Goal: Task Accomplishment & Management: Use online tool/utility

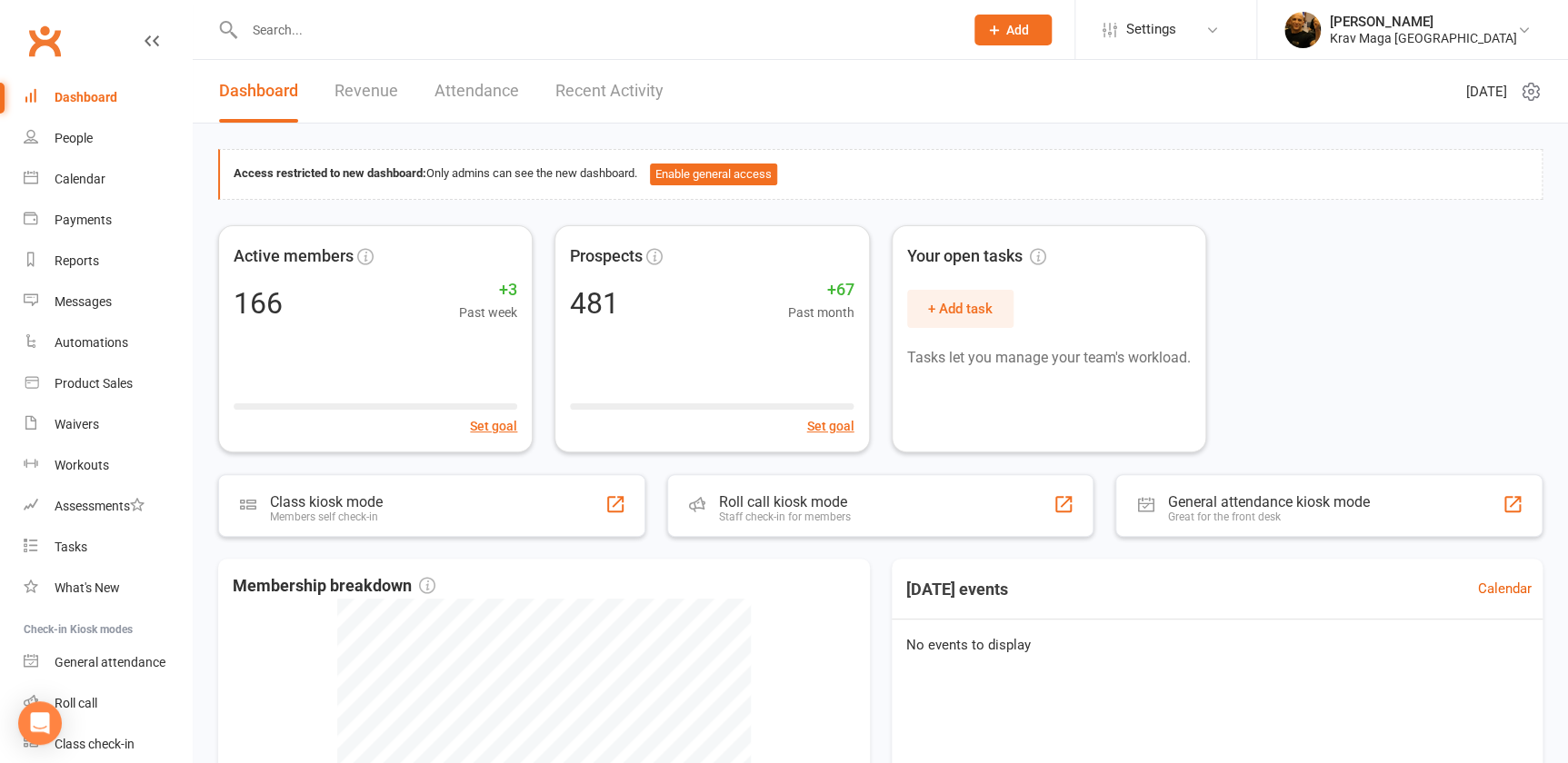
paste input "[PERSON_NAME]"
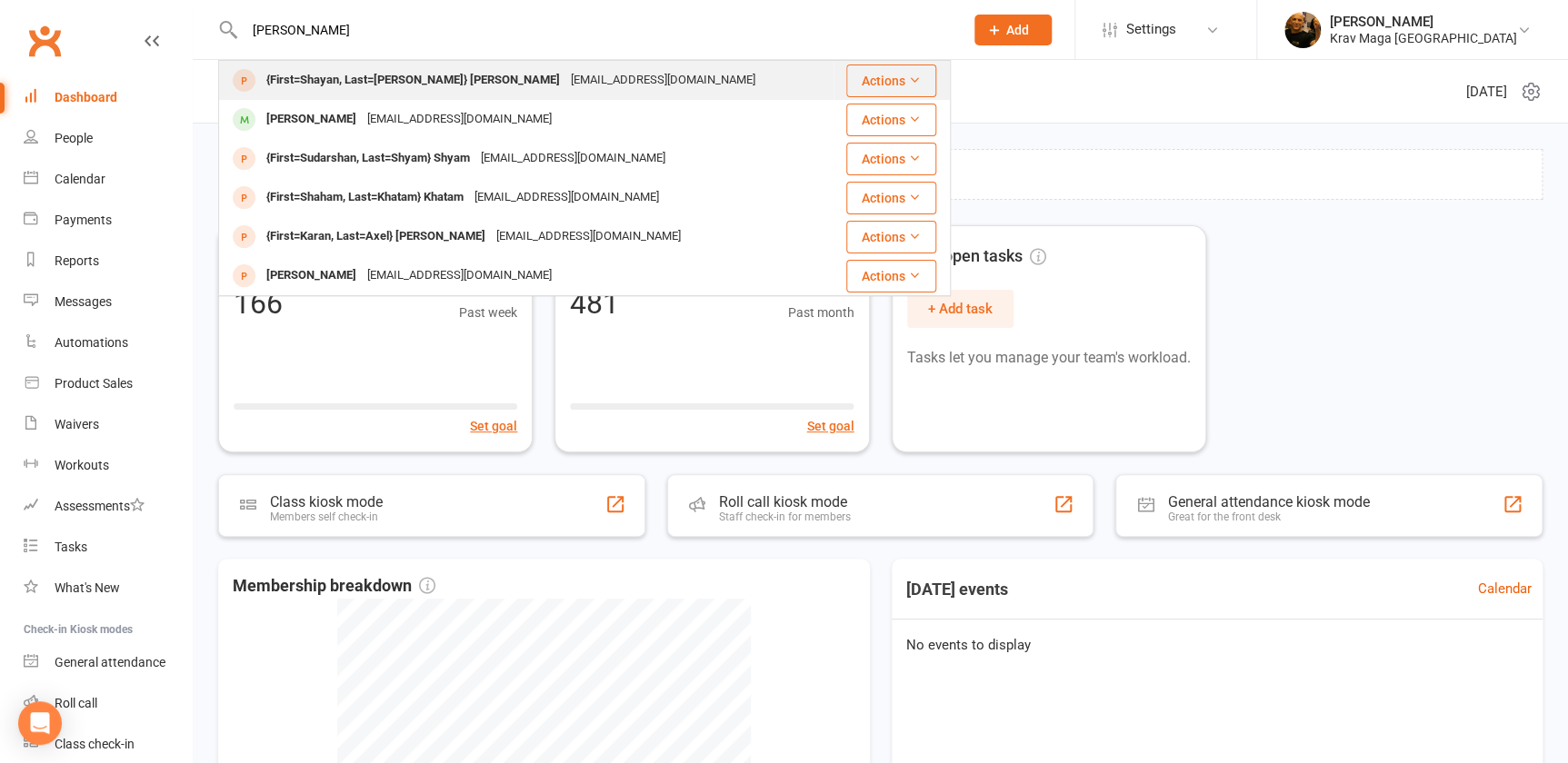
type input "[PERSON_NAME]"
click at [333, 78] on div "{First=Shayan, Last=Karimi} Karimi" at bounding box center [413, 80] width 305 height 27
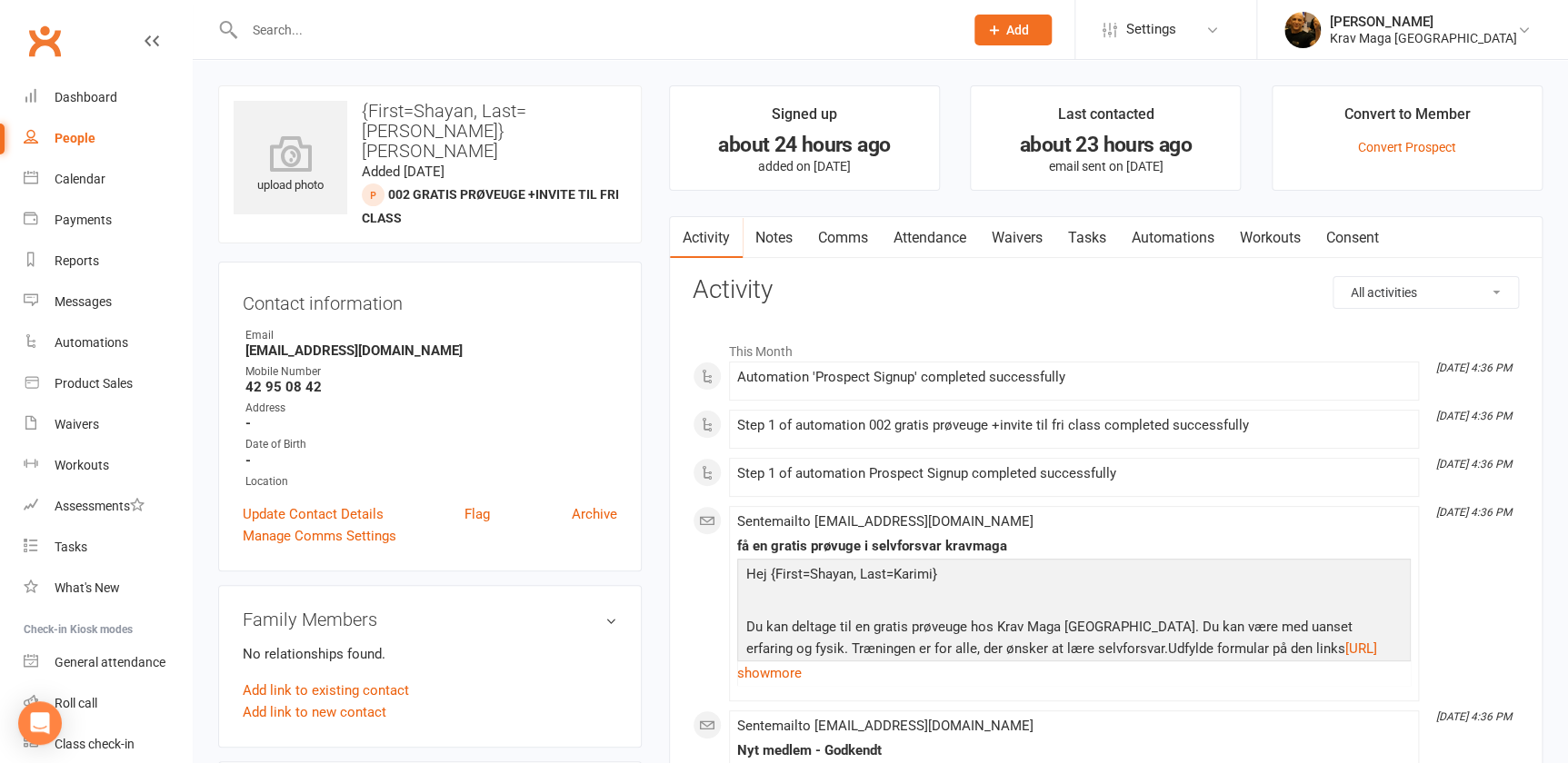
click at [839, 230] on link "Comms" at bounding box center [842, 238] width 75 height 42
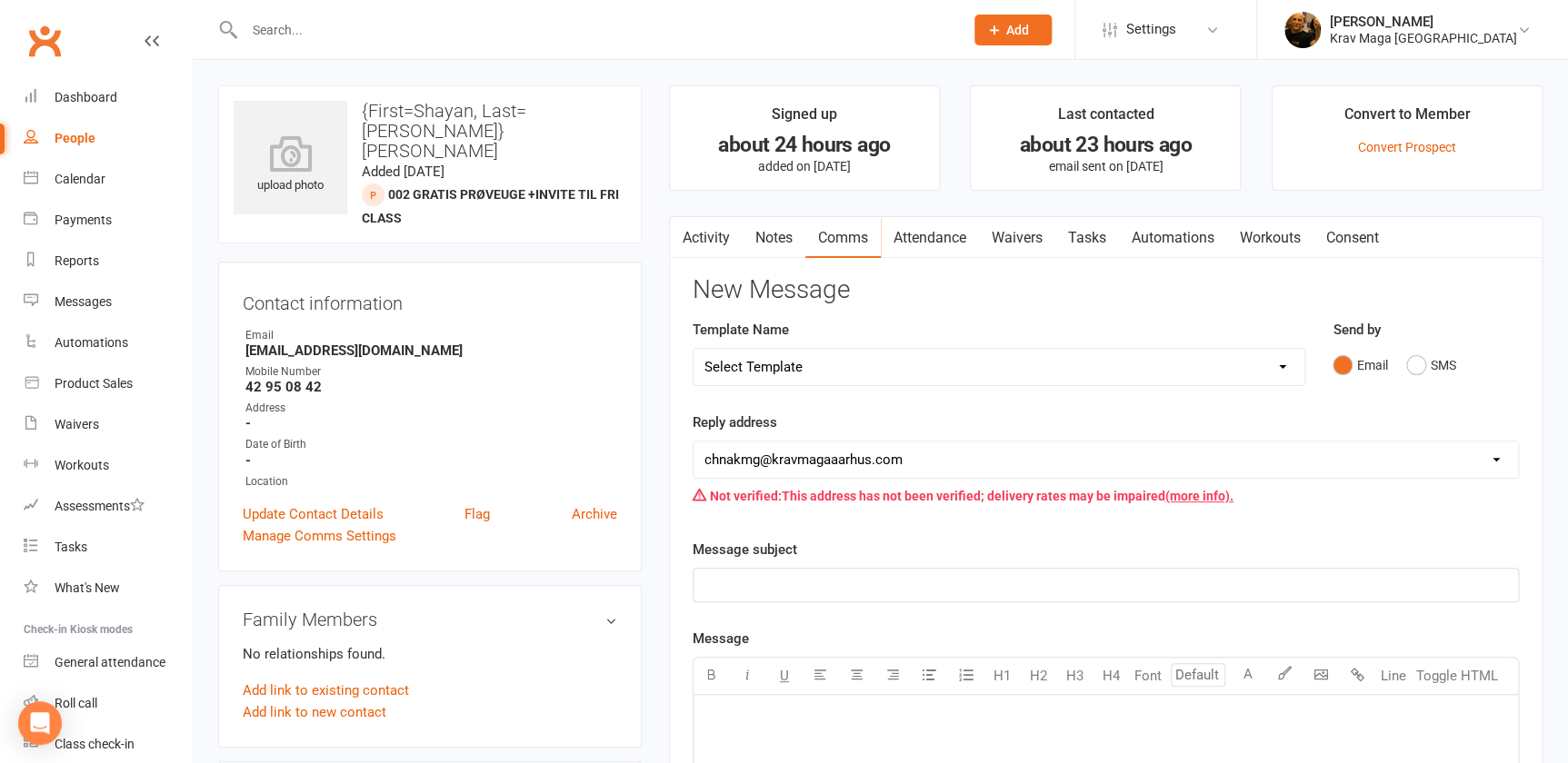
click at [1282, 364] on select "Select Template [SMS] aflysning træning [Email] hvordan booke jeg på holdet [Em…" at bounding box center [999, 367] width 611 height 37
select select "7"
click at [693, 349] on select "Select Template [SMS] aflysning træning [Email] hvordan booke jeg på holdet [Em…" at bounding box center [999, 367] width 611 height 37
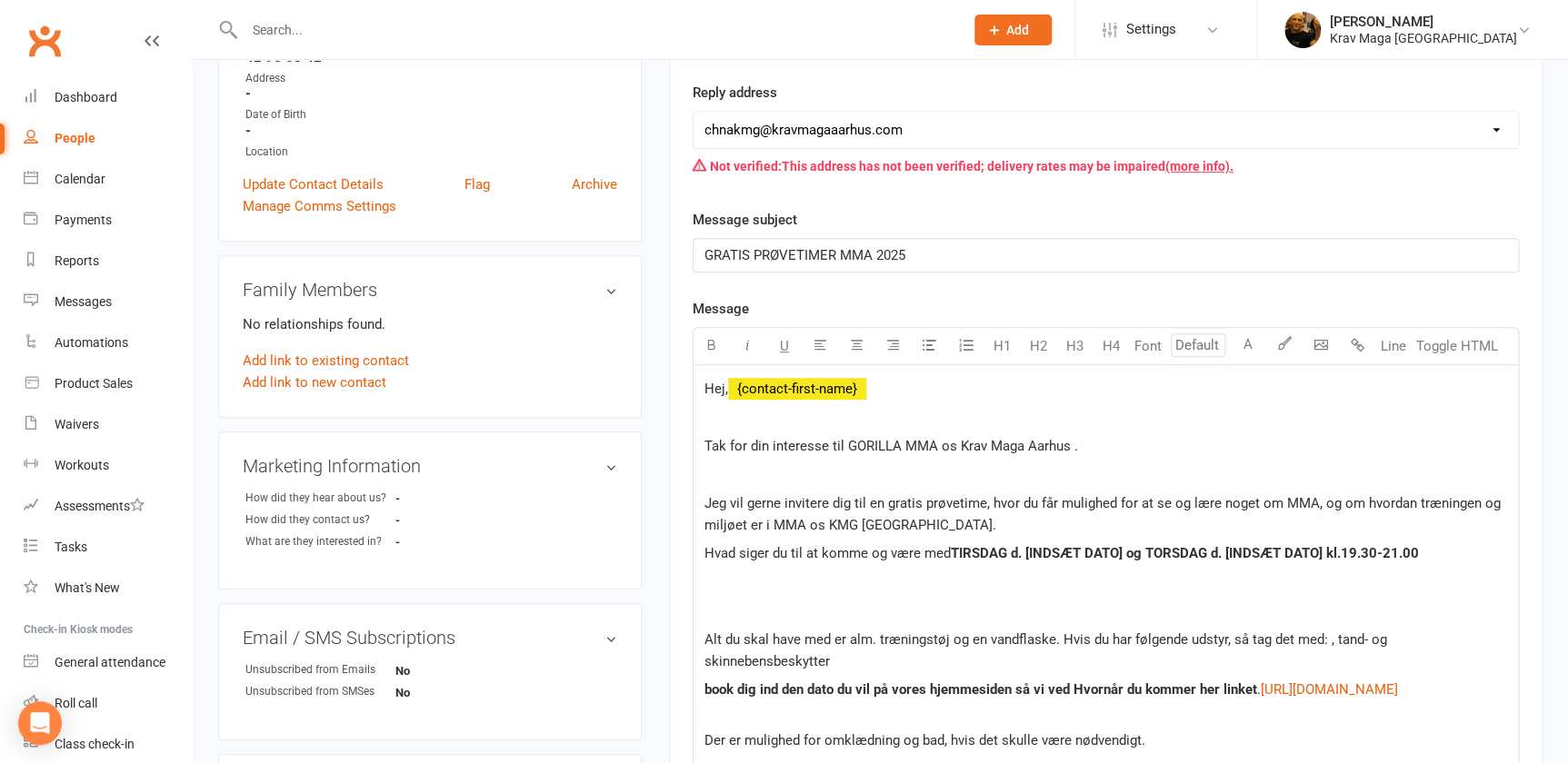
scroll to position [495, 0]
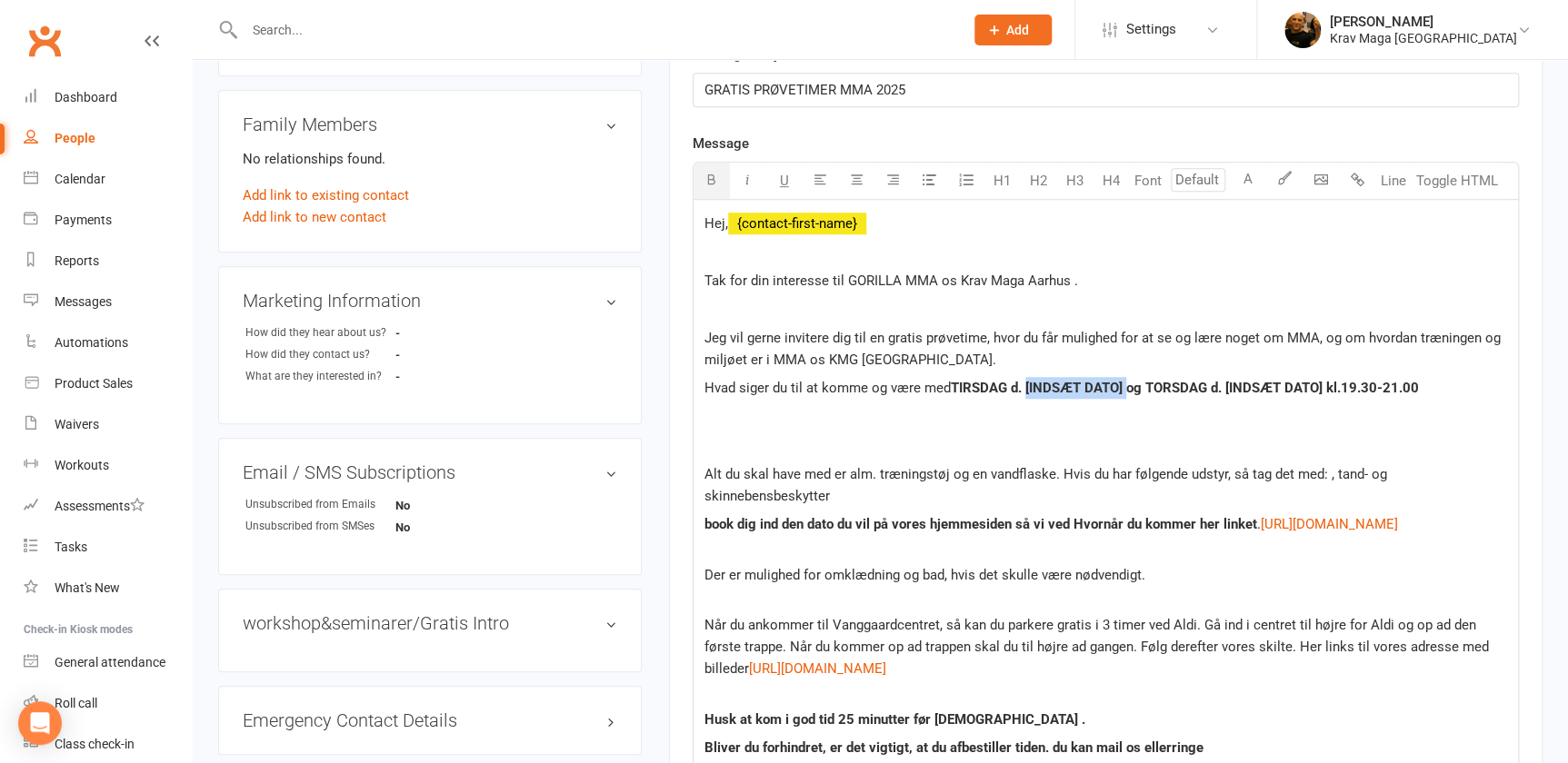
drag, startPoint x: 1141, startPoint y: 384, endPoint x: 1038, endPoint y: 389, distance: 103.1
click at [1038, 389] on span "d. [INDSÆT DATO] og TORSDAG d. [INDSÆT DATO] kl.19.30-21.00" at bounding box center [1214, 387] width 408 height 17
drag, startPoint x: 1336, startPoint y: 387, endPoint x: 1233, endPoint y: 392, distance: 103.1
click at [1233, 392] on span "d.16 september og TORSDAG d. [INDSÆT DATO] kl.19.30-21.00" at bounding box center [1183, 387] width 347 height 17
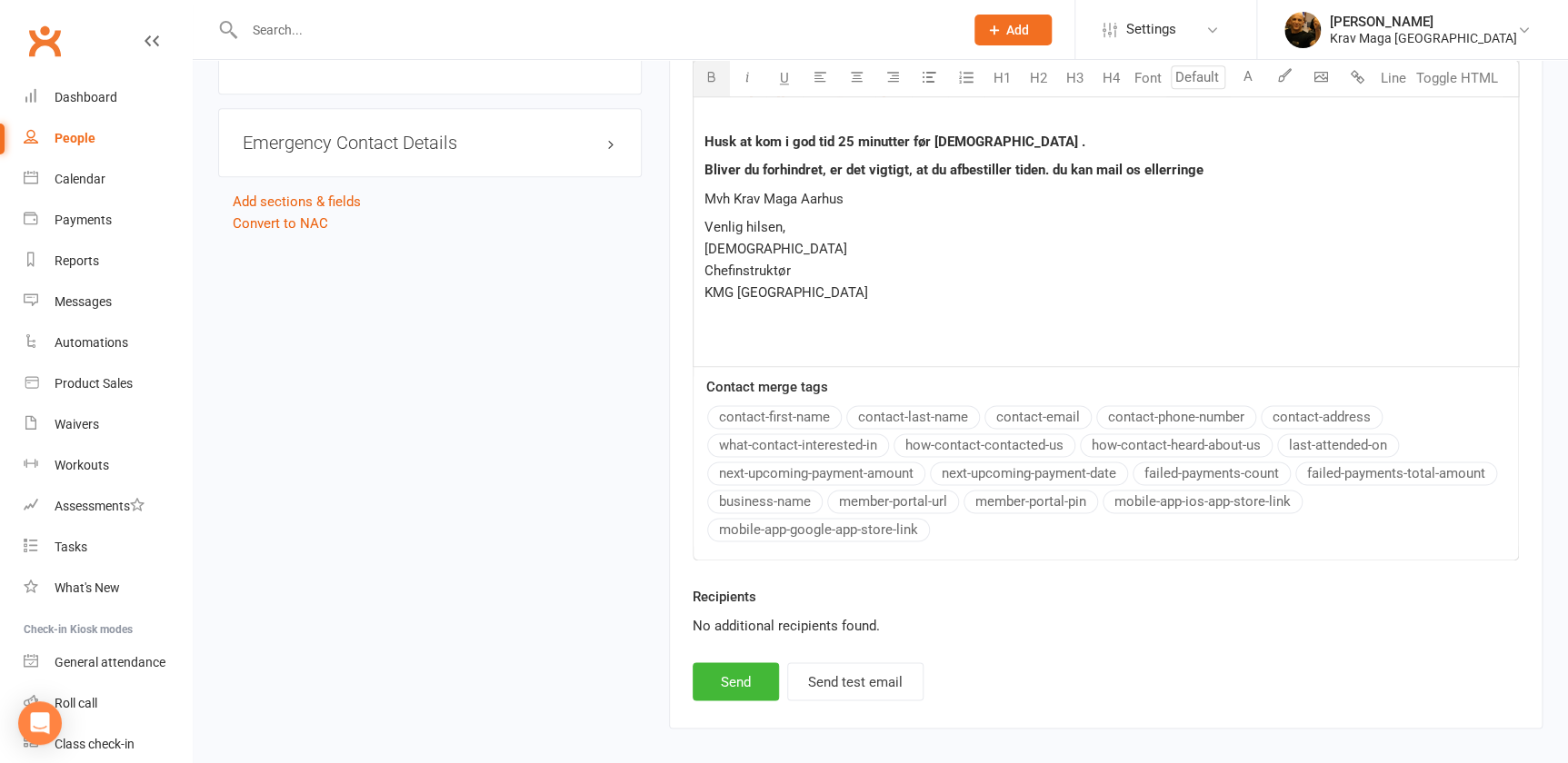
scroll to position [1173, 0]
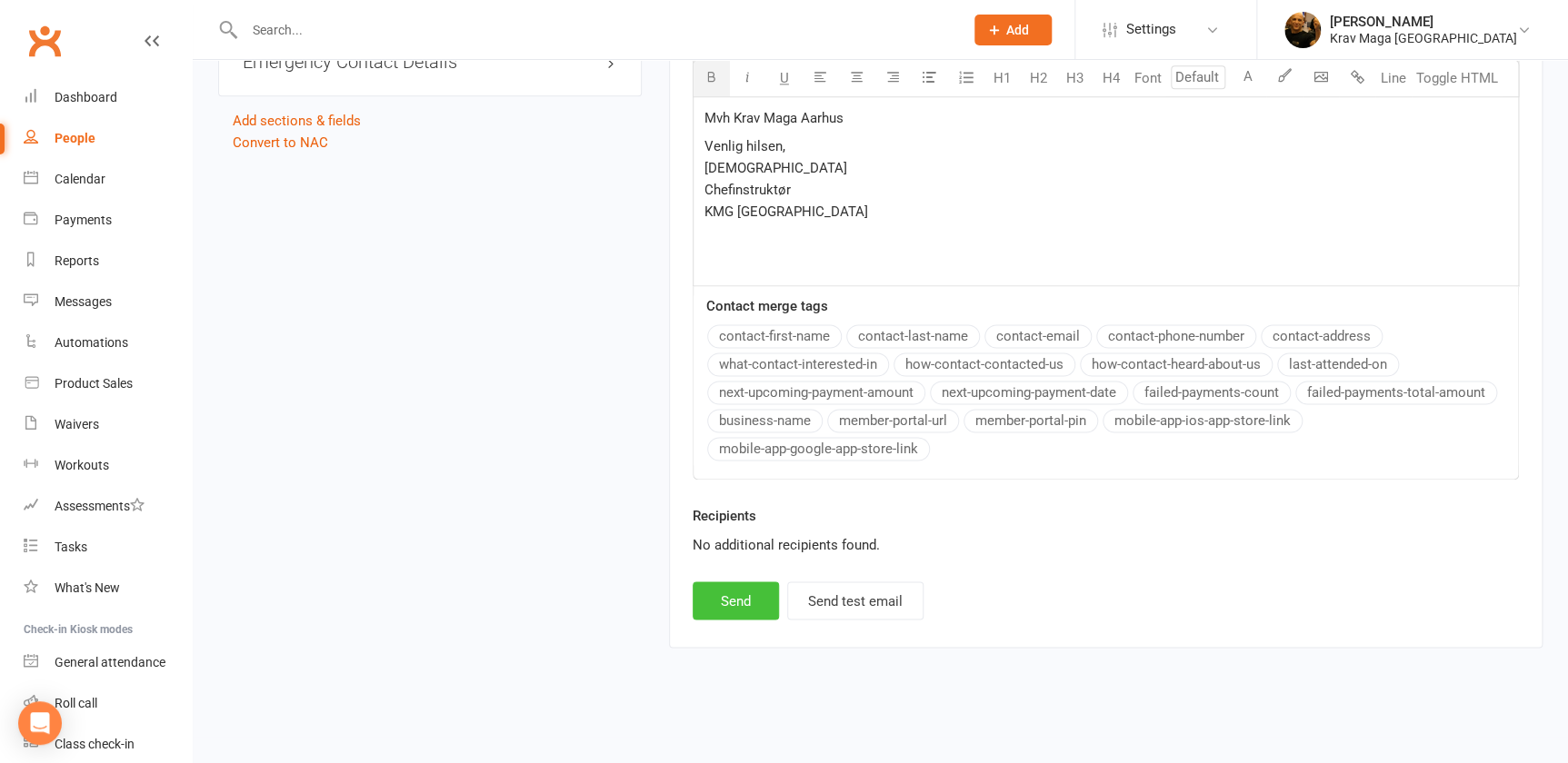
click at [734, 600] on button "Send" at bounding box center [735, 600] width 86 height 39
select select
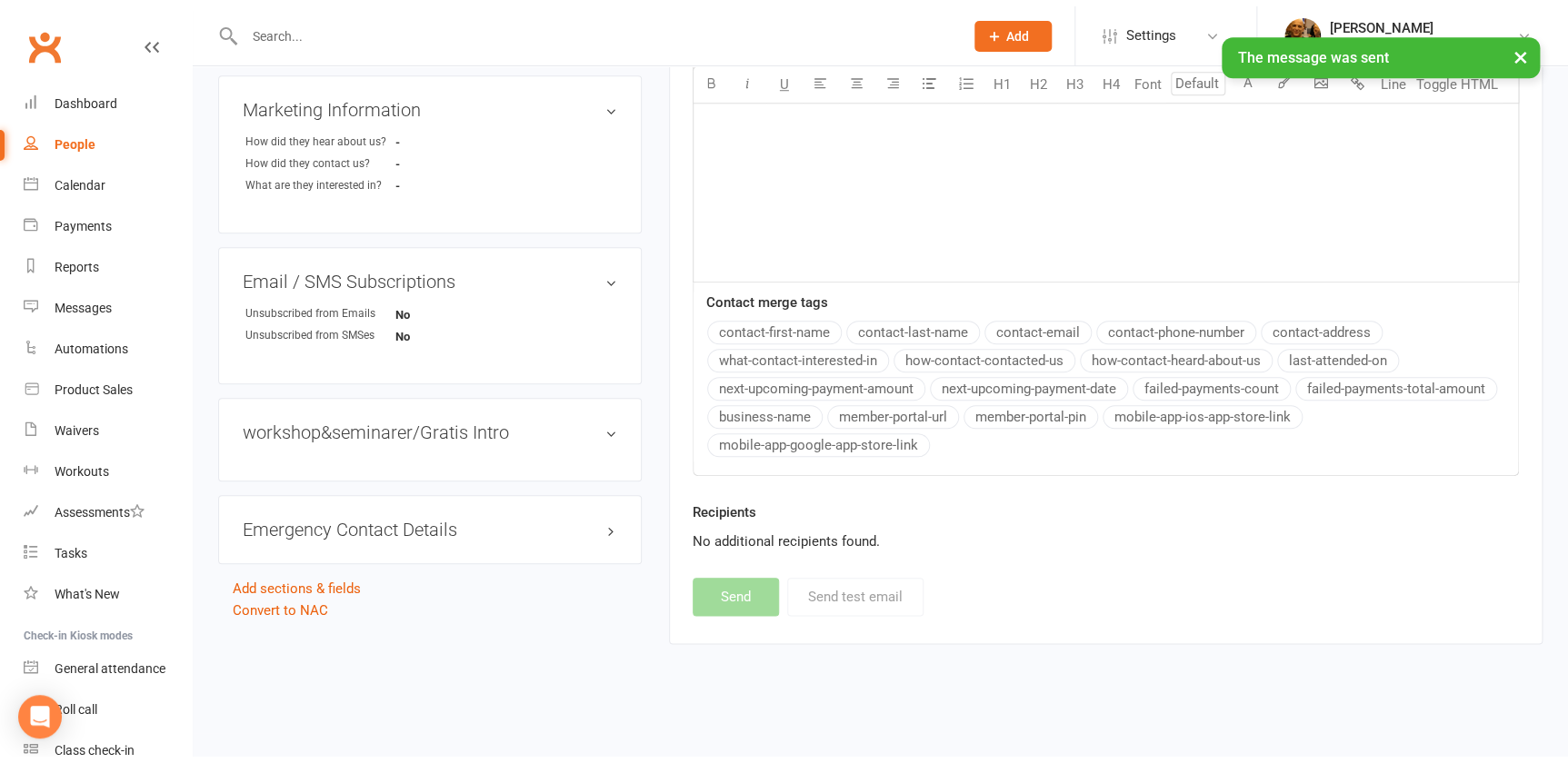
scroll to position [680, 0]
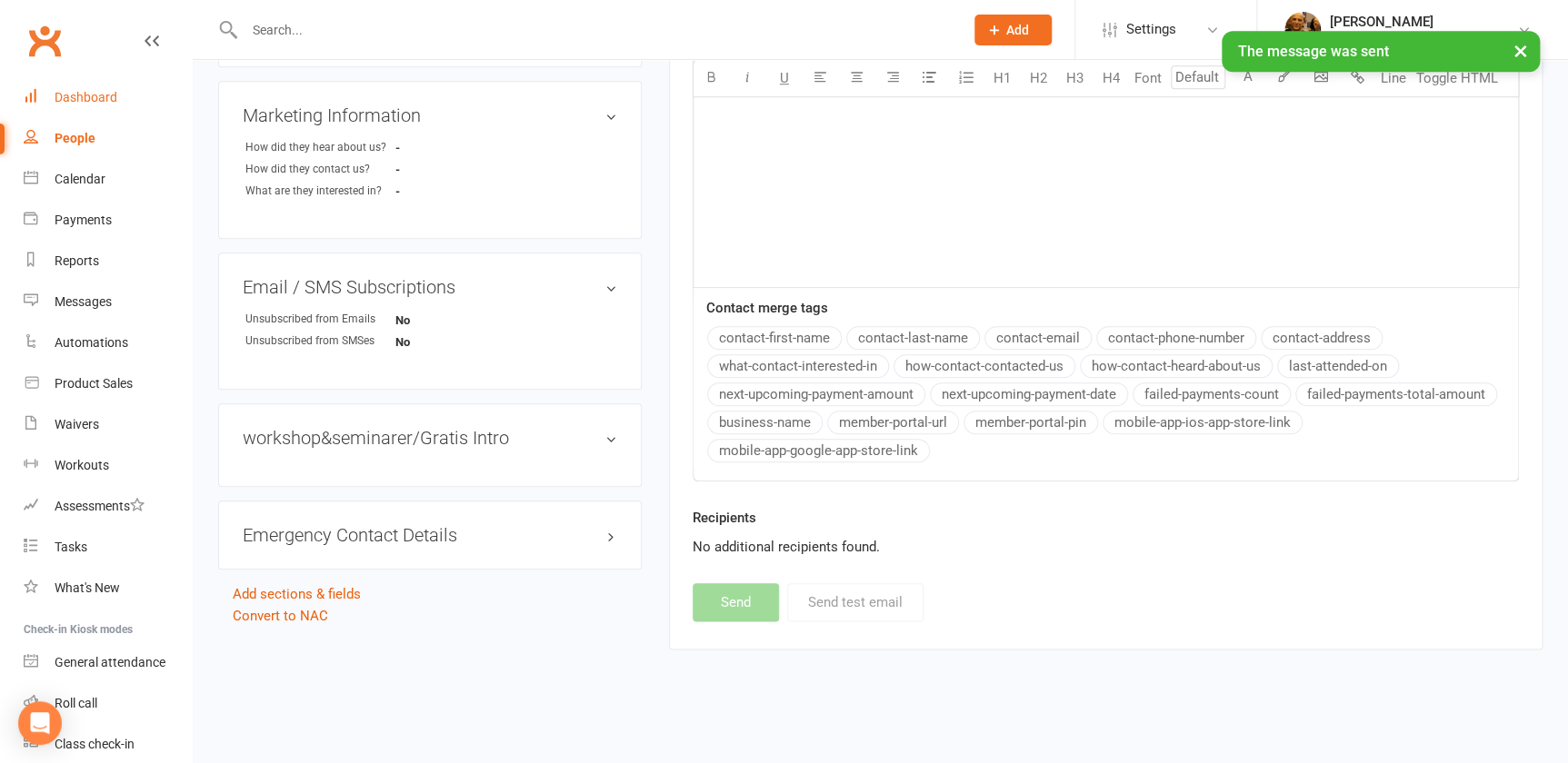
click at [91, 96] on div "Dashboard" at bounding box center [85, 97] width 62 height 15
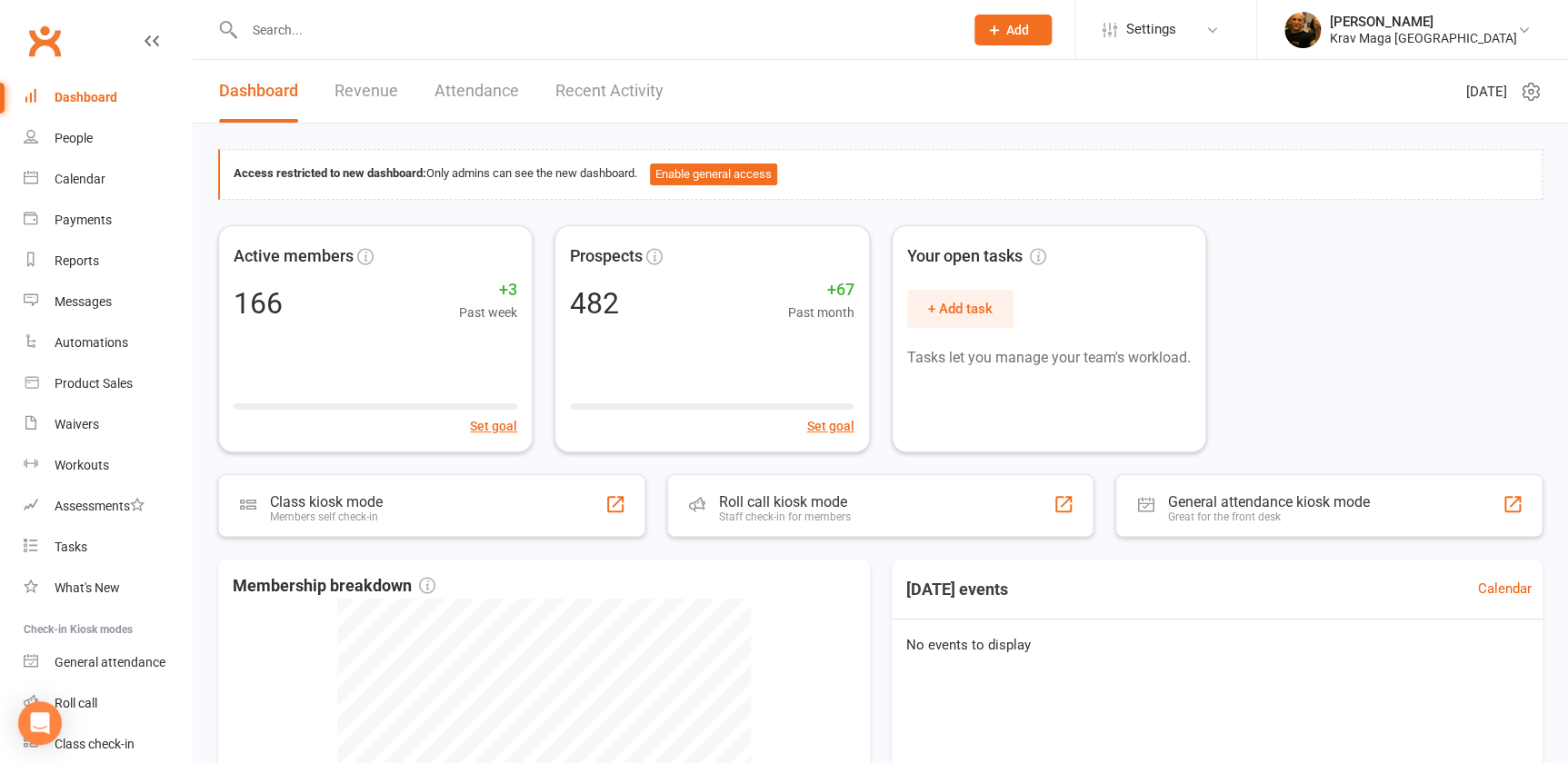
click at [274, 31] on input "text" at bounding box center [595, 30] width 712 height 26
paste input "[PERSON_NAME]"
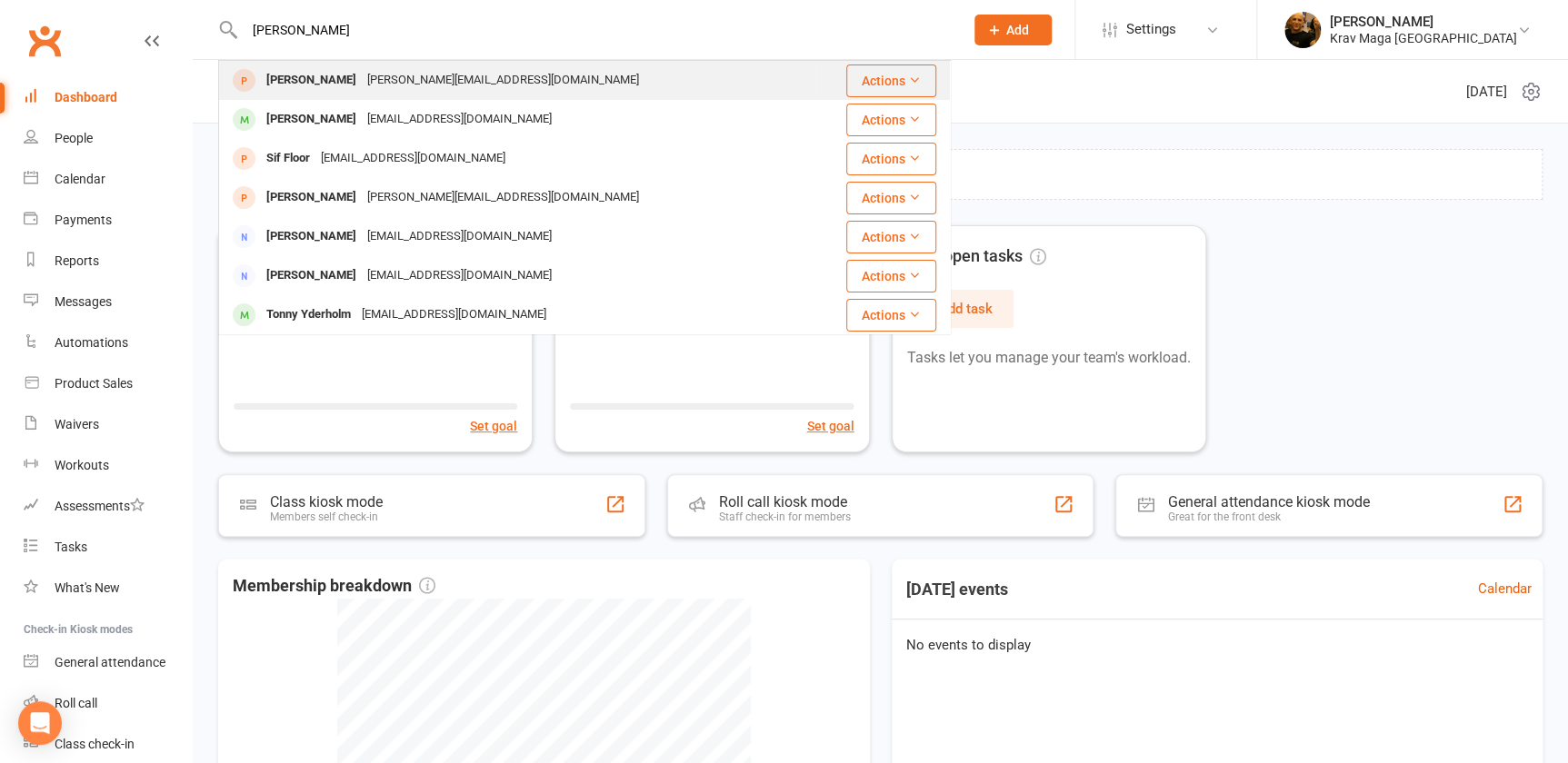
type input "[PERSON_NAME]"
click at [309, 75] on div "[PERSON_NAME]" at bounding box center [311, 80] width 101 height 27
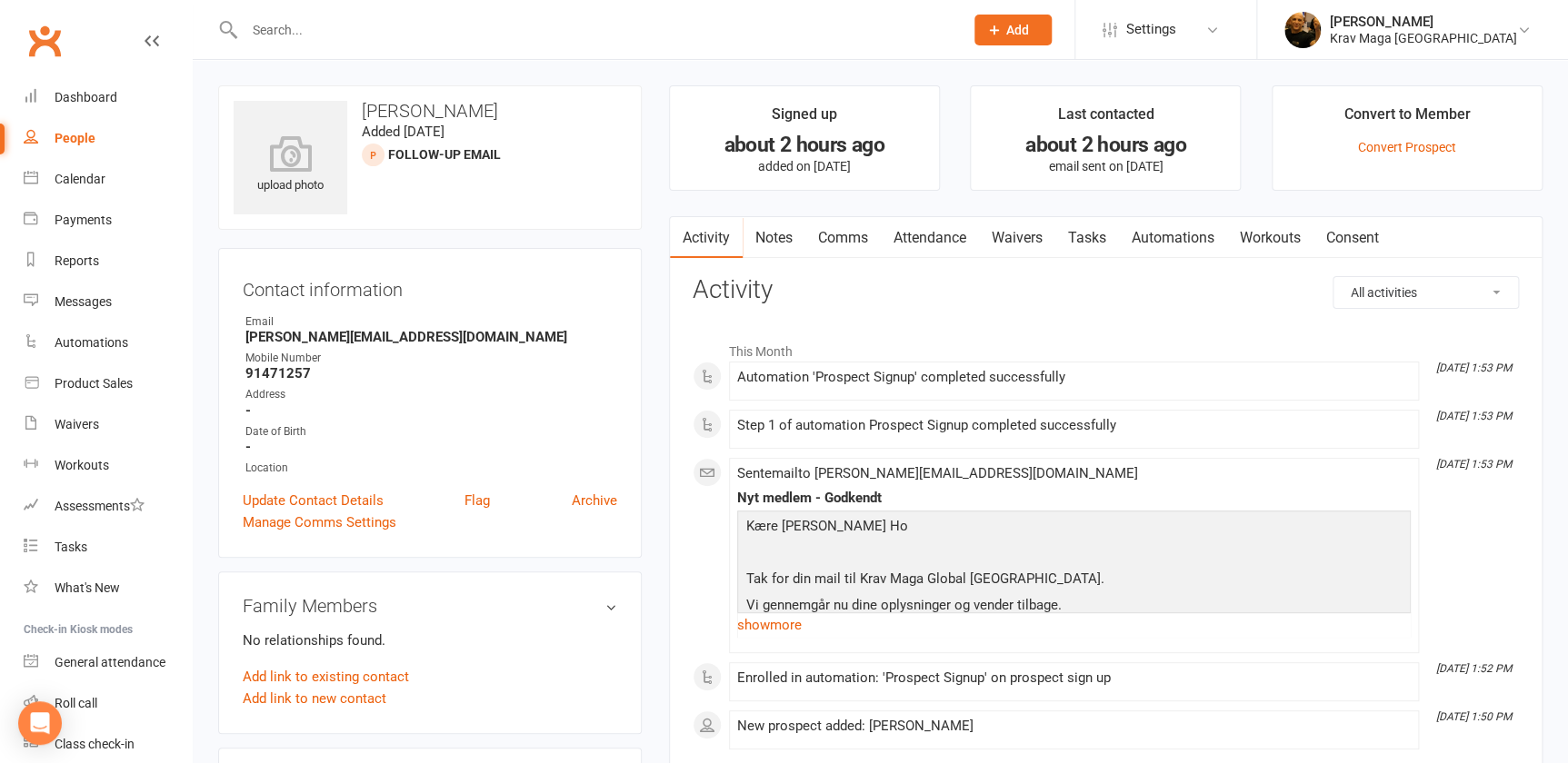
click at [832, 228] on link "Comms" at bounding box center [842, 238] width 75 height 42
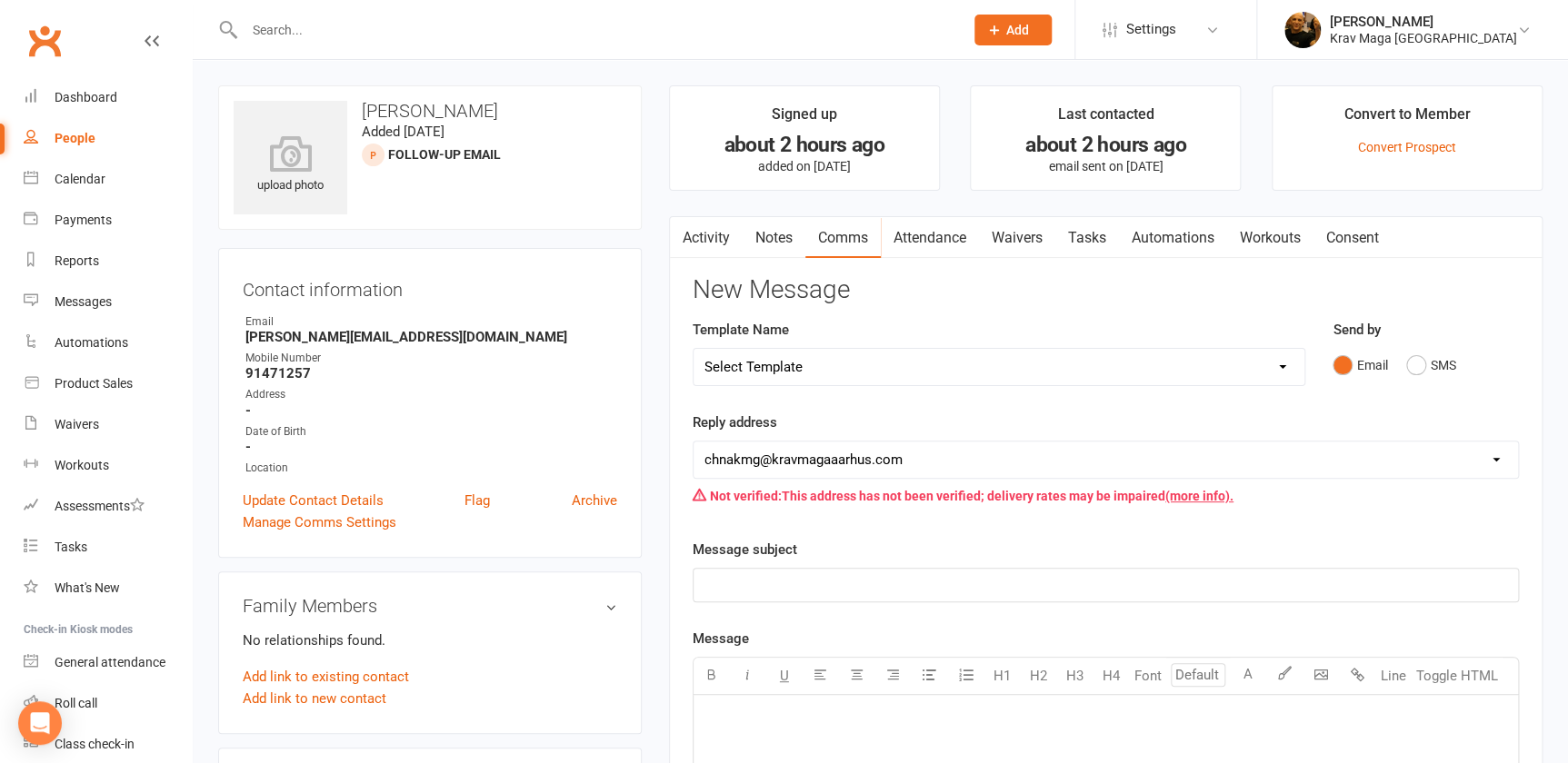
click at [1287, 363] on select "Select Template [SMS] aflysning træning [Email] hvordan booke jeg på holdet [Em…" at bounding box center [999, 367] width 611 height 37
select select "12"
click at [693, 349] on select "Select Template [SMS] aflysning træning [Email] hvordan booke jeg på holdet [Em…" at bounding box center [999, 367] width 611 height 37
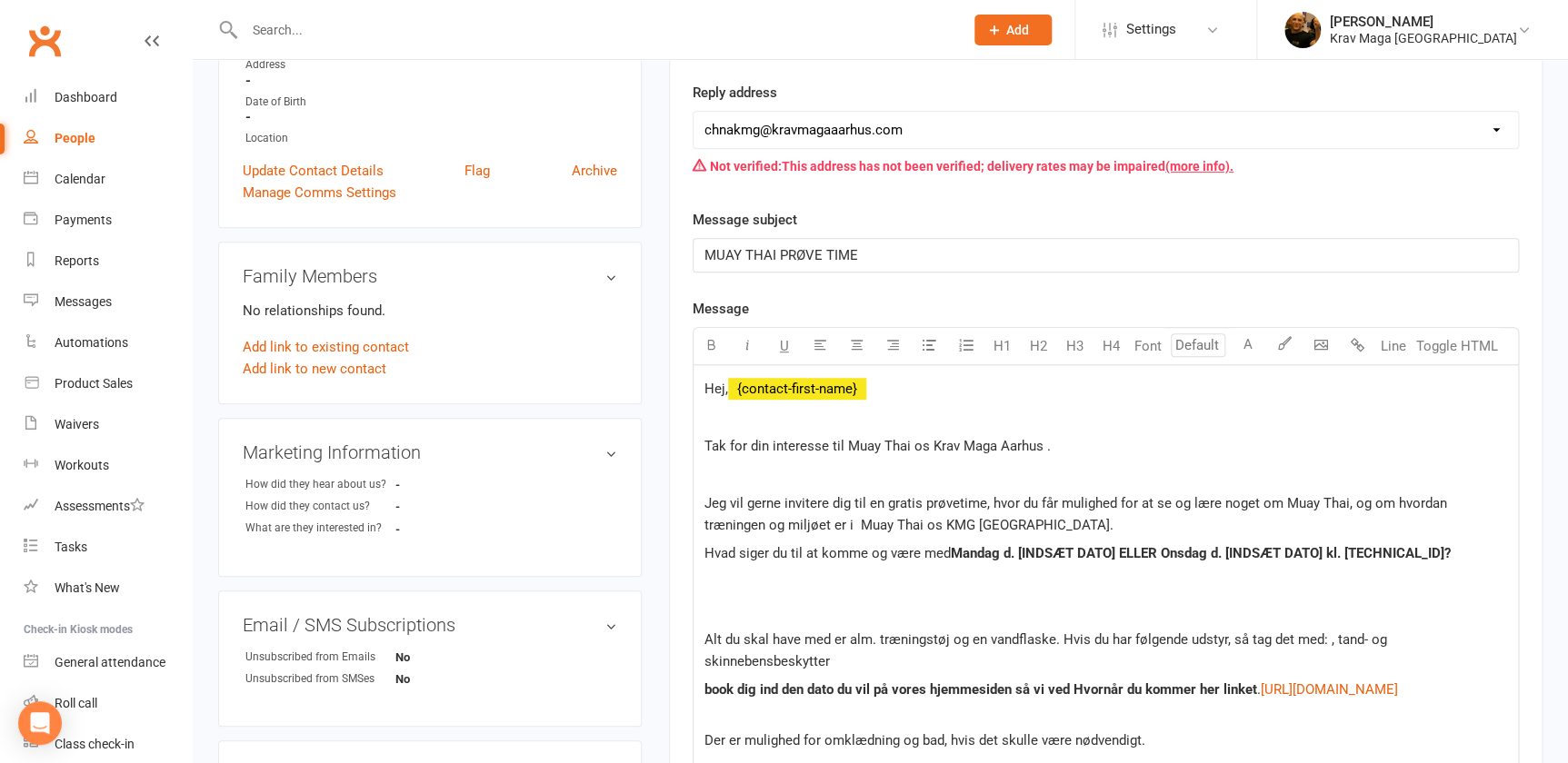
scroll to position [412, 0]
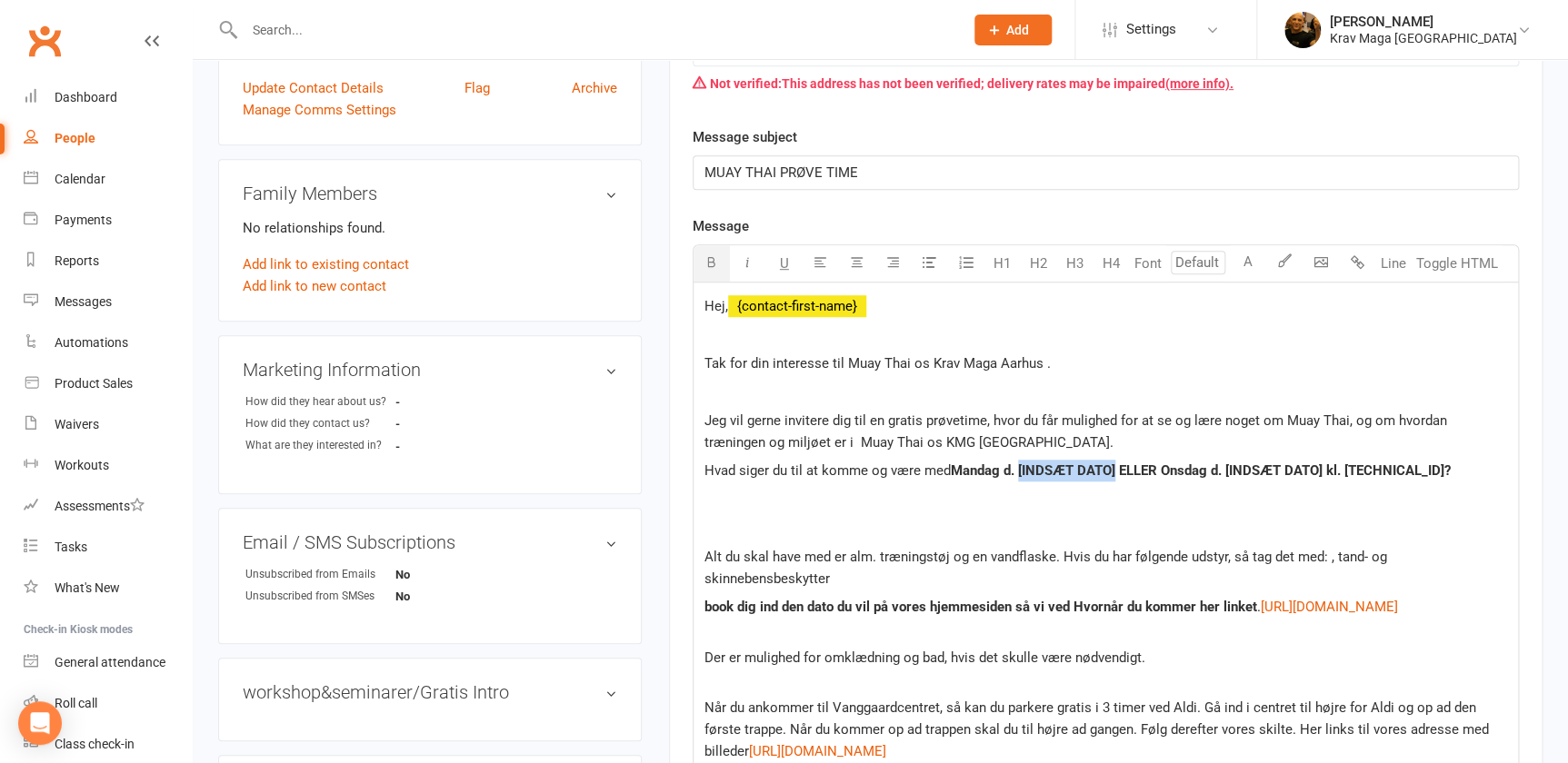
drag, startPoint x: 1136, startPoint y: 466, endPoint x: 1034, endPoint y: 470, distance: 102.1
click at [1034, 470] on span "Mandag d. [INDSÆT DATO] ELLER Onsdag d. [INDSÆT DATO] kl. 16.30.17.55?" at bounding box center [1200, 470] width 500 height 17
click at [1076, 468] on span "Mandag d. 15 sepember ELLER Onsdag d. [INDSÆT DATO] kl. 16.30.17.55?" at bounding box center [1193, 470] width 487 height 17
drag, startPoint x: 1345, startPoint y: 468, endPoint x: 1242, endPoint y: 472, distance: 103.1
click at [1242, 472] on span "Mandag d. 15 september ELLER Onsdag d. [INDSÆT DATO] kl. 16.30.17.55?" at bounding box center [1139, 470] width 379 height 17
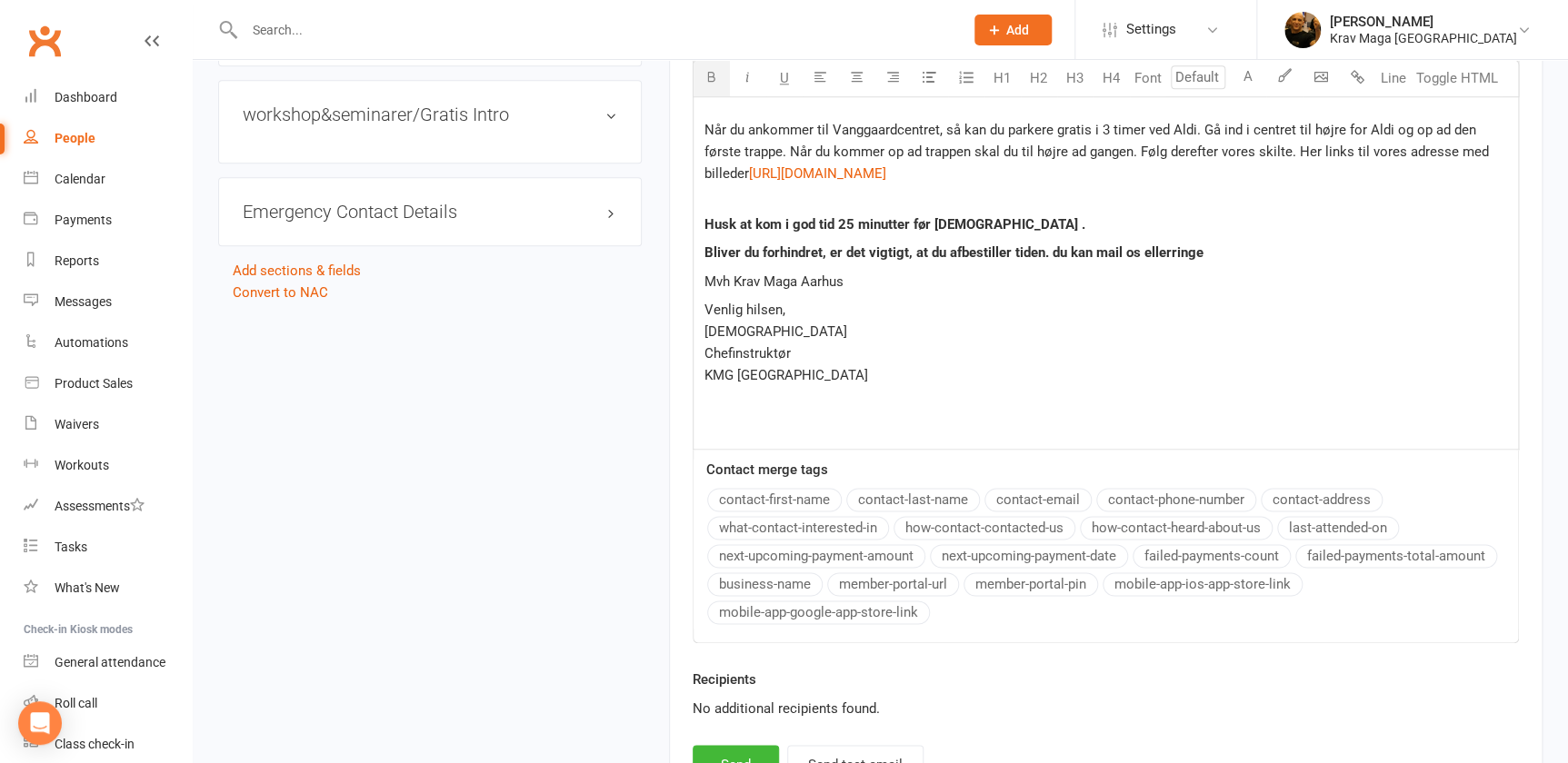
scroll to position [1173, 0]
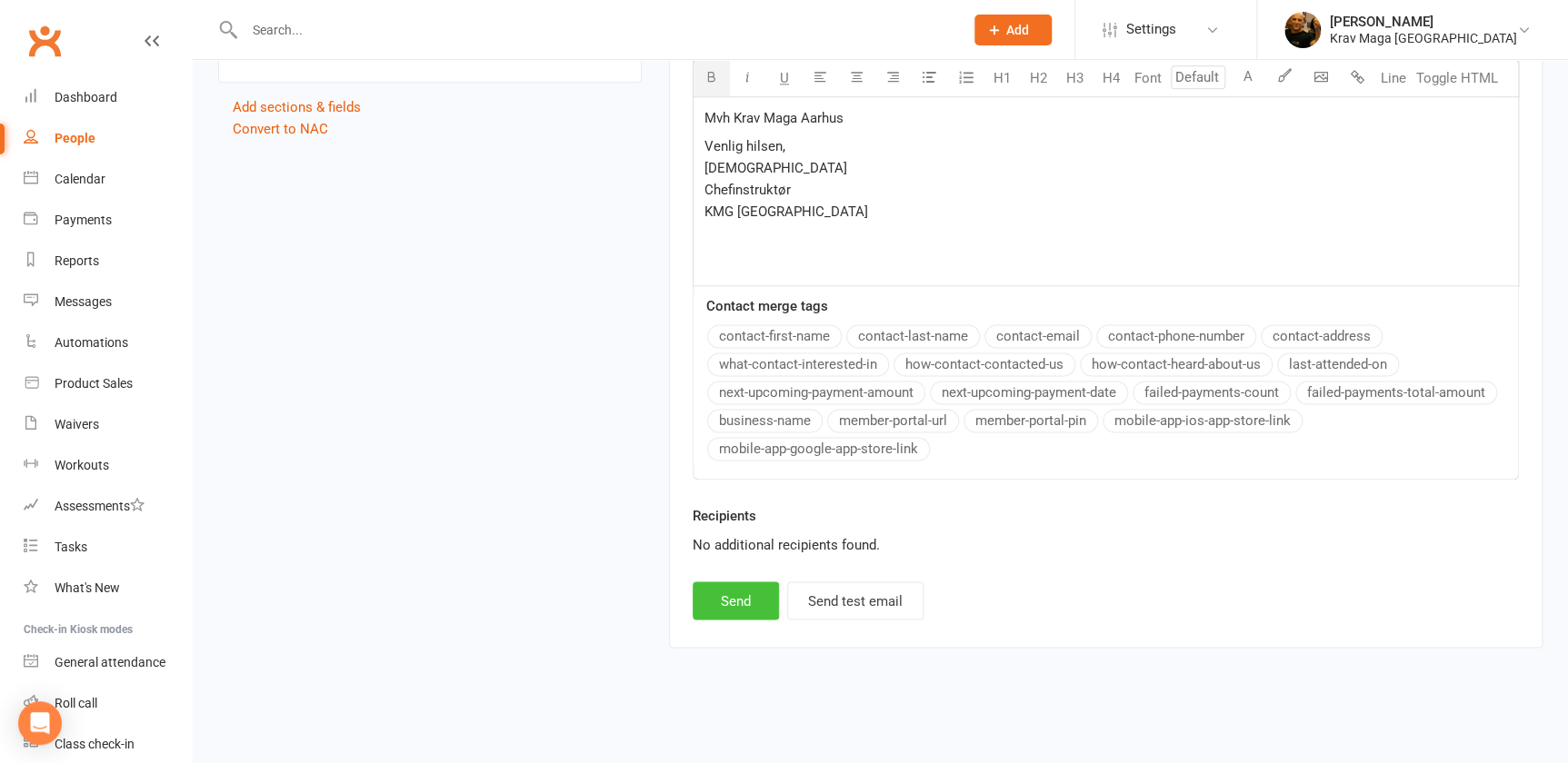
click at [737, 598] on button "Send" at bounding box center [735, 600] width 86 height 39
select select
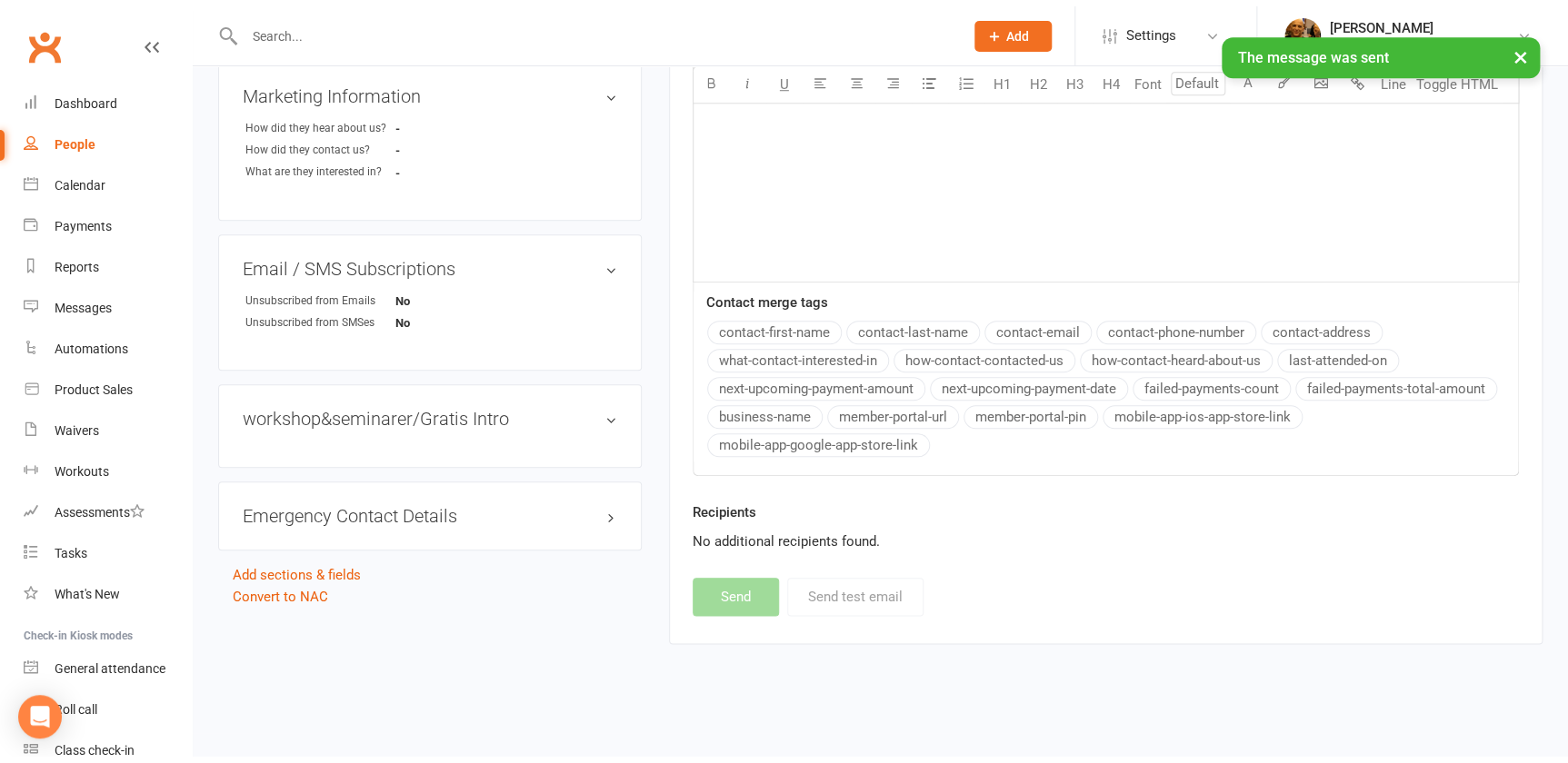
scroll to position [680, 0]
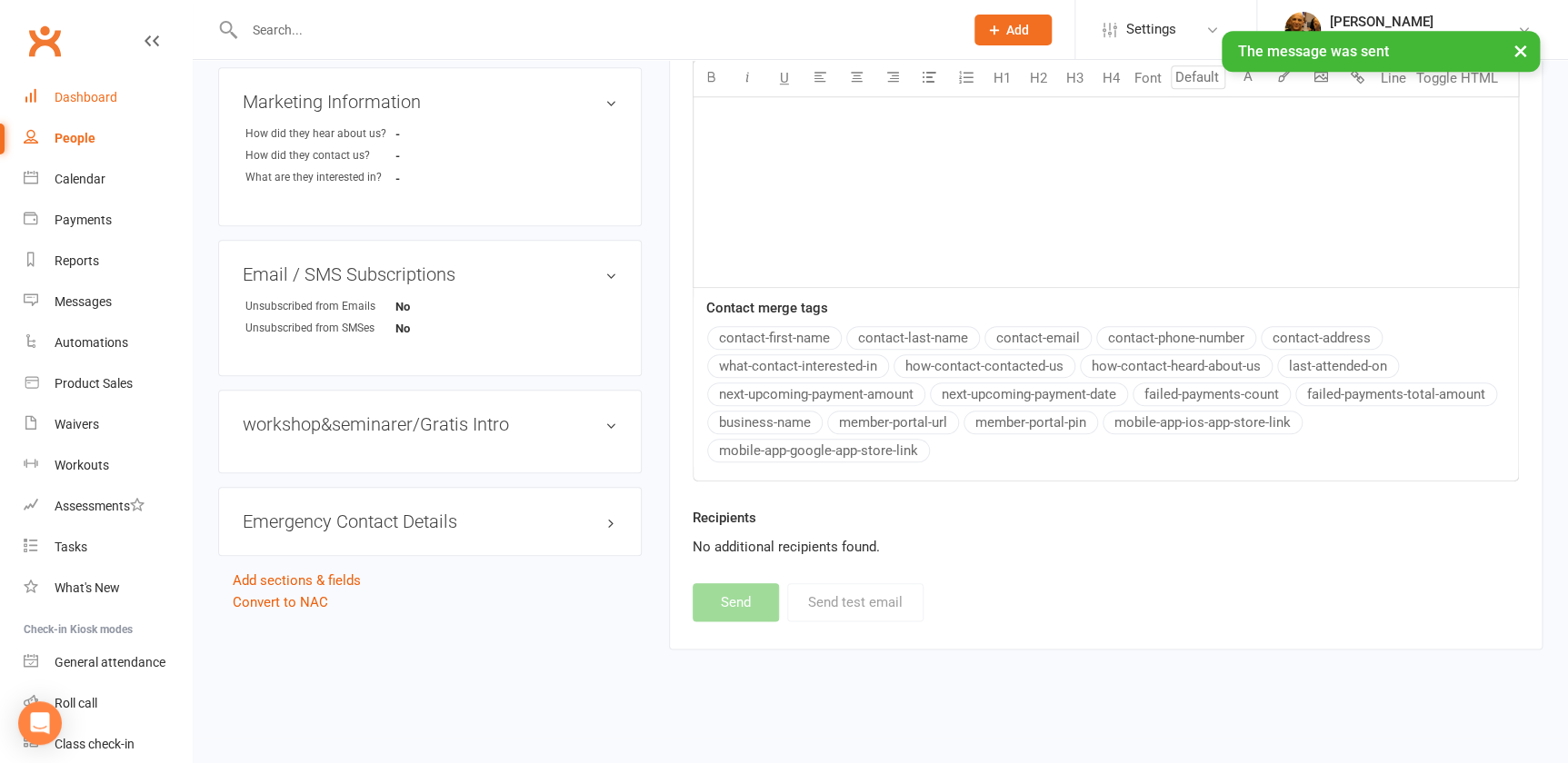
click at [93, 102] on div "Dashboard" at bounding box center [85, 97] width 62 height 15
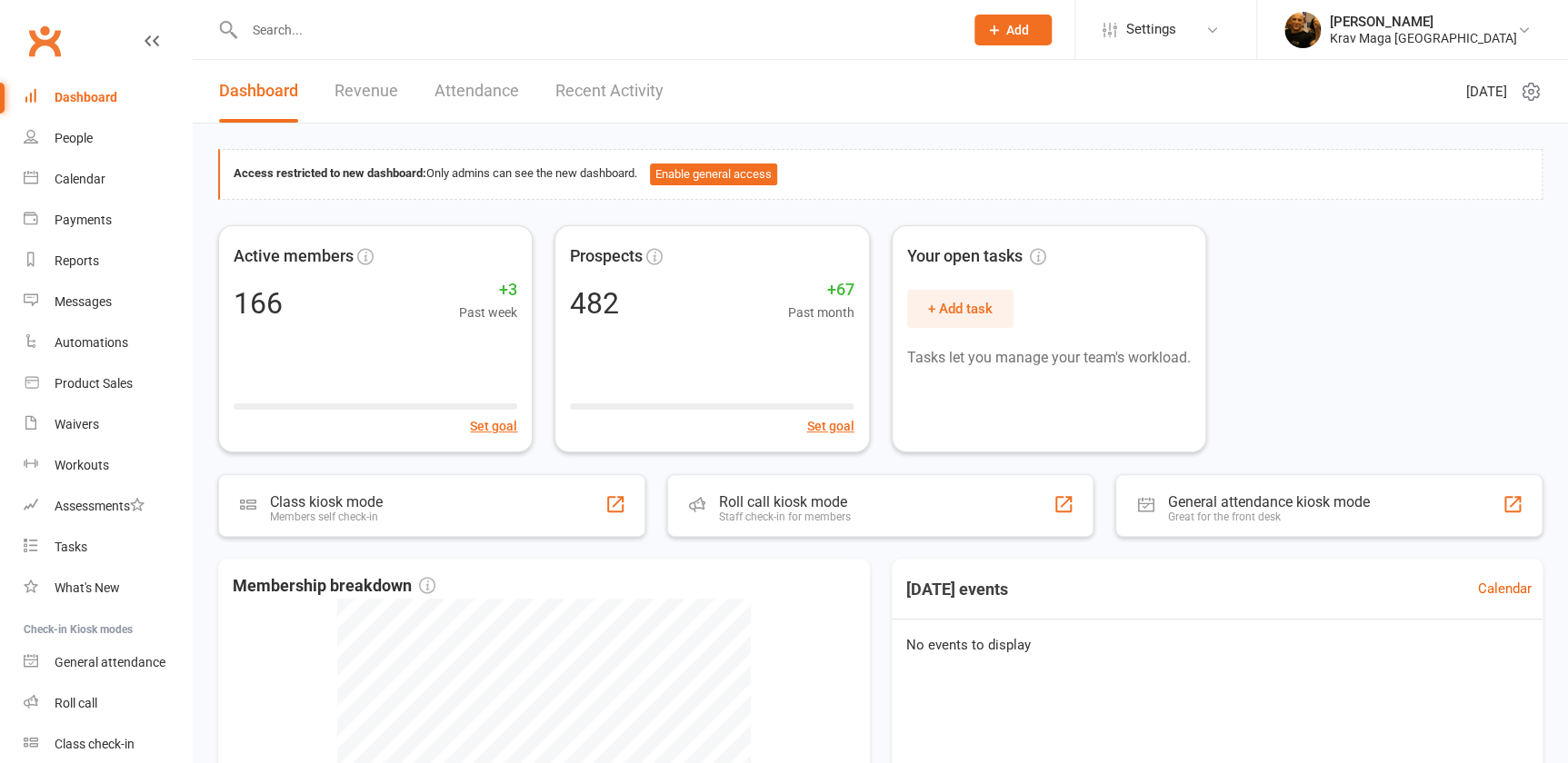
click at [363, 89] on link "Revenue" at bounding box center [366, 91] width 63 height 62
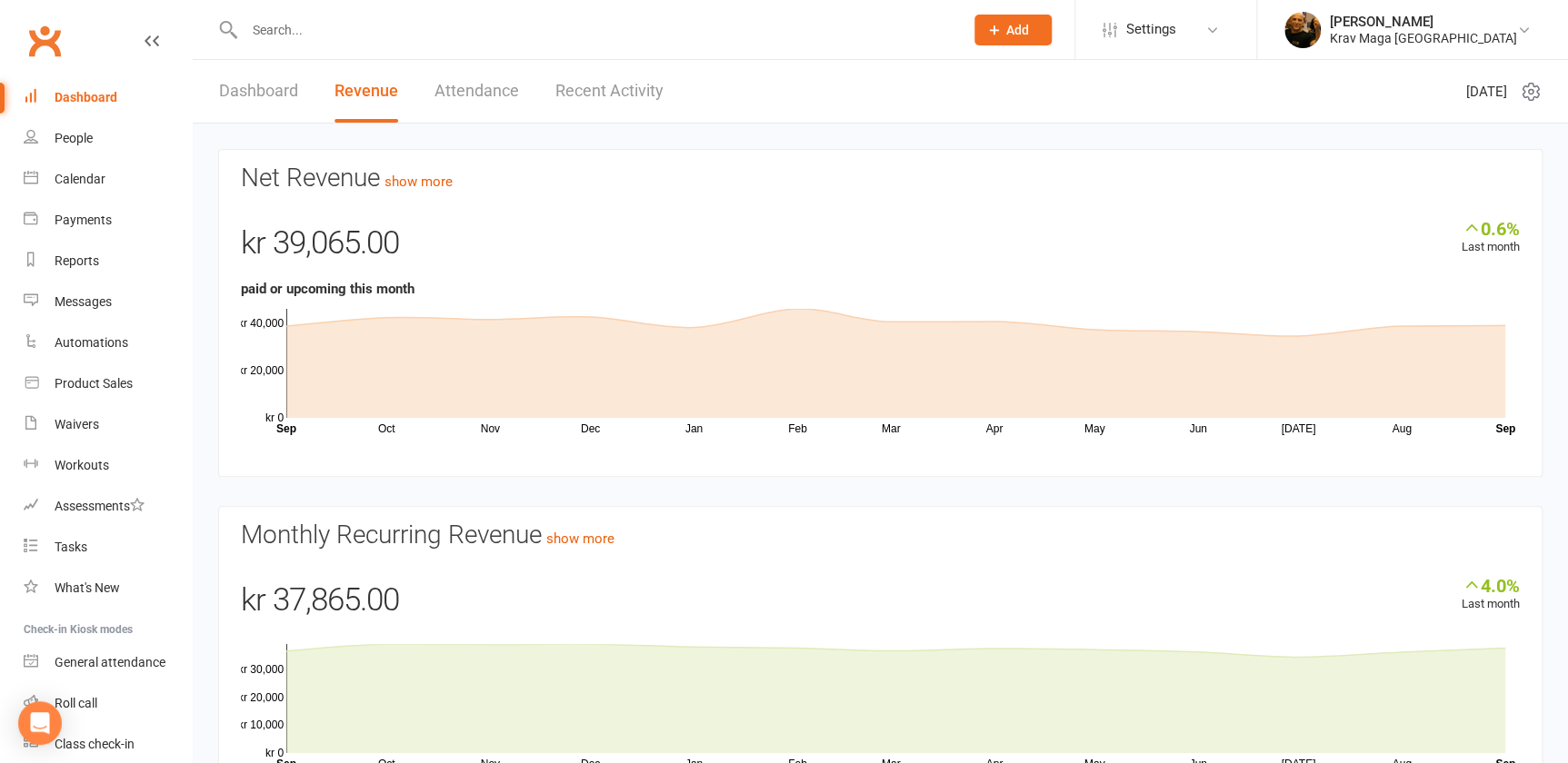
click at [258, 91] on link "Dashboard" at bounding box center [259, 91] width 79 height 62
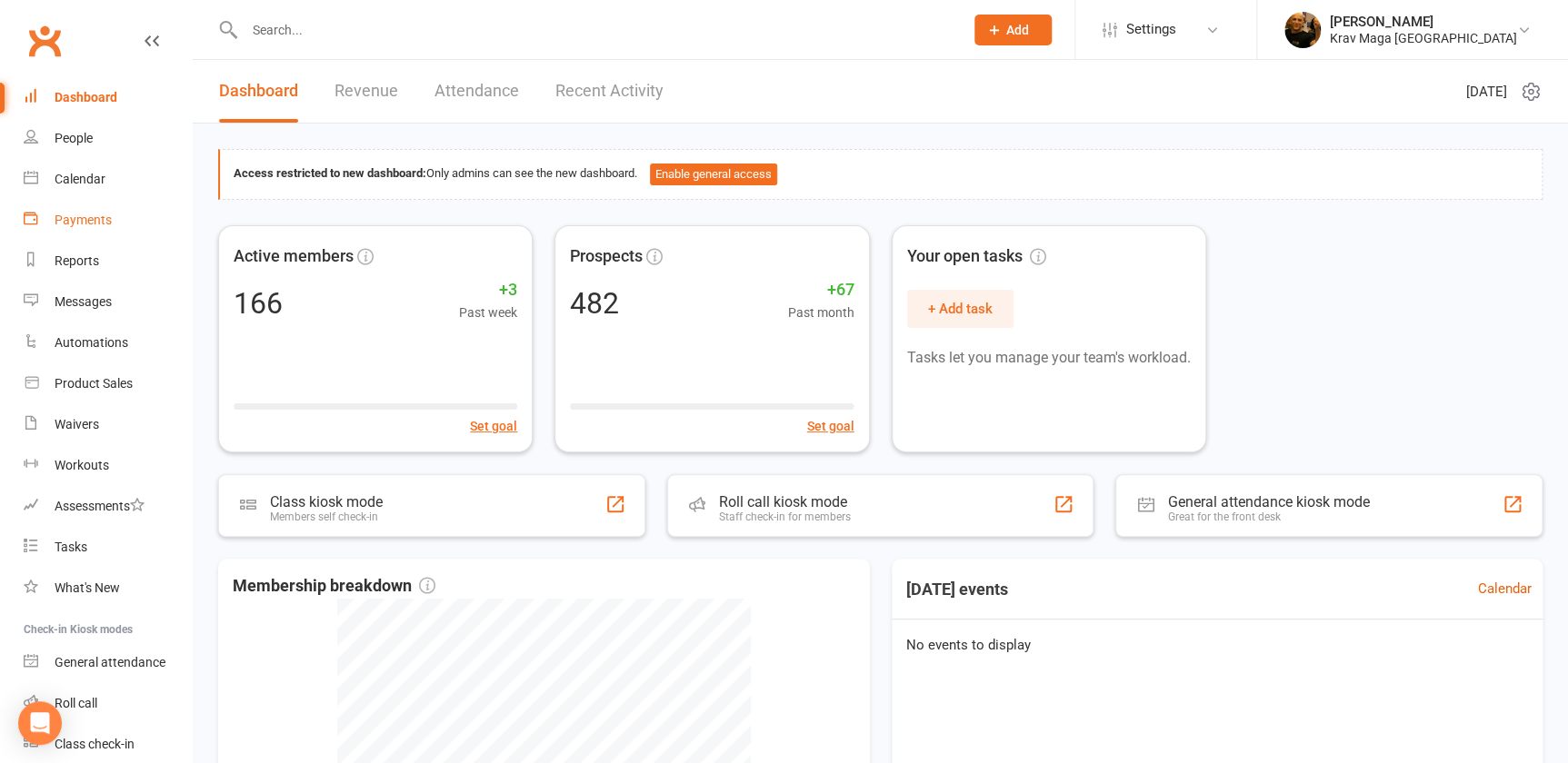
click at [73, 225] on div "Payments" at bounding box center [83, 219] width 57 height 15
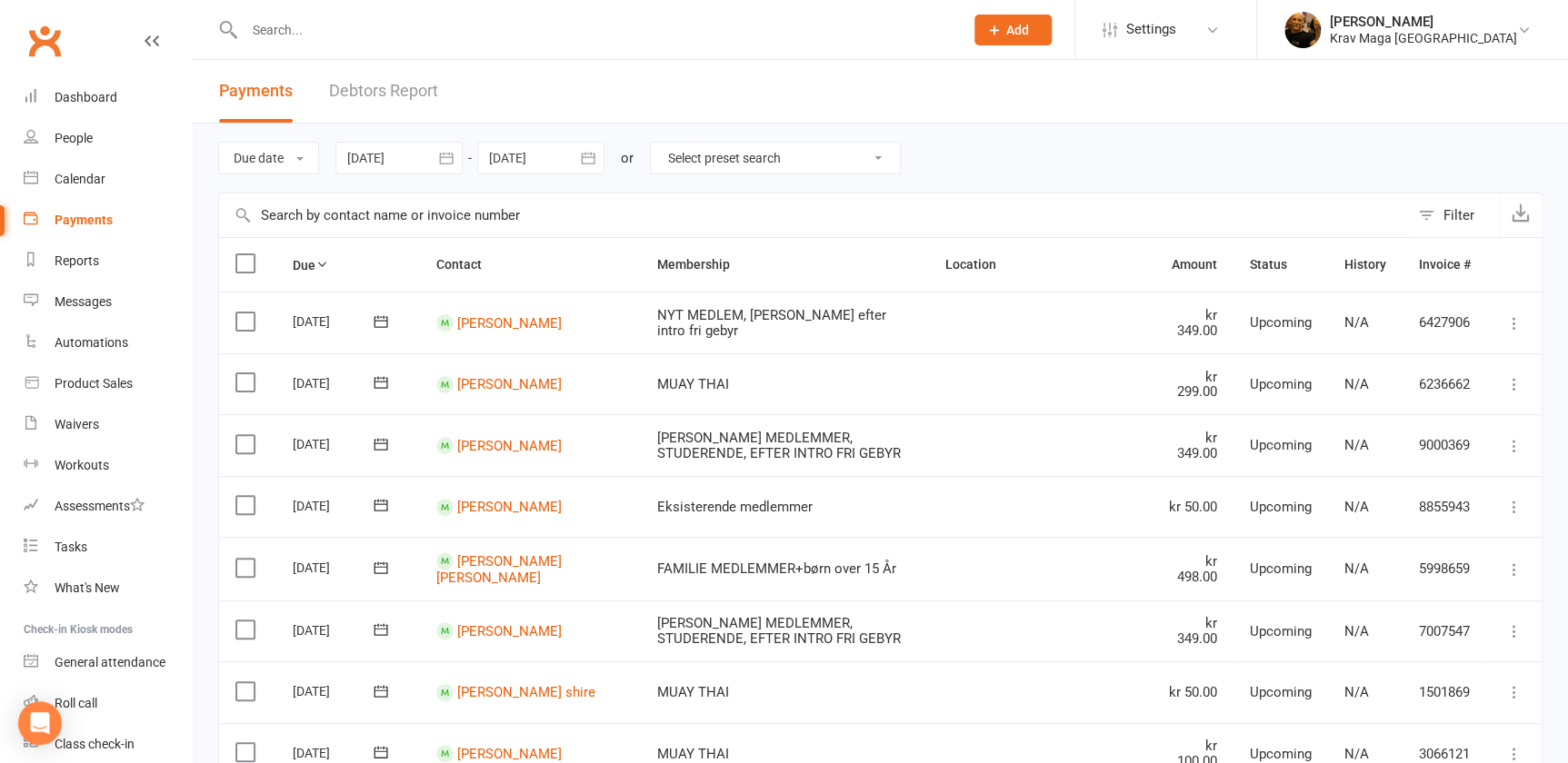
click at [1453, 211] on div "Filter" at bounding box center [1458, 215] width 31 height 22
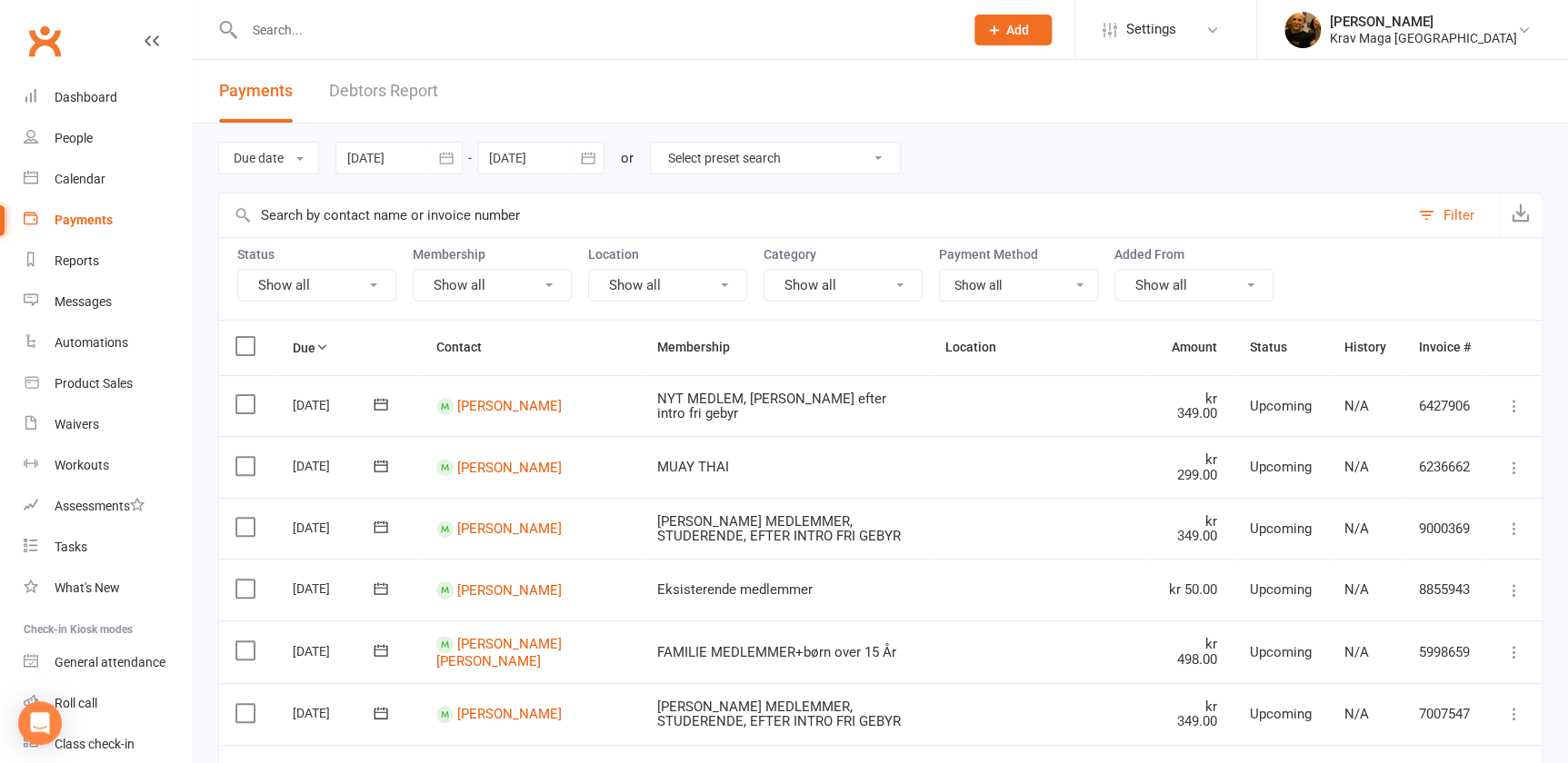
click at [548, 284] on icon at bounding box center [548, 286] width 7 height 4
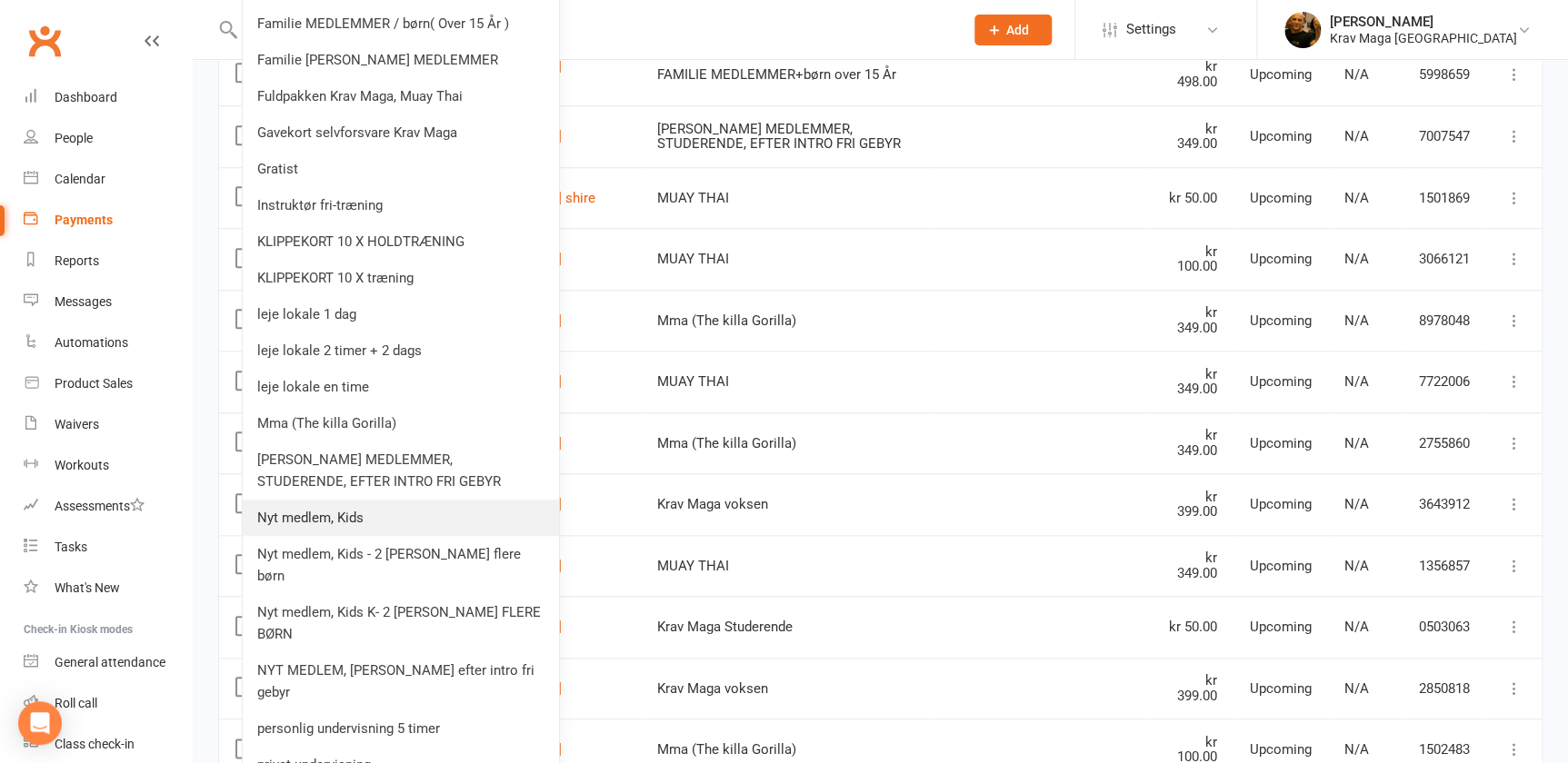
scroll to position [412, 0]
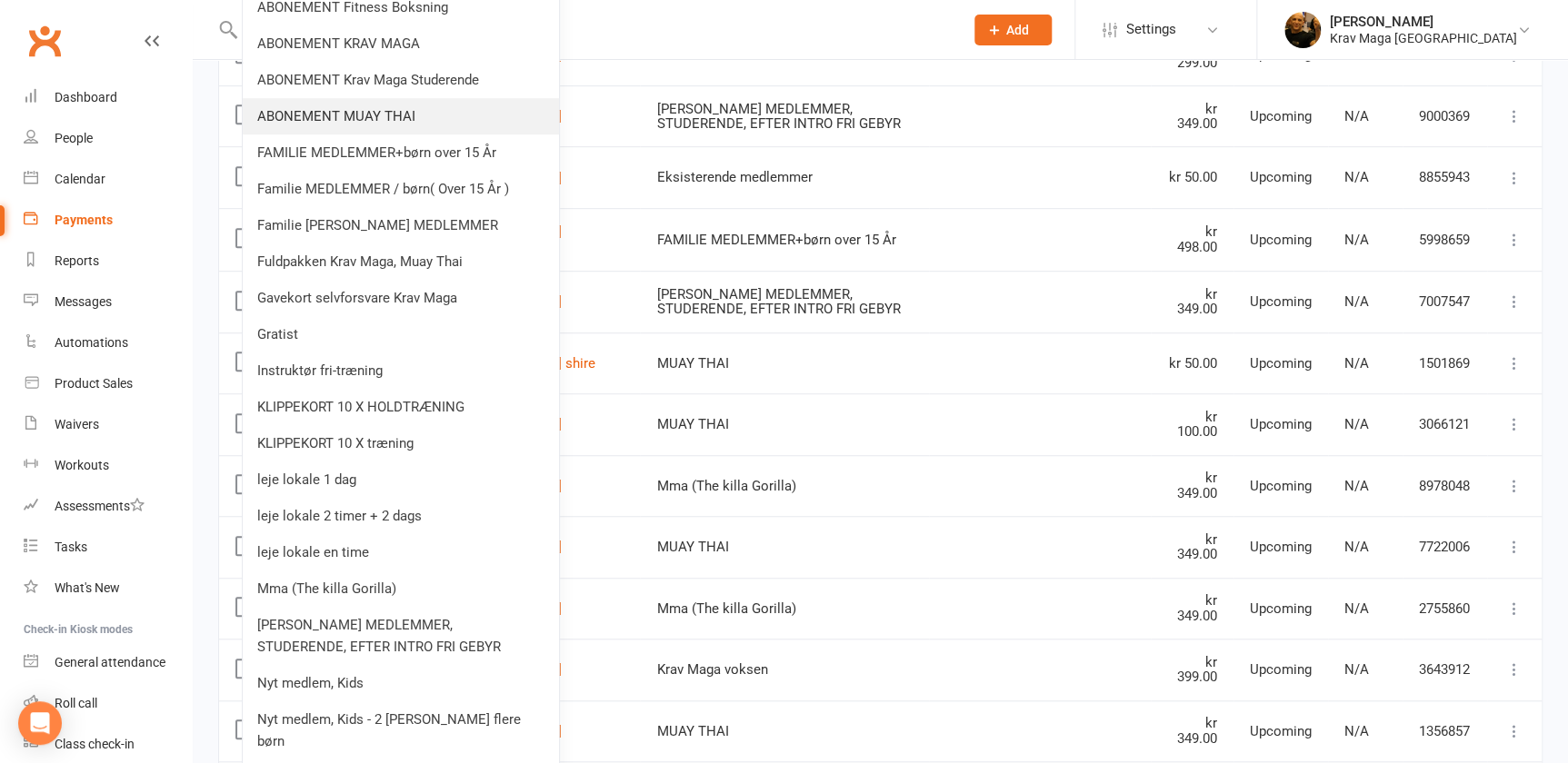
click at [364, 112] on link "ABONEMENT MUAY THAI" at bounding box center [400, 116] width 316 height 37
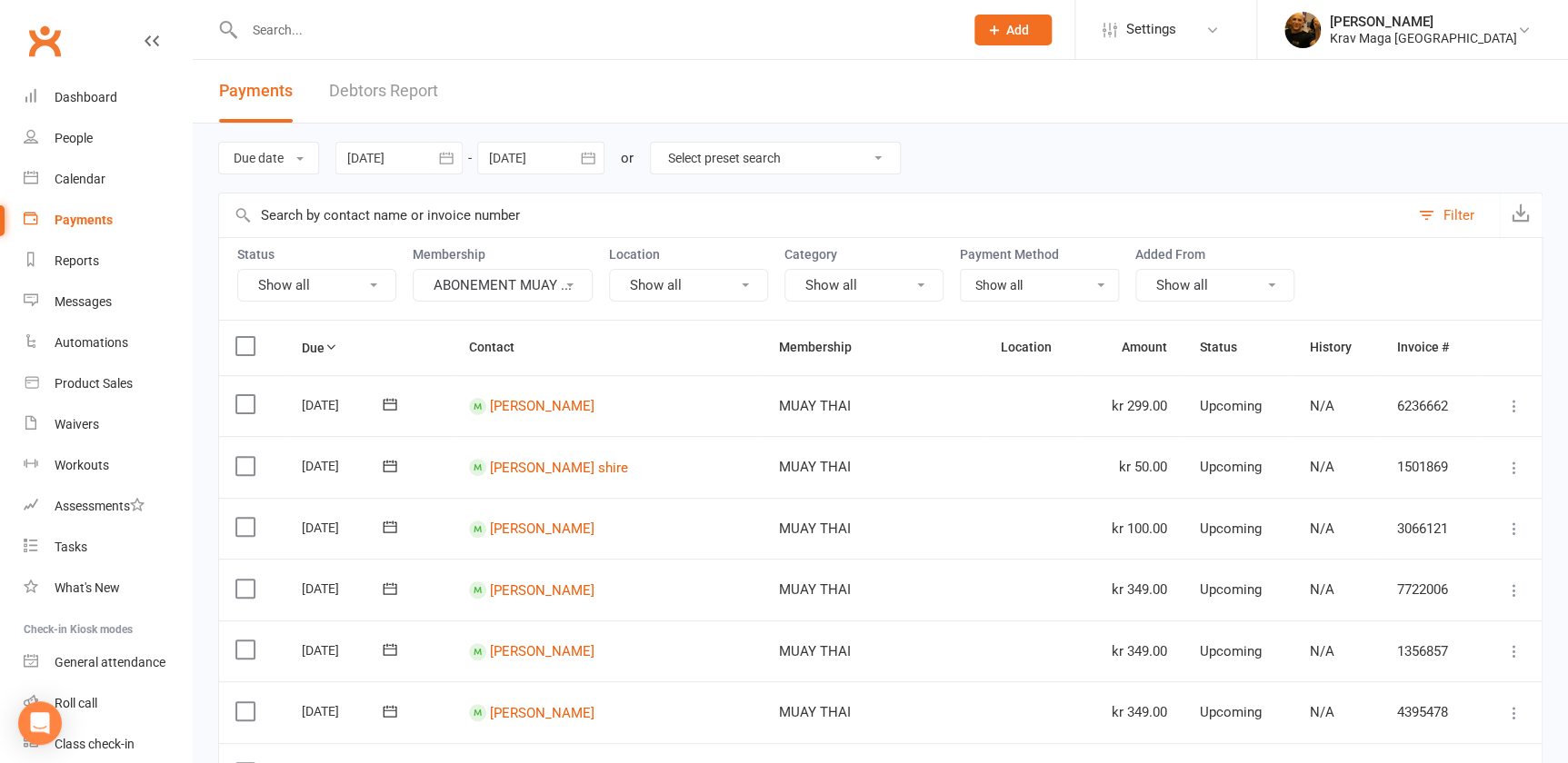
click at [449, 155] on icon "button" at bounding box center [446, 158] width 18 height 18
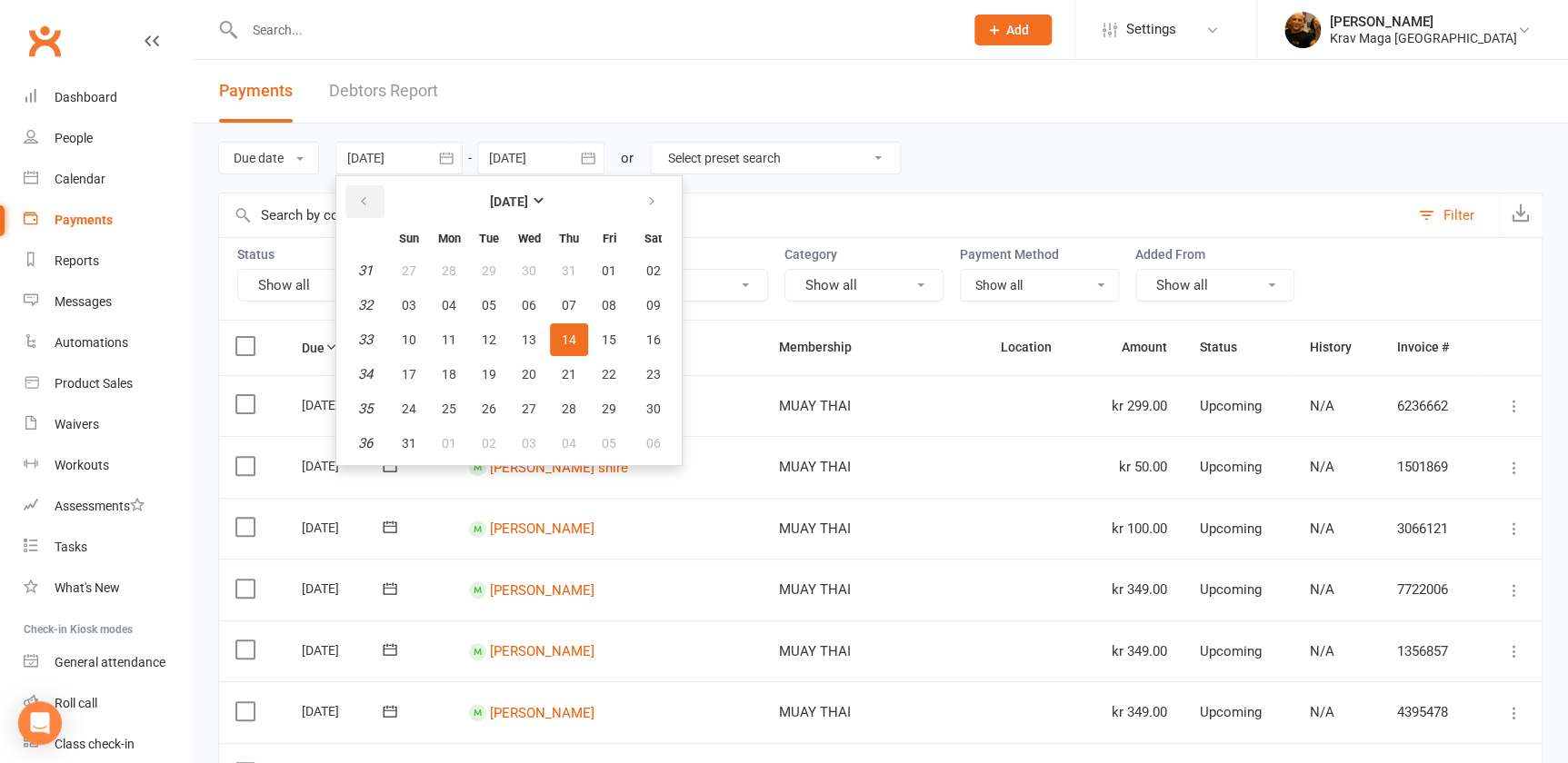
click at [365, 197] on icon "button" at bounding box center [363, 202] width 13 height 15
click at [489, 266] on span "01" at bounding box center [488, 271] width 15 height 15
type input "[DATE]"
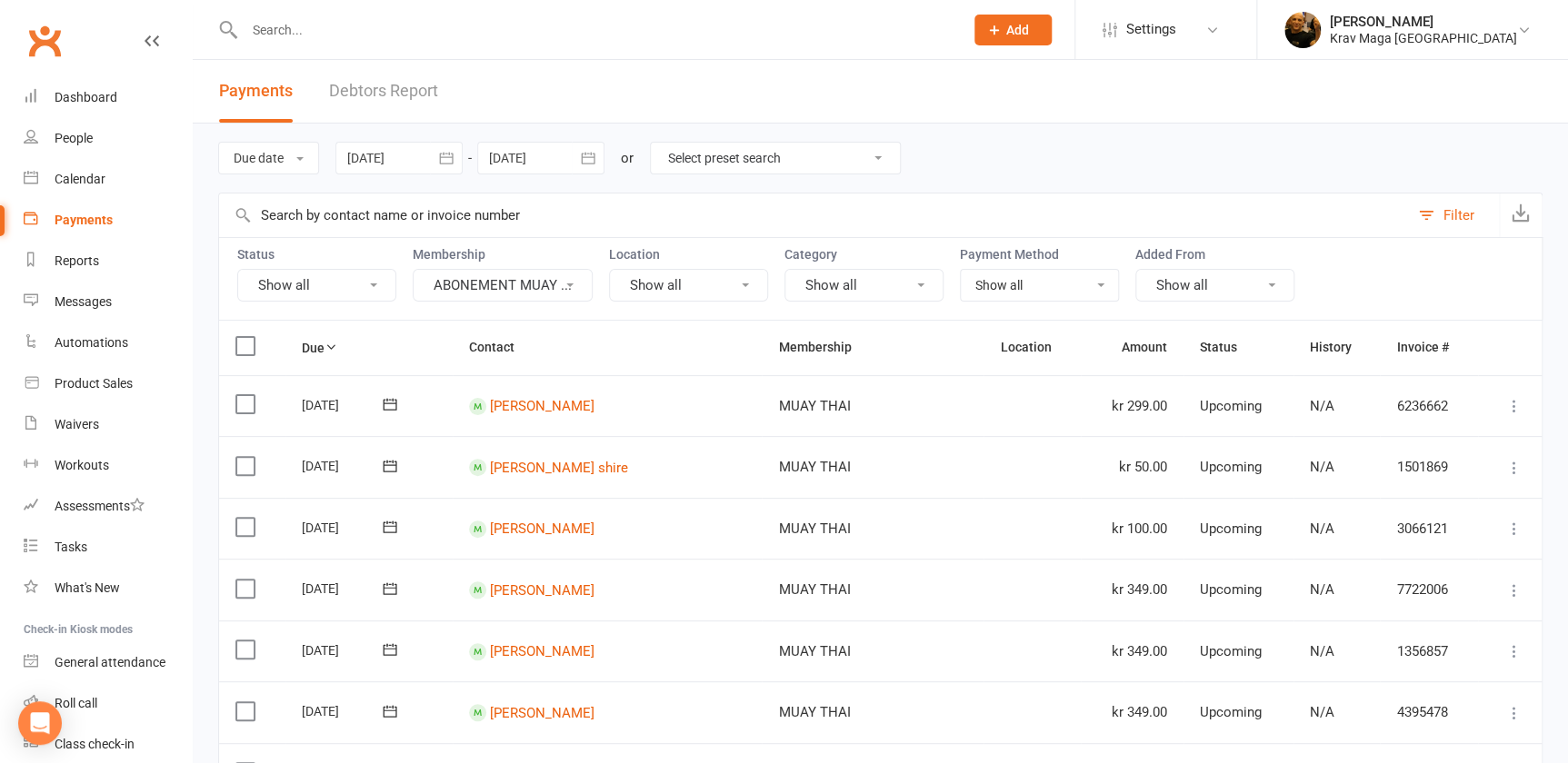
click at [589, 155] on icon "button" at bounding box center [588, 158] width 18 height 18
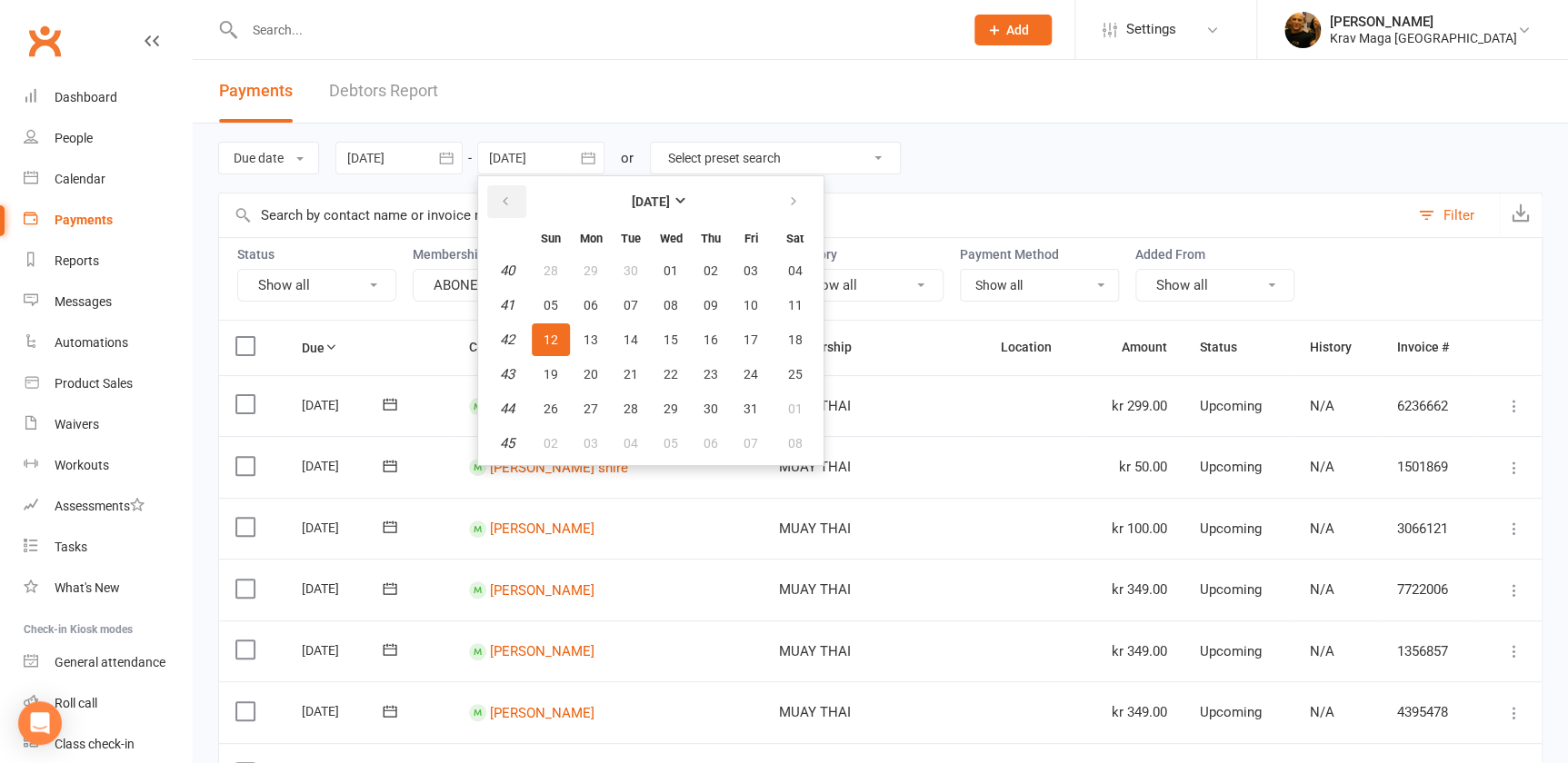
click at [503, 201] on icon "button" at bounding box center [505, 202] width 13 height 15
click at [704, 410] on span "31" at bounding box center [710, 408] width 15 height 15
type input "[DATE]"
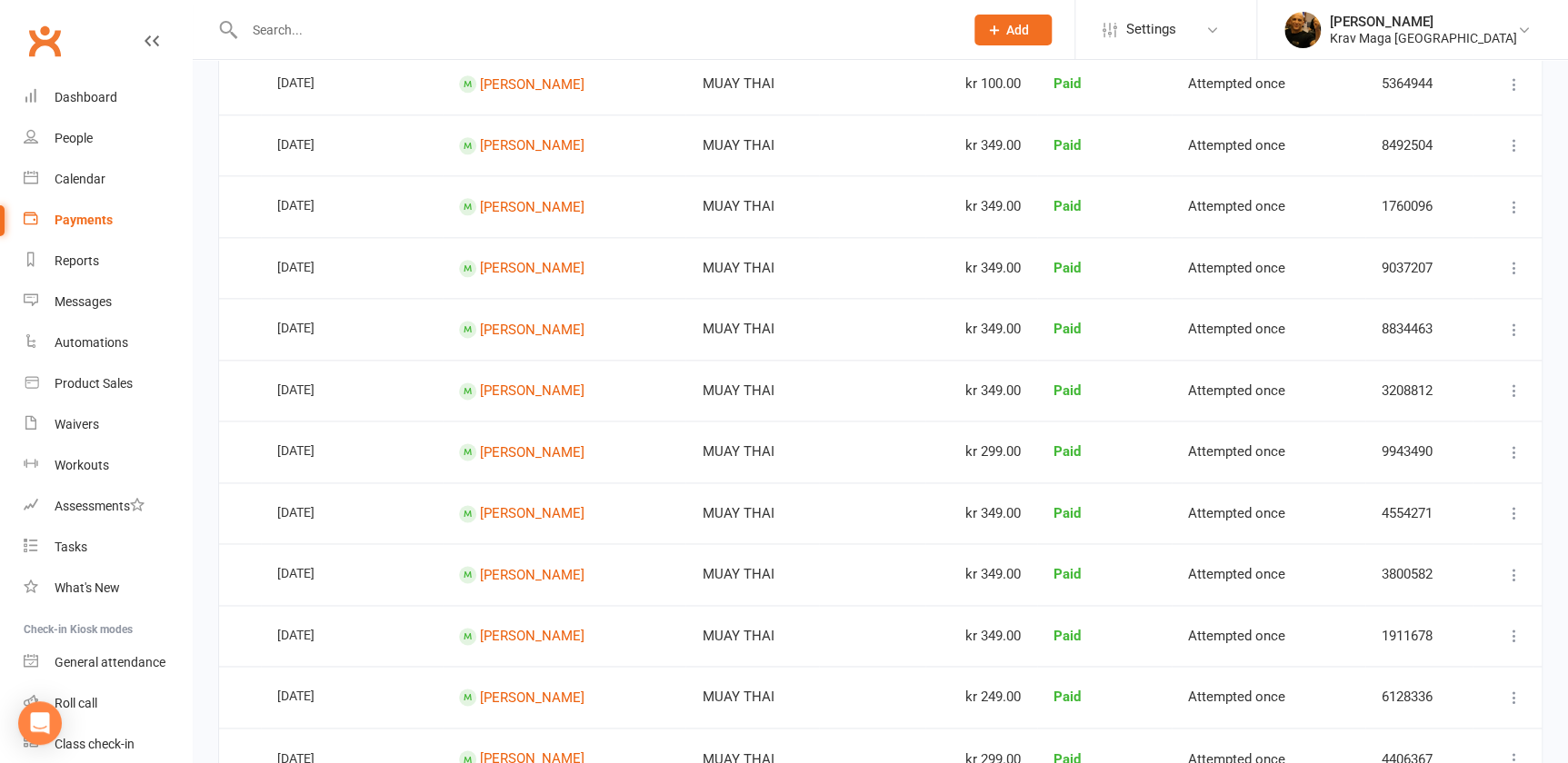
scroll to position [1439, 0]
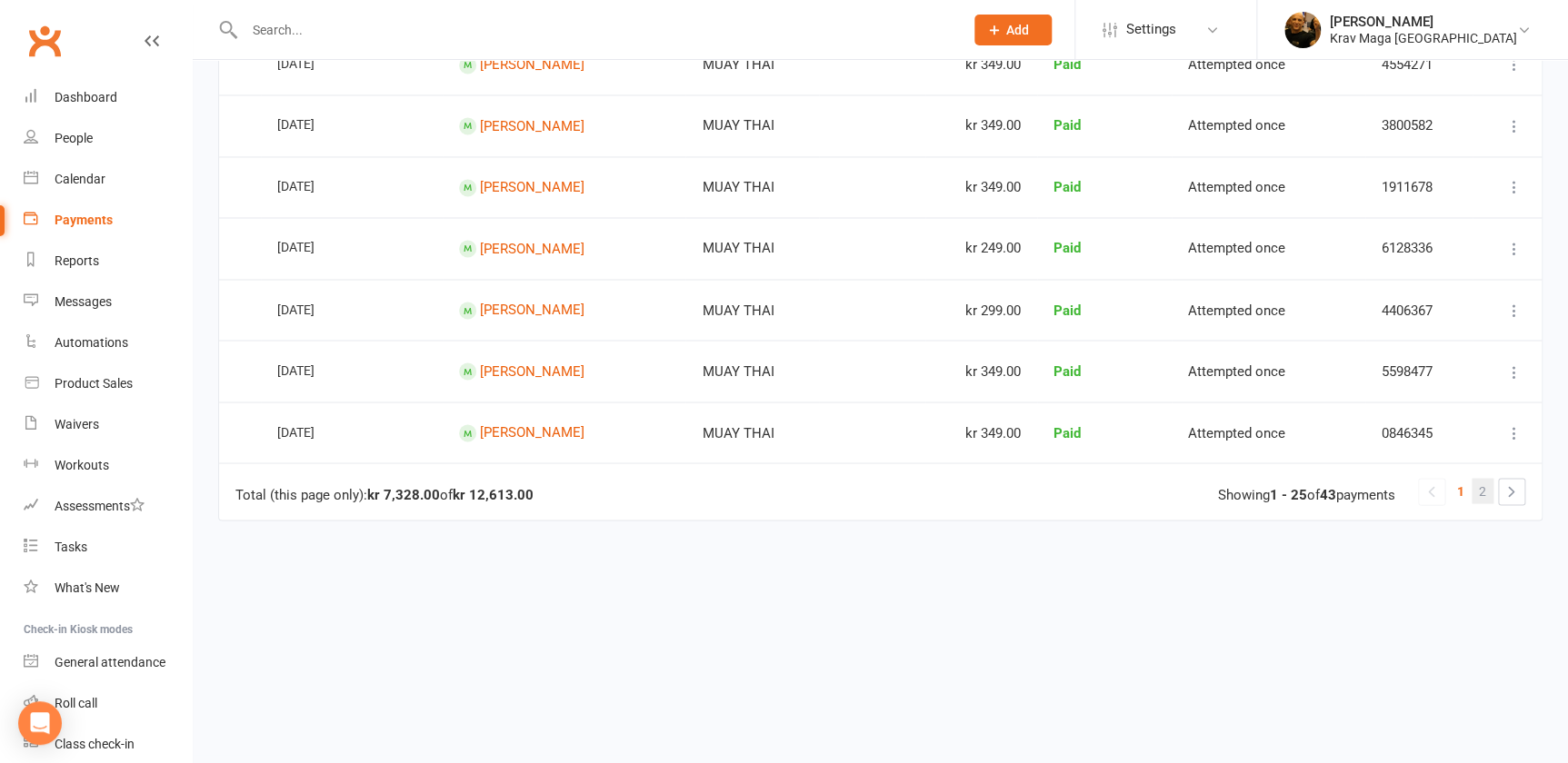
click at [1481, 477] on span "2" at bounding box center [1481, 490] width 7 height 26
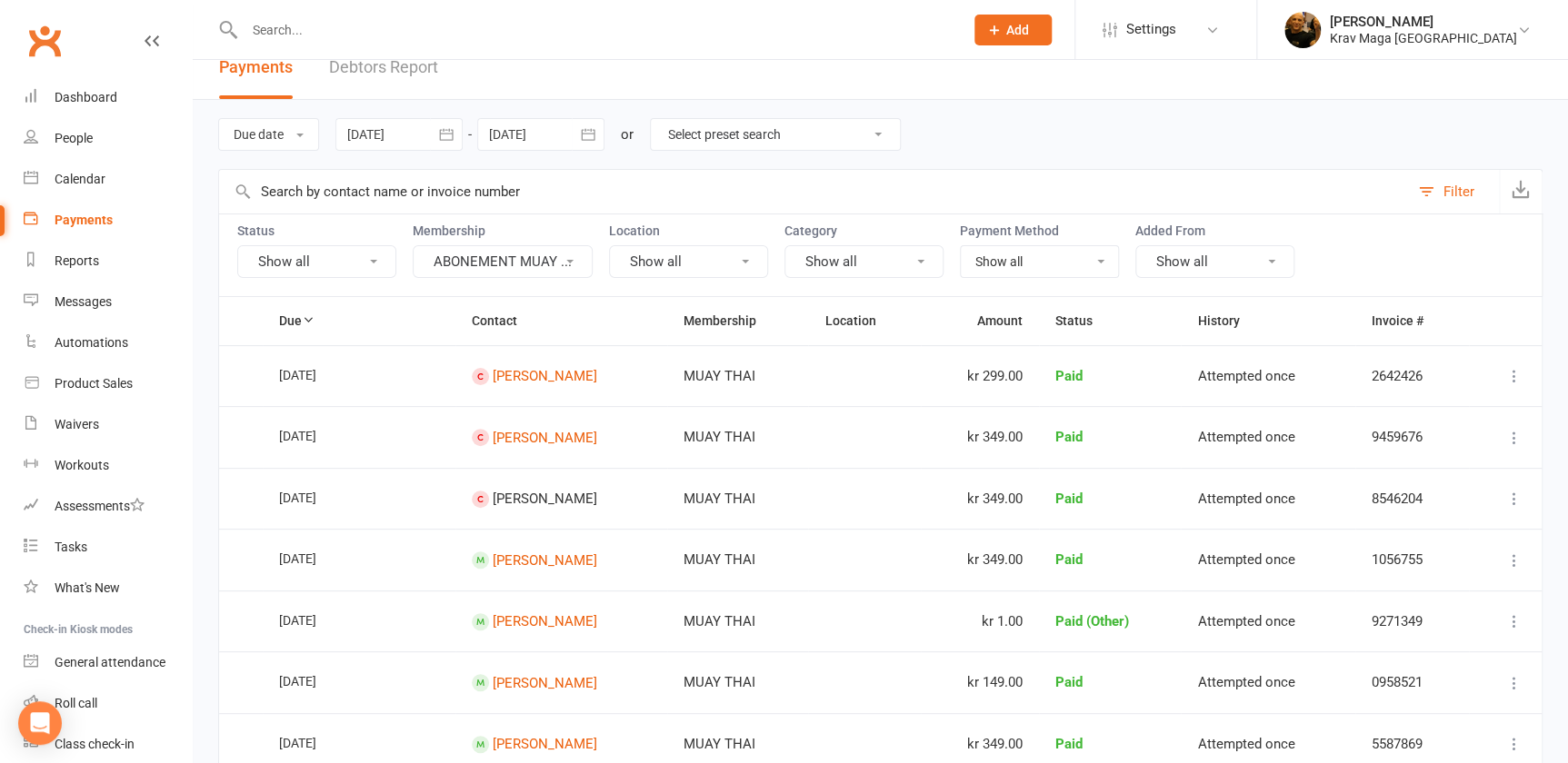
scroll to position [0, 0]
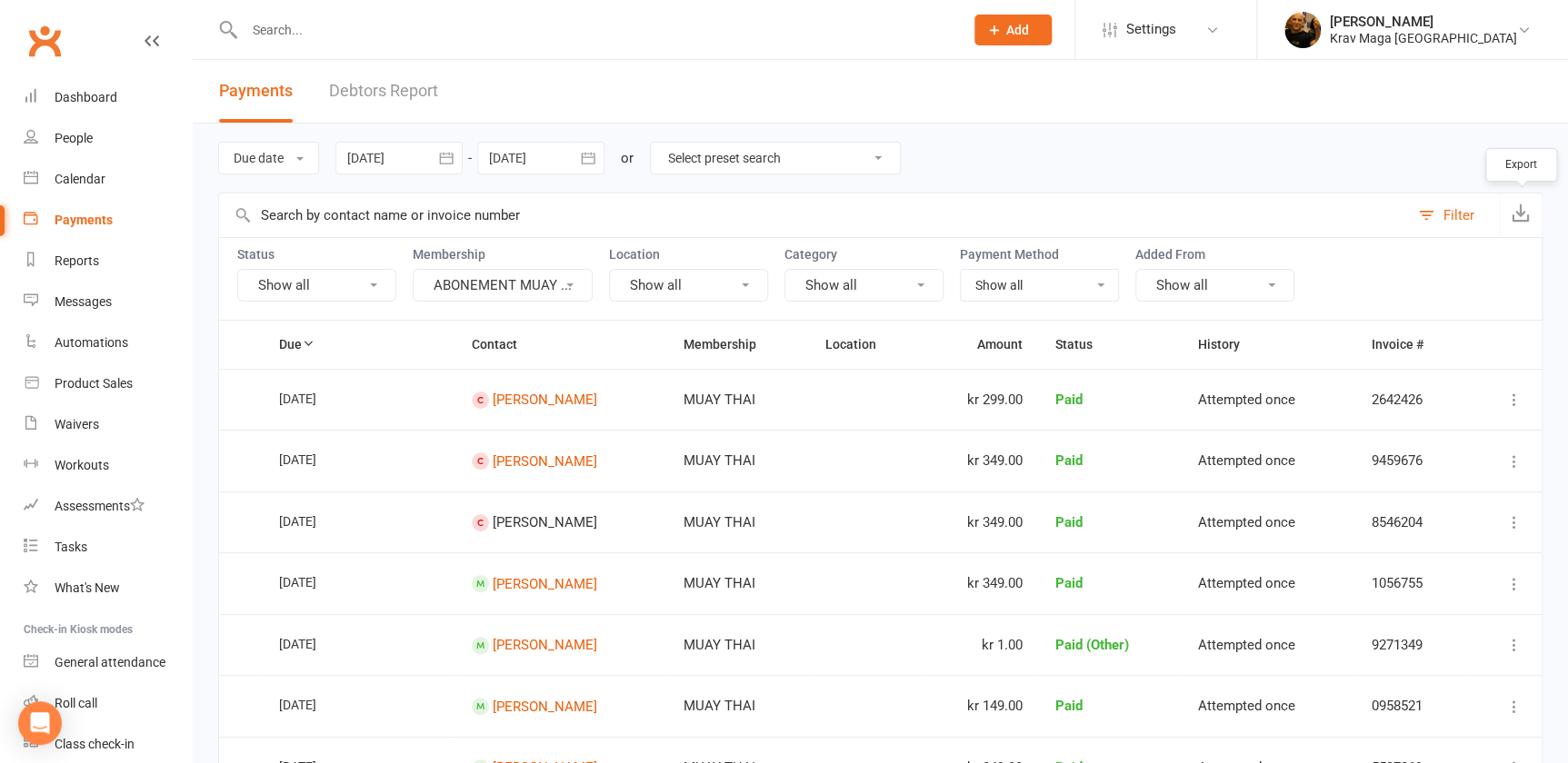
click at [1518, 214] on icon "button" at bounding box center [1521, 212] width 18 height 18
click at [276, 39] on input "text" at bounding box center [595, 30] width 712 height 26
paste input "[PERSON_NAME]"
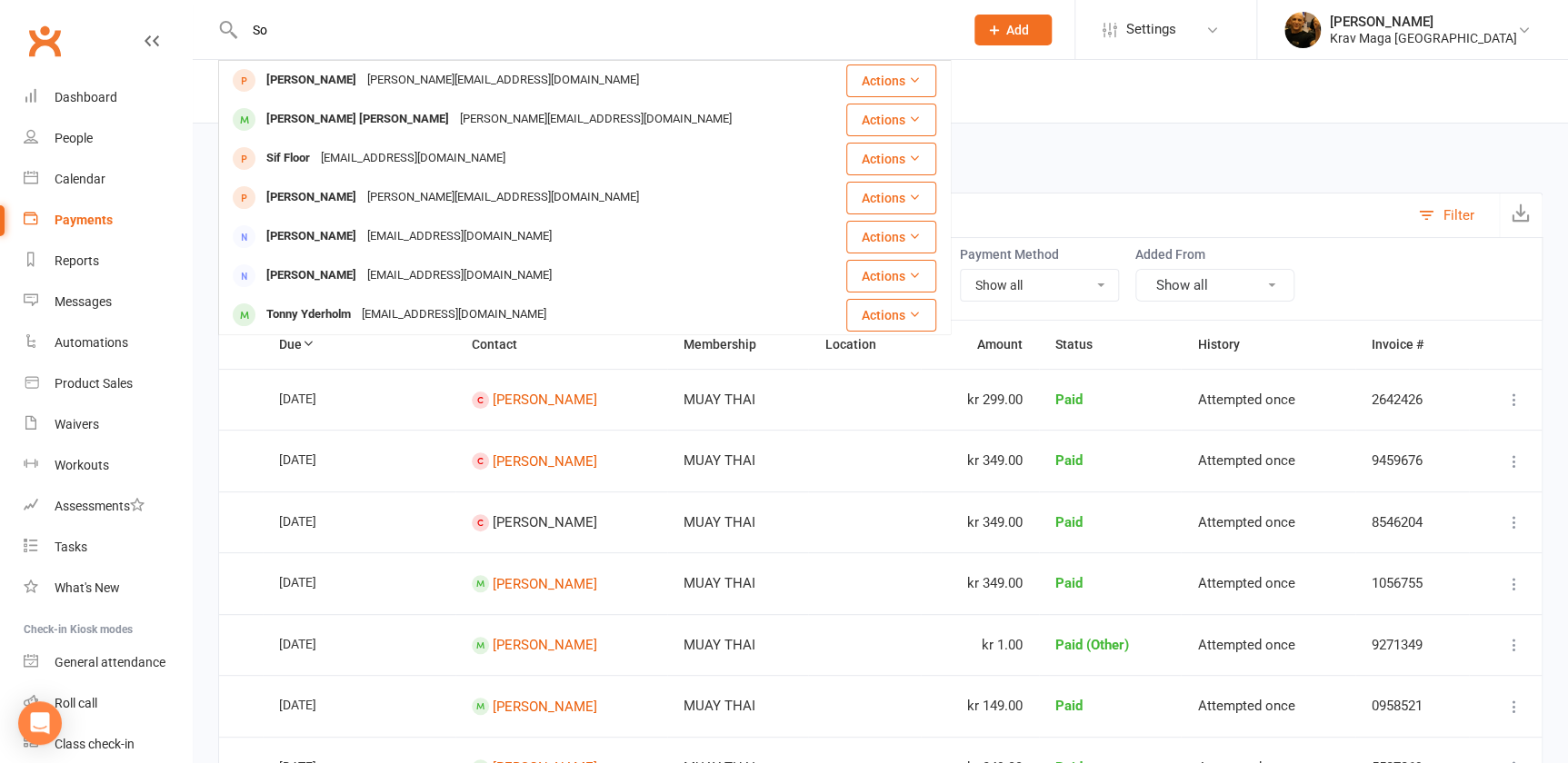
type input "S"
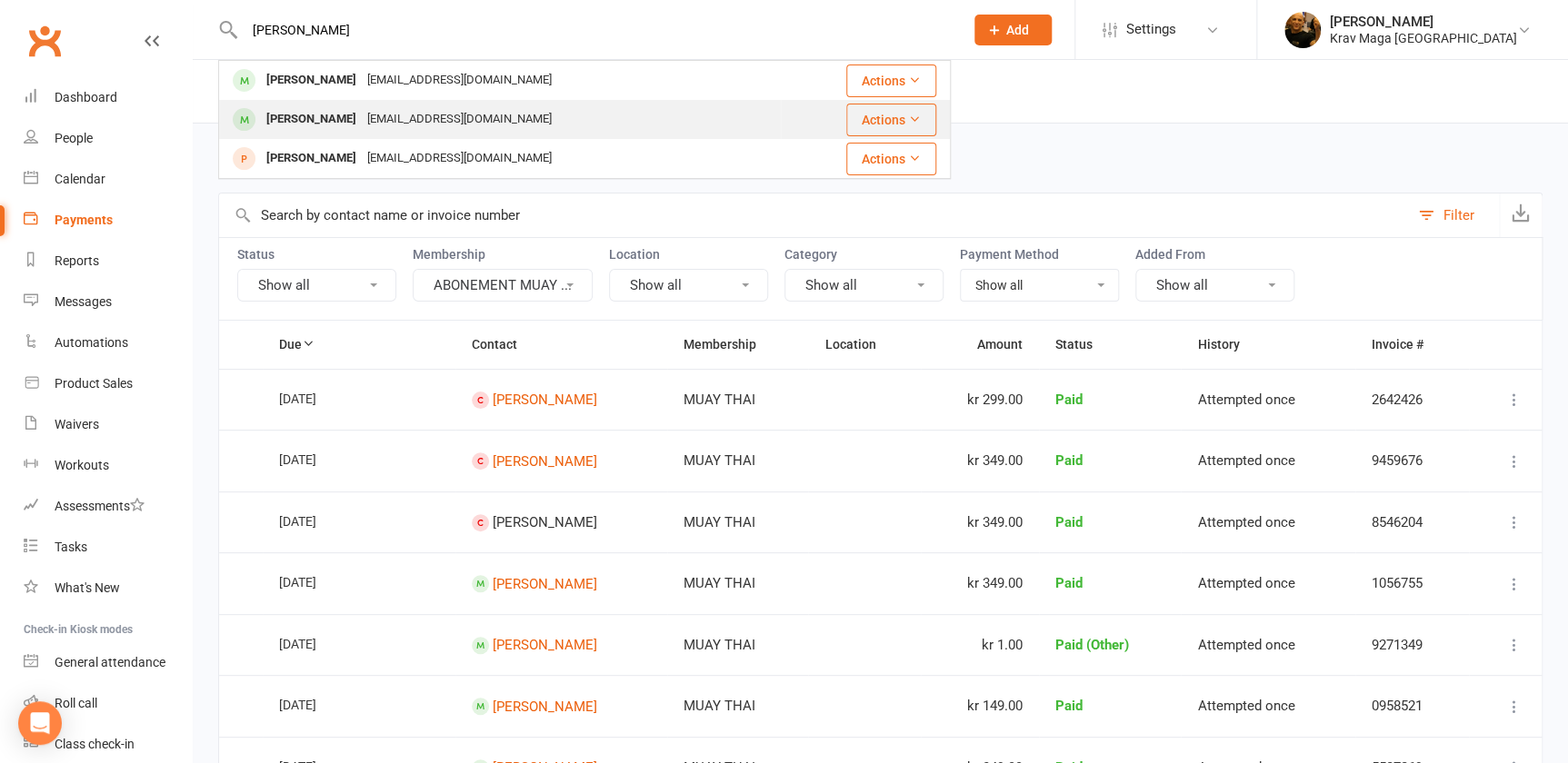
type input "[PERSON_NAME]"
click at [308, 118] on div "[PERSON_NAME]" at bounding box center [311, 120] width 101 height 27
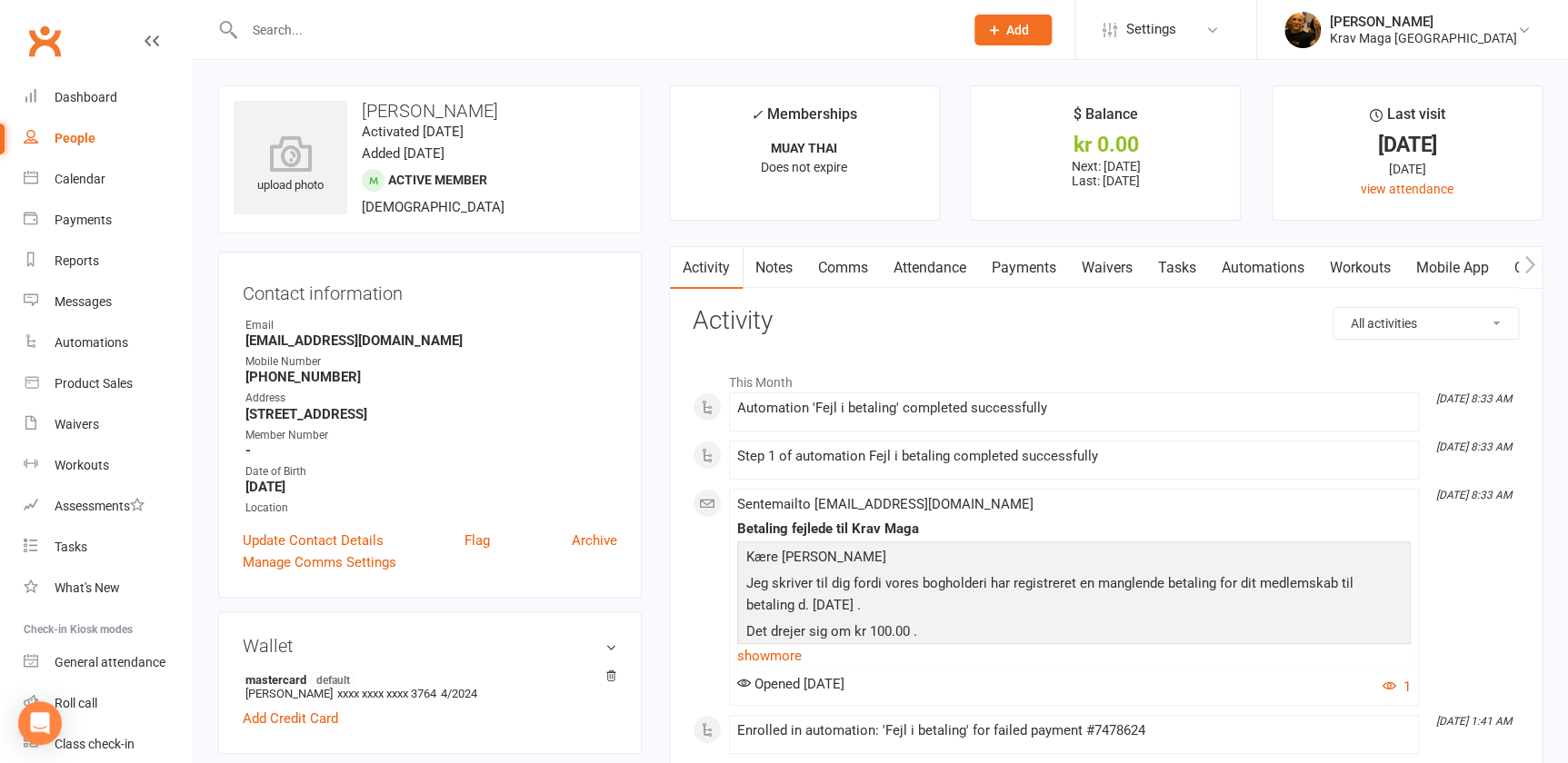
click at [1032, 268] on link "Payments" at bounding box center [1023, 268] width 90 height 42
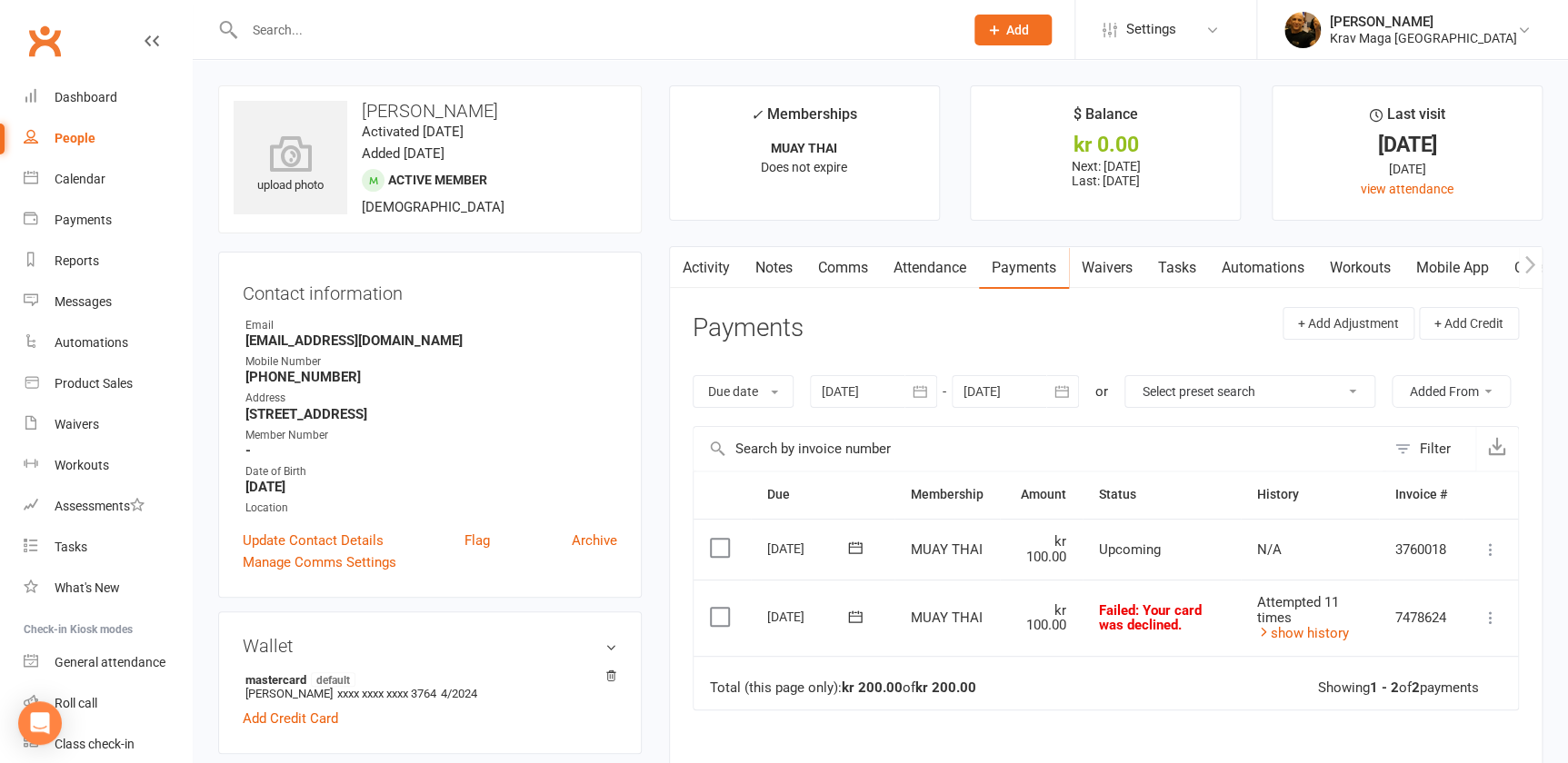
scroll to position [82, 0]
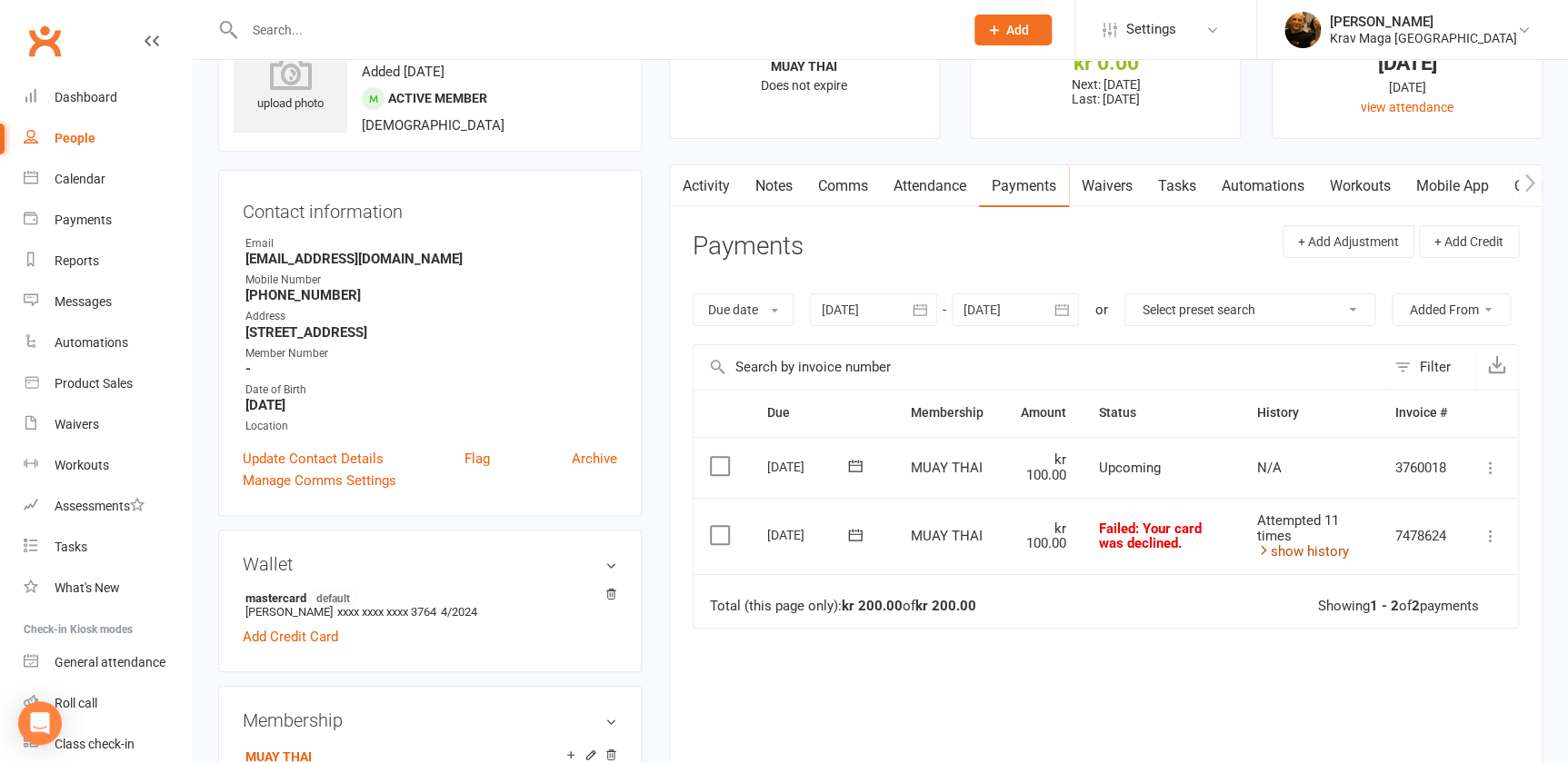
click at [1257, 551] on icon at bounding box center [1263, 551] width 14 height 14
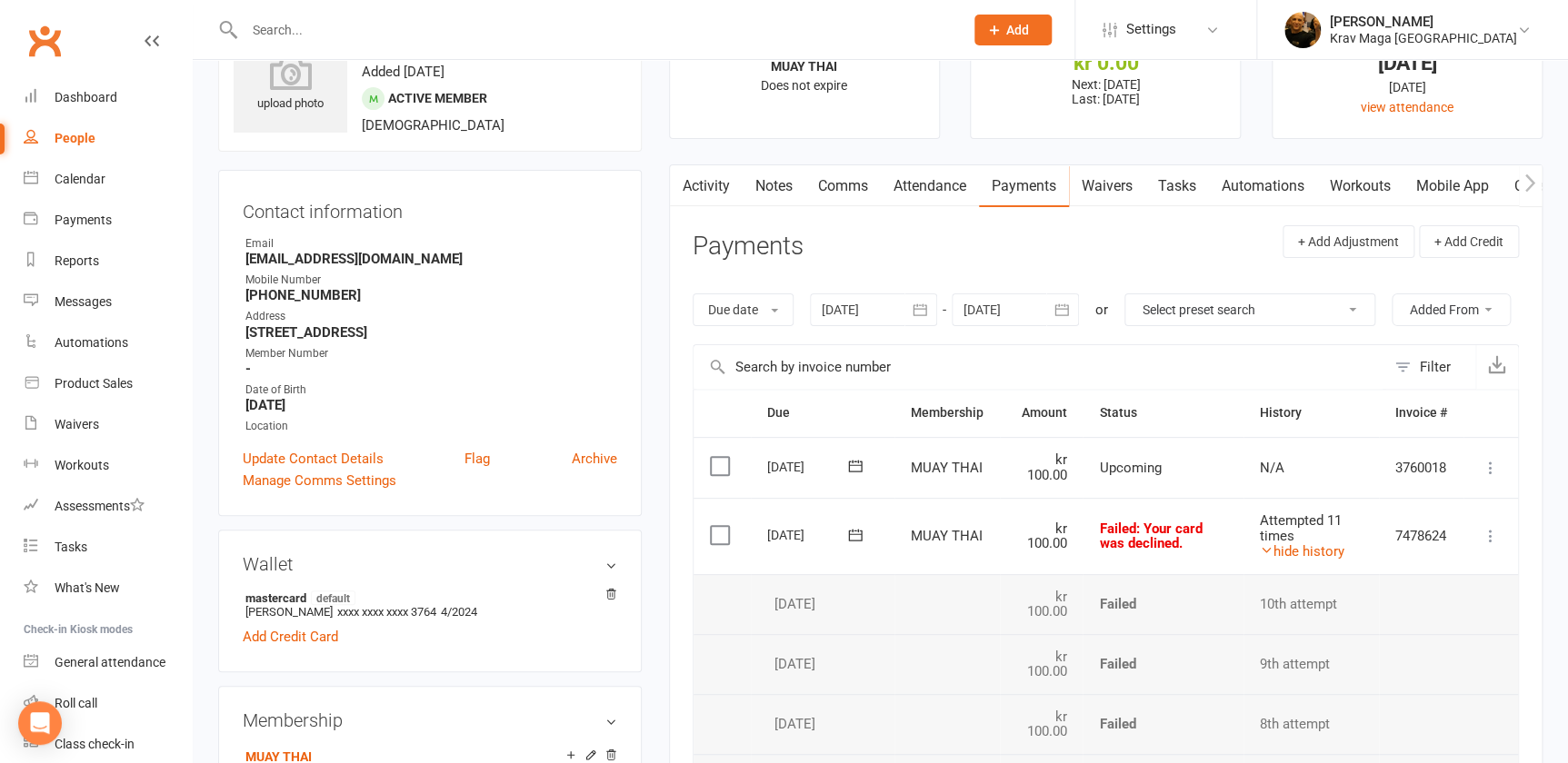
scroll to position [164, 0]
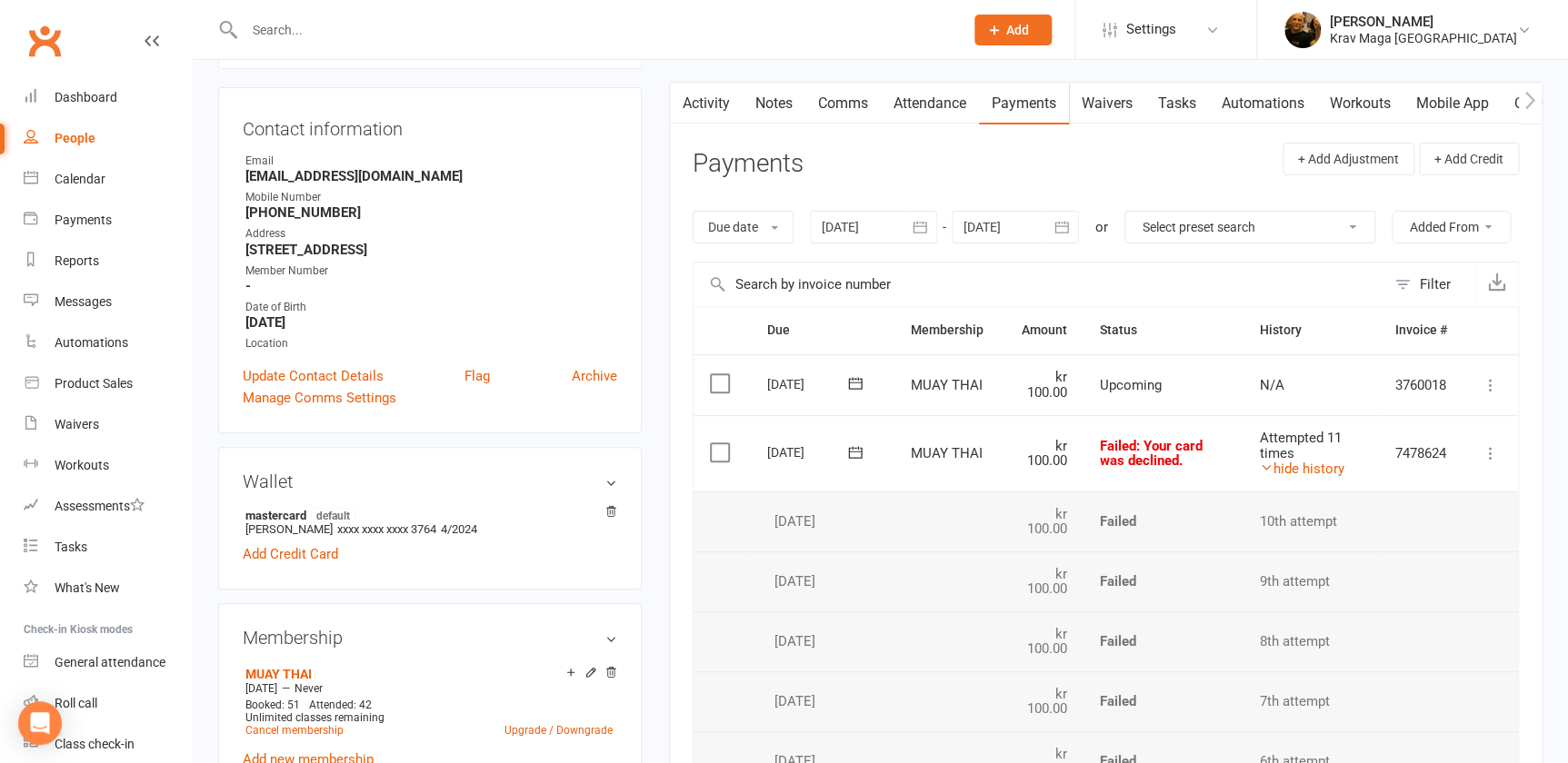
click at [919, 225] on icon "button" at bounding box center [920, 226] width 14 height 12
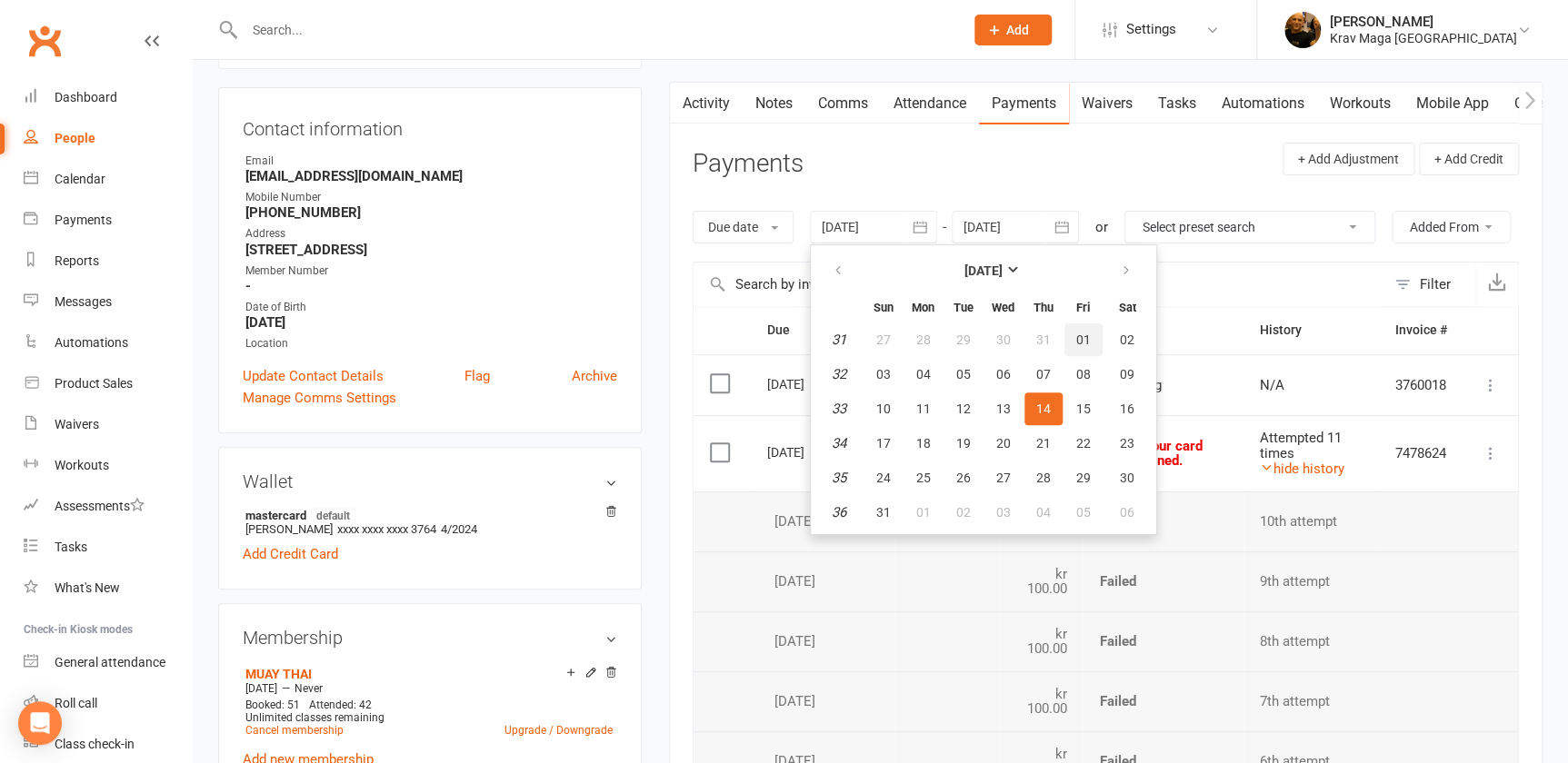
click at [1076, 340] on span "01" at bounding box center [1083, 339] width 15 height 15
type input "[DATE]"
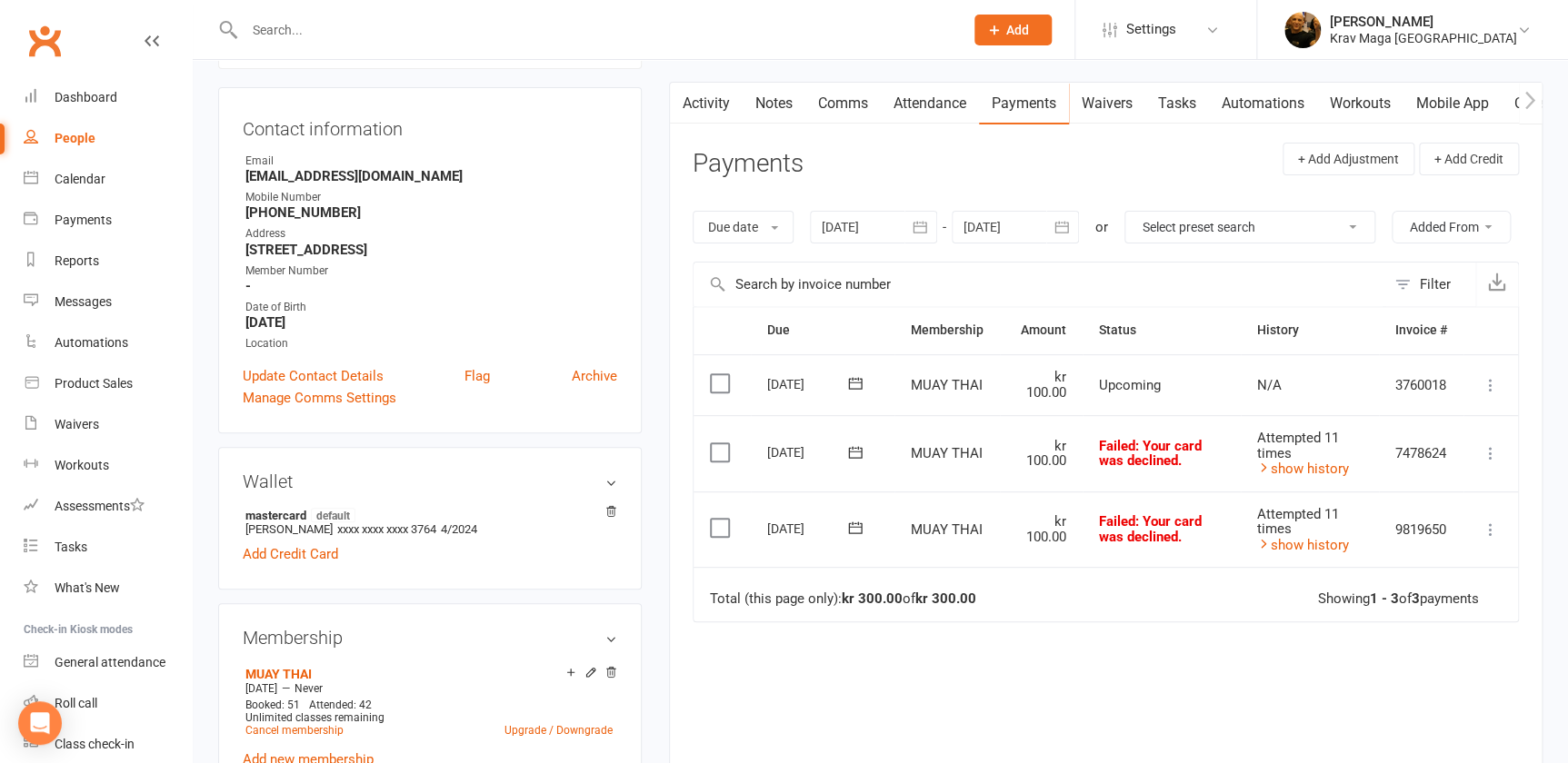
click at [1062, 225] on icon "button" at bounding box center [1062, 226] width 14 height 12
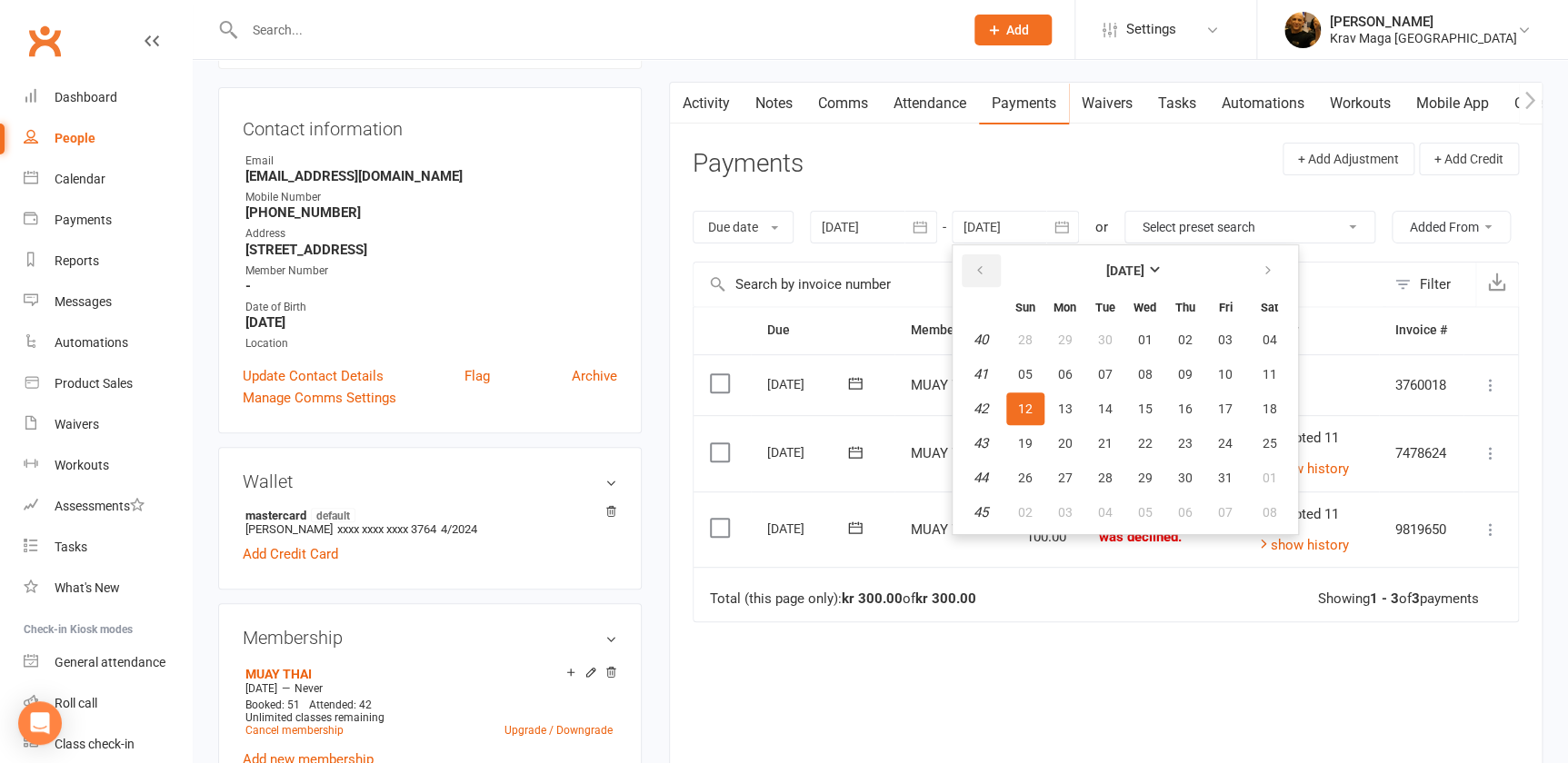
click at [980, 265] on icon "button" at bounding box center [979, 271] width 13 height 15
click at [1177, 475] on span "31" at bounding box center [1184, 477] width 15 height 15
type input "[DATE]"
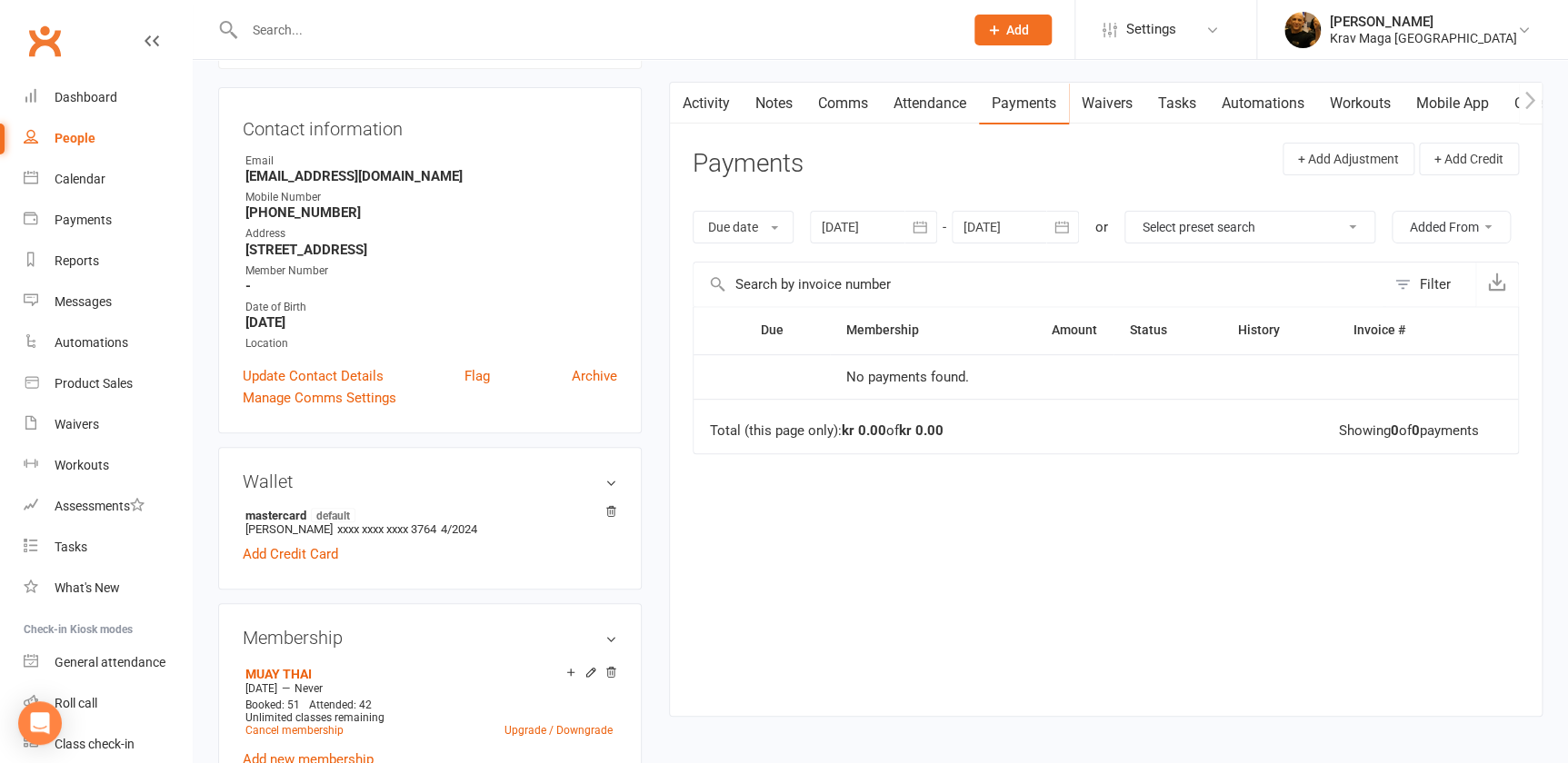
click at [916, 219] on icon "button" at bounding box center [919, 227] width 18 height 18
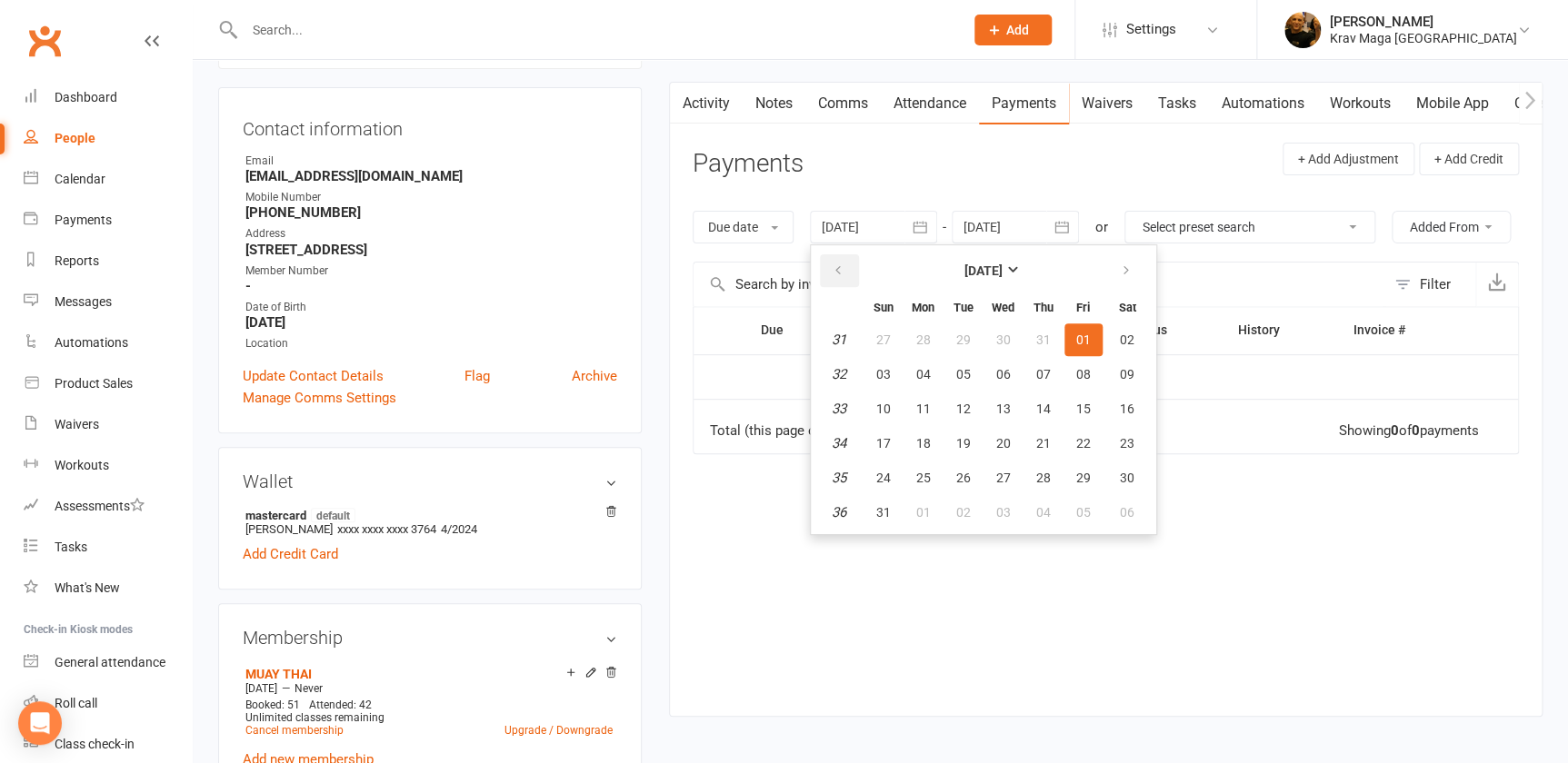
click at [837, 266] on icon "button" at bounding box center [837, 271] width 13 height 15
click at [960, 334] on span "01" at bounding box center [963, 339] width 15 height 15
type input "[DATE]"
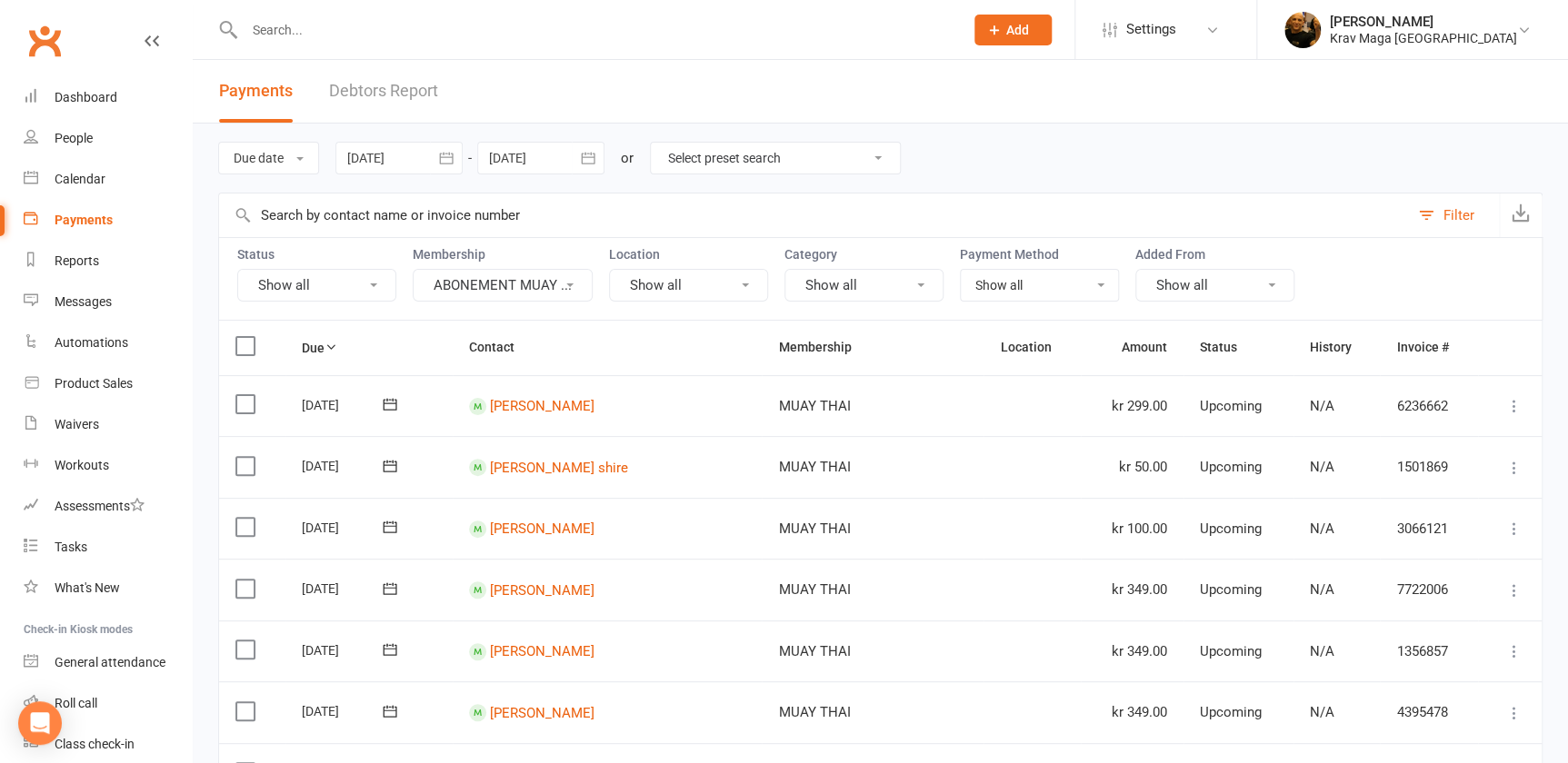
click at [444, 153] on icon "button" at bounding box center [446, 157] width 14 height 12
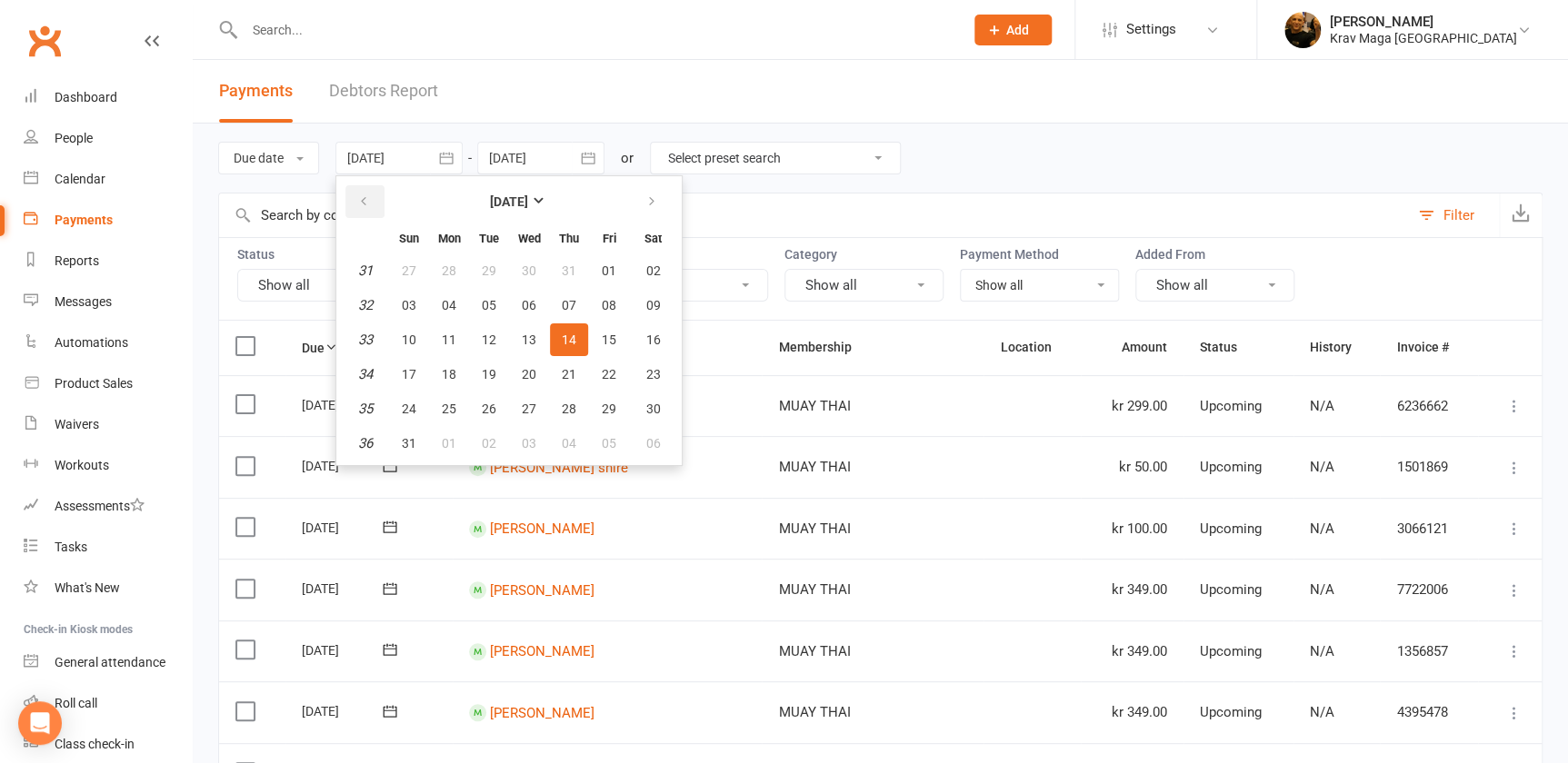
click at [361, 203] on icon "button" at bounding box center [363, 202] width 13 height 15
click at [483, 269] on span "01" at bounding box center [488, 271] width 15 height 15
type input "[DATE]"
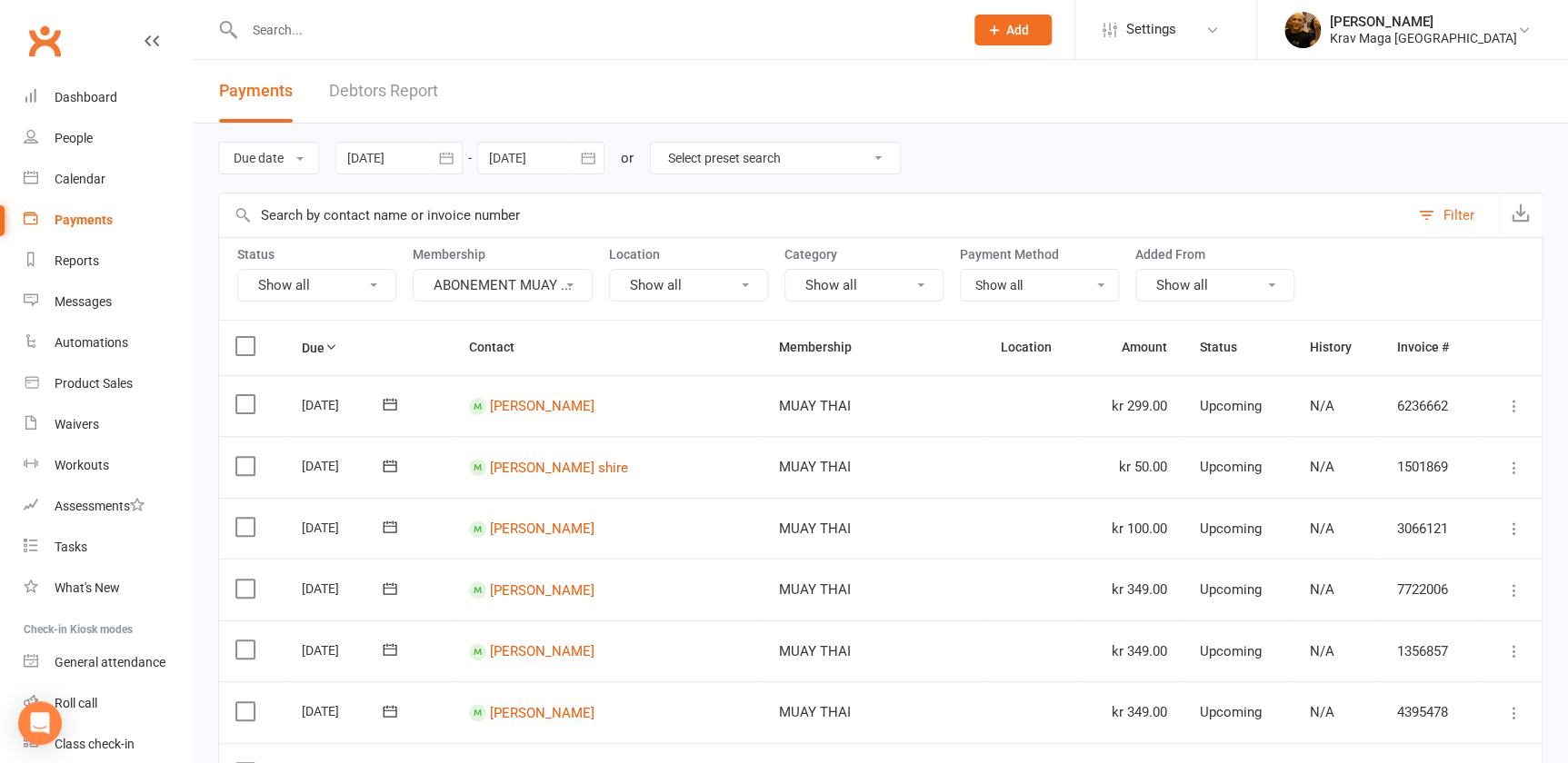
click at [587, 155] on icon "button" at bounding box center [588, 158] width 18 height 18
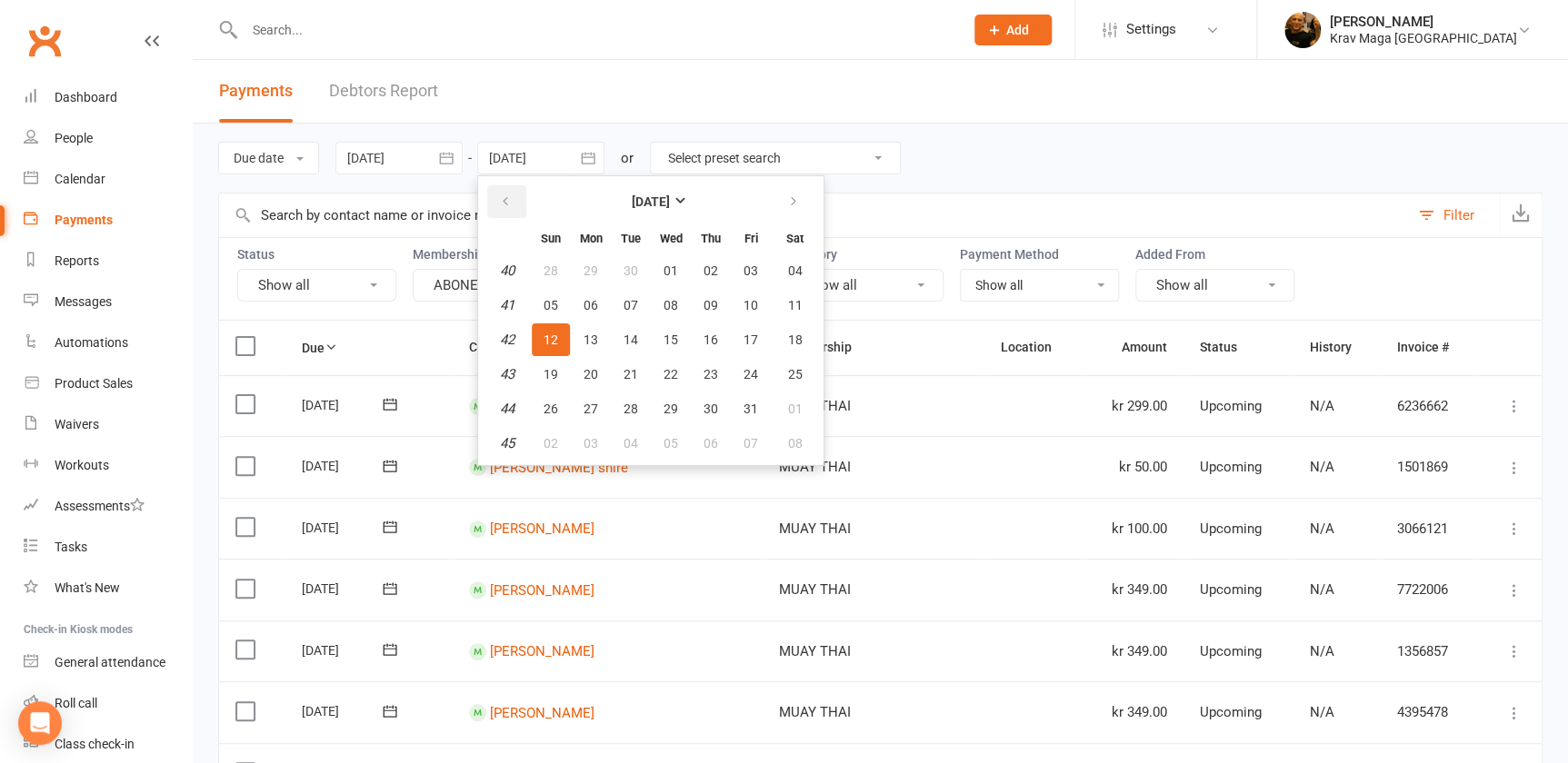
click at [507, 198] on icon "button" at bounding box center [505, 202] width 13 height 15
click at [503, 199] on icon "button" at bounding box center [505, 202] width 13 height 15
click at [503, 198] on icon "button" at bounding box center [505, 202] width 13 height 15
click at [711, 401] on button "31" at bounding box center [710, 408] width 39 height 33
type input "[DATE]"
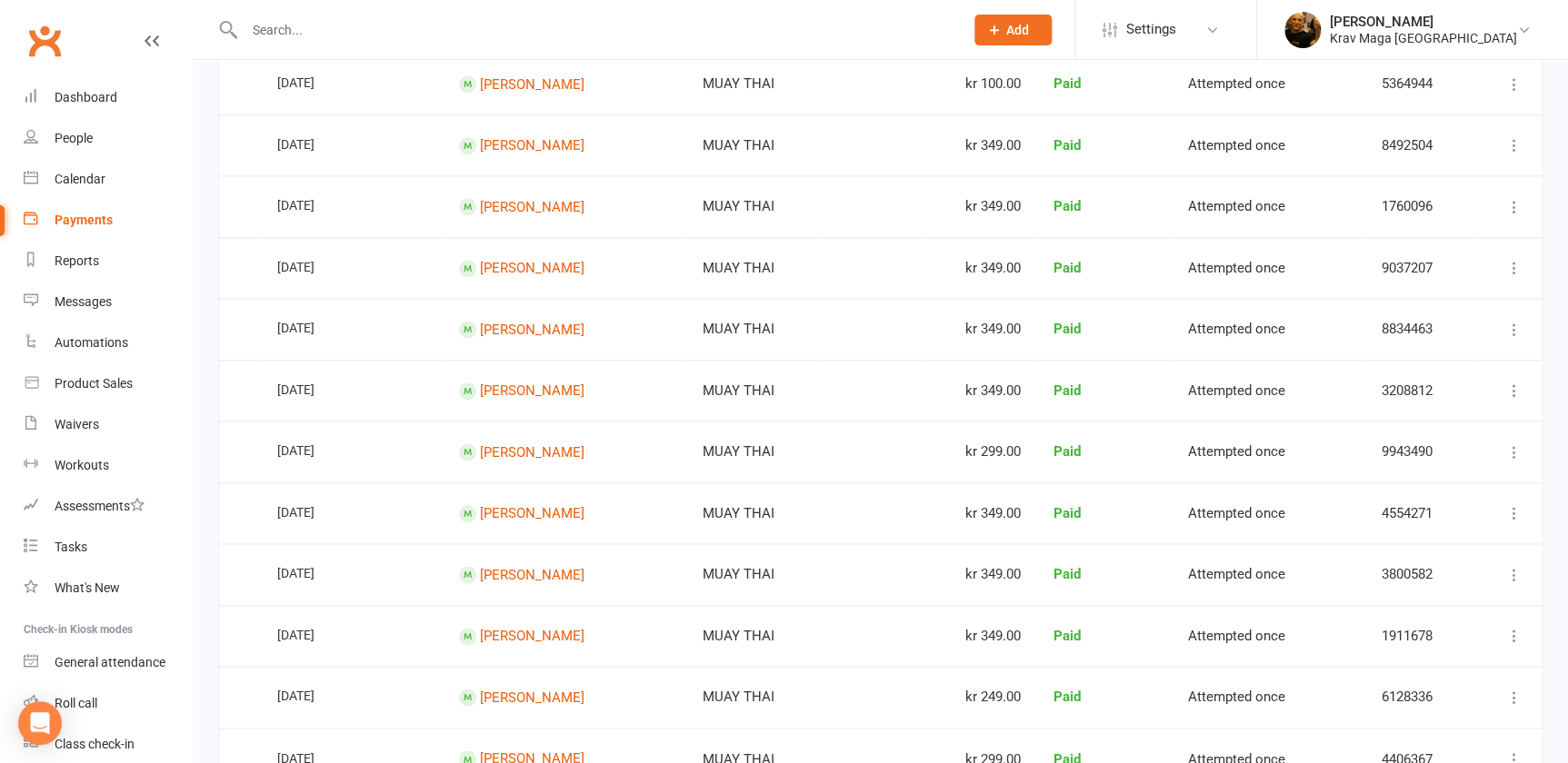
scroll to position [1439, 0]
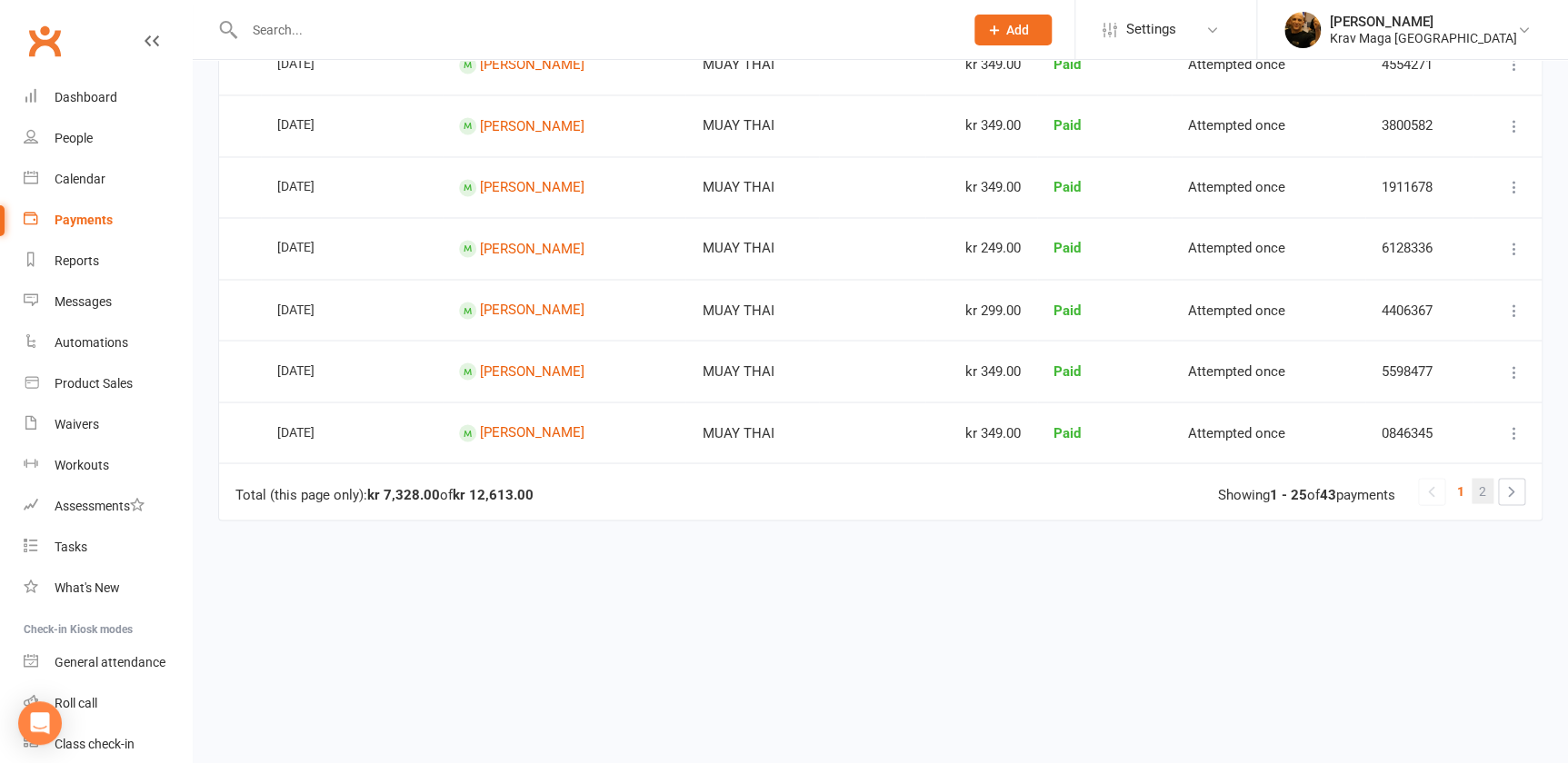
click at [1478, 477] on link "2" at bounding box center [1482, 490] width 22 height 26
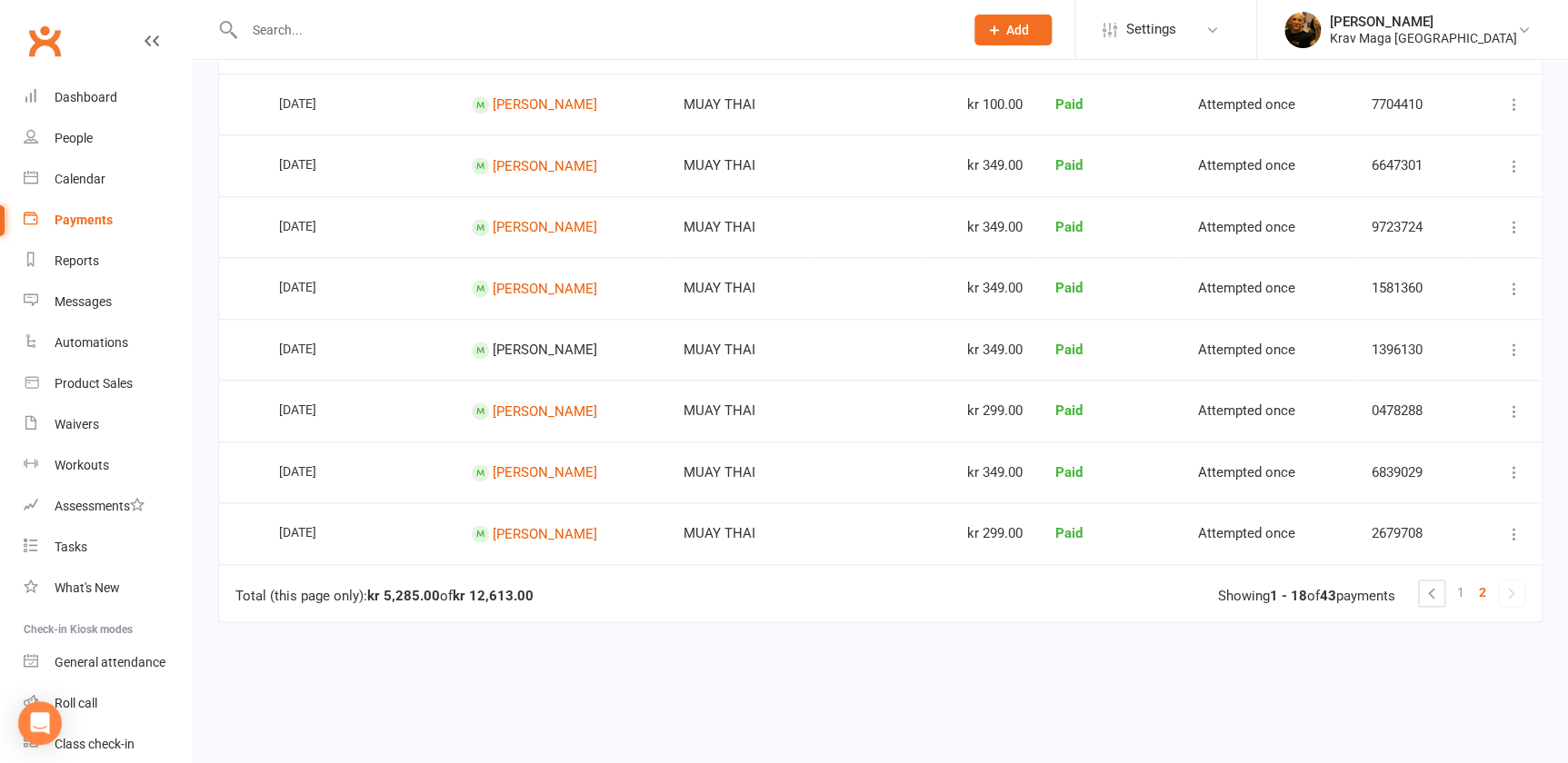
scroll to position [1015, 0]
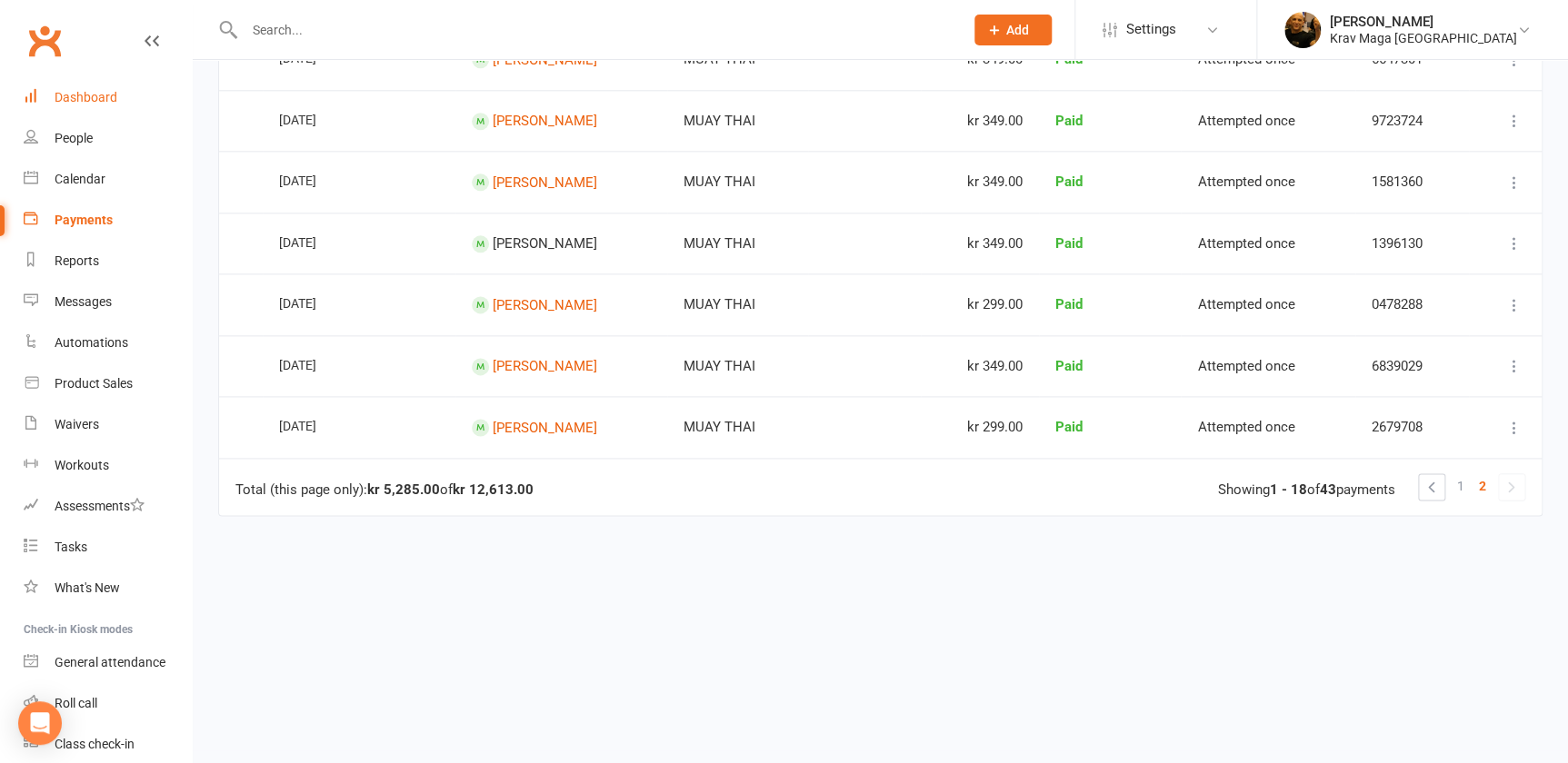
click at [82, 95] on div "Dashboard" at bounding box center [85, 97] width 62 height 15
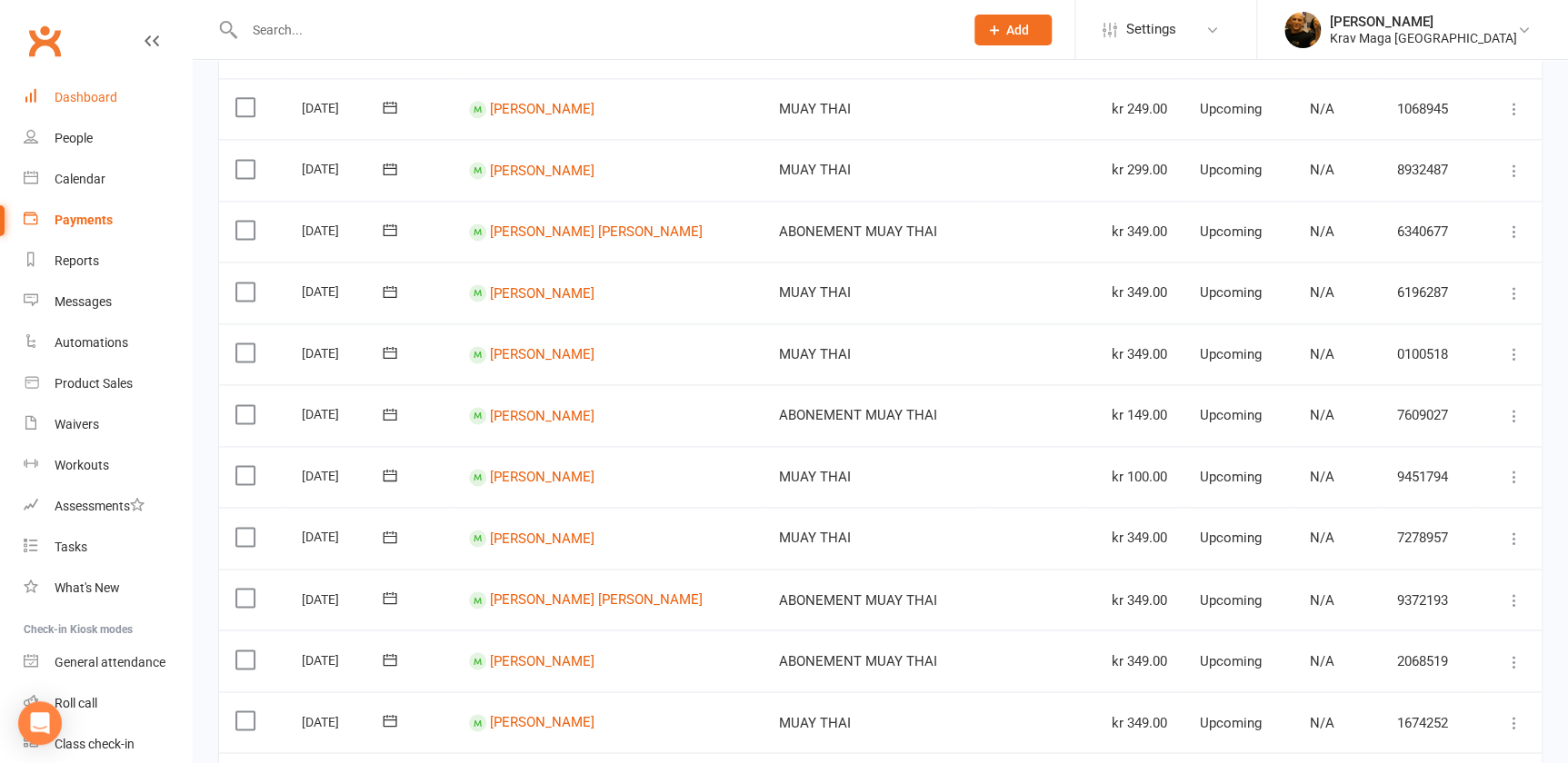
scroll to position [1445, 0]
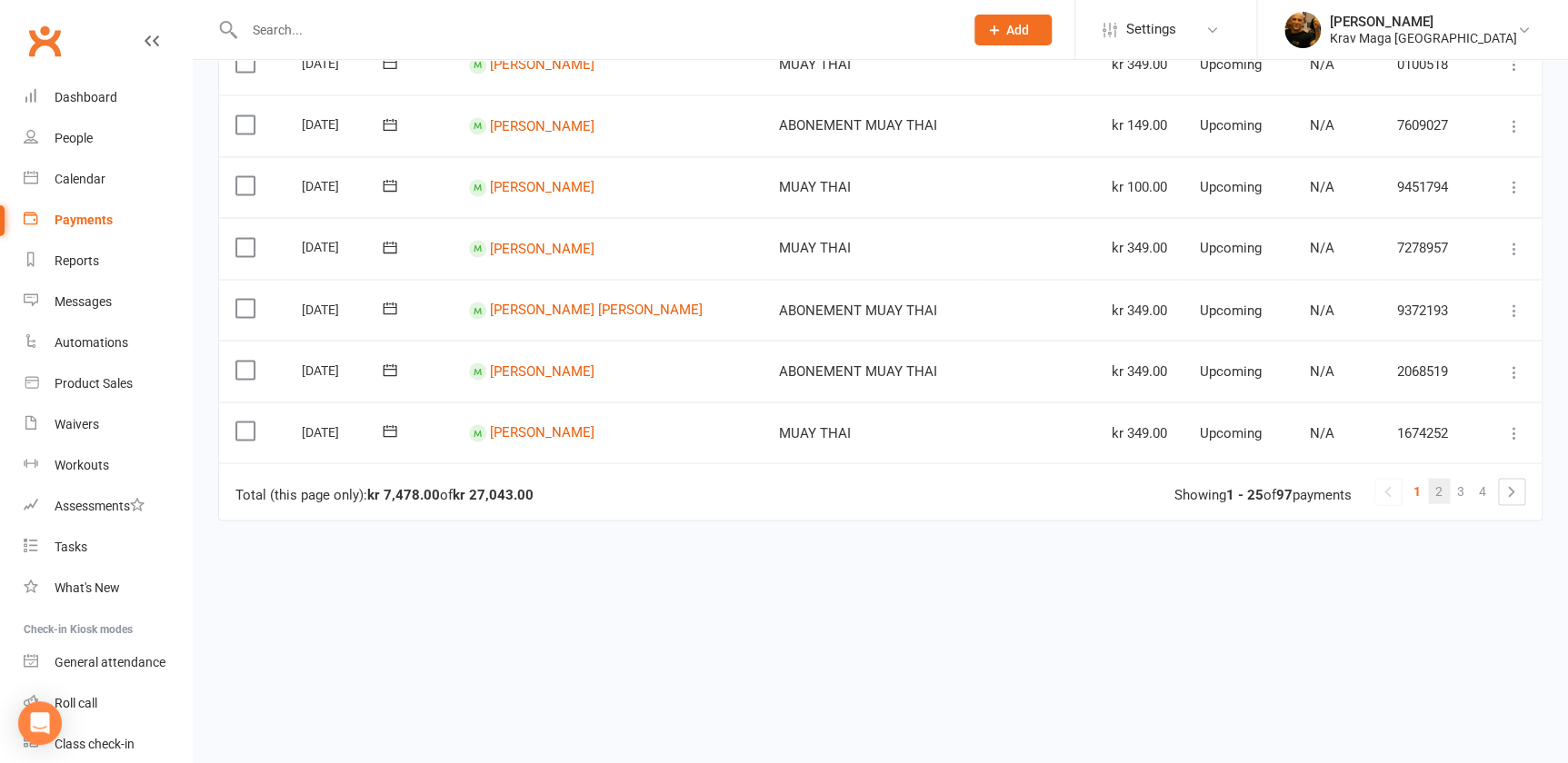
click at [1438, 477] on span "2" at bounding box center [1437, 490] width 7 height 26
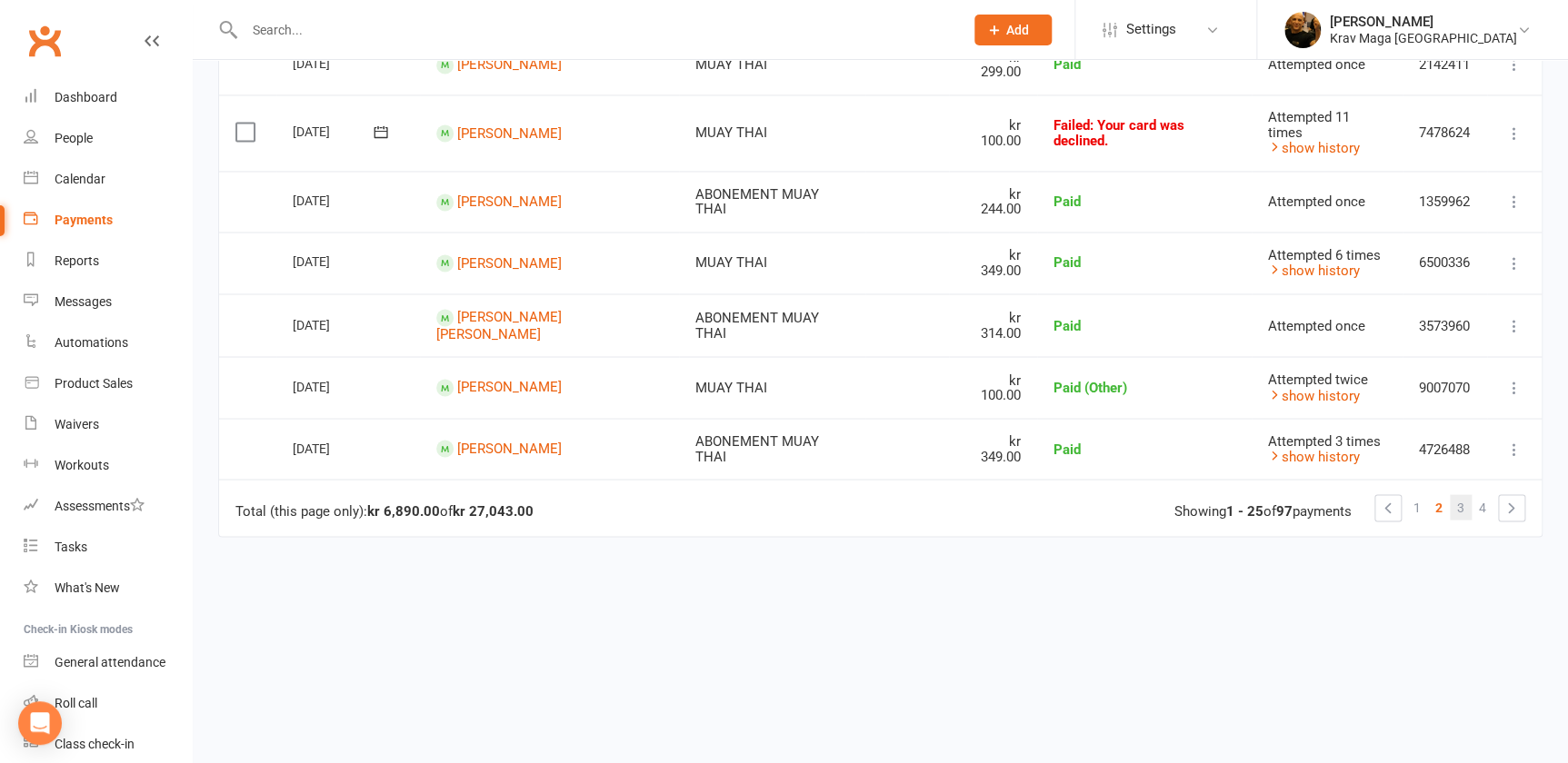
click at [1459, 494] on span "3" at bounding box center [1459, 507] width 7 height 26
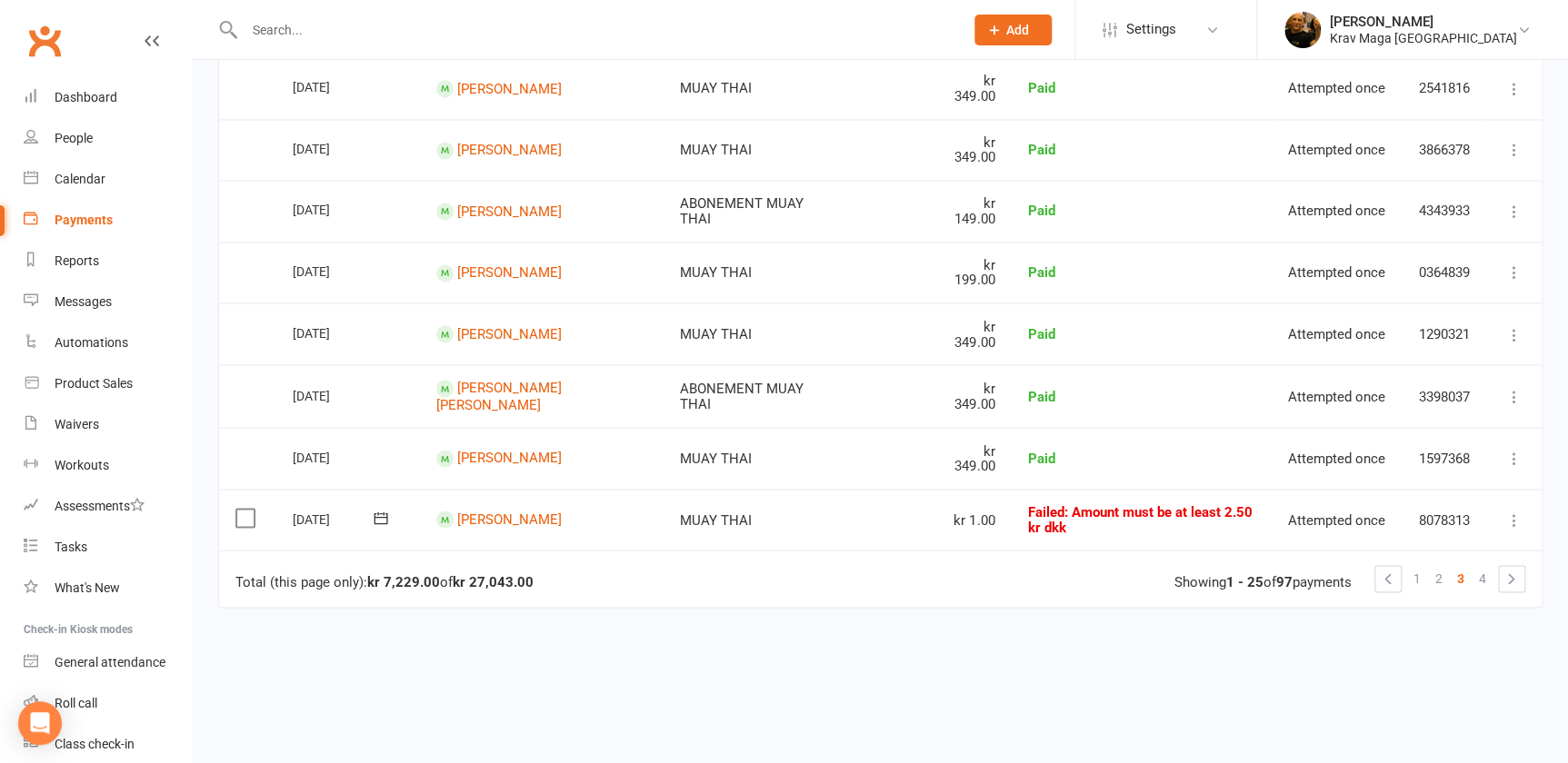
scroll to position [1496, 0]
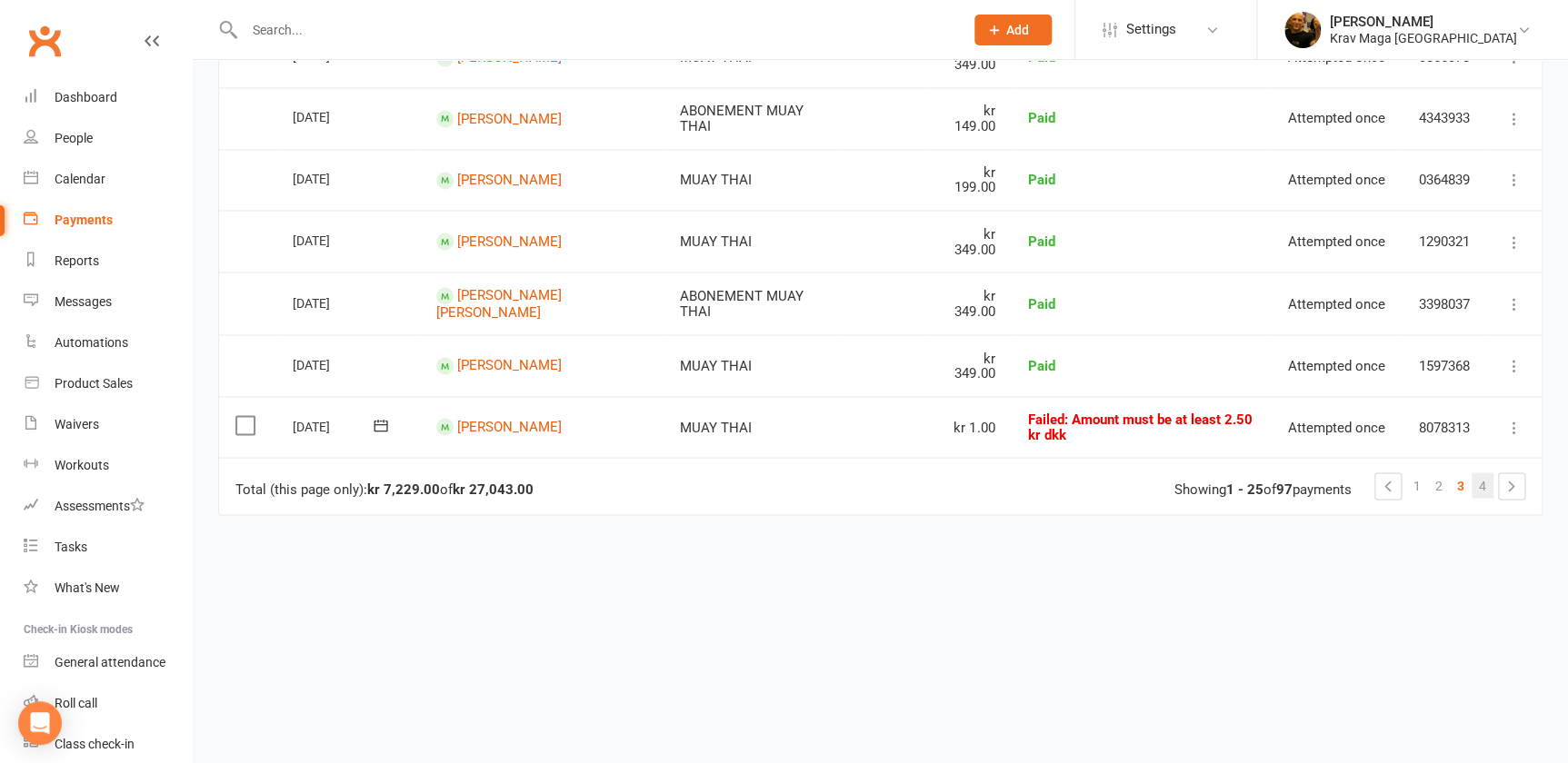
click at [1475, 472] on link "4" at bounding box center [1482, 485] width 22 height 26
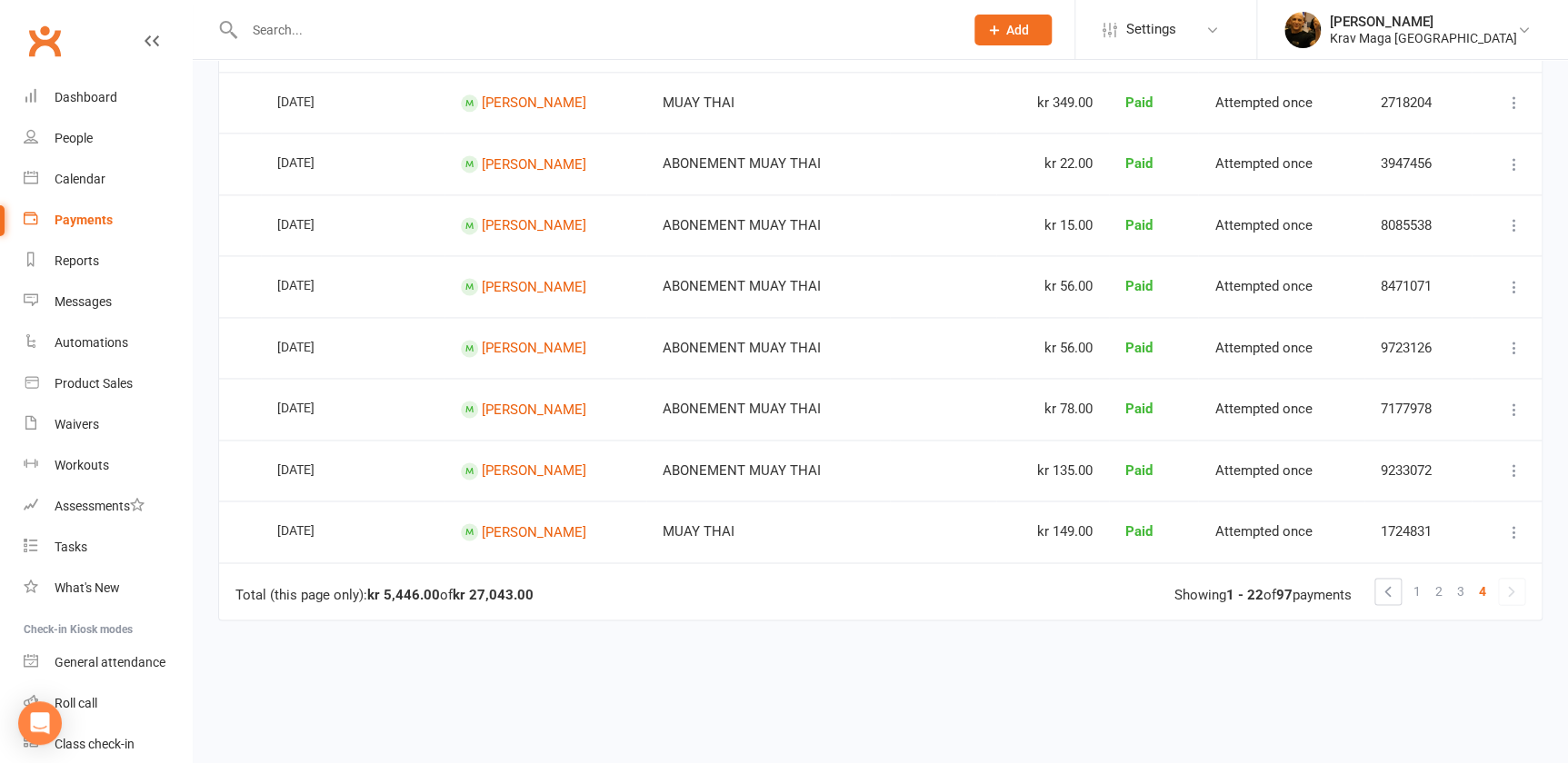
scroll to position [1256, 0]
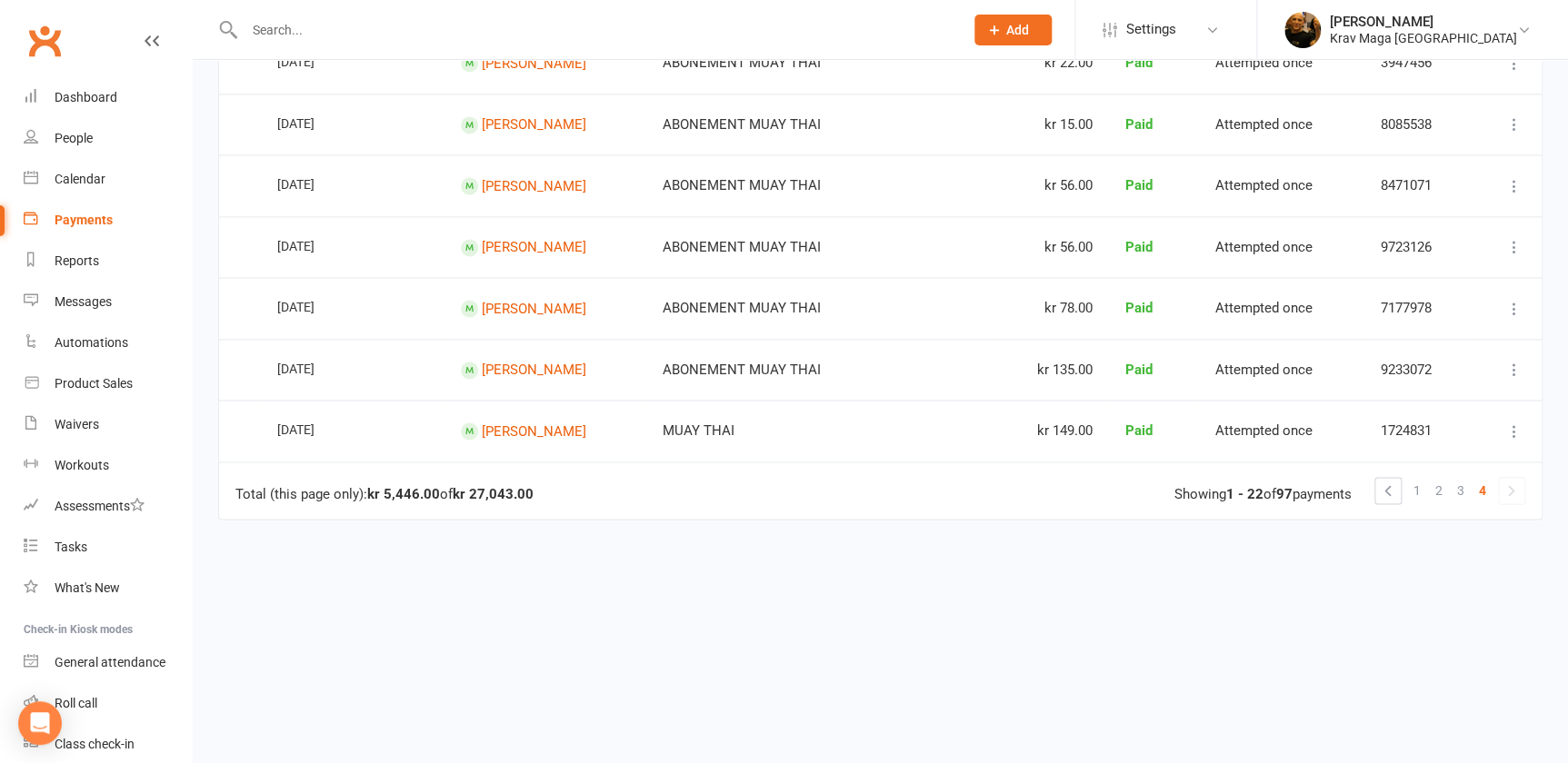
click at [1419, 477] on span "1" at bounding box center [1416, 490] width 7 height 26
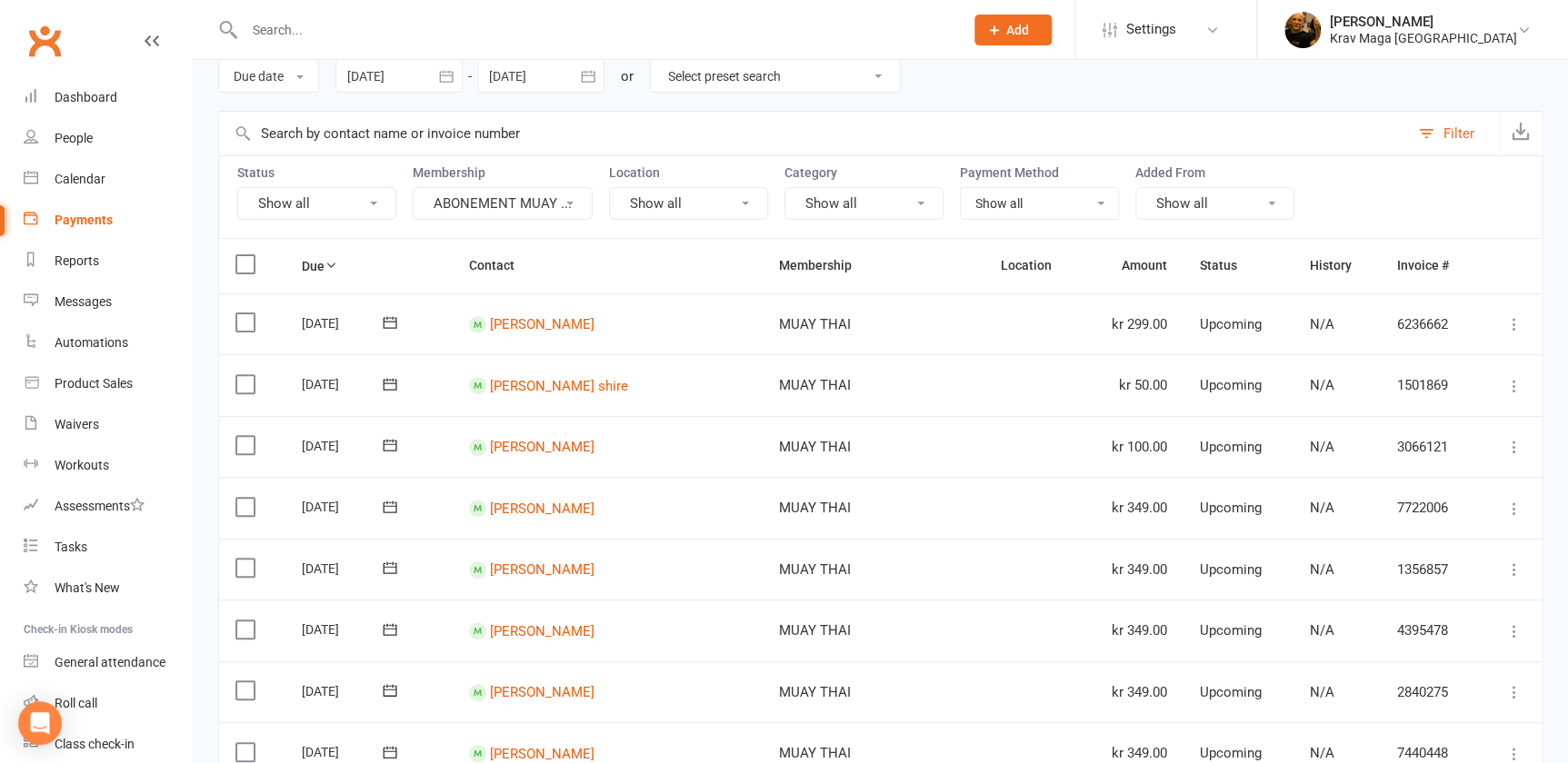
scroll to position [0, 0]
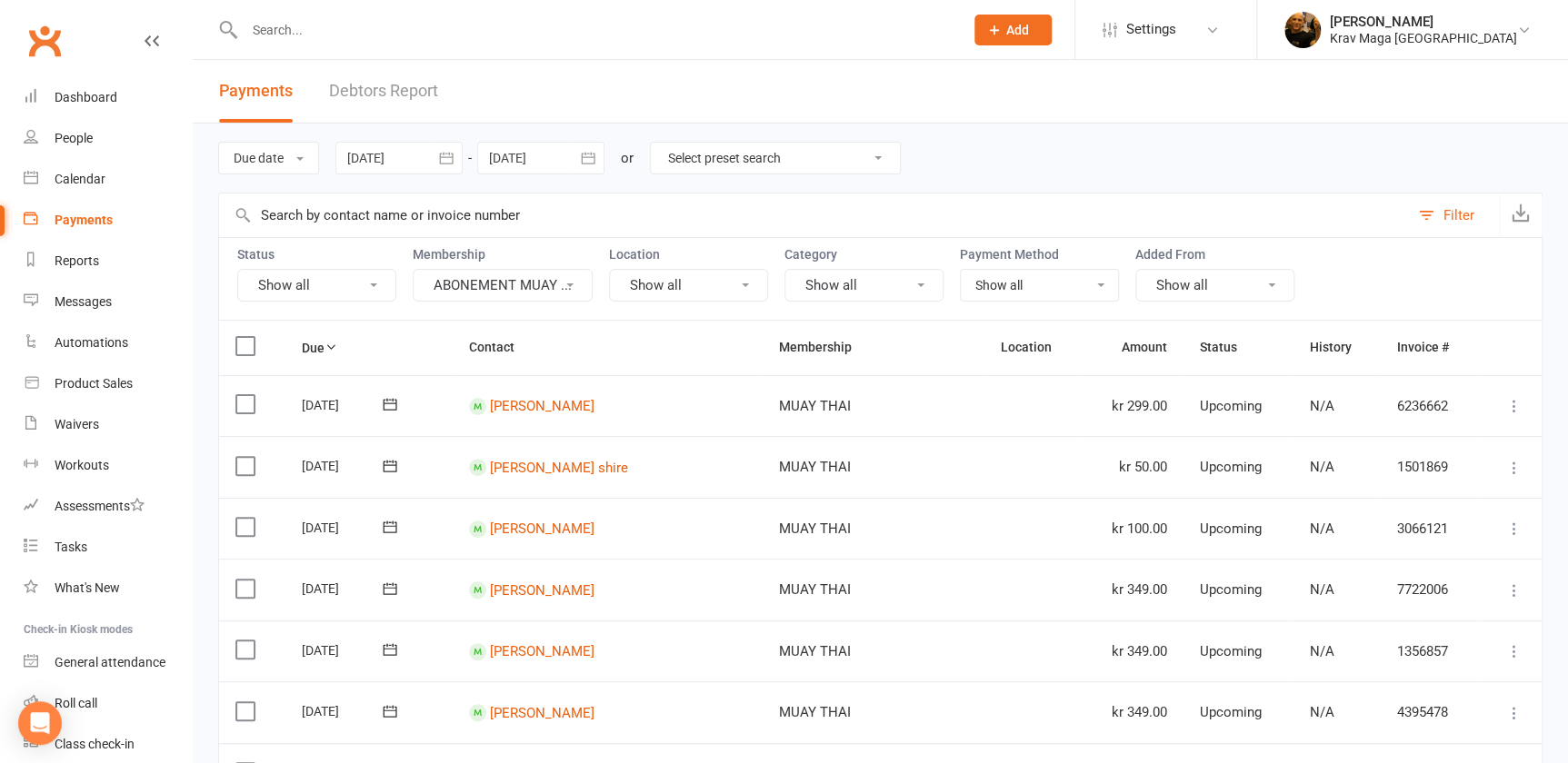
click at [375, 285] on icon at bounding box center [373, 286] width 7 height 4
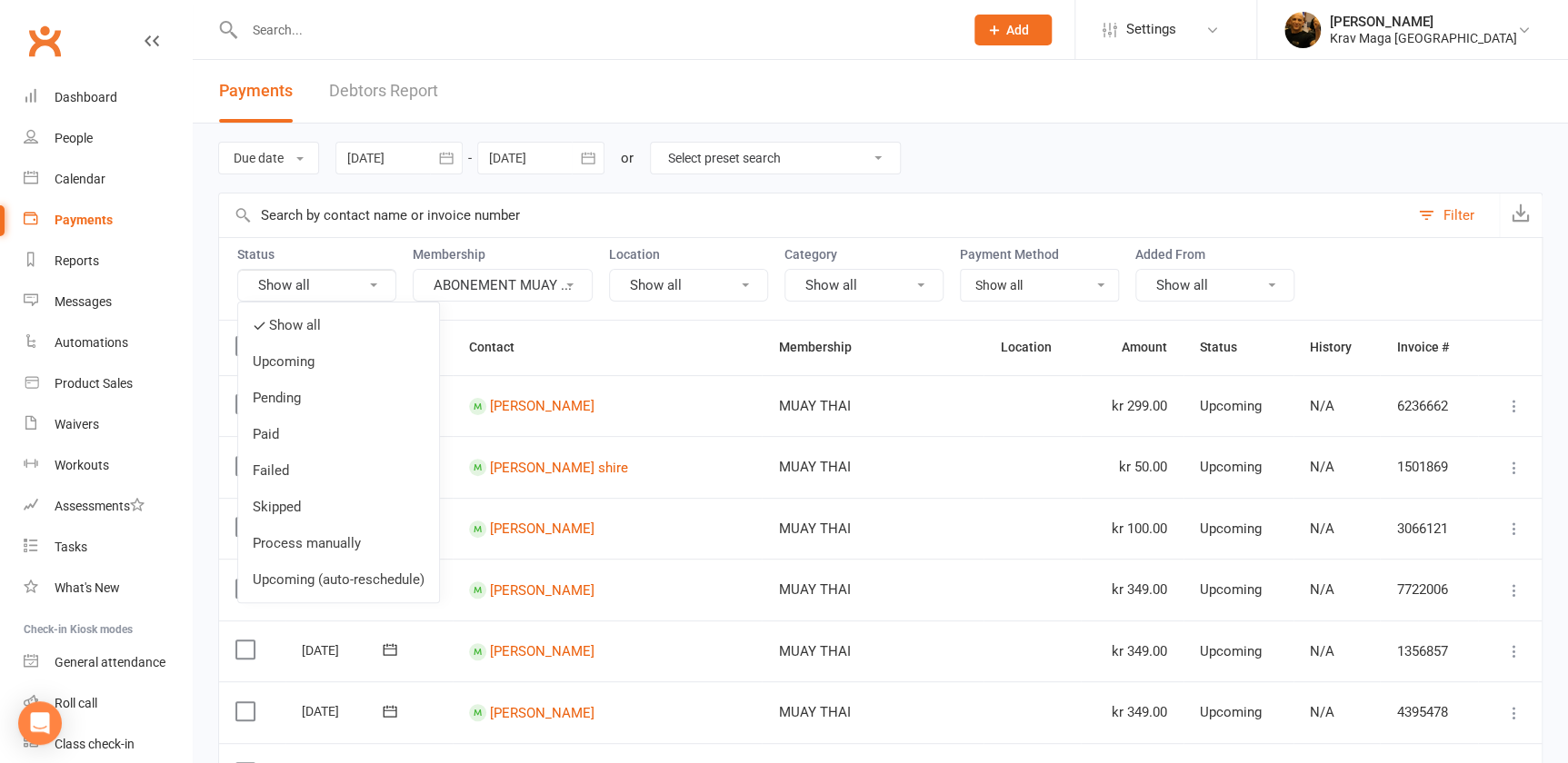
click at [375, 285] on icon at bounding box center [373, 286] width 7 height 4
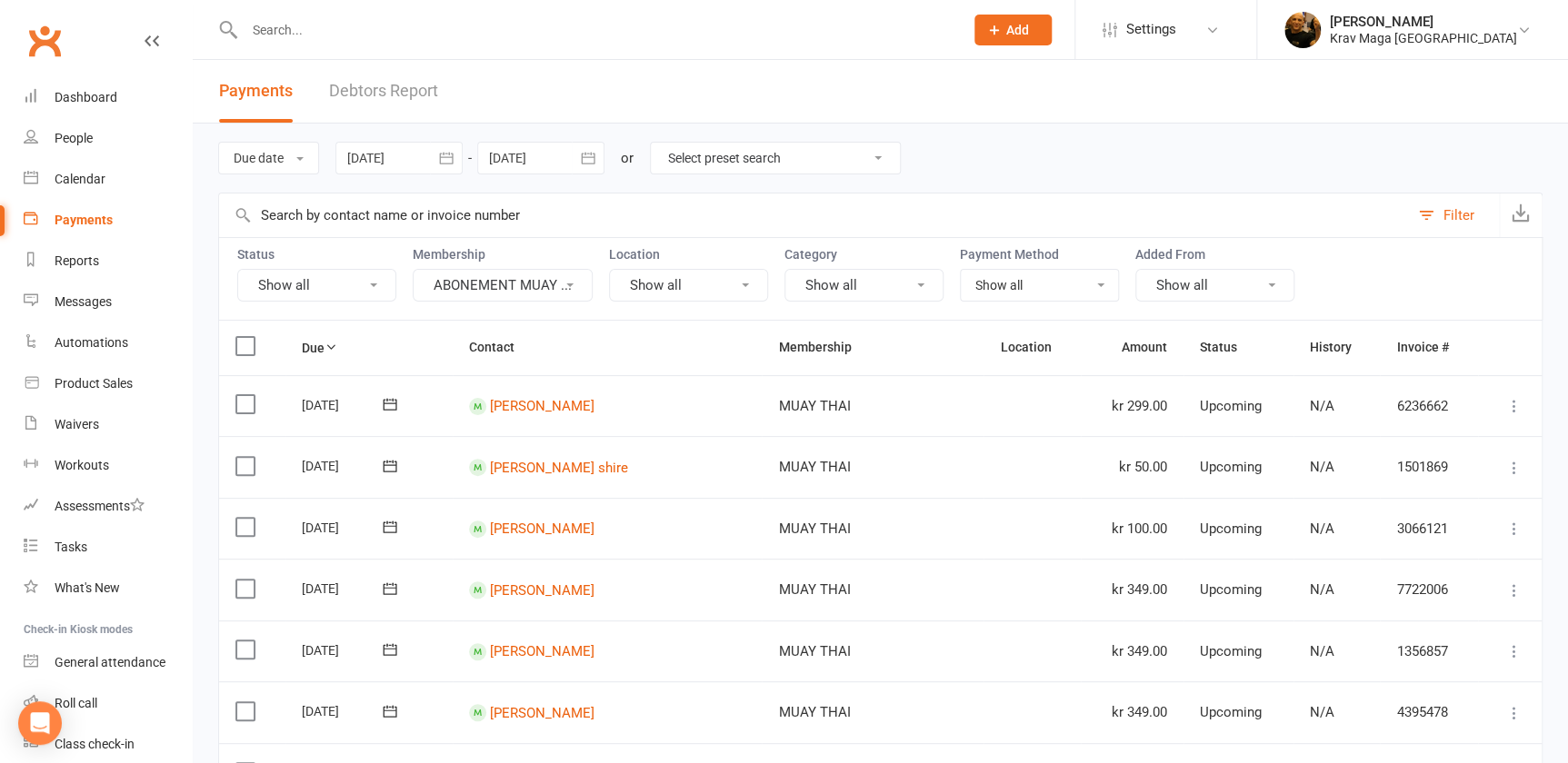
click at [921, 285] on icon at bounding box center [919, 286] width 7 height 4
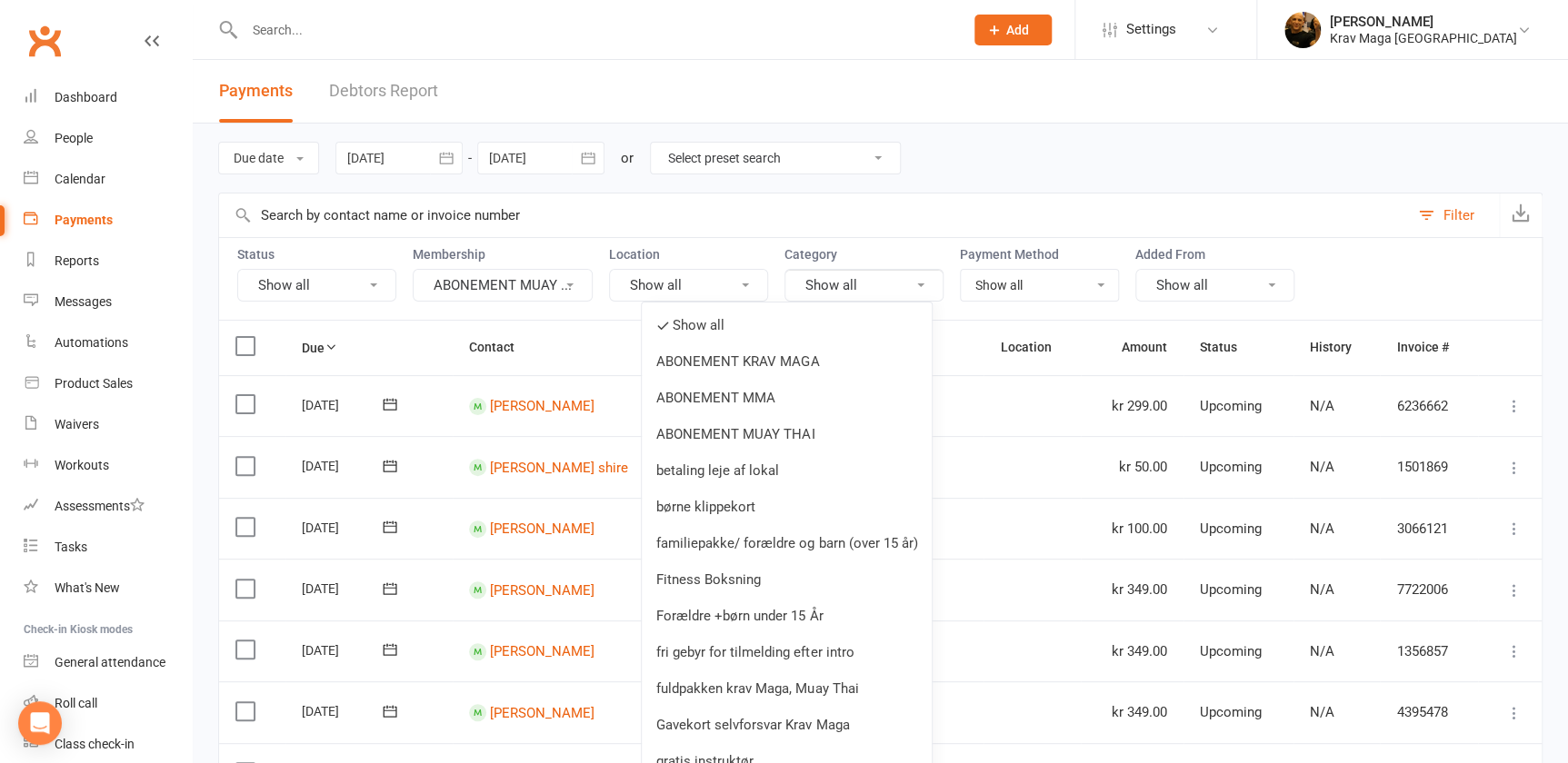
click at [921, 285] on icon at bounding box center [919, 286] width 7 height 4
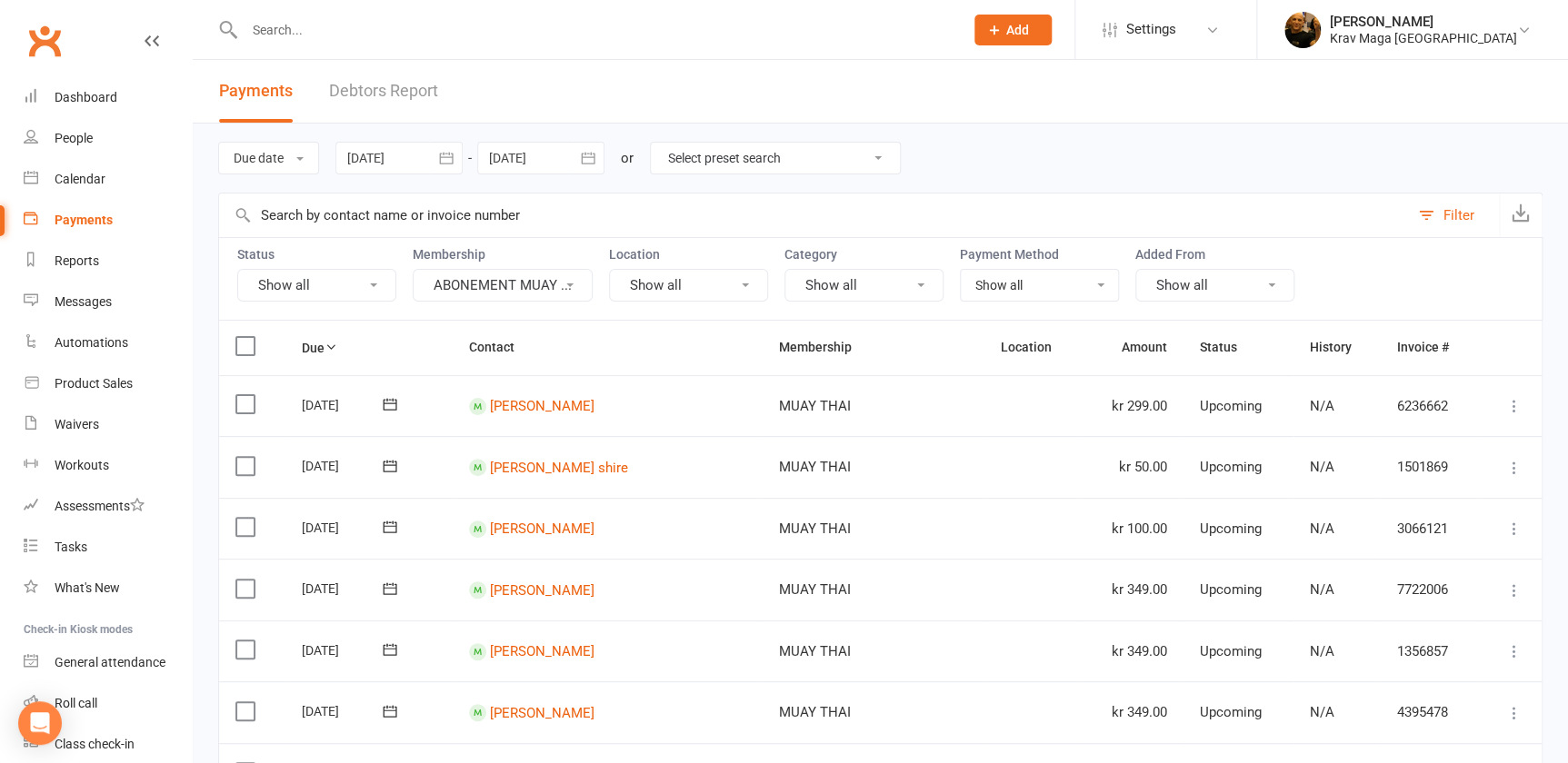
click at [1099, 285] on select "Show all No payment method Credit Card" at bounding box center [1039, 285] width 157 height 31
click at [371, 284] on icon at bounding box center [373, 286] width 7 height 4
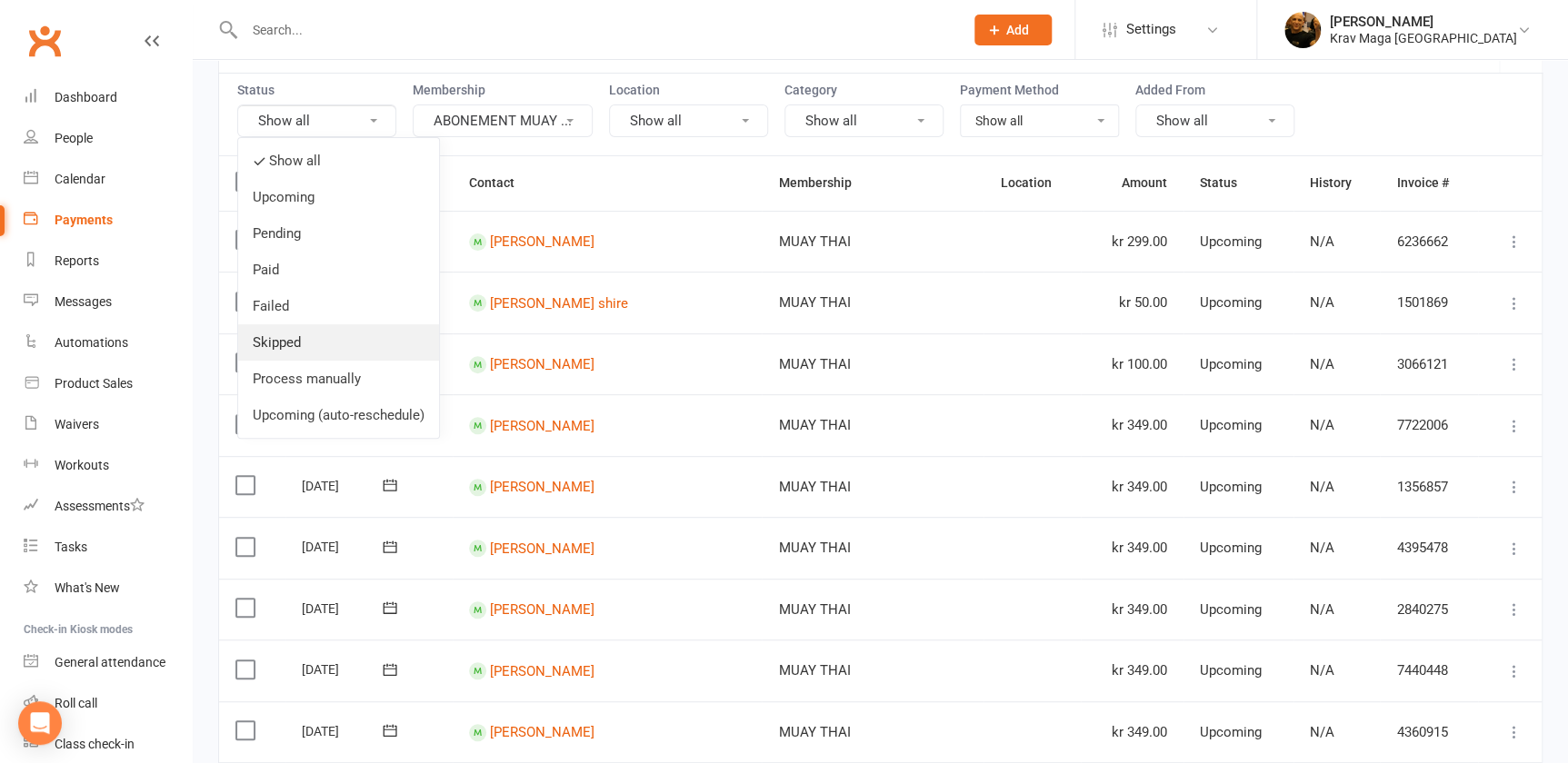
scroll to position [82, 0]
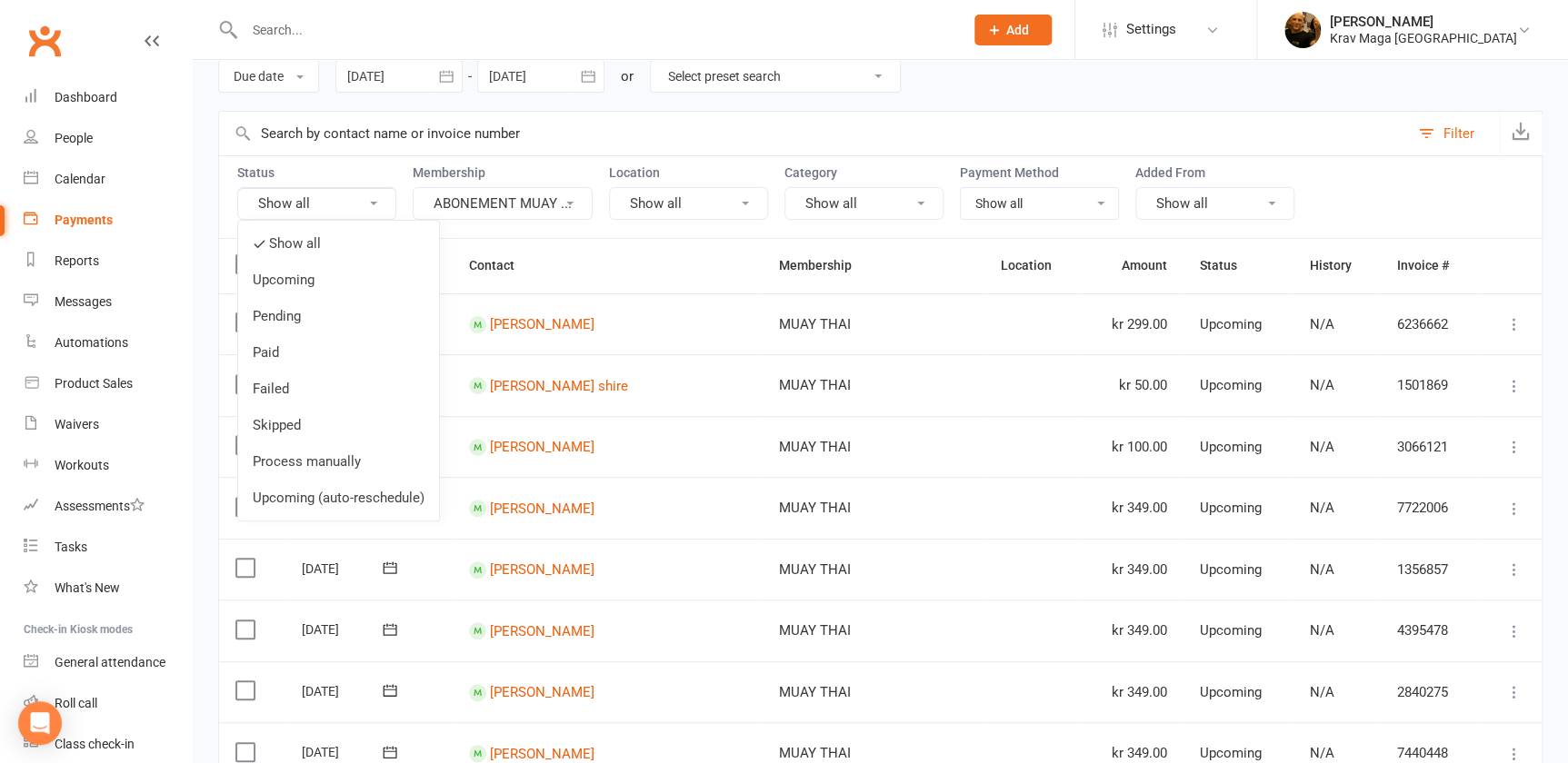
click at [373, 202] on icon at bounding box center [373, 204] width 7 height 4
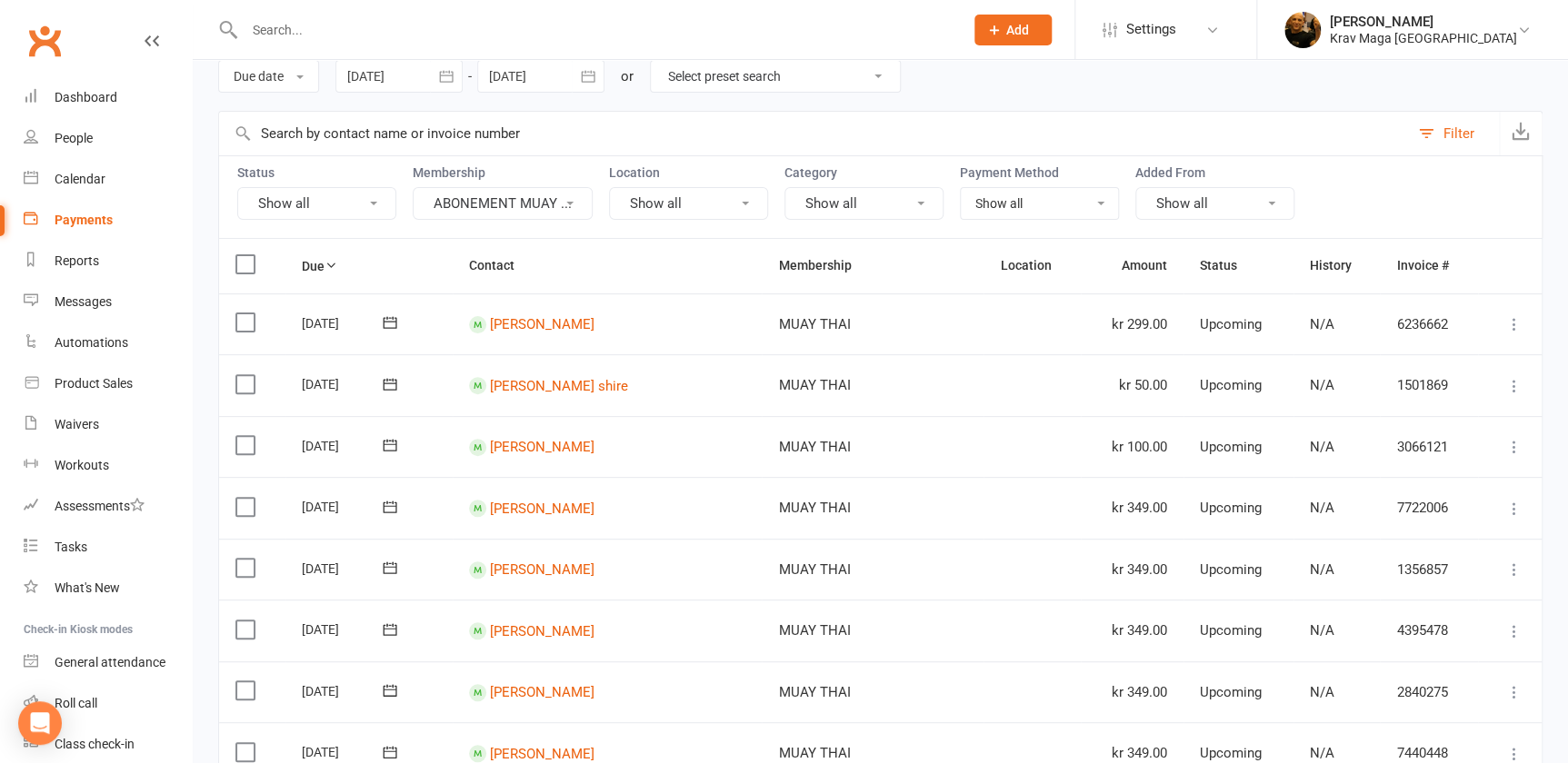
click at [1098, 200] on select "Show all No payment method Credit Card" at bounding box center [1039, 203] width 157 height 31
click at [1272, 198] on button "Show all" at bounding box center [1214, 203] width 159 height 33
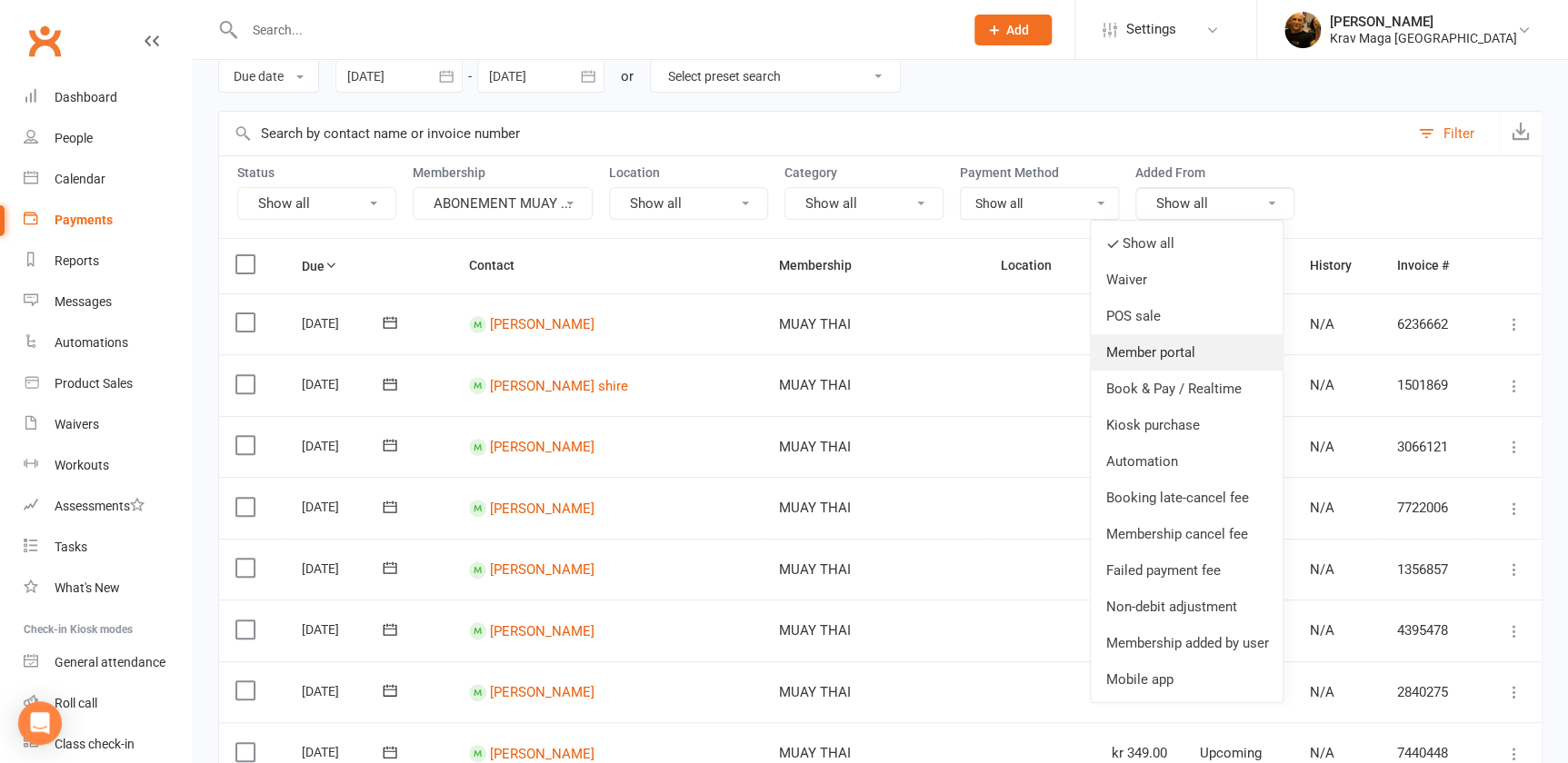
scroll to position [0, 0]
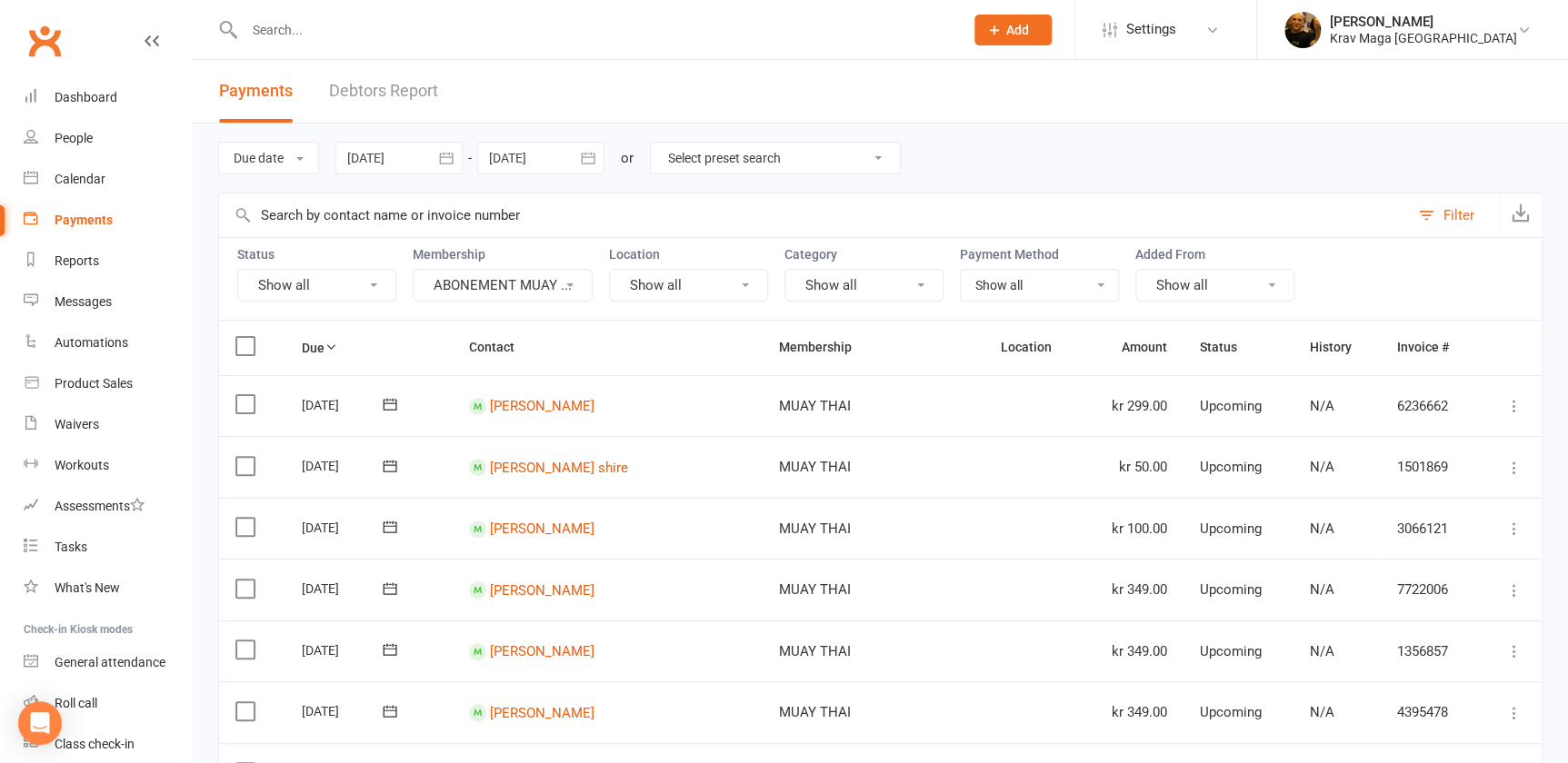
click at [918, 279] on button "Show all" at bounding box center [863, 285] width 159 height 33
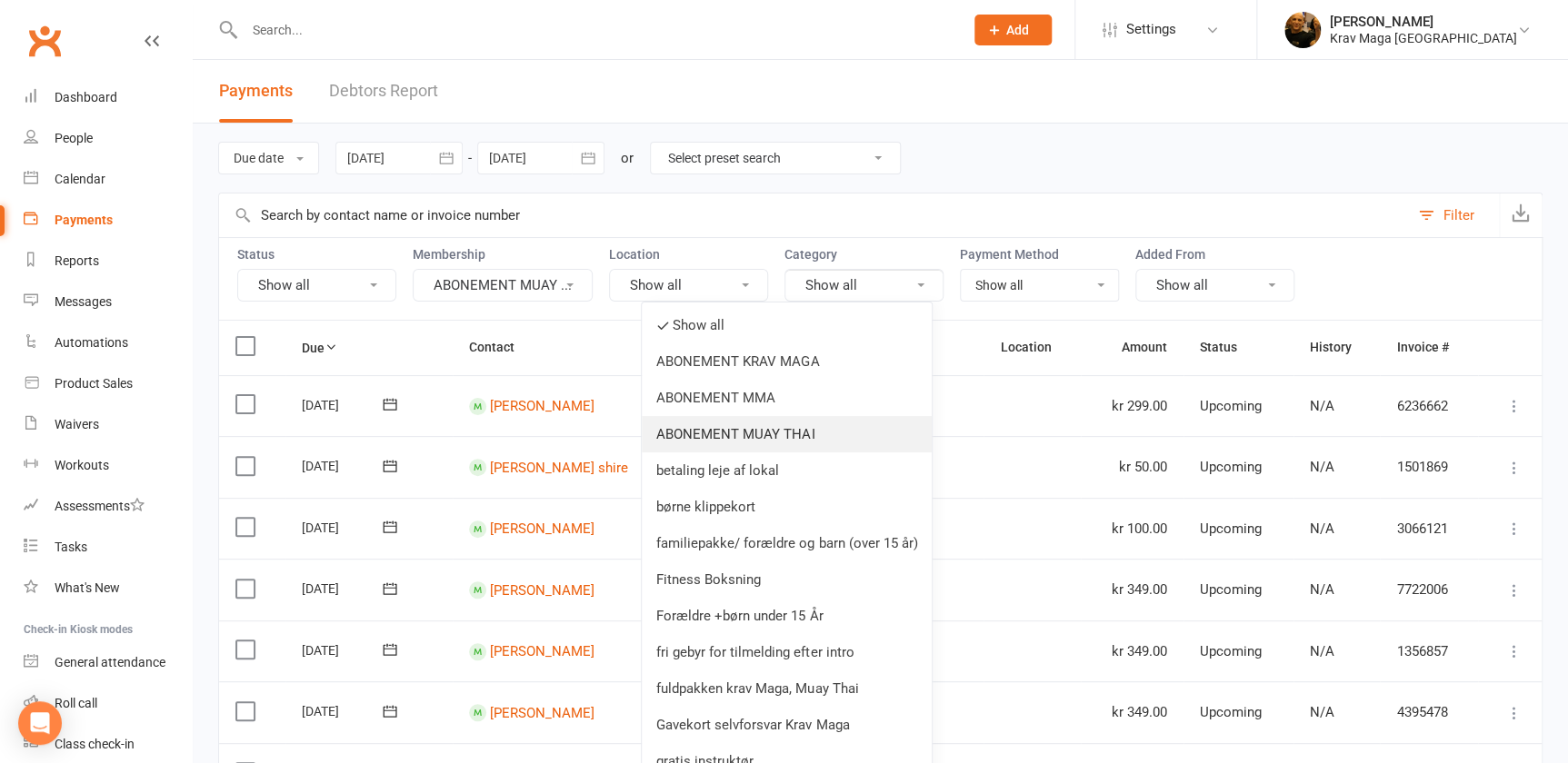
click at [821, 437] on link "ABONEMENT MUAY THAI" at bounding box center [786, 434] width 290 height 37
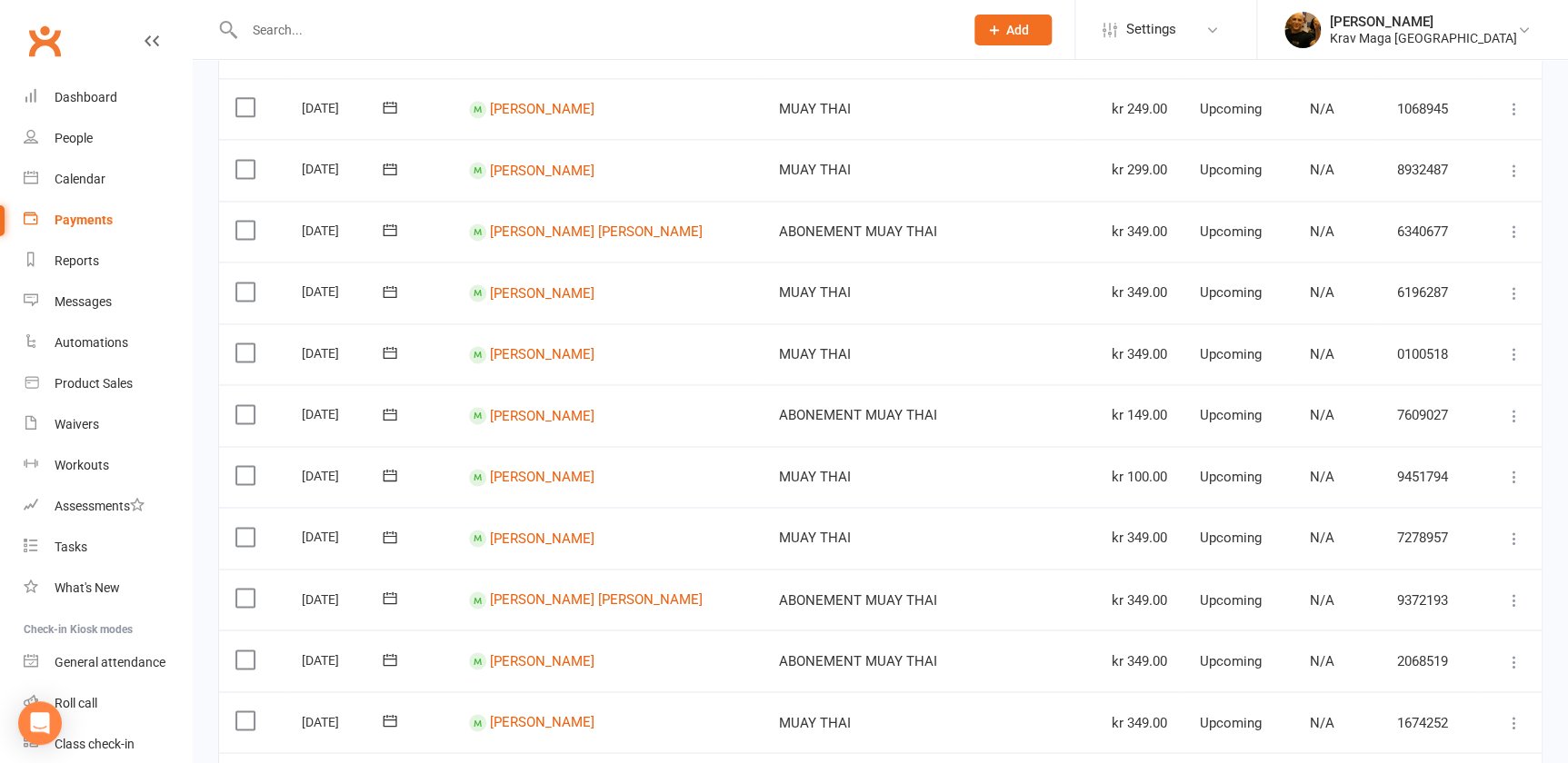
scroll to position [1445, 0]
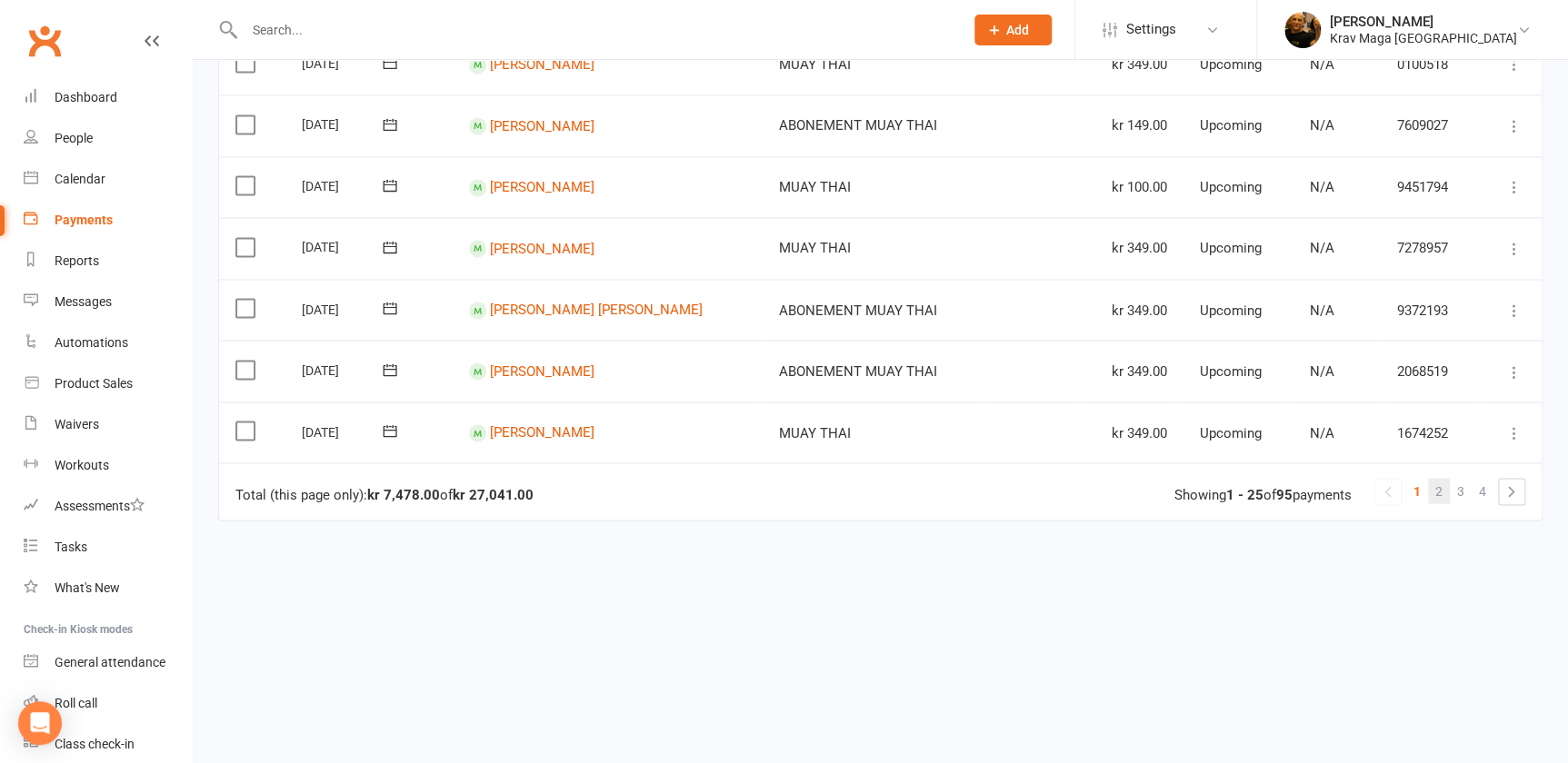
click at [1435, 477] on link "2" at bounding box center [1438, 490] width 22 height 26
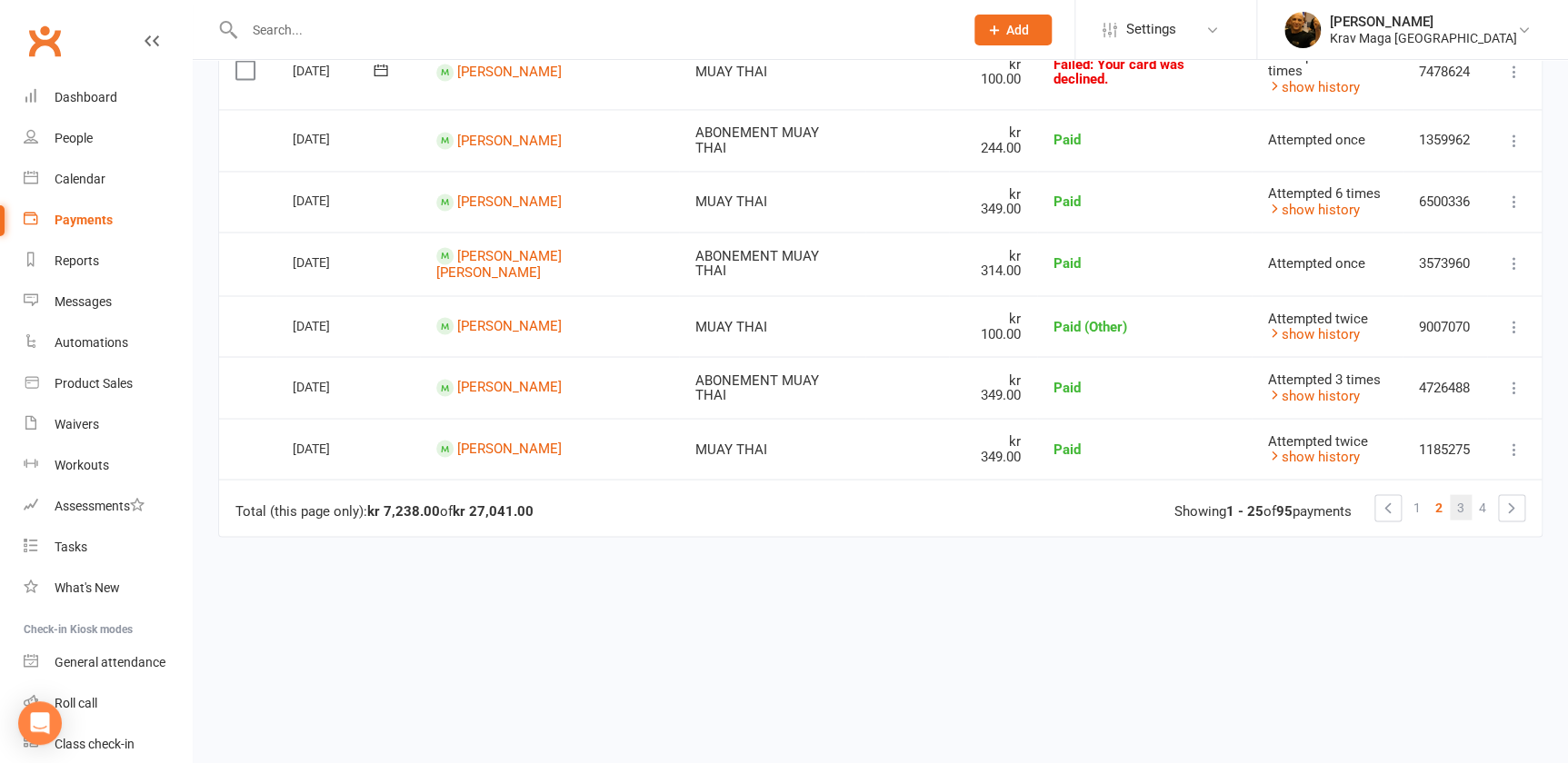
click at [1460, 494] on span "3" at bounding box center [1459, 507] width 7 height 26
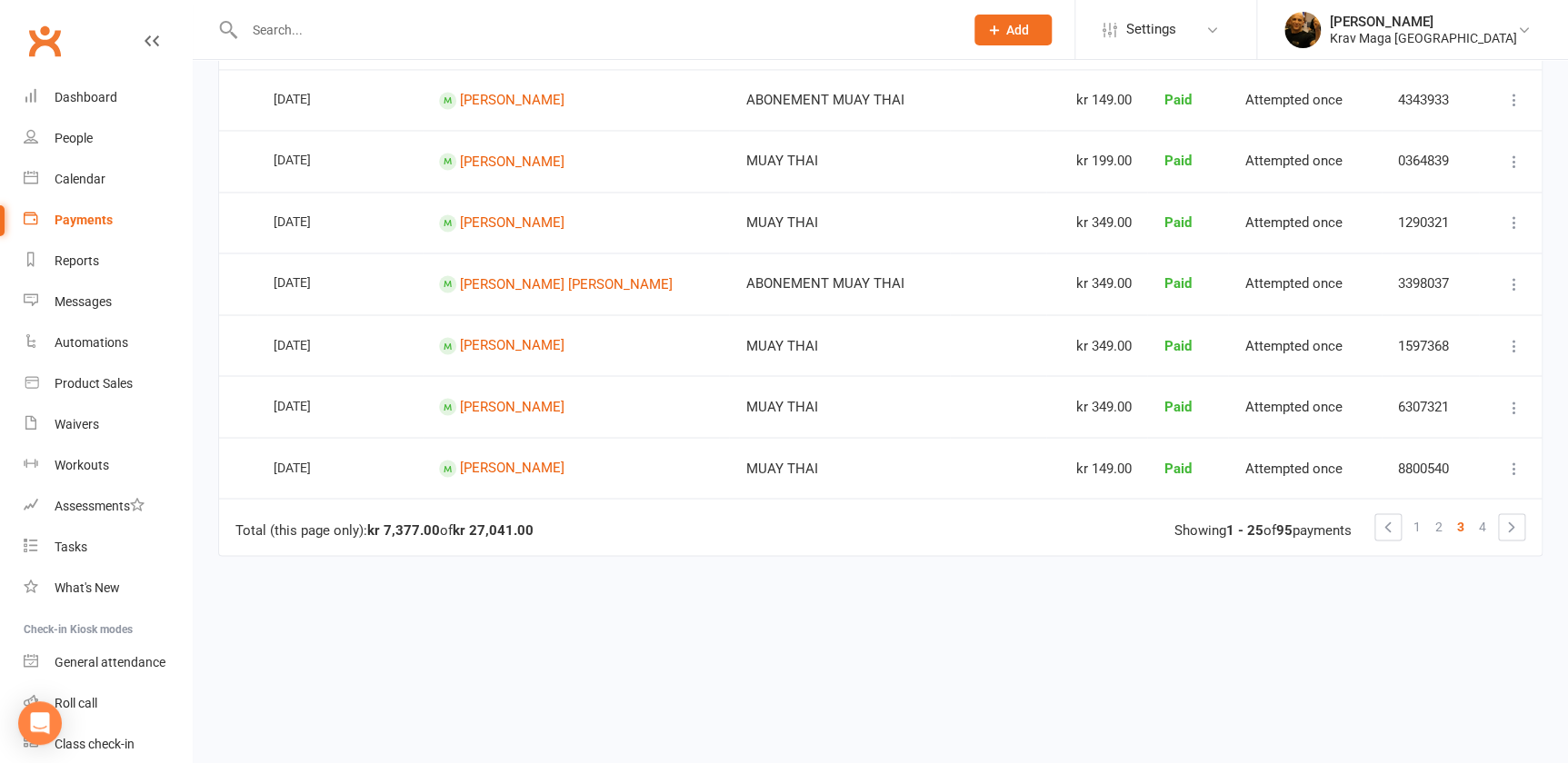
scroll to position [1439, 0]
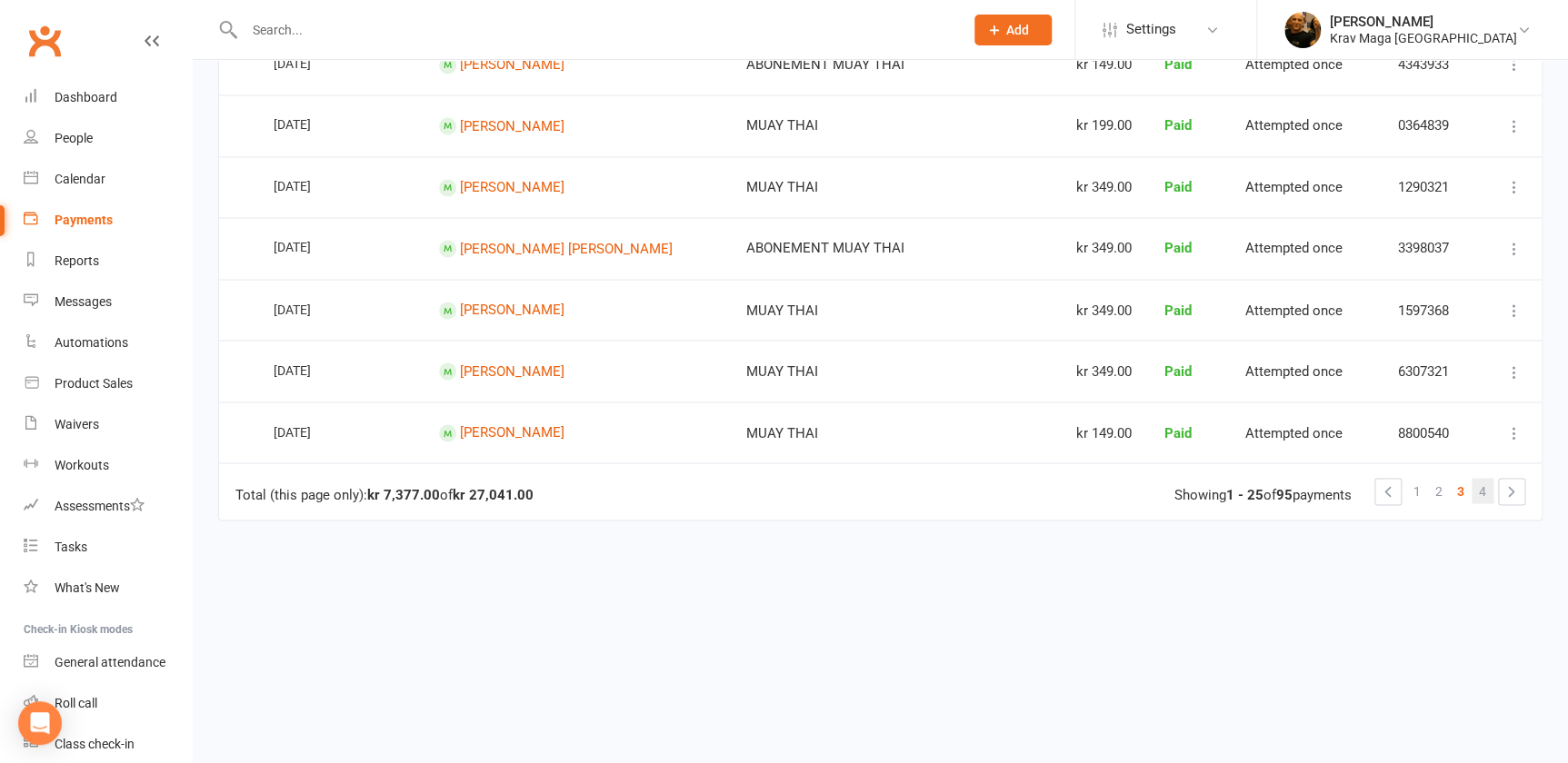
click at [1475, 477] on link "4" at bounding box center [1482, 490] width 22 height 26
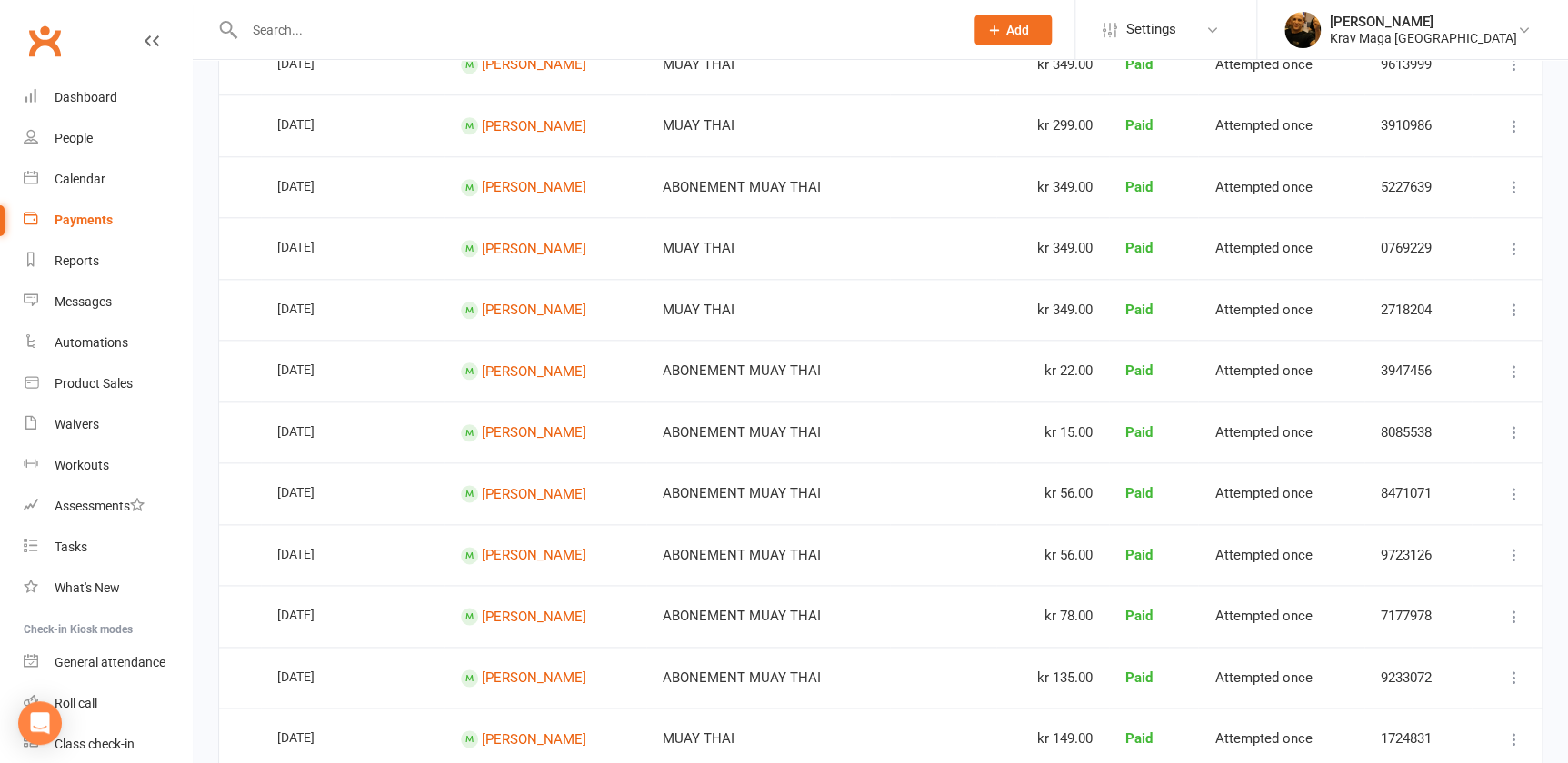
scroll to position [1136, 0]
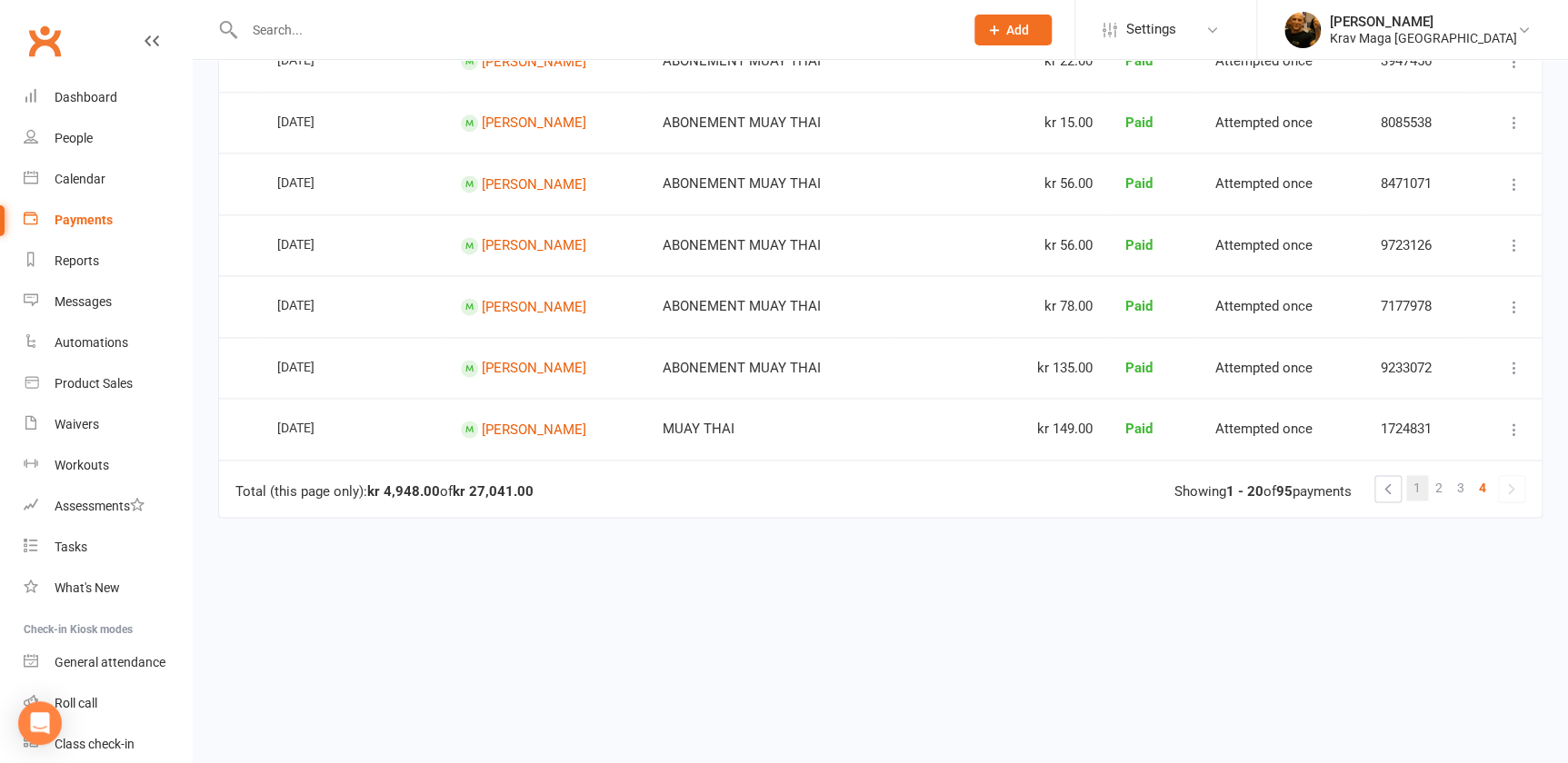
click at [1416, 476] on span "1" at bounding box center [1416, 488] width 7 height 26
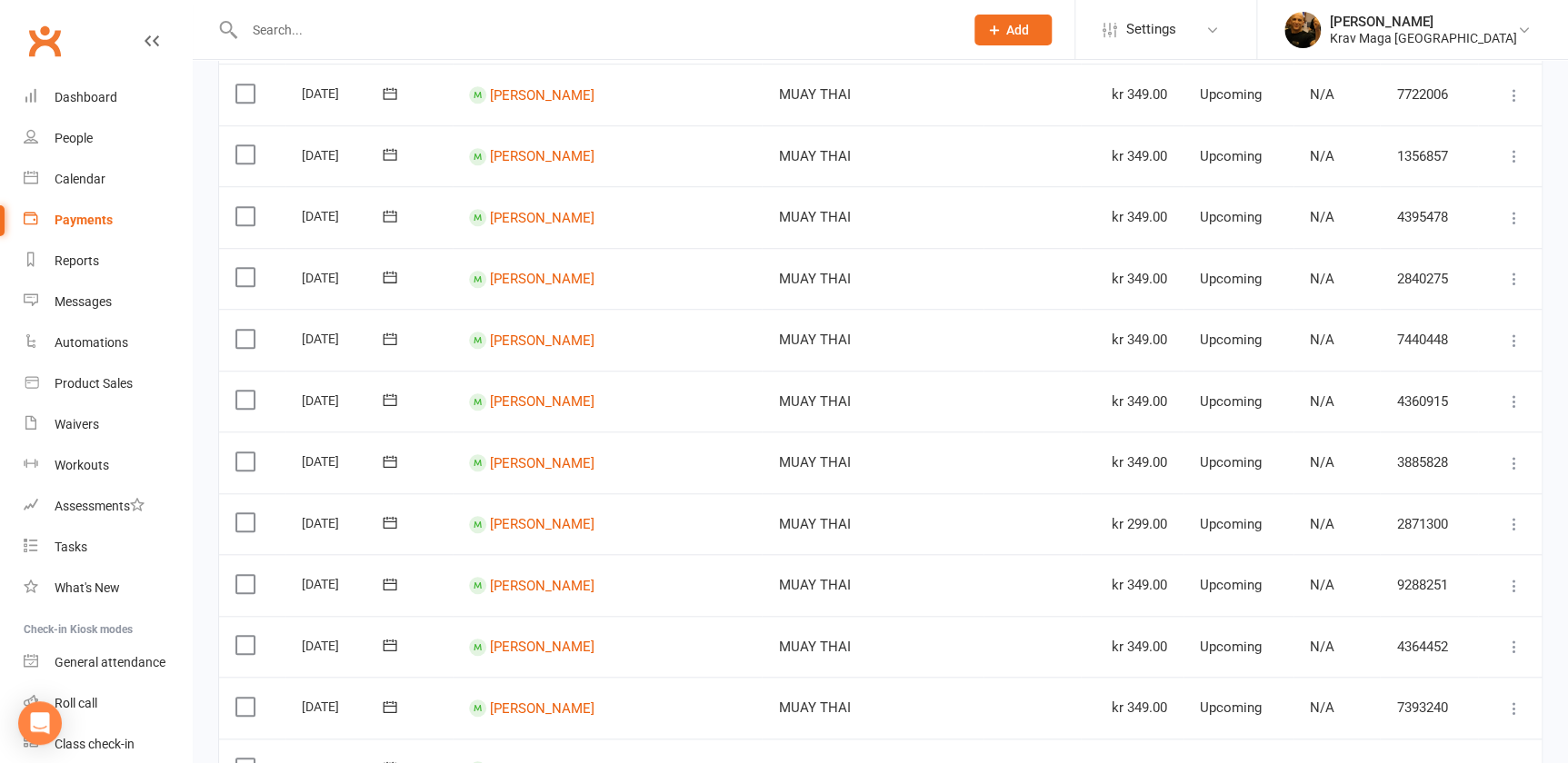
scroll to position [0, 0]
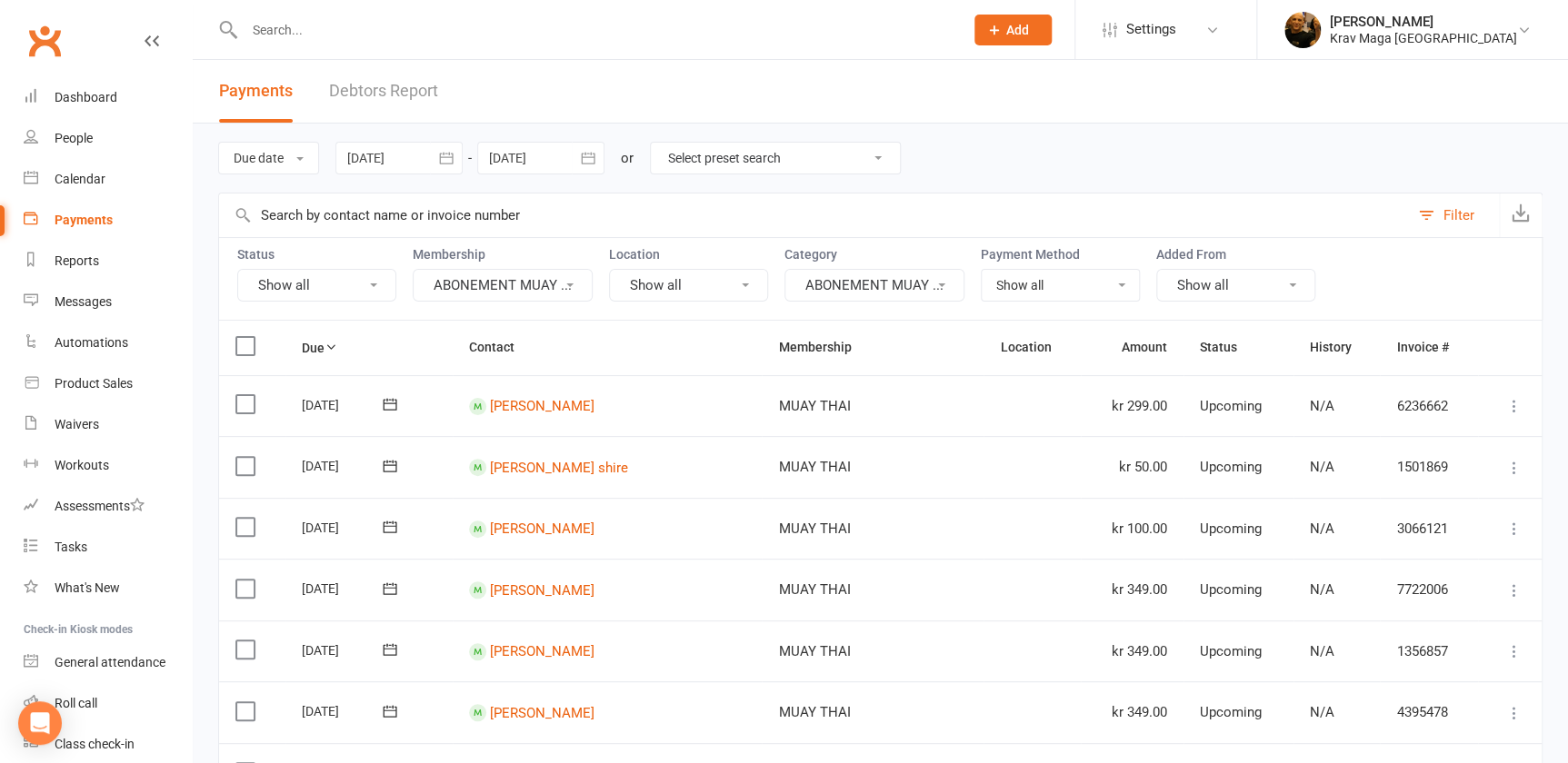
click at [442, 160] on icon "button" at bounding box center [446, 158] width 18 height 18
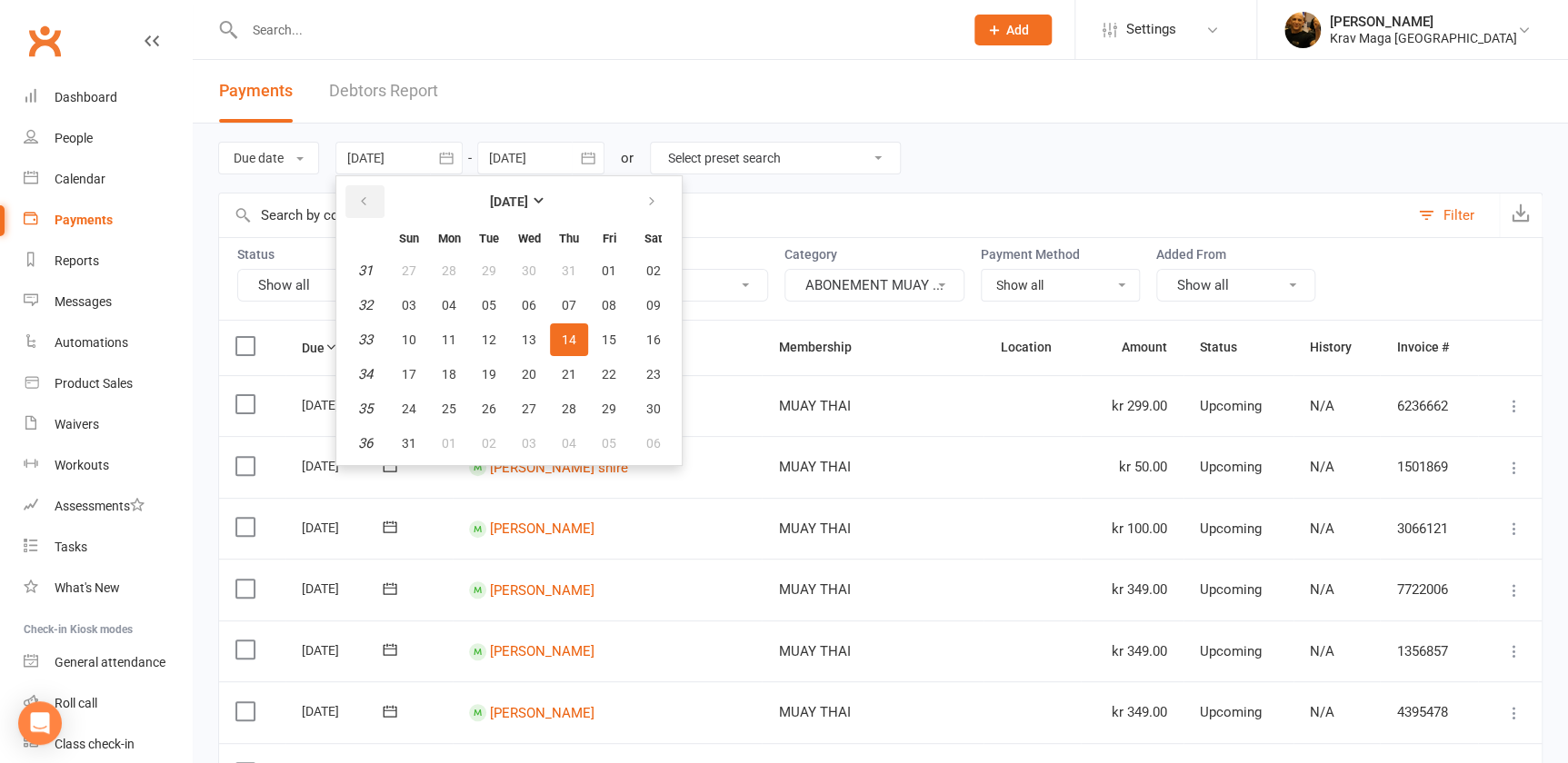
click at [366, 200] on icon "button" at bounding box center [363, 202] width 13 height 15
click at [487, 270] on span "01" at bounding box center [488, 271] width 15 height 15
type input "[DATE]"
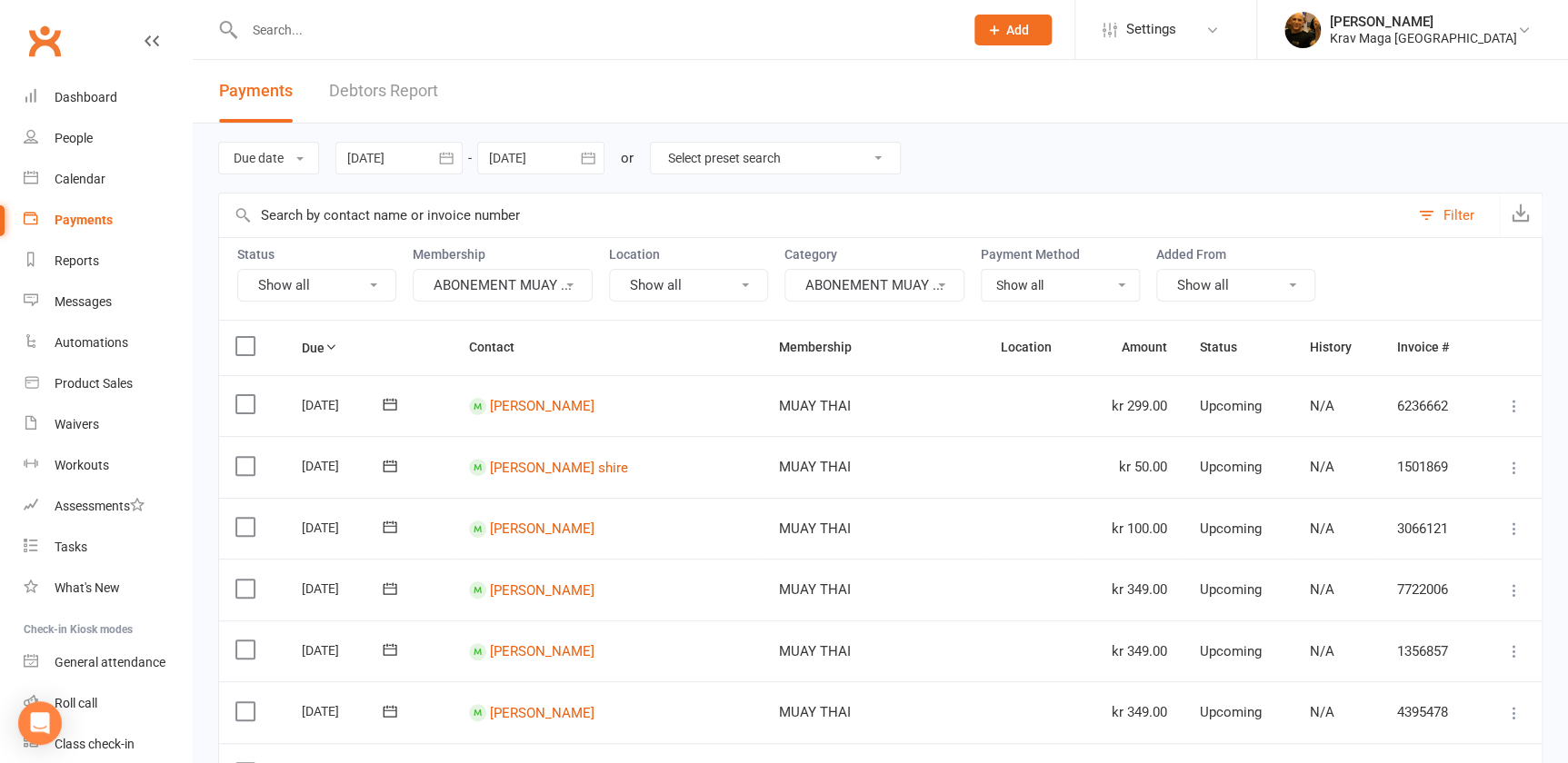
click at [590, 159] on icon "button" at bounding box center [588, 158] width 18 height 18
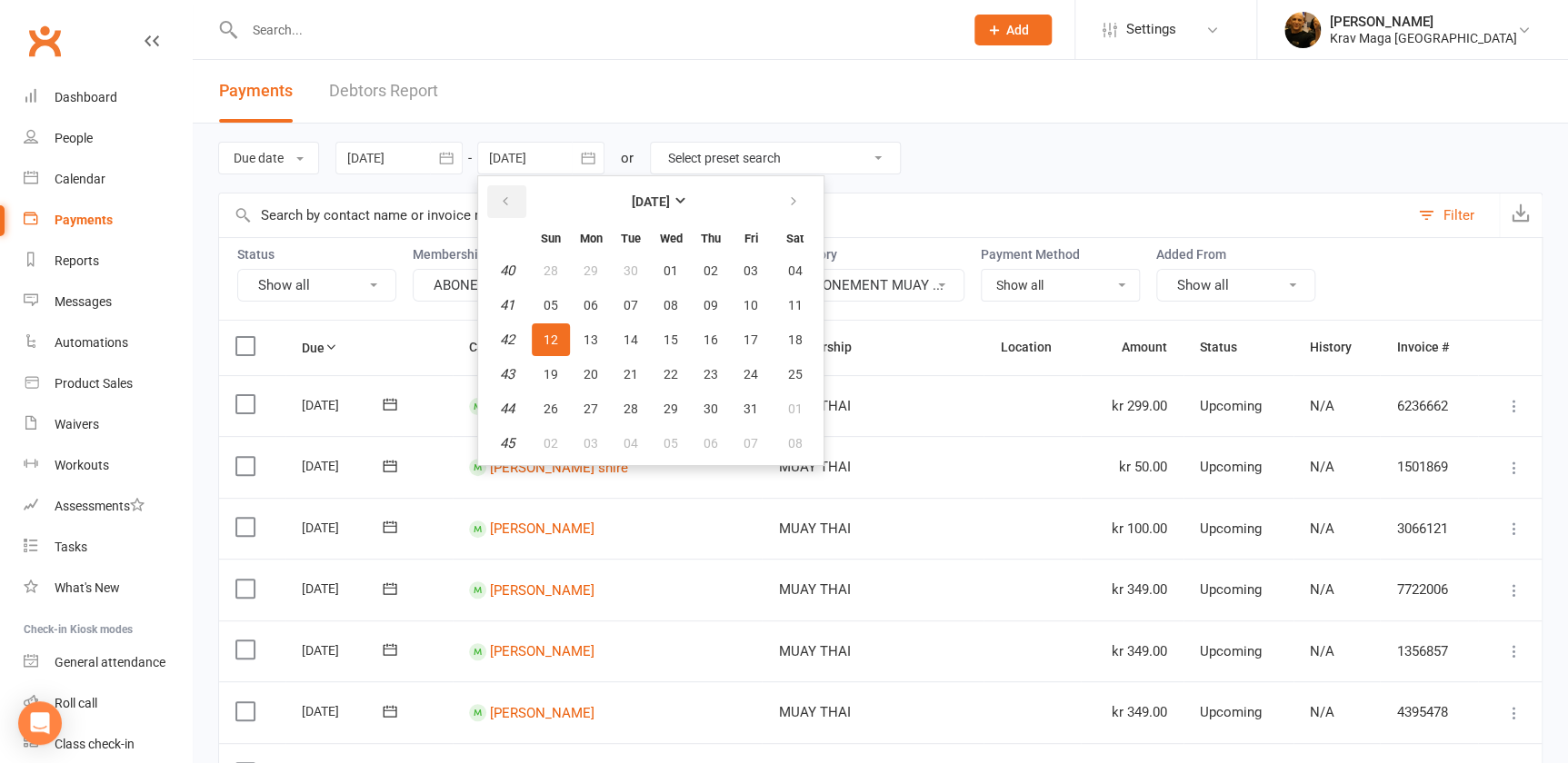
click at [506, 200] on icon "button" at bounding box center [505, 202] width 13 height 15
click at [703, 401] on span "31" at bounding box center [710, 408] width 15 height 15
type input "[DATE]"
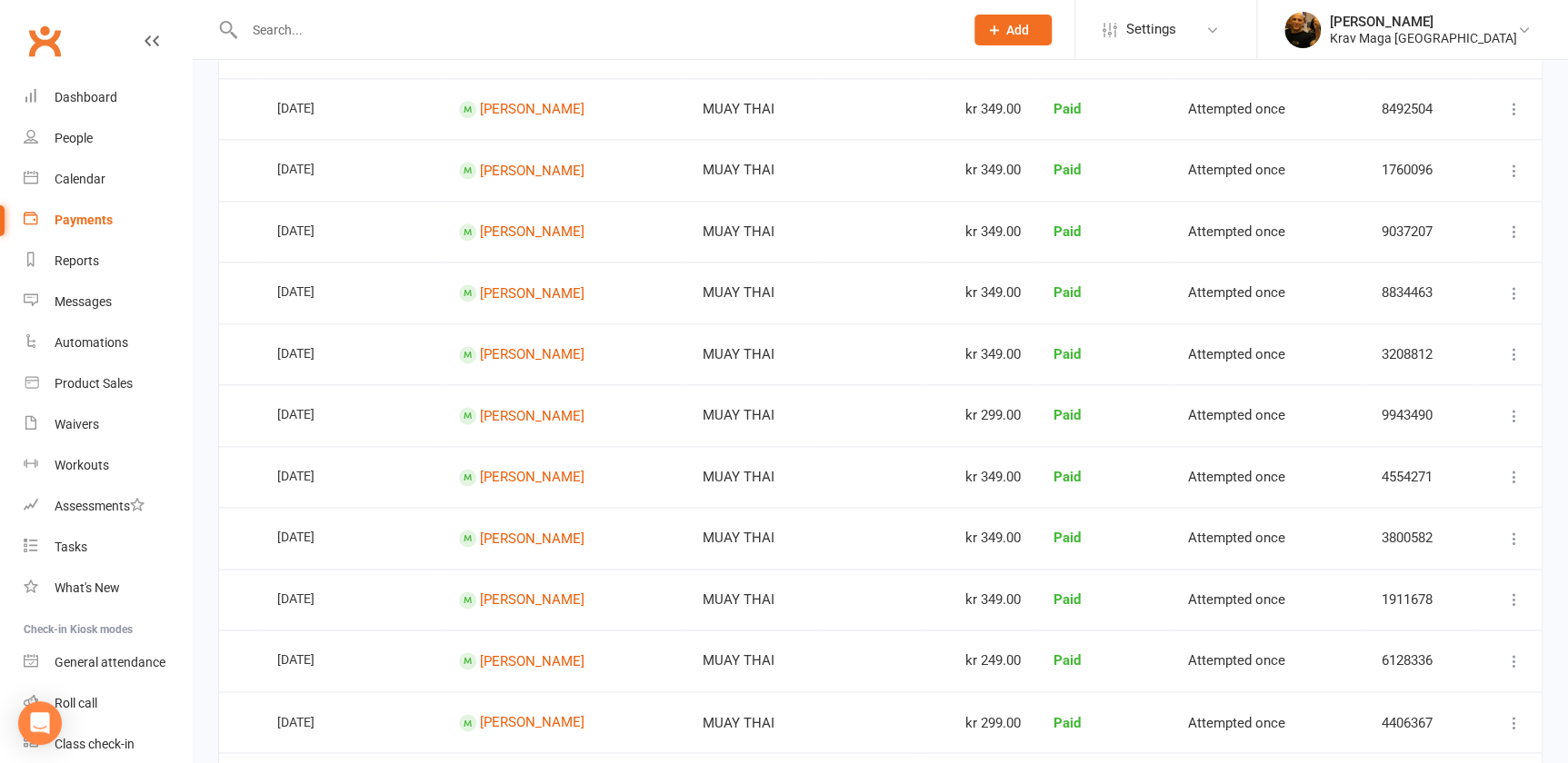
scroll to position [1439, 0]
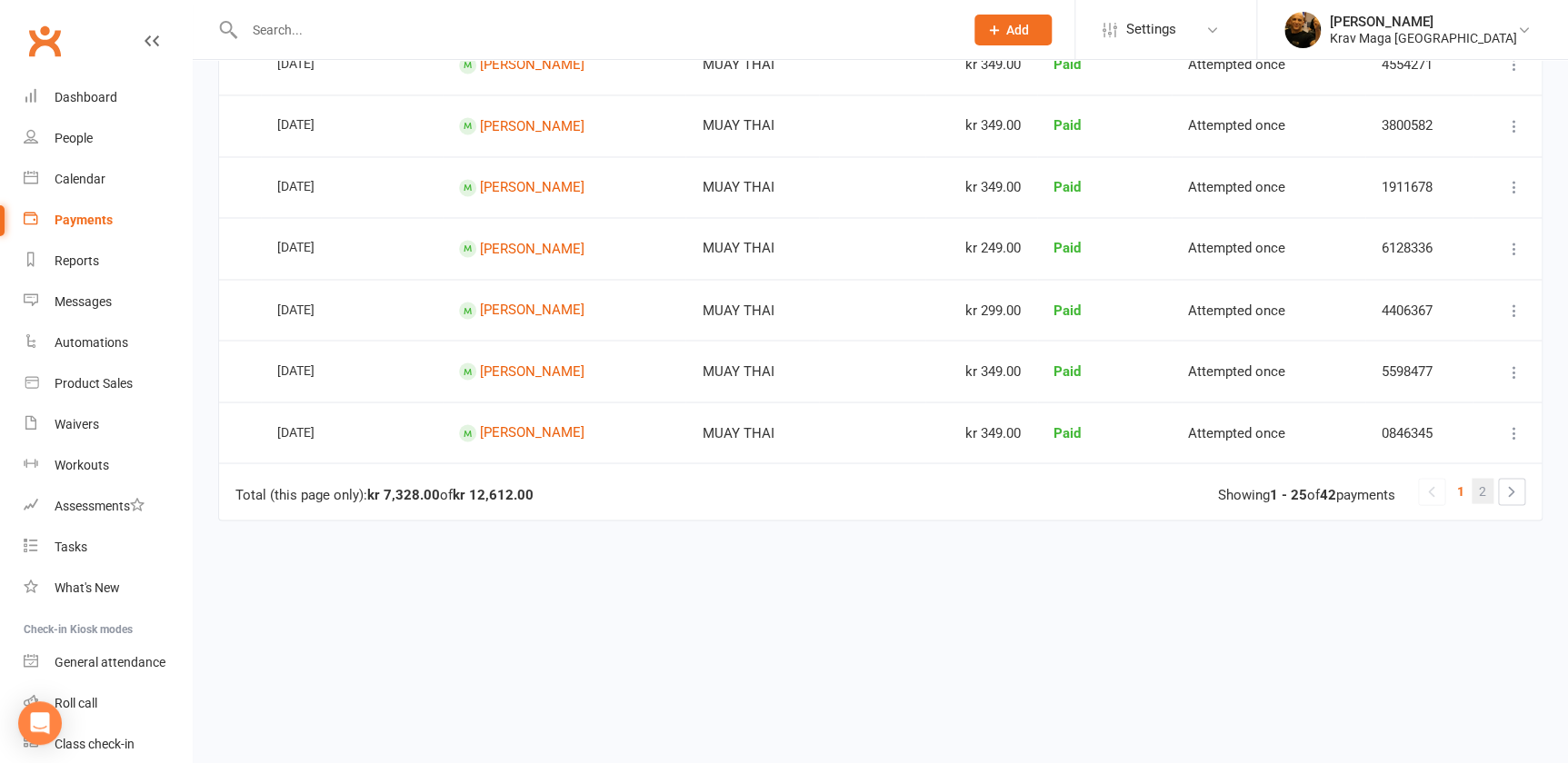
click at [1481, 477] on span "2" at bounding box center [1481, 490] width 7 height 26
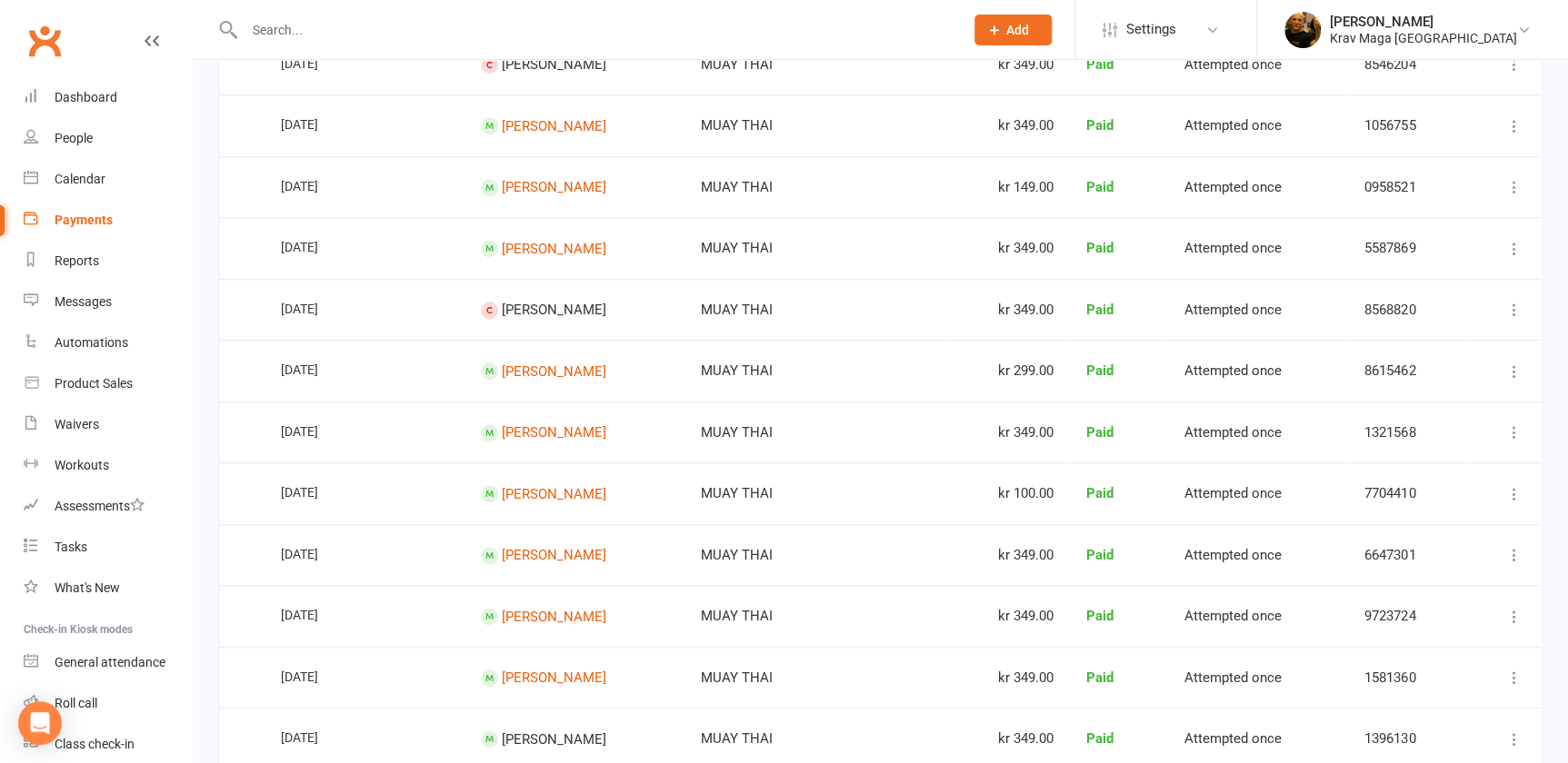
scroll to position [0, 0]
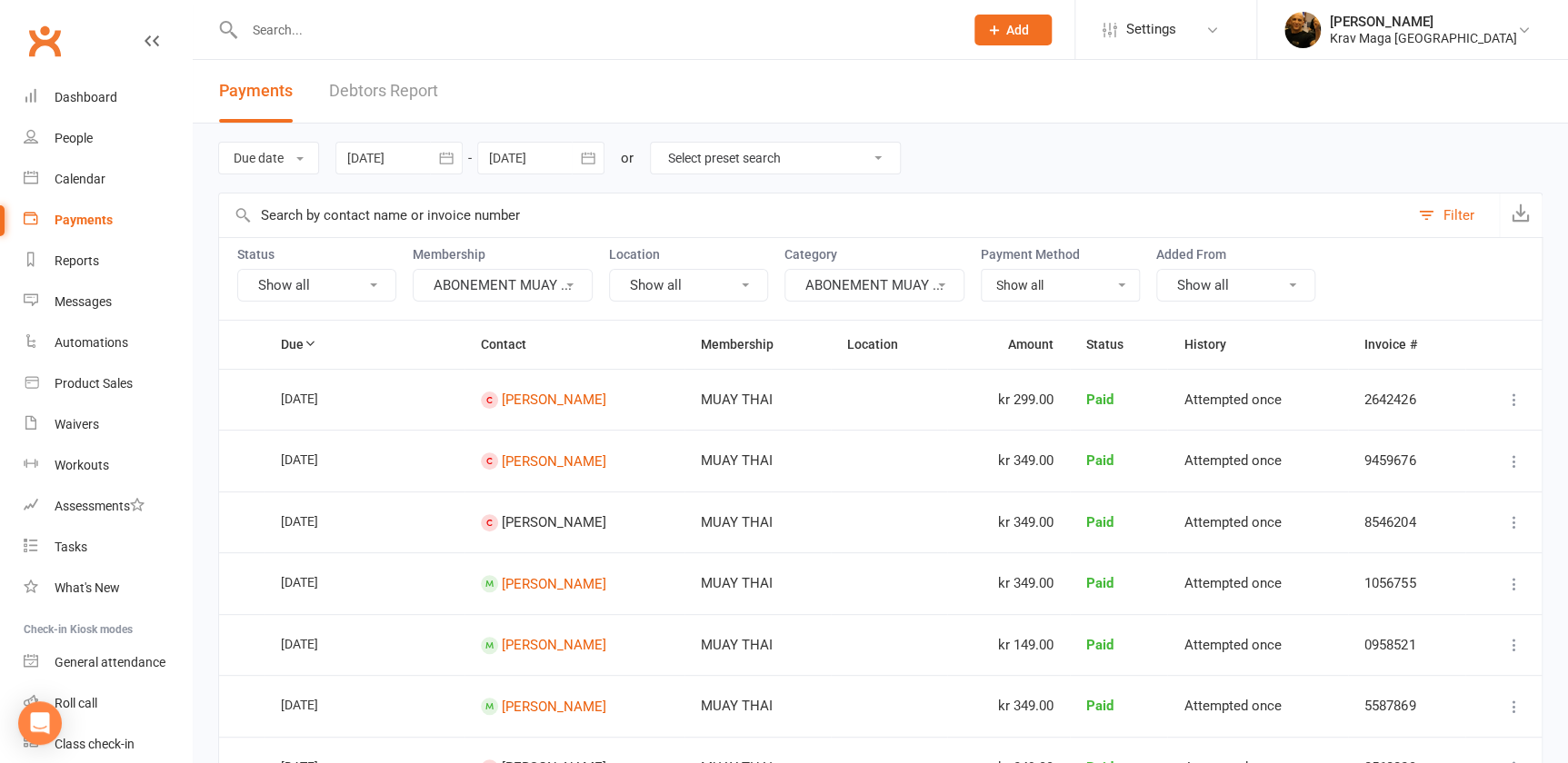
click at [944, 282] on button "ABONEMENT MUAY ..." at bounding box center [874, 285] width 180 height 33
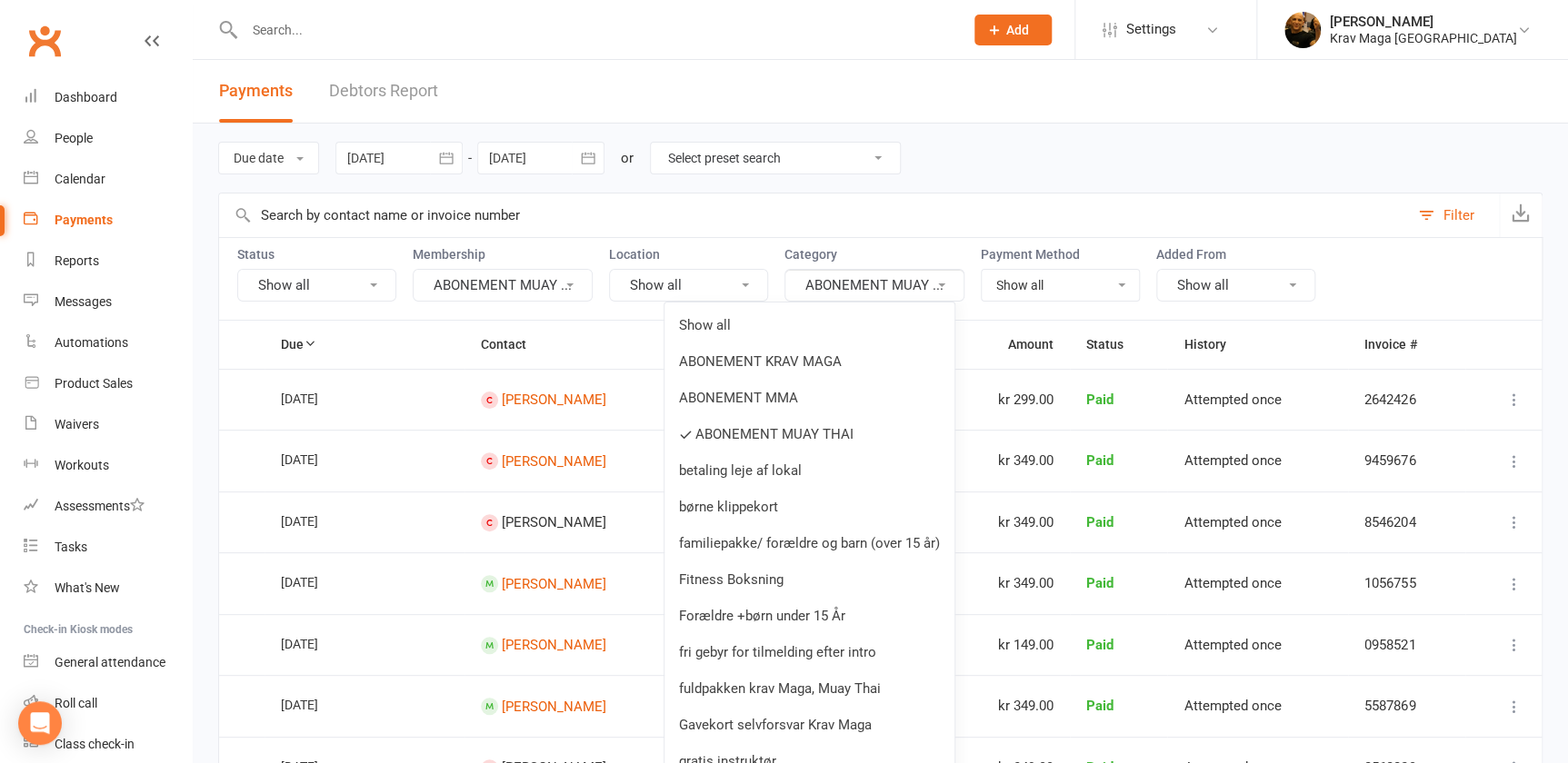
click at [944, 286] on icon at bounding box center [941, 286] width 7 height 4
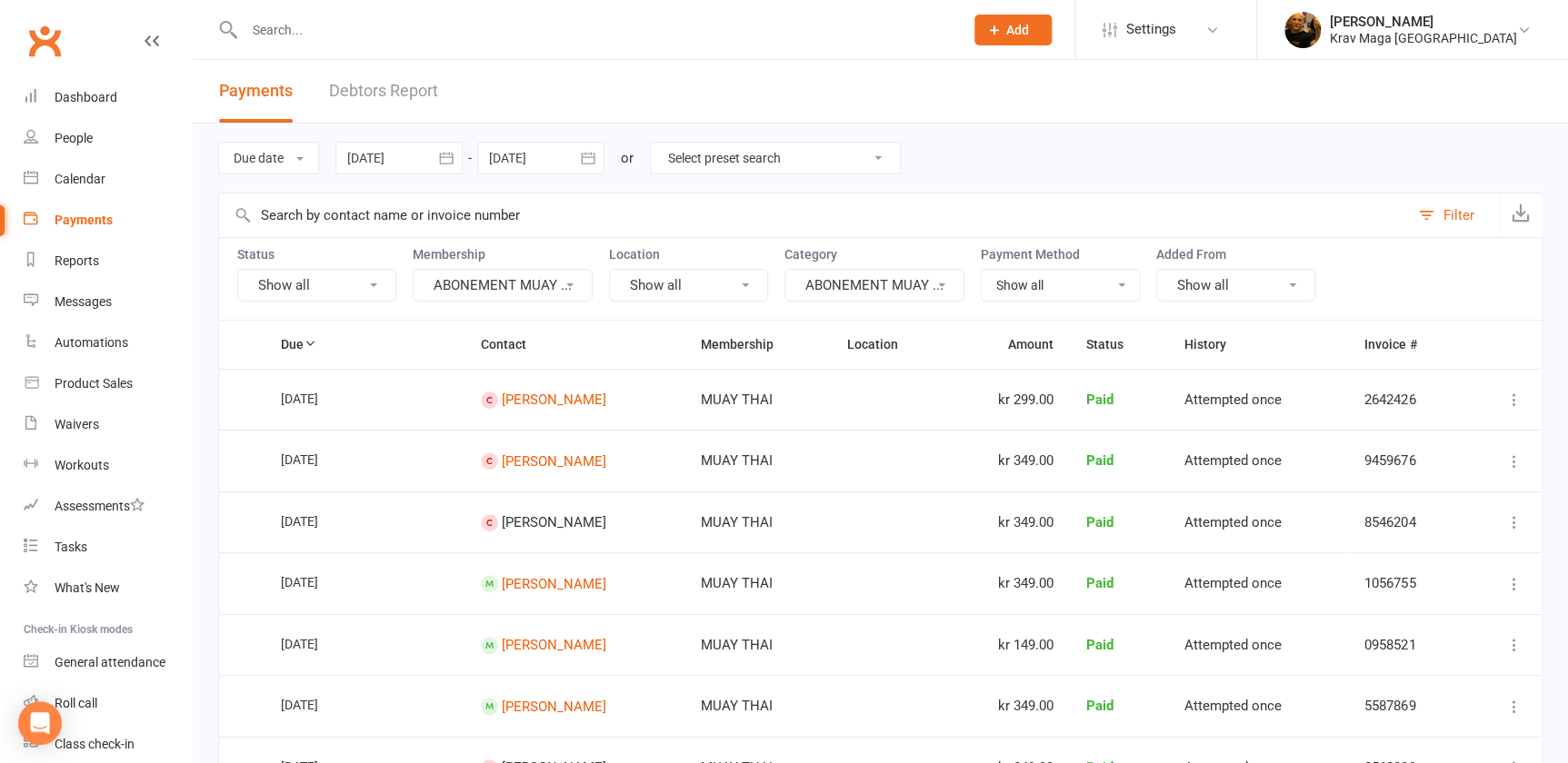
click at [1297, 279] on button "Show all" at bounding box center [1235, 285] width 159 height 33
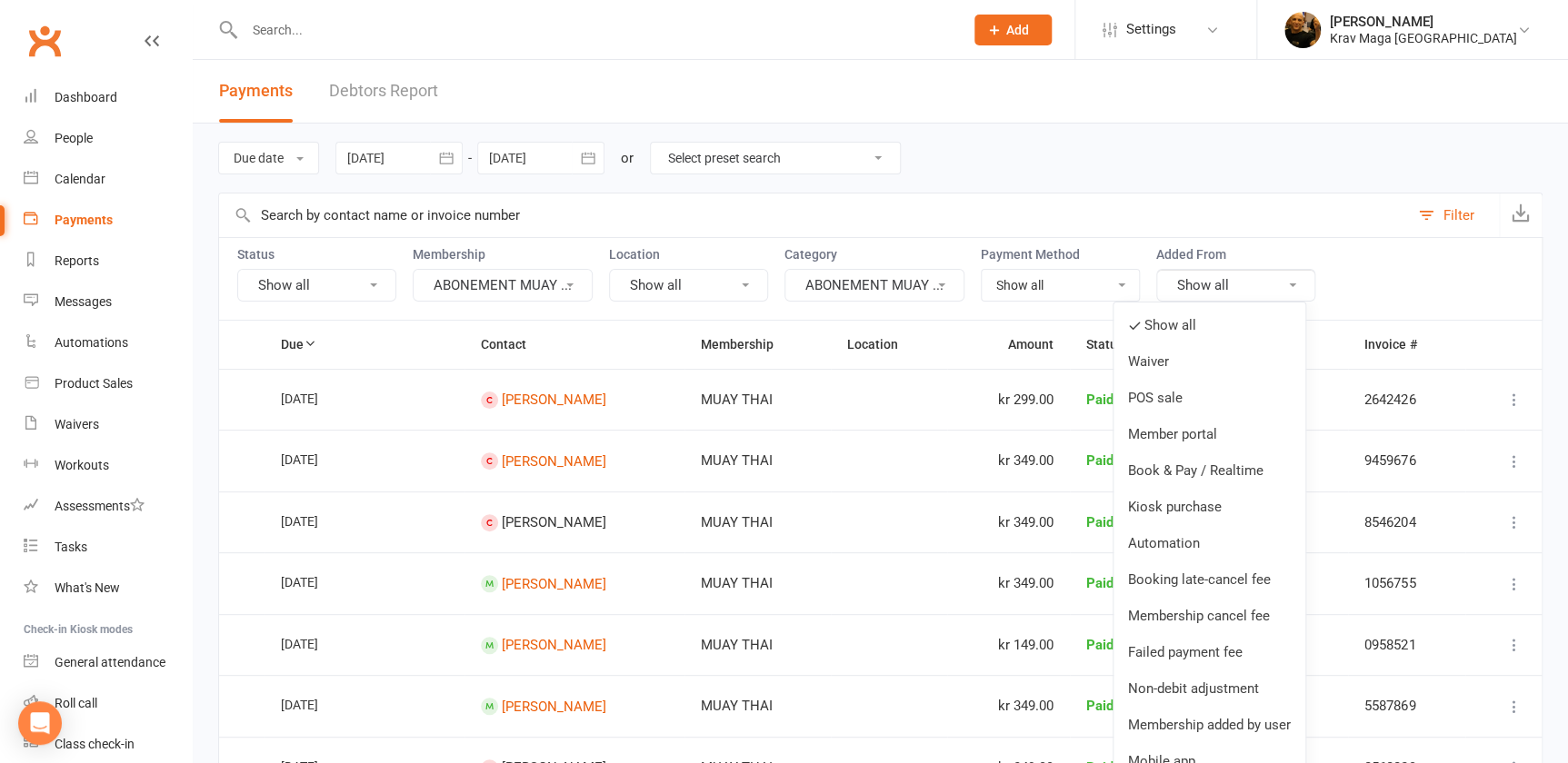
click at [1297, 282] on button "Show all" at bounding box center [1235, 285] width 159 height 33
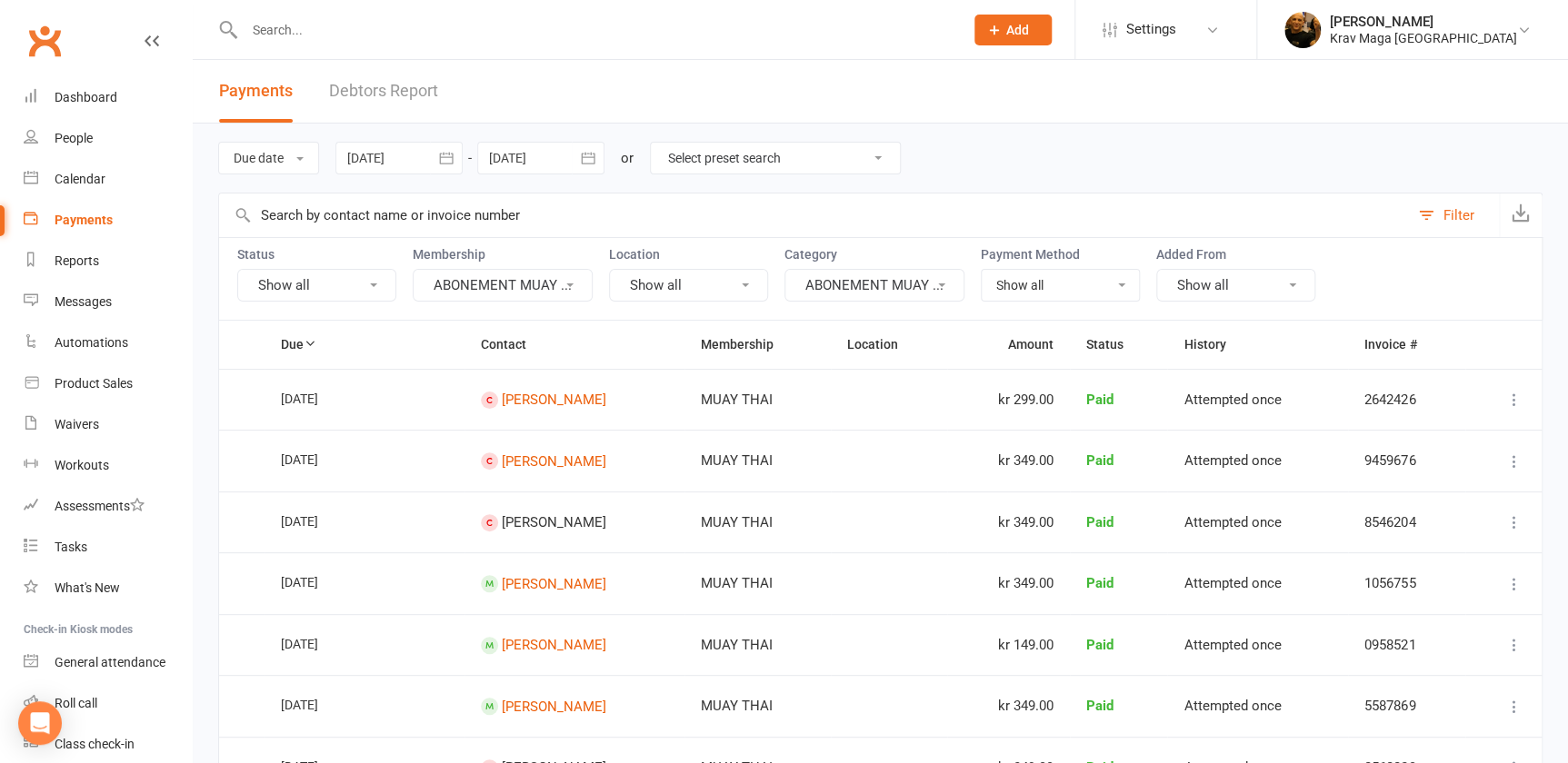
click at [372, 284] on icon at bounding box center [373, 286] width 7 height 4
click at [553, 230] on input "text" at bounding box center [814, 215] width 1189 height 43
click at [376, 94] on link "Debtors Report" at bounding box center [384, 91] width 109 height 62
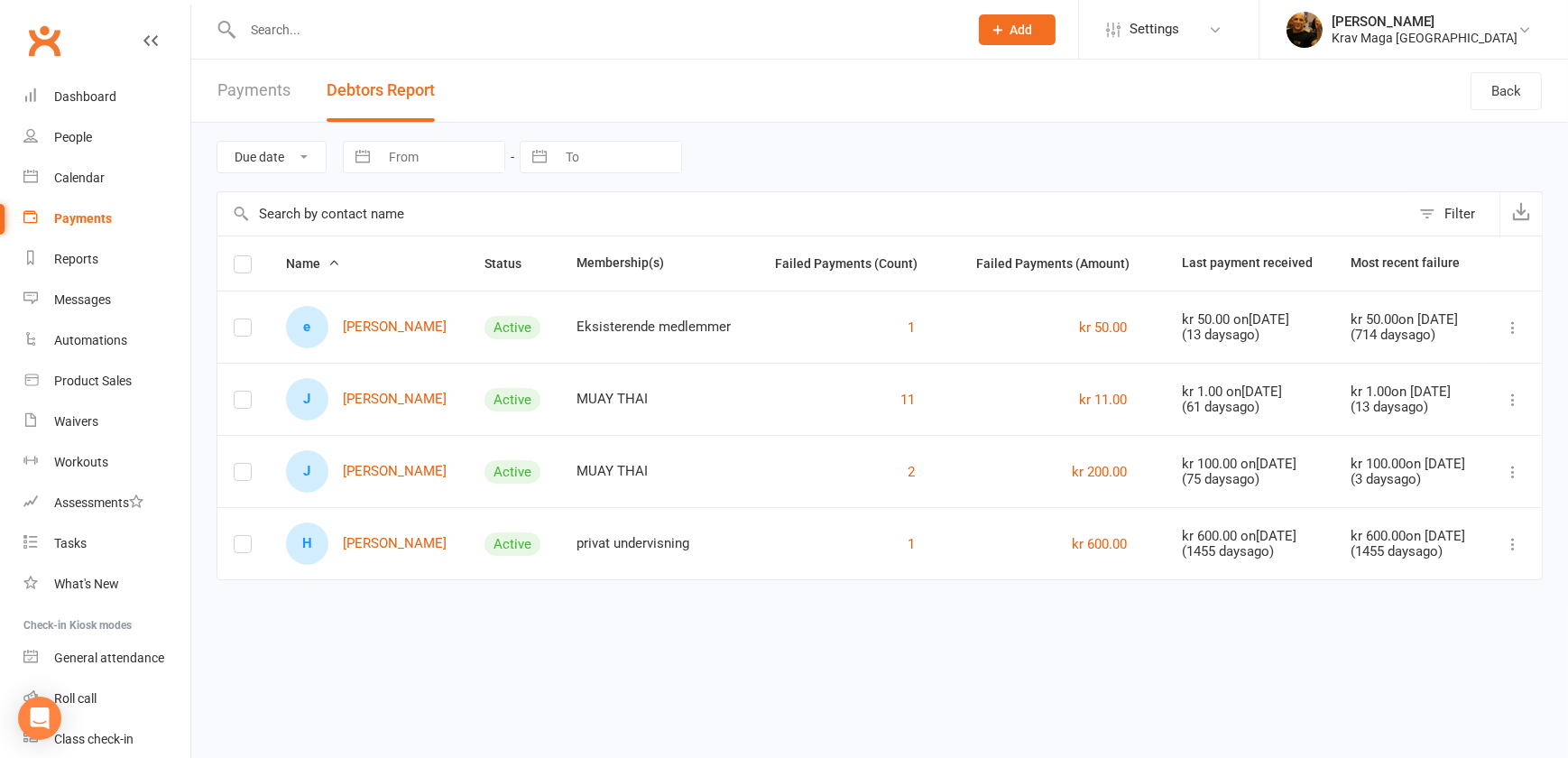
click at [262, 90] on link "Payments" at bounding box center [254, 90] width 73 height 62
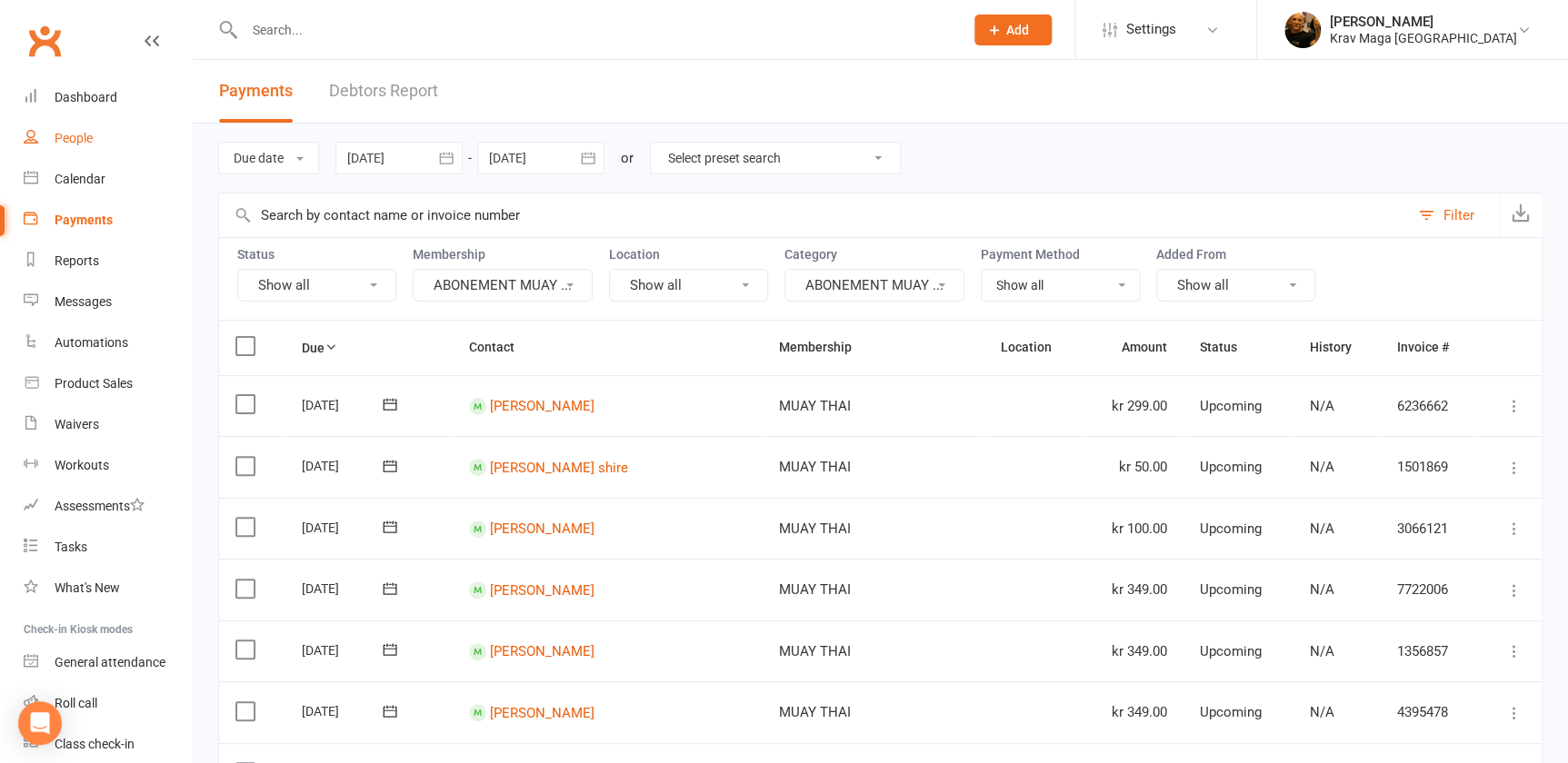
click at [73, 137] on div "People" at bounding box center [73, 137] width 39 height 15
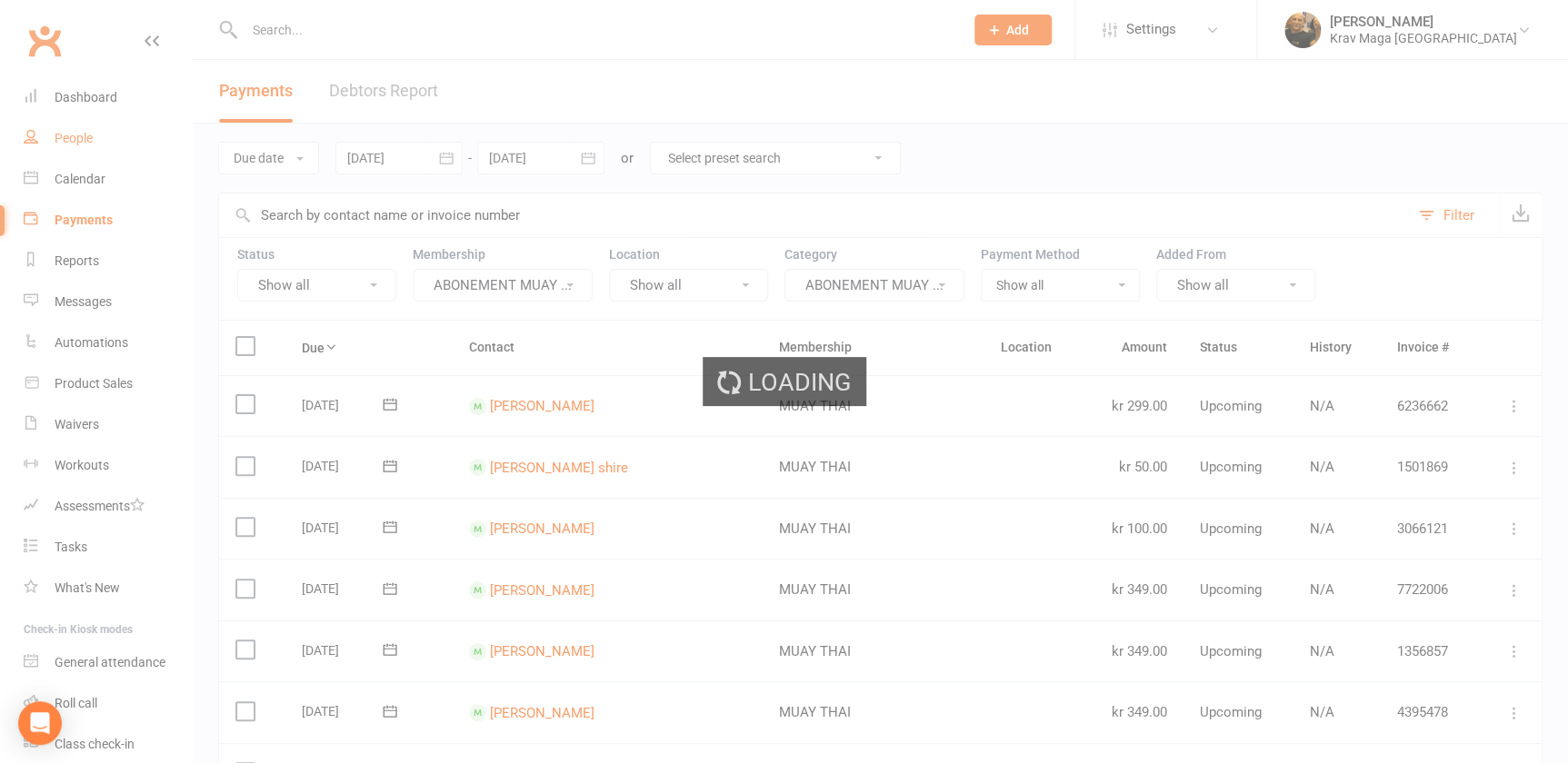
select select "100"
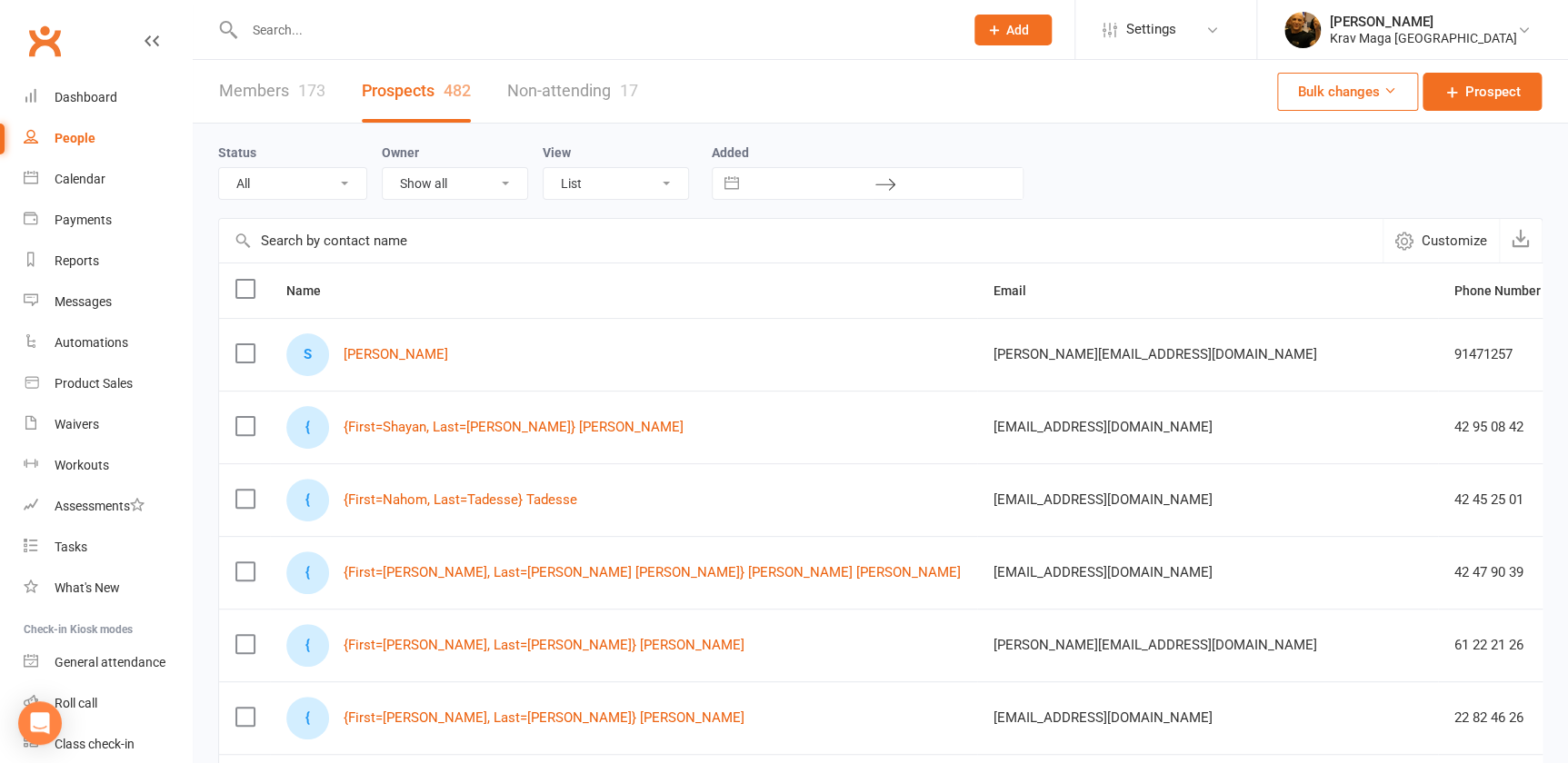
click at [501, 185] on select "Show all christian namrok [PERSON_NAME] [PERSON_NAME] [PERSON_NAME] [PERSON_NAM…" at bounding box center [455, 183] width 144 height 31
click at [500, 182] on select "Show all christian namrok [PERSON_NAME] [PERSON_NAME] [PERSON_NAME] [PERSON_NAM…" at bounding box center [455, 183] width 144 height 31
click at [343, 182] on select "All (No status set) (Invalid status) Initial Contact Follow-up Call Follow-up E…" at bounding box center [293, 183] width 147 height 31
click at [668, 183] on select "List Kanban" at bounding box center [616, 183] width 144 height 31
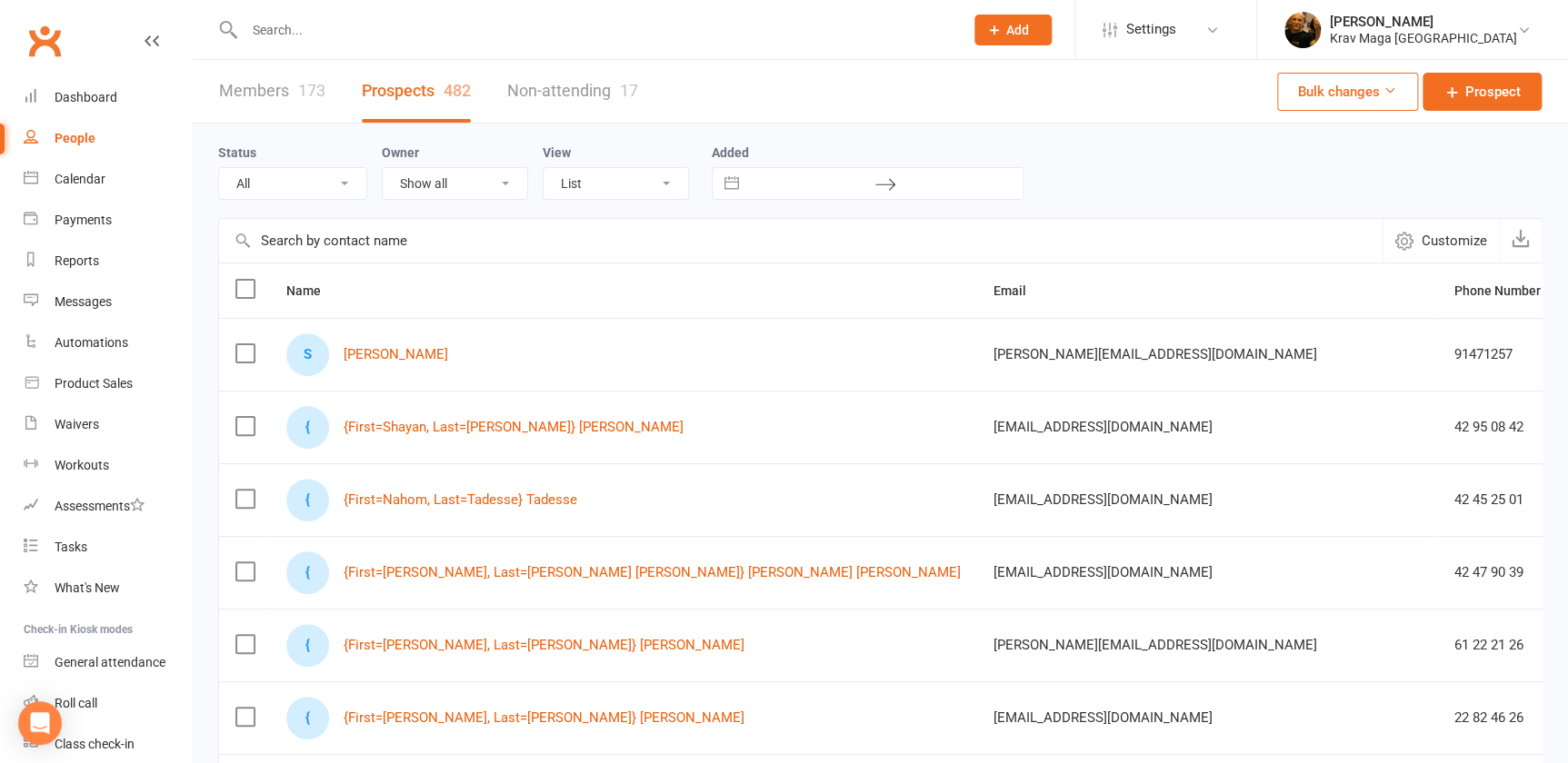
click at [668, 183] on select "List Kanban" at bounding box center [616, 183] width 144 height 31
click at [271, 90] on link "Members 173" at bounding box center [273, 91] width 107 height 62
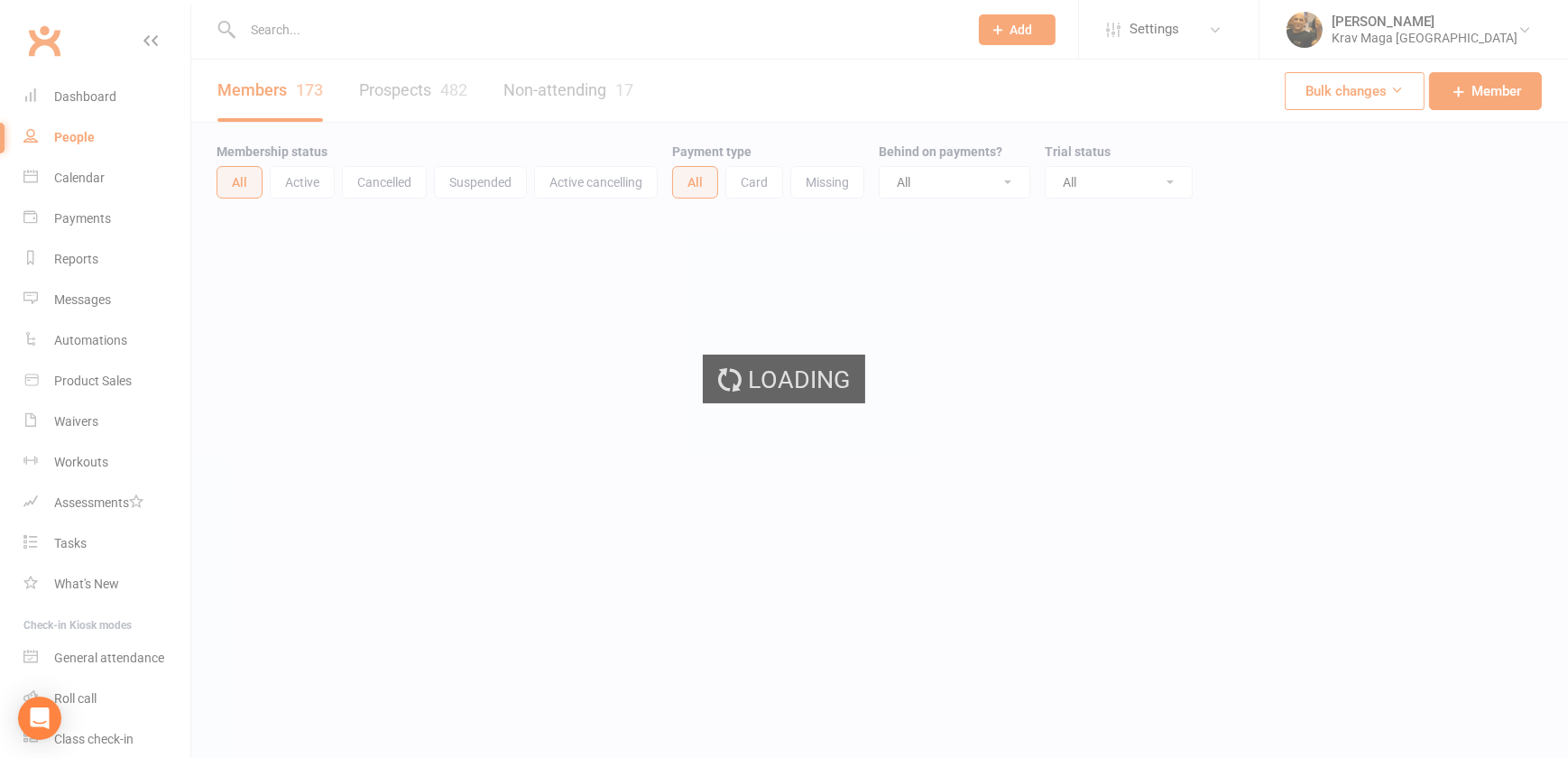
select select "100"
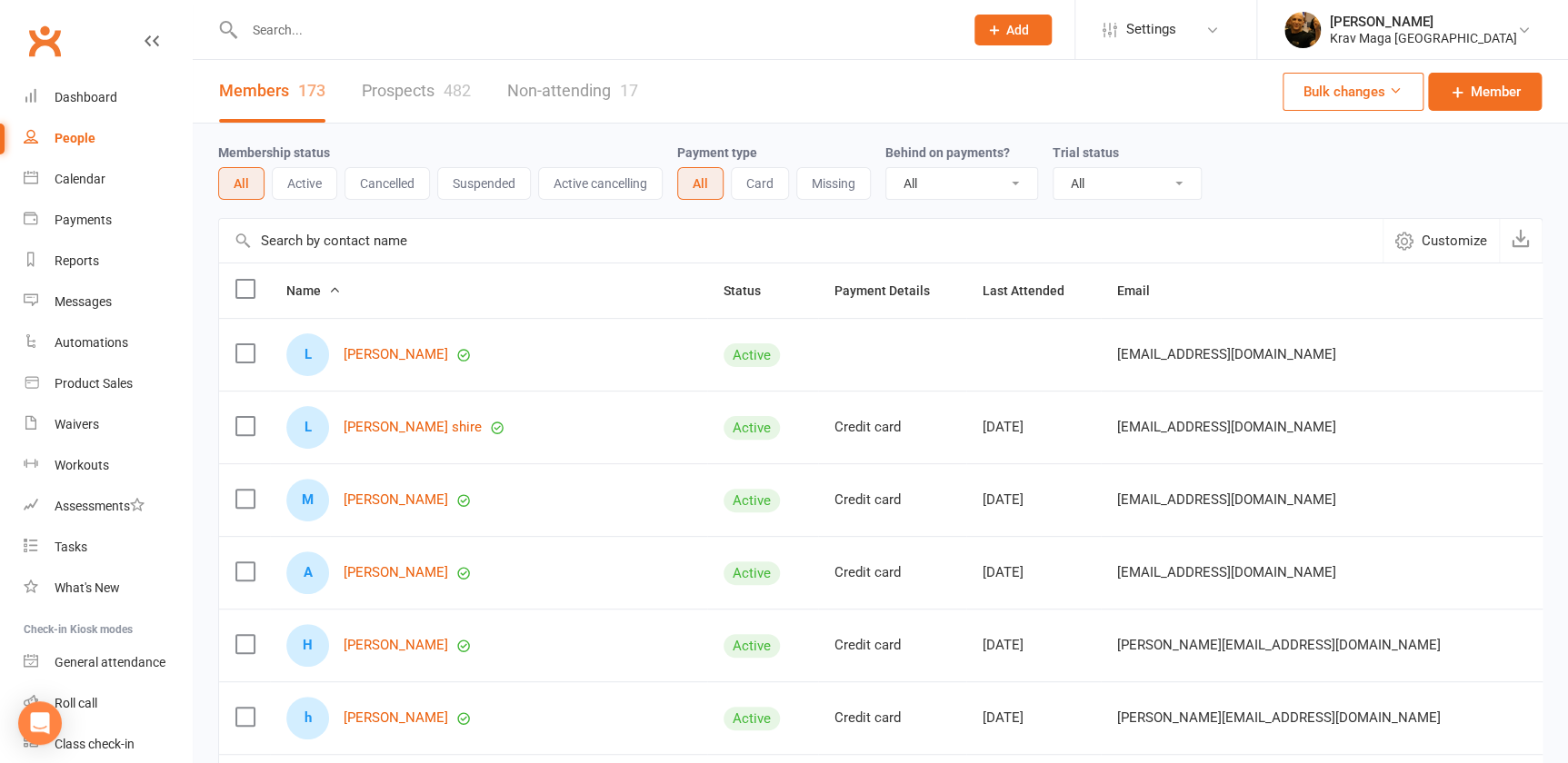
click at [309, 182] on button "Active" at bounding box center [305, 183] width 65 height 33
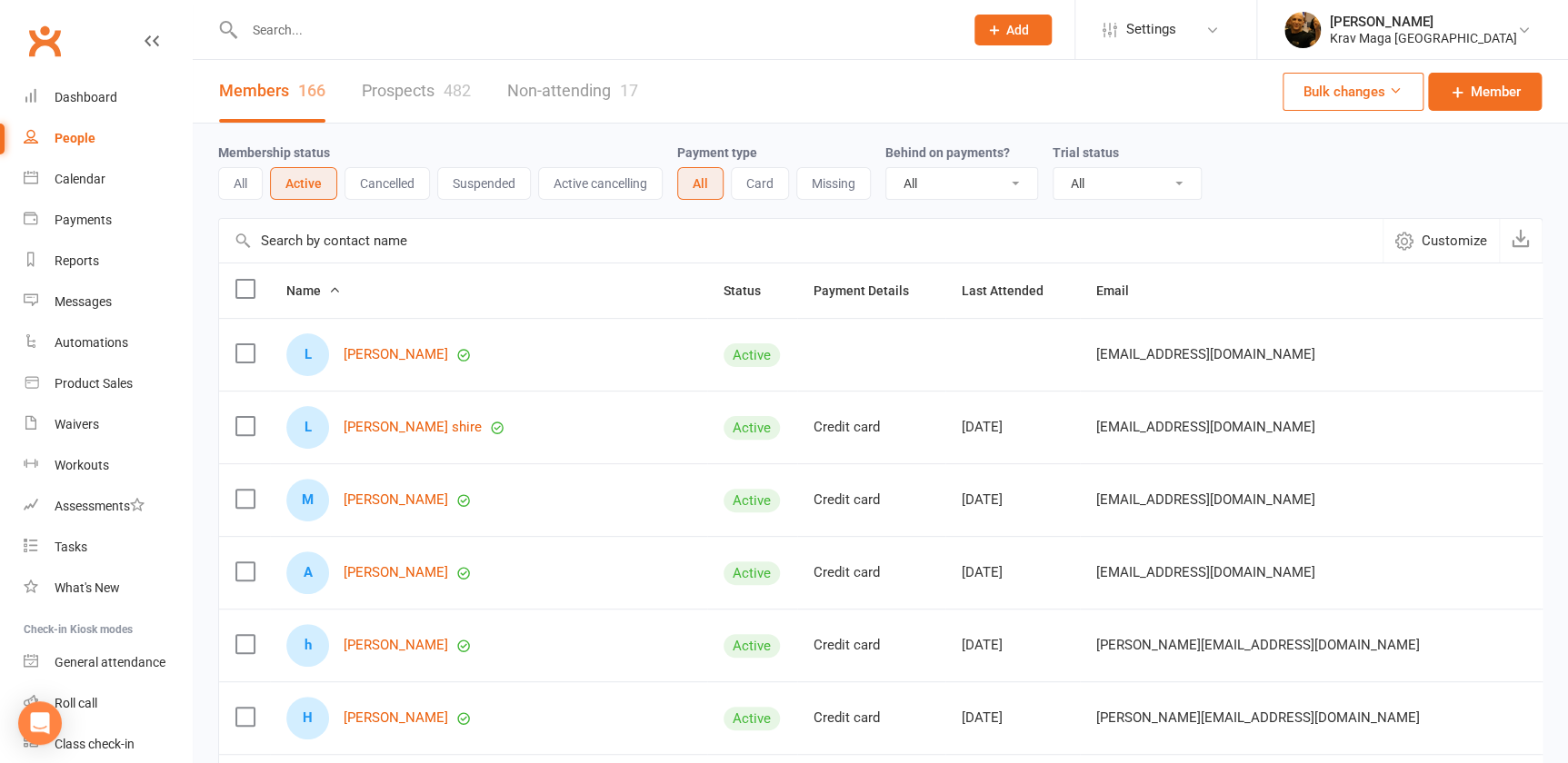
click at [1008, 178] on select "All No Yes" at bounding box center [961, 183] width 151 height 31
click at [1173, 177] on select "All Active and expired trials All active trials Active trial (no other membersh…" at bounding box center [1126, 183] width 147 height 31
click at [394, 179] on button "Cancelled" at bounding box center [387, 183] width 85 height 33
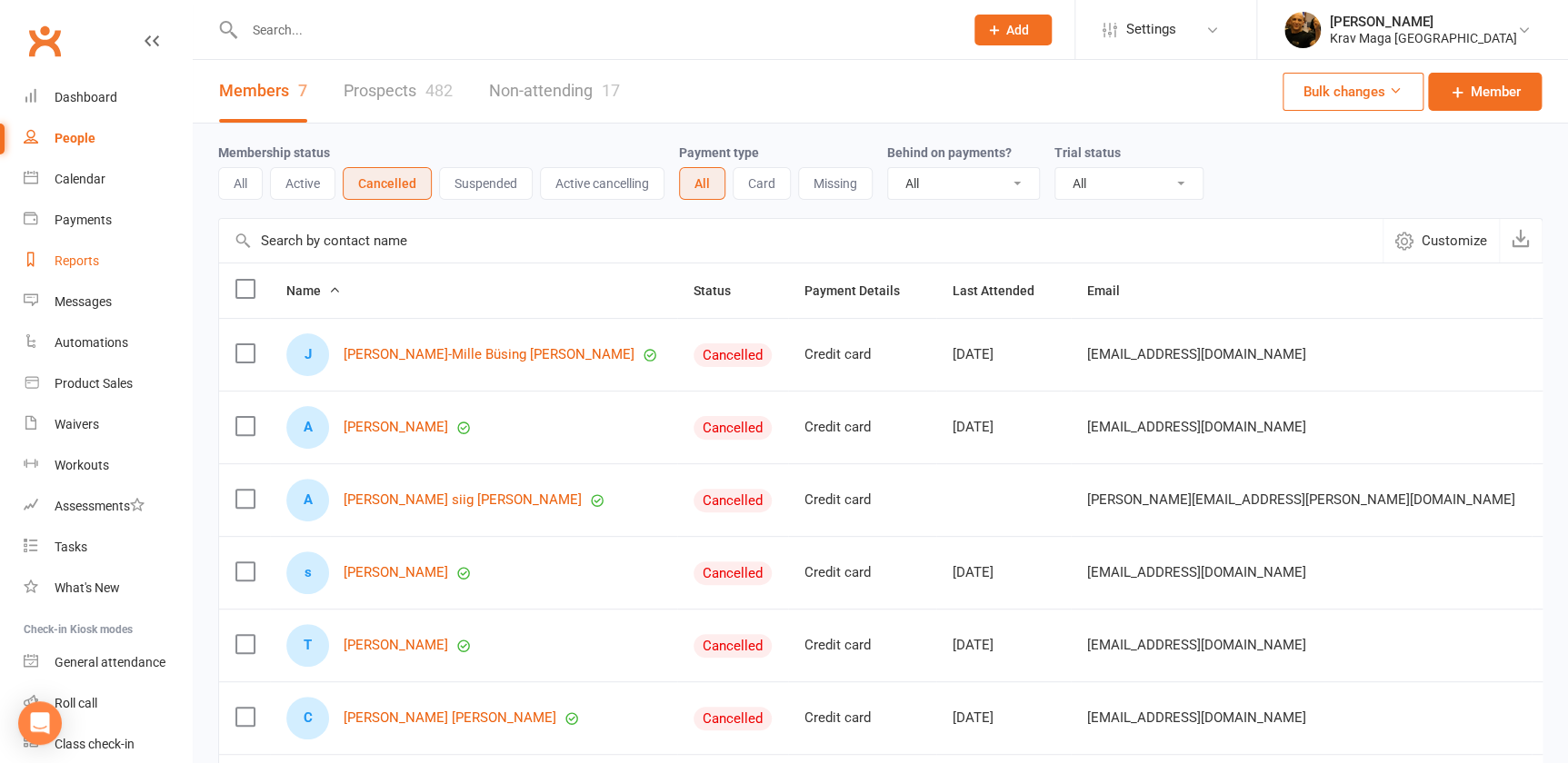
click at [63, 255] on div "Reports" at bounding box center [76, 260] width 44 height 15
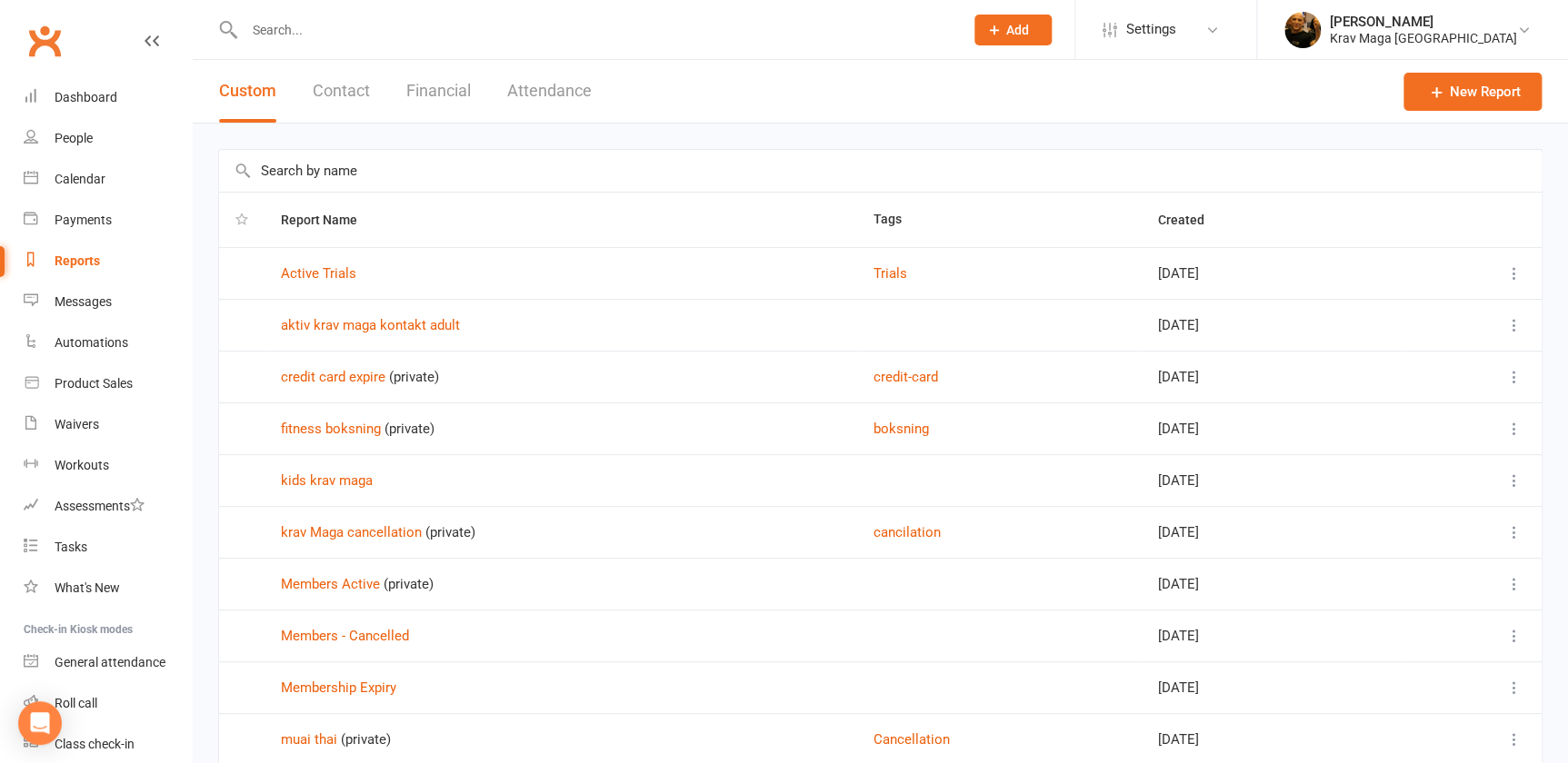
click at [351, 85] on button "Contact" at bounding box center [341, 91] width 57 height 62
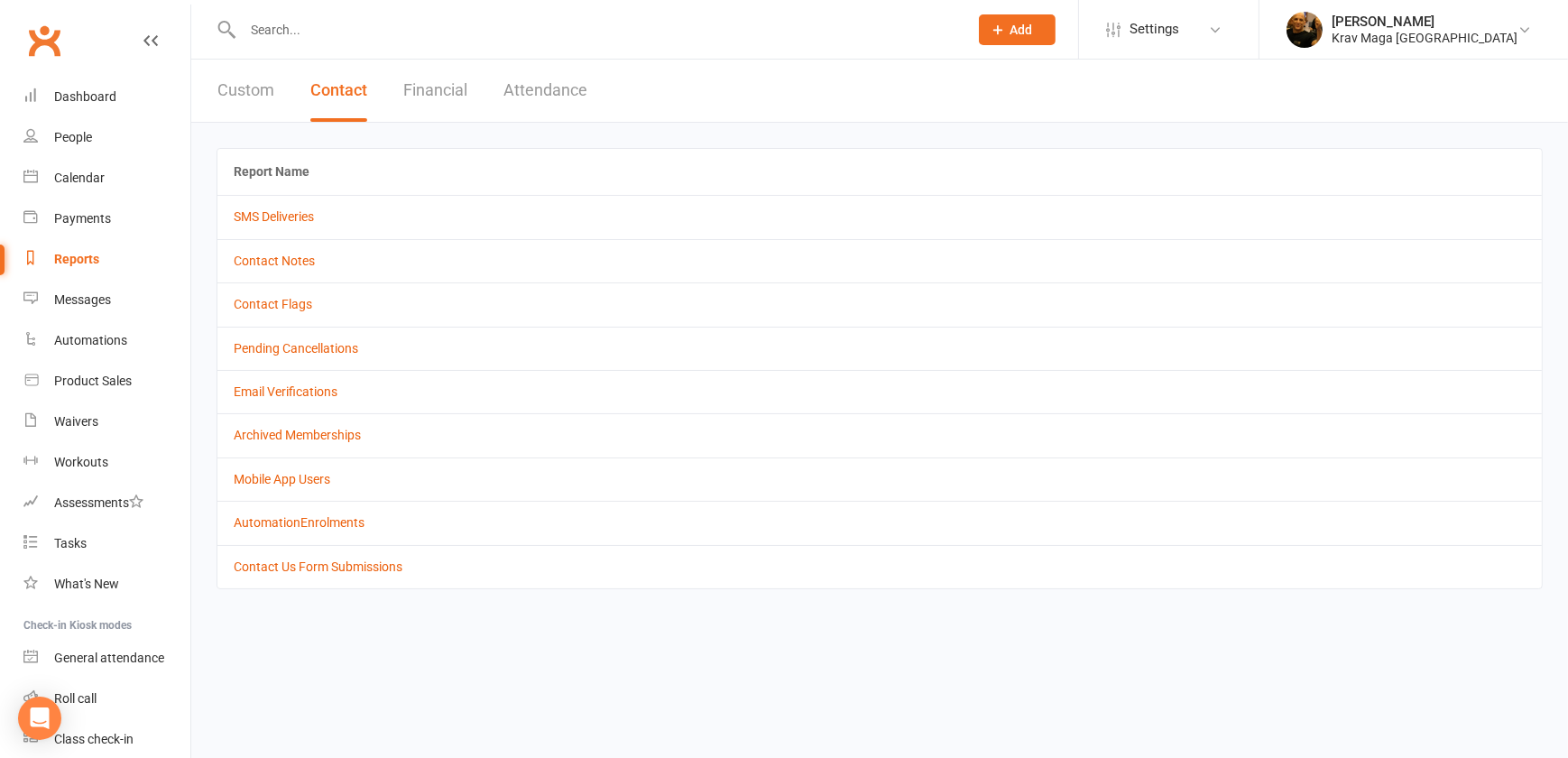
click at [242, 89] on button "Custom" at bounding box center [246, 90] width 57 height 62
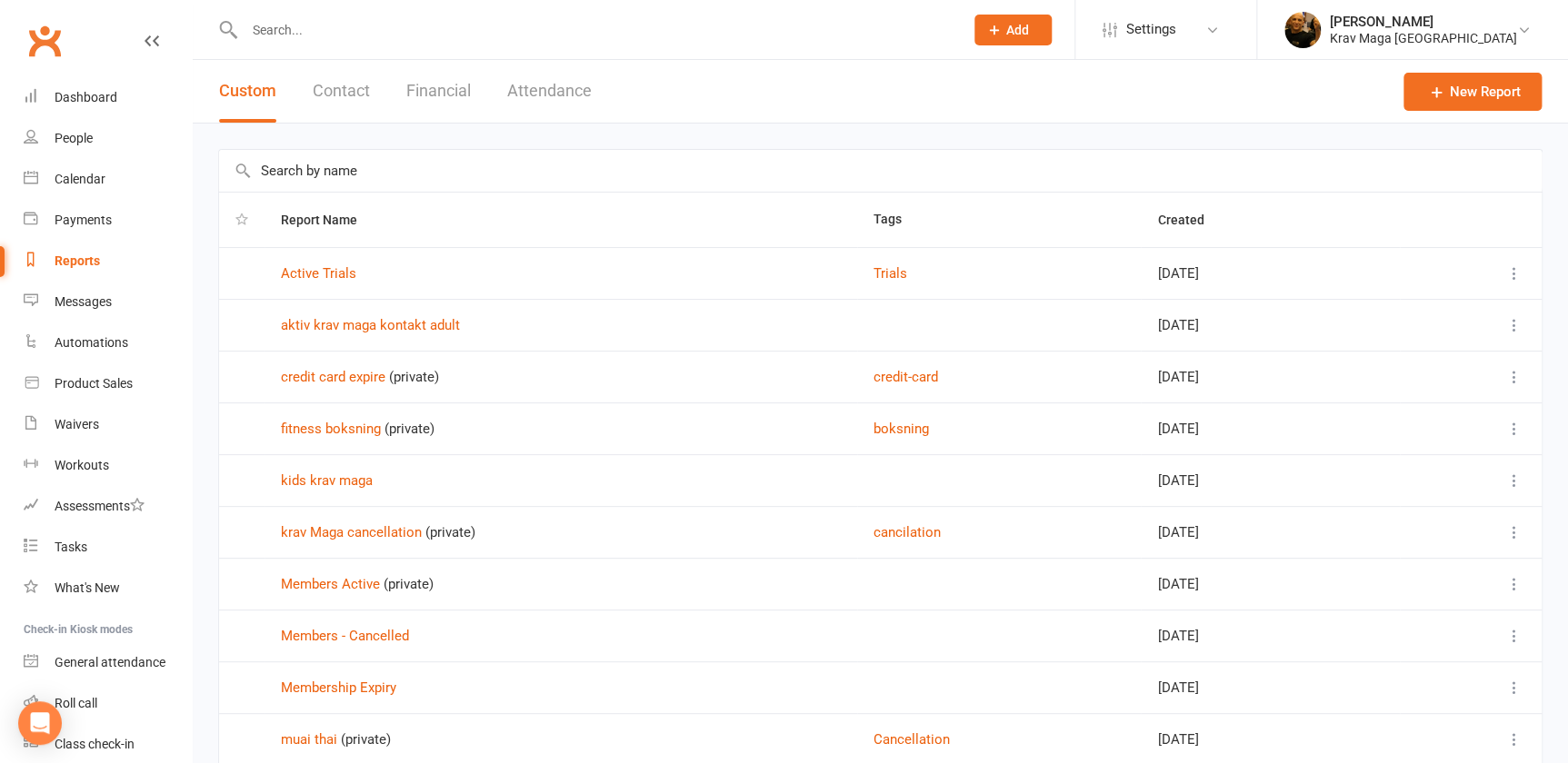
click at [444, 92] on button "Financial" at bounding box center [438, 91] width 64 height 62
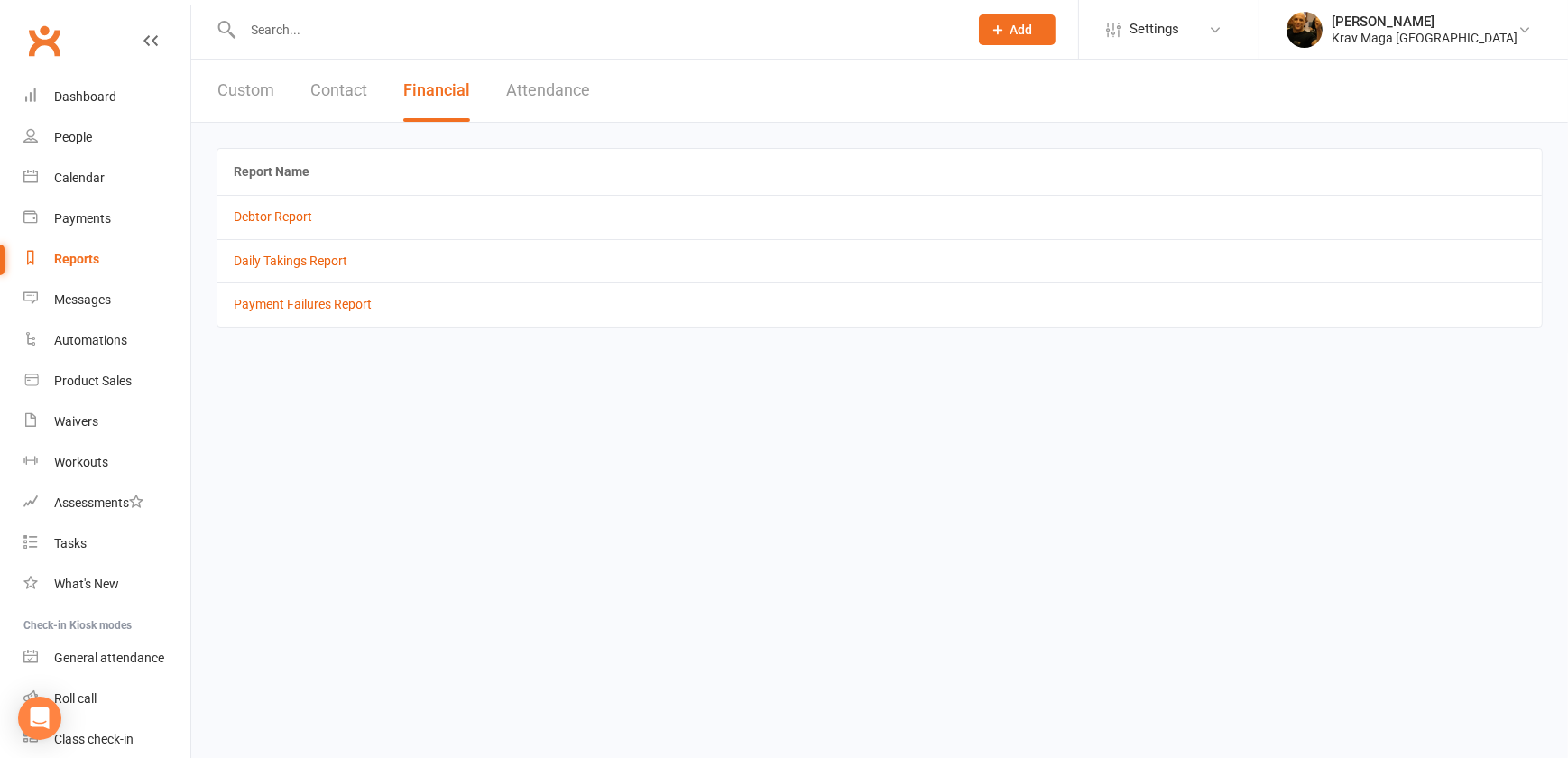
click at [321, 86] on button "Contact" at bounding box center [339, 90] width 57 height 62
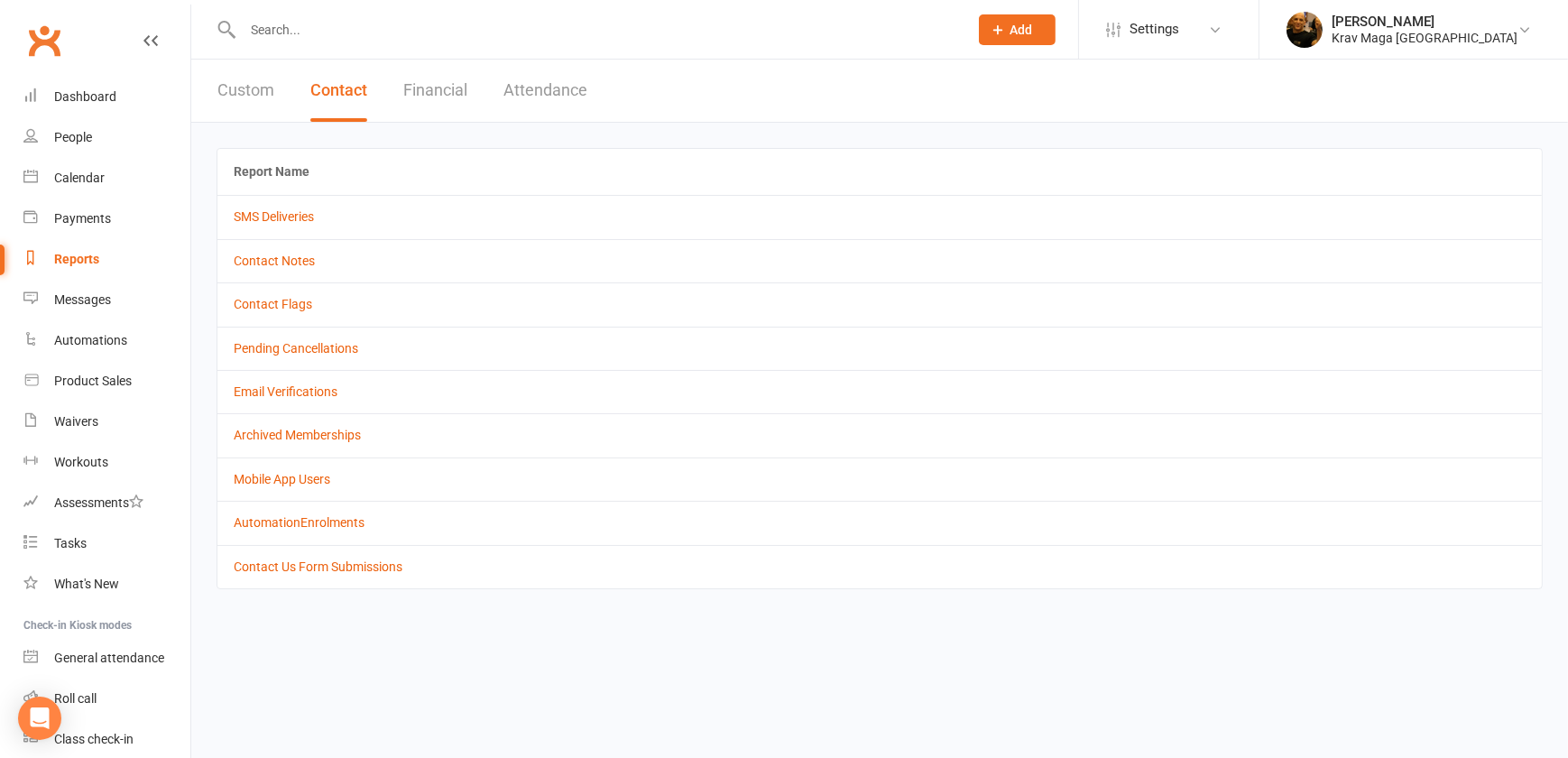
click at [557, 84] on button "Attendance" at bounding box center [545, 90] width 83 height 62
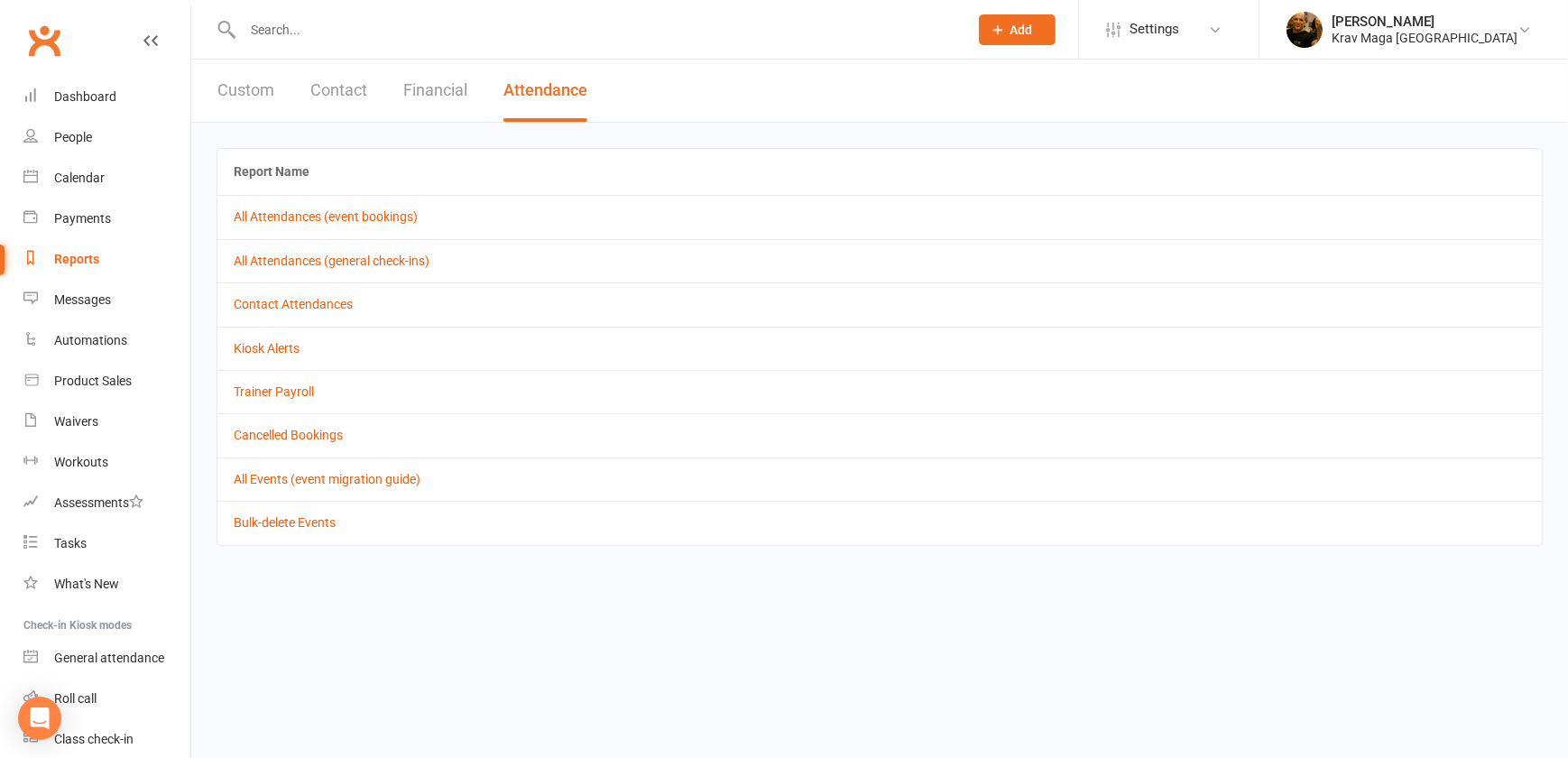
click at [240, 86] on button "Custom" at bounding box center [246, 90] width 57 height 62
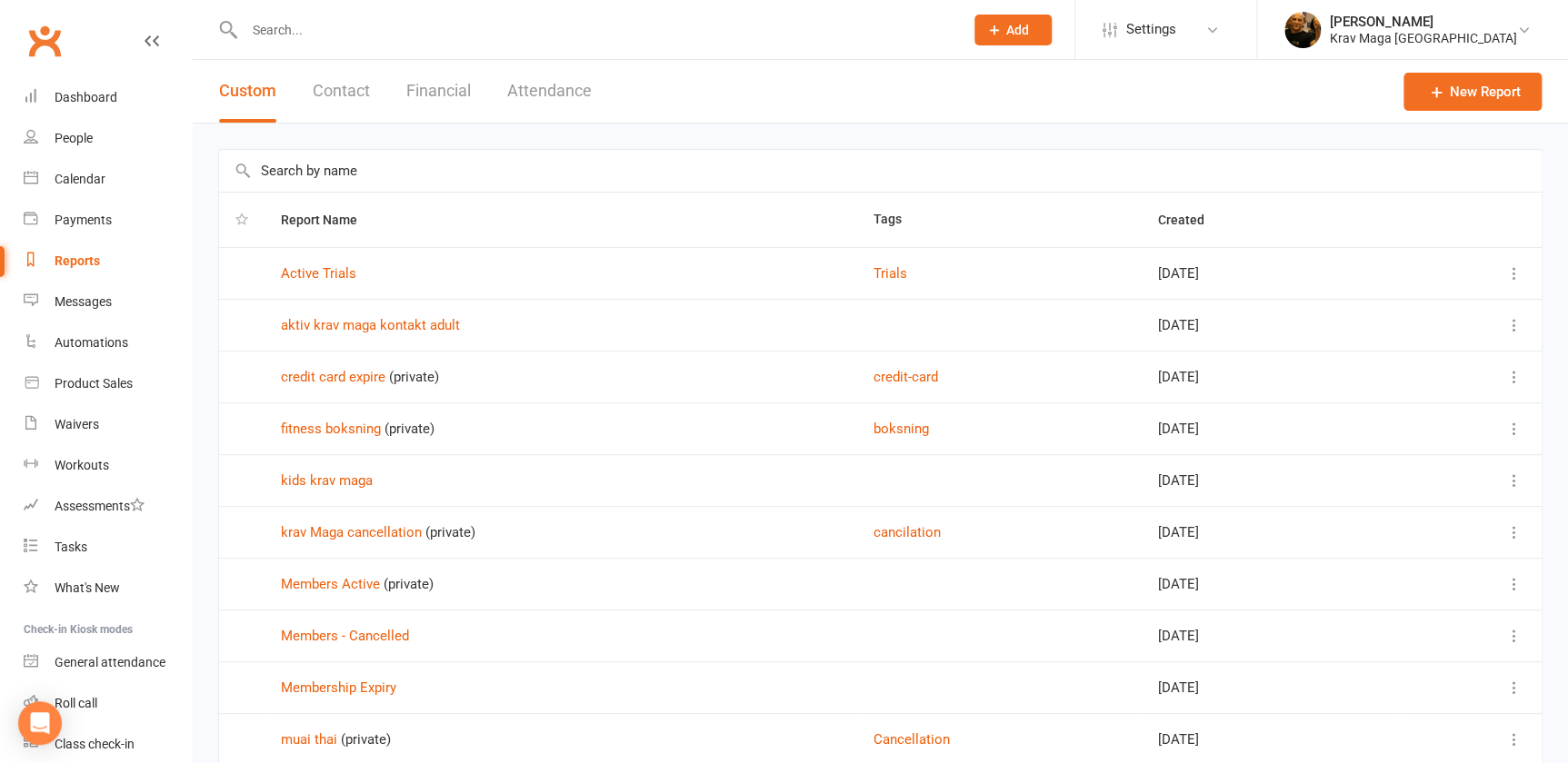
click at [354, 96] on button "Contact" at bounding box center [341, 91] width 57 height 62
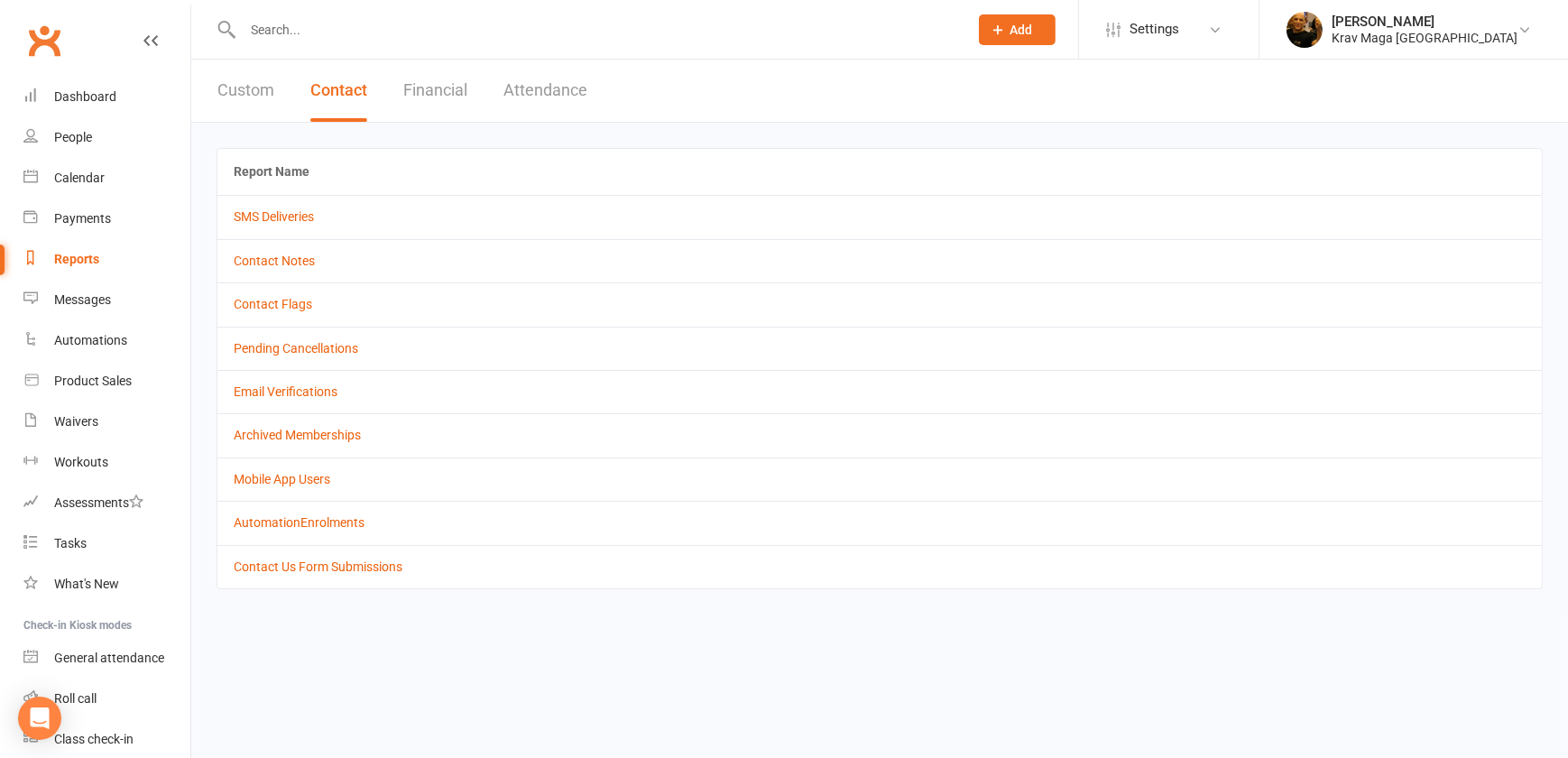
click at [429, 97] on button "Financial" at bounding box center [435, 90] width 64 height 62
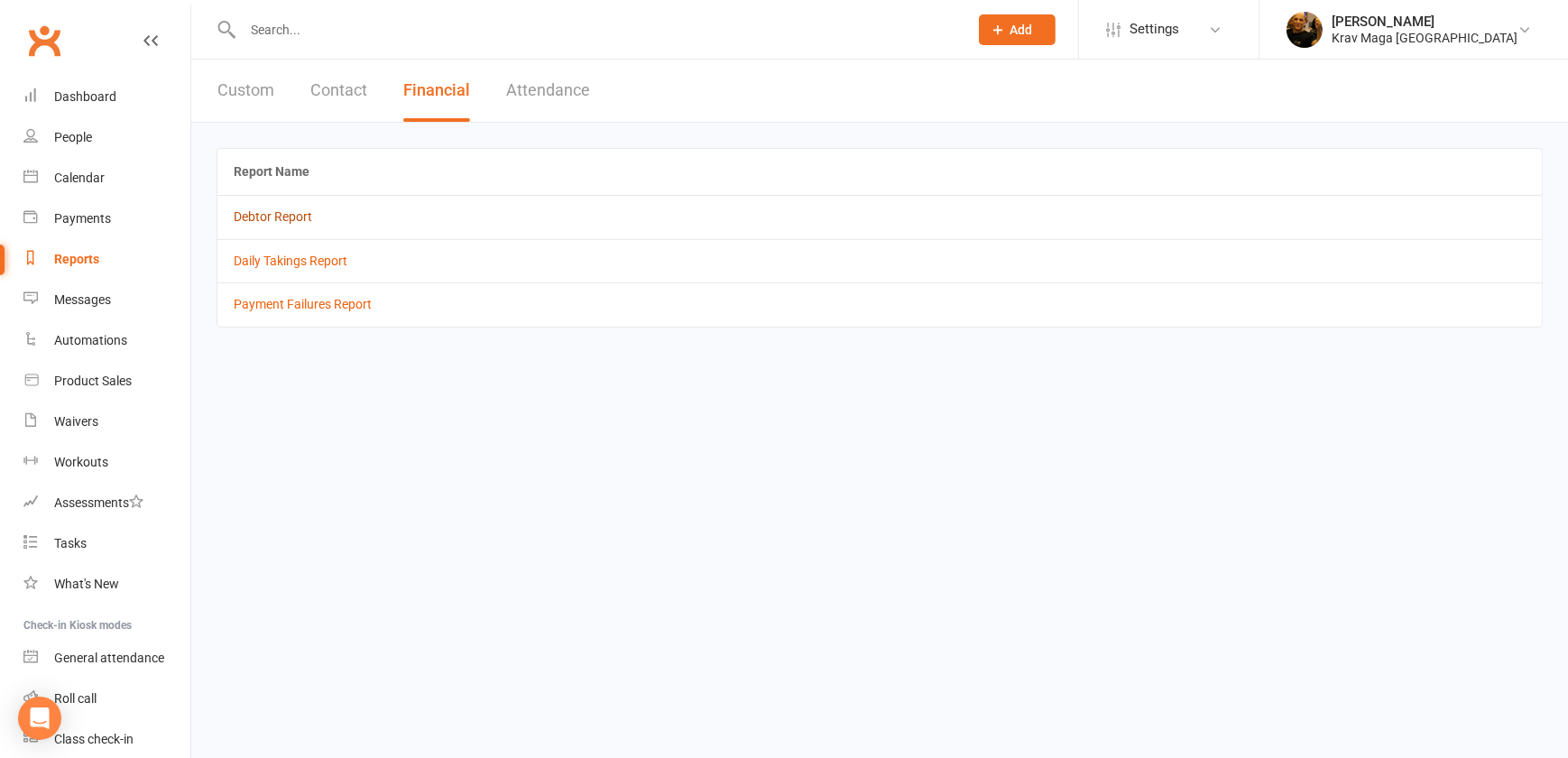
click at [289, 216] on link "Debtor Report" at bounding box center [273, 216] width 79 height 15
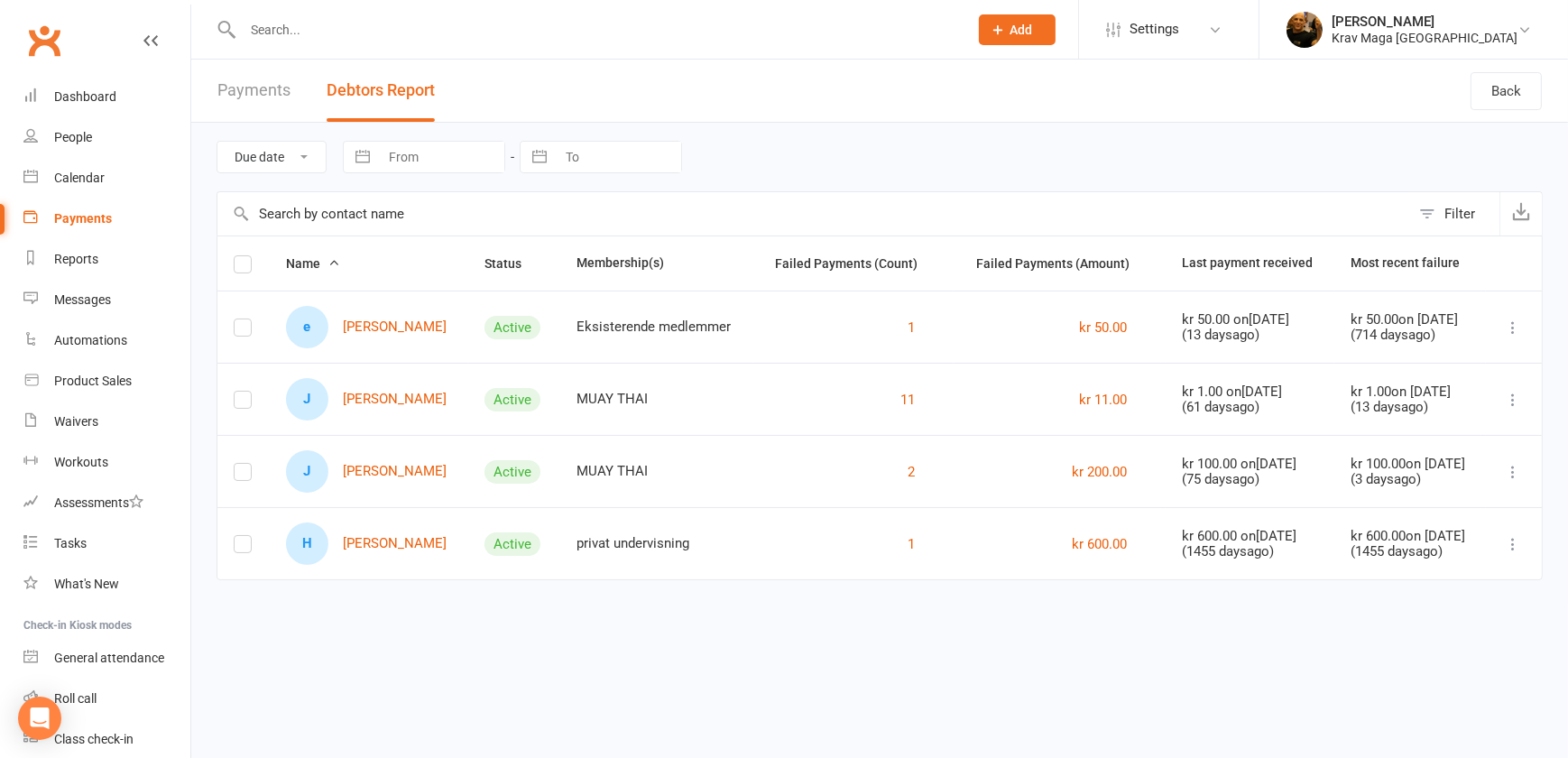
click at [305, 158] on select "Due date Date failed" at bounding box center [272, 156] width 108 height 30
click at [304, 157] on select "Due date Date failed" at bounding box center [272, 156] width 108 height 30
click at [258, 88] on link "Payments" at bounding box center [254, 90] width 73 height 62
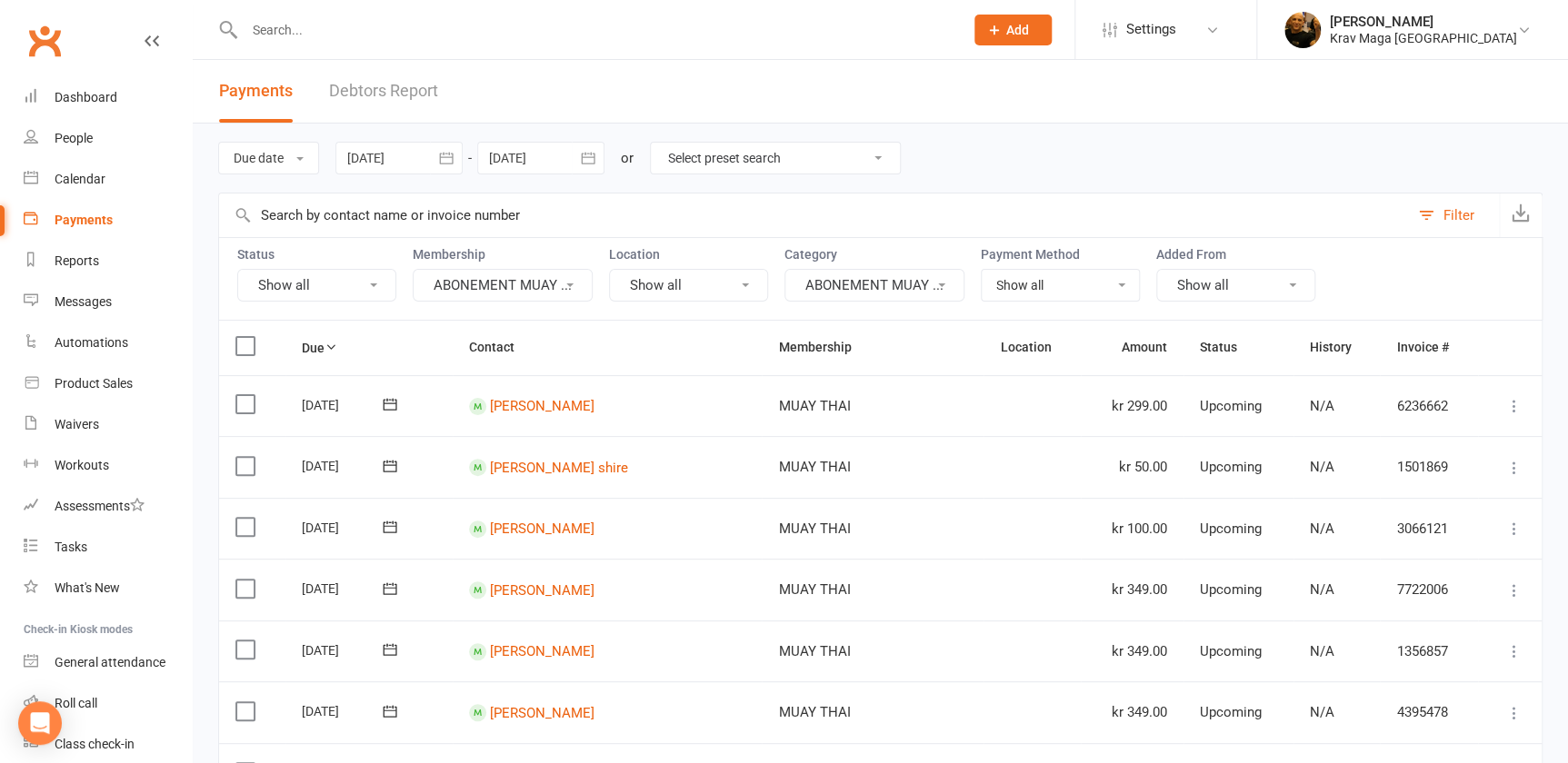
click at [377, 281] on button "Show all" at bounding box center [316, 285] width 159 height 33
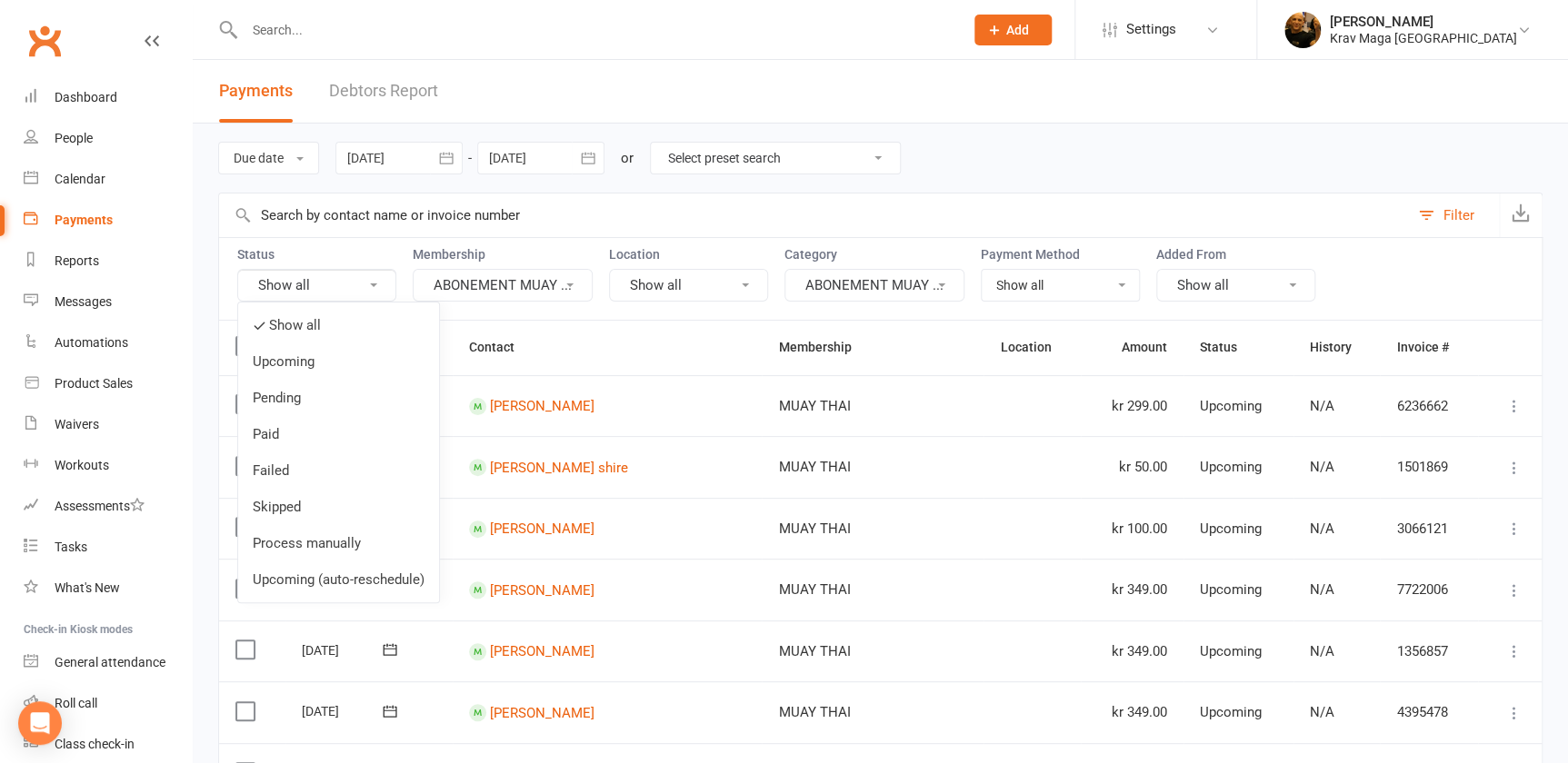
click at [377, 281] on button "Show all" at bounding box center [316, 285] width 159 height 33
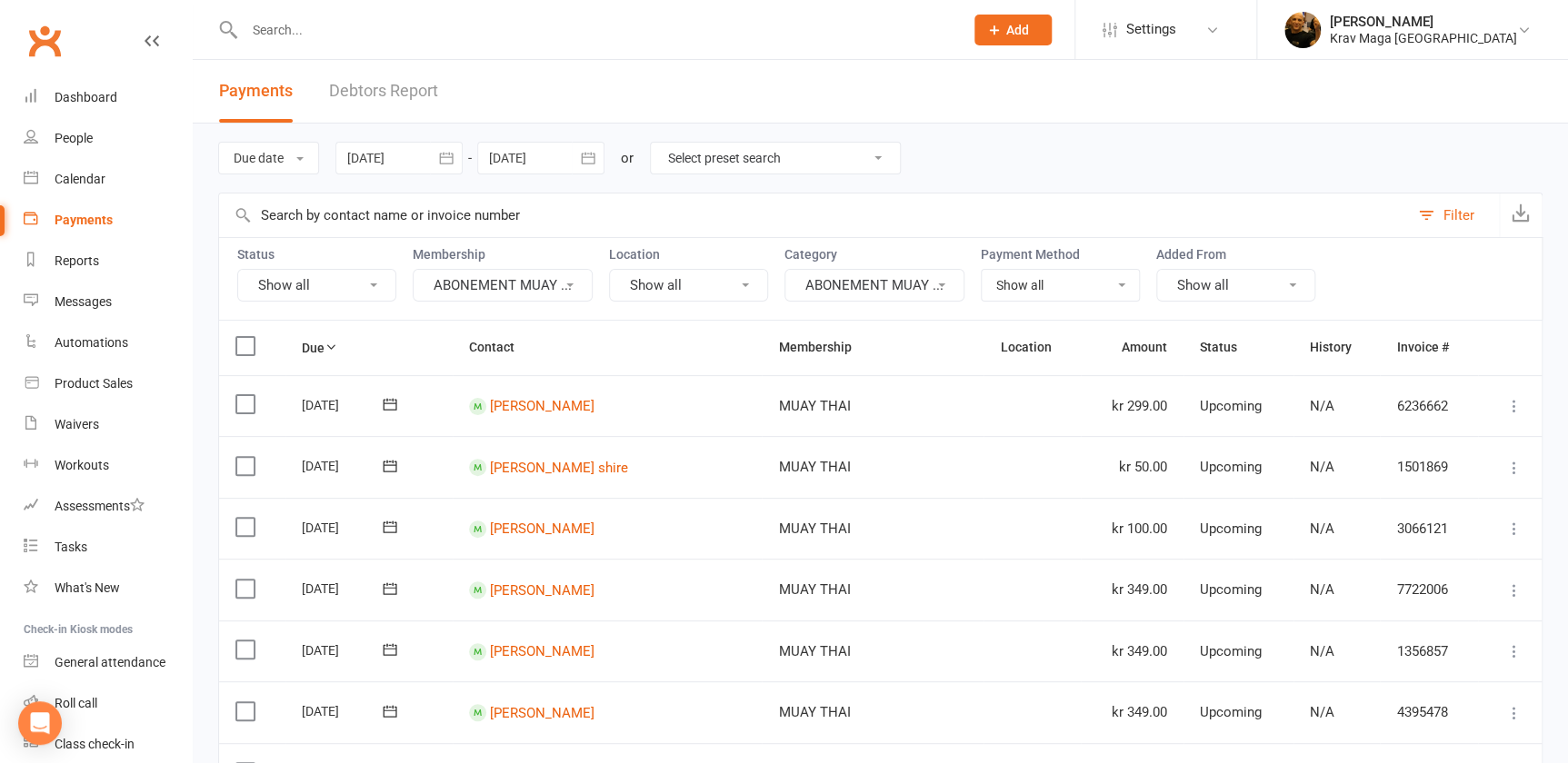
click at [567, 284] on icon at bounding box center [569, 286] width 7 height 4
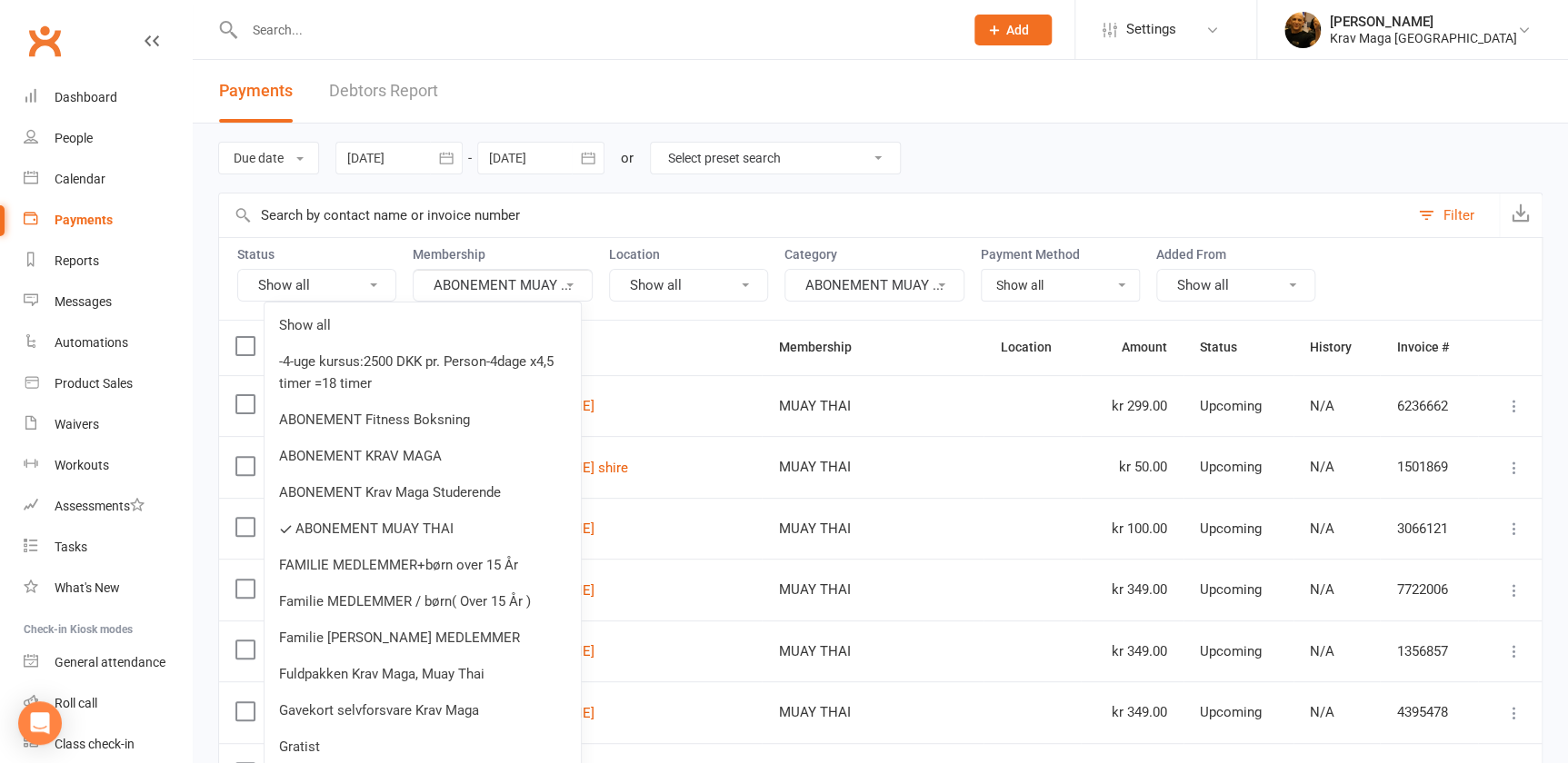
click at [881, 156] on select "Select preset search All failures All skipped payments All pending payments Suc…" at bounding box center [775, 157] width 249 height 31
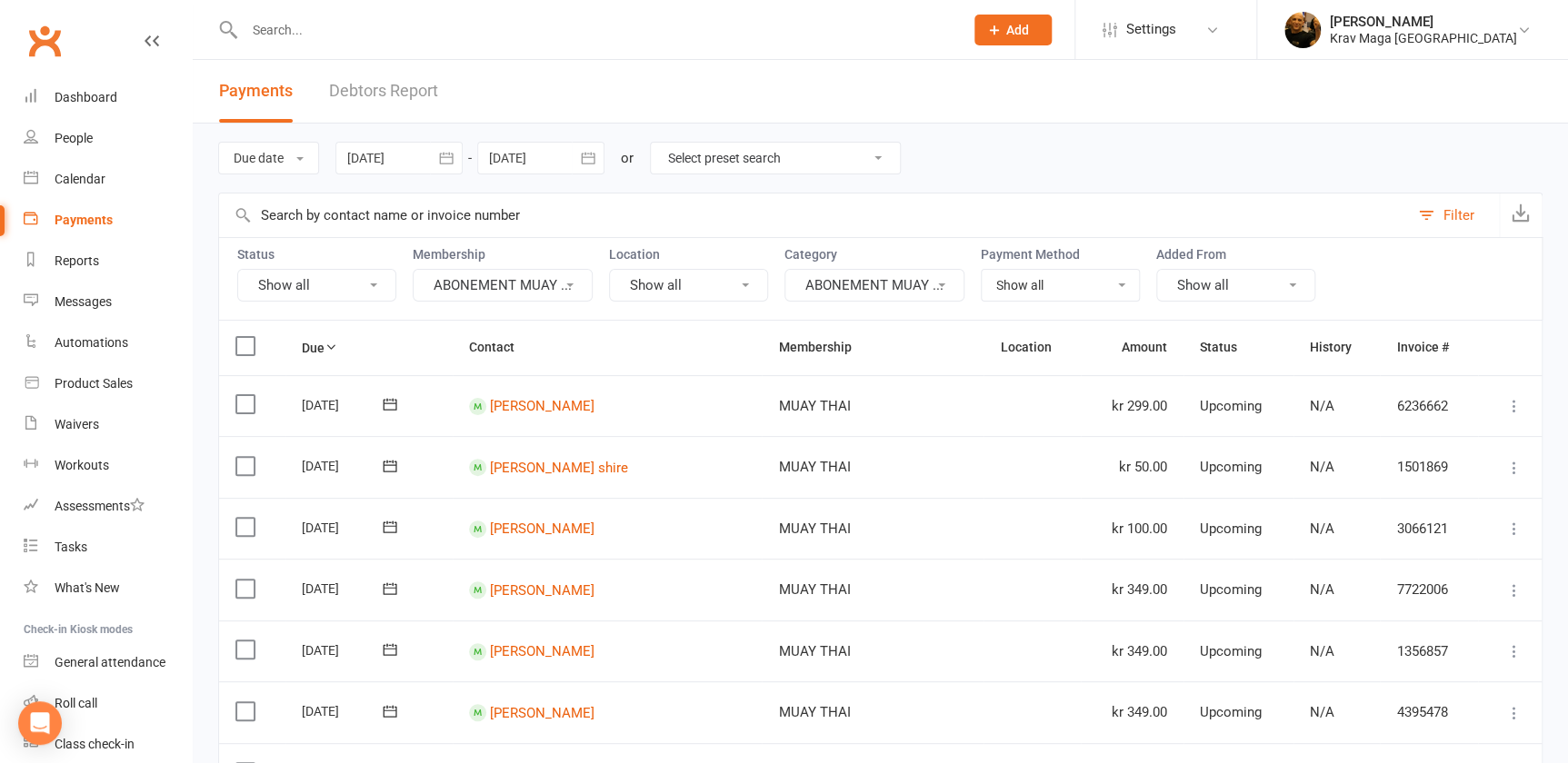
click at [881, 157] on select "Select preset search All failures All skipped payments All pending payments Suc…" at bounding box center [775, 157] width 249 height 31
click at [70, 265] on div "Reports" at bounding box center [76, 260] width 44 height 15
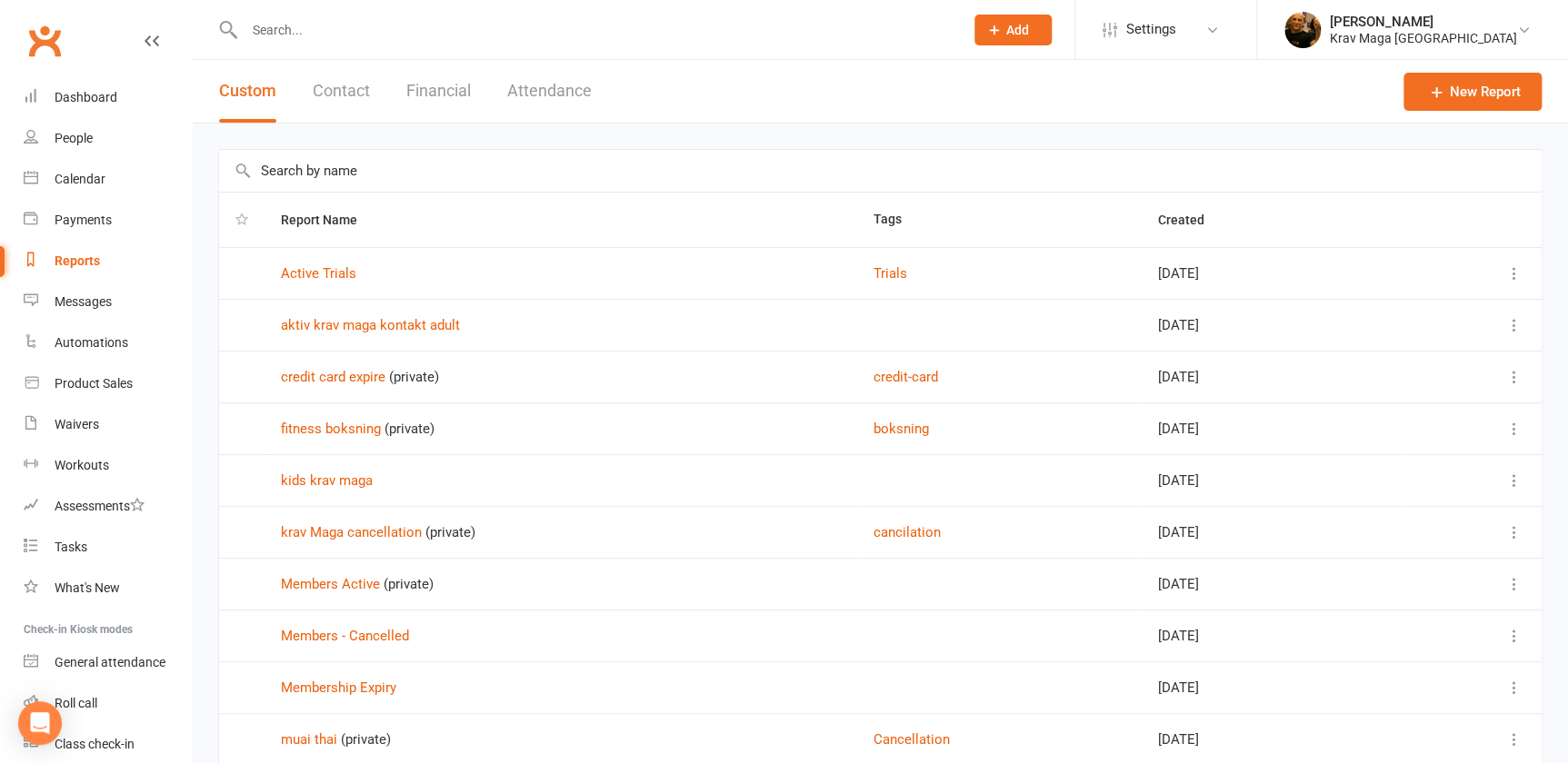
click at [458, 91] on button "Financial" at bounding box center [438, 91] width 64 height 62
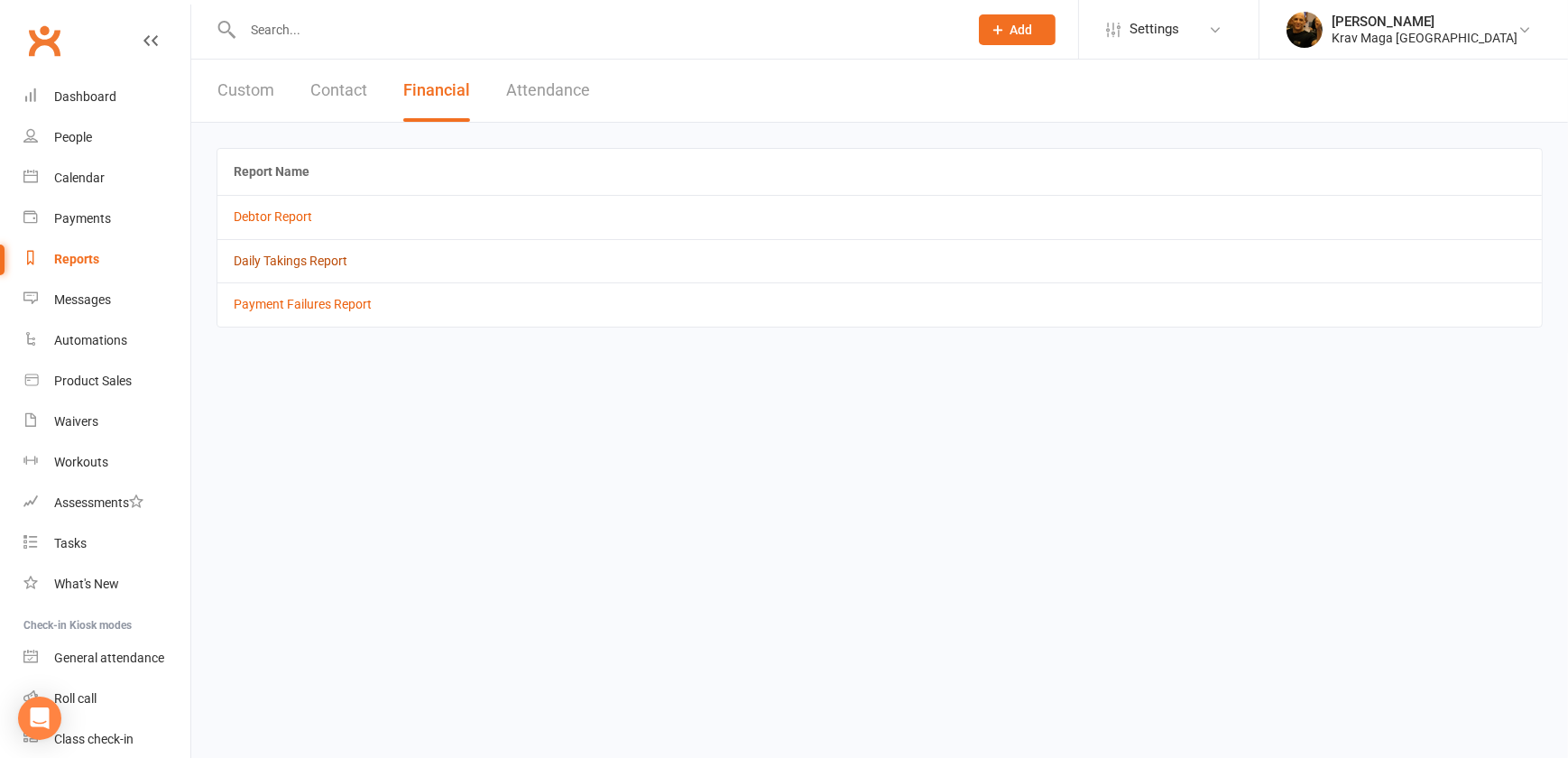
click at [290, 265] on link "Daily Takings Report" at bounding box center [291, 260] width 114 height 15
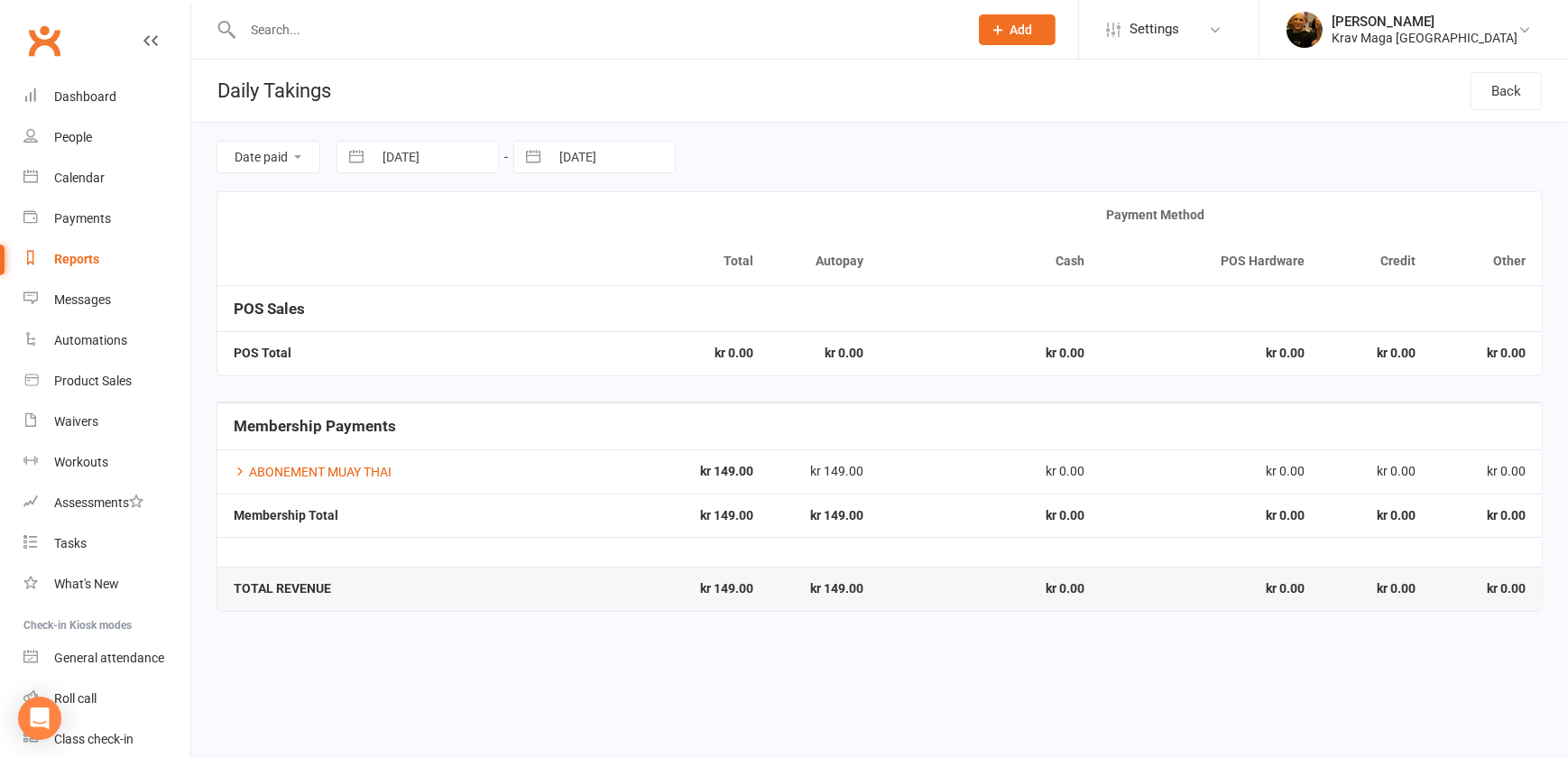
click at [295, 153] on select "Date paid Due date" at bounding box center [269, 156] width 102 height 30
click at [414, 240] on th at bounding box center [383, 239] width 331 height 93
click at [87, 90] on div "Dashboard" at bounding box center [84, 96] width 62 height 15
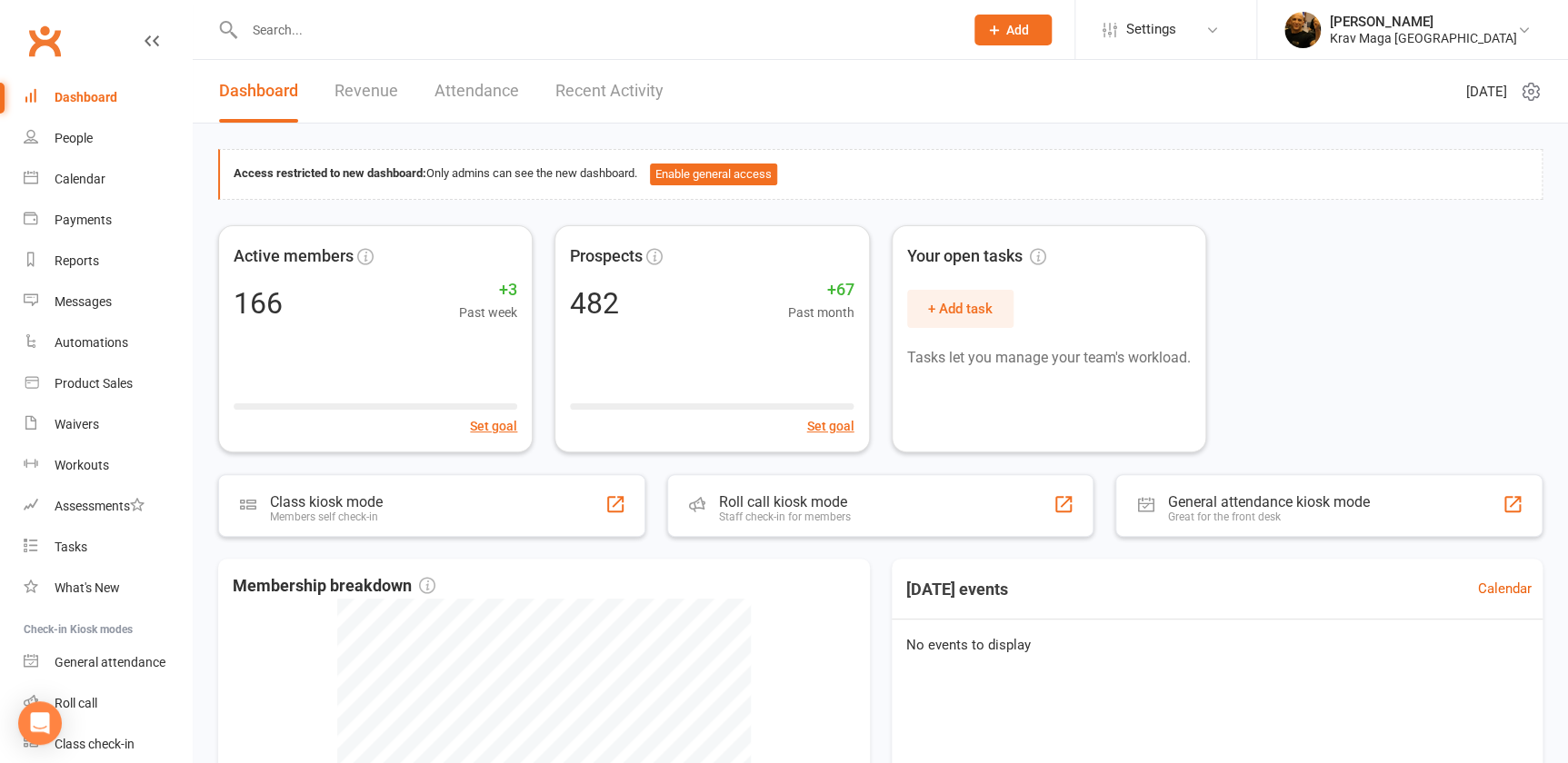
click at [377, 91] on link "Revenue" at bounding box center [366, 91] width 63 height 62
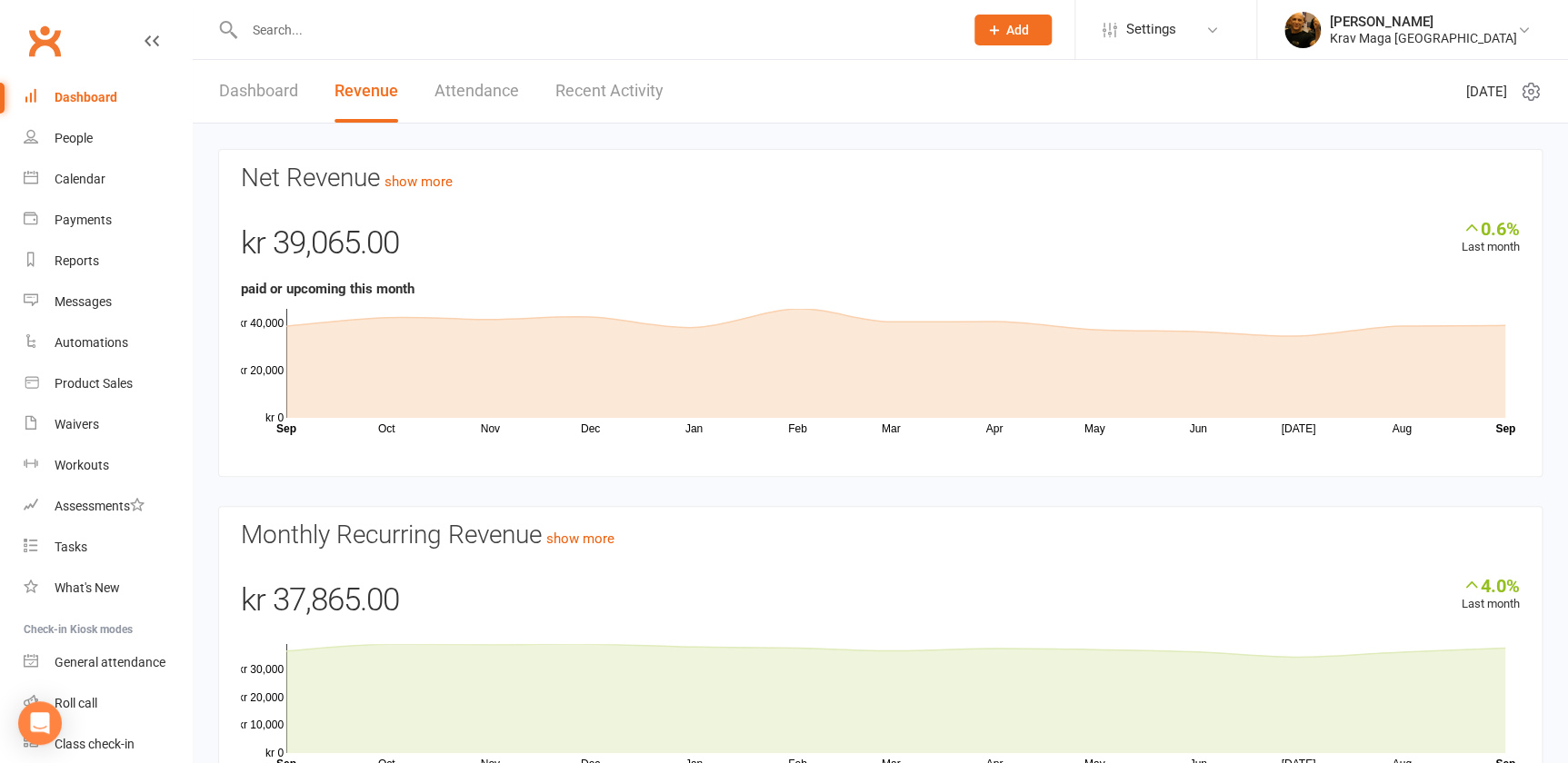
click at [634, 87] on link "Recent Activity" at bounding box center [609, 91] width 108 height 62
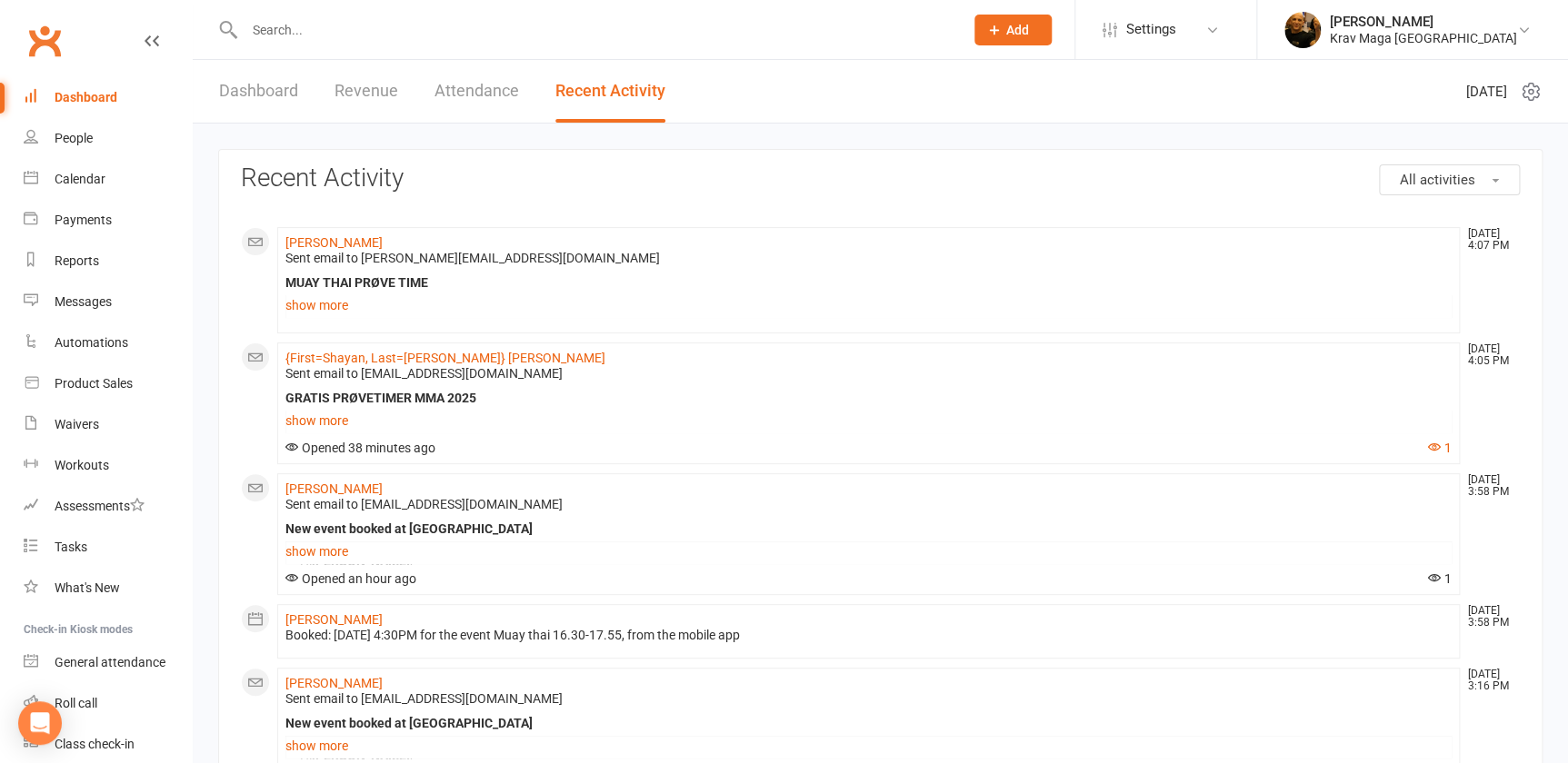
click at [245, 91] on link "Dashboard" at bounding box center [259, 91] width 79 height 62
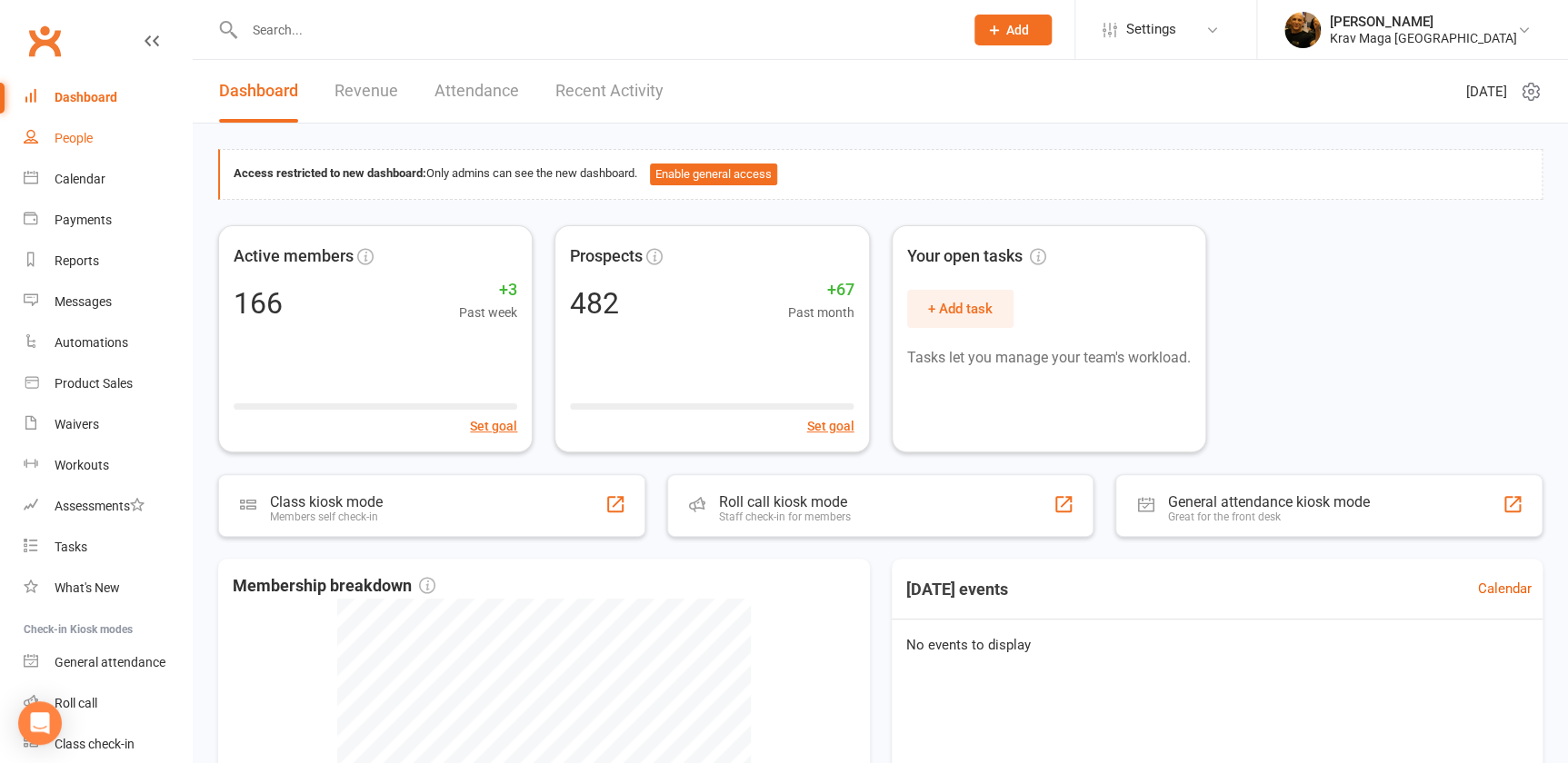
click at [74, 135] on div "People" at bounding box center [73, 137] width 39 height 15
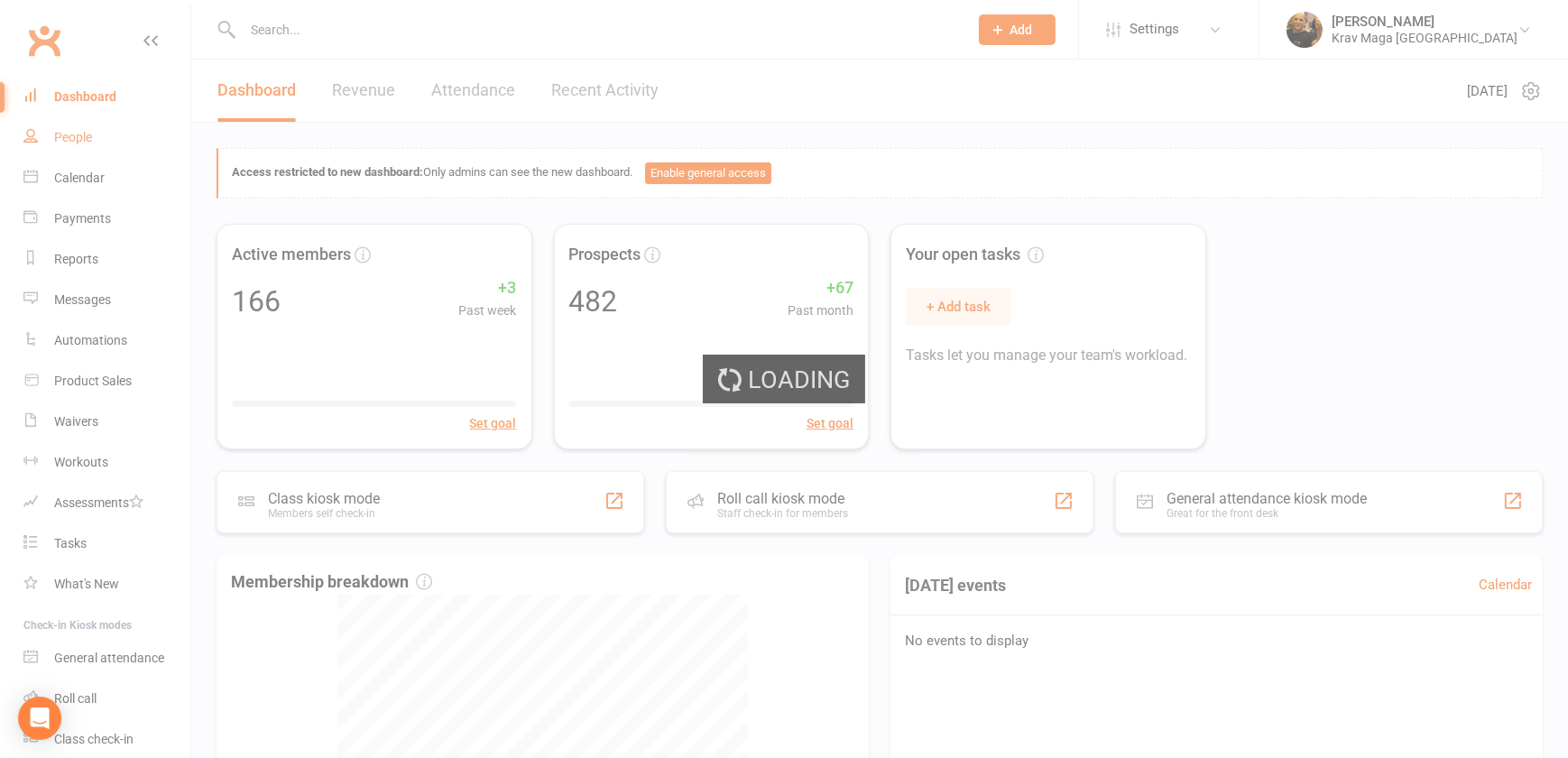
select select "100"
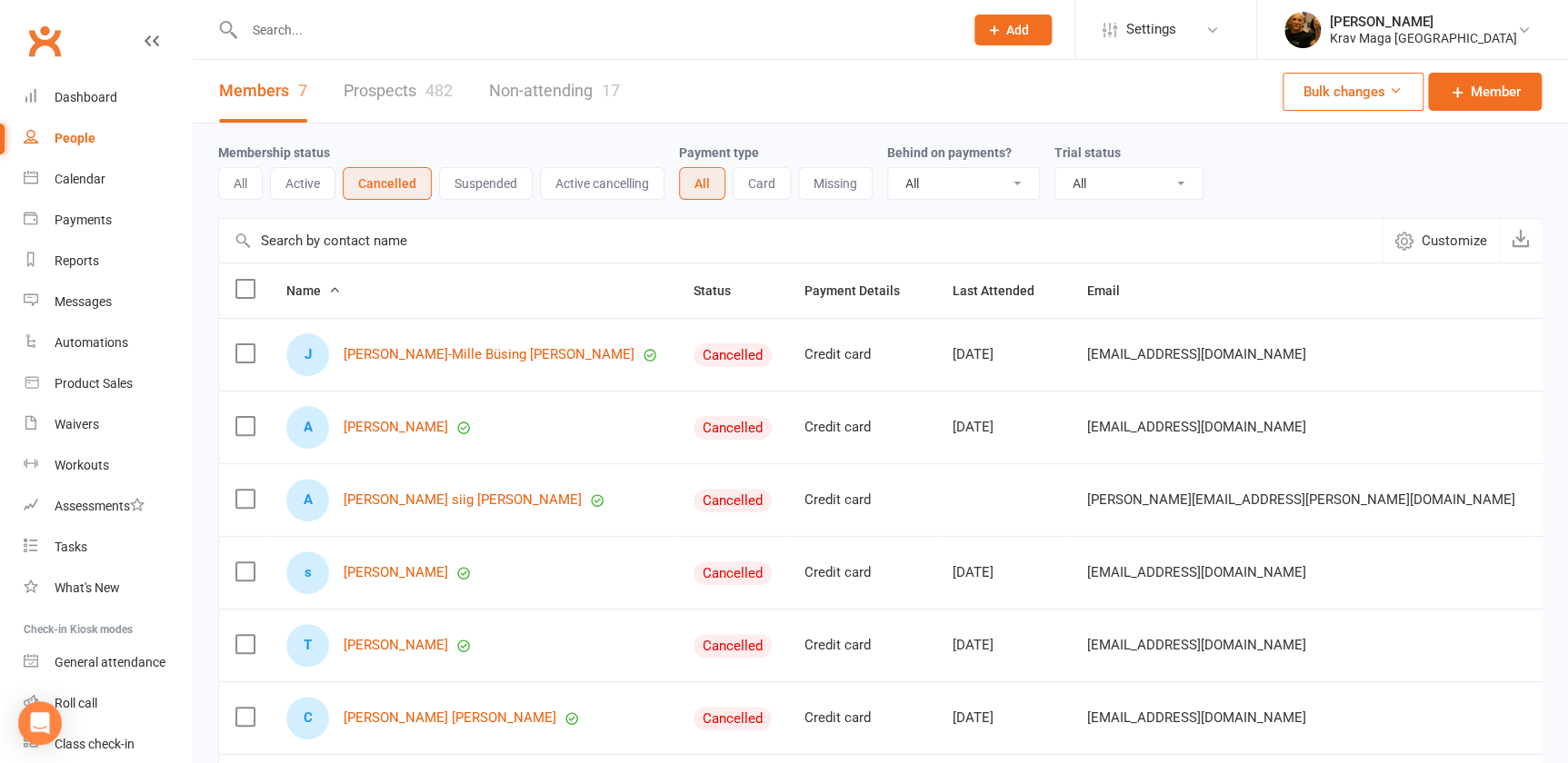
click at [1006, 182] on select "All No Yes" at bounding box center [963, 183] width 151 height 31
click at [1007, 181] on select "All No Yes" at bounding box center [963, 183] width 151 height 31
click at [1176, 182] on select "All Active and expired trials All active trials Active trial (no other membersh…" at bounding box center [1128, 183] width 147 height 31
click at [1263, 163] on div "Membership status All Active Cancelled Suspended Active cancelling Payment type…" at bounding box center [880, 170] width 1324 height 58
click at [70, 97] on div "Dashboard" at bounding box center [85, 97] width 62 height 15
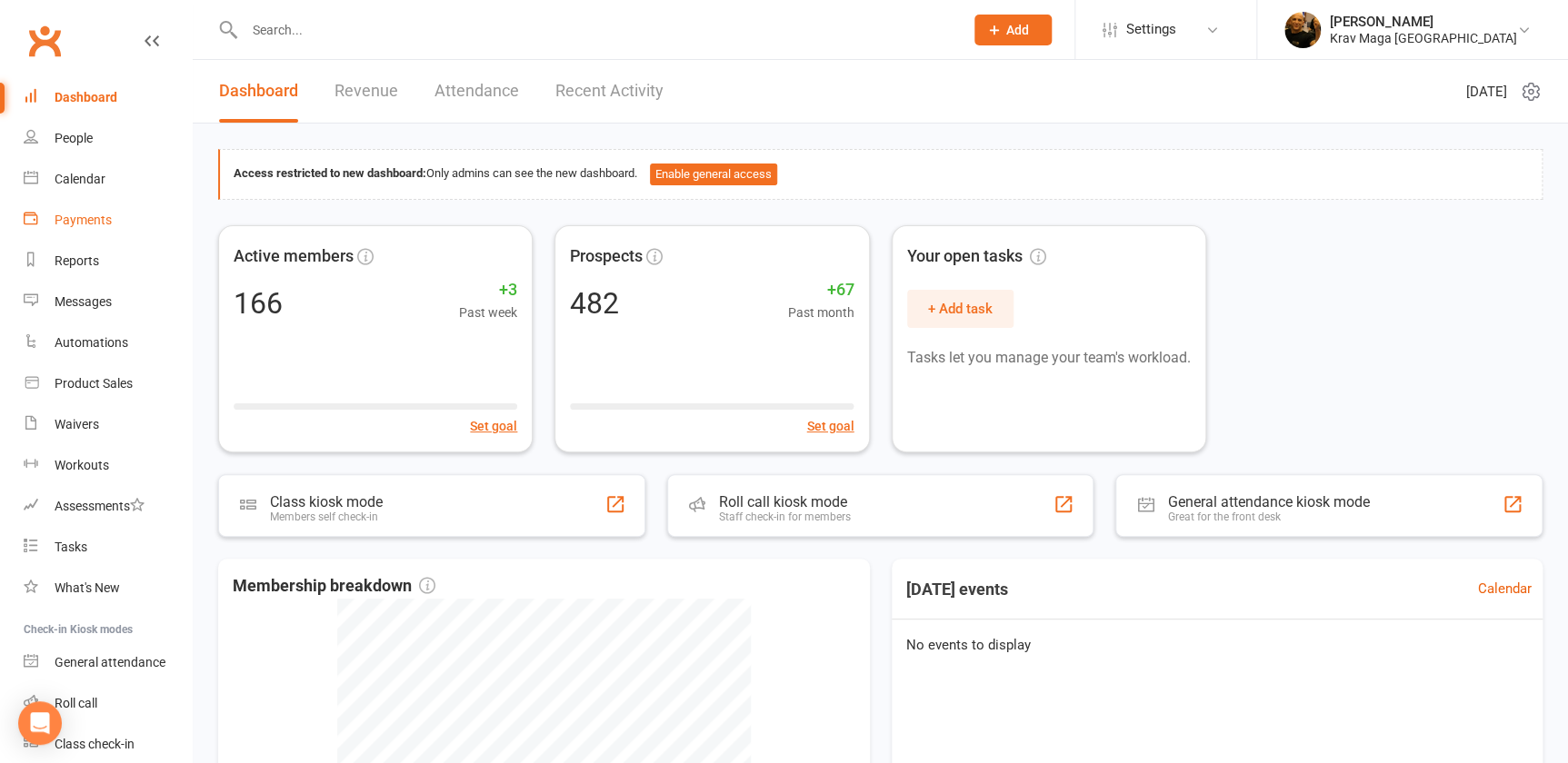
click at [81, 215] on div "Payments" at bounding box center [83, 219] width 57 height 15
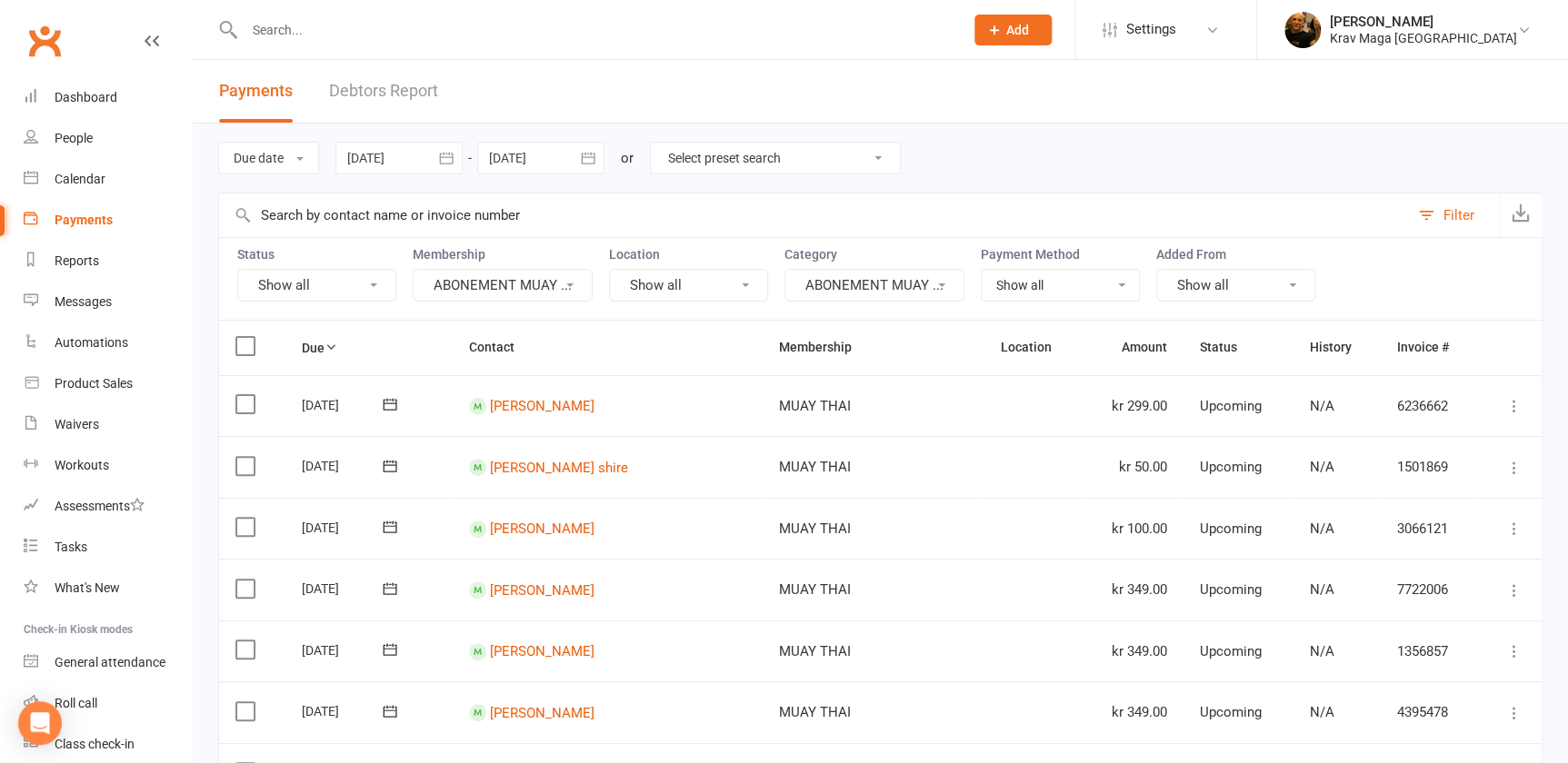
click at [398, 84] on link "Debtors Report" at bounding box center [384, 91] width 109 height 62
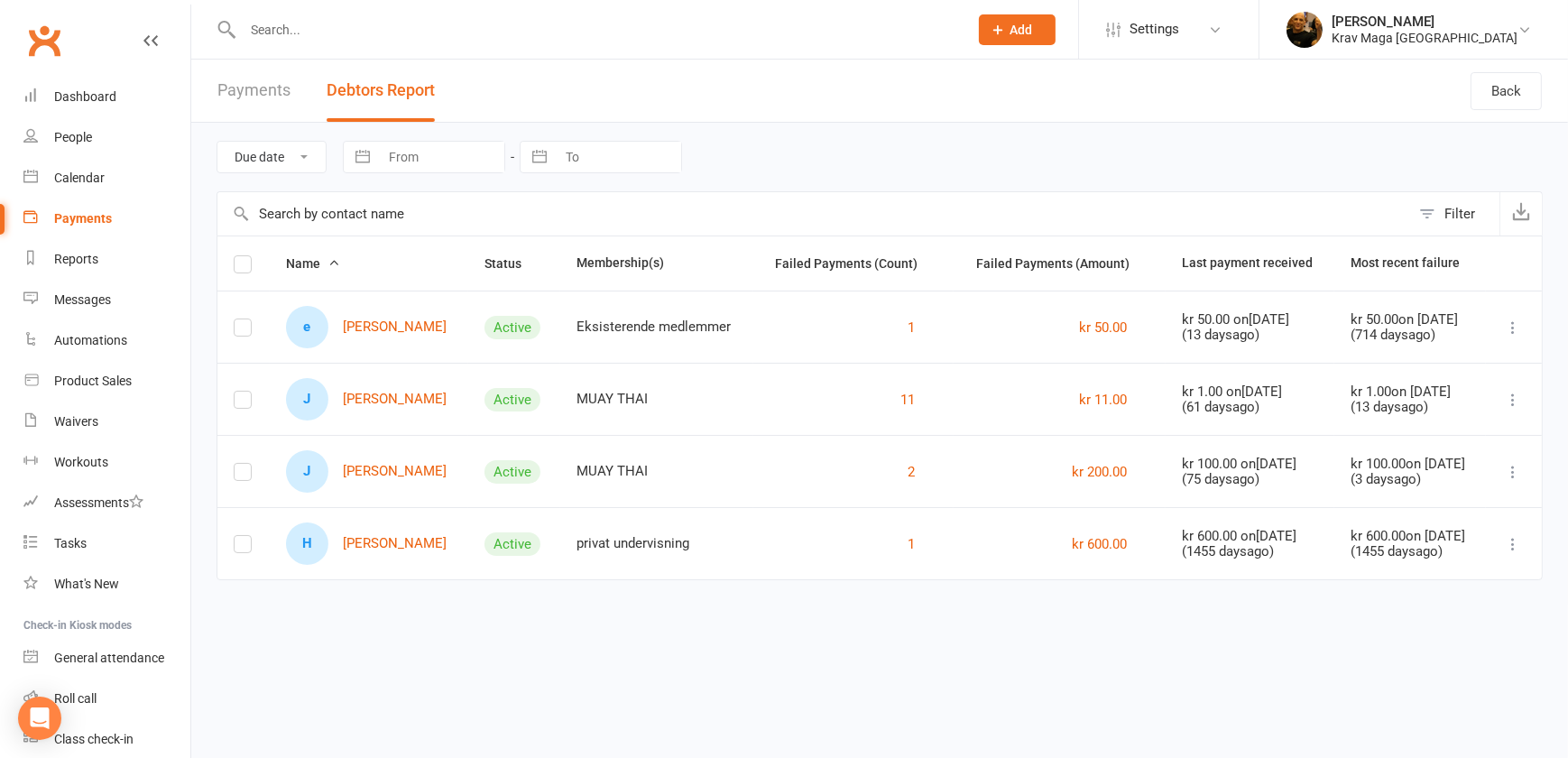
click at [260, 86] on link "Payments" at bounding box center [254, 90] width 73 height 62
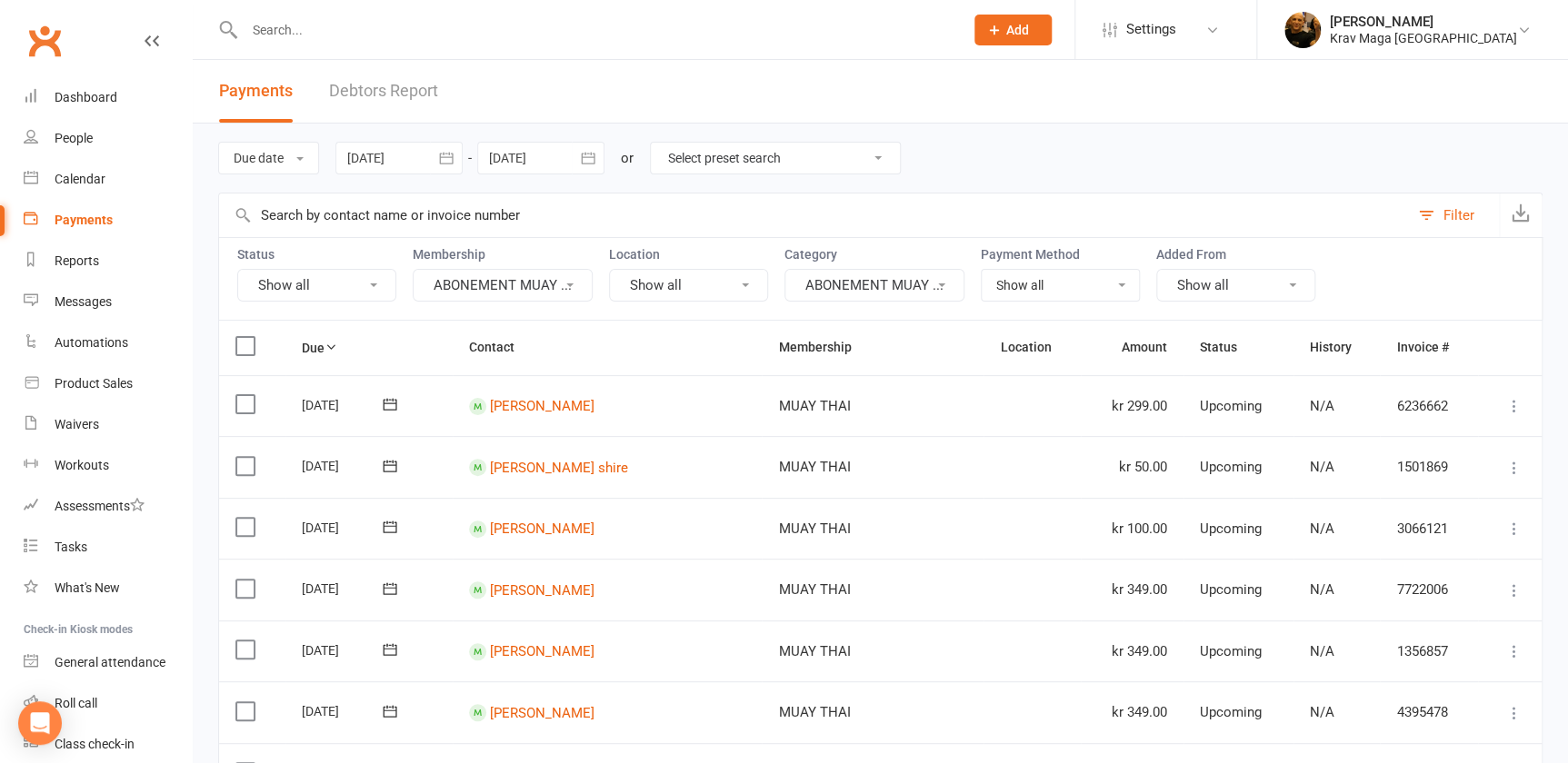
click at [446, 156] on icon "button" at bounding box center [446, 157] width 14 height 12
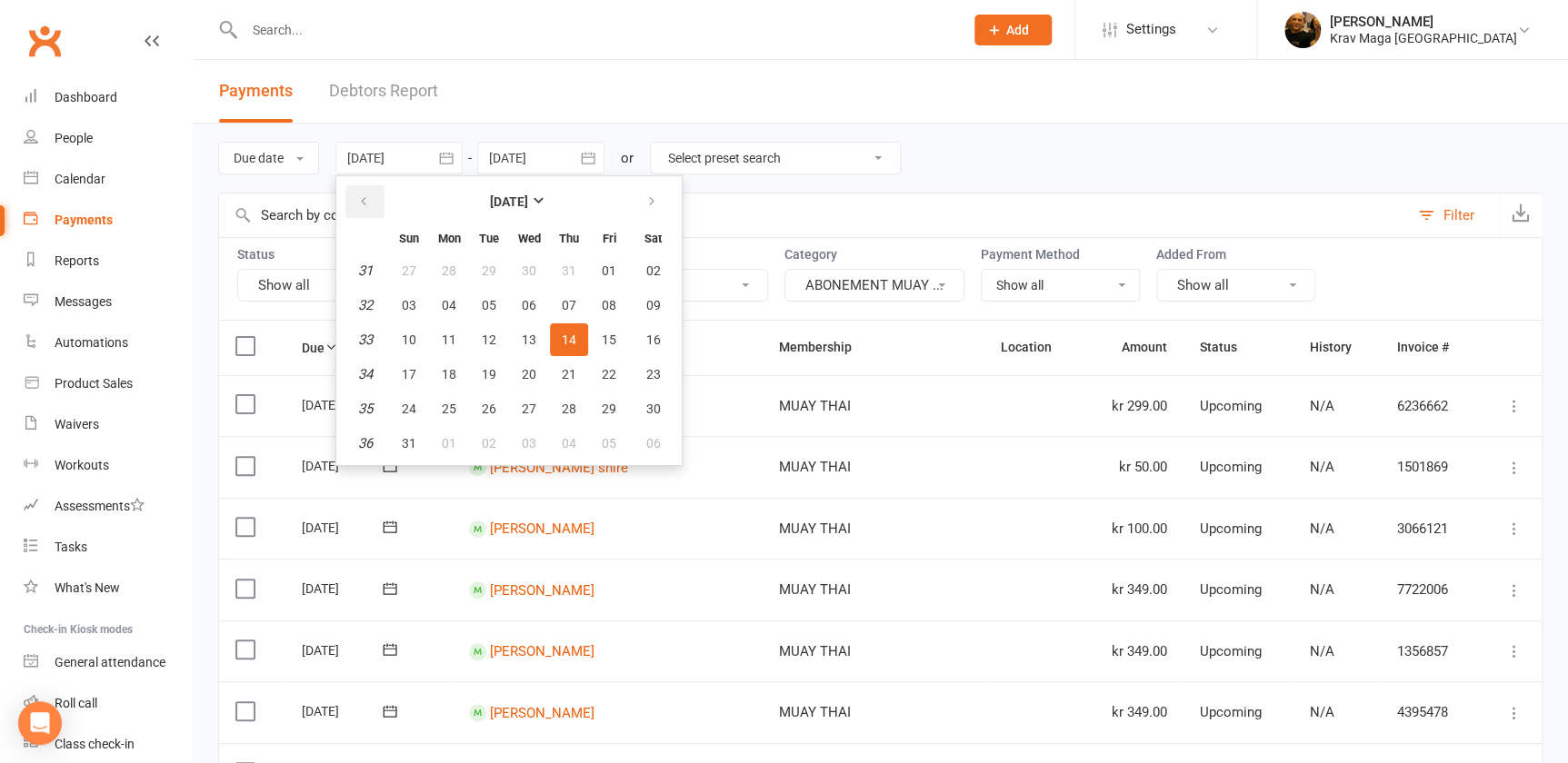
click at [357, 196] on icon "button" at bounding box center [363, 202] width 13 height 15
click at [489, 266] on span "01" at bounding box center [488, 271] width 15 height 15
type input "[DATE]"
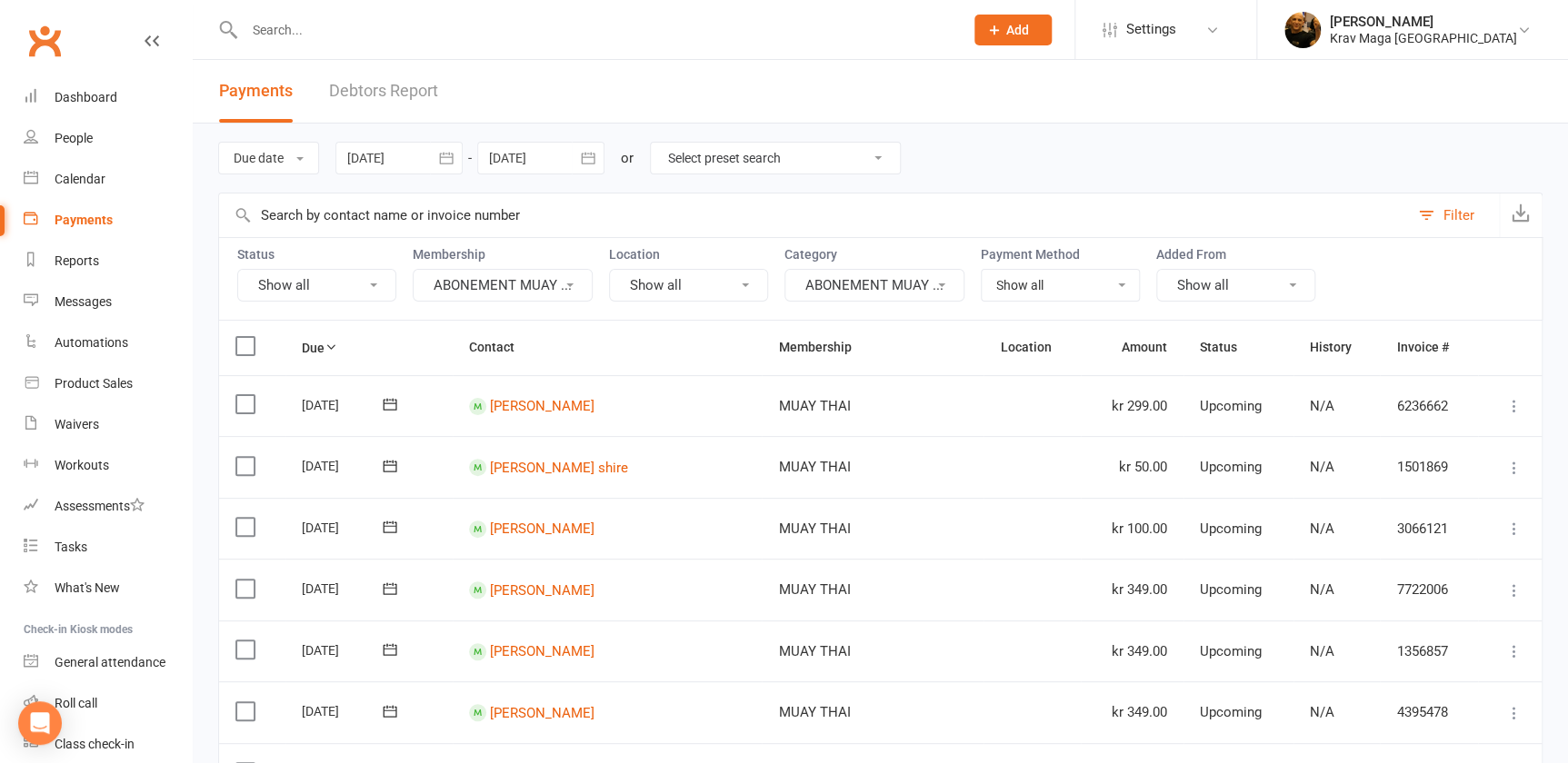
click at [585, 163] on icon "button" at bounding box center [588, 158] width 18 height 18
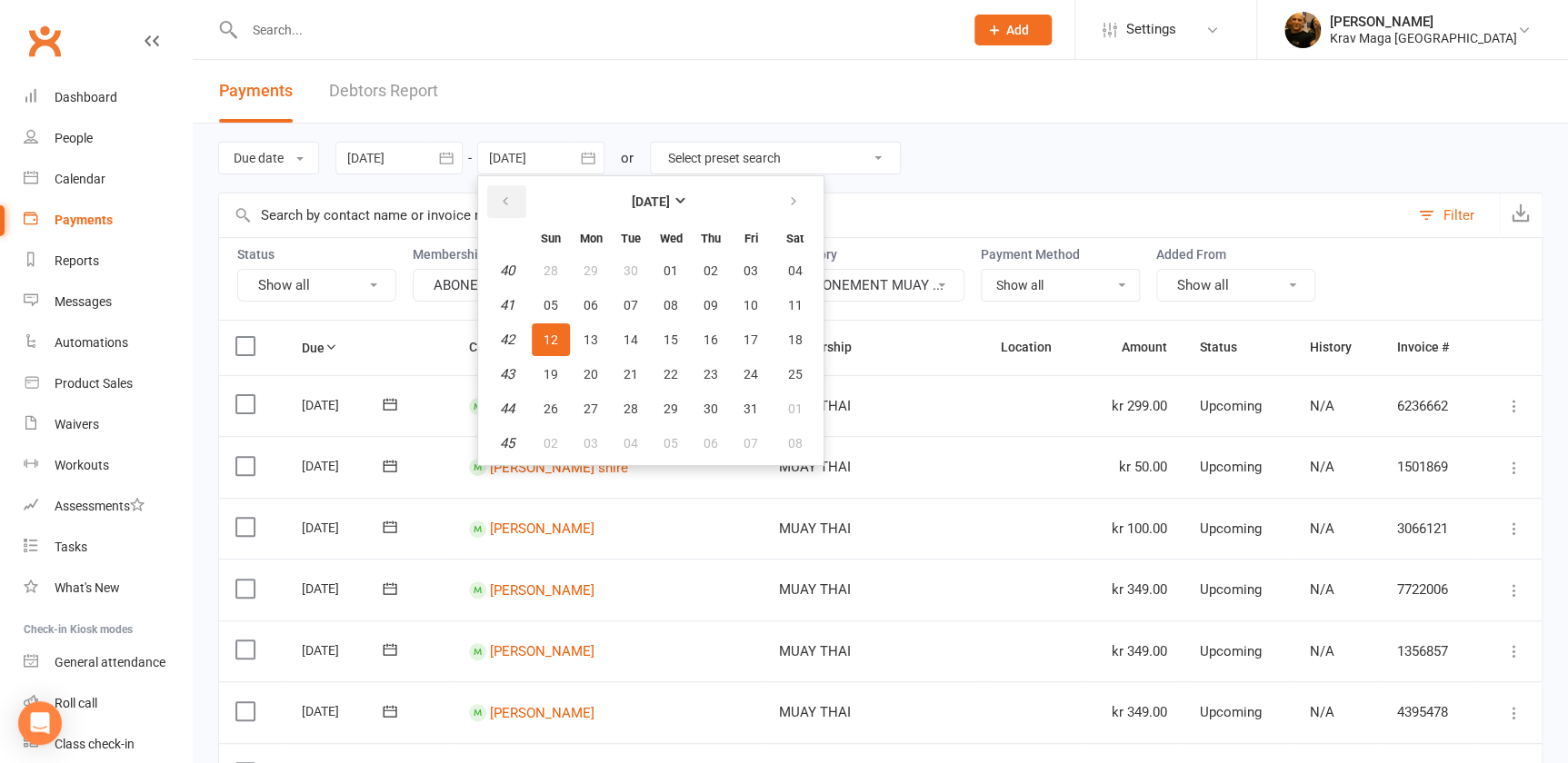
click at [506, 198] on icon "button" at bounding box center [505, 202] width 13 height 15
click at [703, 402] on span "31" at bounding box center [710, 408] width 15 height 15
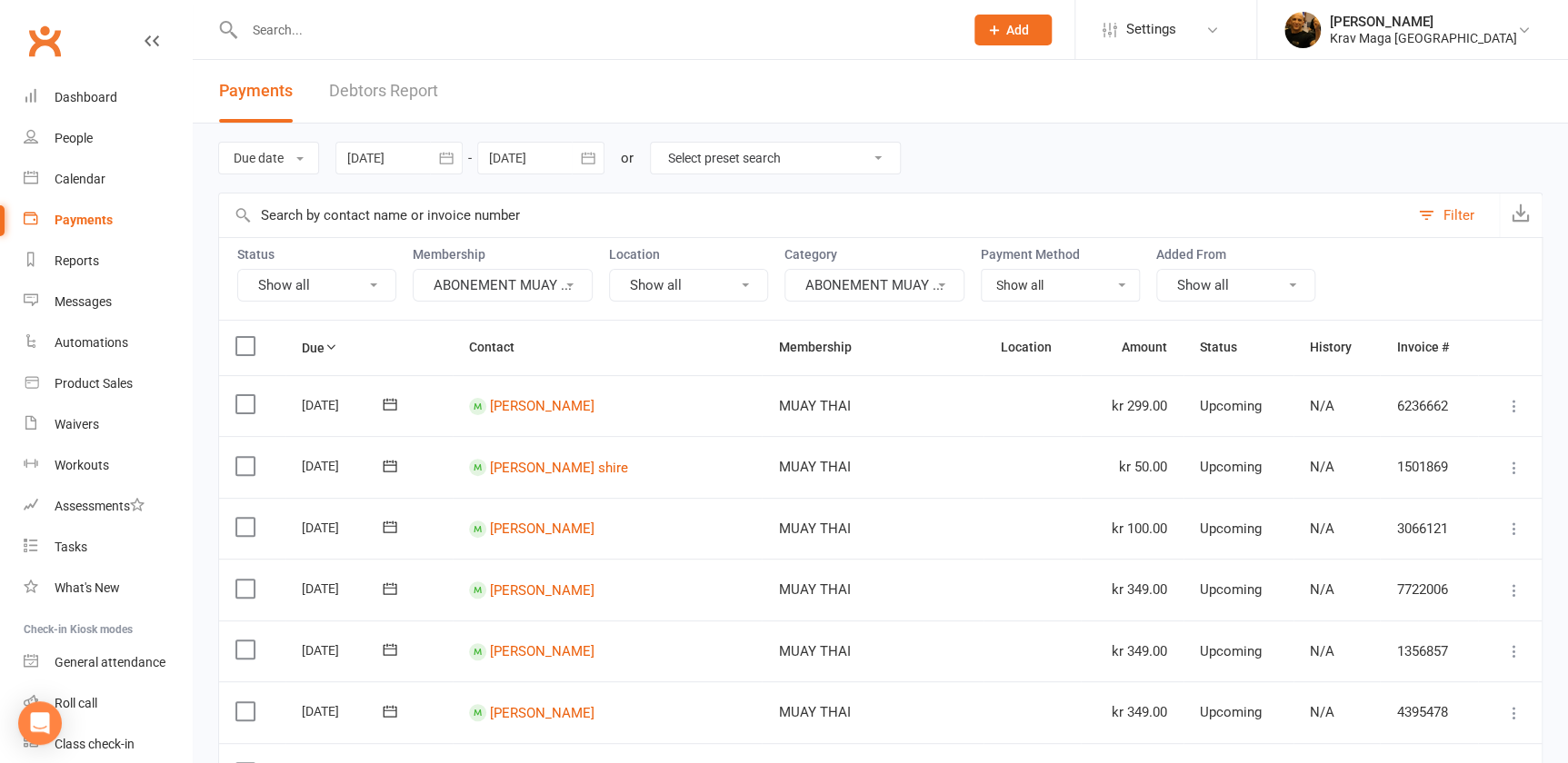
type input "[DATE]"
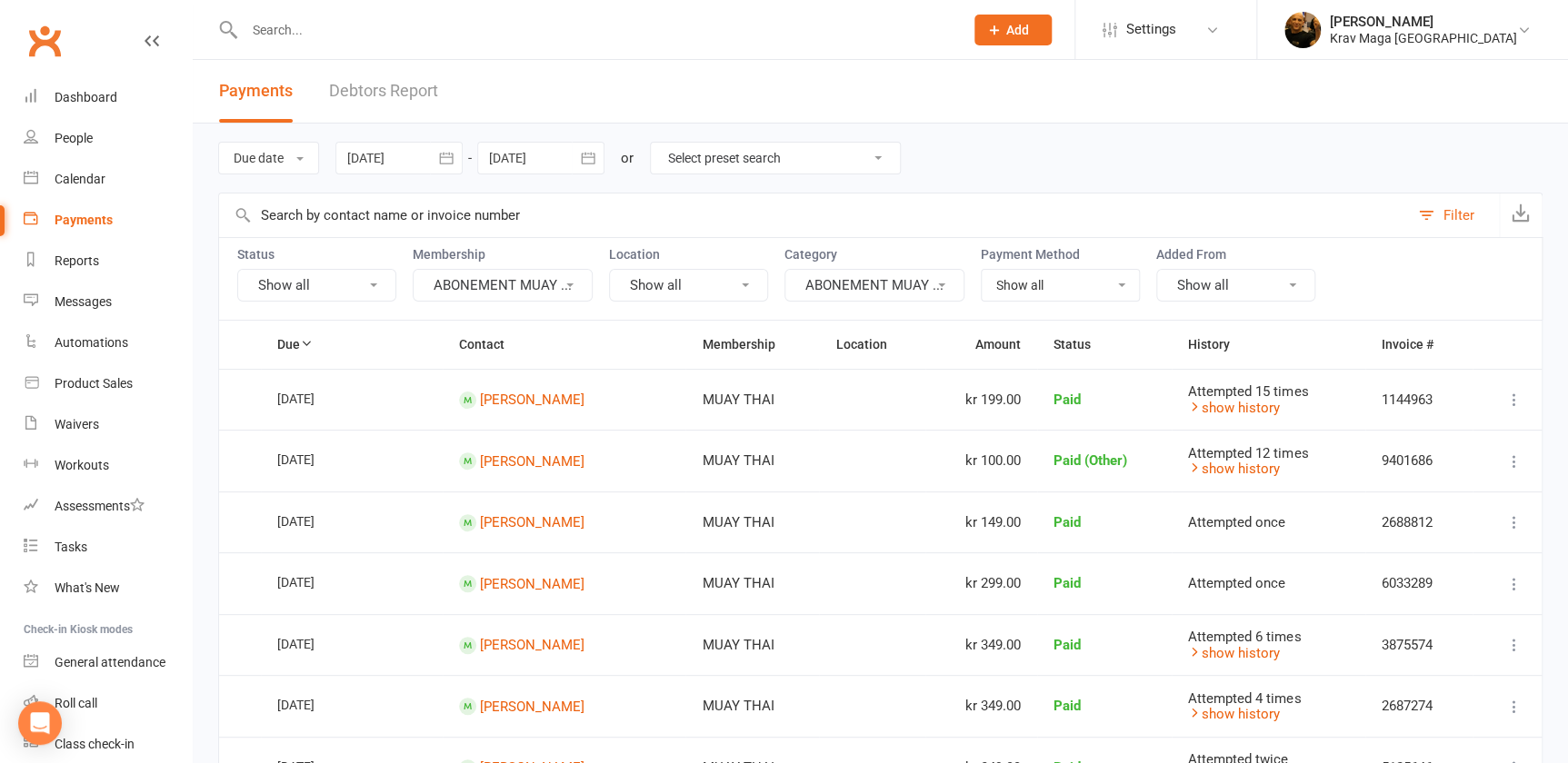
click at [399, 92] on link "Debtors Report" at bounding box center [384, 91] width 109 height 62
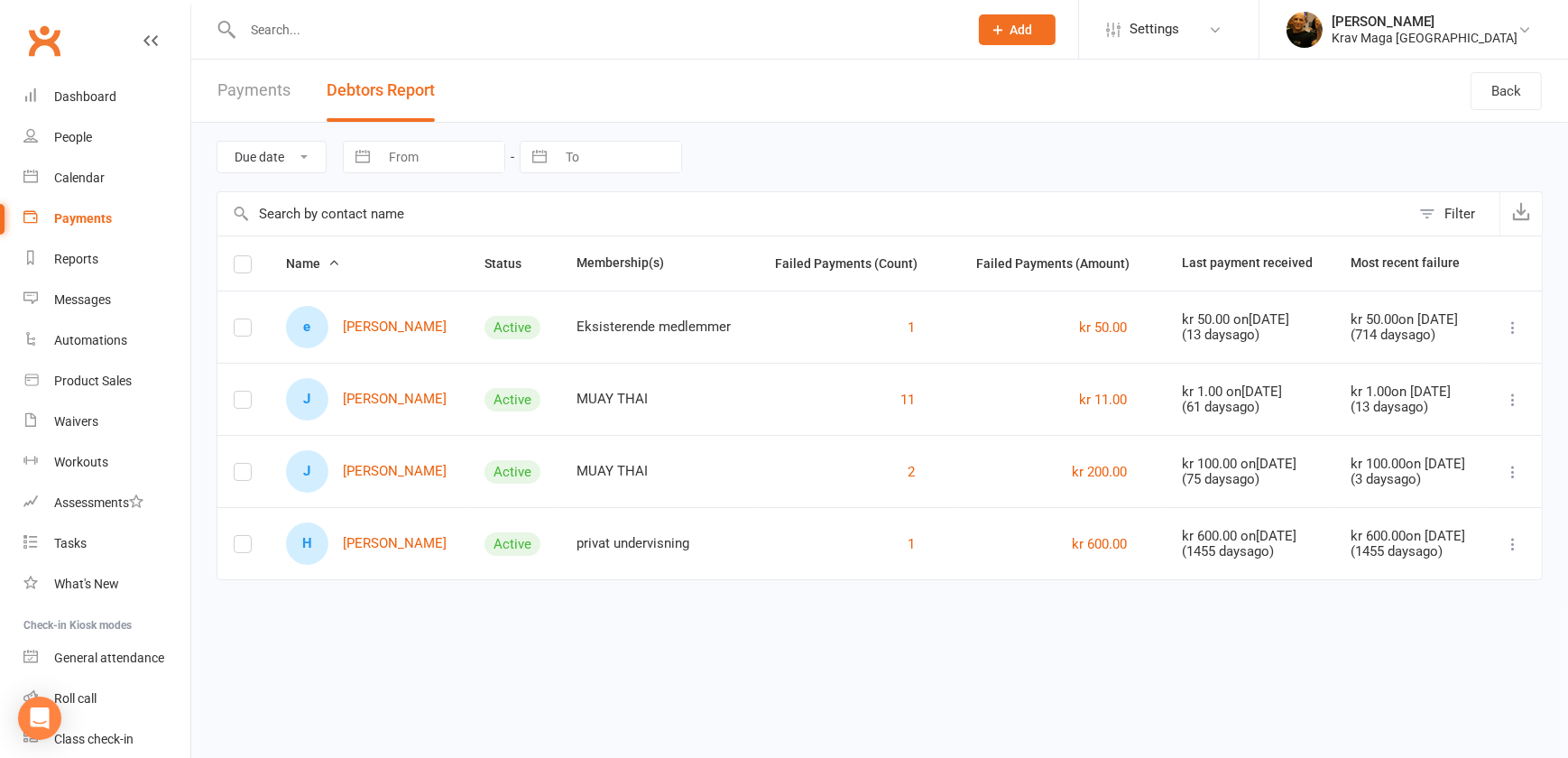
click at [253, 90] on link "Payments" at bounding box center [254, 90] width 73 height 62
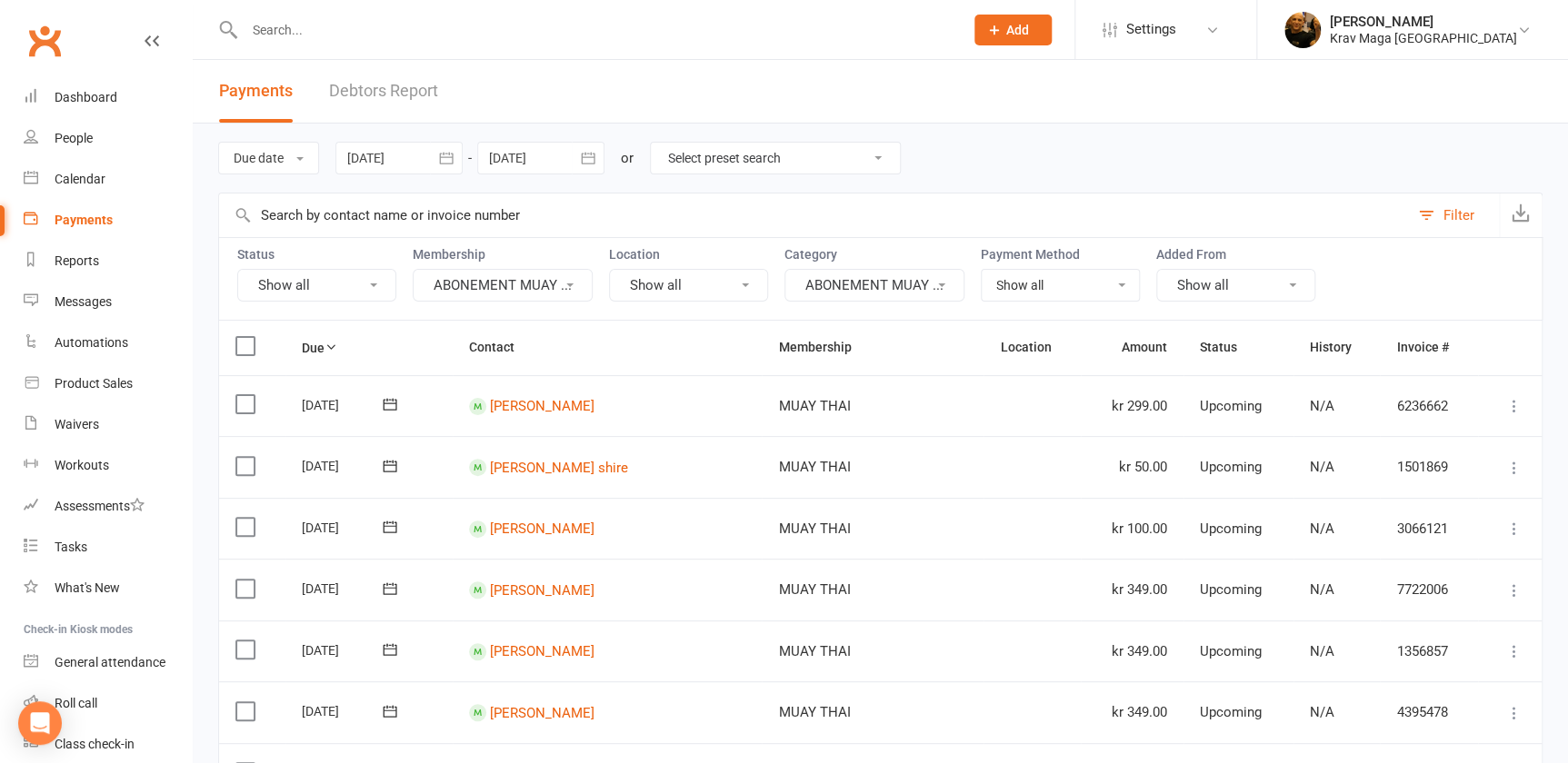
click at [443, 151] on icon "button" at bounding box center [446, 158] width 18 height 18
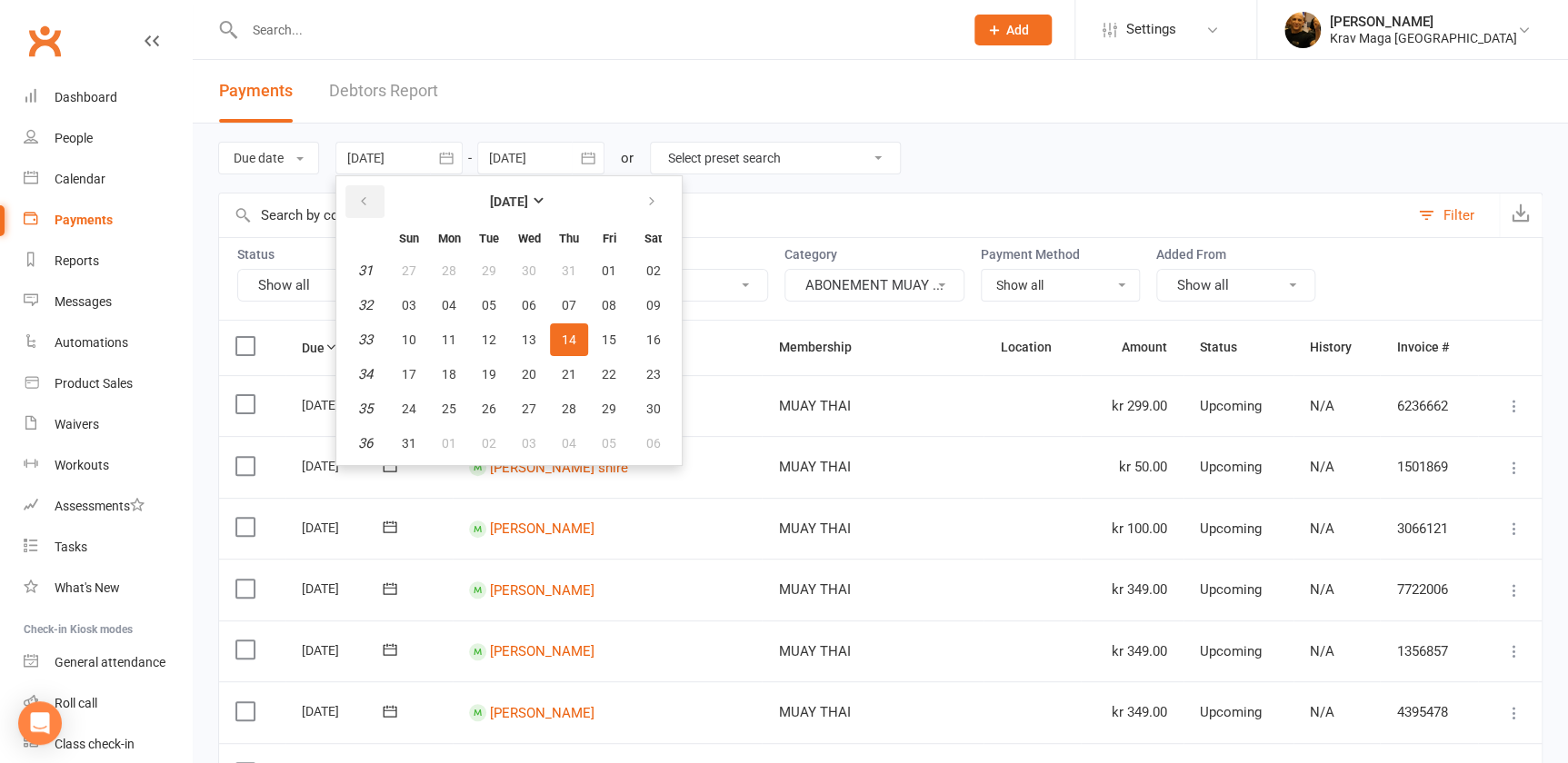
click at [359, 196] on icon "button" at bounding box center [363, 202] width 13 height 15
click at [481, 264] on span "01" at bounding box center [488, 271] width 15 height 15
type input "[DATE]"
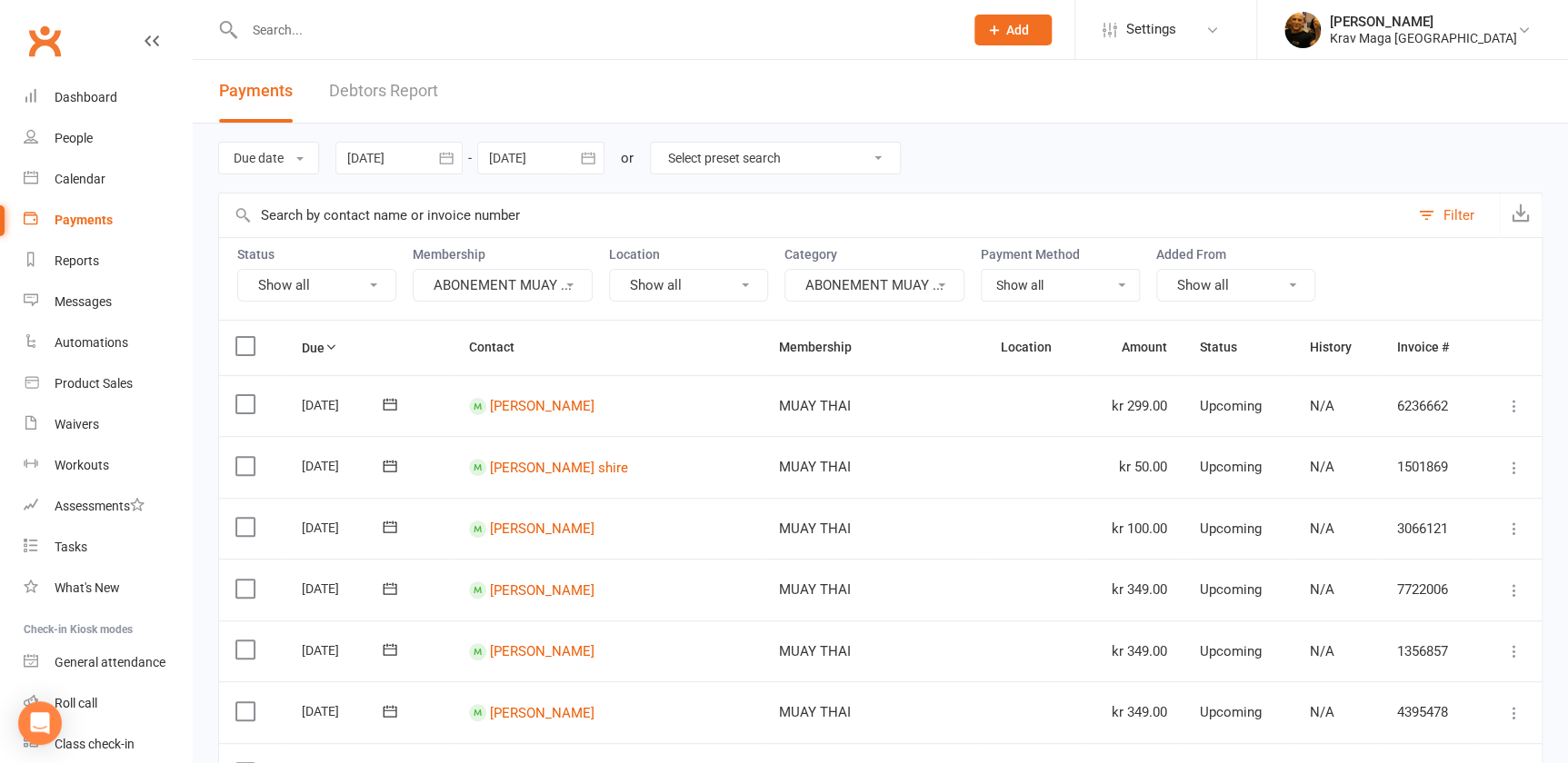
click at [546, 154] on div at bounding box center [541, 157] width 128 height 33
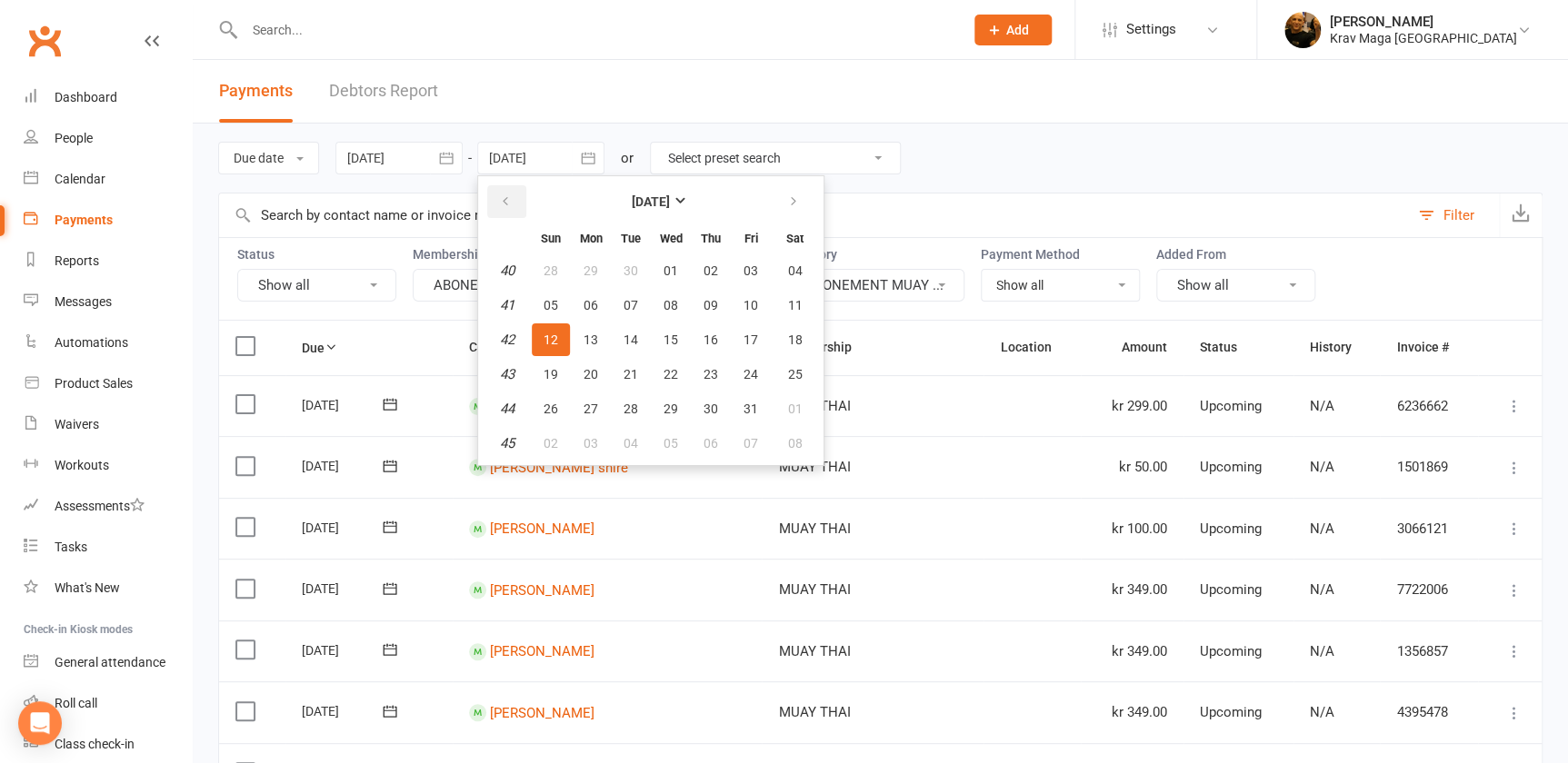
click at [504, 203] on icon "button" at bounding box center [505, 202] width 13 height 15
click at [709, 402] on span "31" at bounding box center [710, 408] width 15 height 15
type input "[DATE]"
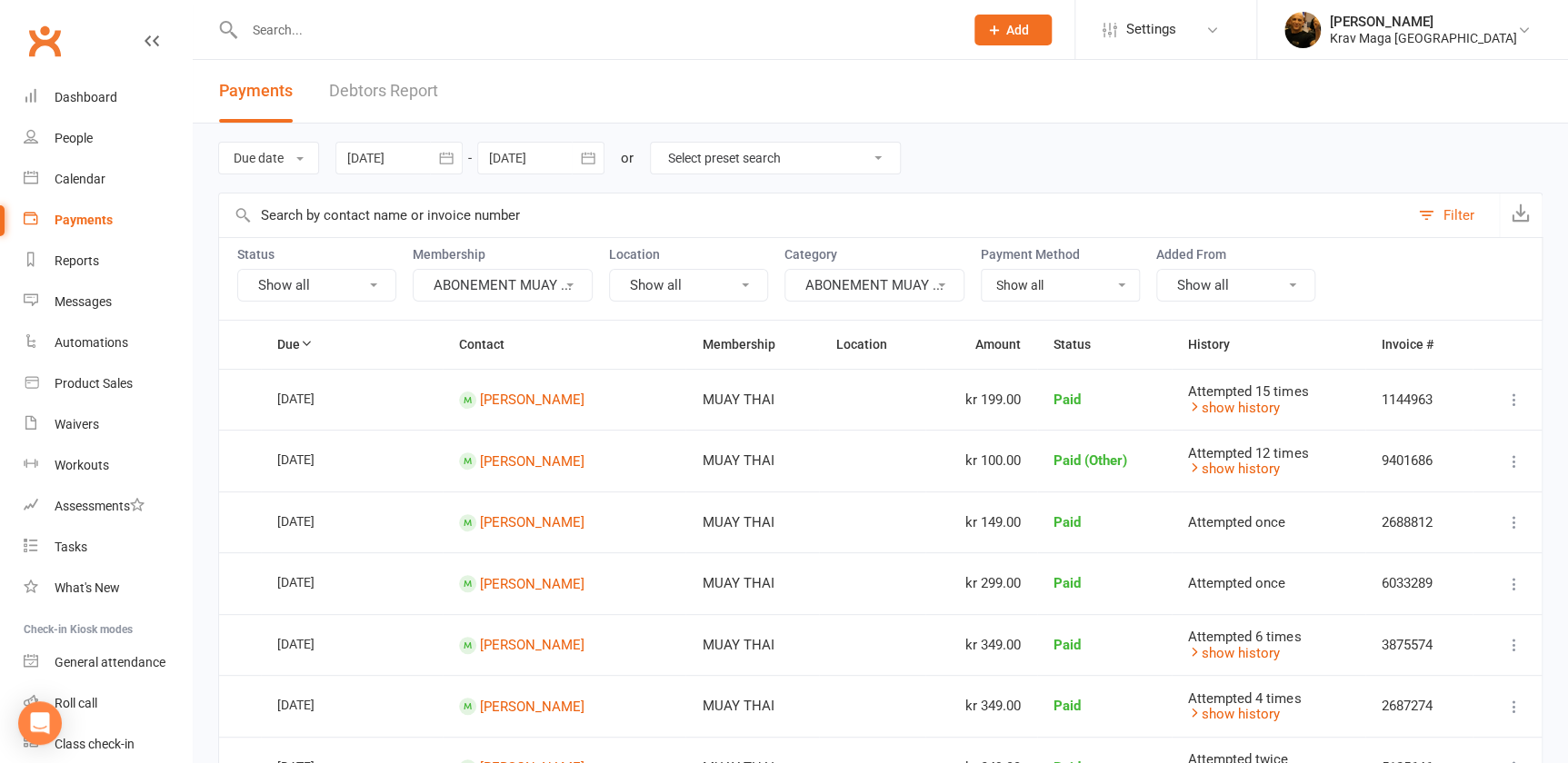
click at [876, 154] on select "Select preset search All failures All skipped payments All pending payments Suc…" at bounding box center [775, 157] width 249 height 31
click at [975, 142] on div "Due date Due date Date paid Date failed [DATE] [DATE] Sun Mon Tue Wed Thu Fri S…" at bounding box center [880, 158] width 1324 height 69
click at [387, 85] on link "Debtors Report" at bounding box center [384, 91] width 109 height 62
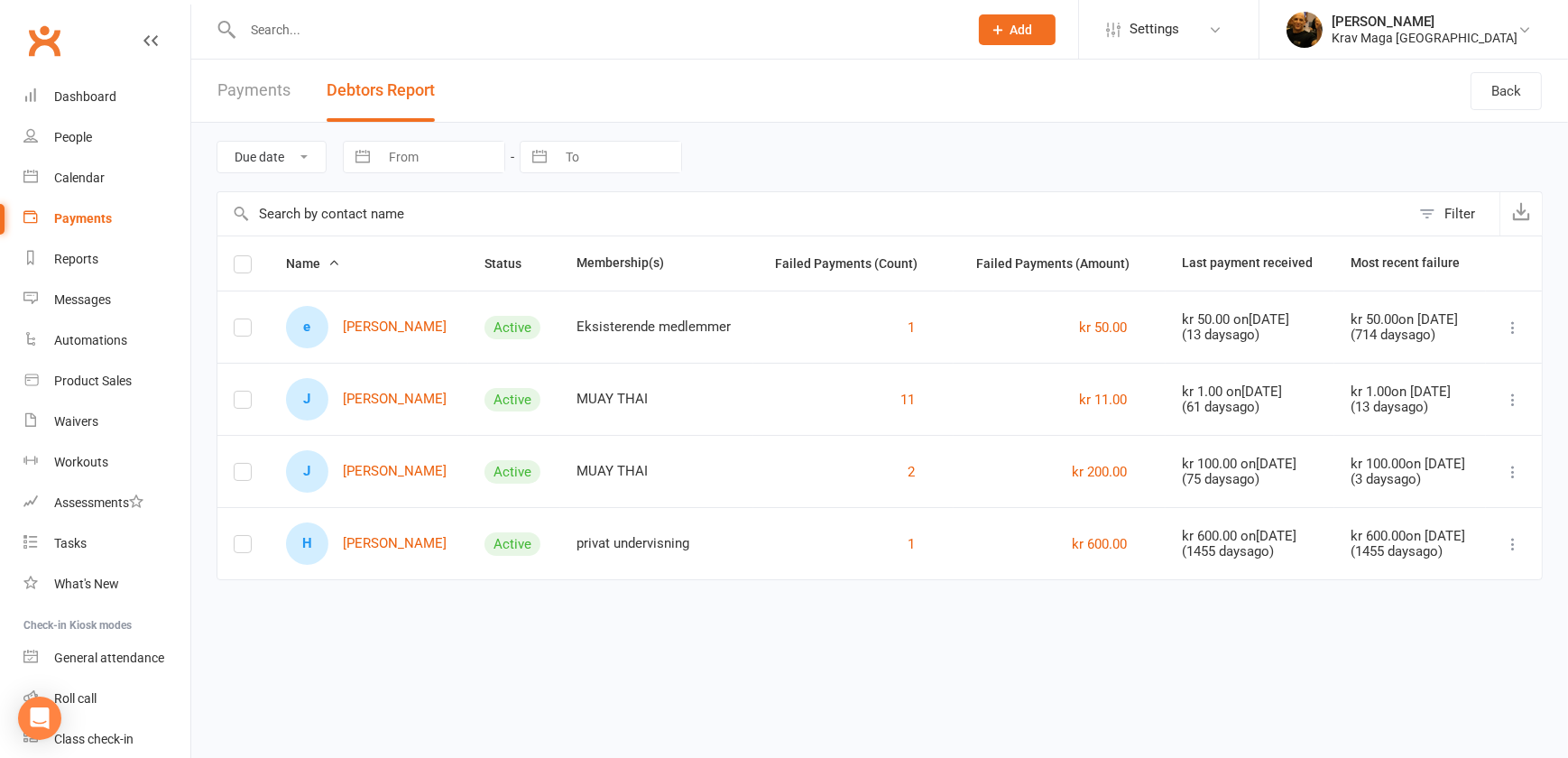
click at [256, 89] on link "Payments" at bounding box center [254, 90] width 73 height 62
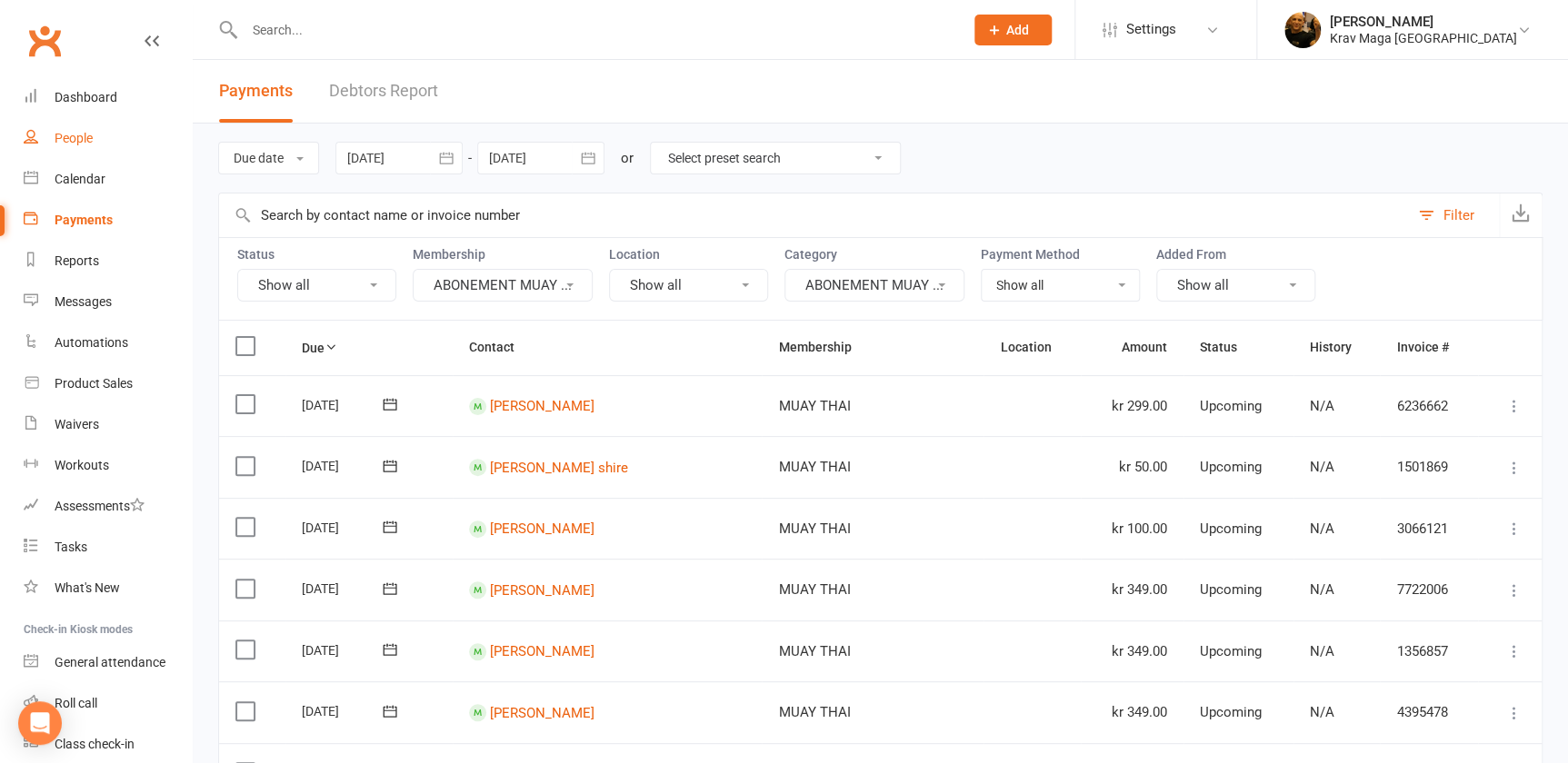
click at [74, 136] on div "People" at bounding box center [73, 137] width 39 height 15
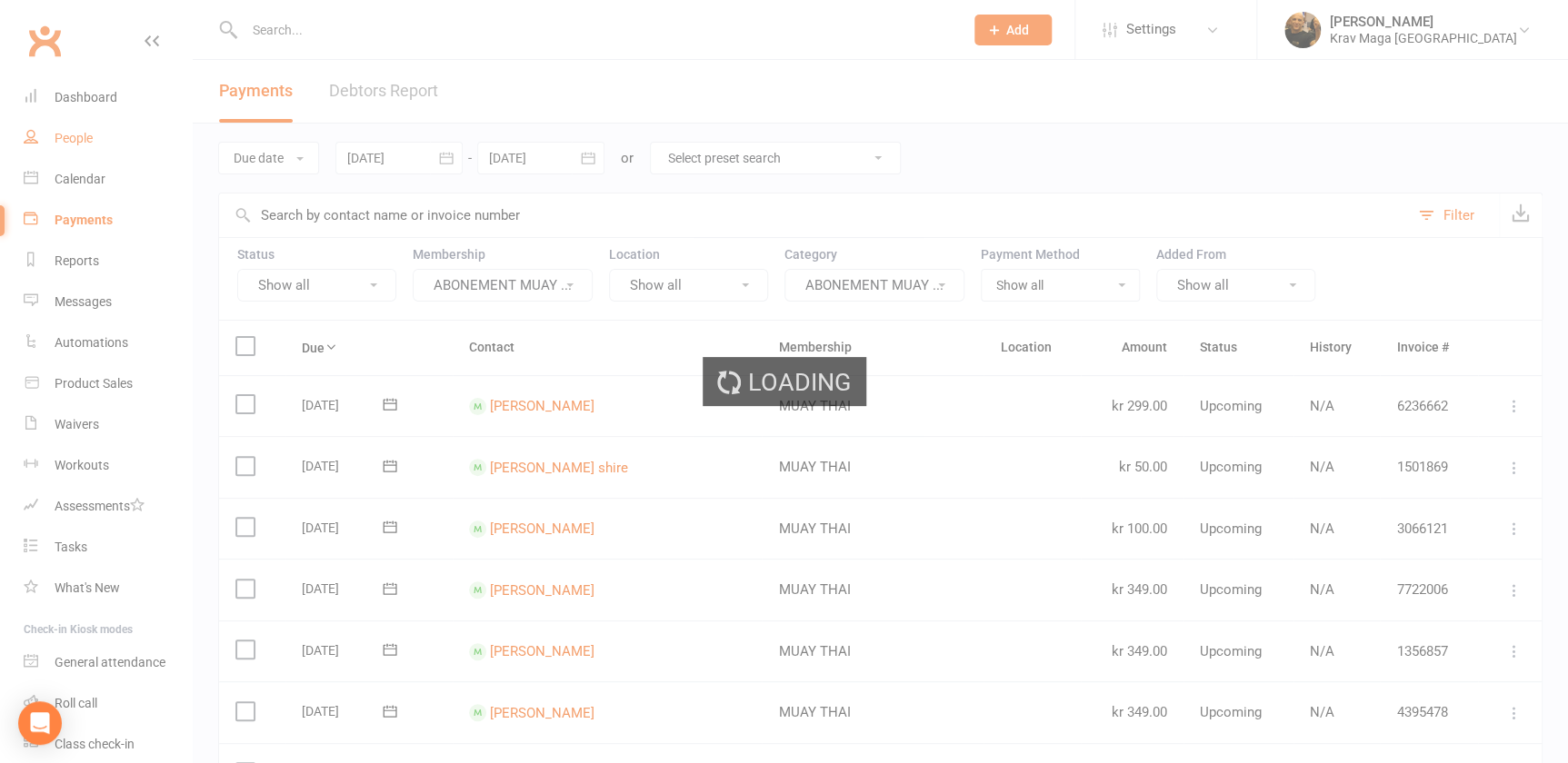
select select "100"
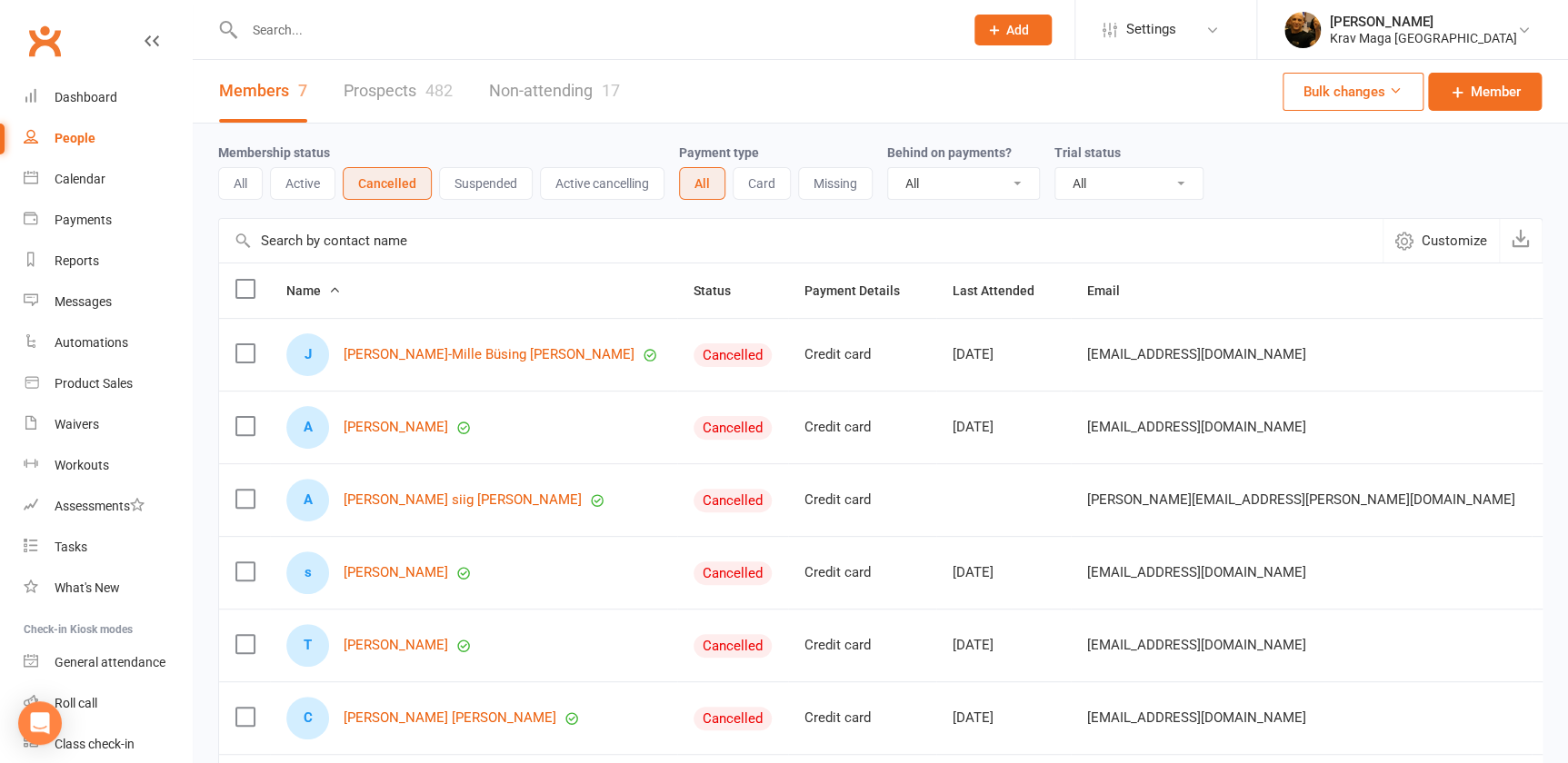
click at [1279, 151] on div "Membership status All Active Cancelled Suspended Active cancelling Payment type…" at bounding box center [880, 170] width 1324 height 58
click at [1390, 88] on icon at bounding box center [1395, 91] width 14 height 14
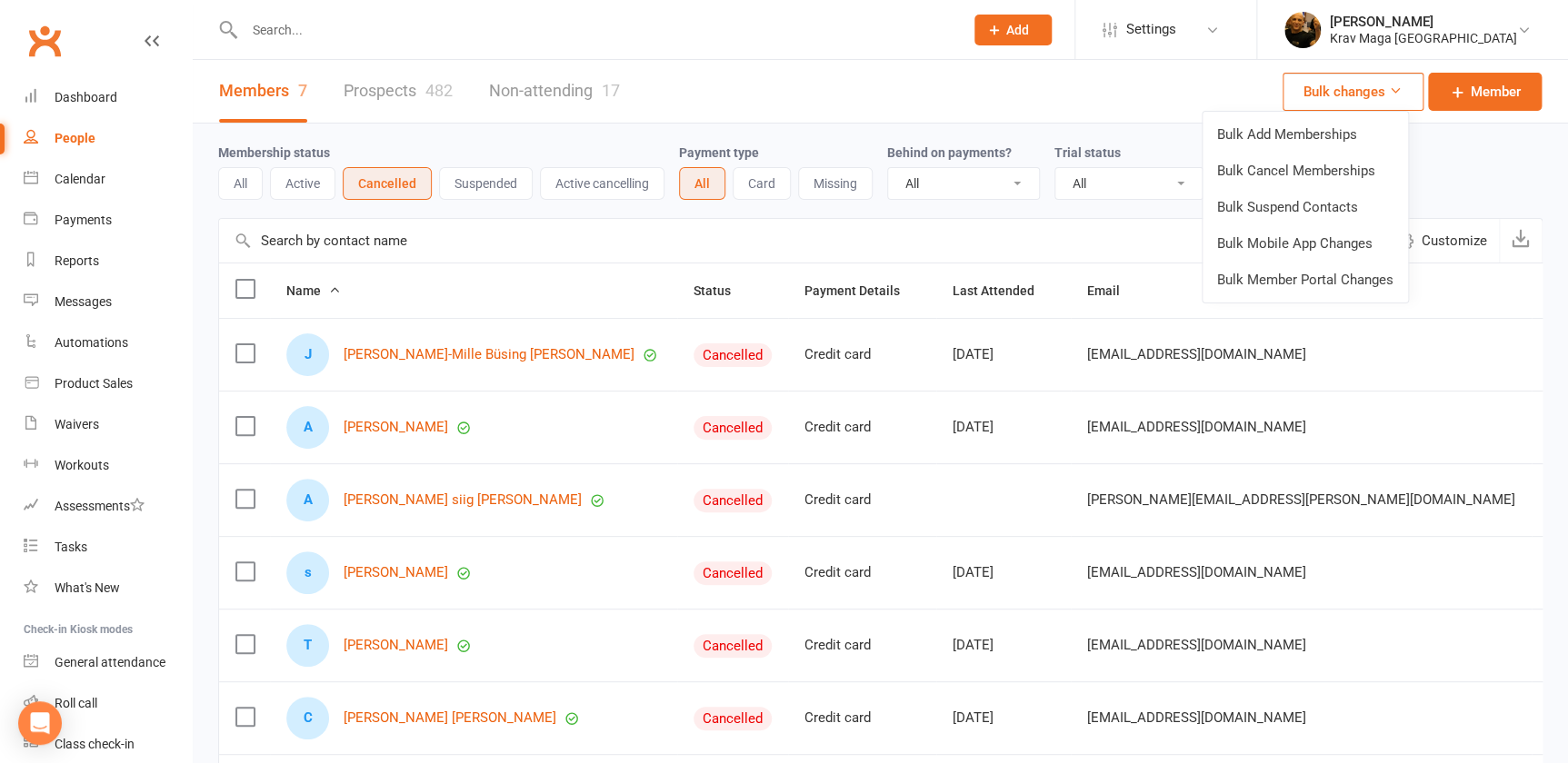
click at [1345, 95] on button "Bulk changes" at bounding box center [1352, 92] width 140 height 39
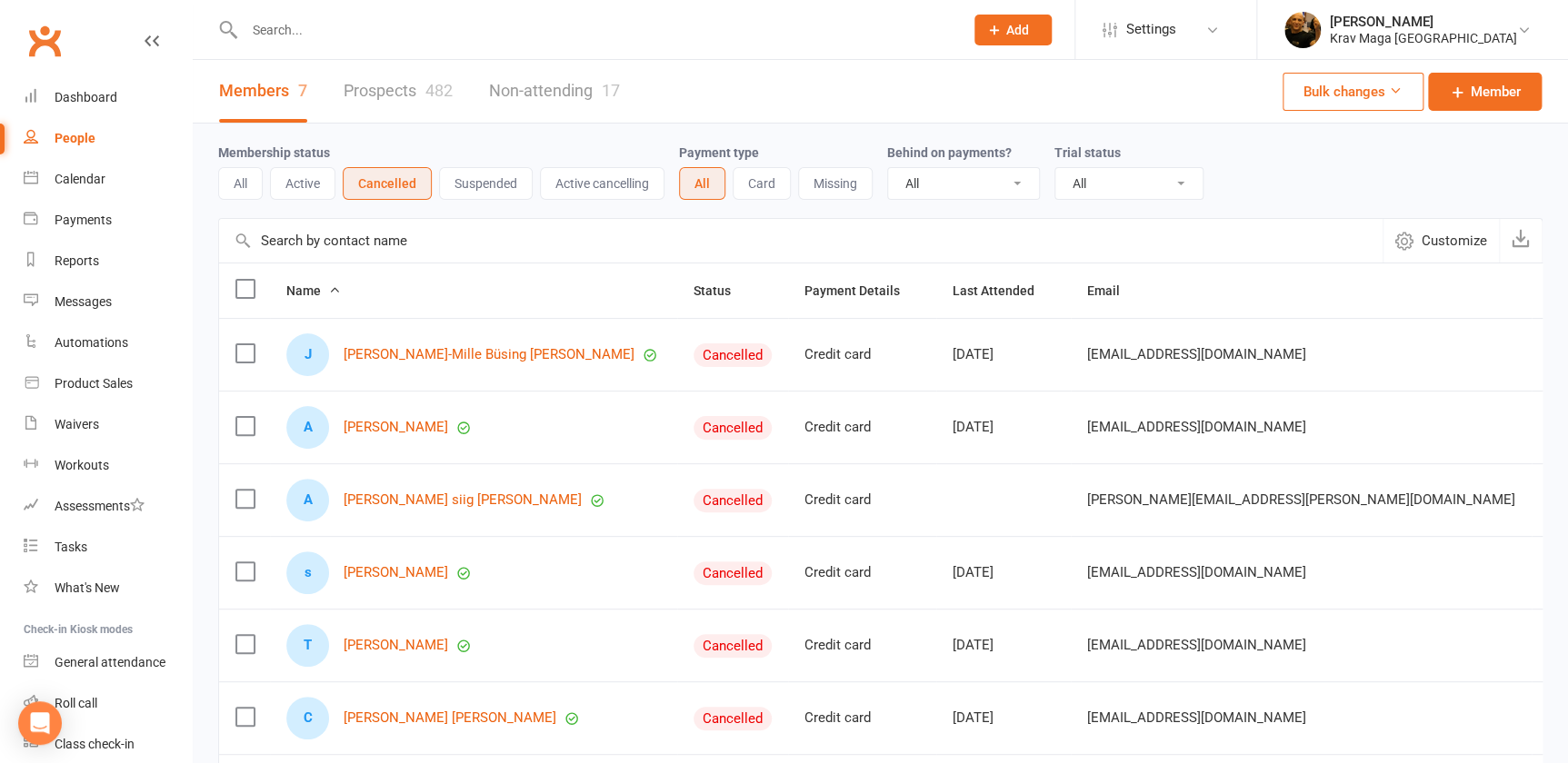
click at [1379, 82] on button "Bulk changes" at bounding box center [1352, 92] width 140 height 39
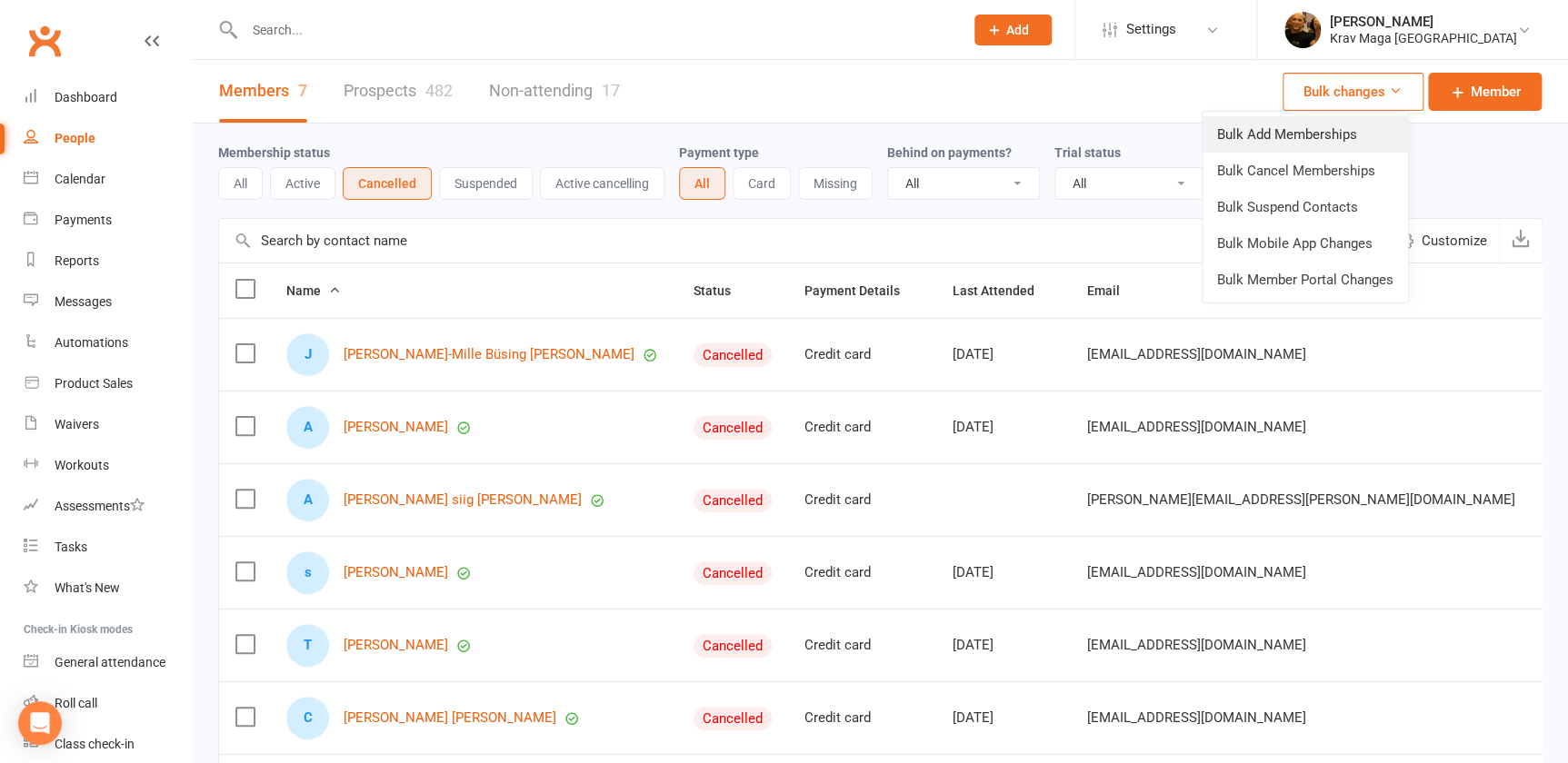
click at [1306, 135] on link "Bulk Add Memberships" at bounding box center [1305, 134] width 206 height 37
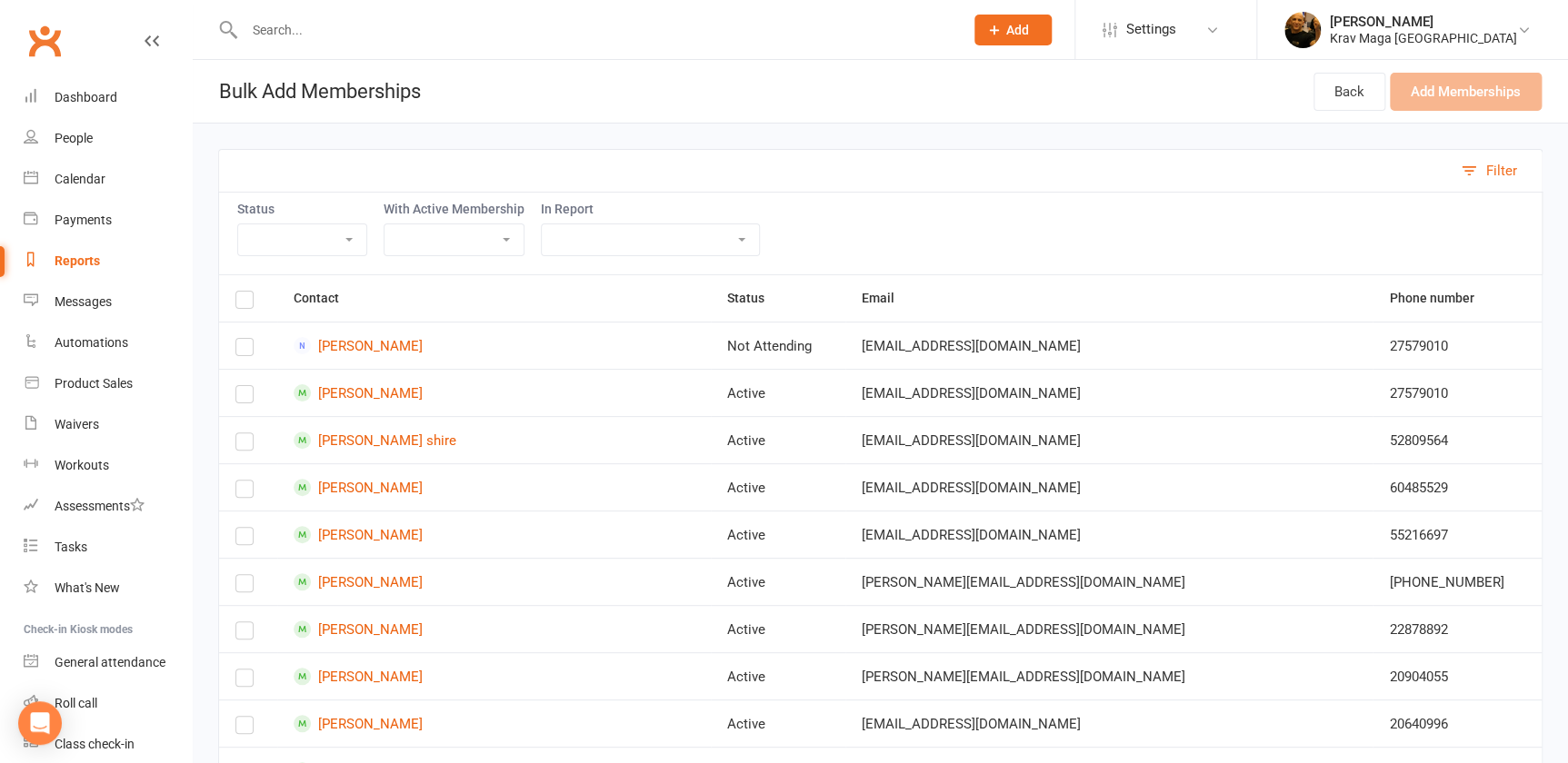
click at [345, 240] on select "Active Cancelled Not Attending" at bounding box center [303, 239] width 129 height 31
select select "Active"
click at [238, 224] on select "Active Cancelled Not Attending" at bounding box center [303, 239] width 129 height 31
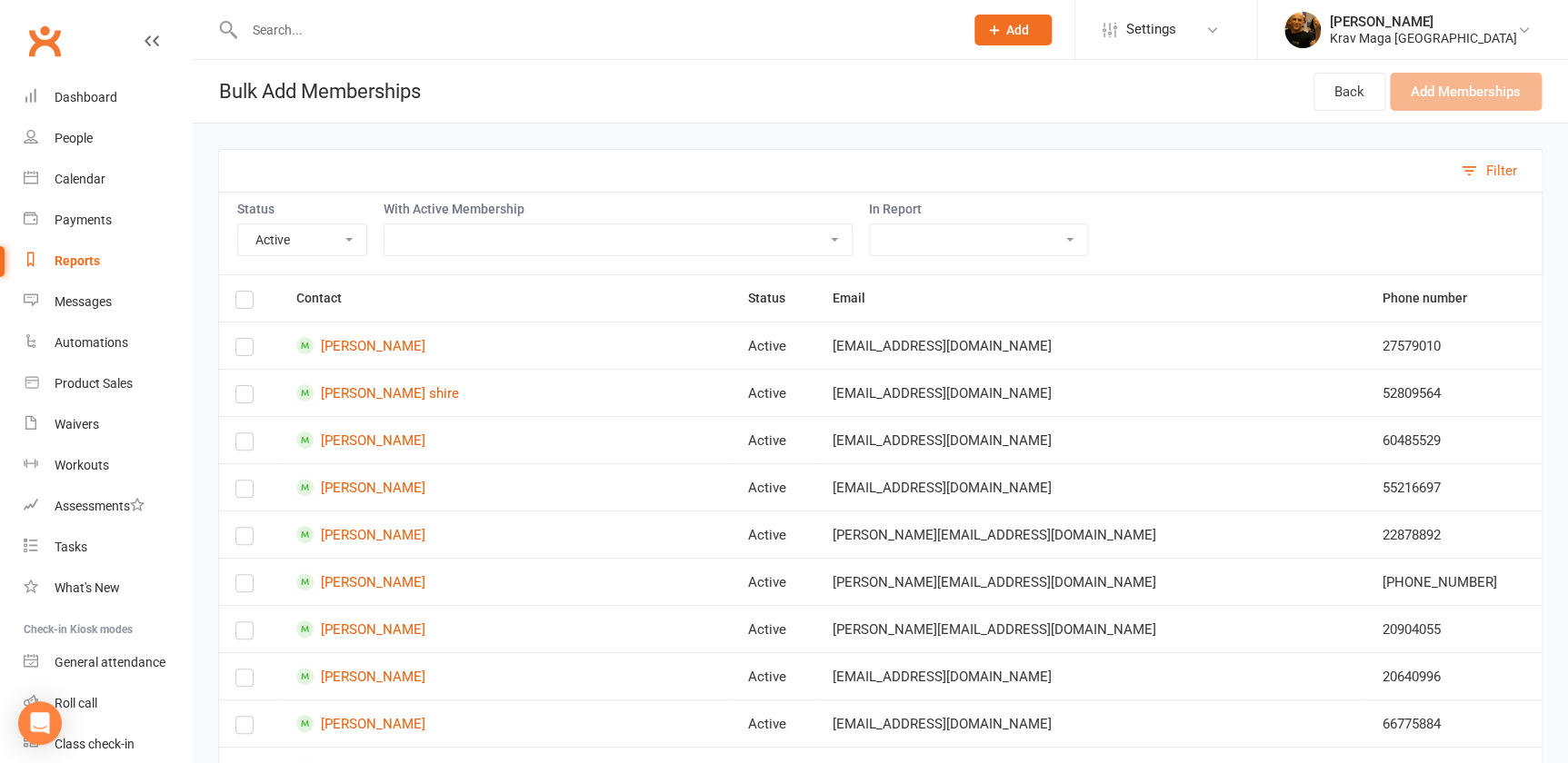
click at [827, 237] on select "NYT MEDLEM, VOKSEN efter intro fri gebyr [PERSON_NAME] MEDLEMMER, STUDERENDE, E…" at bounding box center [618, 239] width 467 height 31
select select "23328"
click at [385, 224] on select "NYT MEDLEM, VOKSEN efter intro fri gebyr [PERSON_NAME] MEDLEMMER, STUDERENDE, E…" at bounding box center [618, 239] width 467 height 31
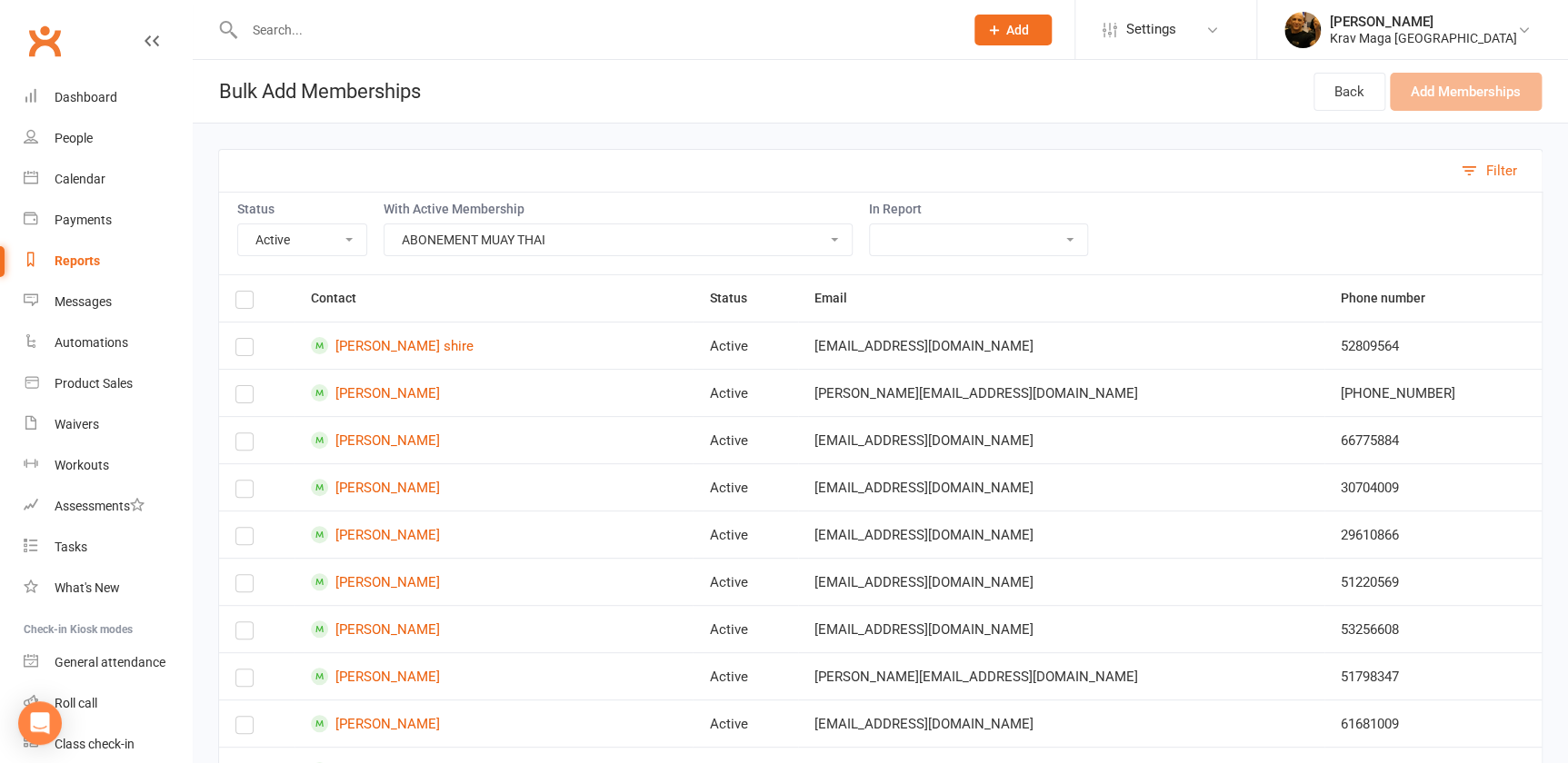
click at [1056, 239] on select "Active Trials aktiv krav maga kontakt adult credit card expire fitness boksning…" at bounding box center [979, 239] width 218 height 31
click at [870, 224] on select "Active Trials aktiv krav maga kontakt adult credit card expire fitness boksning…" at bounding box center [979, 239] width 218 height 31
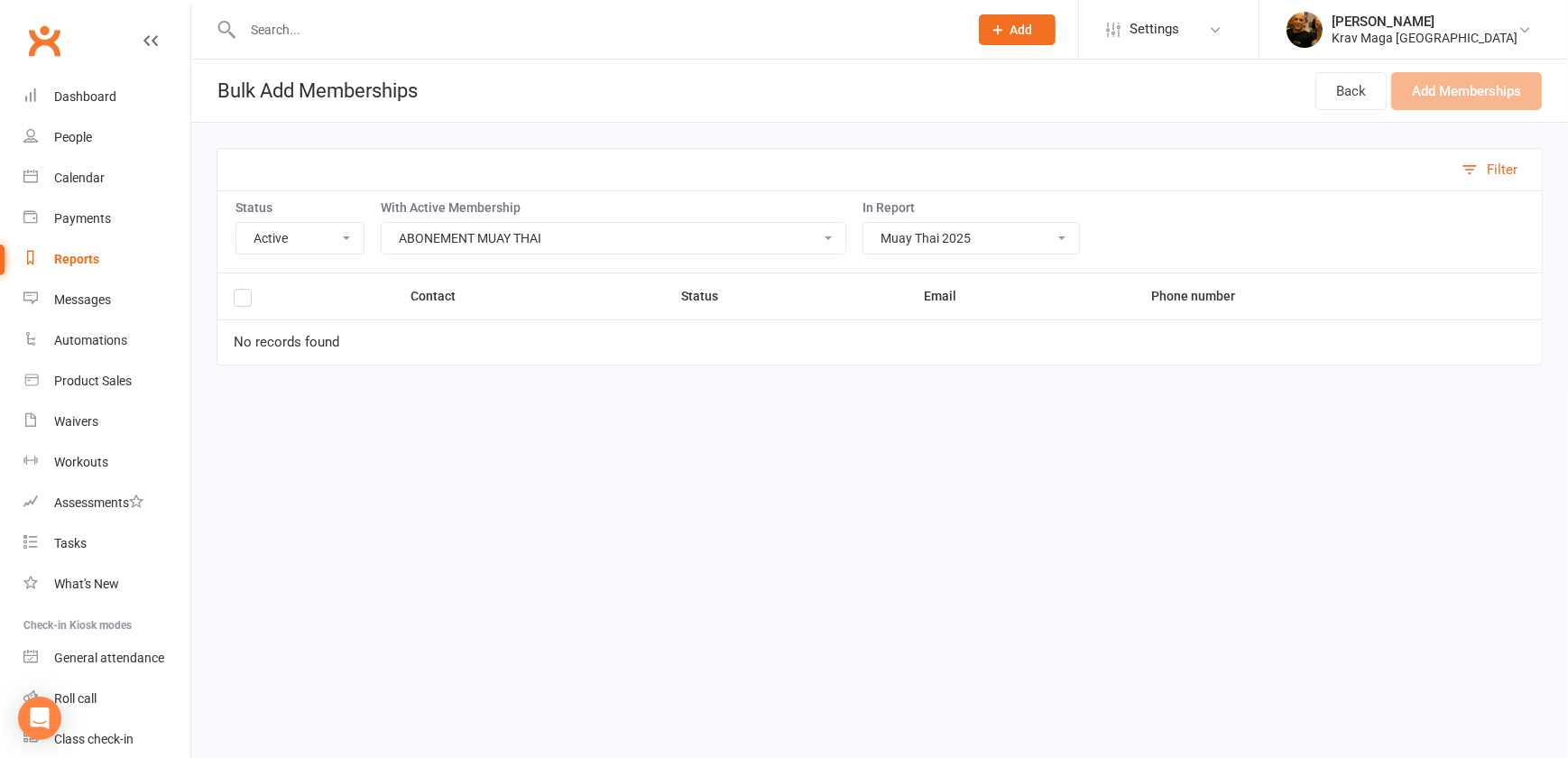
click at [1045, 239] on select "Active Trials aktiv krav maga kontakt adult credit card expire fitness boksning…" at bounding box center [972, 238] width 216 height 30
click at [864, 223] on select "Active Trials aktiv krav maga kontakt adult credit card expire fitness boksning…" at bounding box center [972, 238] width 216 height 30
click at [1047, 236] on select "Active Trials aktiv krav maga kontakt adult credit card expire fitness boksning…" at bounding box center [972, 238] width 216 height 30
click at [344, 235] on select "Active Cancelled Not Attending" at bounding box center [300, 238] width 128 height 30
click at [237, 223] on select "Active Cancelled Not Attending" at bounding box center [300, 238] width 128 height 30
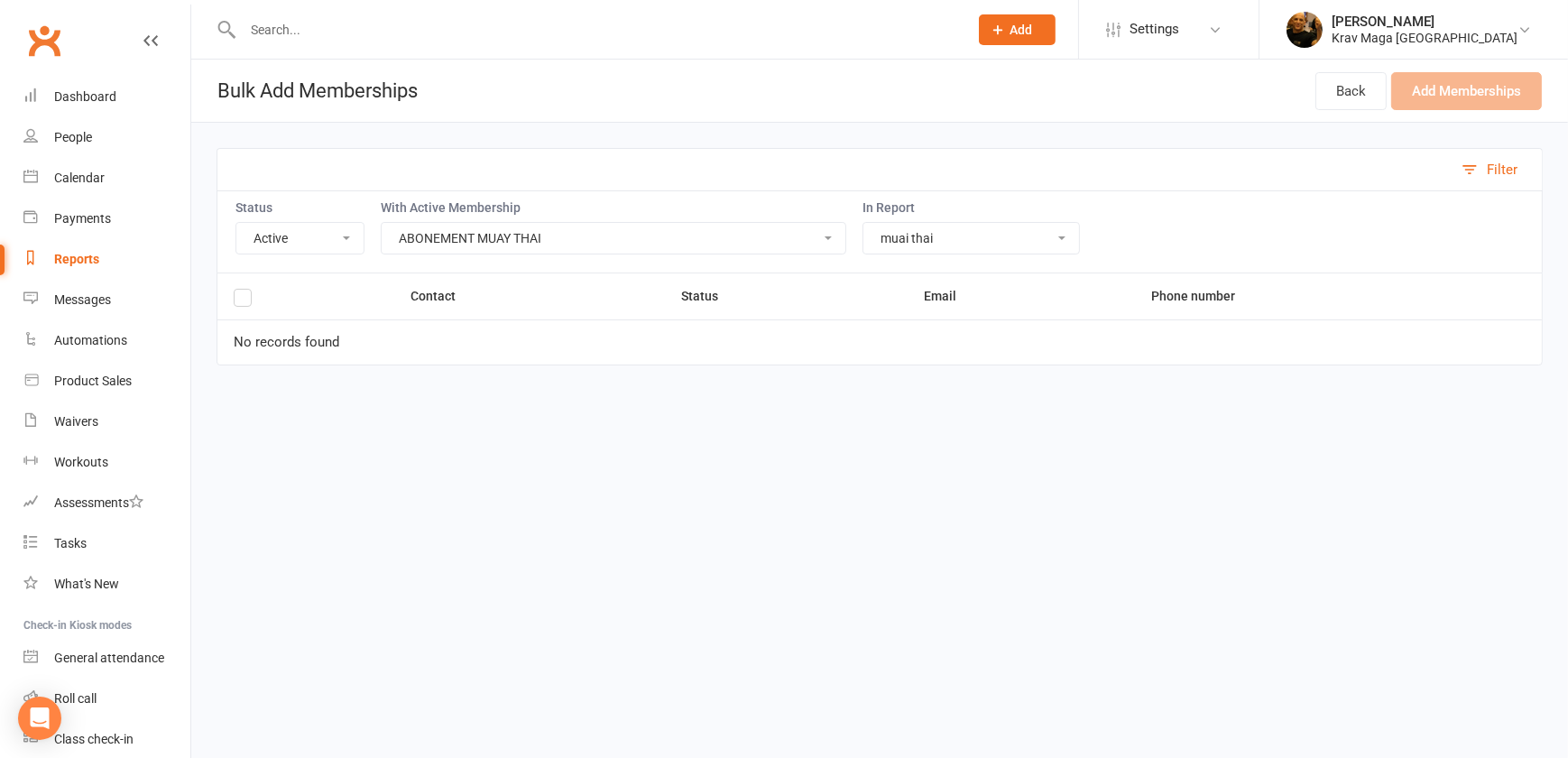
click at [815, 236] on select "NYT MEDLEM, VOKSEN efter intro fri gebyr [PERSON_NAME] MEDLEMMER, STUDERENDE, E…" at bounding box center [614, 238] width 463 height 30
click at [1041, 235] on select "Active Trials aktiv krav maga kontakt adult credit card expire fitness boksning…" at bounding box center [972, 238] width 216 height 30
click at [760, 414] on html "Prospect Member Non-attending contact Class / event Appointment Task Membership…" at bounding box center [784, 208] width 1568 height 416
click at [1047, 240] on select "Active Trials aktiv krav maga kontakt adult credit card expire fitness boksning…" at bounding box center [972, 238] width 216 height 30
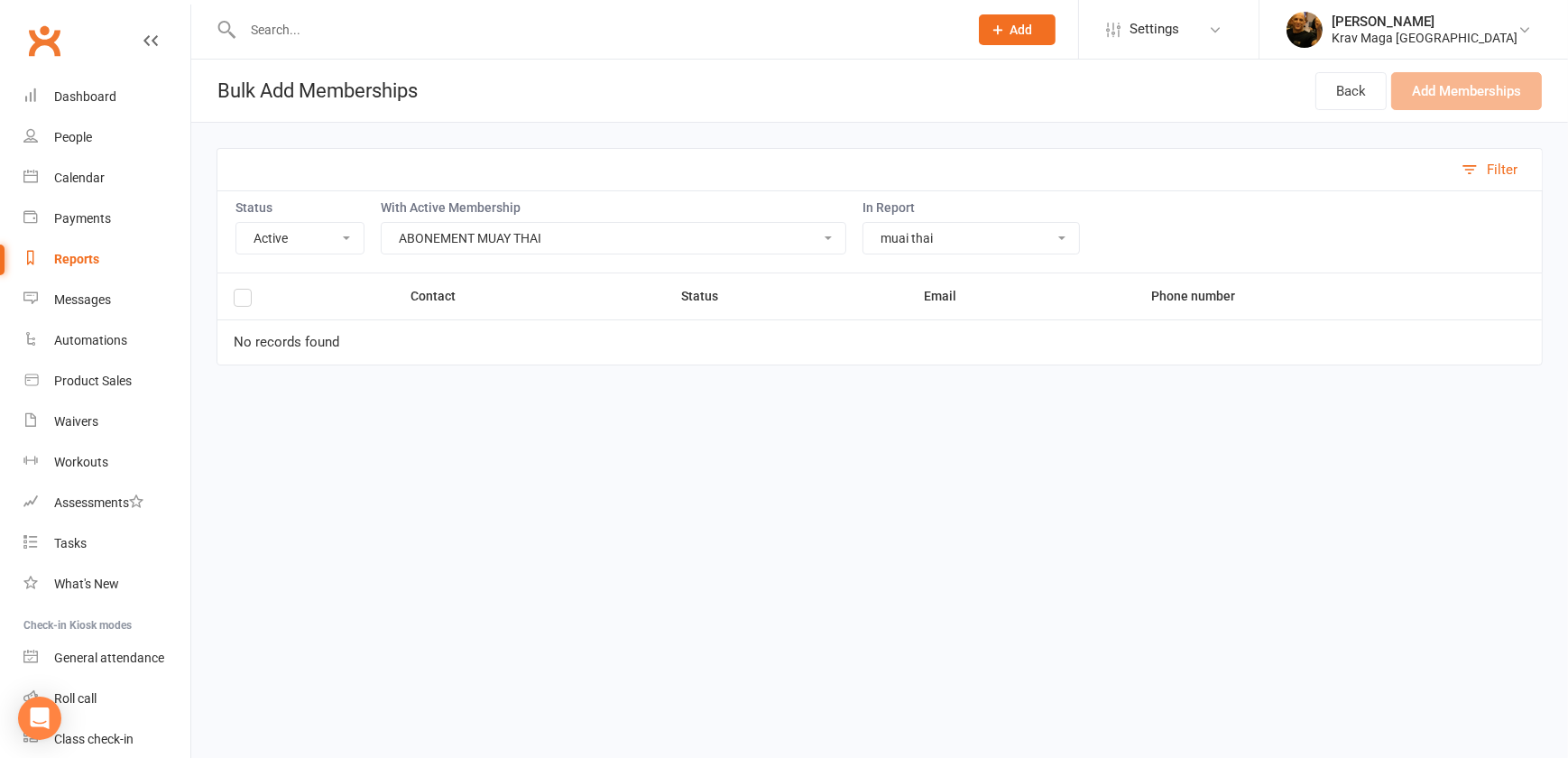
select select "159330"
click at [864, 223] on select "Active Trials aktiv krav maga kontakt adult credit card expire fitness boksning…" at bounding box center [972, 238] width 216 height 30
click at [1044, 235] on select "Active Trials aktiv krav maga kontakt adult credit card expire fitness boksning…" at bounding box center [972, 238] width 216 height 30
click at [1342, 92] on link "Back" at bounding box center [1351, 91] width 72 height 38
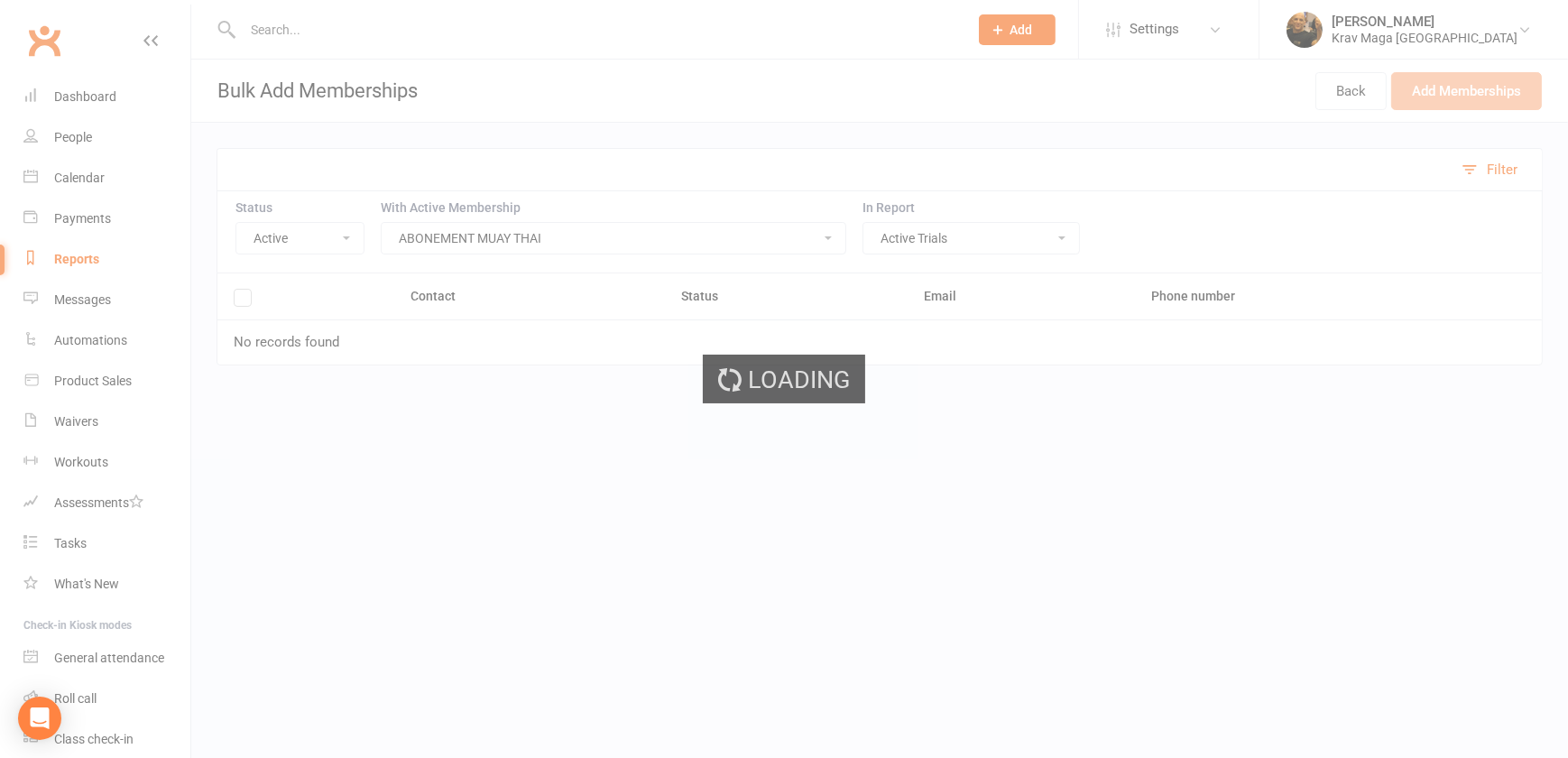
select select "100"
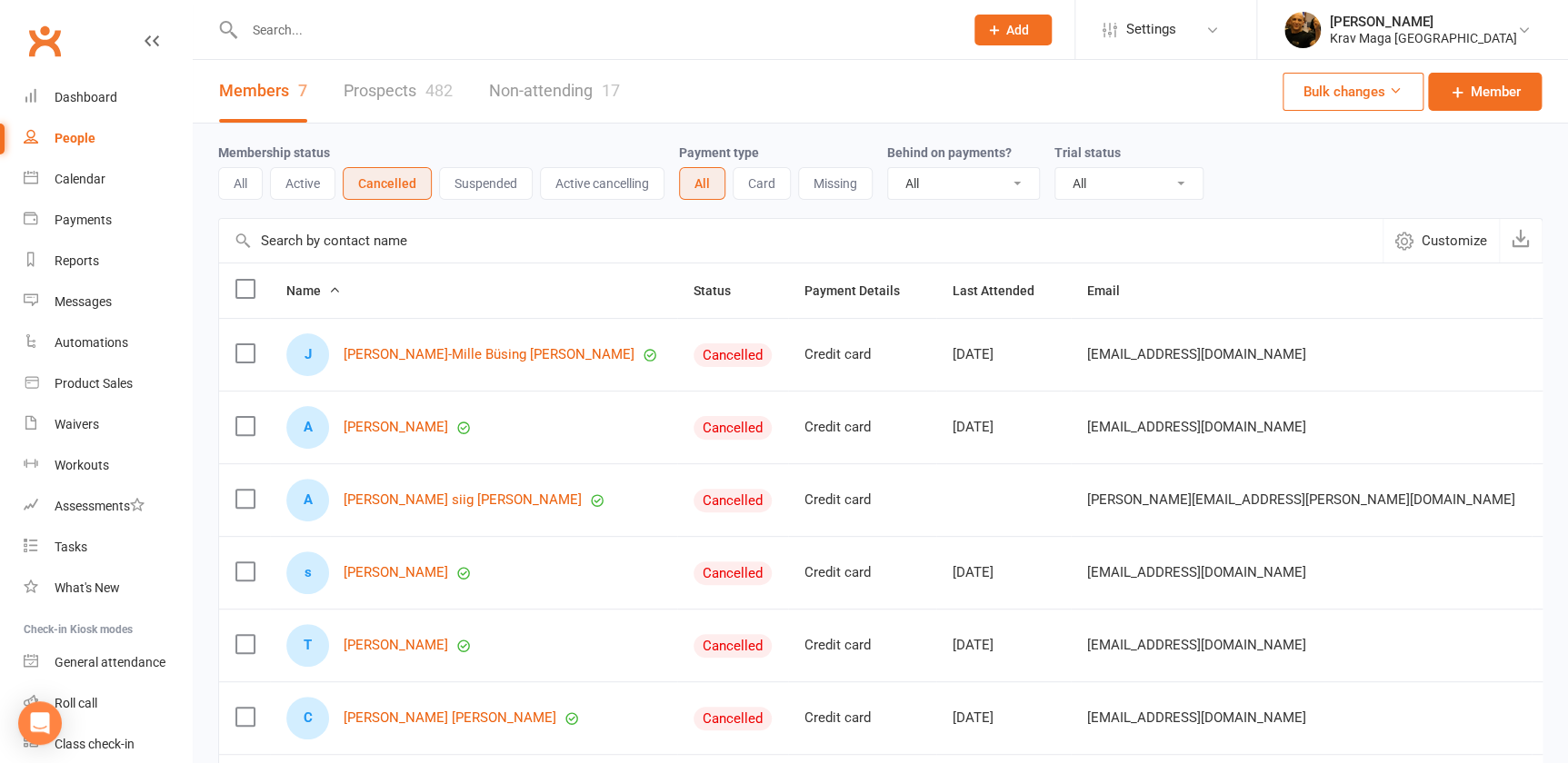
click at [1378, 91] on button "Bulk changes" at bounding box center [1352, 92] width 140 height 39
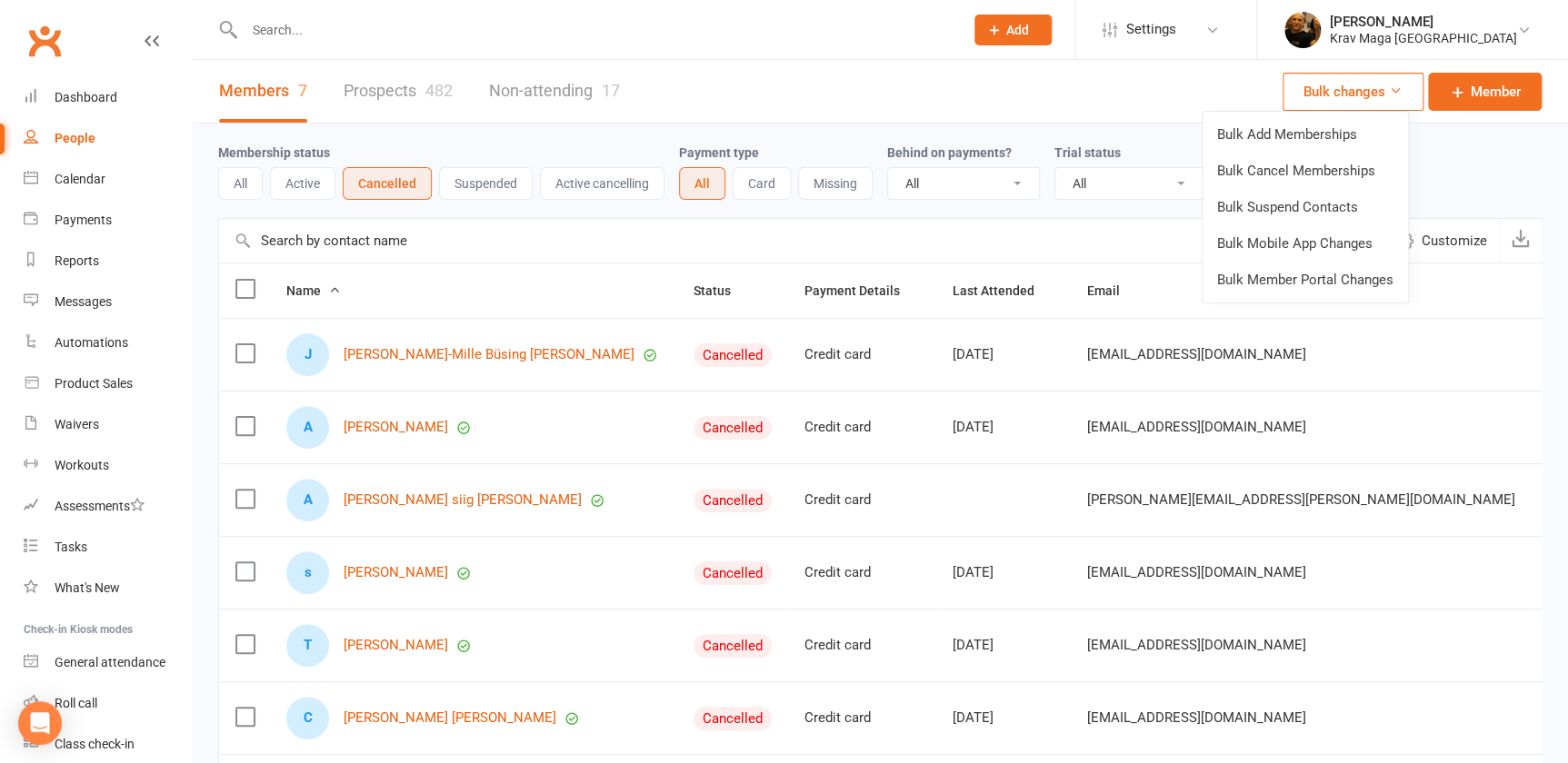
click at [1464, 162] on div "Membership status All Active Cancelled Suspended Active cancelling Payment type…" at bounding box center [880, 170] width 1324 height 58
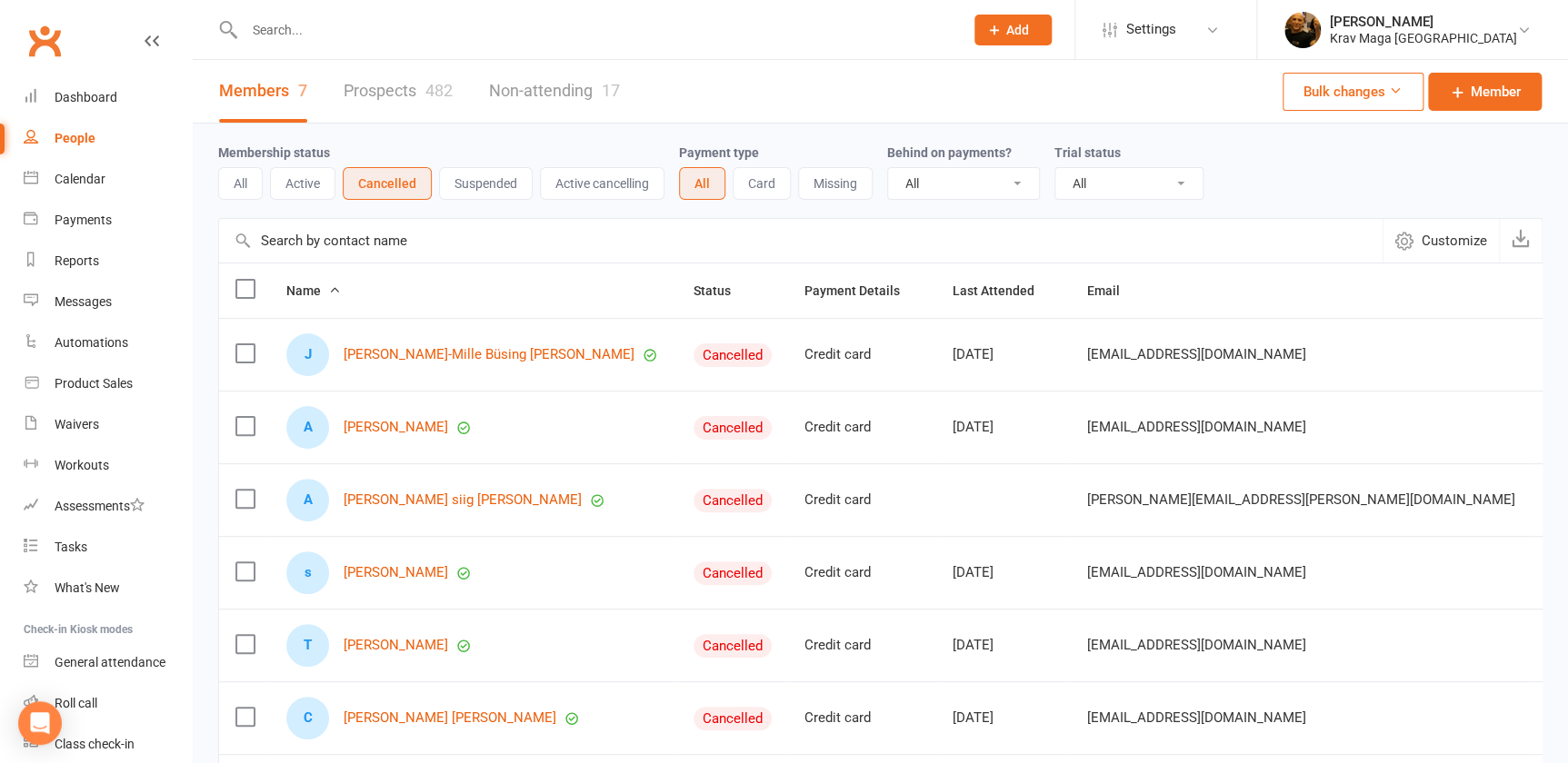
click at [1330, 84] on button "Bulk changes" at bounding box center [1352, 92] width 140 height 39
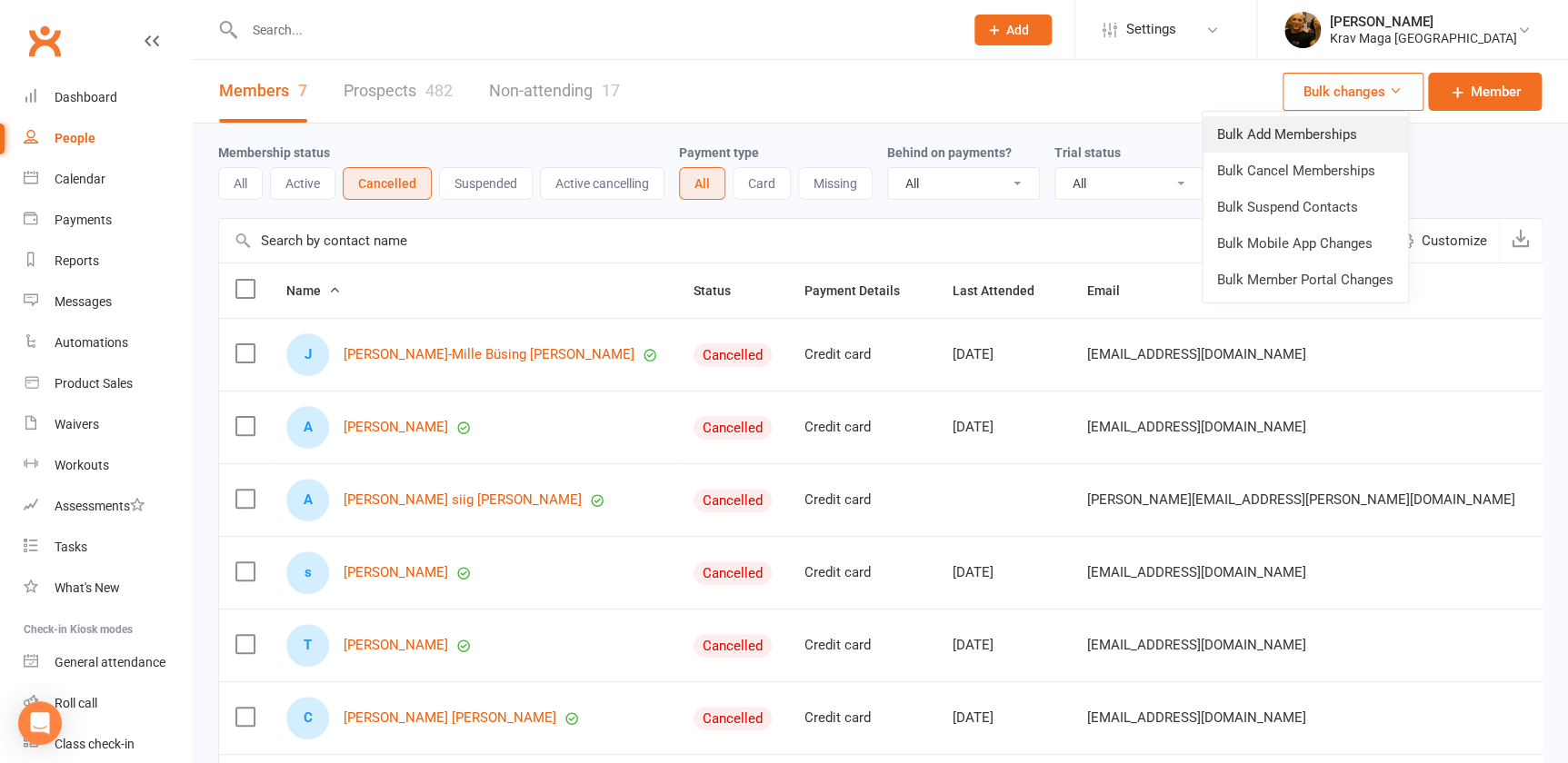
click at [1242, 134] on link "Bulk Add Memberships" at bounding box center [1305, 134] width 206 height 37
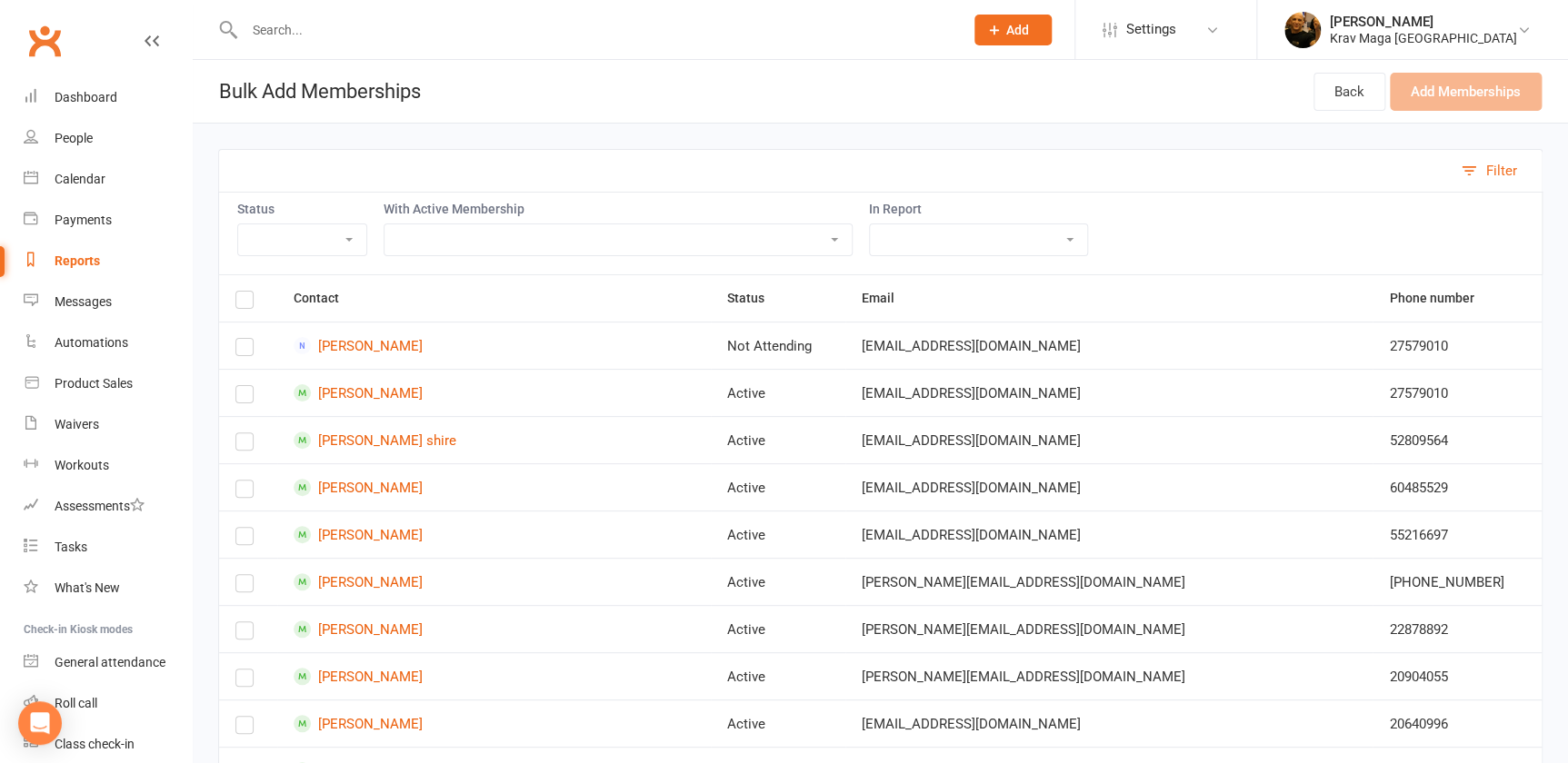
click at [353, 244] on select "Active Cancelled Not Attending" at bounding box center [303, 239] width 129 height 31
select select "Active"
click at [238, 224] on select "Active Cancelled Not Attending" at bounding box center [303, 239] width 129 height 31
click at [826, 238] on select "NYT MEDLEM, VOKSEN efter intro fri gebyr [PERSON_NAME] MEDLEMMER, STUDERENDE, E…" at bounding box center [618, 239] width 467 height 31
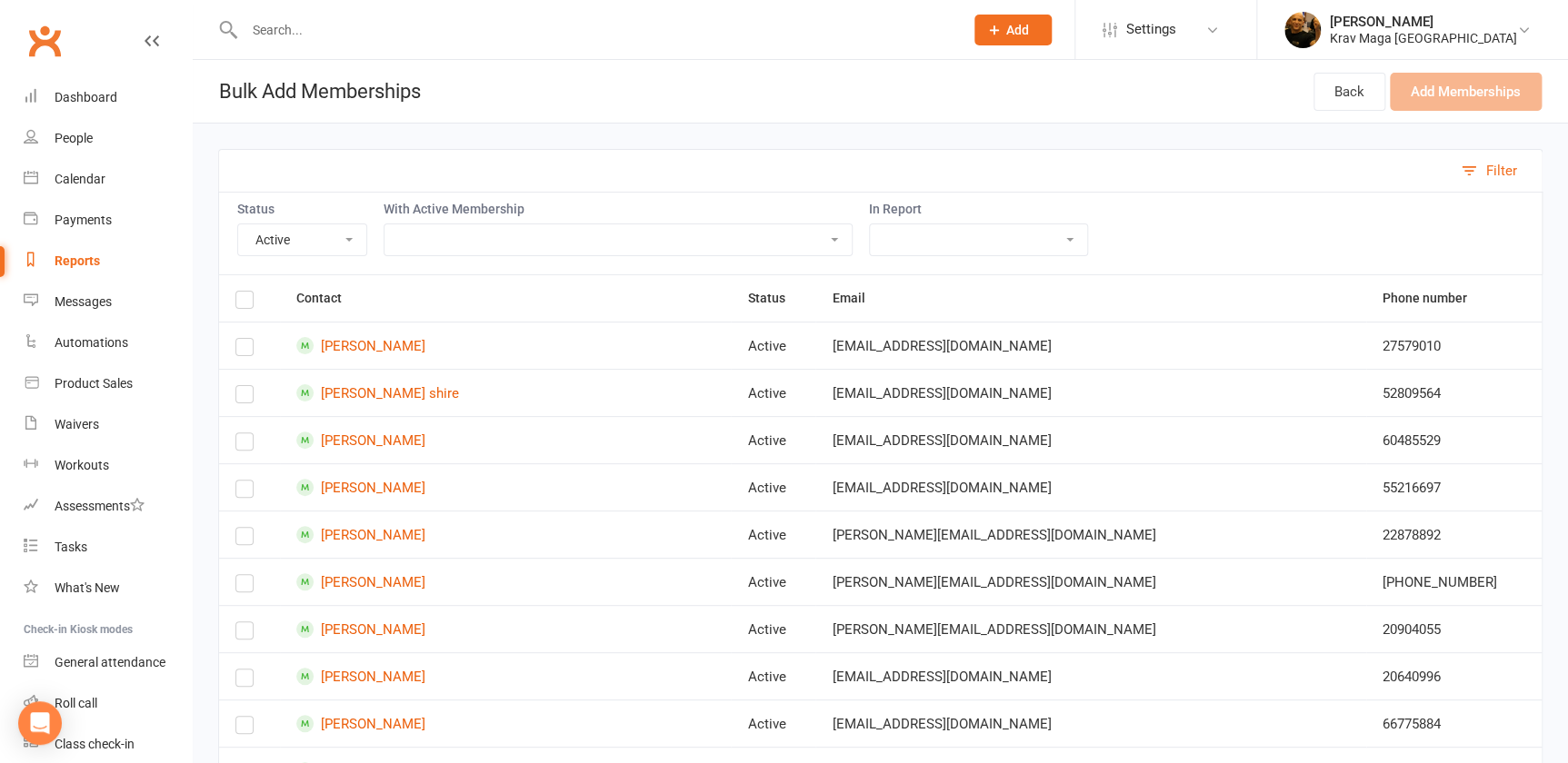
select select "23328"
click at [385, 224] on select "NYT MEDLEM, VOKSEN efter intro fri gebyr [PERSON_NAME] MEDLEMMER, STUDERENDE, E…" at bounding box center [618, 239] width 467 height 31
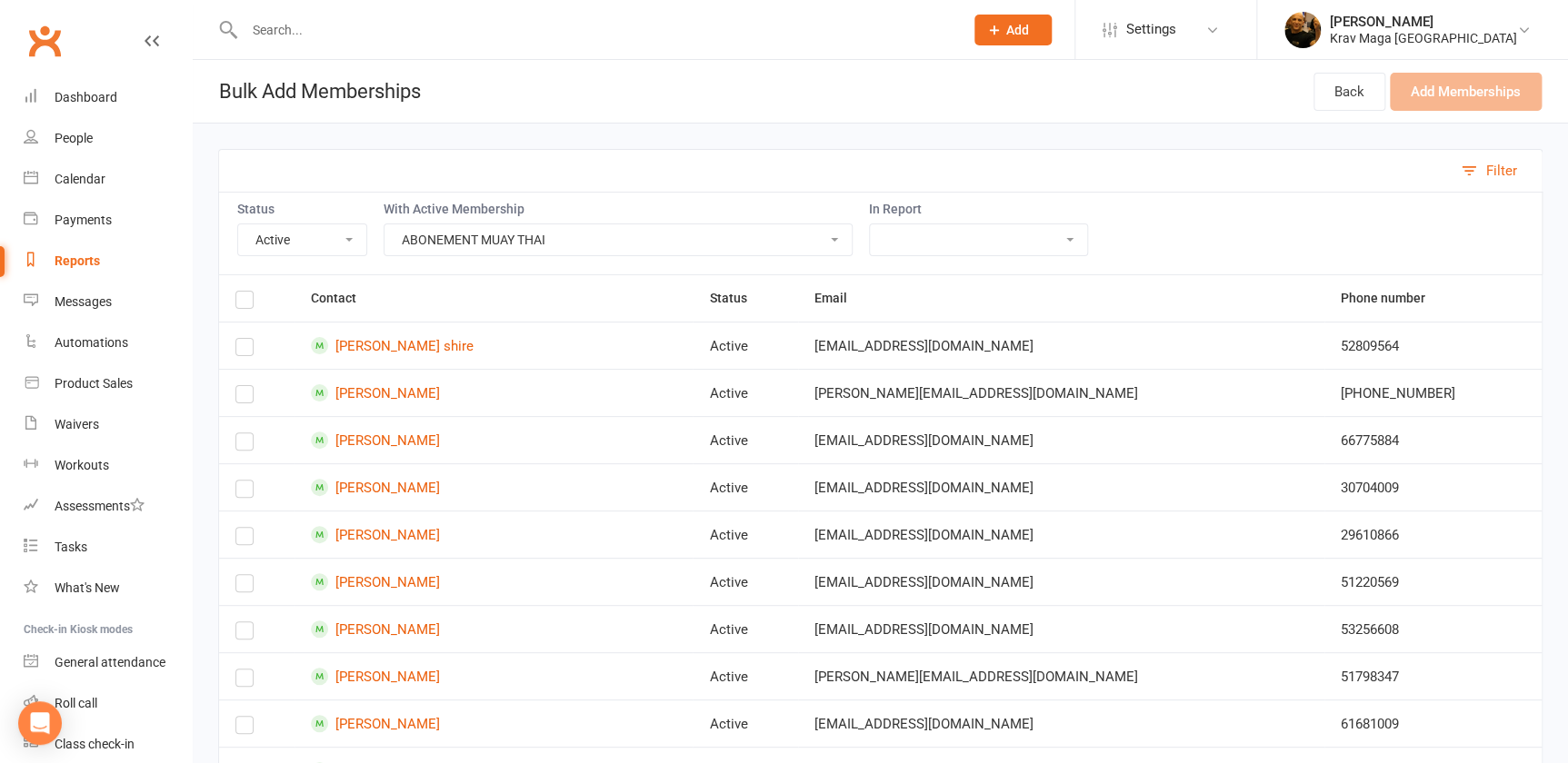
click at [1052, 236] on select "Active Trials aktiv krav maga kontakt adult credit card expire fitness boksning…" at bounding box center [979, 239] width 218 height 31
click at [1125, 242] on div "Status Active Cancelled Not Attending With Active Membership NYT MEDLEM, VOKSEN…" at bounding box center [880, 233] width 1324 height 83
click at [1495, 177] on div "Filter" at bounding box center [1501, 171] width 31 height 22
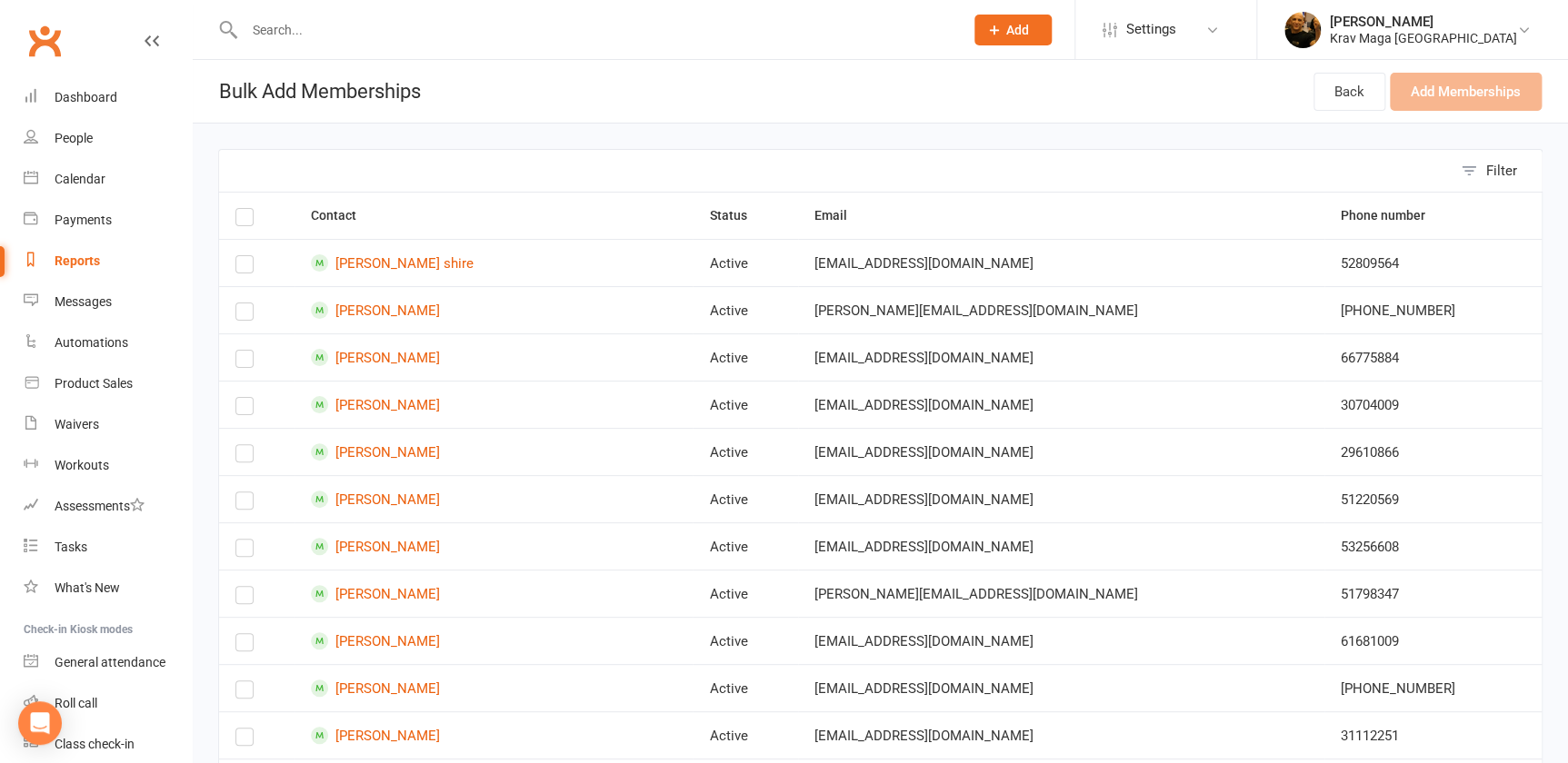
click at [1472, 167] on button "Filter" at bounding box center [1496, 171] width 90 height 42
select select "Active"
select select "23328"
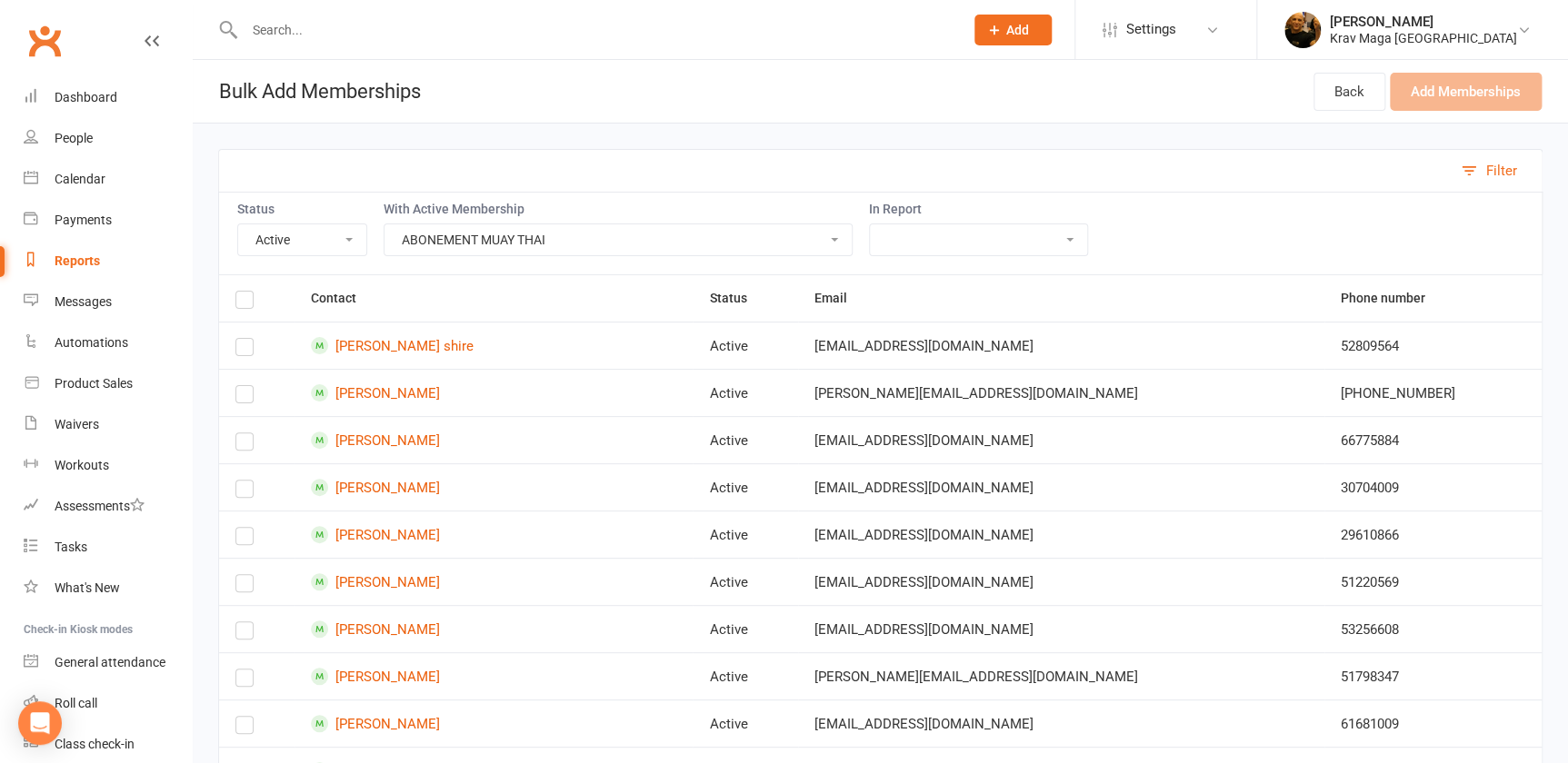
click at [343, 240] on select "Active Cancelled Not Attending" at bounding box center [303, 239] width 129 height 31
click at [244, 351] on label at bounding box center [244, 351] width 18 height 0
click at [244, 339] on input "checkbox" at bounding box center [244, 339] width 18 height 0
click at [245, 398] on label at bounding box center [244, 398] width 18 height 0
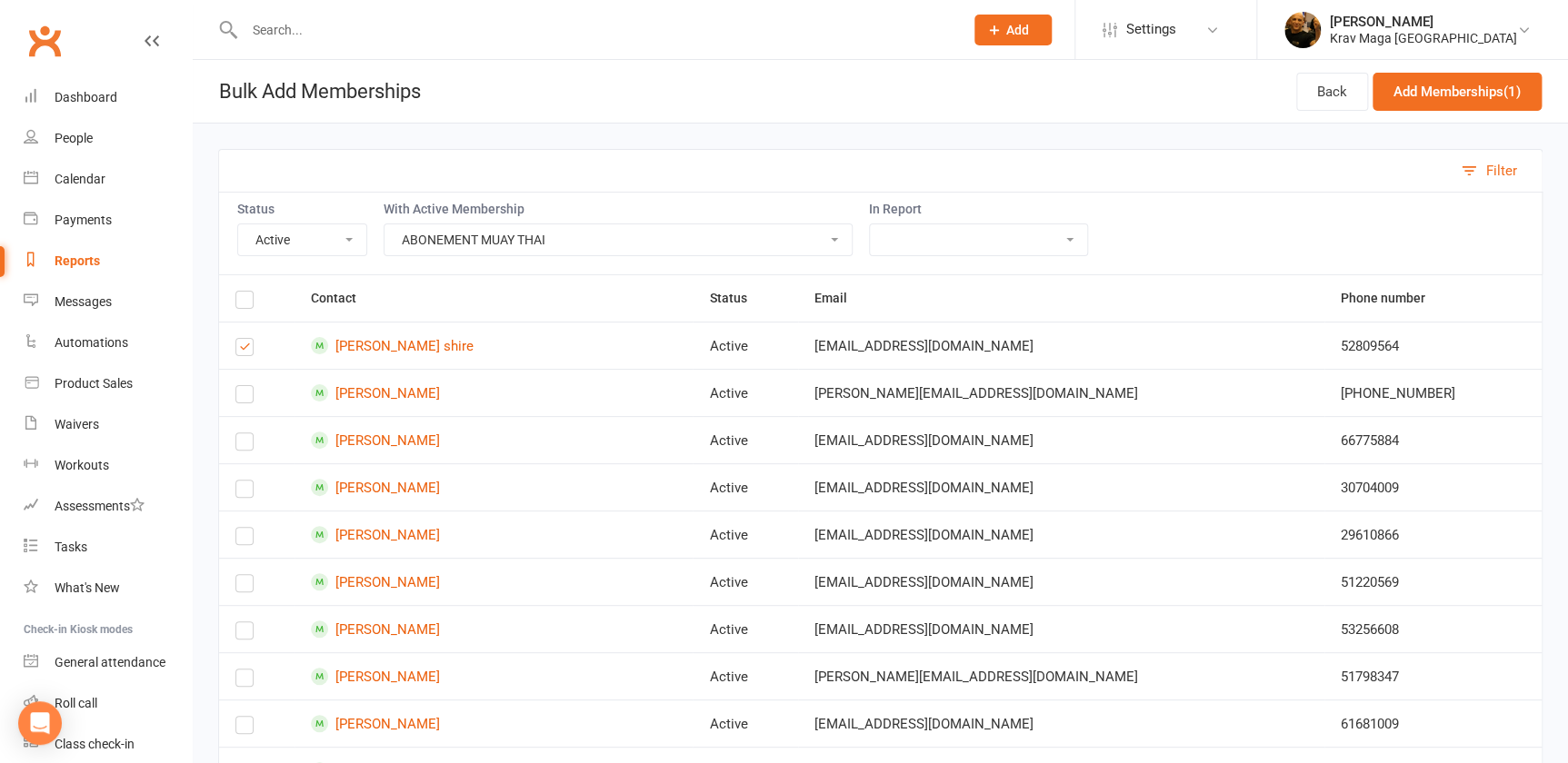
click at [245, 386] on input "checkbox" at bounding box center [244, 386] width 18 height 0
click at [242, 445] on label at bounding box center [244, 445] width 18 height 0
click at [242, 433] on input "checkbox" at bounding box center [244, 433] width 18 height 0
click at [243, 492] on label at bounding box center [244, 492] width 18 height 0
click at [243, 480] on input "checkbox" at bounding box center [244, 480] width 18 height 0
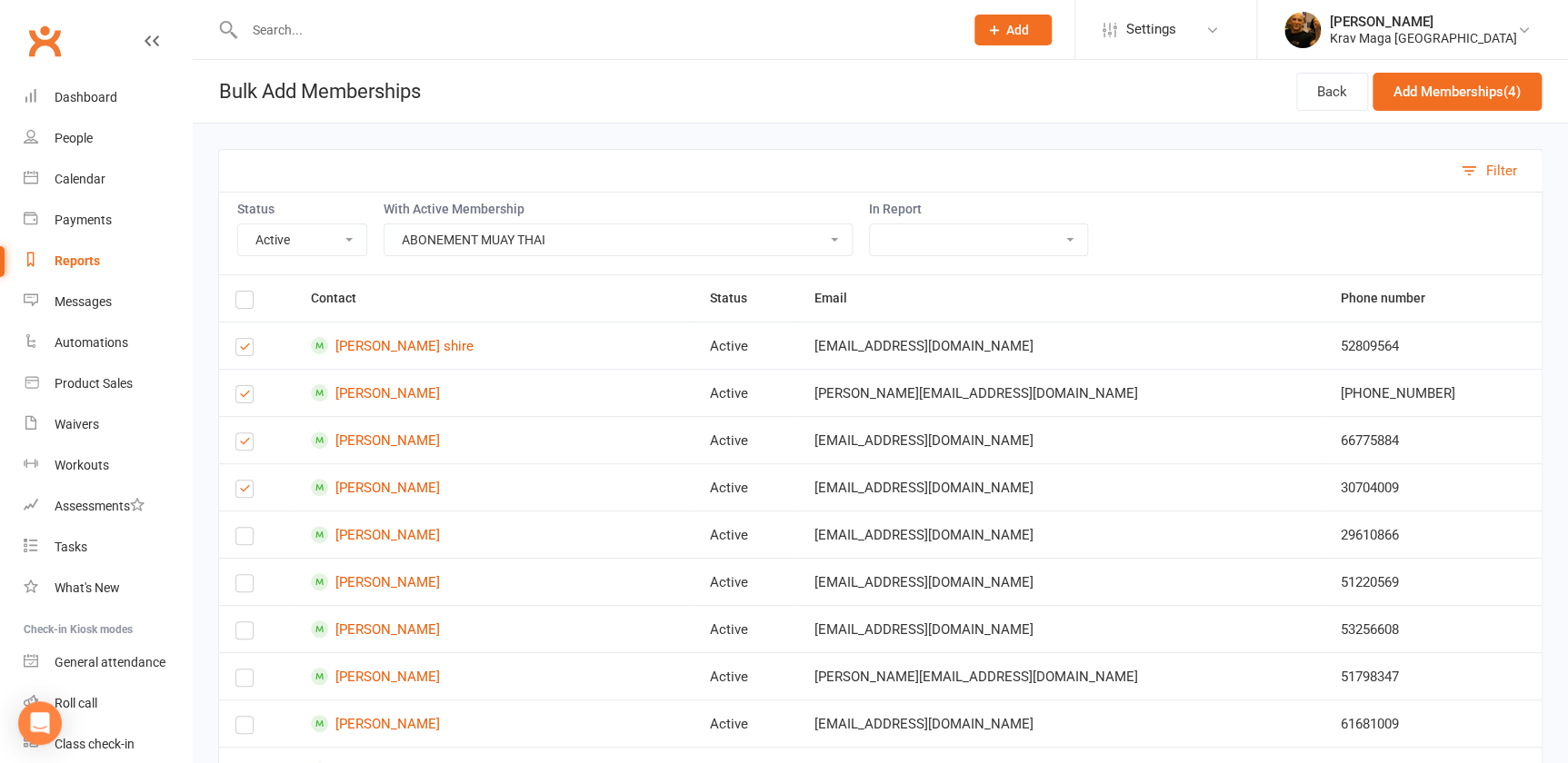
click at [240, 540] on label at bounding box center [244, 540] width 18 height 0
click at [240, 528] on input "checkbox" at bounding box center [244, 528] width 18 height 0
click at [247, 587] on label at bounding box center [244, 587] width 18 height 0
click at [247, 575] on input "checkbox" at bounding box center [244, 575] width 18 height 0
click at [237, 635] on label at bounding box center [244, 635] width 18 height 0
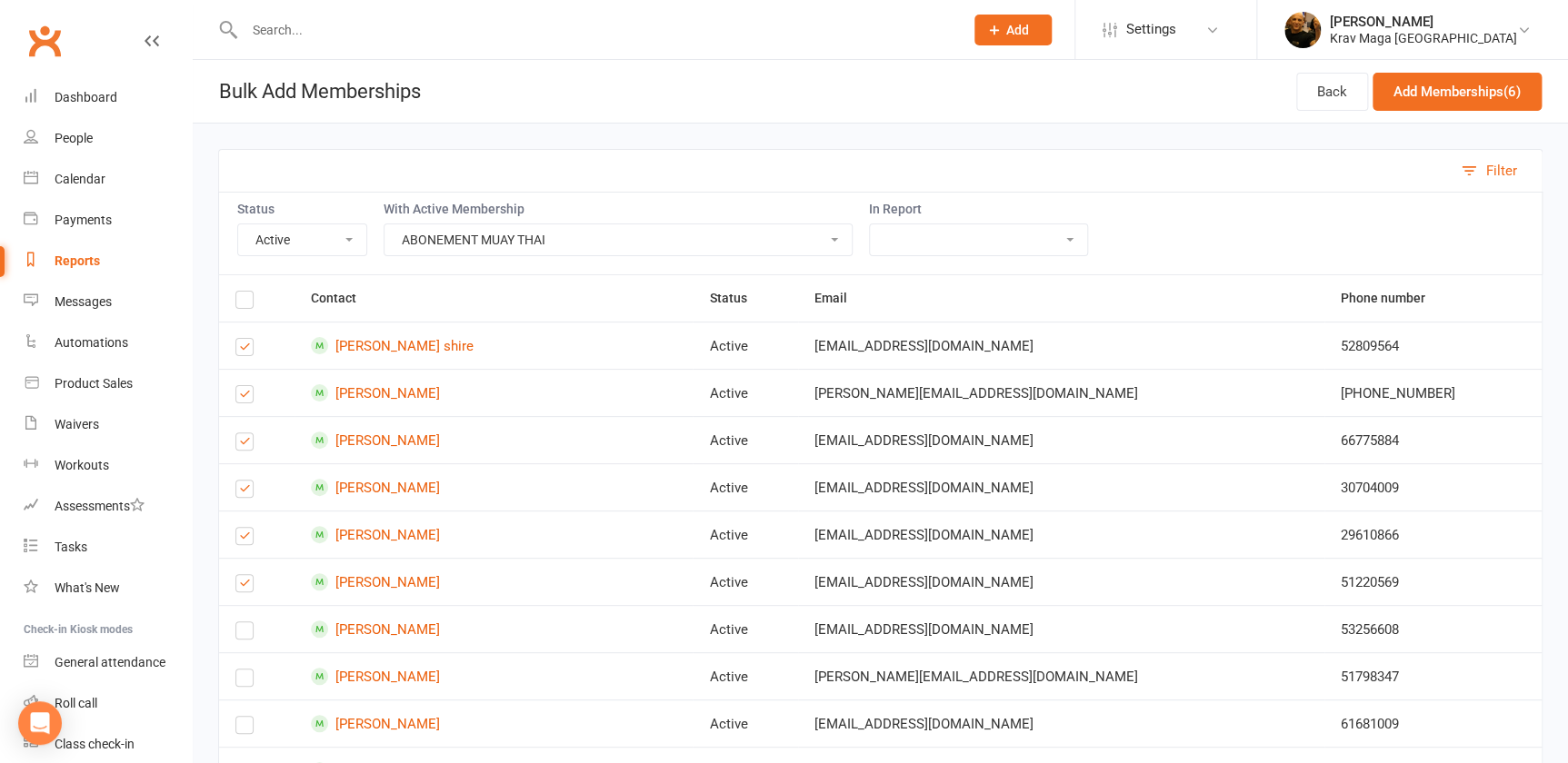
click at [237, 623] on input "checkbox" at bounding box center [244, 623] width 18 height 0
click at [241, 681] on label at bounding box center [244, 681] width 18 height 0
click at [241, 669] on input "checkbox" at bounding box center [244, 669] width 18 height 0
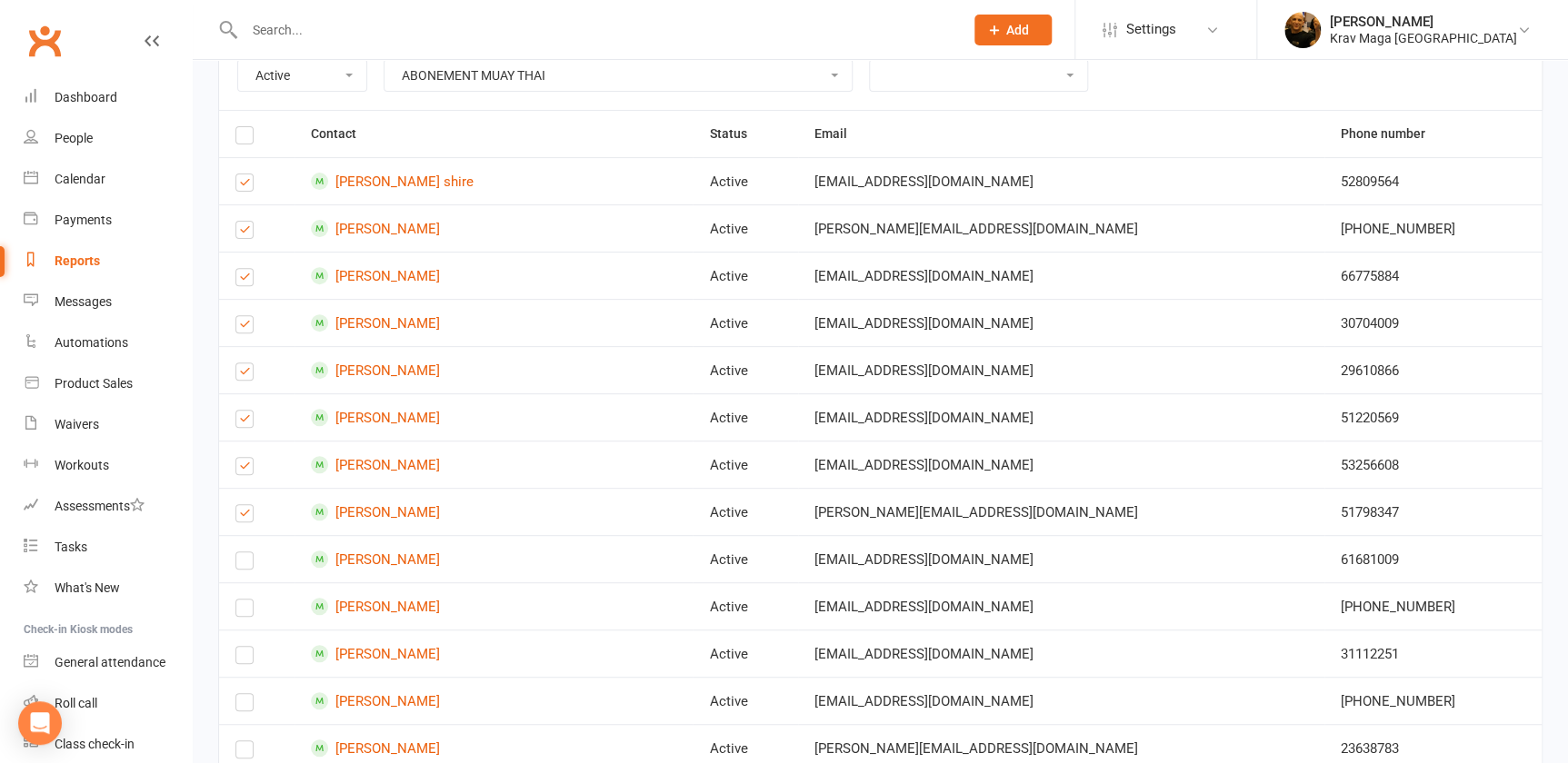
click at [241, 564] on label at bounding box center [244, 564] width 18 height 0
click at [241, 552] on input "checkbox" at bounding box center [244, 552] width 18 height 0
click at [244, 612] on label at bounding box center [244, 612] width 18 height 0
click at [244, 600] on input "checkbox" at bounding box center [244, 600] width 18 height 0
click at [245, 658] on label at bounding box center [244, 658] width 18 height 0
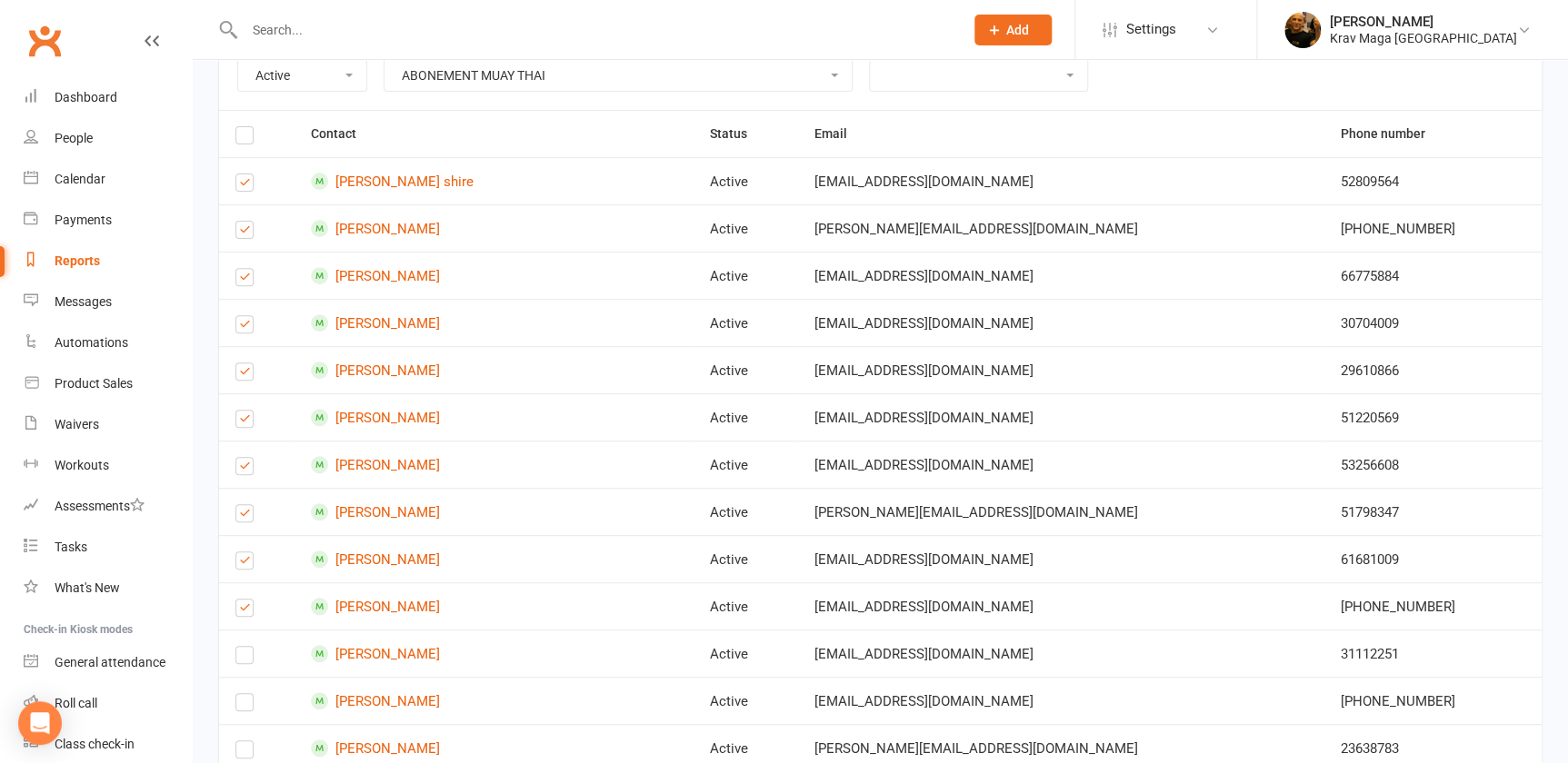
click at [245, 646] on input "checkbox" at bounding box center [244, 646] width 18 height 0
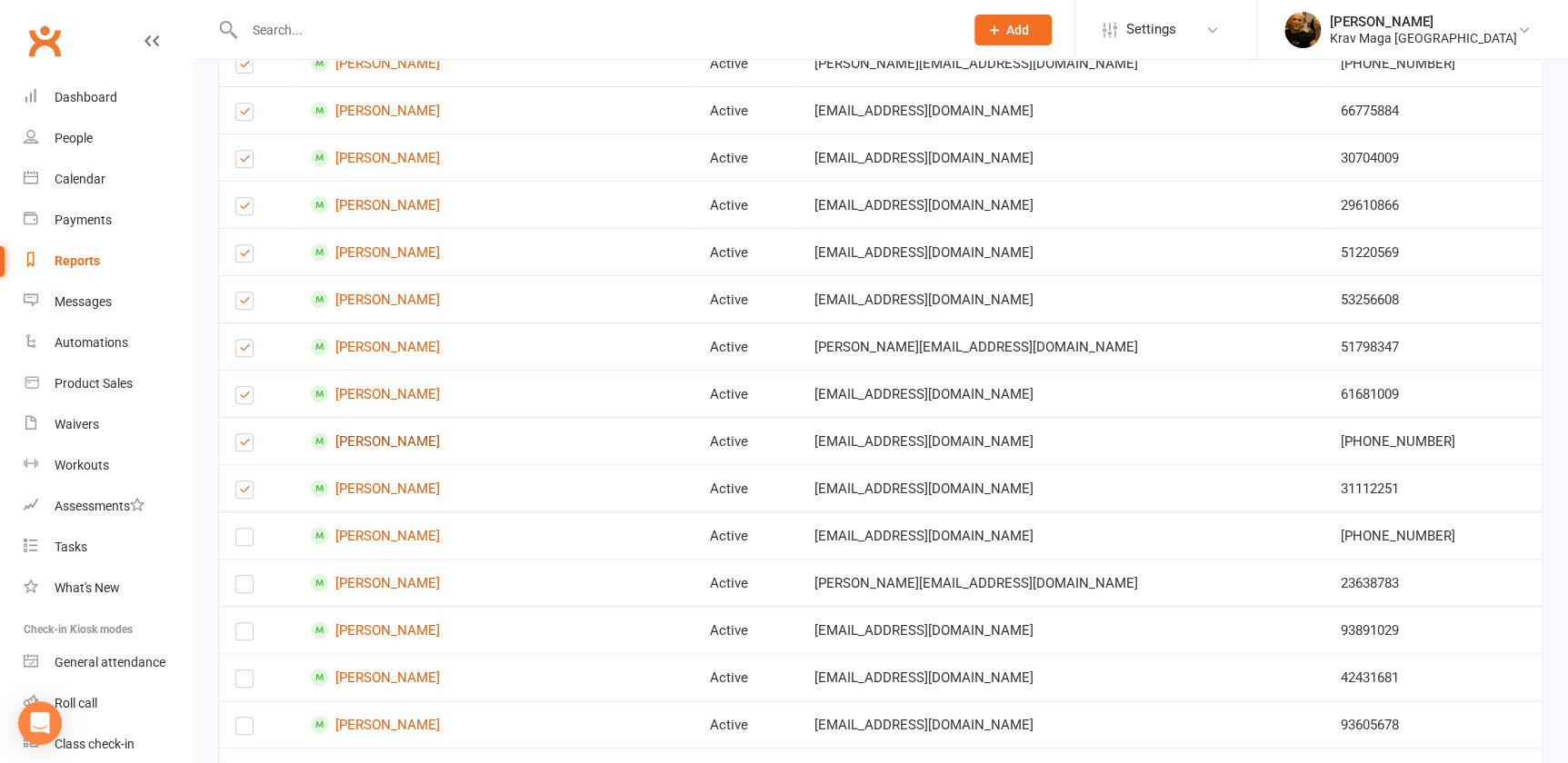
scroll to position [412, 0]
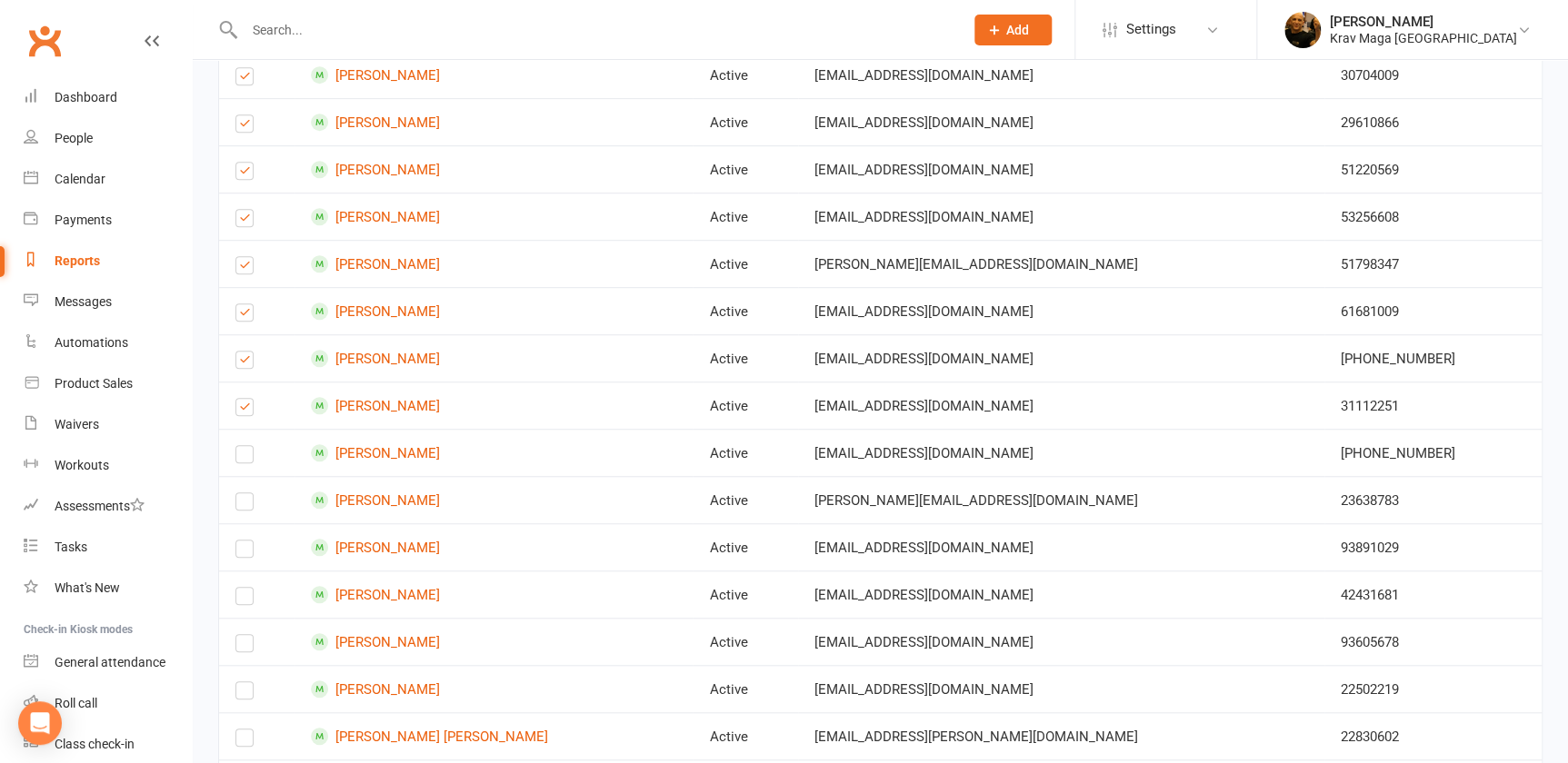
click at [242, 458] on label at bounding box center [244, 458] width 18 height 0
click at [242, 446] on input "checkbox" at bounding box center [244, 446] width 18 height 0
click at [242, 505] on label at bounding box center [244, 505] width 18 height 0
click at [242, 493] on input "checkbox" at bounding box center [244, 493] width 18 height 0
click at [238, 552] on label at bounding box center [244, 552] width 18 height 0
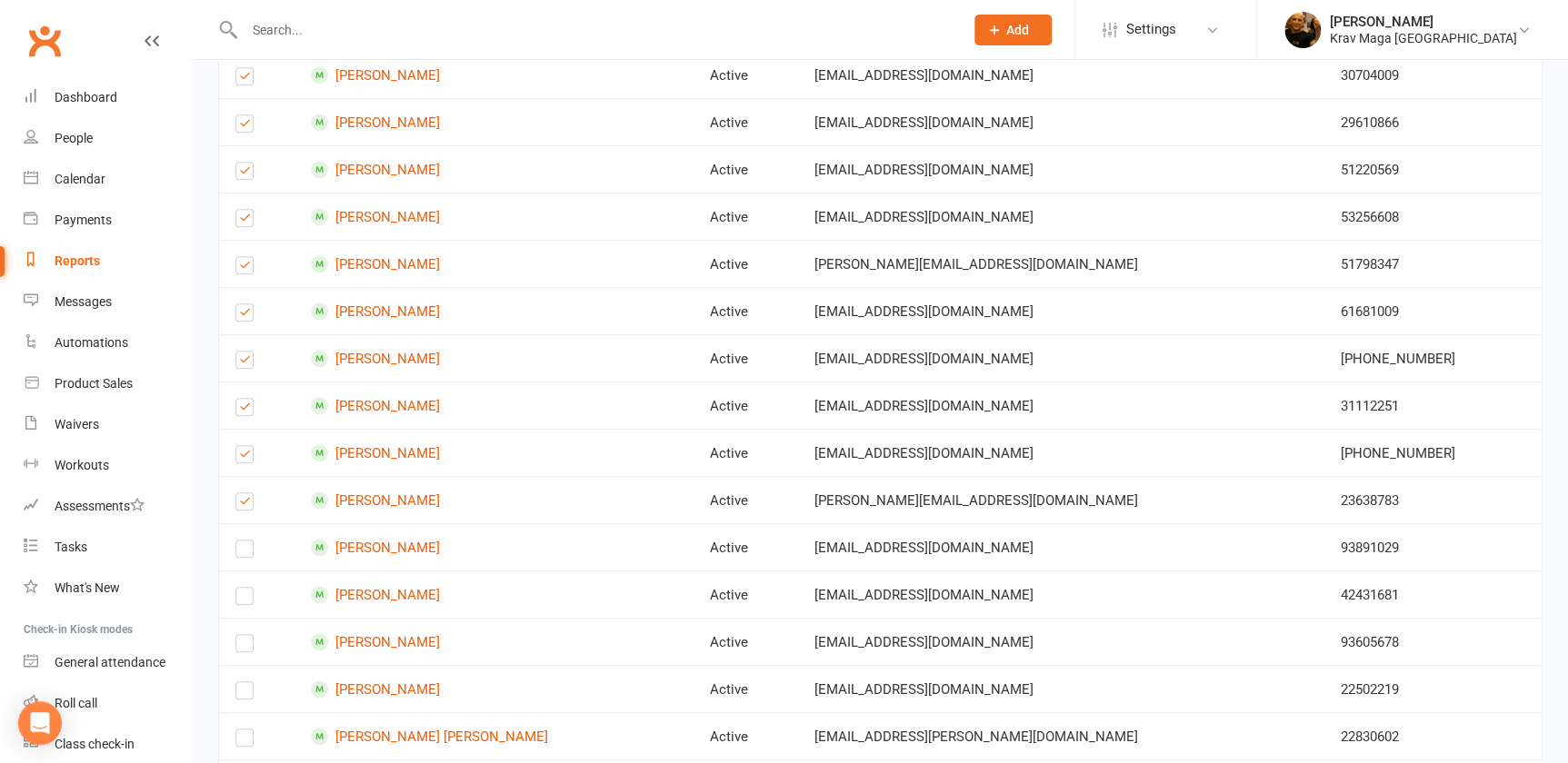
click at [238, 541] on input "checkbox" at bounding box center [244, 541] width 18 height 0
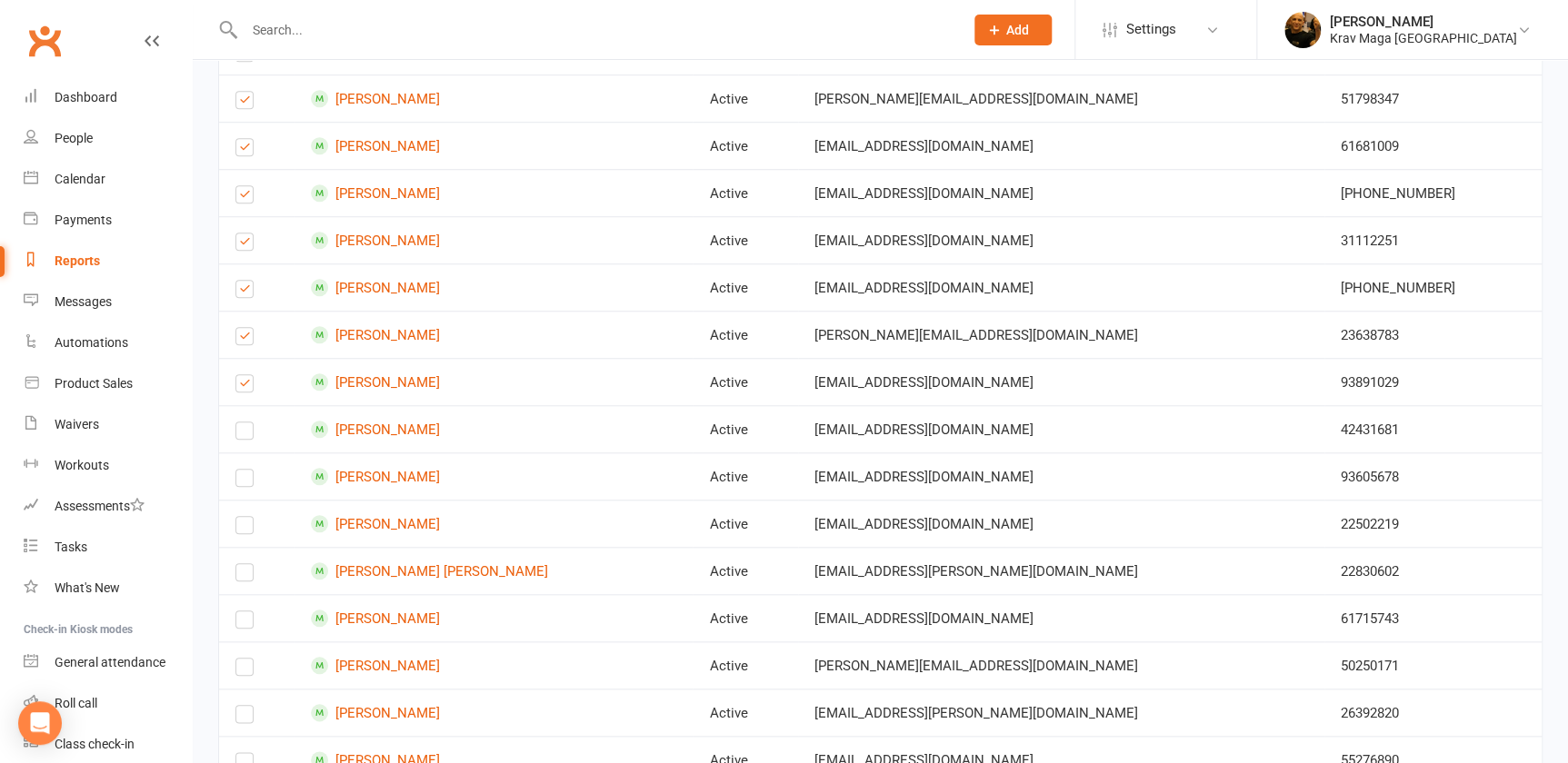
click at [241, 434] on label at bounding box center [244, 434] width 18 height 0
click at [241, 422] on input "checkbox" at bounding box center [244, 422] width 18 height 0
click at [245, 481] on label at bounding box center [244, 481] width 18 height 0
click at [245, 469] on input "checkbox" at bounding box center [244, 469] width 18 height 0
click at [242, 529] on label at bounding box center [244, 529] width 18 height 0
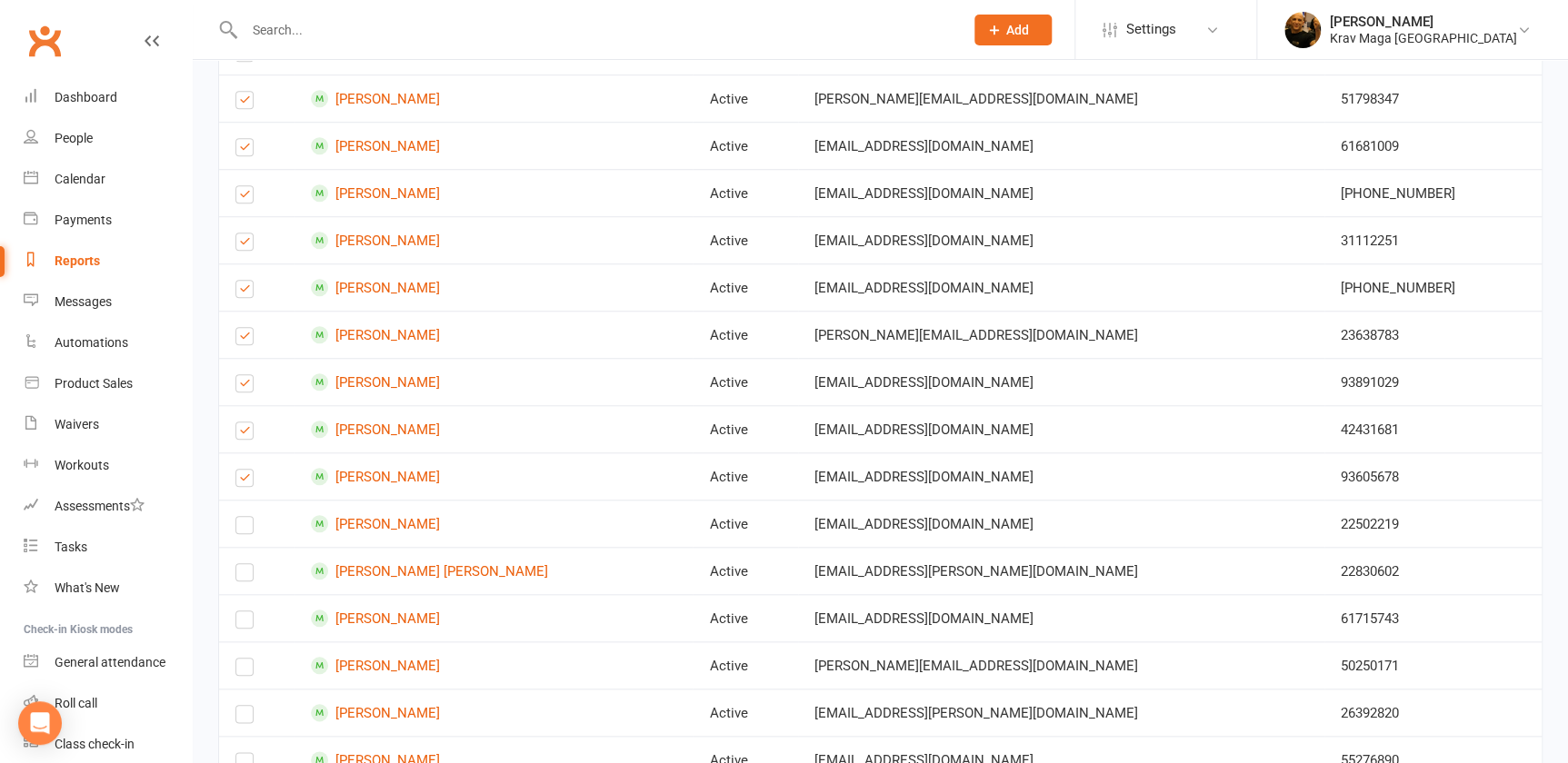
click at [242, 517] on input "checkbox" at bounding box center [244, 517] width 18 height 0
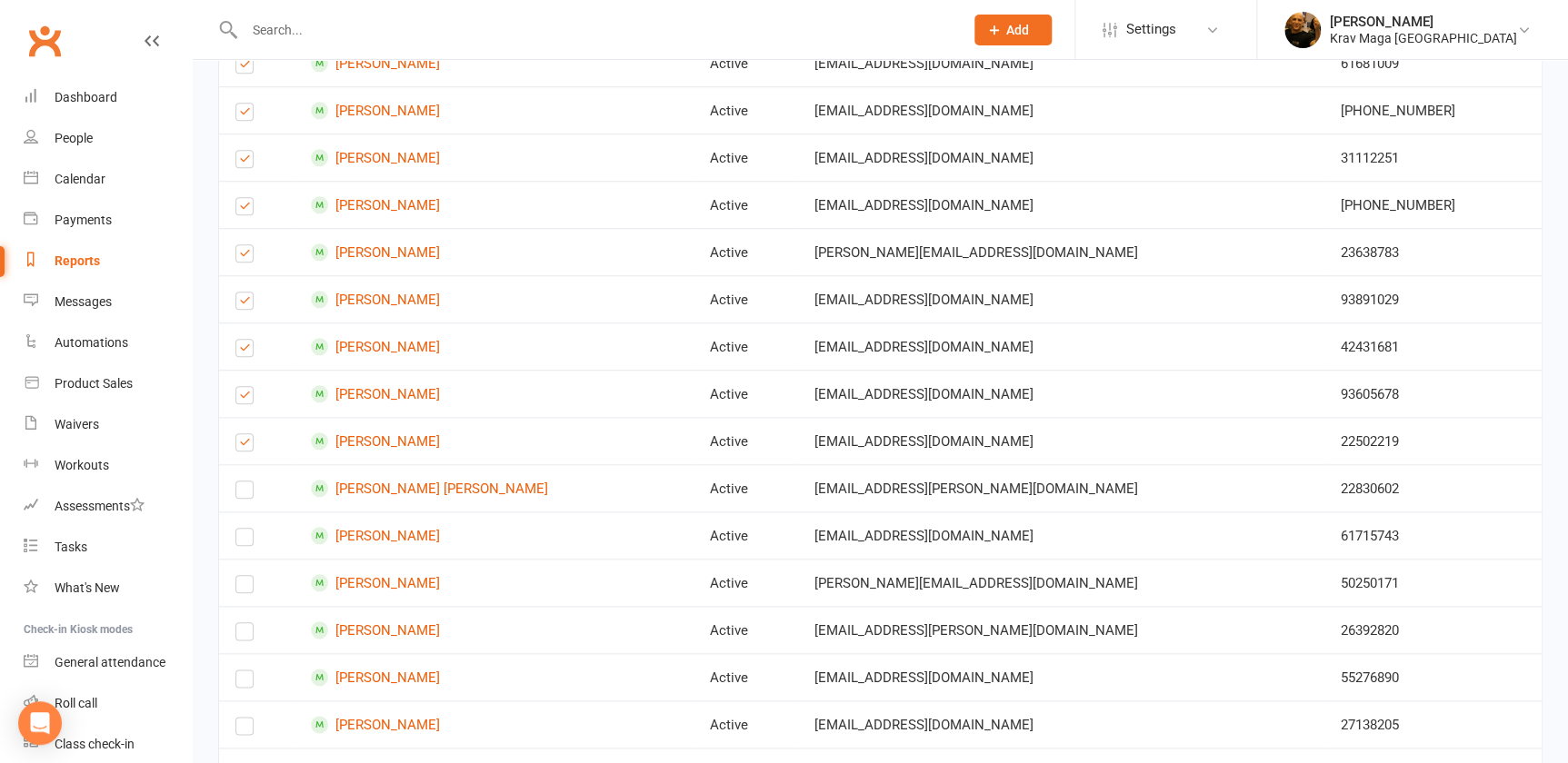
click at [245, 493] on label at bounding box center [244, 493] width 18 height 0
click at [245, 481] on input "checkbox" at bounding box center [244, 481] width 18 height 0
click at [245, 541] on label at bounding box center [244, 541] width 18 height 0
click at [245, 529] on input "checkbox" at bounding box center [244, 529] width 18 height 0
click at [245, 588] on label at bounding box center [244, 588] width 18 height 0
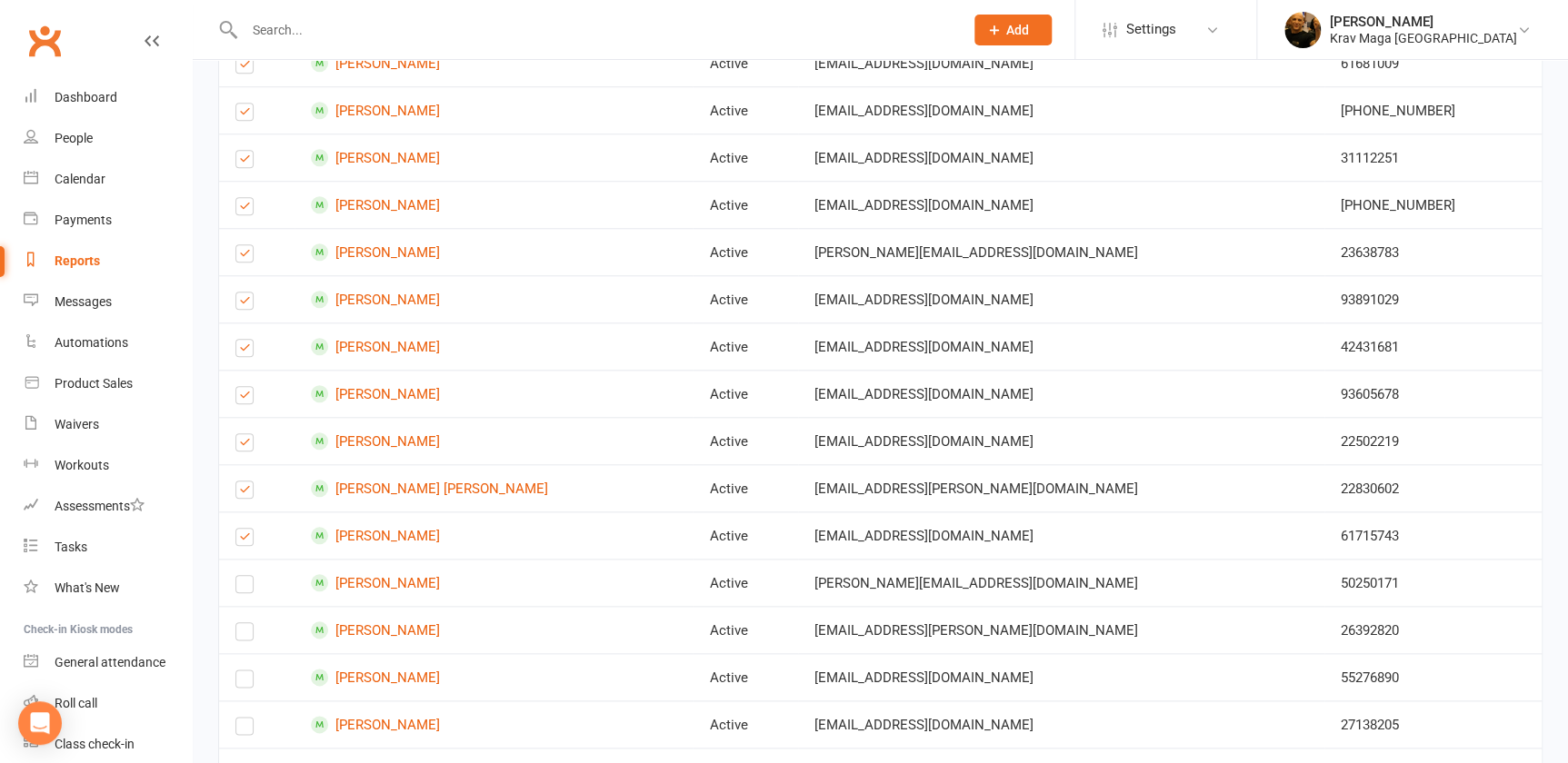
click at [245, 576] on input "checkbox" at bounding box center [244, 576] width 18 height 0
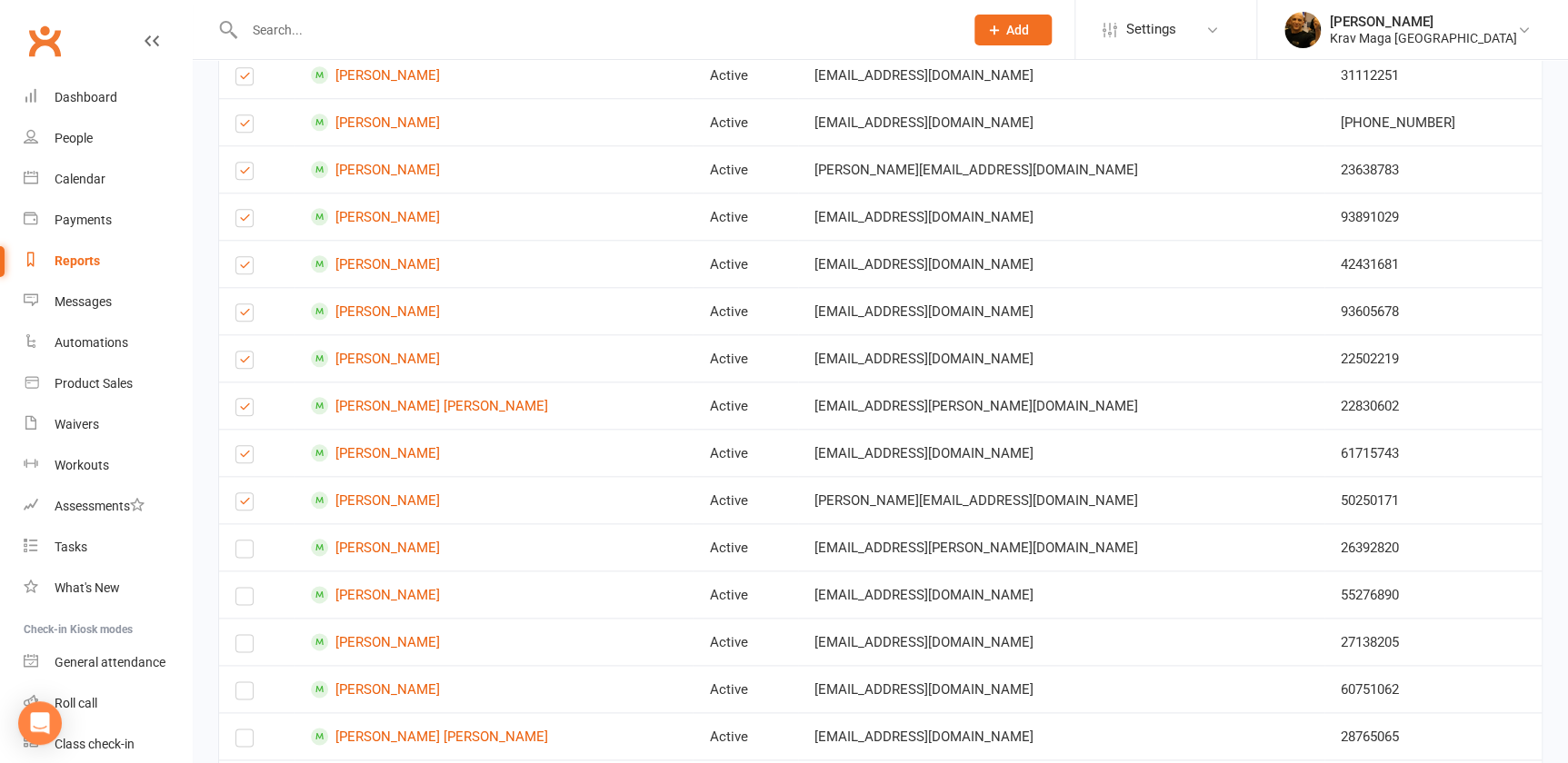
scroll to position [826, 0]
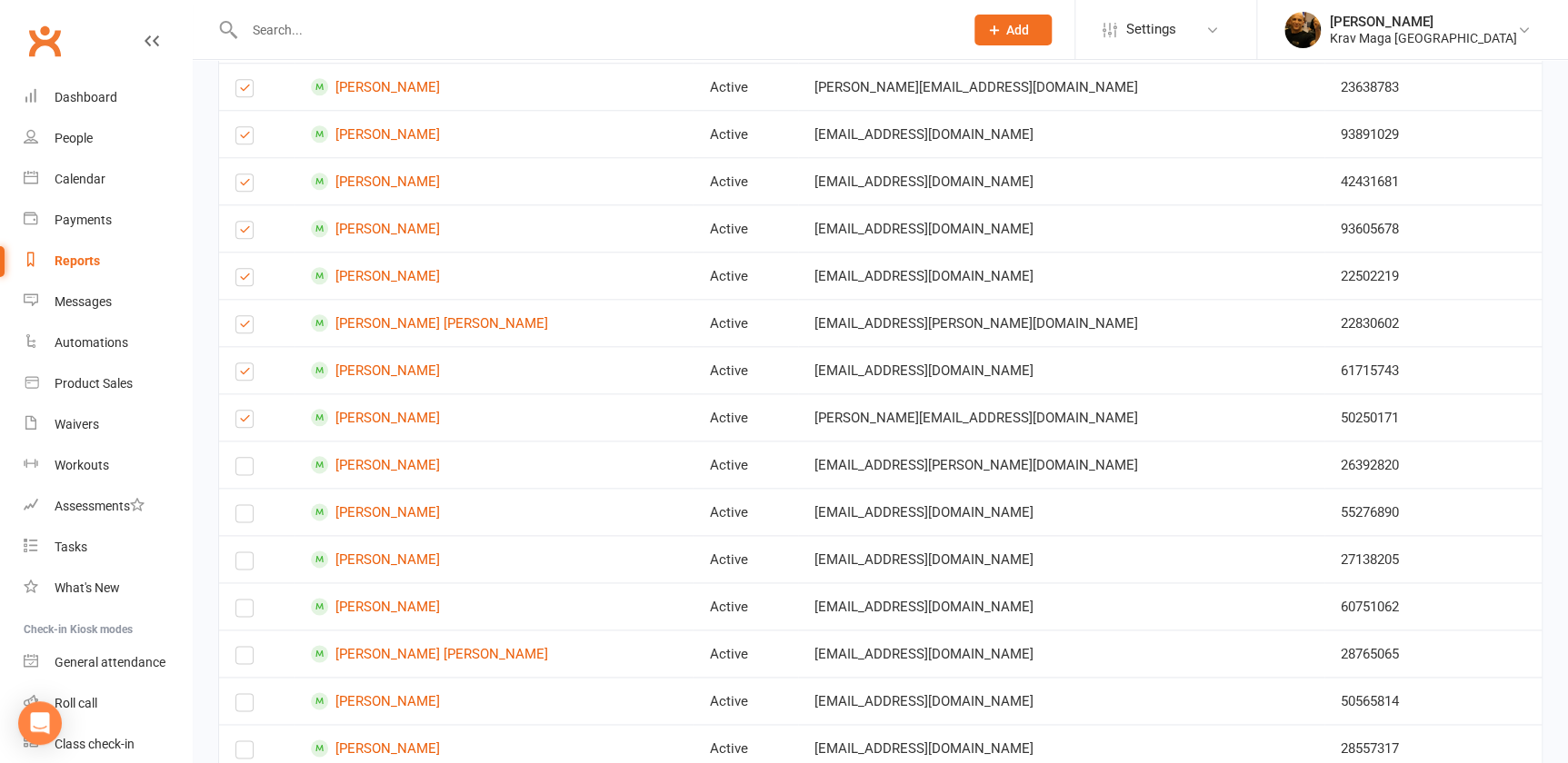
click at [241, 469] on label at bounding box center [244, 469] width 18 height 0
click at [241, 458] on input "checkbox" at bounding box center [244, 458] width 18 height 0
click at [240, 517] on label at bounding box center [244, 517] width 18 height 0
click at [240, 505] on input "checkbox" at bounding box center [244, 505] width 18 height 0
click at [242, 564] on label at bounding box center [244, 564] width 18 height 0
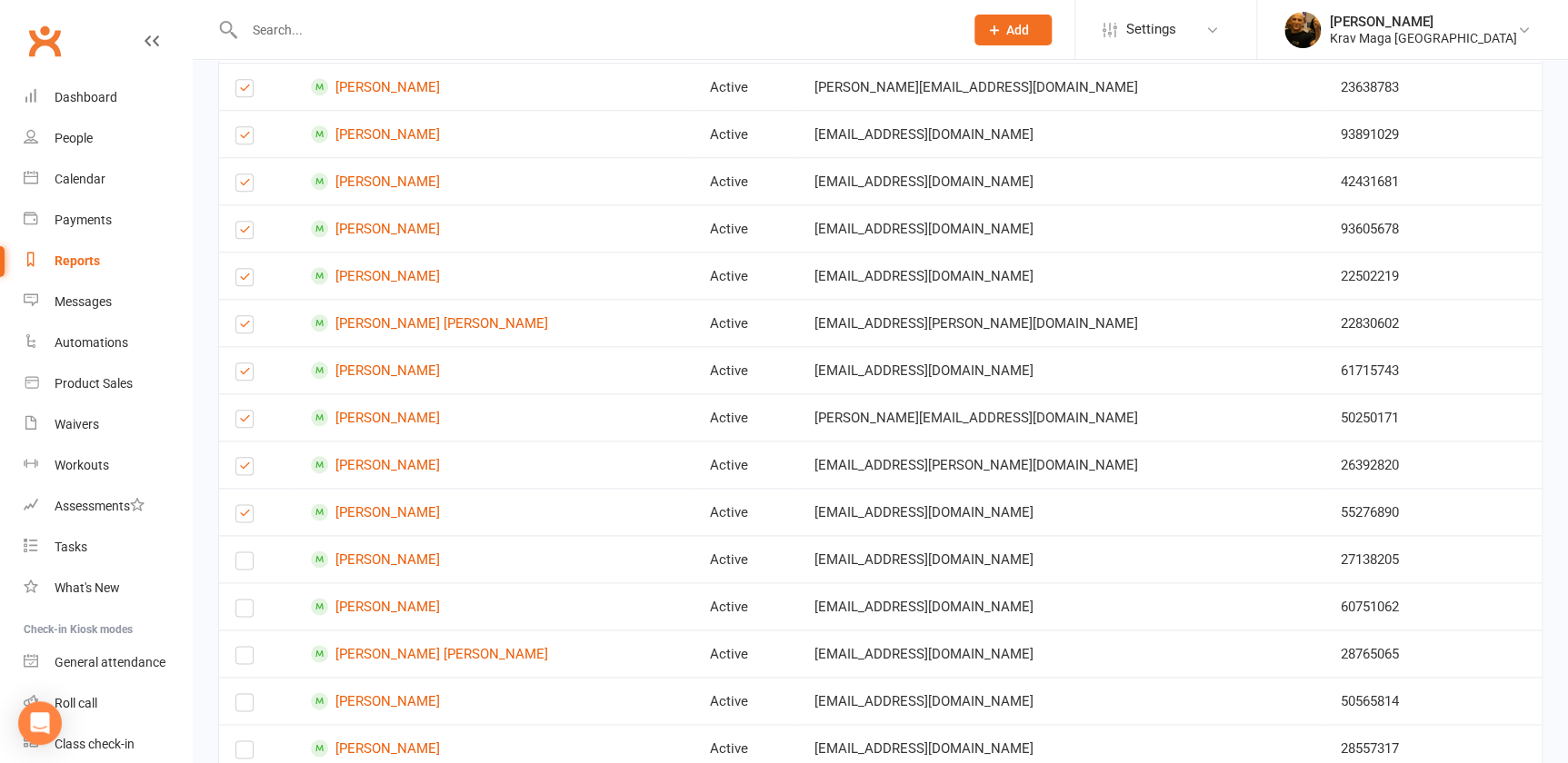
click at [242, 552] on input "checkbox" at bounding box center [244, 552] width 18 height 0
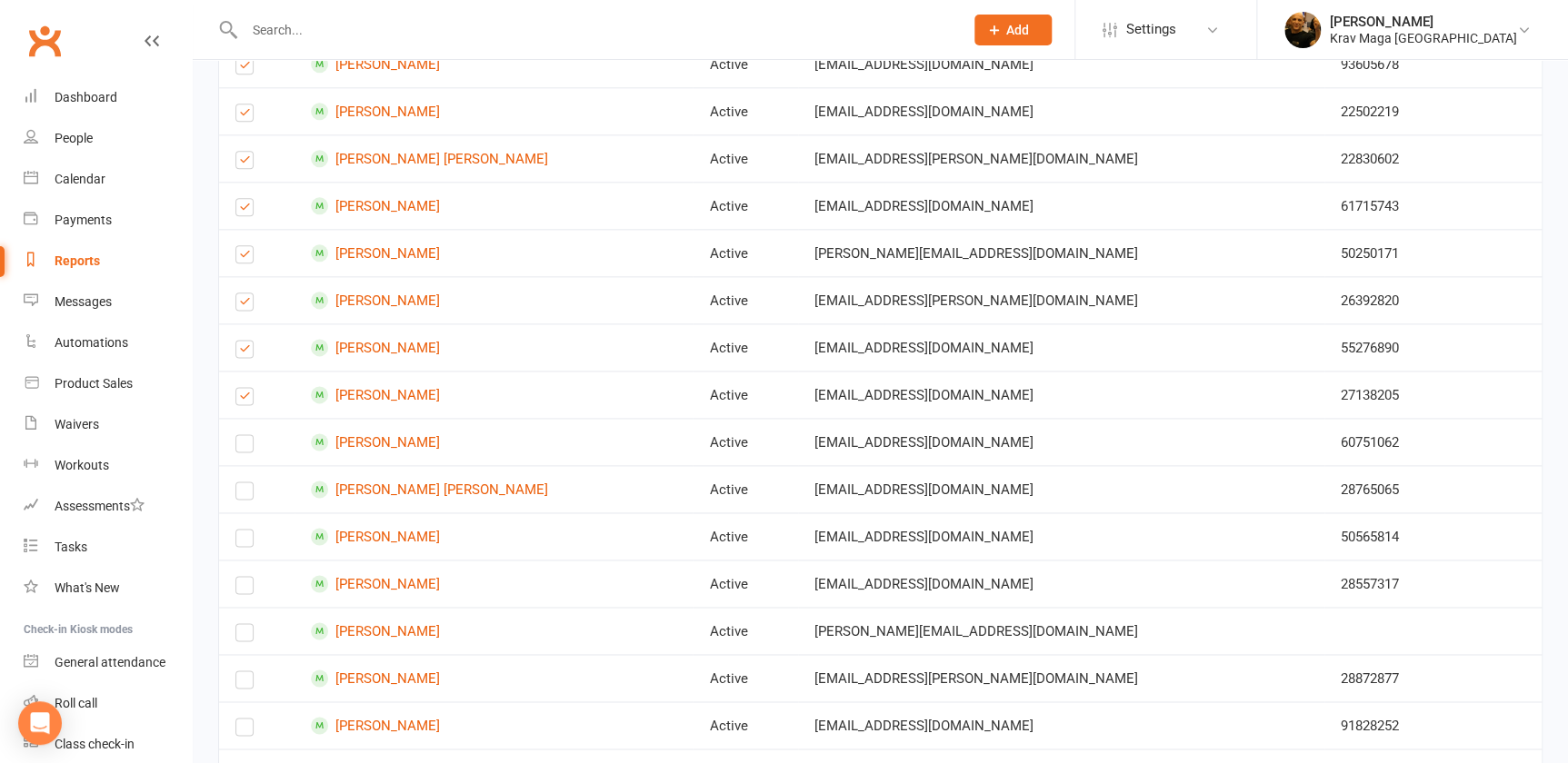
click at [243, 447] on label at bounding box center [244, 447] width 18 height 0
click at [243, 435] on input "checkbox" at bounding box center [244, 435] width 18 height 0
click at [242, 494] on label at bounding box center [244, 494] width 18 height 0
click at [242, 482] on input "checkbox" at bounding box center [244, 482] width 18 height 0
click at [243, 542] on label at bounding box center [244, 542] width 18 height 0
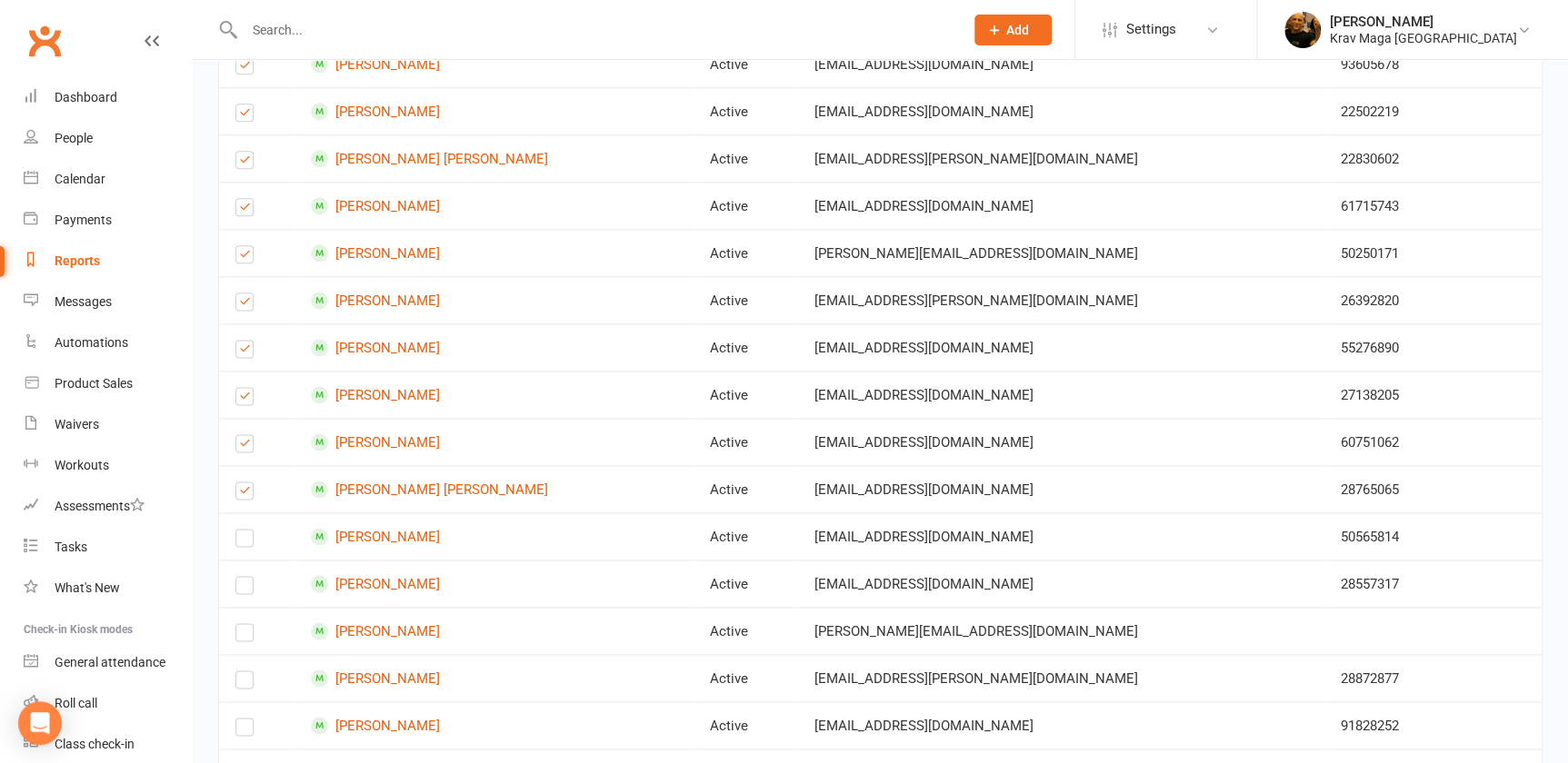
click at [243, 530] on input "checkbox" at bounding box center [244, 530] width 18 height 0
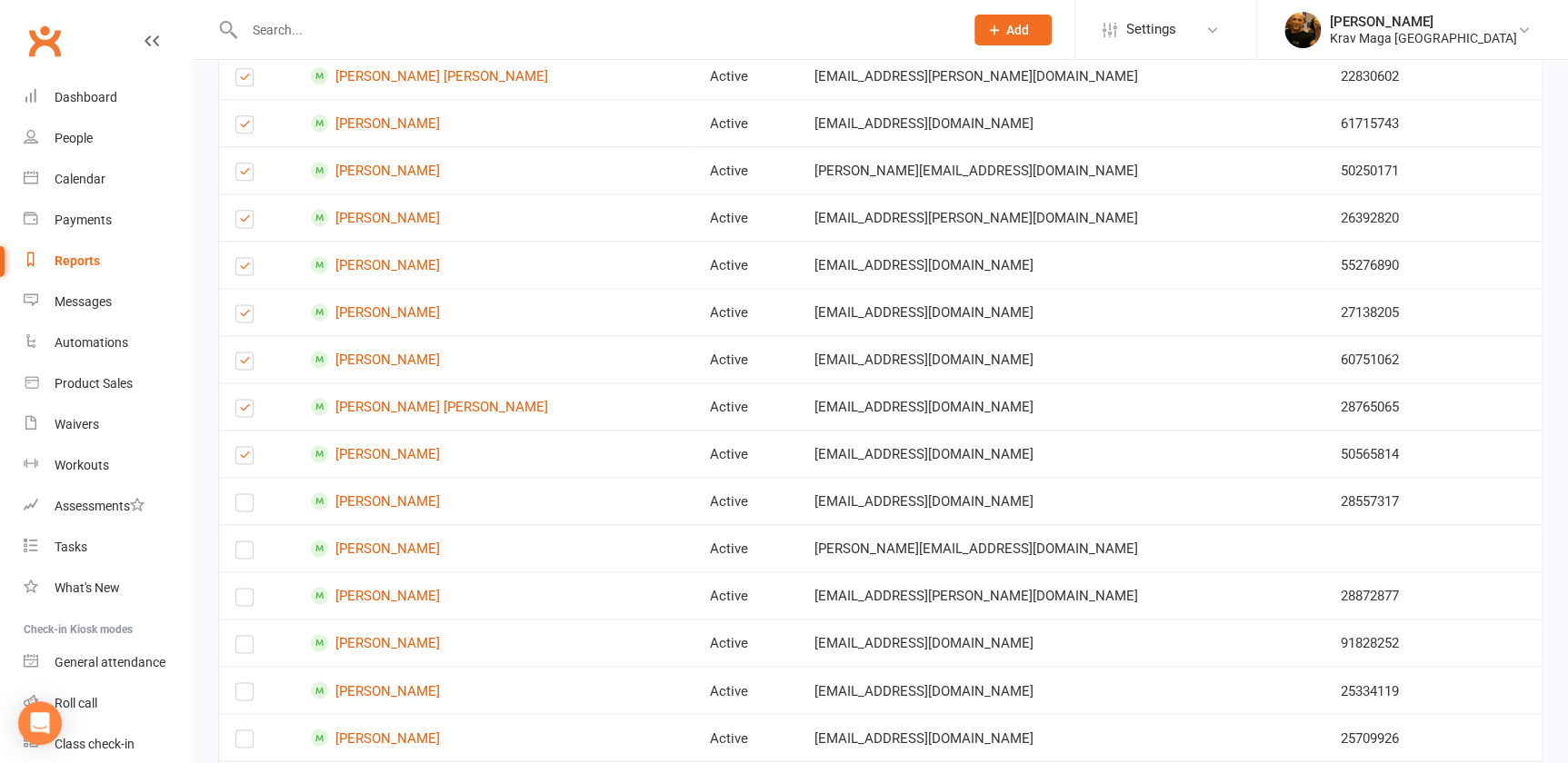
scroll to position [1155, 0]
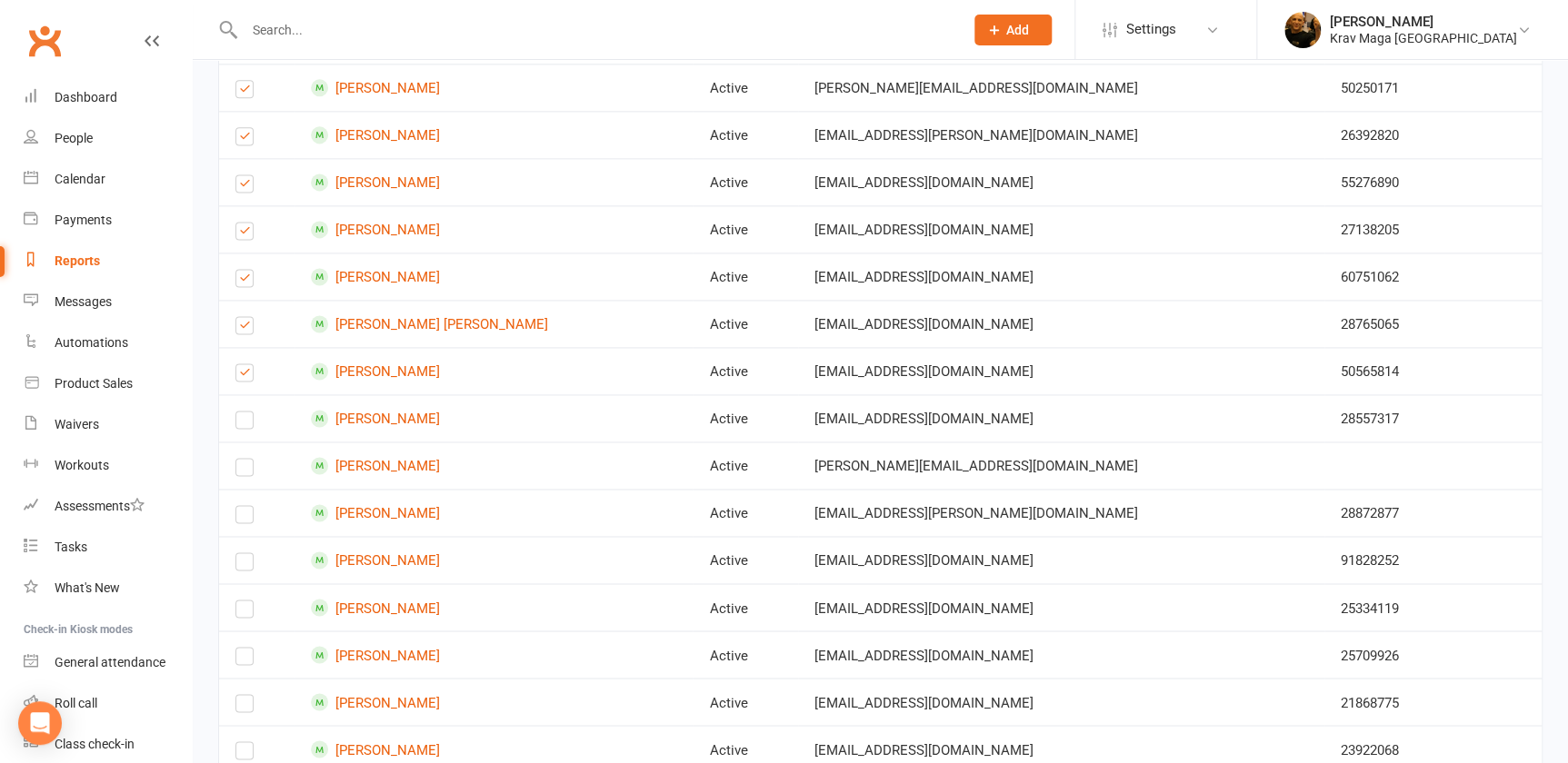
click at [245, 423] on label at bounding box center [244, 423] width 18 height 0
click at [245, 411] on input "checkbox" at bounding box center [244, 411] width 18 height 0
click at [241, 470] on label at bounding box center [244, 470] width 18 height 0
click at [241, 459] on input "checkbox" at bounding box center [244, 459] width 18 height 0
click at [241, 518] on label at bounding box center [244, 518] width 18 height 0
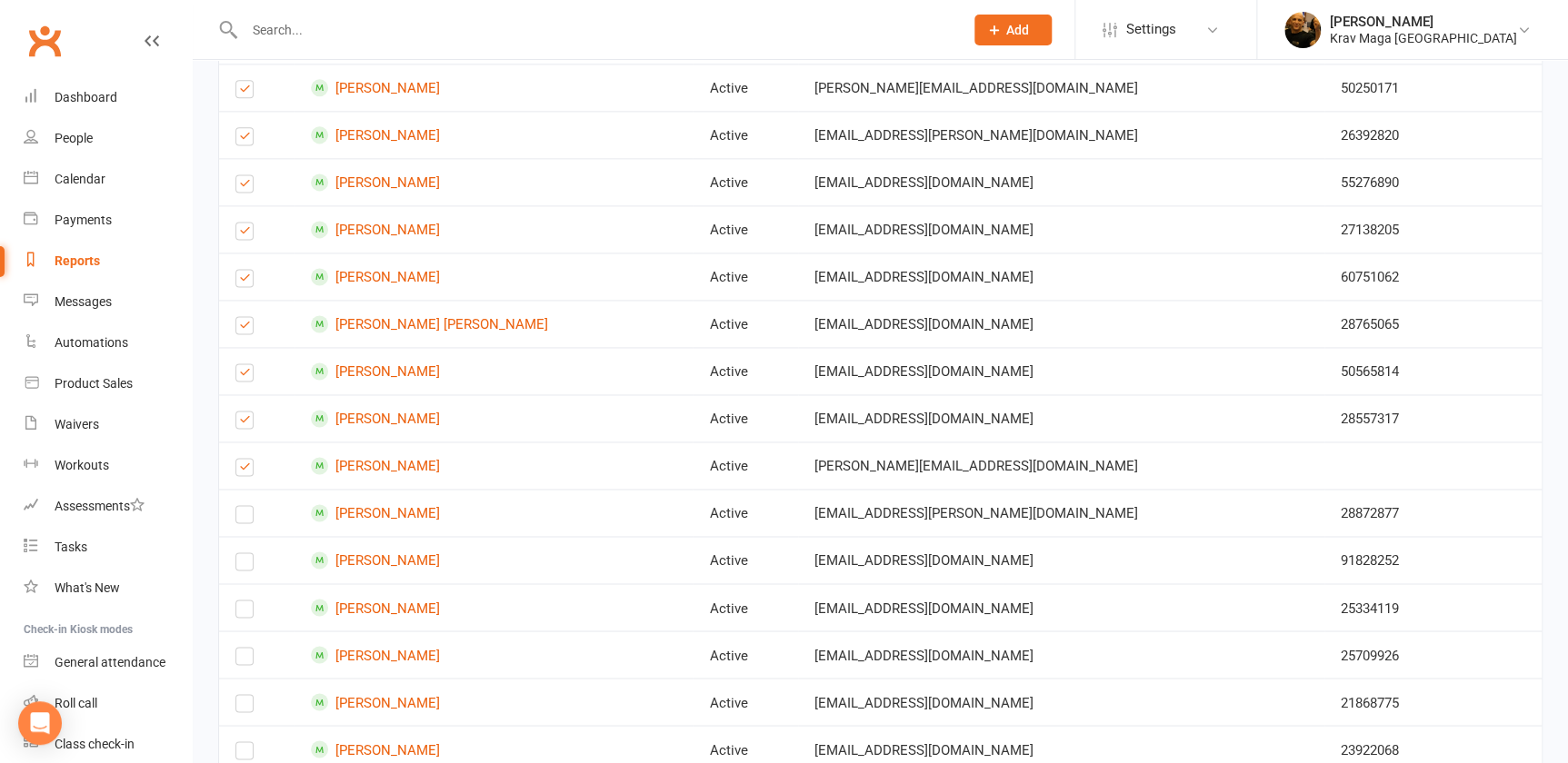
click at [241, 506] on input "checkbox" at bounding box center [244, 506] width 18 height 0
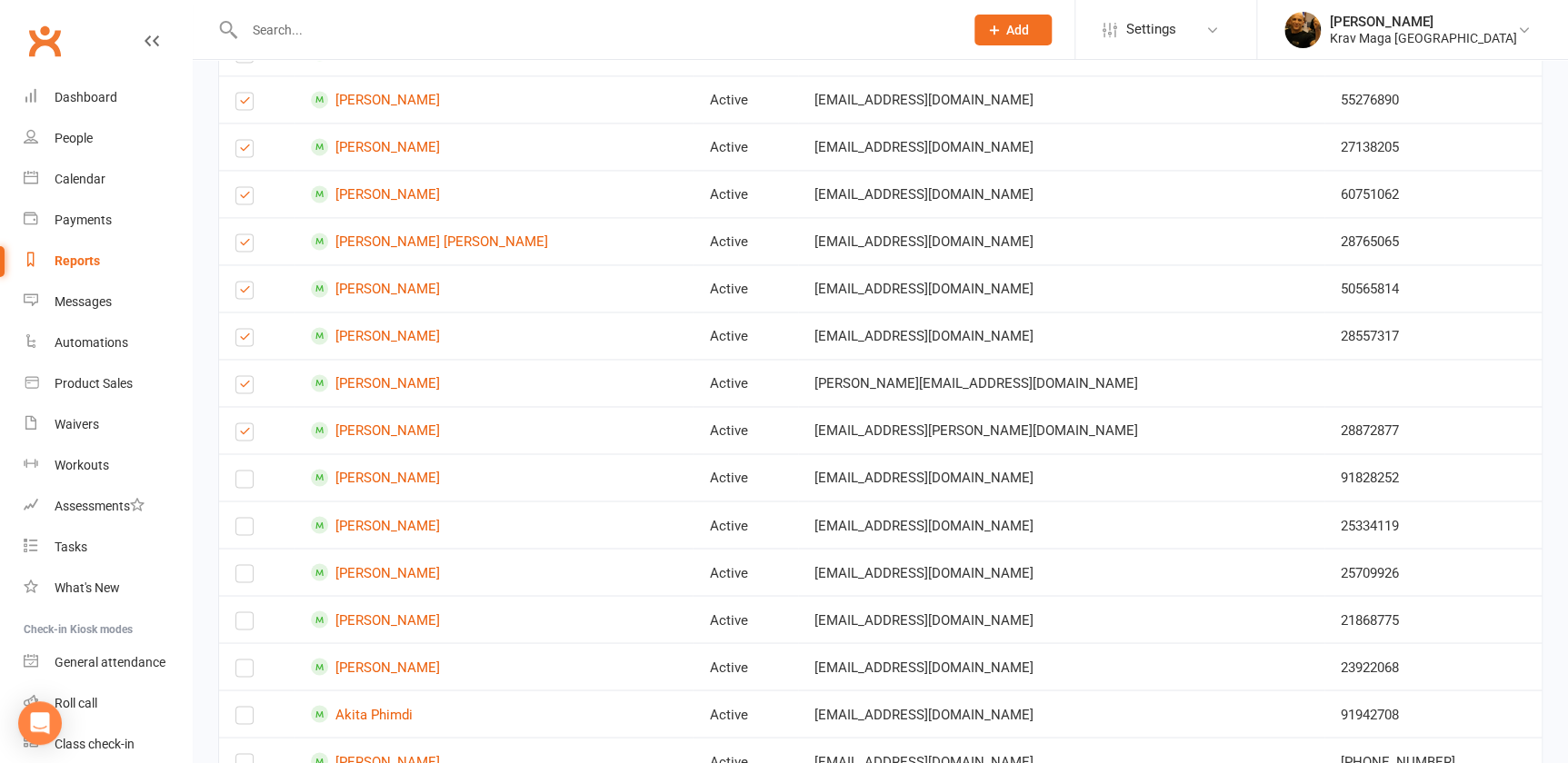
scroll to position [1320, 0]
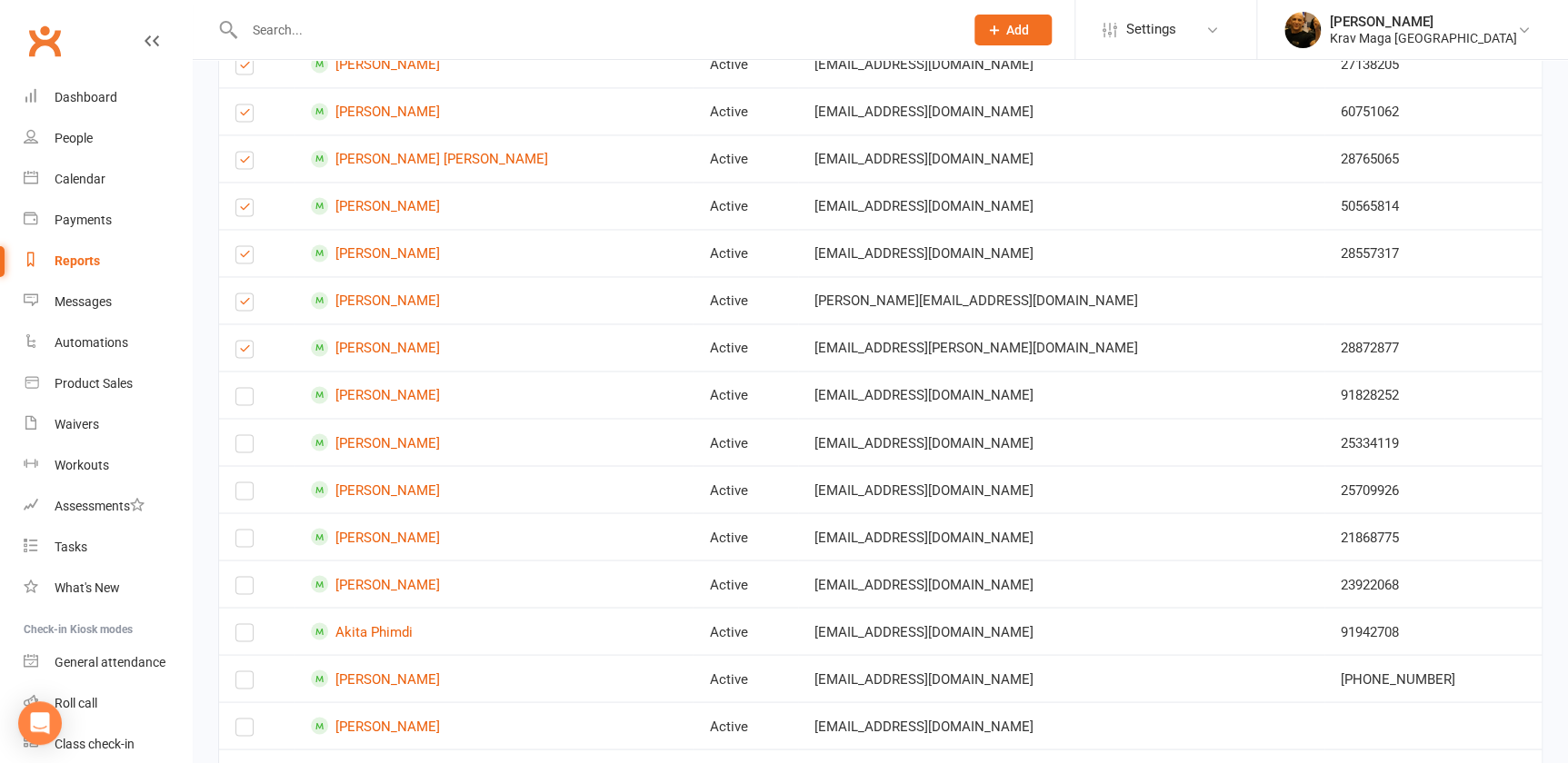
click at [239, 399] on label at bounding box center [244, 399] width 18 height 0
click at [239, 387] on input "checkbox" at bounding box center [244, 387] width 18 height 0
drag, startPoint x: 243, startPoint y: 430, endPoint x: 244, endPoint y: 454, distance: 24.0
click at [243, 447] on label at bounding box center [244, 447] width 18 height 0
click at [243, 435] on input "checkbox" at bounding box center [244, 435] width 18 height 0
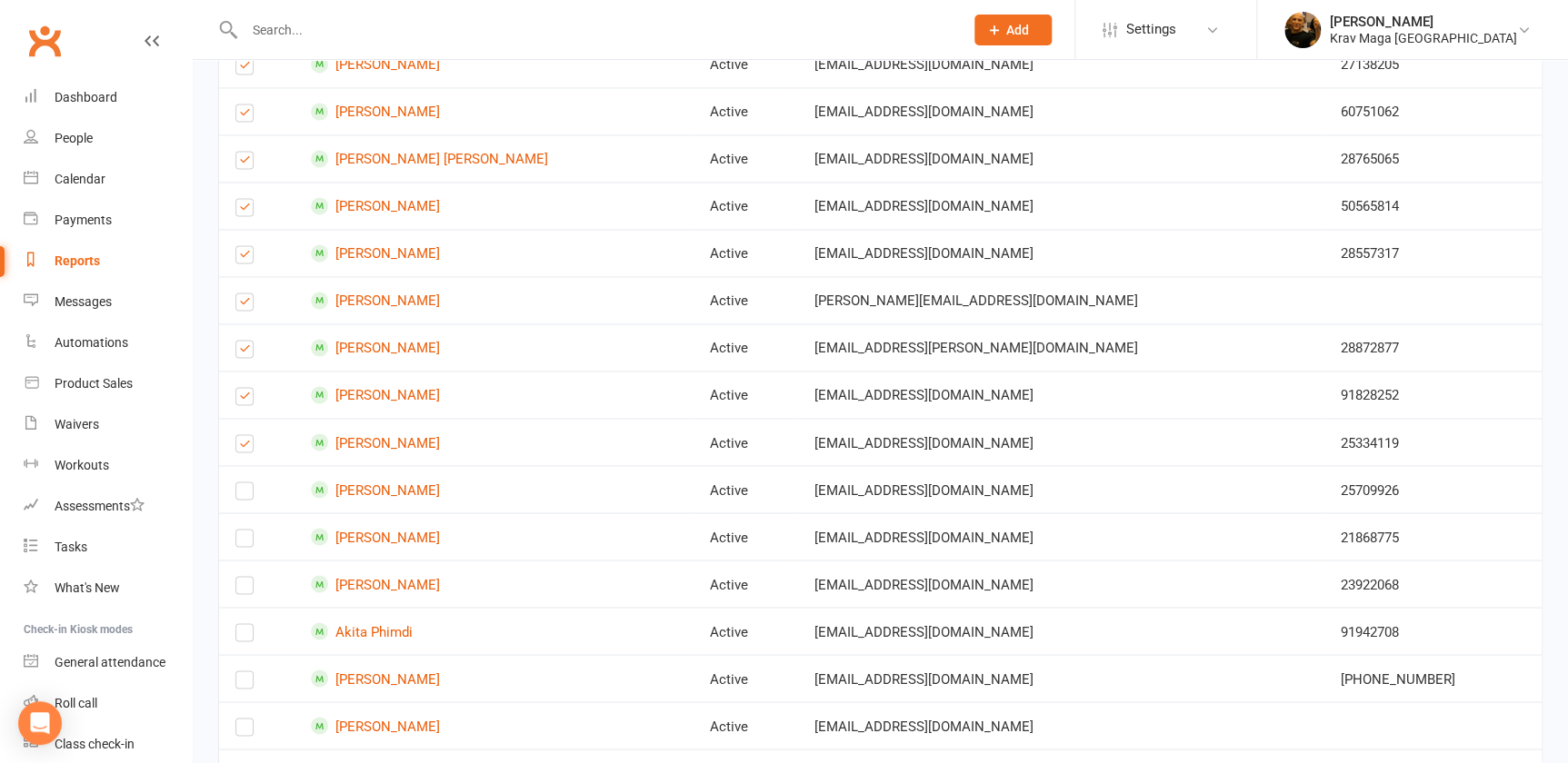
click at [246, 494] on label at bounding box center [244, 494] width 18 height 0
click at [246, 482] on input "checkbox" at bounding box center [244, 482] width 18 height 0
click at [242, 542] on label at bounding box center [244, 542] width 18 height 0
click at [242, 530] on input "checkbox" at bounding box center [244, 530] width 18 height 0
click at [241, 589] on label at bounding box center [244, 589] width 18 height 0
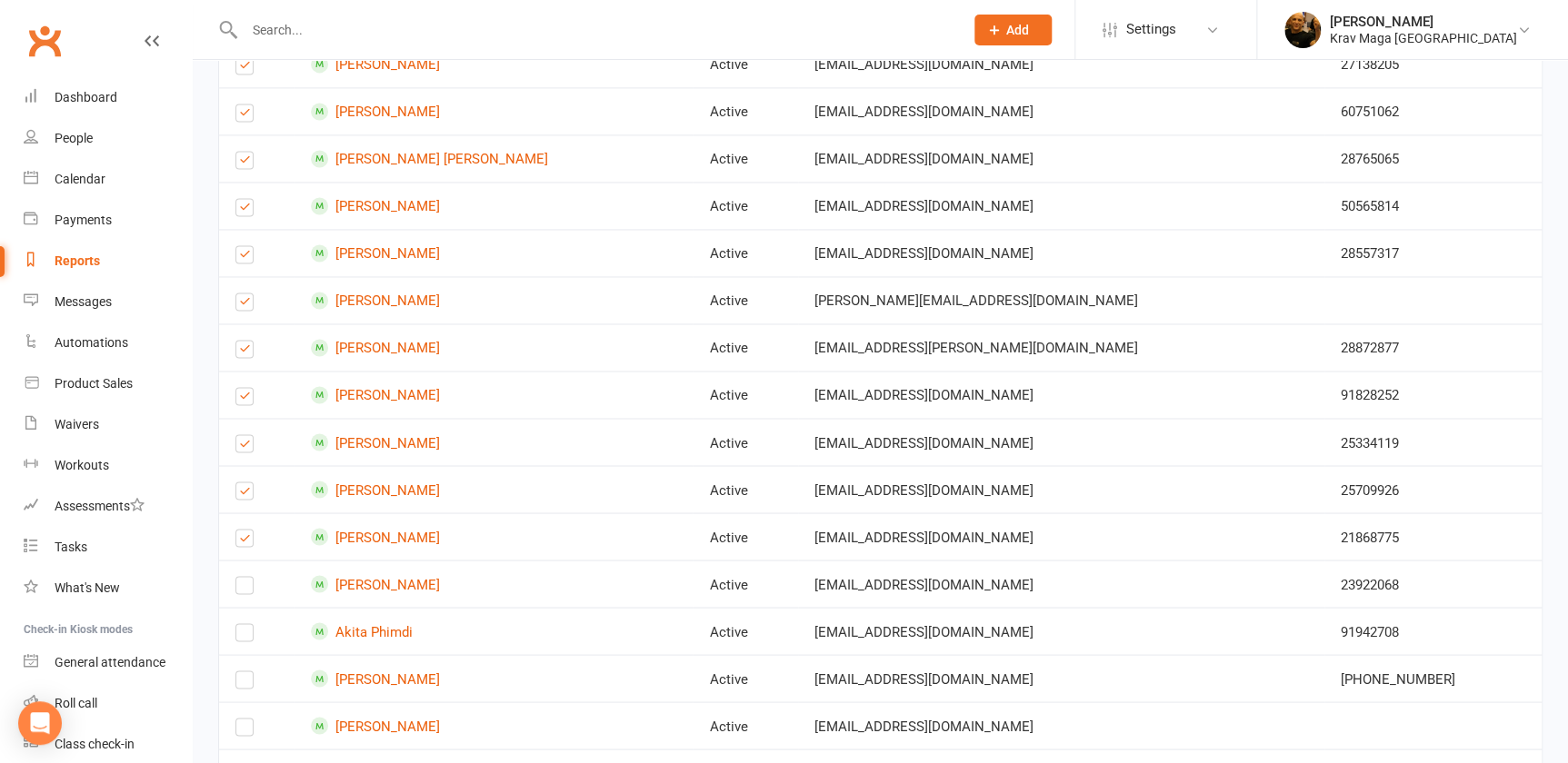
click at [241, 577] on input "checkbox" at bounding box center [244, 577] width 18 height 0
click at [240, 636] on label at bounding box center [244, 636] width 18 height 0
click at [240, 624] on input "checkbox" at bounding box center [244, 624] width 18 height 0
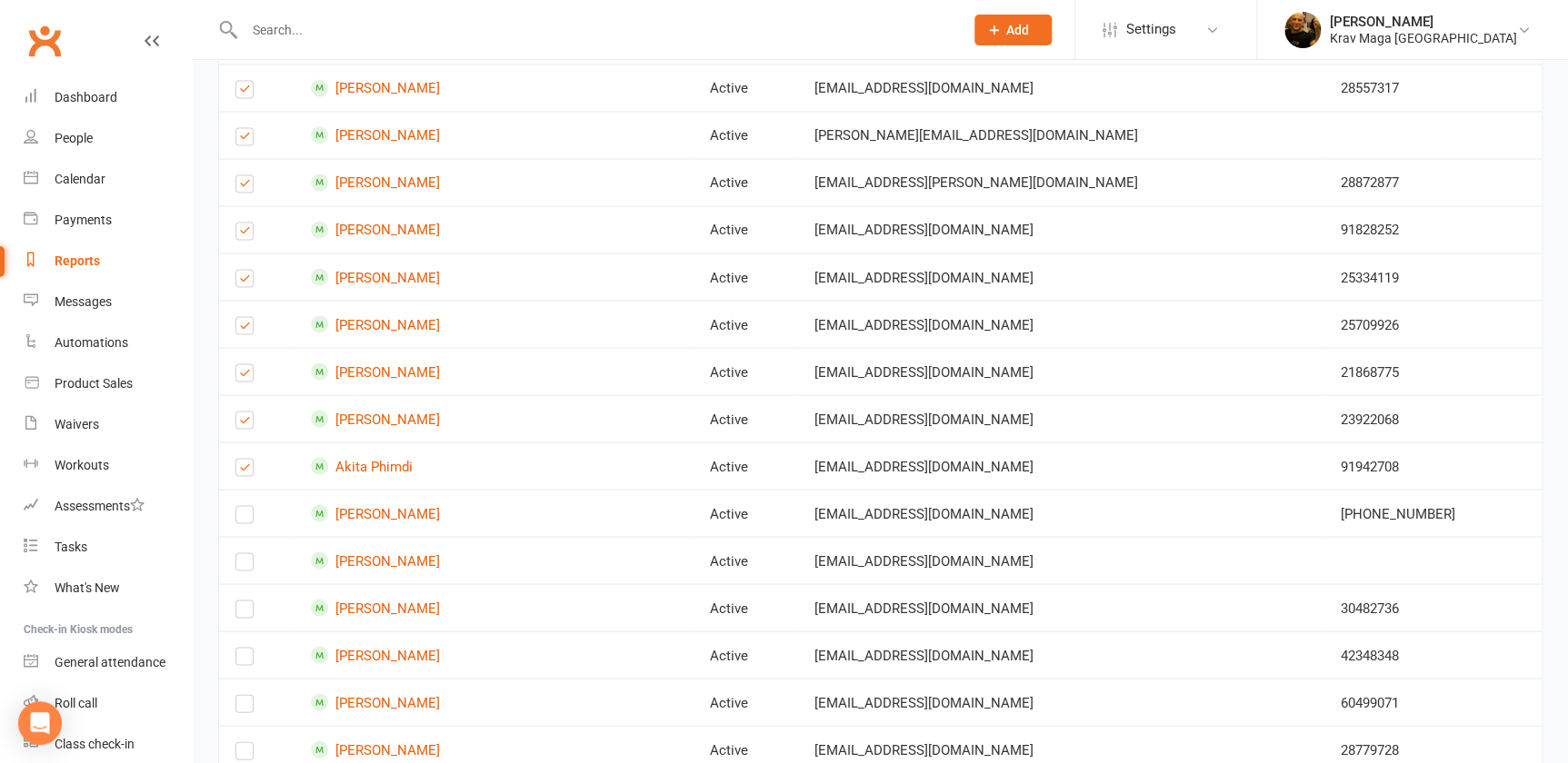
click at [239, 518] on label at bounding box center [244, 518] width 18 height 0
click at [239, 506] on input "checkbox" at bounding box center [244, 506] width 18 height 0
click at [243, 565] on label at bounding box center [244, 565] width 18 height 0
click at [243, 553] on input "checkbox" at bounding box center [244, 553] width 18 height 0
click at [243, 613] on label at bounding box center [244, 613] width 18 height 0
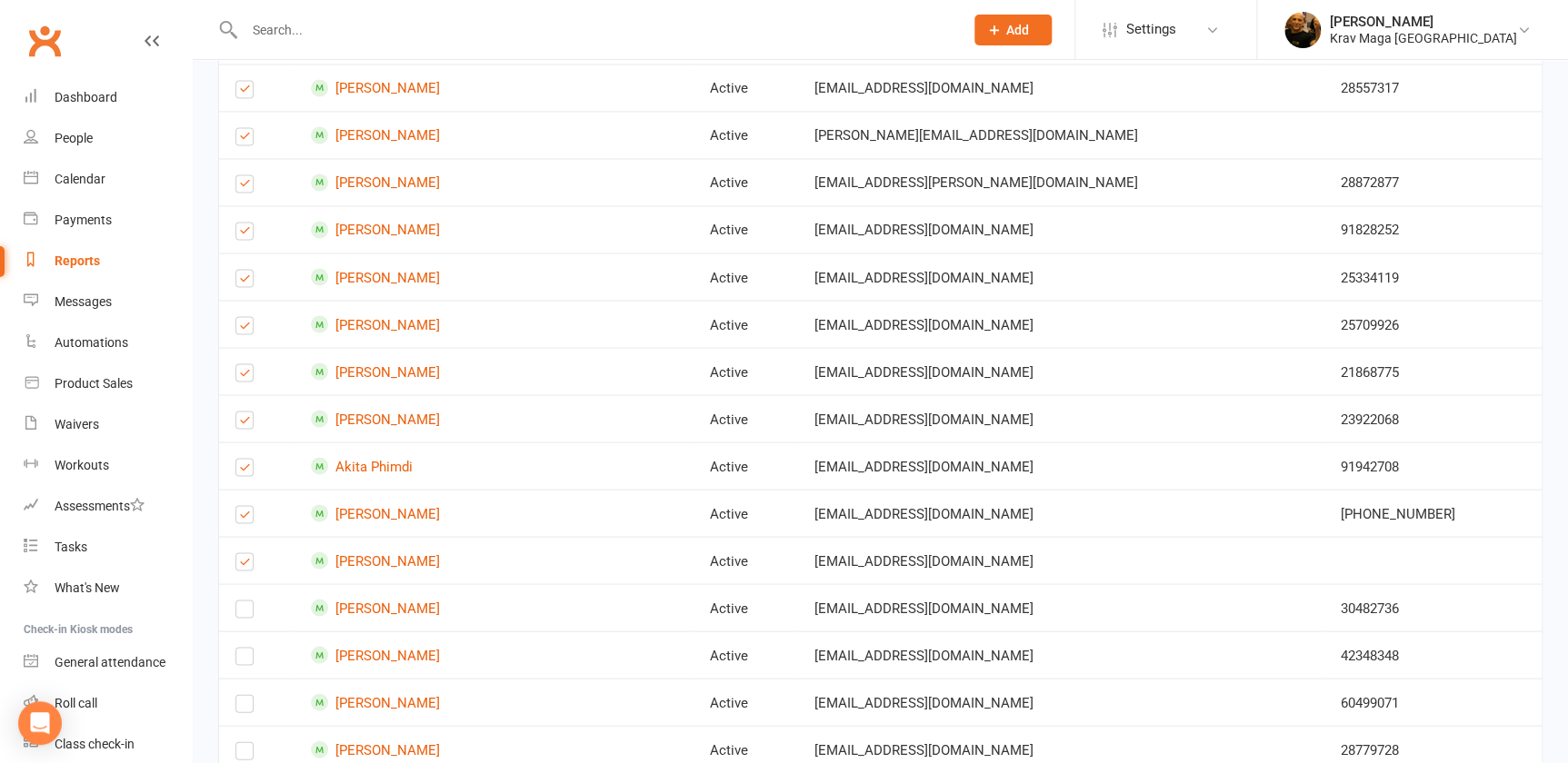
click at [243, 601] on input "checkbox" at bounding box center [244, 601] width 18 height 0
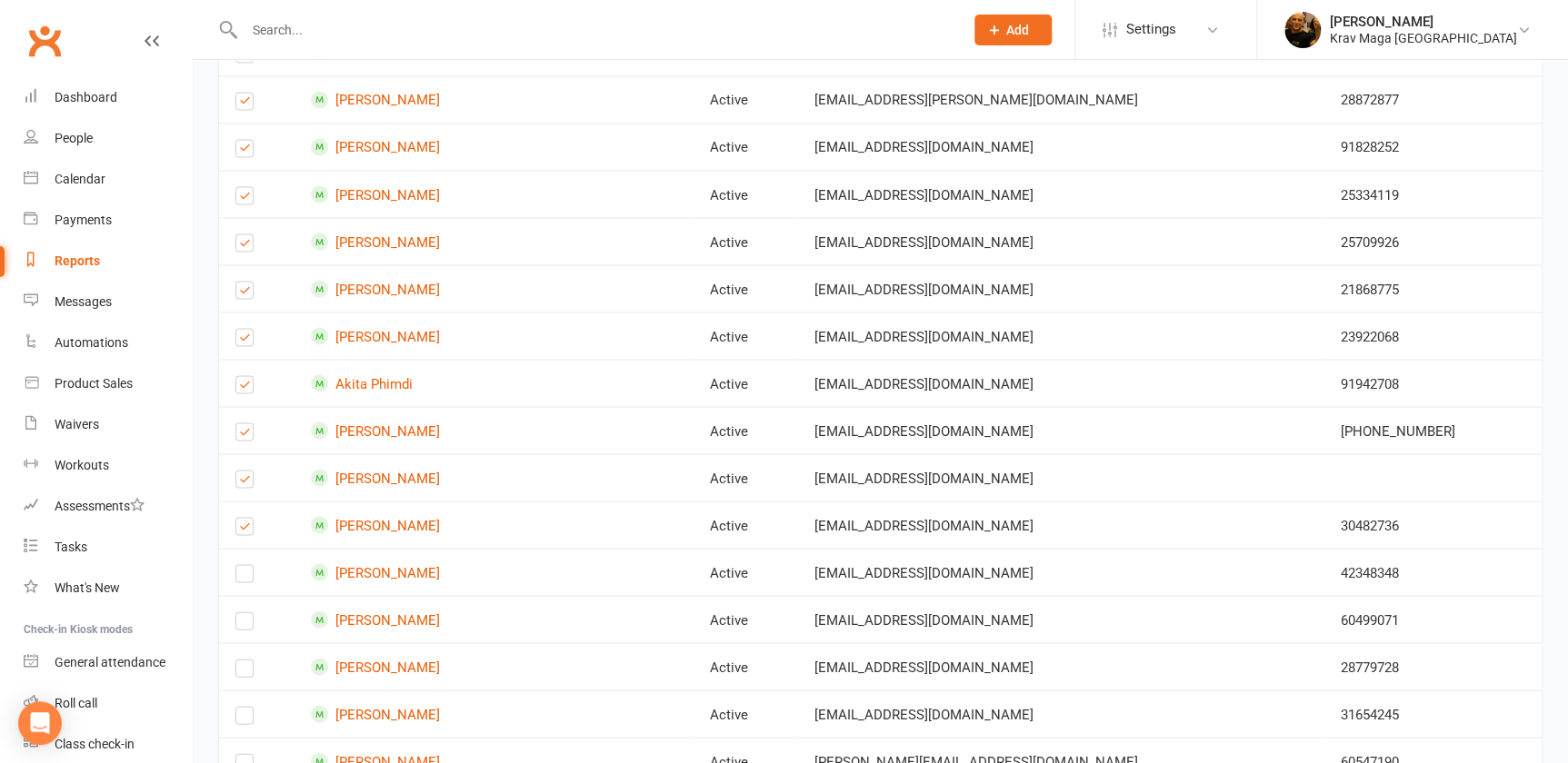
scroll to position [1652, 0]
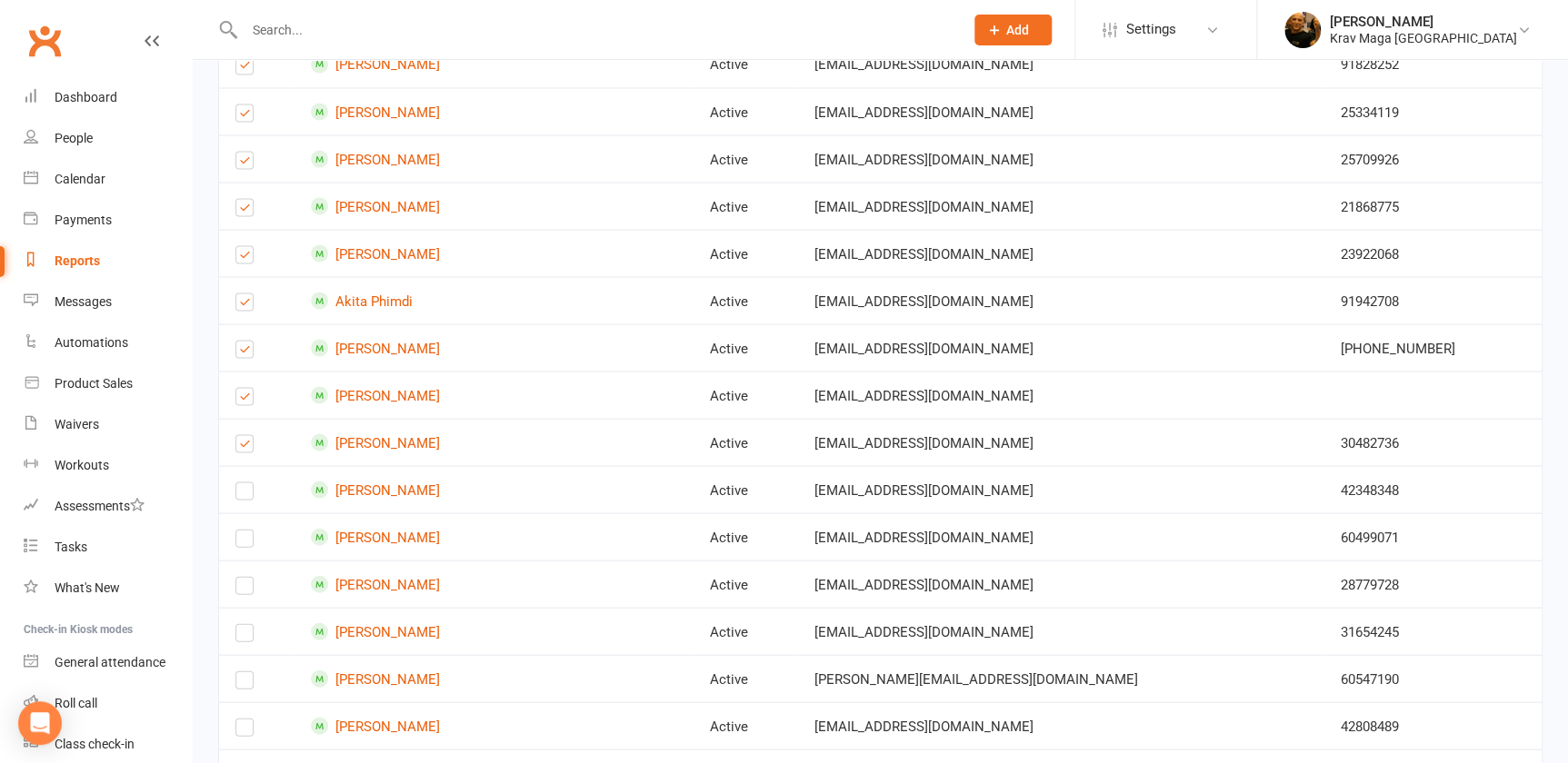
click at [246, 494] on label at bounding box center [244, 494] width 18 height 0
click at [246, 482] on input "checkbox" at bounding box center [244, 482] width 18 height 0
click at [245, 542] on label at bounding box center [244, 542] width 18 height 0
click at [245, 530] on input "checkbox" at bounding box center [244, 530] width 18 height 0
click at [243, 589] on label at bounding box center [244, 589] width 18 height 0
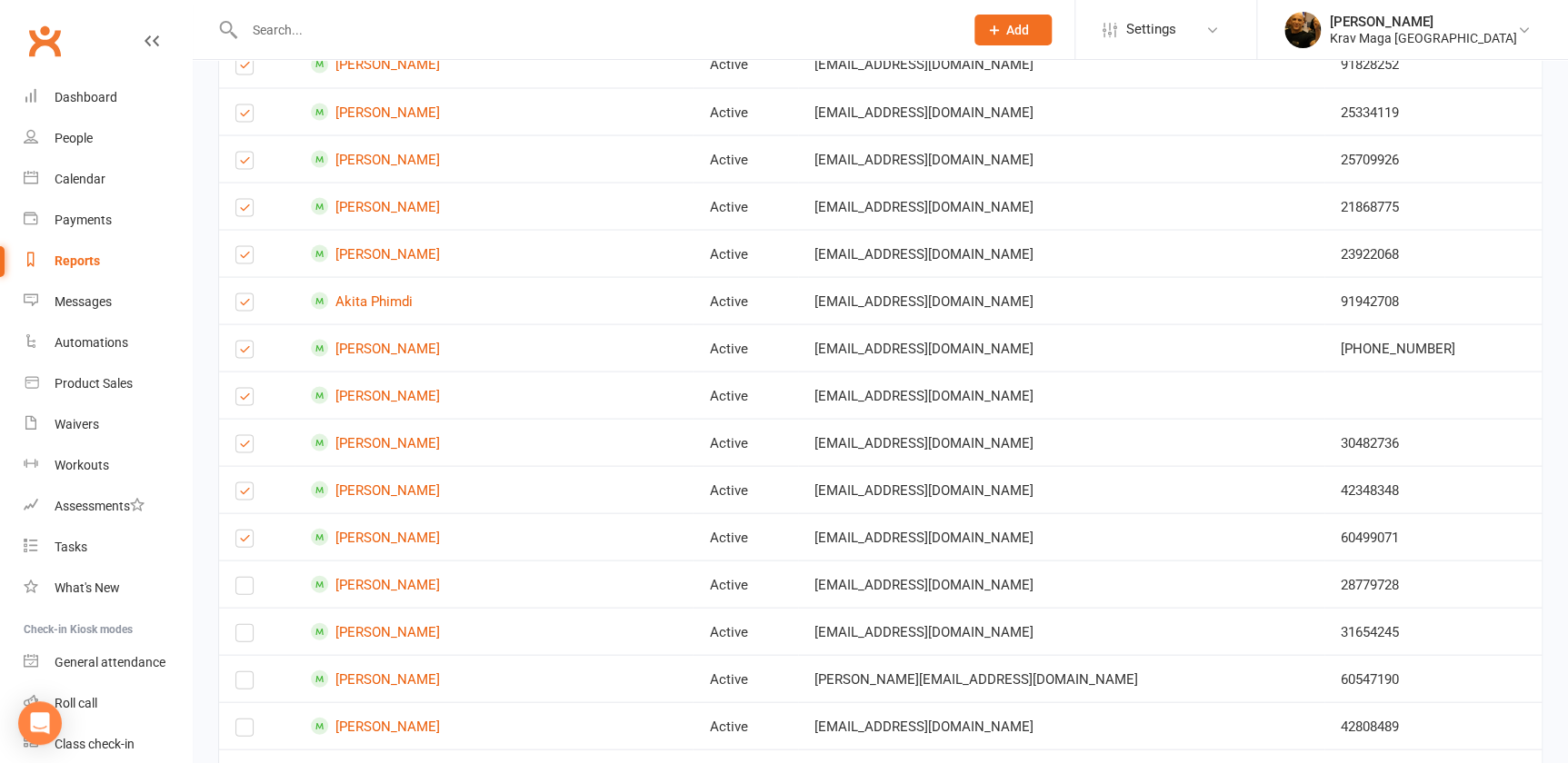
click at [243, 577] on input "checkbox" at bounding box center [244, 577] width 18 height 0
click at [250, 636] on label at bounding box center [244, 636] width 18 height 0
click at [250, 624] on input "checkbox" at bounding box center [244, 624] width 18 height 0
click at [241, 683] on label at bounding box center [244, 683] width 18 height 0
click at [241, 671] on input "checkbox" at bounding box center [244, 671] width 18 height 0
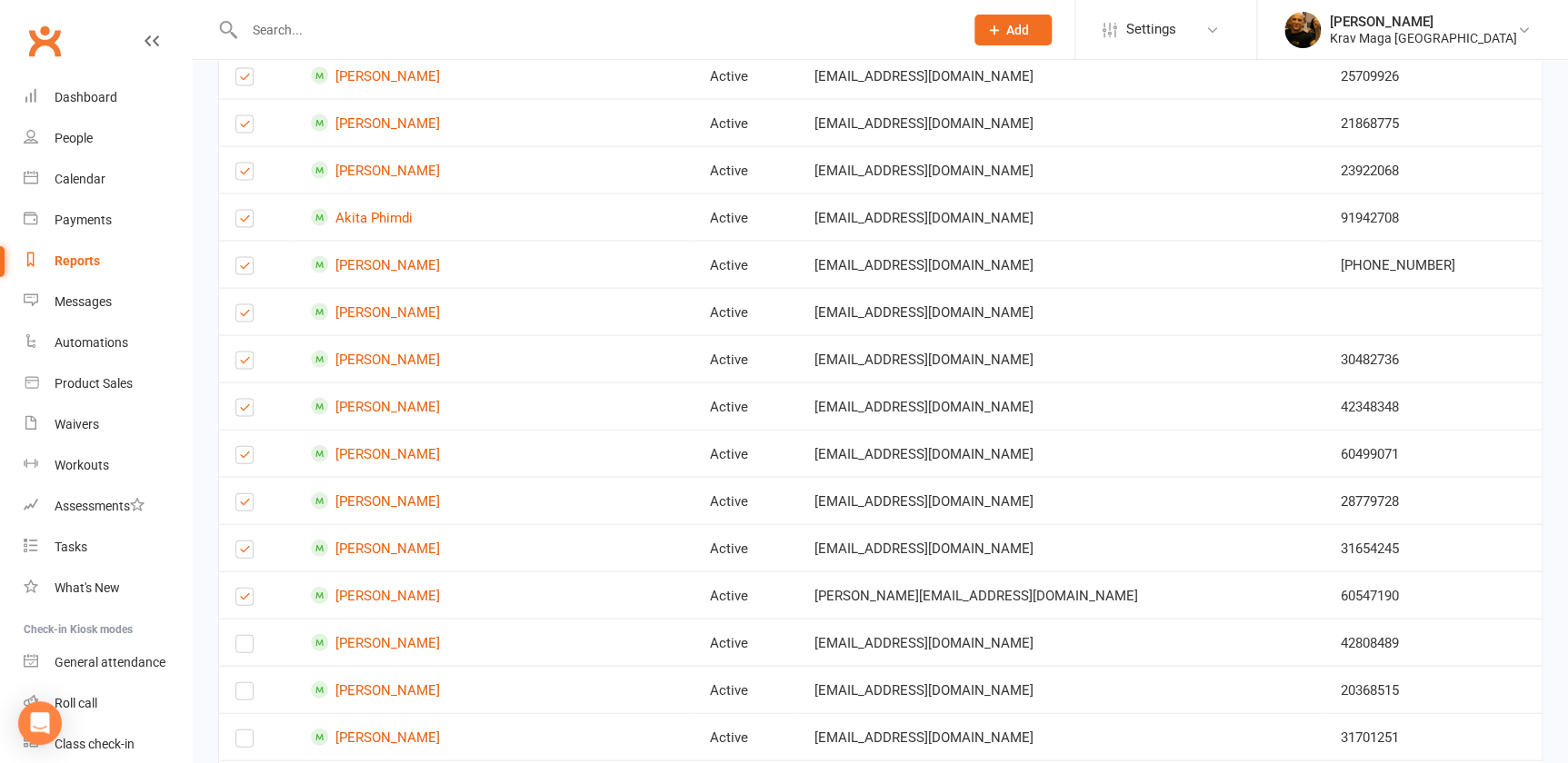
scroll to position [1817, 0]
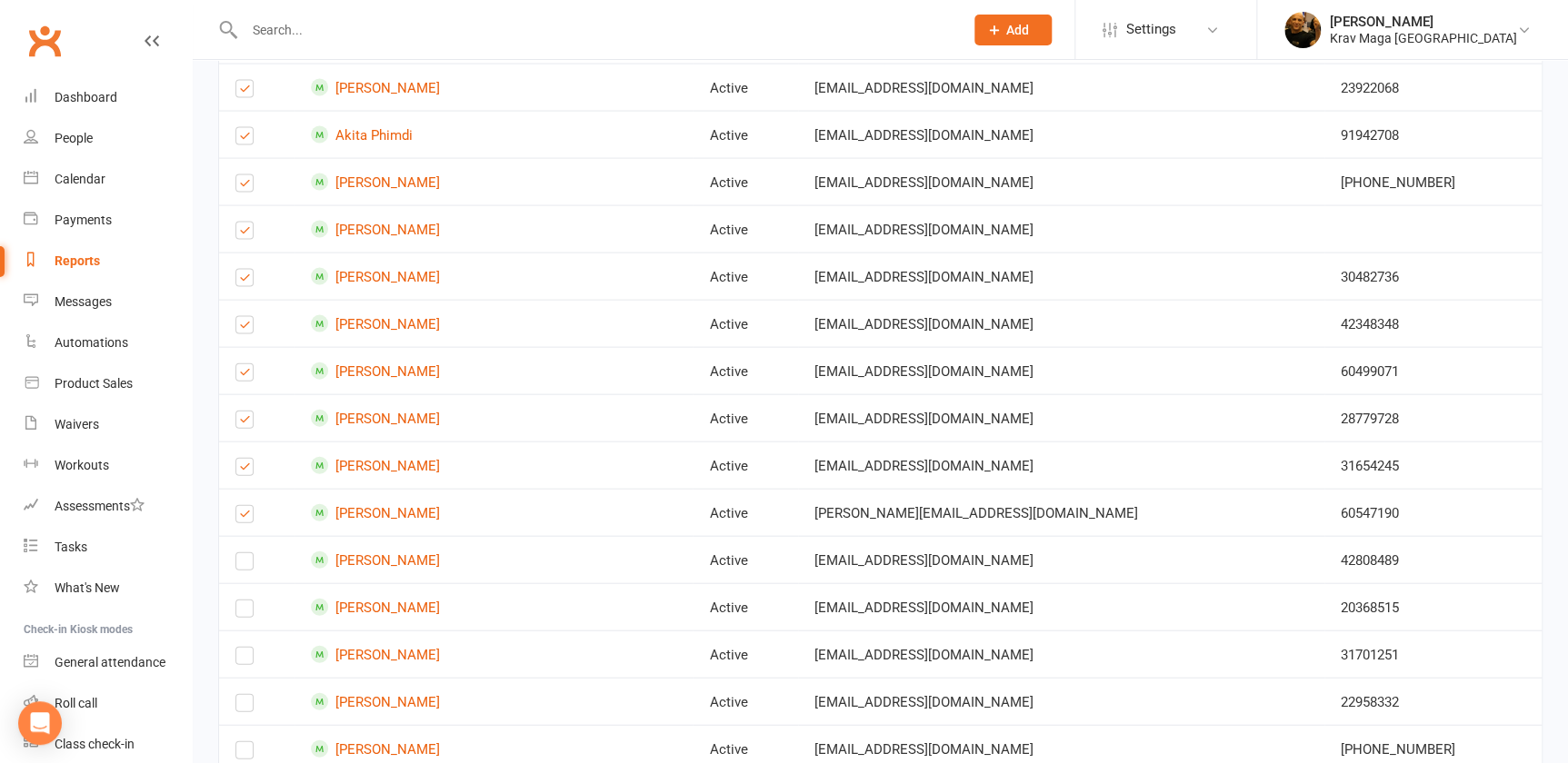
click at [238, 544] on td at bounding box center [257, 559] width 75 height 47
click at [243, 565] on label at bounding box center [244, 565] width 18 height 0
click at [243, 553] on input "checkbox" at bounding box center [244, 553] width 18 height 0
click at [241, 613] on label at bounding box center [244, 613] width 18 height 0
click at [241, 601] on input "checkbox" at bounding box center [244, 601] width 18 height 0
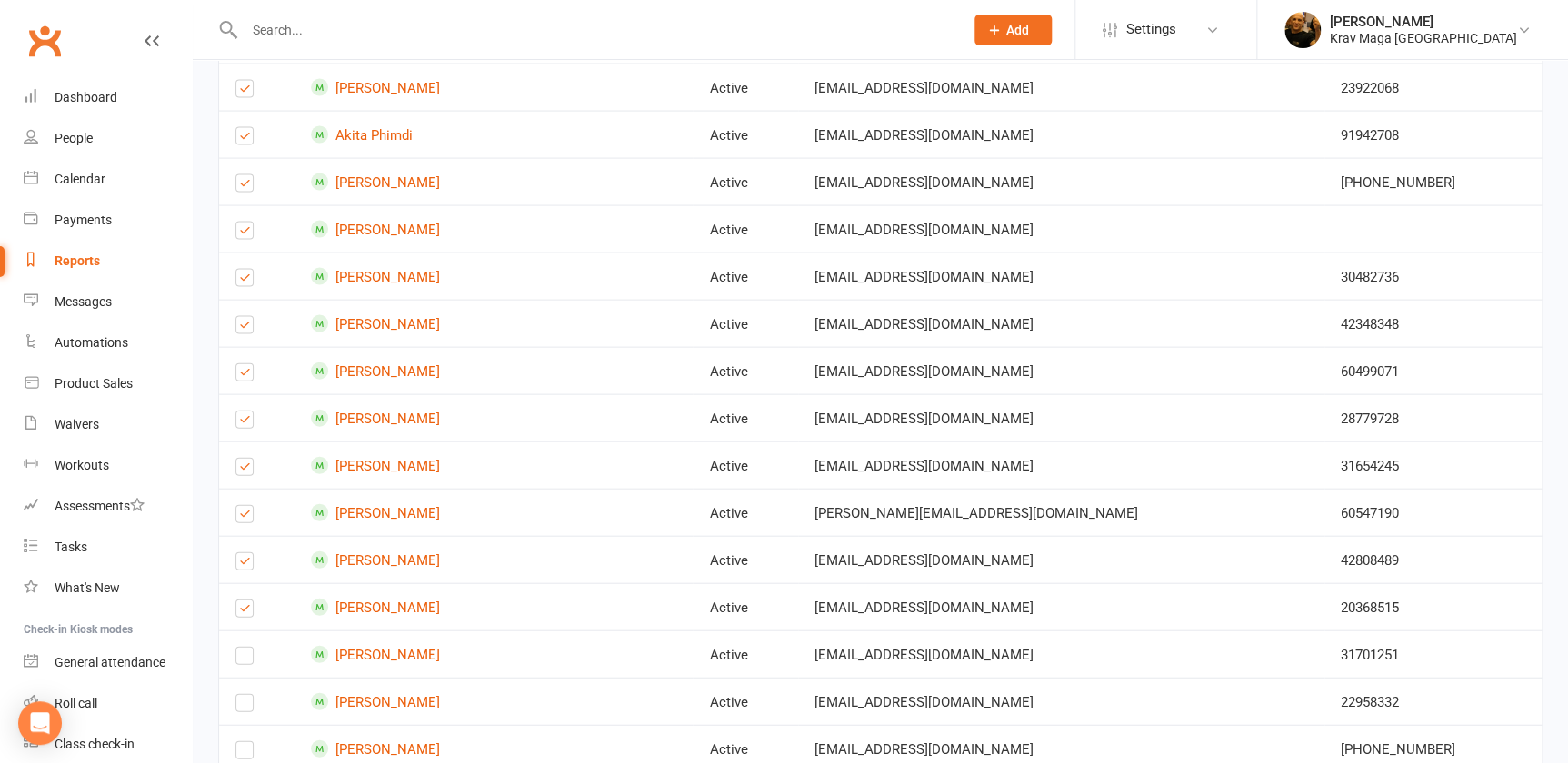
click at [243, 659] on label at bounding box center [244, 659] width 18 height 0
click at [243, 647] on input "checkbox" at bounding box center [244, 647] width 18 height 0
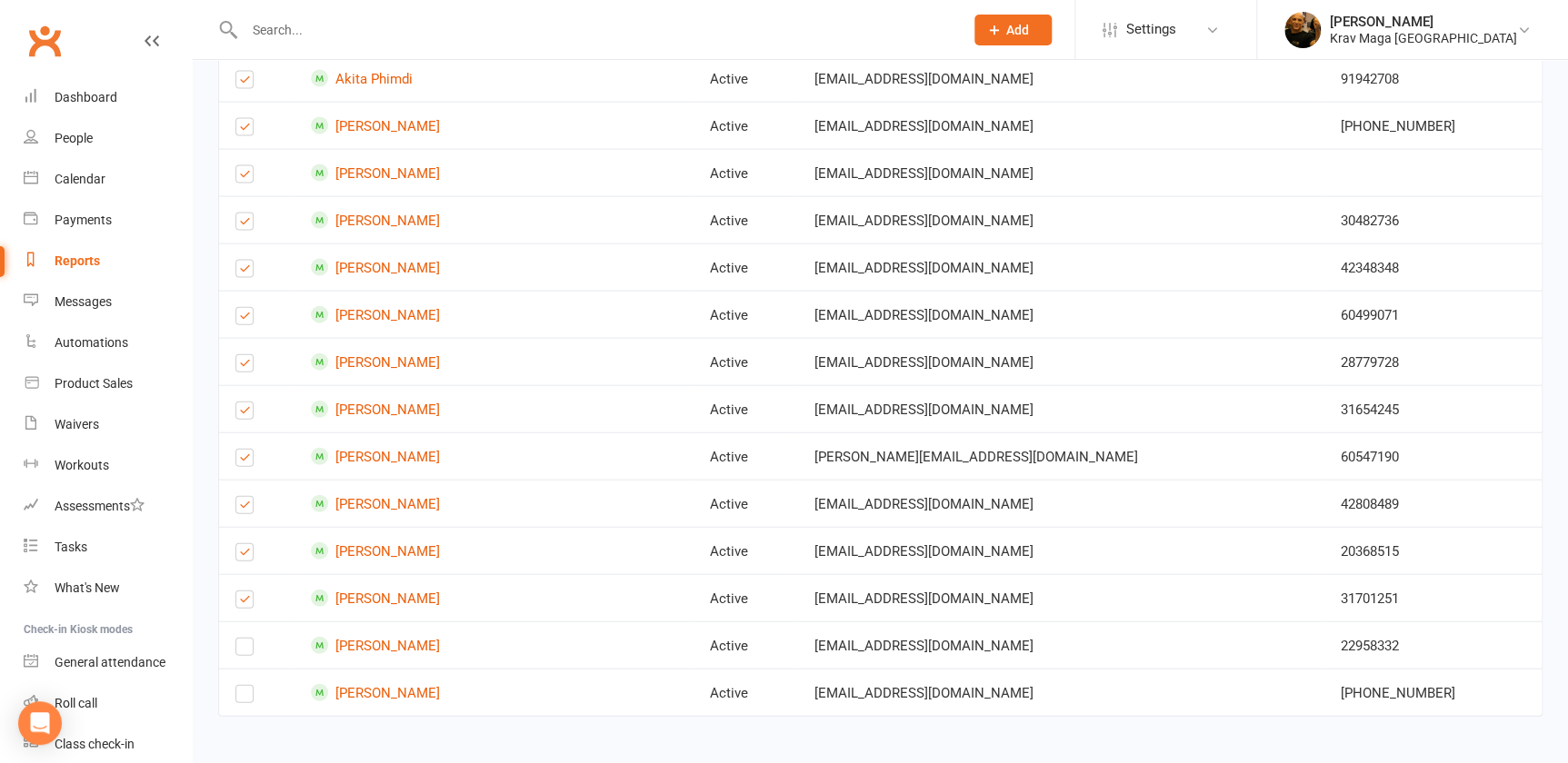
click at [242, 650] on label at bounding box center [244, 650] width 18 height 0
click at [242, 638] on input "checkbox" at bounding box center [244, 638] width 18 height 0
click at [243, 698] on label at bounding box center [244, 698] width 18 height 0
click at [243, 686] on input "checkbox" at bounding box center [244, 686] width 18 height 0
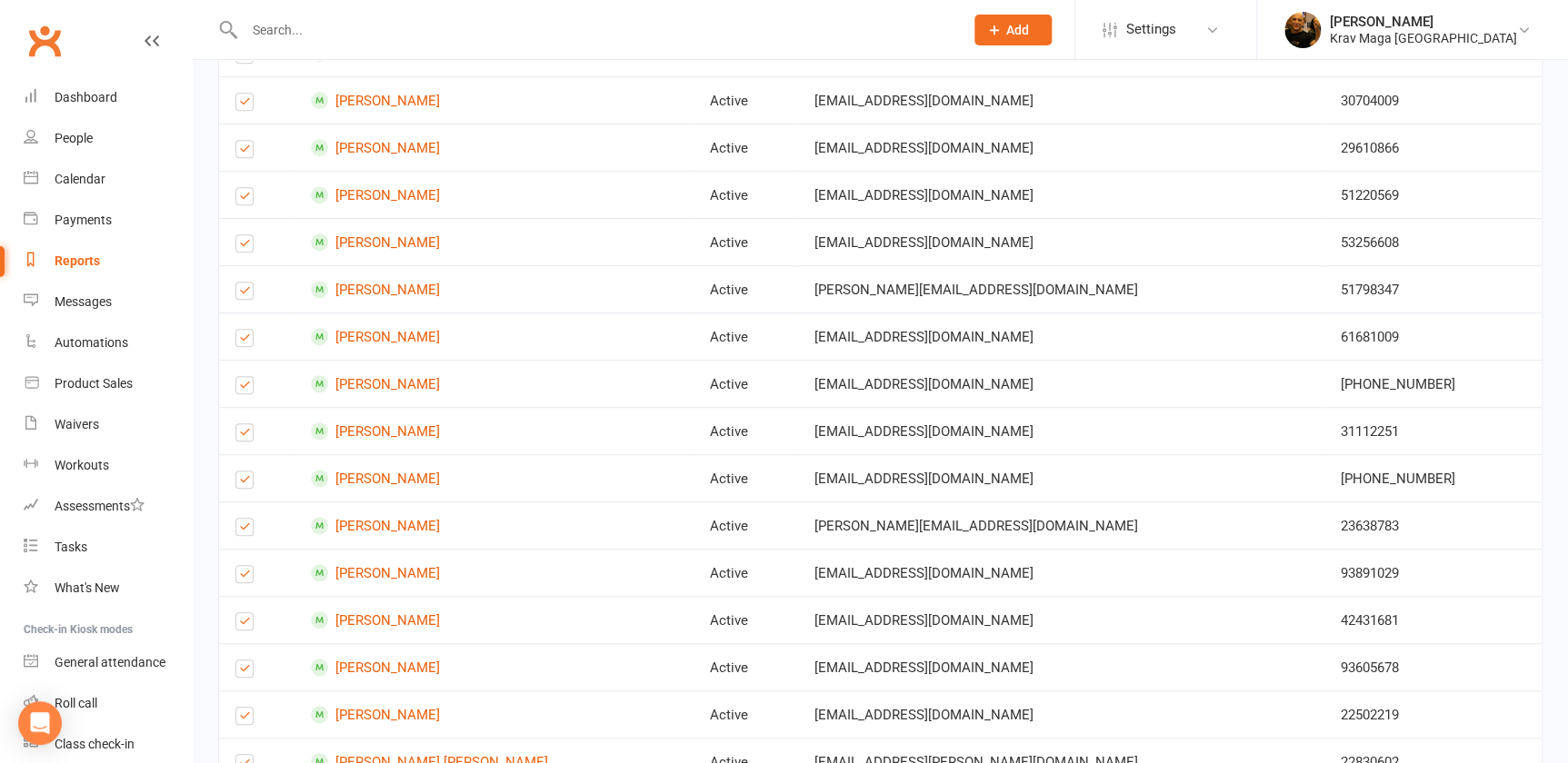
scroll to position [0, 0]
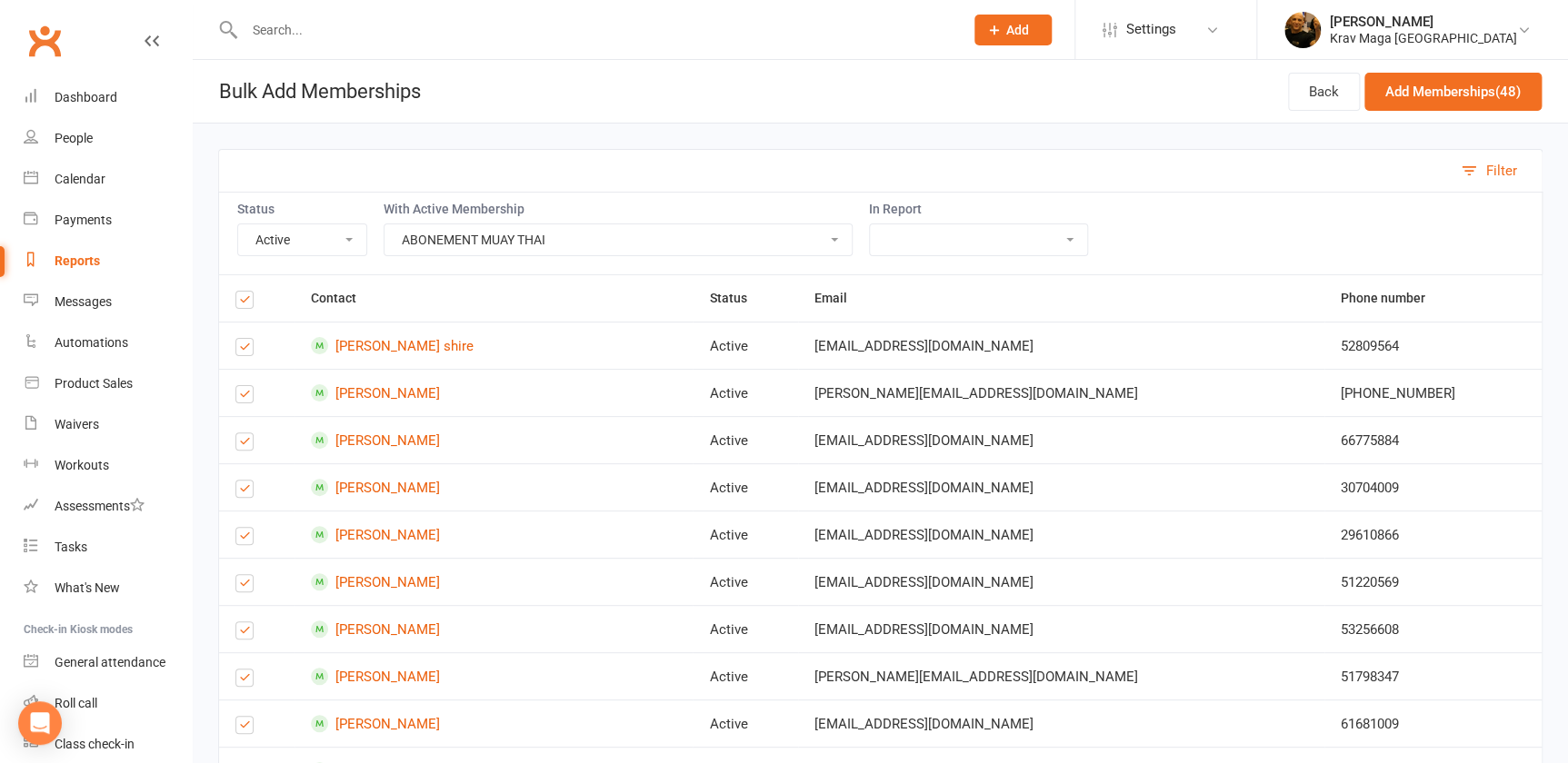
click at [238, 302] on label at bounding box center [244, 302] width 18 height 0
click at [238, 292] on input "checkbox" at bounding box center [244, 292] width 18 height 0
click at [1370, 190] on div "Filter" at bounding box center [880, 170] width 1324 height 42
click at [1469, 173] on button "Filter" at bounding box center [1496, 171] width 90 height 42
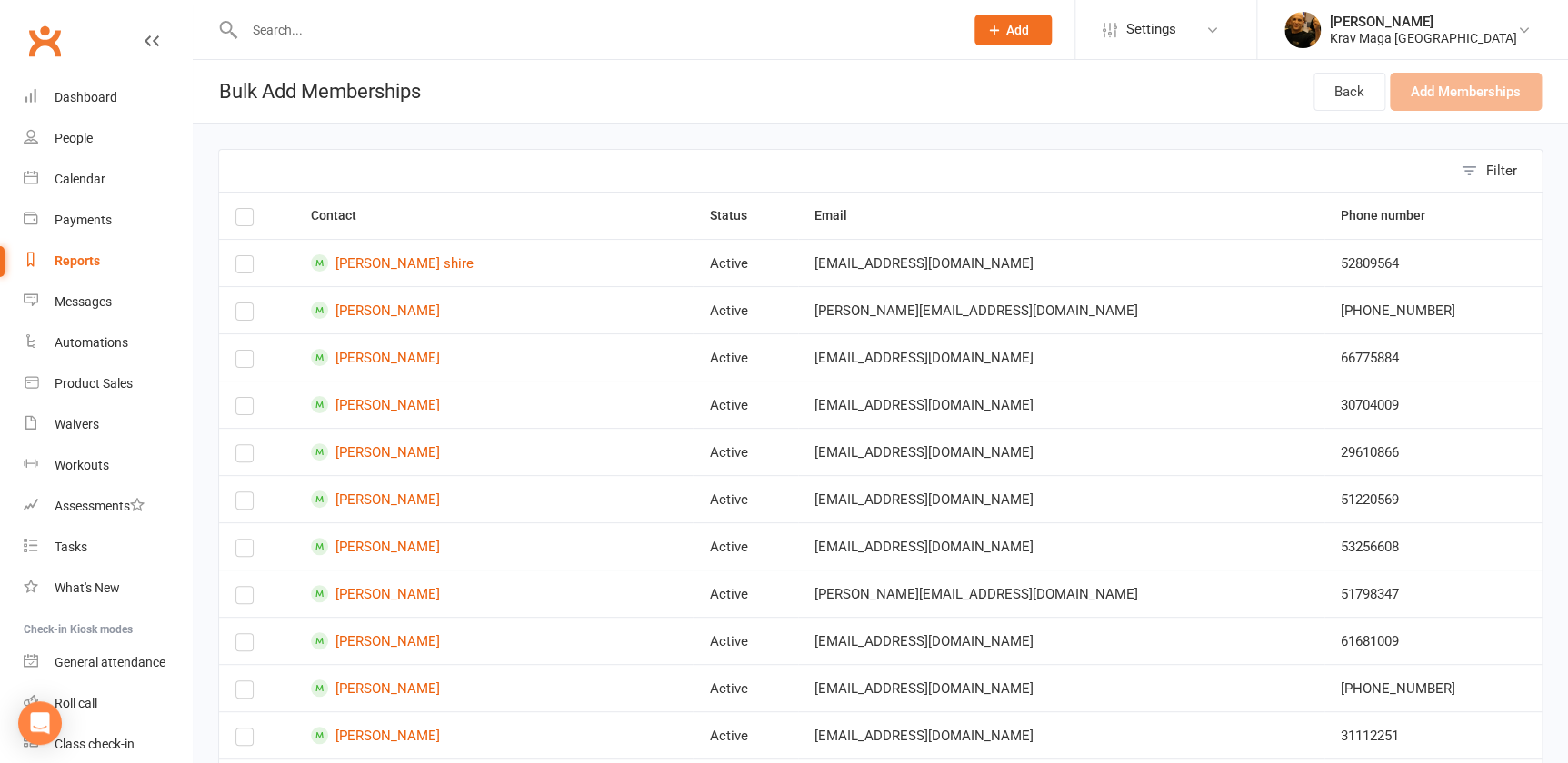
click at [1469, 173] on button "Filter" at bounding box center [1496, 171] width 90 height 42
select select "Active"
select select "23328"
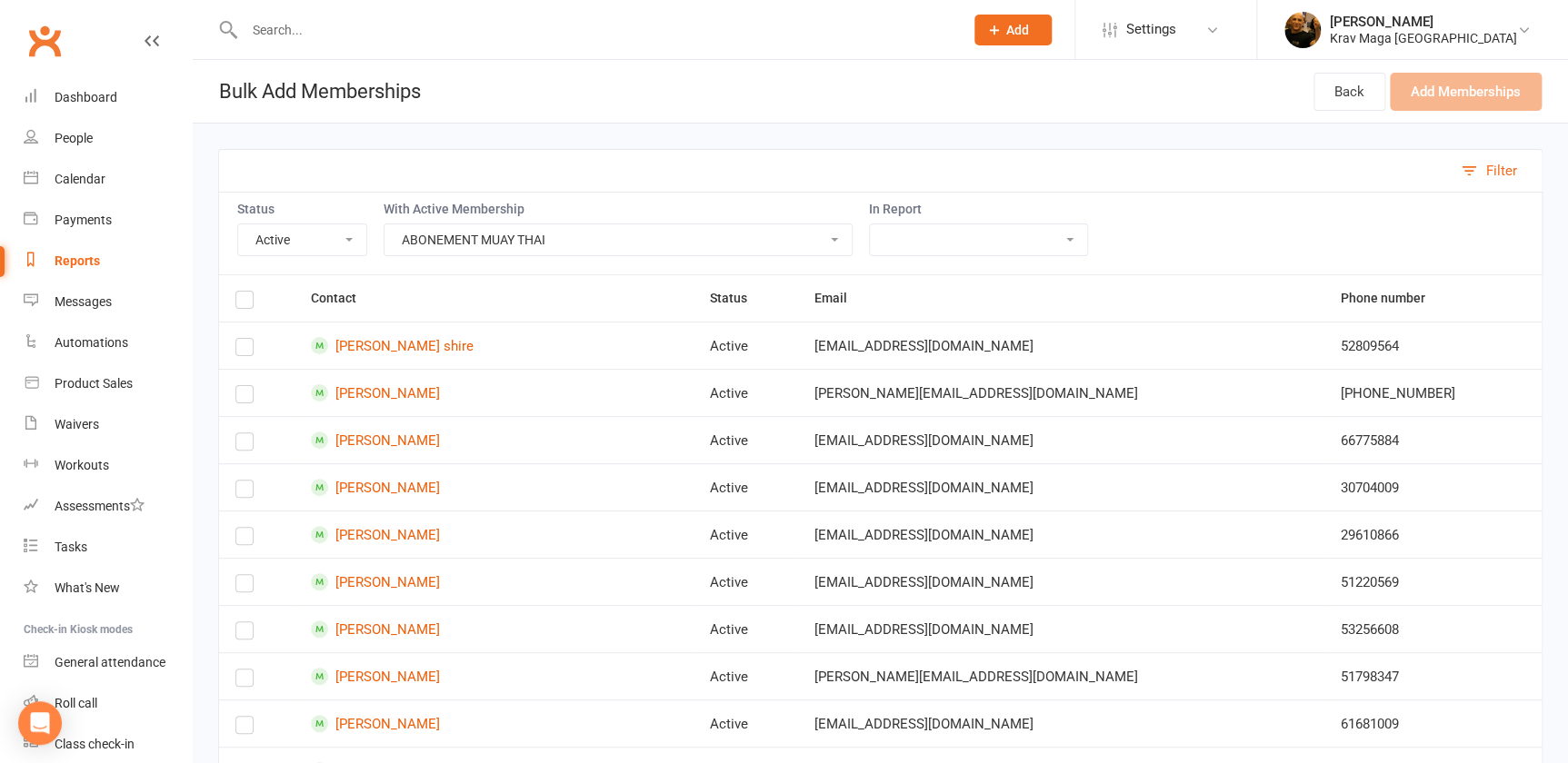
click at [1028, 35] on span "Add" at bounding box center [1017, 30] width 23 height 15
click at [892, 86] on header "Bulk Add Memberships Back Add Memberships" at bounding box center [880, 92] width 1375 height 63
click at [1058, 237] on select "Active Trials aktiv krav maga kontakt adult credit card expire fitness boksning…" at bounding box center [979, 239] width 218 height 31
click at [870, 224] on select "Active Trials aktiv krav maga kontakt adult credit card expire fitness boksning…" at bounding box center [979, 239] width 218 height 31
click at [1054, 236] on select "Active Trials aktiv krav maga kontakt adult credit card expire fitness boksning…" at bounding box center [979, 239] width 218 height 31
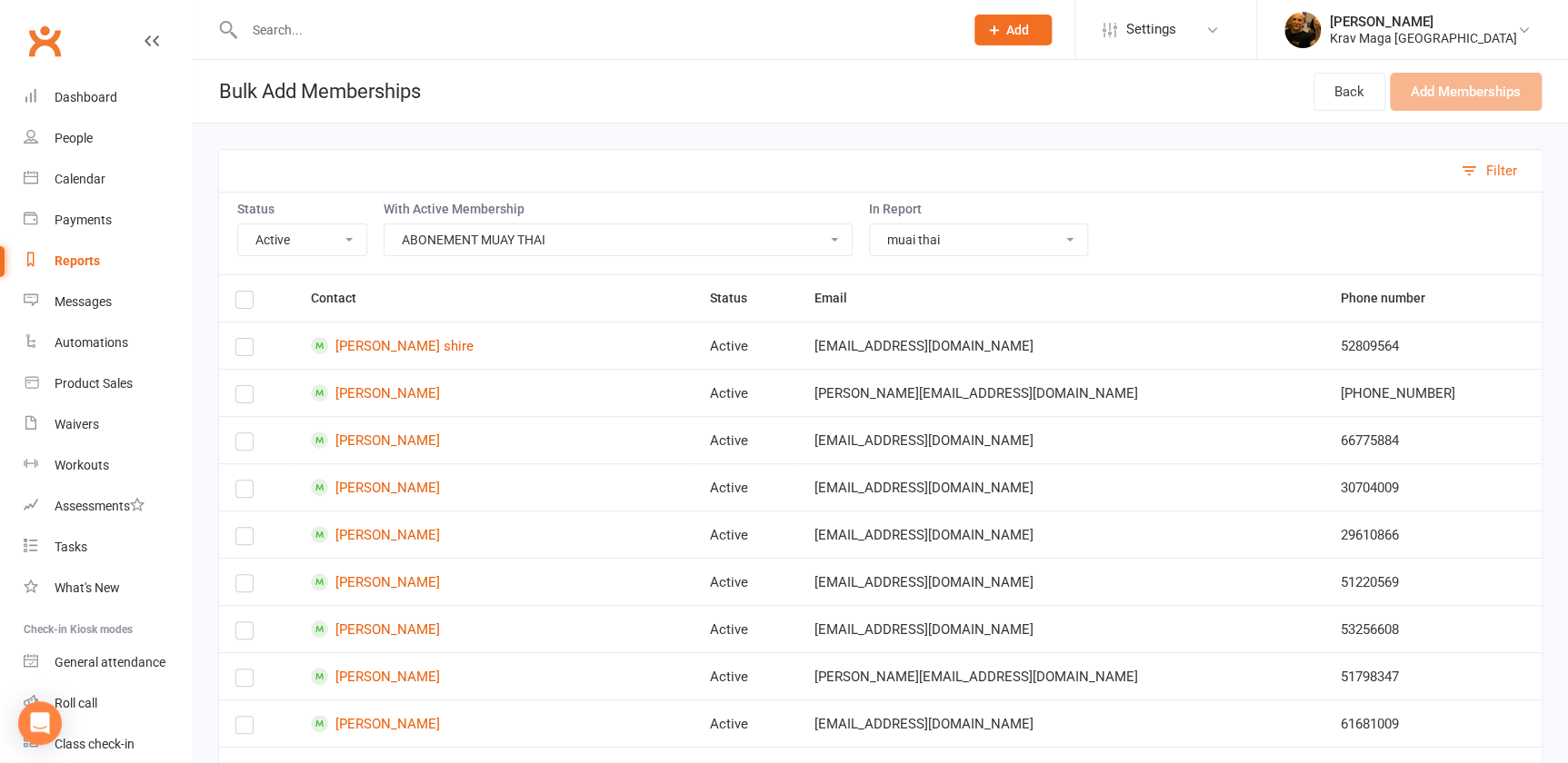
click at [870, 224] on select "Active Trials aktiv krav maga kontakt adult credit card expire fitness boksning…" at bounding box center [979, 239] width 218 height 31
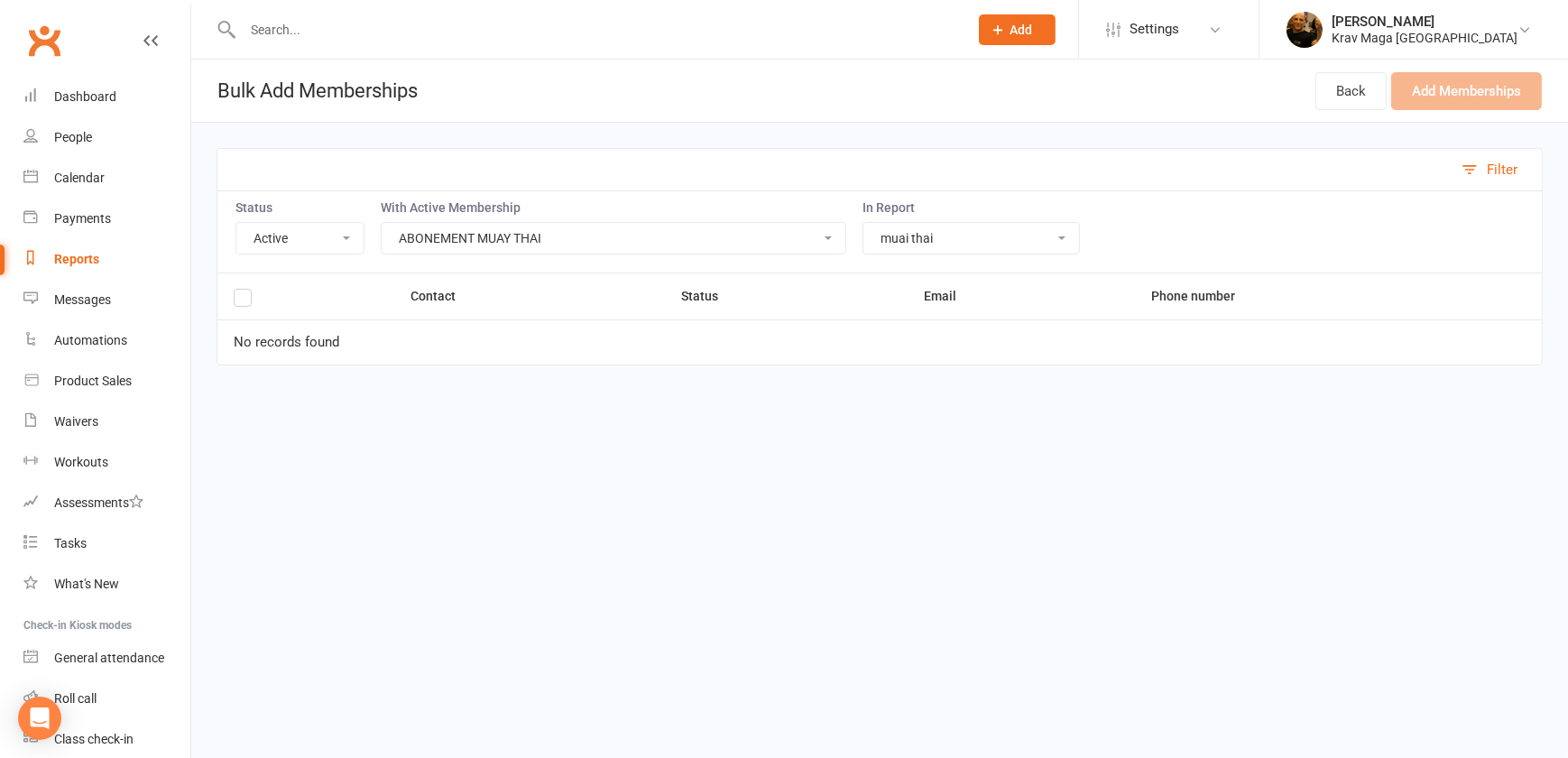
click at [240, 300] on label at bounding box center [243, 300] width 18 height 0
click at [240, 290] on input "checkbox" at bounding box center [243, 290] width 18 height 0
click at [240, 300] on label at bounding box center [243, 300] width 18 height 0
click at [240, 290] on input "checkbox" at bounding box center [243, 290] width 18 height 0
click at [240, 300] on label at bounding box center [243, 300] width 18 height 0
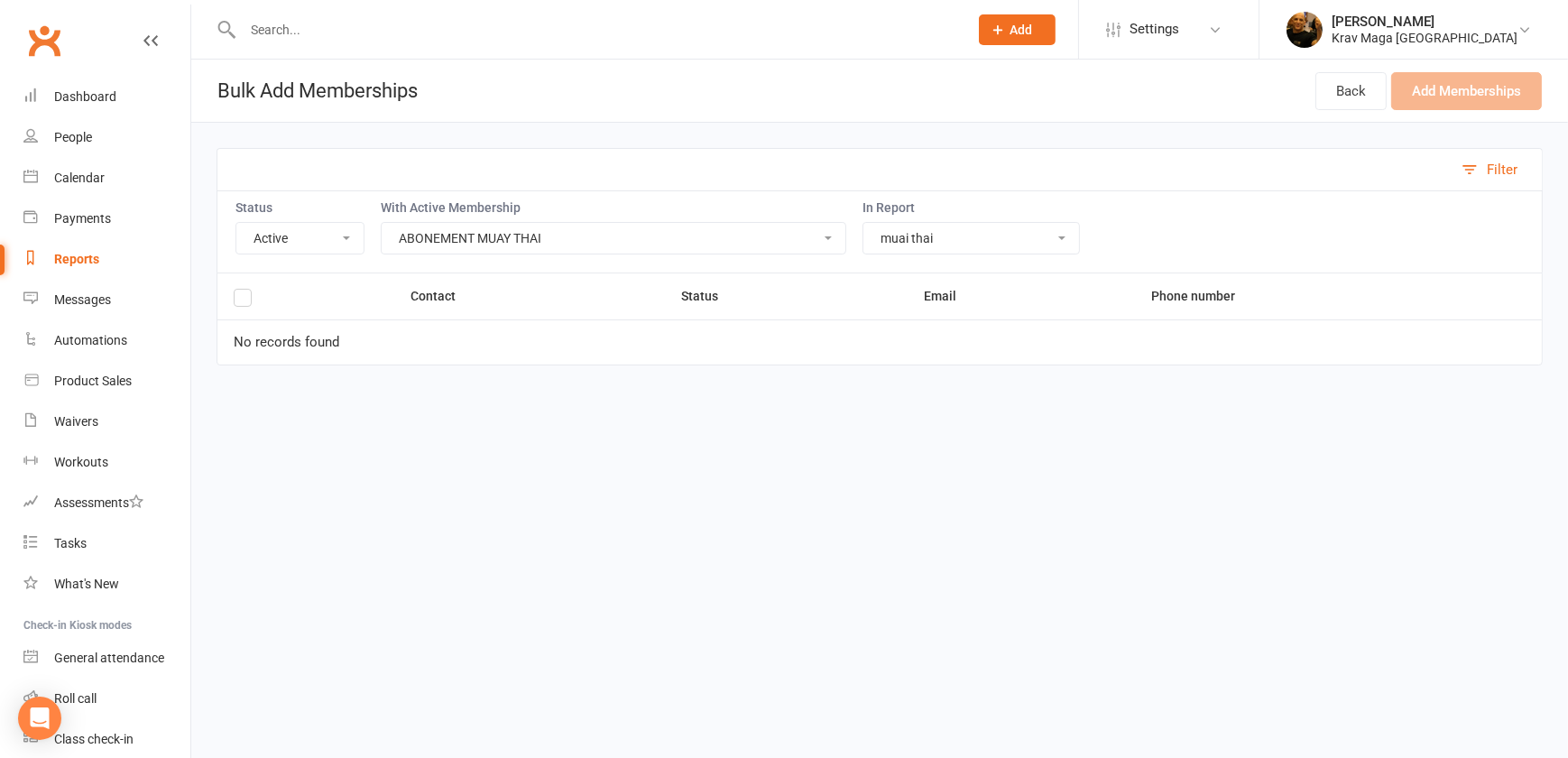
click at [240, 290] on input "checkbox" at bounding box center [243, 290] width 18 height 0
click at [1050, 237] on select "Active Trials aktiv krav maga kontakt adult credit card expire fitness boksning…" at bounding box center [972, 238] width 216 height 30
select select "125125"
click at [864, 223] on select "Active Trials aktiv krav maga kontakt adult credit card expire fitness boksning…" at bounding box center [972, 238] width 216 height 30
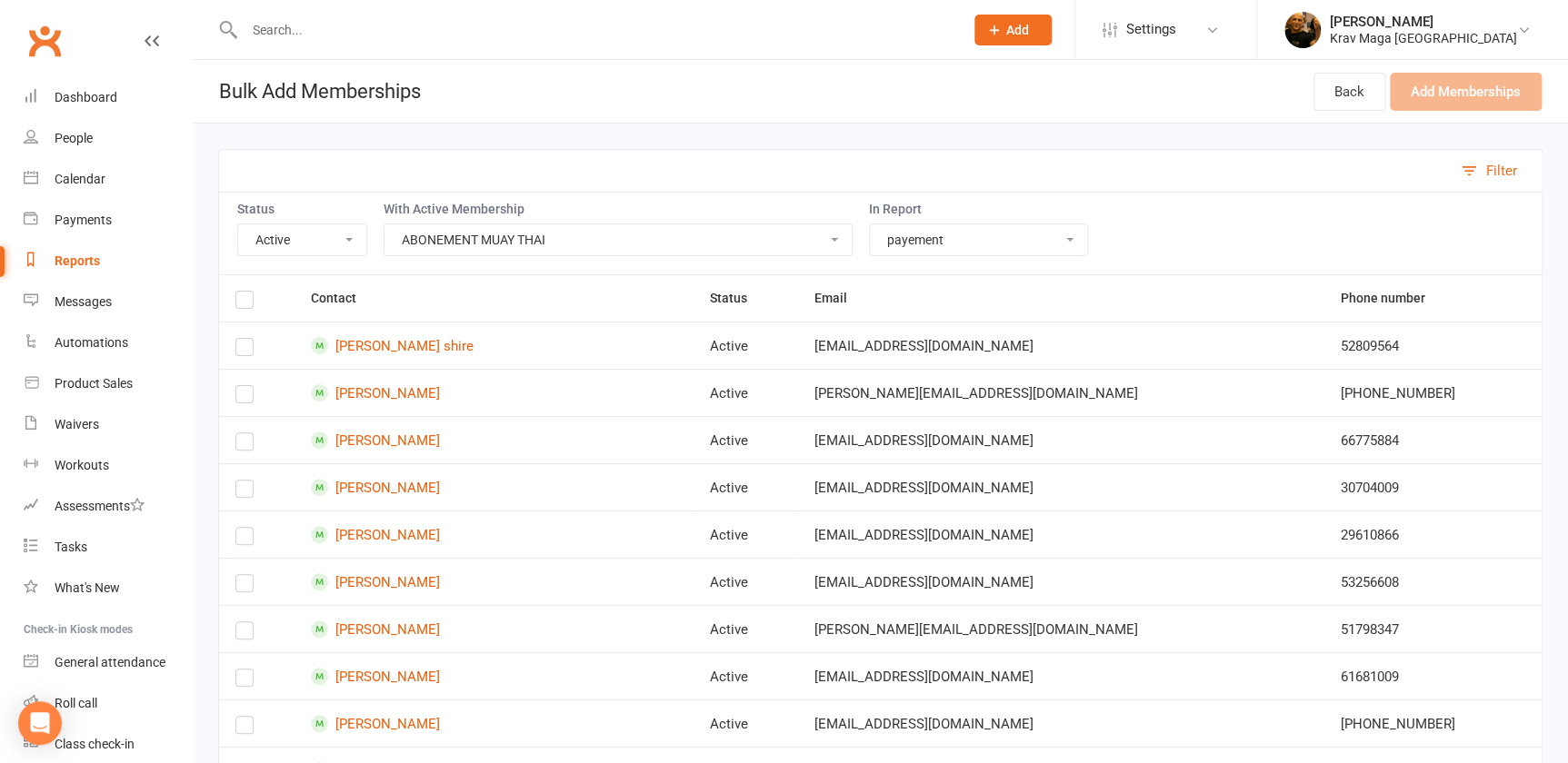
click at [1056, 232] on select "Active Trials aktiv krav maga kontakt adult credit card expire fitness boksning…" at bounding box center [979, 239] width 218 height 31
click at [78, 264] on div "Reports" at bounding box center [77, 260] width 45 height 15
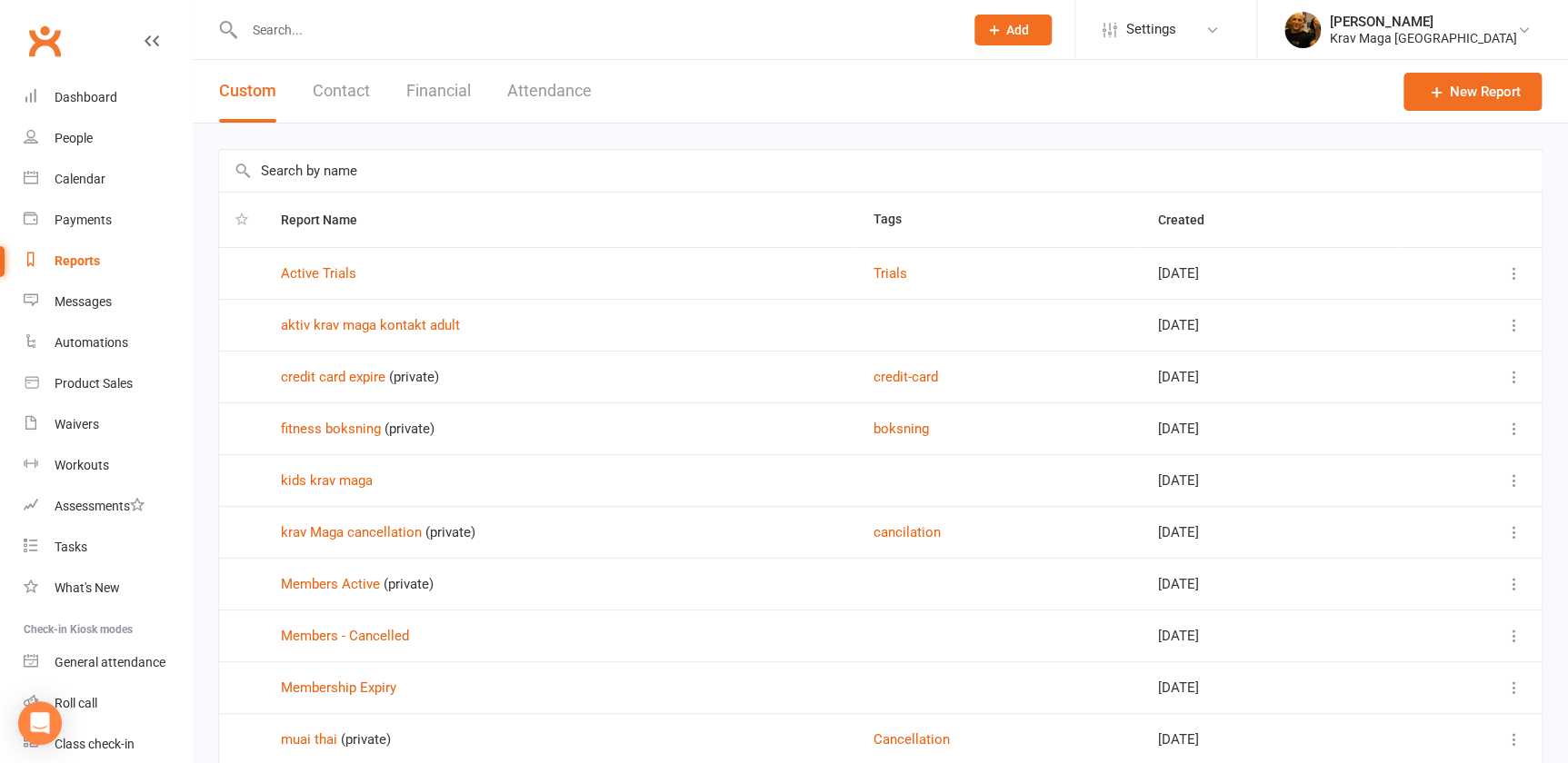
click at [347, 93] on button "Contact" at bounding box center [341, 91] width 57 height 62
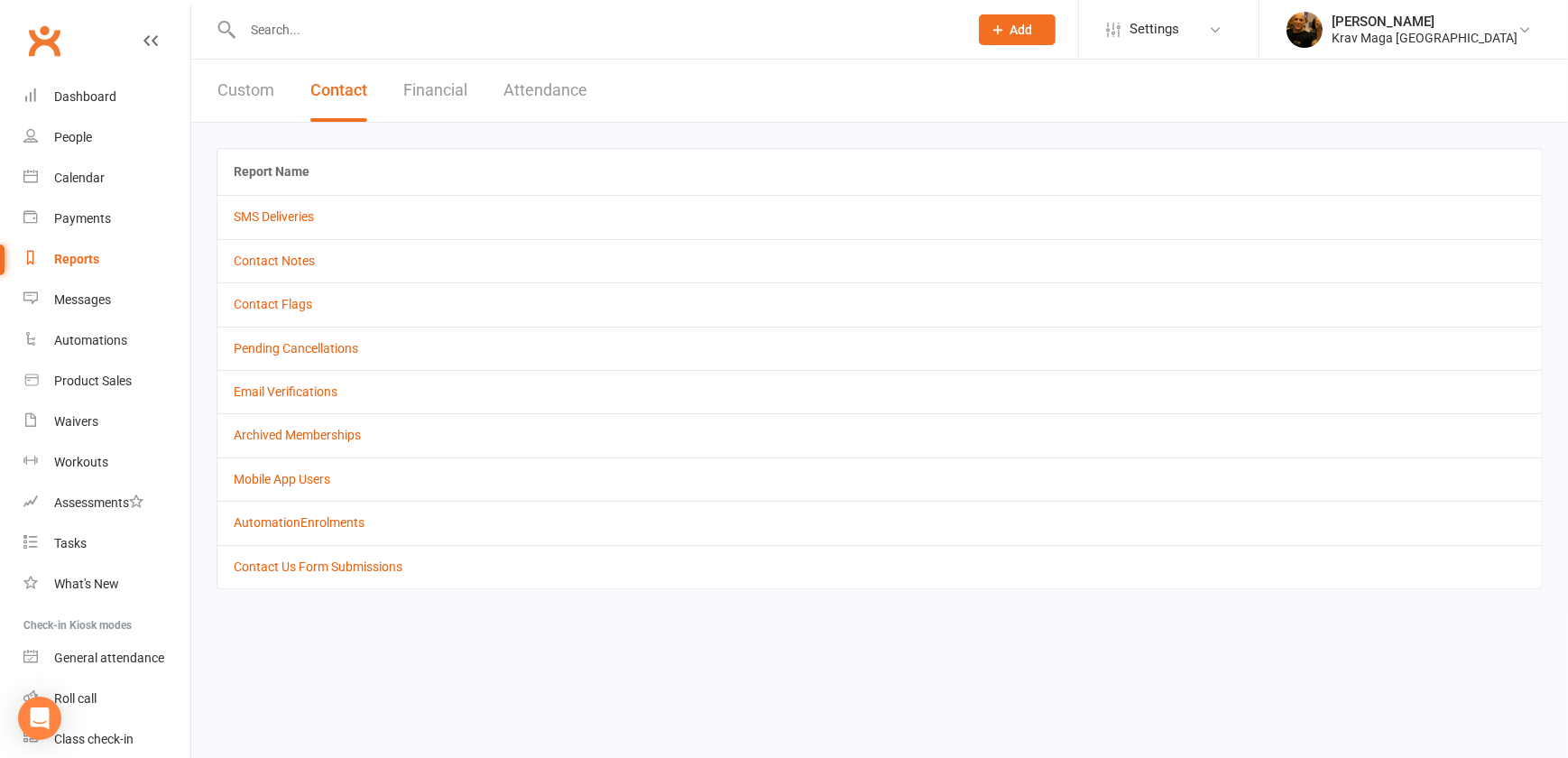
click at [427, 90] on button "Financial" at bounding box center [435, 90] width 64 height 62
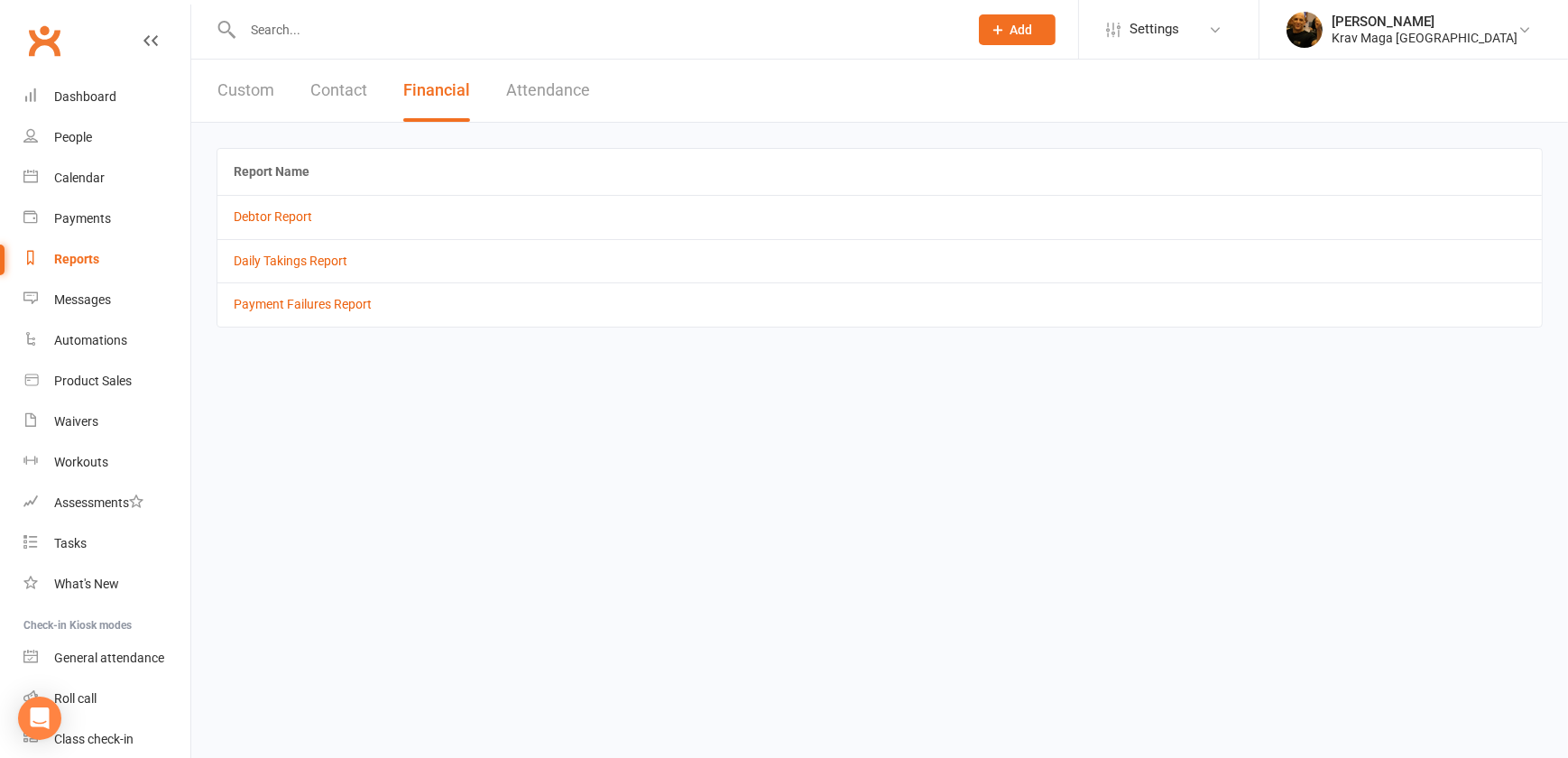
click at [334, 82] on button "Contact" at bounding box center [339, 90] width 57 height 62
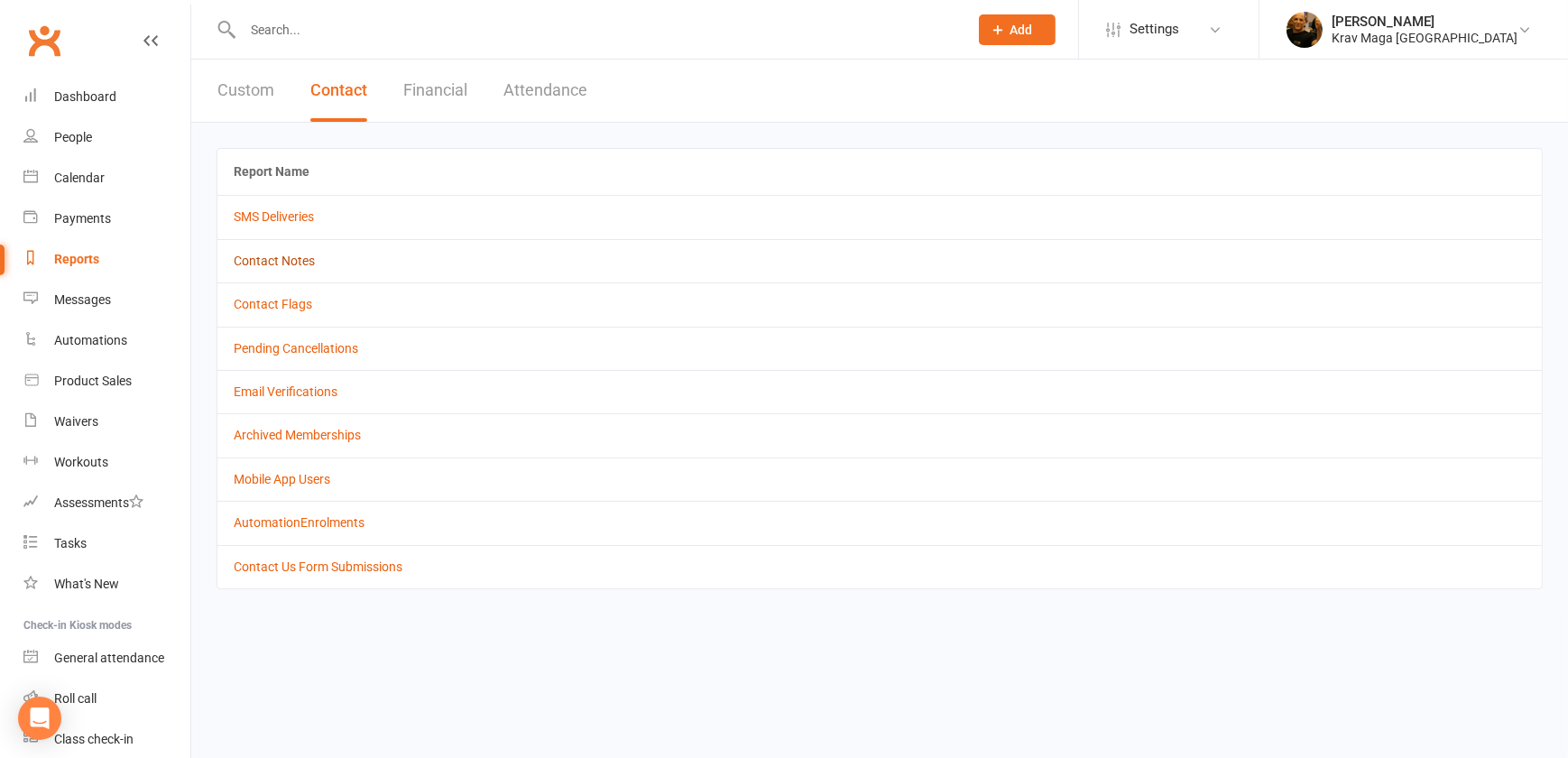
click at [288, 257] on link "Contact Notes" at bounding box center [274, 260] width 81 height 15
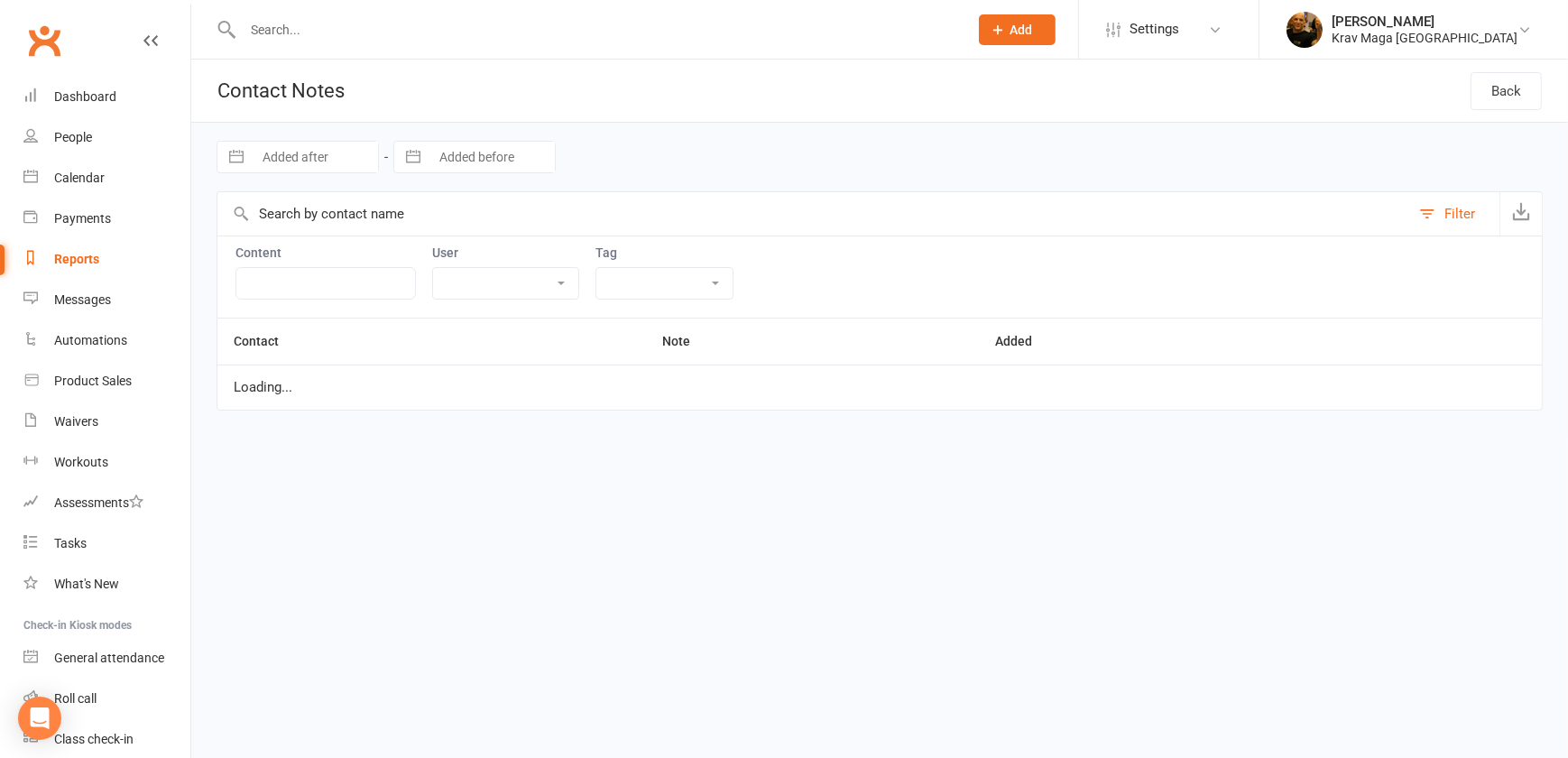
click at [557, 280] on select "[PERSON_NAME] [PERSON_NAME] [PERSON_NAME] [PERSON_NAME] [PERSON_NAME] [PERSON_N…" at bounding box center [506, 283] width 145 height 30
click at [363, 461] on html "Prospect Member Non-attending contact Class / event Appointment Task Membership…" at bounding box center [784, 231] width 1568 height 461
click at [1508, 87] on link "Back" at bounding box center [1506, 91] width 72 height 38
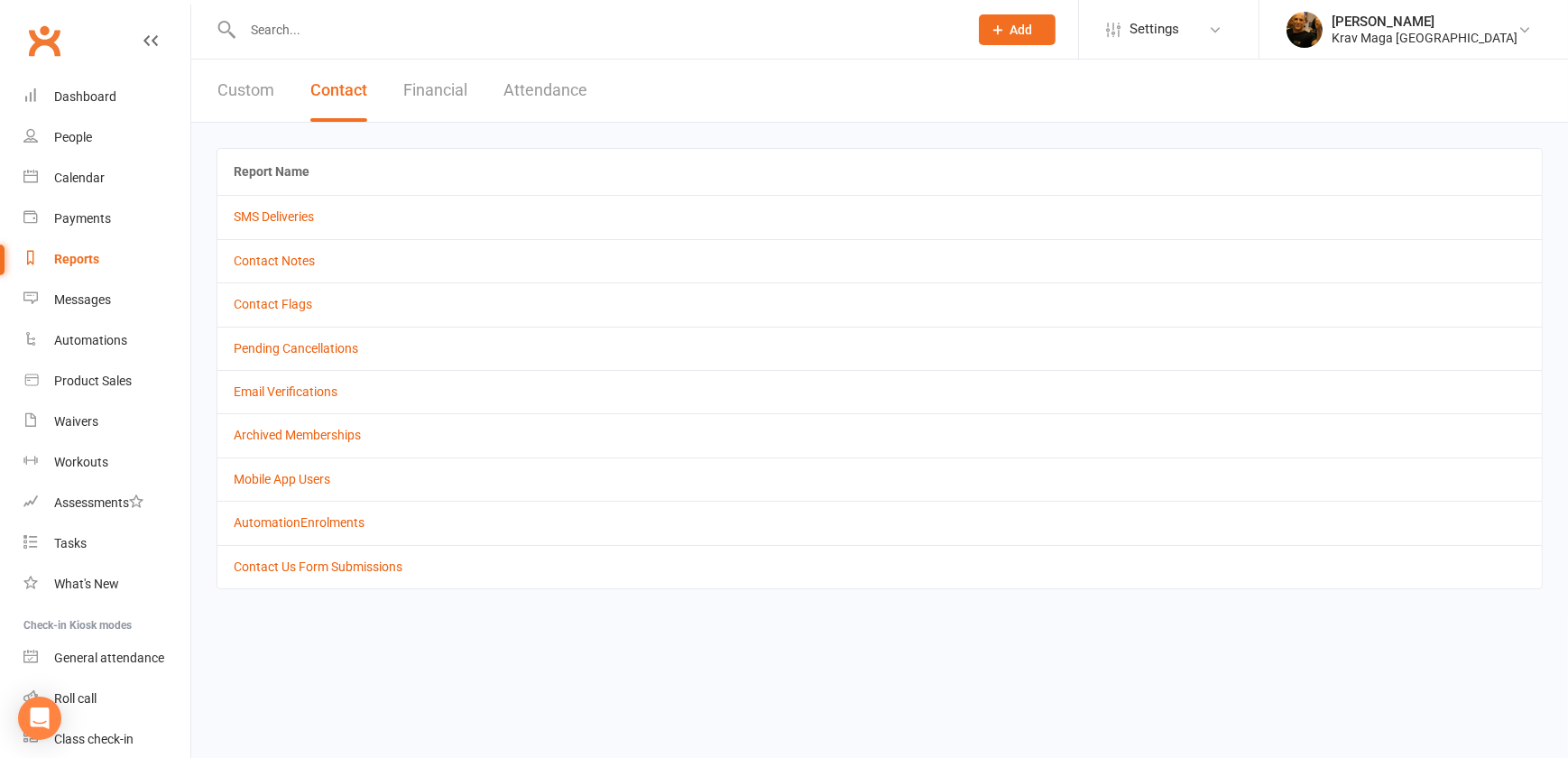
click at [243, 96] on button "Custom" at bounding box center [246, 90] width 57 height 62
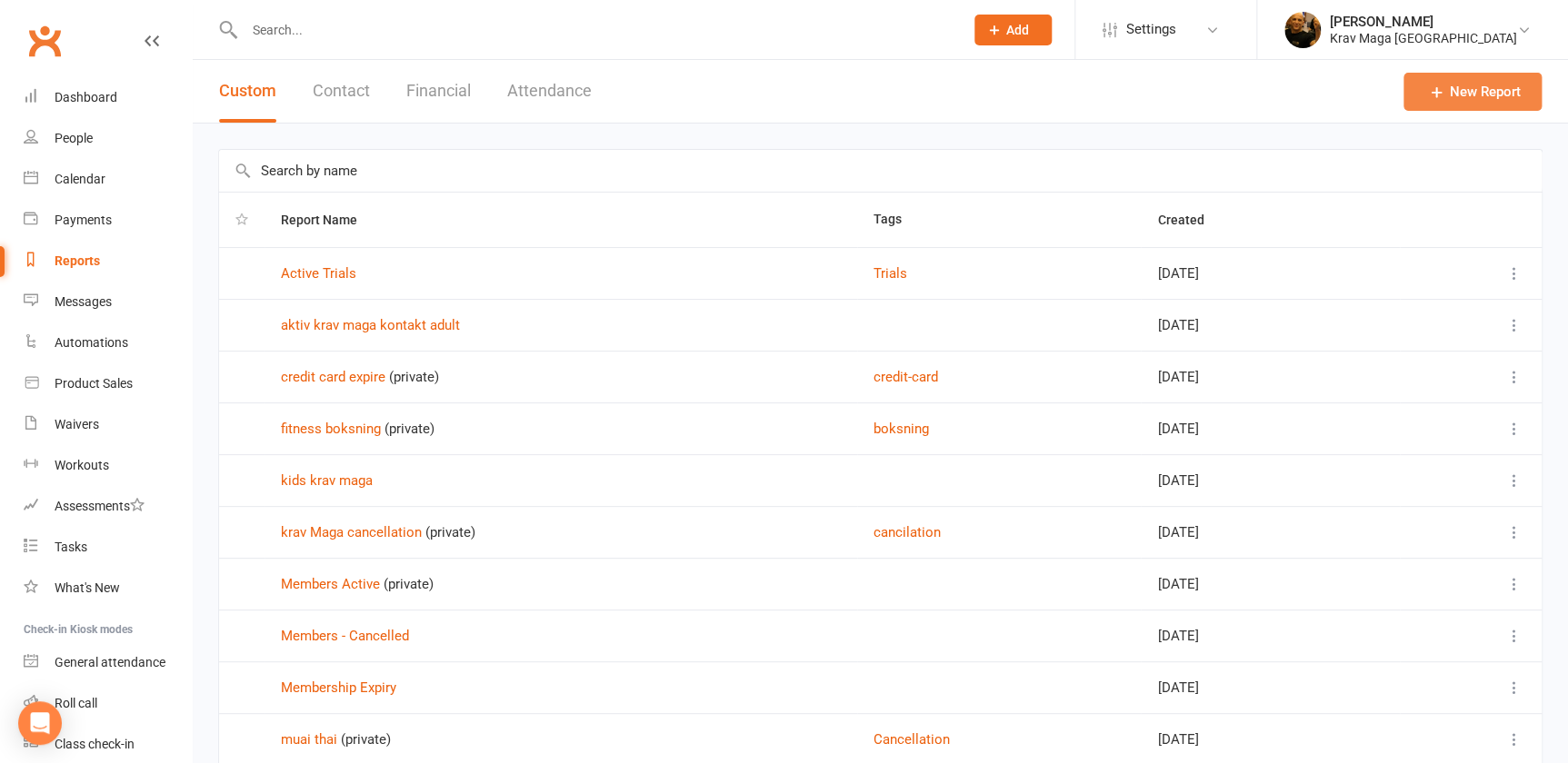
click at [1444, 85] on link "New Report" at bounding box center [1472, 92] width 138 height 39
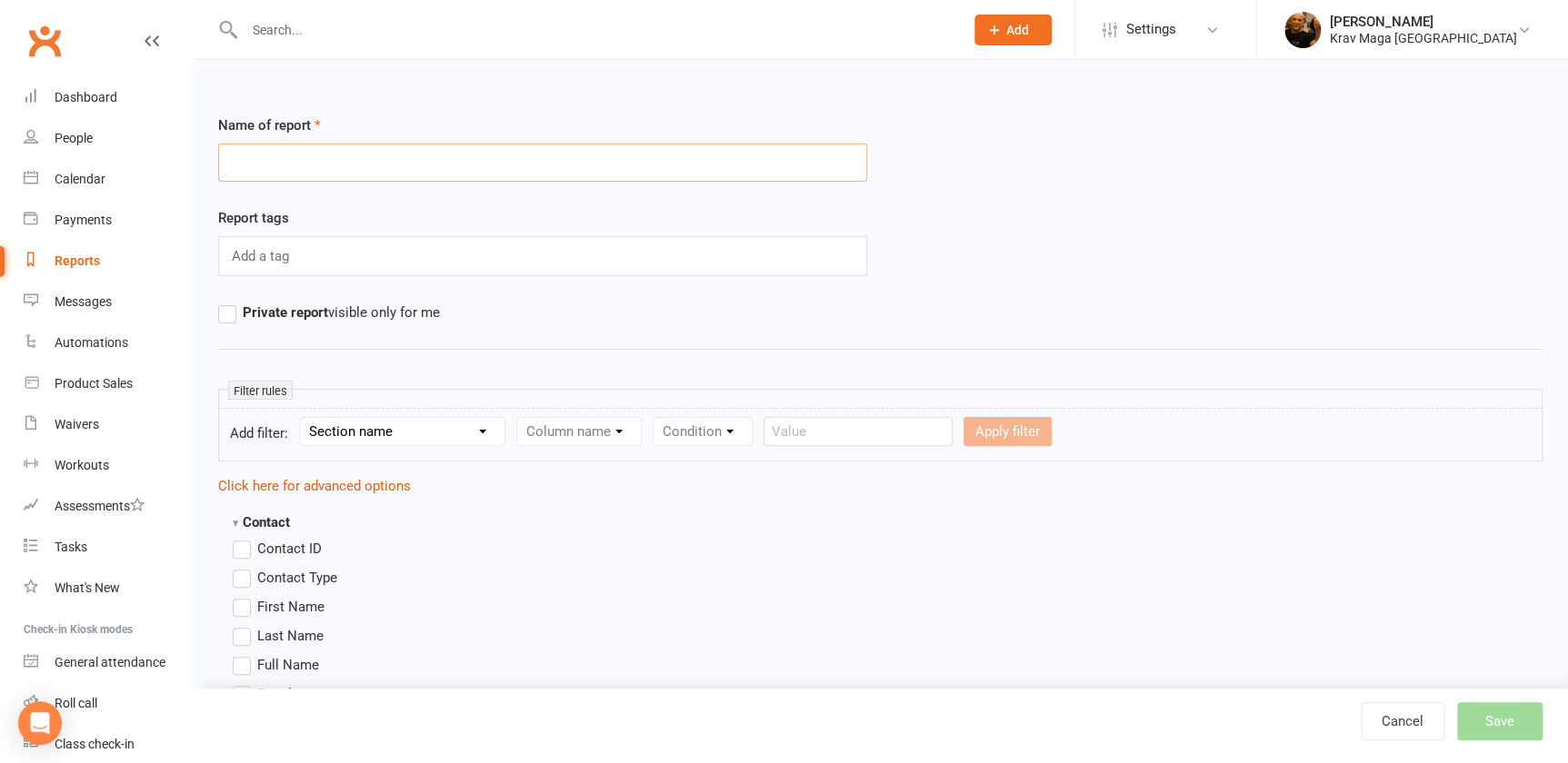
click at [291, 163] on input "text" at bounding box center [543, 162] width 649 height 39
type input "k"
click at [78, 92] on div "Dashboard" at bounding box center [85, 97] width 62 height 15
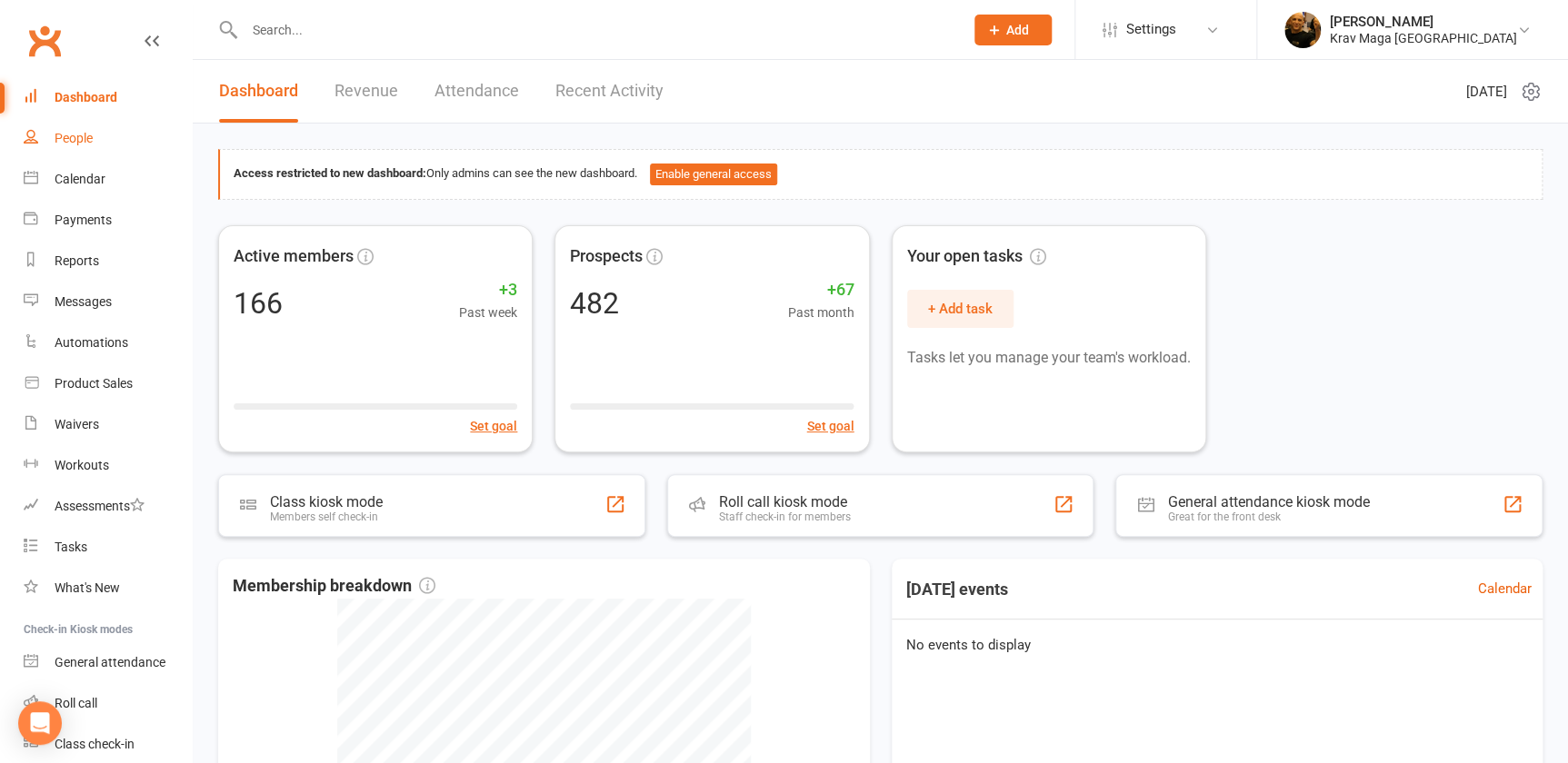
click at [73, 138] on div "People" at bounding box center [73, 137] width 39 height 15
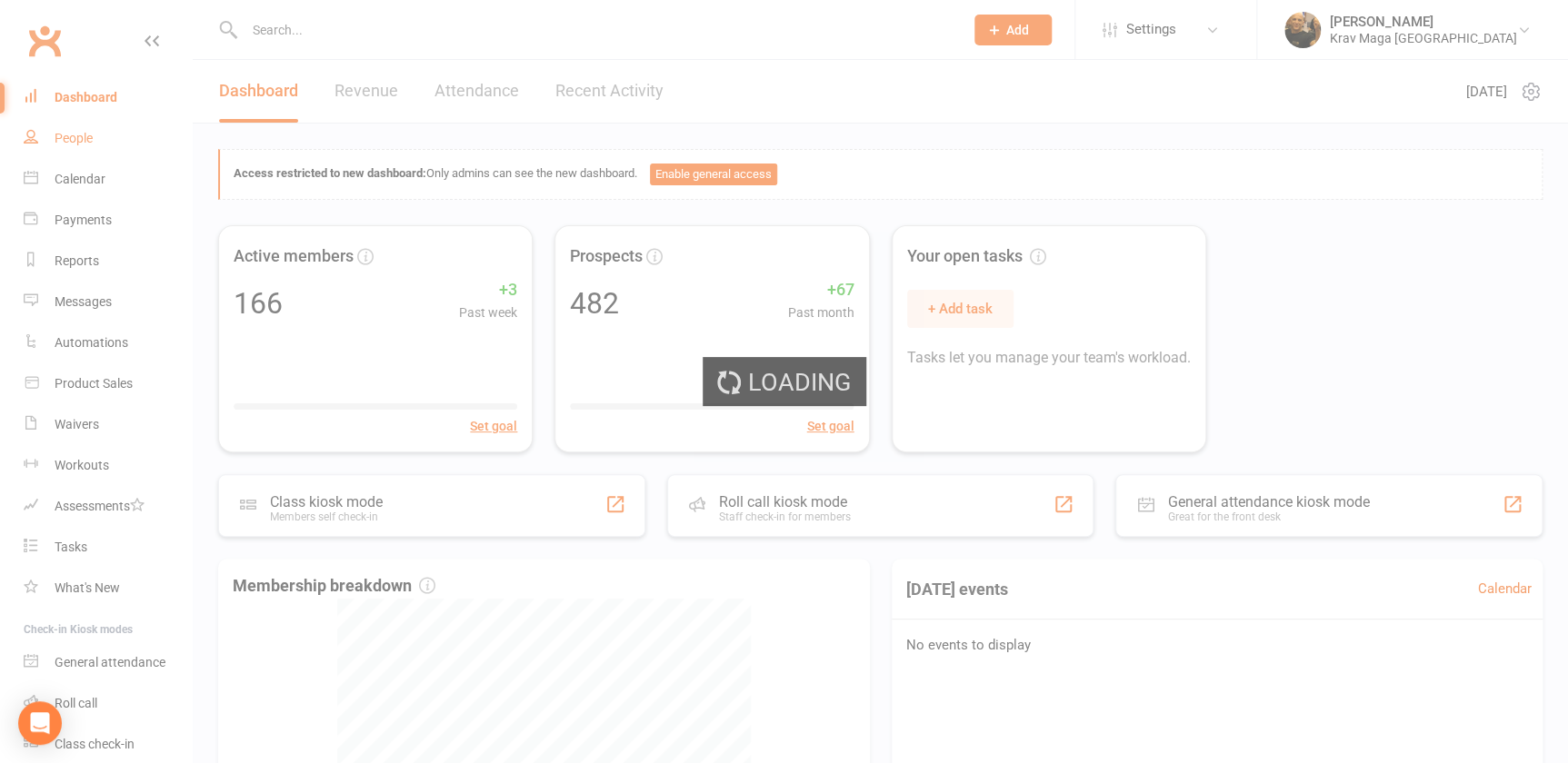
select select "100"
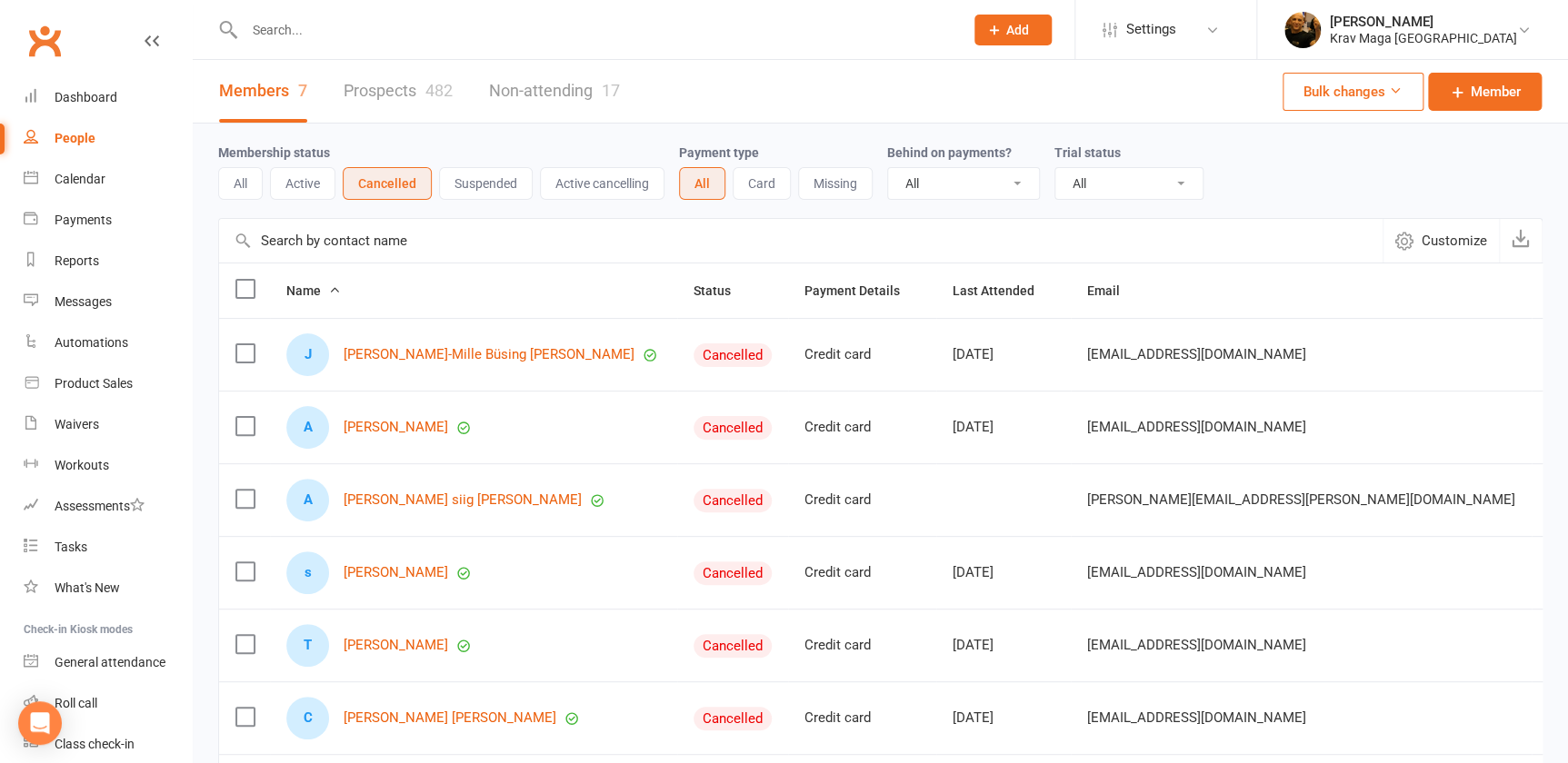
click at [311, 184] on button "Active" at bounding box center [303, 183] width 65 height 33
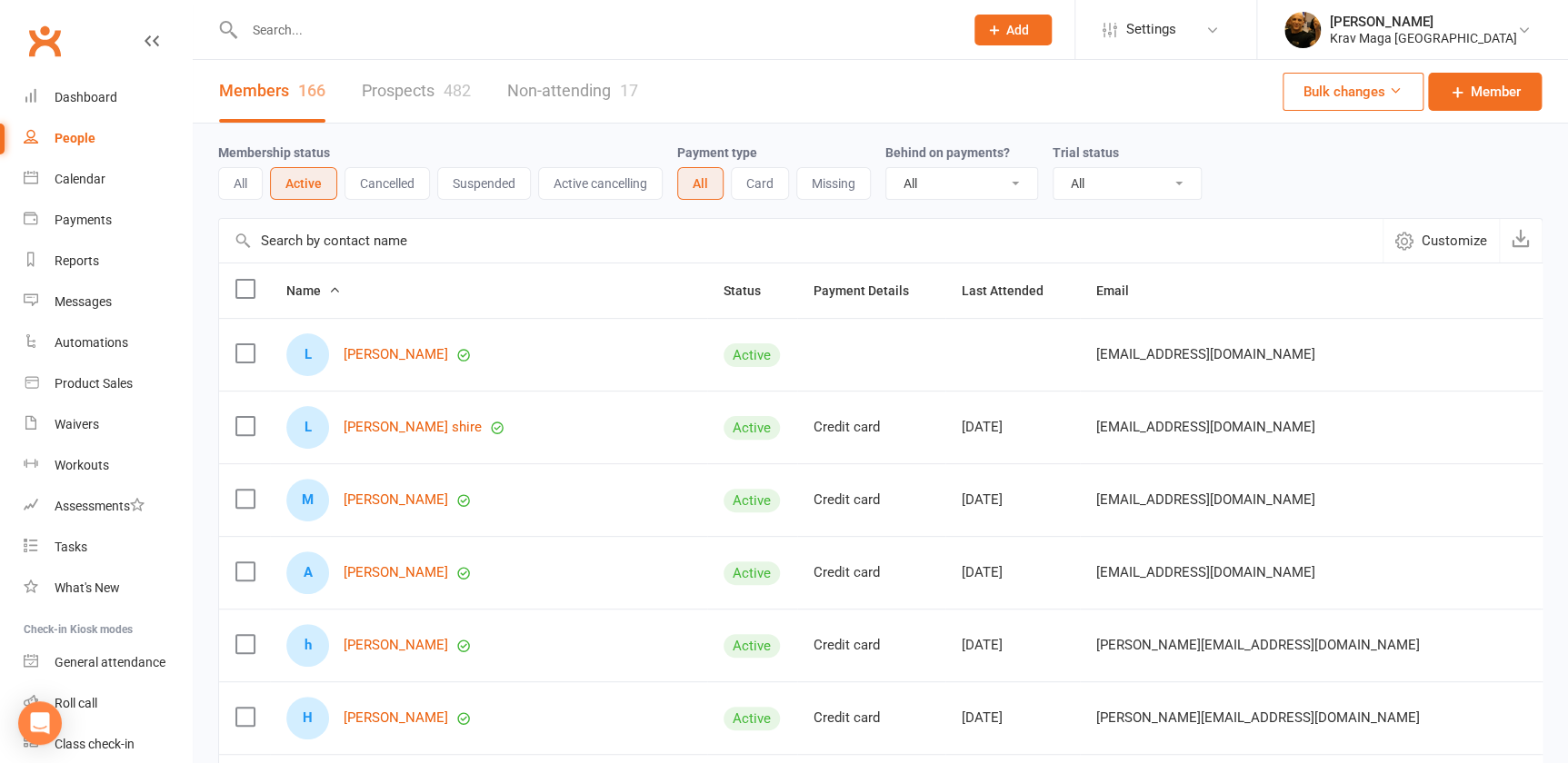
click at [1169, 182] on select "All Active and expired trials All active trials Active trial (no other membersh…" at bounding box center [1126, 183] width 147 height 31
select select "active_trial_and_regular_memberships"
click at [1053, 168] on select "All Active and expired trials All active trials Active trial (no other membersh…" at bounding box center [1126, 183] width 147 height 31
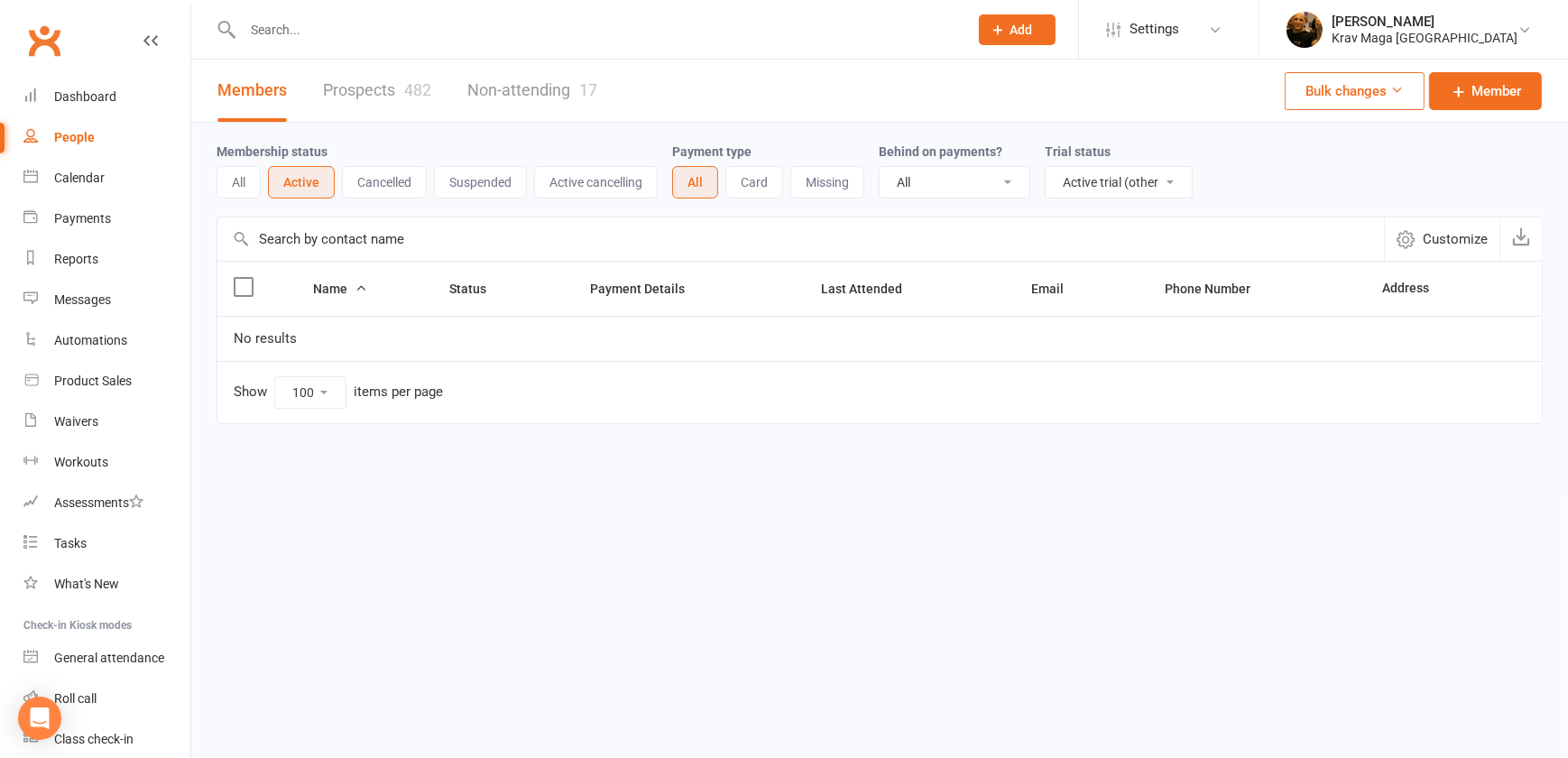
click at [1410, 244] on icon "button" at bounding box center [1406, 239] width 18 height 18
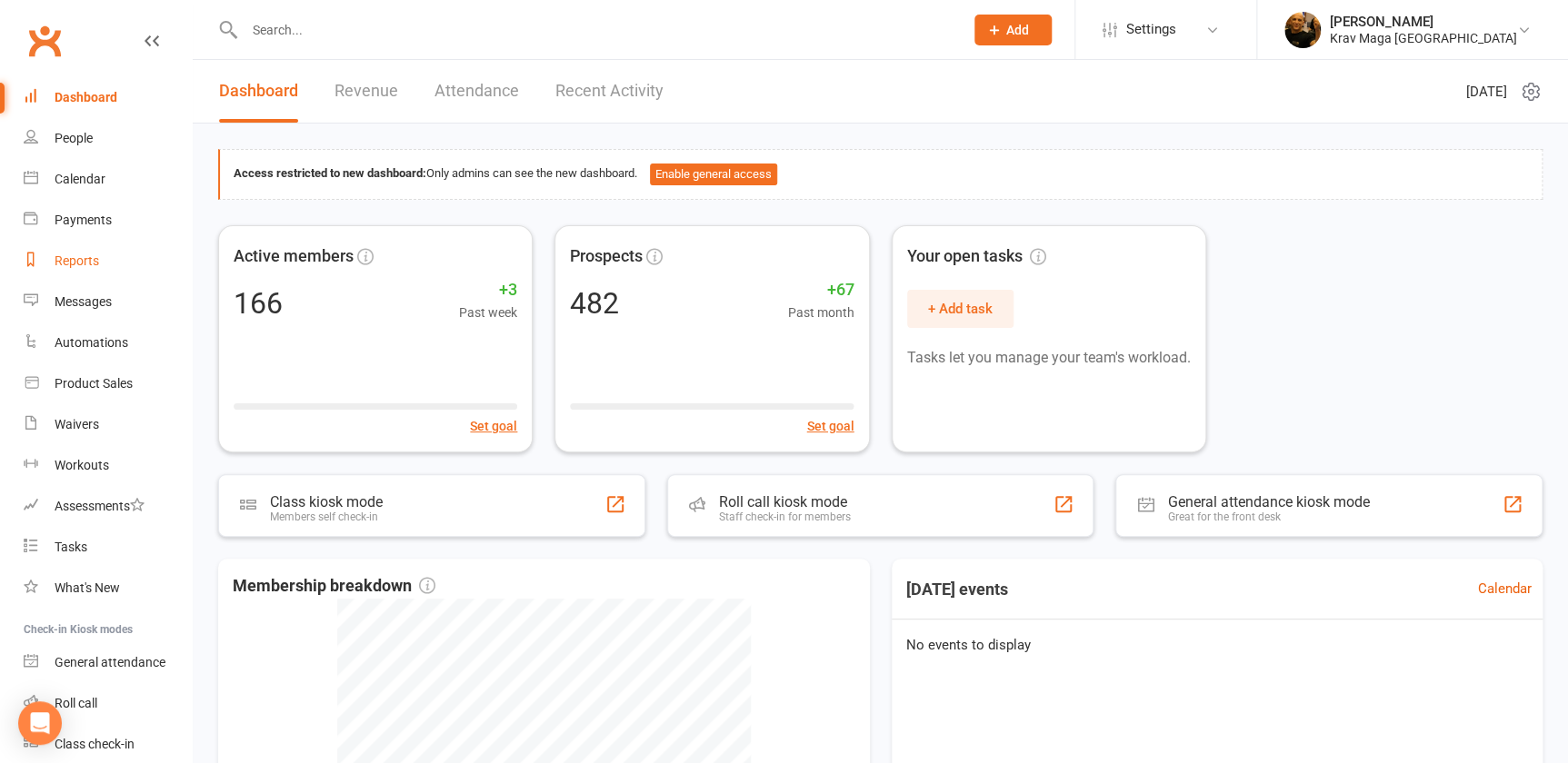
click at [79, 269] on link "Reports" at bounding box center [108, 261] width 168 height 41
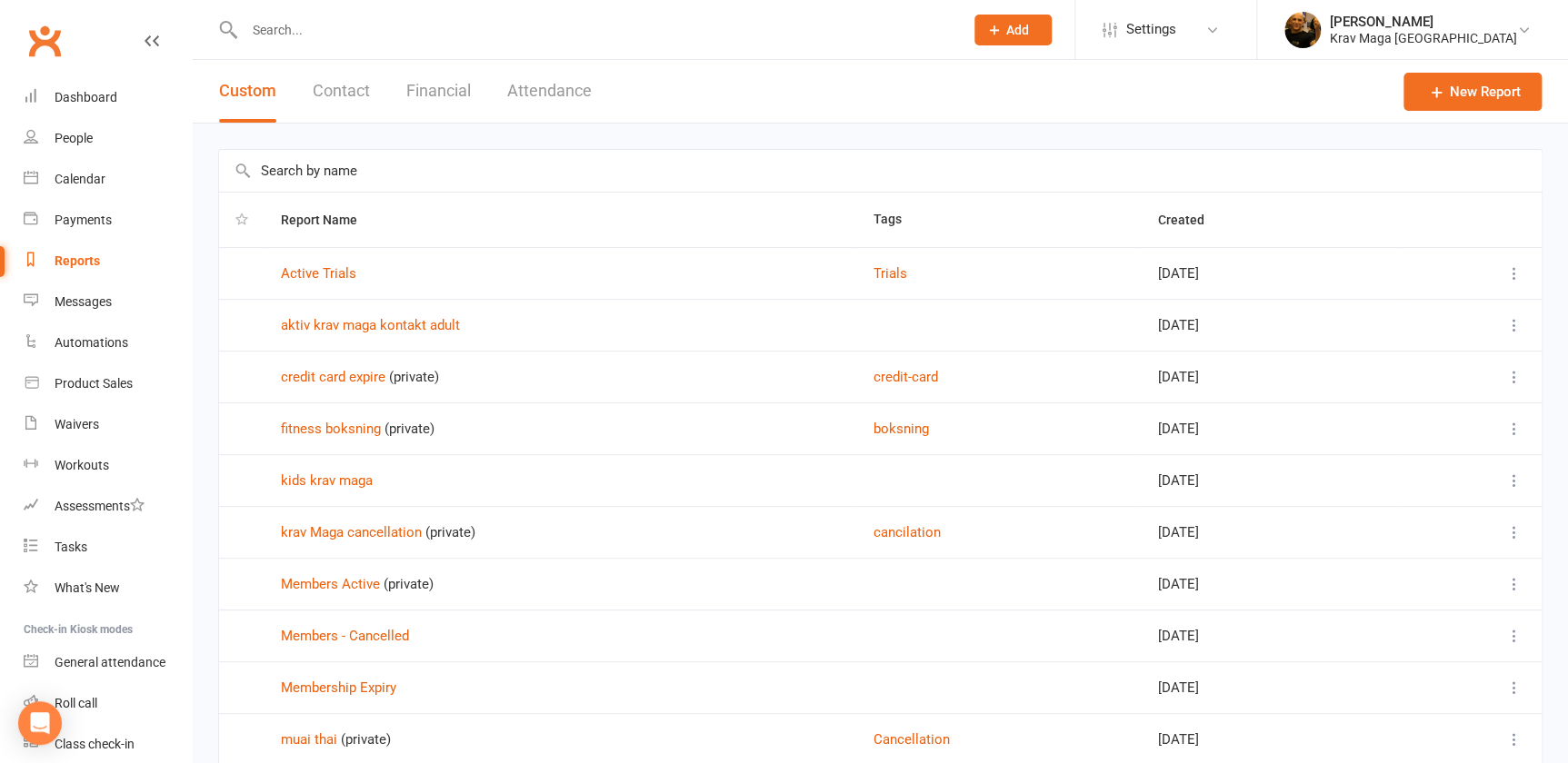
scroll to position [140, 0]
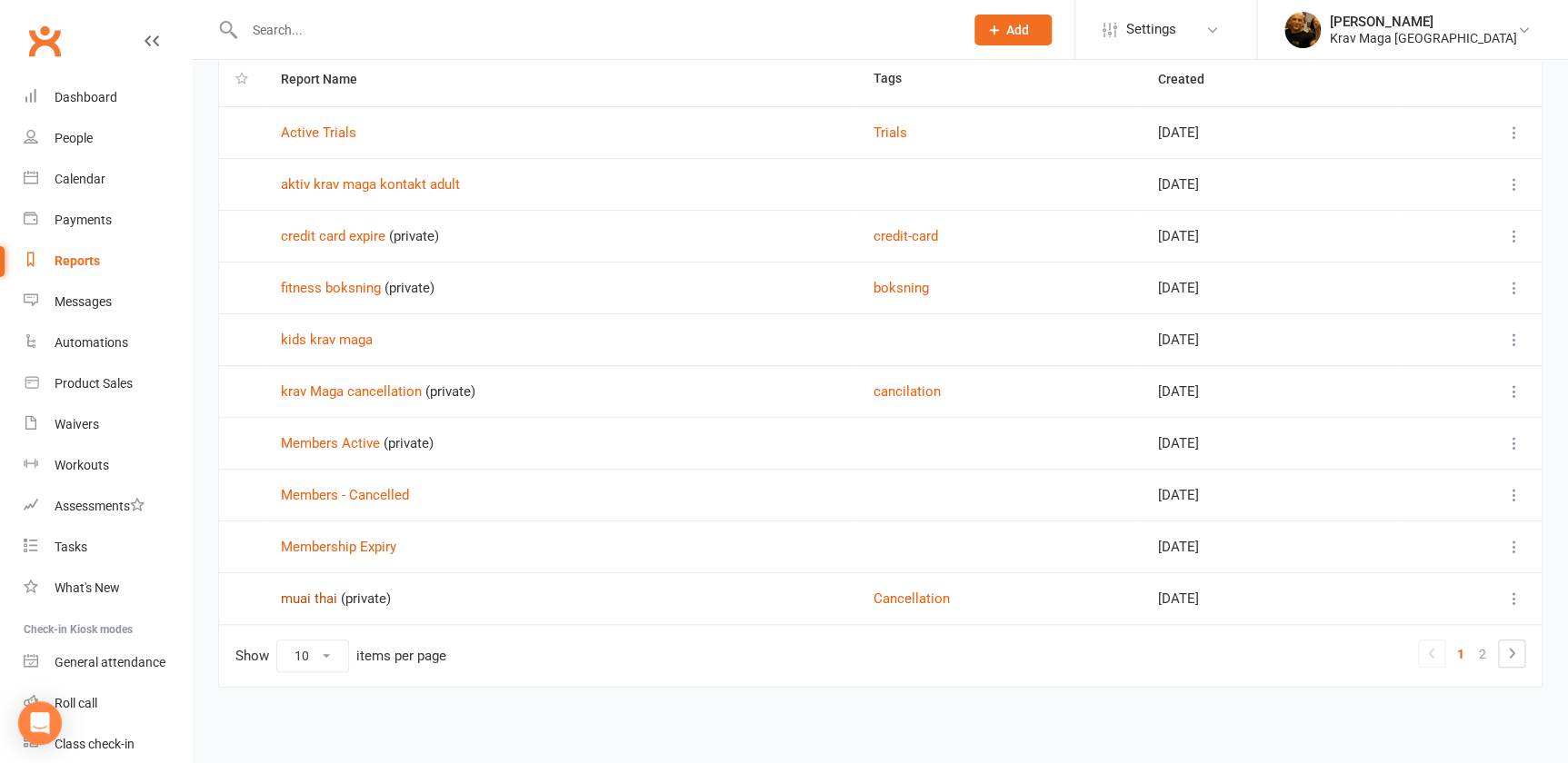
click at [300, 599] on link "muai thai" at bounding box center [308, 598] width 56 height 17
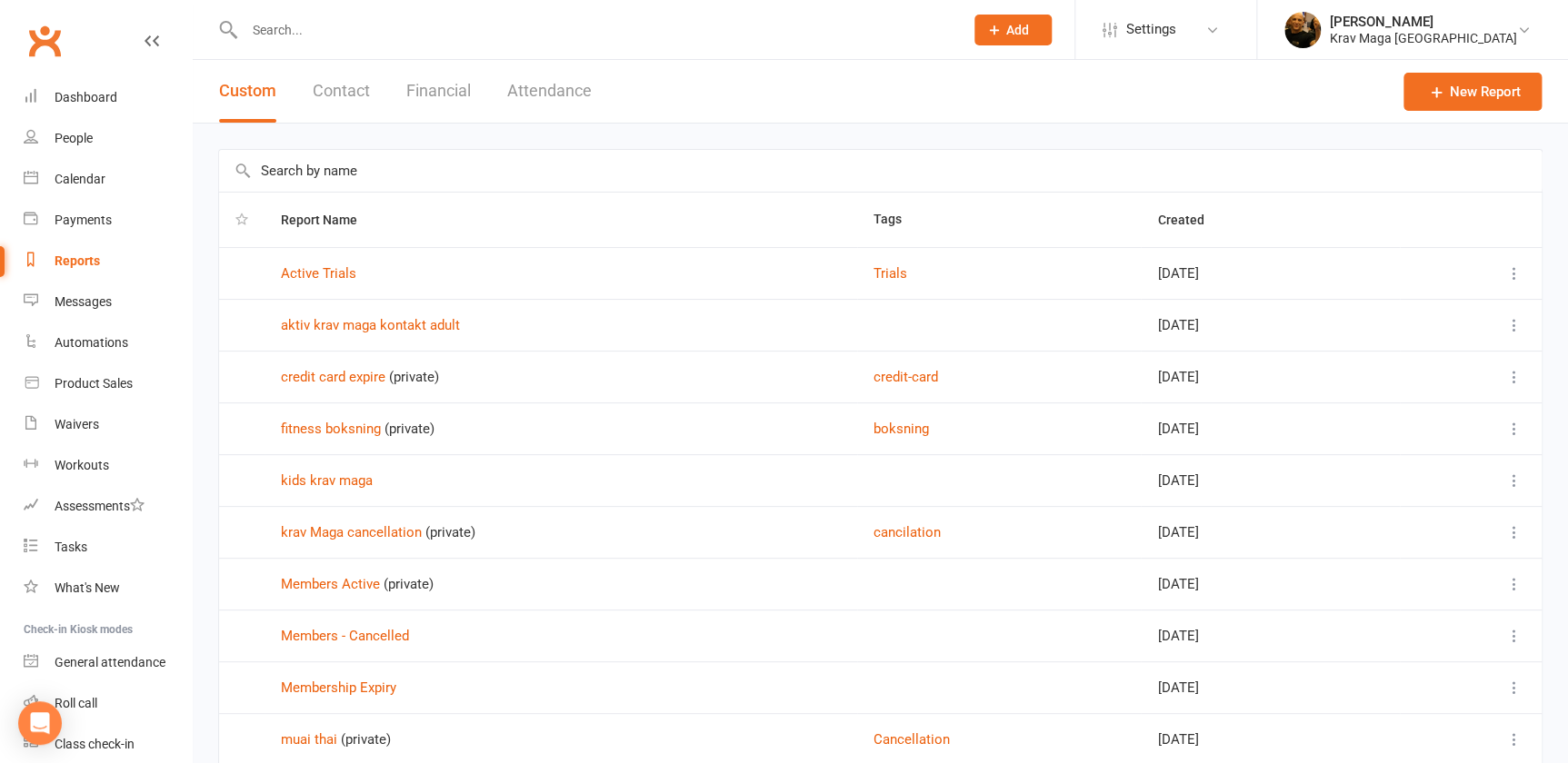
scroll to position [140, 0]
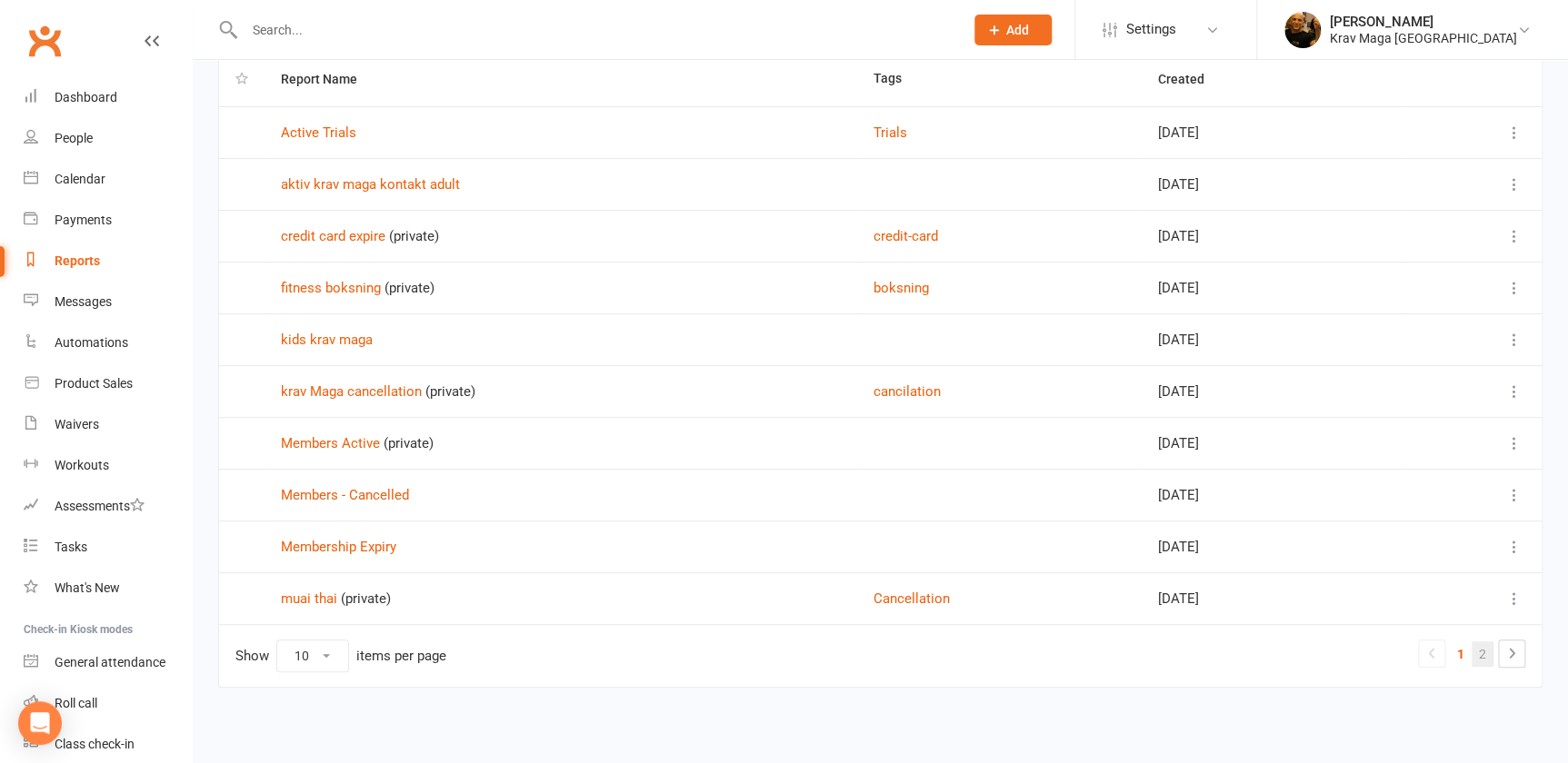
click at [1475, 648] on link "2" at bounding box center [1482, 654] width 22 height 26
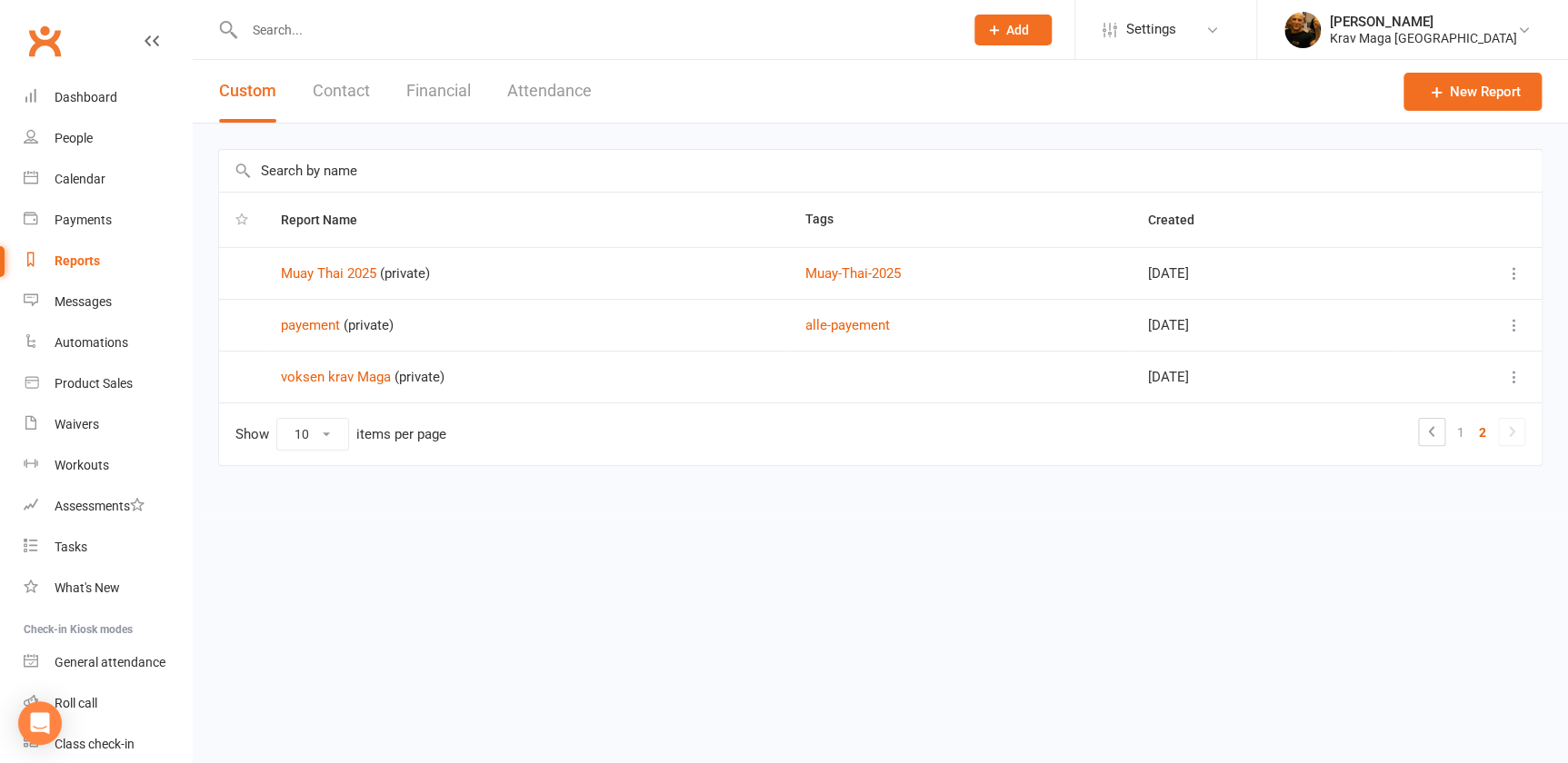
scroll to position [0, 0]
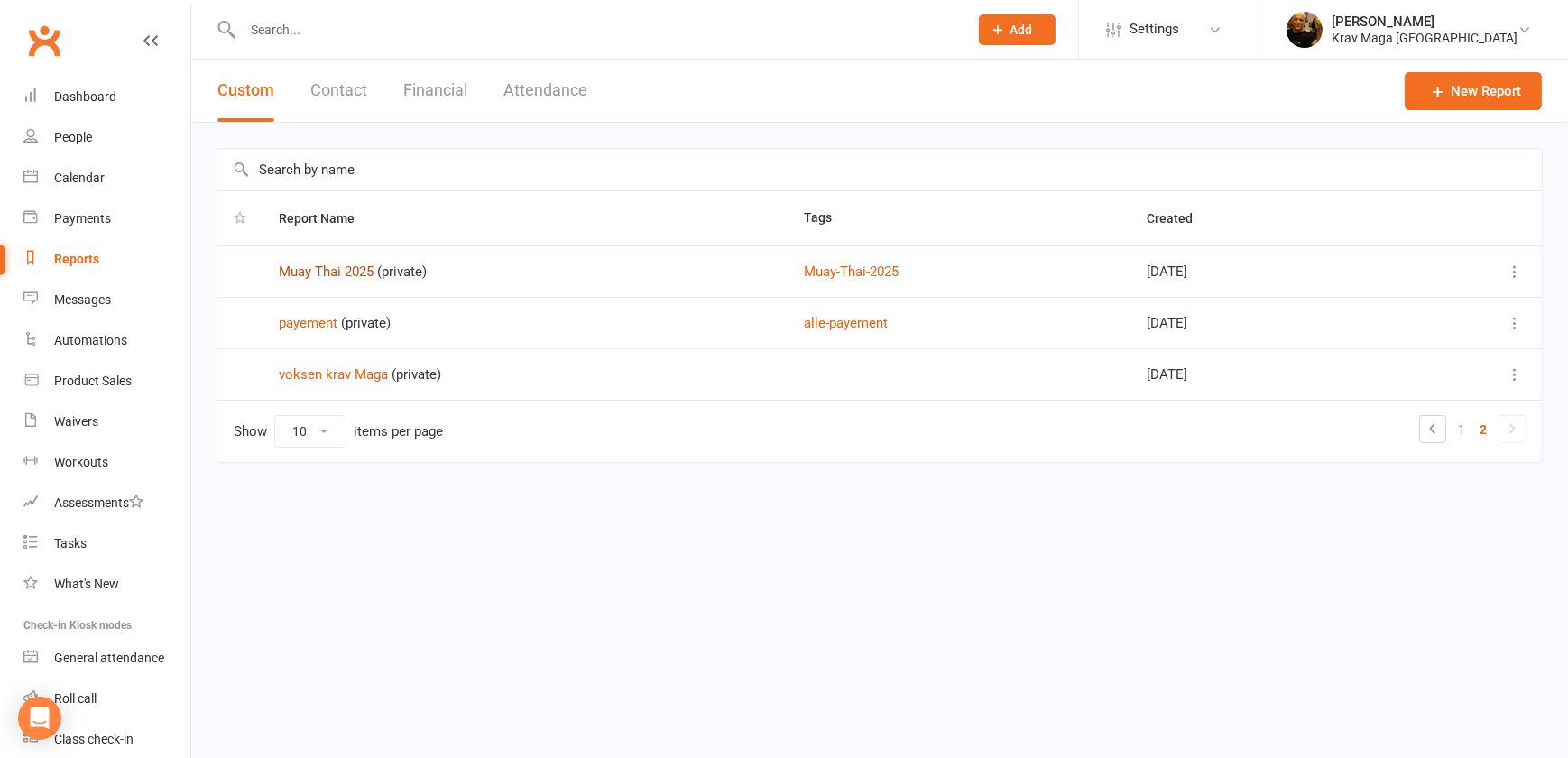
click at [348, 271] on link "Muay Thai 2025" at bounding box center [326, 271] width 95 height 17
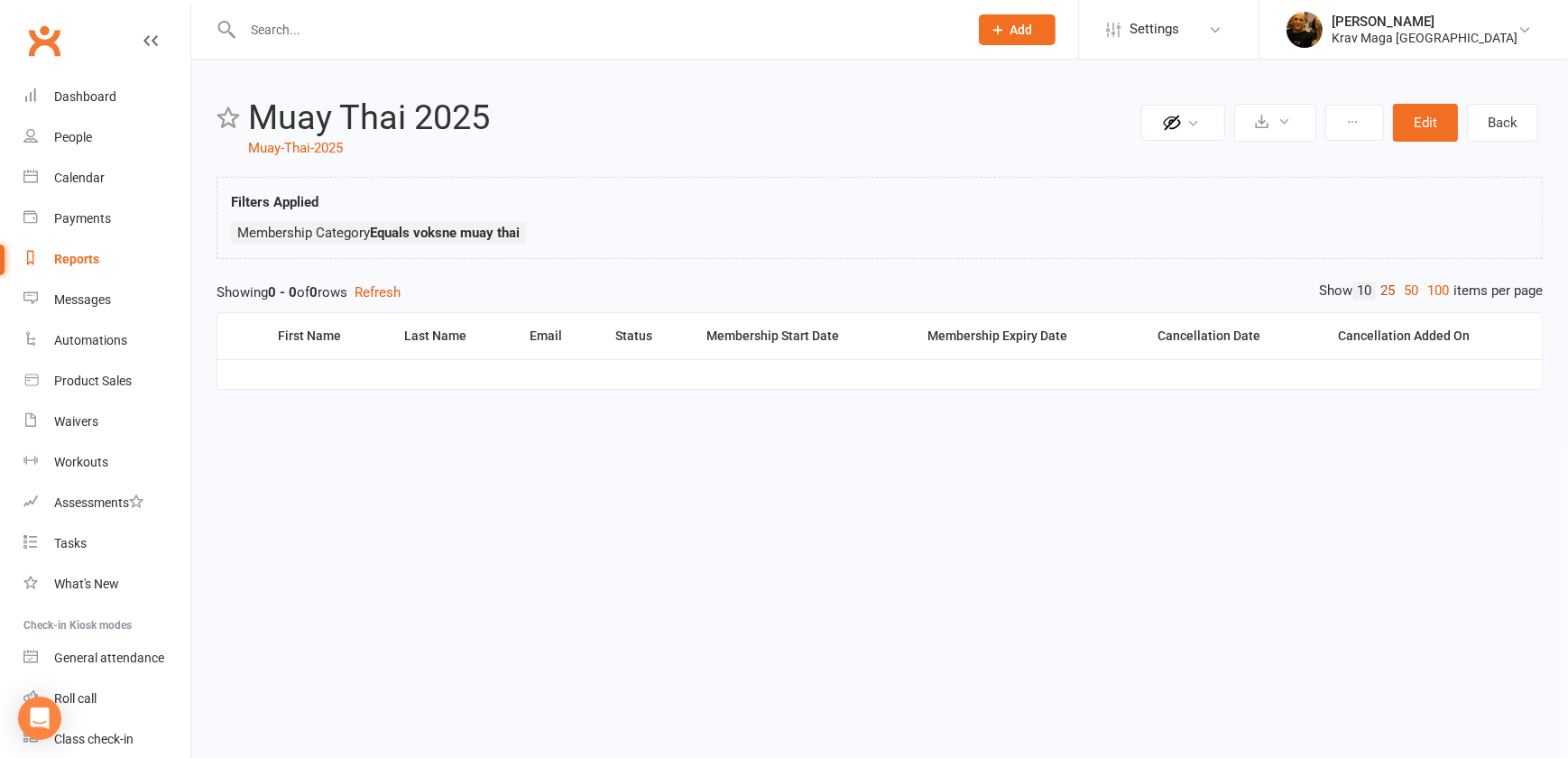
click at [1380, 289] on link "25" at bounding box center [1388, 291] width 24 height 19
click at [1406, 294] on link "50" at bounding box center [1412, 291] width 24 height 19
click at [1432, 296] on link "100" at bounding box center [1438, 291] width 30 height 19
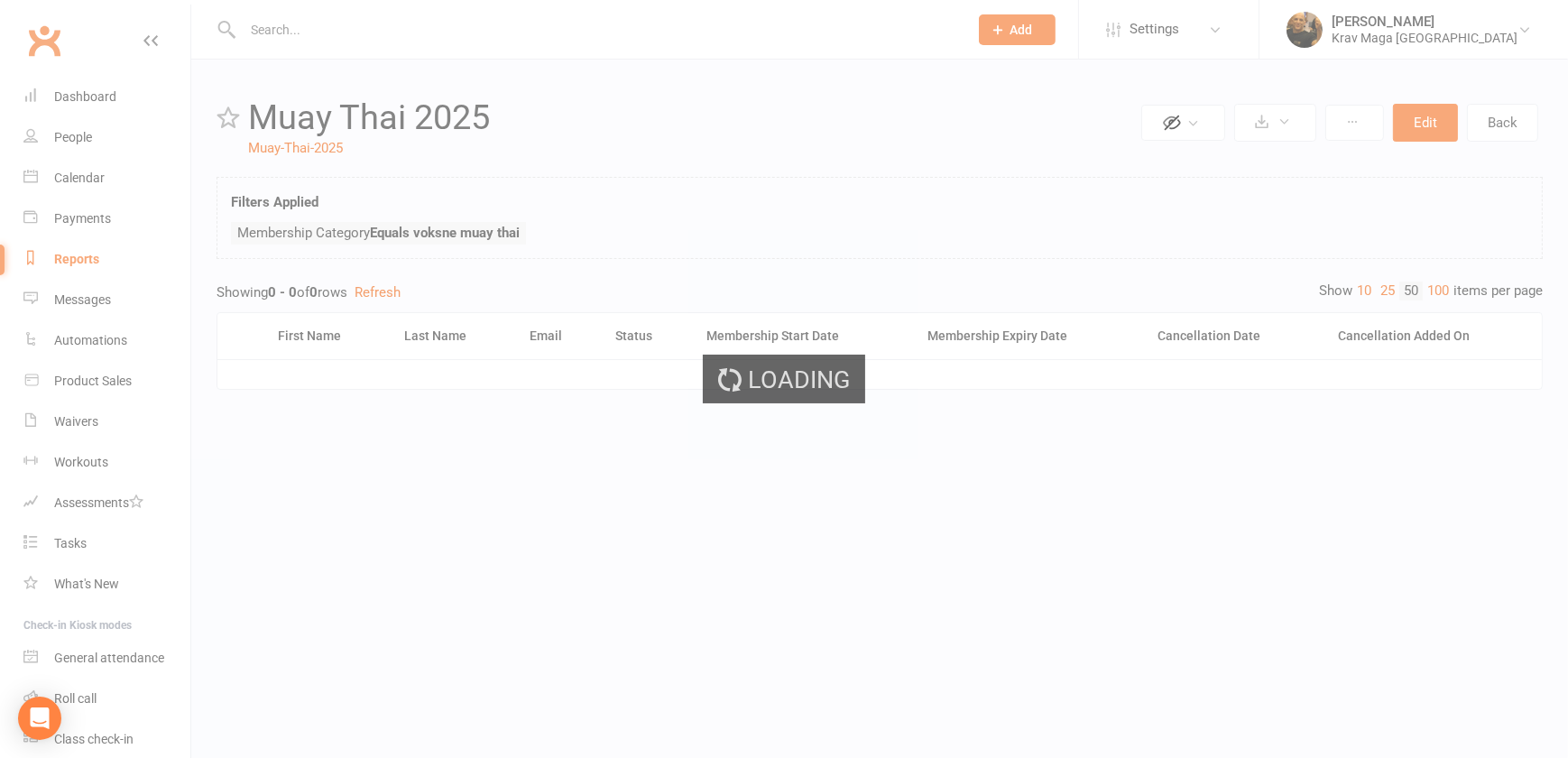
click at [1049, 262] on div "Loading" at bounding box center [784, 379] width 1568 height 758
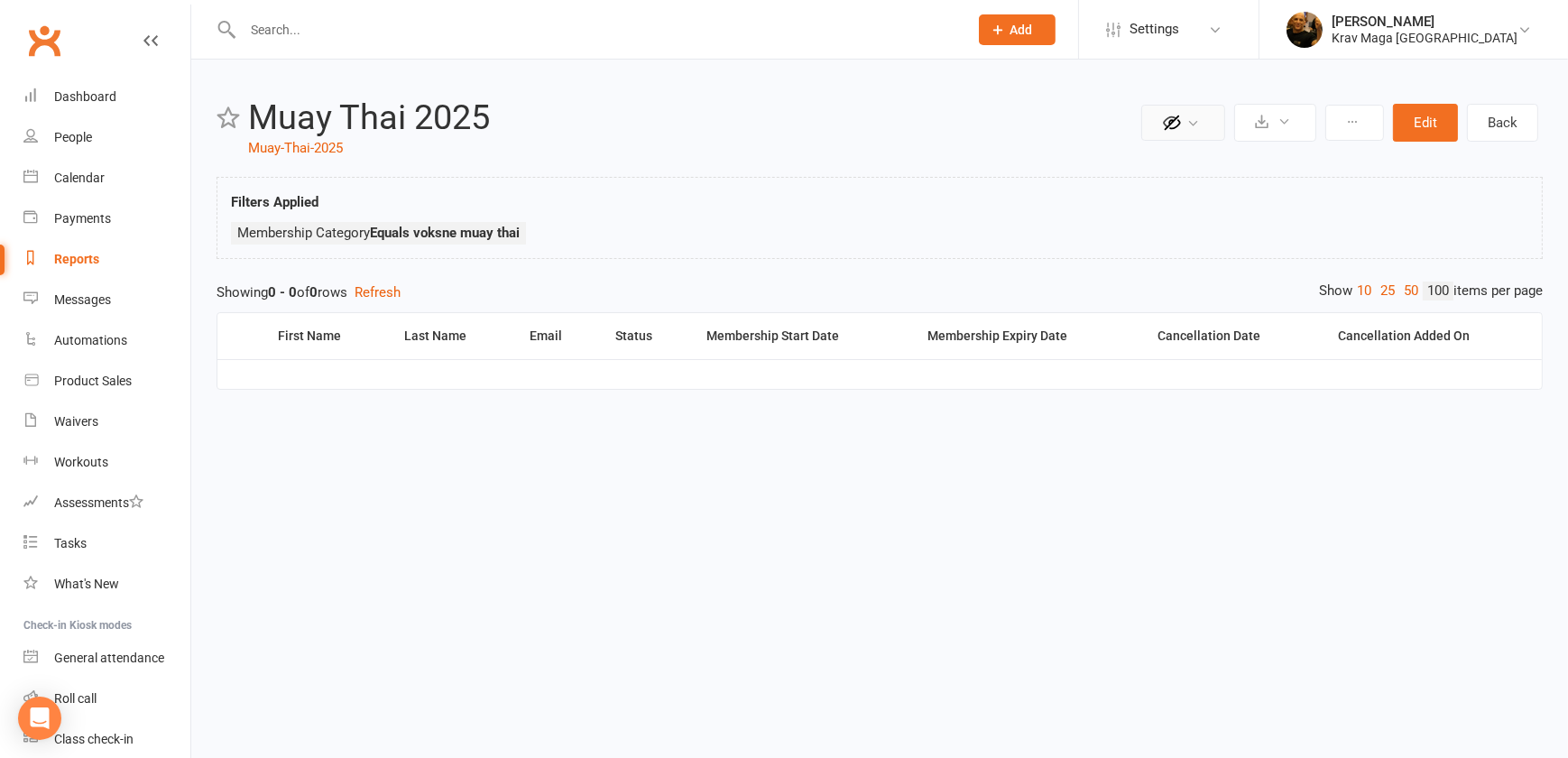
click at [1191, 123] on icon at bounding box center [1194, 124] width 14 height 14
click at [1189, 120] on icon at bounding box center [1194, 124] width 14 height 14
click at [1281, 120] on icon at bounding box center [1285, 122] width 14 height 14
click at [1025, 250] on ul "Membership Category Equals voksne muay thai" at bounding box center [880, 238] width 1298 height 31
click at [397, 289] on button "Refresh" at bounding box center [377, 293] width 46 height 22
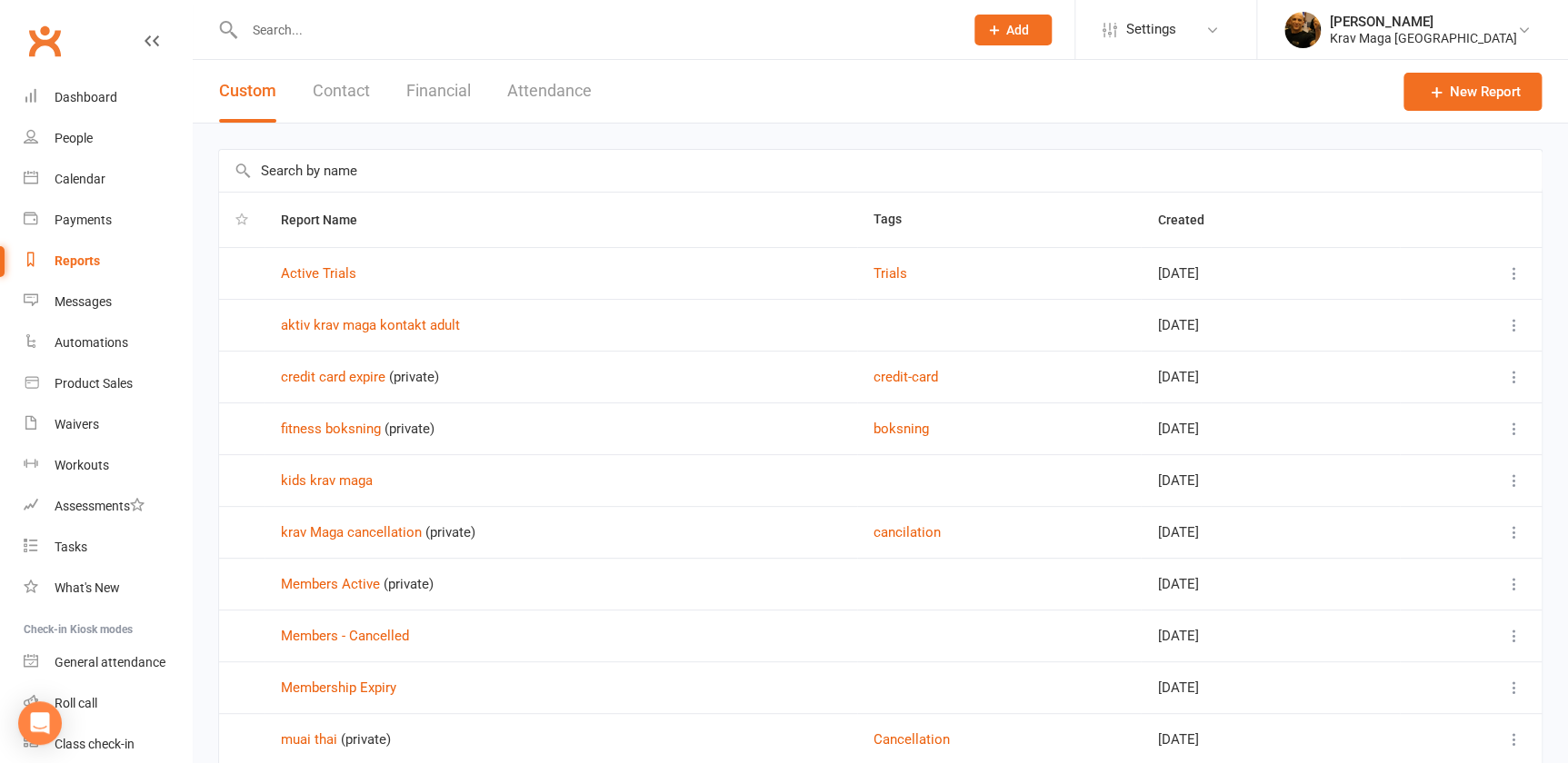
scroll to position [140, 0]
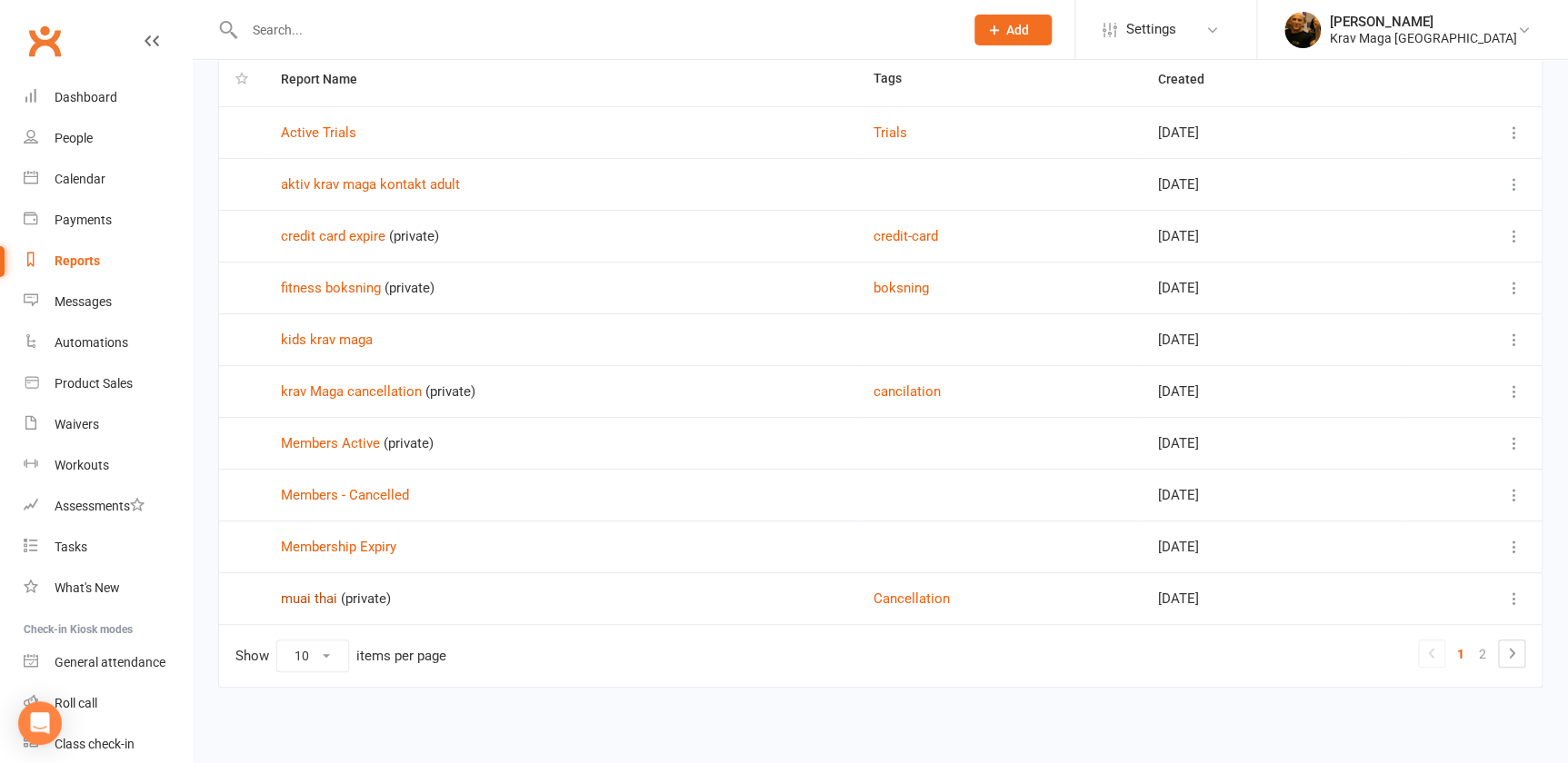
click at [298, 594] on link "muai thai" at bounding box center [308, 598] width 56 height 17
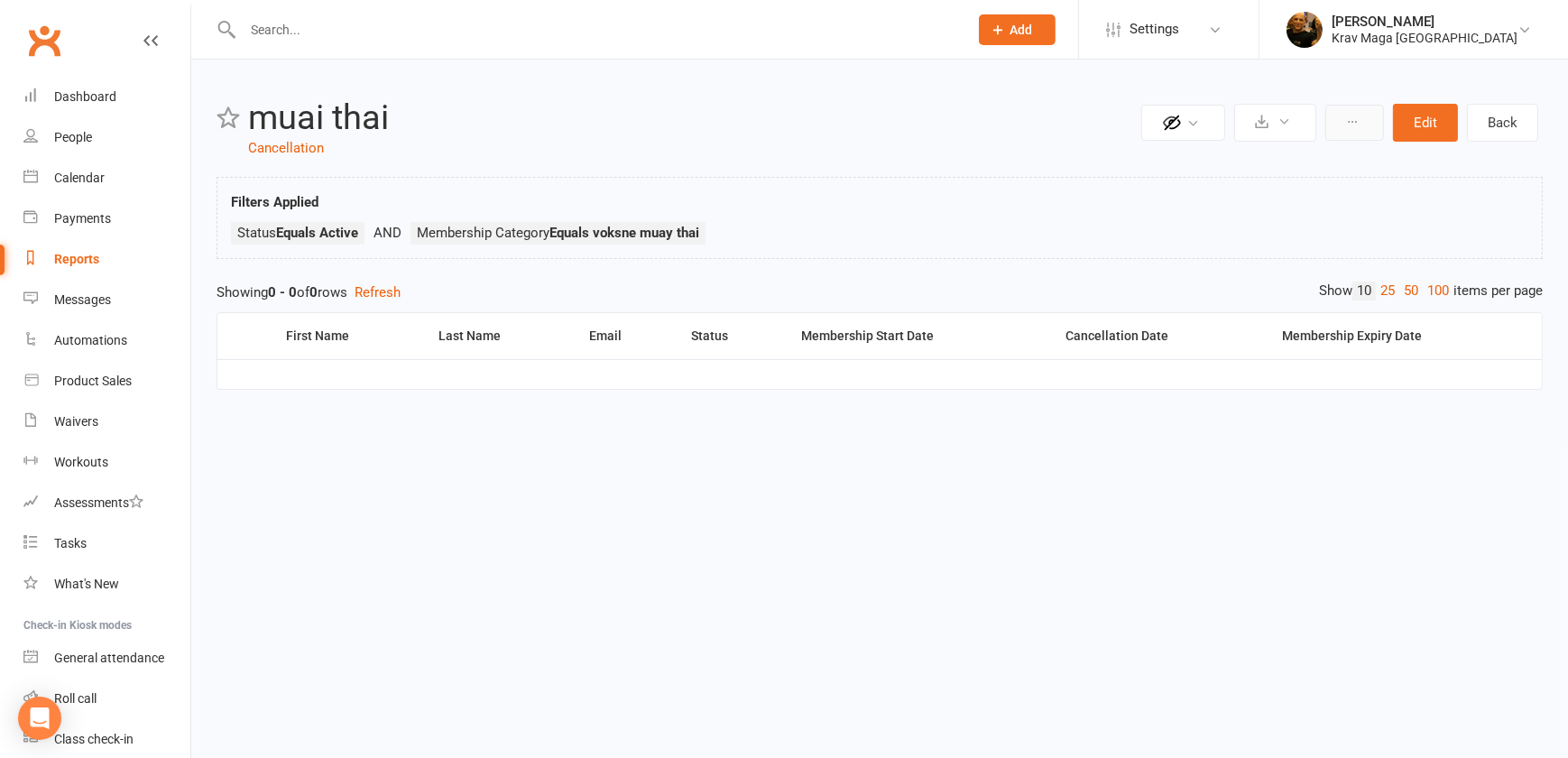
click at [1349, 122] on icon at bounding box center [1352, 122] width 13 height 13
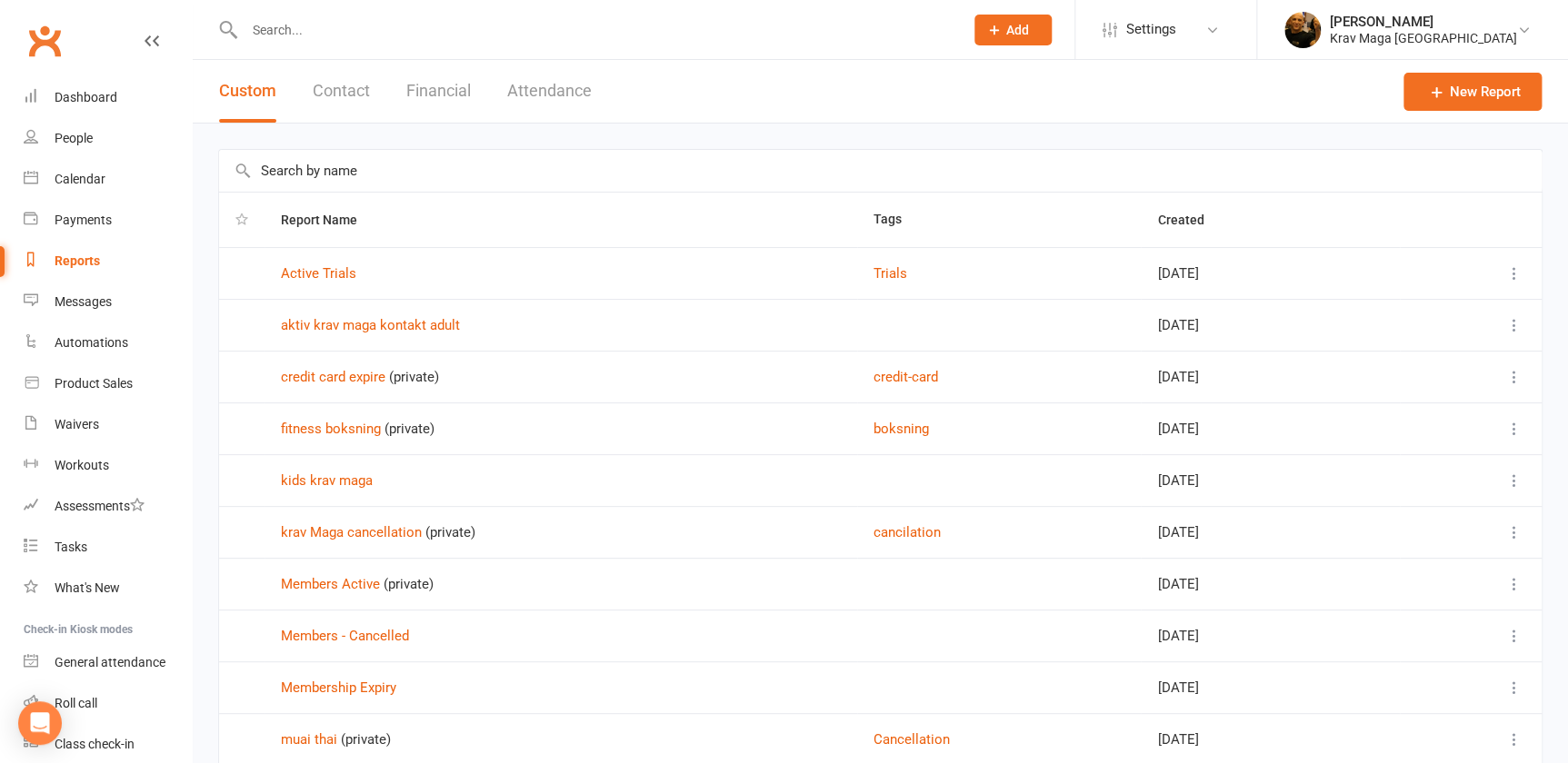
scroll to position [140, 0]
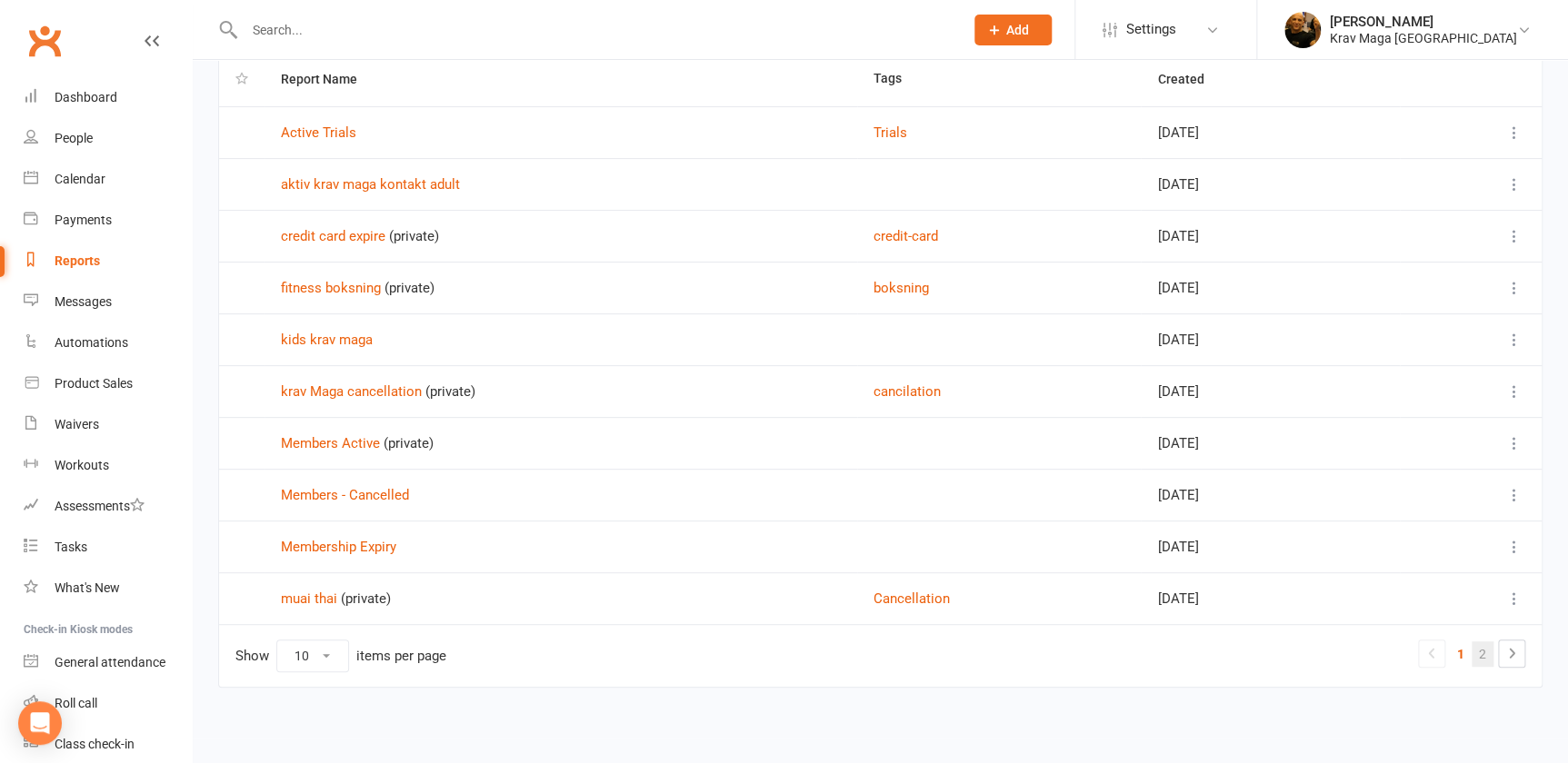
click at [1484, 647] on link "2" at bounding box center [1482, 654] width 22 height 26
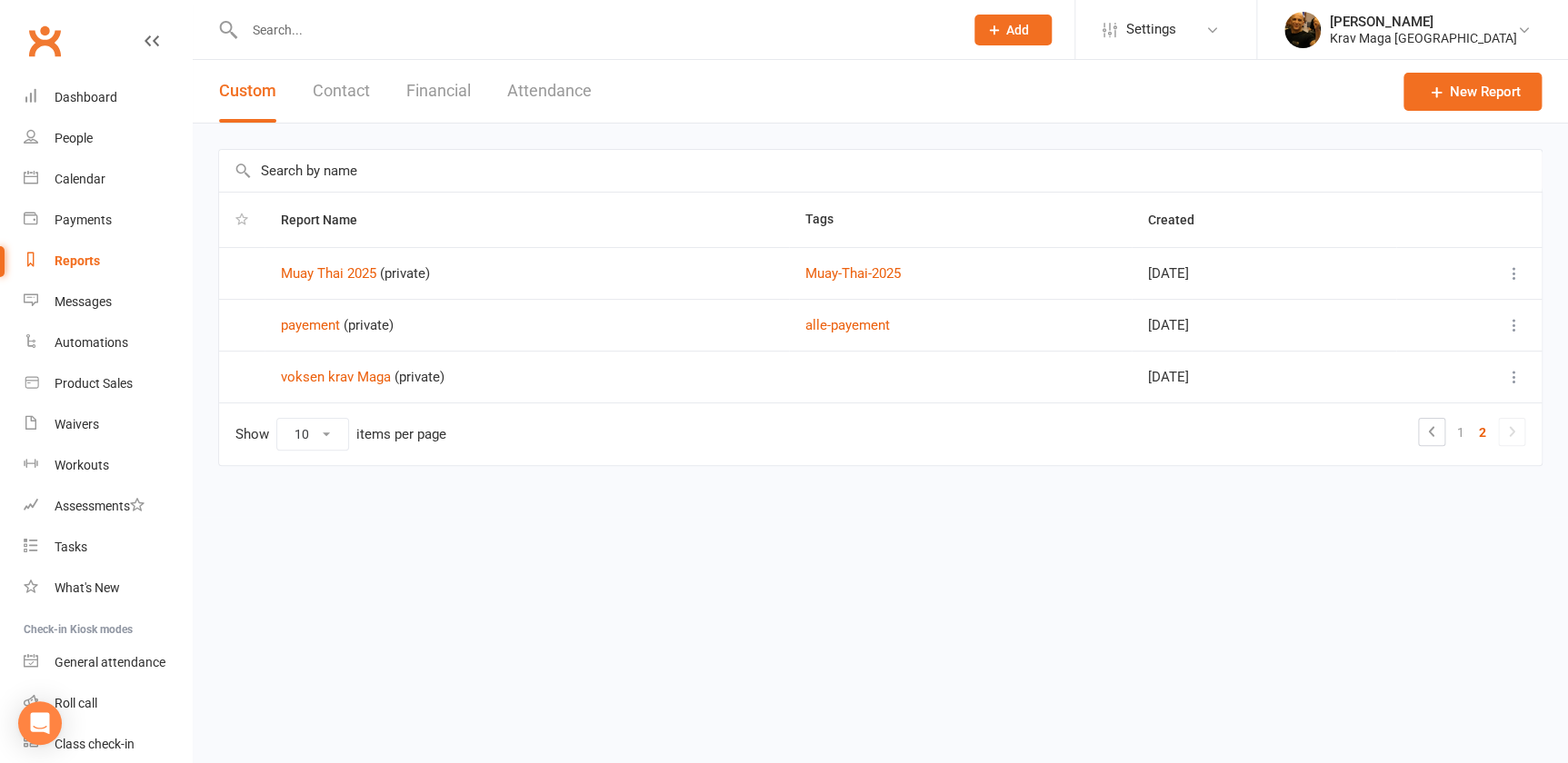
scroll to position [0, 0]
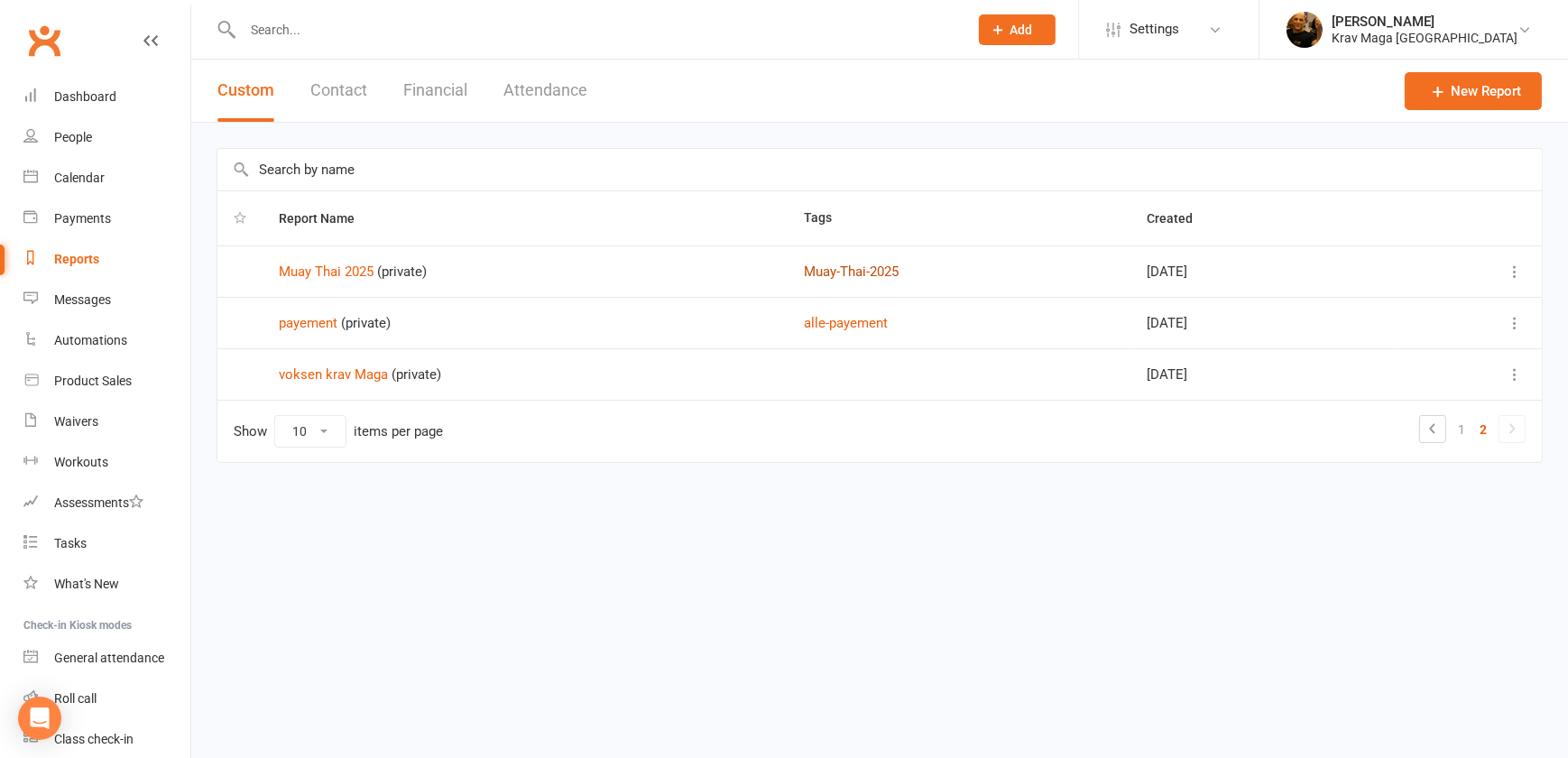
click at [845, 273] on button "Muay-Thai-2025" at bounding box center [851, 272] width 95 height 22
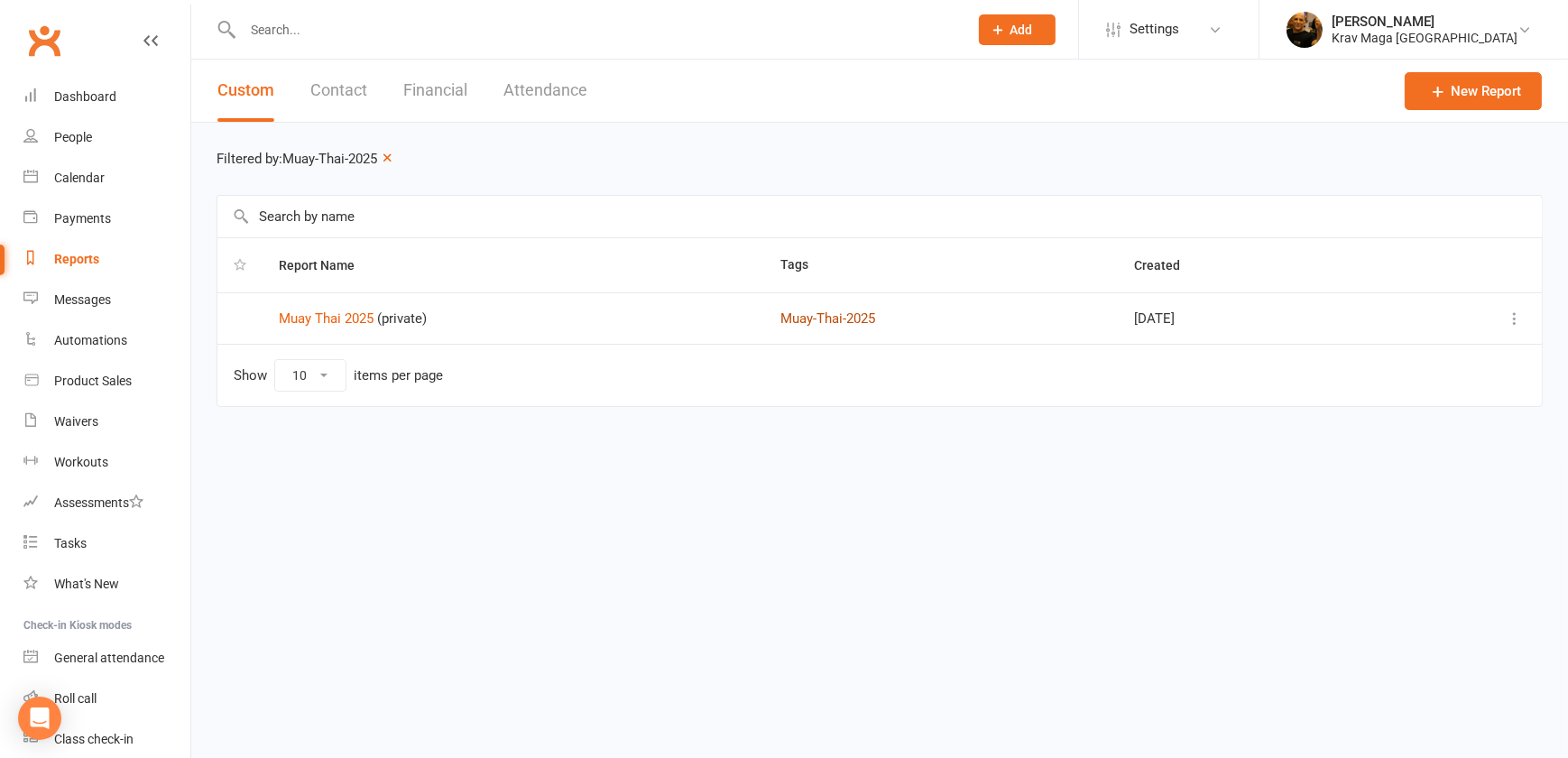
click at [808, 320] on button "Muay-Thai-2025" at bounding box center [828, 318] width 95 height 22
click at [1512, 318] on icon at bounding box center [1515, 318] width 18 height 18
click at [1385, 352] on link "View" at bounding box center [1435, 353] width 179 height 36
click at [350, 88] on button "Contact" at bounding box center [339, 90] width 57 height 62
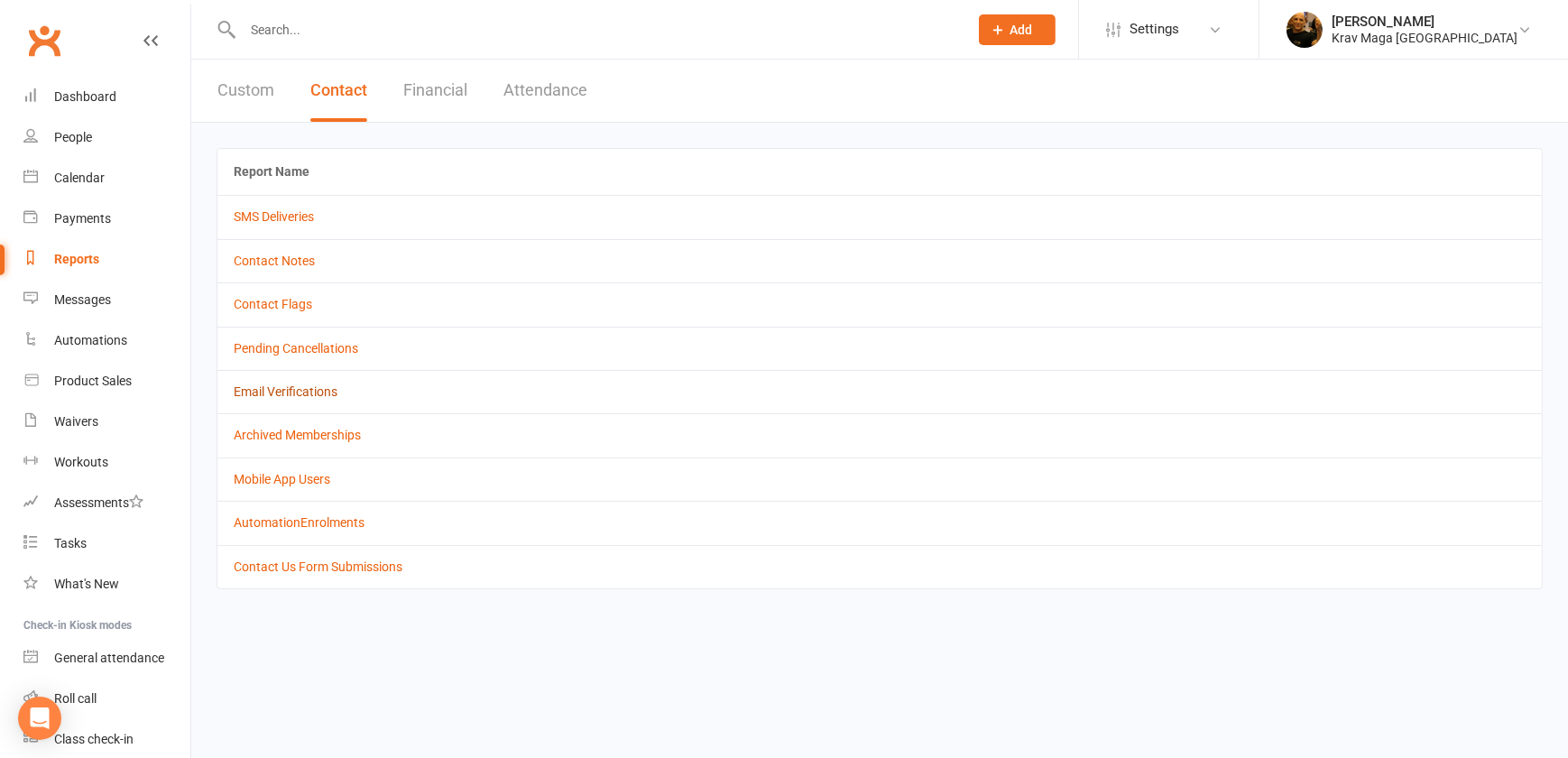
click at [288, 389] on link "Email Verifications" at bounding box center [286, 392] width 104 height 15
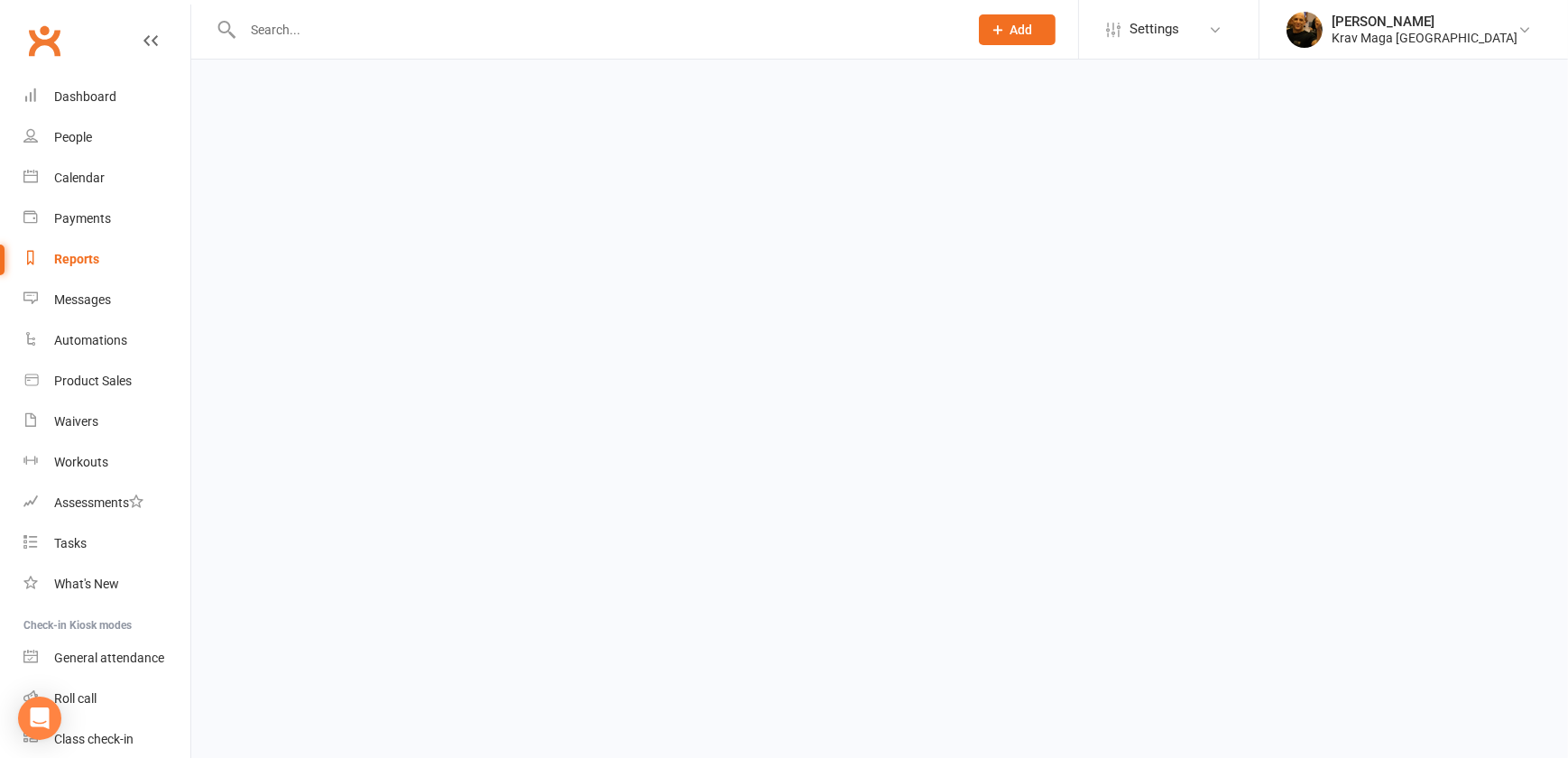
select select "email_not_verified"
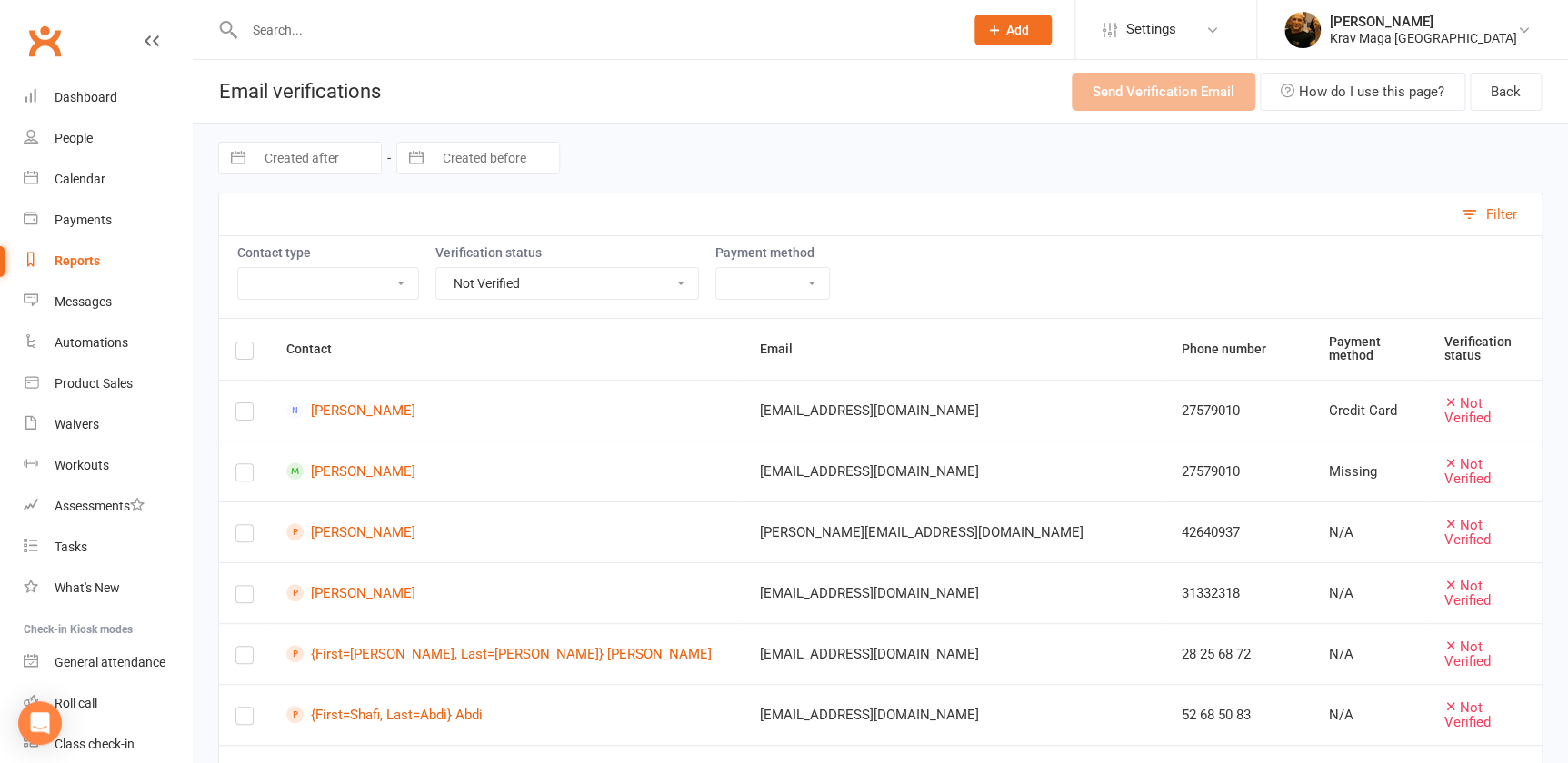
click at [670, 281] on select "Verified Not Verified Pending Verification Email Changed Since Last Verification" at bounding box center [566, 283] width 262 height 31
click at [397, 279] on select "Member Prospect Non-Attending Contact" at bounding box center [328, 283] width 180 height 31
select select "Member"
click at [238, 268] on select "Member Prospect Non-Attending Contact" at bounding box center [328, 283] width 180 height 31
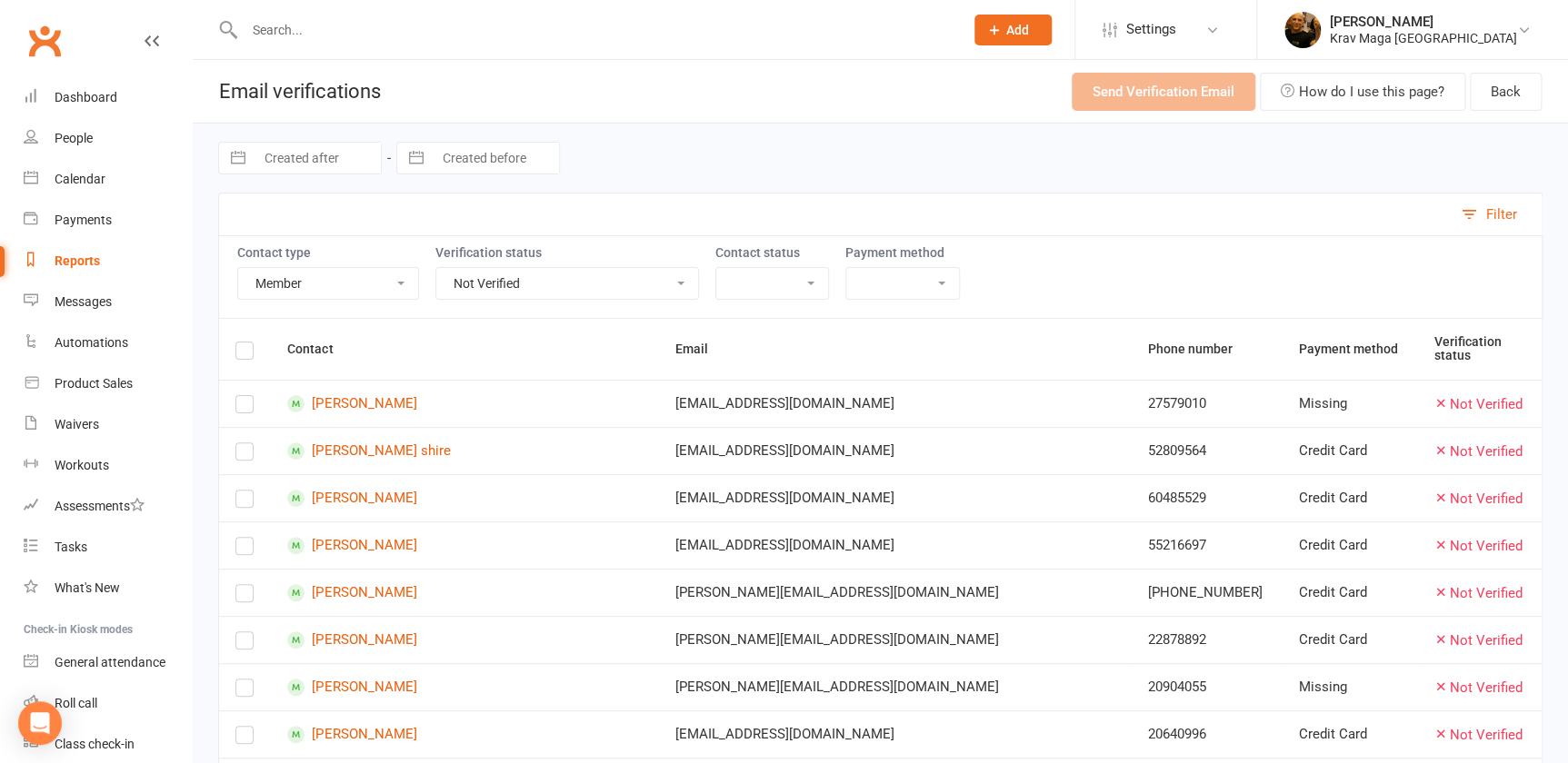
click at [803, 280] on select "Active Cancelled Suspended" at bounding box center [771, 283] width 112 height 31
click at [669, 282] on select "Verified Not Verified Pending Verification Email Changed Since Last Verification" at bounding box center [566, 283] width 262 height 31
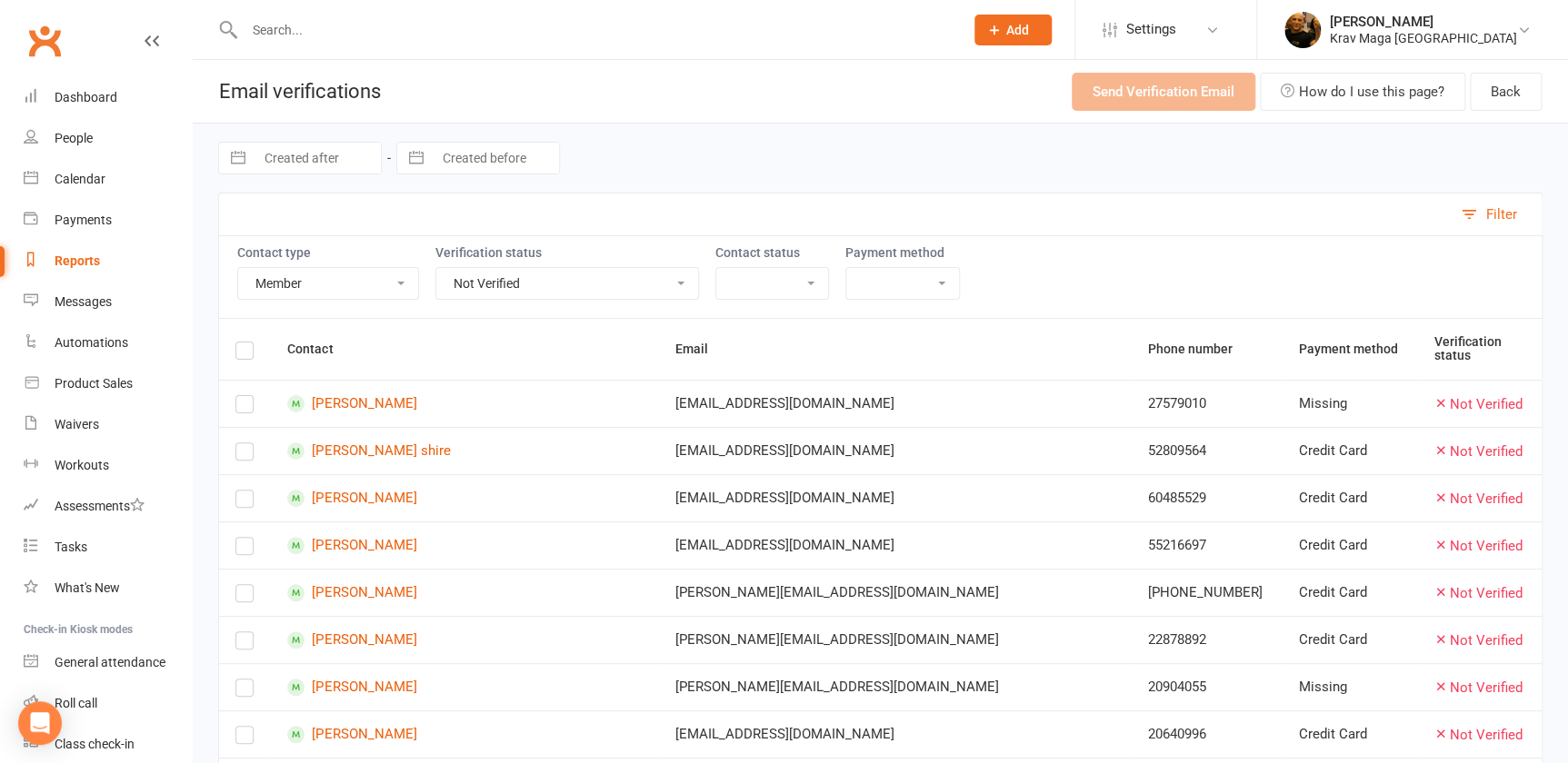
click at [669, 282] on select "Verified Not Verified Pending Verification Email Changed Since Last Verification" at bounding box center [566, 283] width 262 height 31
click at [934, 279] on select "Missing Credit Card" at bounding box center [903, 283] width 113 height 31
click at [672, 280] on select "Verified Not Verified Pending Verification Email Changed Since Last Verification" at bounding box center [566, 283] width 262 height 31
click at [88, 94] on div "Dashboard" at bounding box center [85, 97] width 62 height 15
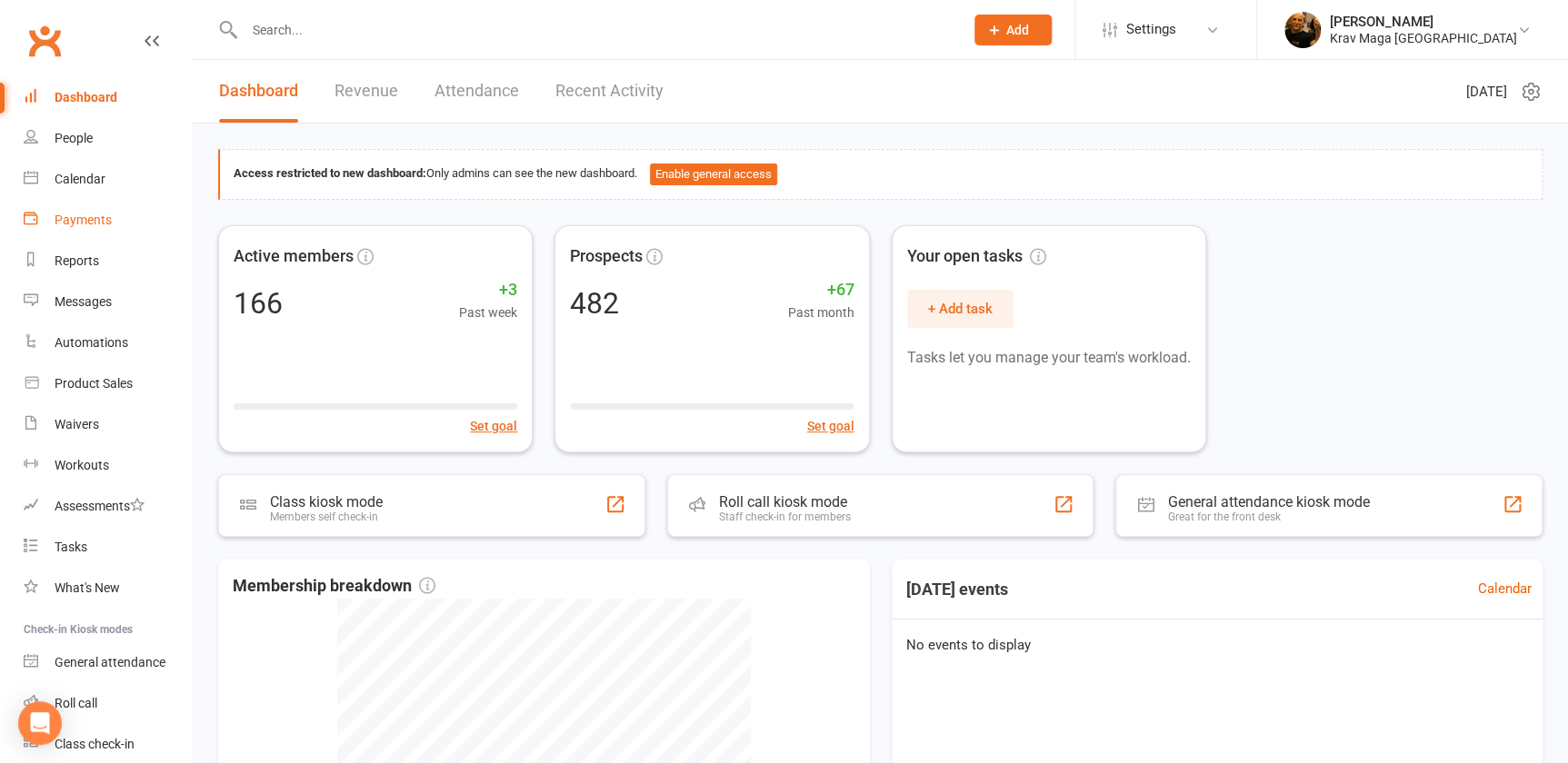
click at [63, 216] on div "Payments" at bounding box center [83, 219] width 57 height 15
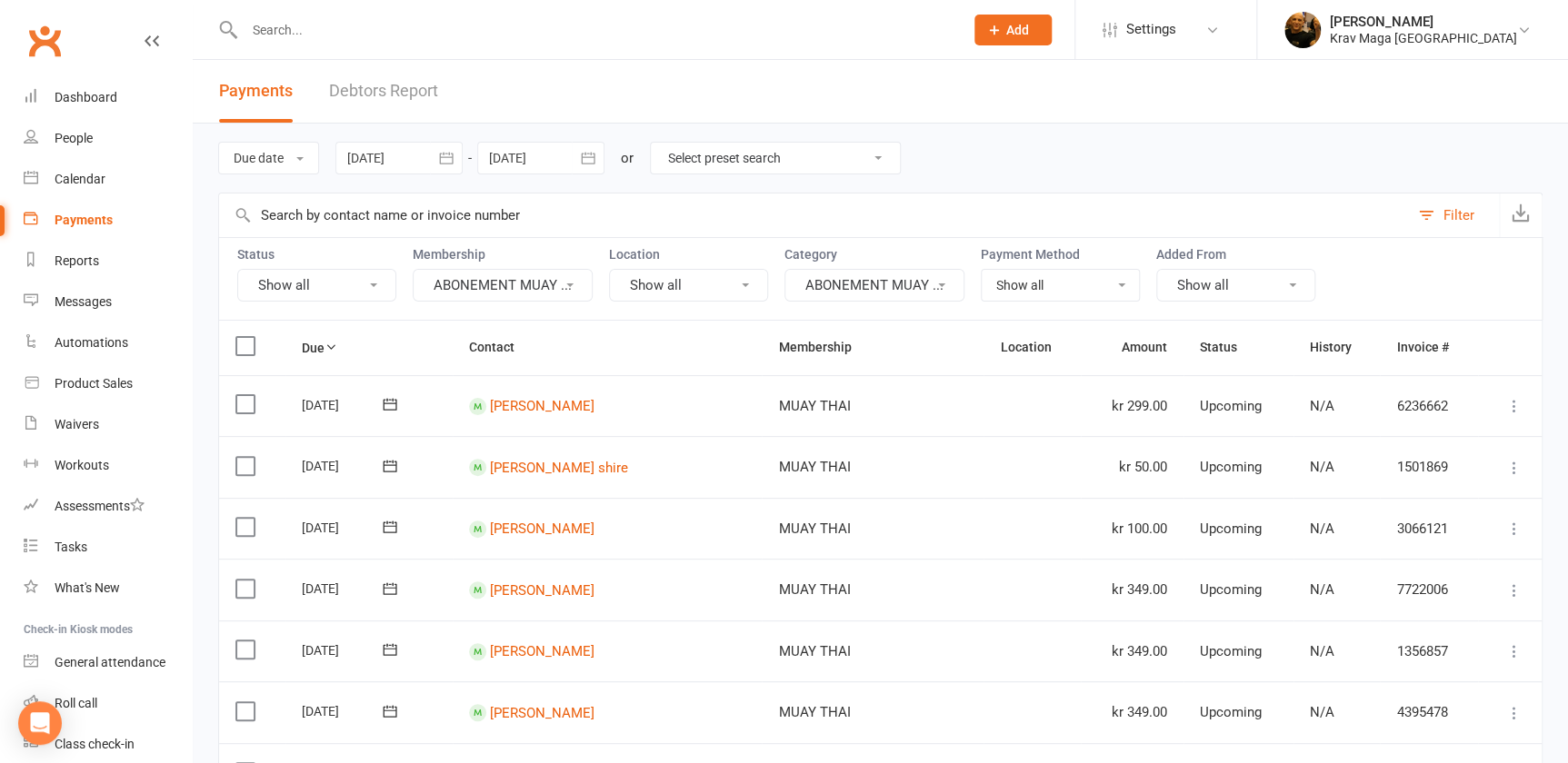
click at [373, 284] on icon at bounding box center [373, 286] width 7 height 4
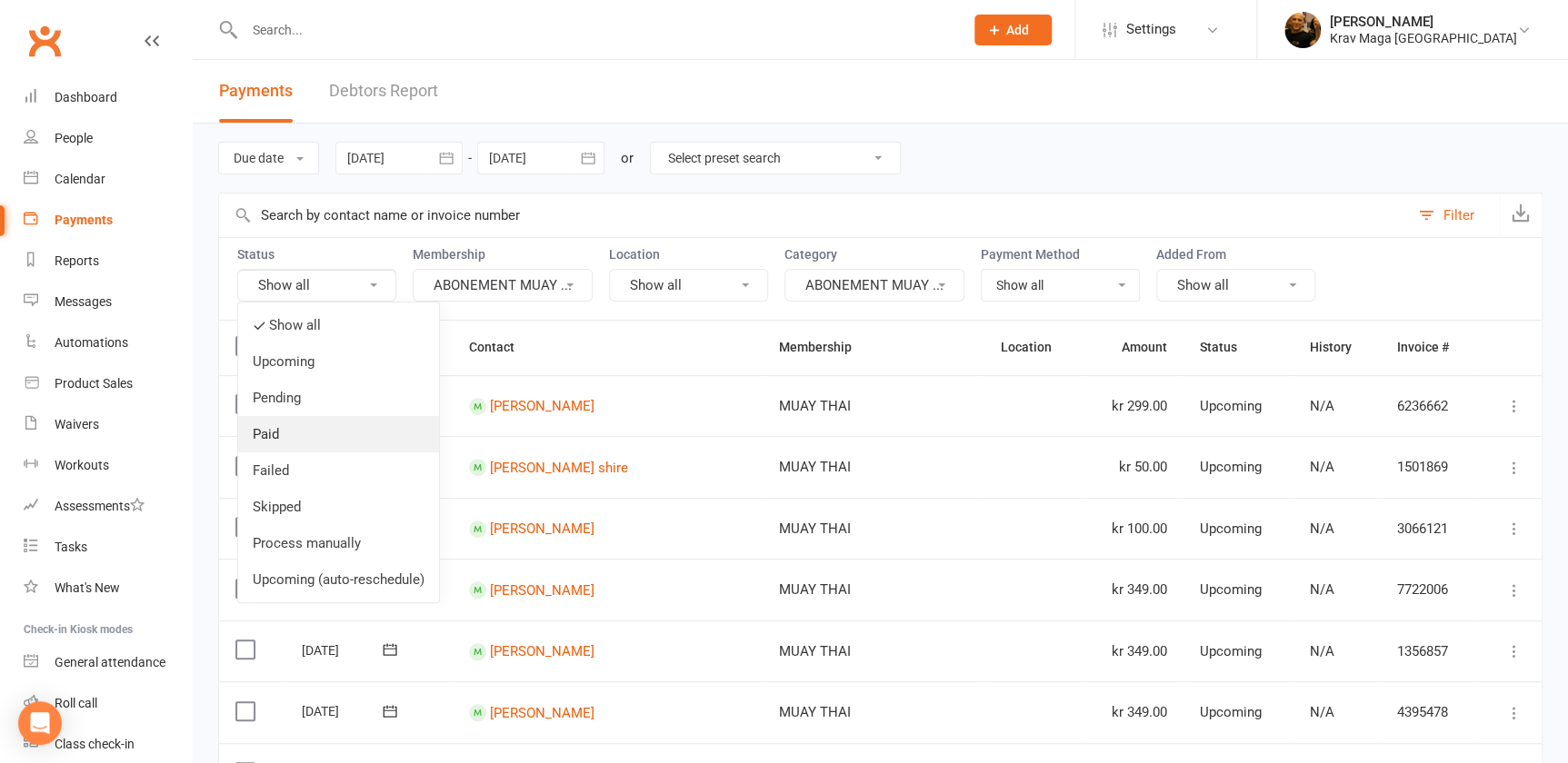
click at [270, 438] on link "Paid" at bounding box center [338, 434] width 201 height 37
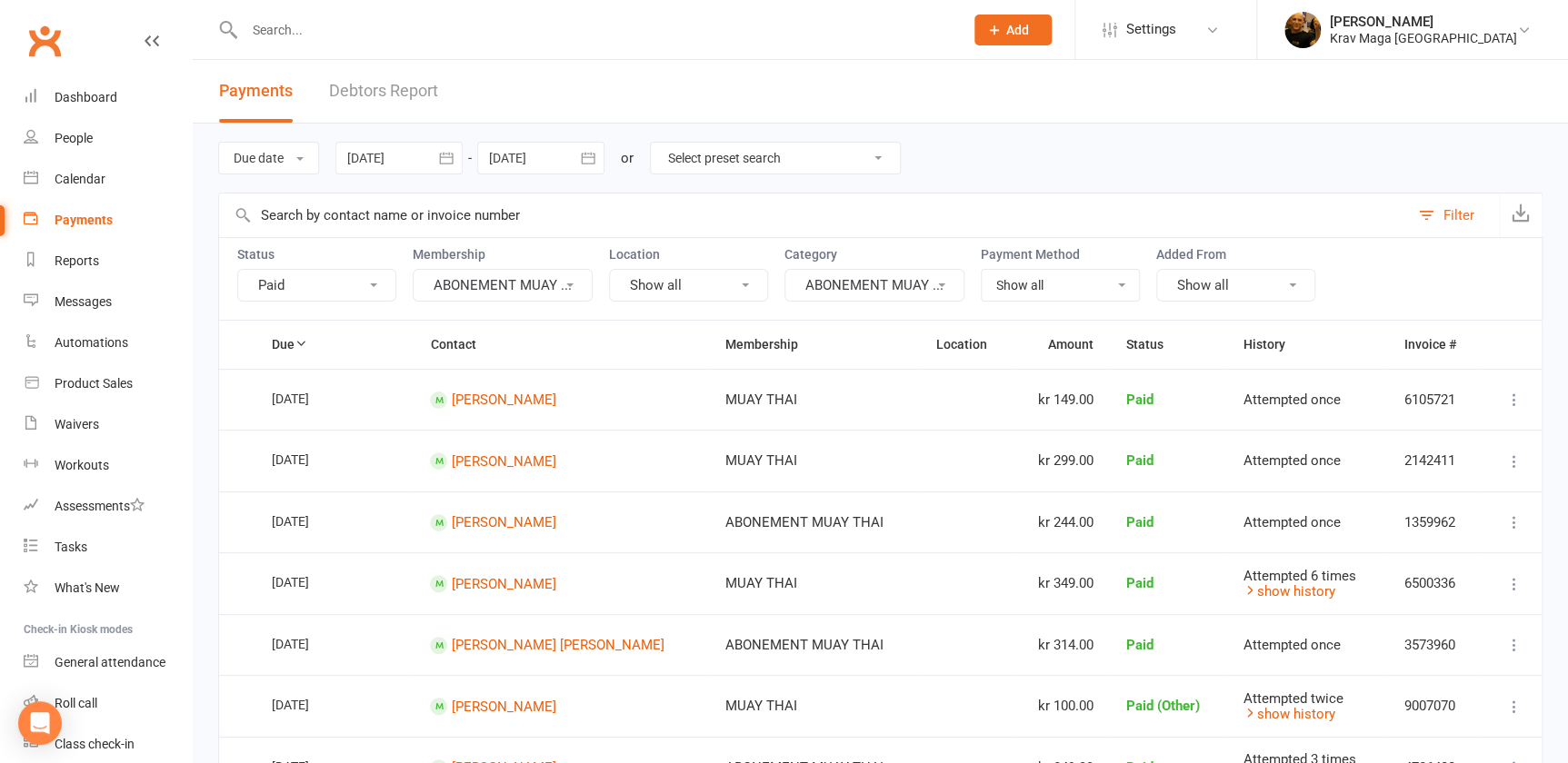
click at [400, 85] on link "Debtors Report" at bounding box center [384, 91] width 109 height 62
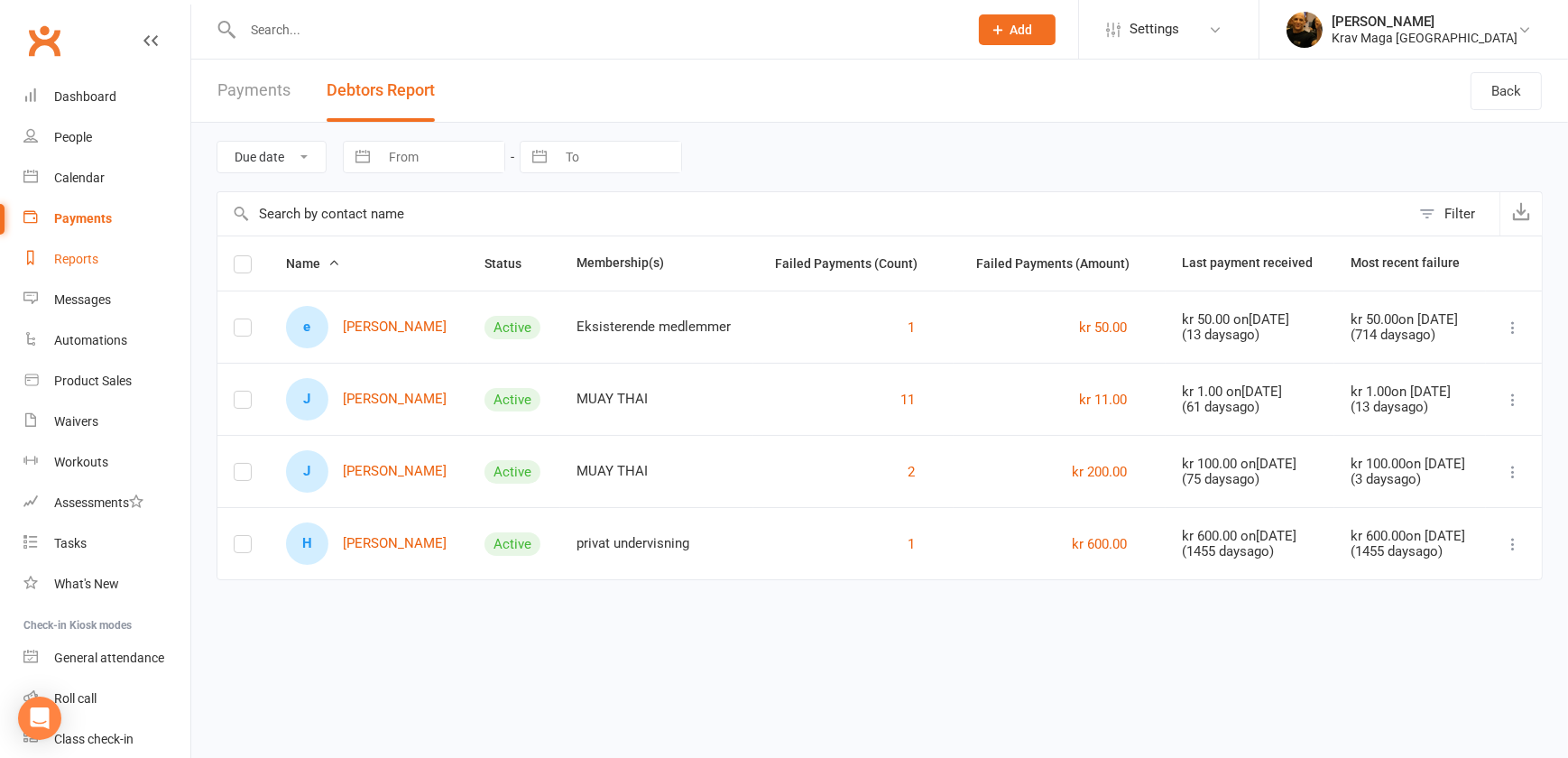
click at [83, 256] on div "Reports" at bounding box center [76, 258] width 44 height 15
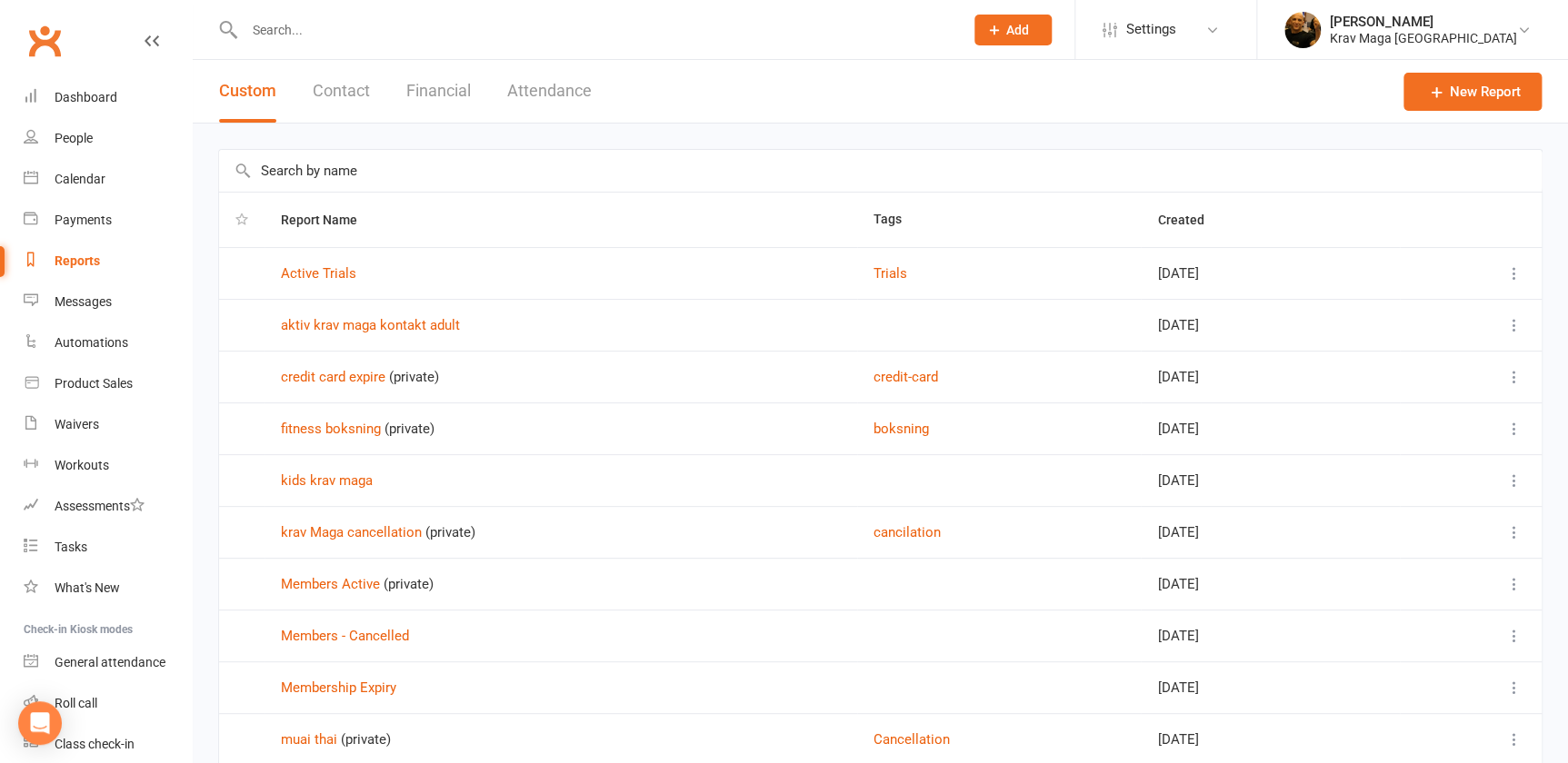
scroll to position [140, 0]
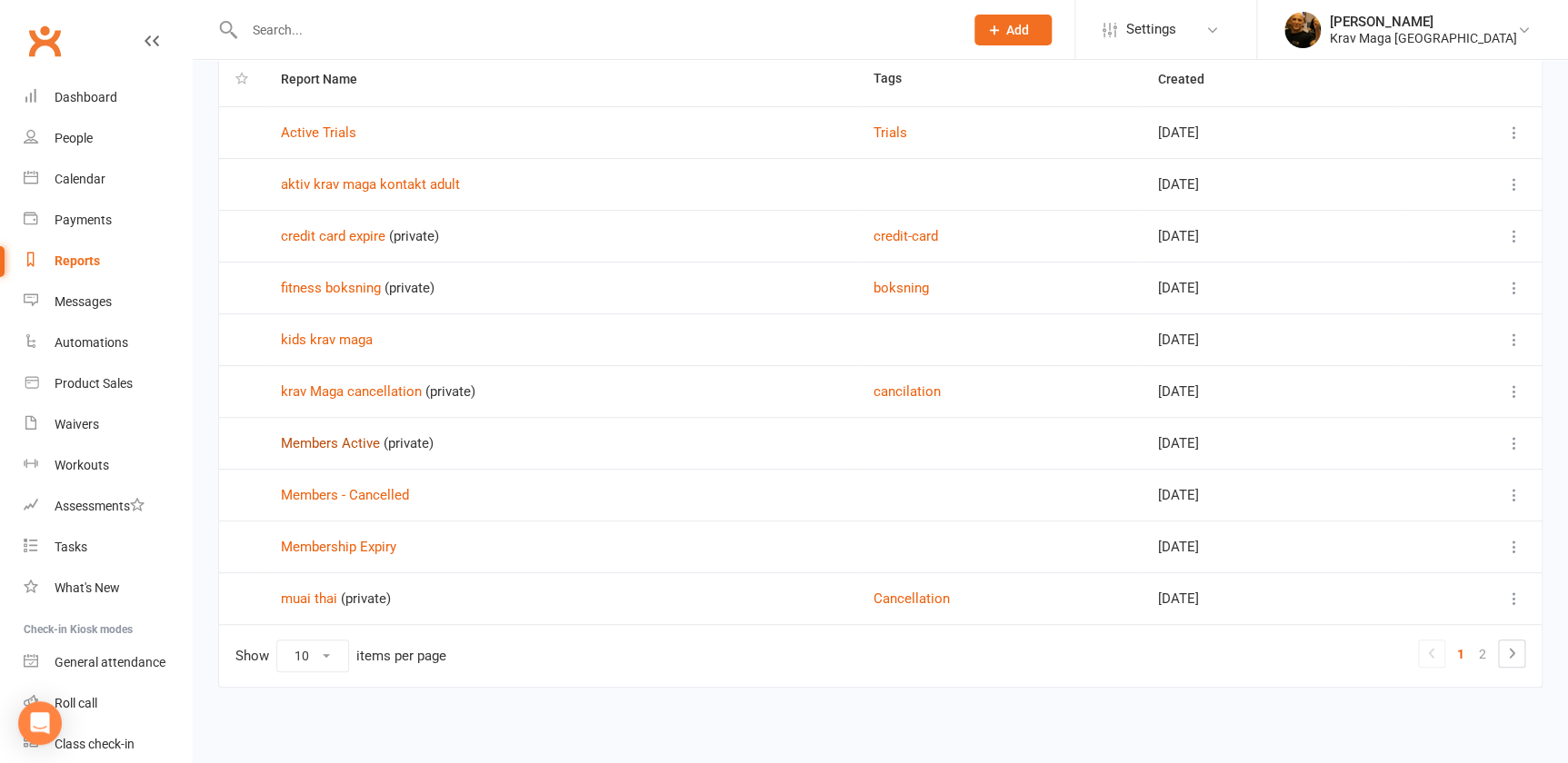
click at [337, 439] on link "Members Active" at bounding box center [330, 443] width 99 height 17
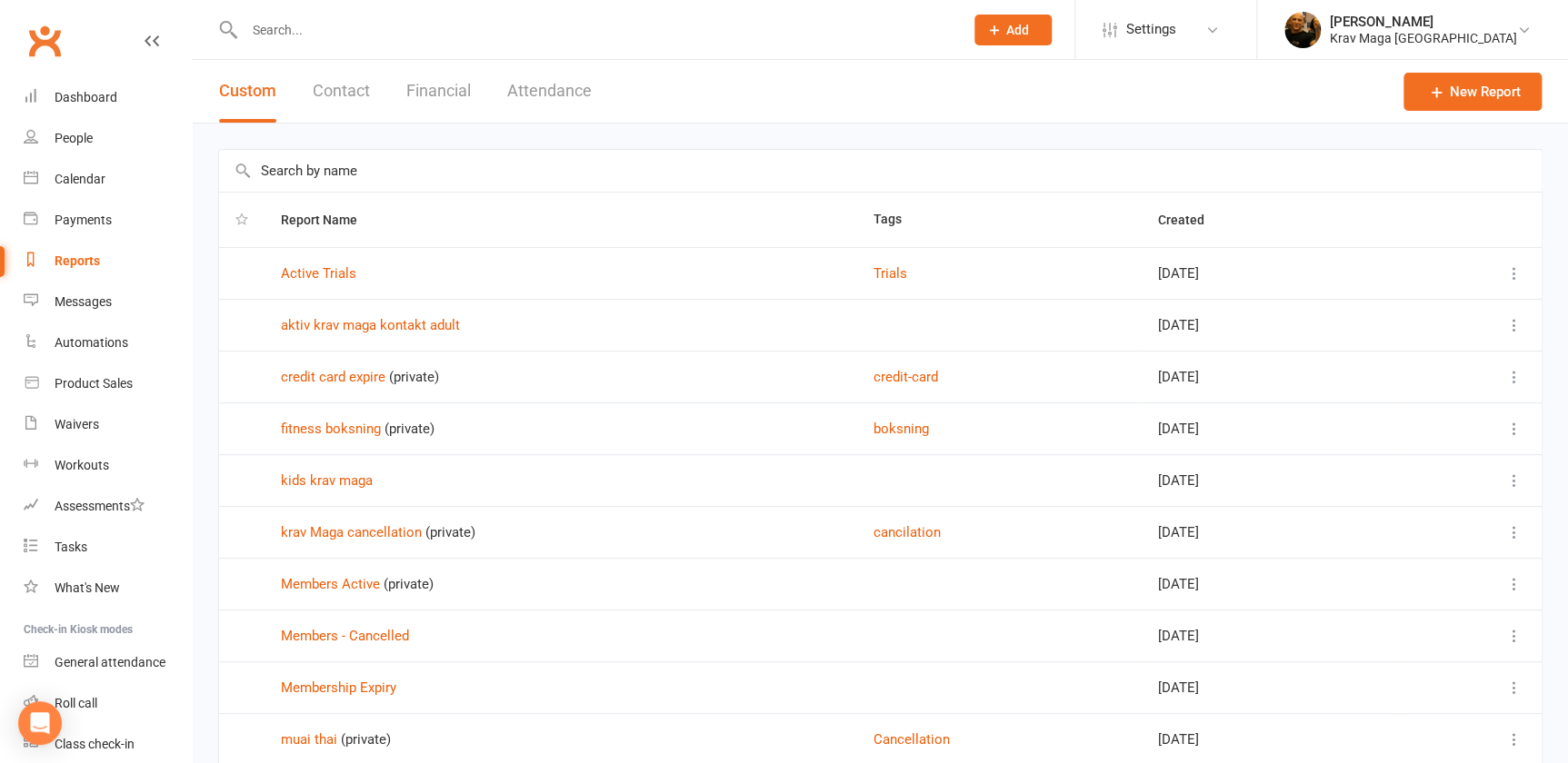
scroll to position [140, 0]
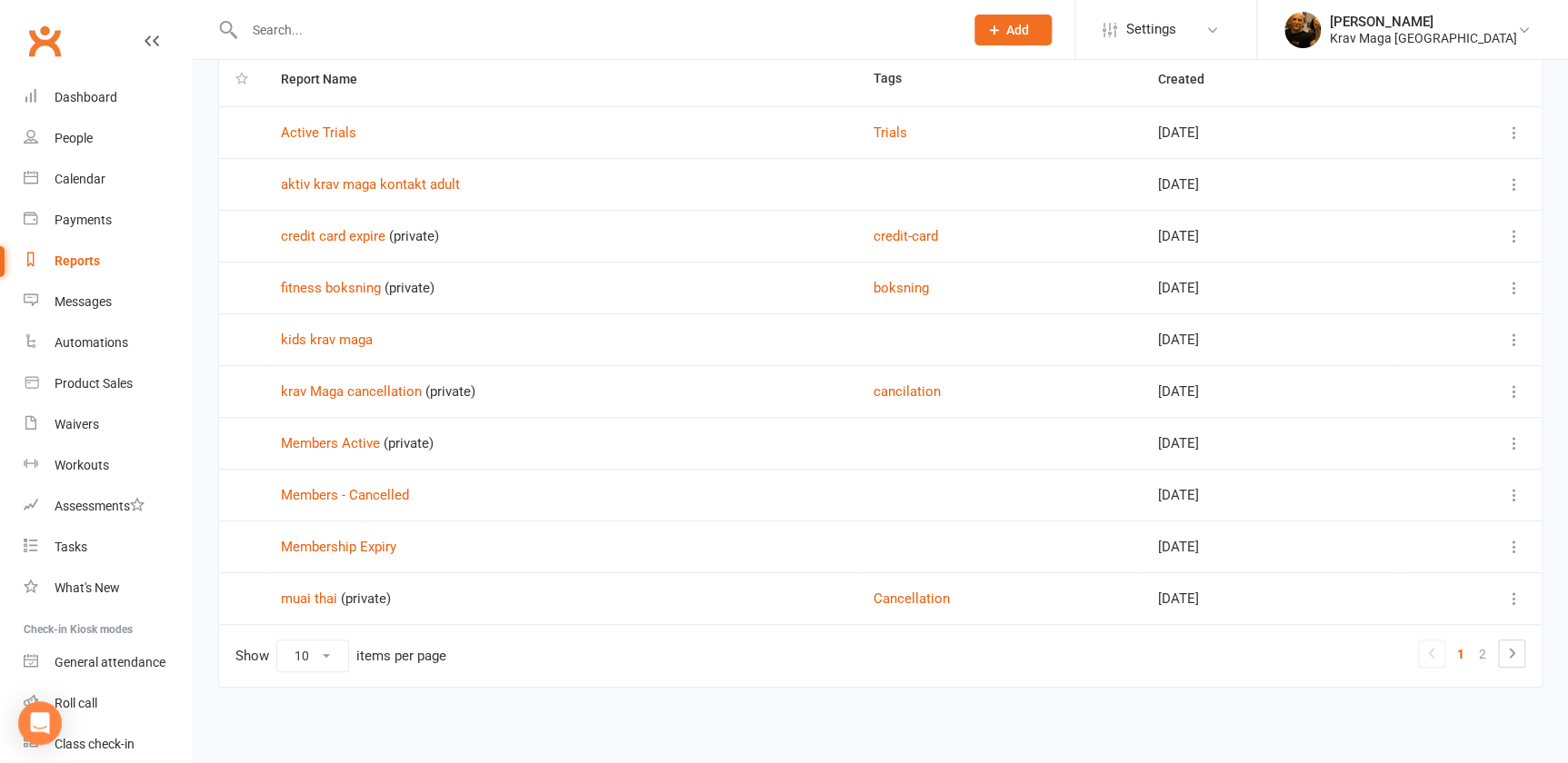
click at [1509, 597] on icon at bounding box center [1514, 599] width 18 height 18
click at [1394, 632] on link "View" at bounding box center [1422, 633] width 180 height 37
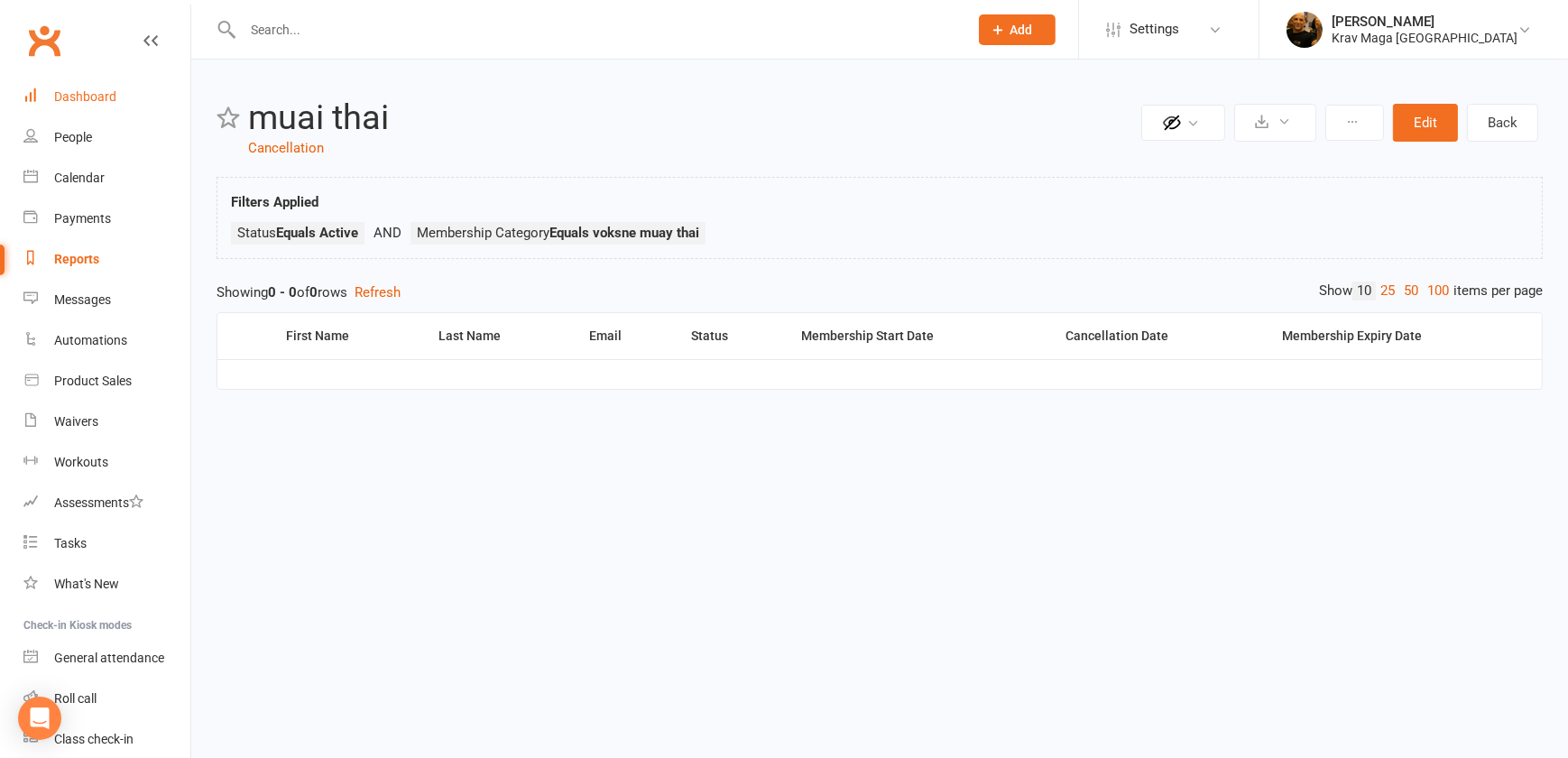
click at [83, 93] on div "Dashboard" at bounding box center [84, 96] width 62 height 15
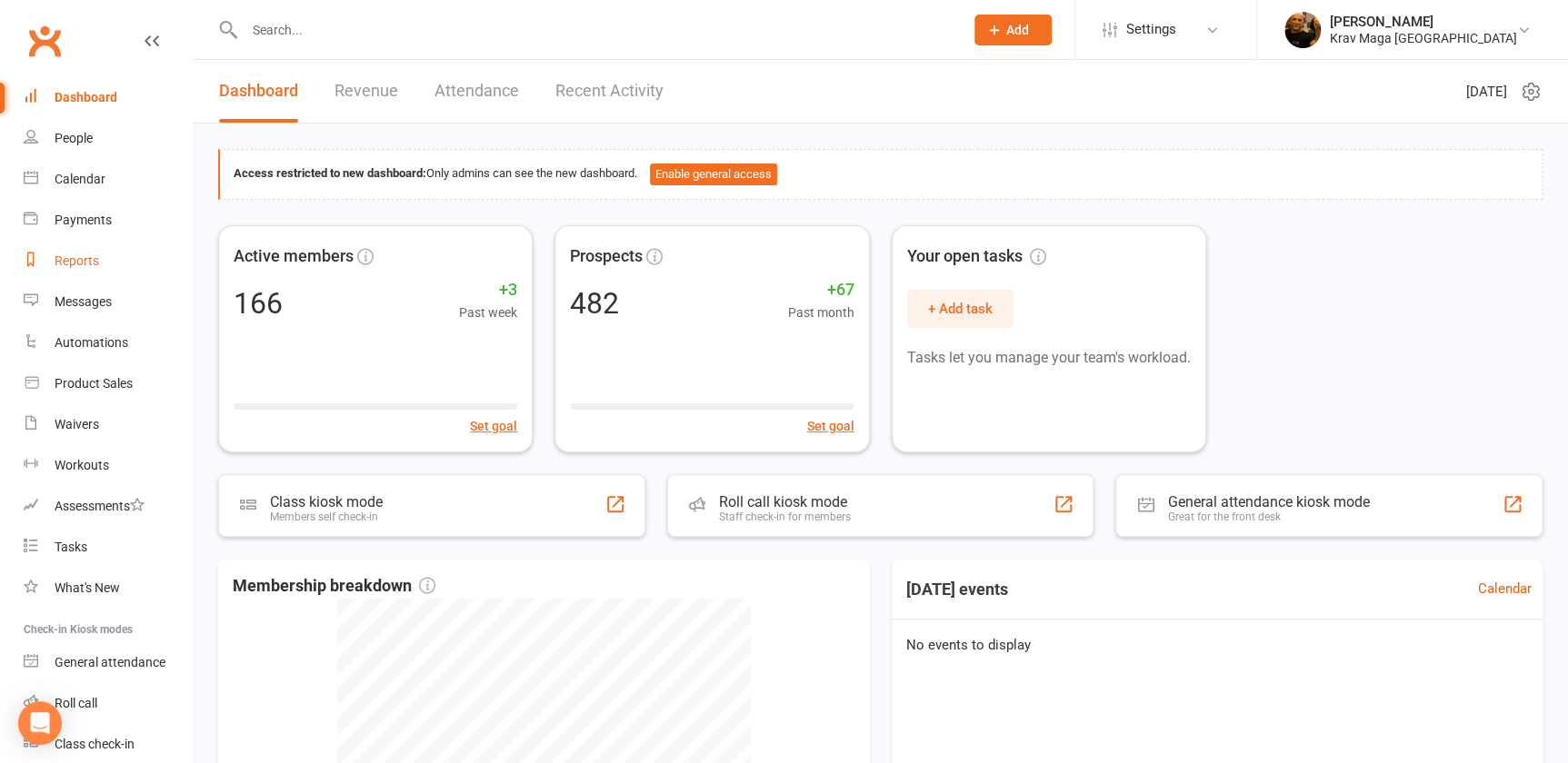
click at [73, 260] on div "Reports" at bounding box center [76, 260] width 44 height 15
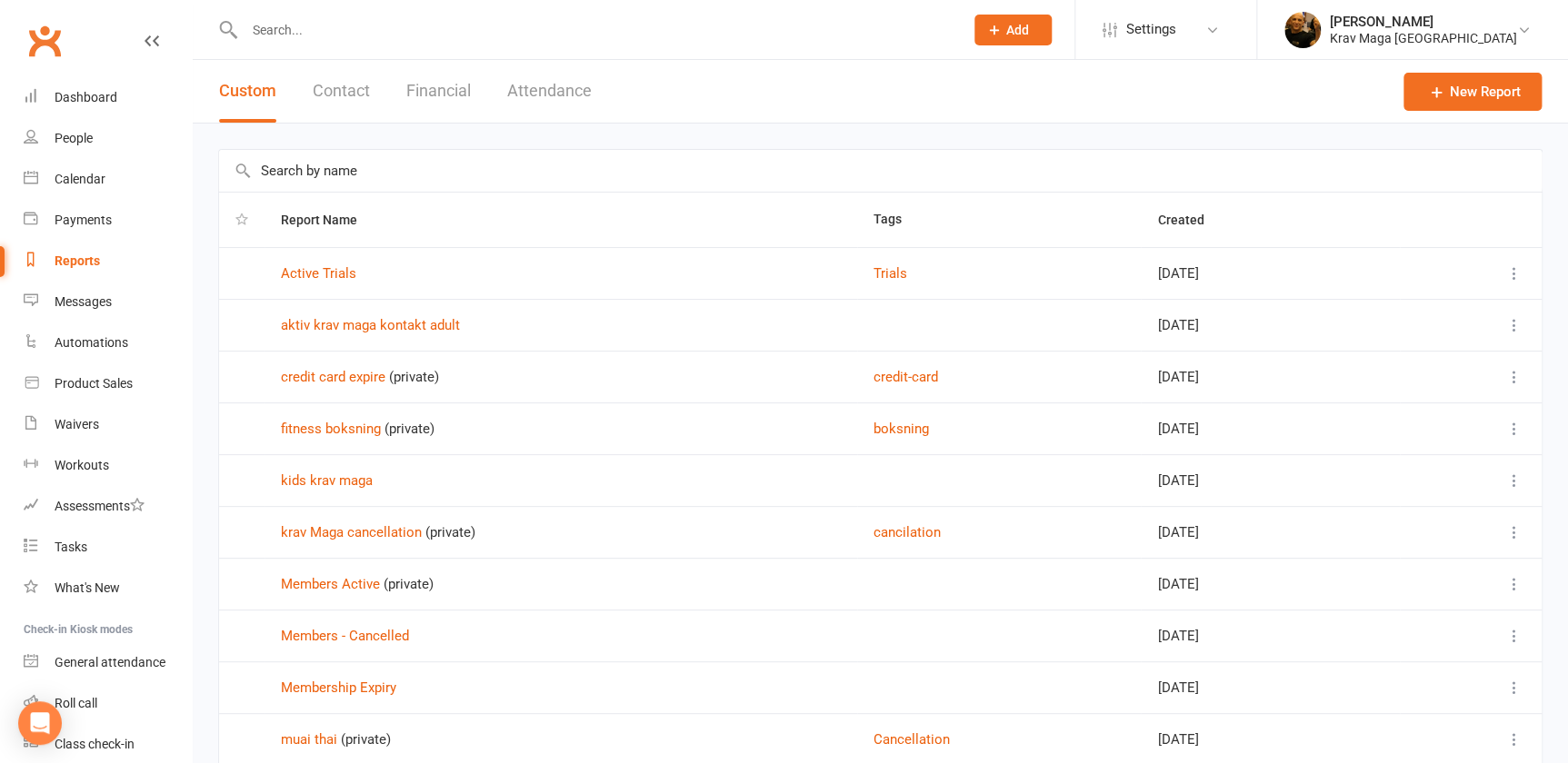
click at [340, 83] on button "Contact" at bounding box center [341, 91] width 57 height 62
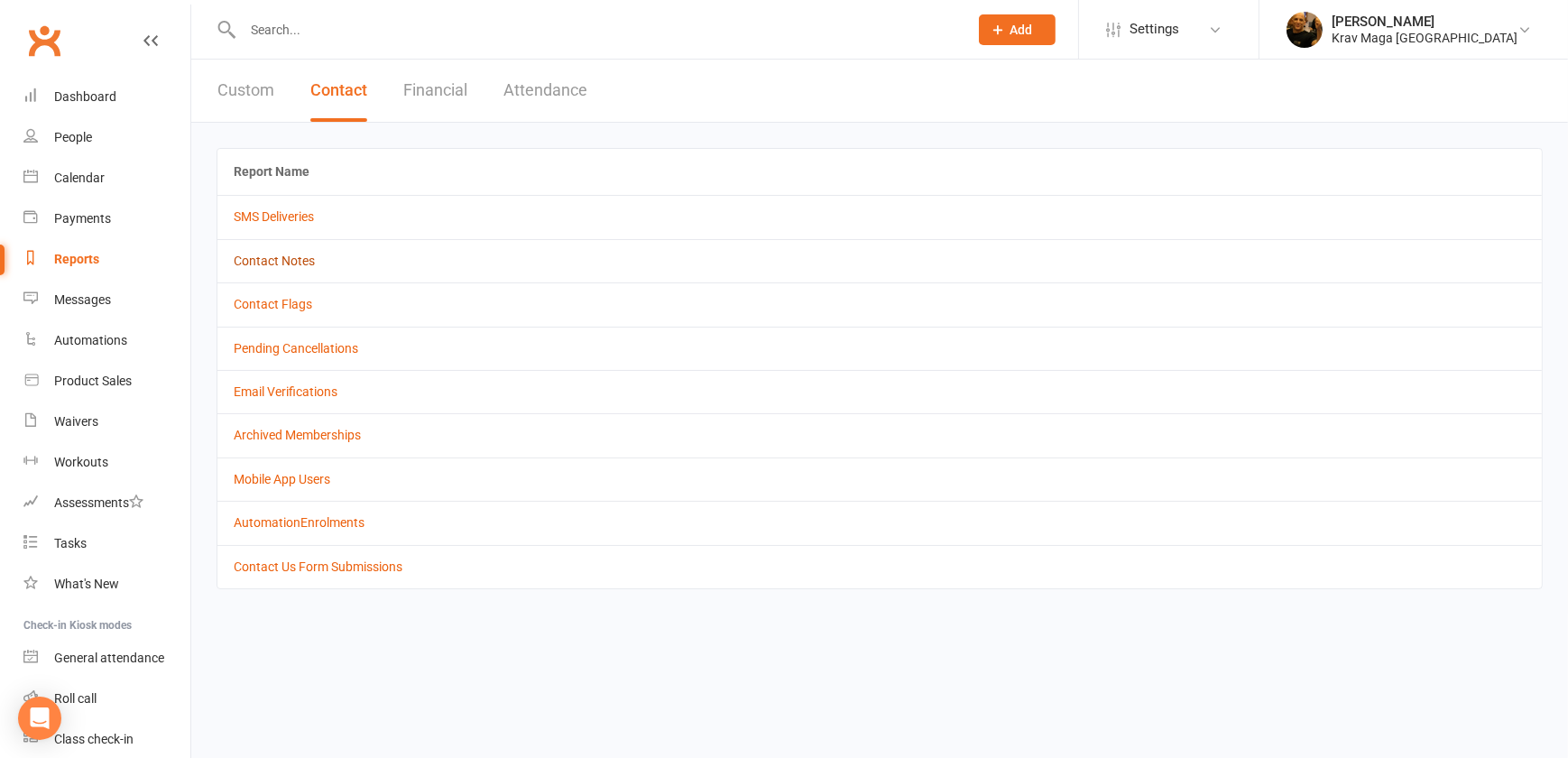
click at [276, 262] on link "Contact Notes" at bounding box center [274, 260] width 81 height 15
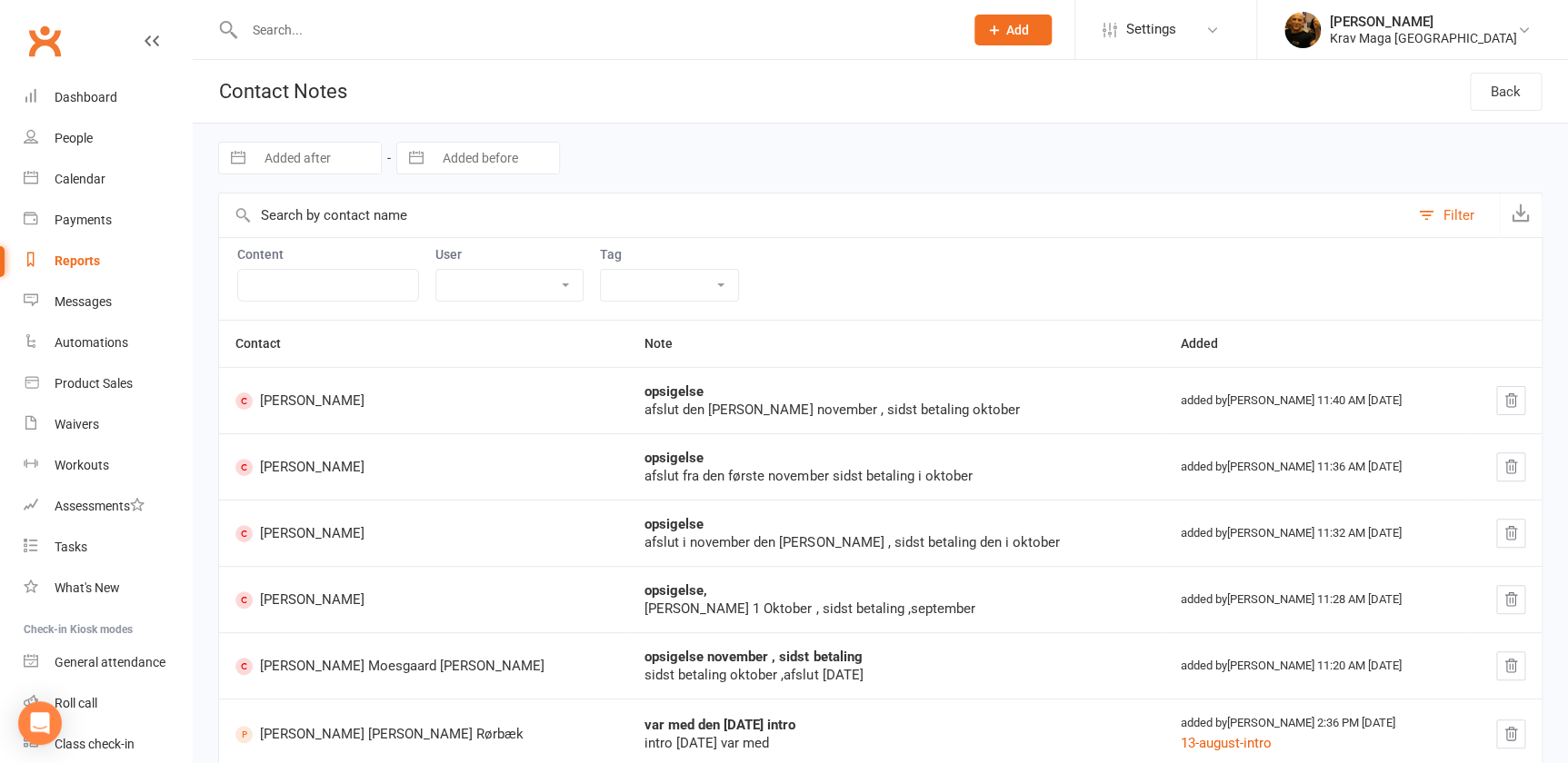
click at [564, 283] on select "[PERSON_NAME] [PERSON_NAME] [PERSON_NAME] [PERSON_NAME] [PERSON_NAME] [PERSON_N…" at bounding box center [509, 285] width 146 height 31
click at [561, 283] on select "[PERSON_NAME] [PERSON_NAME] [PERSON_NAME] [PERSON_NAME] [PERSON_NAME] [PERSON_N…" at bounding box center [509, 285] width 146 height 31
click at [711, 282] on select "13-august-intro" at bounding box center [669, 285] width 137 height 31
click at [1500, 89] on link "Back" at bounding box center [1505, 92] width 72 height 39
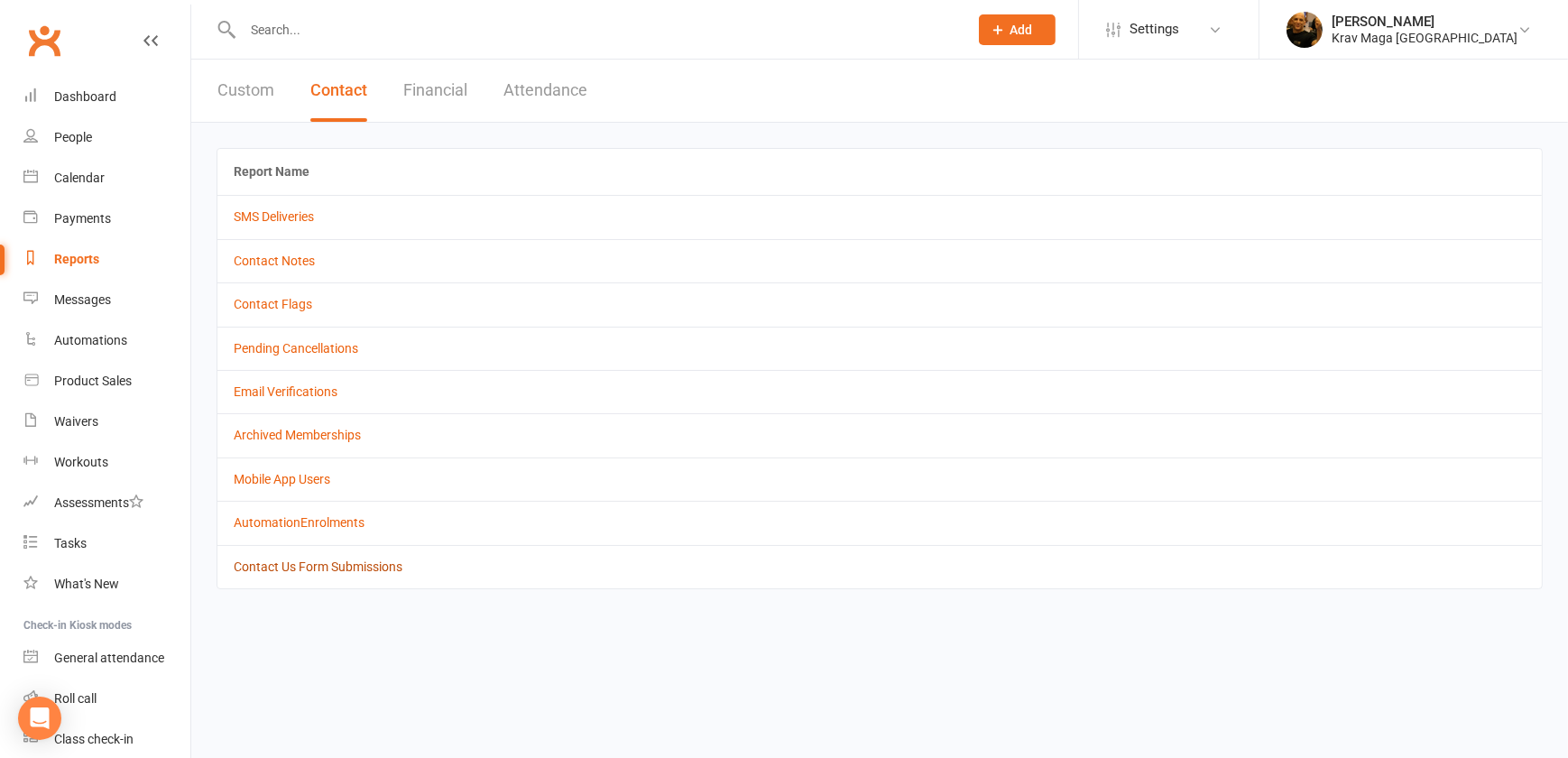
click at [256, 571] on td "Contact Us Form Submissions" at bounding box center [880, 567] width 1325 height 43
click at [262, 565] on link "Contact Us Form Submissions" at bounding box center [318, 567] width 169 height 15
click at [424, 85] on button "Financial" at bounding box center [435, 90] width 64 height 62
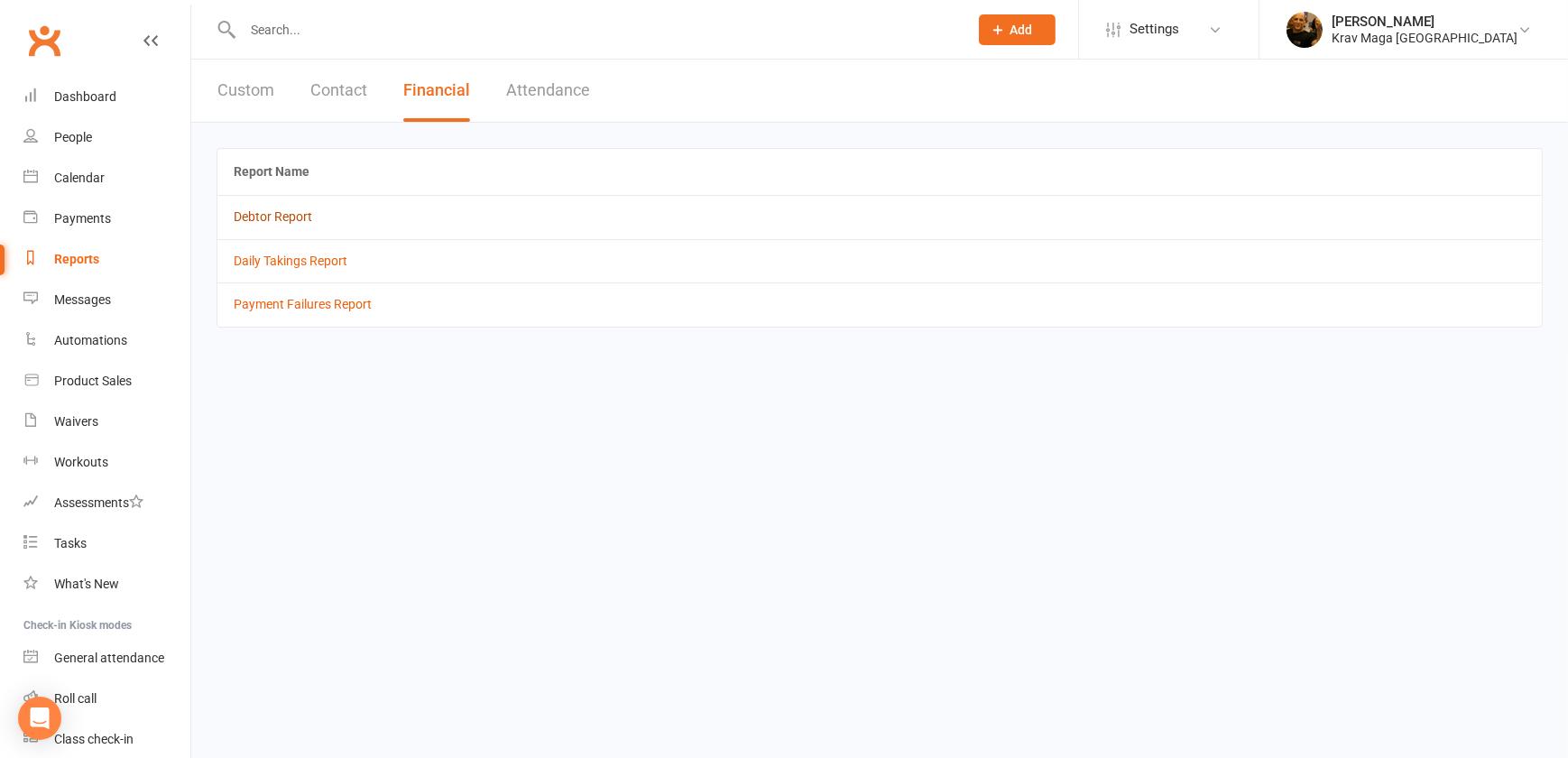
click at [265, 209] on link "Debtor Report" at bounding box center [273, 216] width 79 height 15
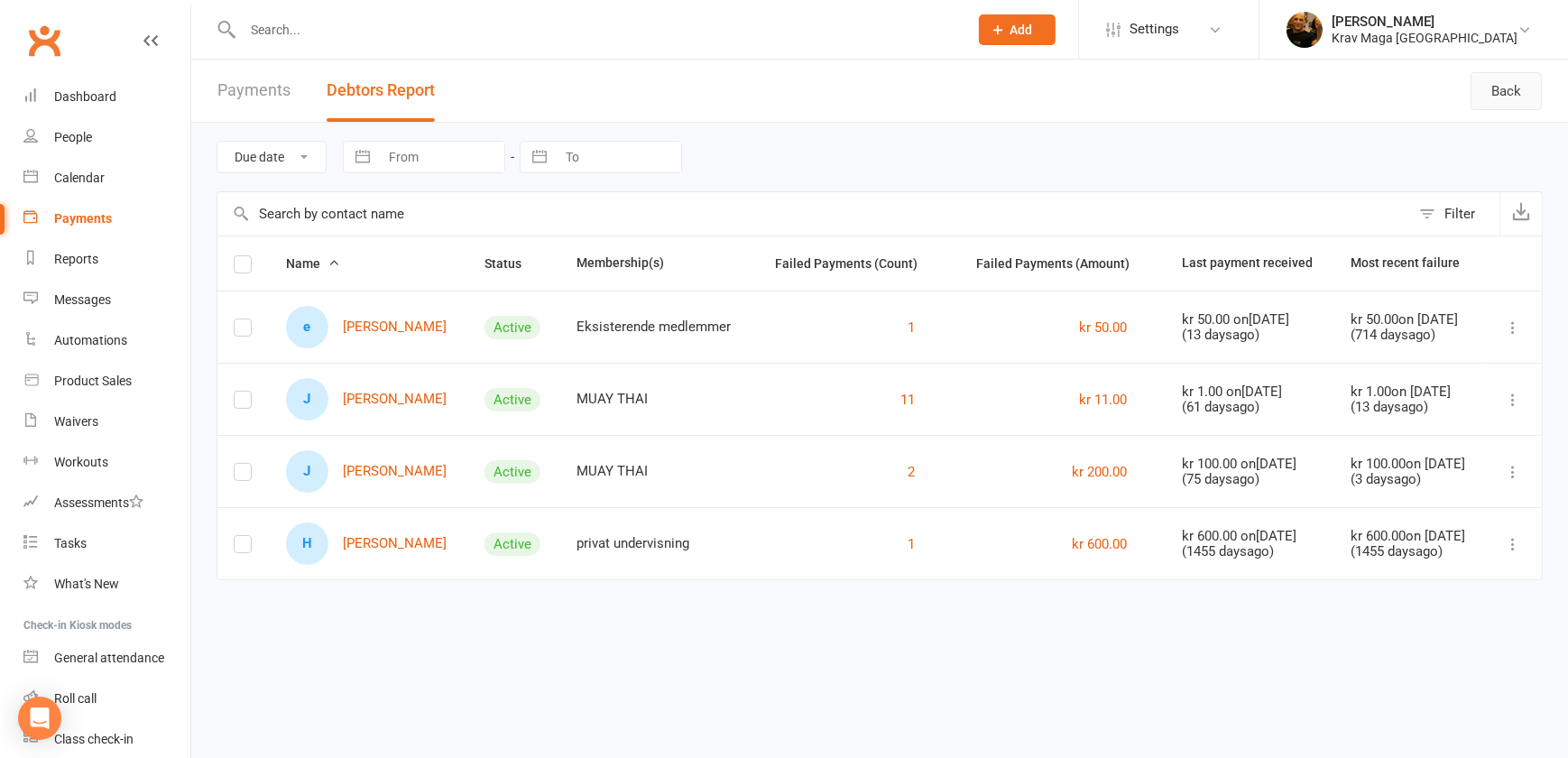
click at [1496, 95] on link "Back" at bounding box center [1506, 91] width 72 height 38
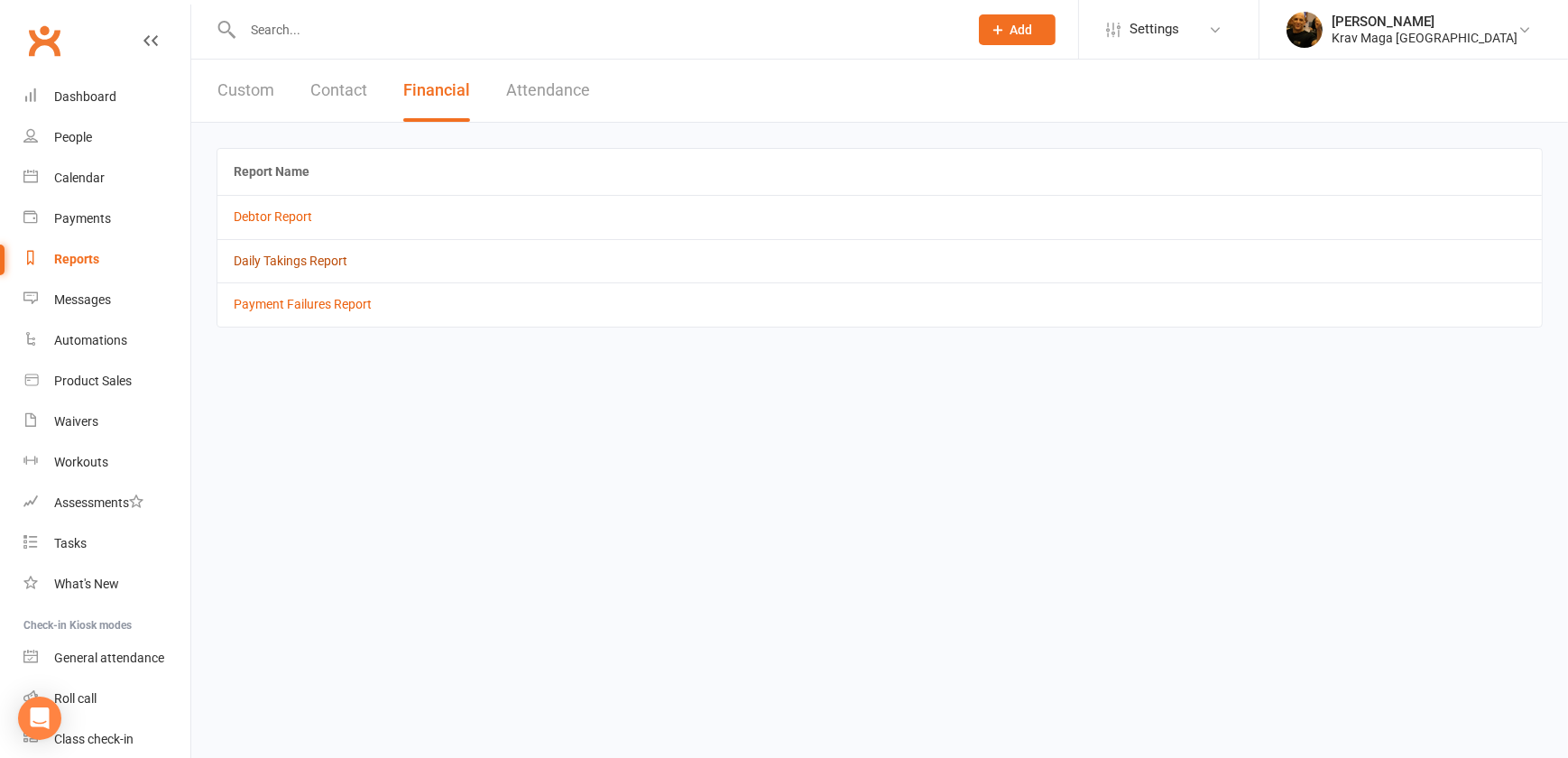
click at [274, 263] on link "Daily Takings Report" at bounding box center [291, 260] width 114 height 15
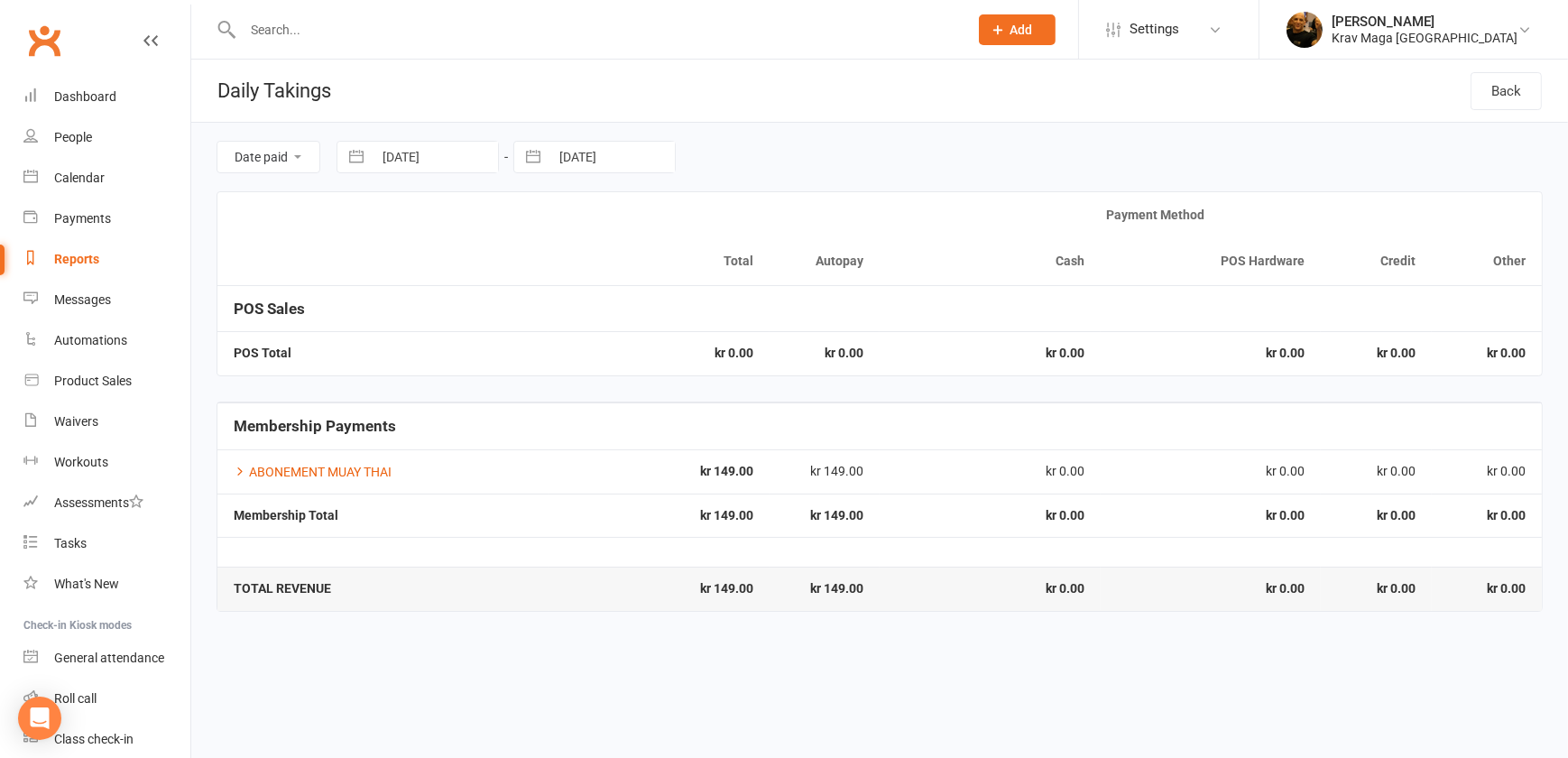
click at [296, 151] on select "Date paid Due date" at bounding box center [269, 156] width 102 height 30
click at [296, 157] on select "Date paid Due date" at bounding box center [269, 156] width 102 height 30
click at [1490, 85] on link "Back" at bounding box center [1506, 91] width 72 height 38
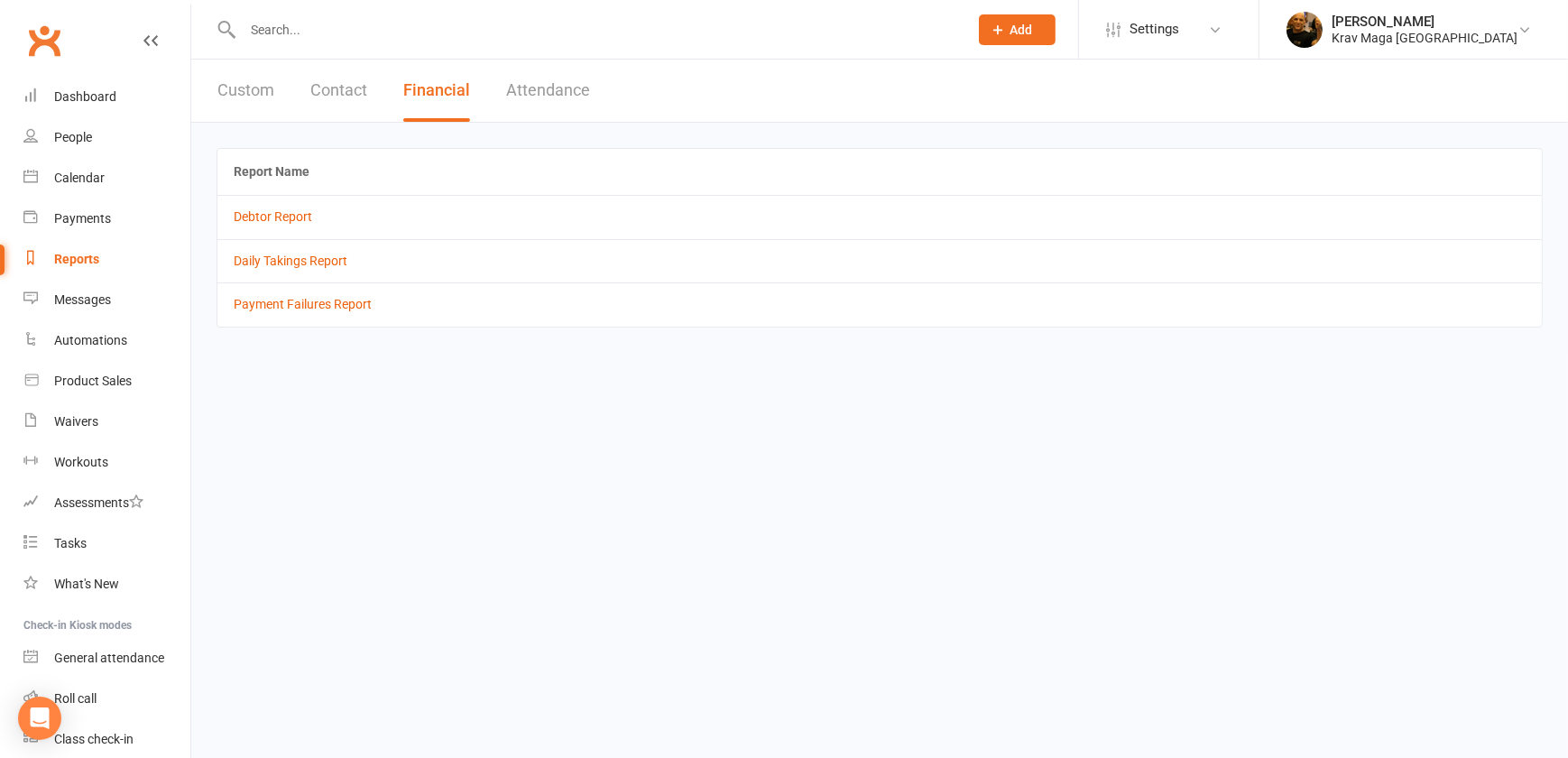
click at [537, 94] on button "Attendance" at bounding box center [548, 90] width 83 height 62
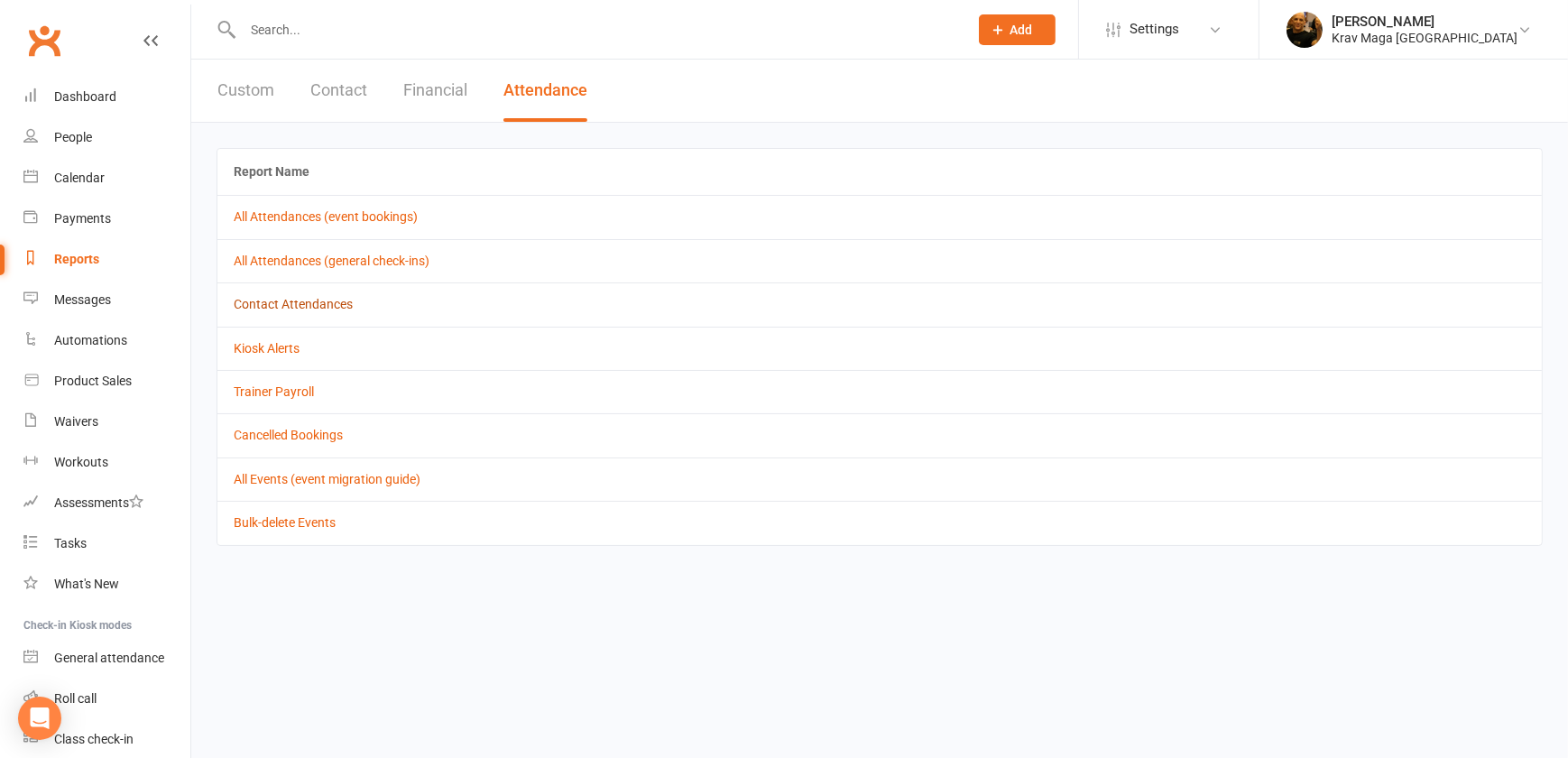
click at [295, 308] on link "Contact Attendances" at bounding box center [293, 303] width 119 height 15
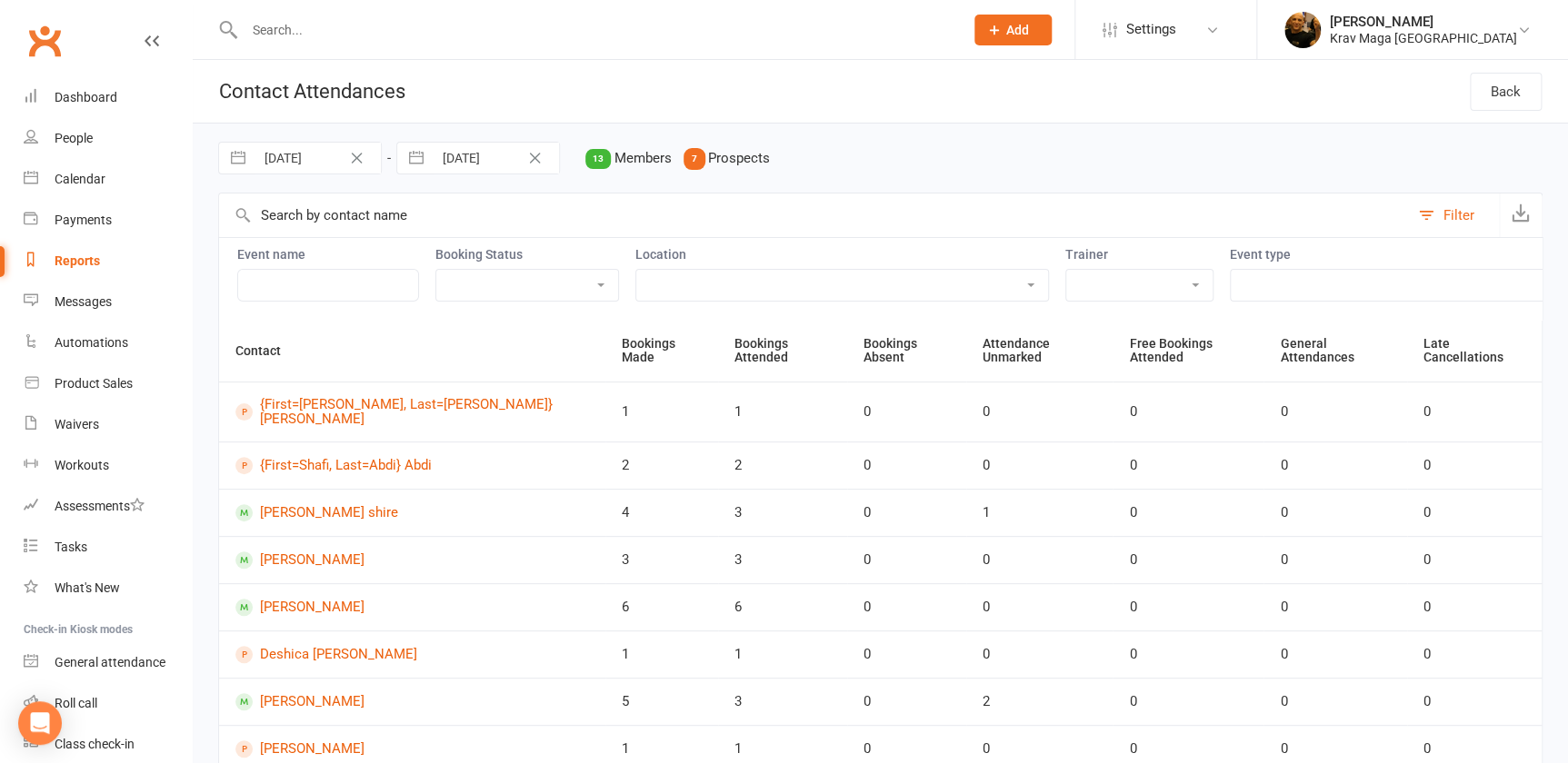
click at [604, 282] on select "Attended Absent Not absent Attendance not marked" at bounding box center [527, 285] width 182 height 31
click at [1180, 283] on select "[PERSON_NAME] [PERSON_NAME] [PERSON_NAME] [PERSON_NAME] [PERSON_NAME] [PERSON_N…" at bounding box center [1139, 285] width 146 height 31
click at [1179, 283] on select "[PERSON_NAME] [PERSON_NAME] [PERSON_NAME] [PERSON_NAME] [PERSON_NAME] [PERSON_N…" at bounding box center [1139, 285] width 146 height 31
drag, startPoint x: 718, startPoint y: 160, endPoint x: 703, endPoint y: 163, distance: 15.3
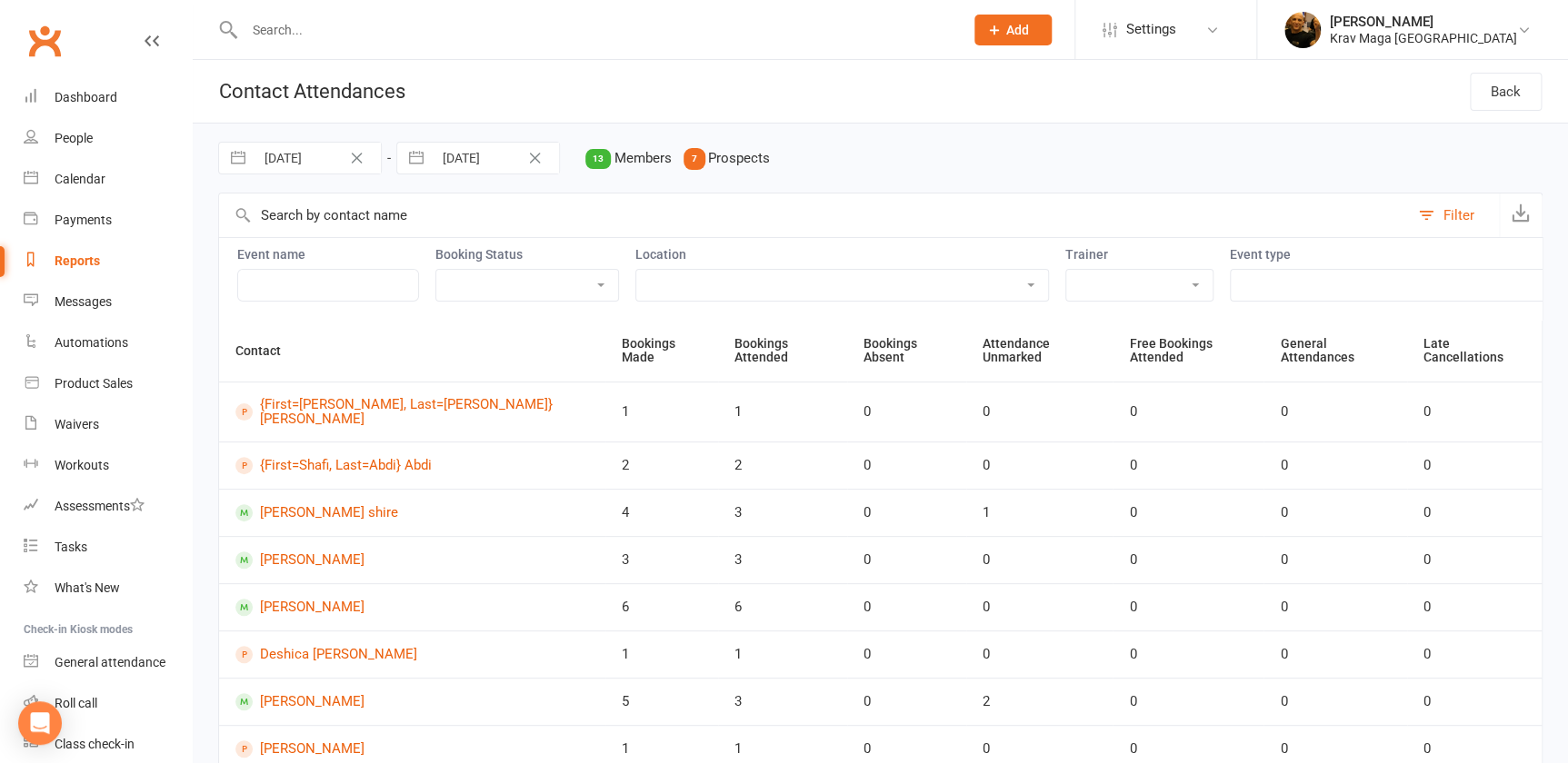
click at [714, 163] on span "Prospects" at bounding box center [739, 159] width 62 height 17
click at [693, 160] on div "7" at bounding box center [694, 159] width 20 height 20
click at [1490, 89] on link "Back" at bounding box center [1505, 92] width 72 height 39
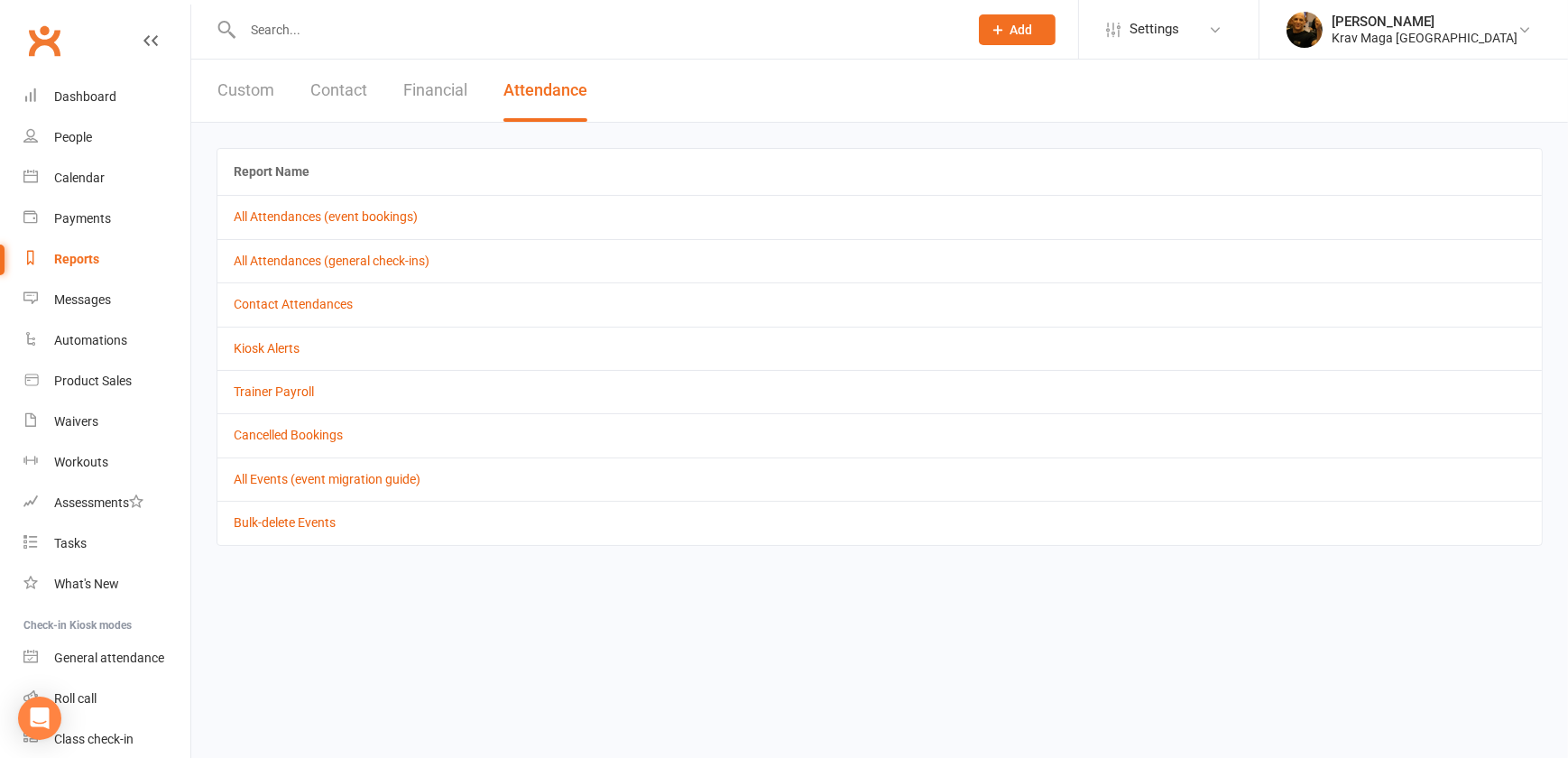
click at [235, 89] on button "Custom" at bounding box center [246, 90] width 57 height 62
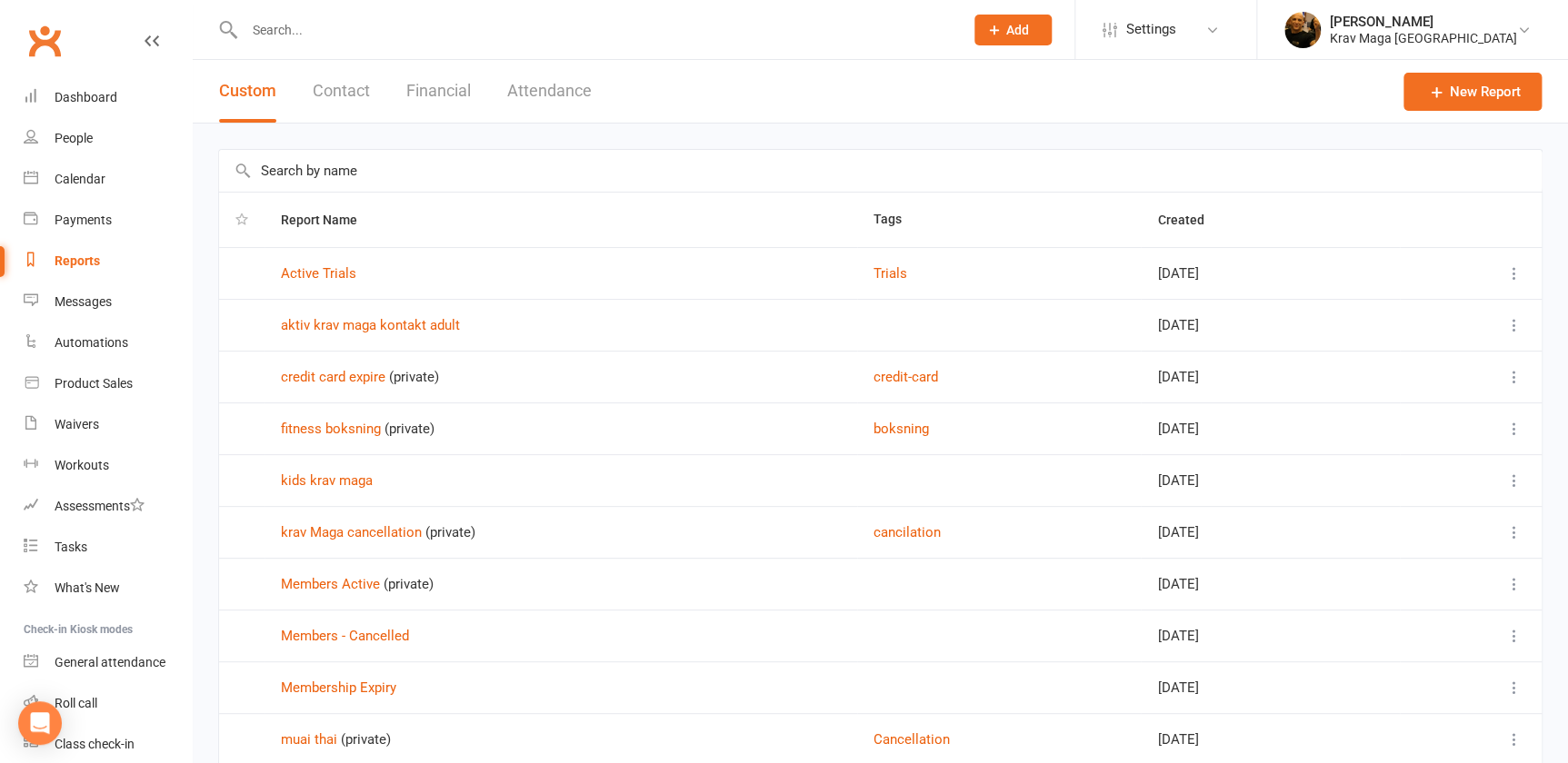
click at [336, 88] on button "Contact" at bounding box center [341, 91] width 57 height 62
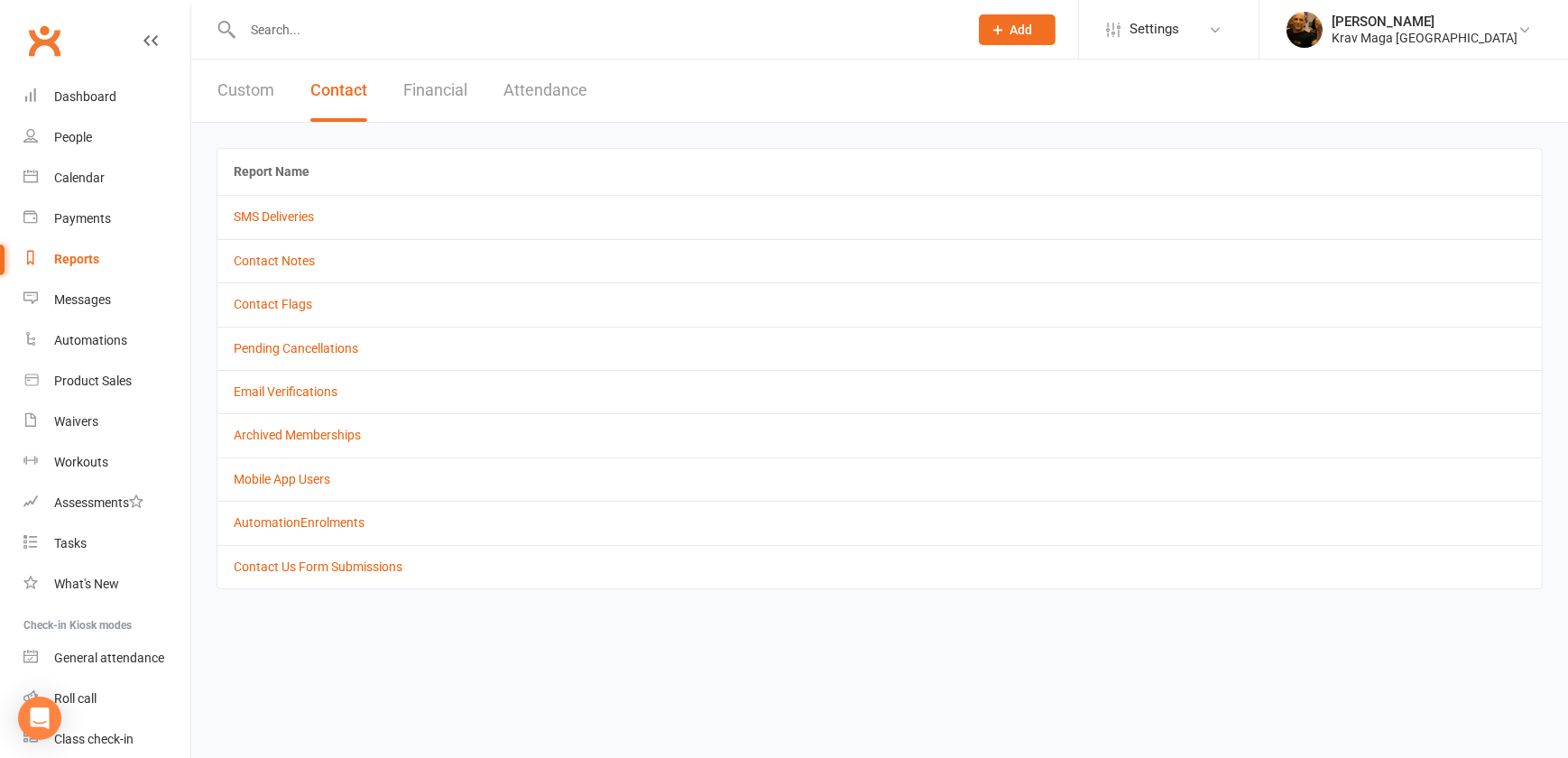
click at [254, 85] on button "Custom" at bounding box center [246, 90] width 57 height 62
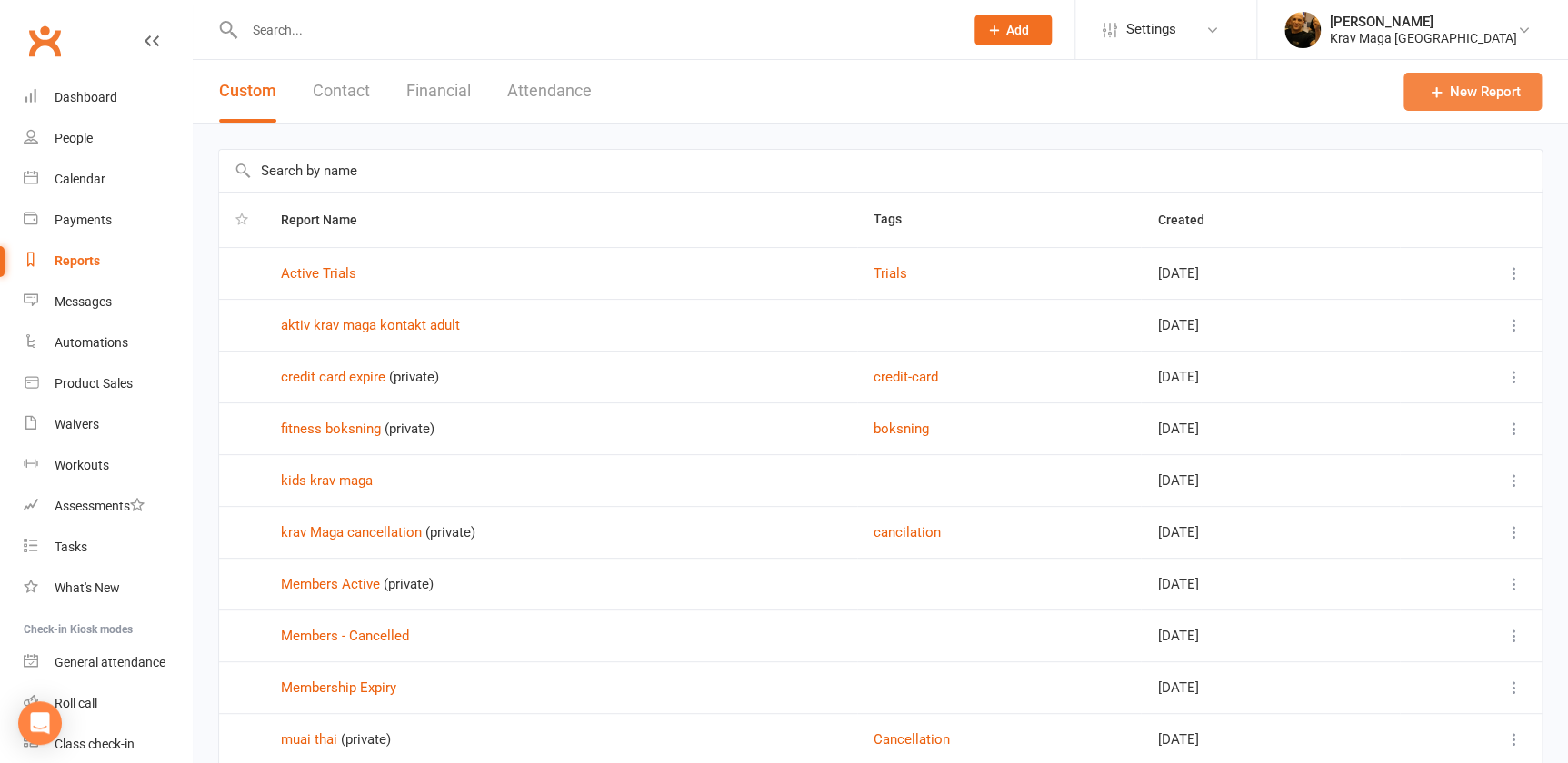
click at [1459, 83] on link "New Report" at bounding box center [1472, 92] width 138 height 39
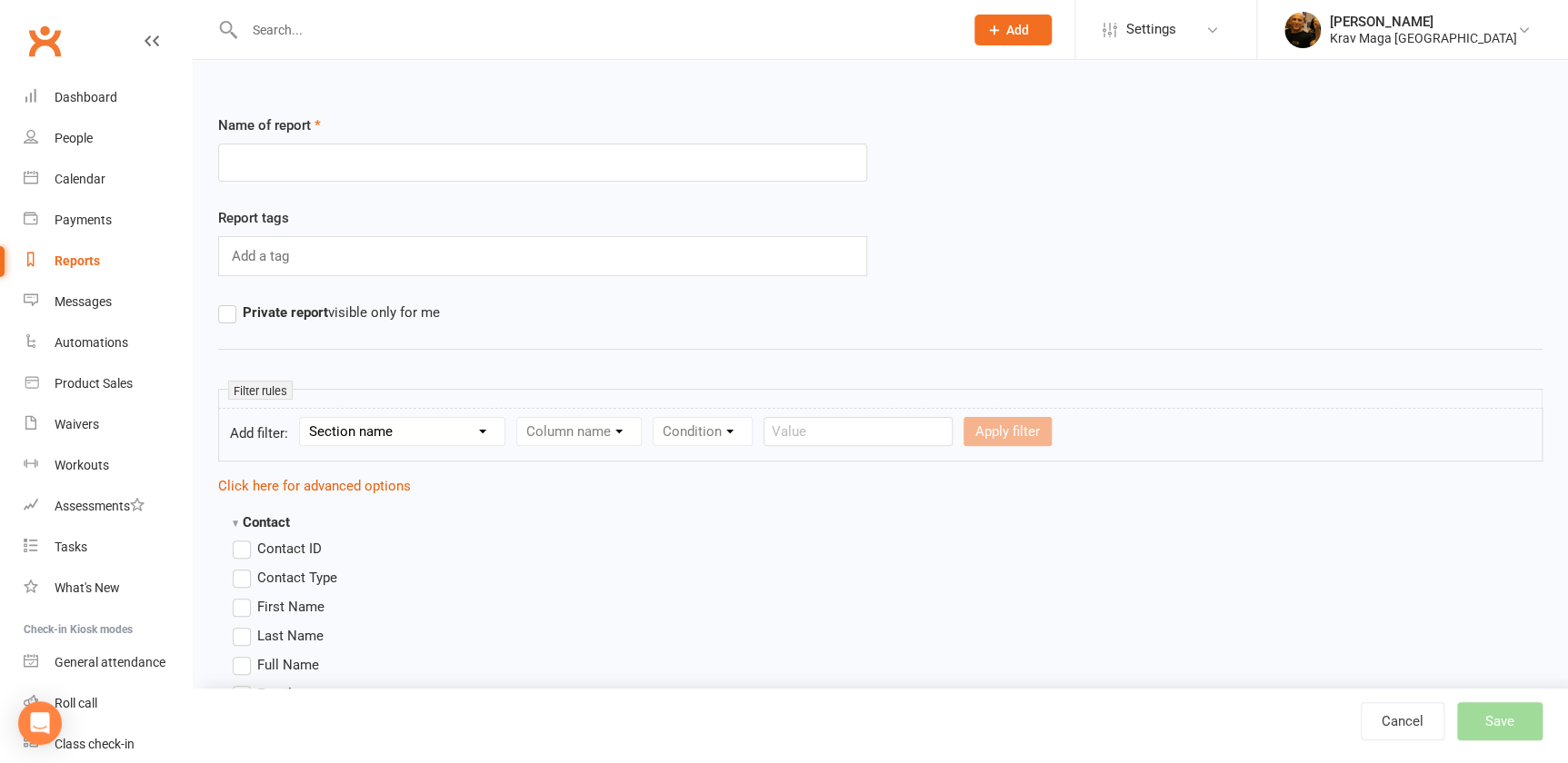
click at [281, 153] on input "text" at bounding box center [543, 162] width 649 height 39
click at [279, 164] on input "text" at bounding box center [543, 162] width 649 height 39
drag, startPoint x: 396, startPoint y: 172, endPoint x: 391, endPoint y: 163, distance: 10.3
click at [391, 163] on input "medlemmer kontakt muay thai" at bounding box center [543, 162] width 649 height 39
type input "medlemmer kontakt muay thai"
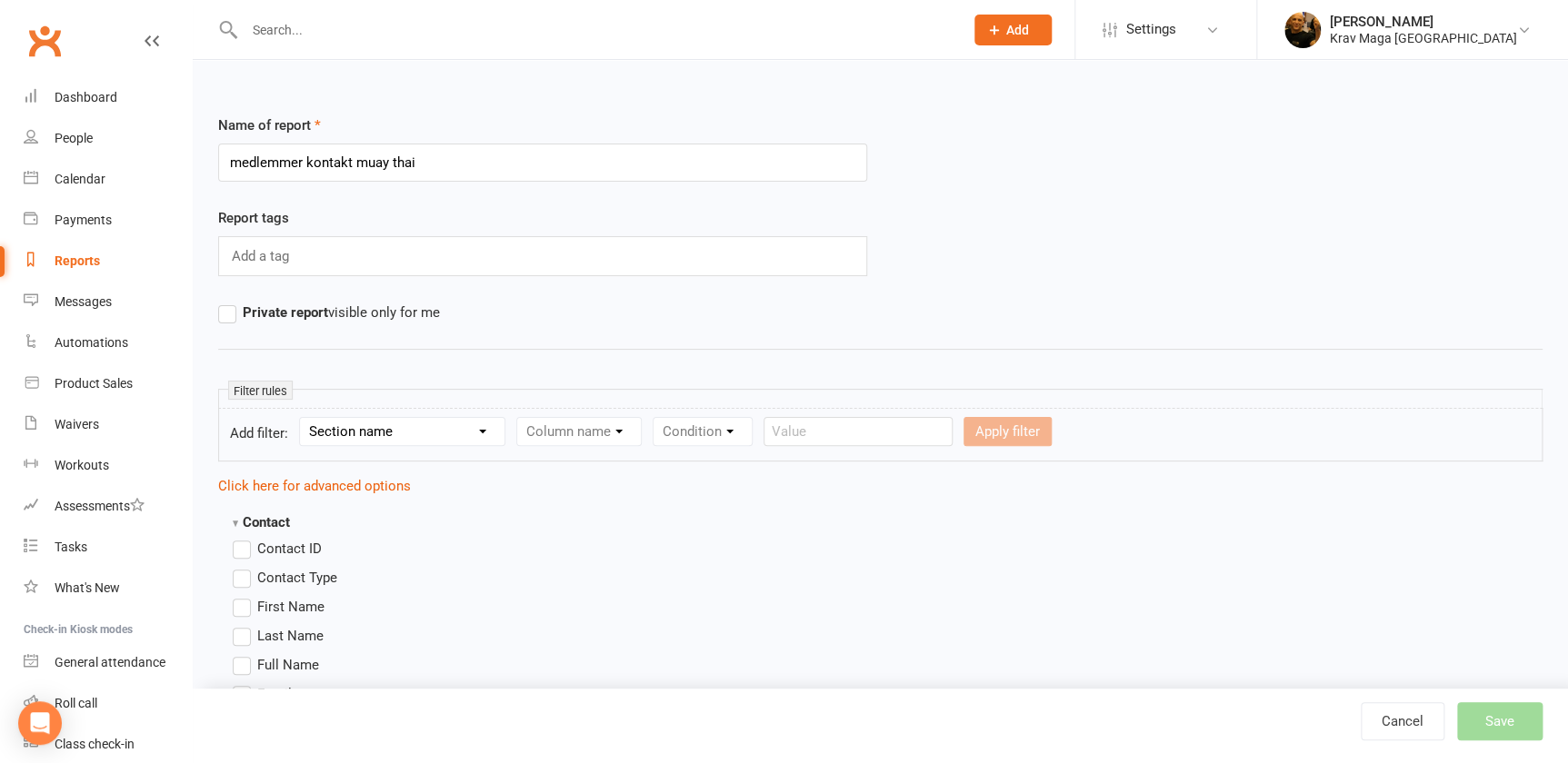
click at [413, 205] on div "Name of report medlemmer kontakt muay thai" at bounding box center [543, 161] width 676 height 93
click at [287, 261] on input "text" at bounding box center [263, 256] width 65 height 24
type input "kontakt"
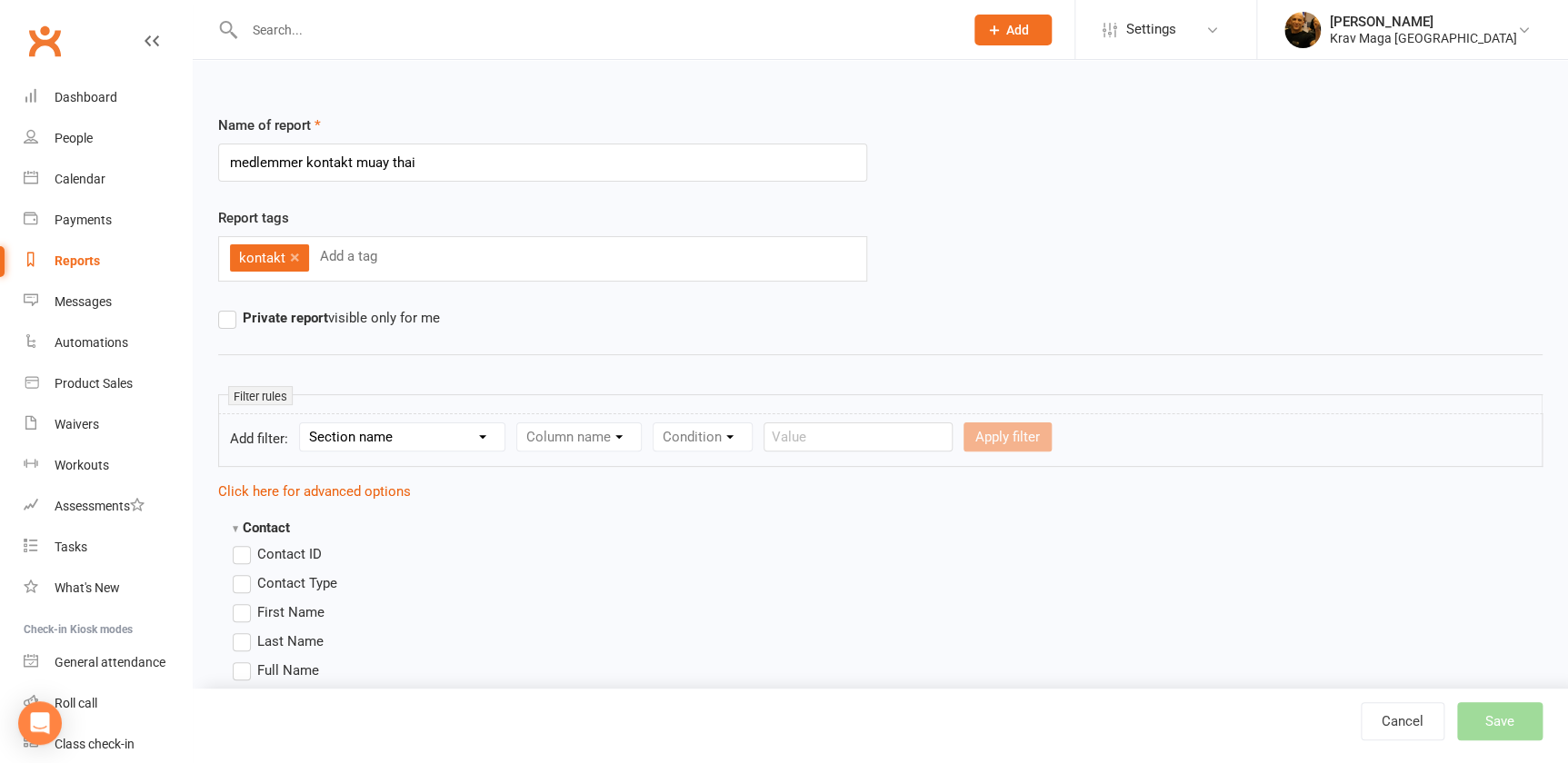
click at [220, 312] on label "Private report visible only for me" at bounding box center [329, 318] width 221 height 22
click at [220, 307] on input "Private report visible only for me" at bounding box center [224, 307] width 12 height 0
click at [489, 434] on select "Section name Contact Attendance Aggregate Payment Booking Waitlist Attendees Ca…" at bounding box center [401, 437] width 205 height 28
select select "10"
click at [305, 423] on select "Section name Contact Attendance Aggregate Payment Booking Waitlist Attendees Ca…" at bounding box center [401, 437] width 205 height 28
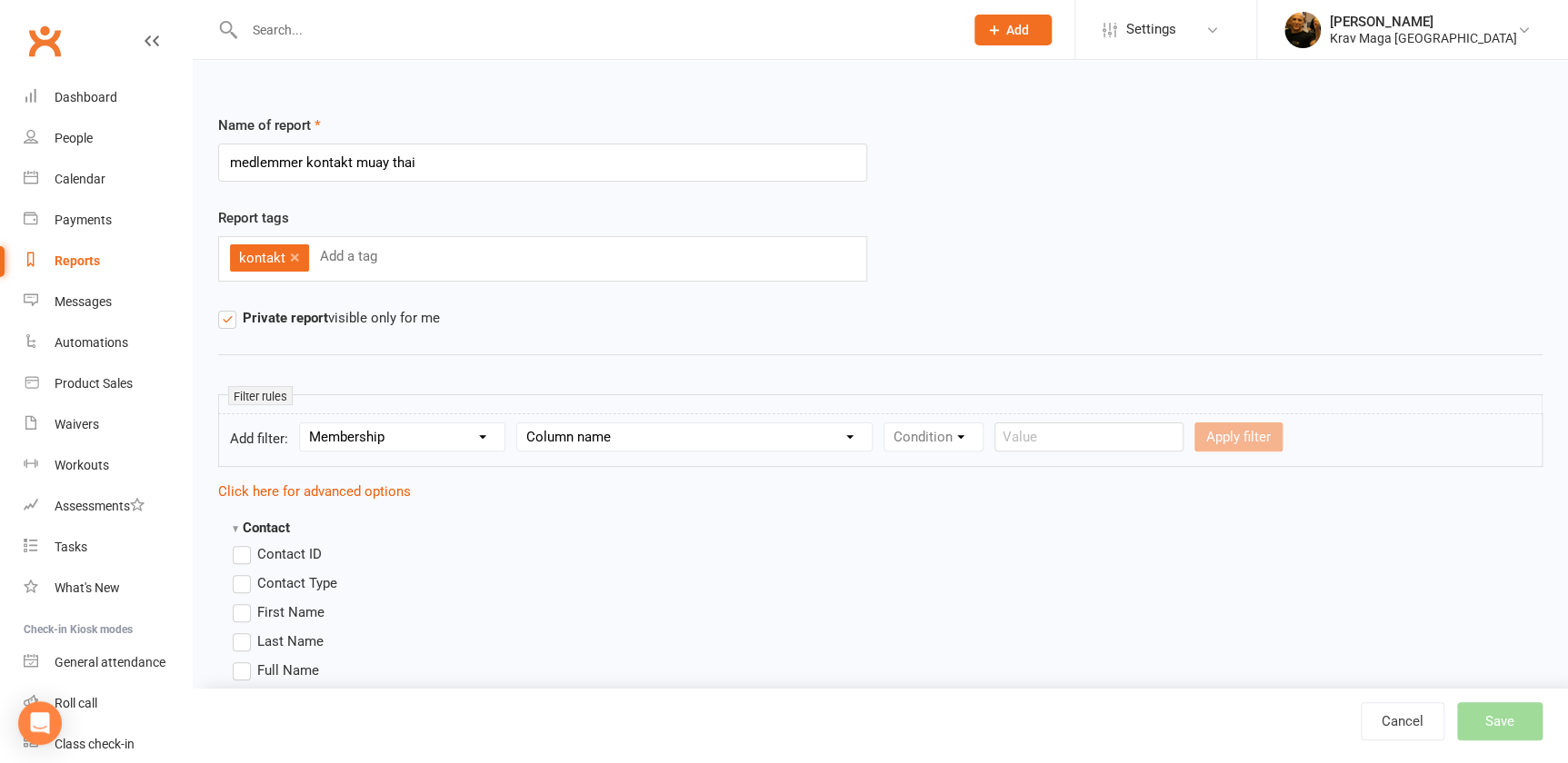
click at [868, 435] on select "Column name Membership ID Membership Name Membership Category Membership Start …" at bounding box center [694, 437] width 354 height 28
click at [525, 423] on select "Column name Membership ID Membership Name Membership Category Membership Start …" at bounding box center [694, 437] width 354 height 28
click at [499, 432] on select "Section name Contact Attendance Aggregate Payment Booking Waitlist Attendees Ca…" at bounding box center [401, 437] width 205 height 28
click at [725, 331] on div "Name of report medlemmer kontakt muay thai Report tags kontakt × Add a tag Priv…" at bounding box center [880, 240] width 1324 height 251
click at [871, 435] on select "Column name Membership ID Membership Name Membership Category Membership Start …" at bounding box center [694, 437] width 354 height 28
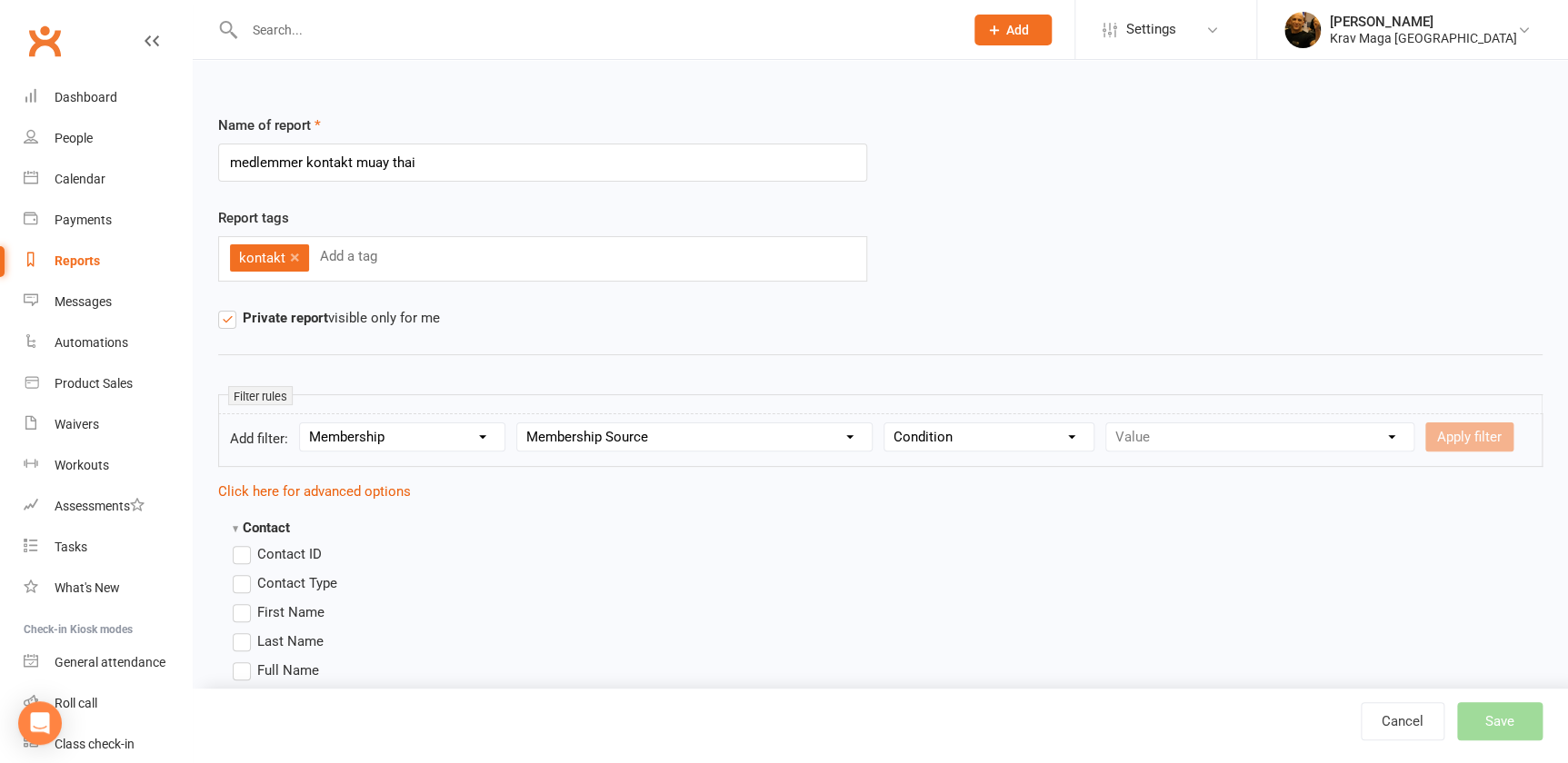
select select "2"
click at [525, 423] on select "Column name Membership ID Membership Name Membership Category Membership Start …" at bounding box center [694, 437] width 354 height 28
click at [1091, 436] on select "Condition Equals Does not equal Contains Does not contain Is blank or does not …" at bounding box center [988, 437] width 209 height 28
click at [1407, 433] on div "Value ABONEMENT KRAV MAGA ABONEMENT MMA ABONEMENT MUAY THAI betaling leje af lo…" at bounding box center [1256, 436] width 302 height 29
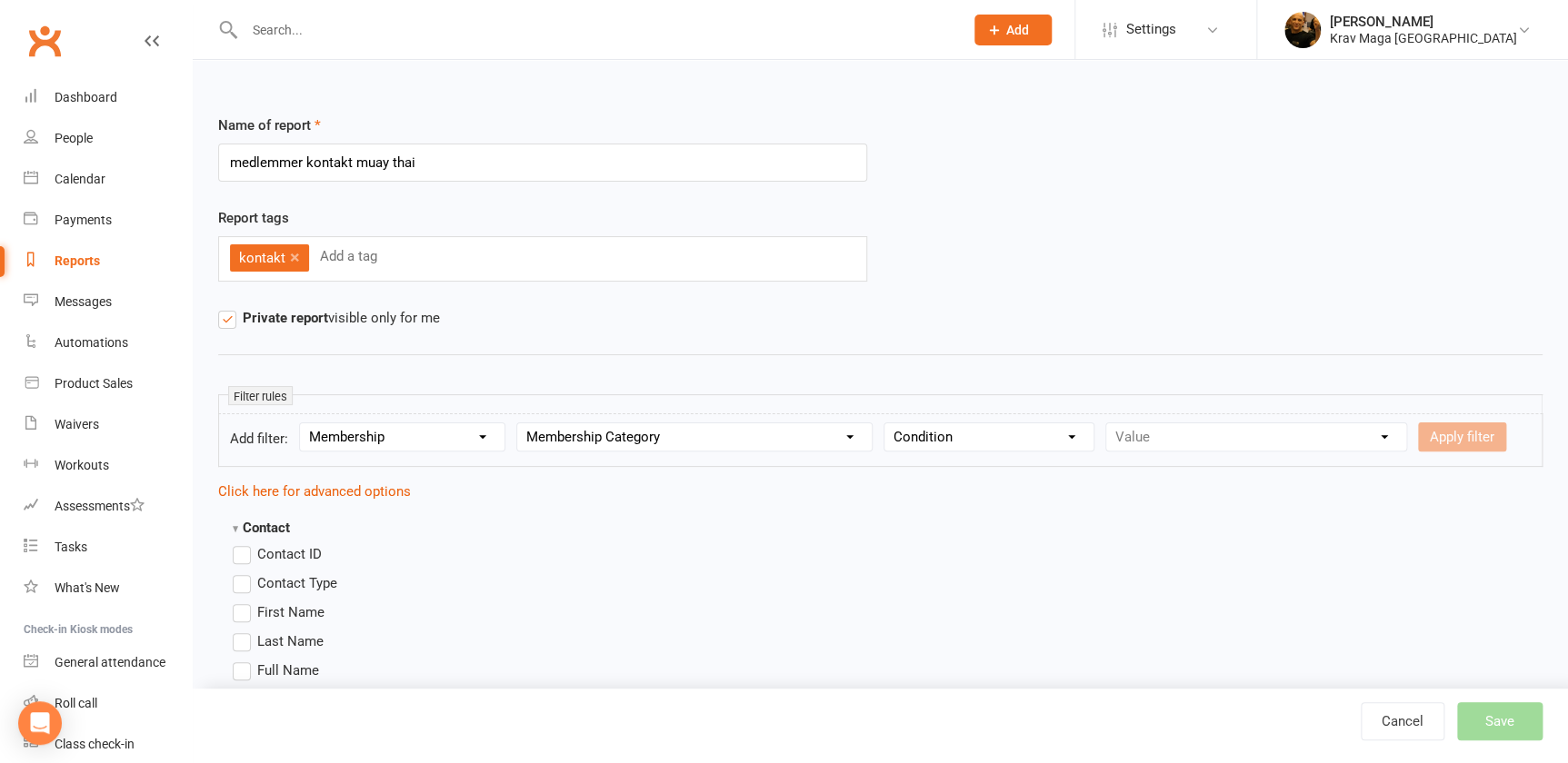
click at [1091, 435] on select "Condition Equals Does not equal Contains Does not contain Is blank or does not …" at bounding box center [988, 437] width 209 height 28
select select "0"
click at [904, 423] on select "Condition Equals Does not equal Contains Does not contain Is blank or does not …" at bounding box center [988, 437] width 209 height 28
click at [1406, 435] on select "Value ABONEMENT KRAV MAGA ABONEMENT MMA ABONEMENT MUAY THAI betaling leje af lo…" at bounding box center [1256, 437] width 300 height 28
select select "2"
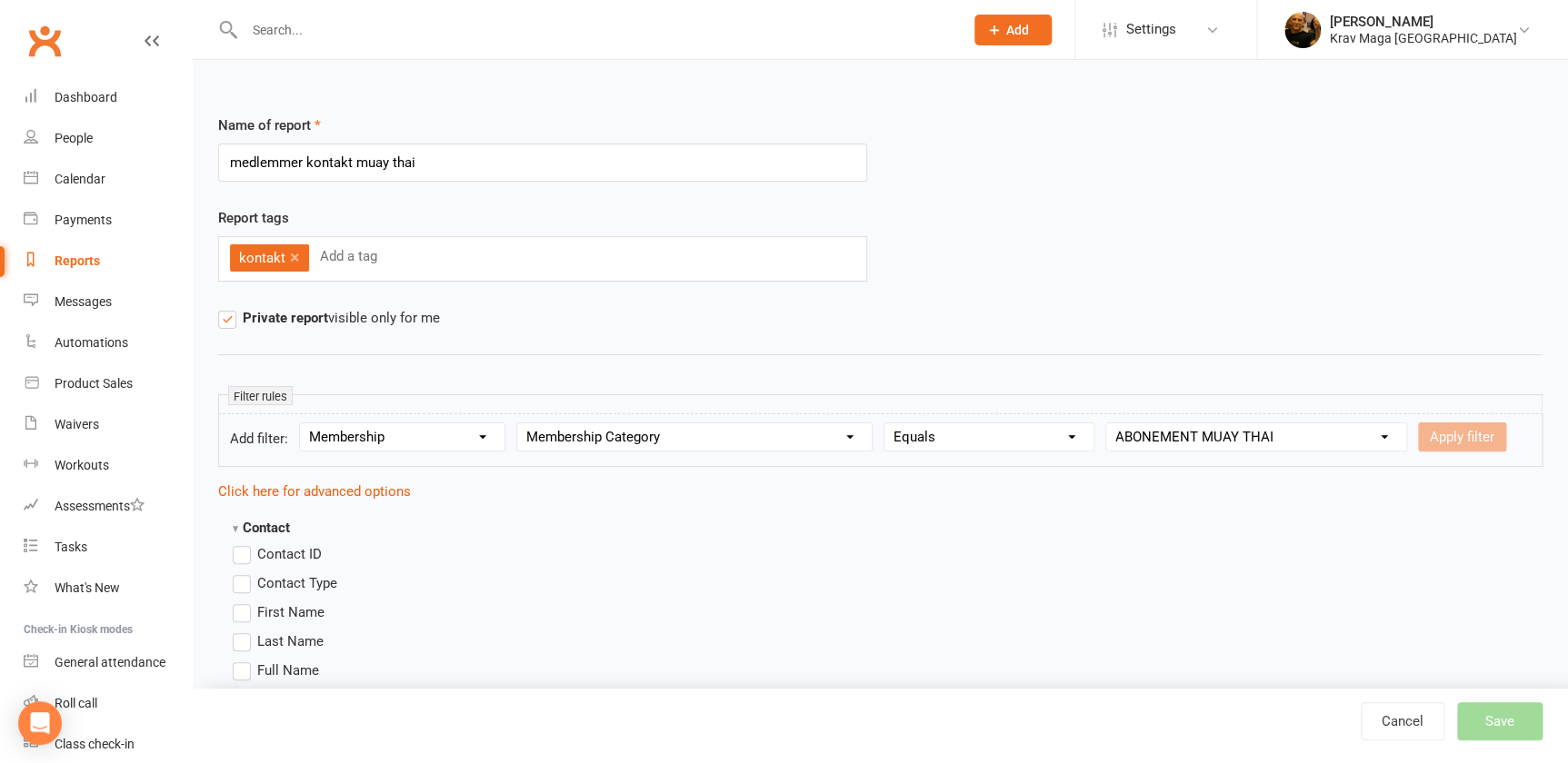
click at [1129, 423] on select "Value ABONEMENT KRAV MAGA ABONEMENT MMA ABONEMENT MUAY THAI betaling leje af lo…" at bounding box center [1256, 437] width 300 height 28
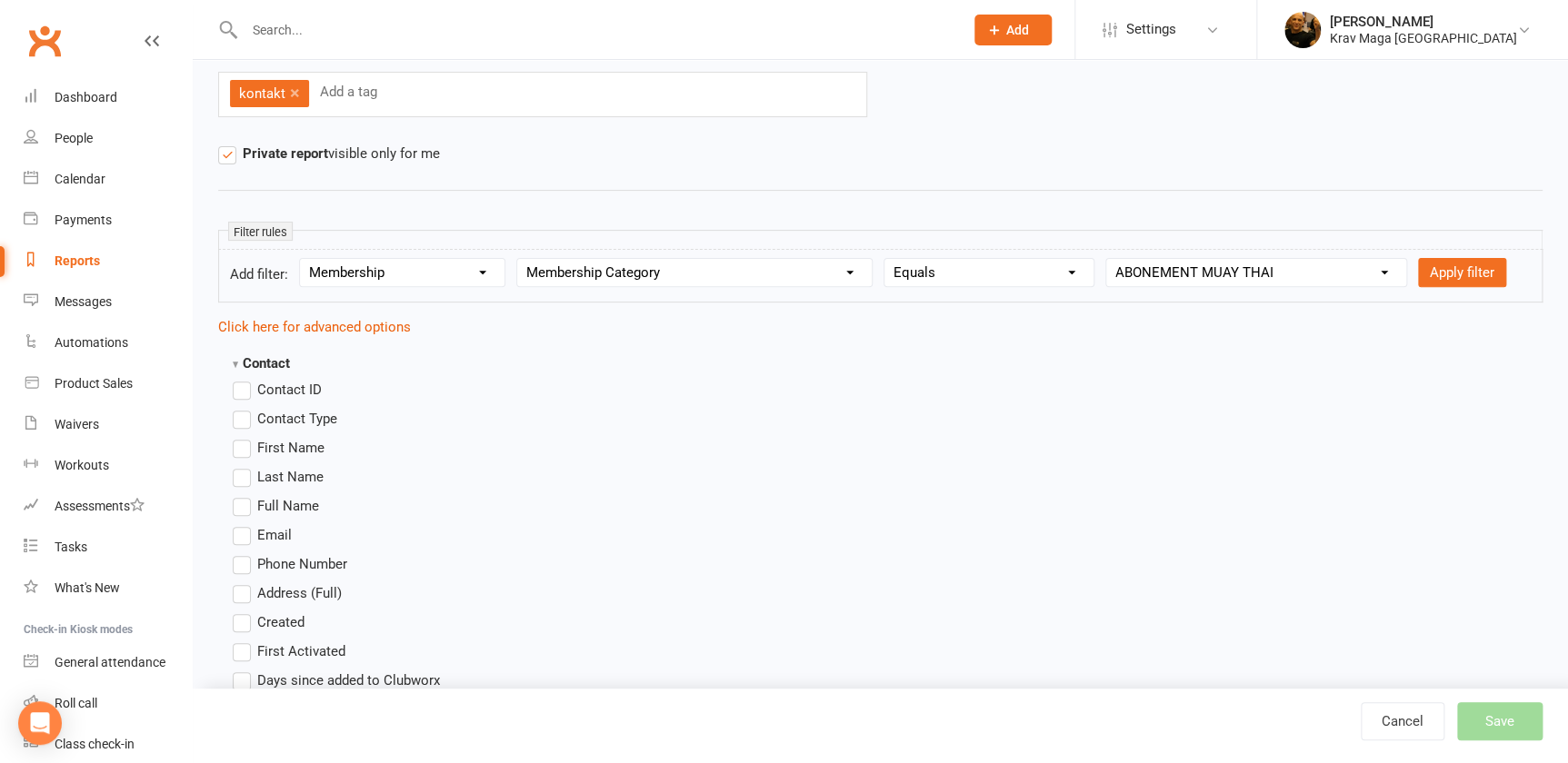
click at [239, 400] on label "Contact ID" at bounding box center [277, 389] width 89 height 22
click at [239, 379] on input "Contact ID" at bounding box center [238, 379] width 12 height 0
click at [240, 459] on label "First Name" at bounding box center [278, 448] width 92 height 22
click at [240, 437] on input "First Name" at bounding box center [238, 437] width 12 height 0
click at [237, 488] on label "Last Name" at bounding box center [278, 477] width 91 height 22
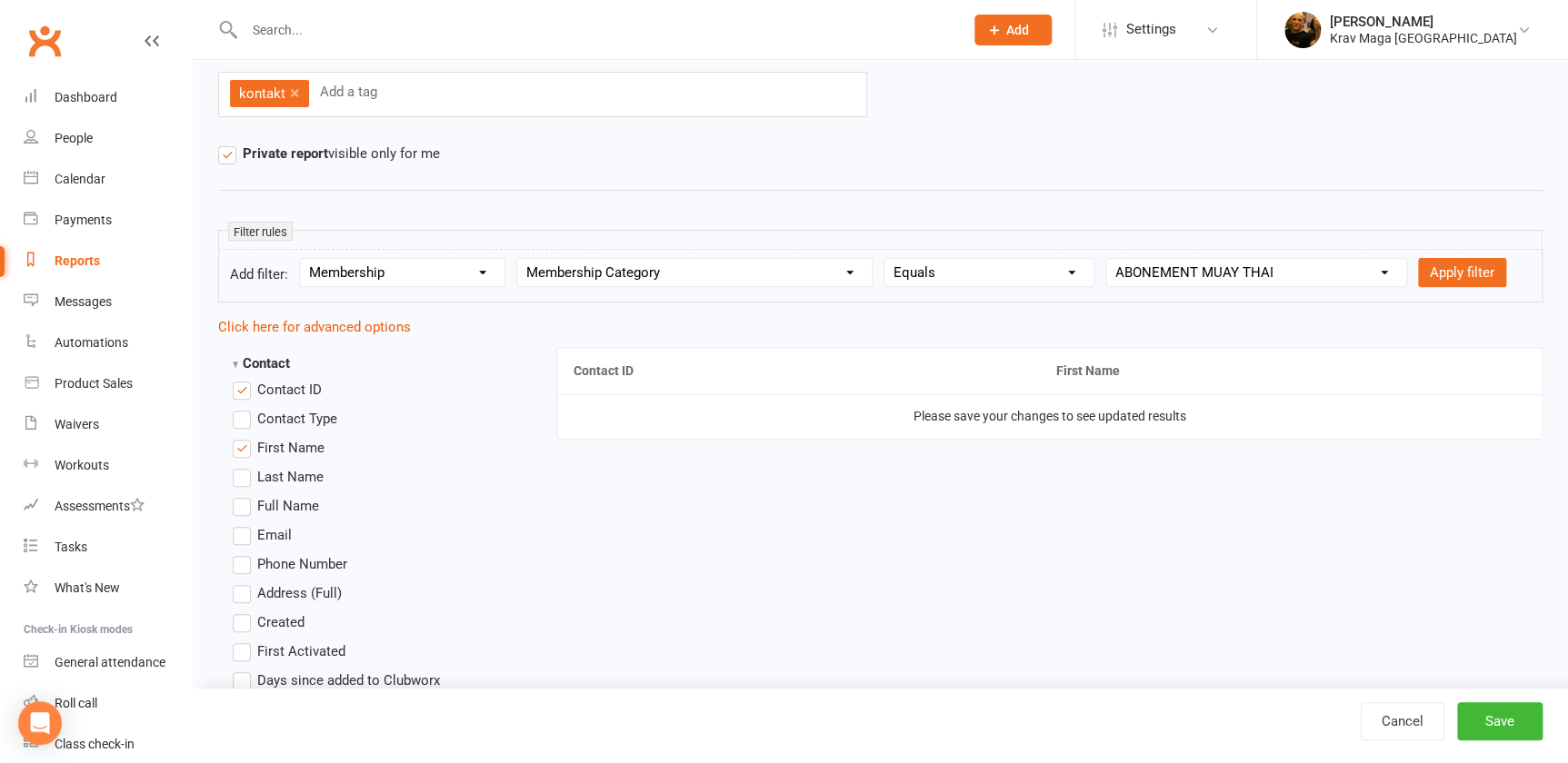
click at [237, 466] on input "Last Name" at bounding box center [238, 466] width 12 height 0
click at [241, 546] on label "Email" at bounding box center [262, 535] width 59 height 22
click at [241, 524] on input "Email" at bounding box center [238, 524] width 12 height 0
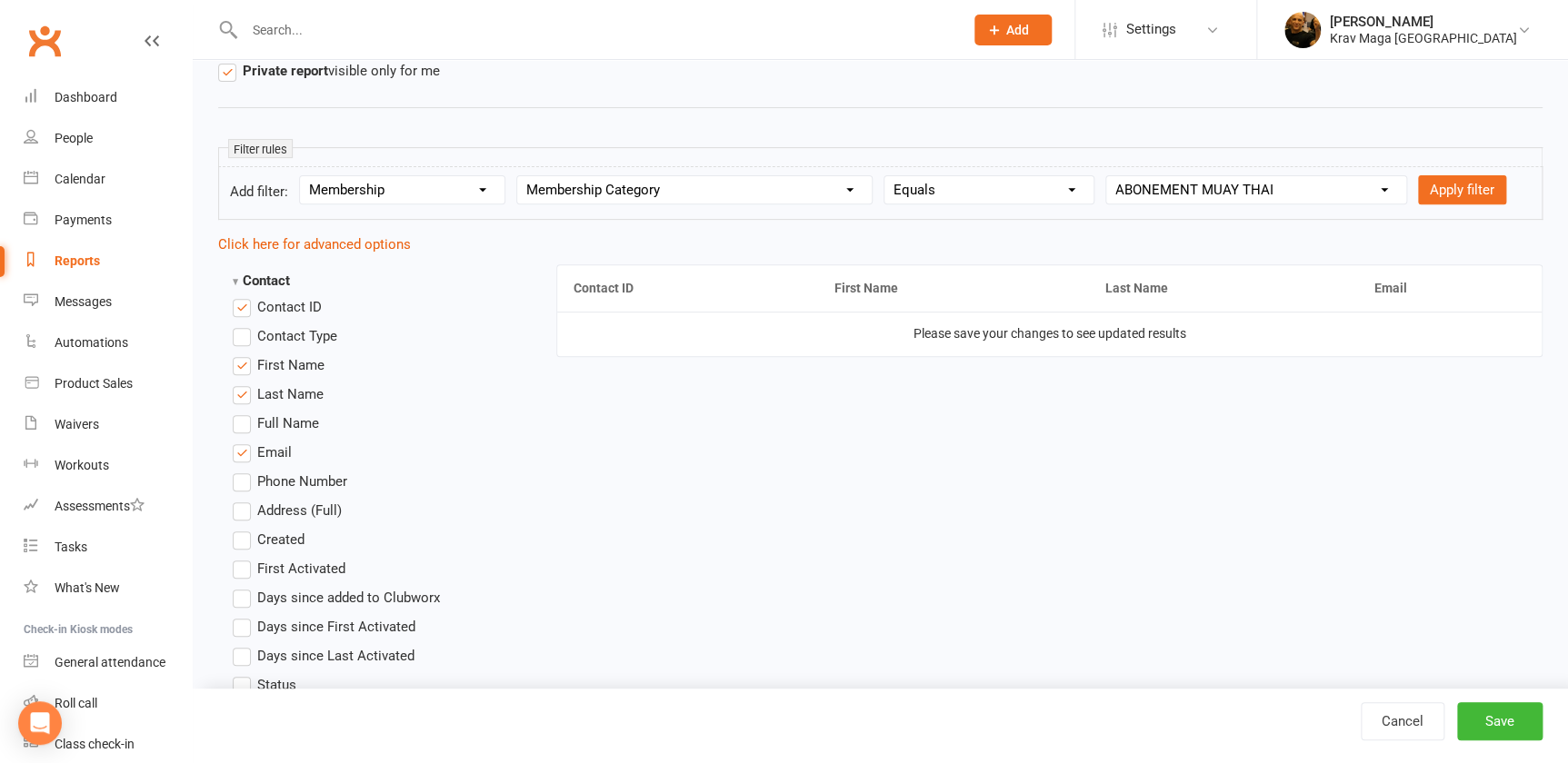
click at [243, 492] on label "Phone Number" at bounding box center [290, 481] width 115 height 22
click at [243, 470] on input "Phone Number" at bounding box center [238, 470] width 12 height 0
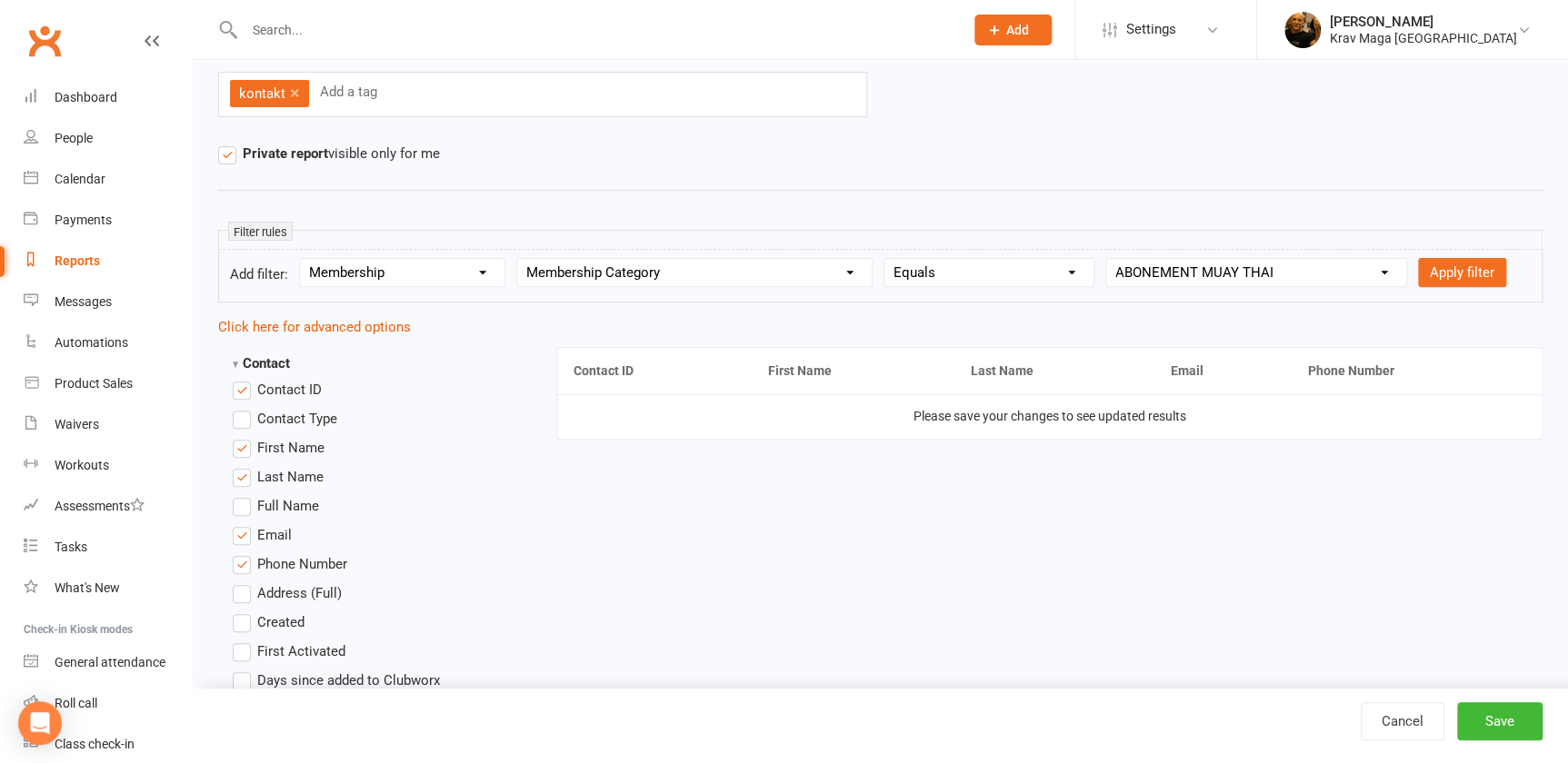
scroll to position [82, 0]
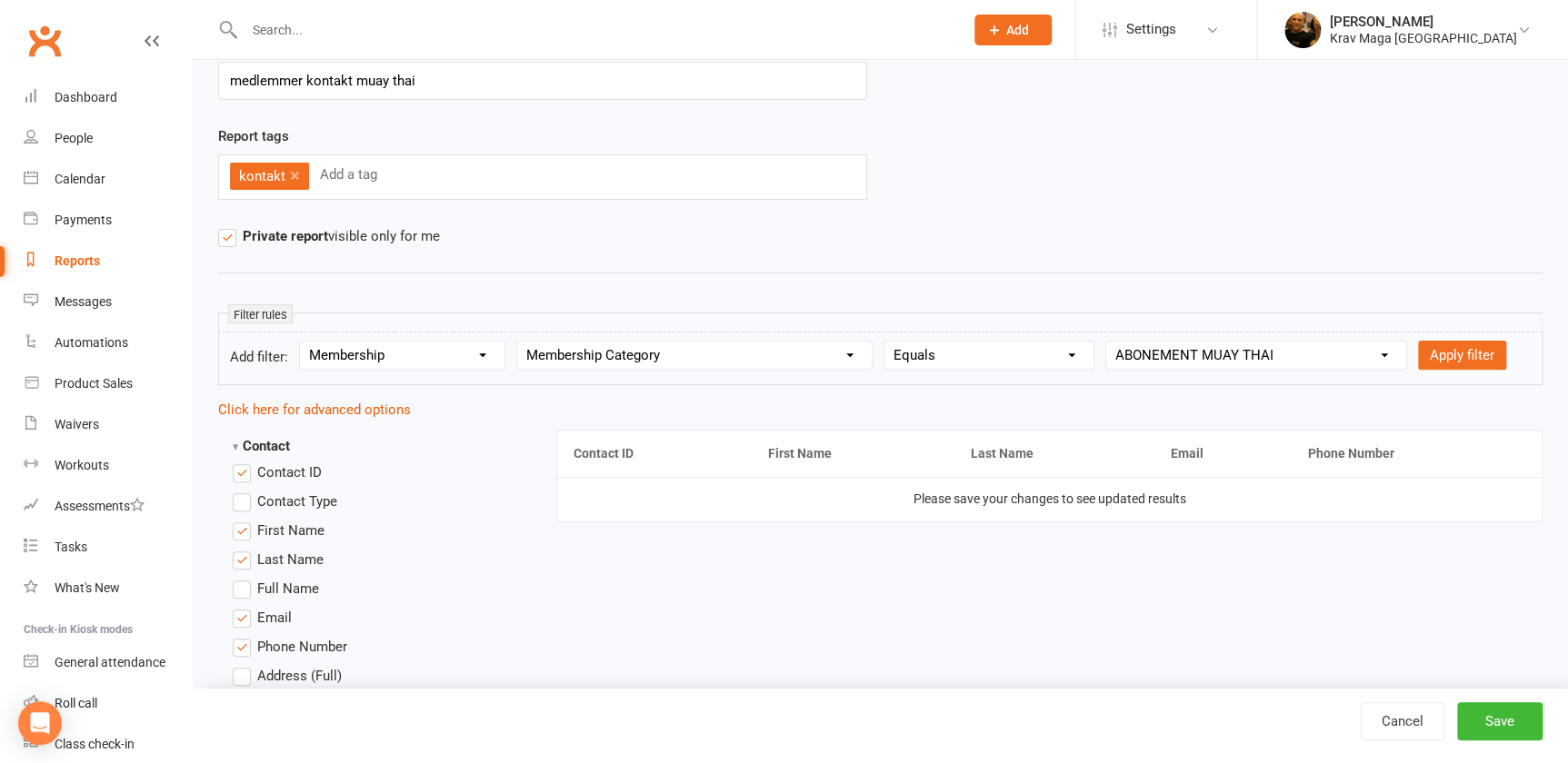
click at [497, 221] on div "Report tags kontakt × Add a tag" at bounding box center [543, 175] width 676 height 100
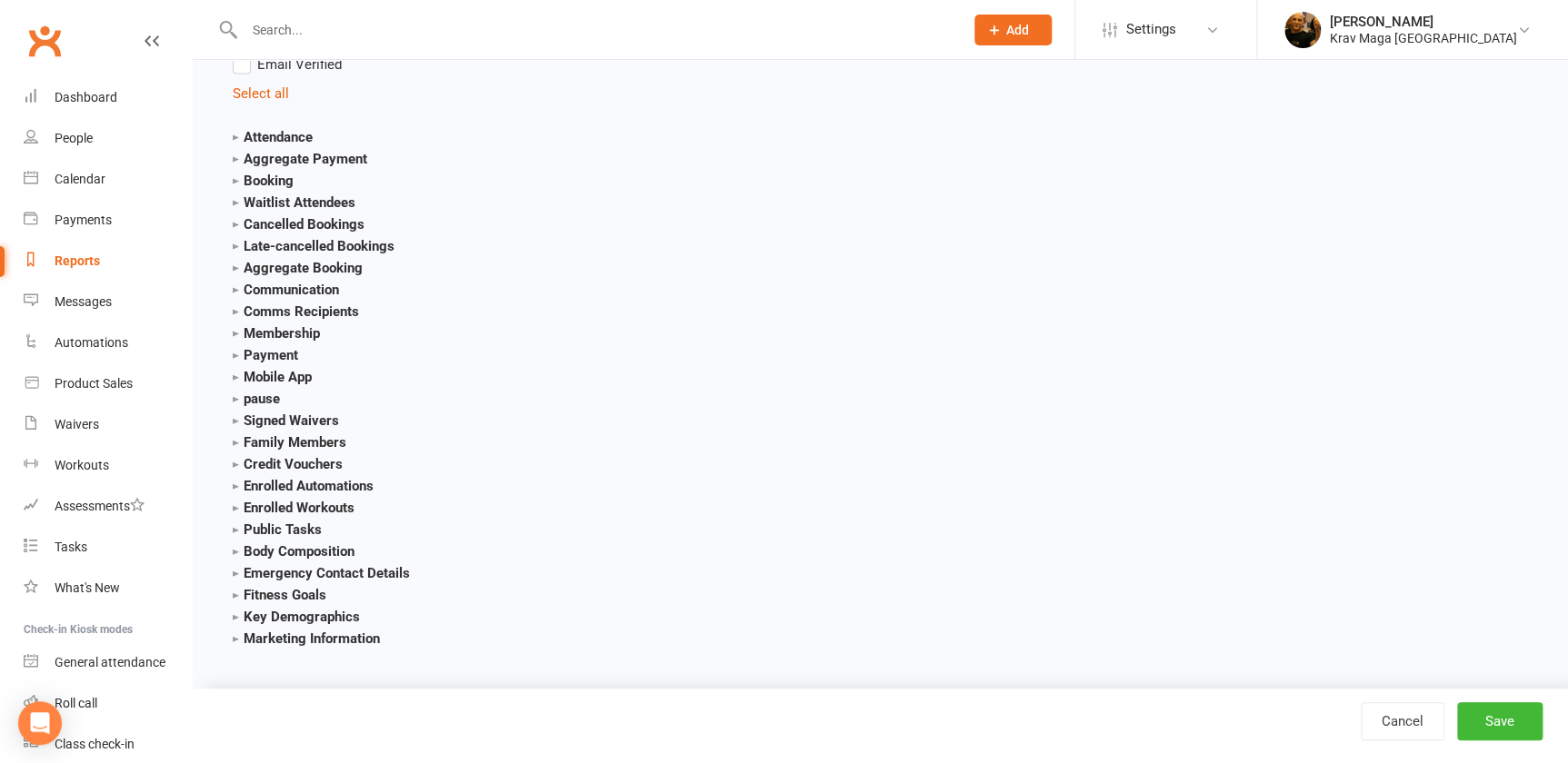
scroll to position [1762, 0]
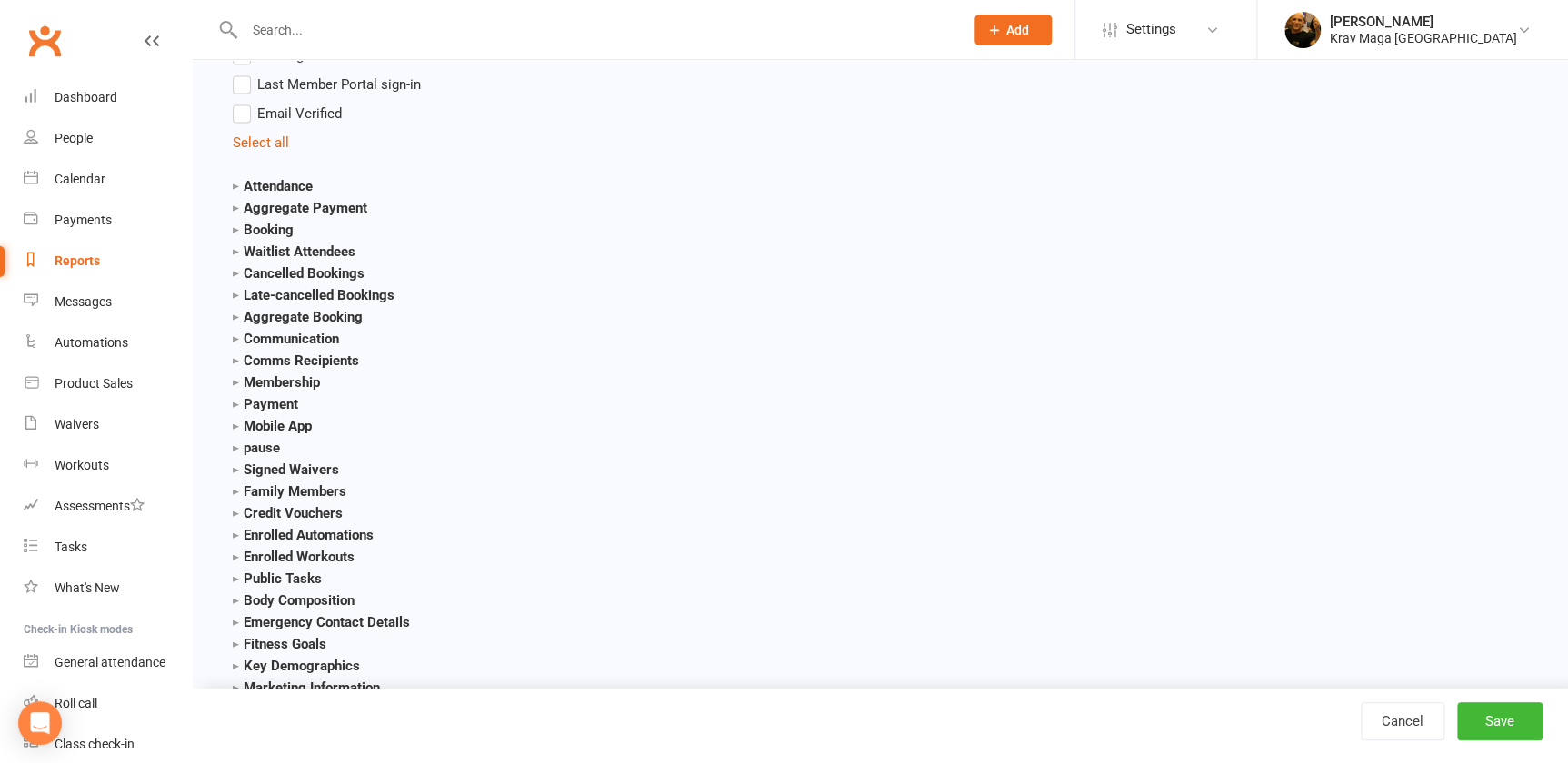
click at [264, 390] on strong "Membership" at bounding box center [276, 382] width 87 height 17
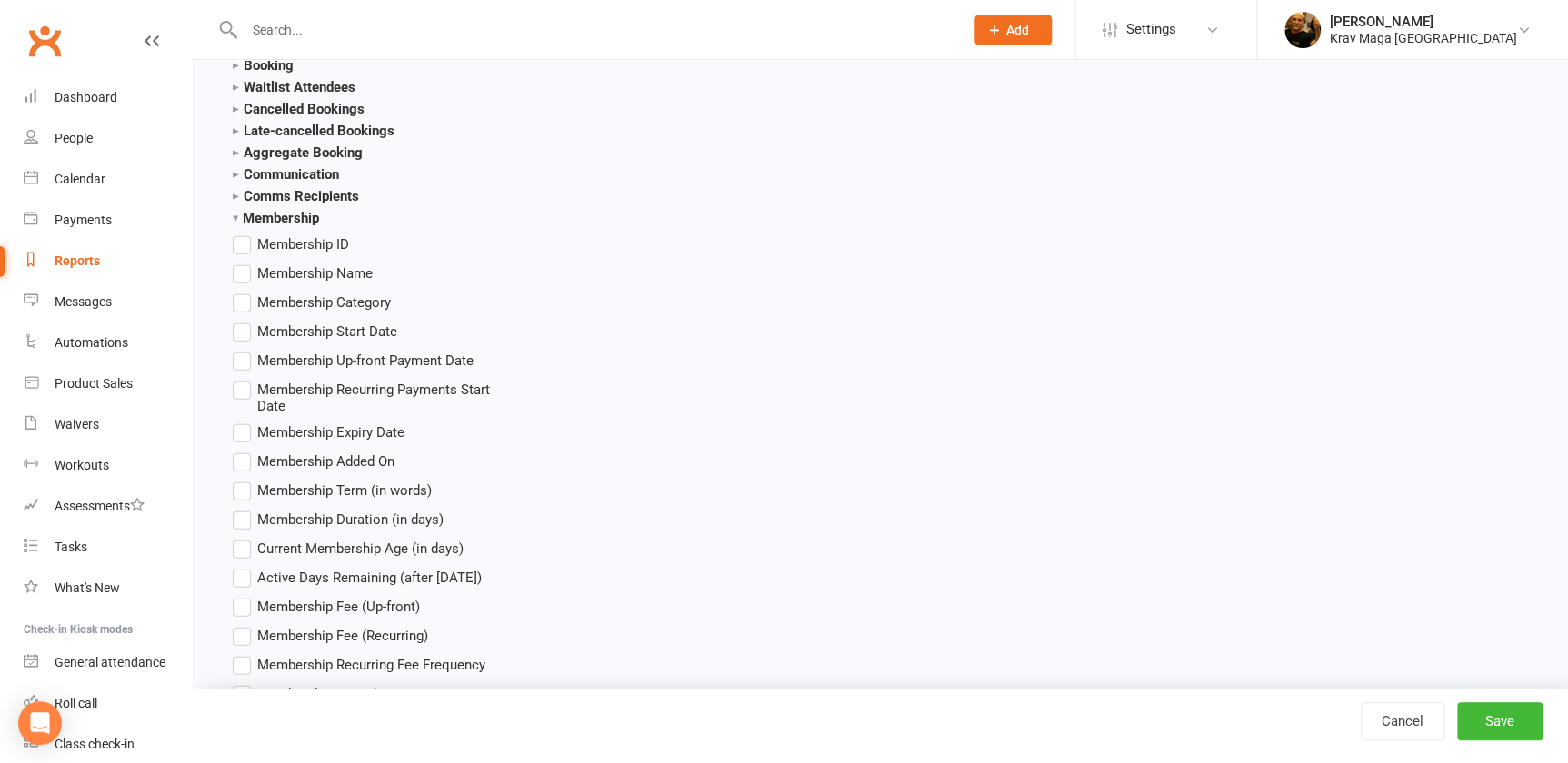
scroll to position [1844, 0]
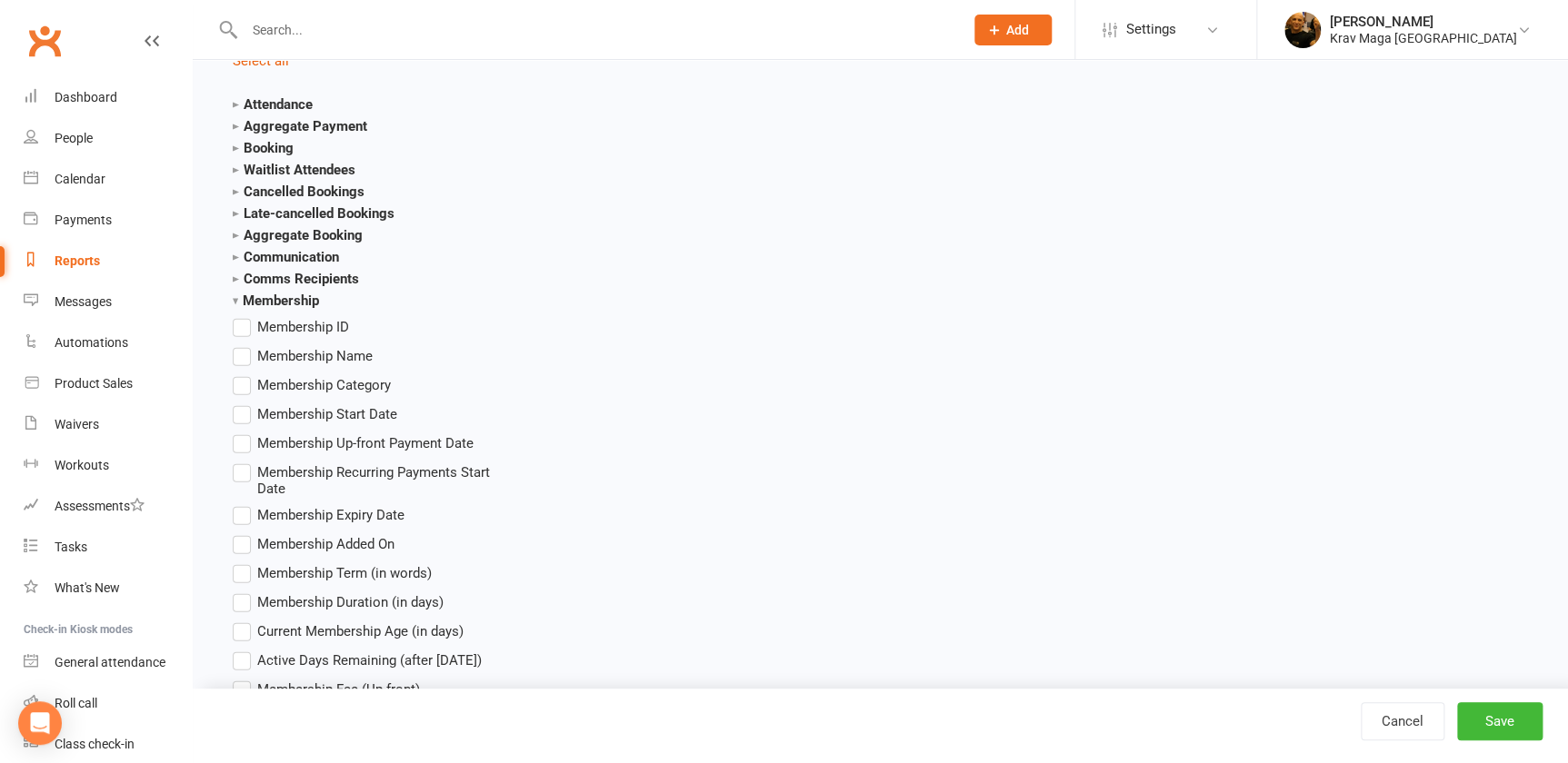
click at [236, 309] on strong "Membership" at bounding box center [275, 300] width 86 height 17
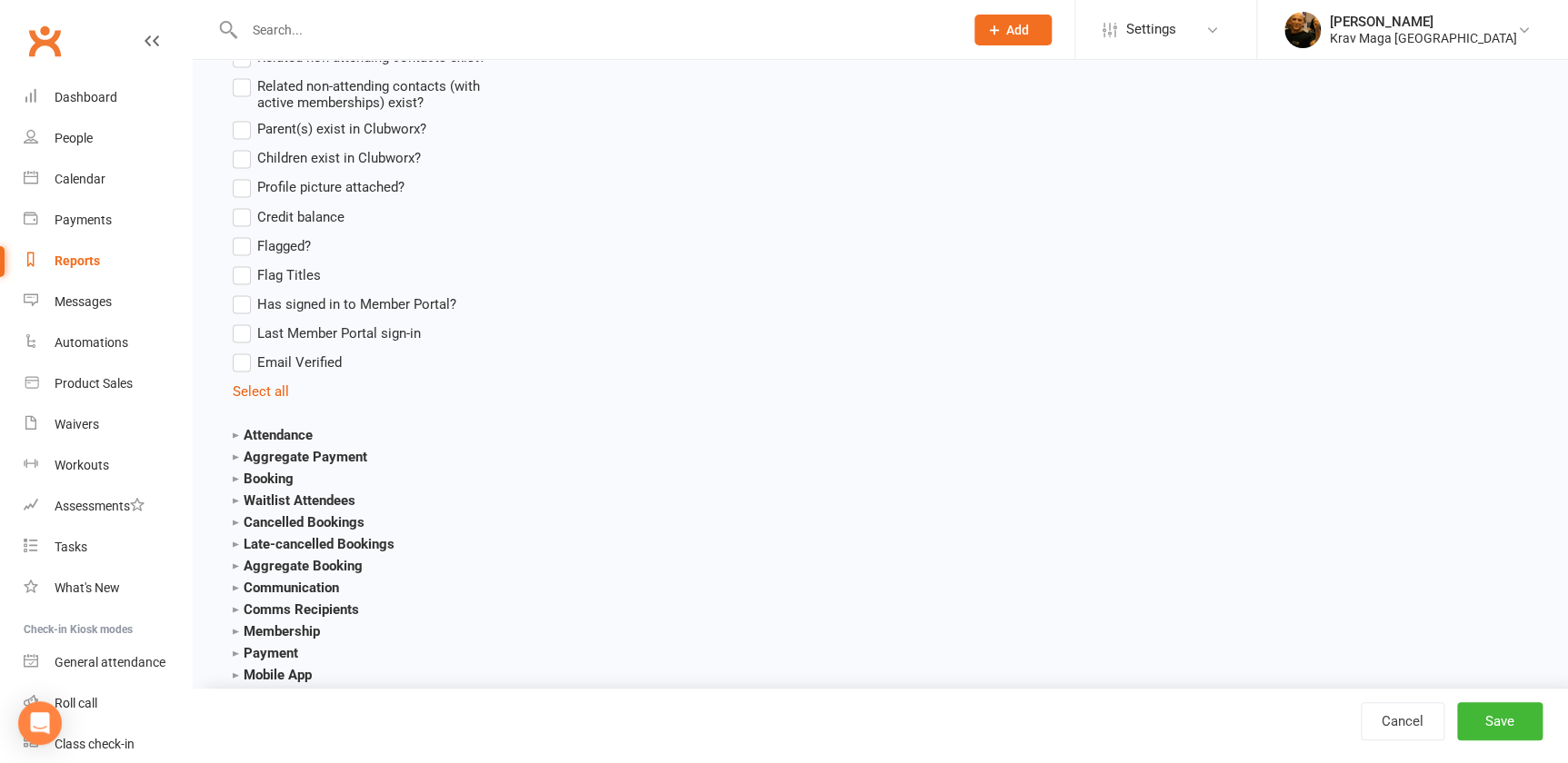
scroll to position [1680, 0]
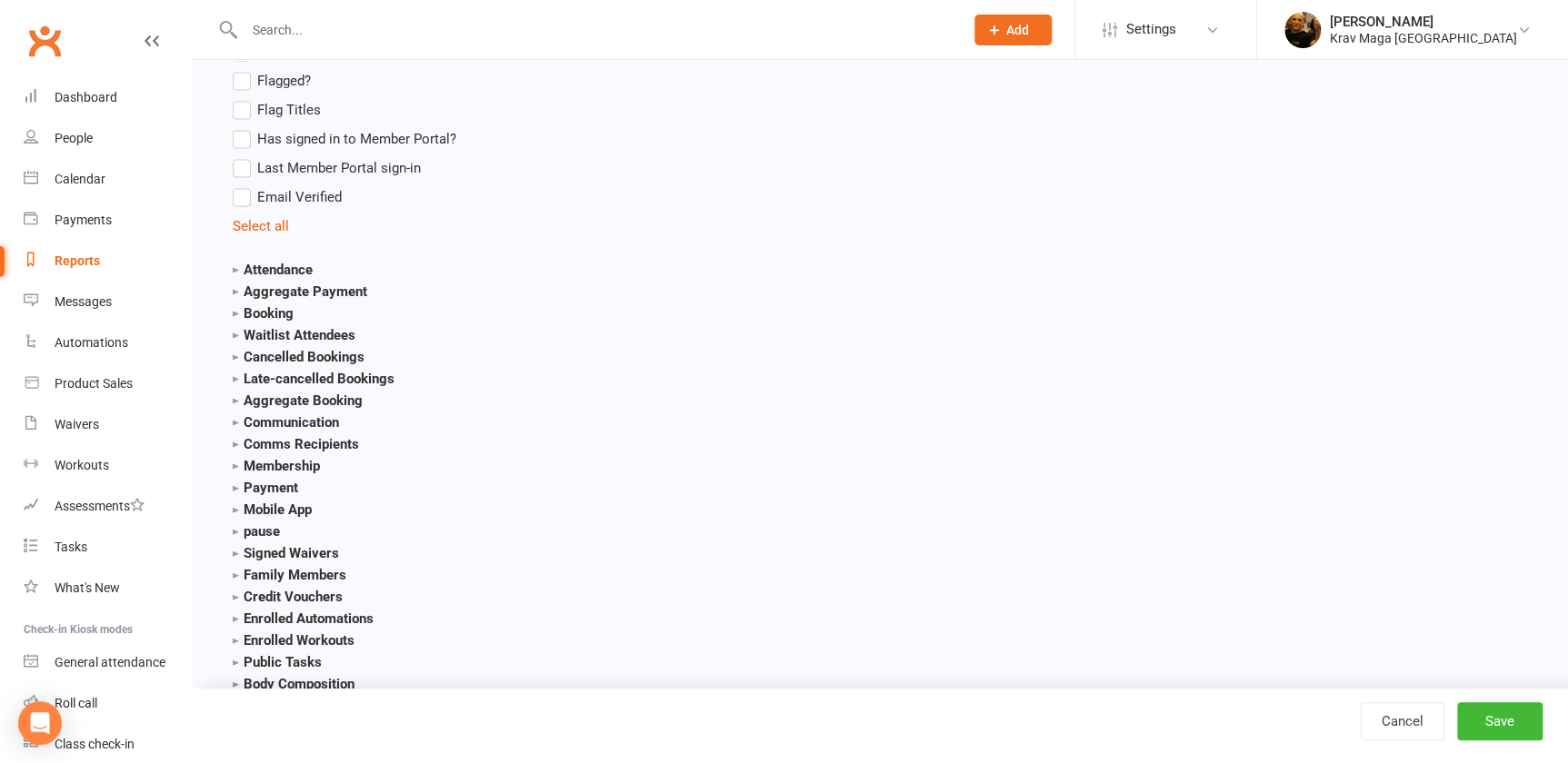
click at [234, 473] on strong "Membership" at bounding box center [276, 465] width 87 height 17
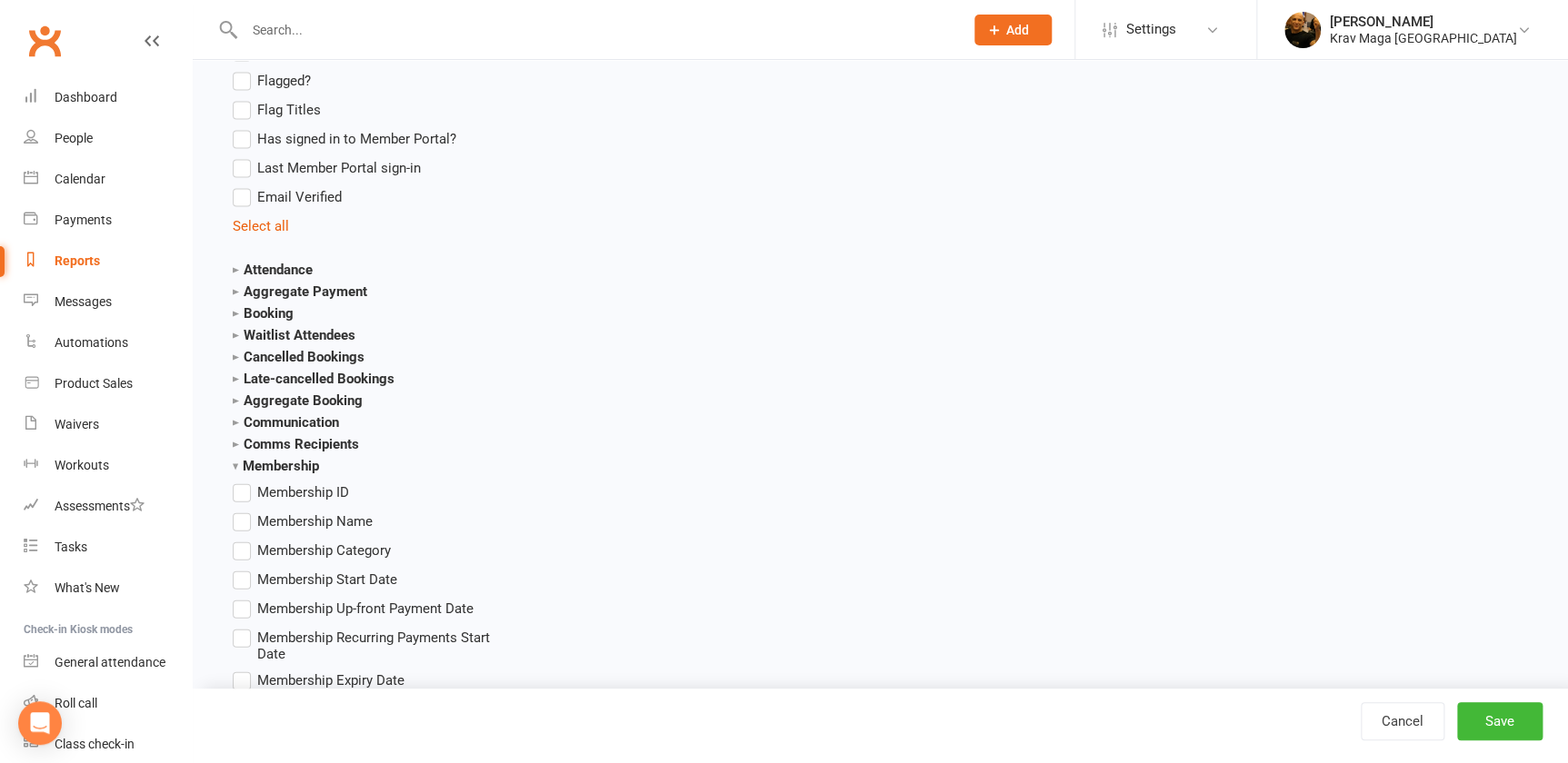
click at [236, 473] on strong "Membership" at bounding box center [275, 465] width 86 height 17
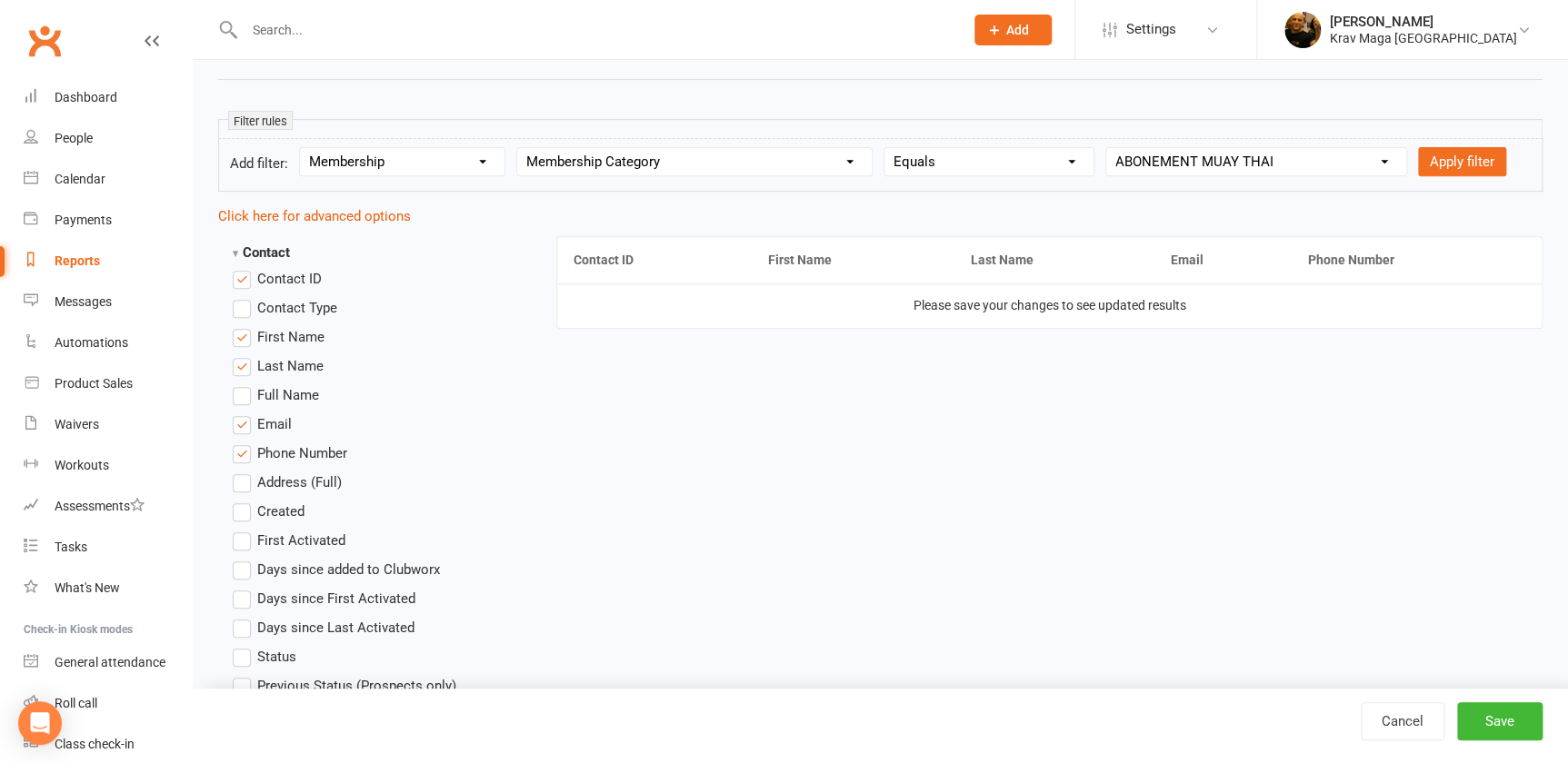
scroll to position [0, 0]
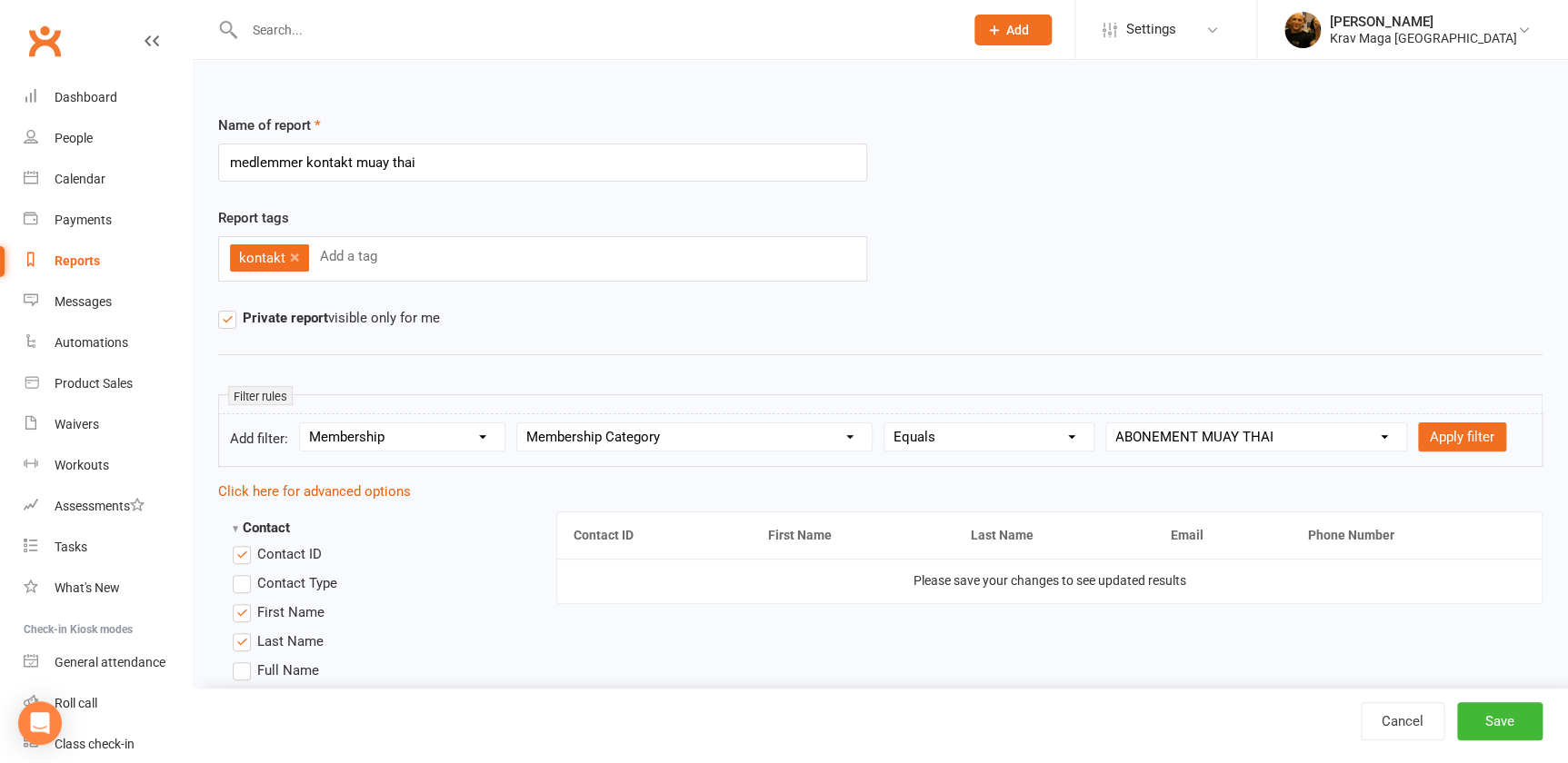
click at [495, 435] on select "Section name Contact Attendance Aggregate Payment Booking Waitlist Attendees Ca…" at bounding box center [401, 437] width 205 height 28
select select "0"
click at [305, 423] on select "Section name Contact Attendance Aggregate Payment Booking Waitlist Attendees Ca…" at bounding box center [401, 437] width 205 height 28
select select
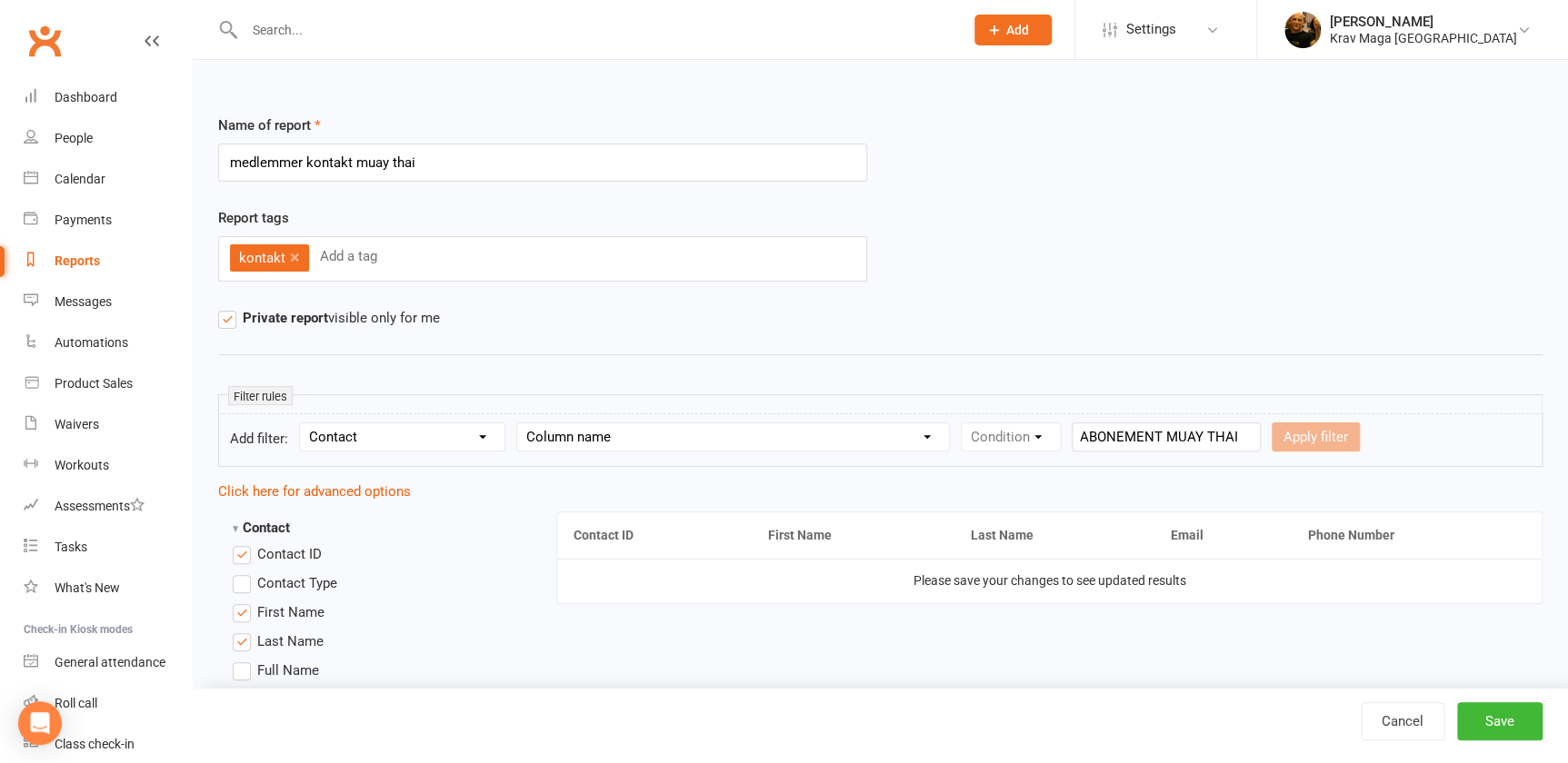
scroll to position [82, 0]
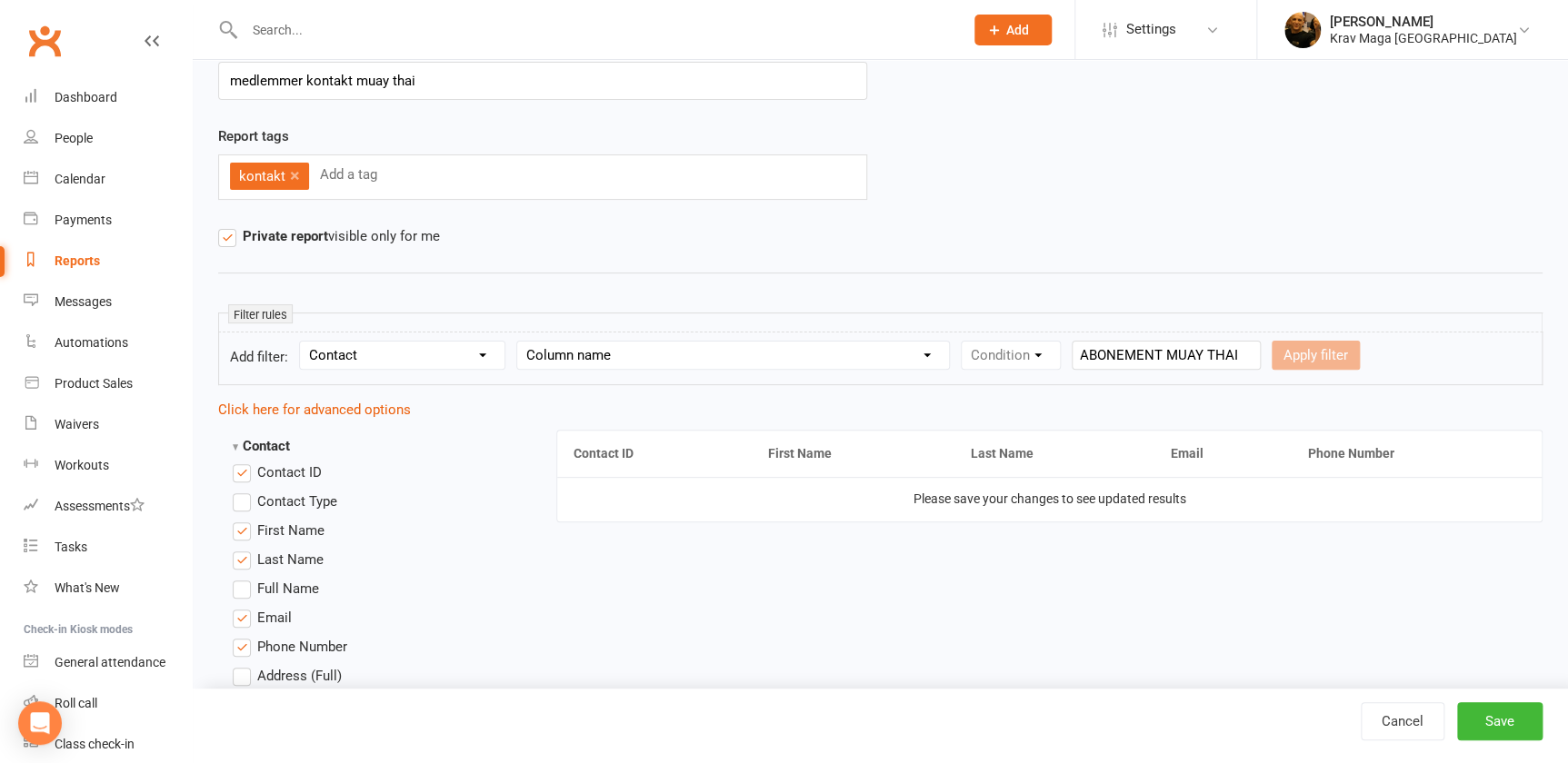
click at [947, 351] on select "Column name Contact Type First Name Last Name Full Name Email Phone Number Addr…" at bounding box center [733, 356] width 432 height 28
click at [491, 354] on select "Section name Contact Attendance Aggregate Payment Booking Waitlist Attendees Ca…" at bounding box center [401, 356] width 205 height 28
select select "10"
click at [305, 342] on select "Section name Contact Attendance Aggregate Payment Booking Waitlist Attendees Ca…" at bounding box center [401, 356] width 205 height 28
click at [869, 353] on select "Column name Membership ID Membership Name Membership Category Membership Start …" at bounding box center [694, 356] width 354 height 28
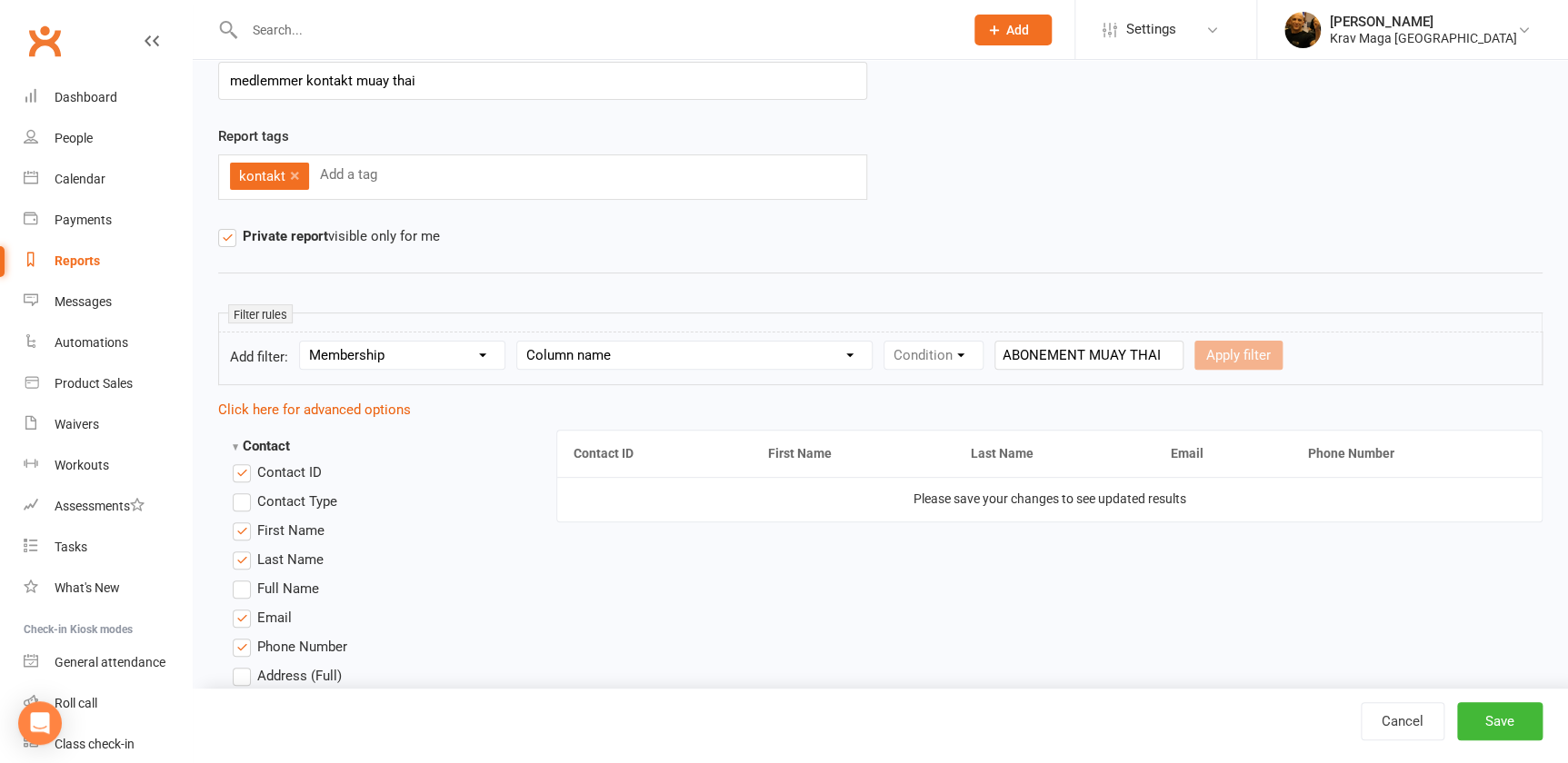
select select "2"
click at [525, 342] on select "Column name Membership ID Membership Name Membership Category Membership Start …" at bounding box center [694, 356] width 354 height 28
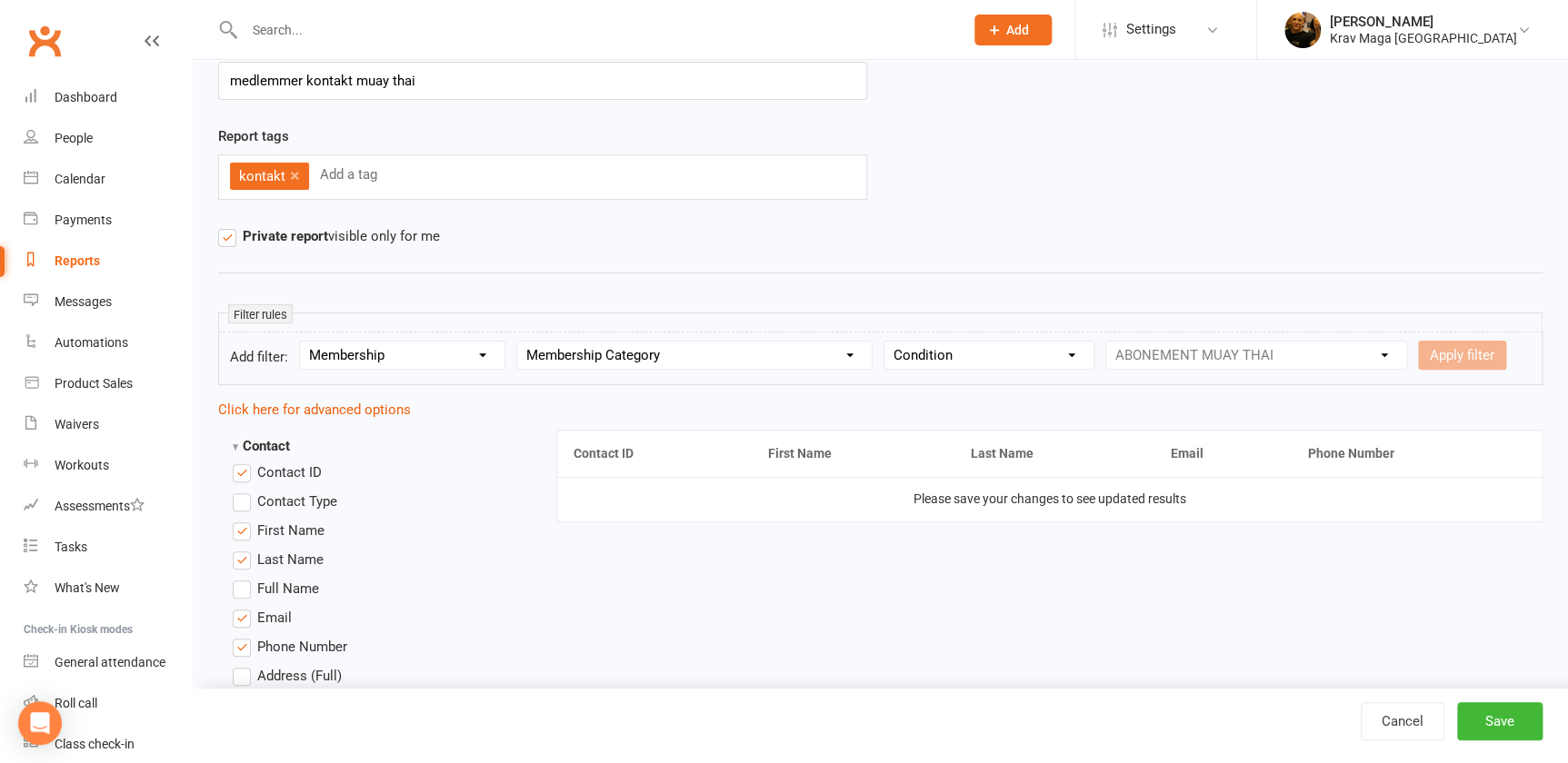
click at [1091, 353] on select "Condition Equals Does not equal Contains Does not contain Is blank or does not …" at bounding box center [988, 356] width 209 height 28
select select "0"
click at [904, 342] on select "Condition Equals Does not equal Contains Does not contain Is blank or does not …" at bounding box center [988, 356] width 209 height 28
click at [1406, 352] on select "Value ABONEMENT KRAV MAGA ABONEMENT MMA ABONEMENT MUAY THAI betaling leje af lo…" at bounding box center [1256, 356] width 300 height 28
select select "2"
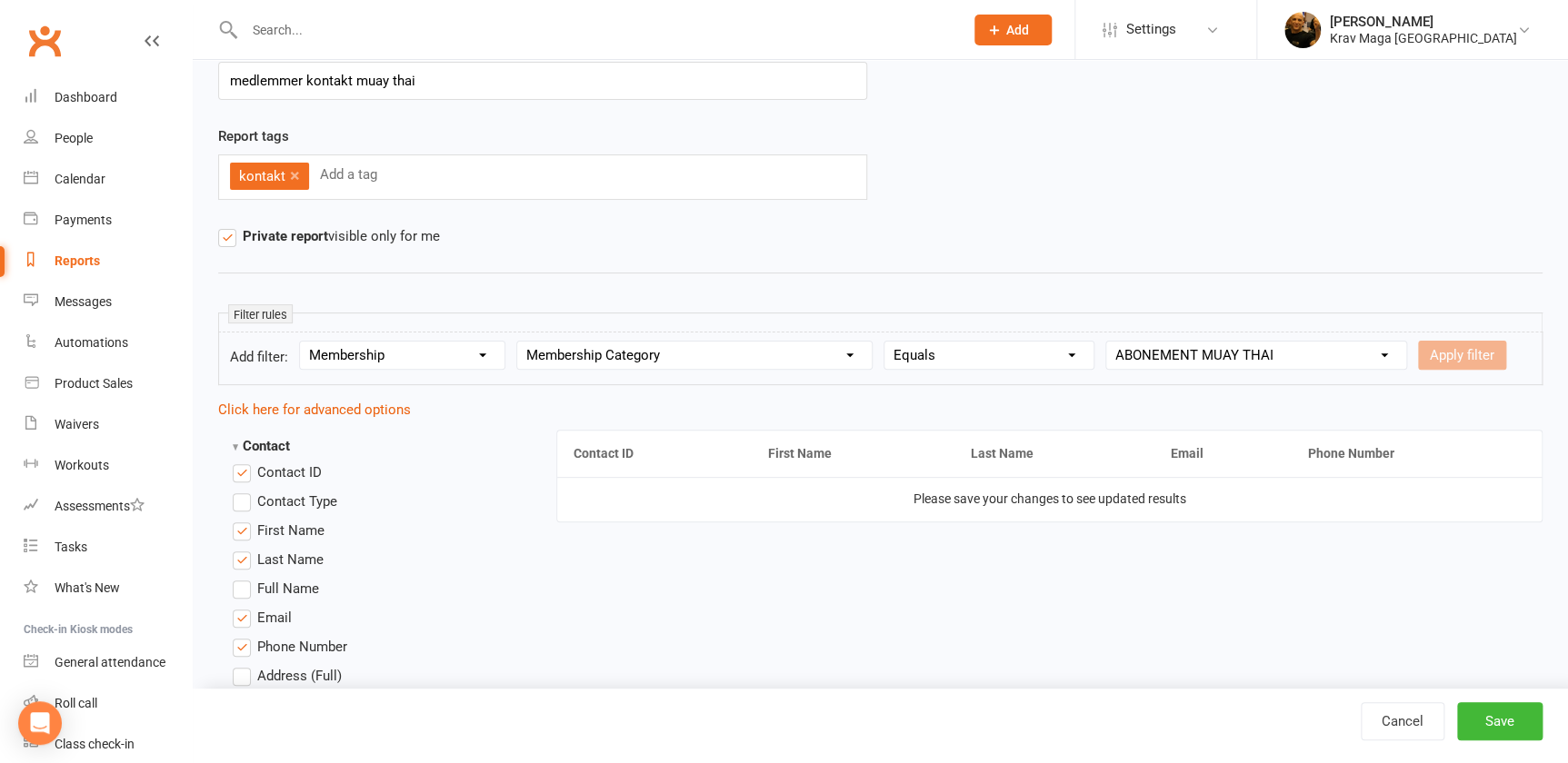
click at [1129, 342] on select "Value ABONEMENT KRAV MAGA ABONEMENT MMA ABONEMENT MUAY THAI betaling leje af lo…" at bounding box center [1256, 356] width 300 height 28
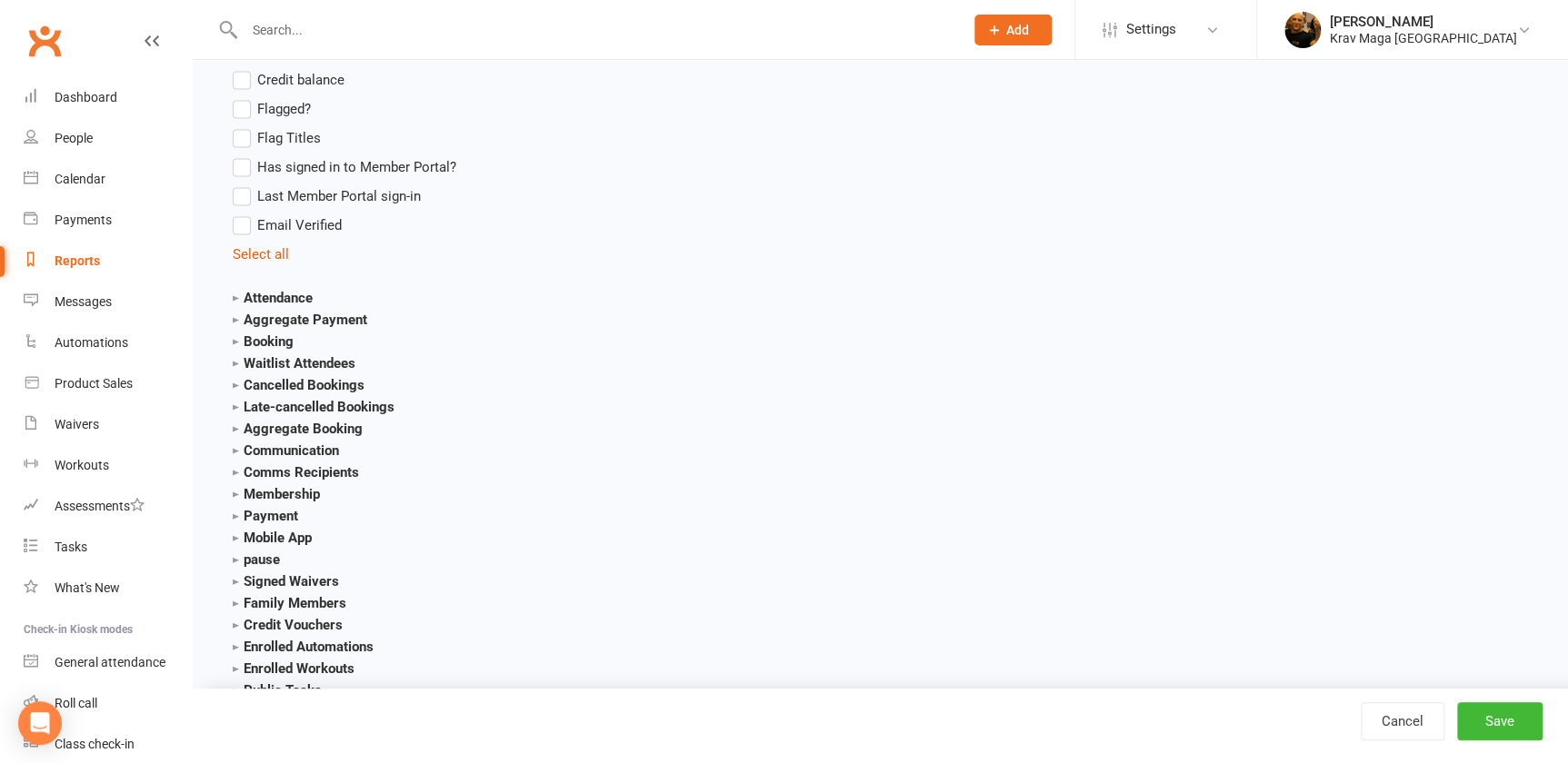
scroll to position [1568, 0]
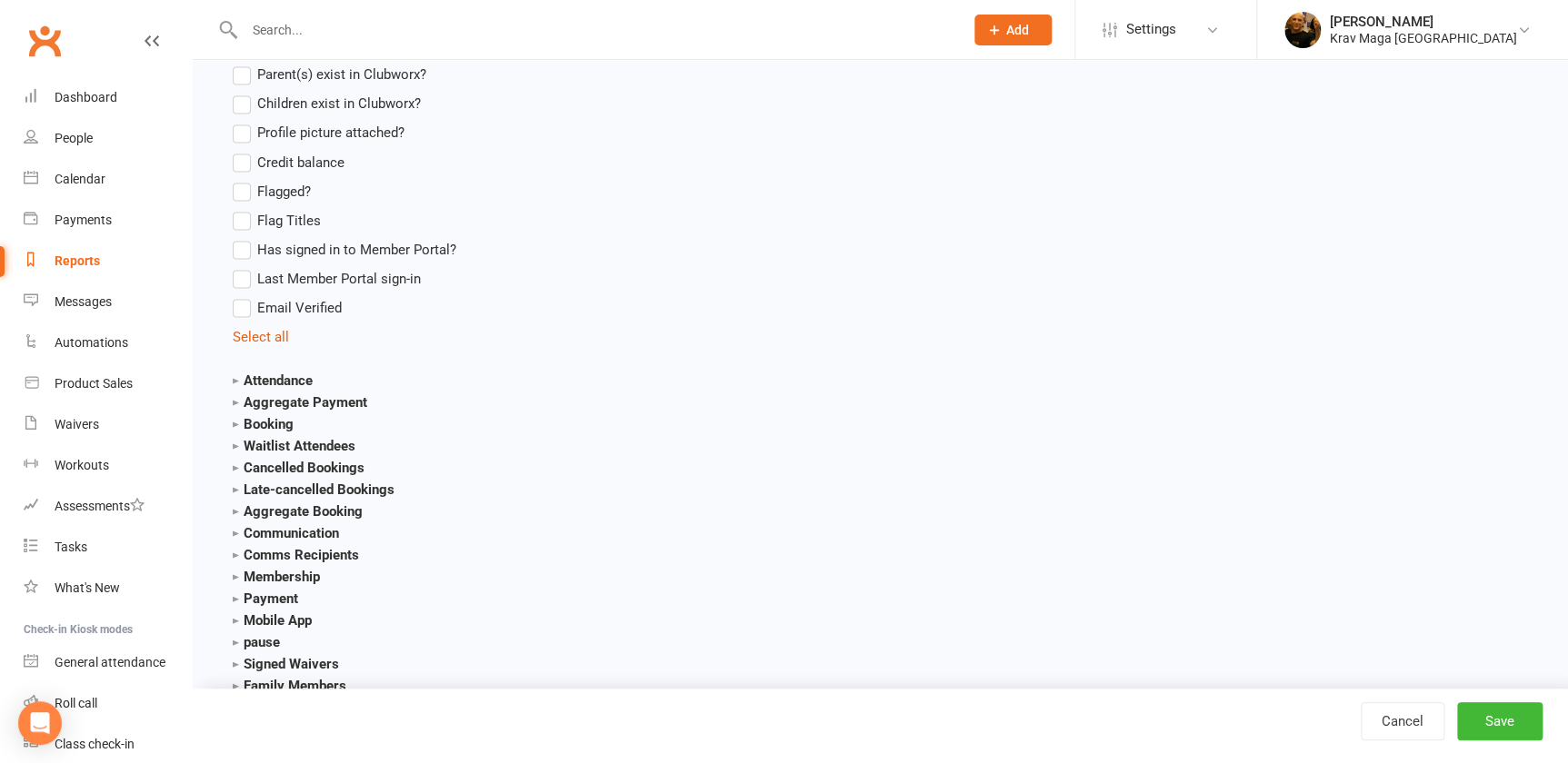
click at [291, 584] on strong "Membership" at bounding box center [276, 575] width 87 height 17
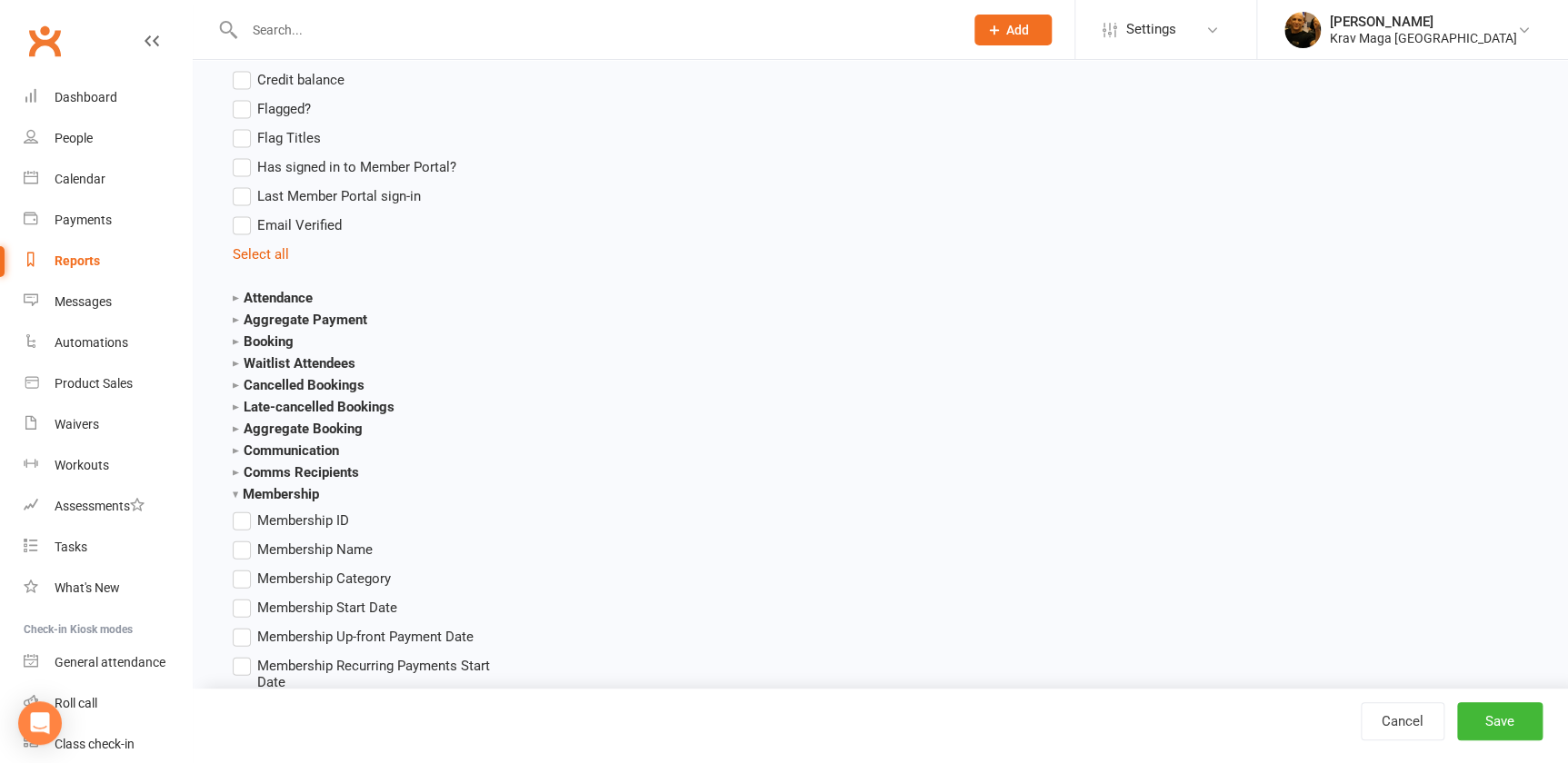
scroll to position [1899, 0]
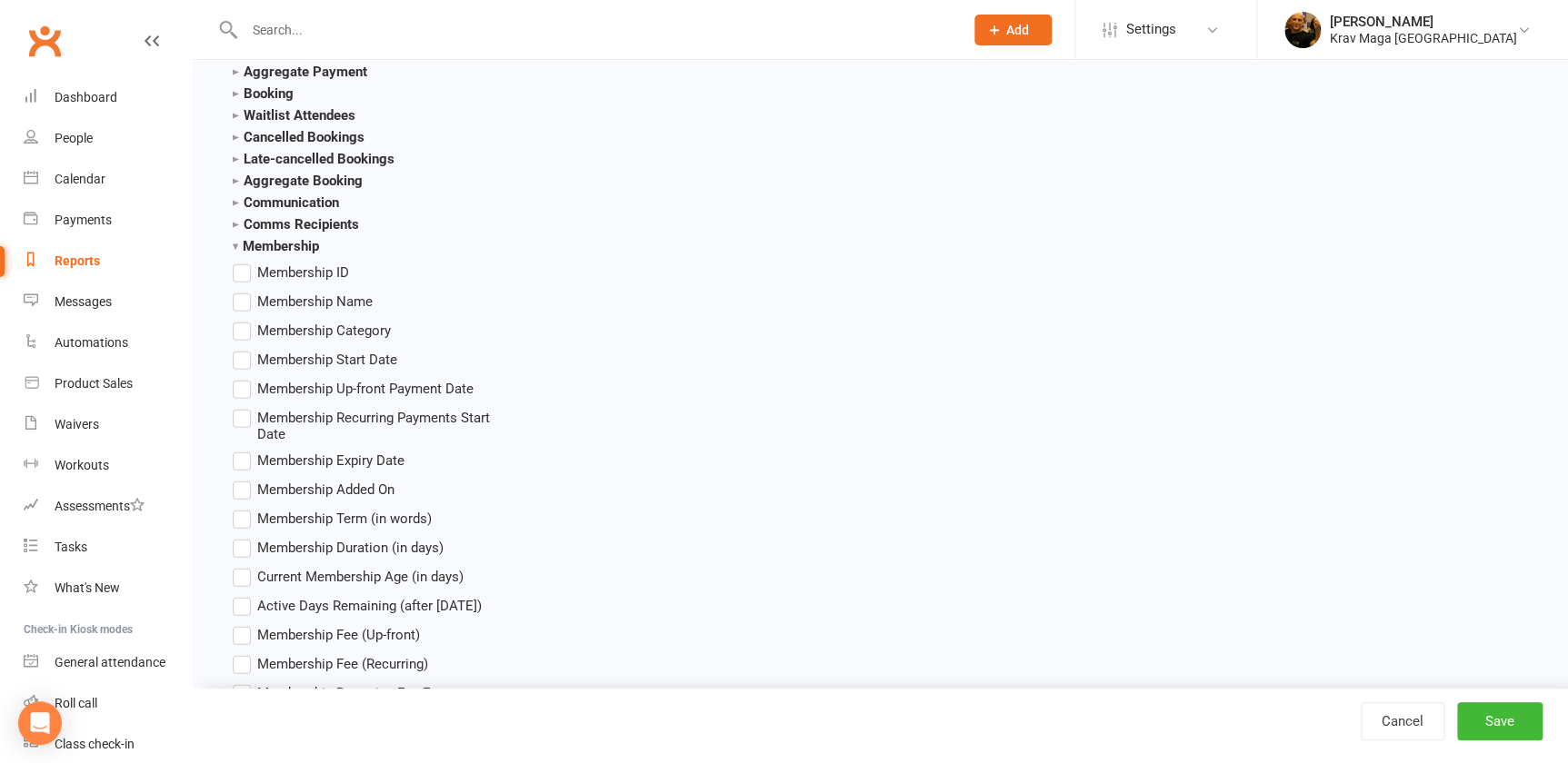
click at [243, 342] on label "Membership Category" at bounding box center [311, 331] width 158 height 22
click at [243, 320] on input "Membership Category" at bounding box center [238, 320] width 12 height 0
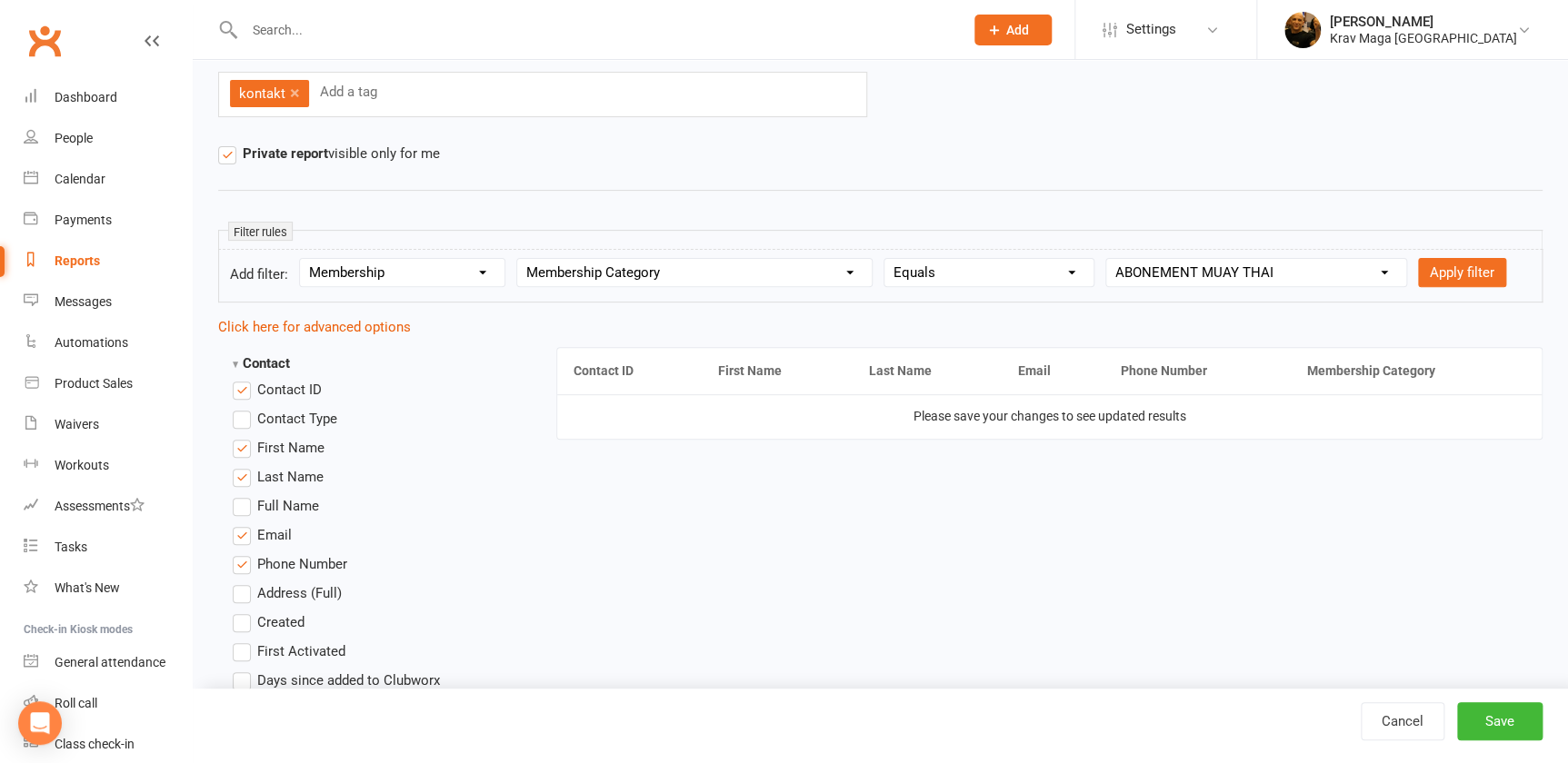
scroll to position [247, 0]
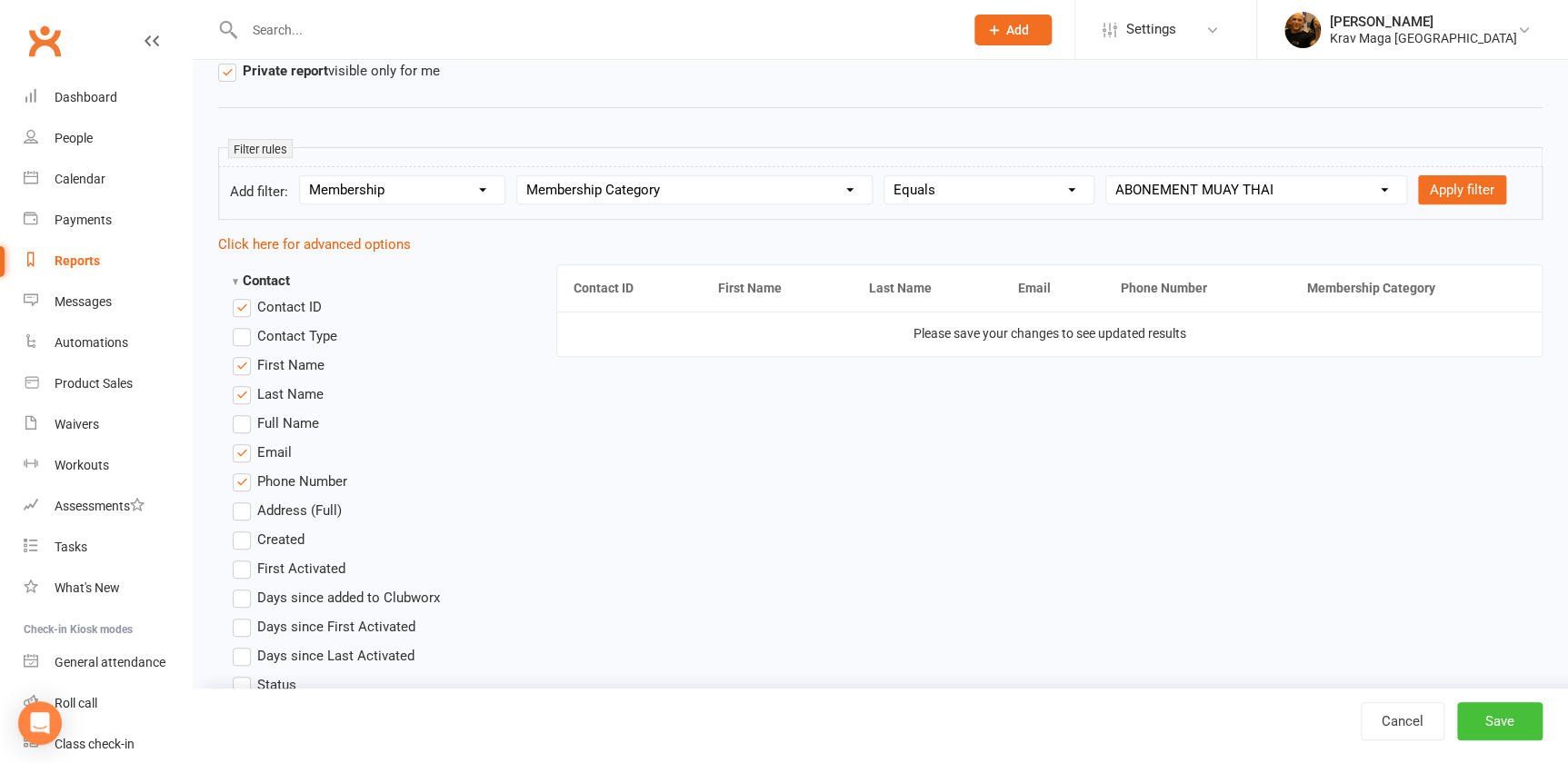
click at [1506, 721] on button "Save" at bounding box center [1499, 721] width 85 height 39
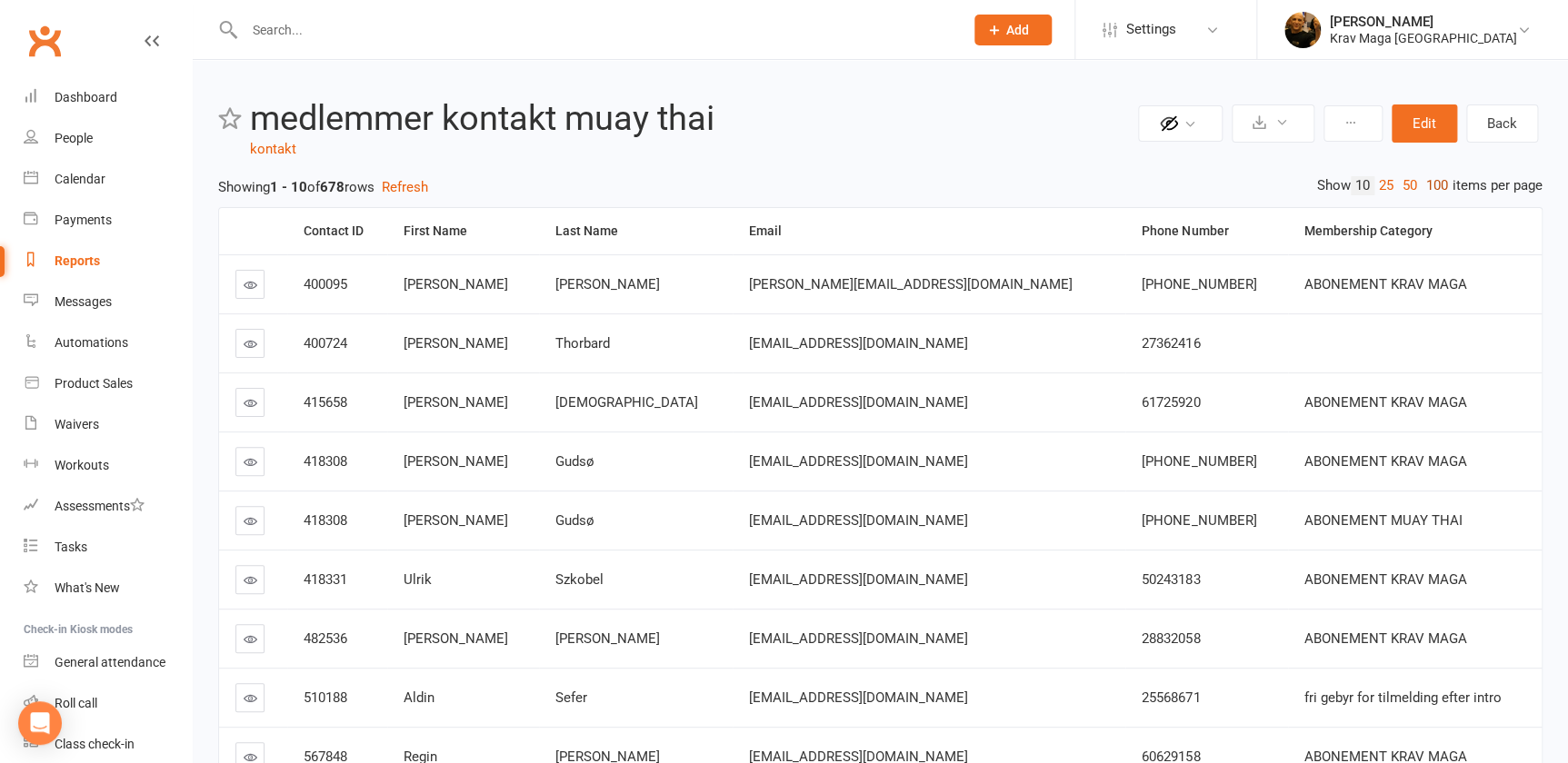
click at [1422, 183] on link "100" at bounding box center [1437, 185] width 31 height 19
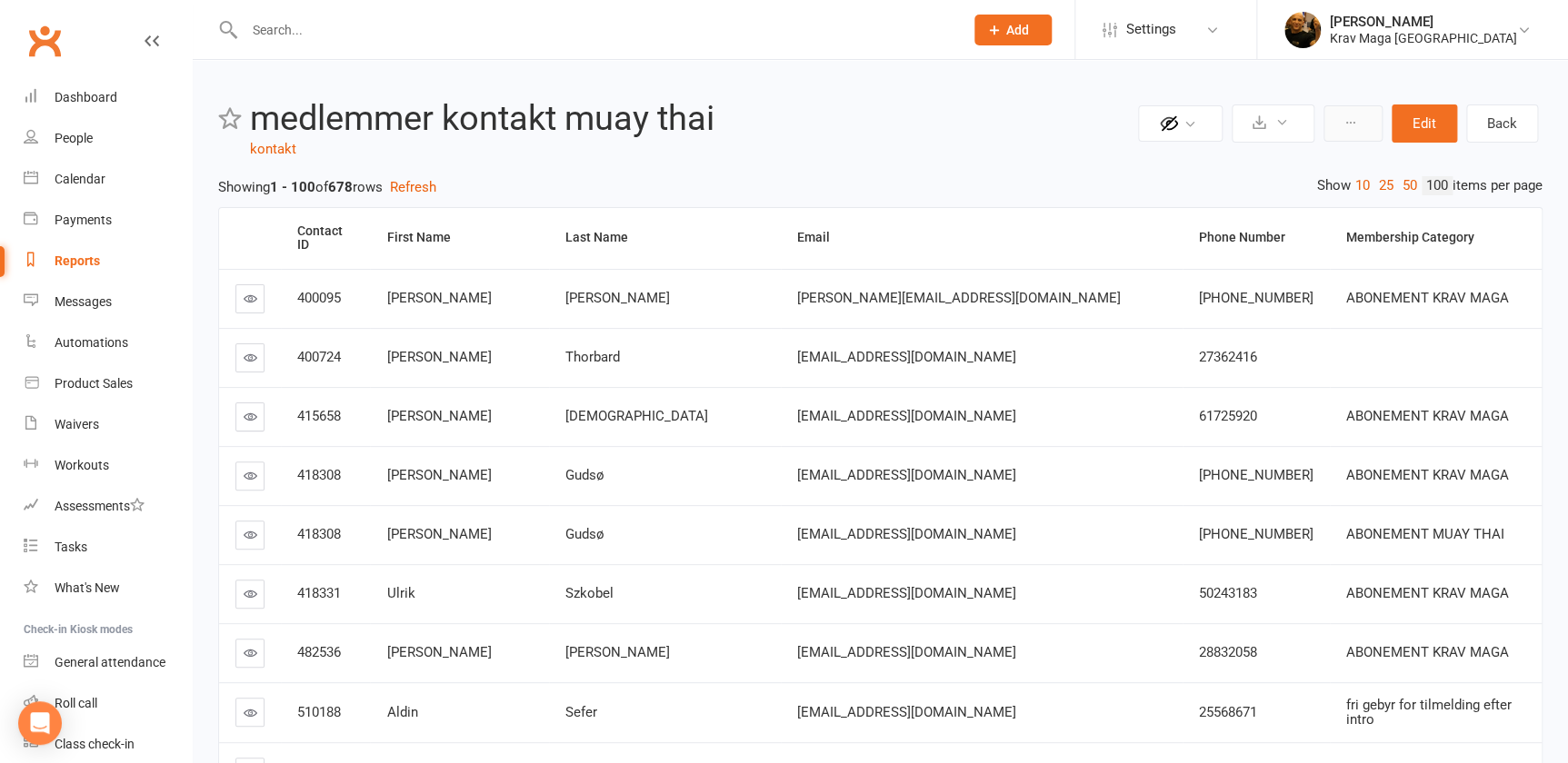
click at [1344, 119] on icon at bounding box center [1350, 123] width 13 height 13
click at [1417, 122] on button "Edit" at bounding box center [1424, 124] width 65 height 39
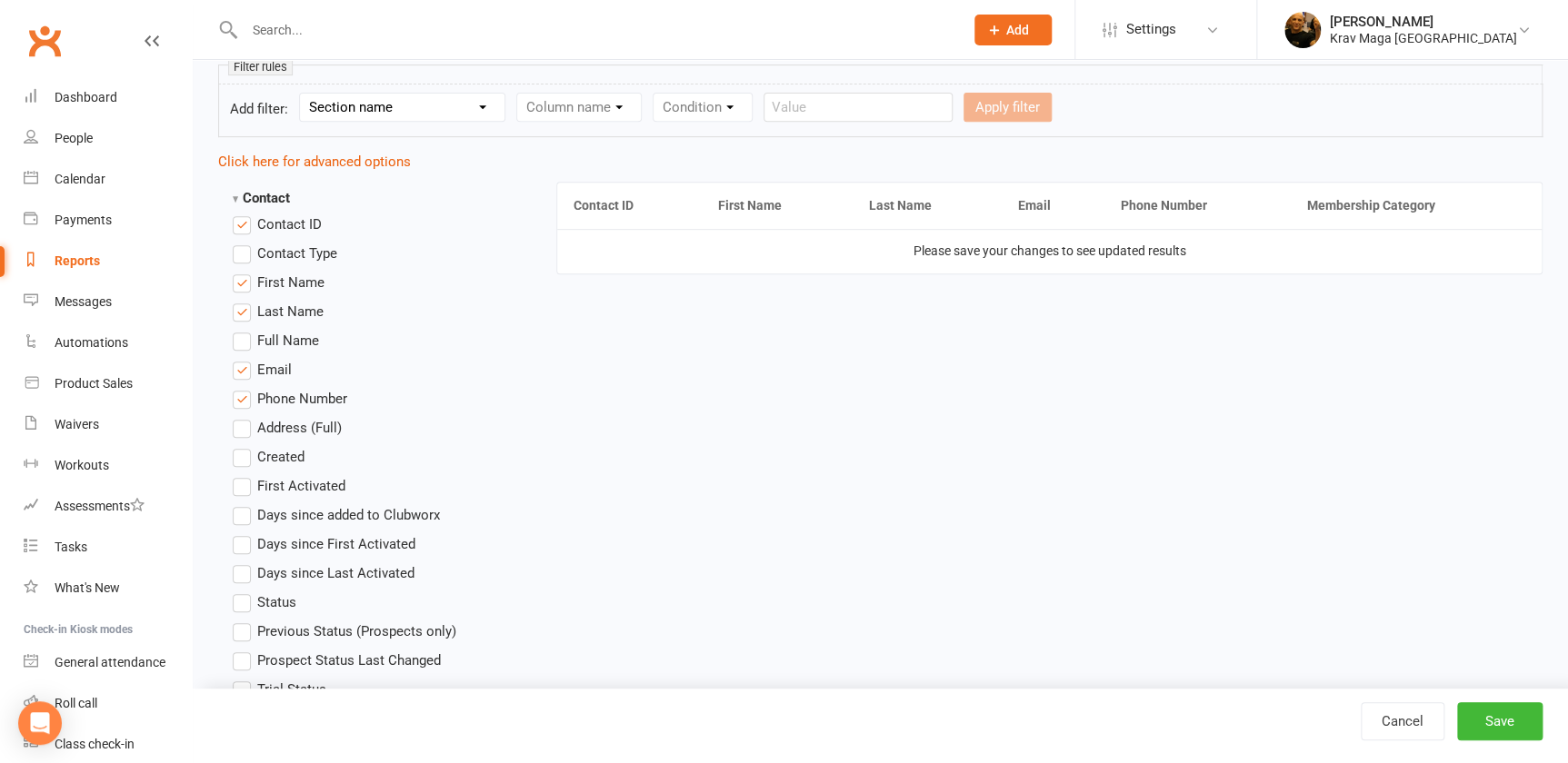
scroll to position [82, 0]
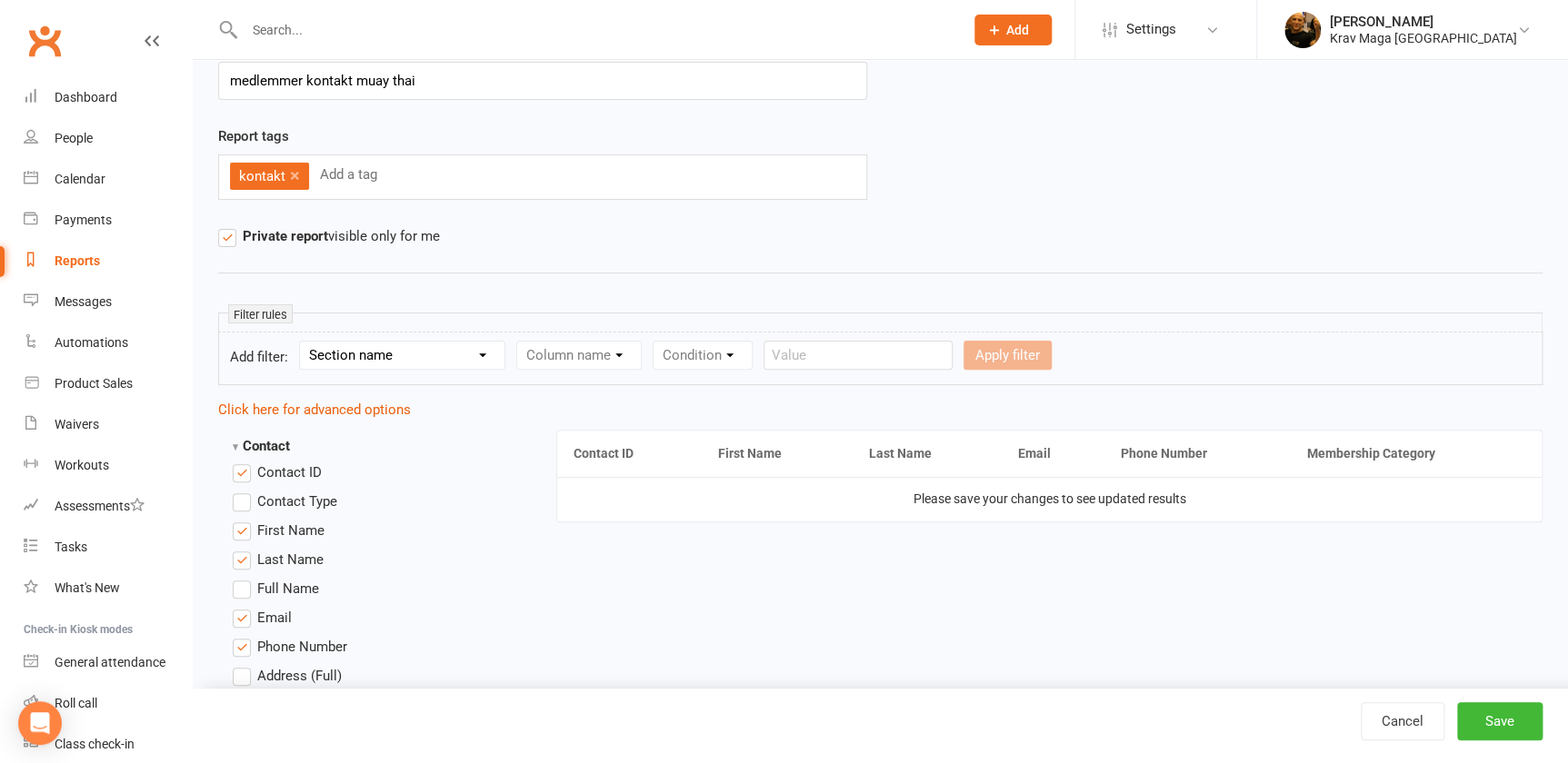
click at [491, 349] on select "Section name Contact Attendance Aggregate Payment Booking Waitlist Attendees Ca…" at bounding box center [401, 356] width 205 height 28
select select "10"
click at [305, 342] on select "Section name Contact Attendance Aggregate Payment Booking Waitlist Attendees Ca…" at bounding box center [401, 356] width 205 height 28
click at [870, 348] on select "Column name Membership ID Membership Name Membership Category Membership Start …" at bounding box center [694, 356] width 354 height 28
select select "2"
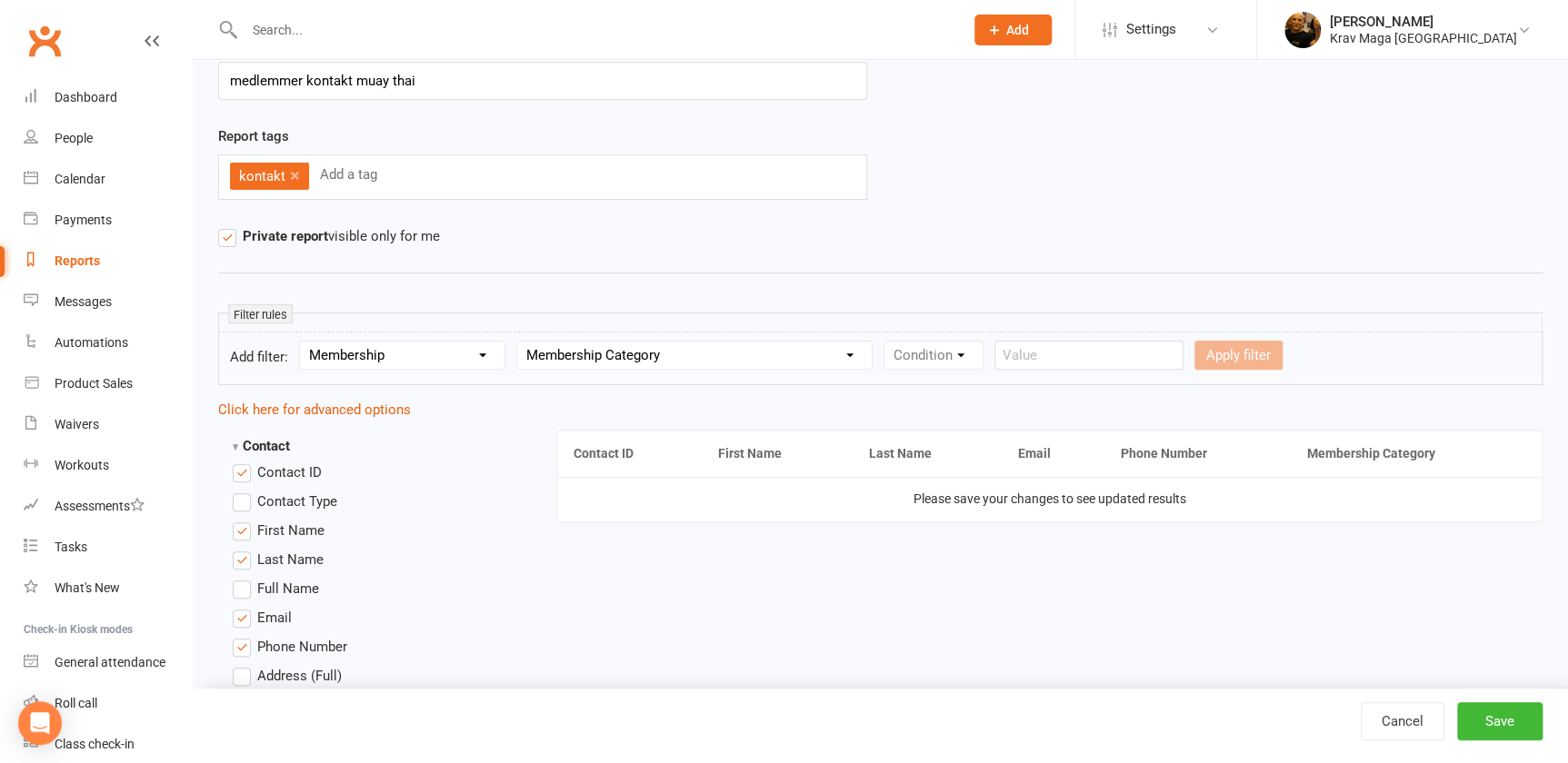
click at [525, 342] on select "Column name Membership ID Membership Name Membership Category Membership Start …" at bounding box center [694, 356] width 354 height 28
click at [1092, 354] on select "Condition Equals Does not equal Contains Does not contain Is blank or does not …" at bounding box center [988, 356] width 209 height 28
select select "0"
click at [904, 342] on select "Condition Equals Does not equal Contains Does not contain Is blank or does not …" at bounding box center [988, 356] width 209 height 28
click at [1406, 348] on select "Value ABONEMENT KRAV MAGA ABONEMENT MMA ABONEMENT MUAY THAI betaling leje af lo…" at bounding box center [1256, 356] width 300 height 28
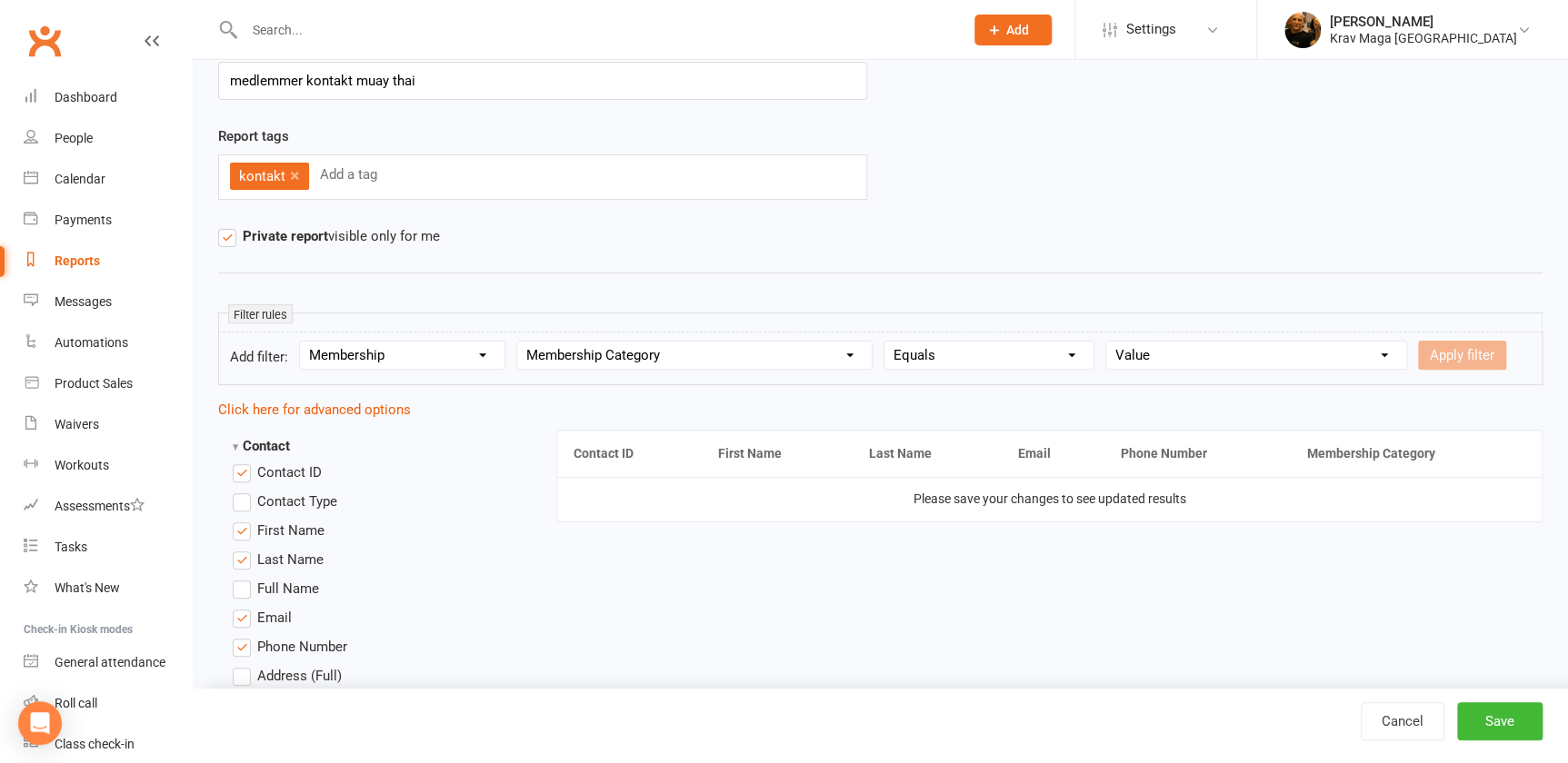
select select "2"
click at [1129, 342] on select "Value ABONEMENT KRAV MAGA ABONEMENT MMA ABONEMENT MUAY THAI betaling leje af lo…" at bounding box center [1256, 356] width 300 height 28
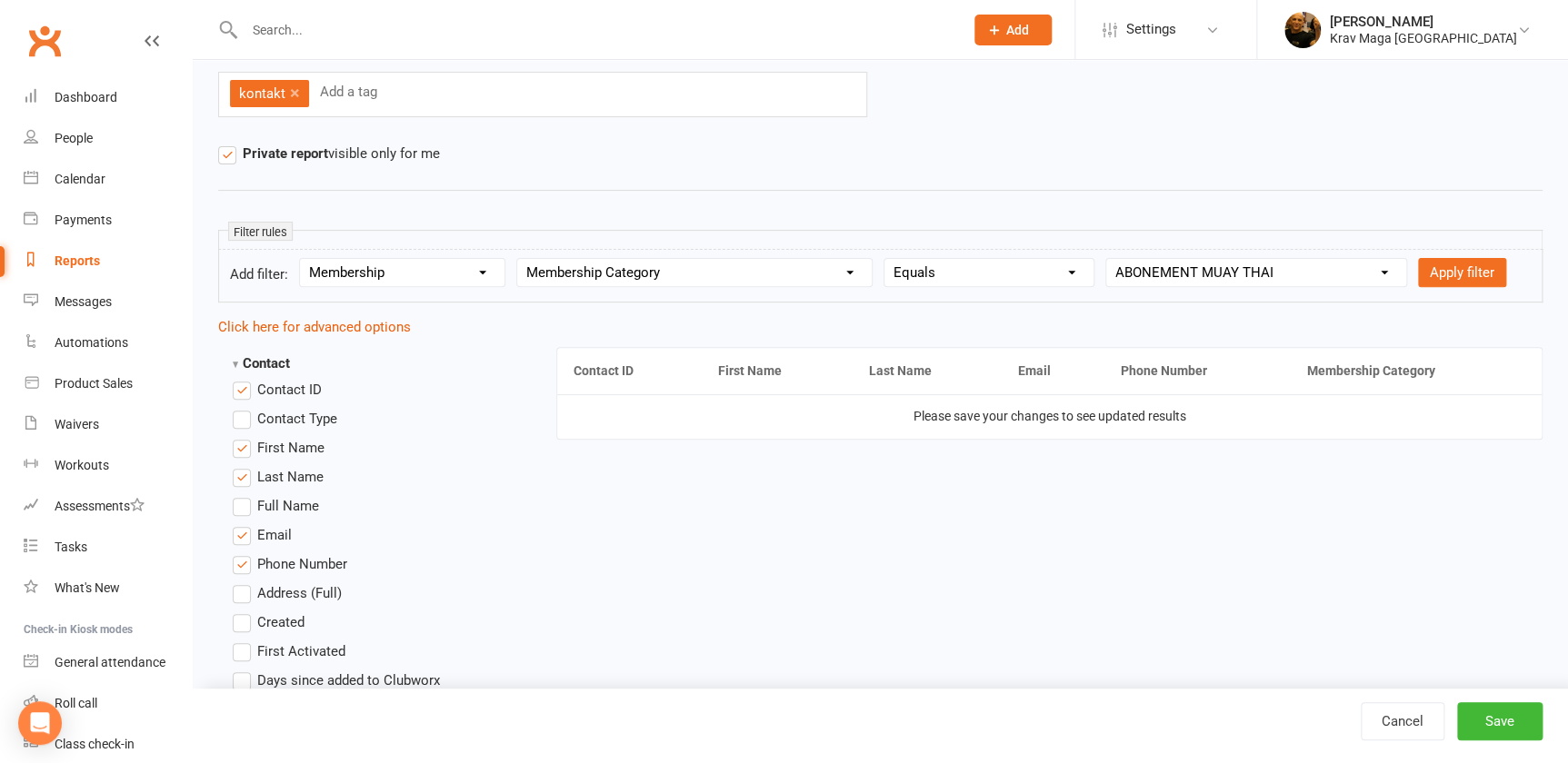
click at [871, 267] on select "Column name Membership ID Membership Name Membership Category Membership Start …" at bounding box center [694, 273] width 354 height 28
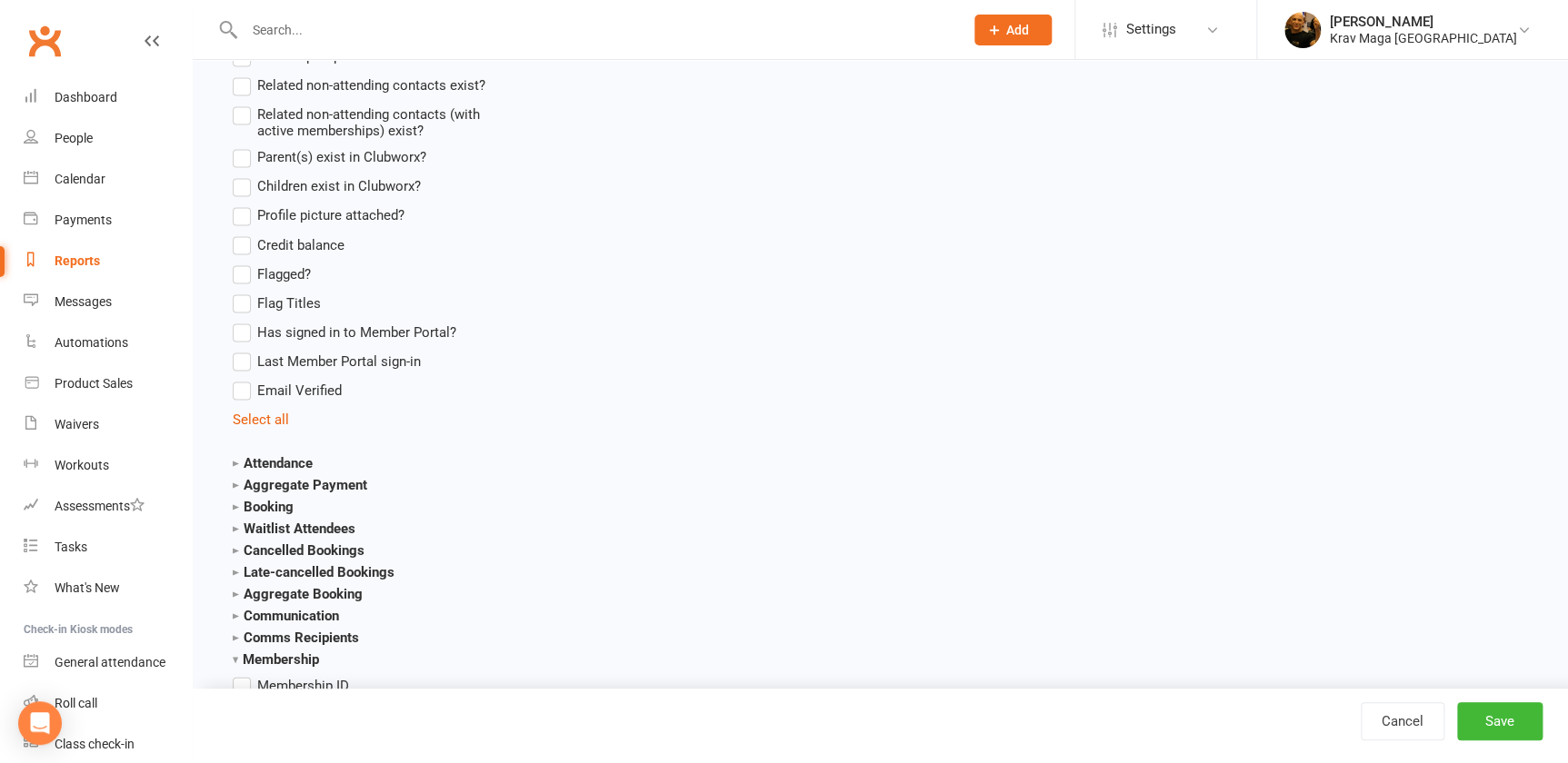
scroll to position [1568, 0]
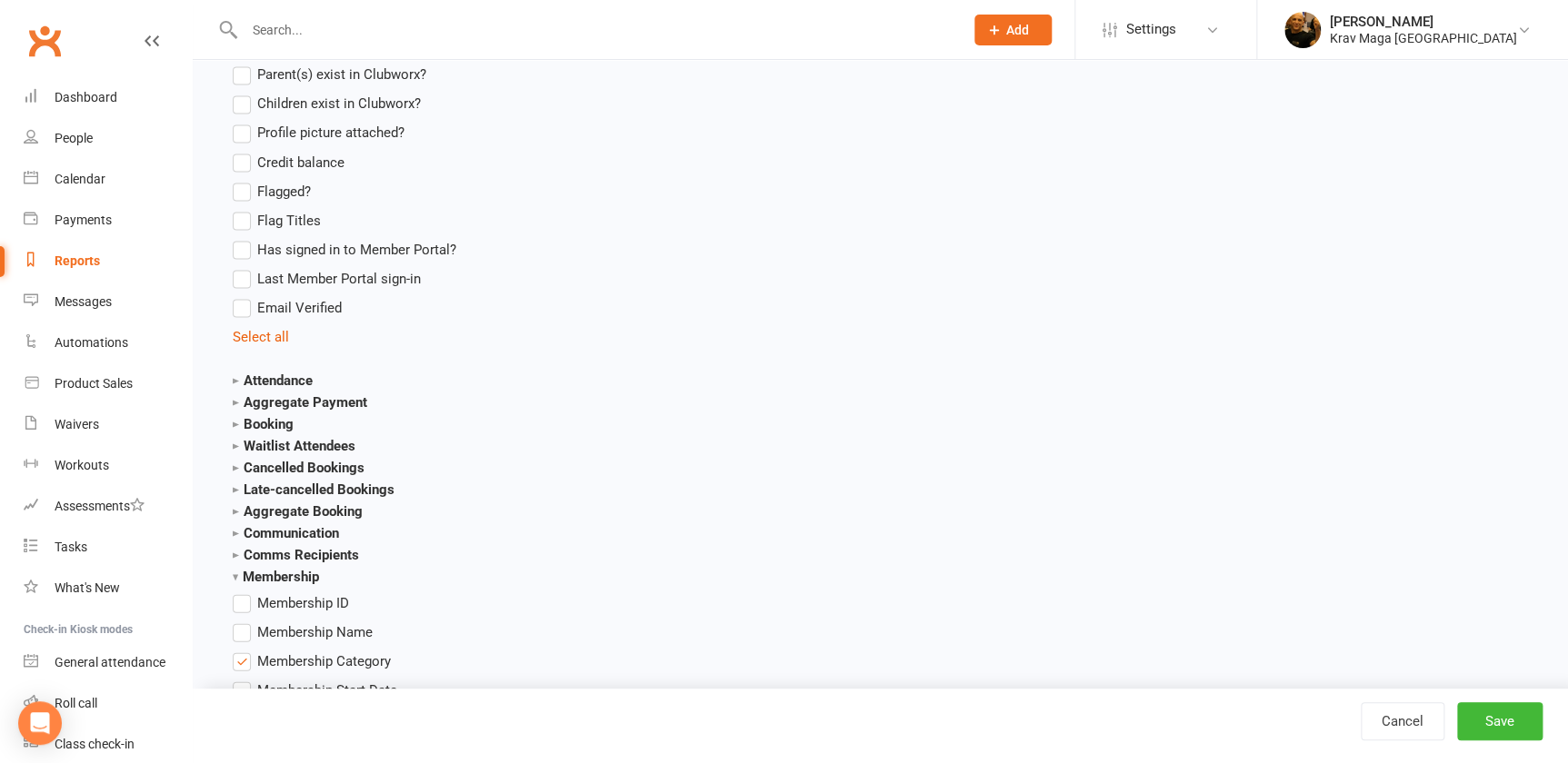
click at [289, 541] on strong "Communication" at bounding box center [286, 532] width 107 height 17
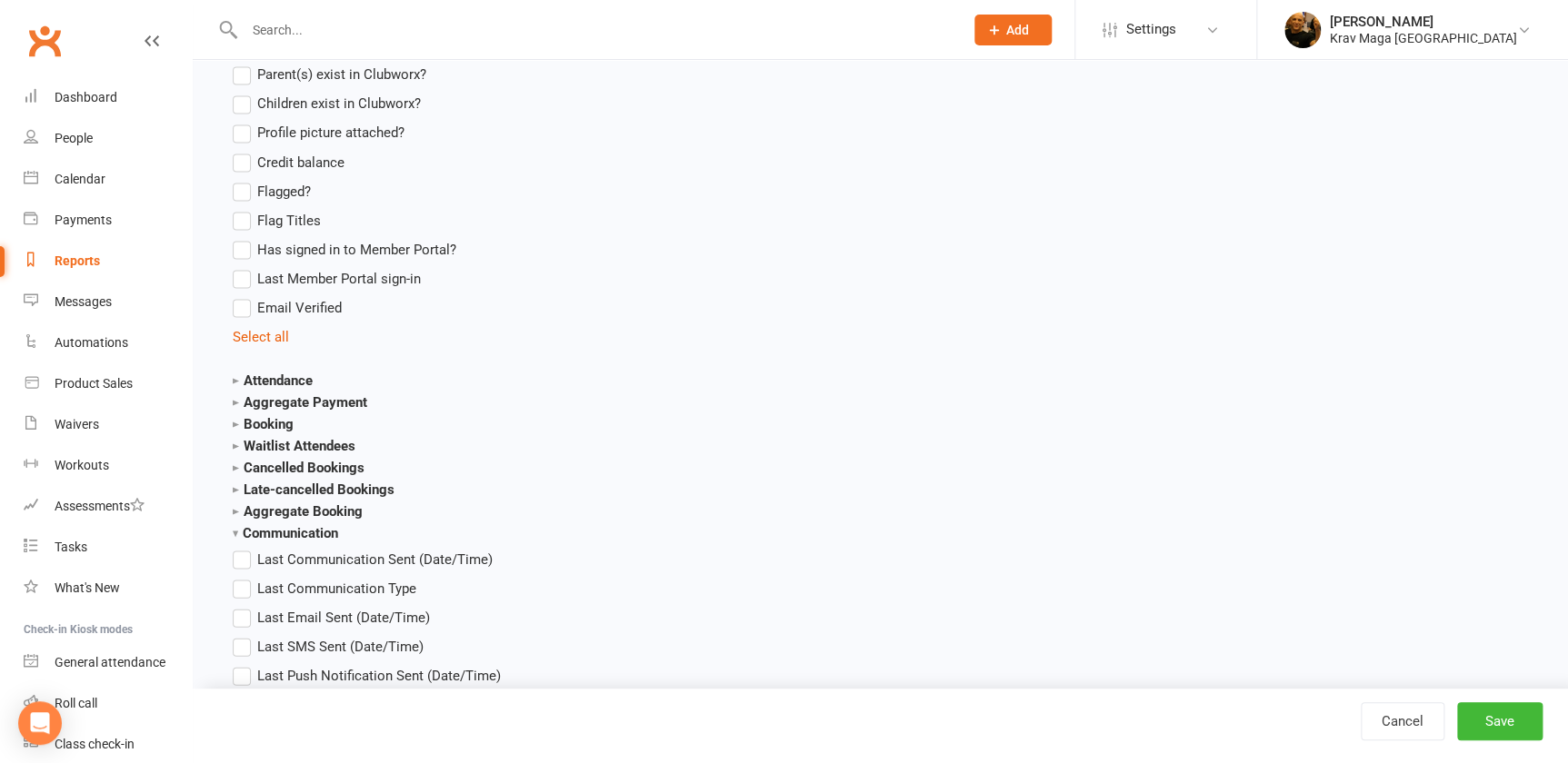
click at [289, 541] on strong "Communication" at bounding box center [285, 532] width 106 height 17
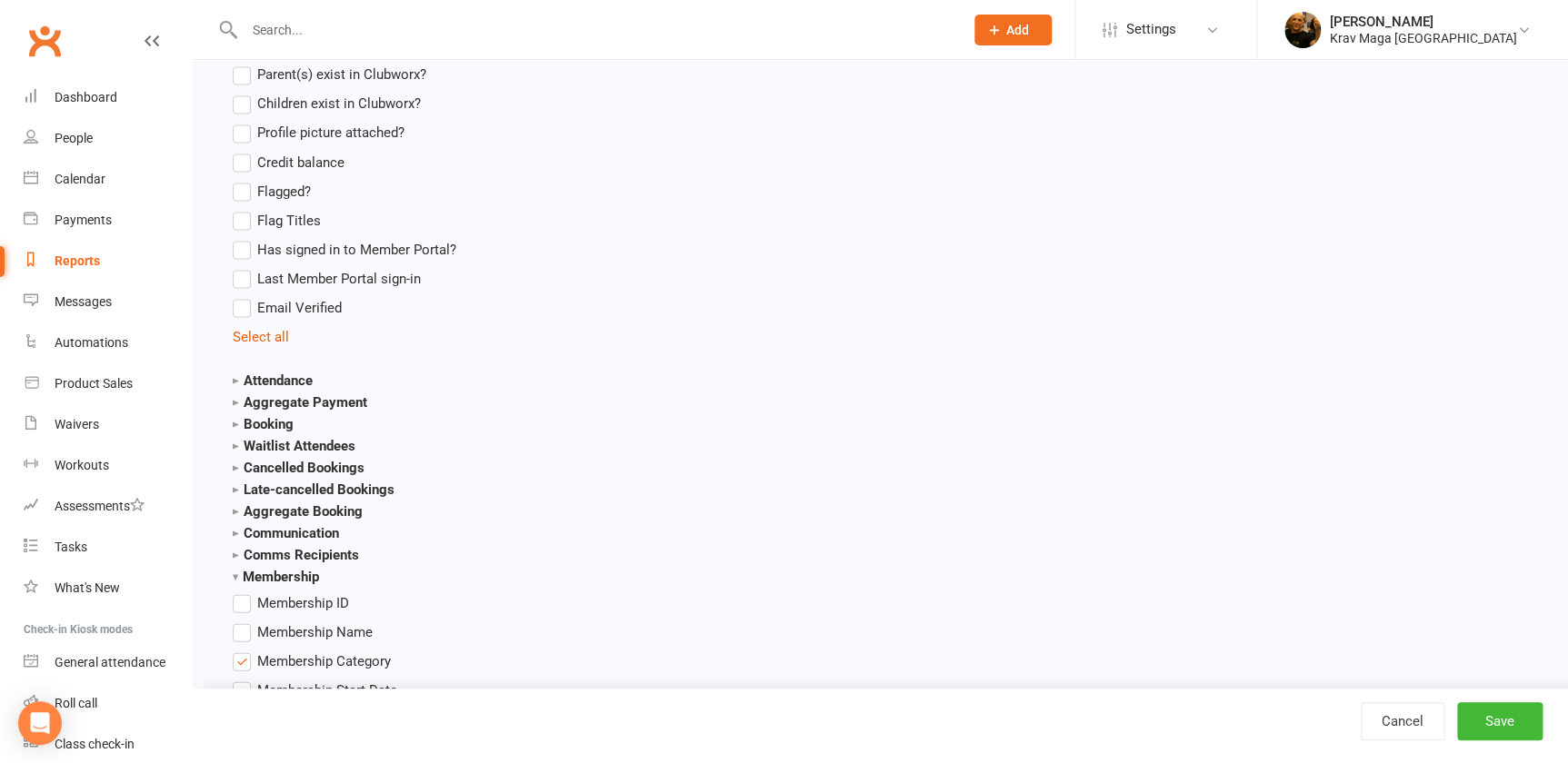
click at [283, 584] on strong "Membership" at bounding box center [275, 575] width 86 height 17
click at [283, 584] on strong "Membership (1 selected)" at bounding box center [312, 575] width 160 height 17
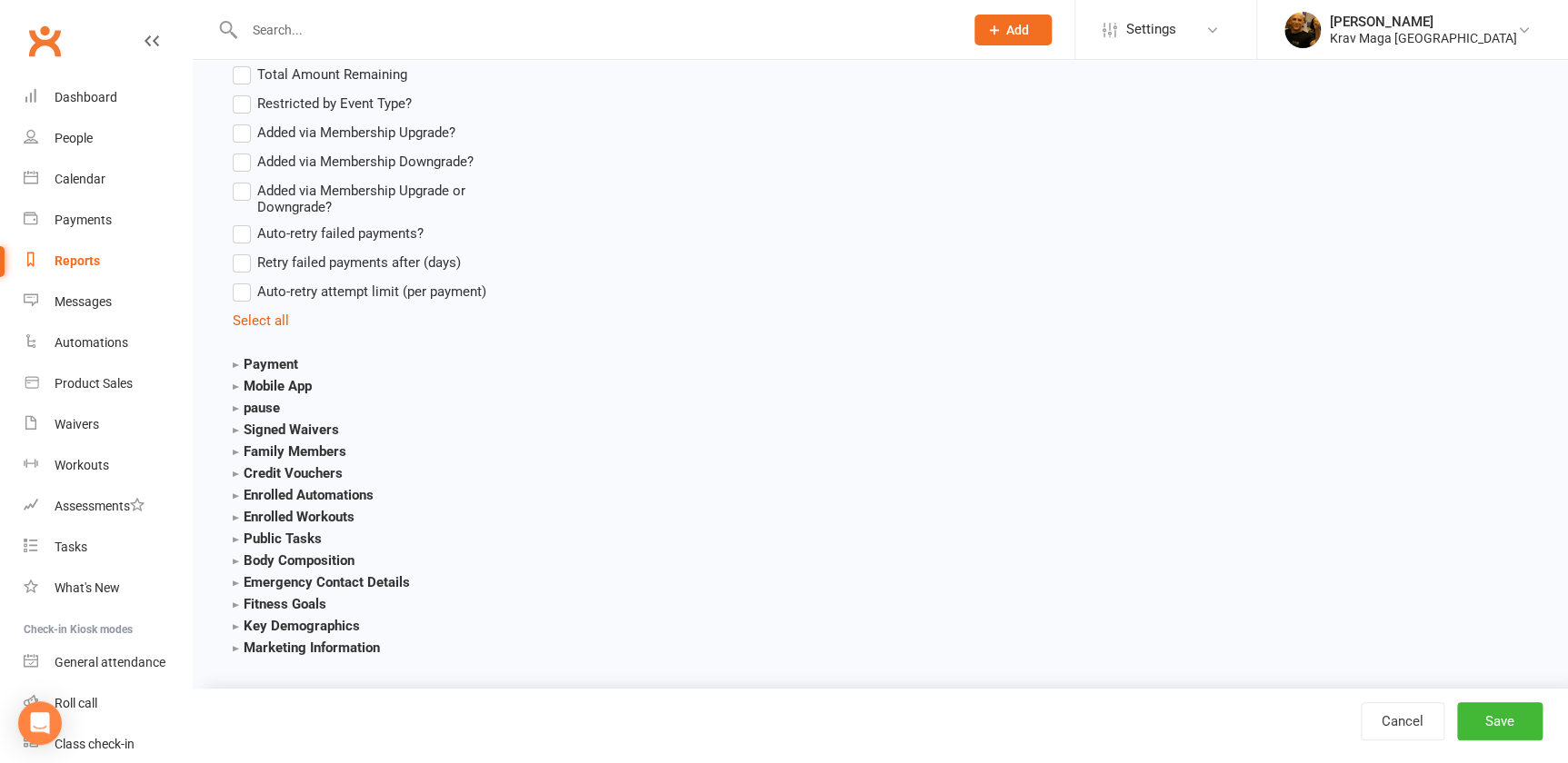
scroll to position [3430, 0]
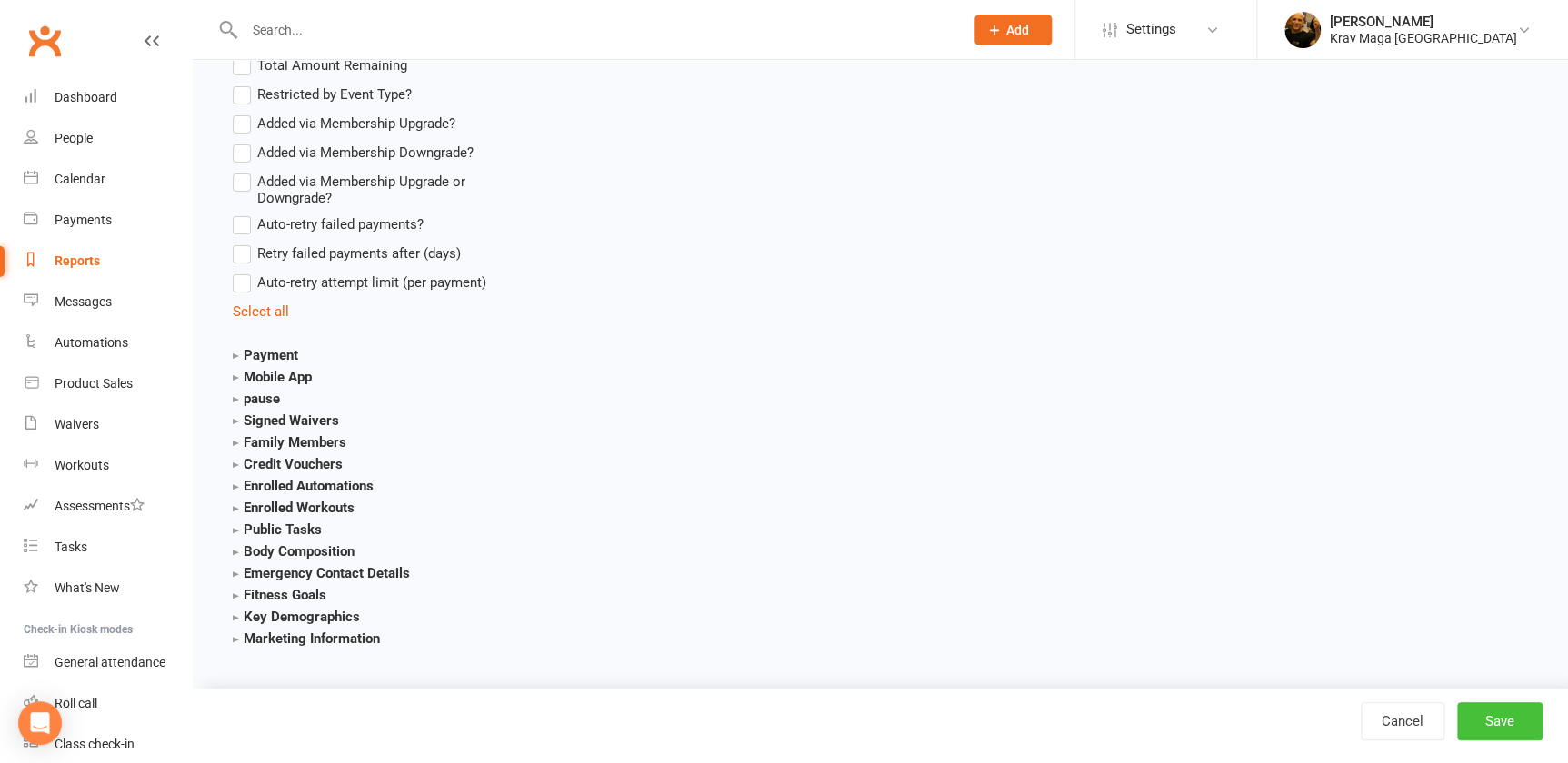
click at [1499, 721] on button "Save" at bounding box center [1499, 721] width 85 height 39
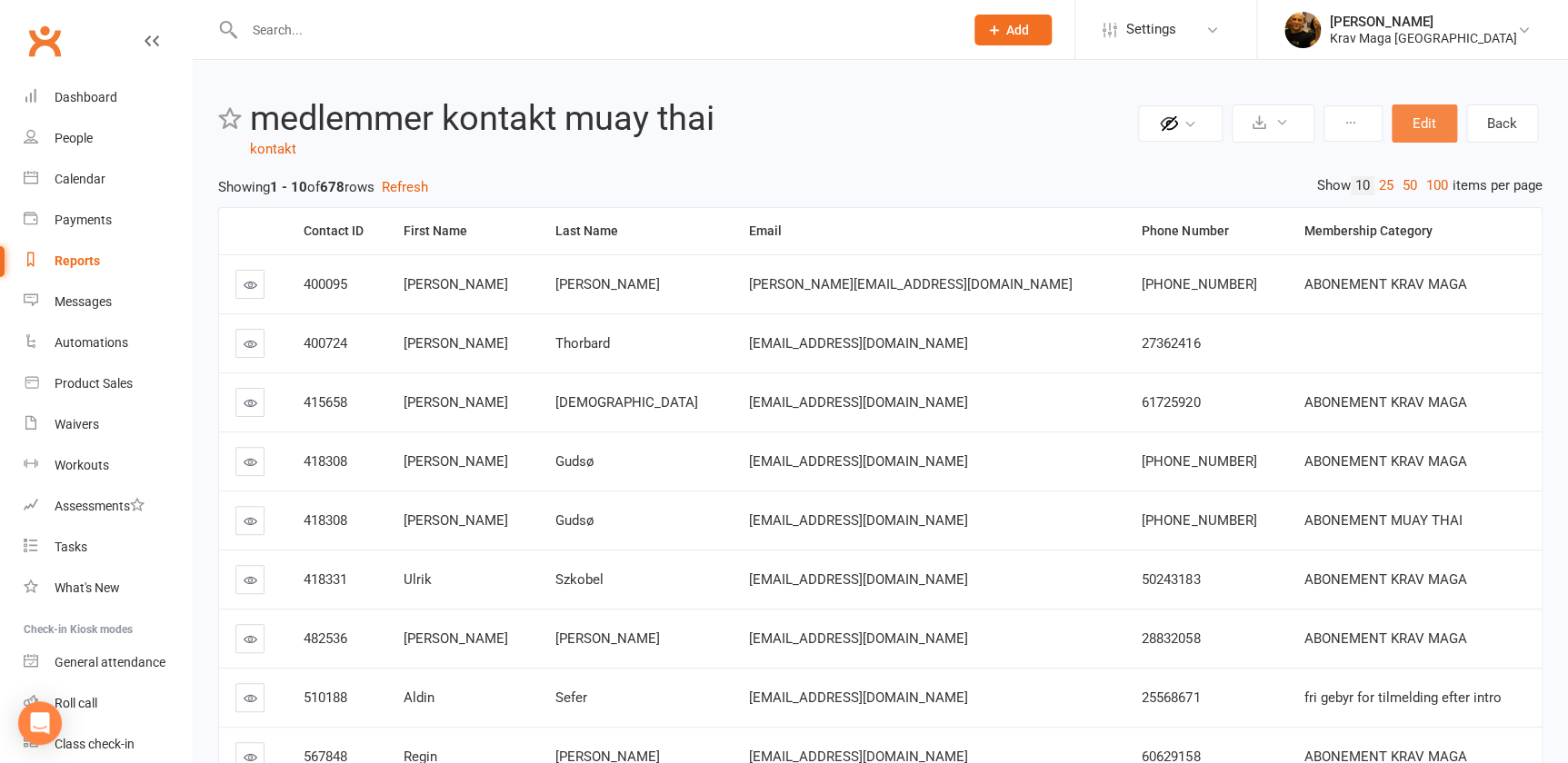
click at [1419, 126] on button "Edit" at bounding box center [1424, 124] width 65 height 39
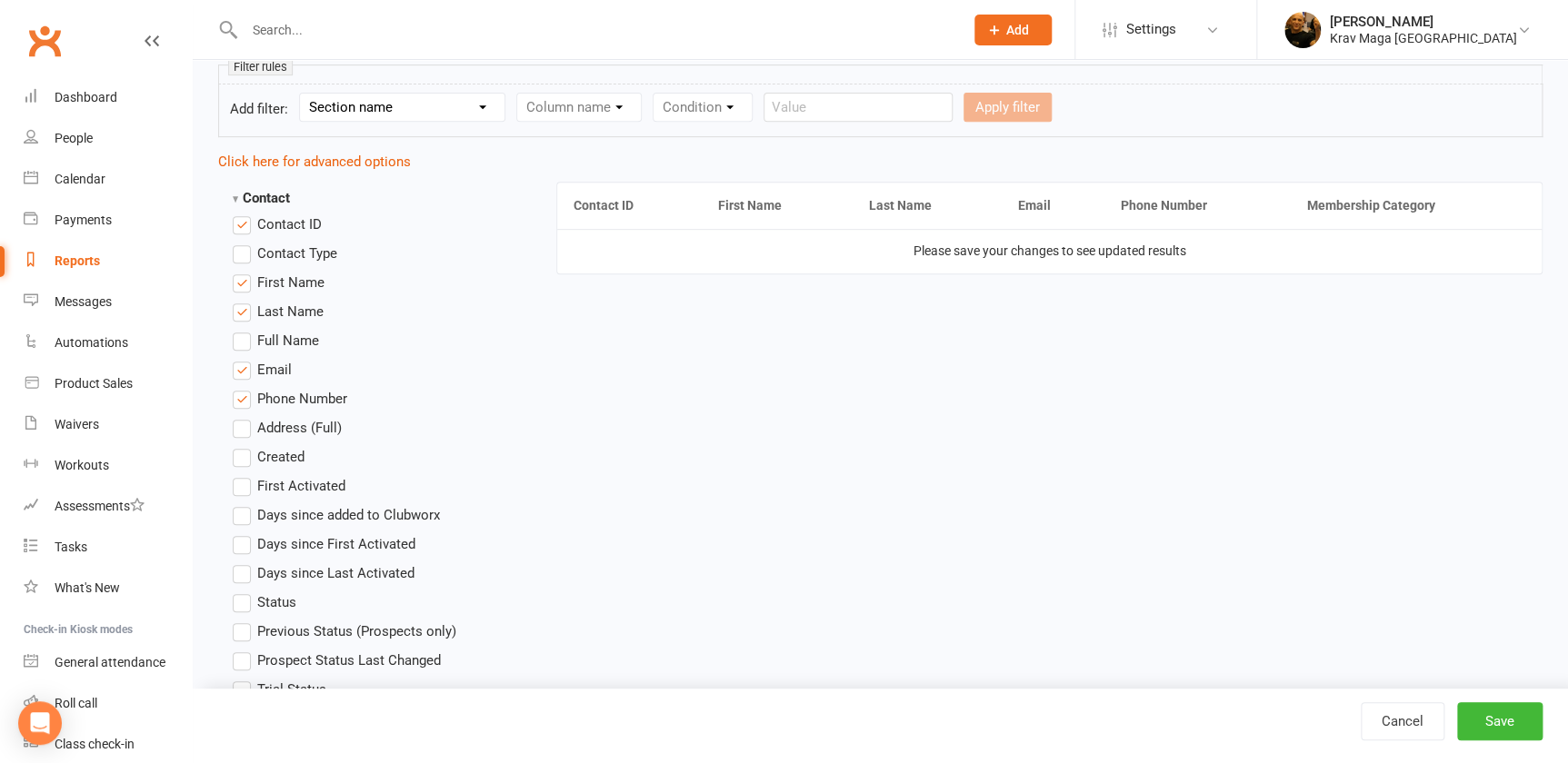
scroll to position [164, 0]
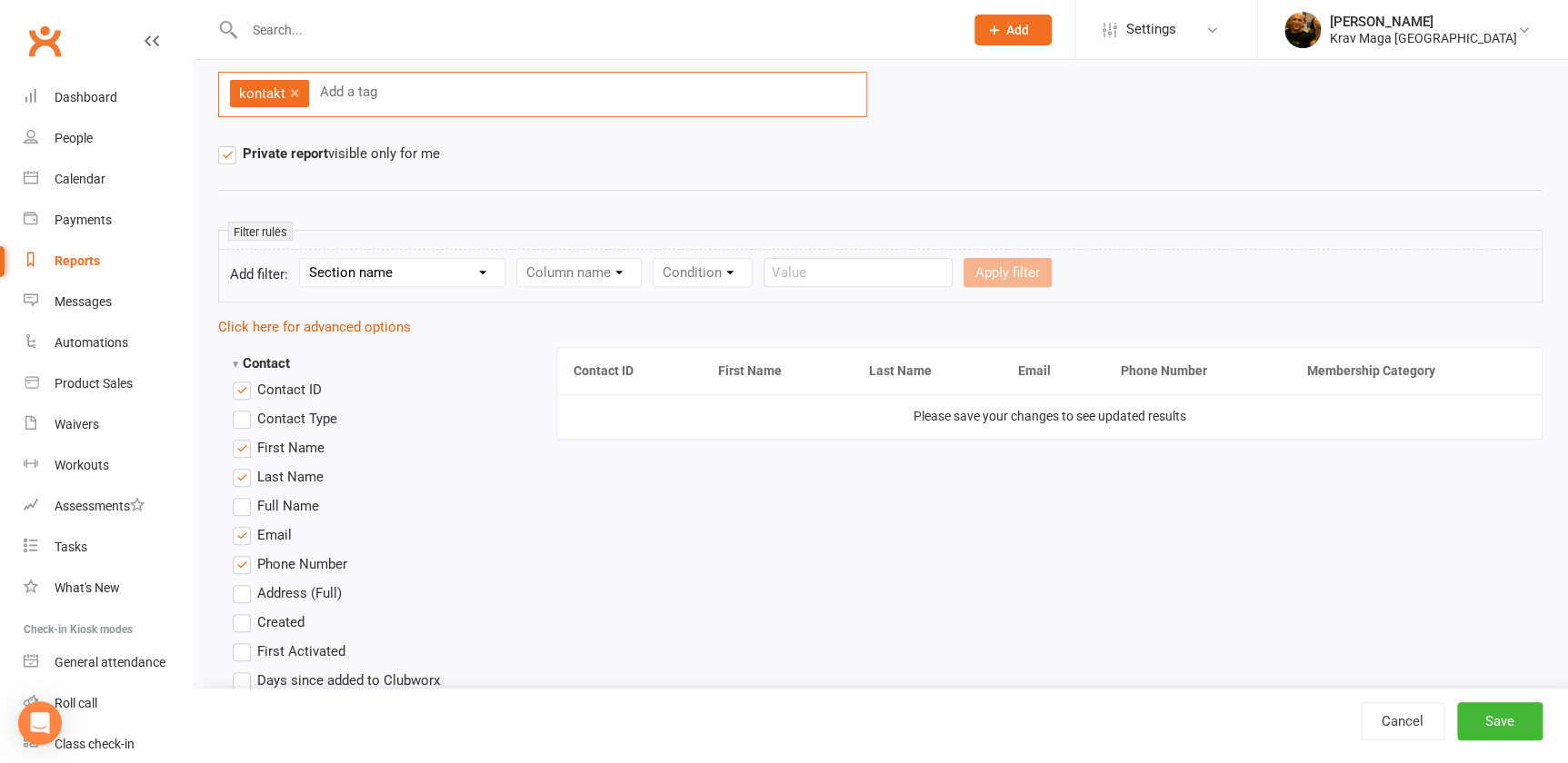
click at [337, 95] on input "text" at bounding box center [351, 92] width 65 height 24
type input "muay tai"
drag, startPoint x: 358, startPoint y: 87, endPoint x: 828, endPoint y: 176, distance: 478.4
click at [828, 176] on div "Name of report medlemmer kontakt muay thai Report tags kontakt × muay tai Priva…" at bounding box center [880, 75] width 1324 height 251
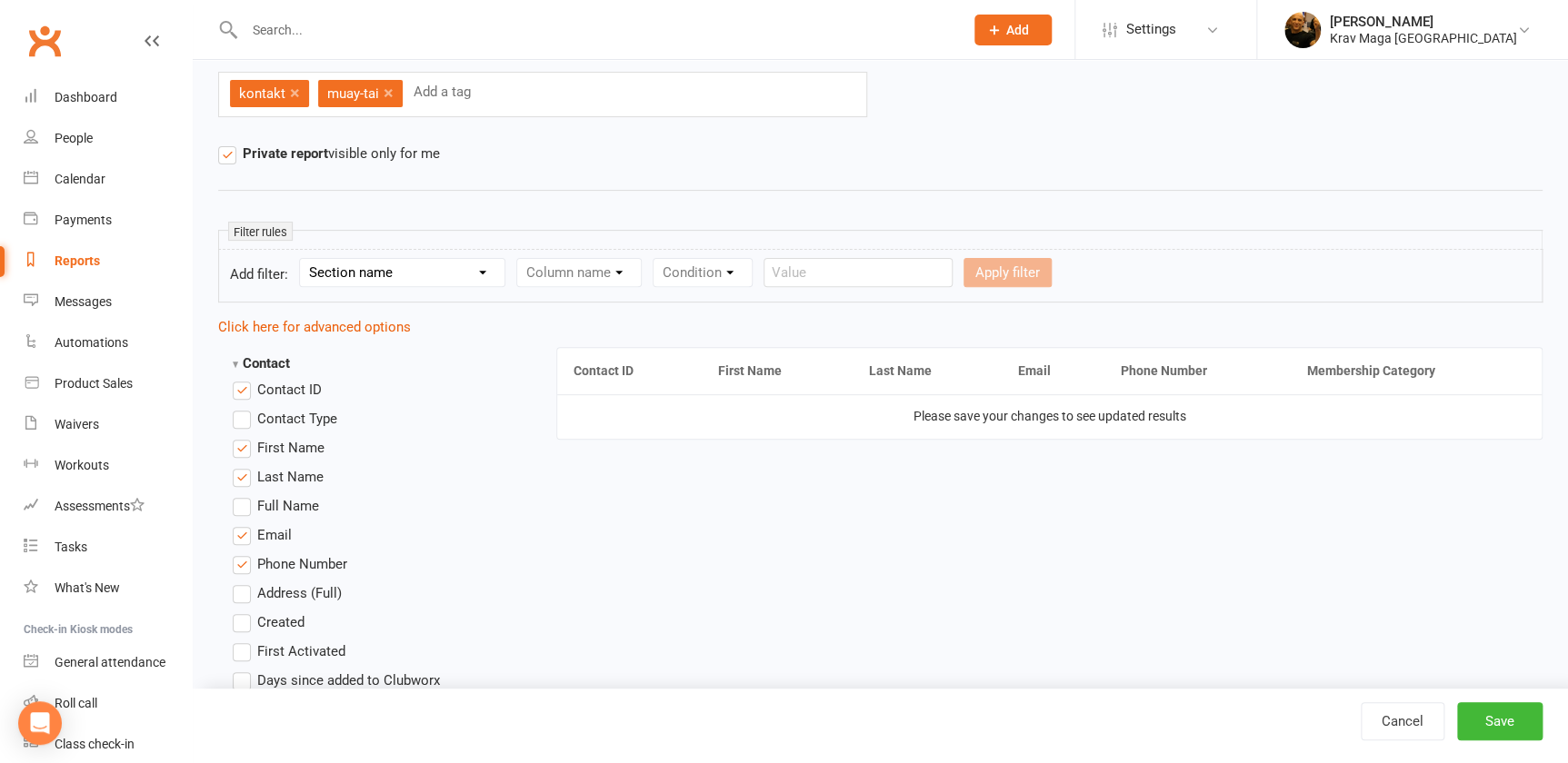
click at [489, 271] on select "Section name Contact Attendance Aggregate Payment Booking Waitlist Attendees Ca…" at bounding box center [401, 273] width 205 height 28
select select "0"
click at [305, 259] on select "Section name Contact Attendance Aggregate Payment Booking Waitlist Attendees Ca…" at bounding box center [401, 273] width 205 height 28
click at [949, 270] on select "Column name Contact Type First Name Last Name Full Name Email Phone Number Addr…" at bounding box center [733, 273] width 432 height 28
select select "29"
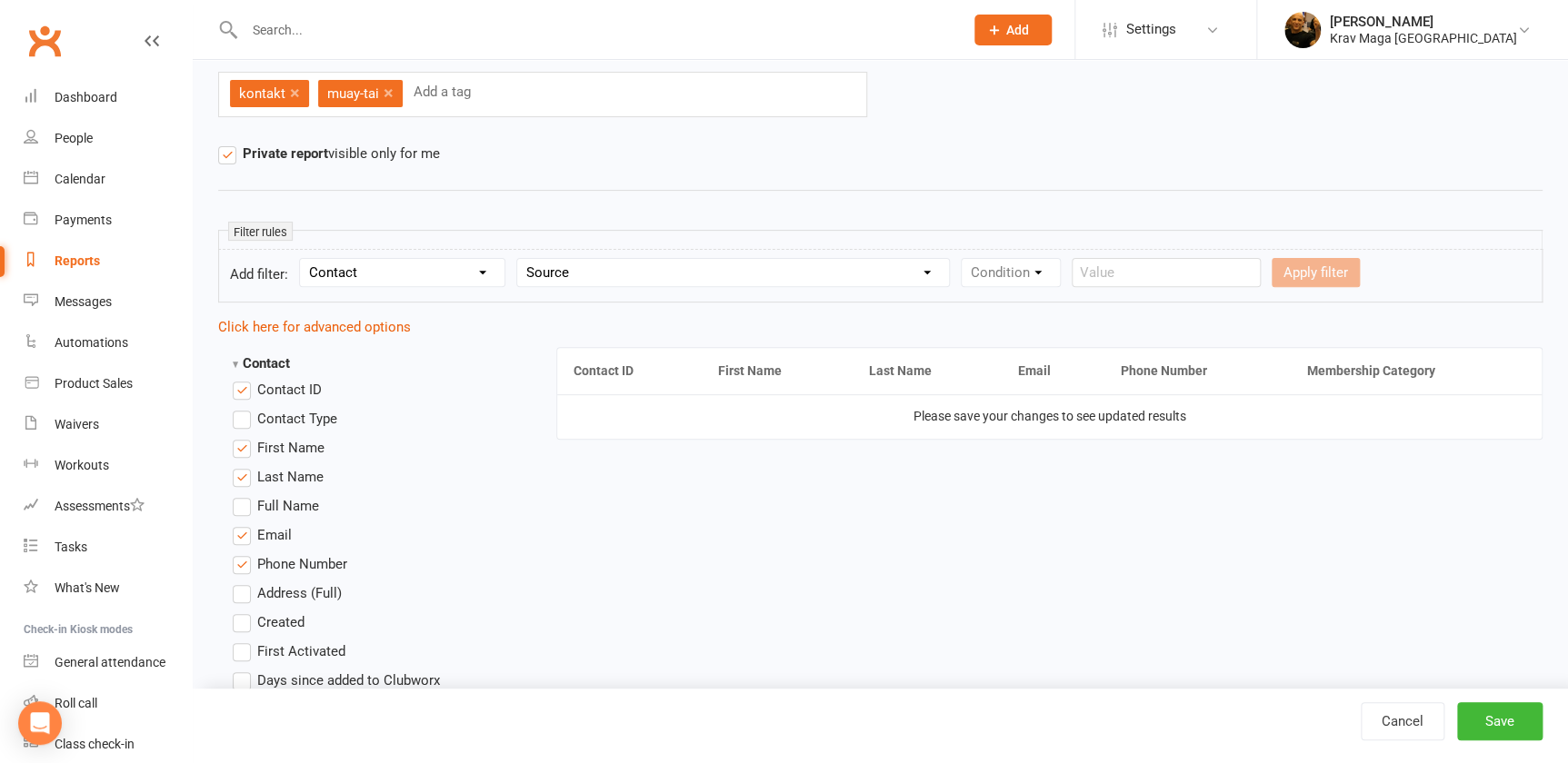
click at [525, 259] on select "Column name Contact Type First Name Last Name Full Name Email Phone Number Addr…" at bounding box center [733, 273] width 432 height 28
click at [1171, 264] on select "Condition Equals Does not equal Contains Does not contain Is blank or does not …" at bounding box center [1065, 273] width 209 height 28
select select "0"
click at [984, 259] on select "Condition Equals Does not equal Contains Does not contain Is blank or does not …" at bounding box center [1065, 273] width 209 height 28
click at [1323, 268] on select "Value Created by Gym Contact Us form Waiver Free Trial class Book & Pay Bulk Im…" at bounding box center [1254, 273] width 140 height 28
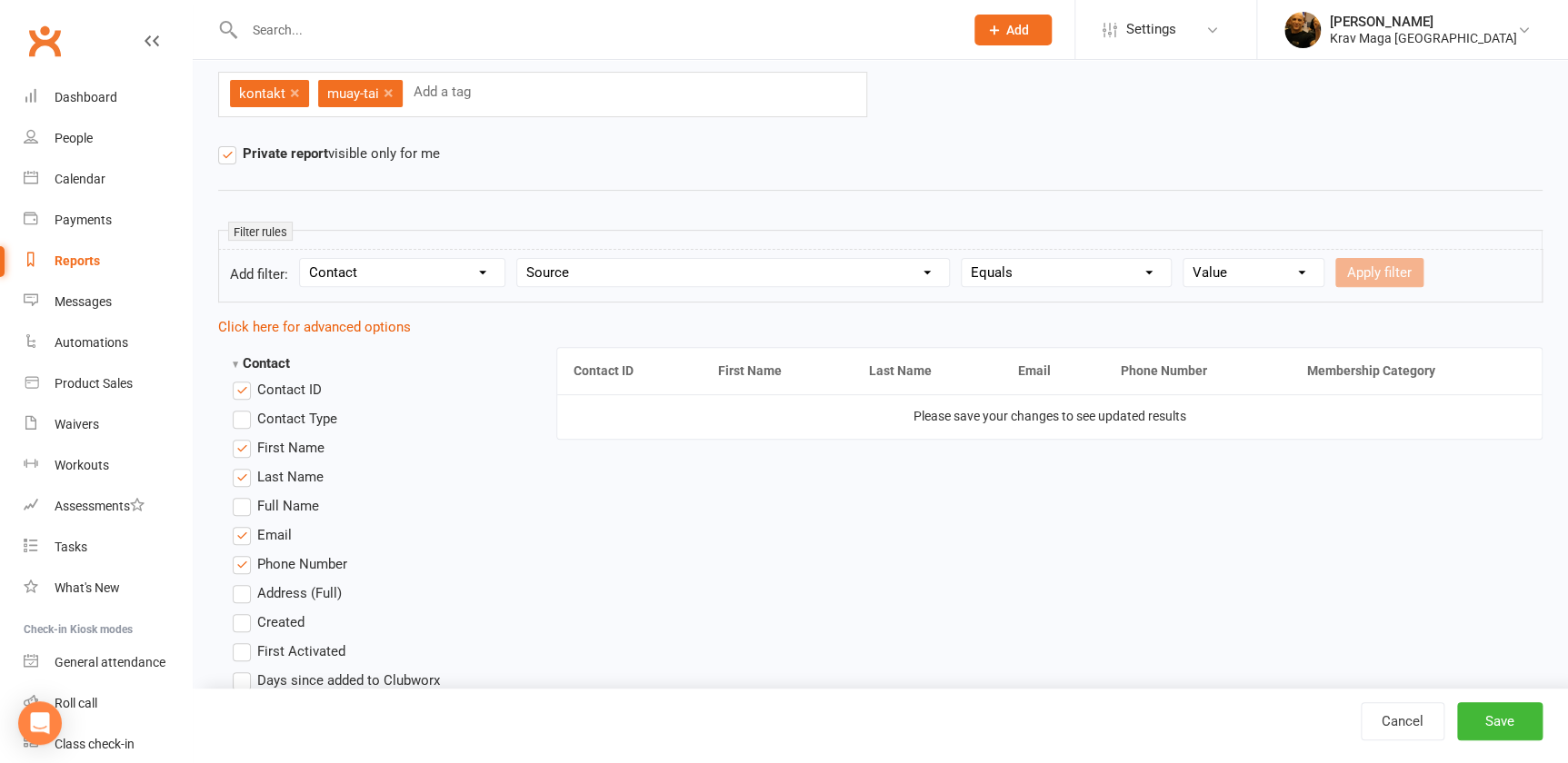
click at [943, 271] on select "Column name Contact Type First Name Last Name Full Name Email Phone Number Addr…" at bounding box center [733, 273] width 432 height 28
select select "12"
click at [525, 259] on select "Column name Contact Type First Name Last Name Full Name Email Phone Number Addr…" at bounding box center [733, 273] width 432 height 28
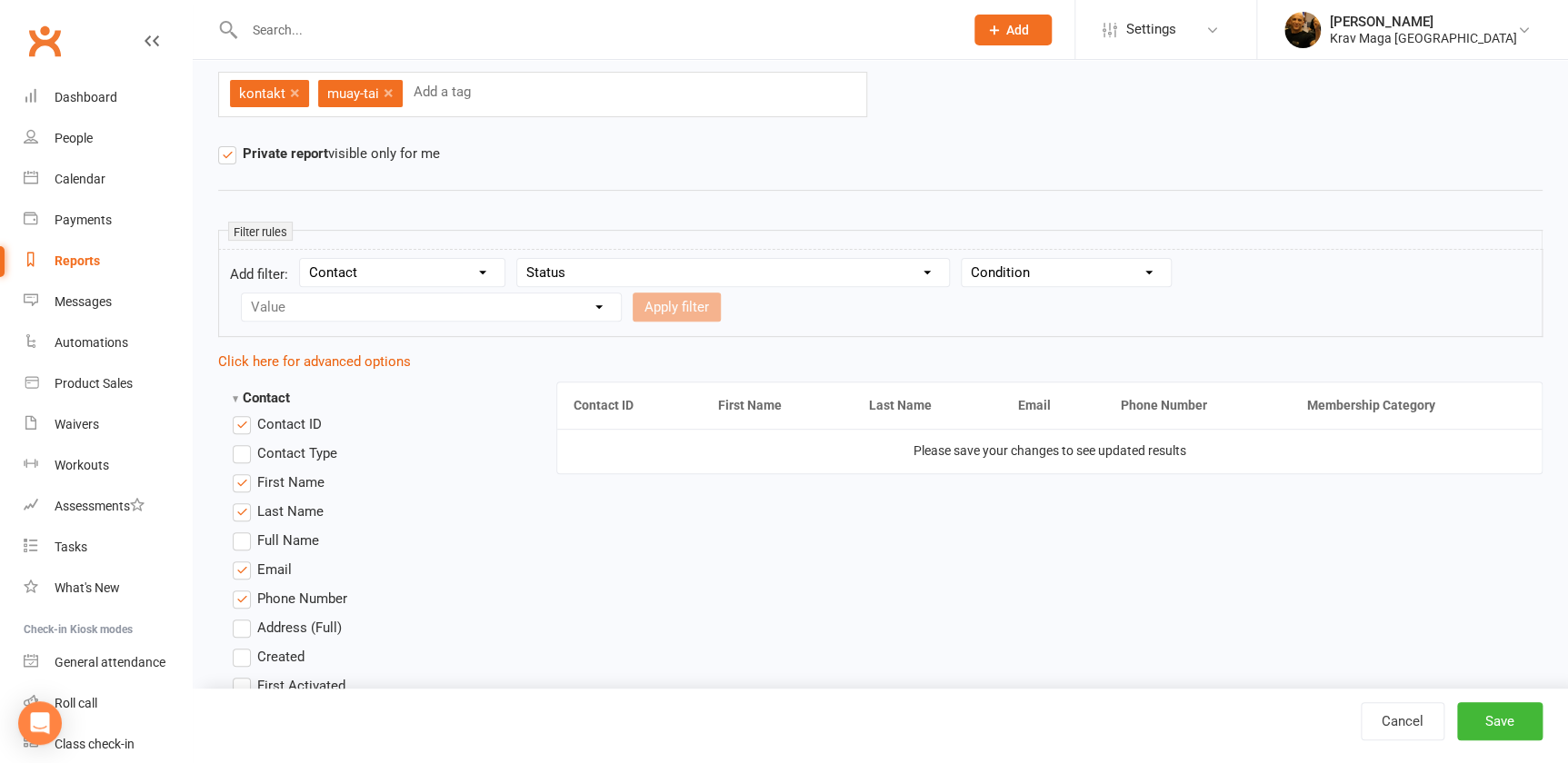
click at [1169, 268] on select "Condition Equals Does not equal Contains Does not contain Is blank or does not …" at bounding box center [1065, 273] width 209 height 28
select select "0"
click at [984, 259] on select "Condition Equals Does not equal Contains Does not contain Is blank or does not …" at bounding box center [1065, 273] width 209 height 28
click at [613, 303] on select "Value Prospect: Initial Contact Prospect: Follow-up Call Prospect: Follow-up Em…" at bounding box center [430, 307] width 379 height 28
select select "10"
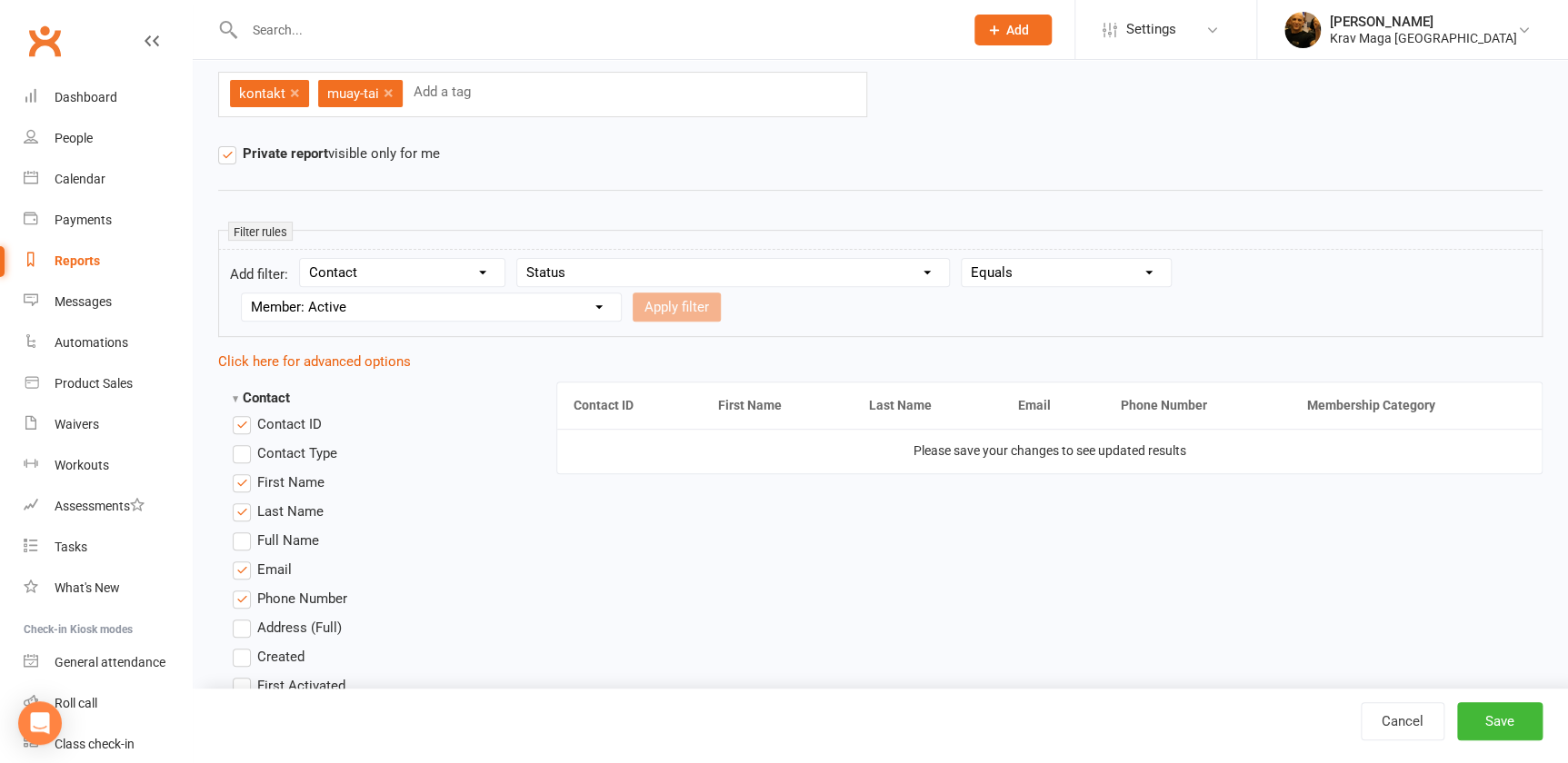
click at [241, 294] on select "Value Prospect: Initial Contact Prospect: Follow-up Call Prospect: Follow-up Em…" at bounding box center [430, 307] width 379 height 28
click at [699, 297] on button "Apply filter" at bounding box center [676, 306] width 88 height 29
select select
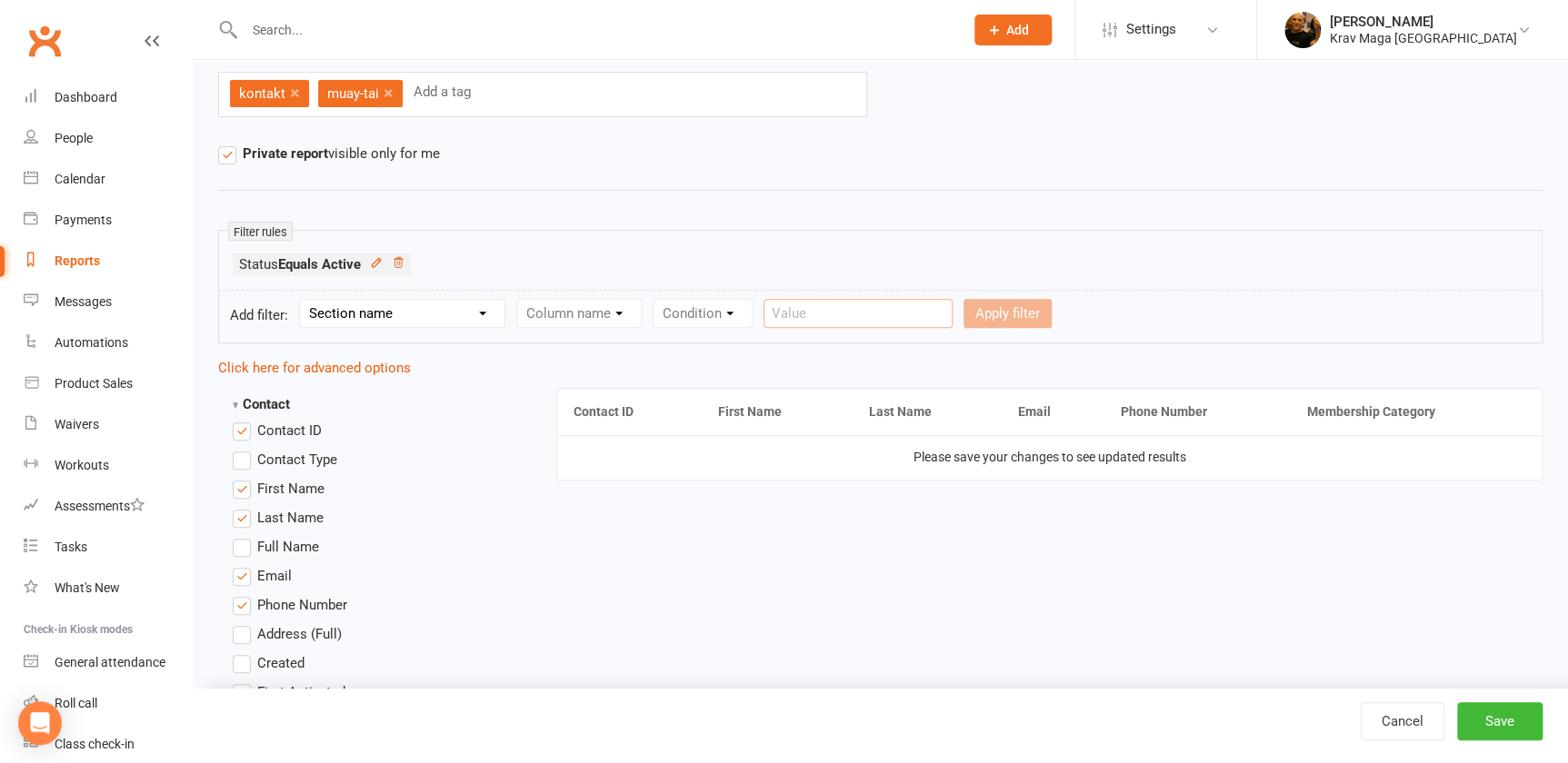
click at [813, 311] on input "text" at bounding box center [857, 312] width 189 height 29
type input "muay thai"
click at [1168, 322] on form "Add filter: Section name Contact Attendance Aggregate Payment Booking Waitlist …" at bounding box center [880, 316] width 1324 height 53
click at [975, 320] on div "Apply filter" at bounding box center [1006, 312] width 88 height 29
click at [491, 310] on select "Section name Contact Attendance Aggregate Payment Booking Waitlist Attendees Ca…" at bounding box center [401, 313] width 205 height 28
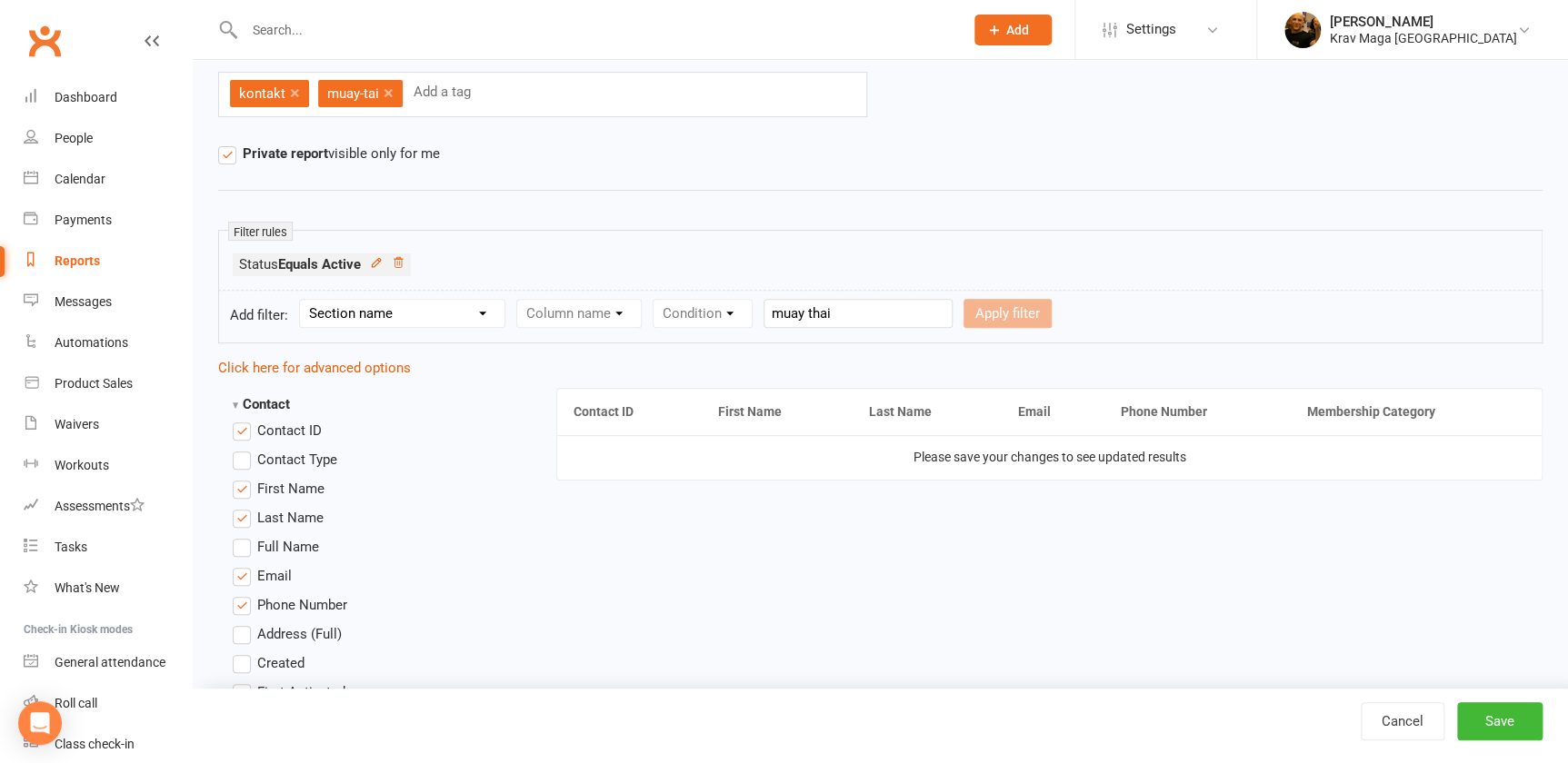
select select "0"
click at [305, 299] on select "Section name Contact Attendance Aggregate Payment Booking Waitlist Attendees Ca…" at bounding box center [401, 313] width 205 height 28
click at [1054, 304] on div "Condition" at bounding box center [1010, 312] width 100 height 29
click at [1056, 310] on div "Condition" at bounding box center [1010, 312] width 100 height 29
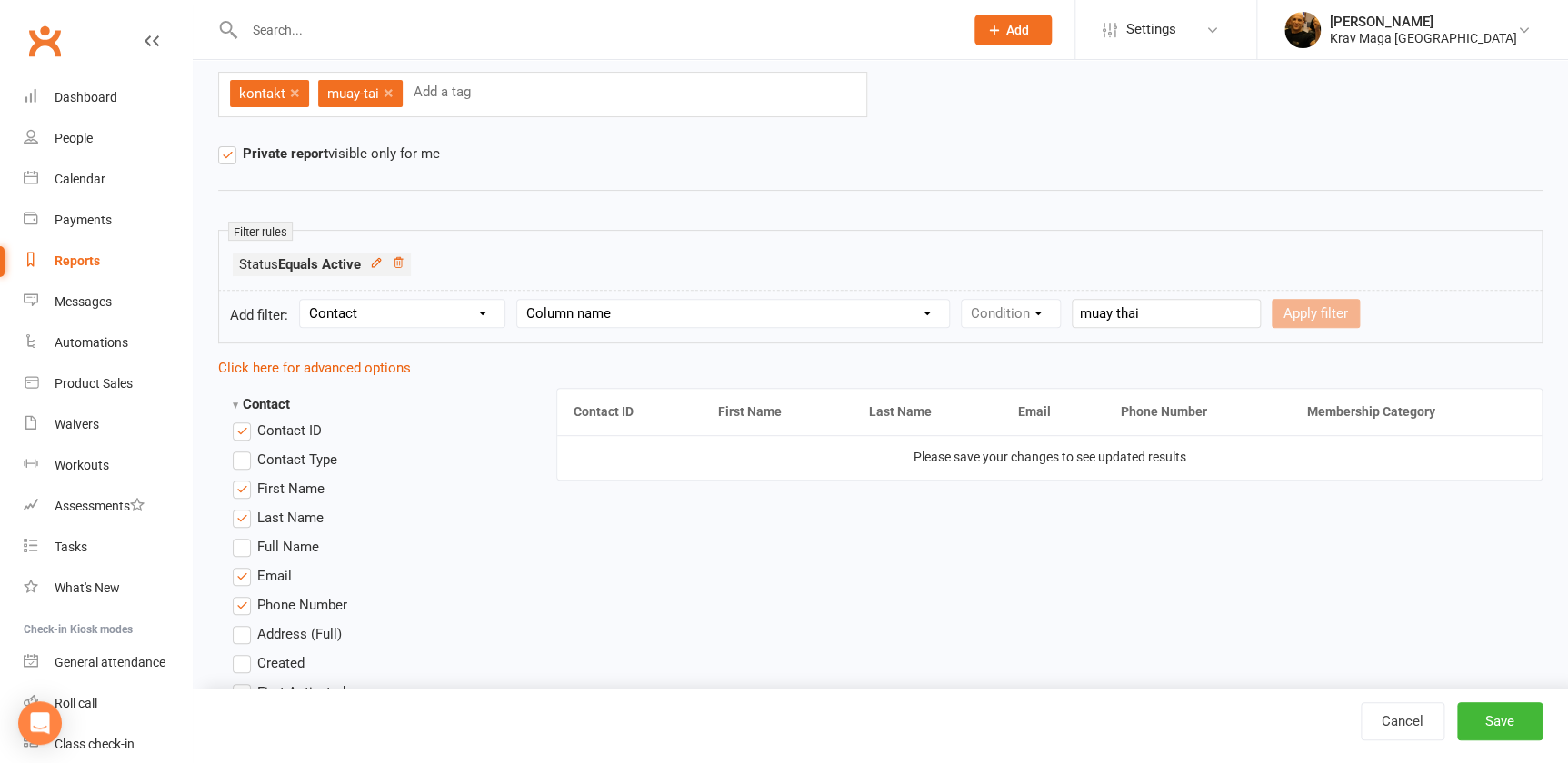
click at [949, 316] on select "Column name Contact Type First Name Last Name Full Name Email Phone Number Addr…" at bounding box center [733, 313] width 432 height 28
select select "12"
click at [525, 299] on select "Column name Contact Type First Name Last Name Full Name Email Phone Number Addr…" at bounding box center [733, 313] width 432 height 28
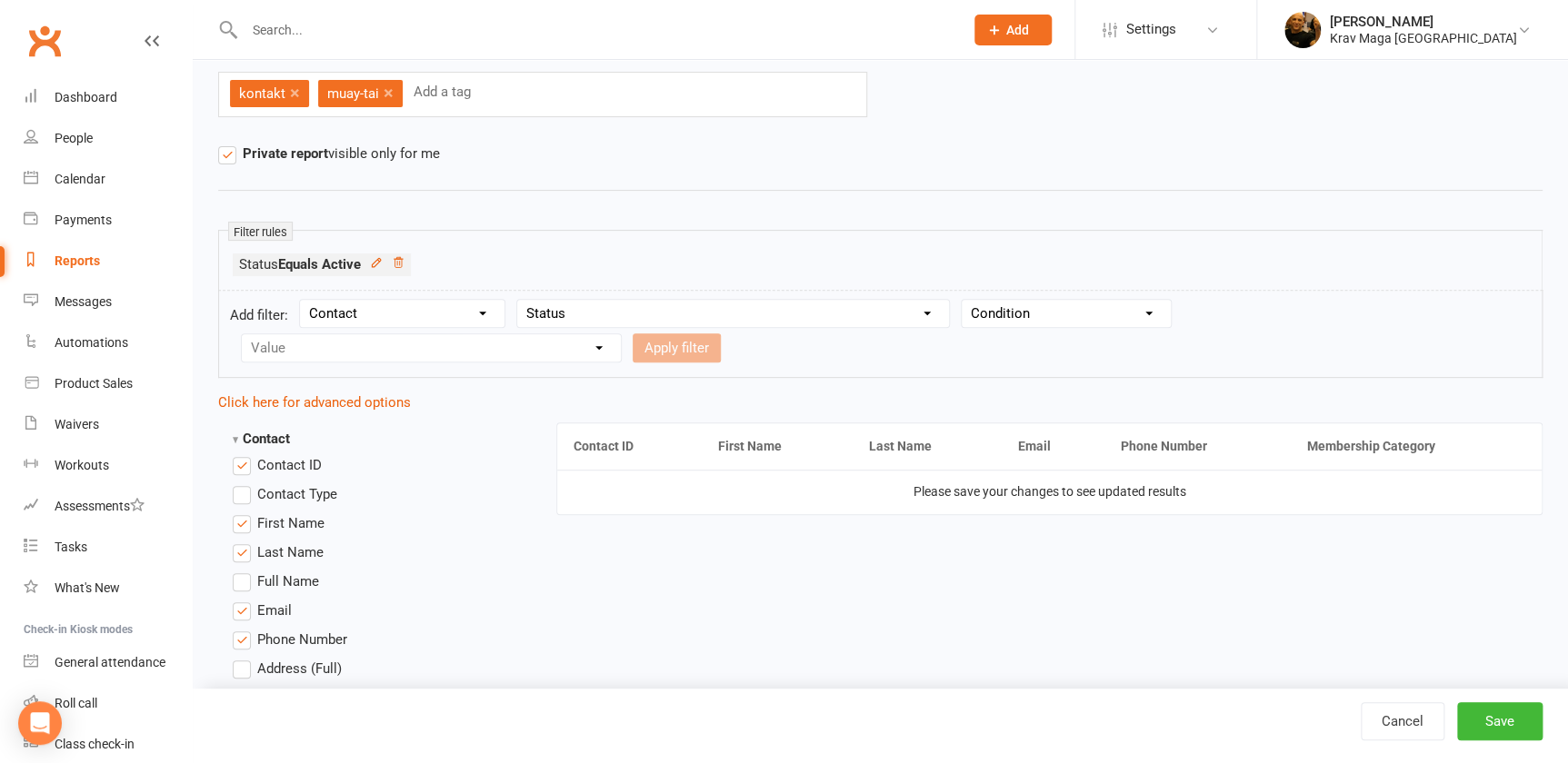
click at [615, 346] on div "Value Prospect: Initial Contact Prospect: Follow-up Call Prospect: Follow-up Em…" at bounding box center [431, 347] width 381 height 29
click at [615, 345] on div "Value Prospect: Initial Contact Prospect: Follow-up Call Prospect: Follow-up Em…" at bounding box center [431, 347] width 381 height 29
click at [612, 343] on div "Value Prospect: Initial Contact Prospect: Follow-up Call Prospect: Follow-up Em…" at bounding box center [431, 347] width 381 height 29
click at [494, 316] on select "Section name Contact Attendance Aggregate Payment Booking Waitlist Attendees Ca…" at bounding box center [401, 313] width 205 height 28
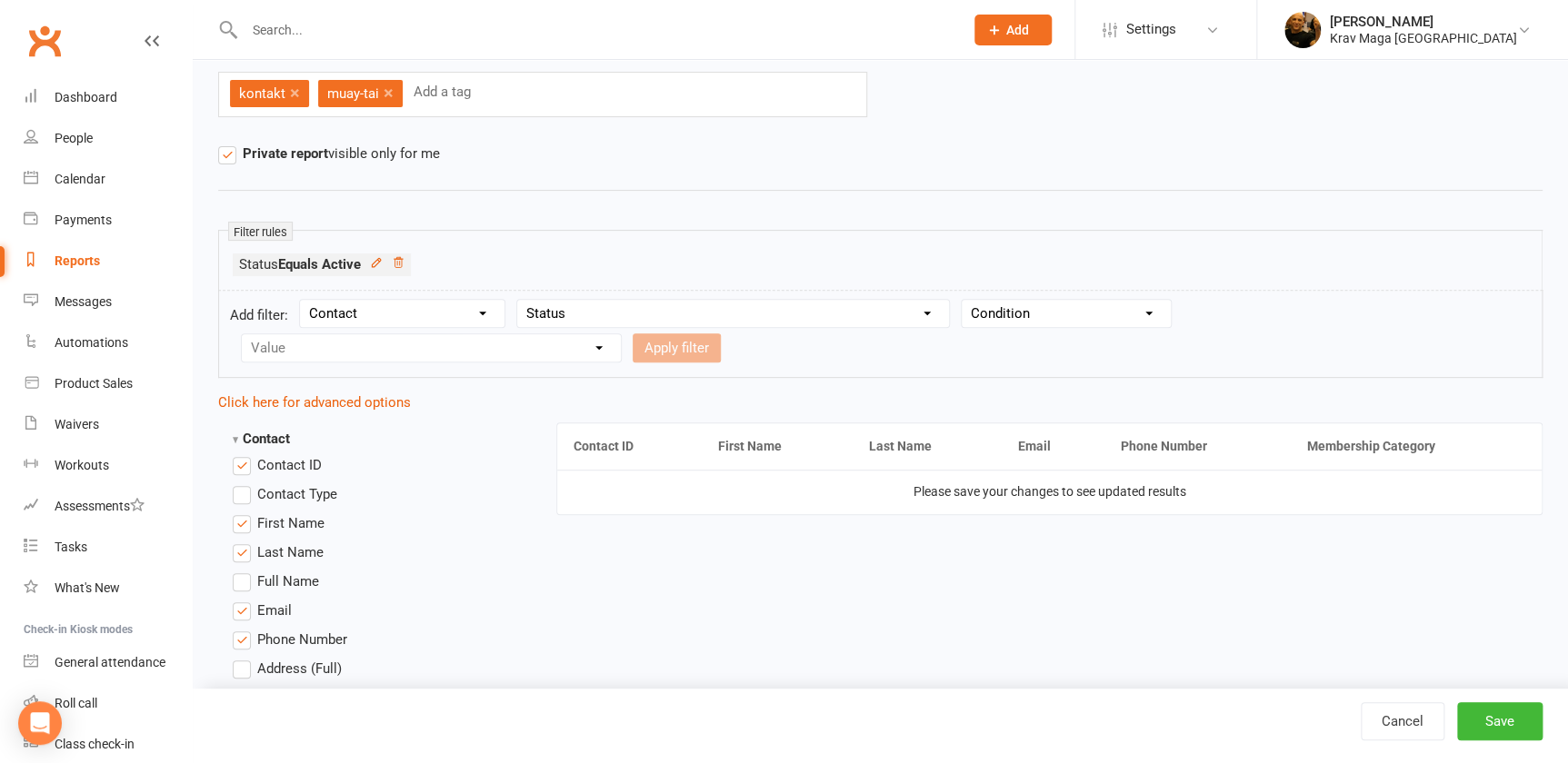
click at [494, 316] on select "Section name Contact Attendance Aggregate Payment Booking Waitlist Attendees Ca…" at bounding box center [401, 313] width 205 height 28
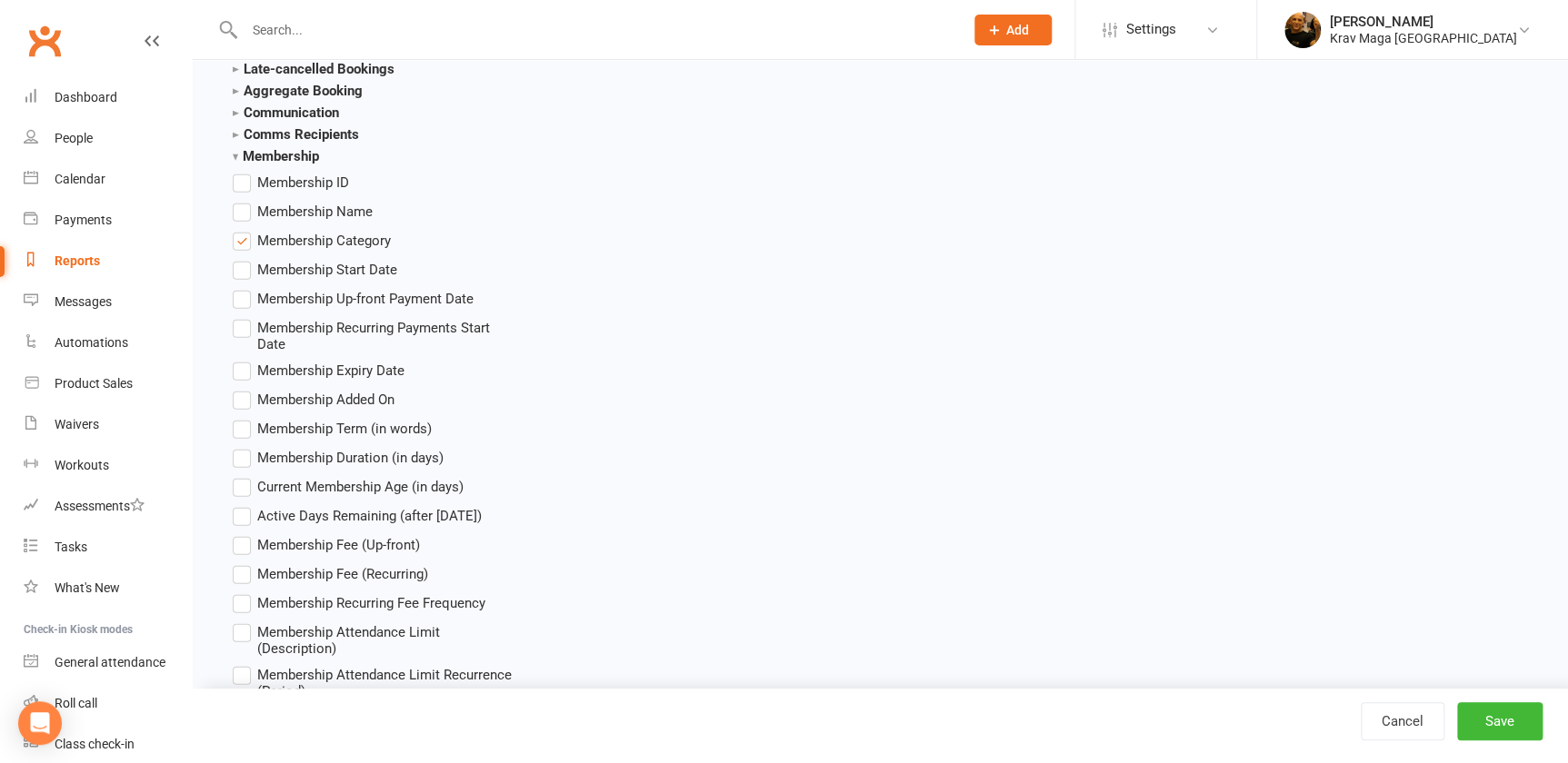
scroll to position [1899, 0]
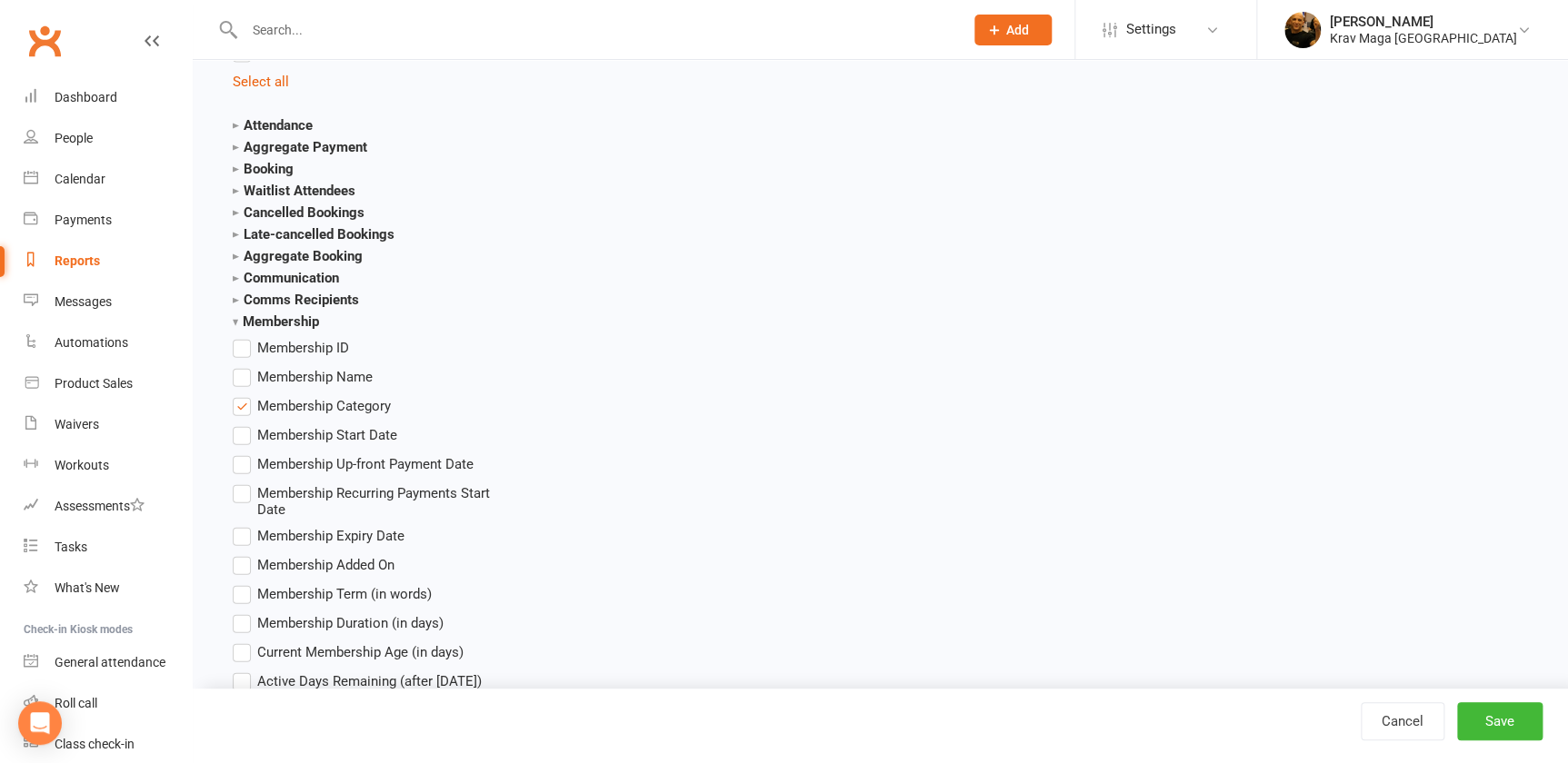
click at [240, 403] on label "Membership Category" at bounding box center [311, 406] width 158 height 22
click at [240, 395] on input "Membership Category" at bounding box center [238, 395] width 12 height 0
click at [242, 378] on label "Membership Name" at bounding box center [303, 377] width 140 height 22
click at [242, 366] on input "Membership Name" at bounding box center [238, 366] width 12 height 0
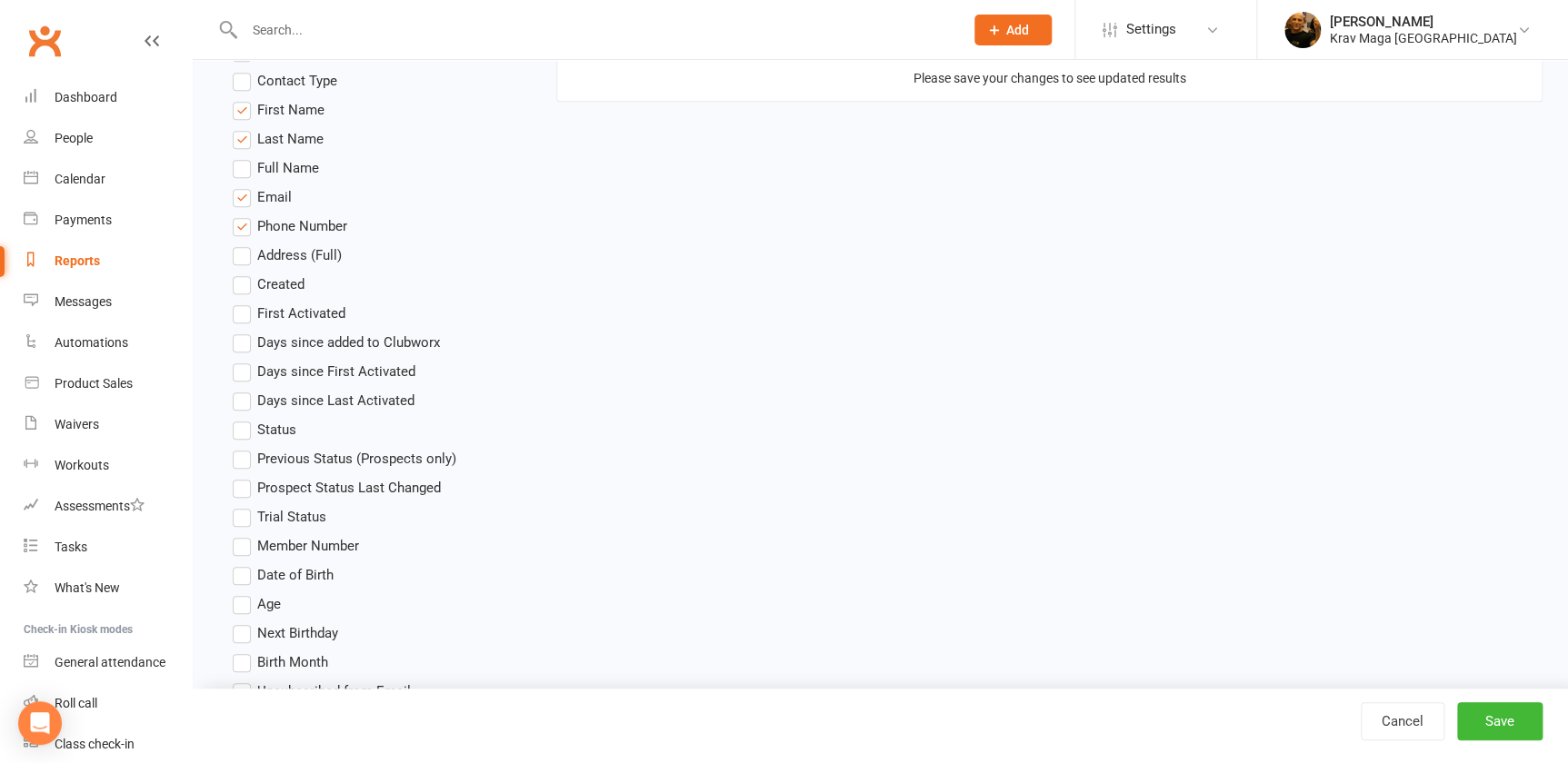
scroll to position [743, 0]
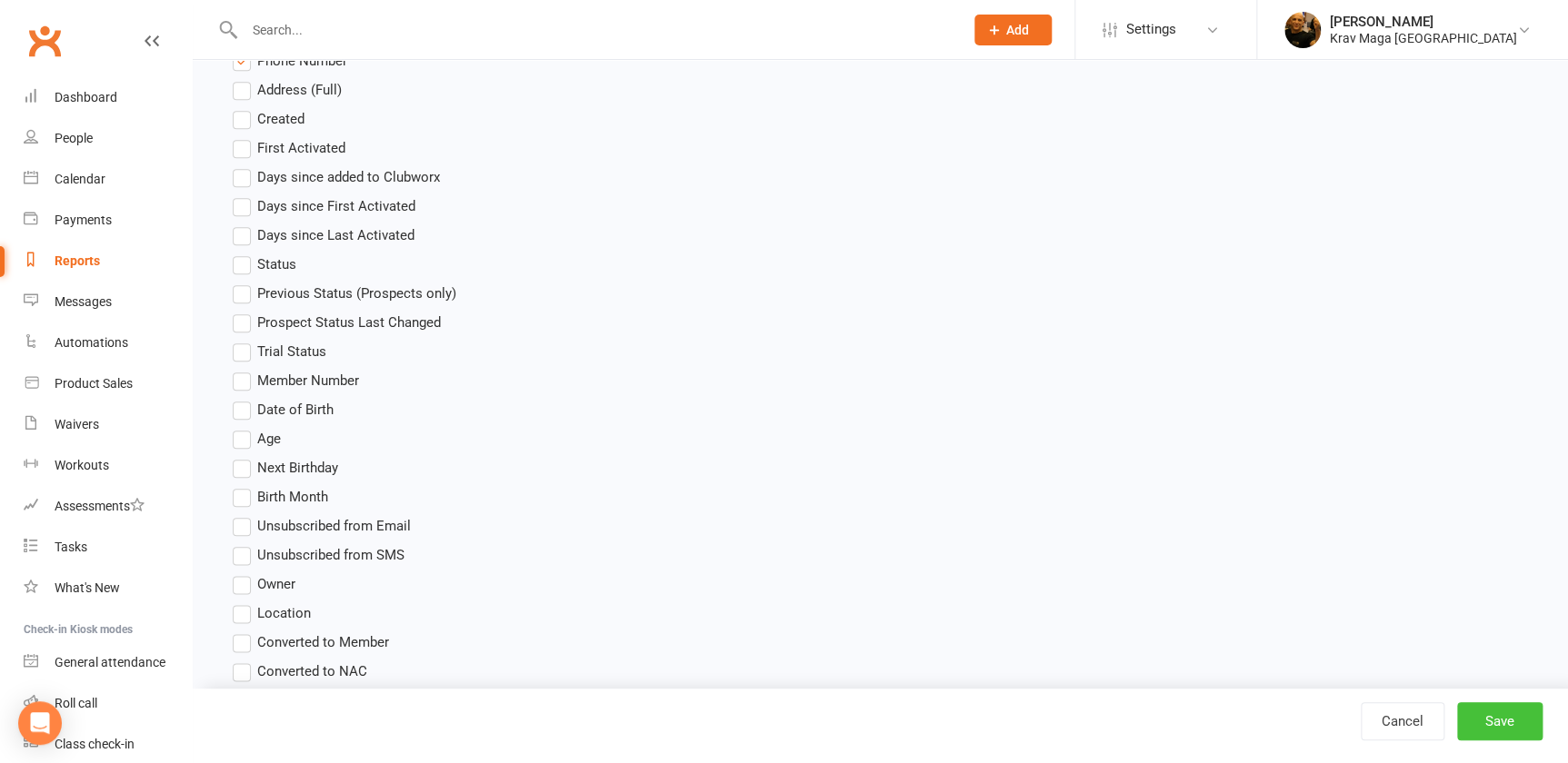
click at [1495, 716] on button "Save" at bounding box center [1499, 721] width 85 height 39
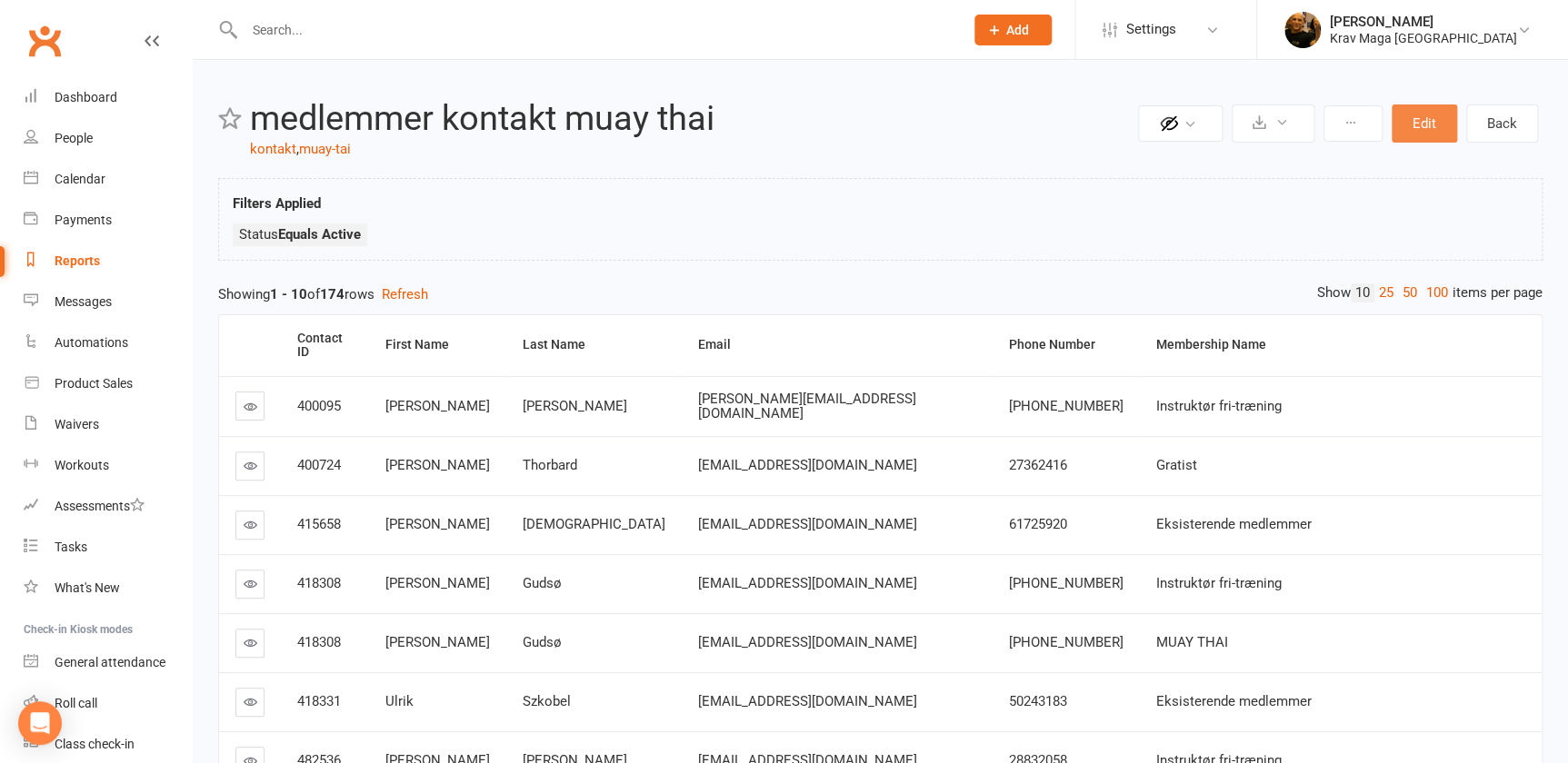
click at [1401, 118] on button "Edit" at bounding box center [1424, 124] width 65 height 39
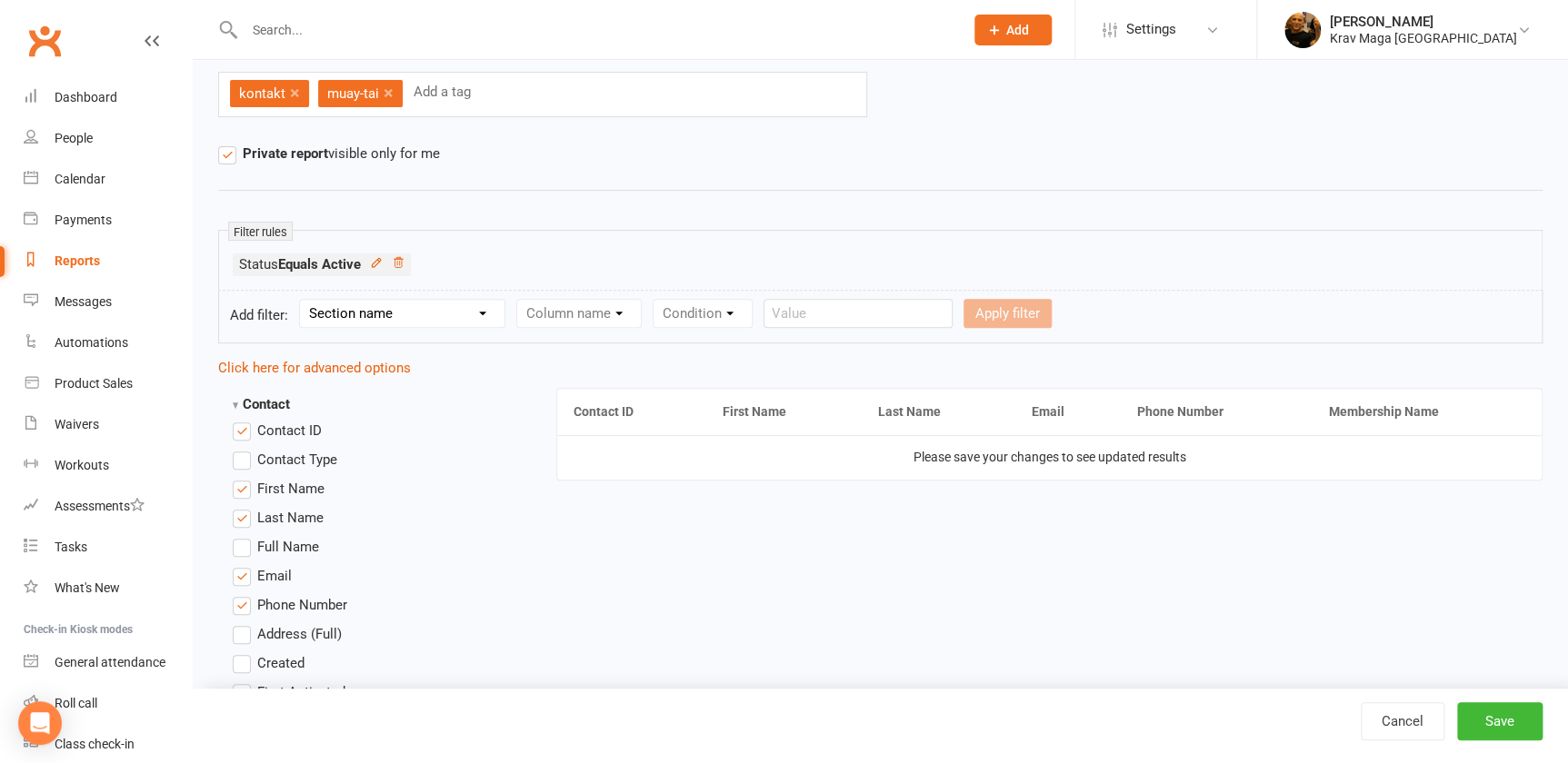
scroll to position [330, 0]
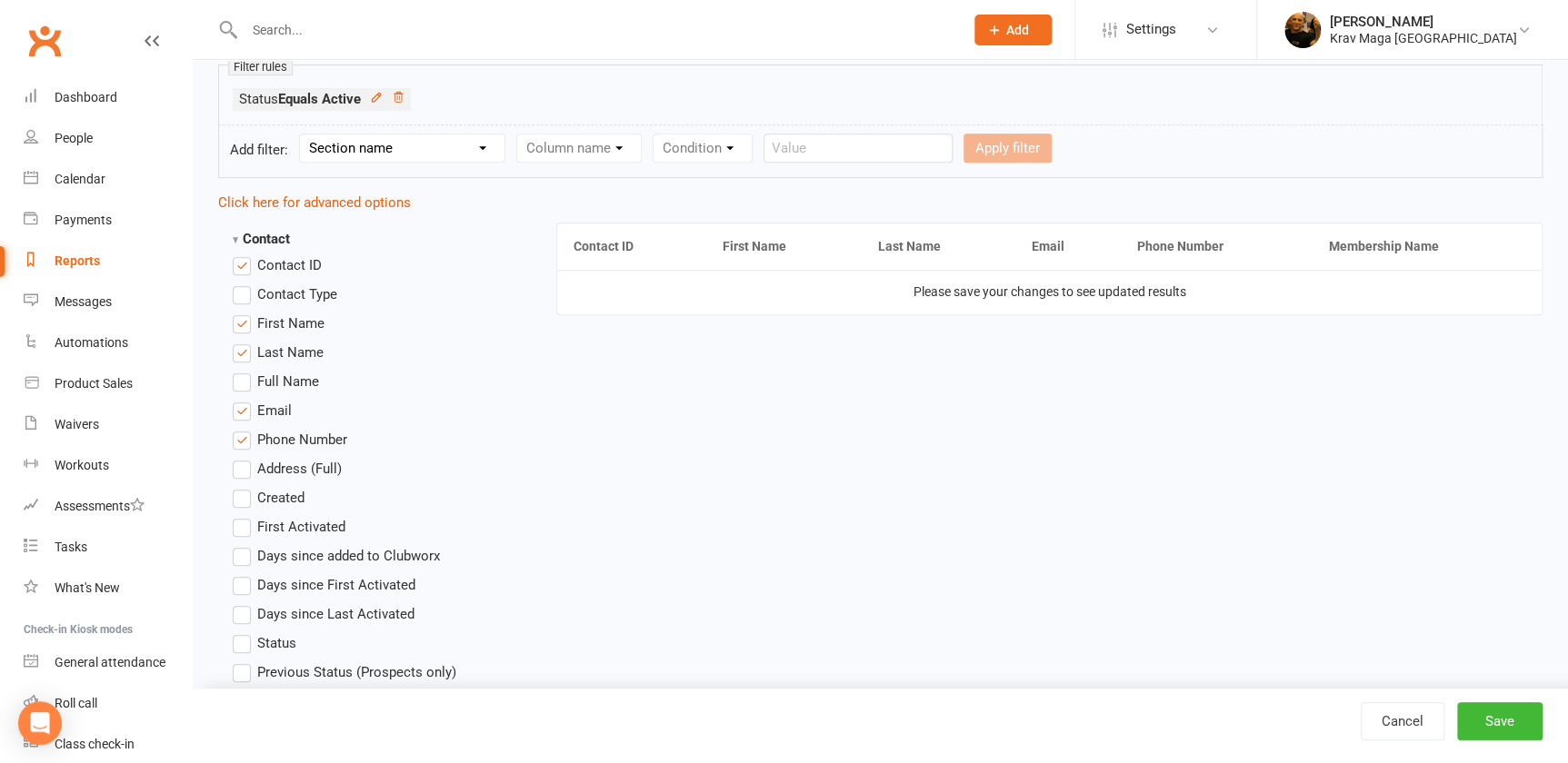
click at [240, 259] on label "Contact ID" at bounding box center [277, 265] width 89 height 22
click at [240, 254] on input "Contact ID" at bounding box center [238, 254] width 12 height 0
click at [242, 296] on label "Contact Type" at bounding box center [285, 295] width 105 height 22
click at [242, 284] on input "Contact Type" at bounding box center [238, 284] width 12 height 0
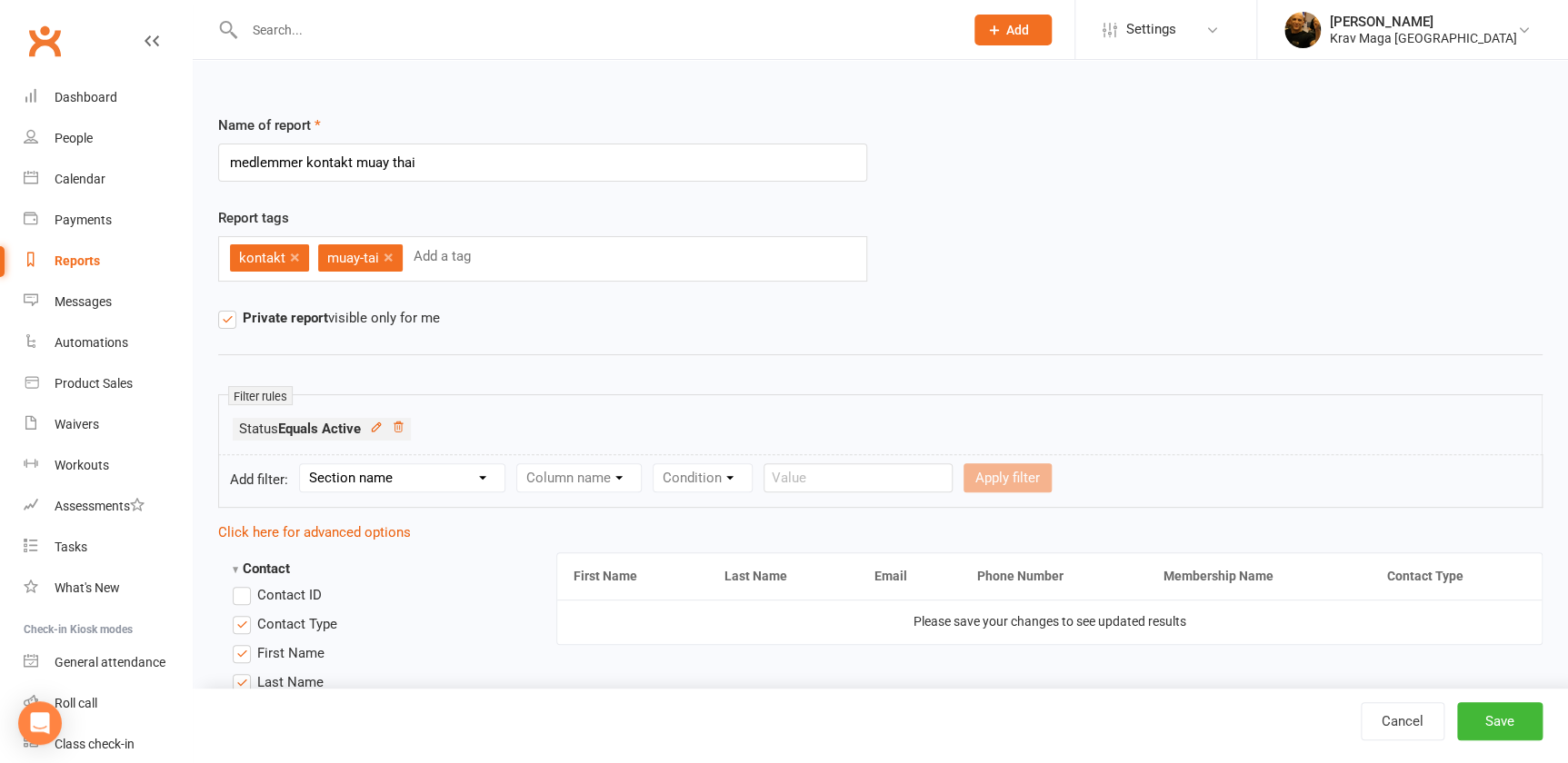
scroll to position [247, 0]
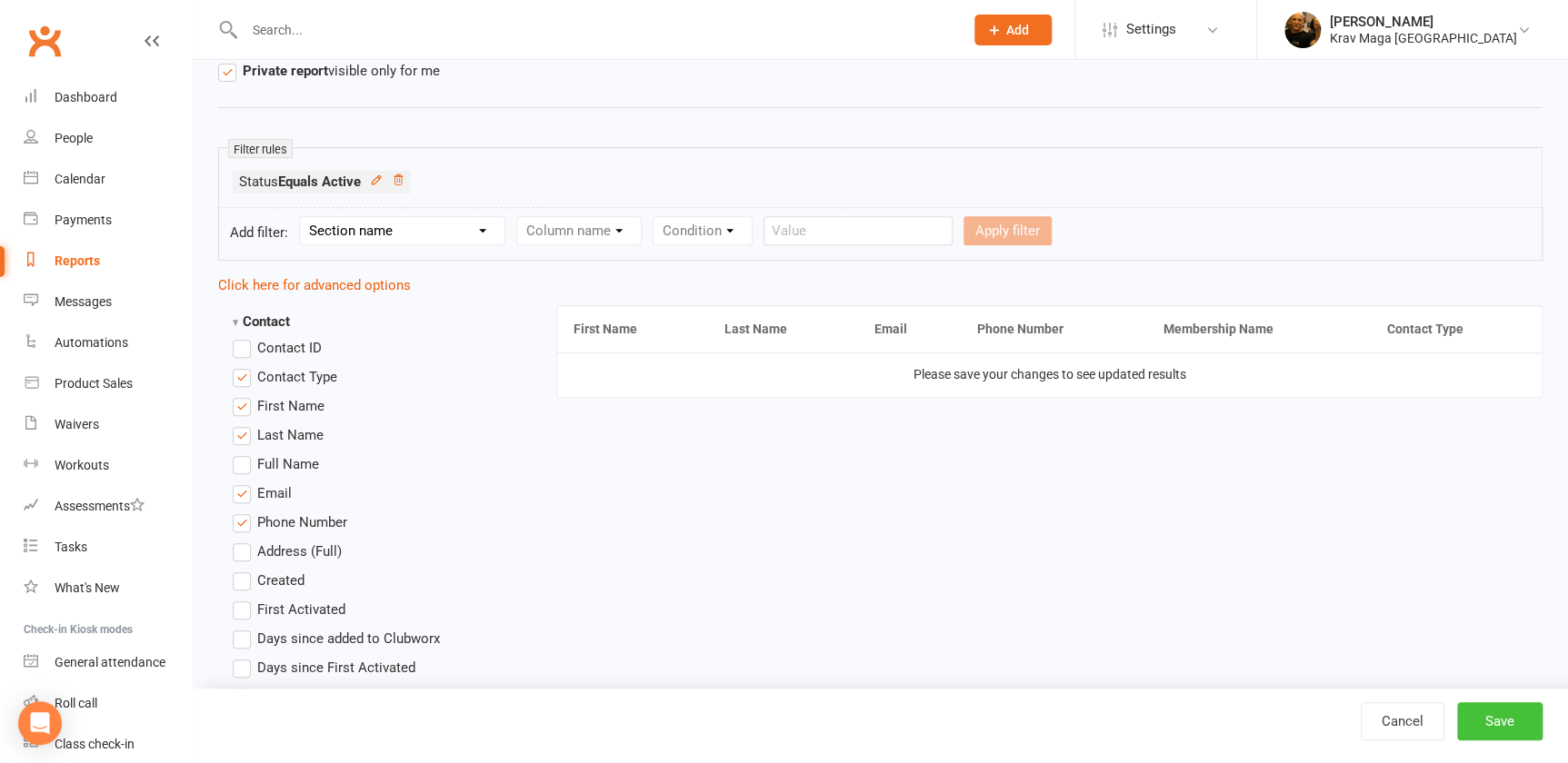
click at [1501, 723] on button "Save" at bounding box center [1499, 721] width 85 height 39
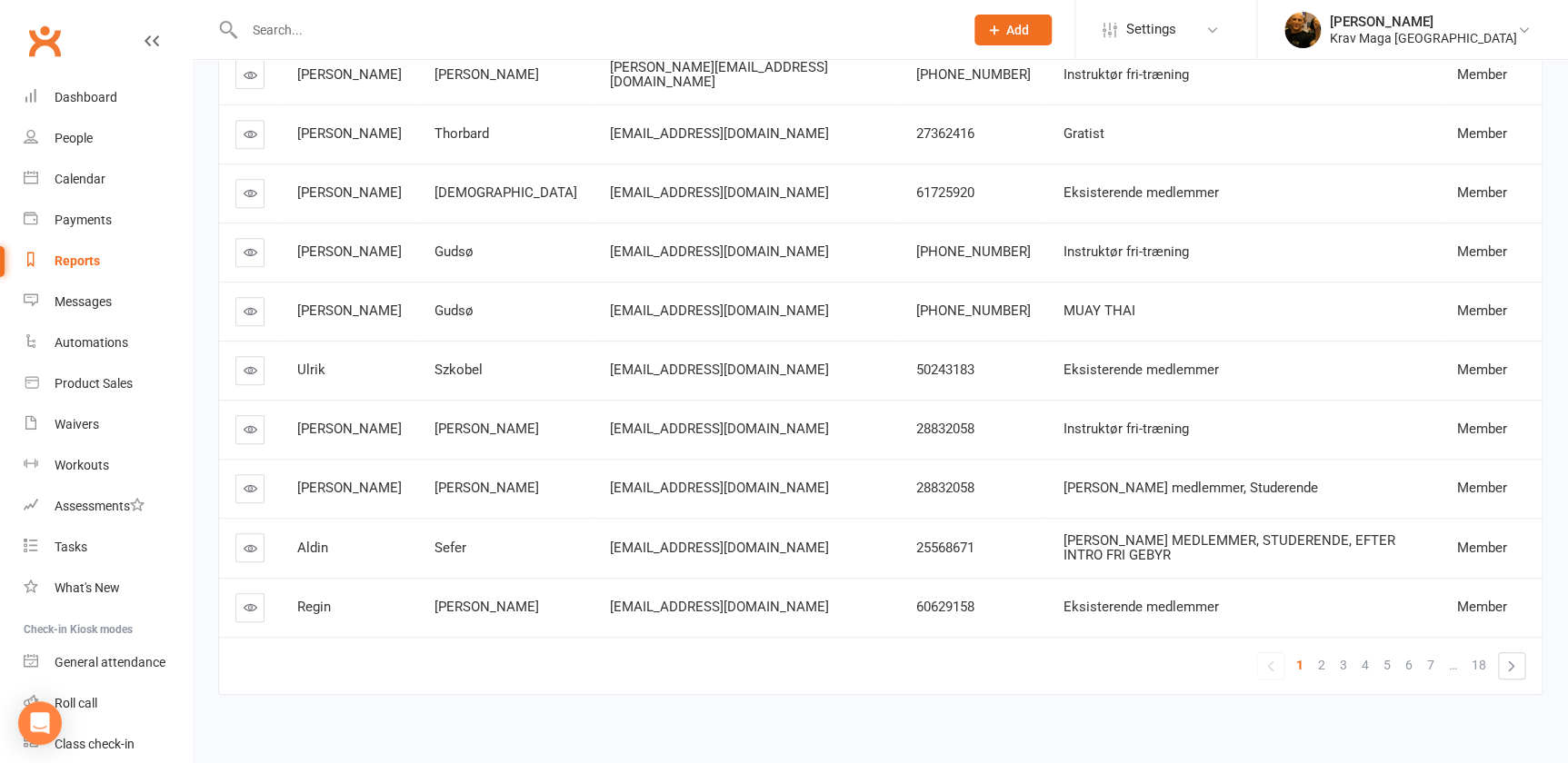
scroll to position [1, 0]
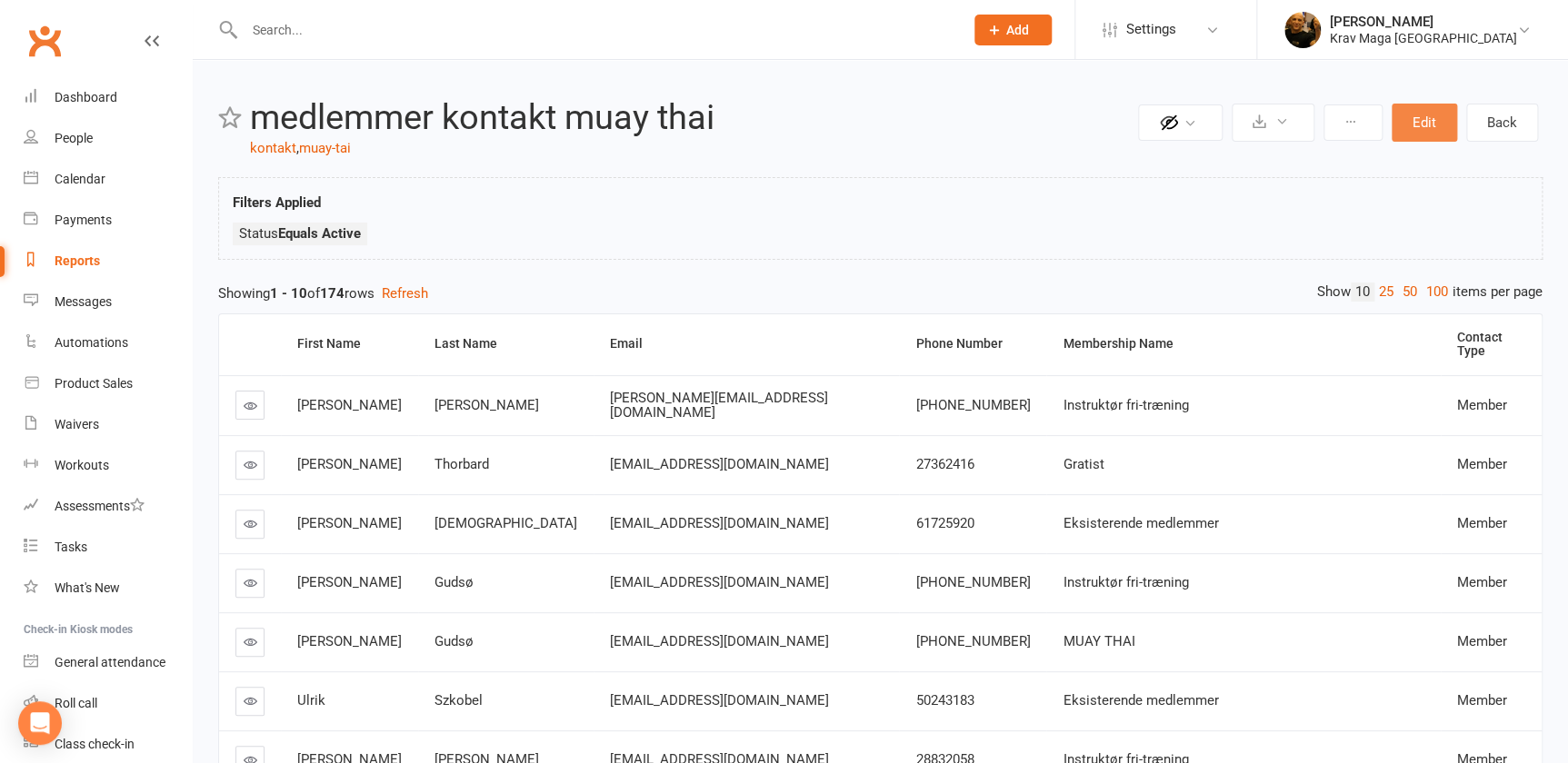
click at [1421, 122] on button "Edit" at bounding box center [1424, 123] width 65 height 39
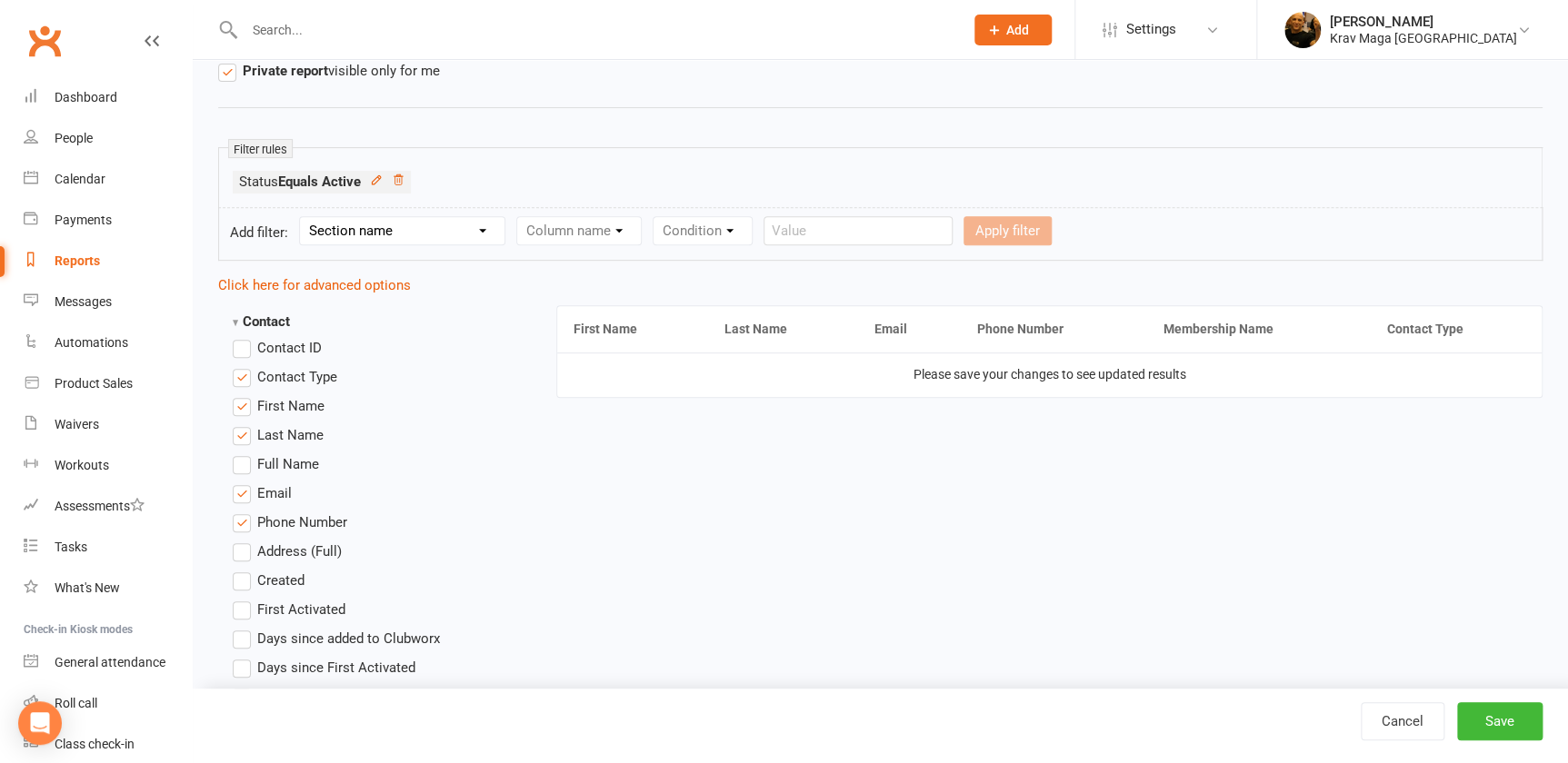
scroll to position [330, 0]
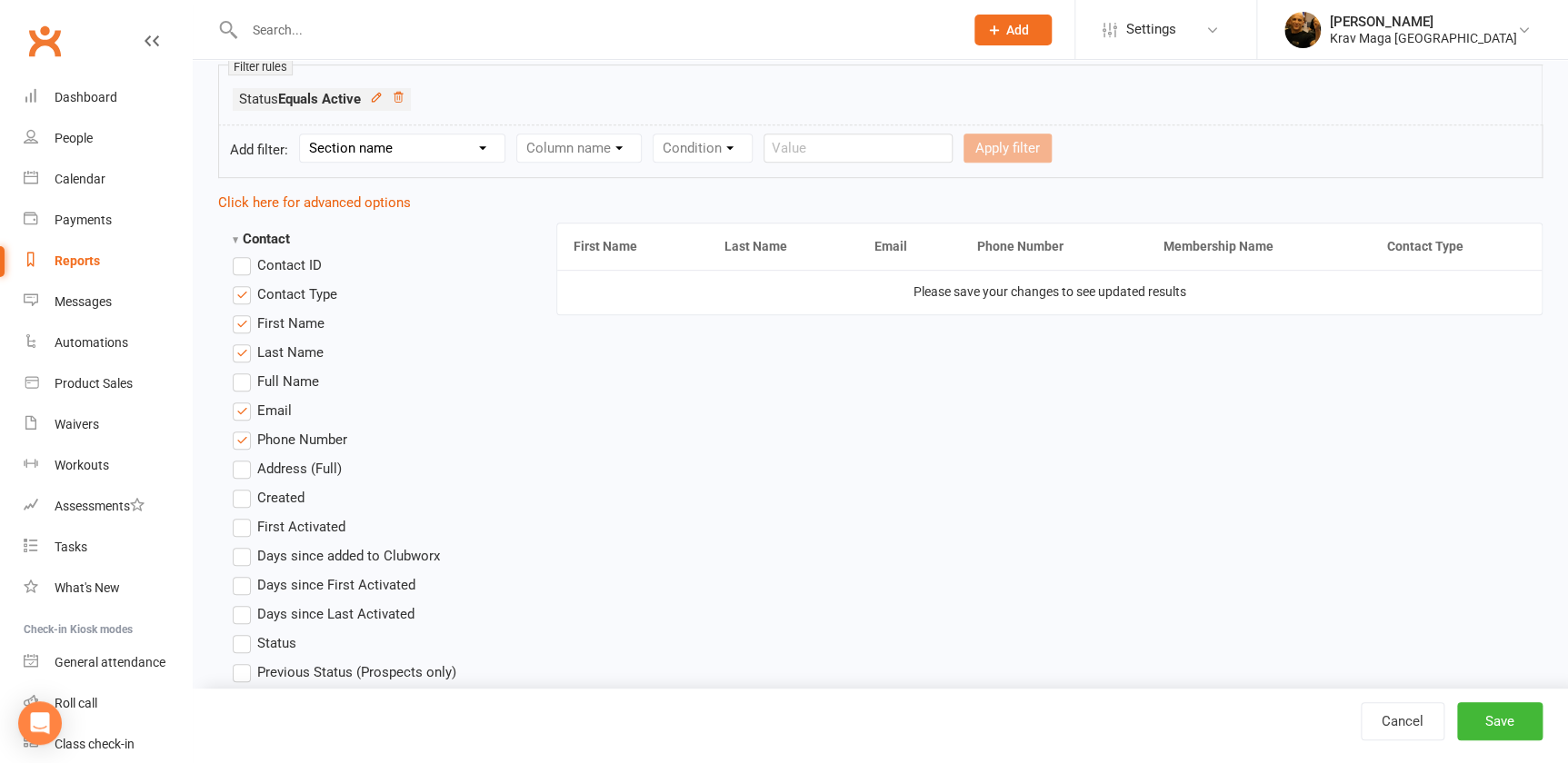
click at [240, 293] on label "Contact Type" at bounding box center [285, 295] width 105 height 22
click at [240, 284] on input "Contact Type" at bounding box center [238, 284] width 12 height 0
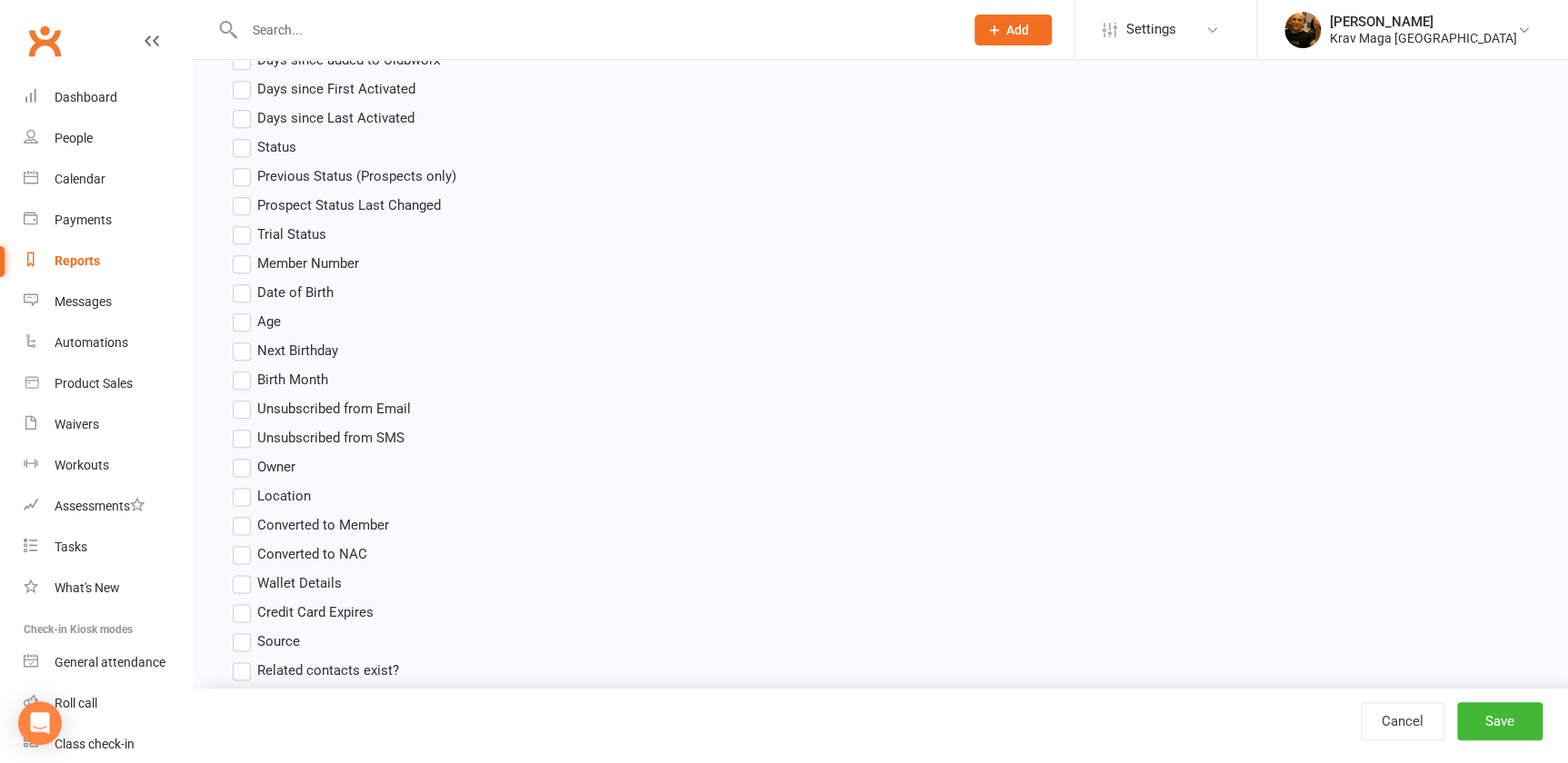
scroll to position [908, 0]
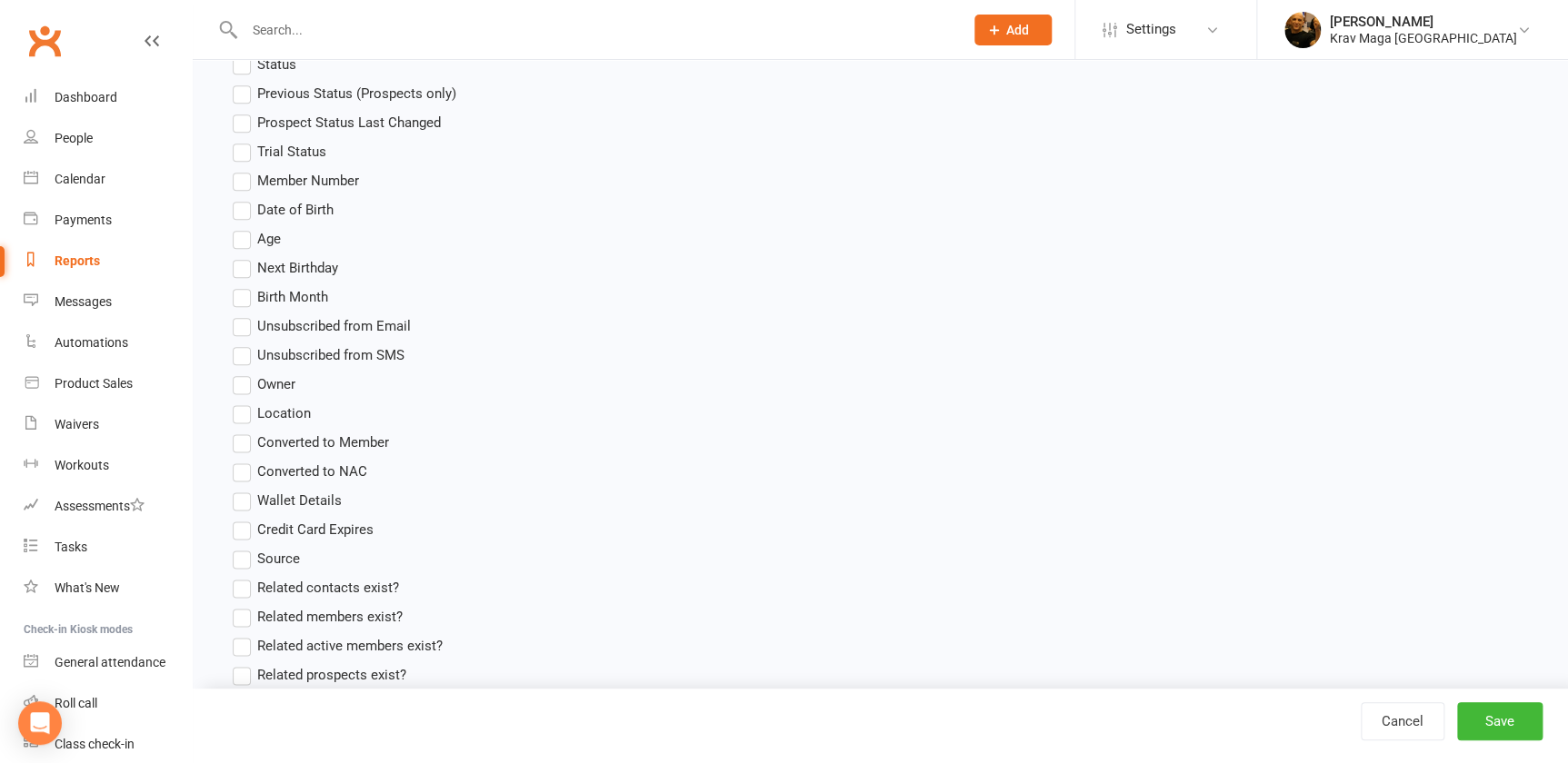
click at [238, 557] on label "Source" at bounding box center [266, 558] width 67 height 22
click at [238, 548] on input "Source" at bounding box center [238, 548] width 12 height 0
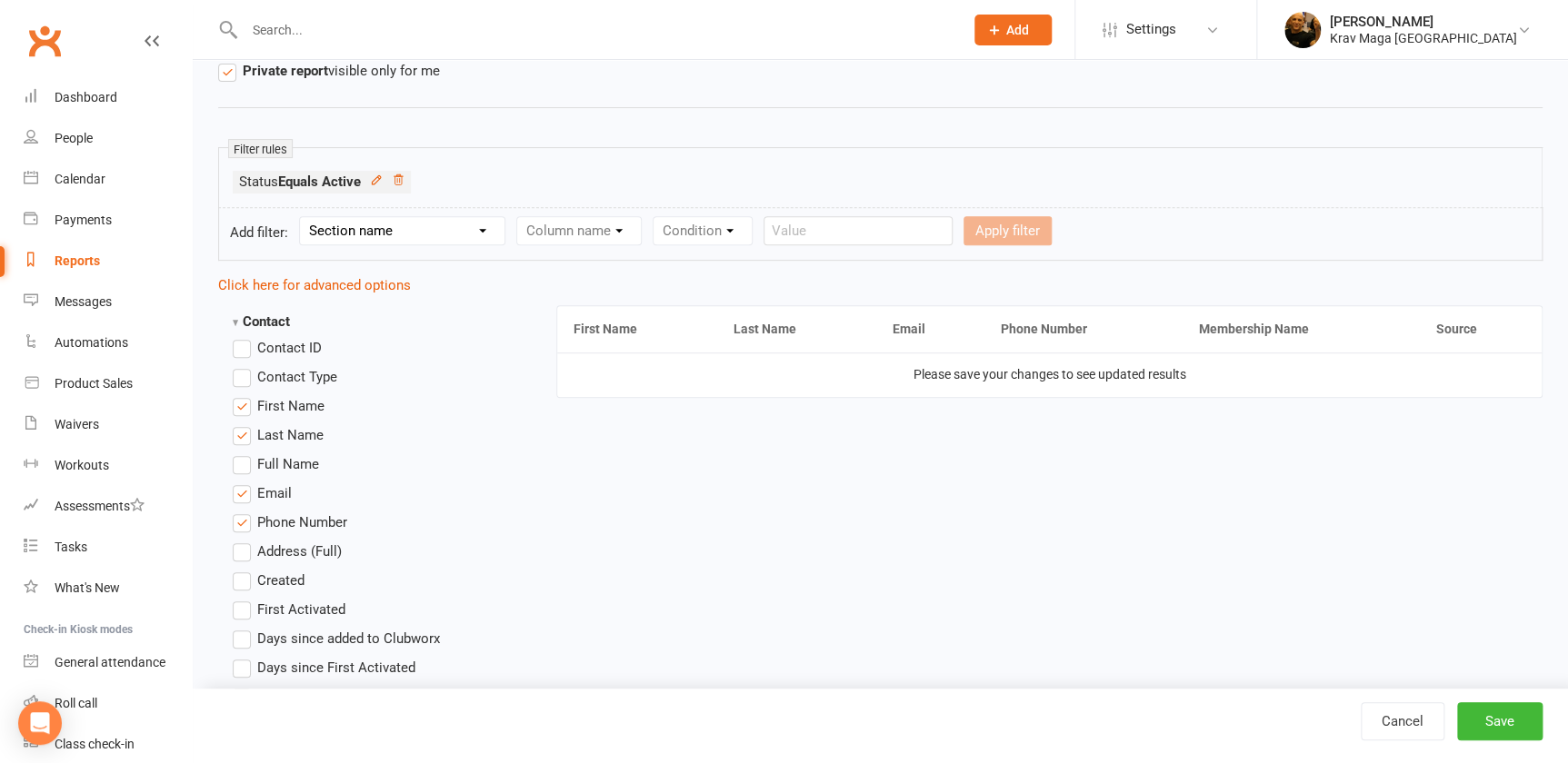
scroll to position [330, 0]
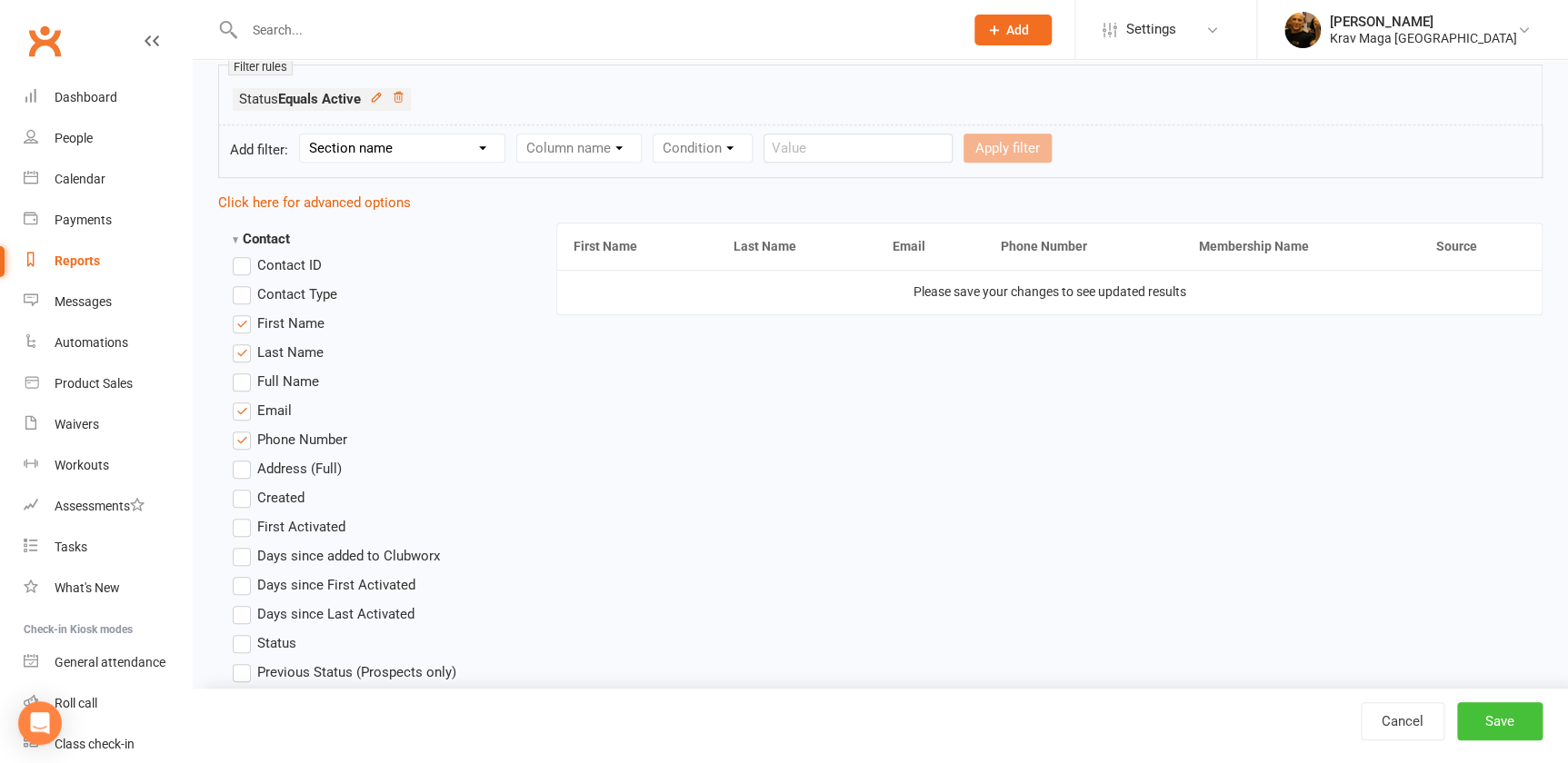
click at [1502, 723] on button "Save" at bounding box center [1499, 721] width 85 height 39
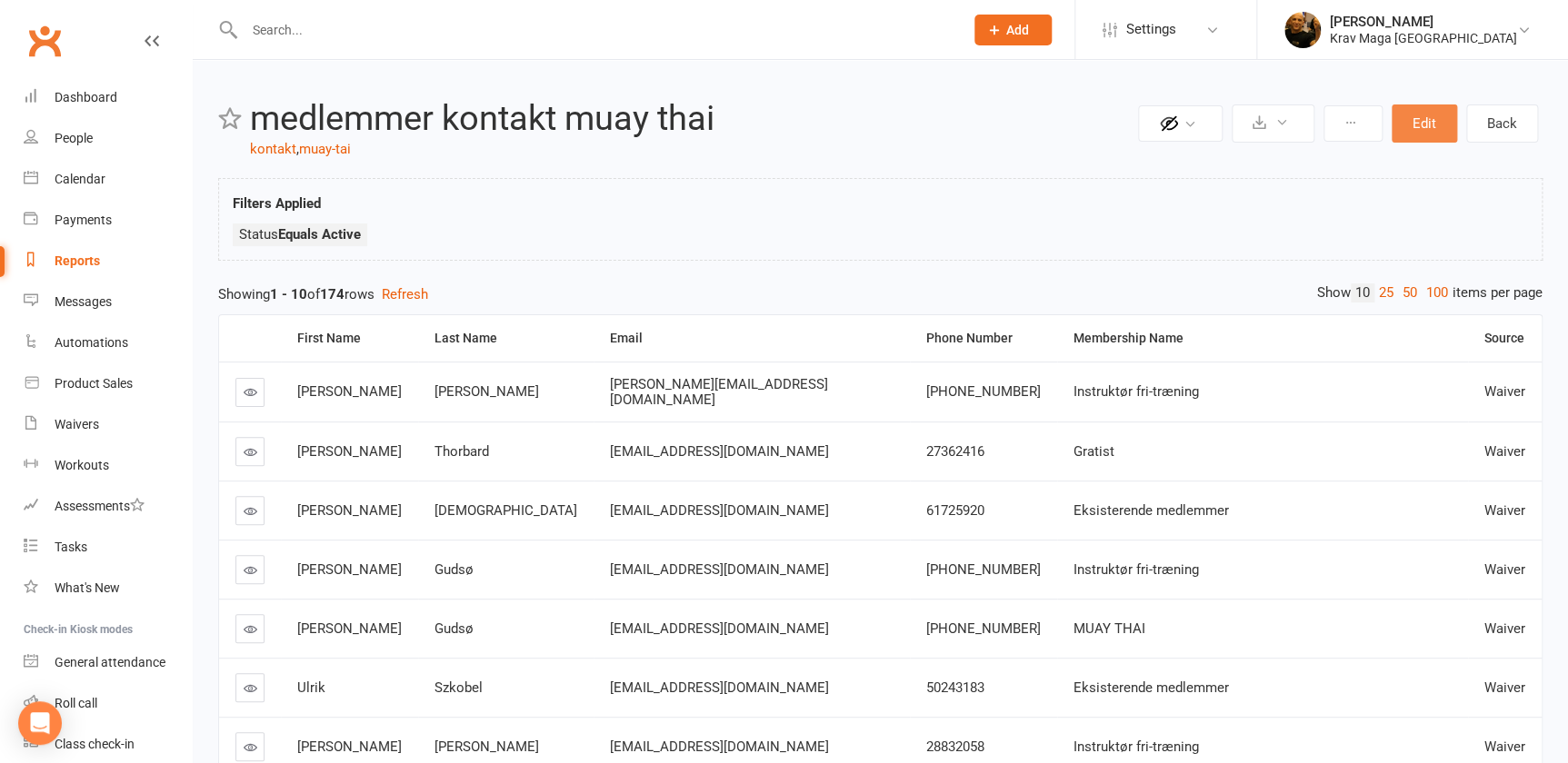
click at [1412, 118] on button "Edit" at bounding box center [1424, 124] width 65 height 39
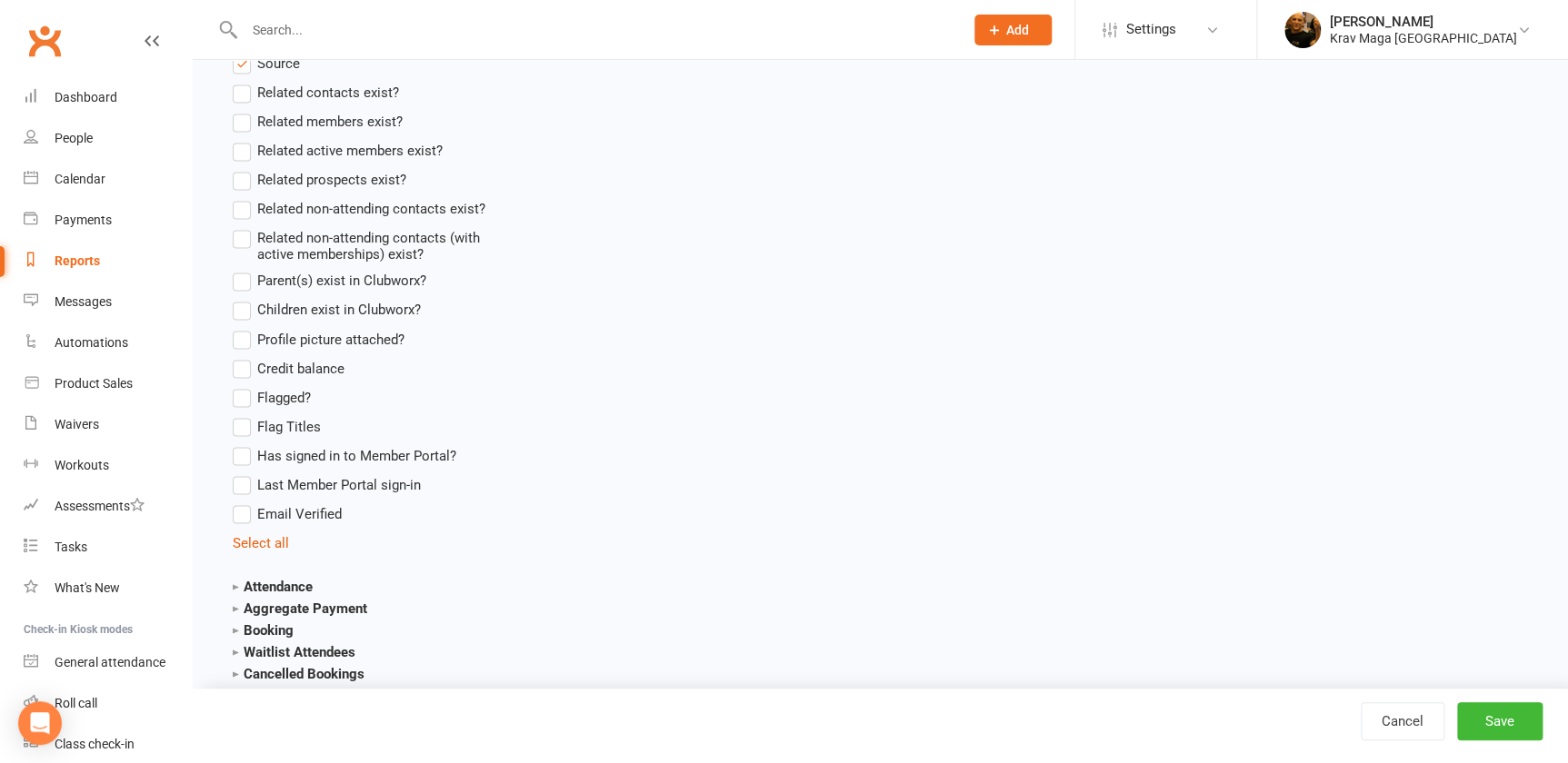
scroll to position [1320, 0]
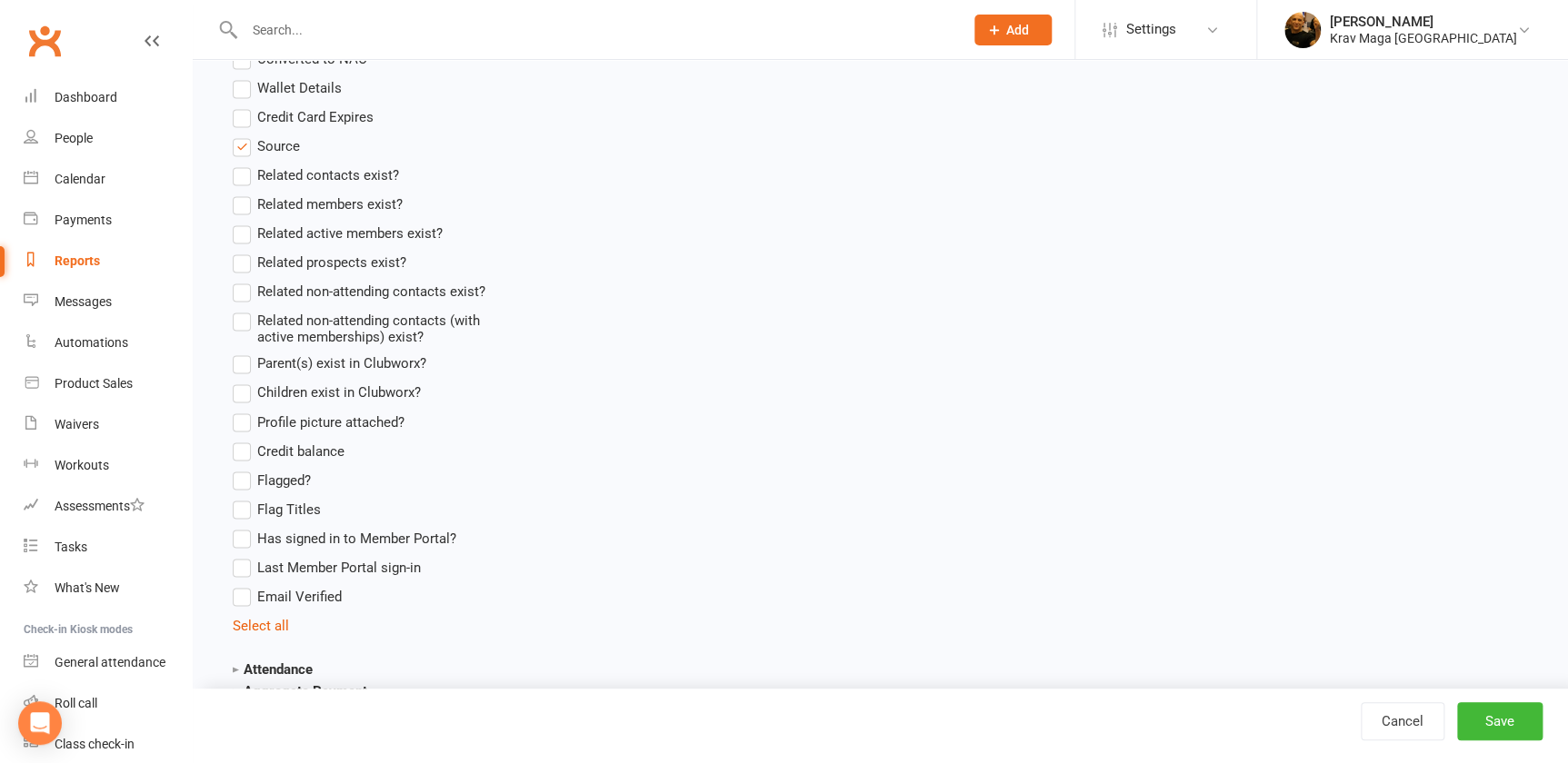
click at [245, 143] on label "Source" at bounding box center [266, 146] width 67 height 22
click at [244, 135] on input "Source" at bounding box center [238, 135] width 12 height 0
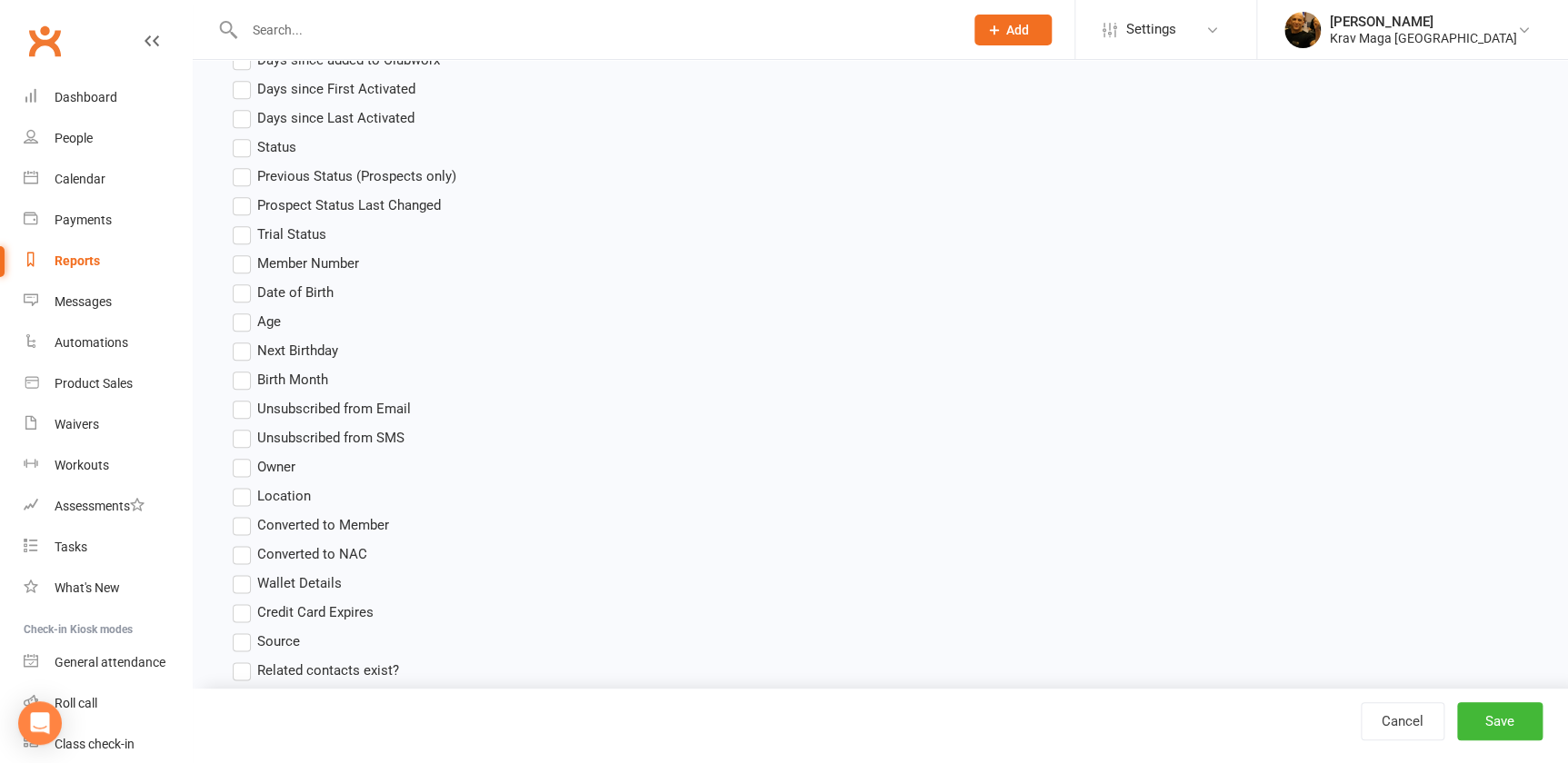
scroll to position [330, 0]
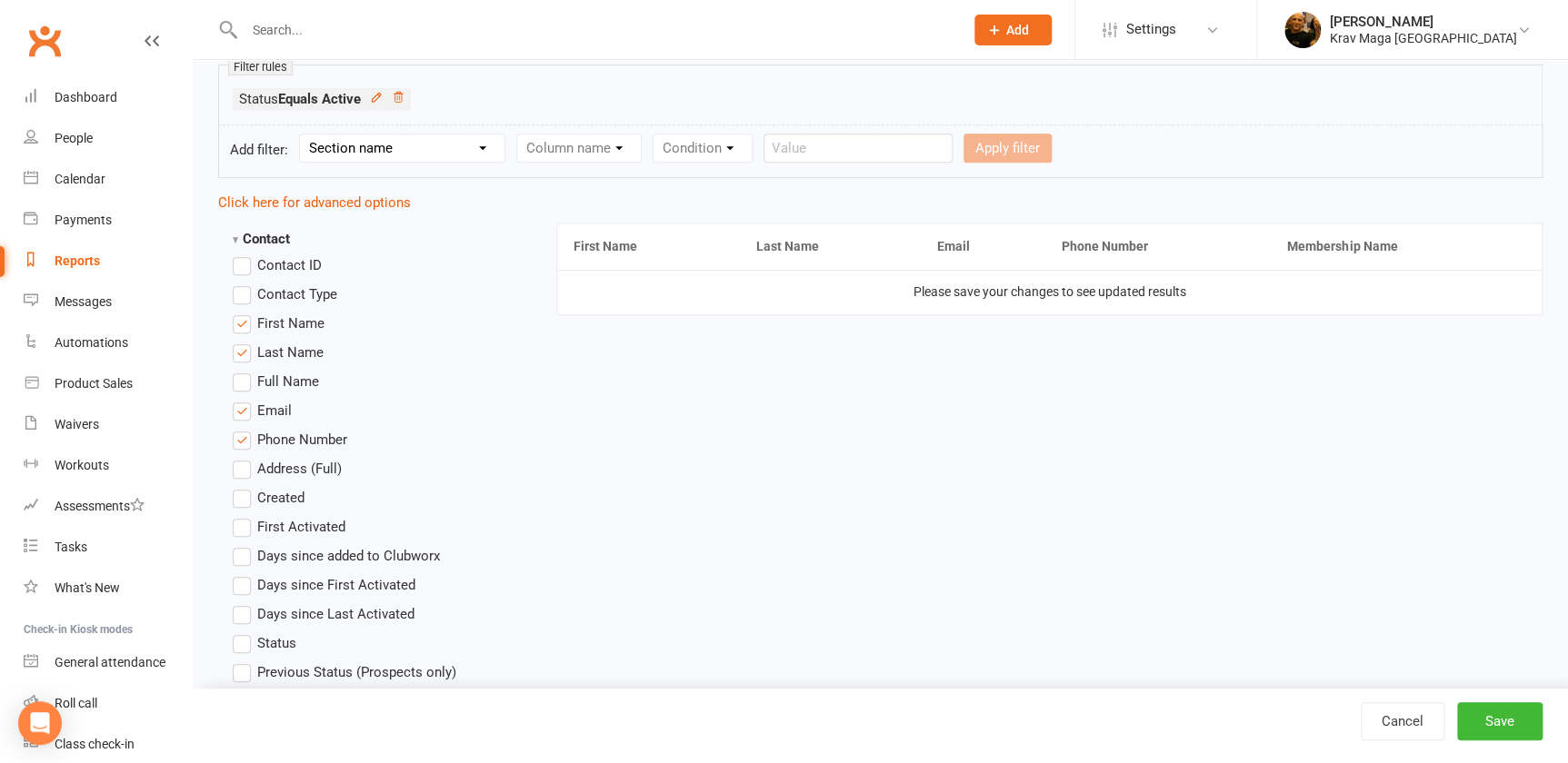
click at [491, 149] on select "Section name Contact Attendance Aggregate Payment Booking Waitlist Attendees Ca…" at bounding box center [401, 148] width 205 height 28
select select "10"
click at [305, 134] on select "Section name Contact Attendance Aggregate Payment Booking Waitlist Attendees Ca…" at bounding box center [401, 148] width 205 height 28
click at [869, 146] on select "Column name Membership ID Membership Name Membership Category Membership Start …" at bounding box center [694, 148] width 354 height 28
select select "18"
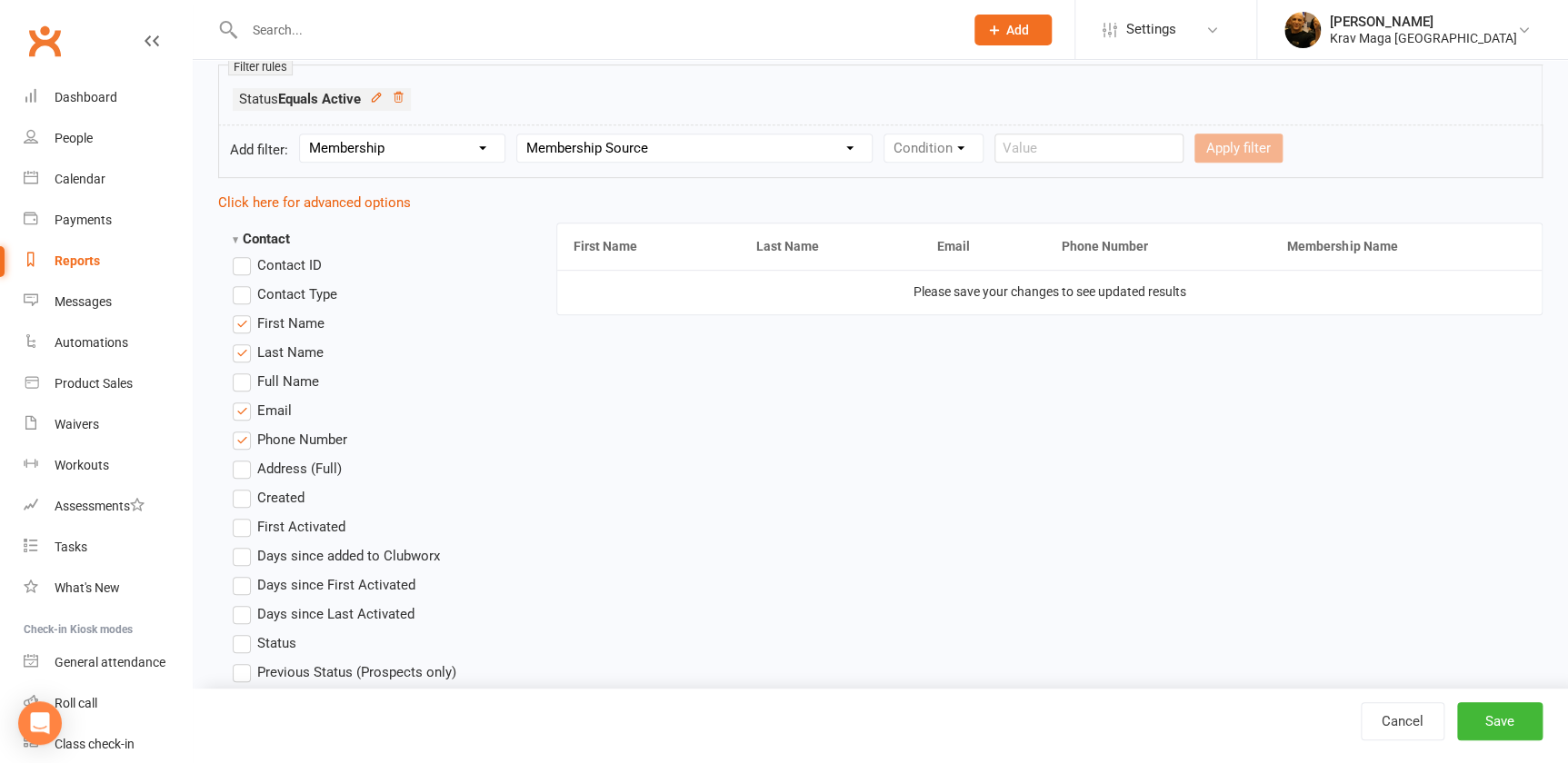
click at [525, 134] on select "Column name Membership ID Membership Name Membership Category Membership Start …" at bounding box center [694, 148] width 354 height 28
click at [1093, 144] on select "Condition Equals Does not equal Contains Does not contain Is blank or does not …" at bounding box center [988, 148] width 209 height 28
click at [1146, 178] on form "Add filter: Section name Contact Attendance Aggregate Payment Booking Waitlist …" at bounding box center [880, 151] width 1324 height 53
click at [1414, 145] on div "Value Contact profile page POS sale Member portal Kiosk purchase API Grading ev…" at bounding box center [1260, 147] width 309 height 29
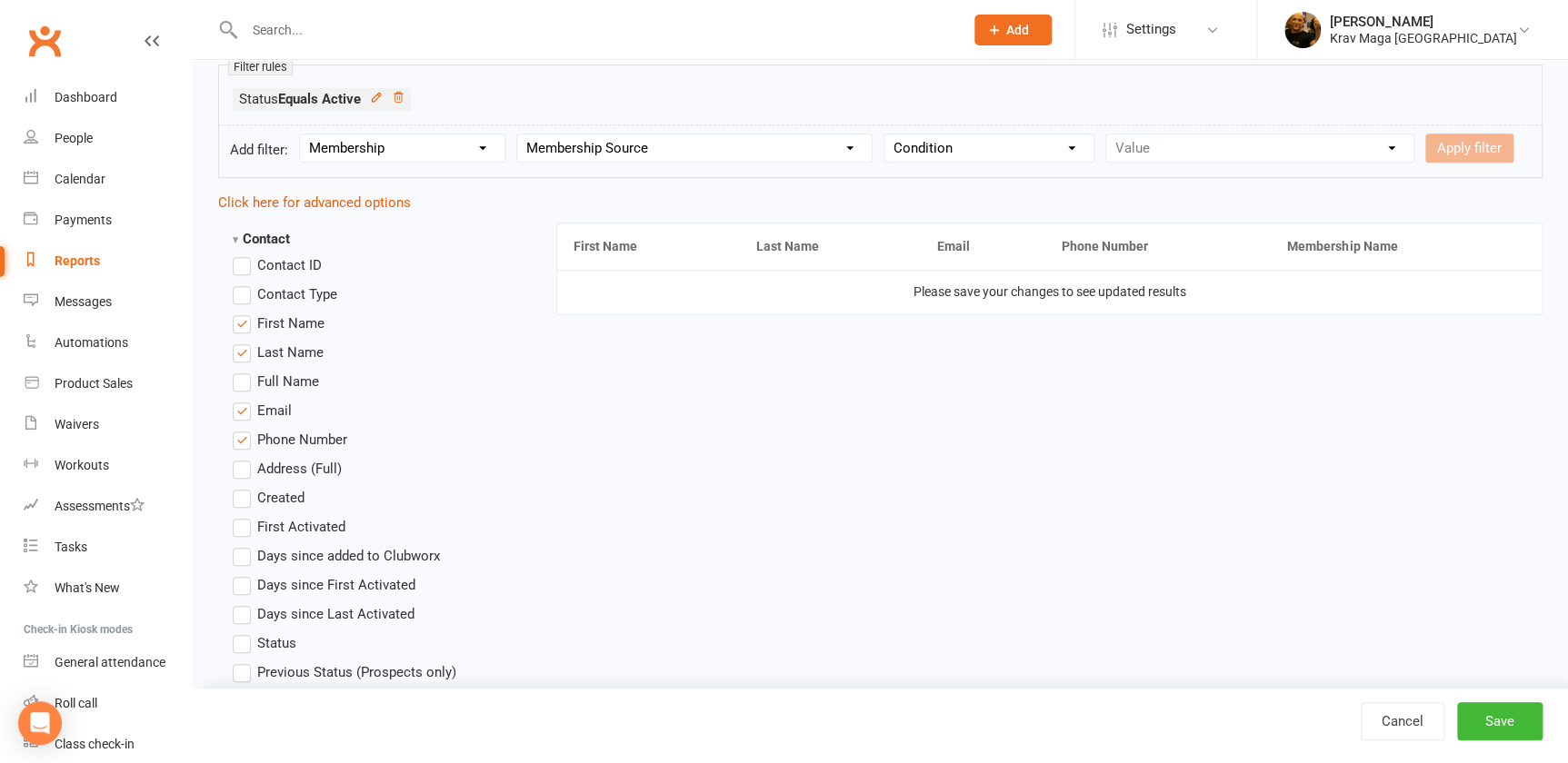
click at [1090, 145] on select "Condition Equals Does not equal Contains Does not contain Is blank or does not …" at bounding box center [988, 148] width 209 height 28
select select "2"
click at [904, 134] on select "Condition Equals Does not equal Contains Does not contain Is blank or does not …" at bounding box center [988, 148] width 209 height 28
click at [1167, 148] on input "text" at bounding box center [1199, 147] width 189 height 29
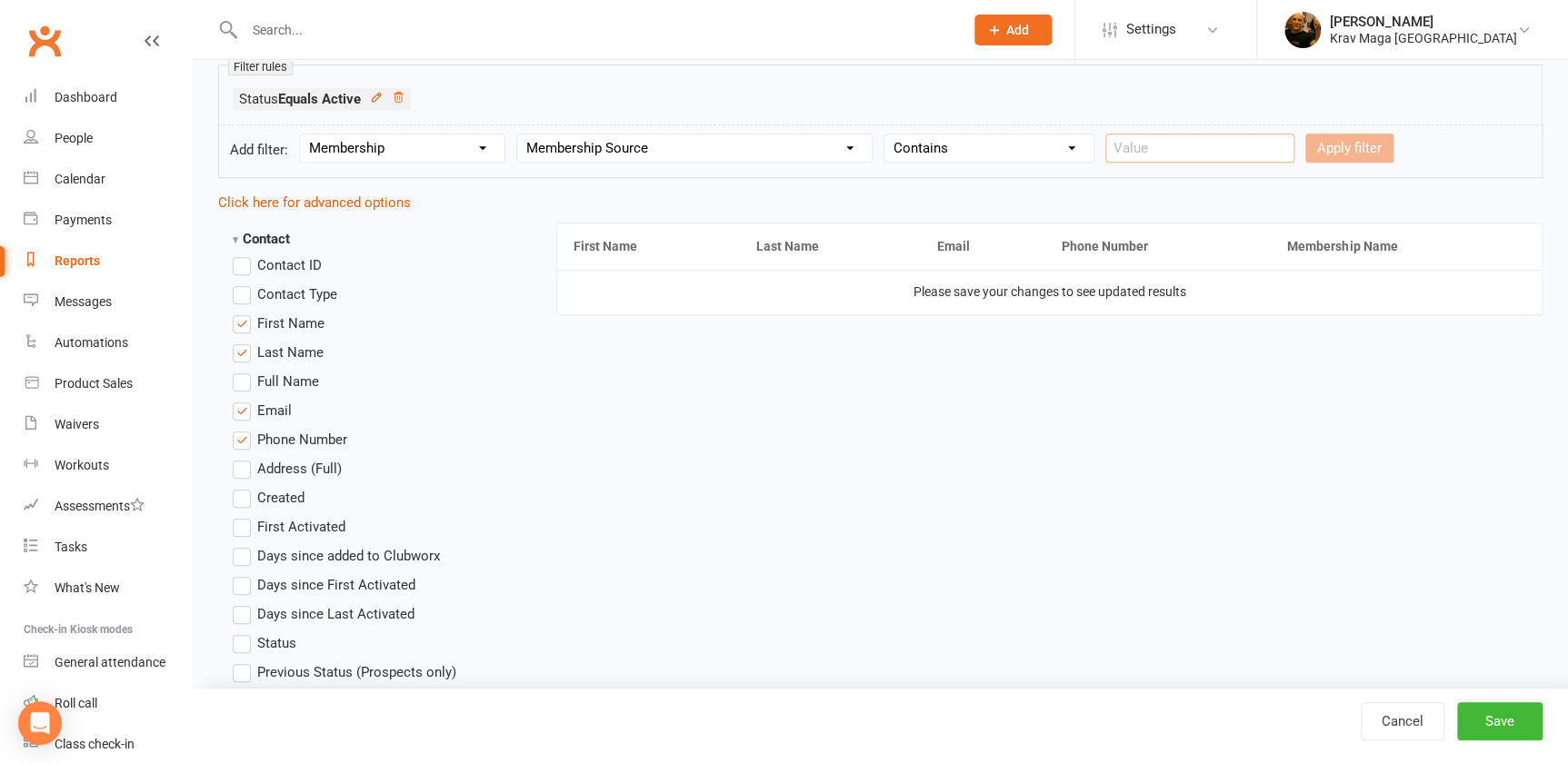
click at [1167, 148] on input "text" at bounding box center [1199, 147] width 189 height 29
type input "muay thai"
click at [1336, 145] on button "Apply filter" at bounding box center [1349, 147] width 88 height 29
select select
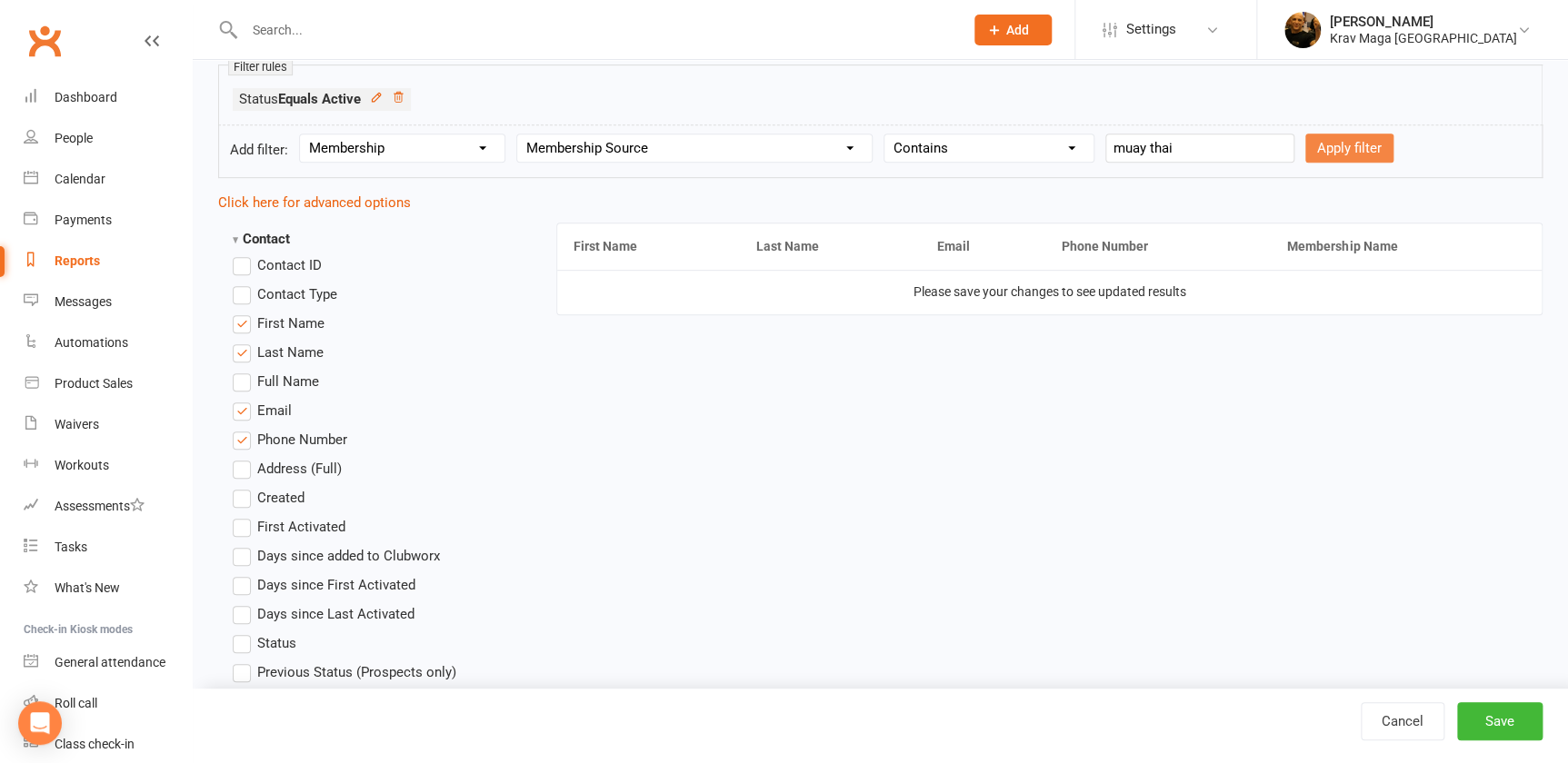
select select
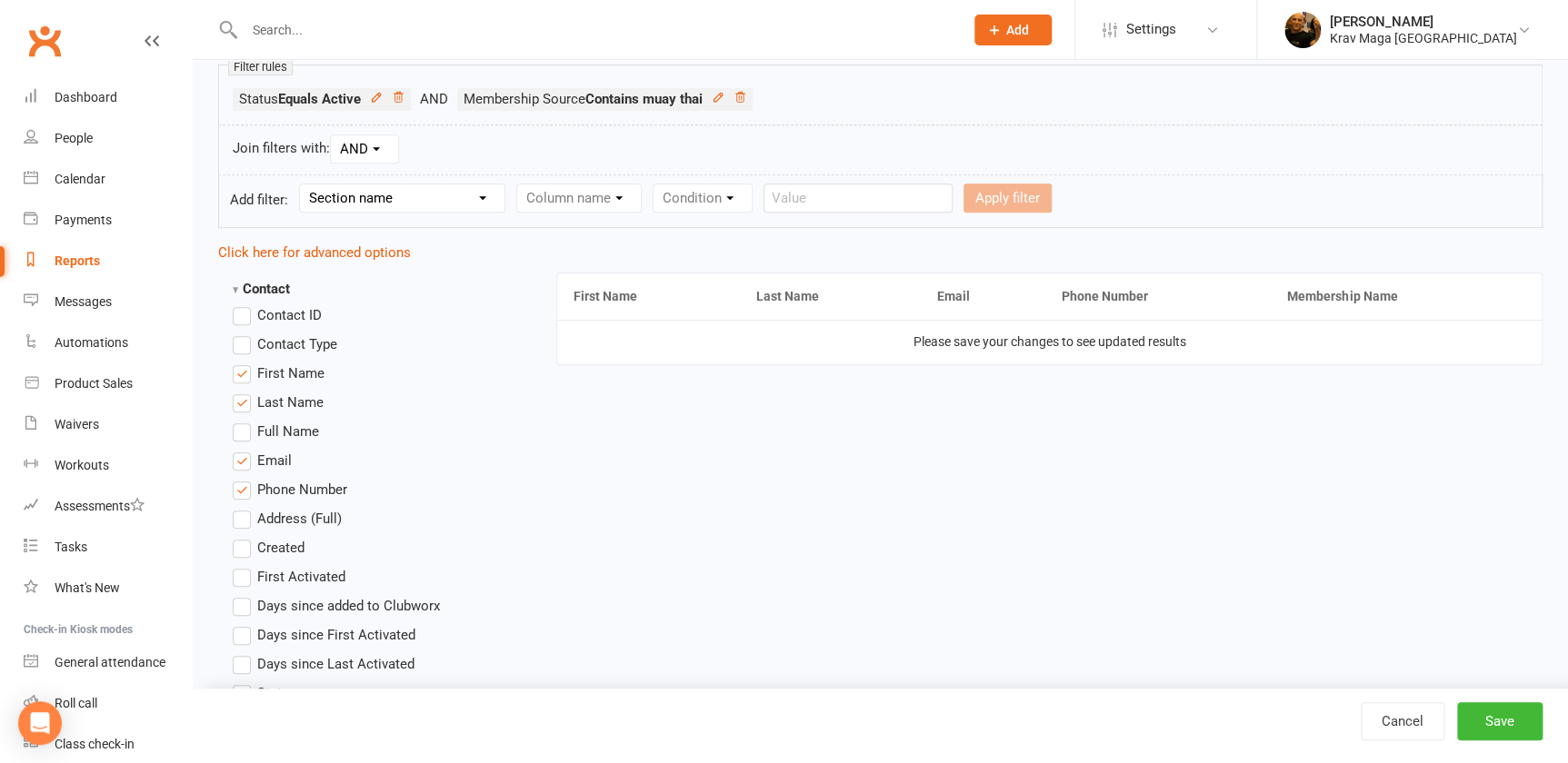
scroll to position [578, 0]
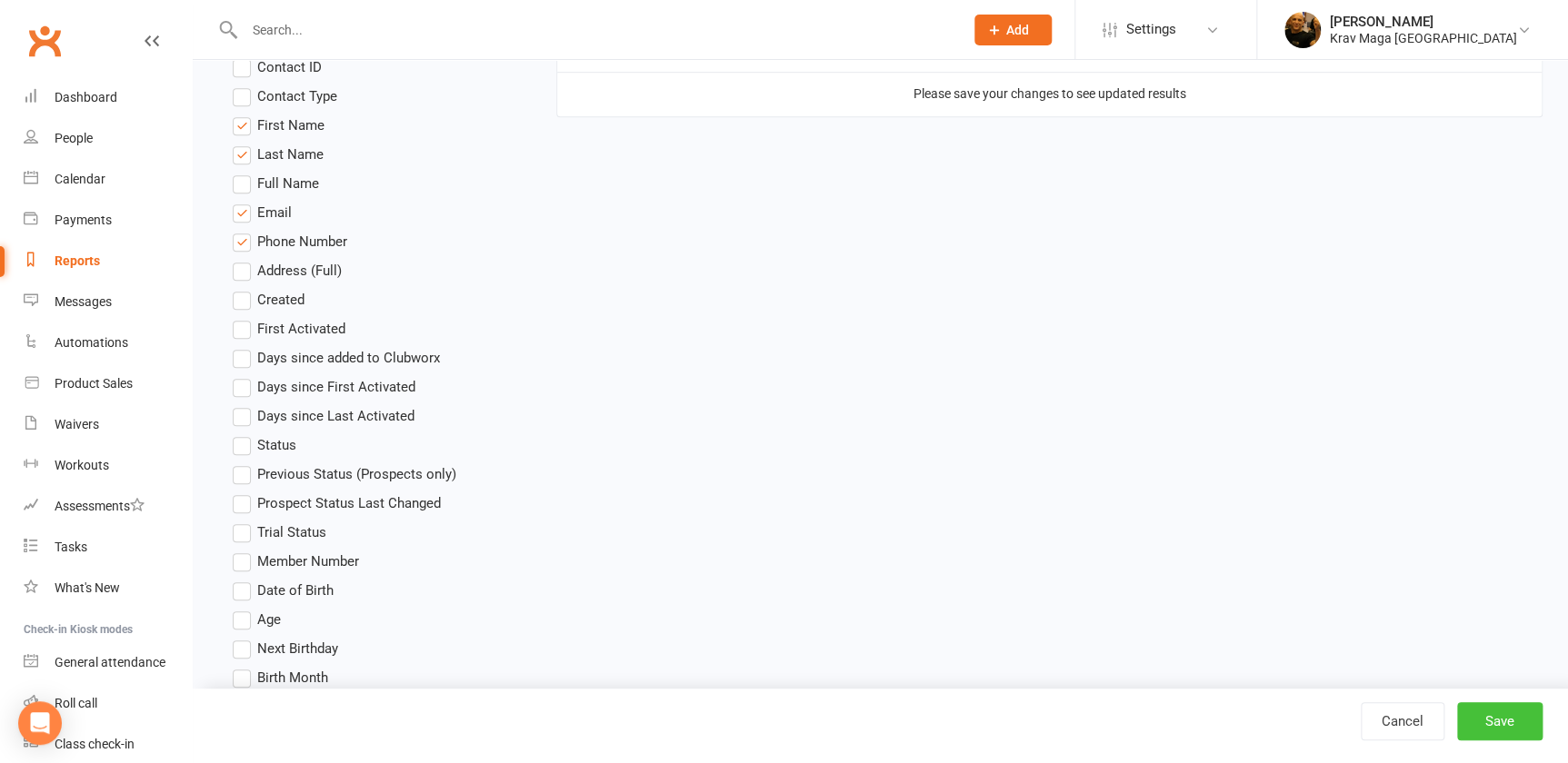
click at [1501, 721] on button "Save" at bounding box center [1499, 721] width 85 height 39
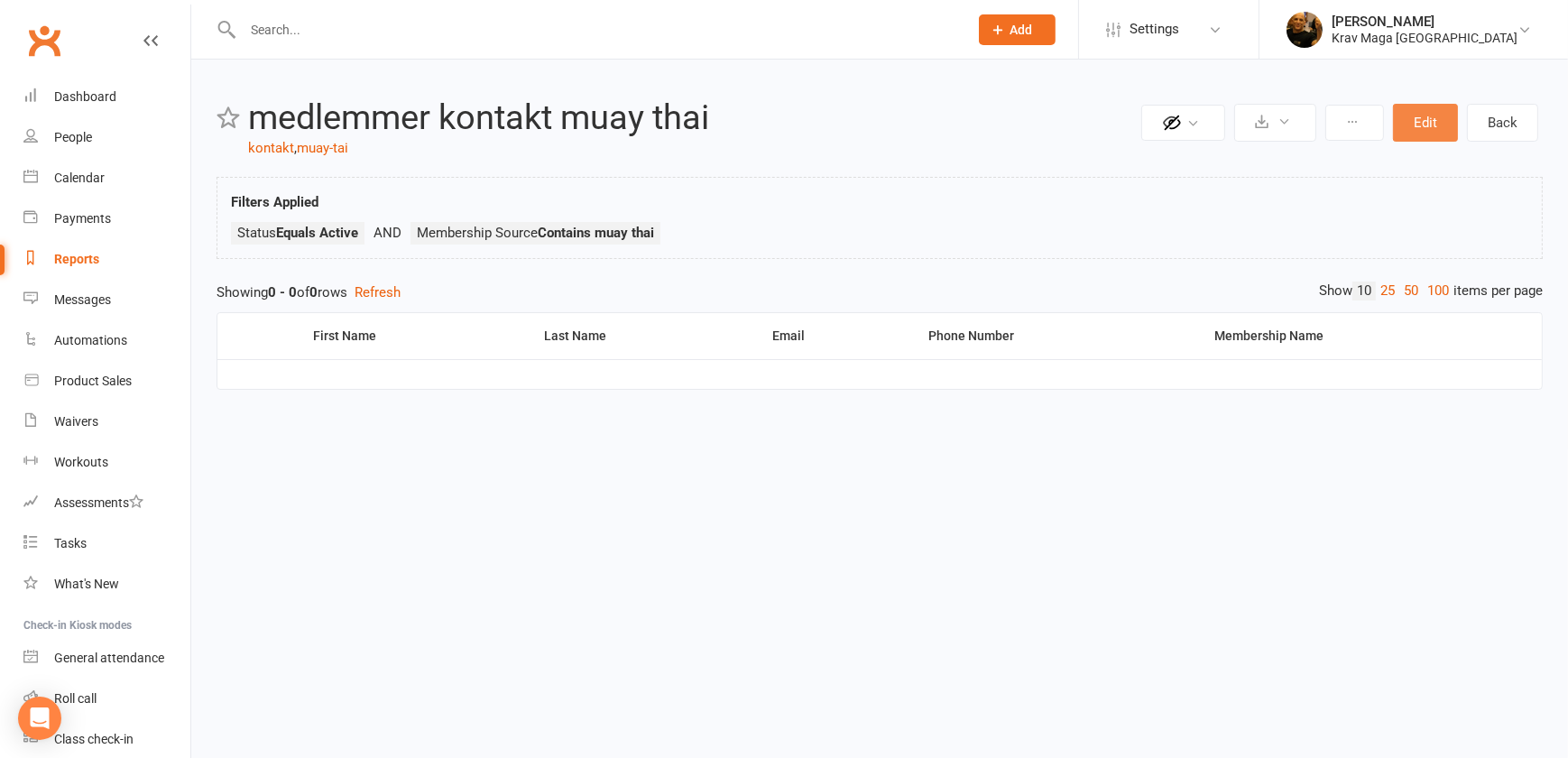
click at [1426, 116] on button "Edit" at bounding box center [1426, 123] width 65 height 38
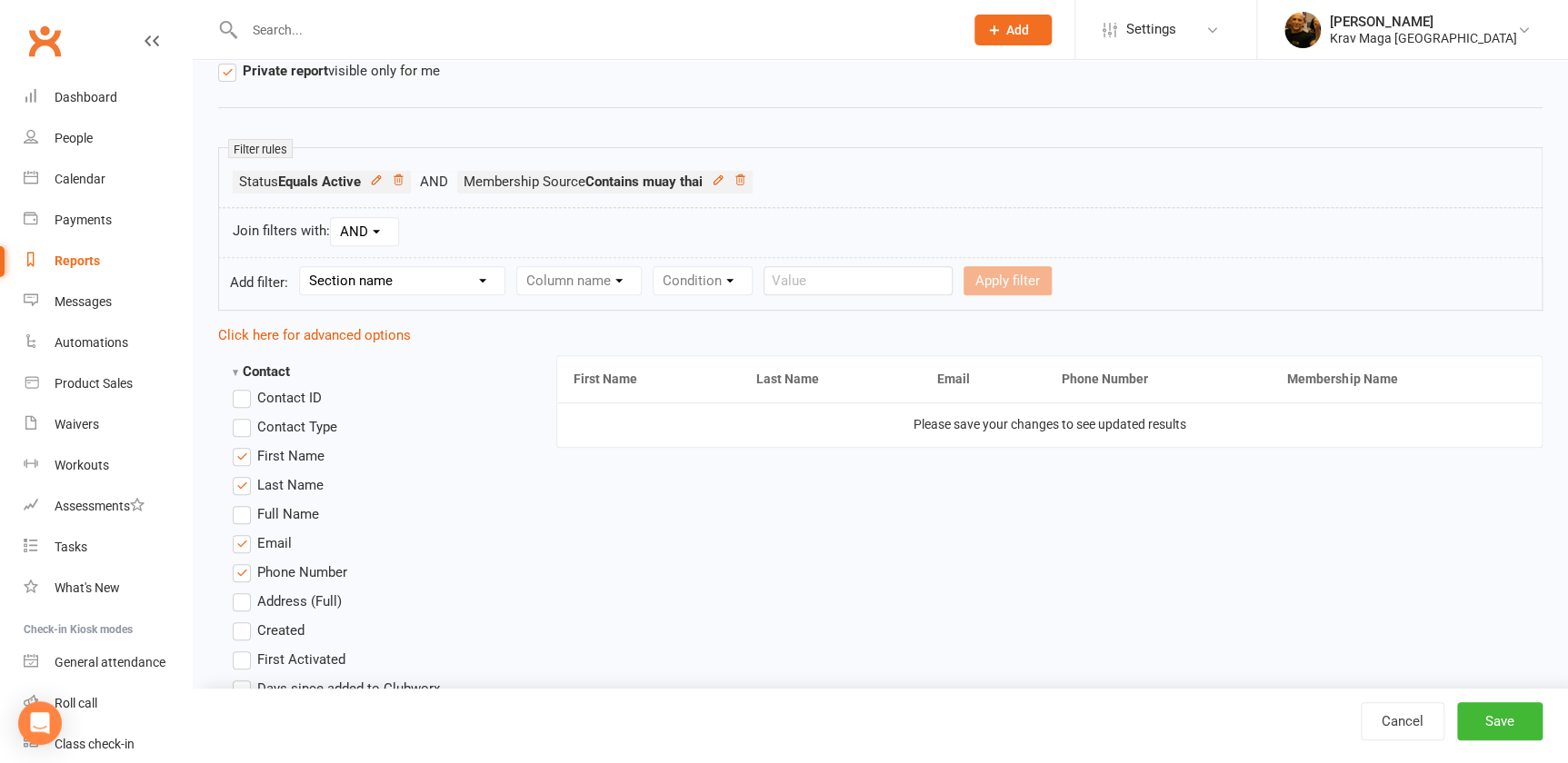
scroll to position [164, 0]
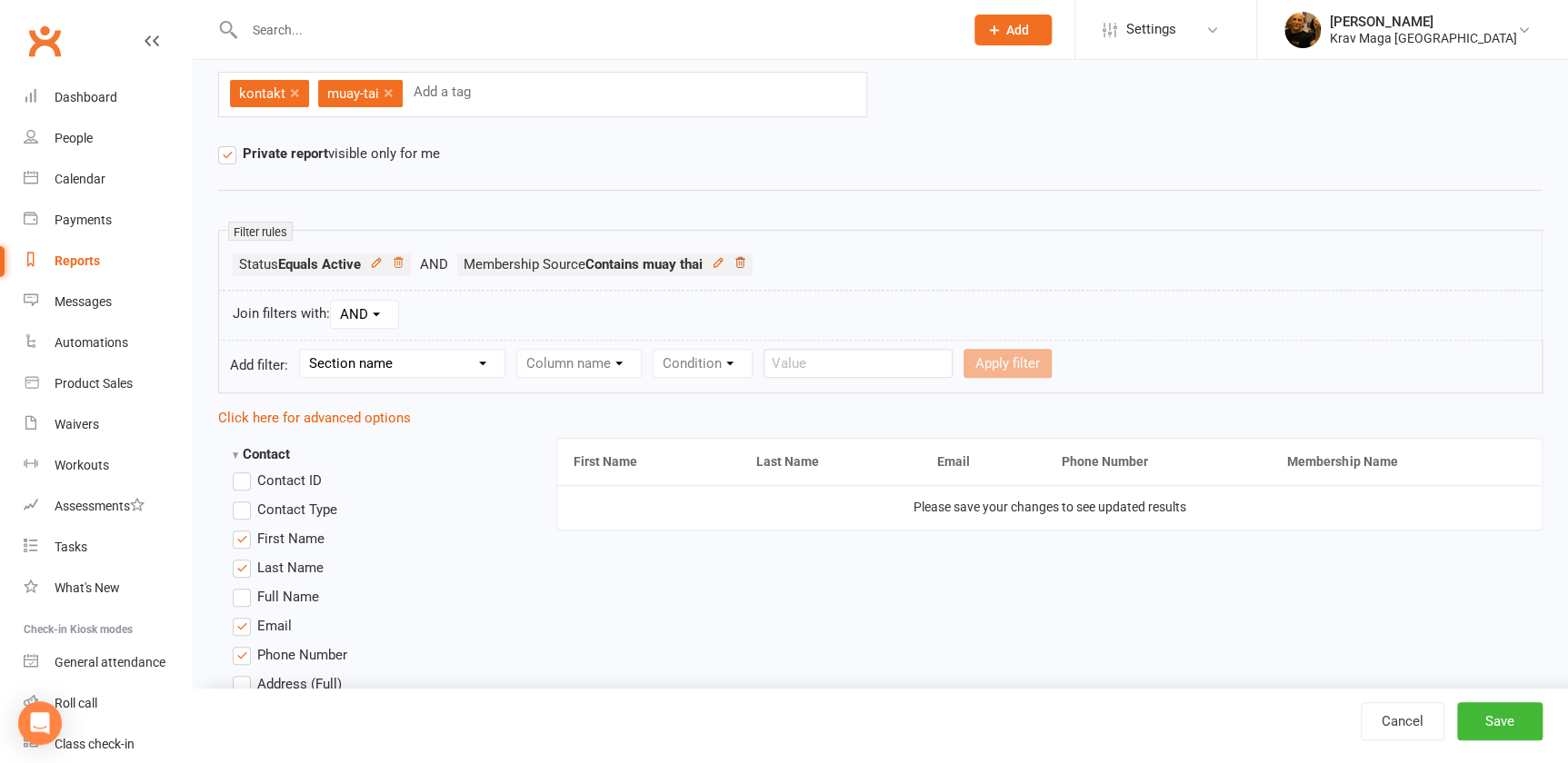
click at [746, 259] on icon at bounding box center [740, 262] width 13 height 13
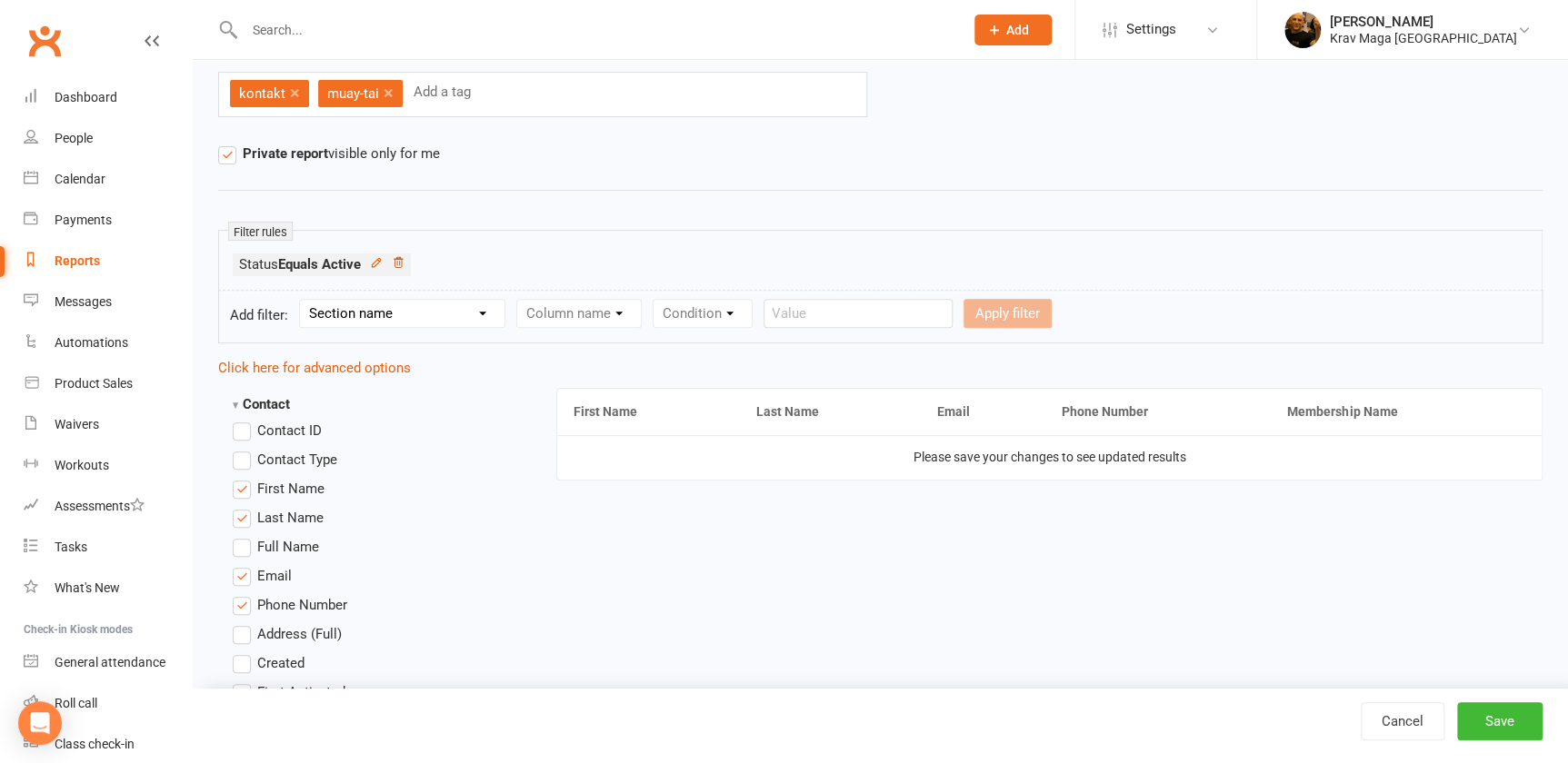
click at [404, 260] on icon at bounding box center [397, 262] width 13 height 13
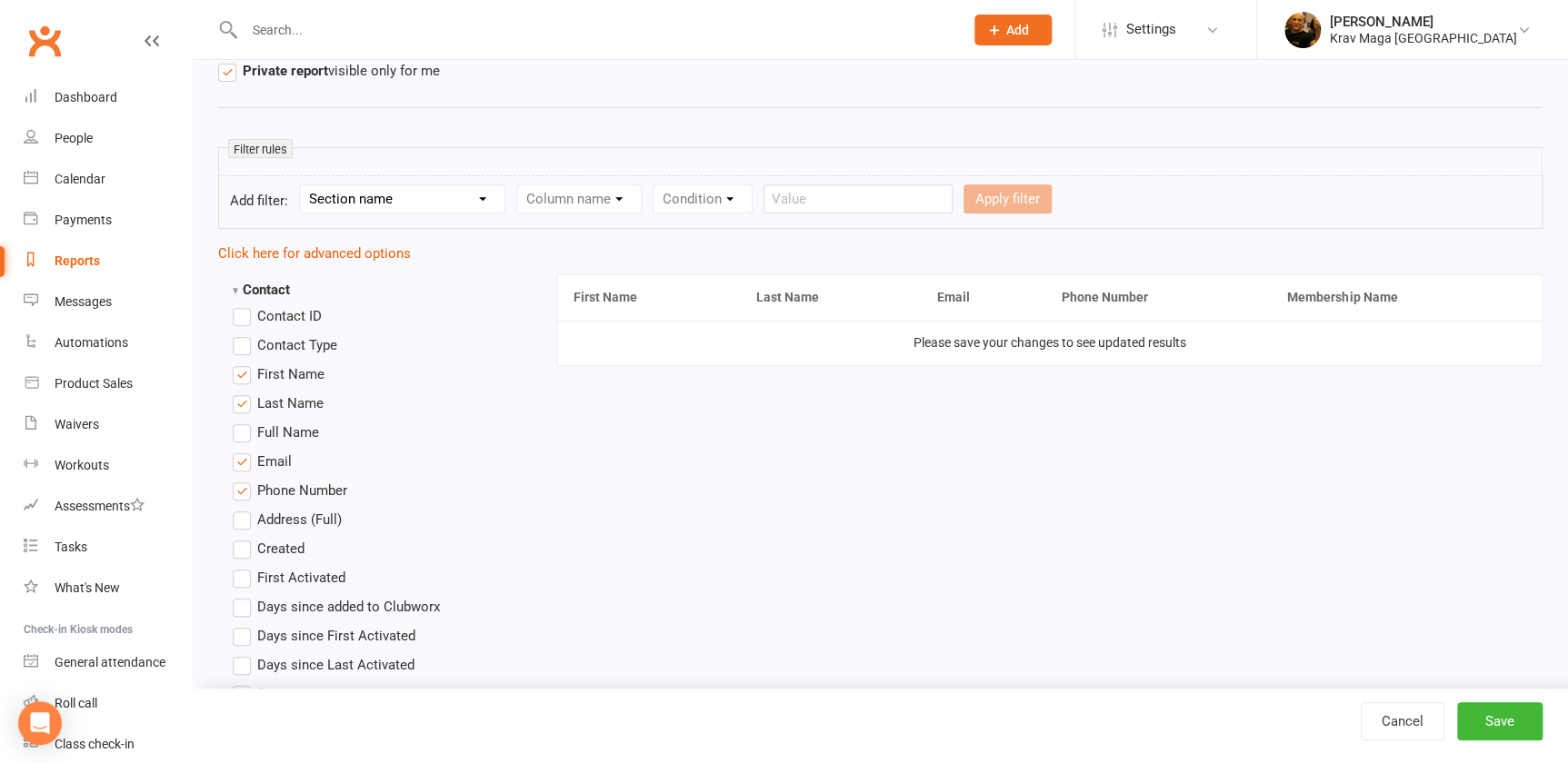
scroll to position [0, 0]
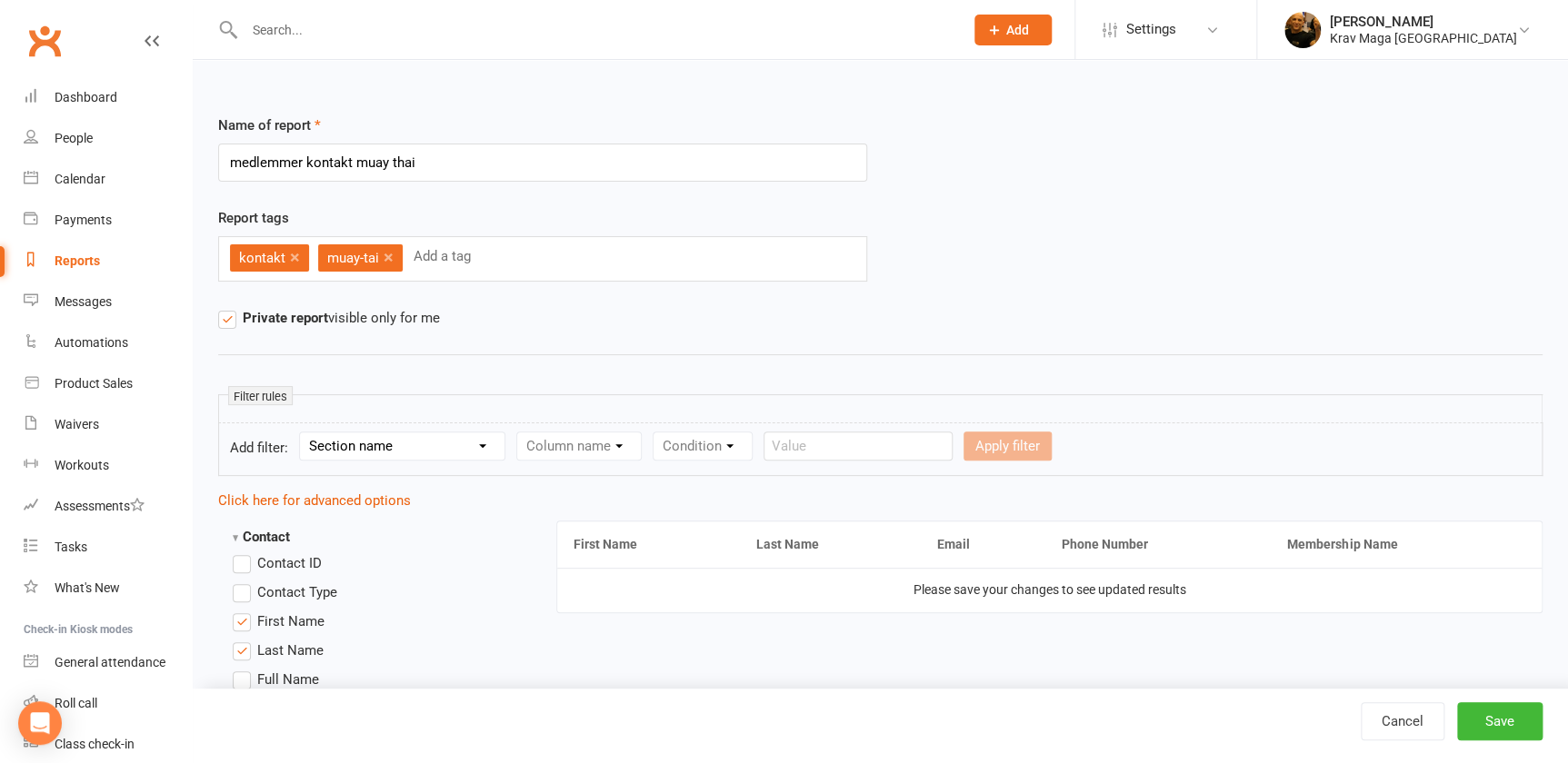
click at [392, 254] on link "×" at bounding box center [389, 256] width 10 height 29
click at [291, 253] on link "×" at bounding box center [295, 256] width 10 height 29
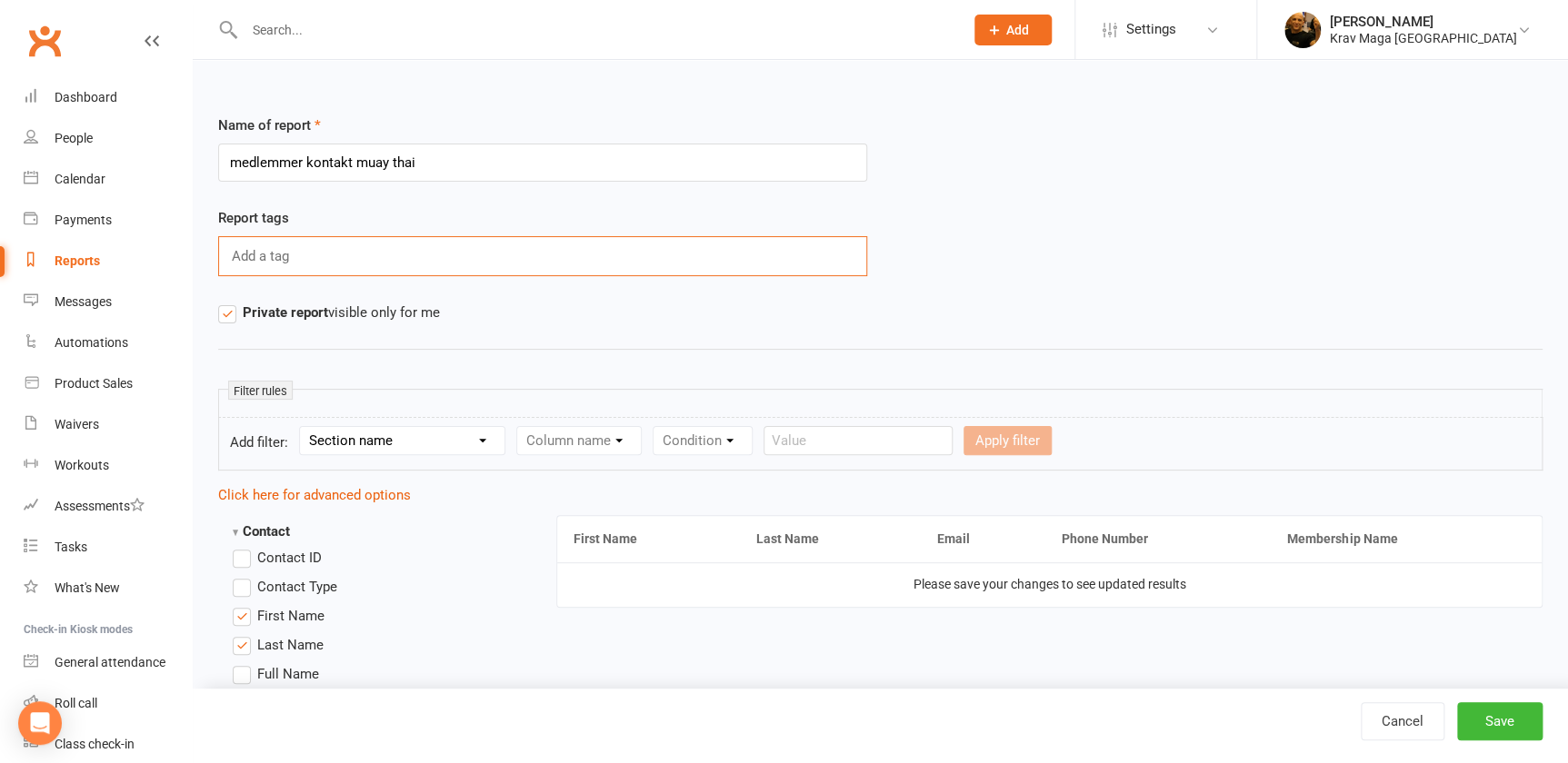
click at [276, 254] on input "text" at bounding box center [263, 256] width 65 height 24
type input "kontakt"
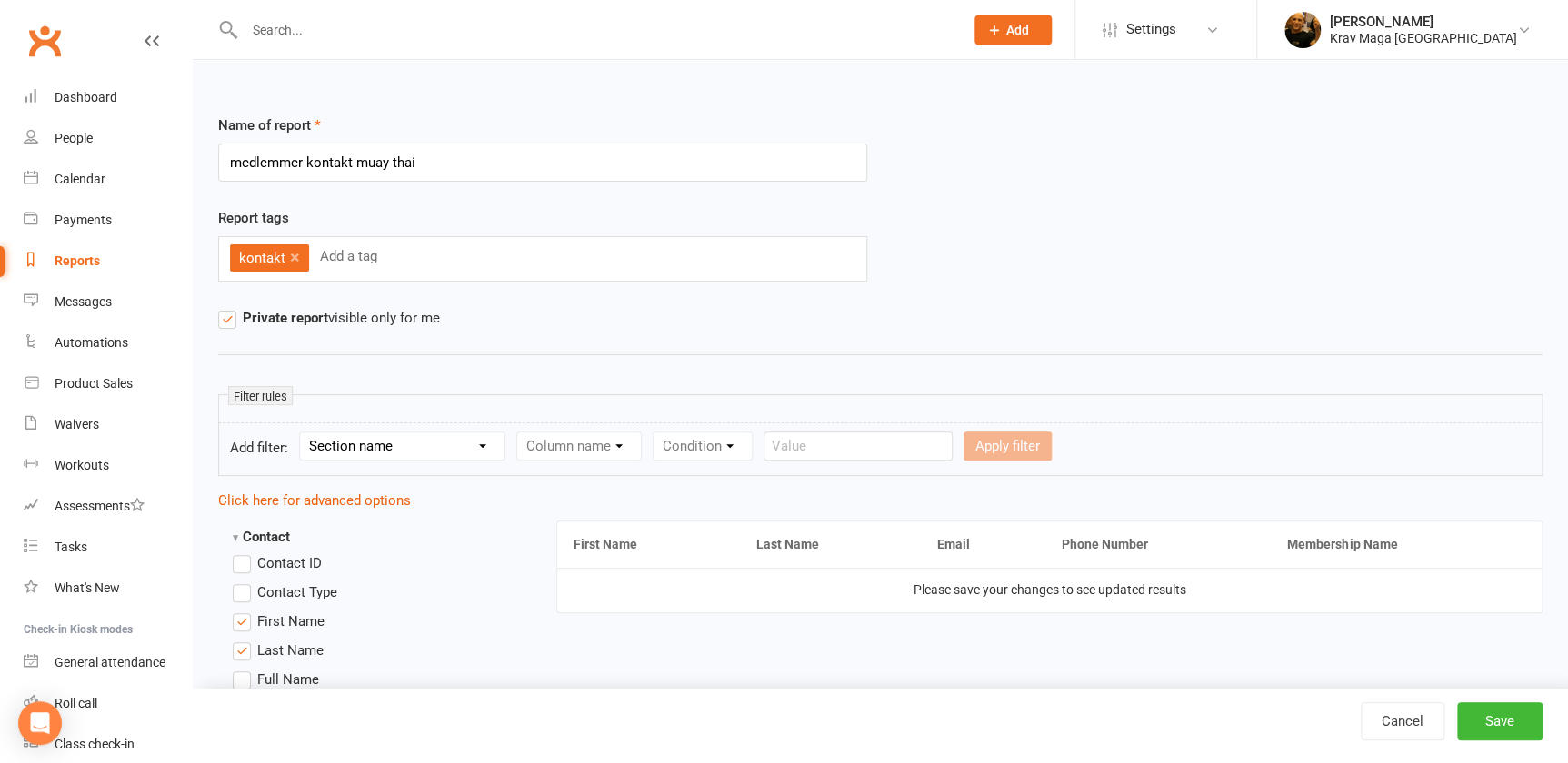
click at [561, 351] on hr at bounding box center [880, 354] width 1324 height 22
click at [566, 351] on hr at bounding box center [880, 354] width 1324 height 22
click at [293, 257] on link "×" at bounding box center [295, 256] width 10 height 29
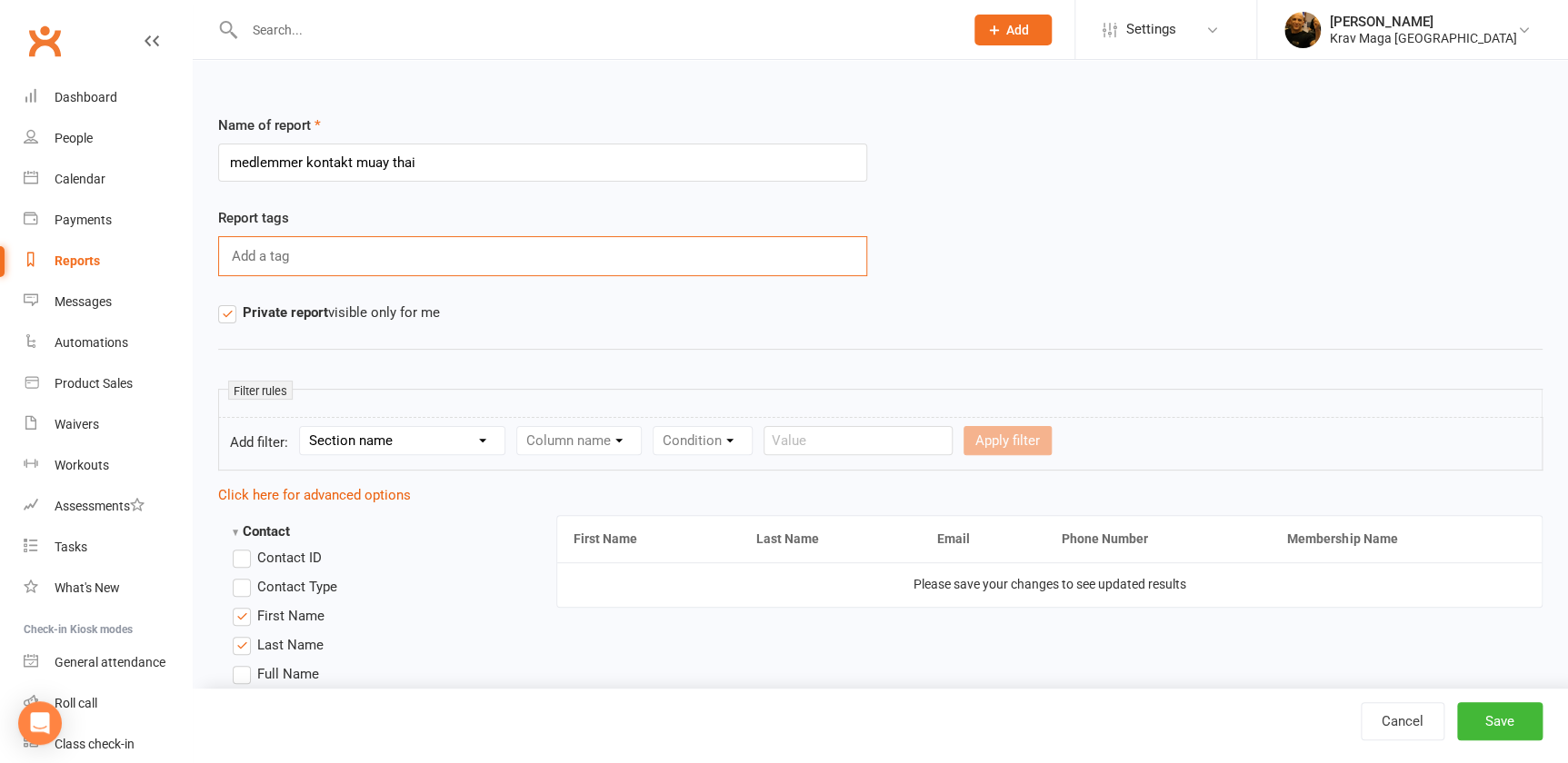
type input "m"
type input "Muay thai"
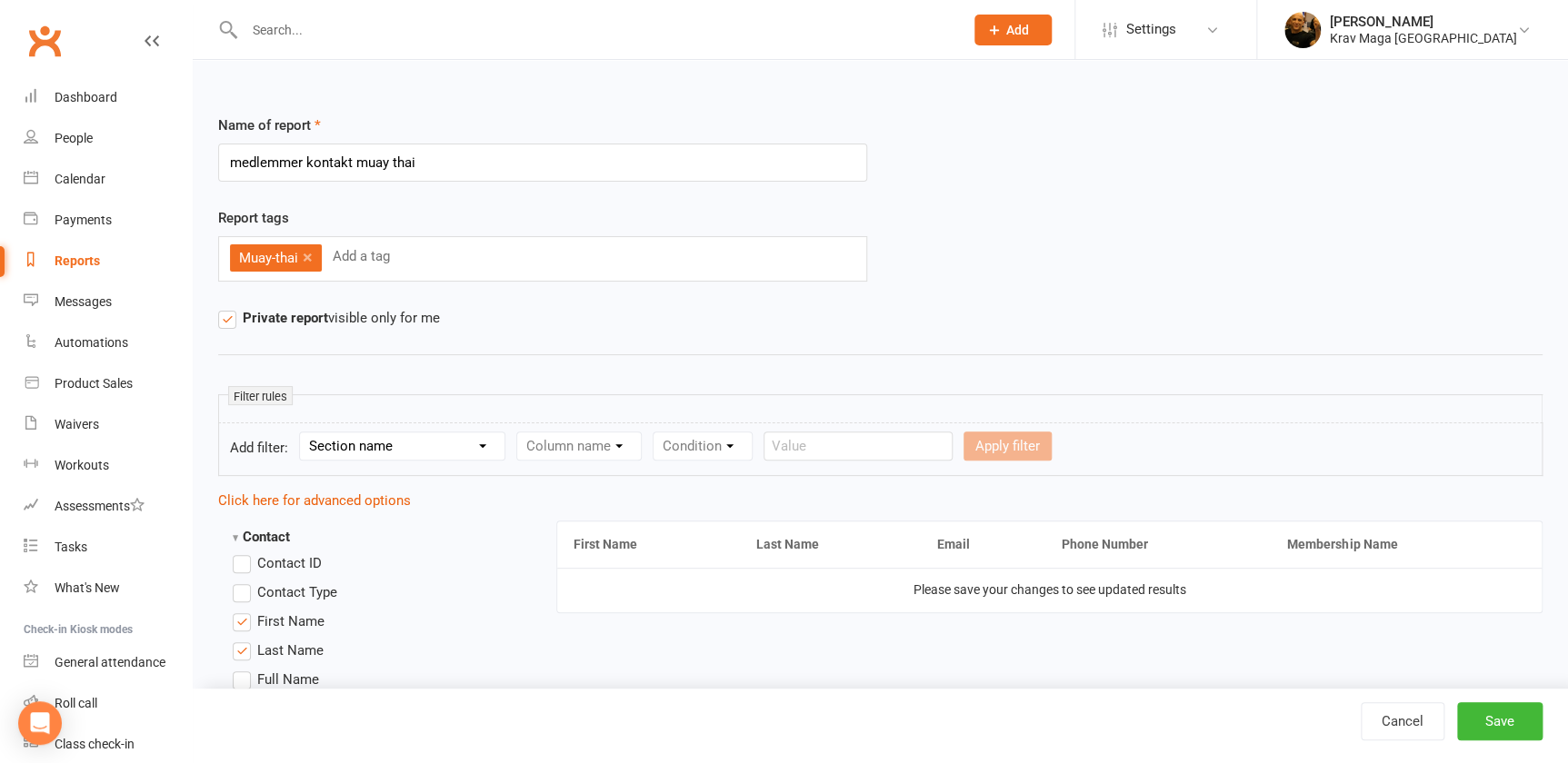
drag, startPoint x: 895, startPoint y: 241, endPoint x: 911, endPoint y: 257, distance: 22.6
click at [896, 243] on div "Report tags Muay-thai × Add a tag" at bounding box center [880, 257] width 1351 height 100
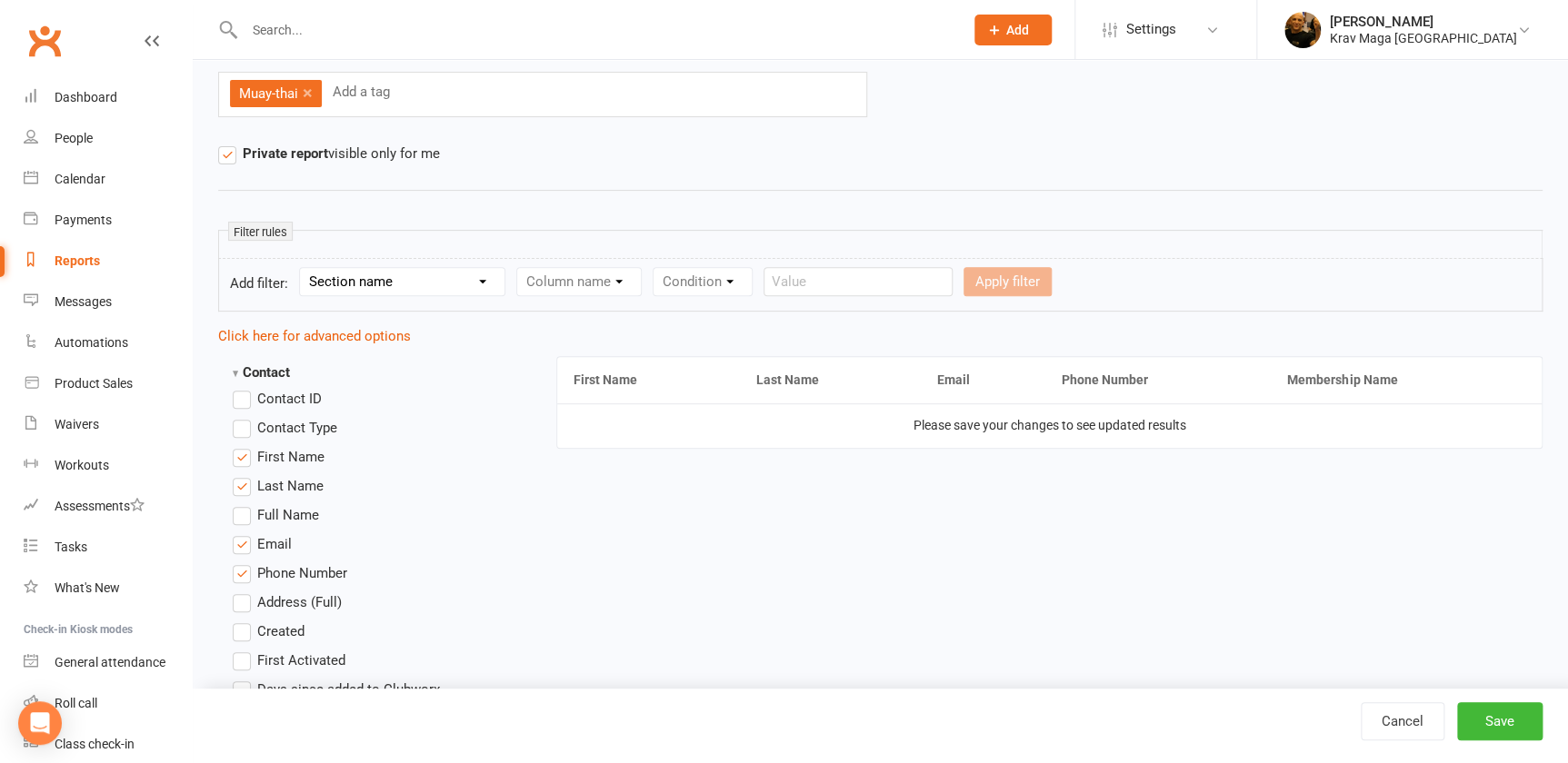
scroll to position [247, 0]
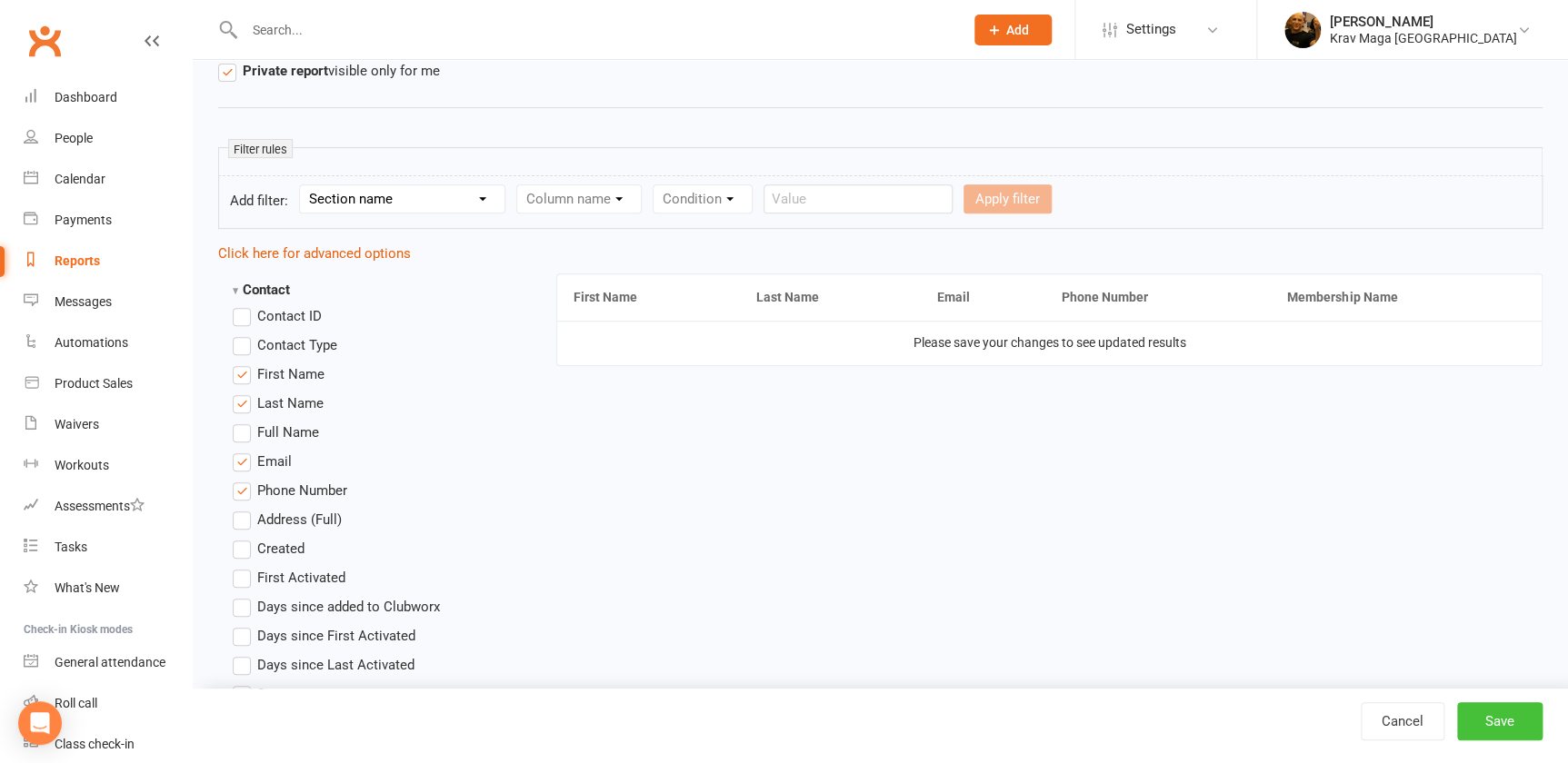
click at [1493, 718] on button "Save" at bounding box center [1499, 721] width 85 height 39
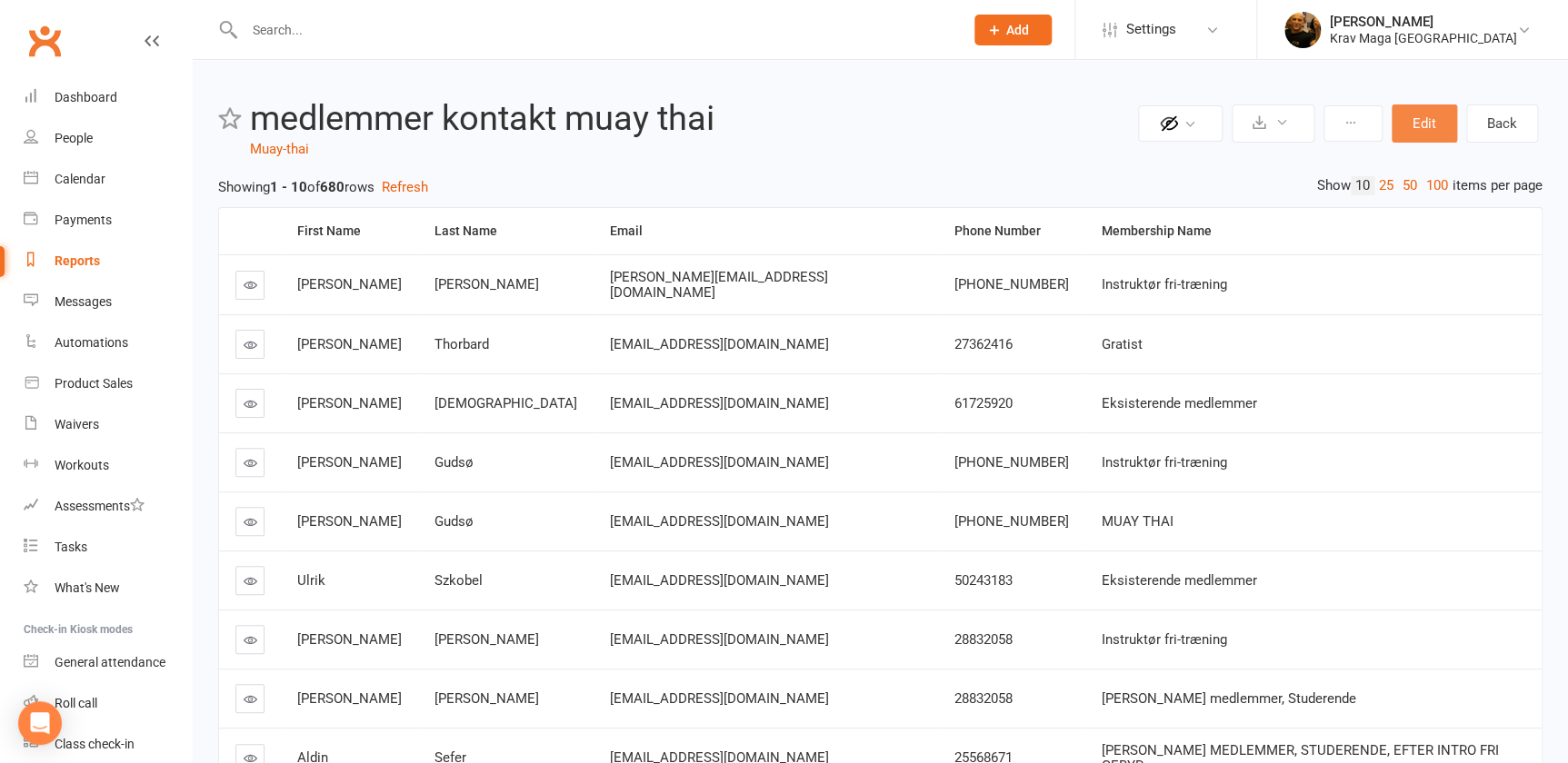
click at [1415, 115] on button "Edit" at bounding box center [1424, 124] width 65 height 39
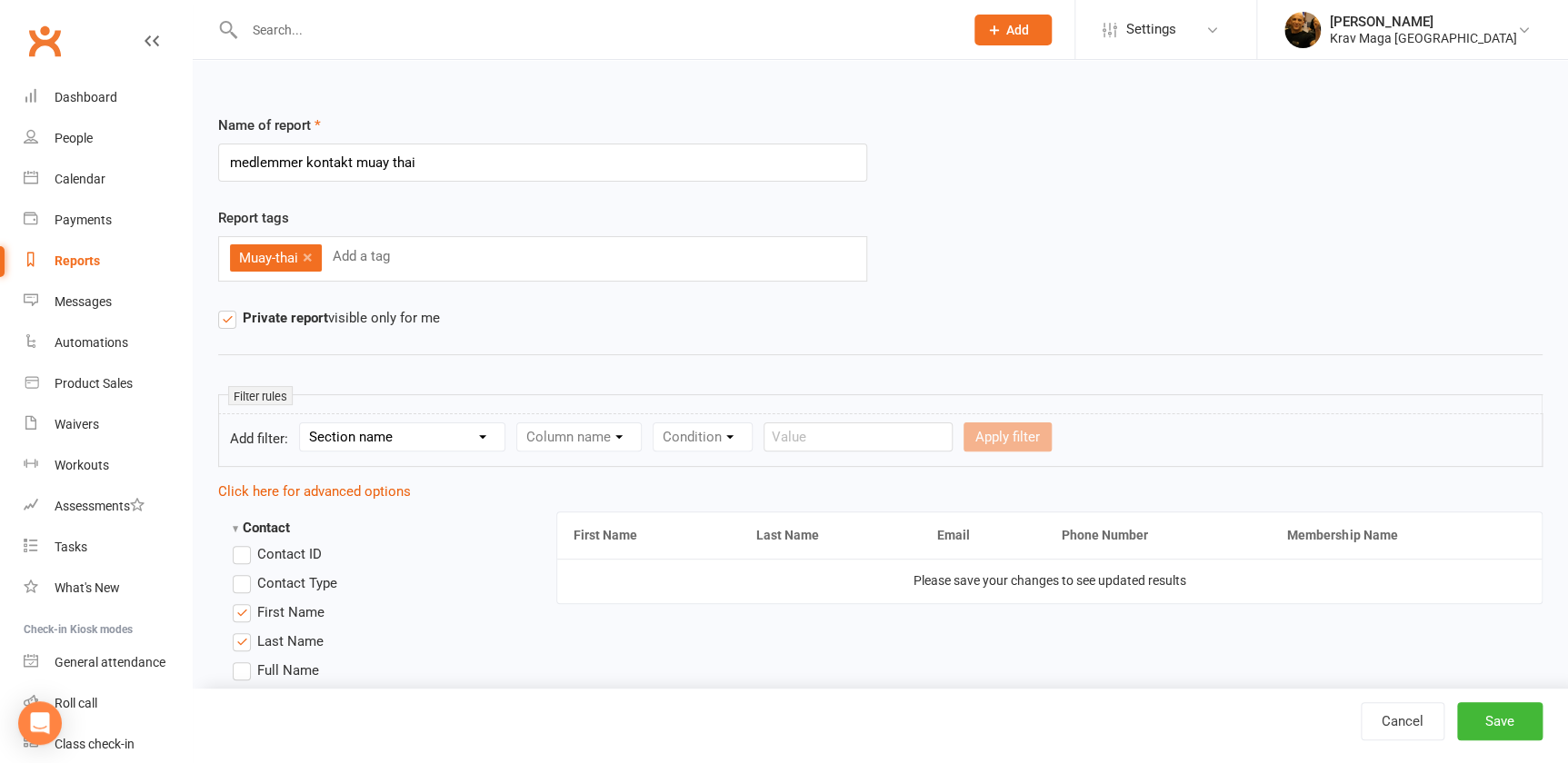
click at [490, 433] on select "Section name Contact Attendance Aggregate Payment Booking Waitlist Attendees Ca…" at bounding box center [401, 437] width 205 height 28
select select "0"
click at [305, 423] on select "Section name Contact Attendance Aggregate Payment Booking Waitlist Attendees Ca…" at bounding box center [401, 437] width 205 height 28
click at [946, 433] on select "Column name Contact Type First Name Last Name Full Name Email Phone Number Addr…" at bounding box center [733, 437] width 432 height 28
select select "0"
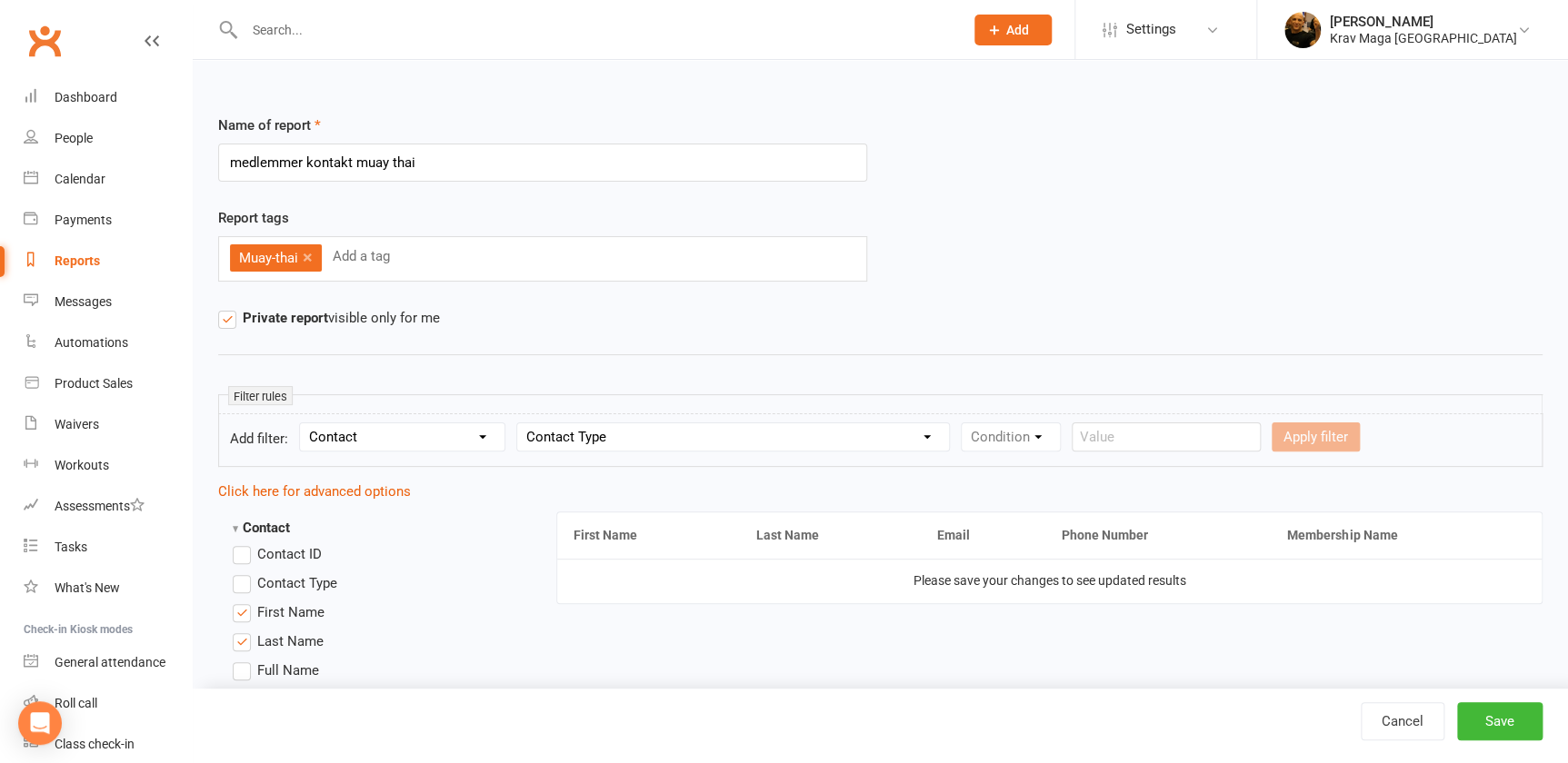
click at [525, 423] on select "Column name Contact Type First Name Last Name Full Name Email Phone Number Addr…" at bounding box center [733, 437] width 432 height 28
click at [1171, 435] on select "Condition Equals Does not equal Contains Does not contain Is blank or does not …" at bounding box center [1065, 437] width 209 height 28
select select "0"
click at [984, 423] on select "Condition Equals Does not equal Contains Does not contain Is blank or does not …" at bounding box center [1065, 437] width 209 height 28
click at [1359, 433] on select "Value Member Prospect Non-attending Contact" at bounding box center [1271, 437] width 176 height 28
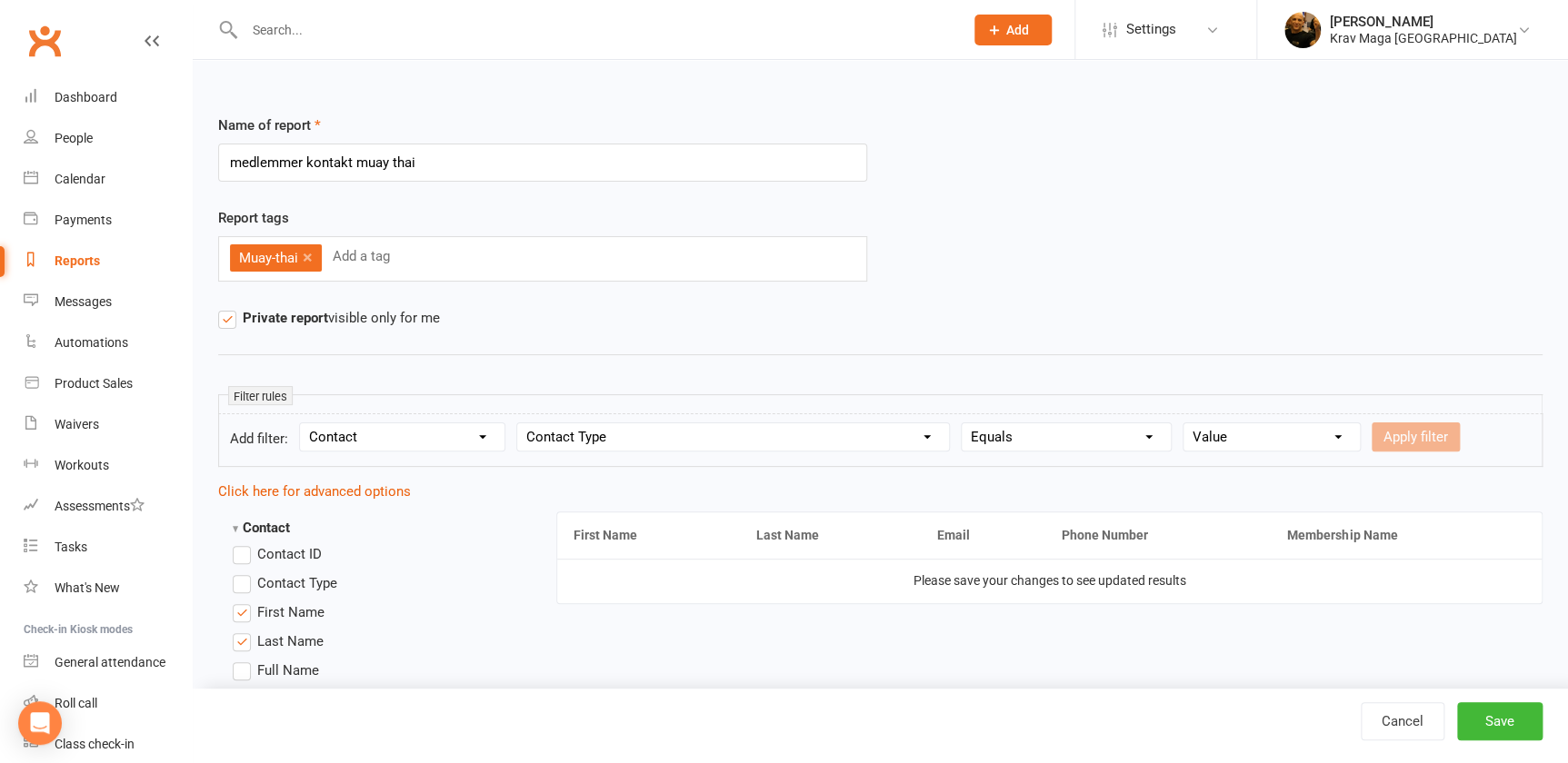
select select "0"
click at [1208, 423] on select "Value Member Prospect Non-attending Contact" at bounding box center [1271, 437] width 176 height 28
click at [1488, 718] on button "Save" at bounding box center [1499, 721] width 85 height 39
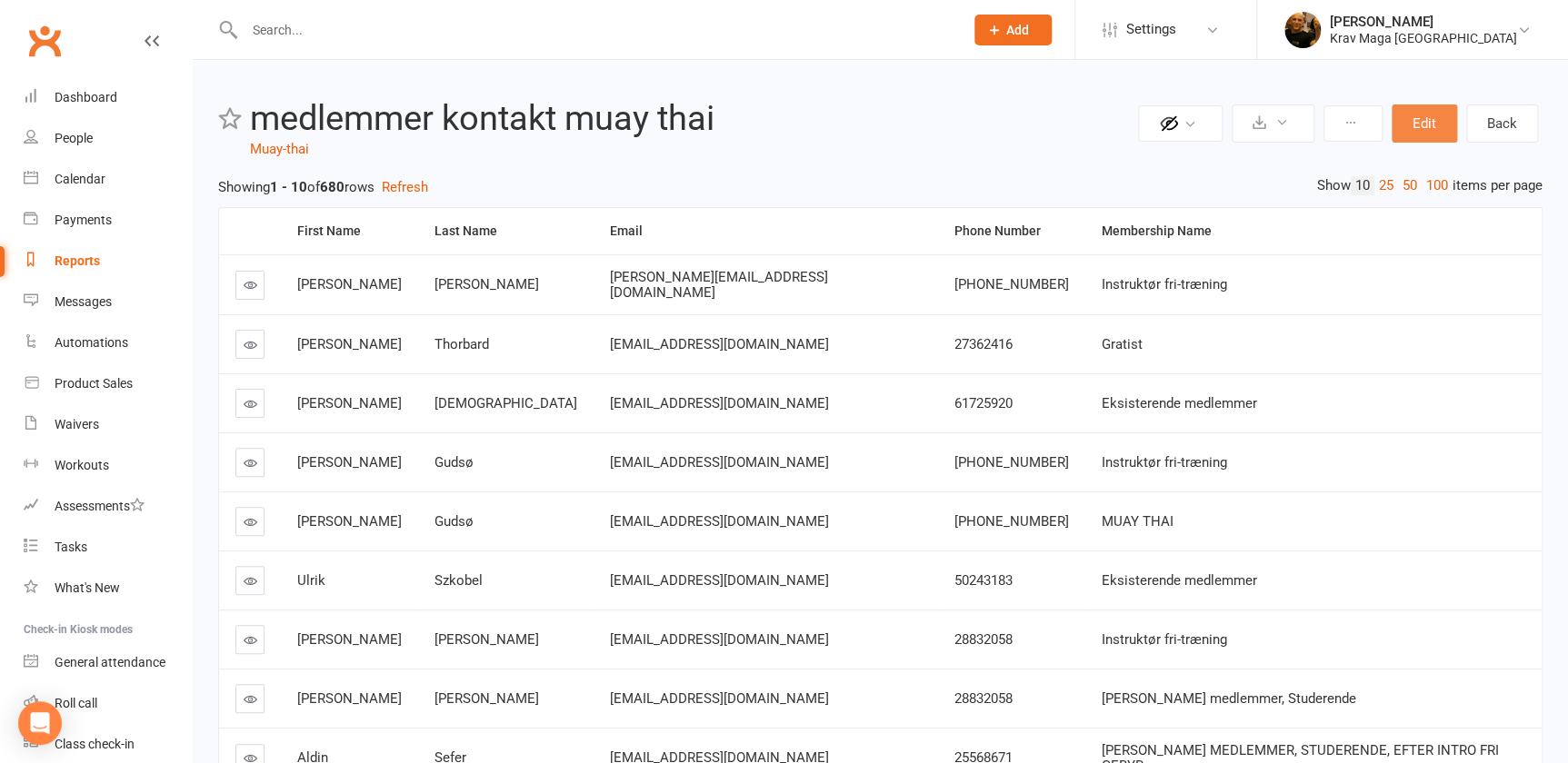
click at [1427, 118] on button "Edit" at bounding box center [1424, 124] width 65 height 39
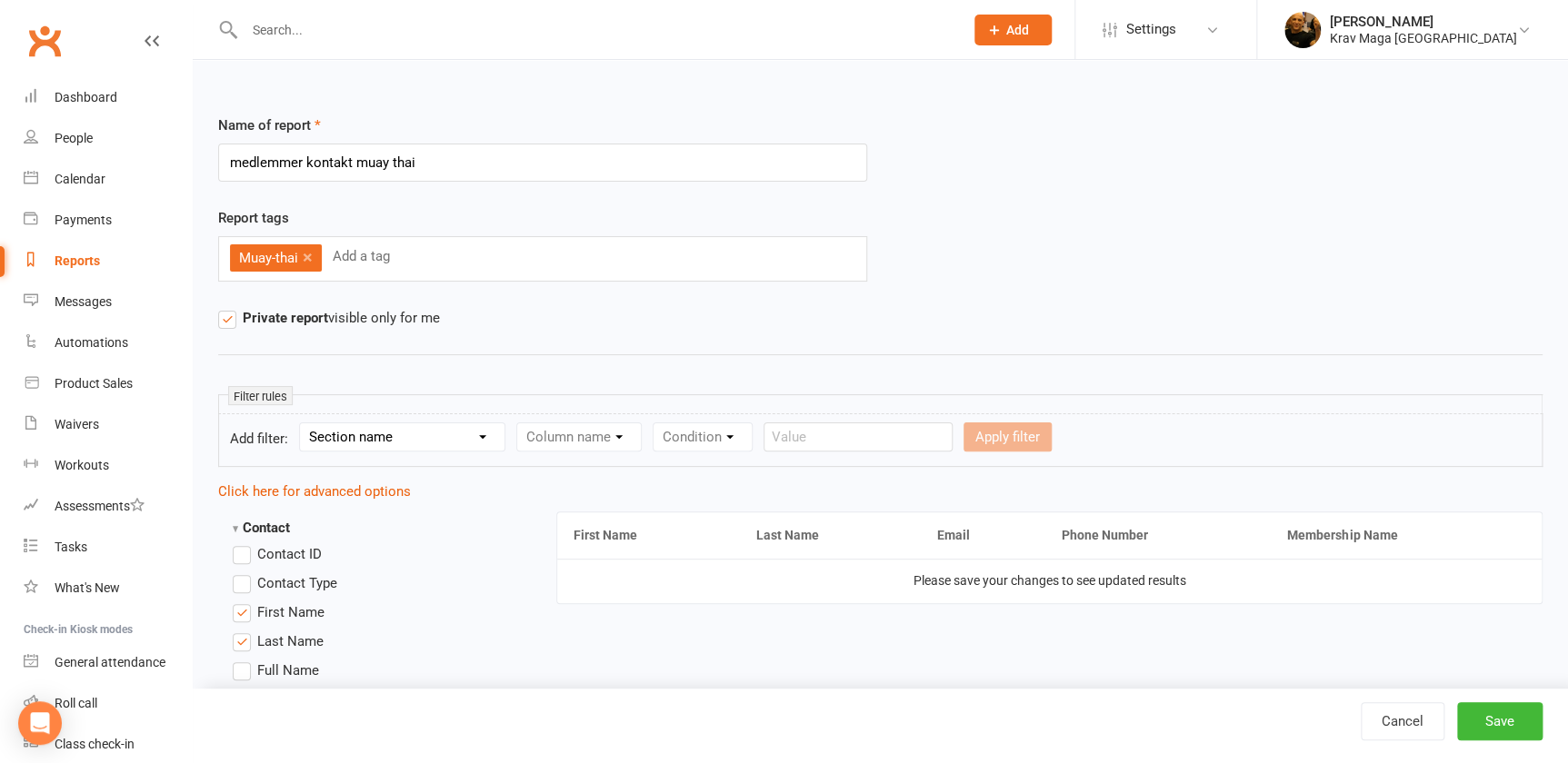
scroll to position [164, 0]
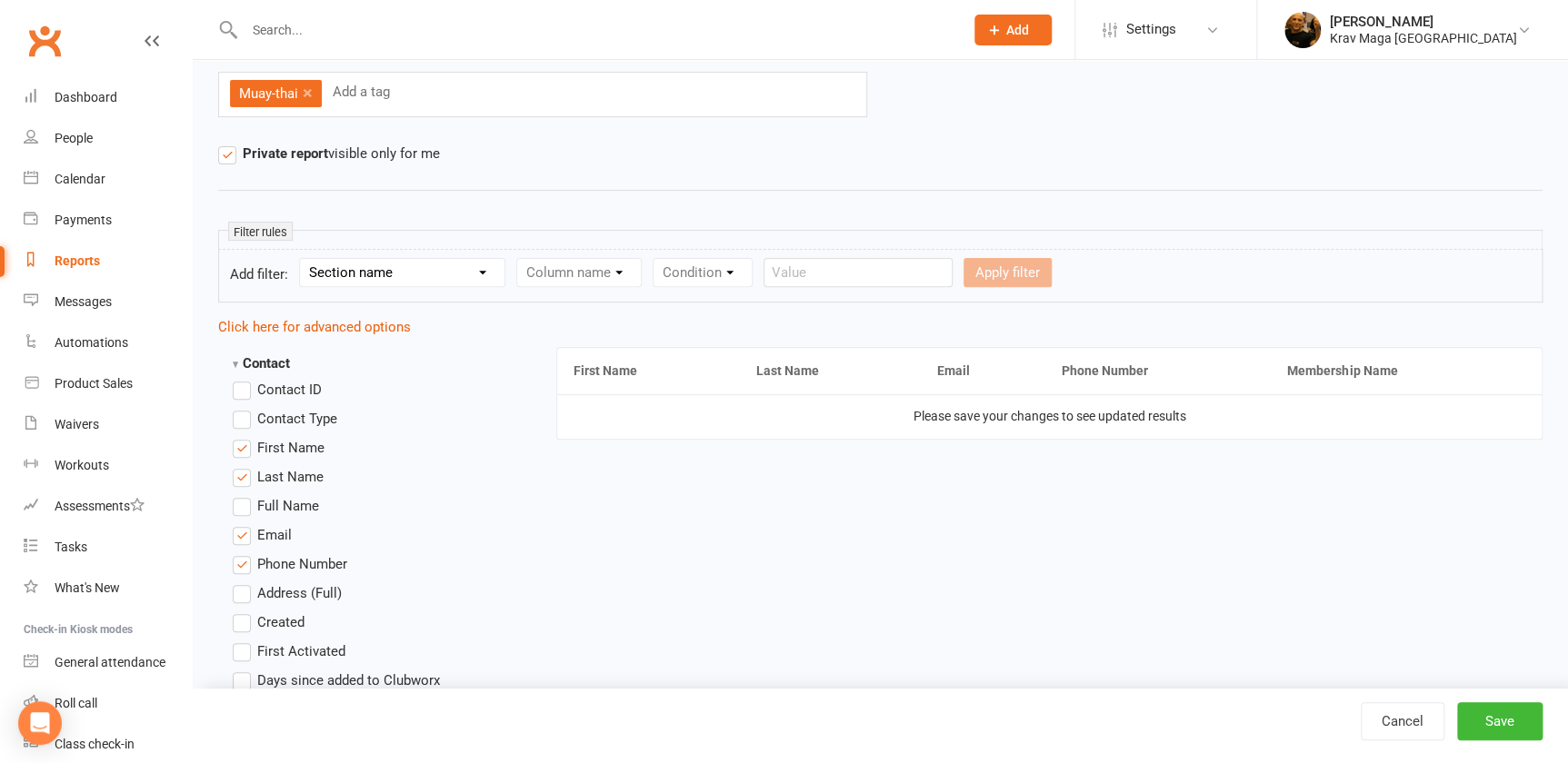
click at [491, 273] on select "Section name Contact Attendance Aggregate Payment Booking Waitlist Attendees Ca…" at bounding box center [401, 273] width 205 height 28
click at [82, 264] on div "Reports" at bounding box center [77, 260] width 45 height 15
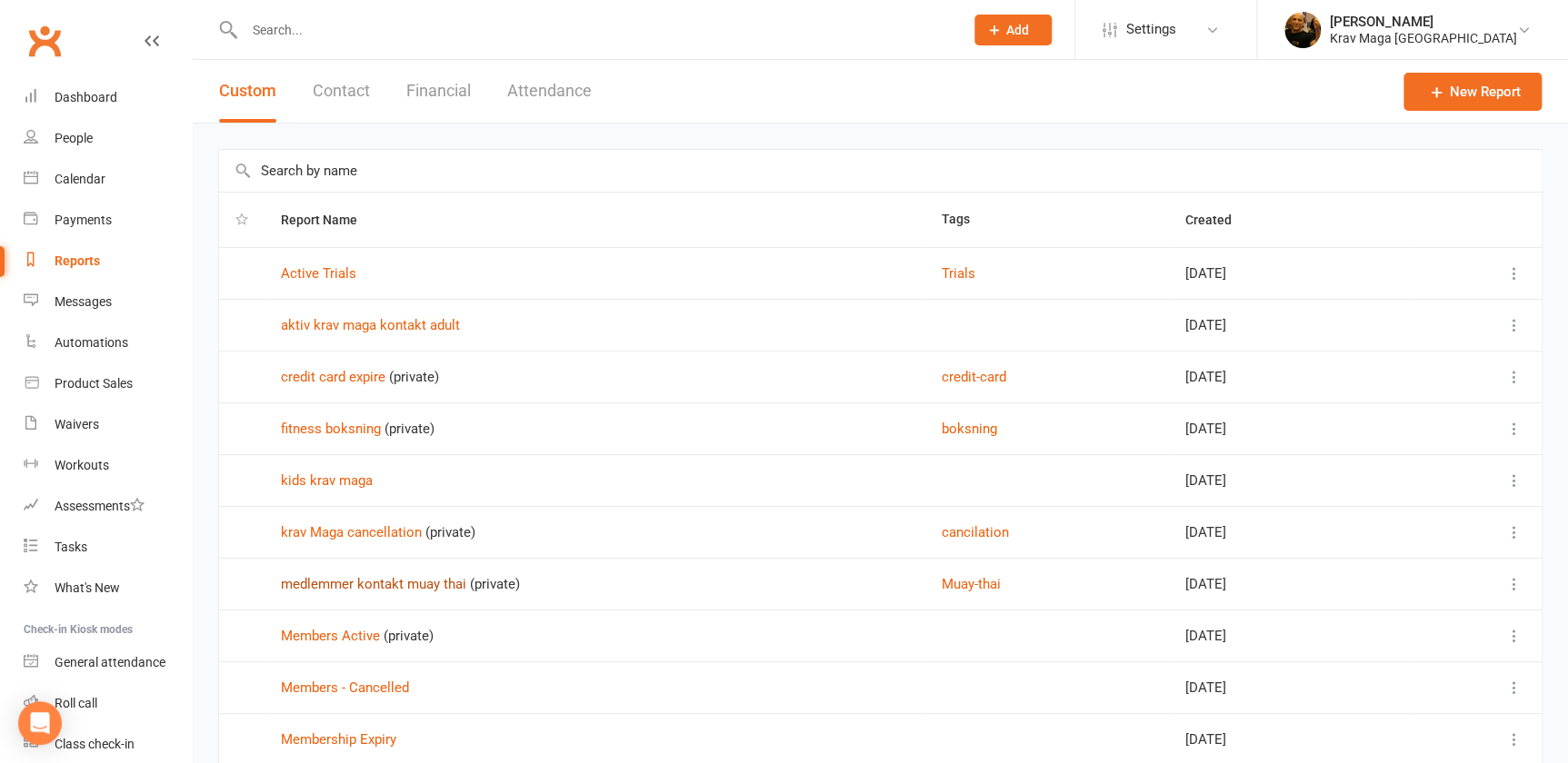
click at [357, 587] on link "medlemmer kontakt muay thai" at bounding box center [374, 584] width 186 height 17
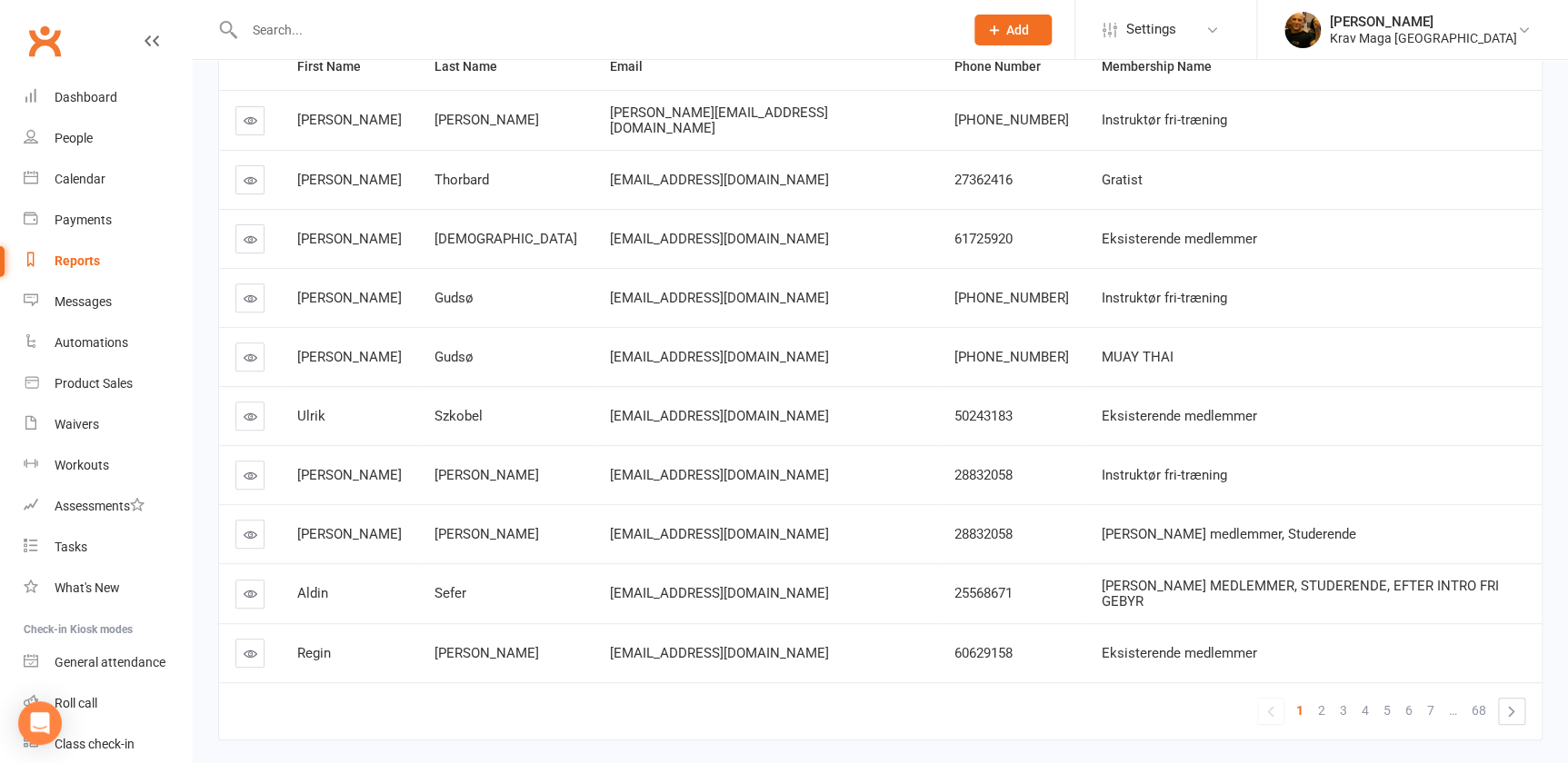
scroll to position [224, 0]
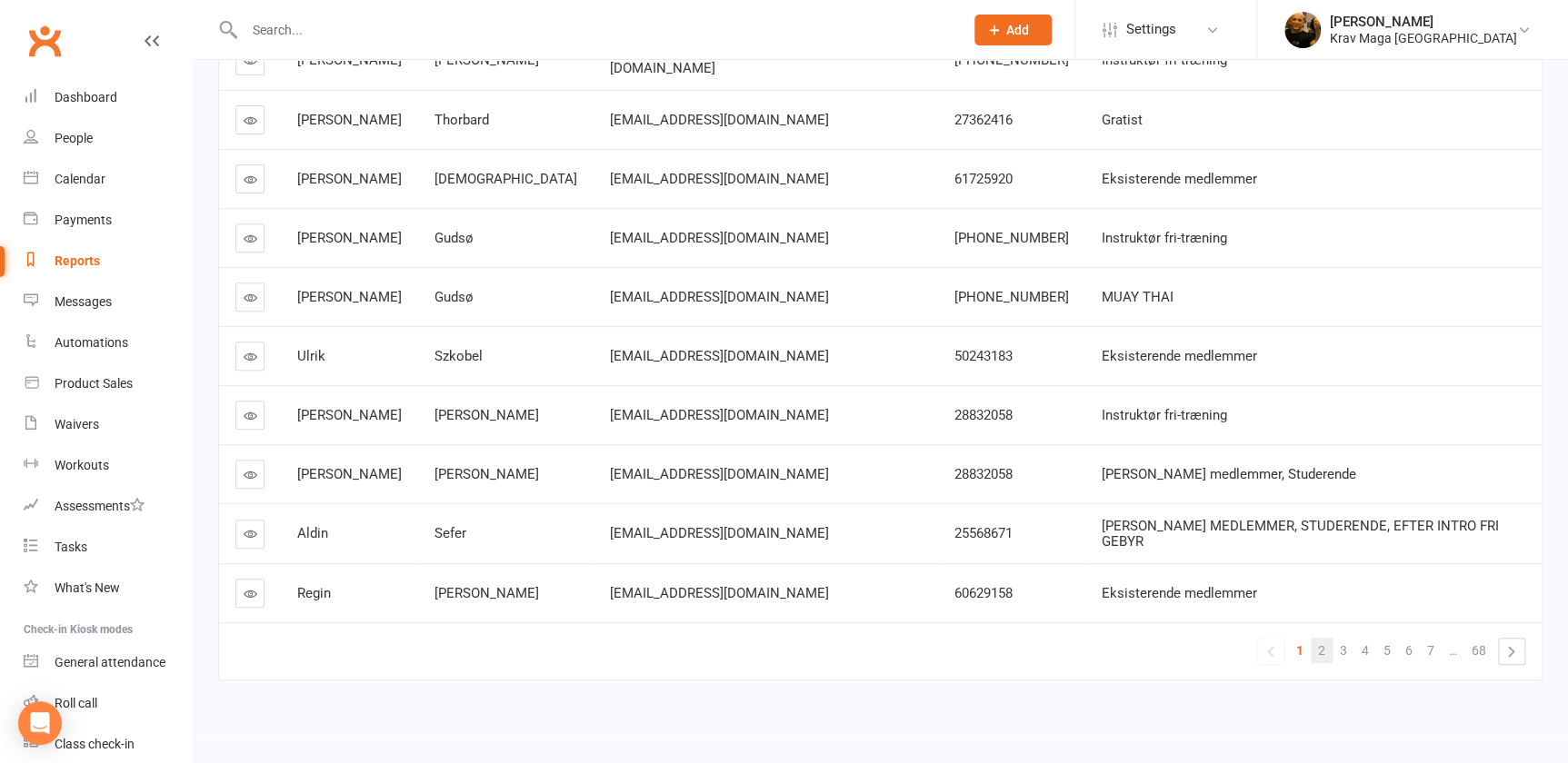
click at [1319, 645] on link "2" at bounding box center [1321, 650] width 22 height 26
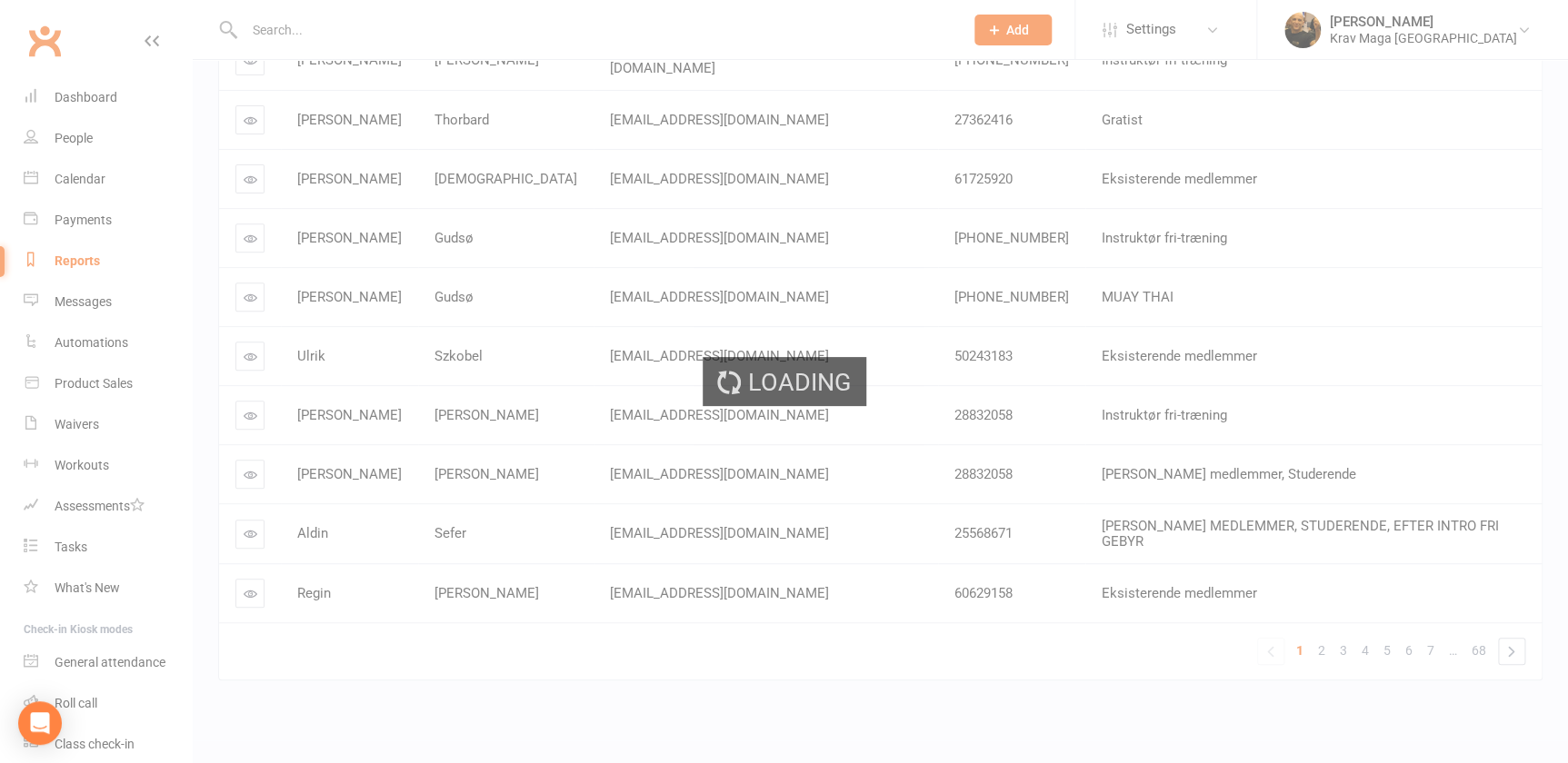
click at [1330, 653] on div "Loading" at bounding box center [784, 382] width 1568 height 763
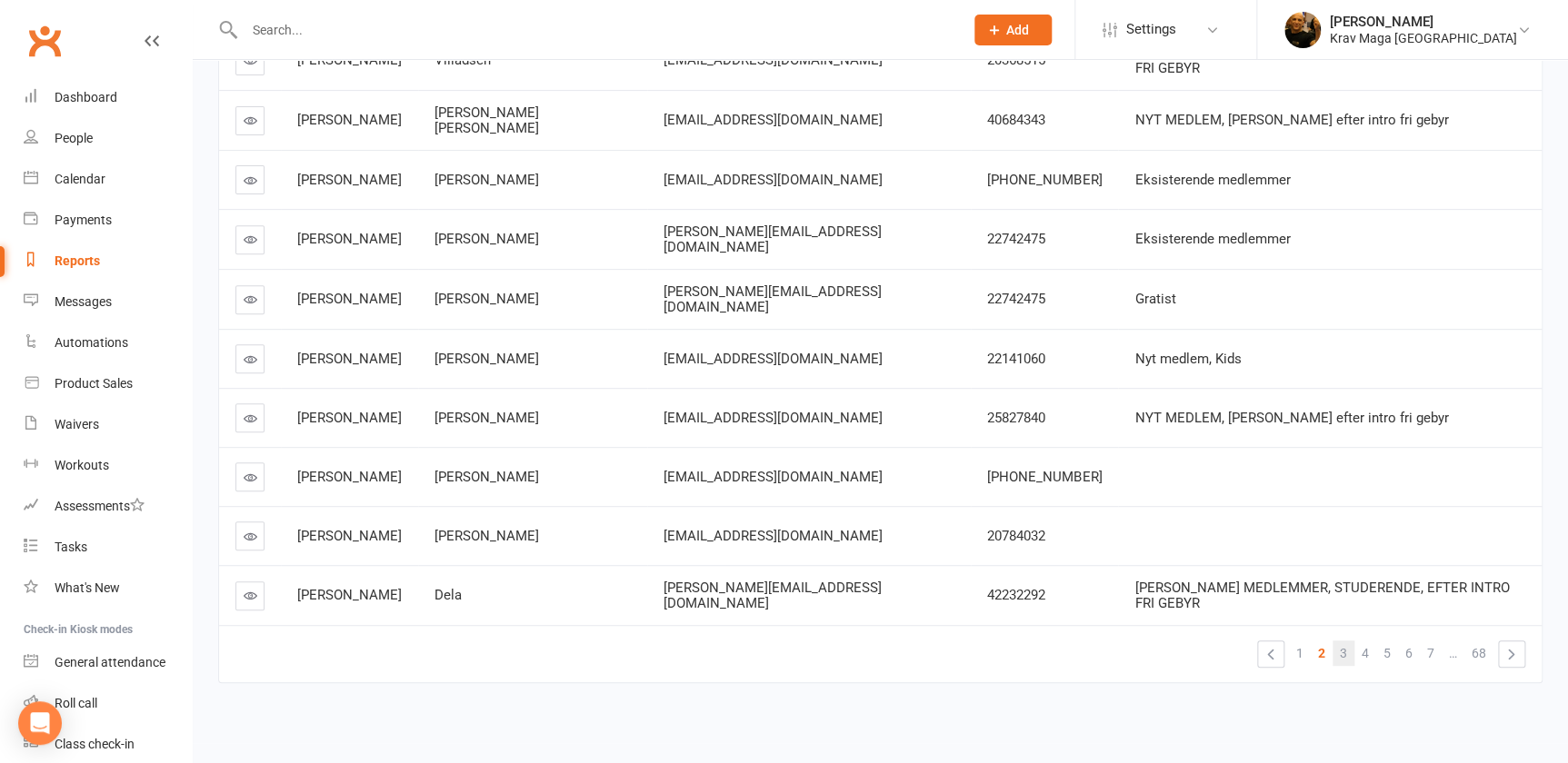
click at [1345, 640] on span "3" at bounding box center [1343, 653] width 7 height 26
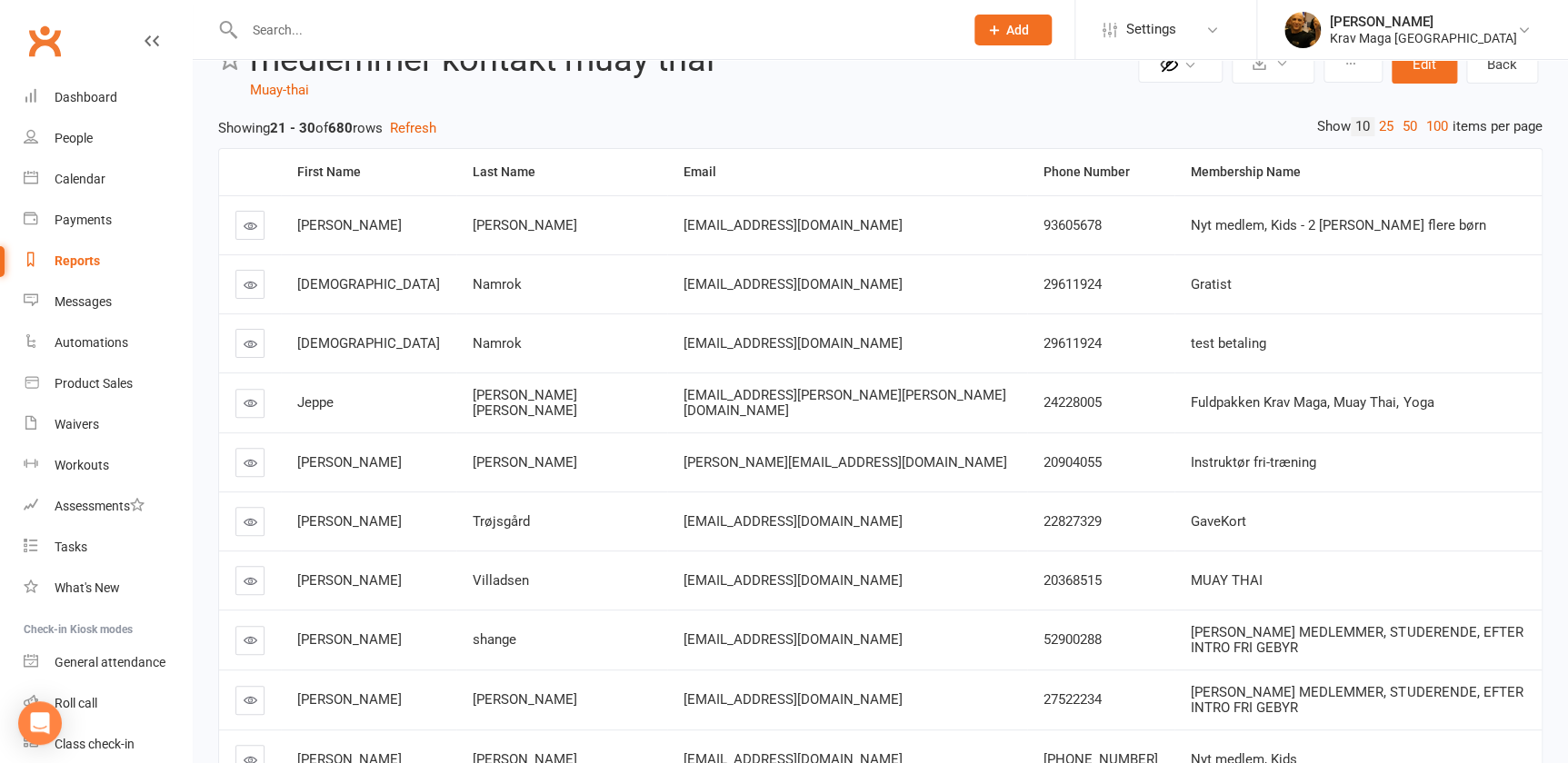
scroll to position [0, 0]
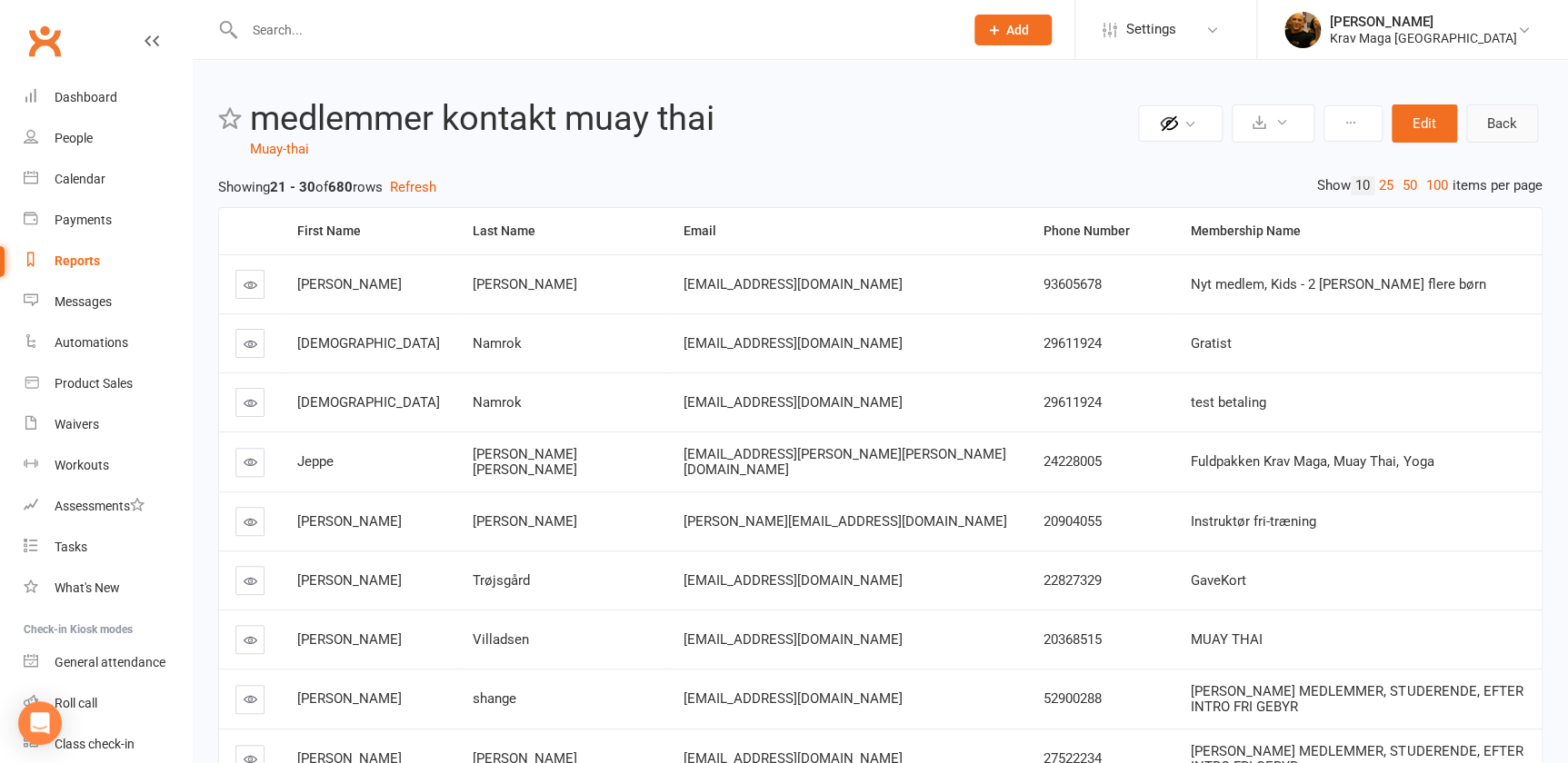
click at [1500, 122] on link "Back" at bounding box center [1502, 124] width 72 height 39
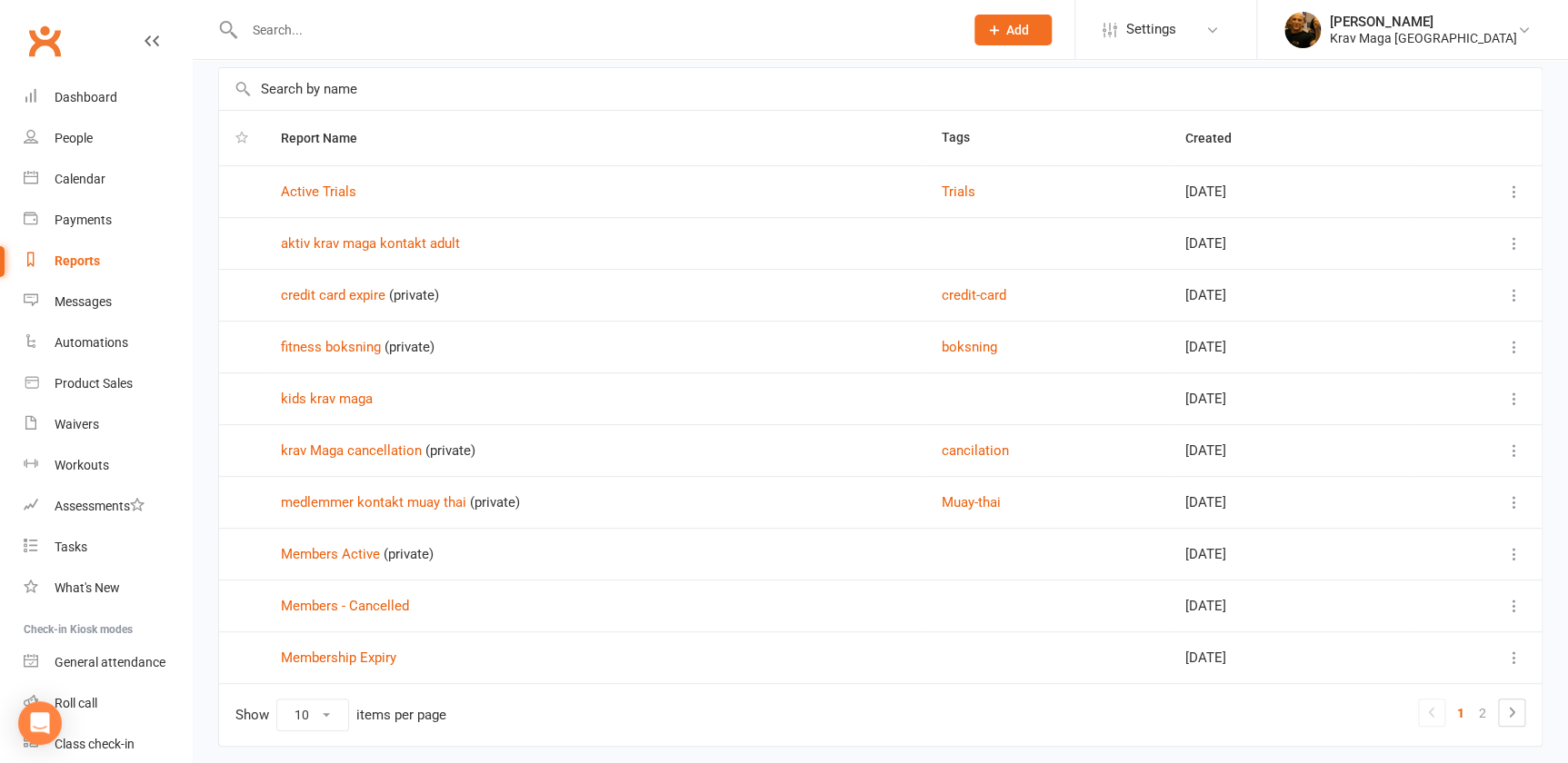
scroll to position [140, 0]
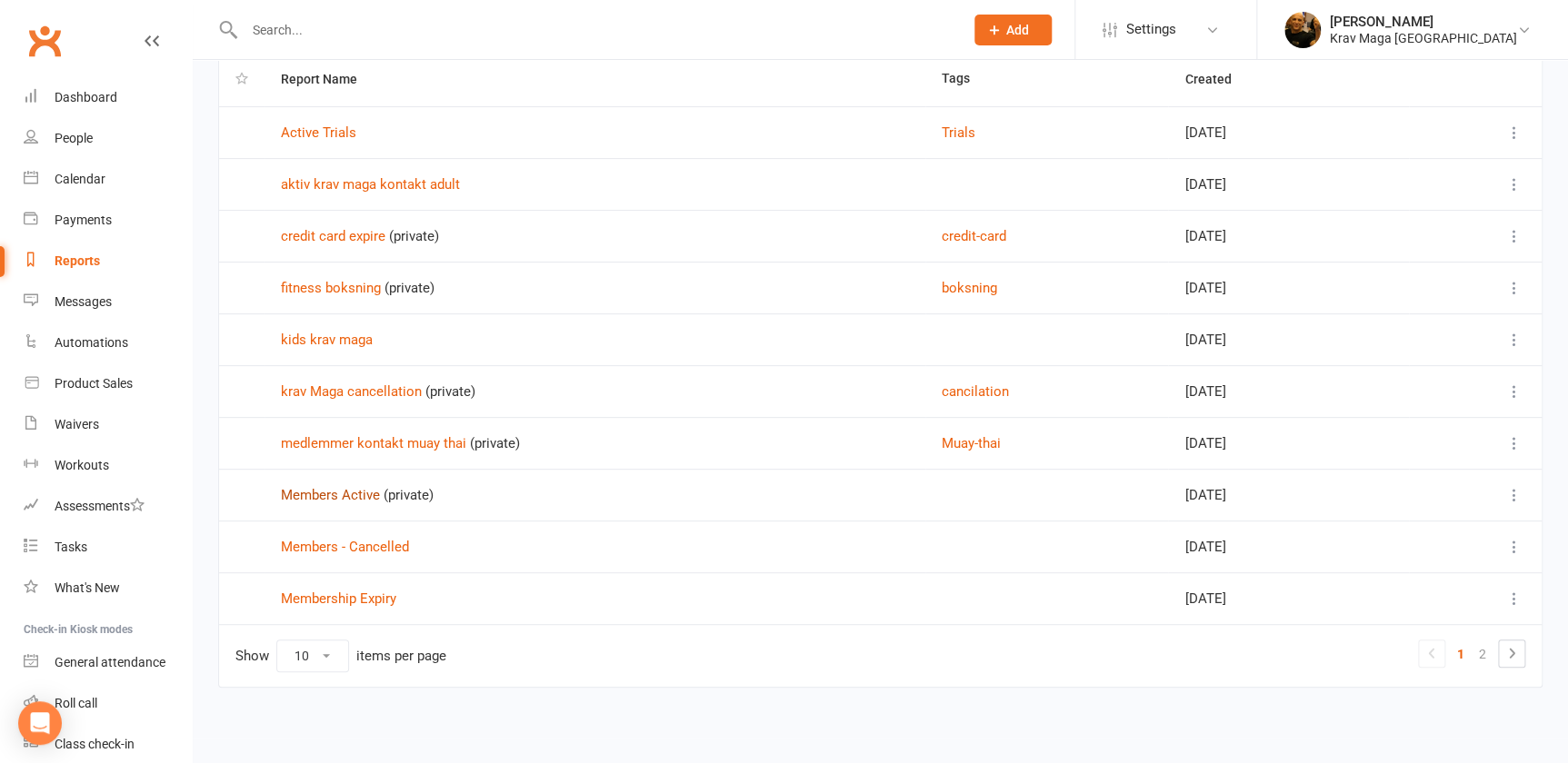
click at [340, 496] on link "Members Active" at bounding box center [330, 495] width 99 height 17
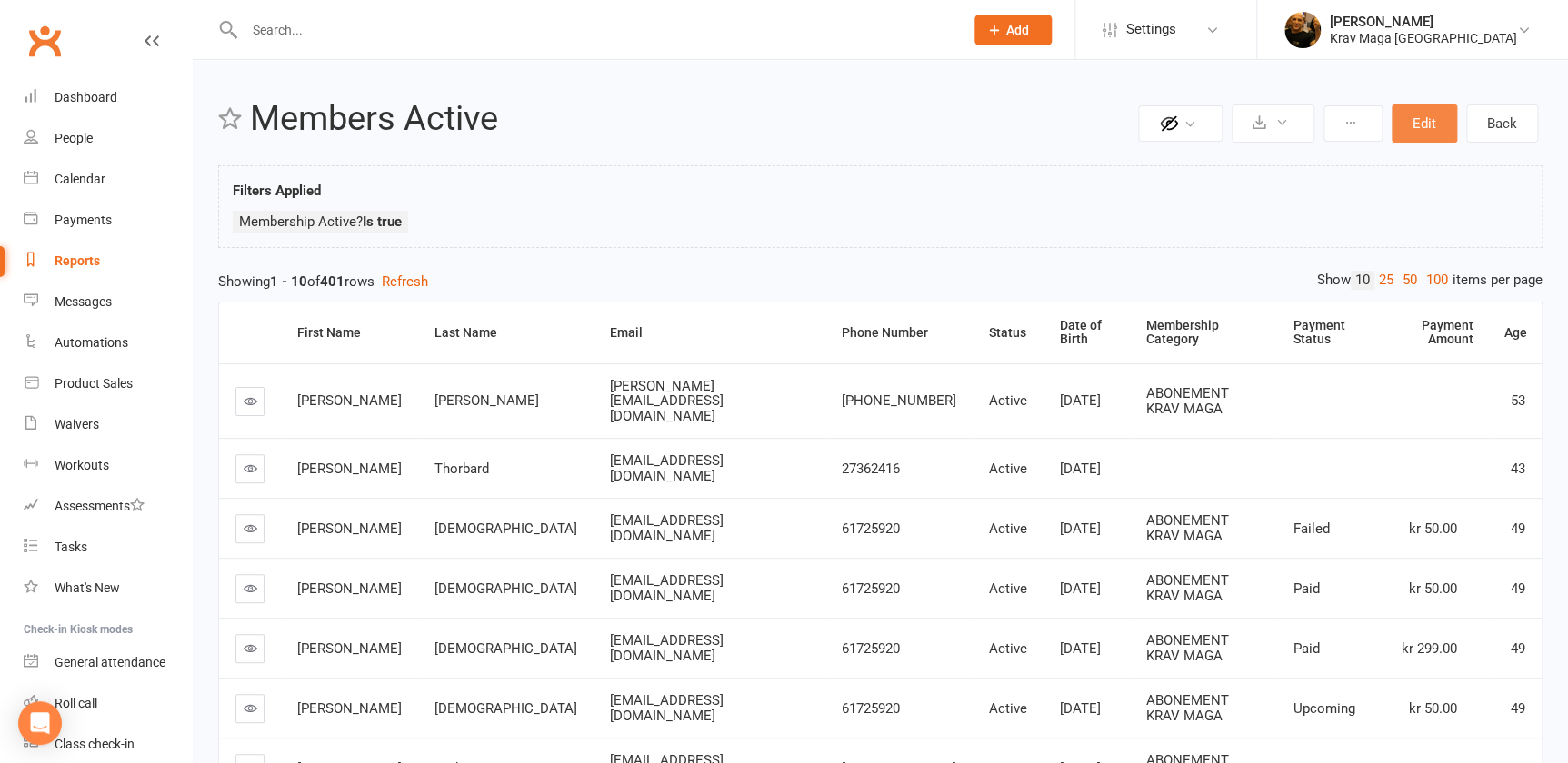
click at [1410, 120] on button "Edit" at bounding box center [1424, 124] width 65 height 39
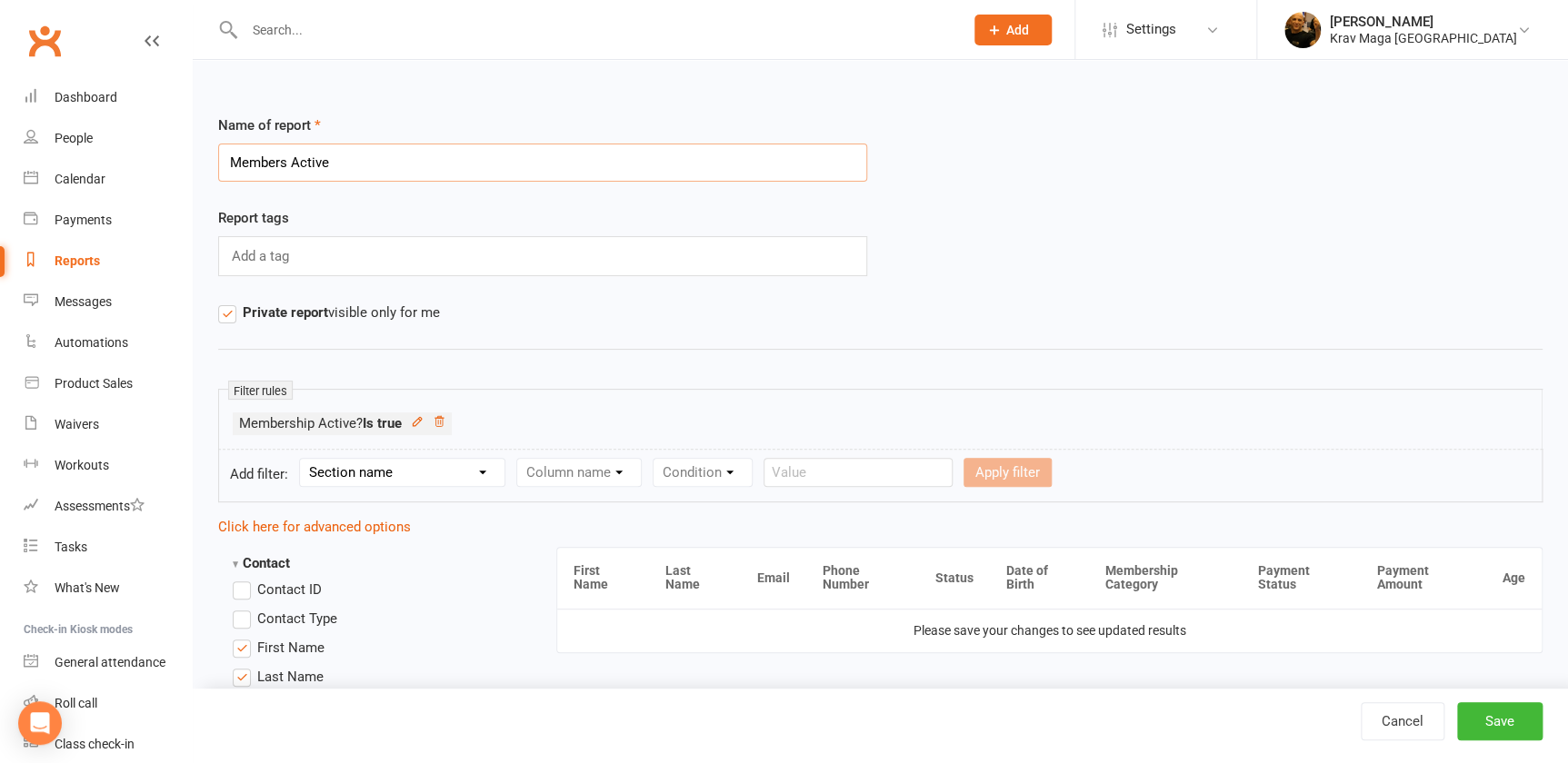
drag, startPoint x: 342, startPoint y: 163, endPoint x: 212, endPoint y: 173, distance: 130.4
click at [213, 173] on div "Name of report Members Active" at bounding box center [543, 161] width 676 height 93
type input "muai thai"
drag, startPoint x: 354, startPoint y: 250, endPoint x: 347, endPoint y: 260, distance: 12.2
click at [354, 253] on div "Add a tag" at bounding box center [543, 256] width 649 height 40
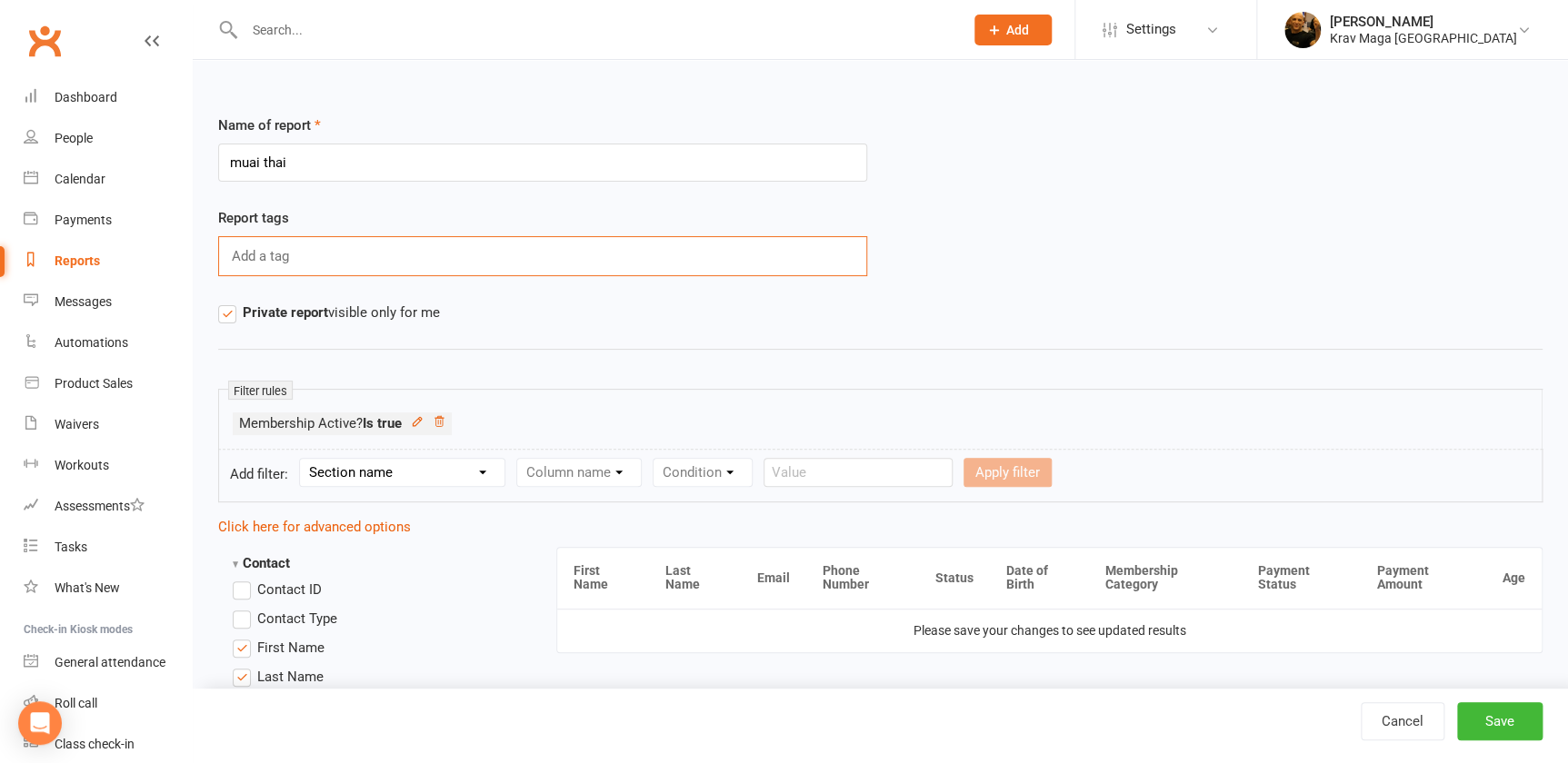
click at [321, 261] on div "Add a tag" at bounding box center [543, 256] width 649 height 40
click at [268, 254] on input "text" at bounding box center [263, 256] width 65 height 24
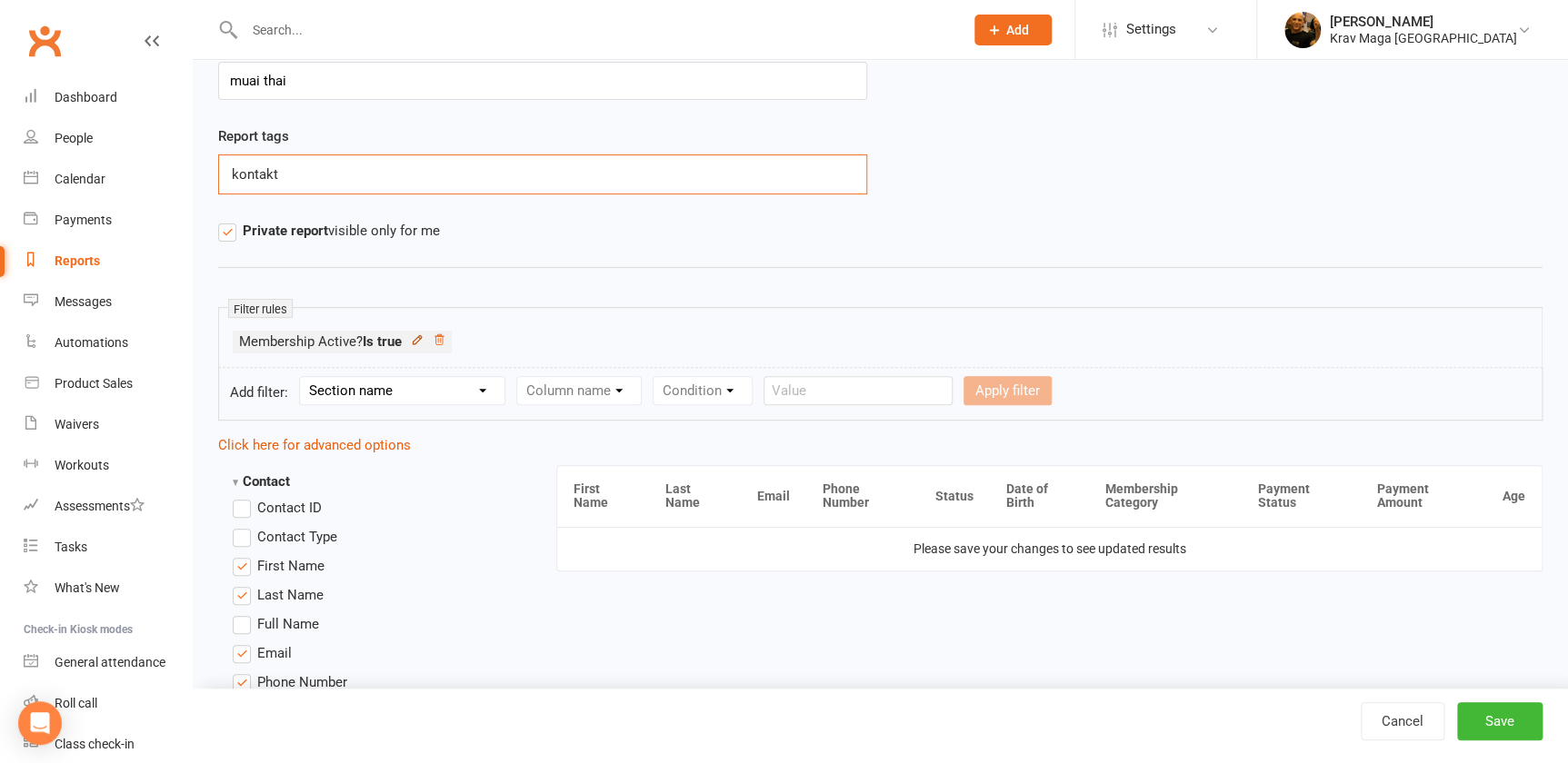
type input "kontakt"
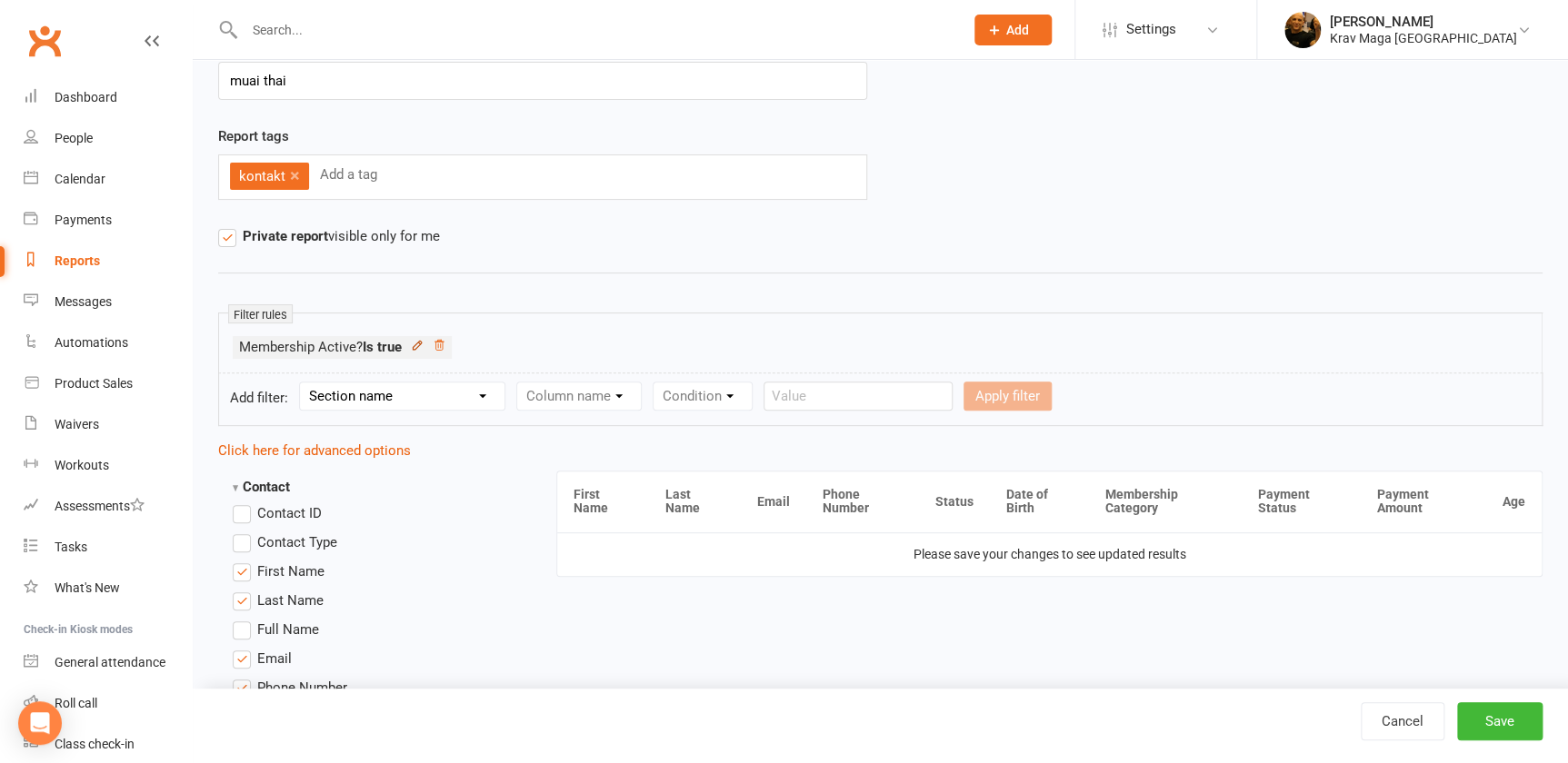
click at [423, 339] on icon at bounding box center [416, 345] width 13 height 13
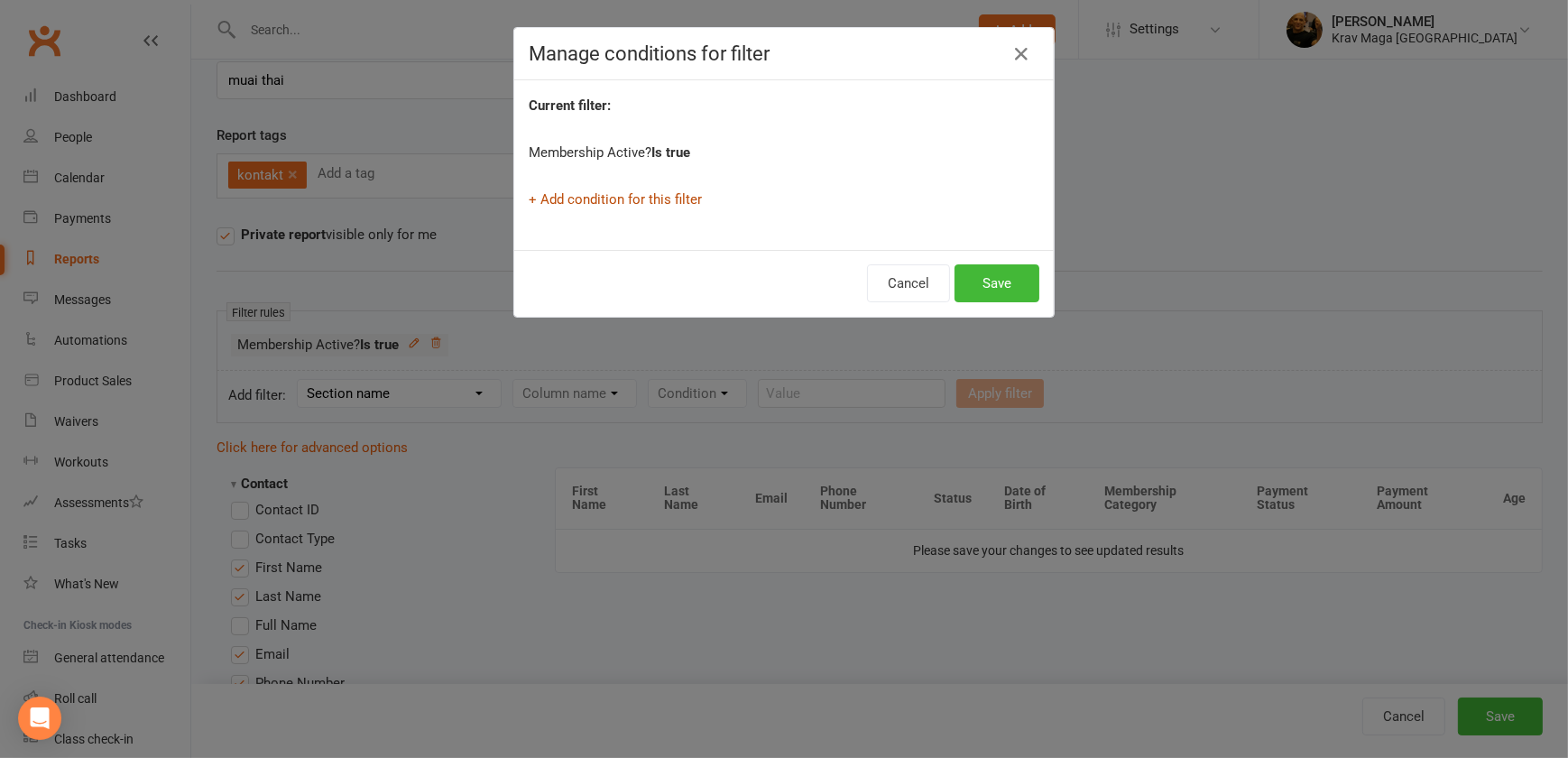
click at [532, 194] on link "+ Add condition for this filter" at bounding box center [616, 199] width 173 height 17
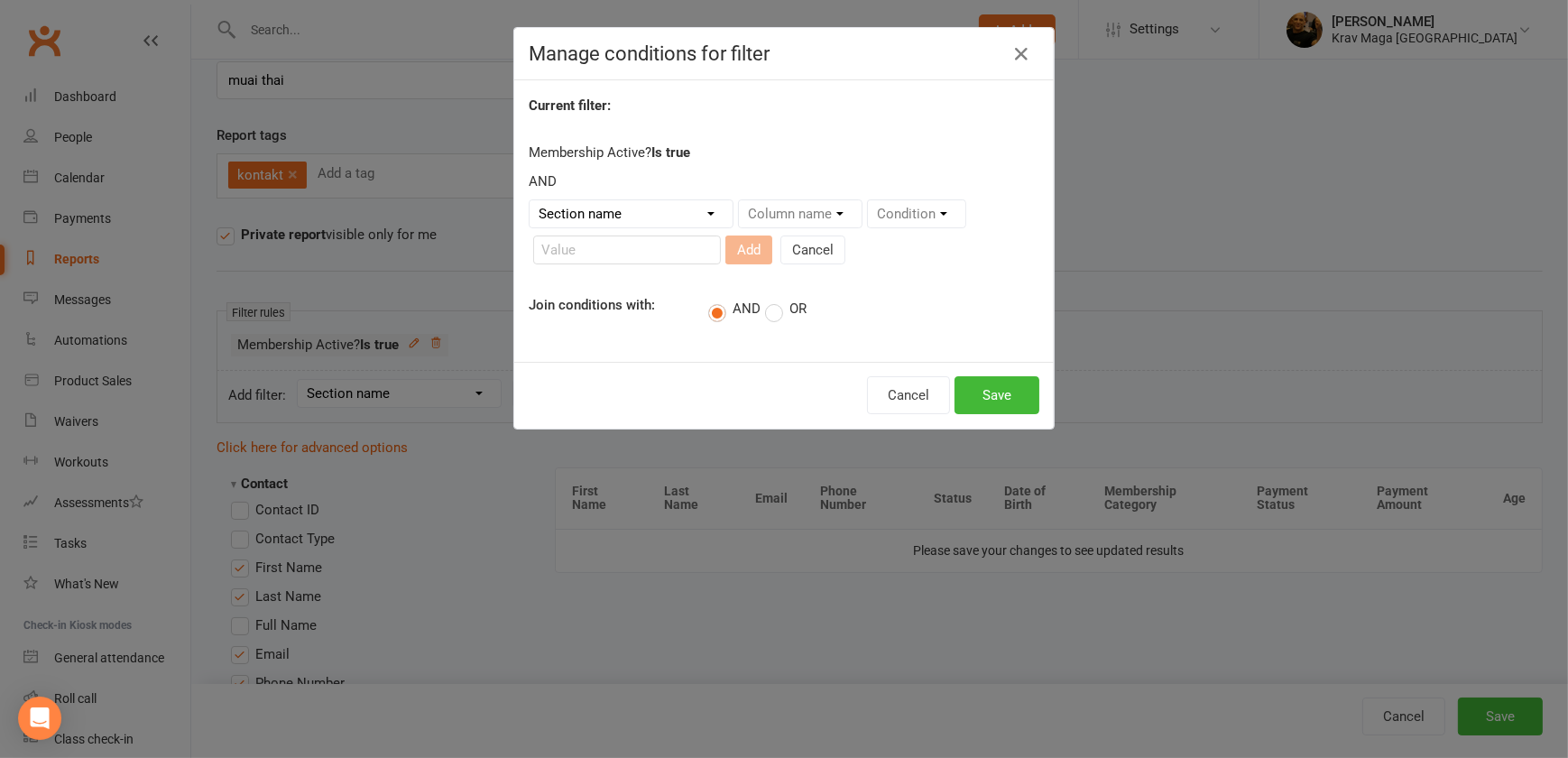
click at [705, 214] on select "Section name Contact Attendance Aggregate Payment Booking Waitlist Attendees Ca…" at bounding box center [631, 214] width 203 height 27
click at [834, 212] on div "Column name" at bounding box center [800, 213] width 125 height 28
click at [944, 215] on div "Condition" at bounding box center [916, 213] width 99 height 28
click at [1010, 54] on icon "button" at bounding box center [1021, 54] width 22 height 22
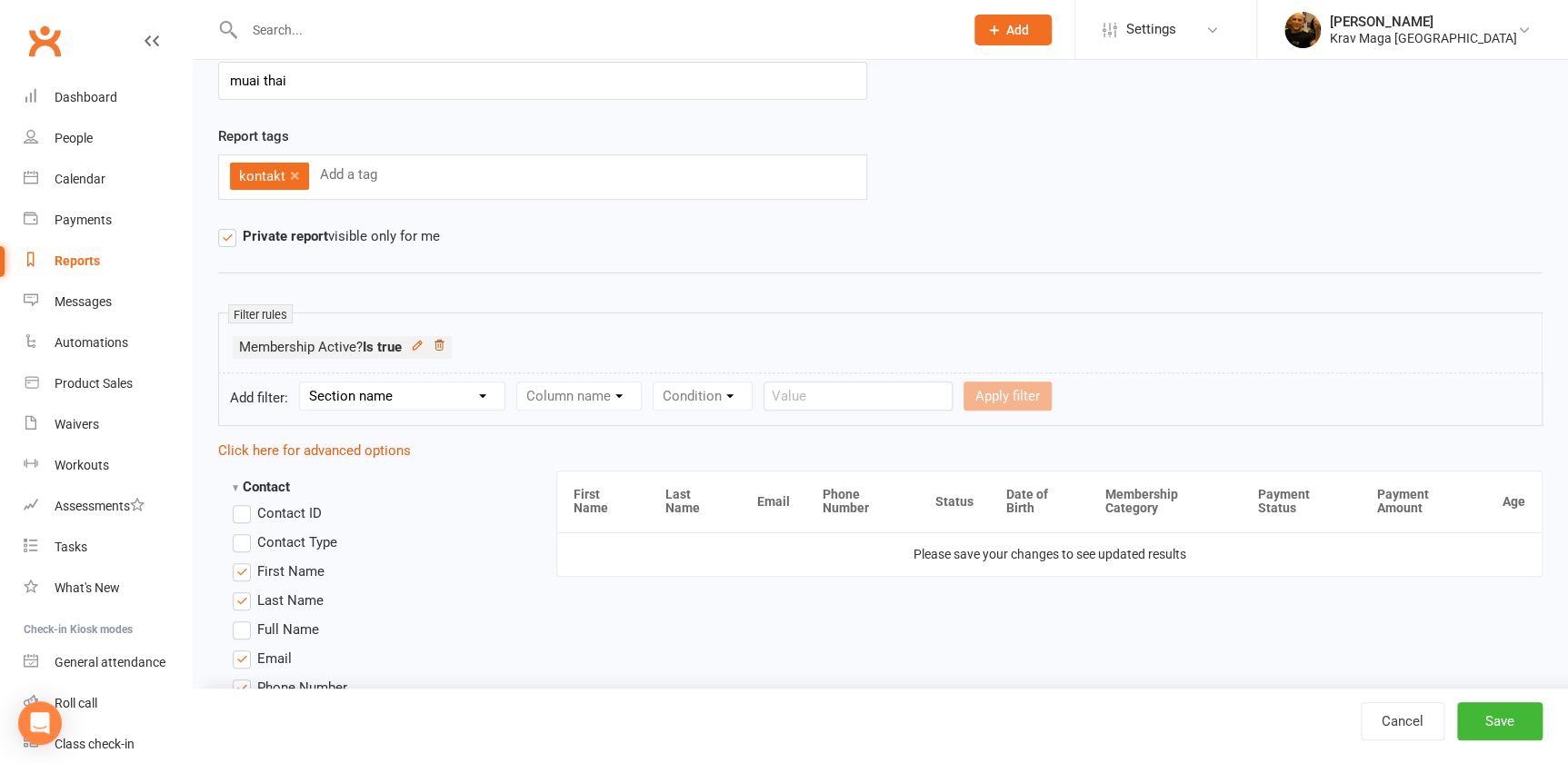
click at [445, 344] on icon at bounding box center [439, 345] width 13 height 13
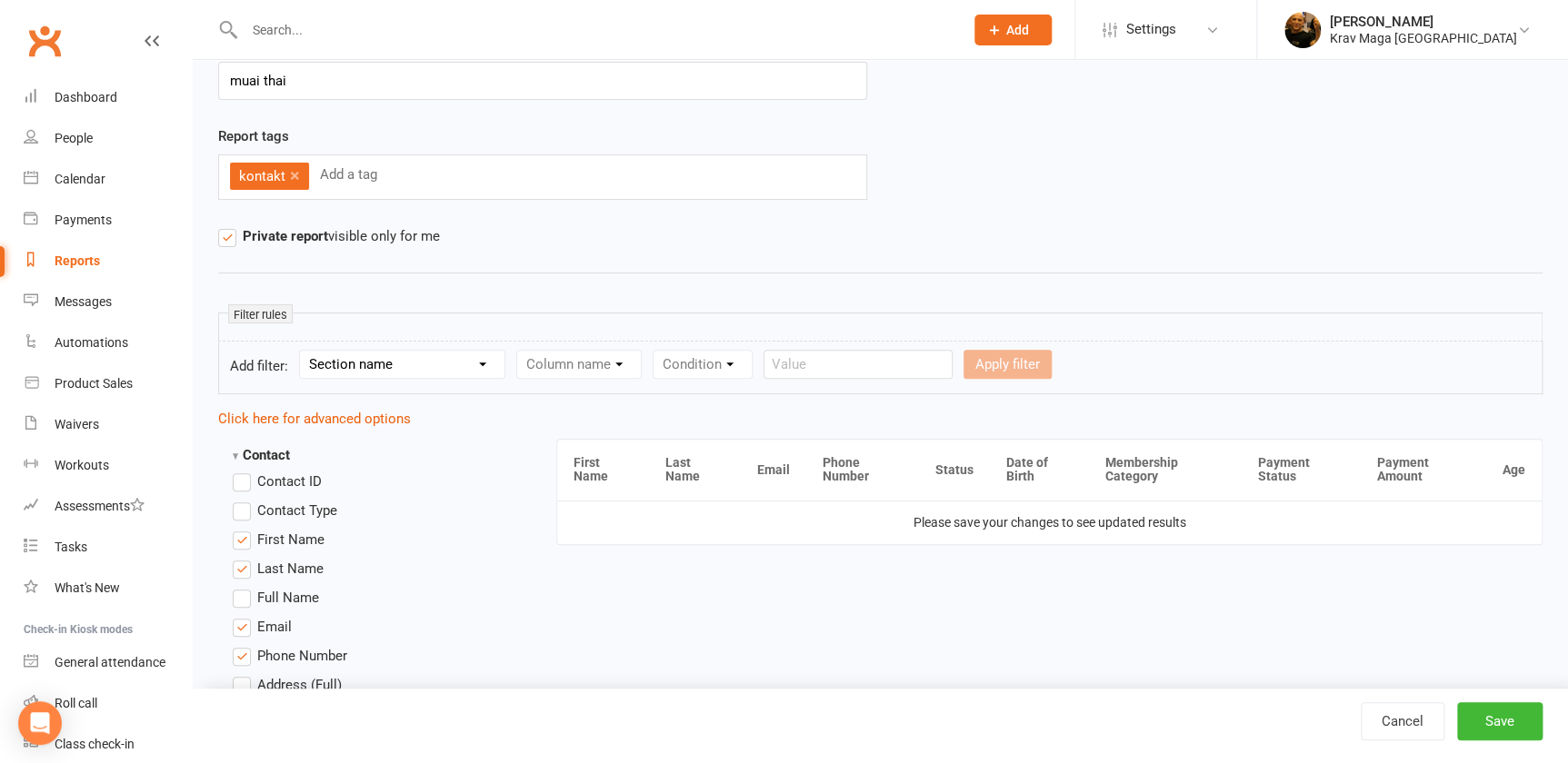
scroll to position [164, 0]
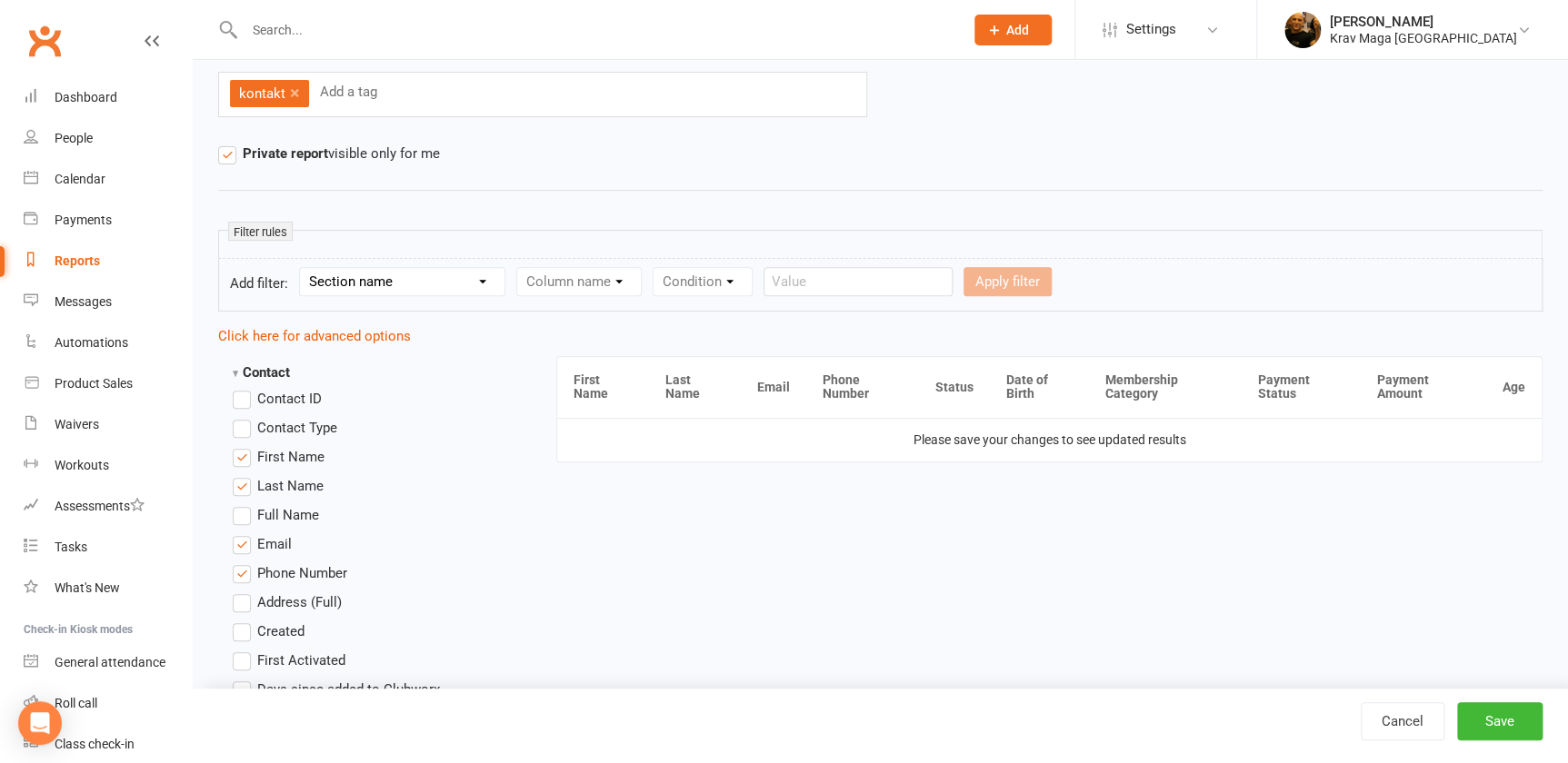
click at [490, 281] on select "Section name Contact Attendance Aggregate Payment Booking Waitlist Attendees Ca…" at bounding box center [401, 282] width 205 height 28
click at [493, 281] on select "Section name Contact Attendance Aggregate Payment Booking Waitlist Attendees Ca…" at bounding box center [401, 282] width 205 height 28
select select "10"
click at [305, 268] on select "Section name Contact Attendance Aggregate Payment Booking Waitlist Attendees Ca…" at bounding box center [401, 282] width 205 height 28
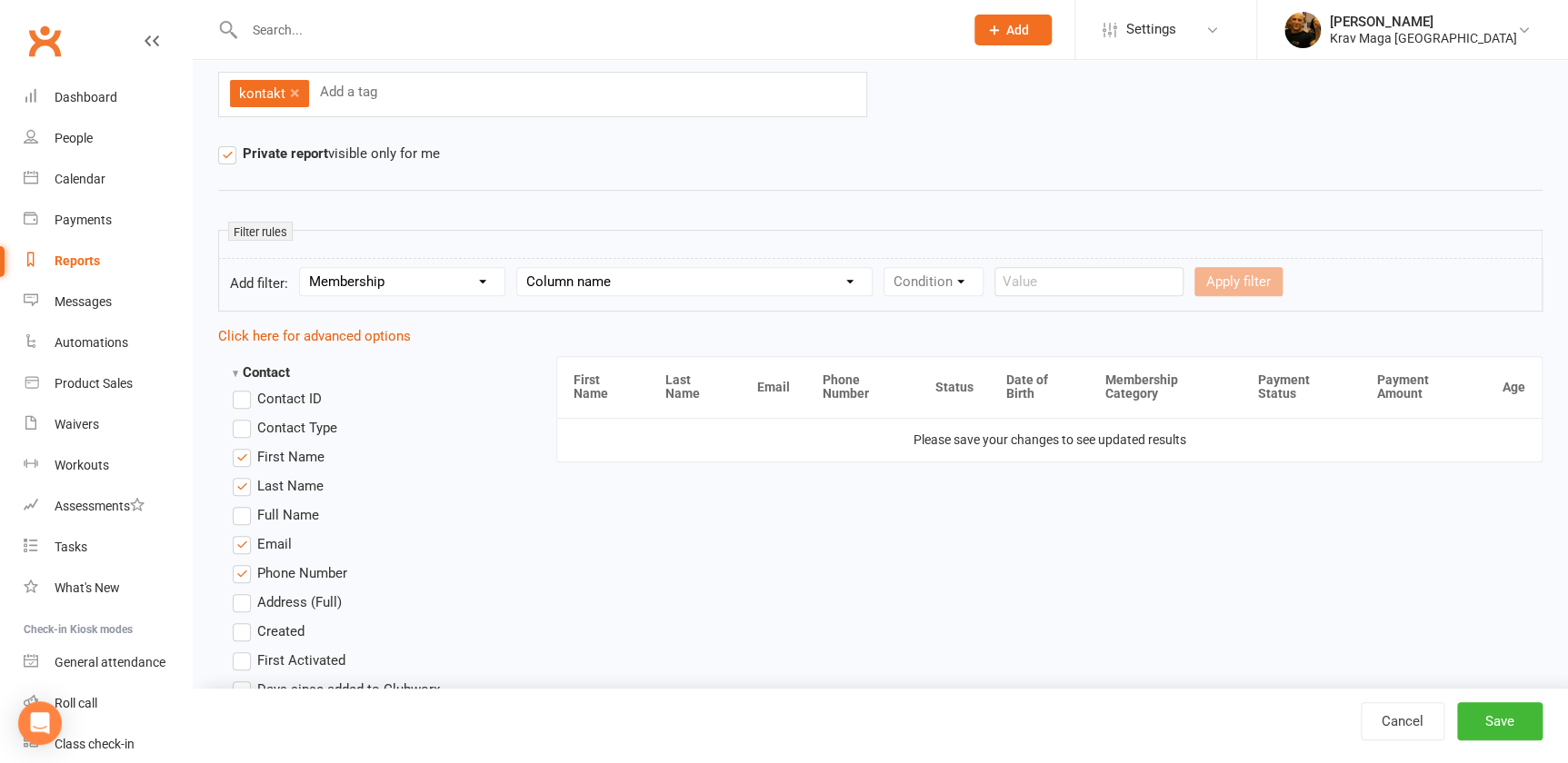
click at [866, 277] on select "Column name Membership ID Membership Name Membership Category Membership Start …" at bounding box center [694, 282] width 354 height 28
select select "2"
click at [525, 268] on select "Column name Membership ID Membership Name Membership Category Membership Start …" at bounding box center [694, 282] width 354 height 28
click at [1092, 276] on select "Condition Equals Does not equal Contains Does not contain Is blank or does not …" at bounding box center [988, 282] width 209 height 28
select select "0"
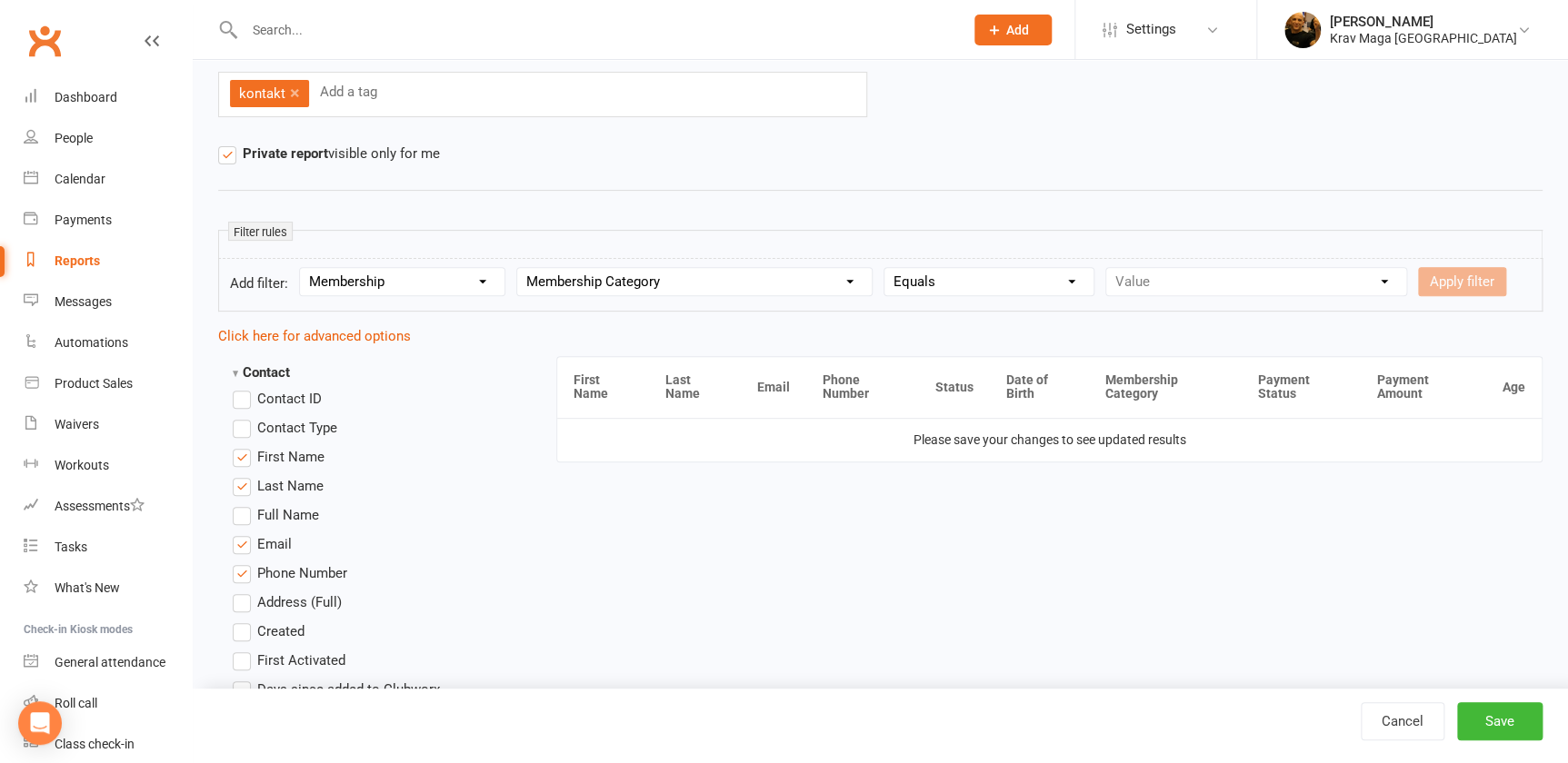
click at [904, 268] on select "Condition Equals Does not equal Contains Does not contain Is blank or does not …" at bounding box center [988, 282] width 209 height 28
click at [1406, 280] on select "Value ABONEMENT KRAV MAGA ABONEMENT MMA ABONEMENT MUAY THAI betaling leje af lo…" at bounding box center [1256, 282] width 300 height 28
select select "2"
click at [1129, 268] on select "Value ABONEMENT KRAV MAGA ABONEMENT MMA ABONEMENT MUAY THAI betaling leje af lo…" at bounding box center [1256, 282] width 300 height 28
click at [1418, 297] on button "Apply filter" at bounding box center [1461, 281] width 88 height 29
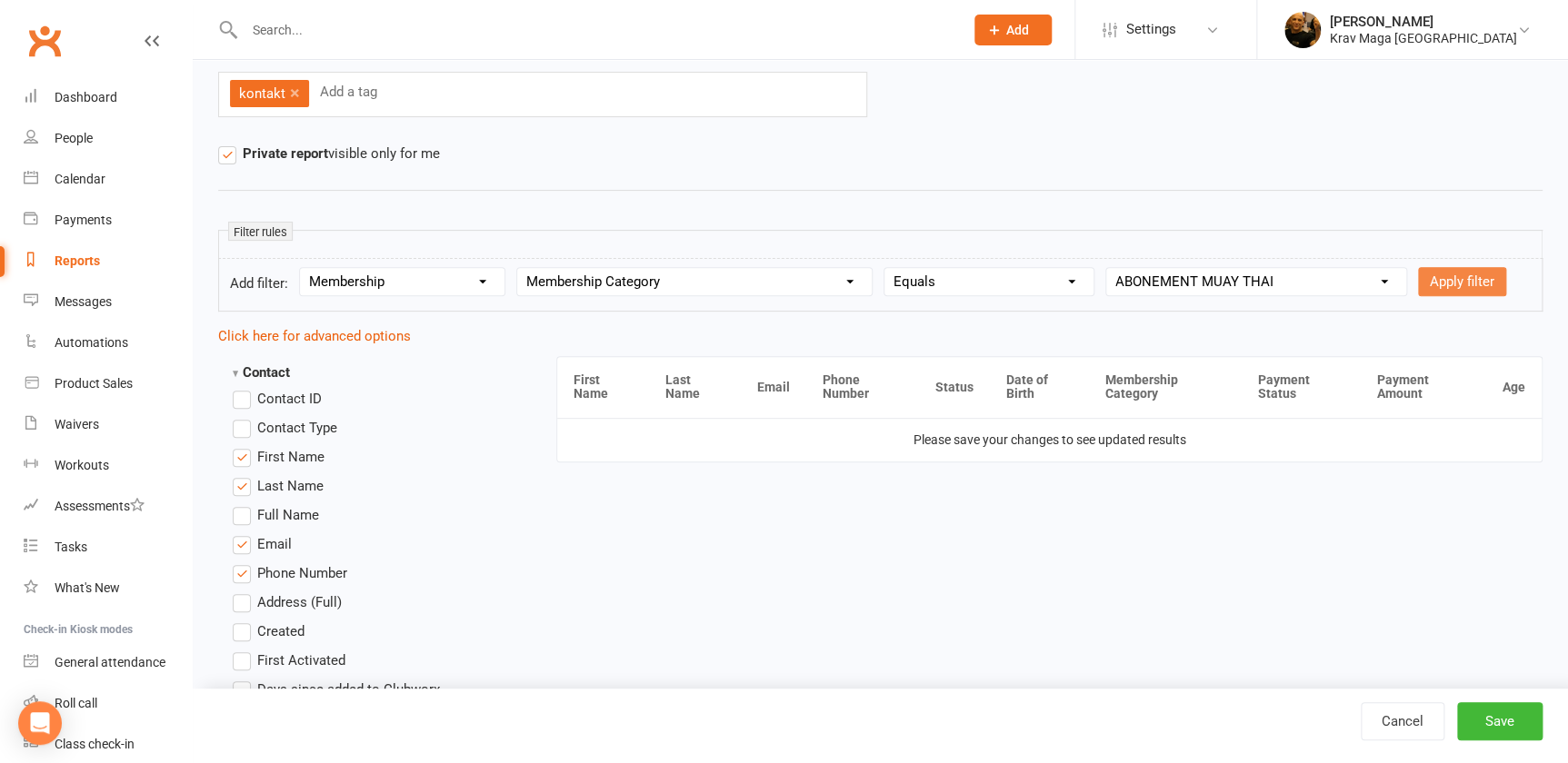
select select
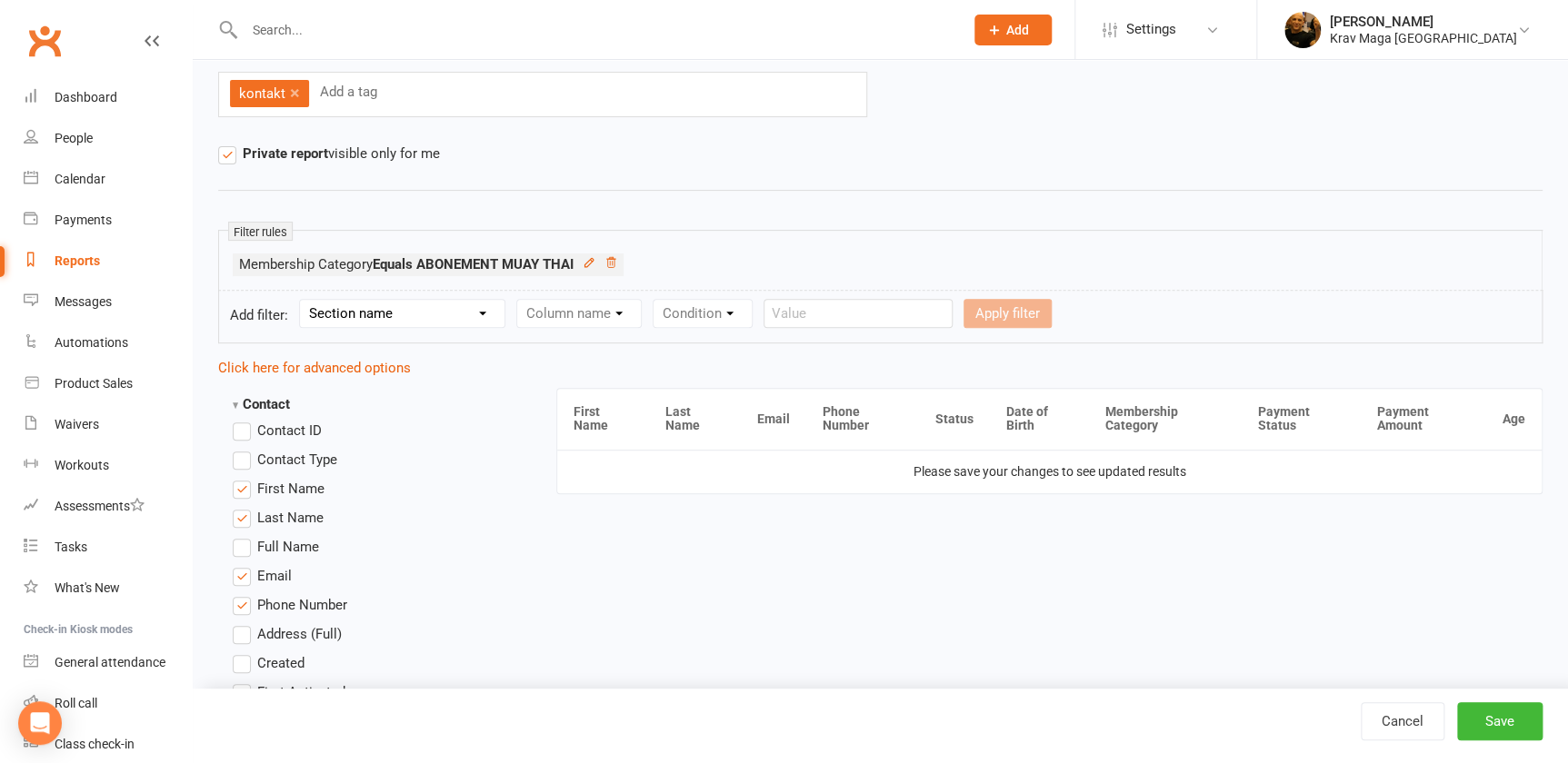
click at [491, 308] on select "Section name Contact Attendance Aggregate Payment Booking Waitlist Attendees Ca…" at bounding box center [401, 313] width 205 height 28
select select "0"
click at [305, 299] on select "Section name Contact Attendance Aggregate Payment Booking Waitlist Attendees Ca…" at bounding box center [401, 313] width 205 height 28
click at [945, 309] on select "Column name Contact Type First Name Last Name Full Name Email Phone Number Addr…" at bounding box center [733, 313] width 432 height 28
select select "0"
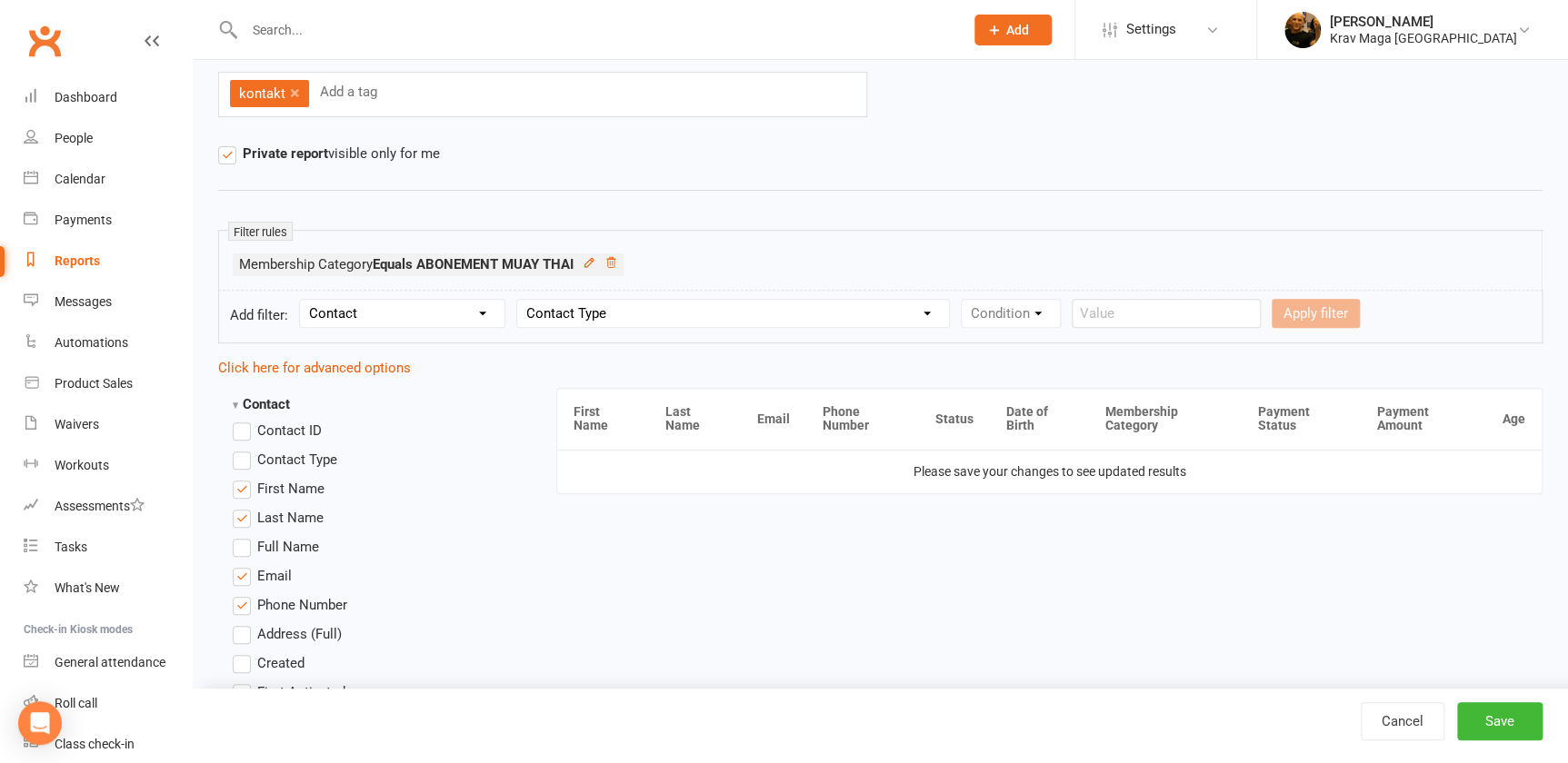
click at [525, 299] on select "Column name Contact Type First Name Last Name Full Name Email Phone Number Addr…" at bounding box center [733, 313] width 432 height 28
click at [1165, 309] on select "Condition Equals Does not equal Contains Does not contain Is blank or does not …" at bounding box center [1065, 313] width 209 height 28
select select "0"
click at [984, 299] on select "Condition Equals Does not equal Contains Does not contain Is blank or does not …" at bounding box center [1065, 313] width 209 height 28
click at [1359, 308] on select "Value Member Prospect Non-attending Contact" at bounding box center [1271, 313] width 176 height 28
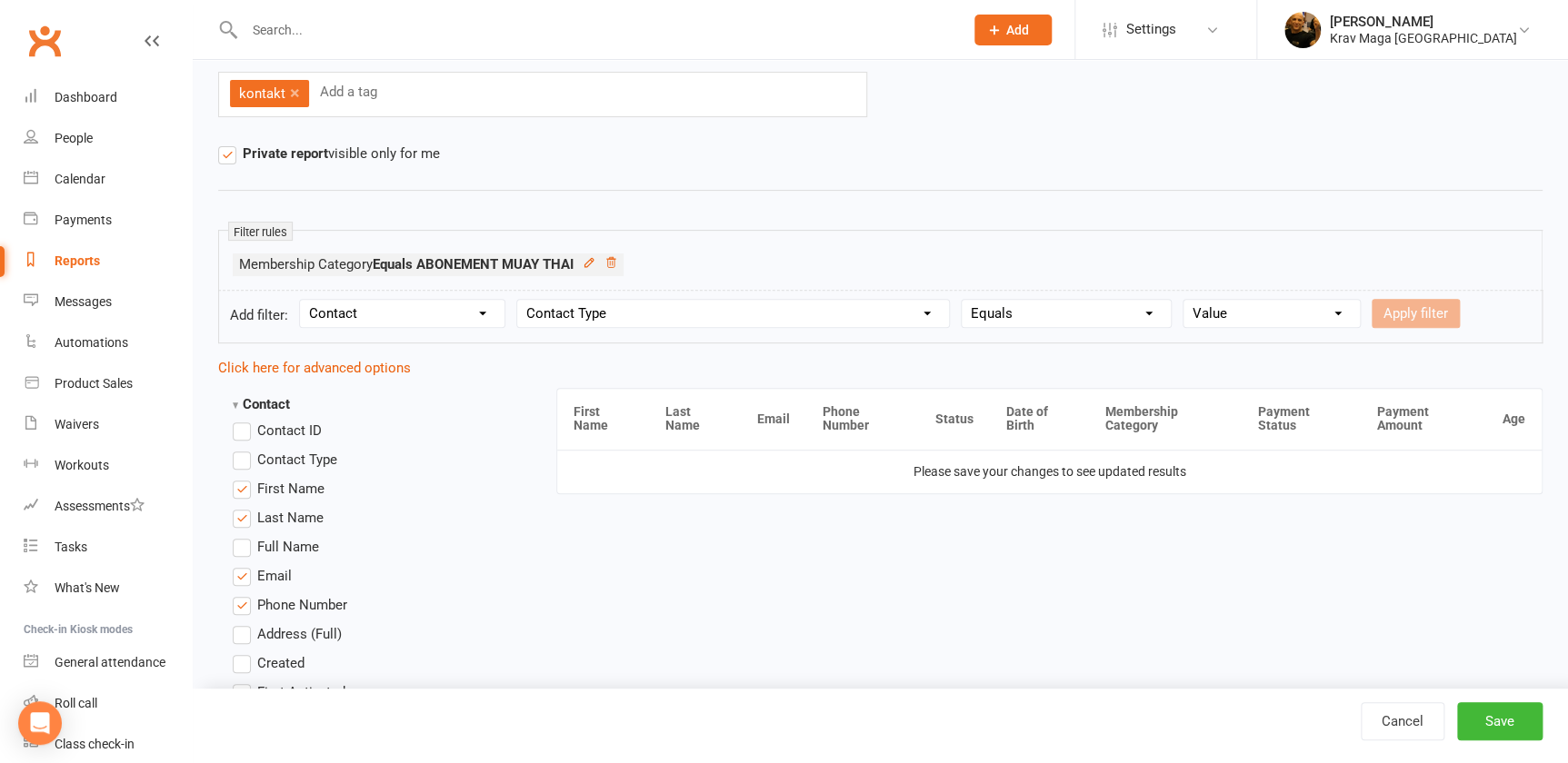
select select "0"
click at [1208, 299] on select "Value Member Prospect Non-attending Contact" at bounding box center [1271, 313] width 176 height 28
click at [1486, 717] on button "Save" at bounding box center [1499, 721] width 85 height 39
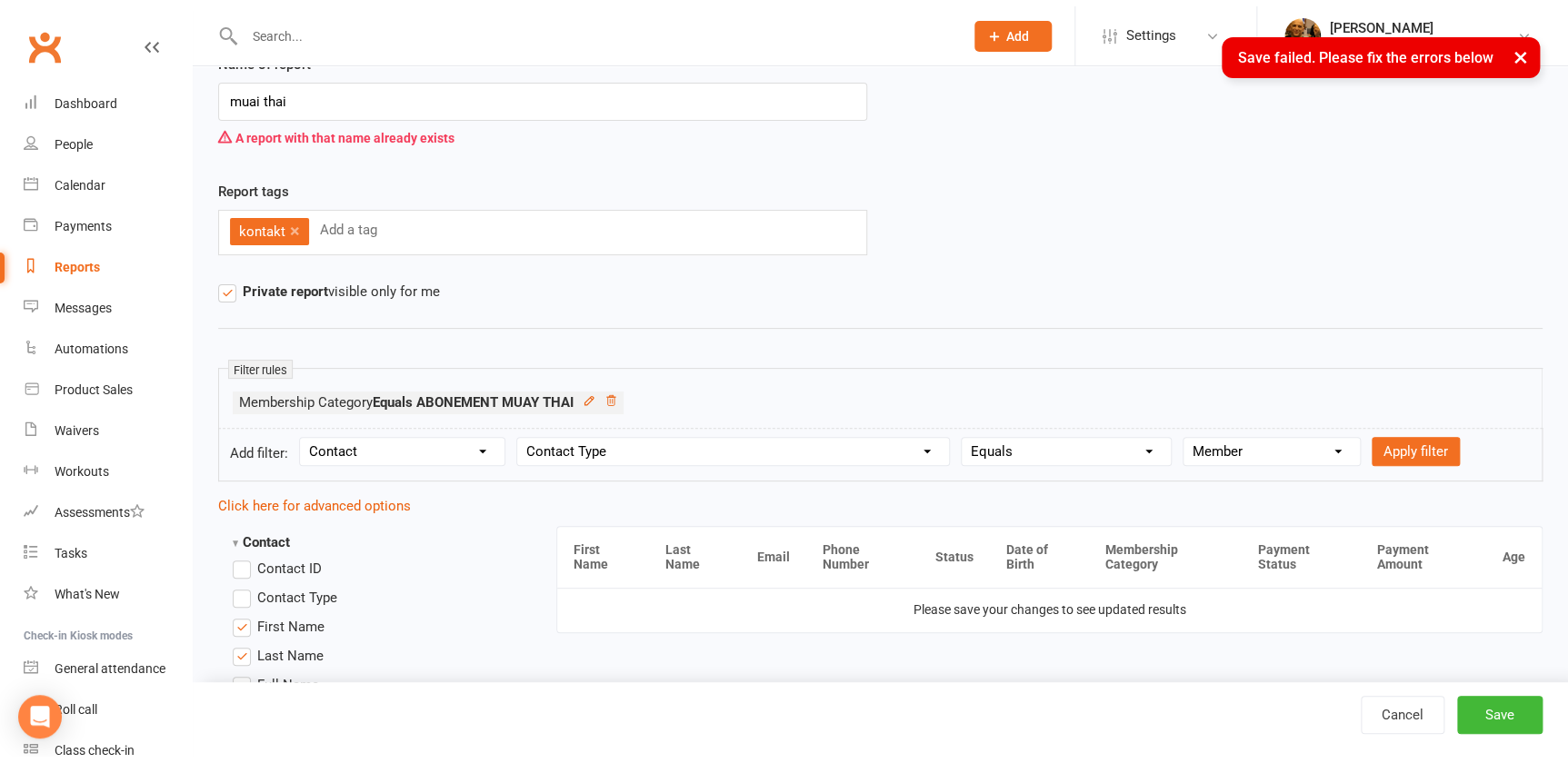
scroll to position [0, 0]
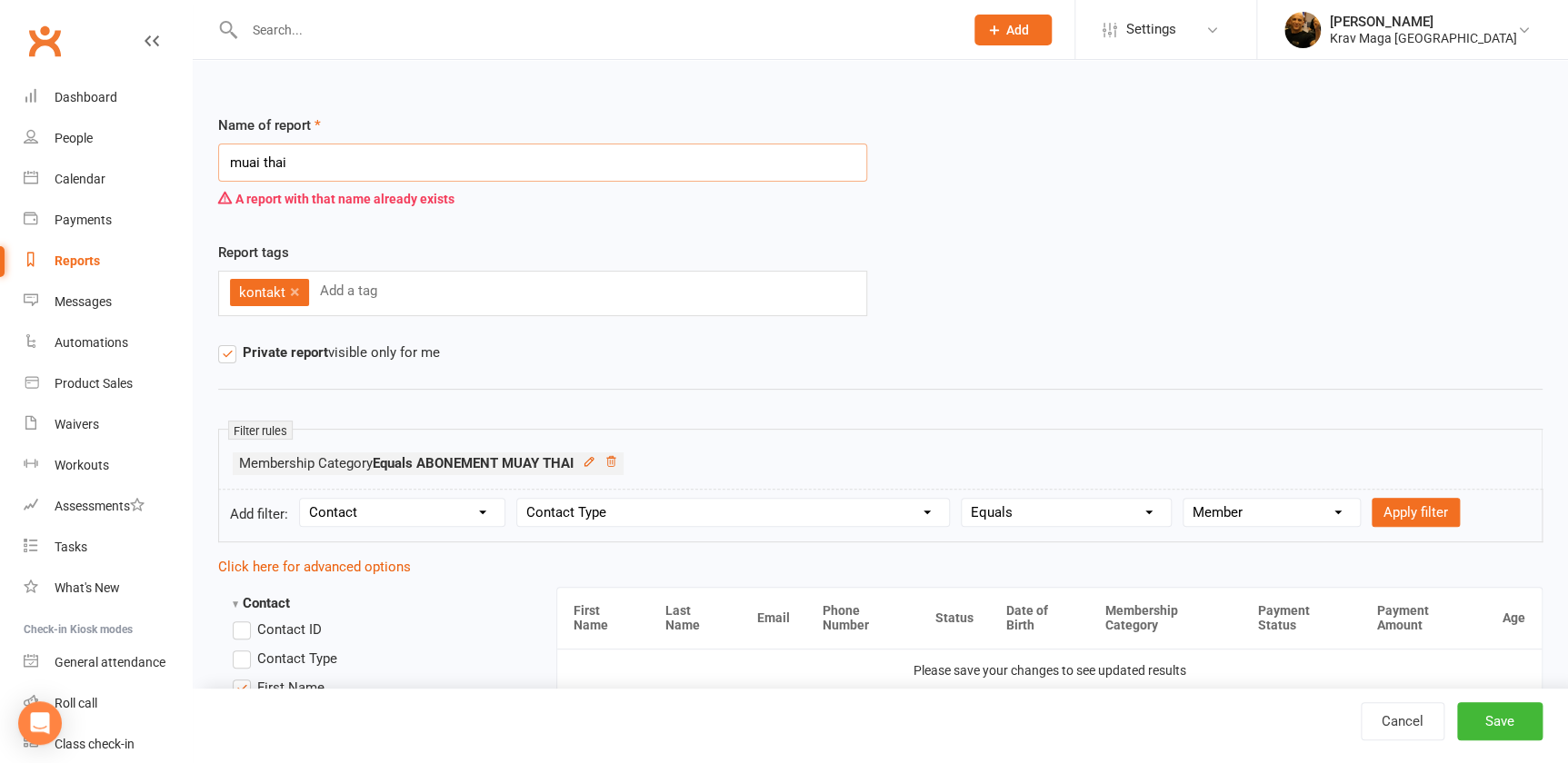
click at [293, 163] on input "muai thai" at bounding box center [543, 162] width 649 height 39
type input "muai thai 2025"
click at [1493, 722] on button "Save" at bounding box center [1499, 721] width 85 height 39
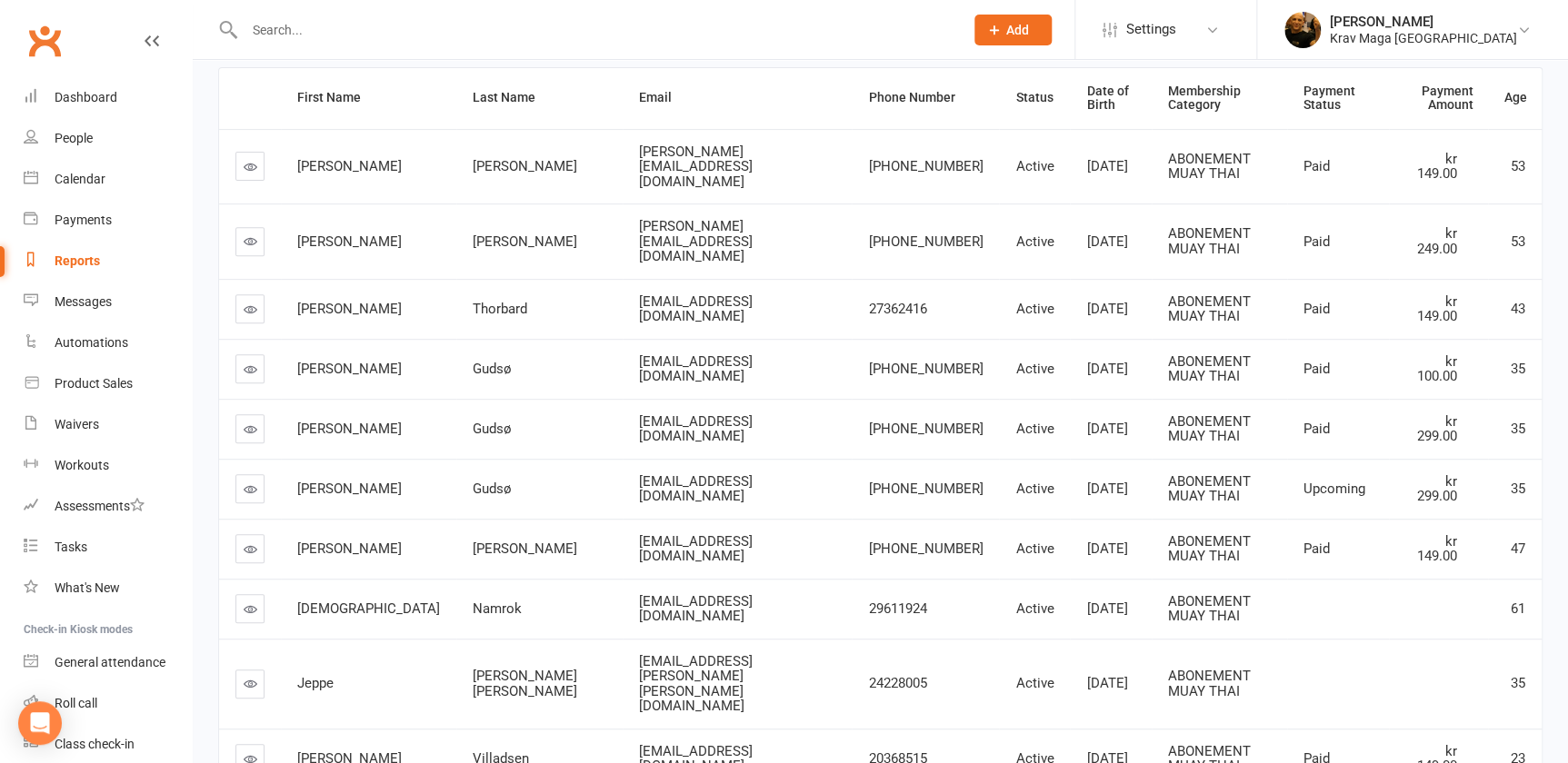
scroll to position [330, 0]
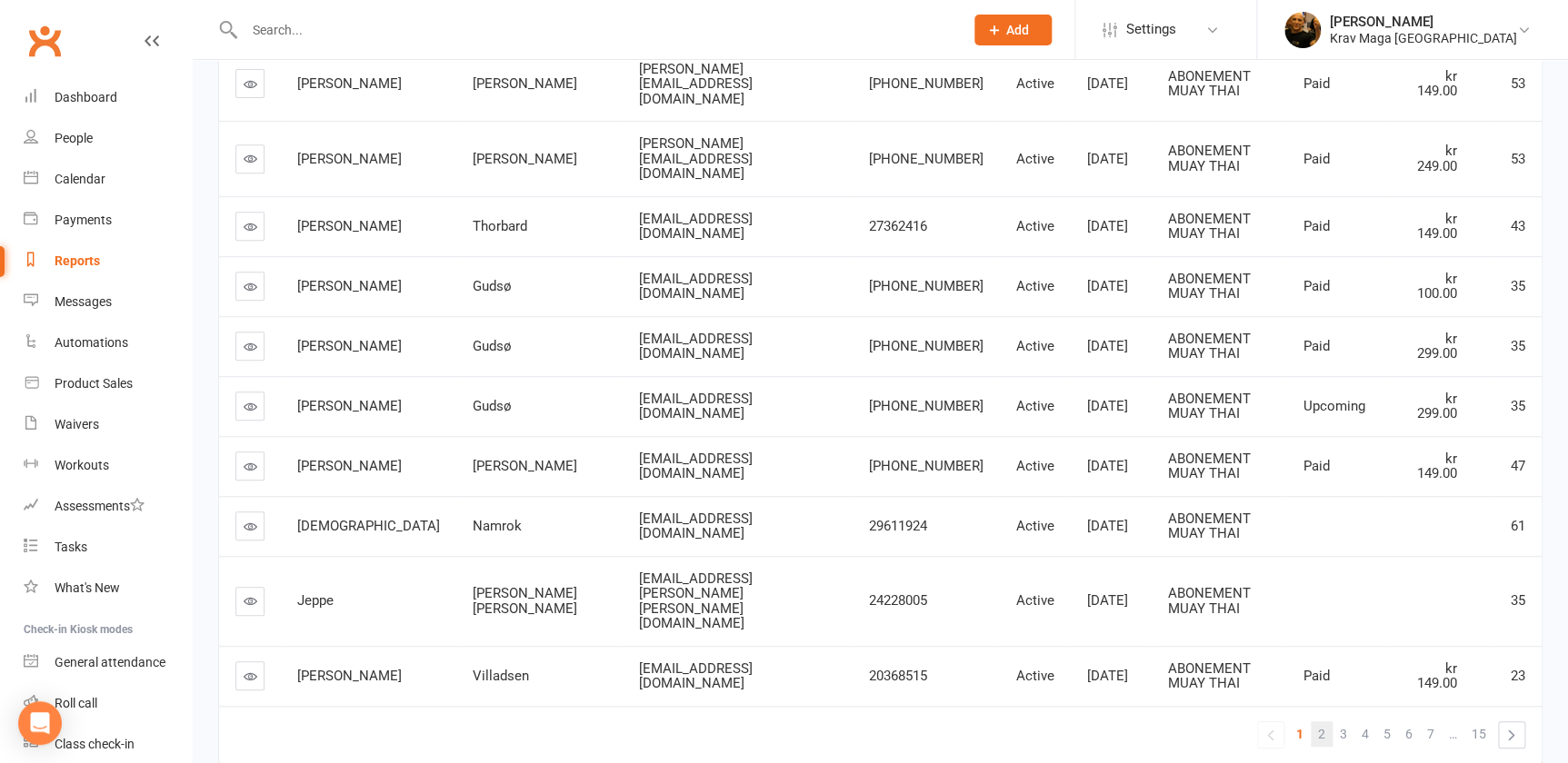
click at [1330, 721] on link "2" at bounding box center [1321, 734] width 22 height 26
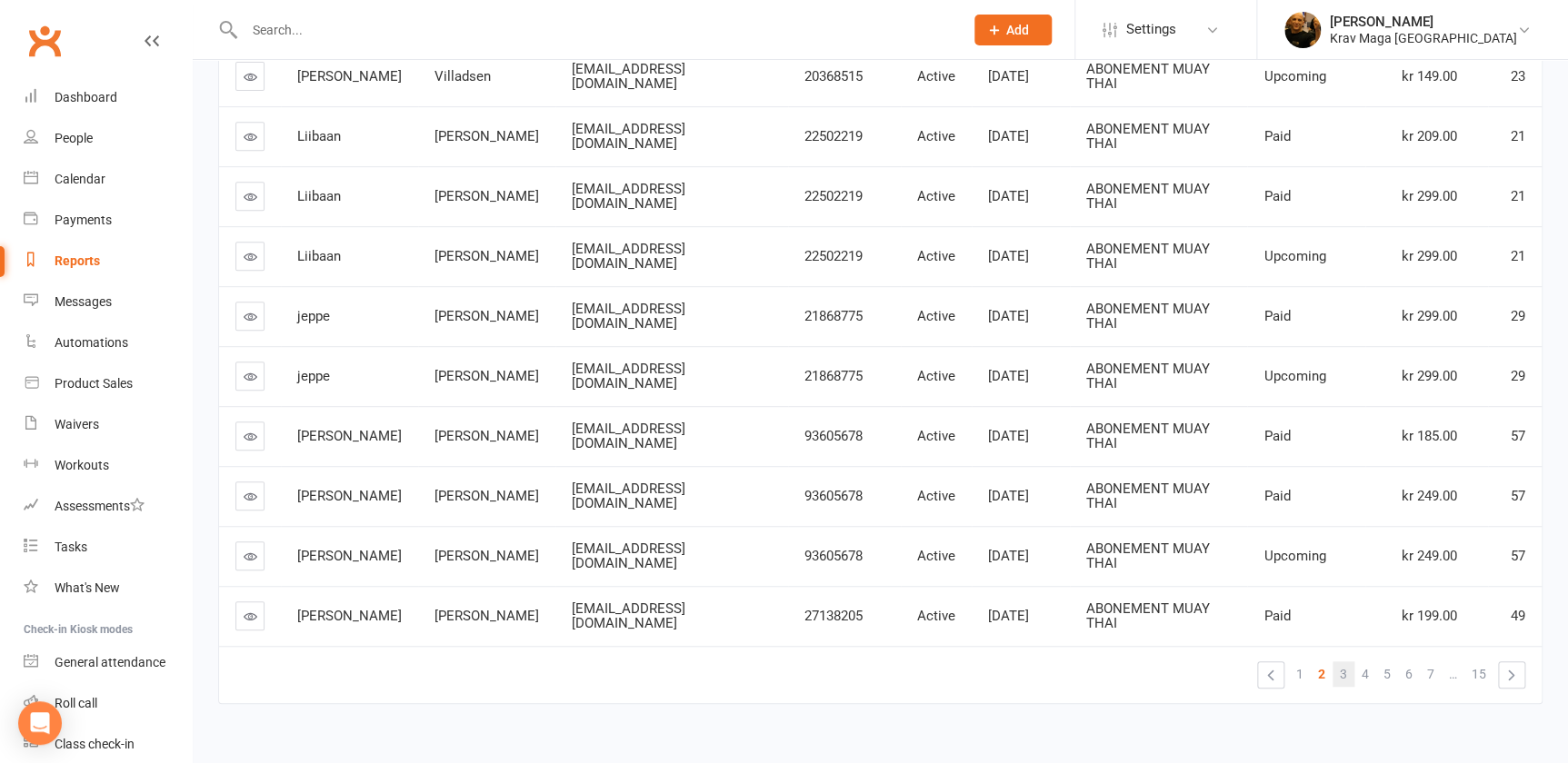
click at [1346, 673] on span "3" at bounding box center [1343, 674] width 7 height 26
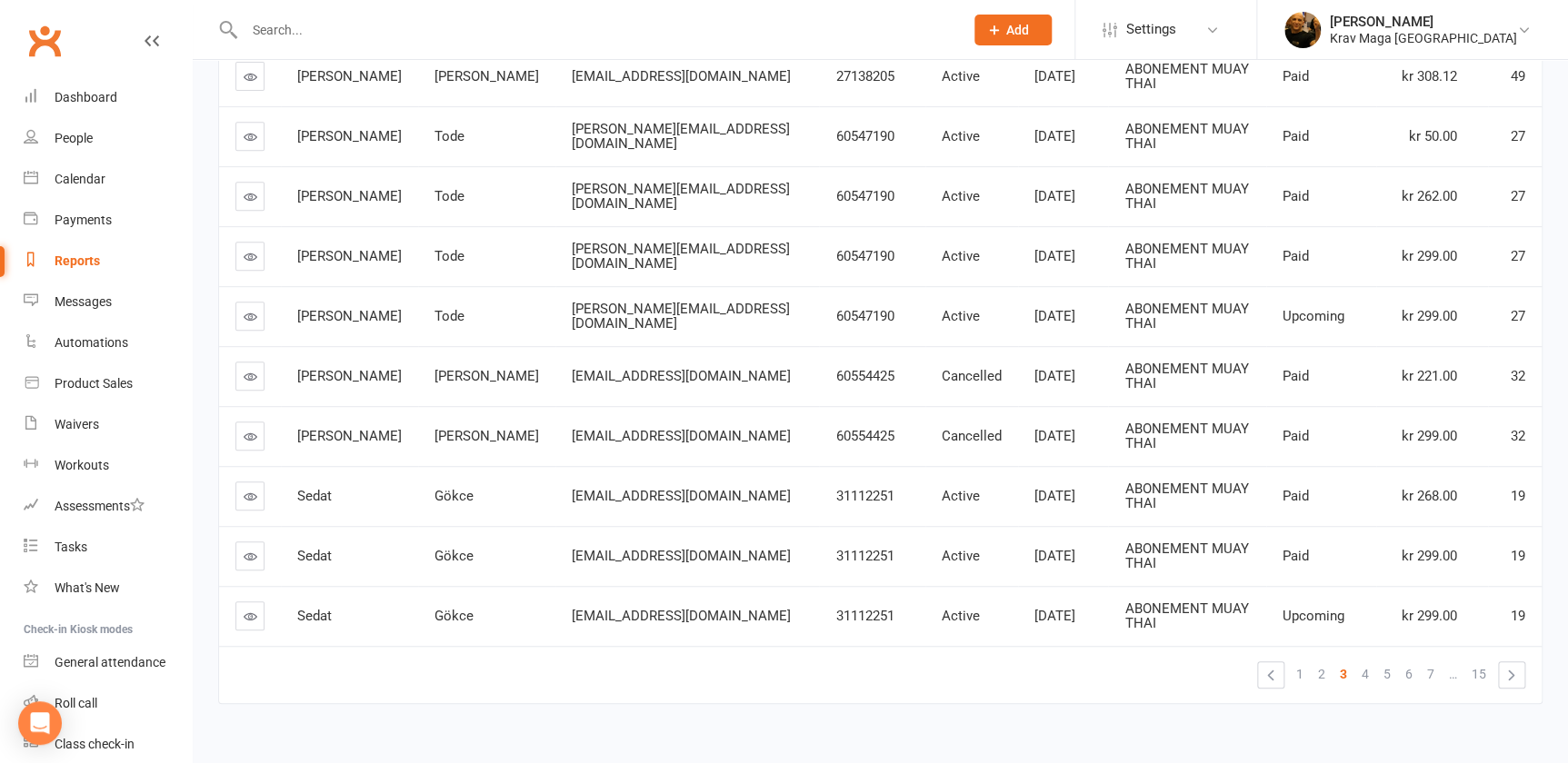
scroll to position [354, 0]
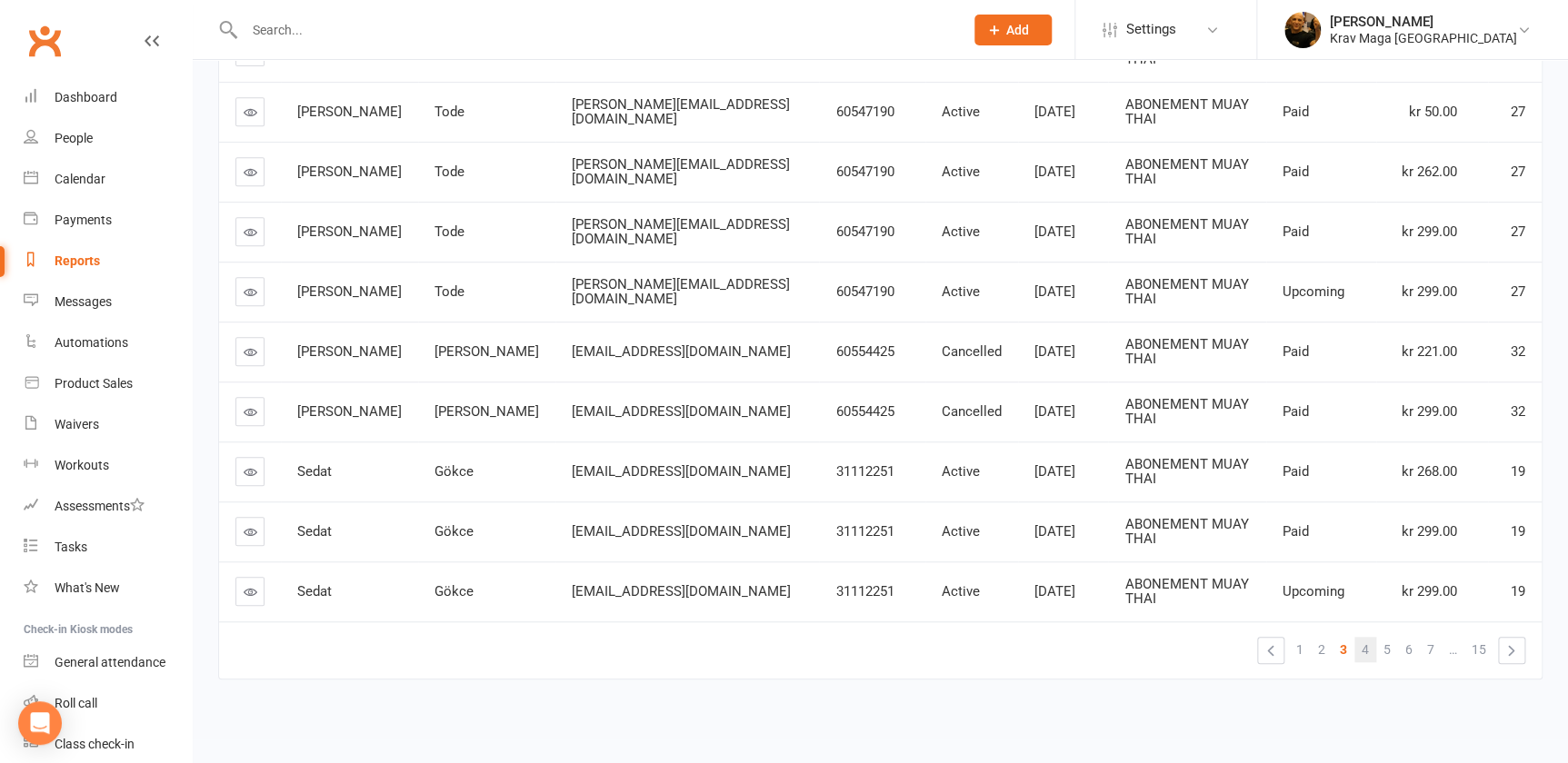
click at [1365, 649] on span "4" at bounding box center [1364, 649] width 7 height 26
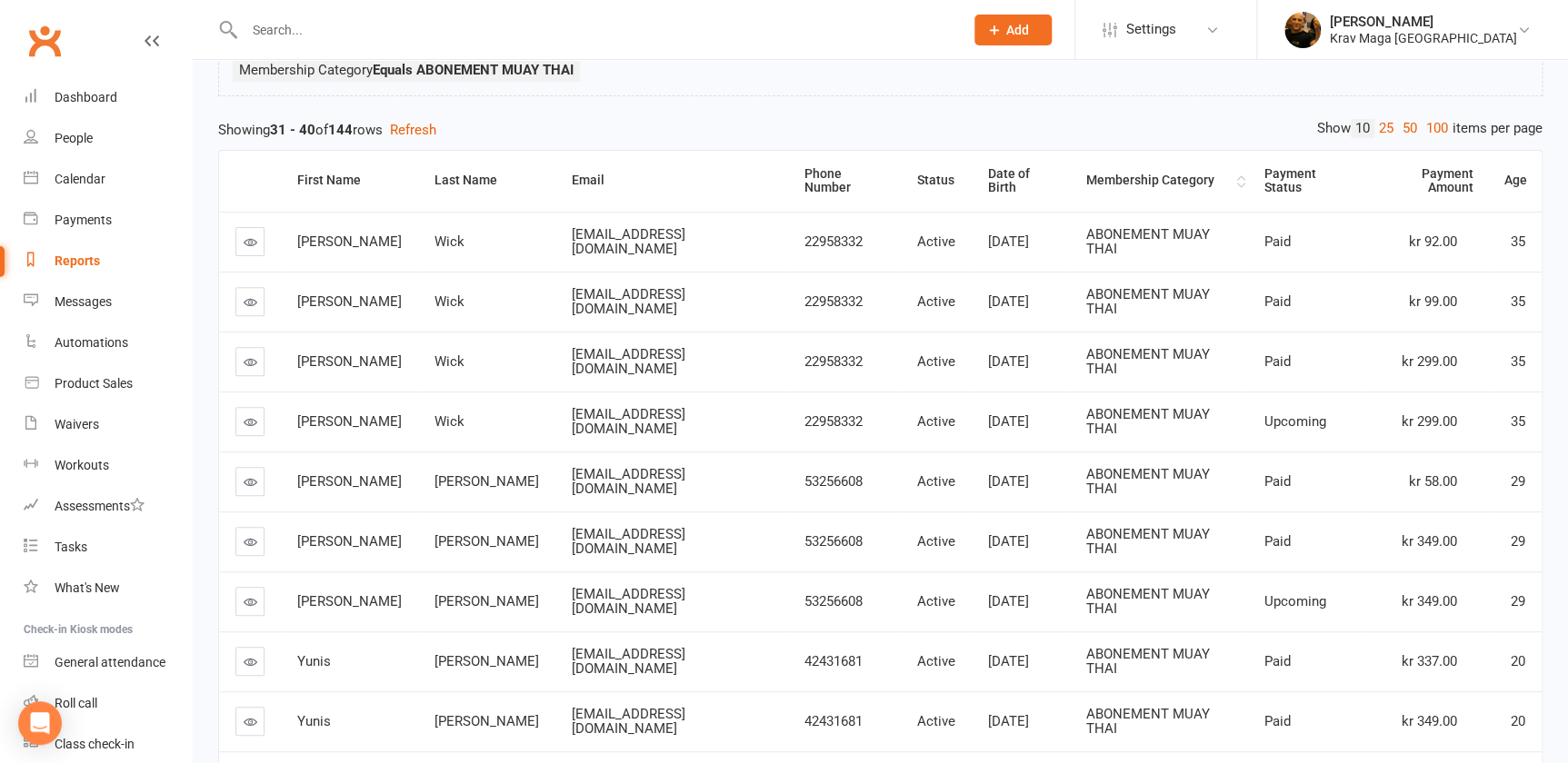
scroll to position [0, 0]
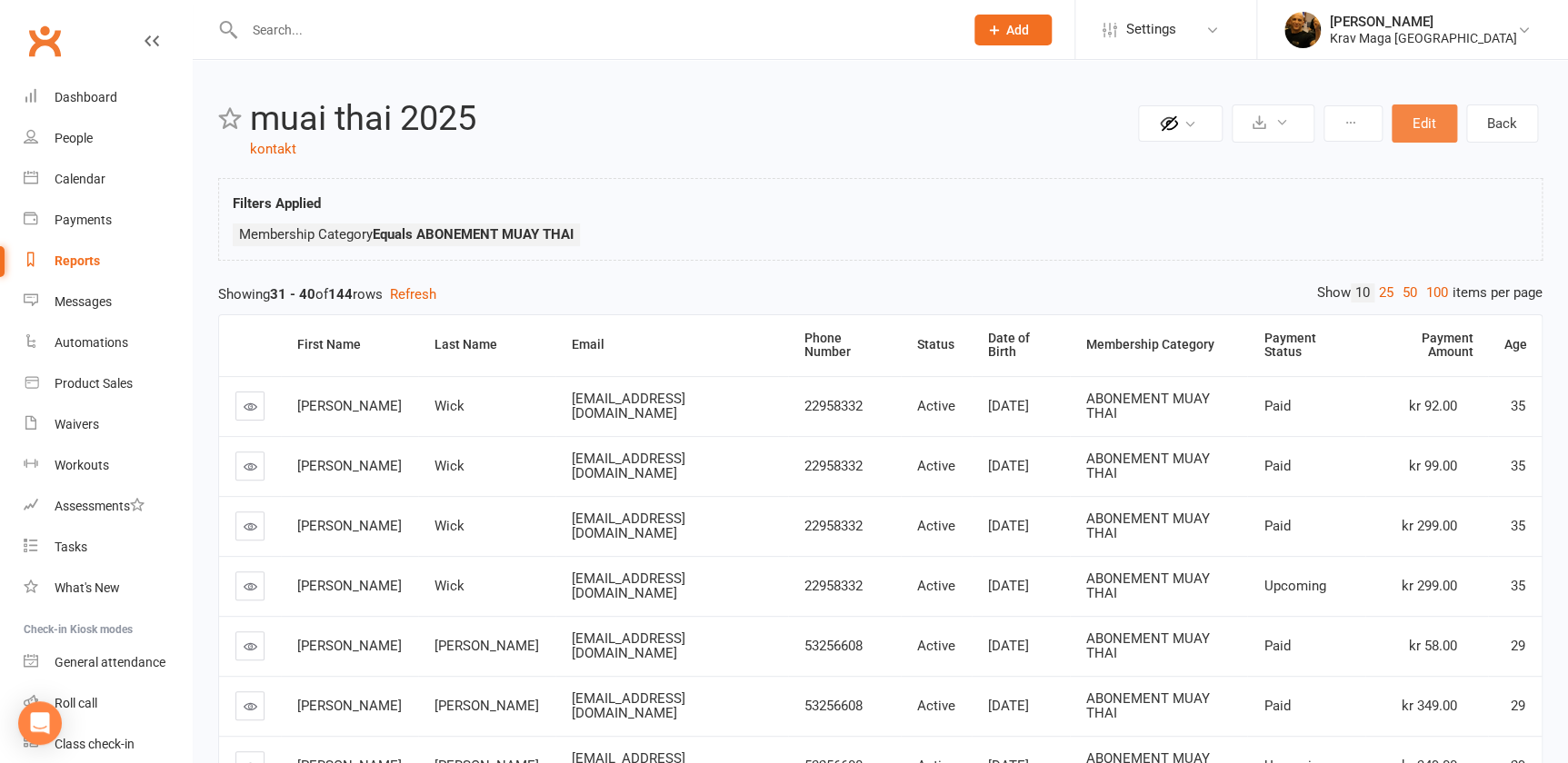
click at [1422, 110] on button "Edit" at bounding box center [1424, 124] width 65 height 39
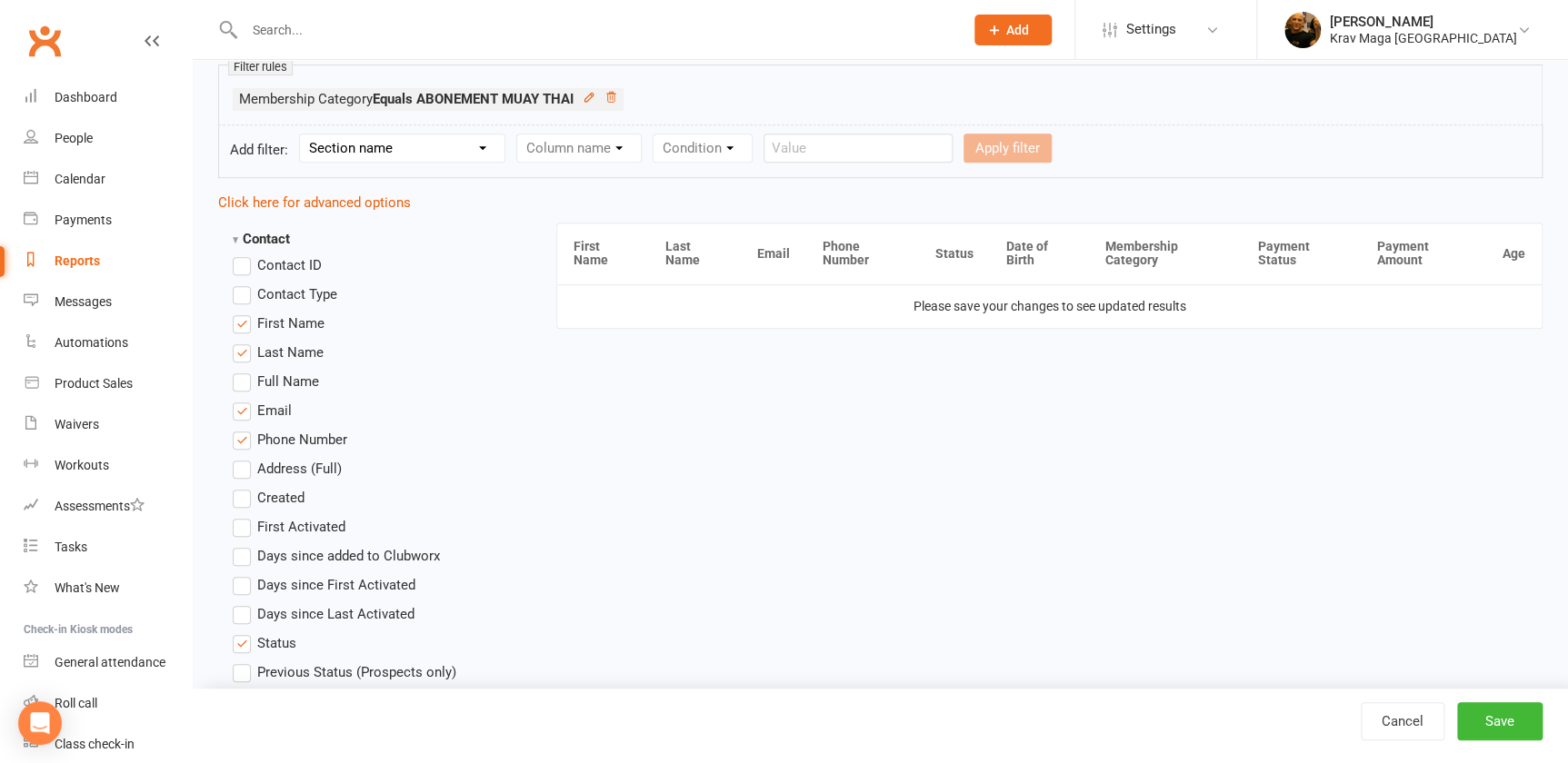
scroll to position [412, 0]
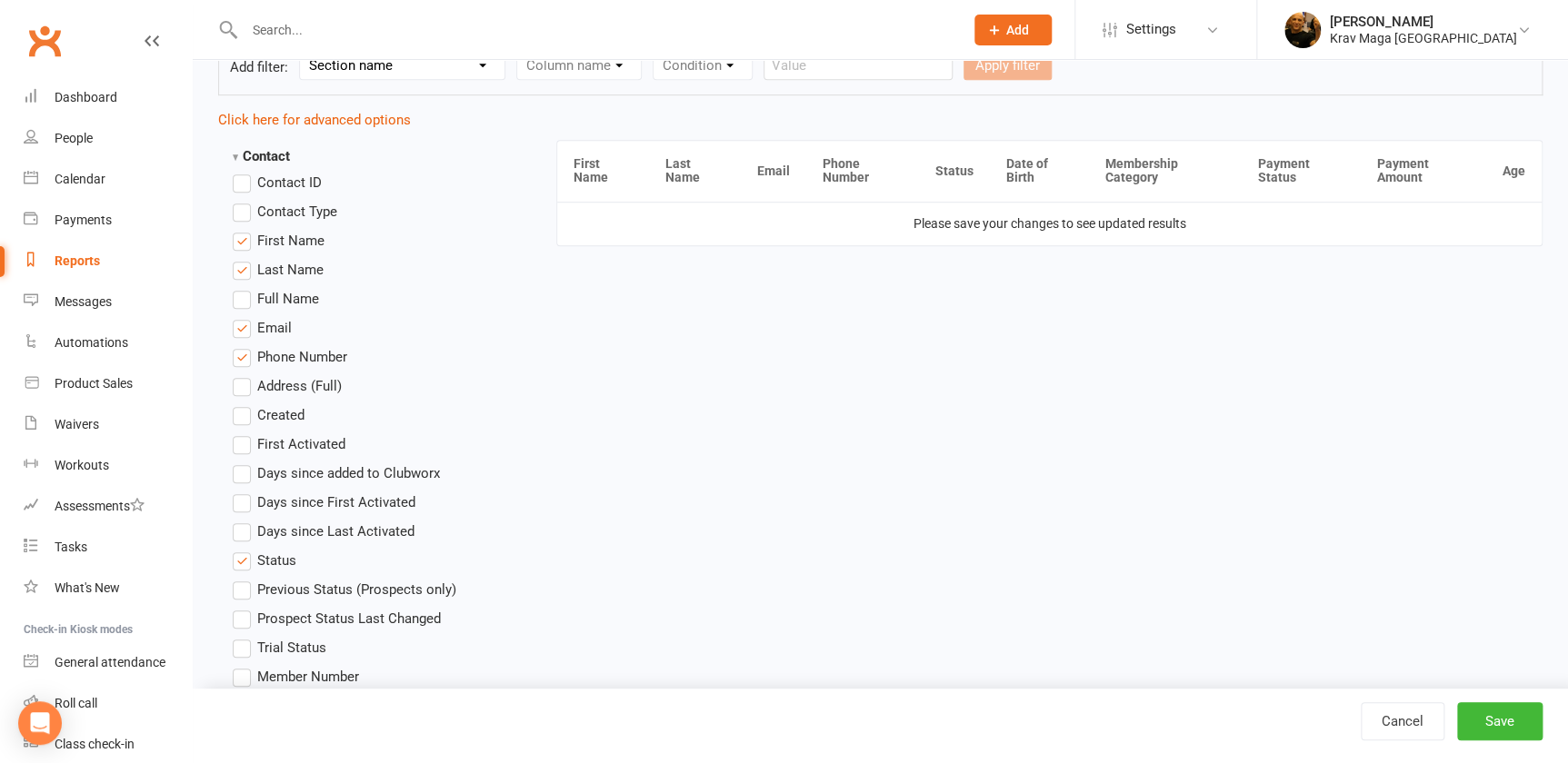
click at [241, 556] on label "Status" at bounding box center [264, 560] width 63 height 22
click at [241, 550] on input "Status" at bounding box center [238, 550] width 12 height 0
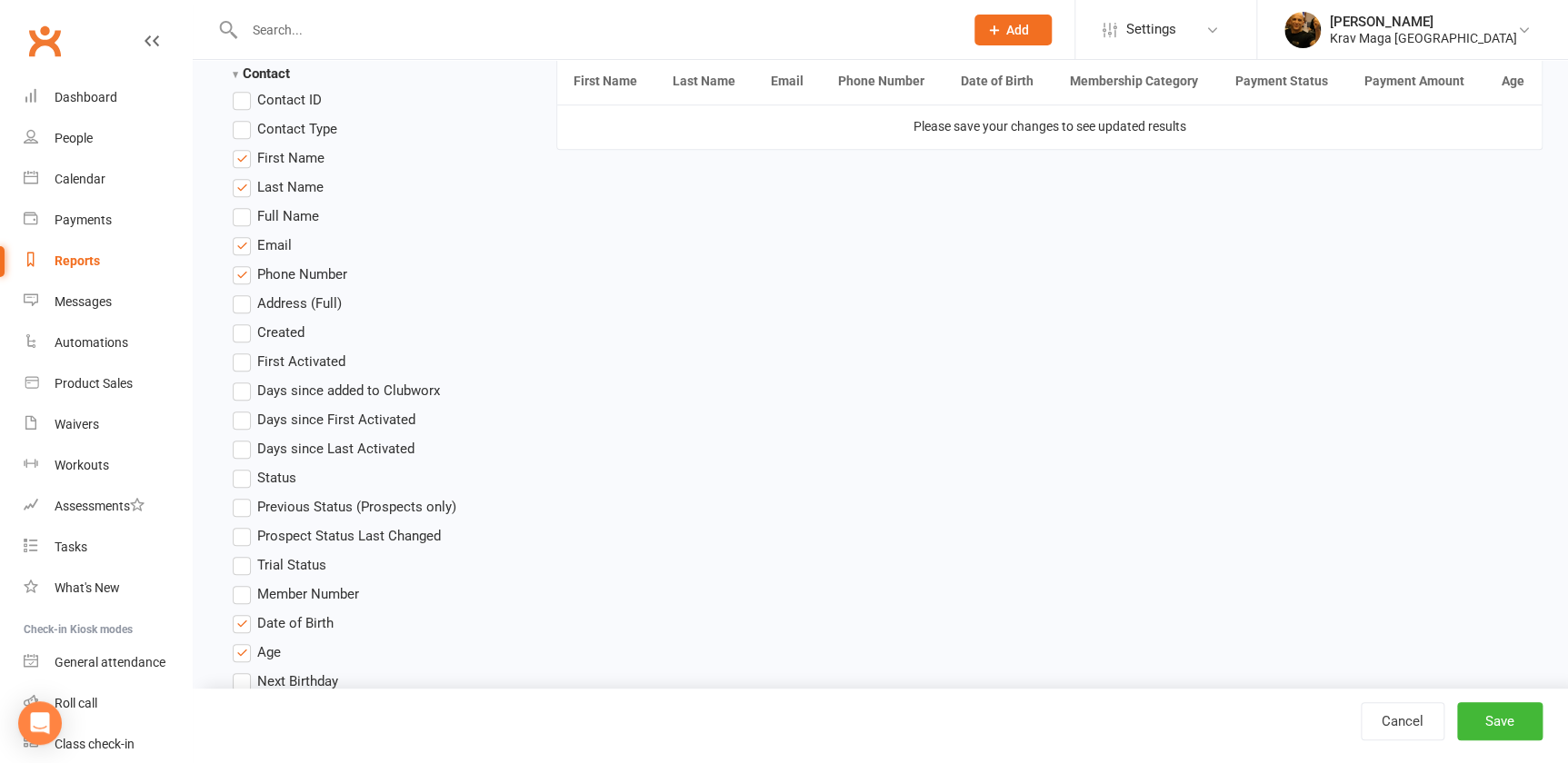
scroll to position [660, 0]
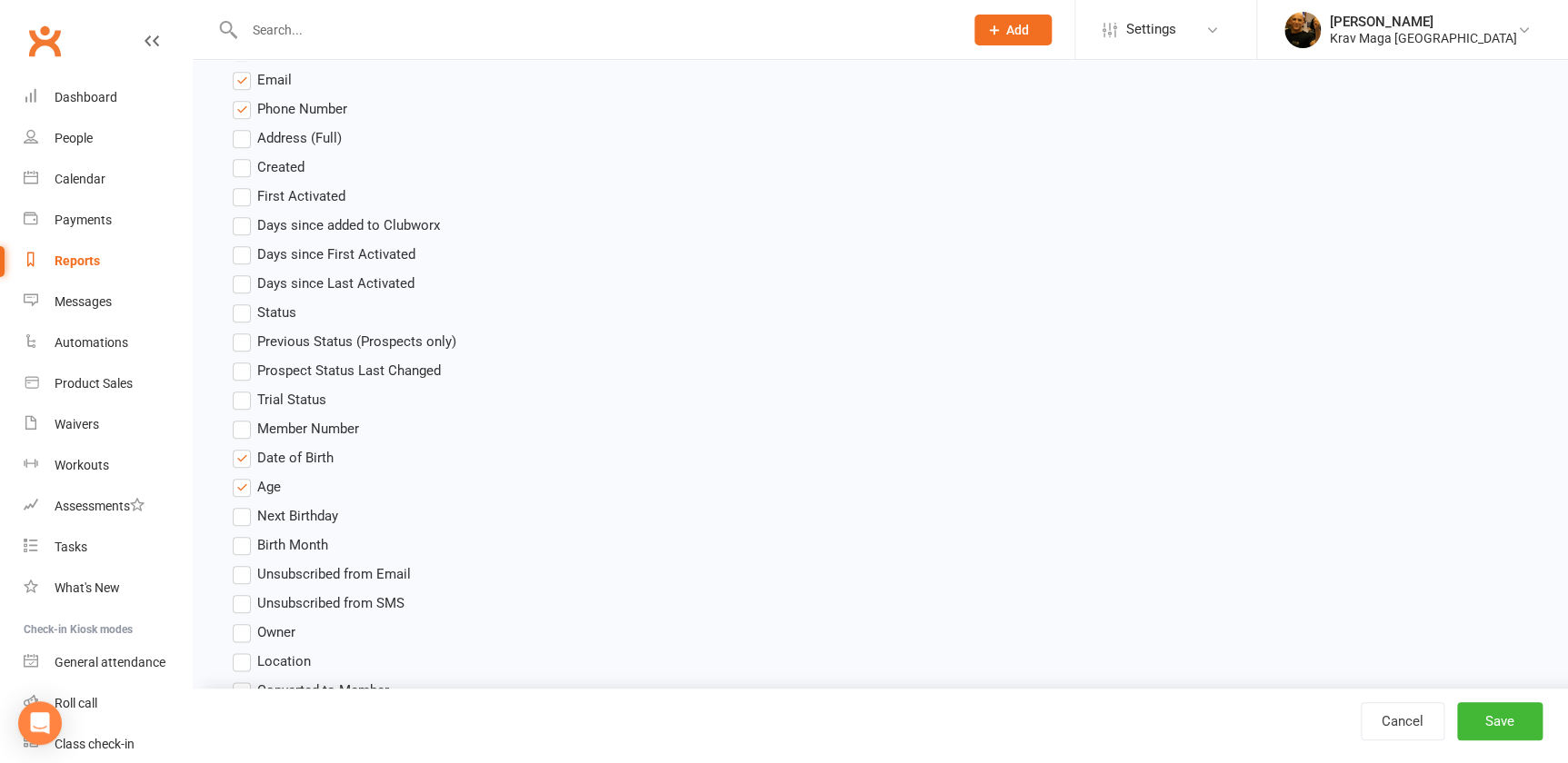
click at [241, 456] on label "Date of Birth" at bounding box center [283, 458] width 101 height 22
click at [241, 447] on input "Date of Birth" at bounding box center [238, 447] width 12 height 0
click at [243, 488] on label "Age" at bounding box center [256, 487] width 48 height 22
click at [243, 476] on input "Age" at bounding box center [238, 476] width 12 height 0
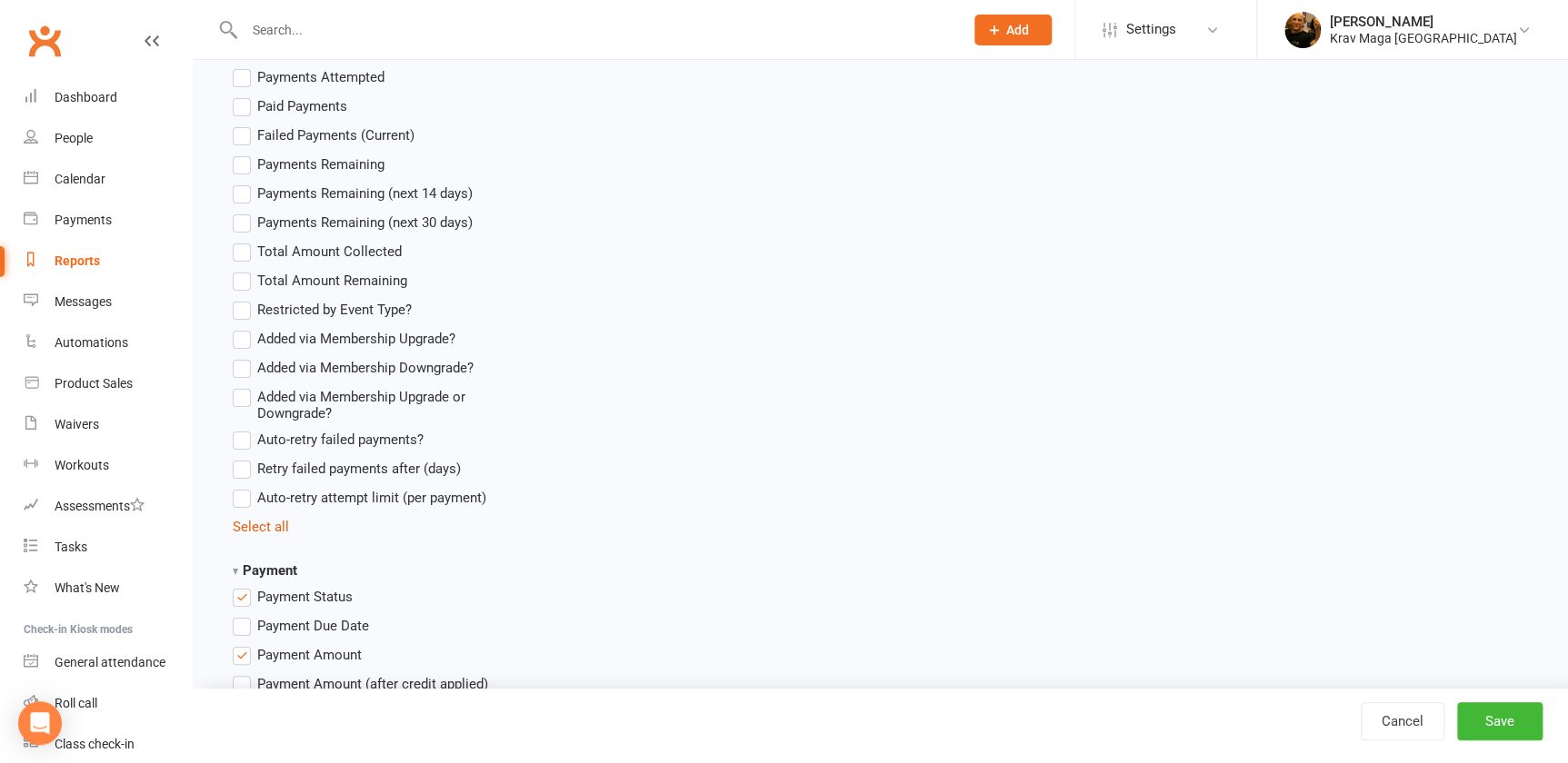
scroll to position [3386, 0]
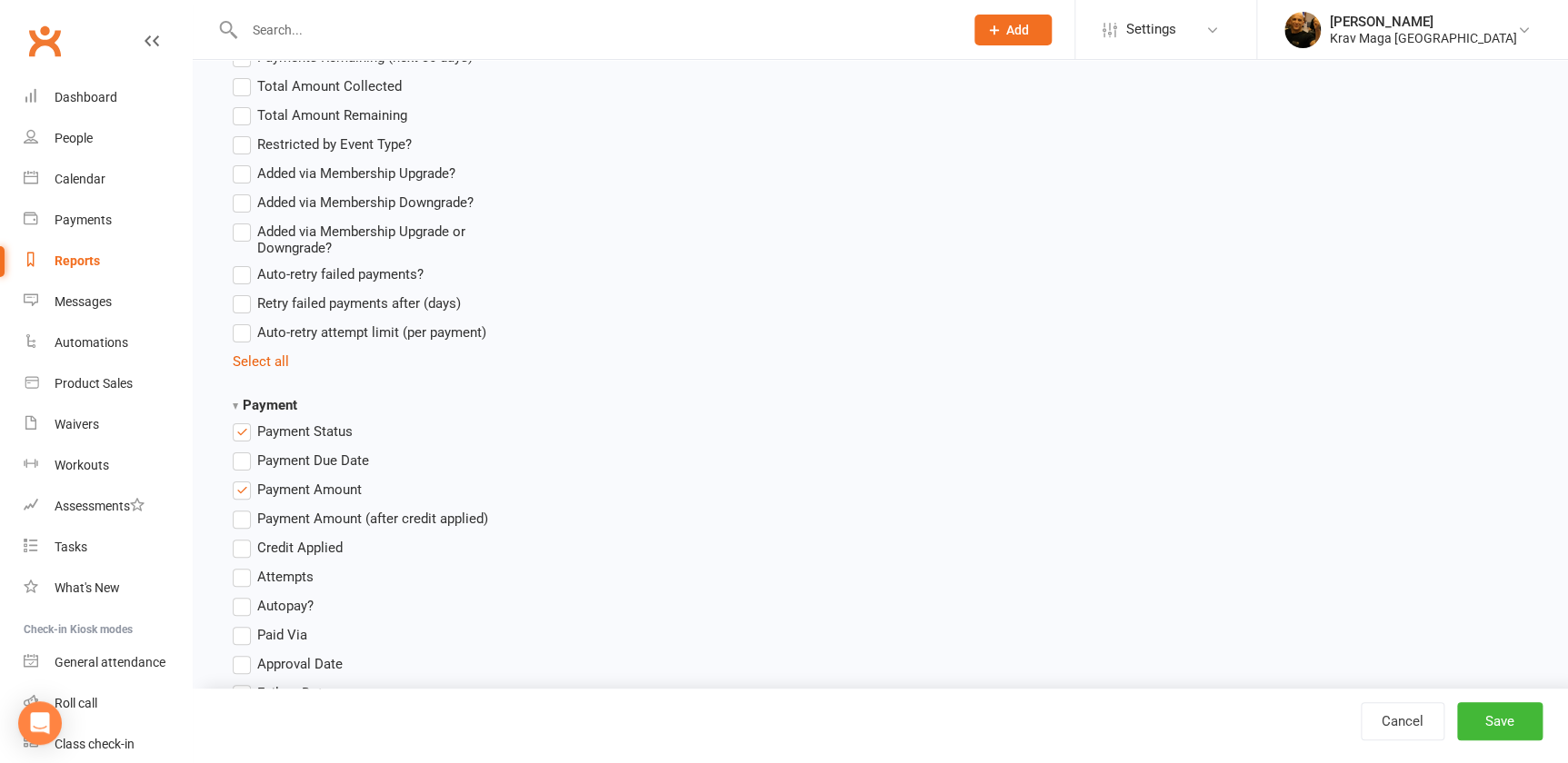
click at [245, 435] on label "Payment Status" at bounding box center [292, 432] width 120 height 22
click at [244, 421] on input "Payment Status" at bounding box center [238, 421] width 12 height 0
click at [237, 486] on label "Payment Amount" at bounding box center [297, 489] width 130 height 22
click at [237, 478] on input "Payment Amount" at bounding box center [238, 478] width 12 height 0
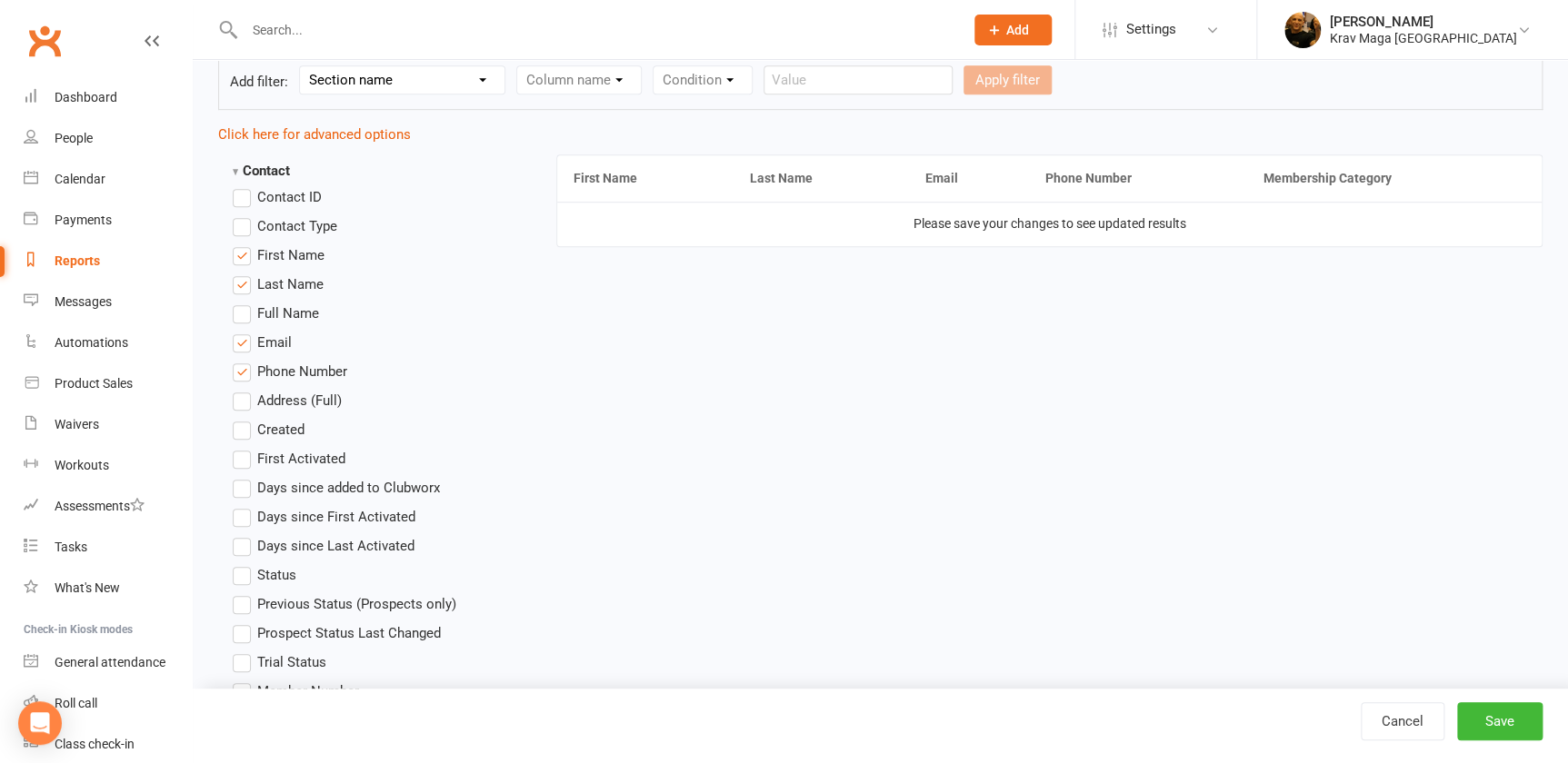
scroll to position [315, 0]
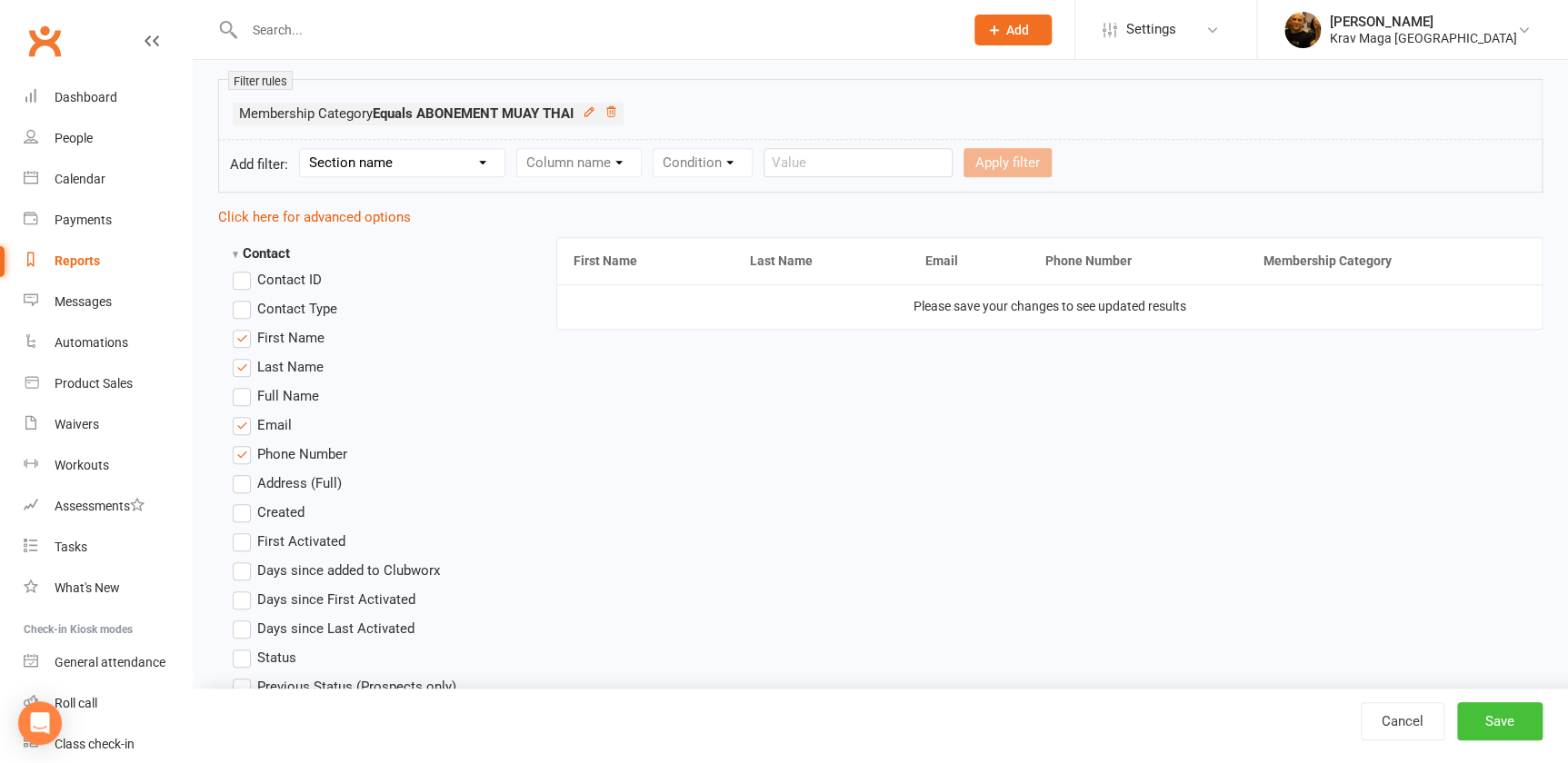
click at [1504, 714] on button "Save" at bounding box center [1499, 721] width 85 height 39
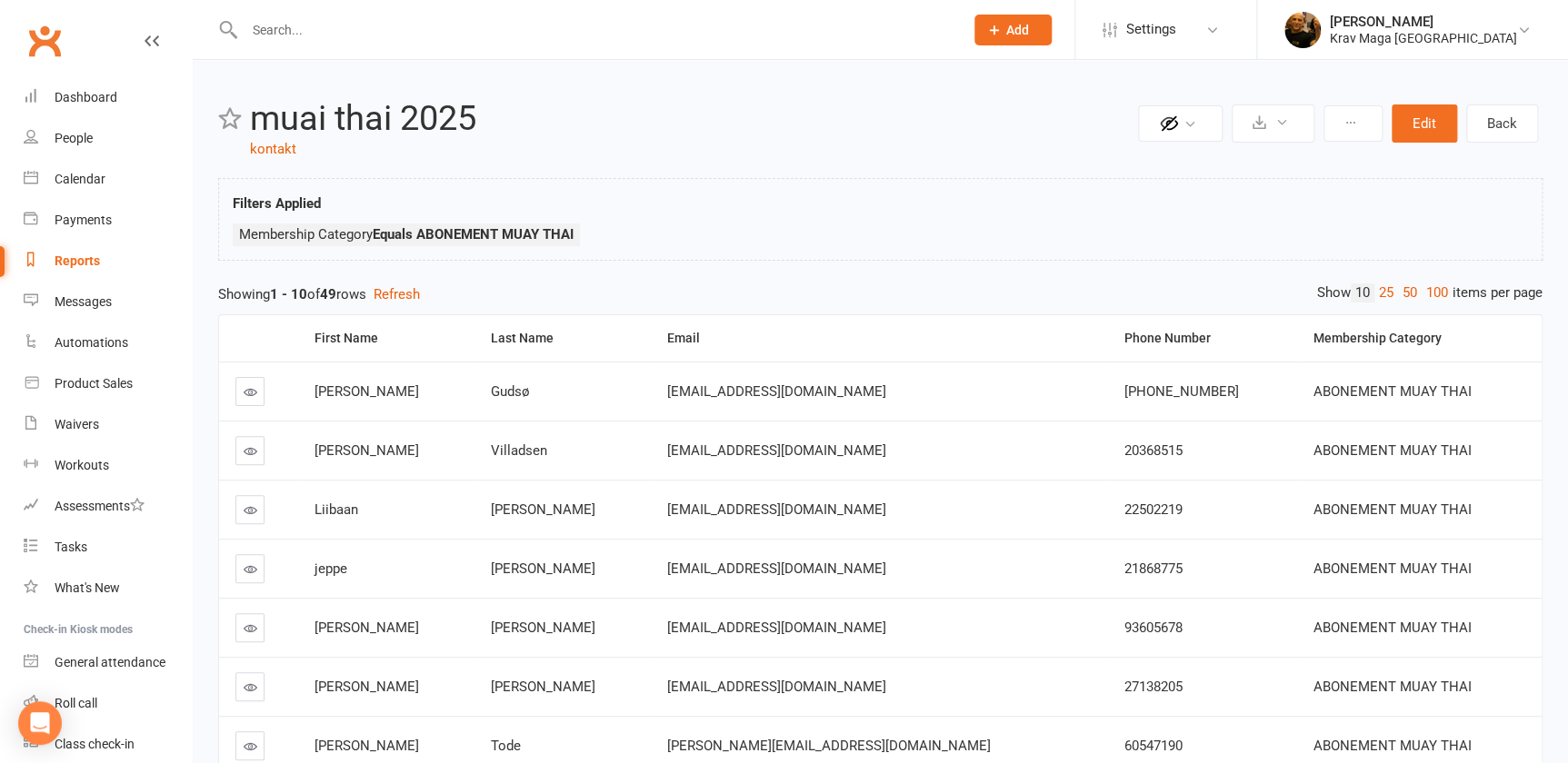
click at [1431, 289] on link "100" at bounding box center [1437, 293] width 31 height 19
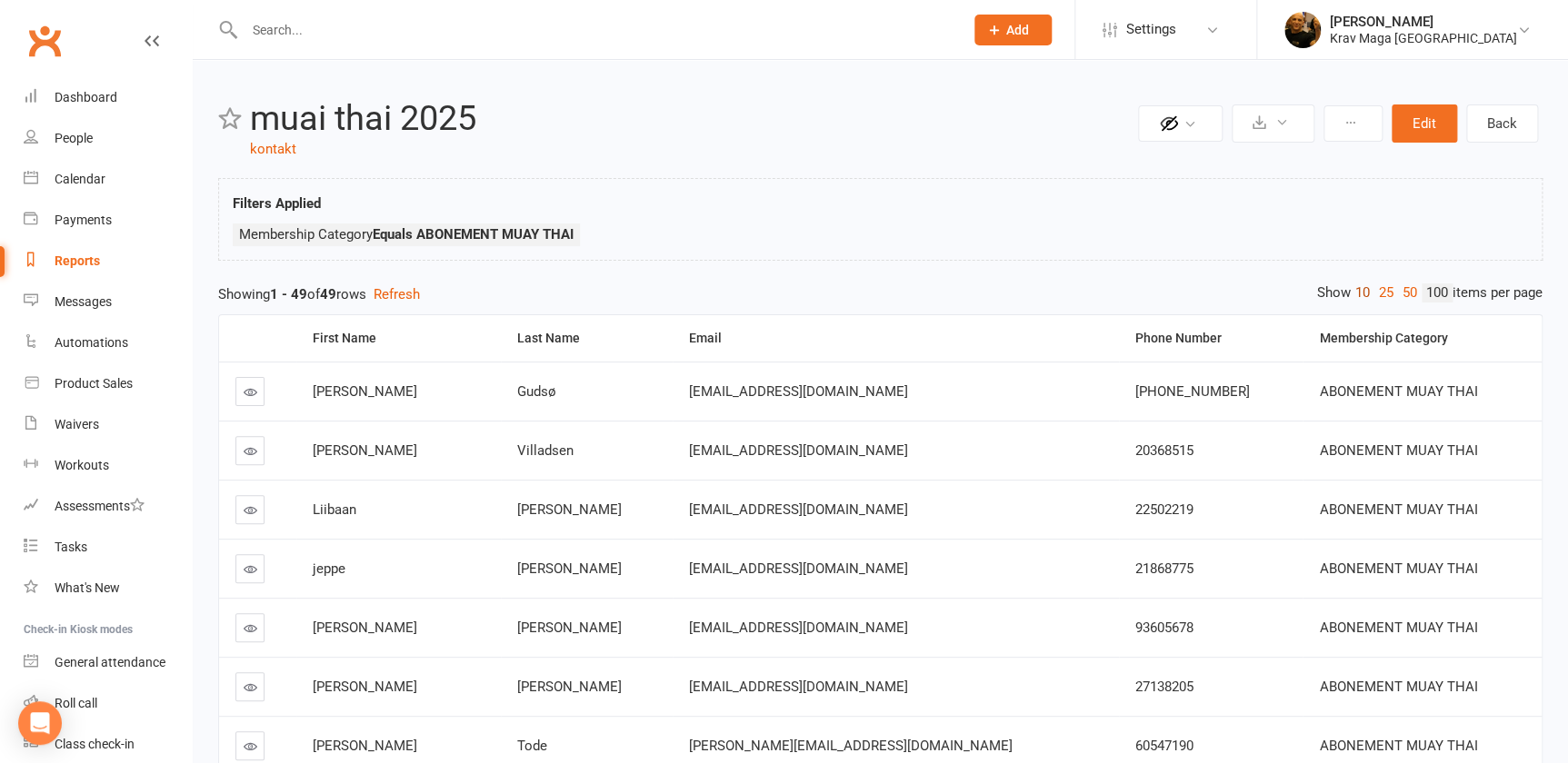
click at [1350, 289] on link "10" at bounding box center [1362, 293] width 24 height 19
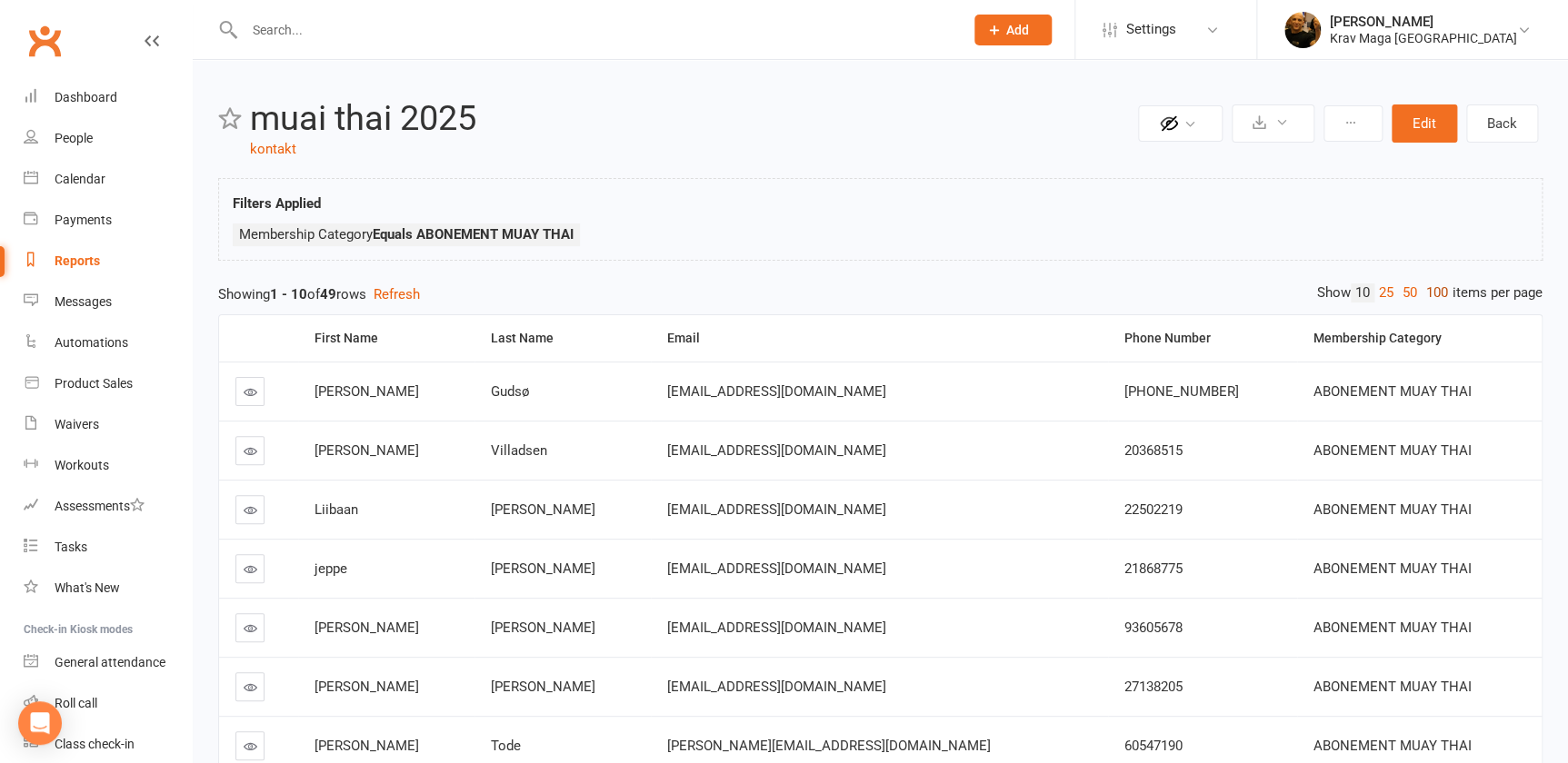
click at [1424, 287] on link "100" at bounding box center [1437, 293] width 31 height 19
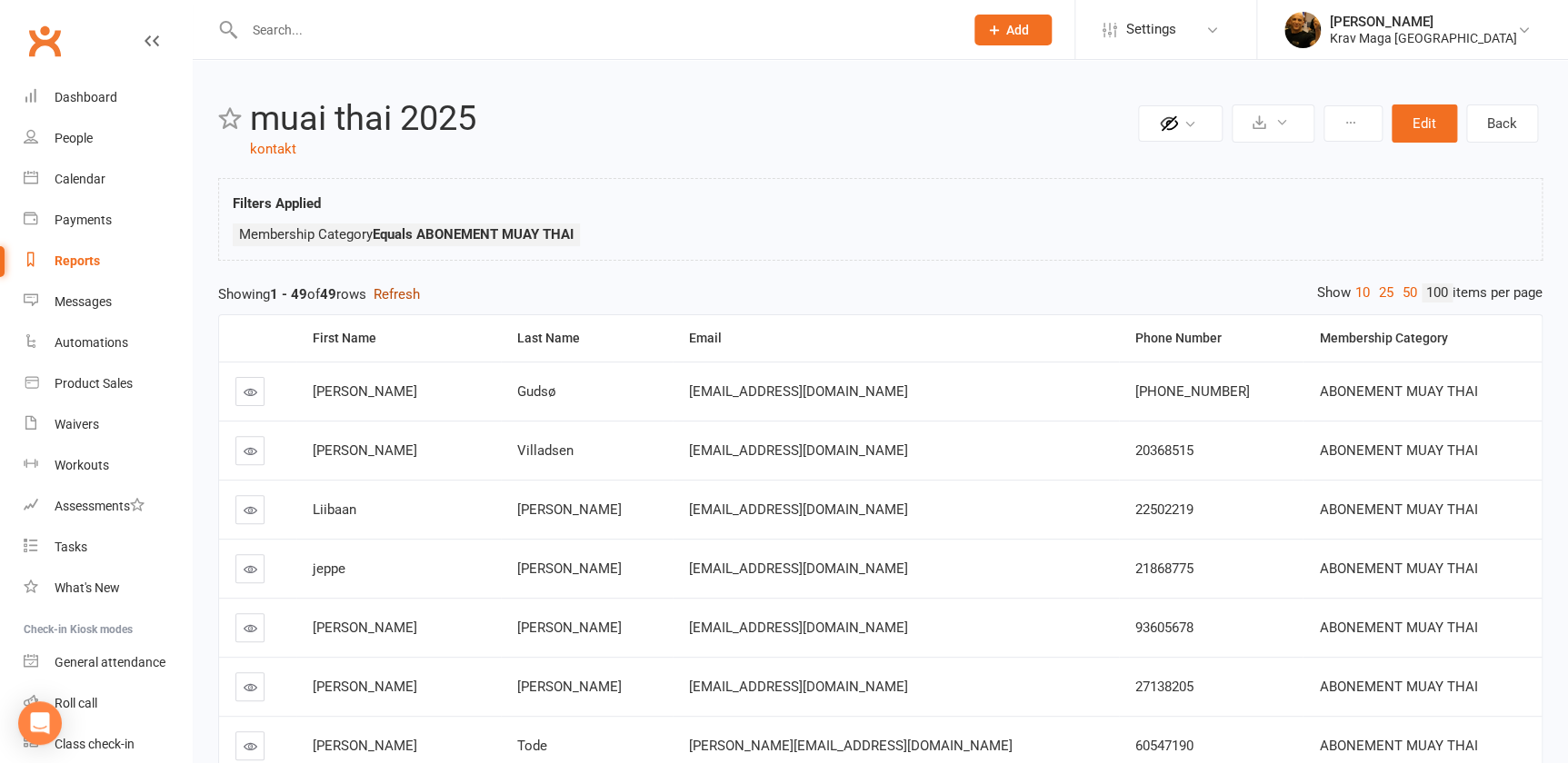
click at [413, 294] on button "Refresh" at bounding box center [396, 295] width 46 height 22
click at [1428, 121] on button "Edit" at bounding box center [1424, 124] width 65 height 39
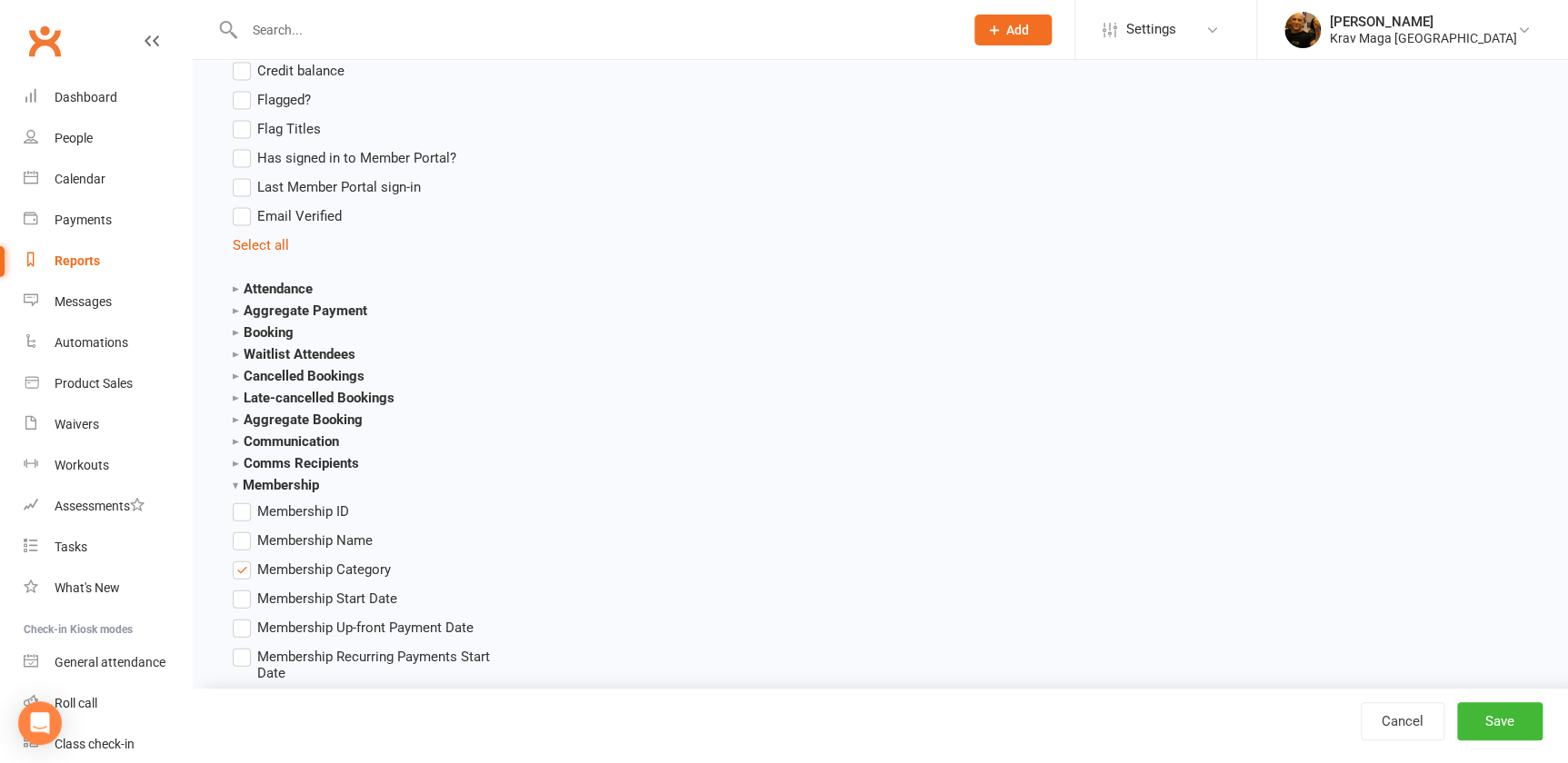
scroll to position [1784, 0]
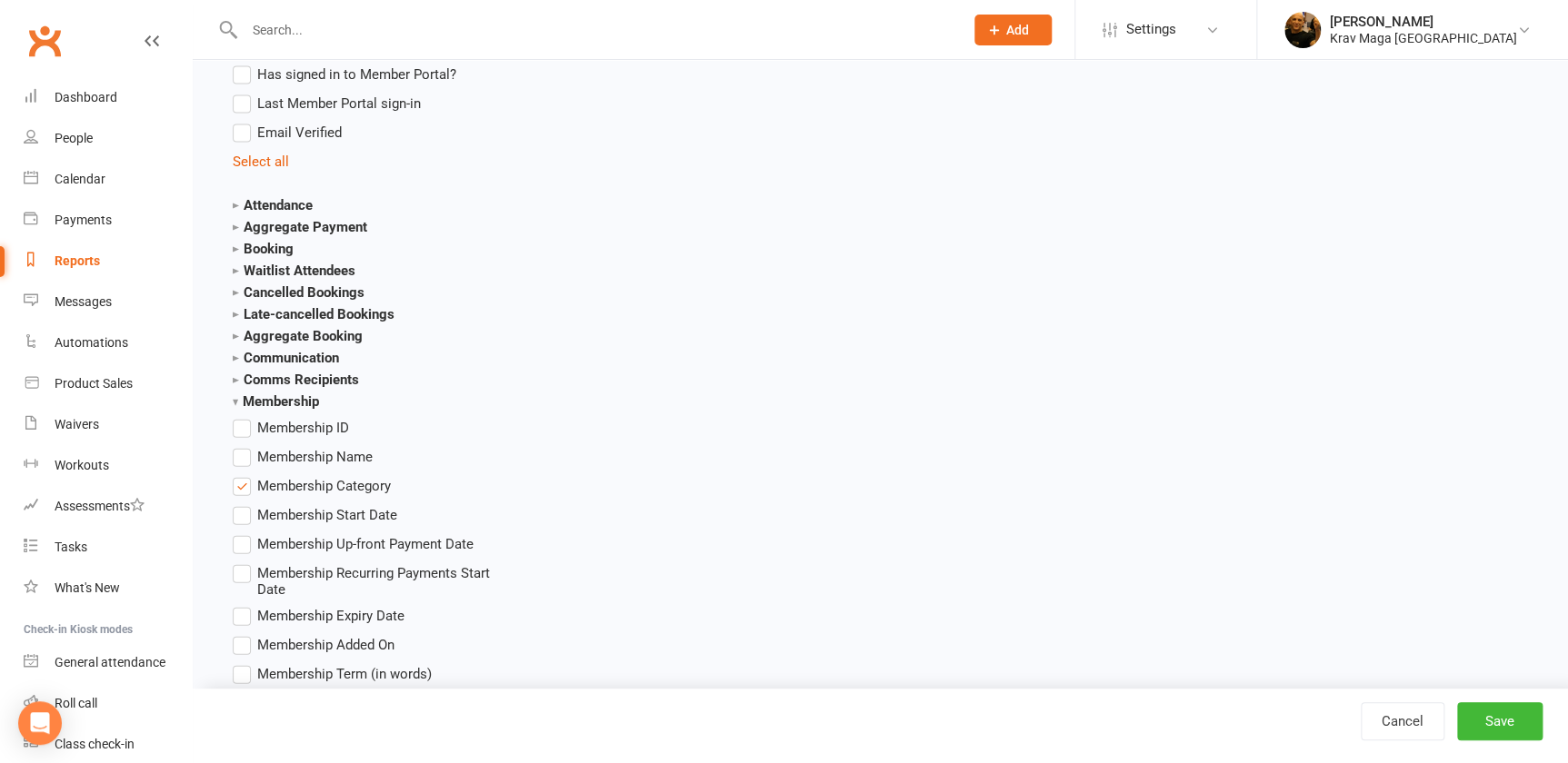
click at [241, 514] on label "Membership Start Date" at bounding box center [314, 515] width 164 height 22
click at [241, 504] on input "Membership Start Date" at bounding box center [238, 504] width 12 height 0
click at [241, 614] on label "Membership Expiry Date" at bounding box center [318, 616] width 172 height 22
click at [241, 605] on input "Membership Expiry Date" at bounding box center [238, 605] width 12 height 0
click at [1514, 718] on button "Save" at bounding box center [1499, 721] width 85 height 39
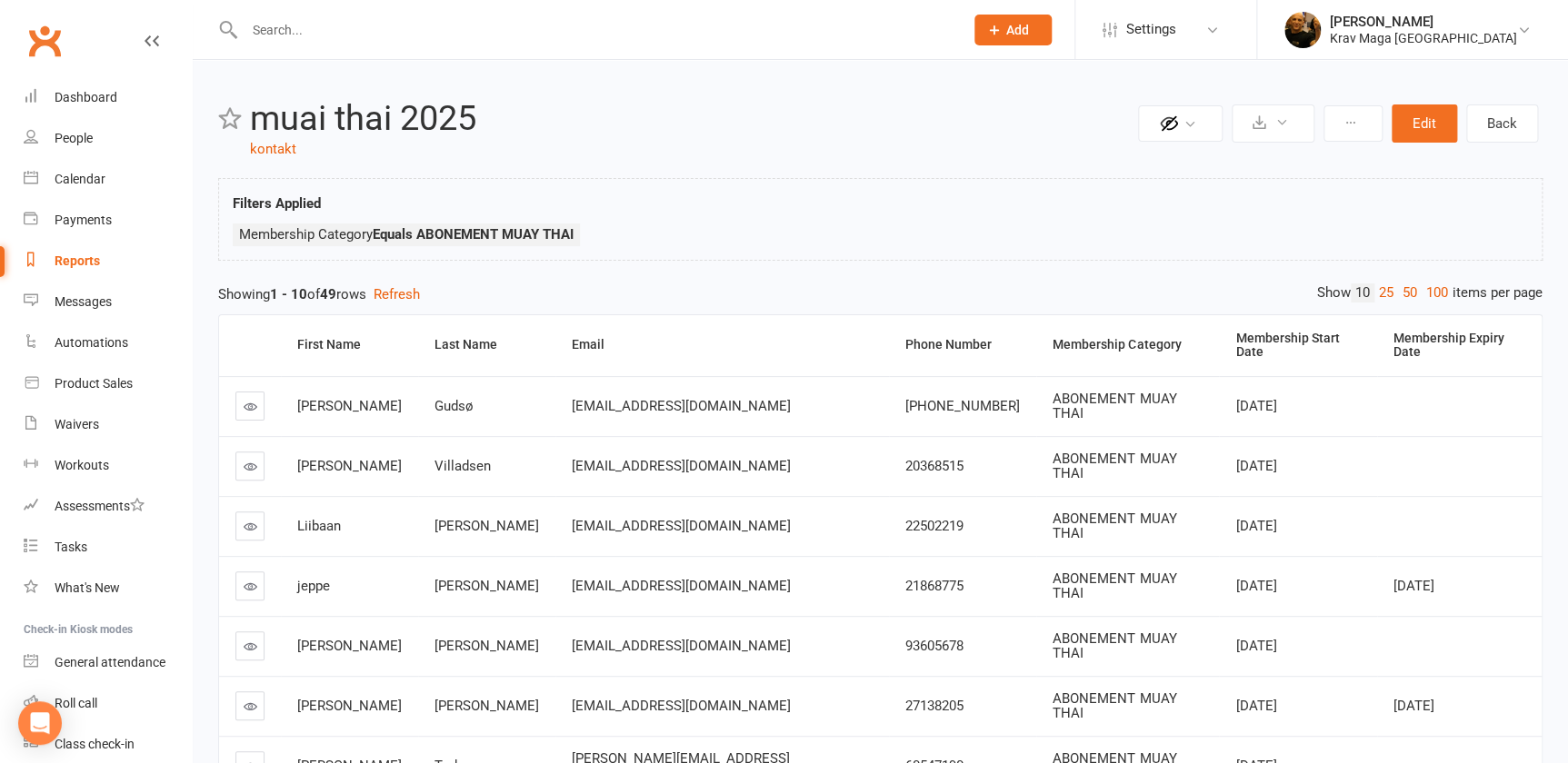
scroll to position [331, 0]
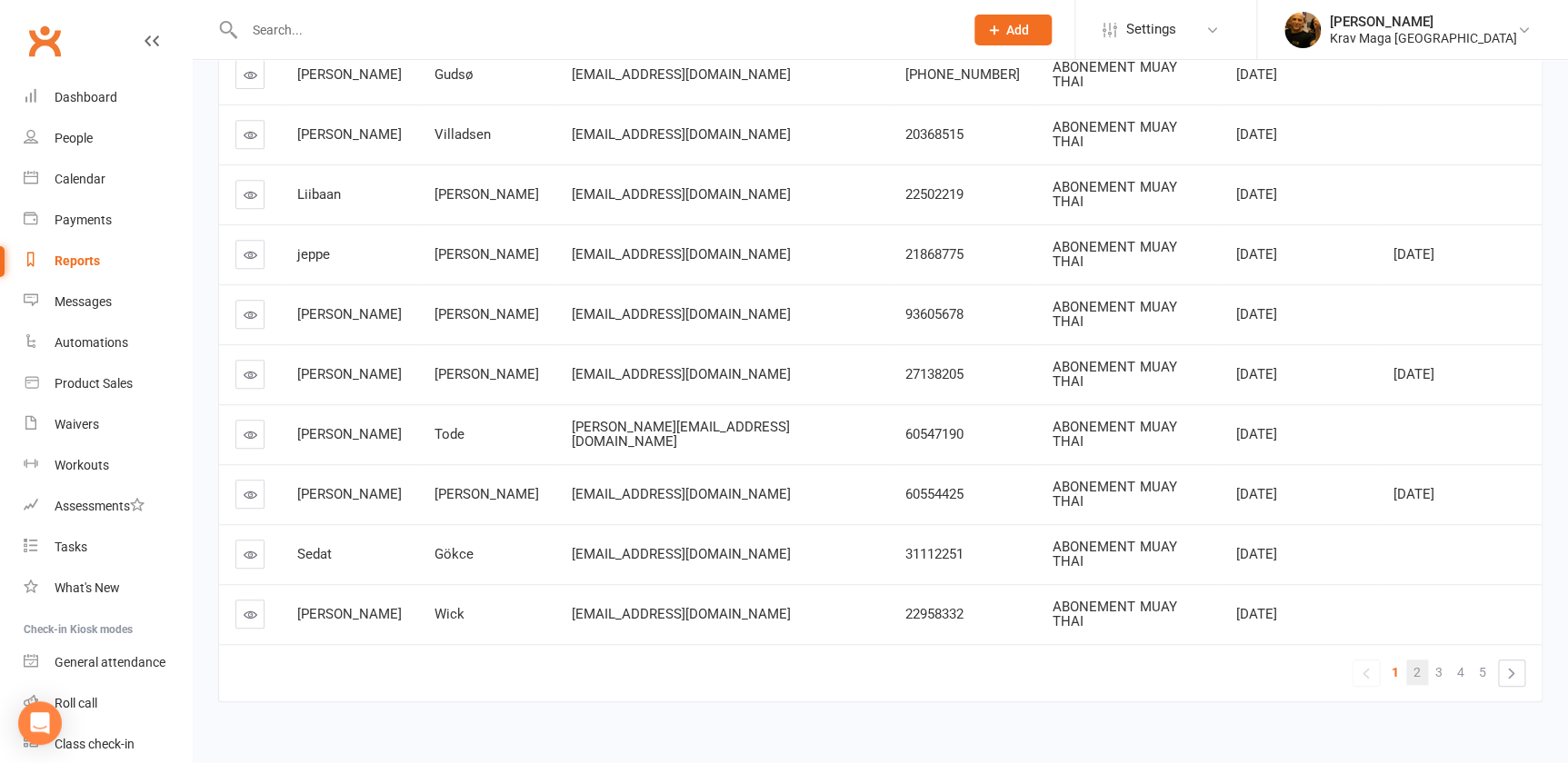
click at [1418, 659] on span "2" at bounding box center [1416, 672] width 7 height 26
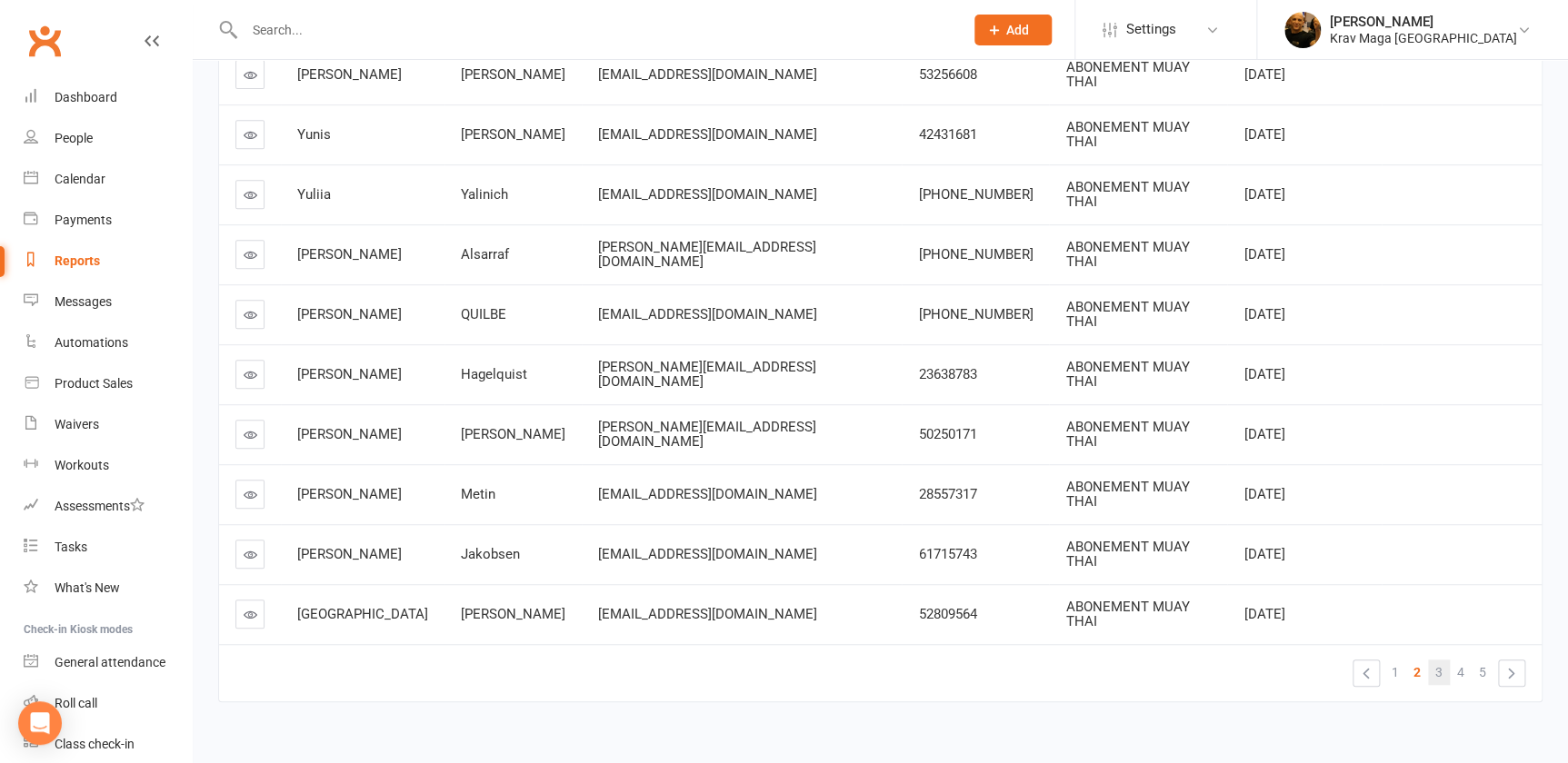
click at [1434, 659] on link "3" at bounding box center [1438, 672] width 22 height 26
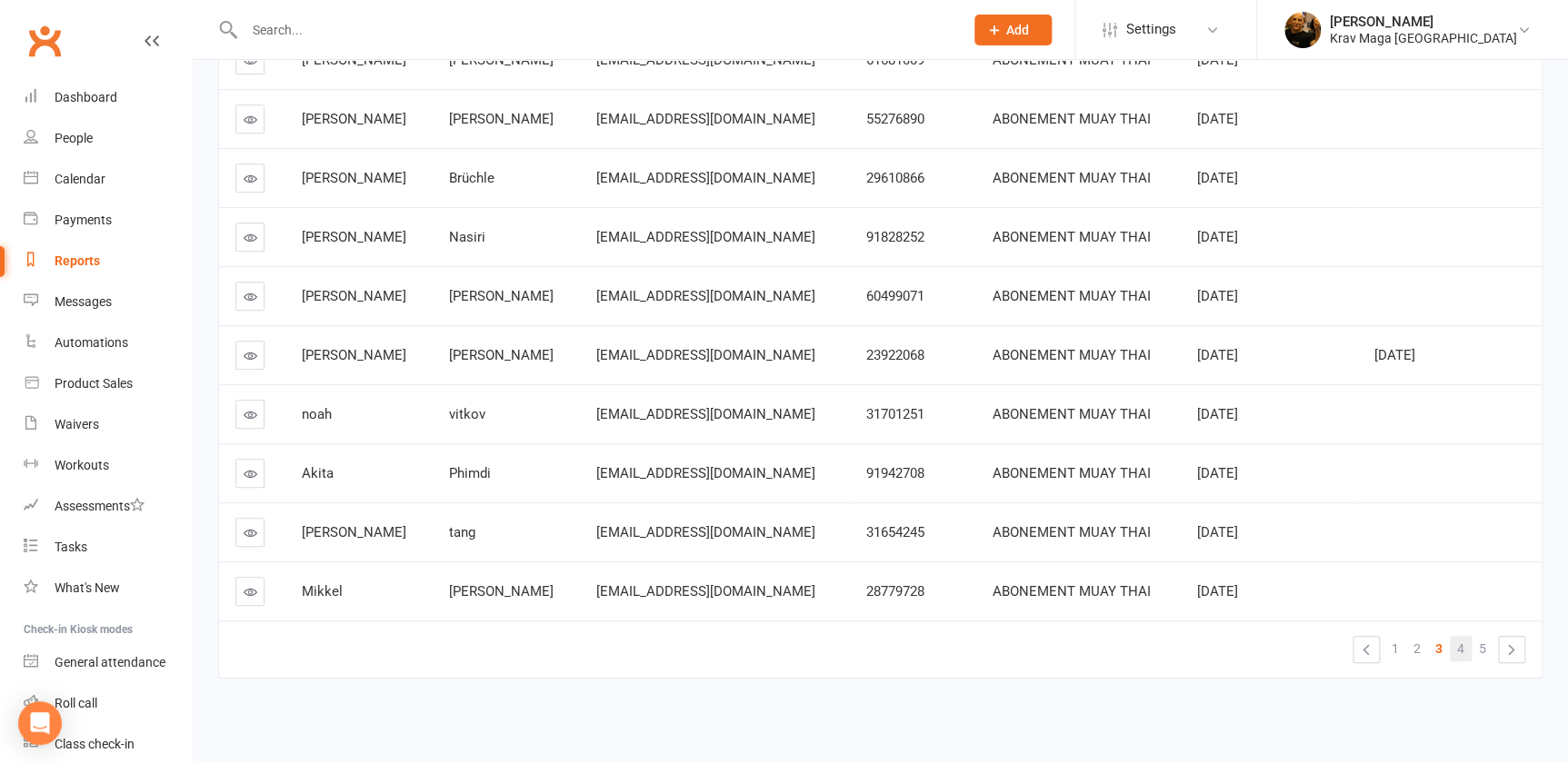
click at [1461, 641] on span "4" at bounding box center [1459, 648] width 7 height 26
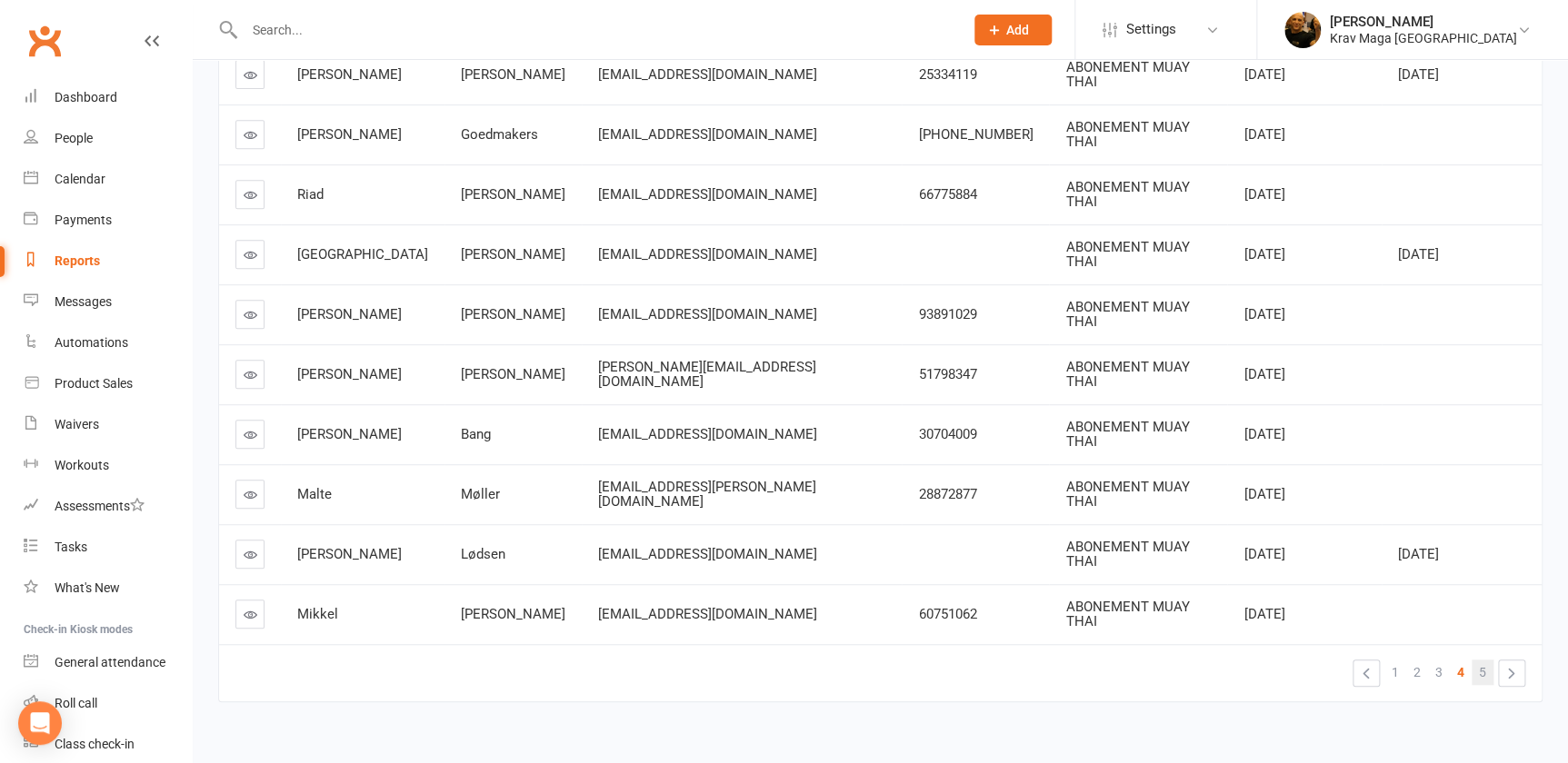
click at [1477, 659] on link "5" at bounding box center [1482, 672] width 22 height 26
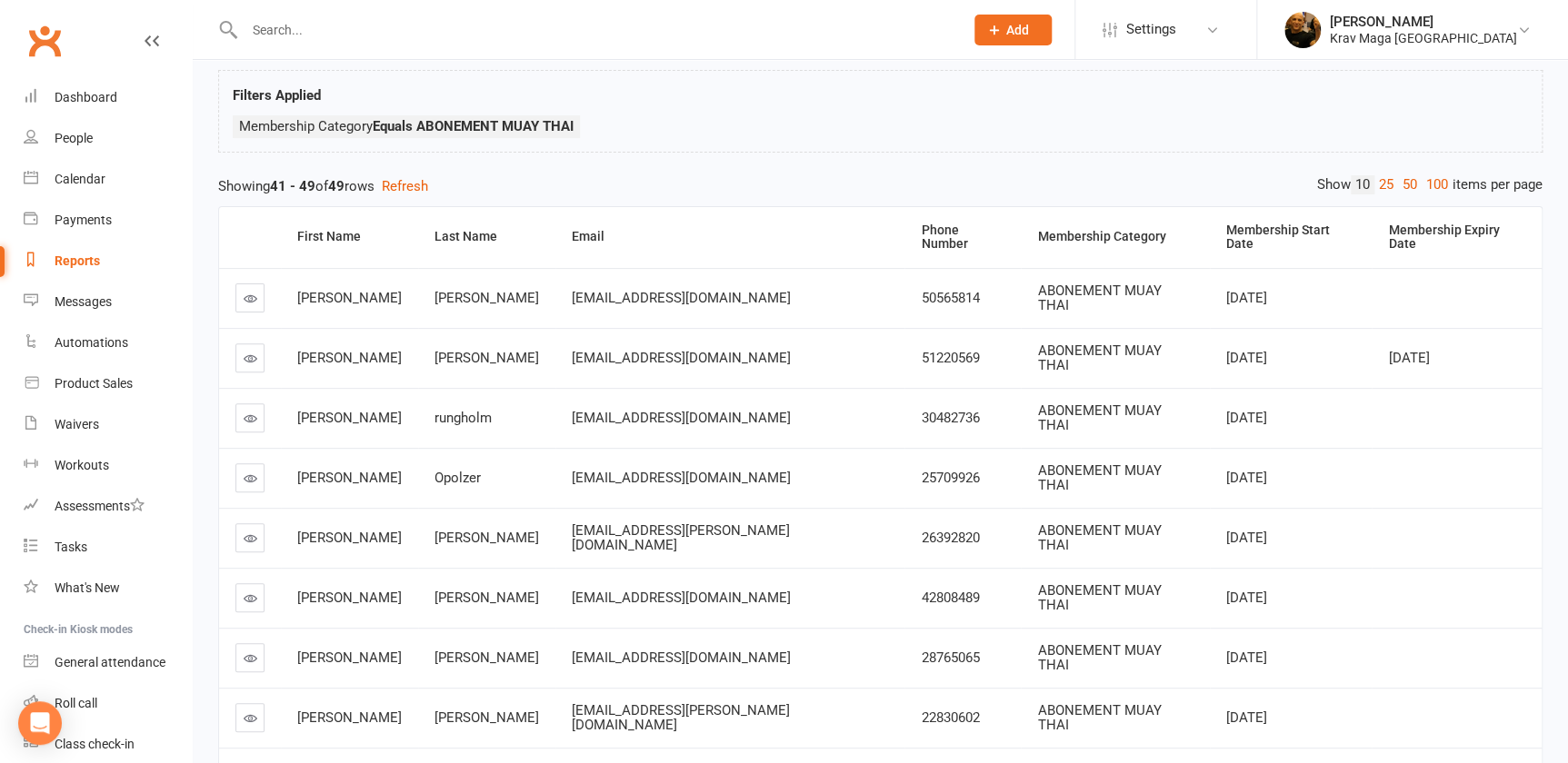
scroll to position [0, 0]
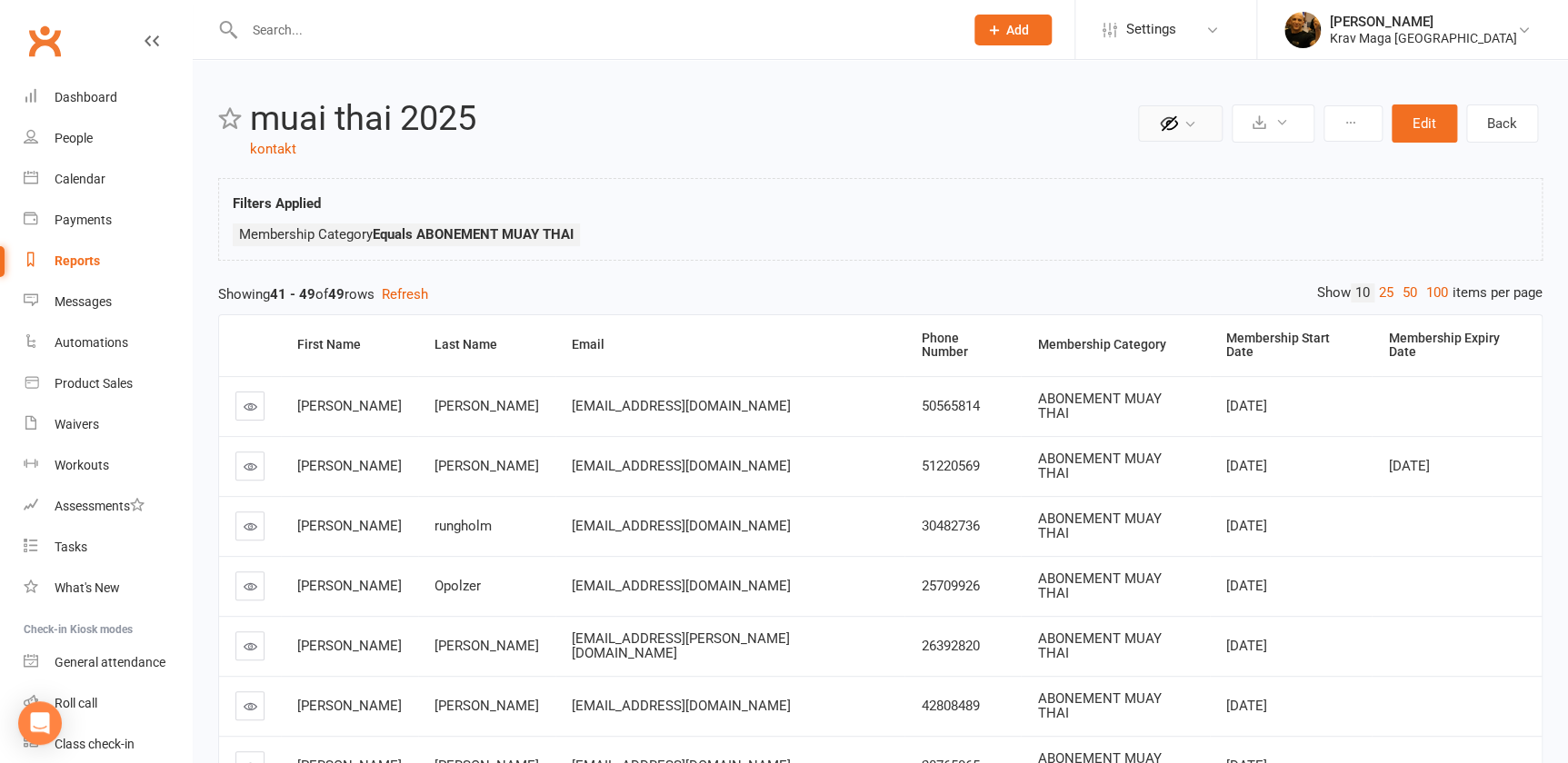
click at [1185, 118] on icon at bounding box center [1190, 125] width 14 height 14
click at [1185, 120] on icon at bounding box center [1190, 125] width 14 height 14
click at [1283, 118] on icon at bounding box center [1282, 123] width 14 height 14
click at [1388, 211] on div "Filters Applied Membership Category Equals ABONEMENT MUAY THAI" at bounding box center [880, 223] width 1295 height 62
click at [1354, 120] on button at bounding box center [1352, 124] width 59 height 37
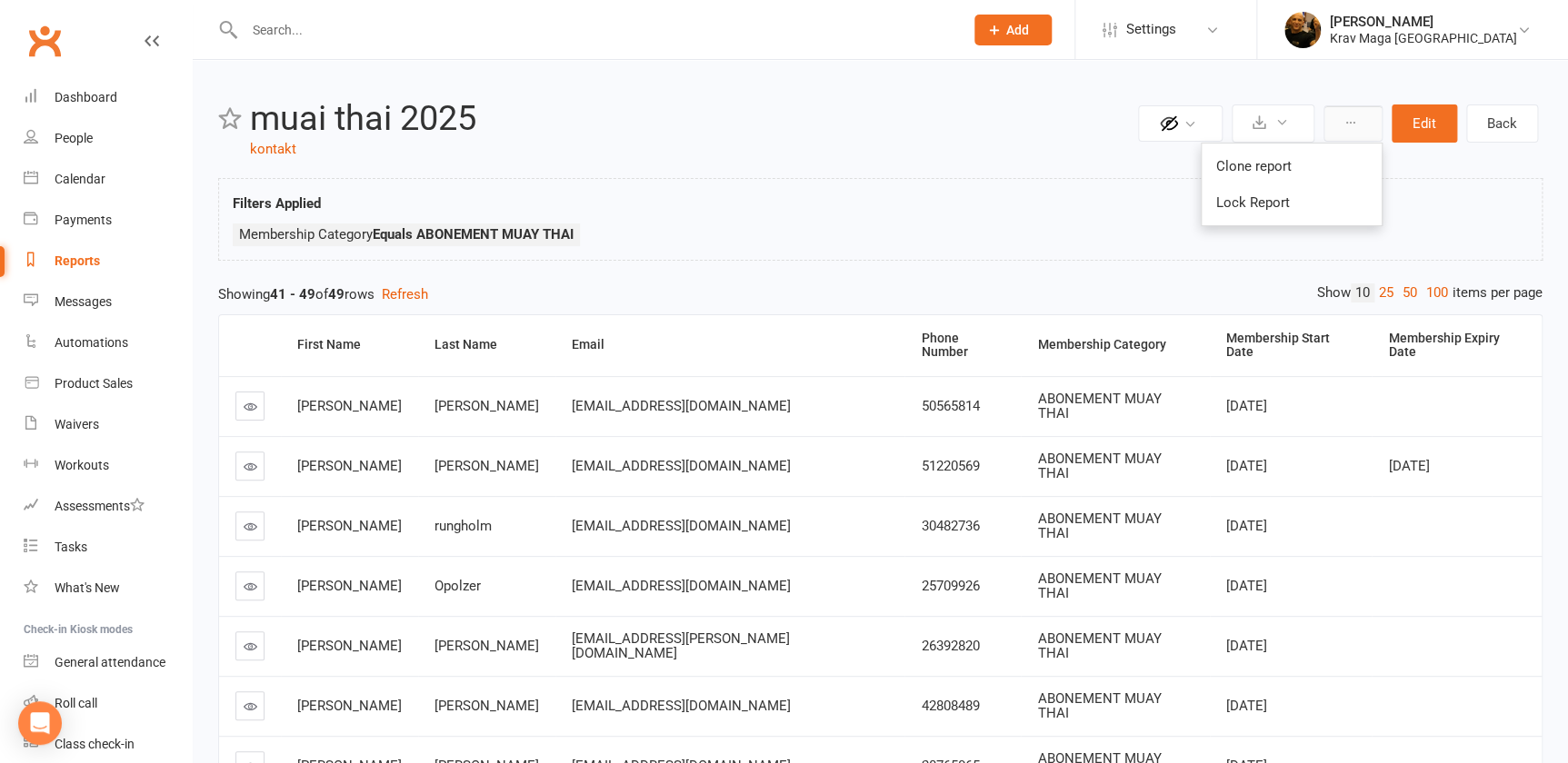
click at [1354, 120] on button at bounding box center [1352, 124] width 59 height 37
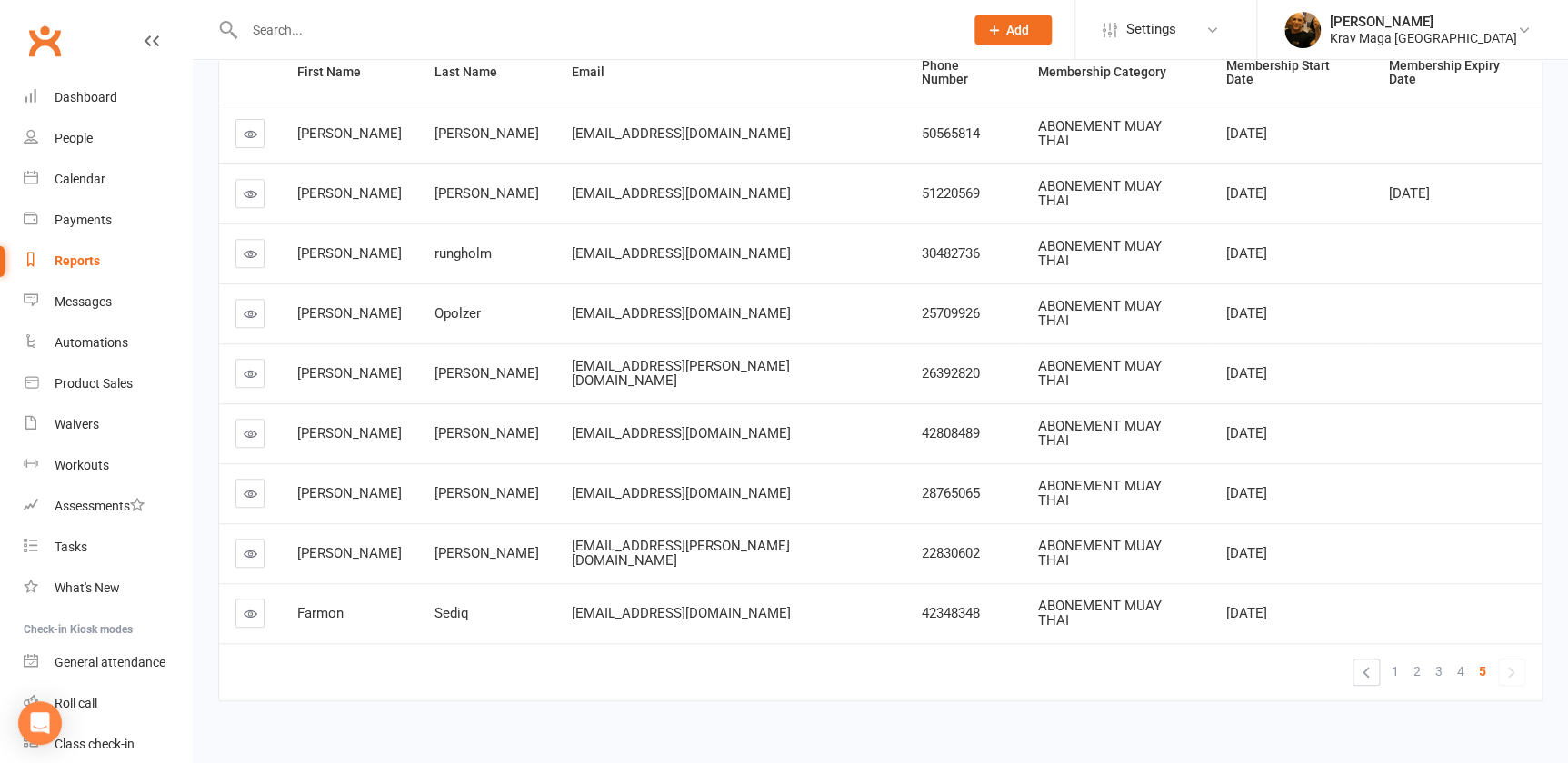
scroll to position [26, 0]
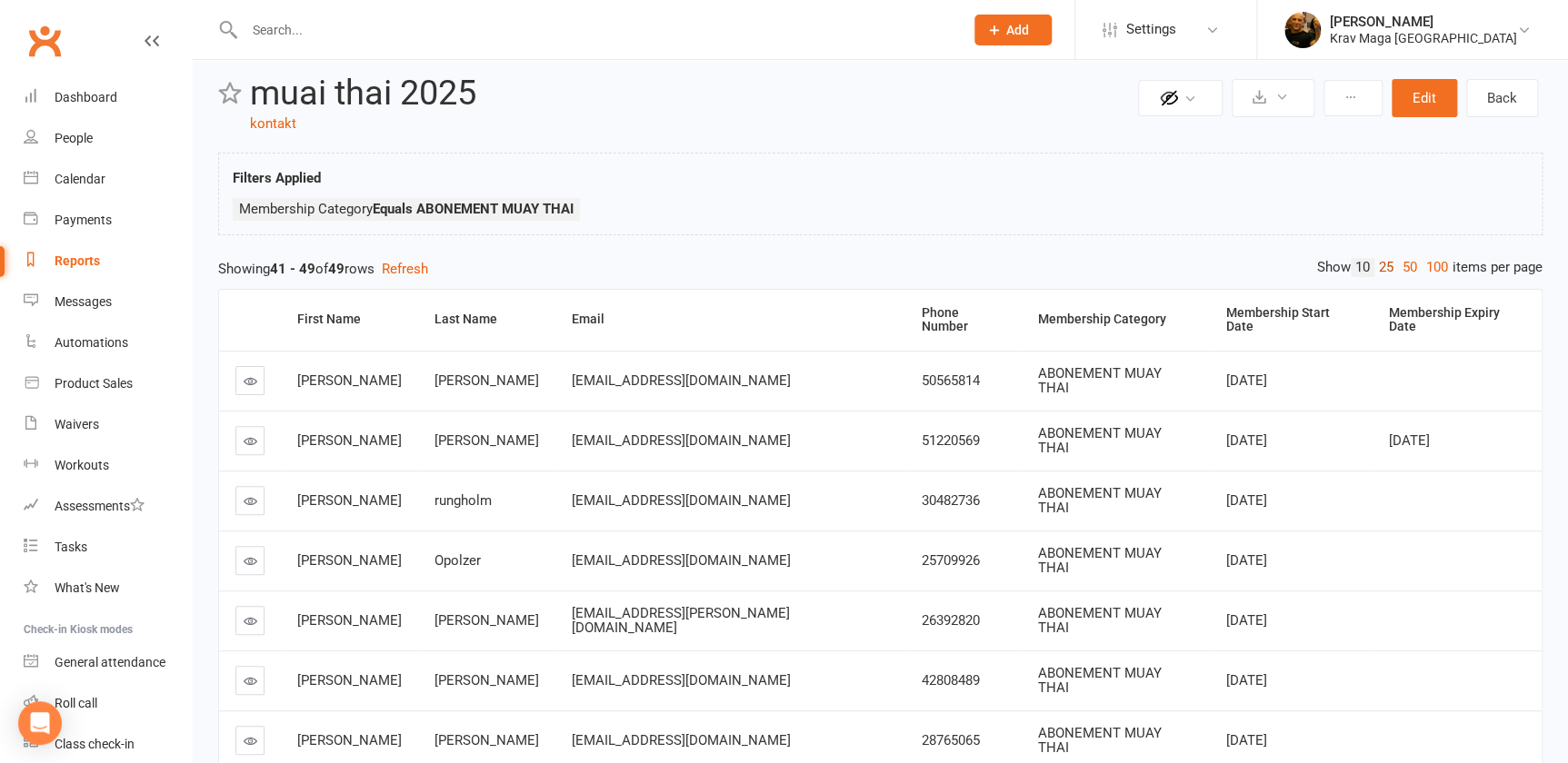
click at [1374, 266] on link "25" at bounding box center [1386, 267] width 24 height 19
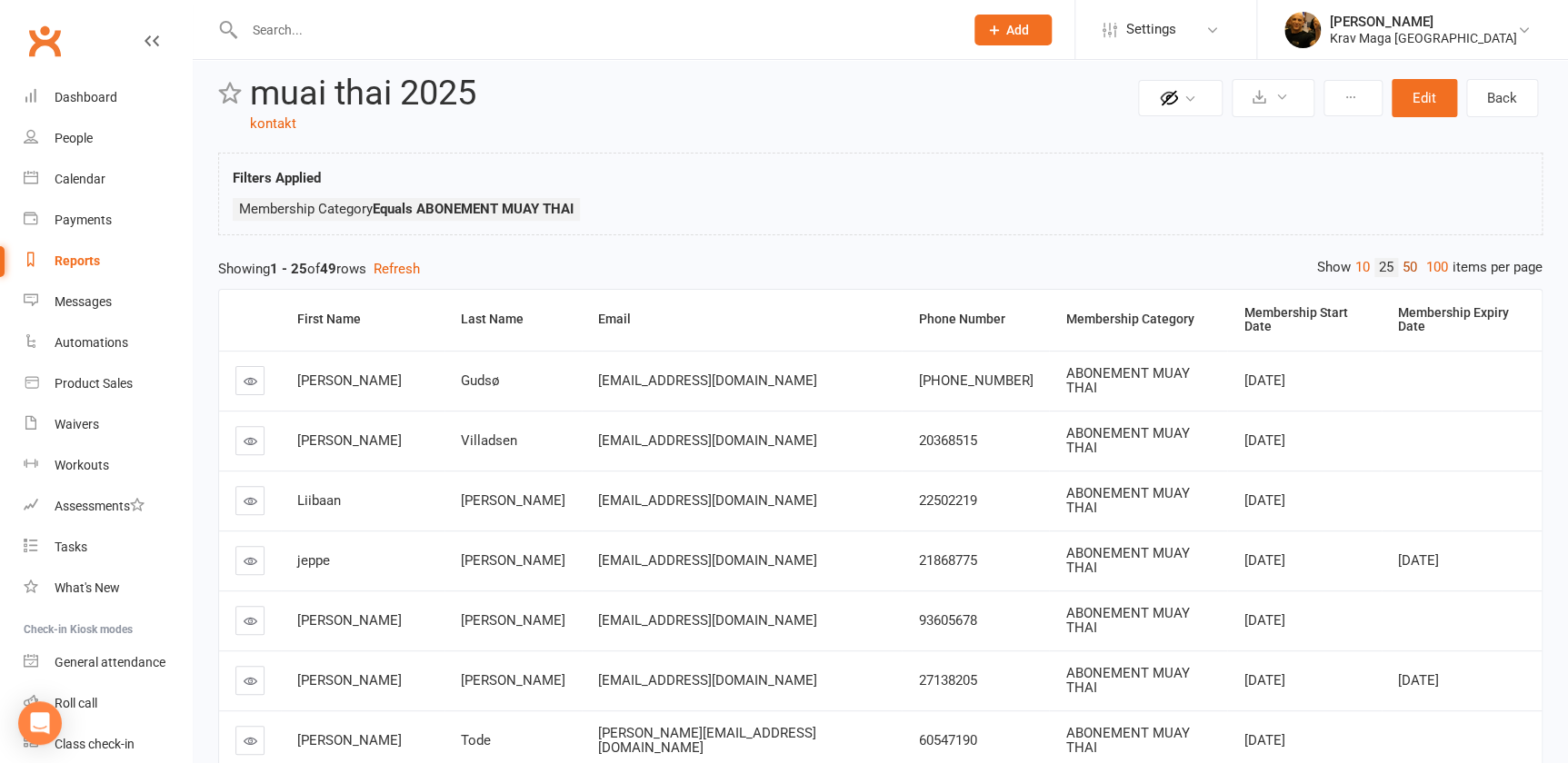
click at [1398, 273] on link "50" at bounding box center [1410, 267] width 24 height 19
click at [1426, 268] on link "100" at bounding box center [1437, 267] width 31 height 19
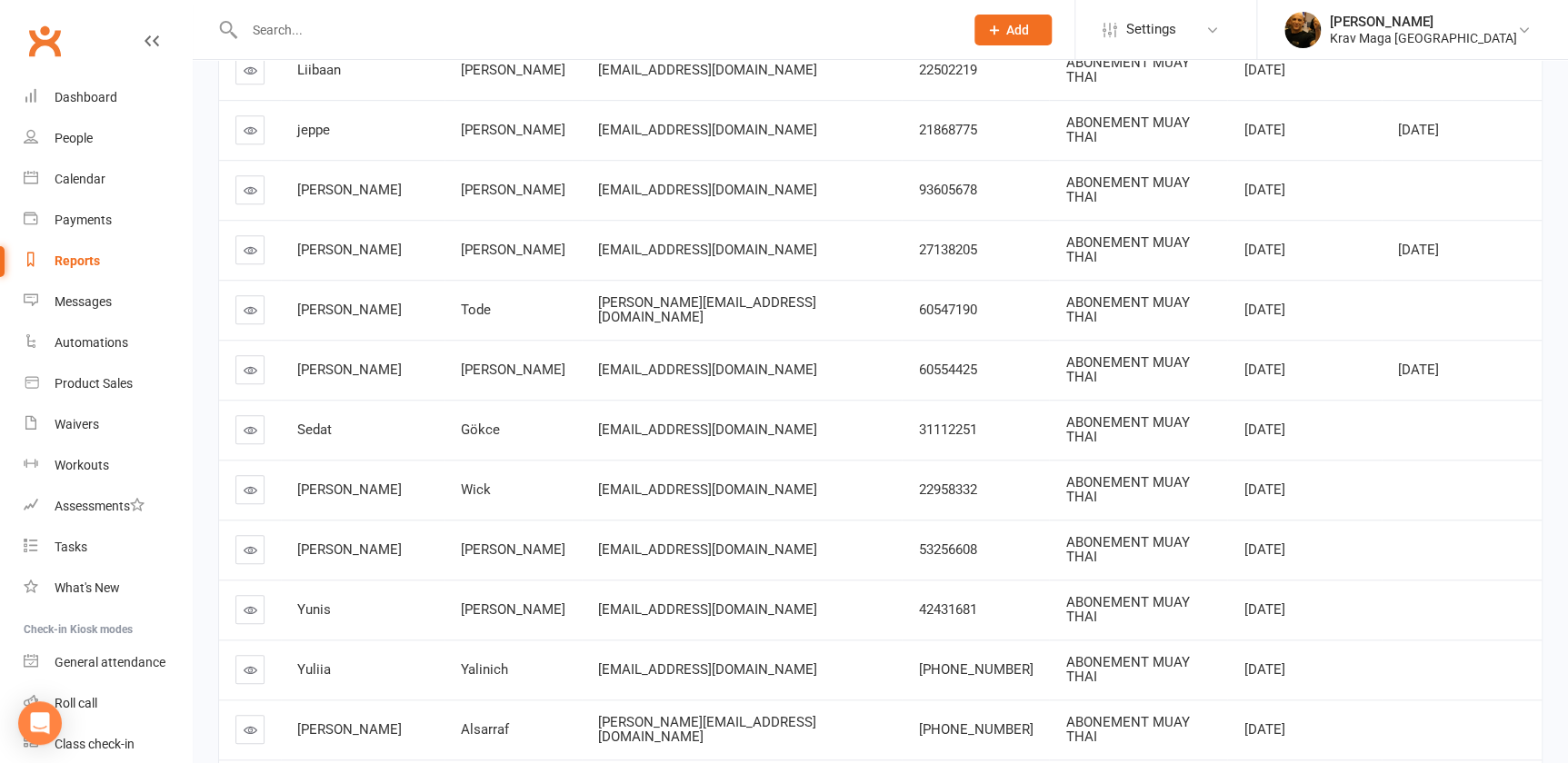
scroll to position [0, 0]
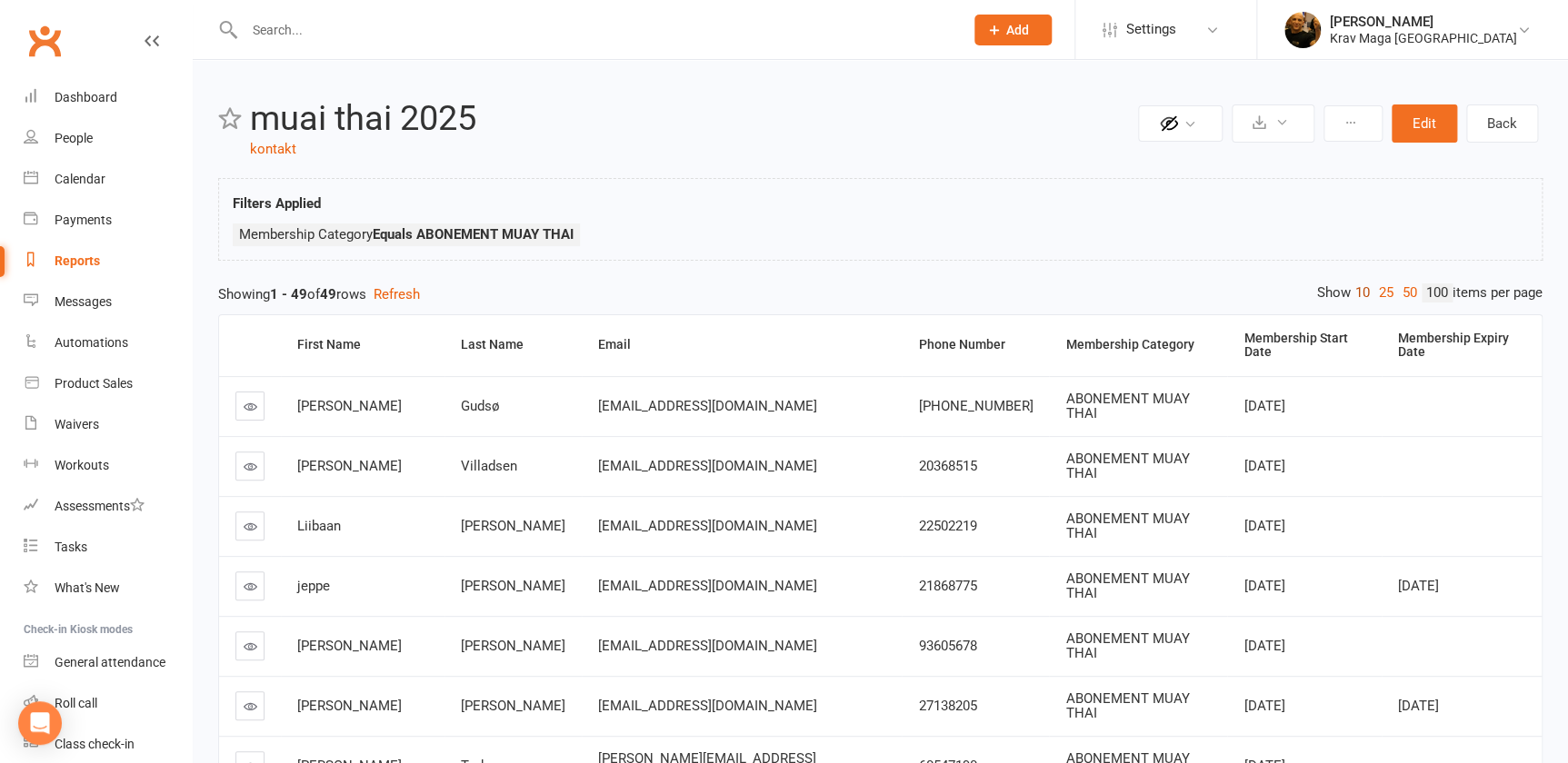
click at [1350, 290] on link "10" at bounding box center [1362, 293] width 24 height 19
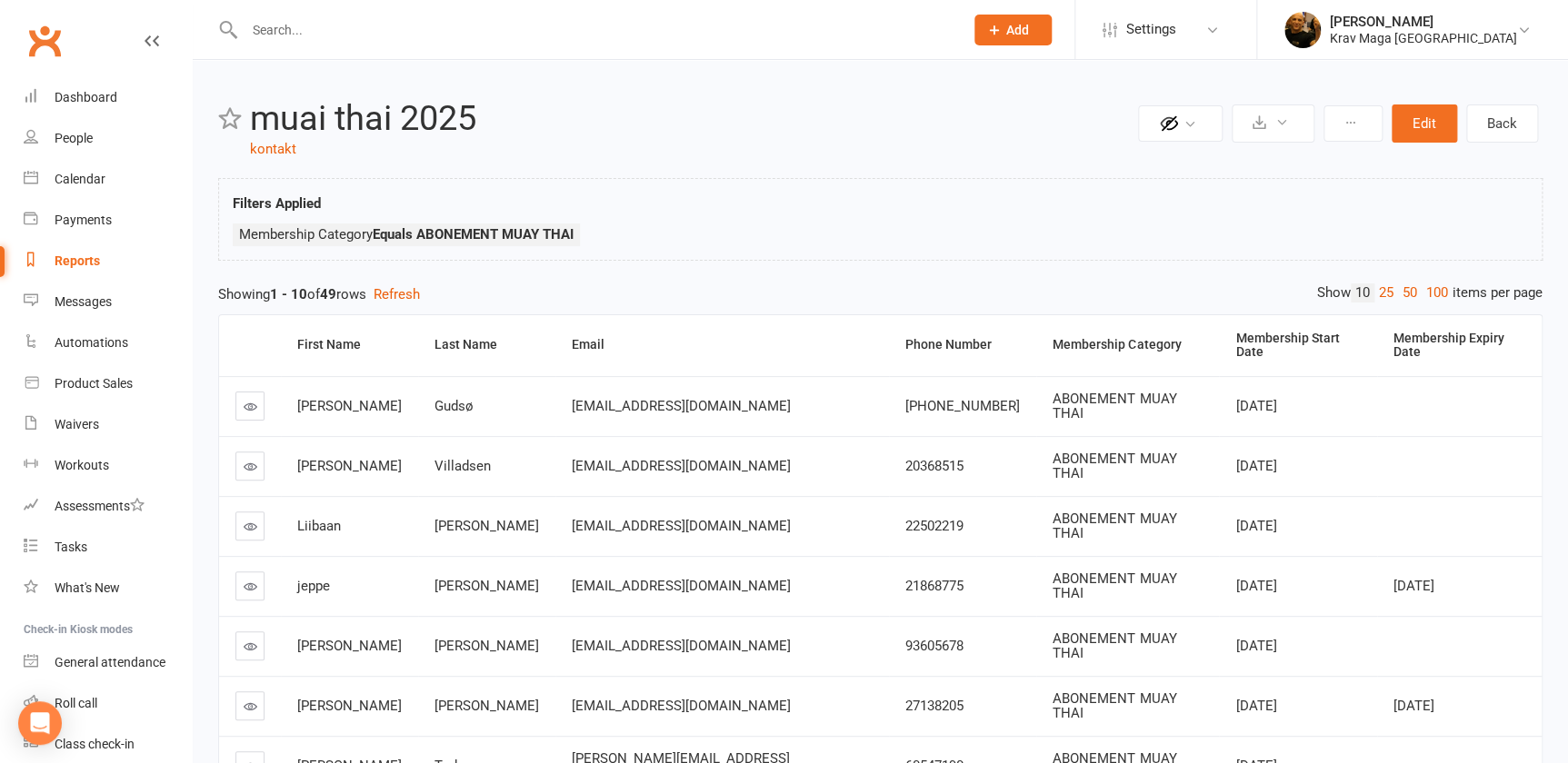
scroll to position [331, 0]
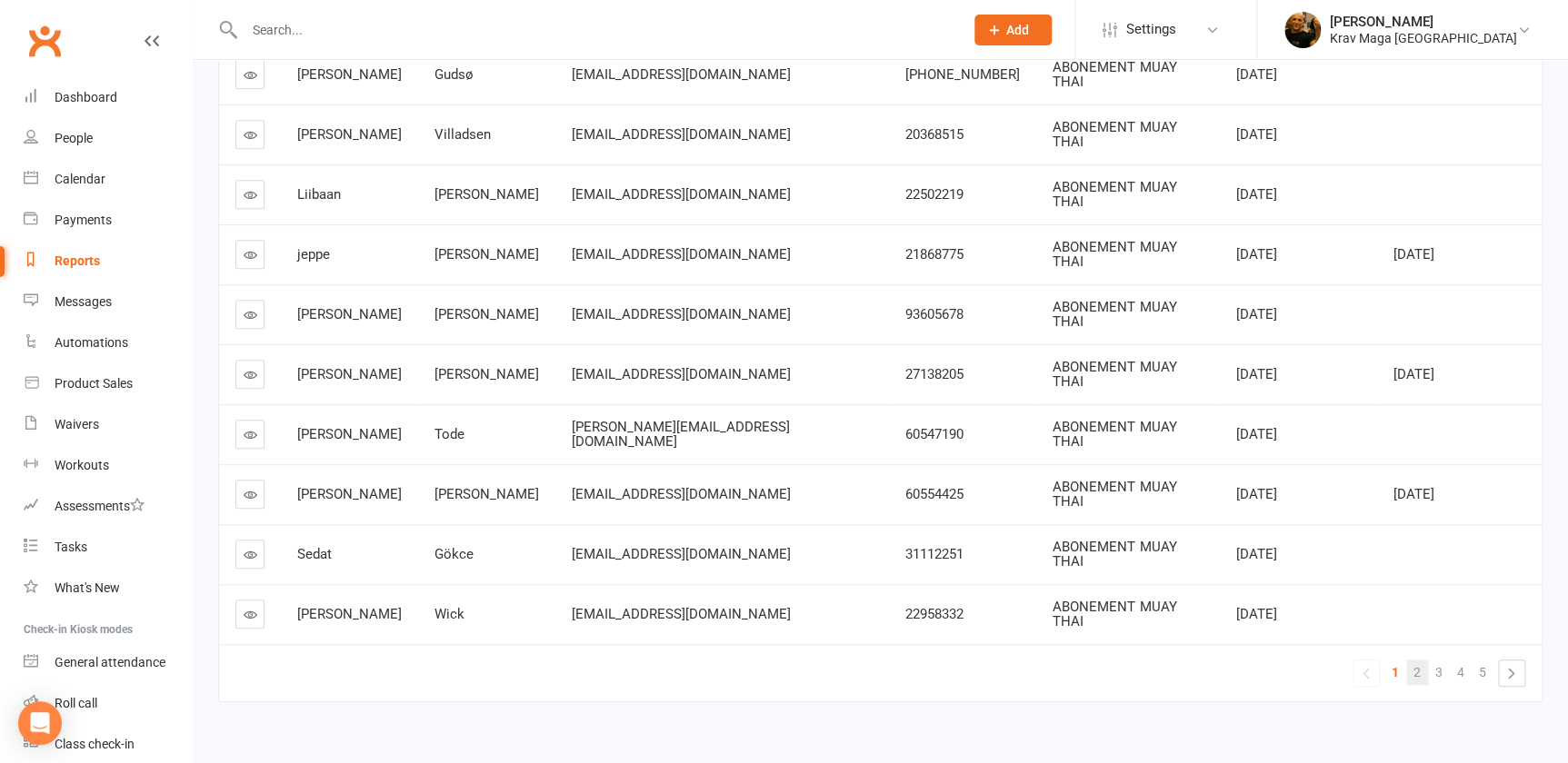
click at [1417, 659] on span "2" at bounding box center [1416, 672] width 7 height 26
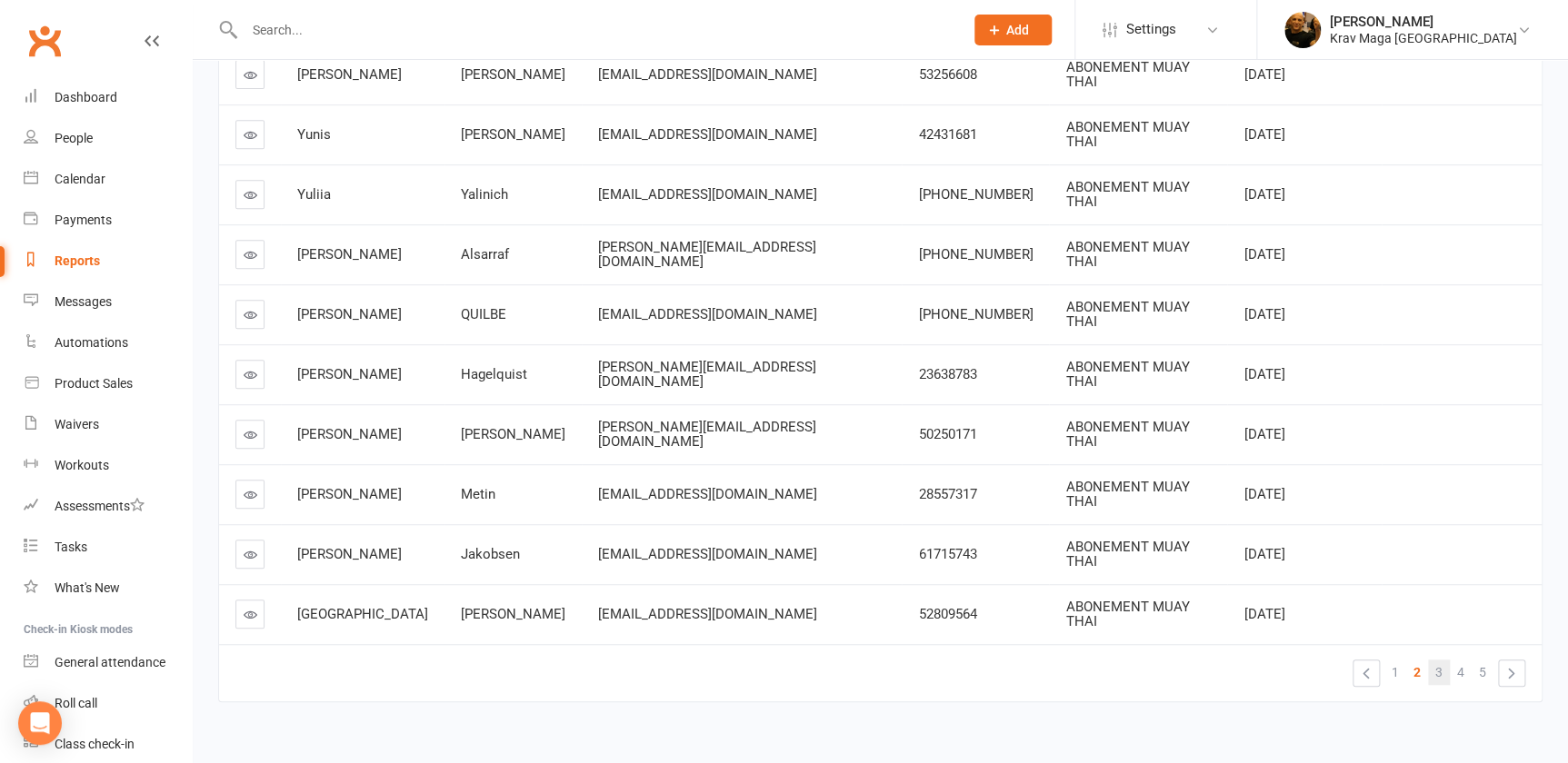
click at [1444, 659] on link "3" at bounding box center [1438, 672] width 22 height 26
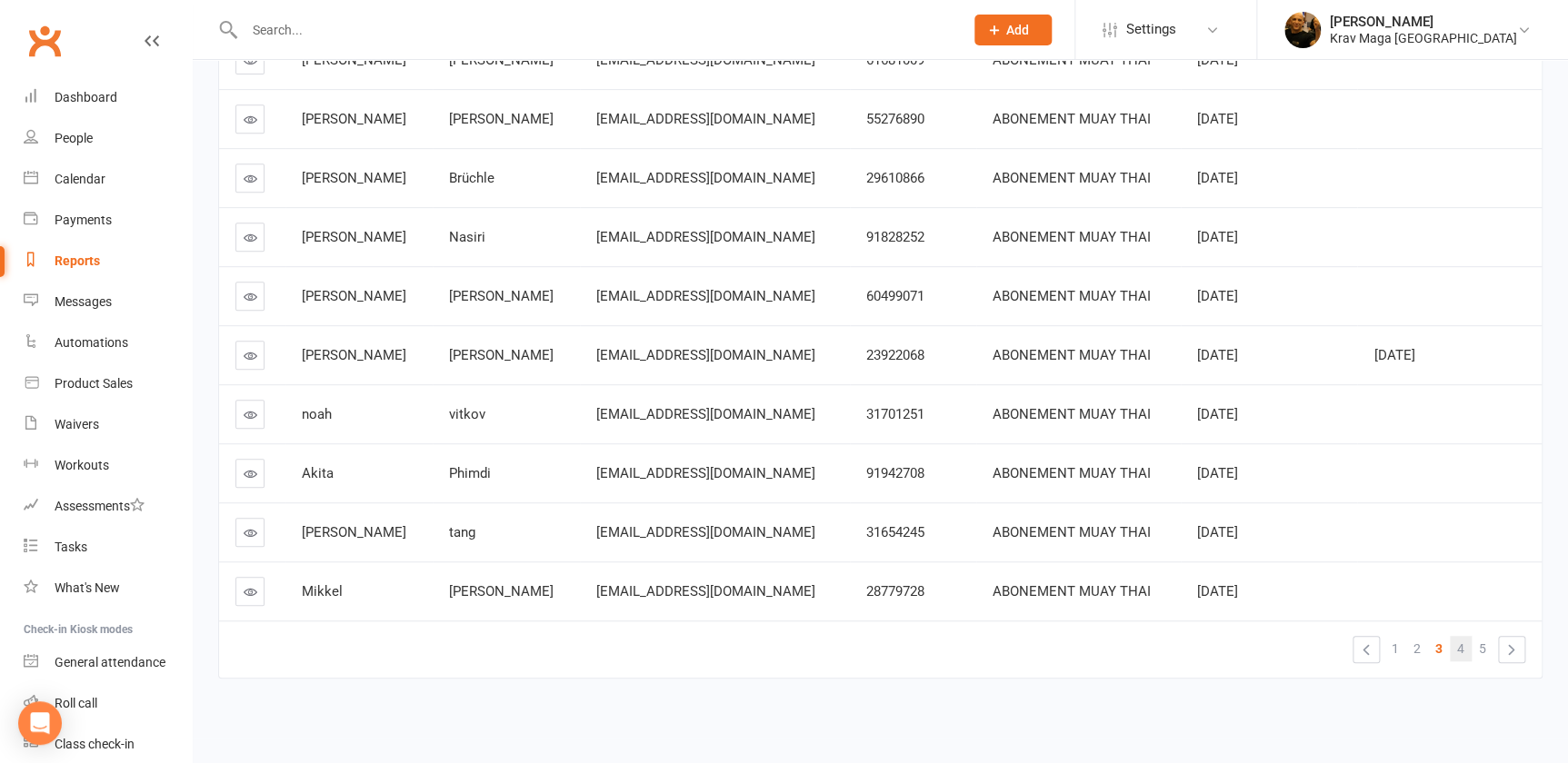
click at [1462, 647] on span "4" at bounding box center [1459, 648] width 7 height 26
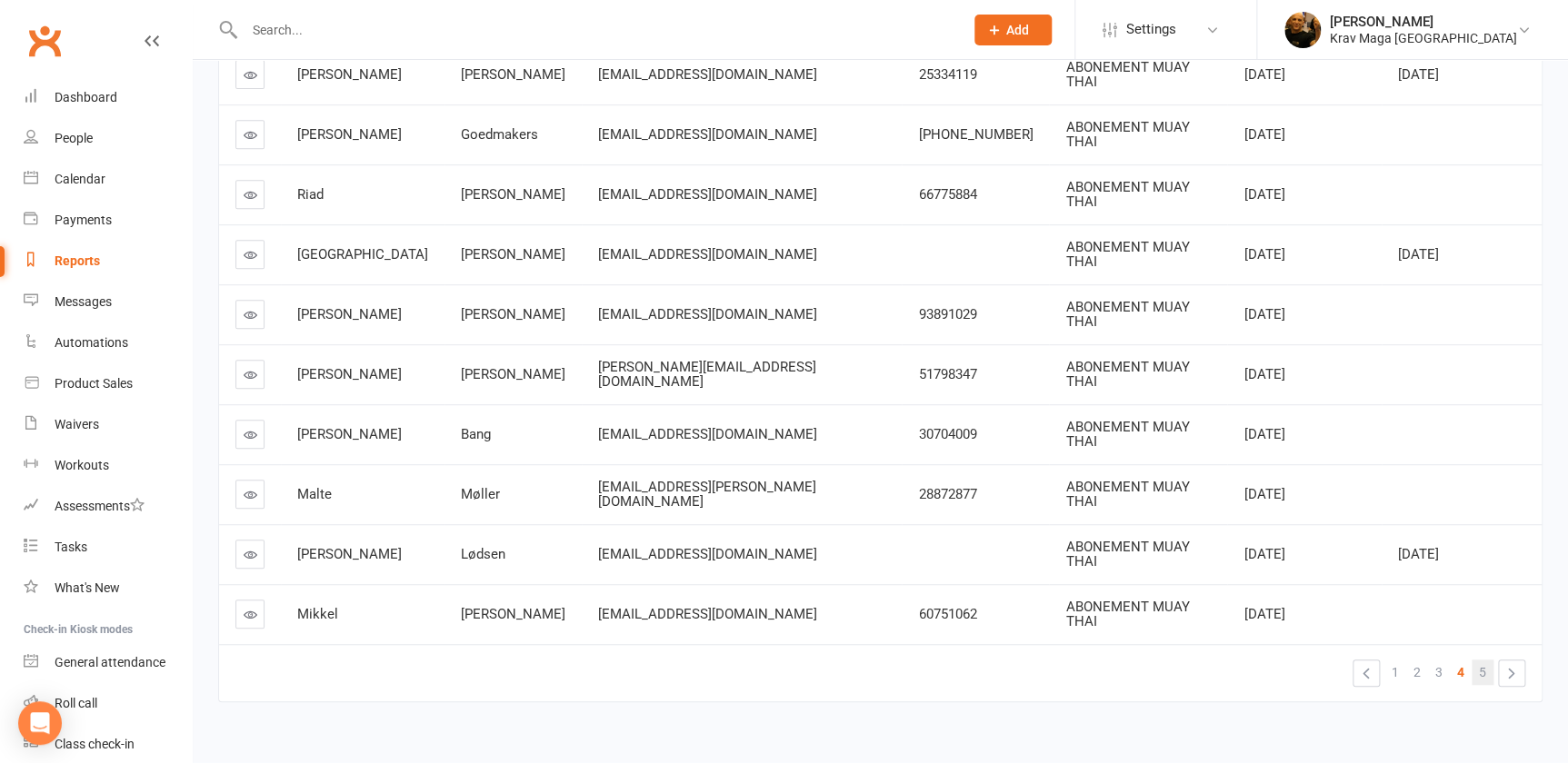
click at [1484, 659] on span "5" at bounding box center [1481, 672] width 7 height 26
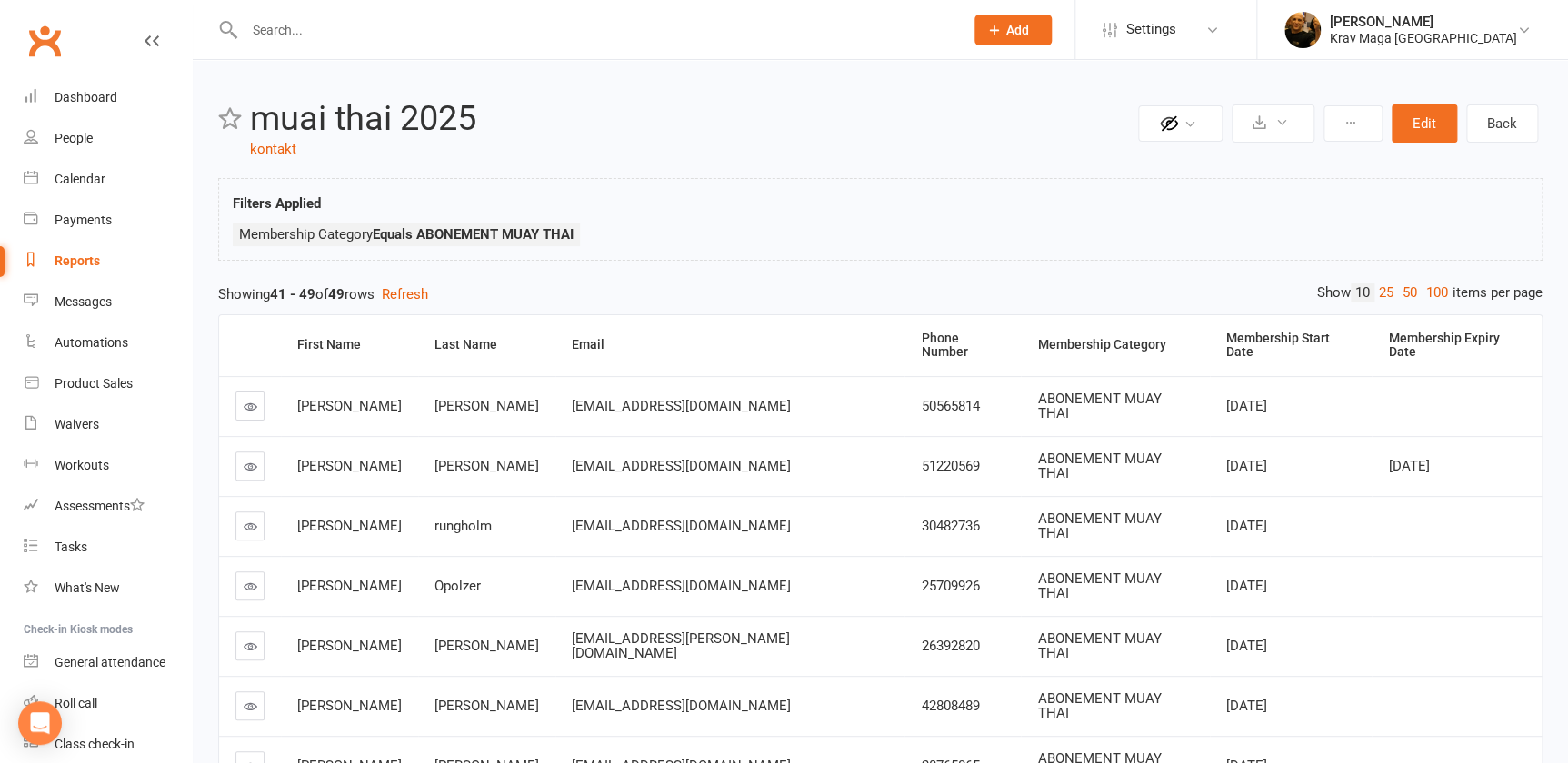
scroll to position [273, 0]
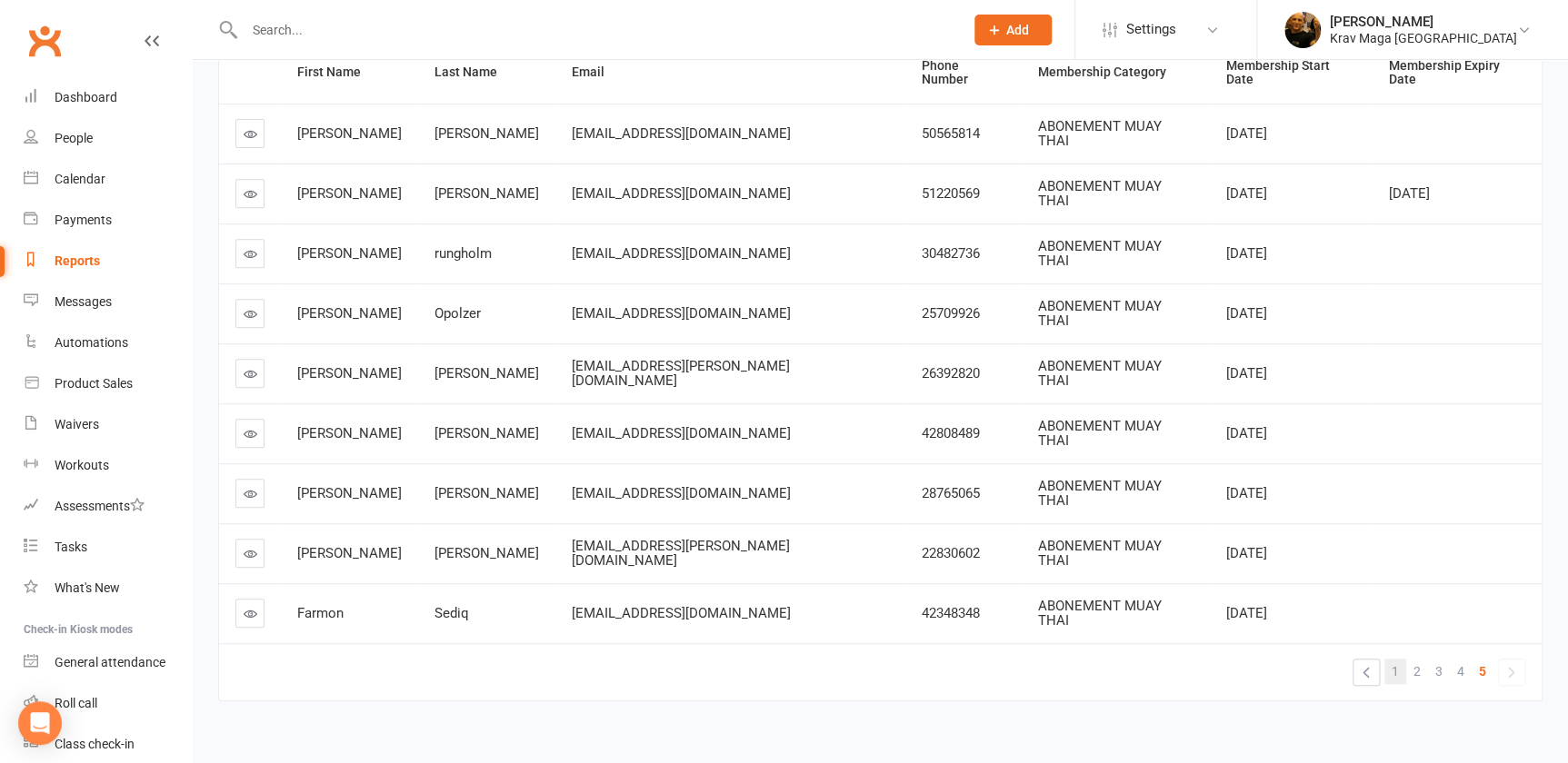
click at [1396, 658] on span "1" at bounding box center [1394, 671] width 7 height 26
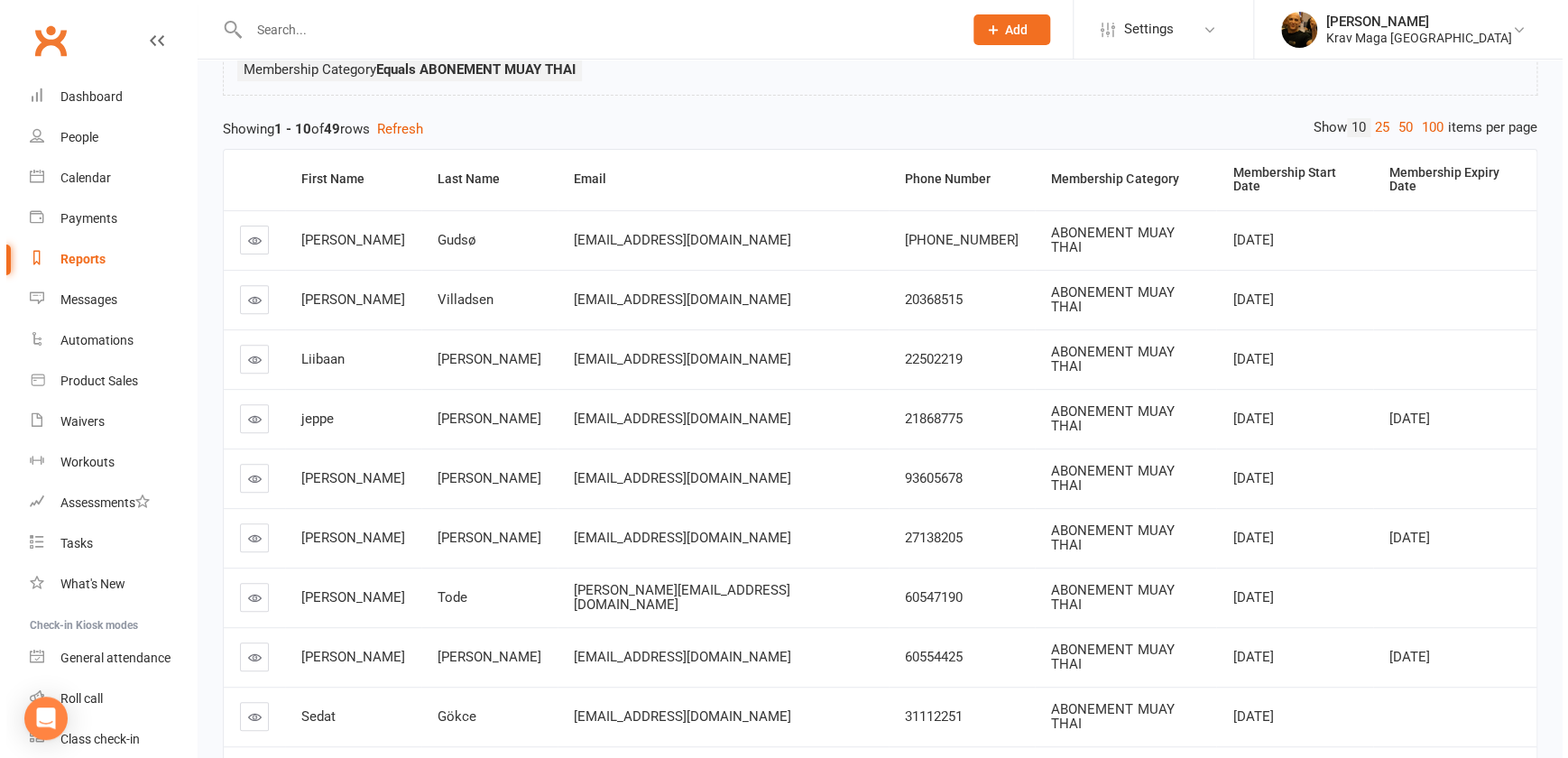
scroll to position [0, 0]
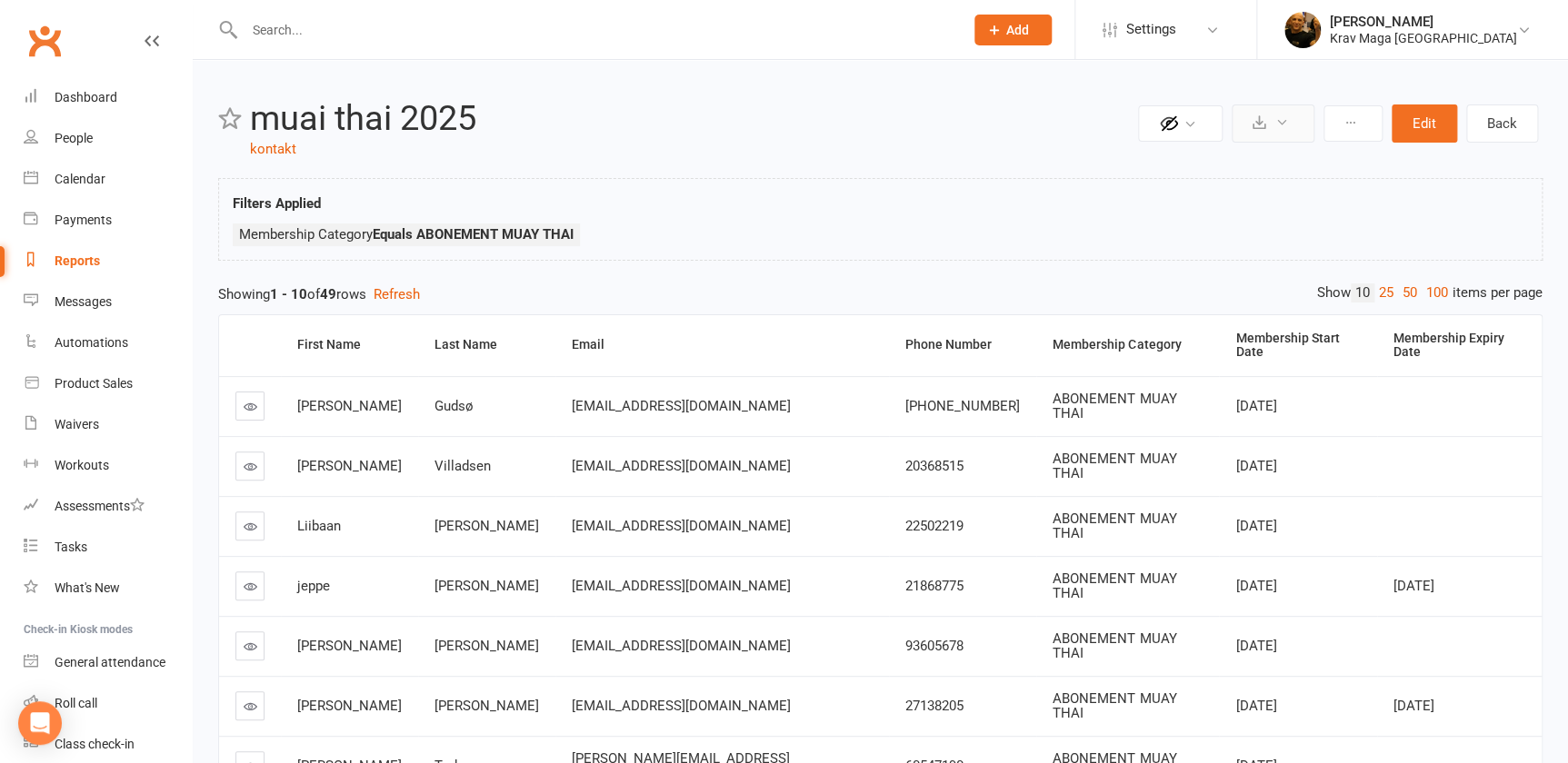
click at [1278, 124] on icon at bounding box center [1282, 123] width 14 height 14
click at [1200, 164] on link "Export to CSV" at bounding box center [1217, 167] width 191 height 37
click at [1281, 118] on icon at bounding box center [1282, 123] width 14 height 14
click at [1260, 203] on link "Schedule recurring exports" at bounding box center [1217, 204] width 191 height 37
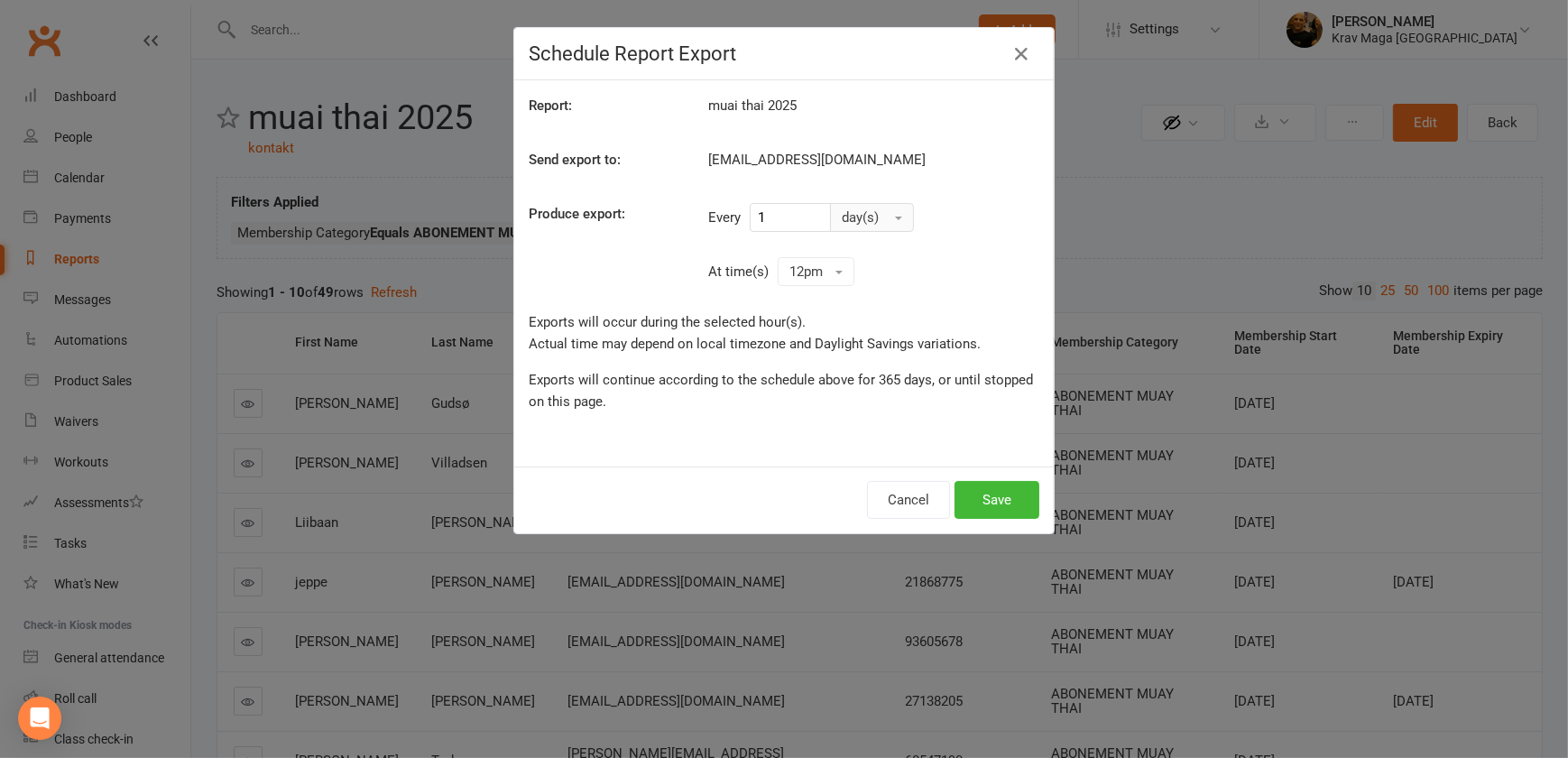
click at [894, 215] on button "day(s)" at bounding box center [872, 217] width 83 height 28
click at [868, 327] on span "month(s)" at bounding box center [873, 328] width 55 height 17
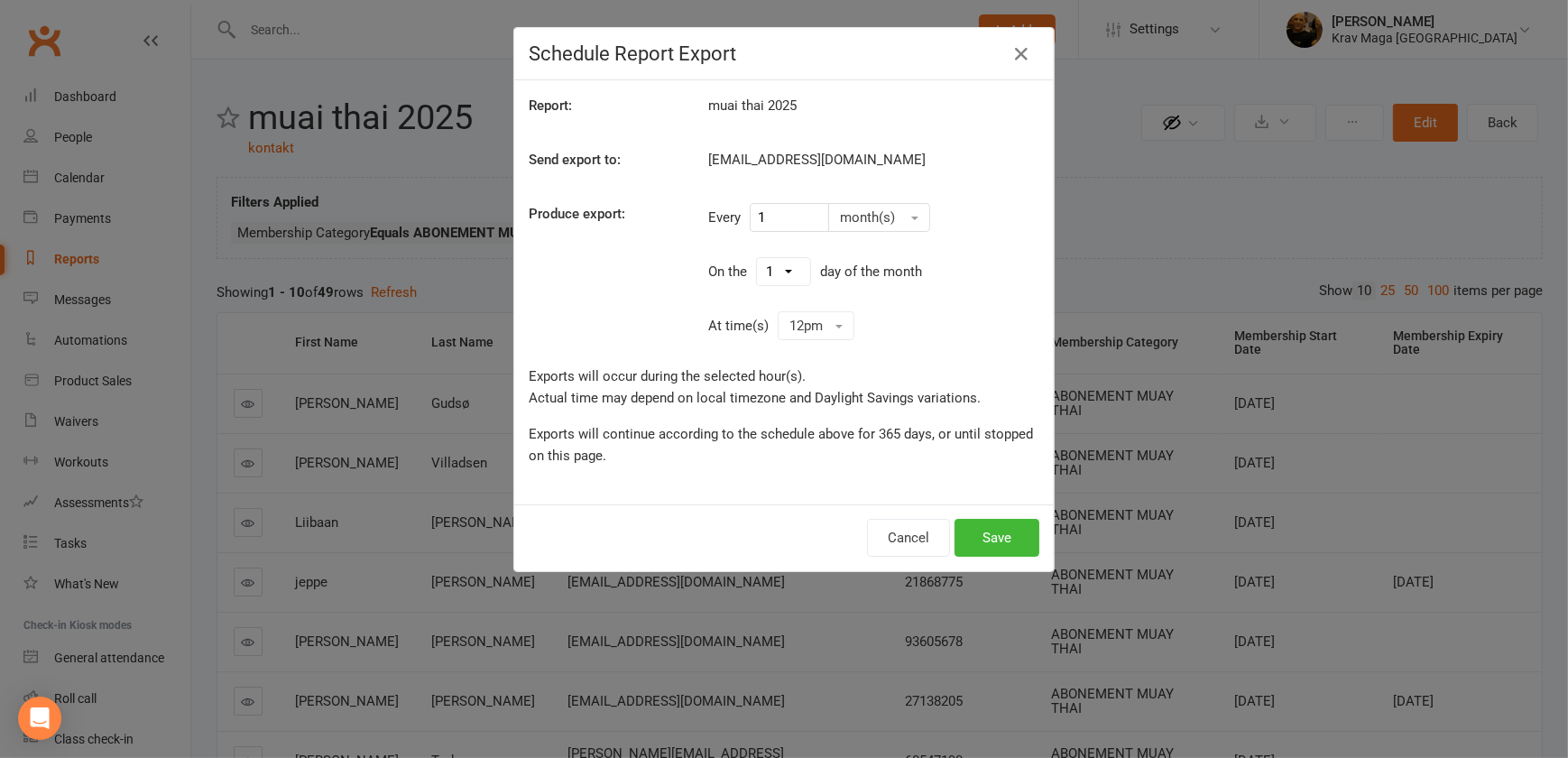
click at [784, 271] on select "1 2 3 4 5 6 7 8 9 10 11 12 13 14 15 16 17 18 19 20 21 22 23 24 25 26 27 28 29 30" at bounding box center [784, 272] width 53 height 27
click at [834, 325] on button "12pm" at bounding box center [816, 325] width 77 height 28
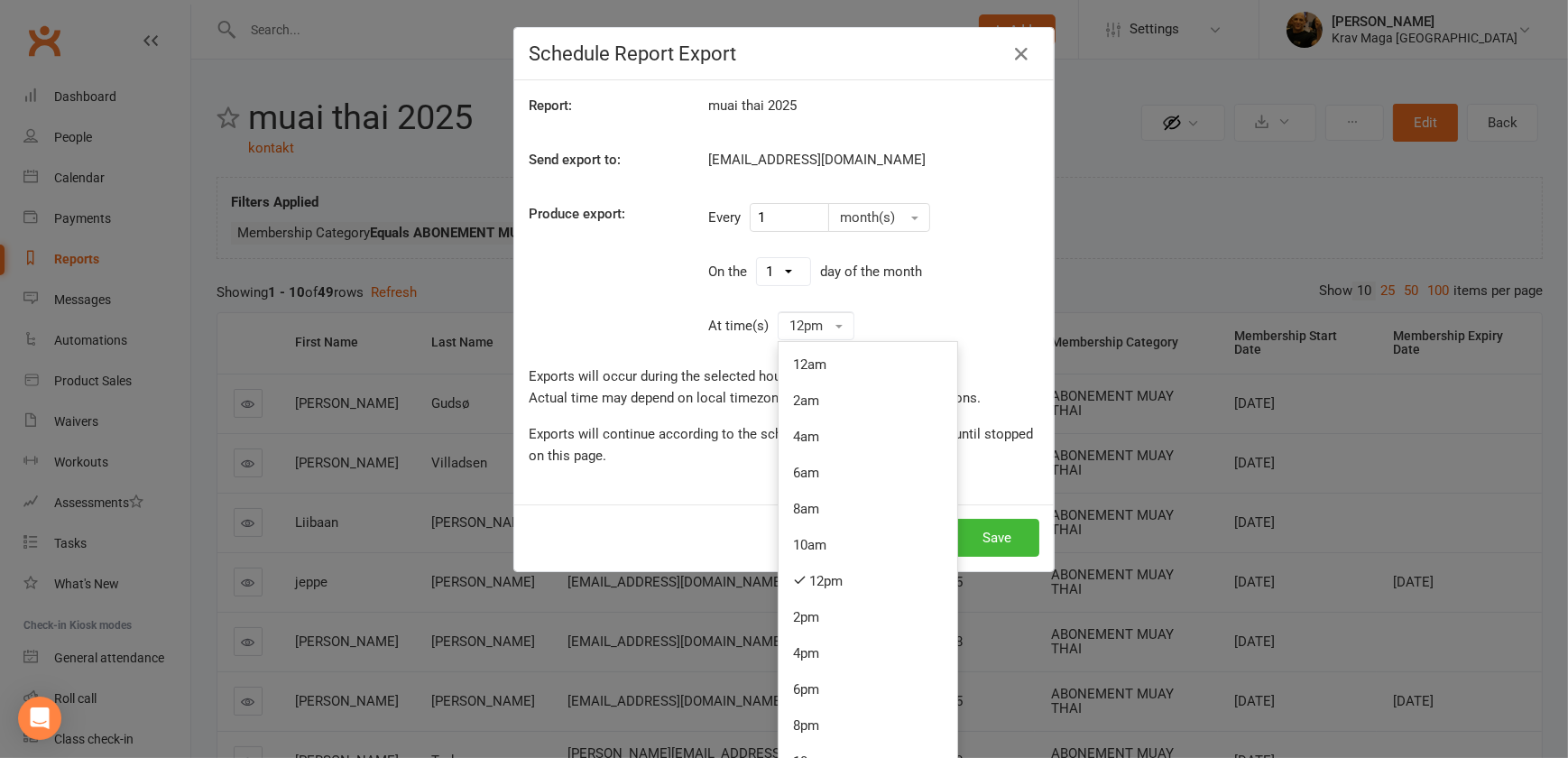
click at [1092, 240] on div "Schedule Report Export Report: muai thai 2025 Send export to: [EMAIL_ADDRESS][D…" at bounding box center [784, 379] width 1568 height 758
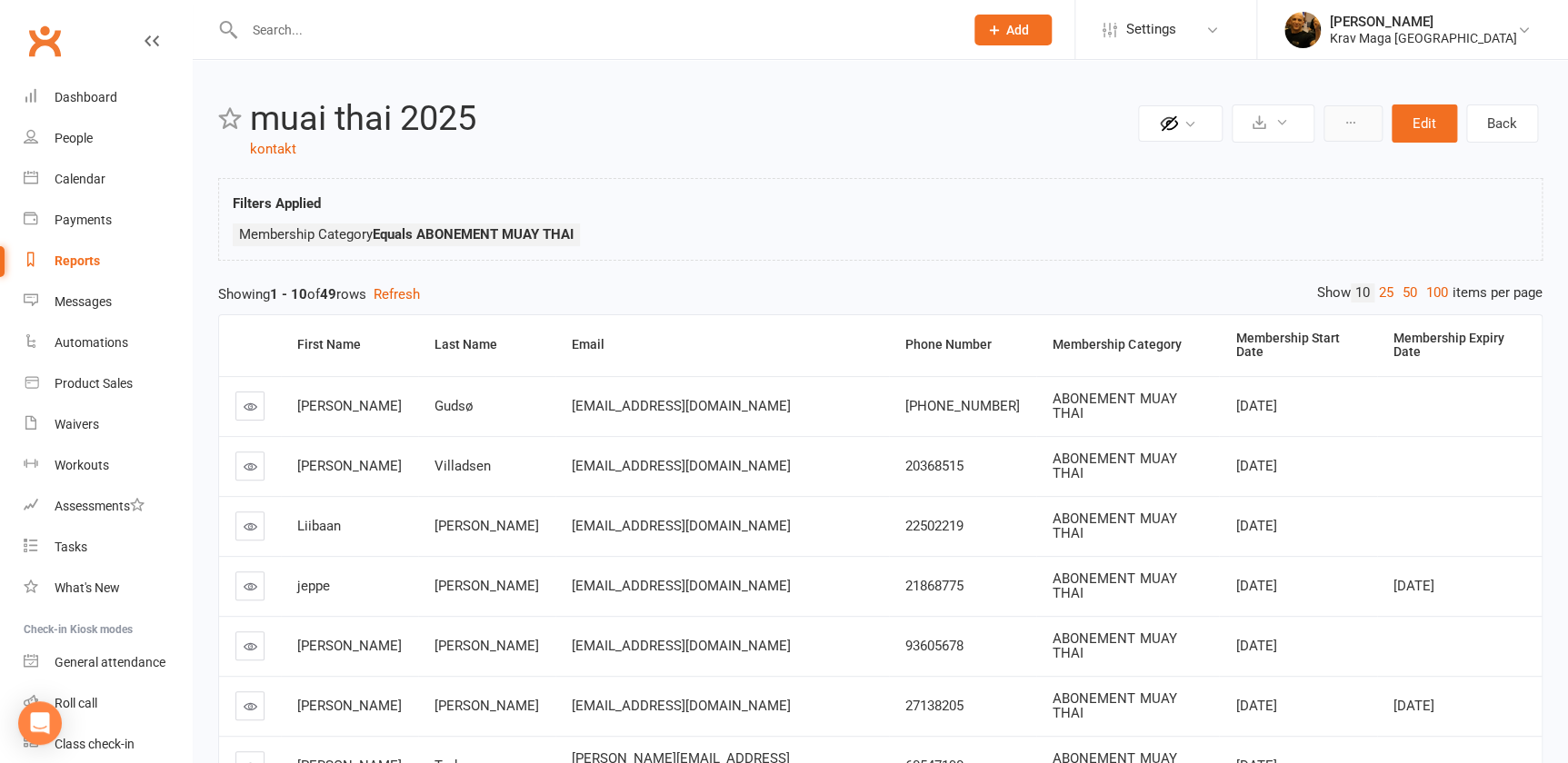
click at [1350, 118] on icon at bounding box center [1350, 123] width 13 height 13
click at [1279, 118] on icon at bounding box center [1282, 123] width 14 height 14
click at [1227, 198] on link "Schedule recurring exports" at bounding box center [1217, 204] width 191 height 37
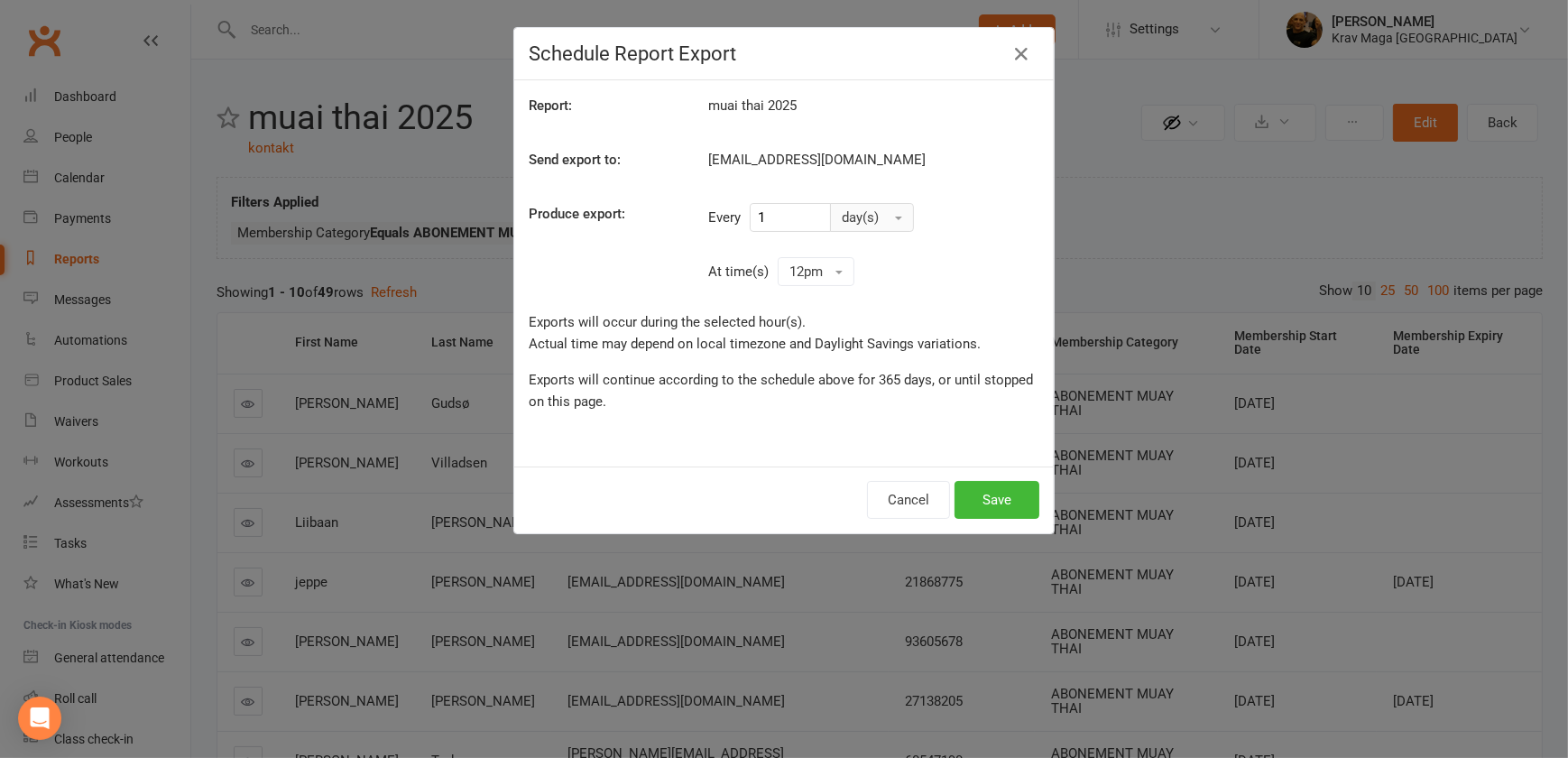
click at [890, 215] on button "day(s)" at bounding box center [872, 217] width 83 height 28
click at [867, 334] on span "month(s)" at bounding box center [873, 328] width 55 height 17
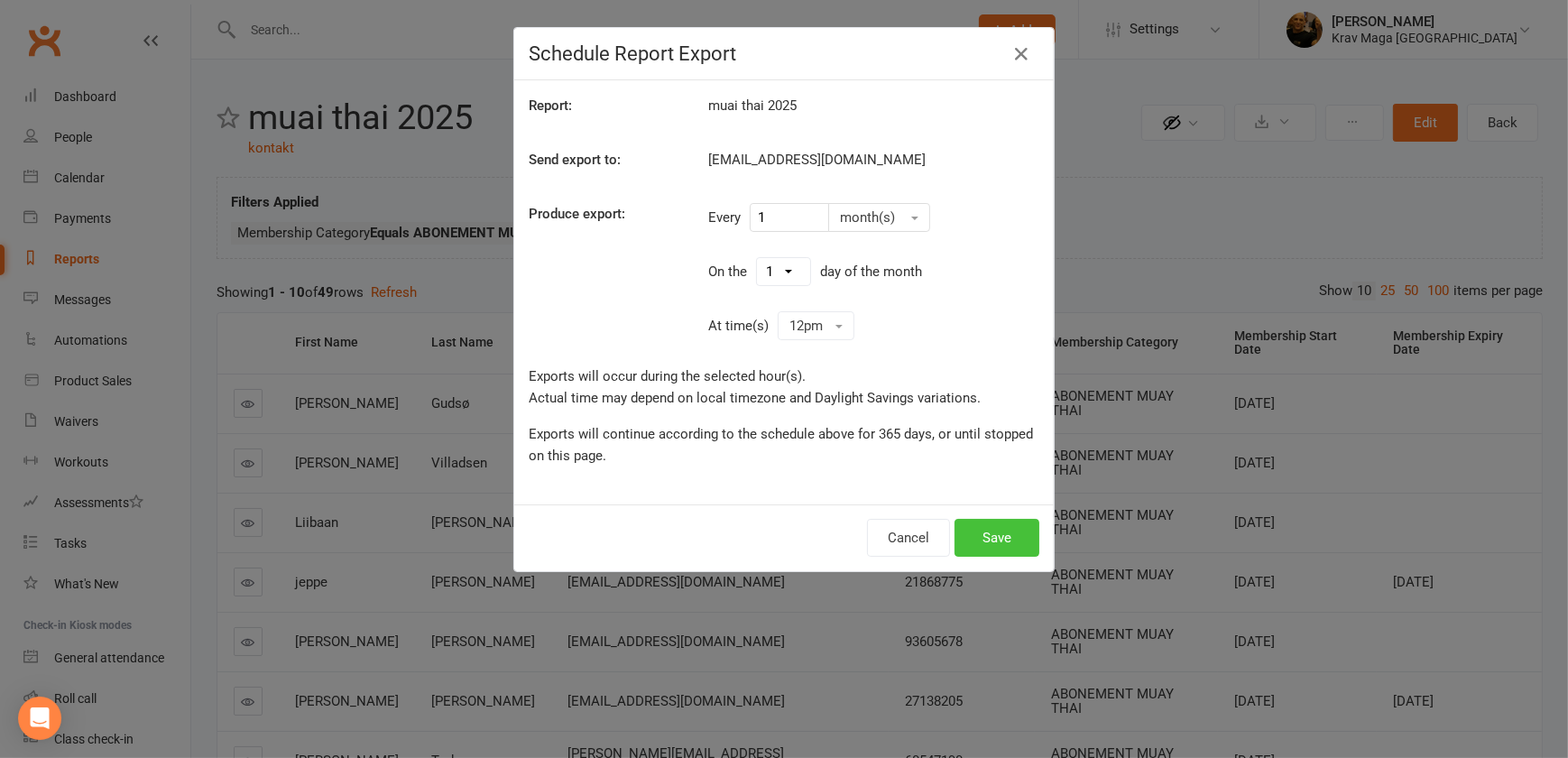
click at [990, 545] on button "Save" at bounding box center [997, 538] width 84 height 38
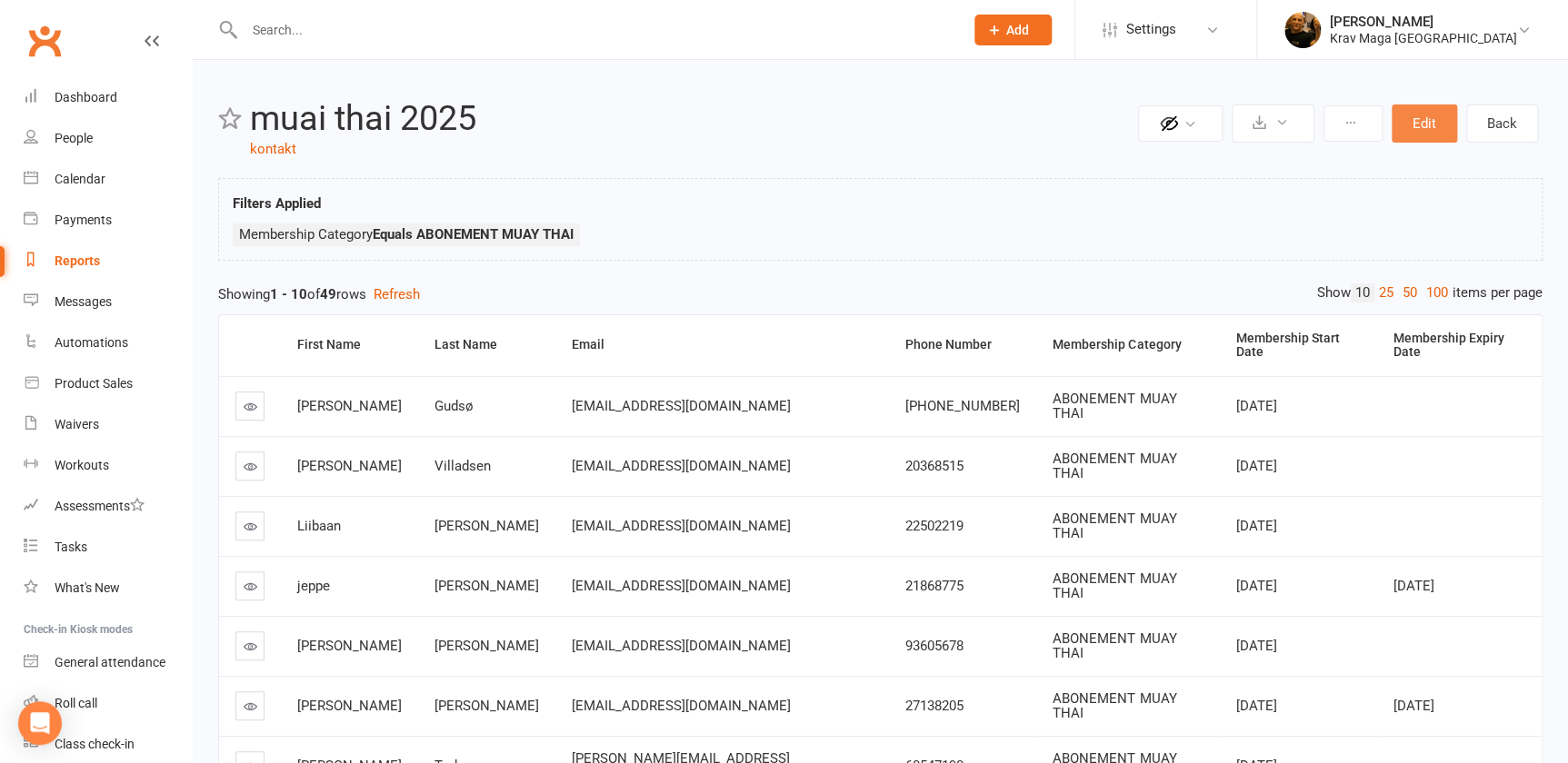
click at [1415, 129] on button "Edit" at bounding box center [1424, 124] width 65 height 39
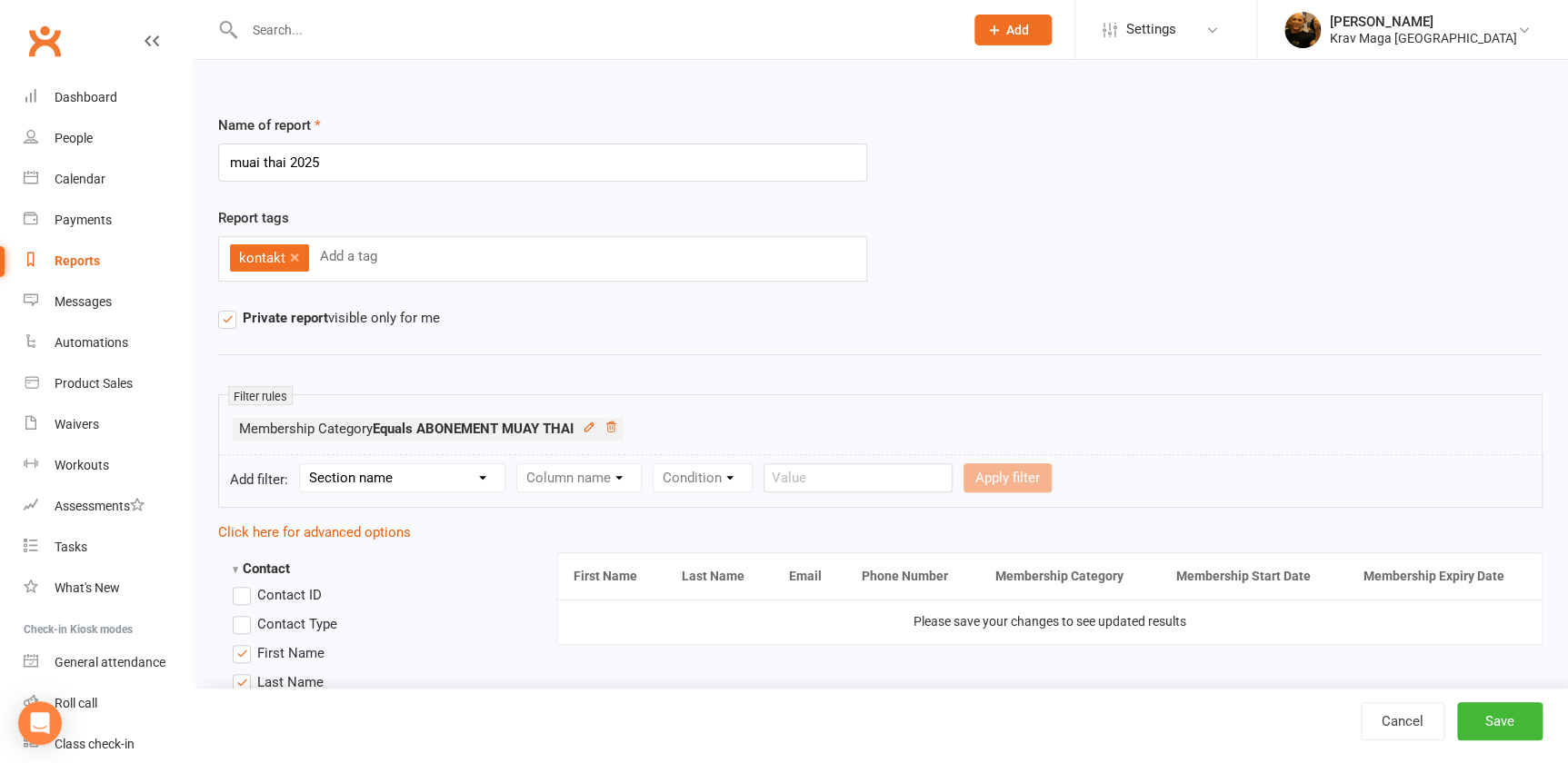
click at [343, 162] on input "muai thai 2025" at bounding box center [543, 162] width 649 height 39
click at [224, 161] on input "muai thai 2025" at bounding box center [543, 162] width 649 height 39
click at [330, 161] on input "muai thai 2025" at bounding box center [543, 162] width 649 height 39
click at [226, 163] on input "muai thai 2025" at bounding box center [543, 162] width 649 height 39
click at [316, 164] on input "medlemmer muai thai 2025" at bounding box center [543, 162] width 649 height 39
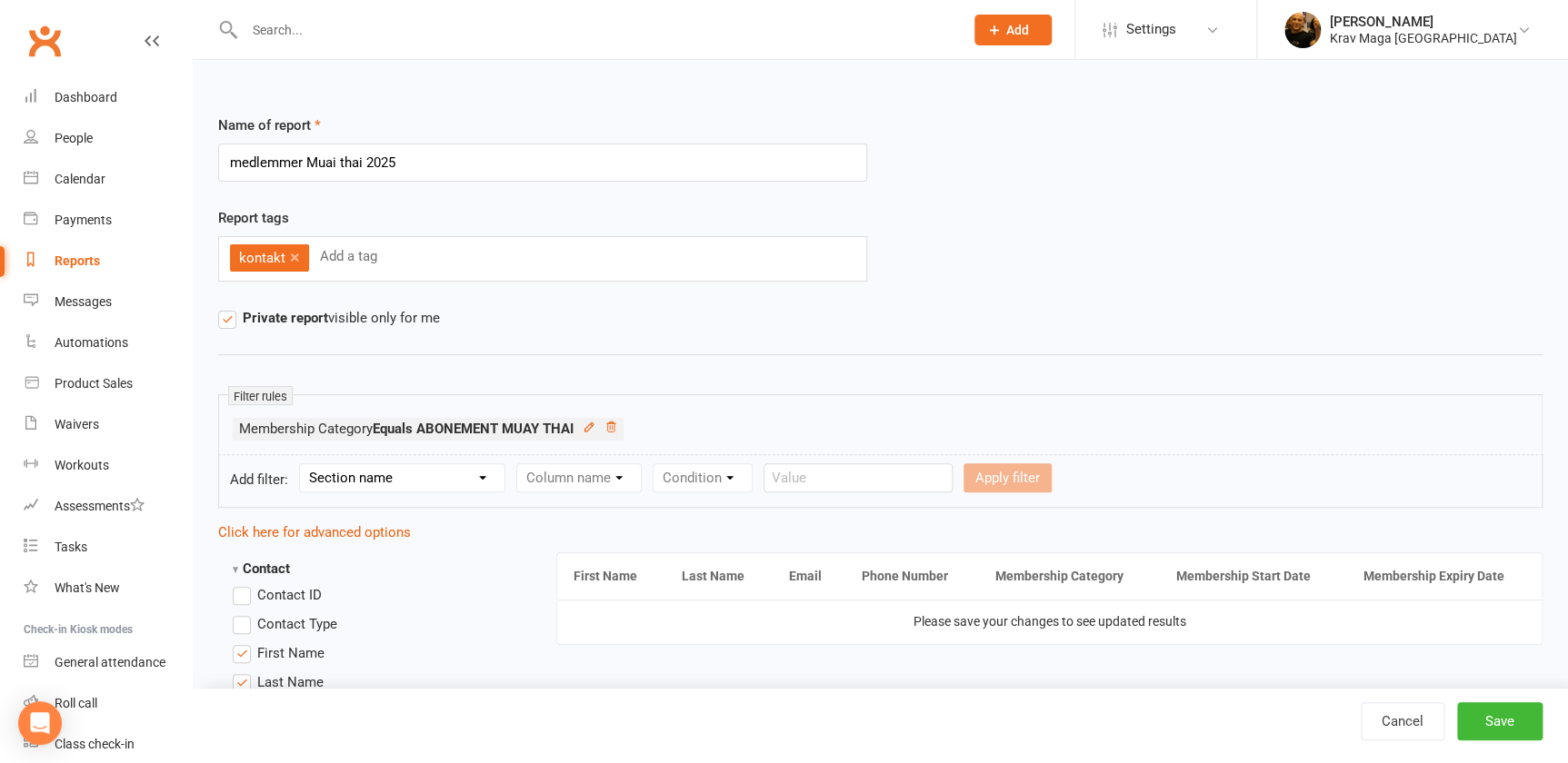
click at [426, 168] on input "medlemmer Muai thai 2025" at bounding box center [543, 162] width 649 height 39
drag, startPoint x: 331, startPoint y: 161, endPoint x: 927, endPoint y: 228, distance: 599.8
click at [927, 228] on div "Report tags kontakt × Add a tag" at bounding box center [880, 257] width 1351 height 100
click at [335, 163] on input "medlemmer Muai thai 2025" at bounding box center [543, 162] width 649 height 39
click at [412, 163] on input "medlemmer Muay thai 2025" at bounding box center [543, 162] width 649 height 39
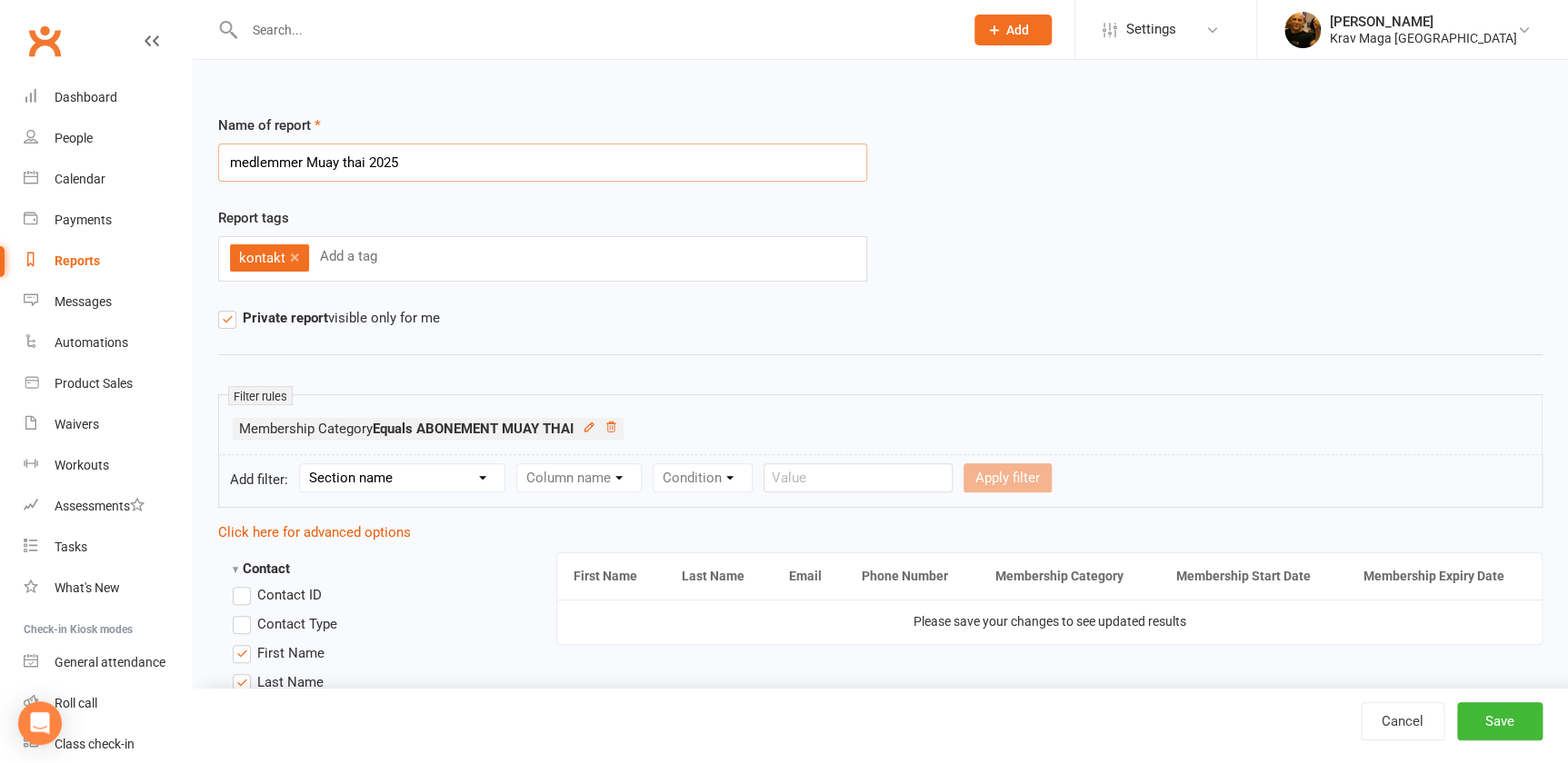
type input "medlemmer Muay thai 2025"
click at [905, 186] on div "Name of report medlemmer Muay thai 2025" at bounding box center [880, 161] width 1351 height 93
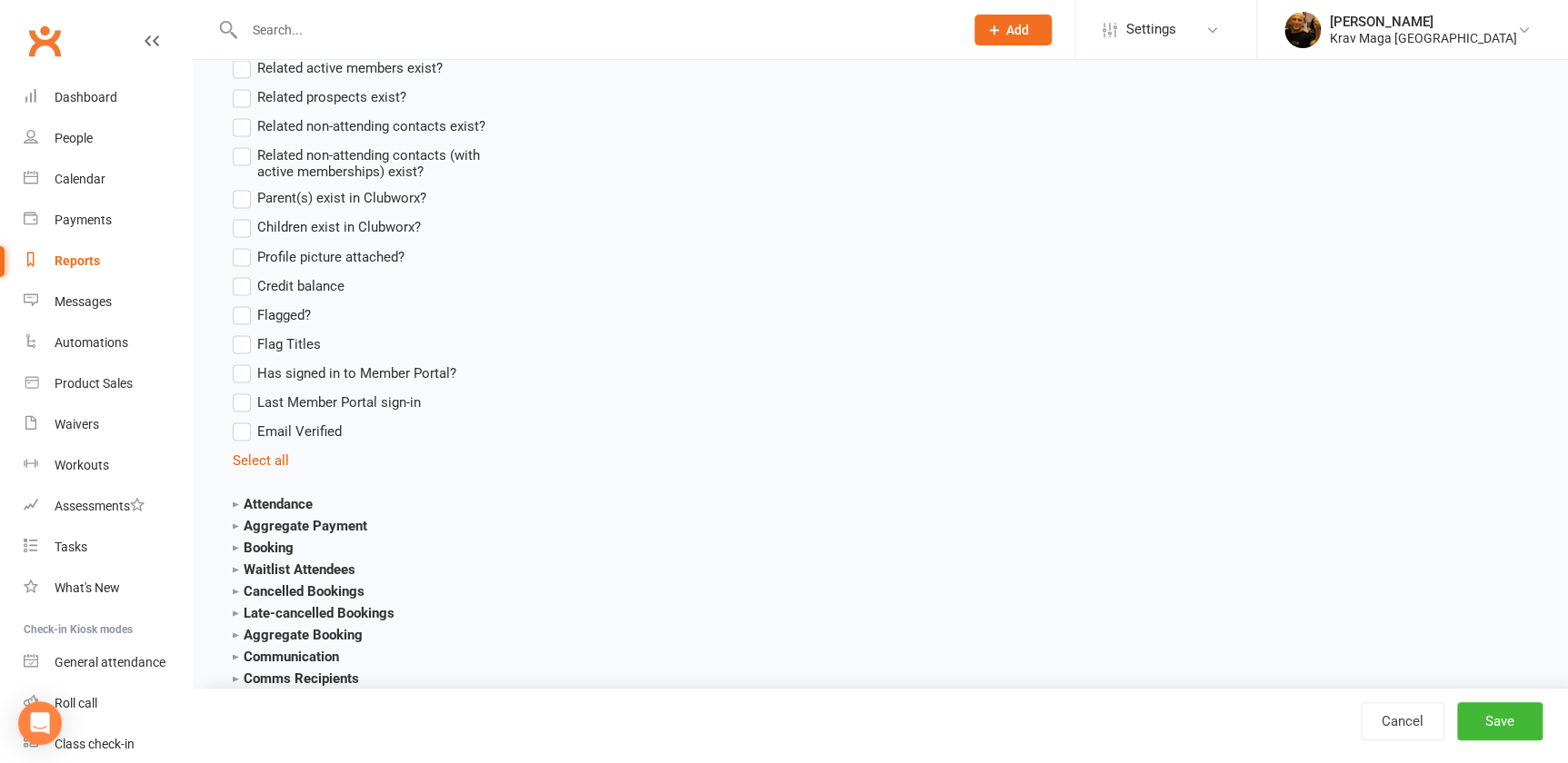
scroll to position [1568, 0]
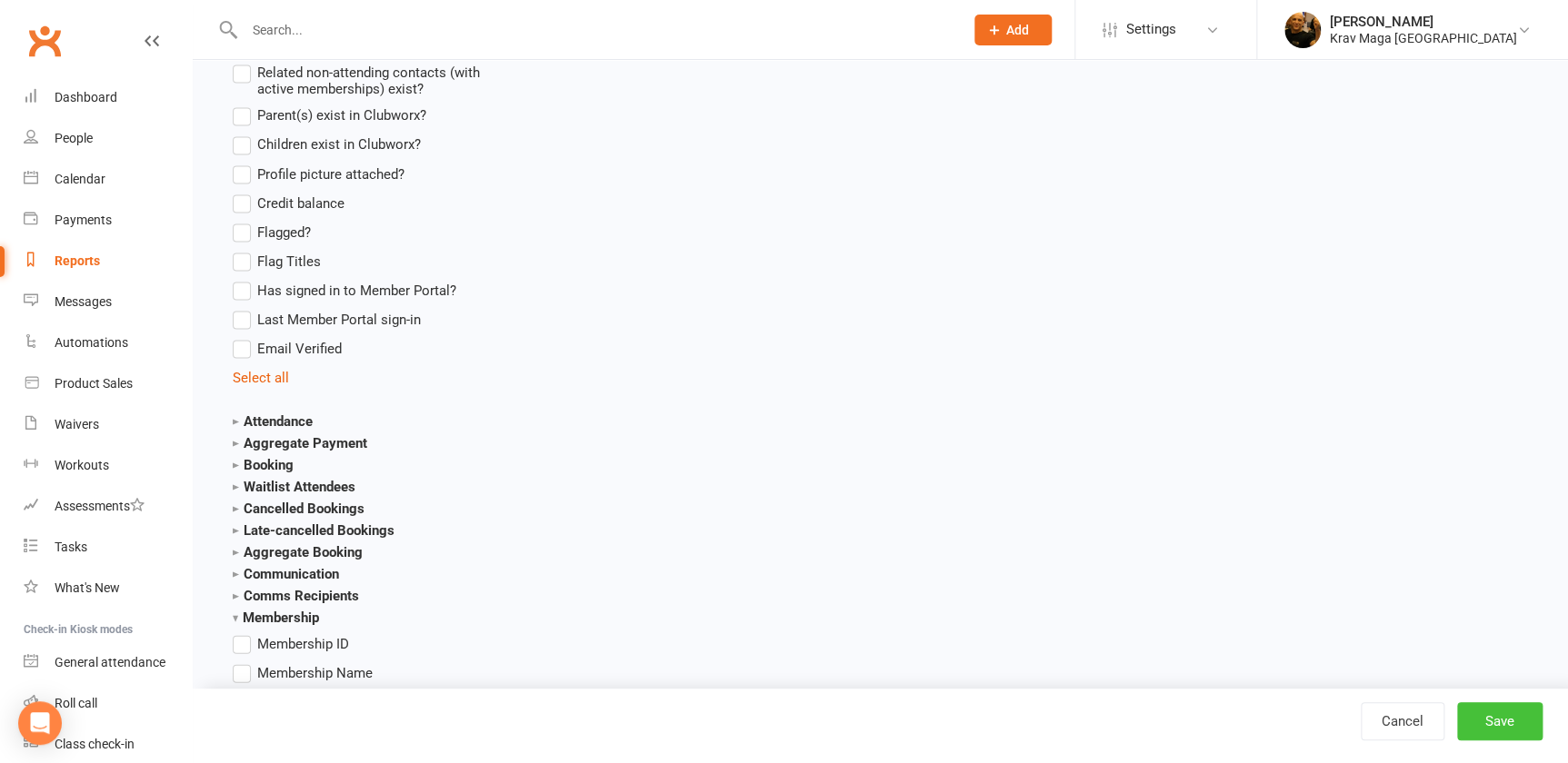
click at [1501, 724] on button "Save" at bounding box center [1499, 721] width 85 height 39
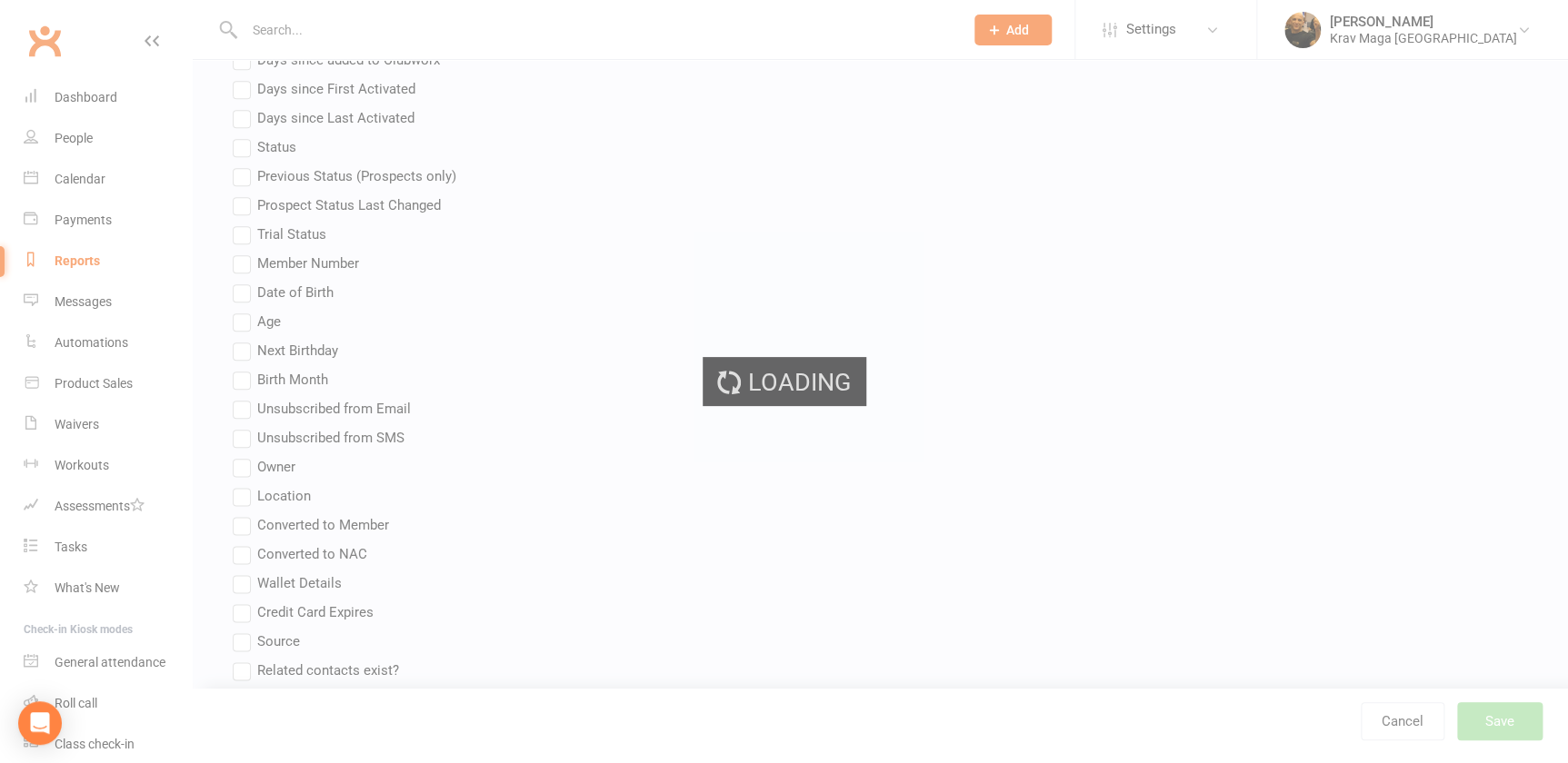
scroll to position [412, 0]
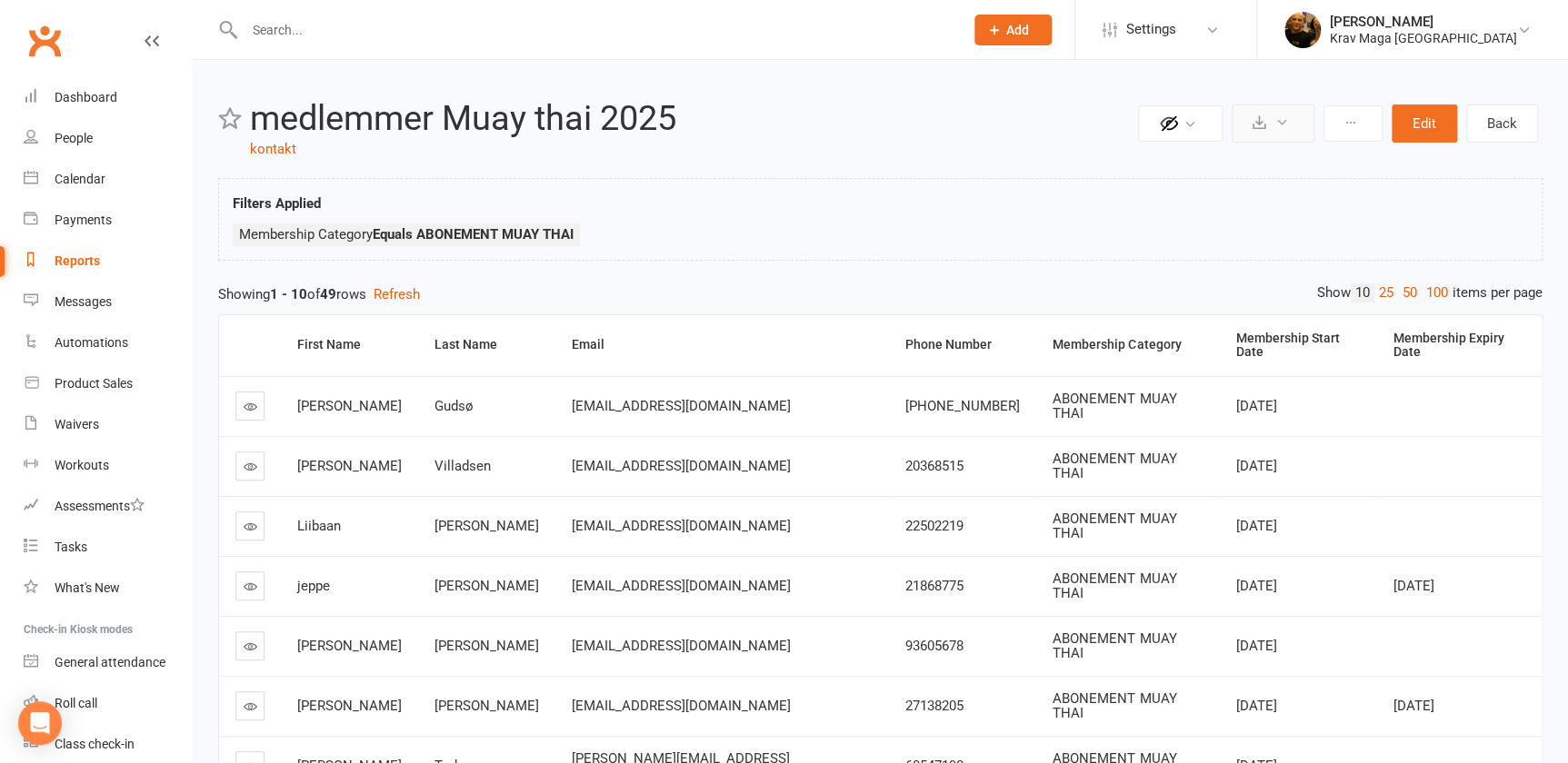
click at [1275, 118] on icon at bounding box center [1282, 123] width 14 height 14
click at [1378, 226] on ul "Membership Category Equals ABONEMENT MUAY THAI" at bounding box center [880, 239] width 1295 height 32
click at [1345, 127] on icon at bounding box center [1350, 123] width 13 height 13
click at [73, 258] on div "Reports" at bounding box center [77, 260] width 45 height 15
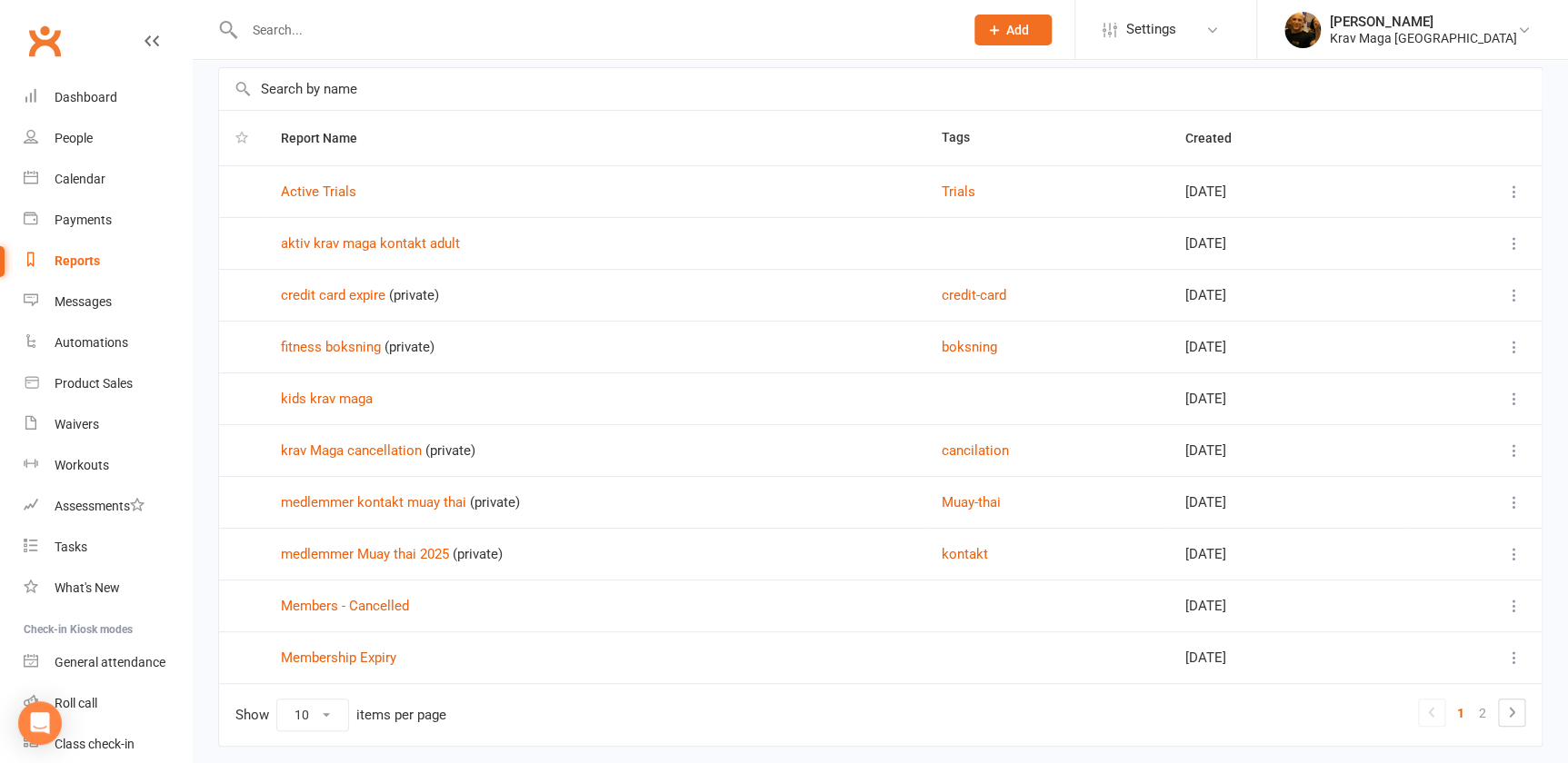
scroll to position [140, 0]
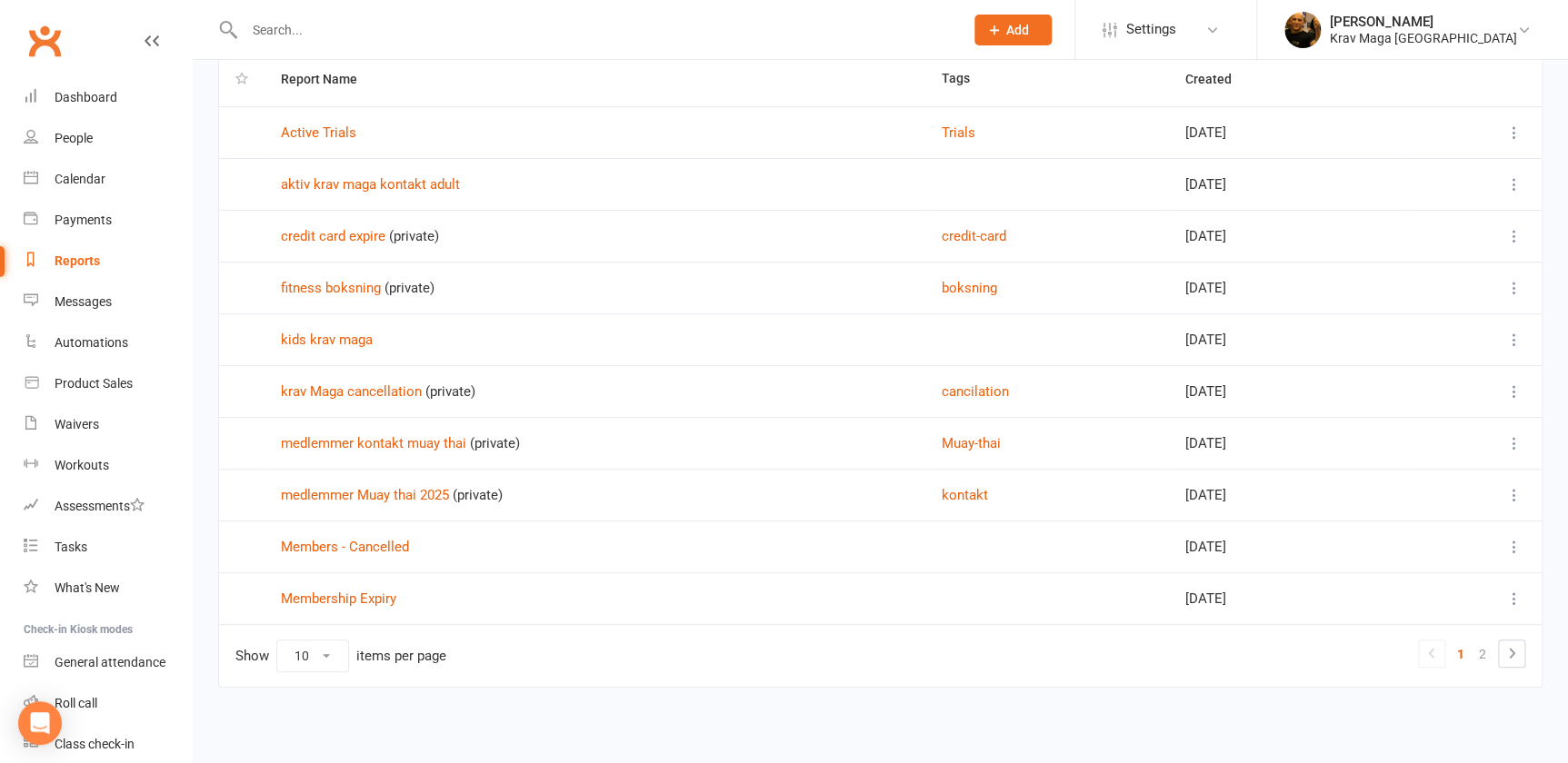
click at [1509, 490] on icon at bounding box center [1514, 495] width 18 height 18
click at [1394, 607] on link "Remove" at bounding box center [1422, 602] width 180 height 37
click at [951, 591] on button "Cancellation" at bounding box center [967, 599] width 76 height 22
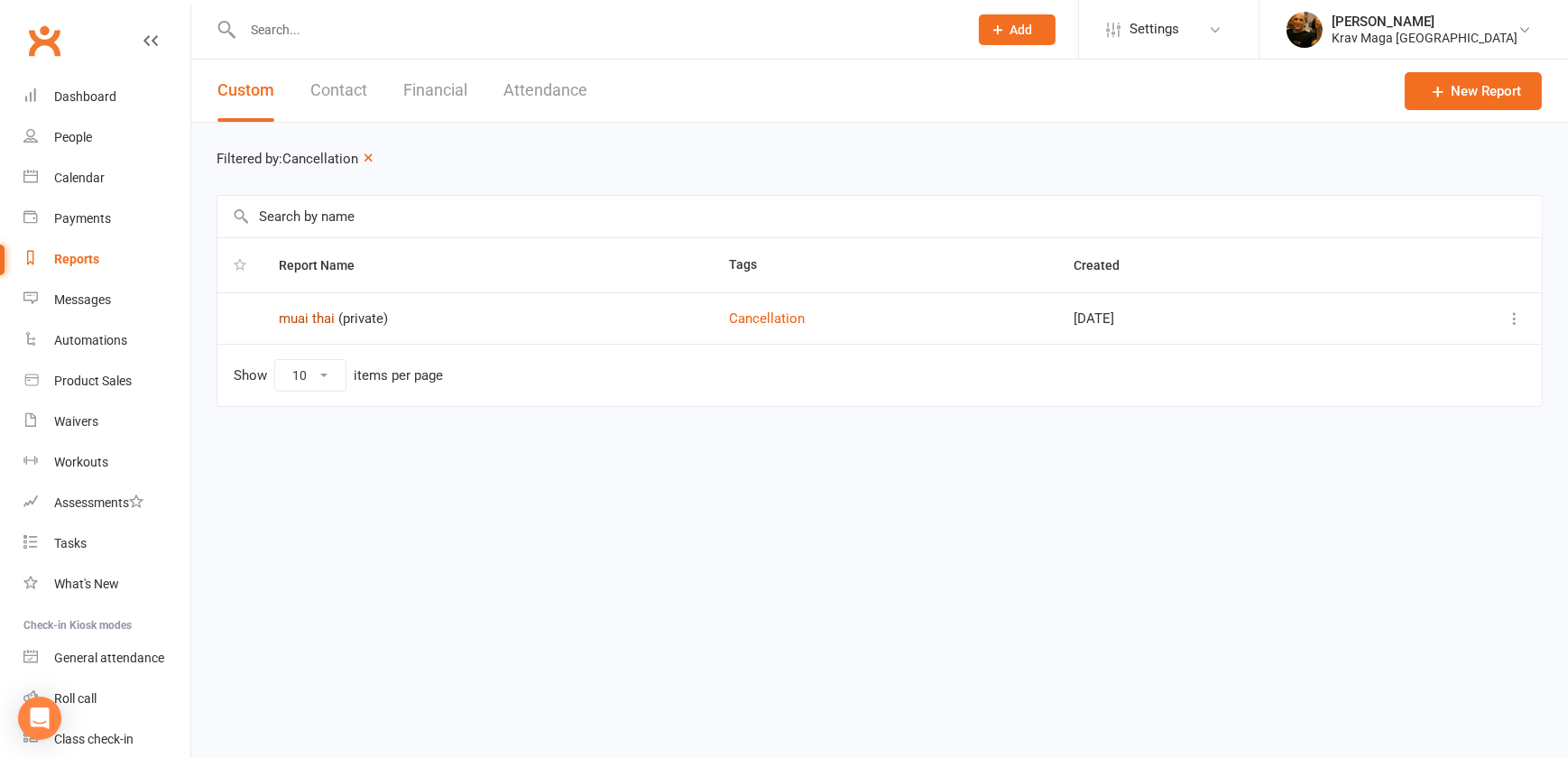
click at [313, 318] on link "muai thai" at bounding box center [306, 318] width 56 height 17
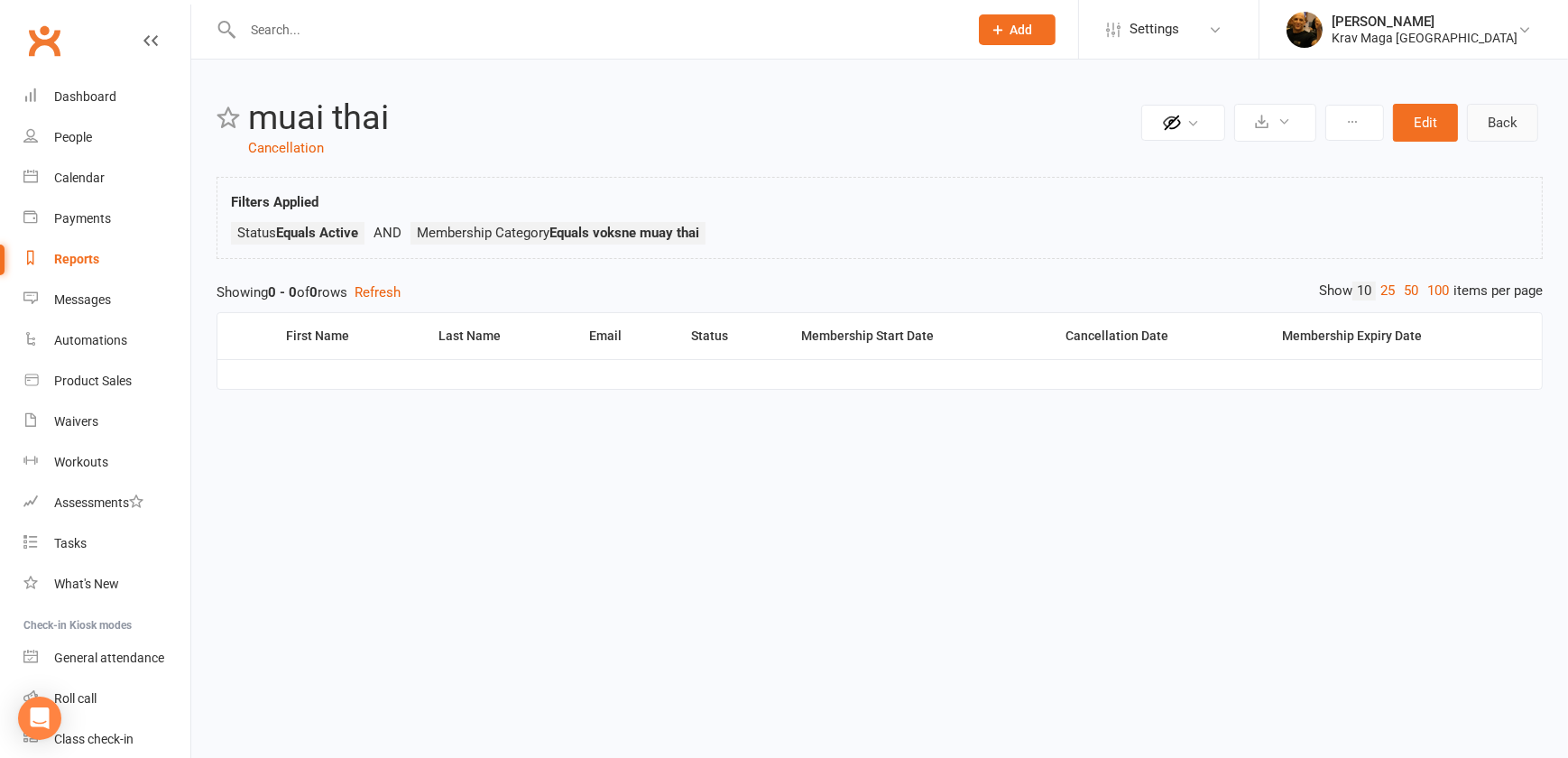
click at [1487, 117] on link "Back" at bounding box center [1503, 123] width 72 height 38
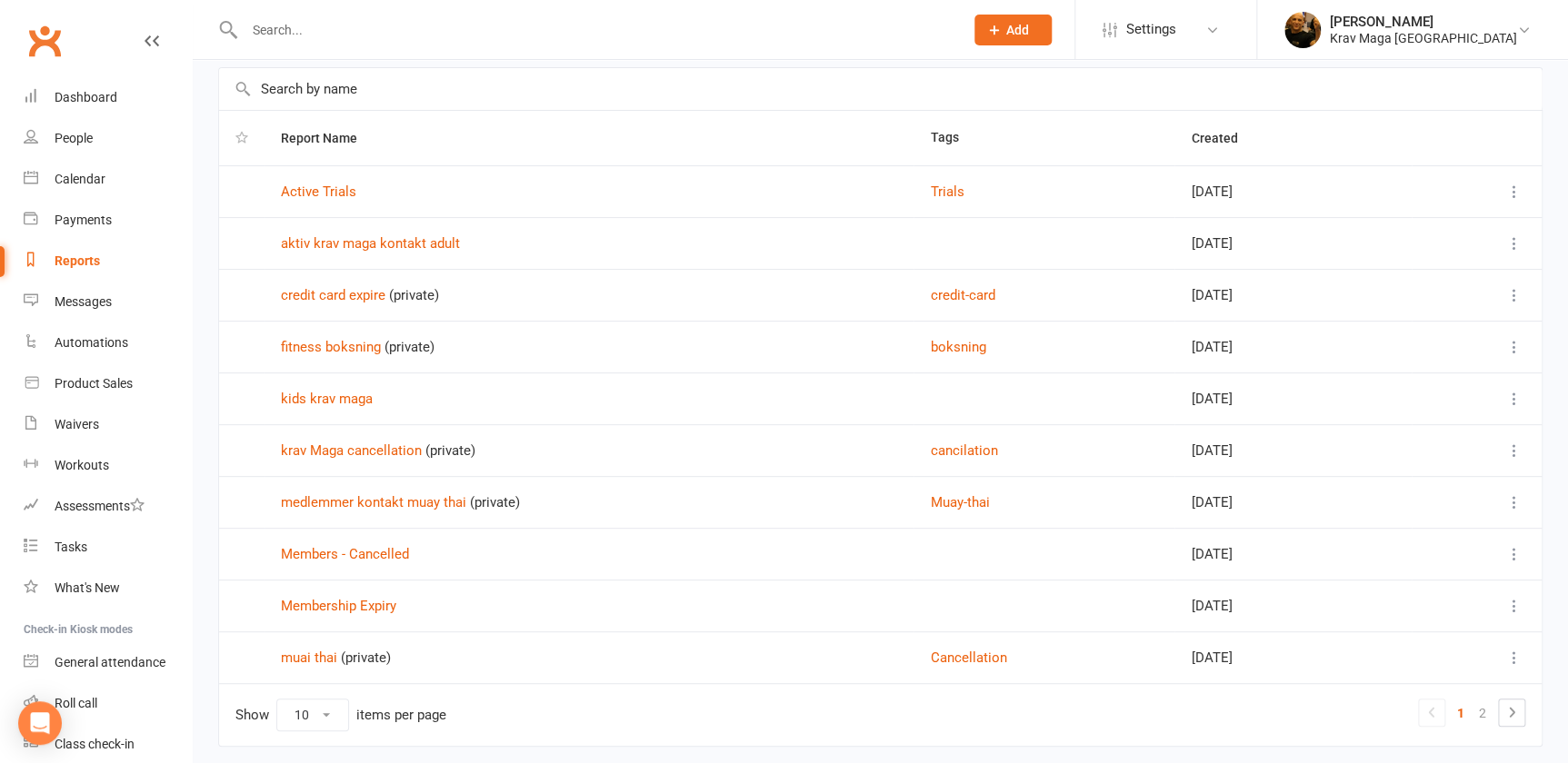
scroll to position [140, 0]
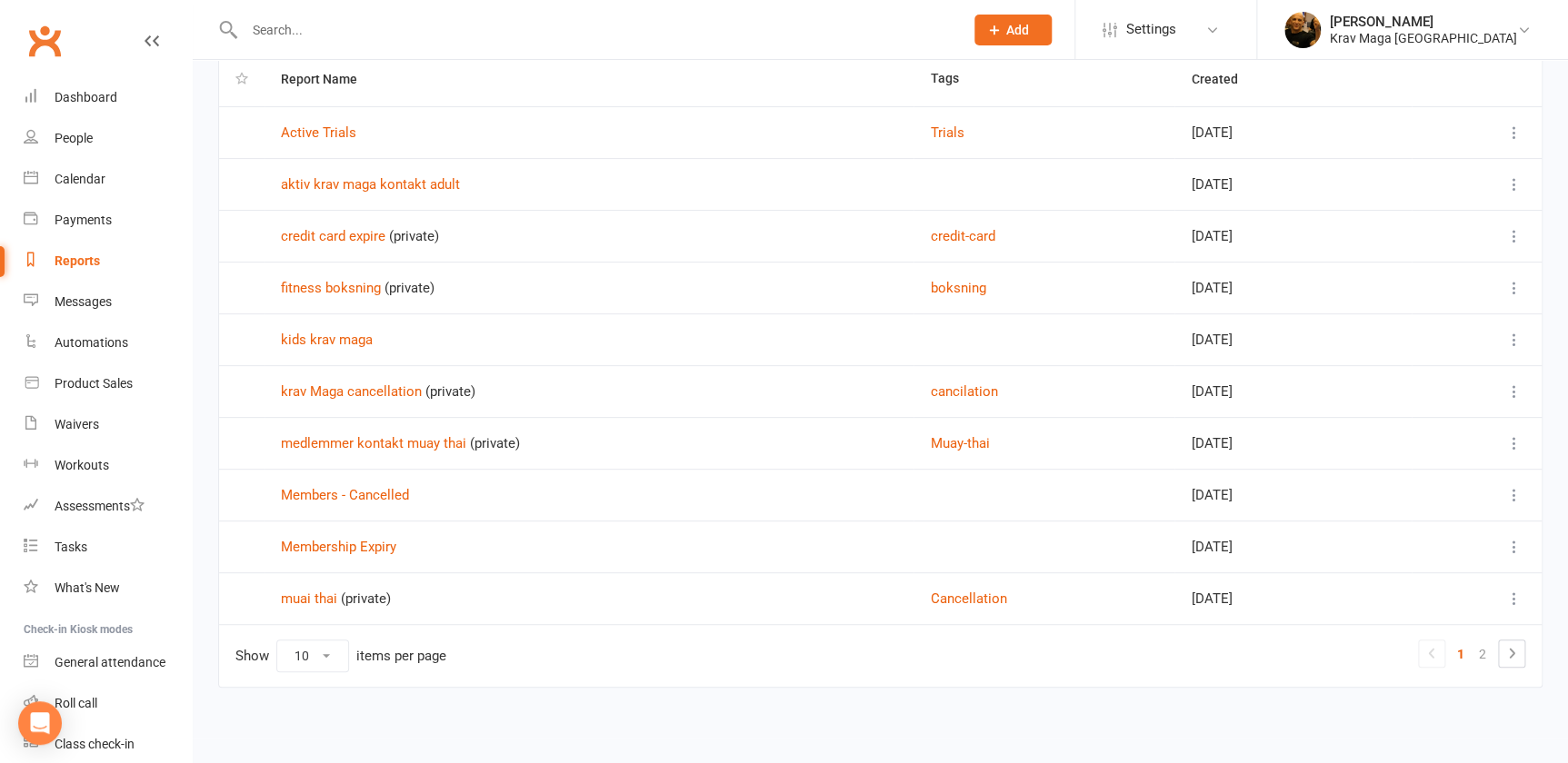
click at [1512, 600] on icon at bounding box center [1514, 599] width 18 height 18
click at [1365, 708] on link "Remove" at bounding box center [1422, 706] width 180 height 37
click at [439, 438] on link "medlemmer kontakt muay thai" at bounding box center [374, 443] width 186 height 17
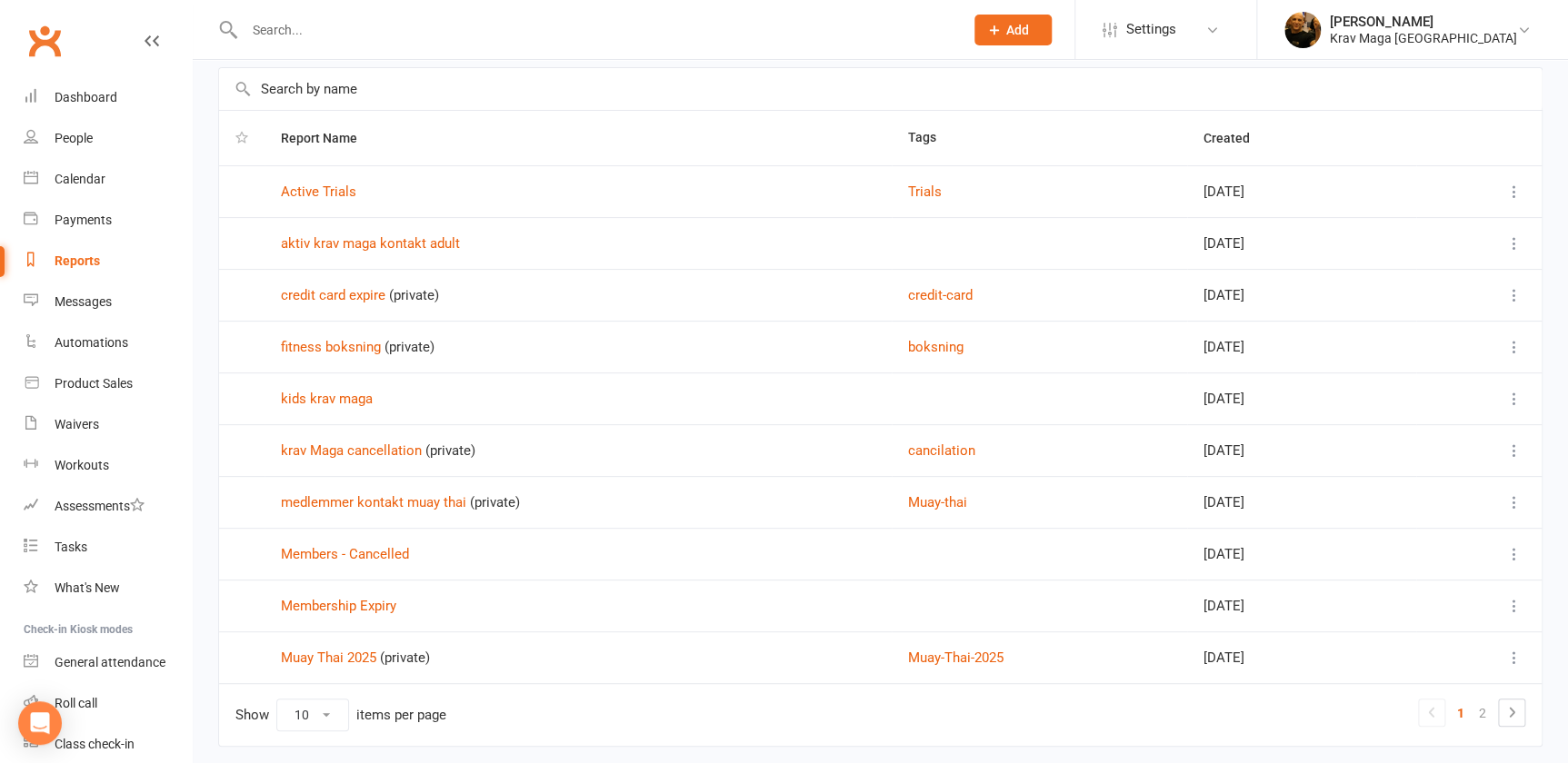
scroll to position [140, 0]
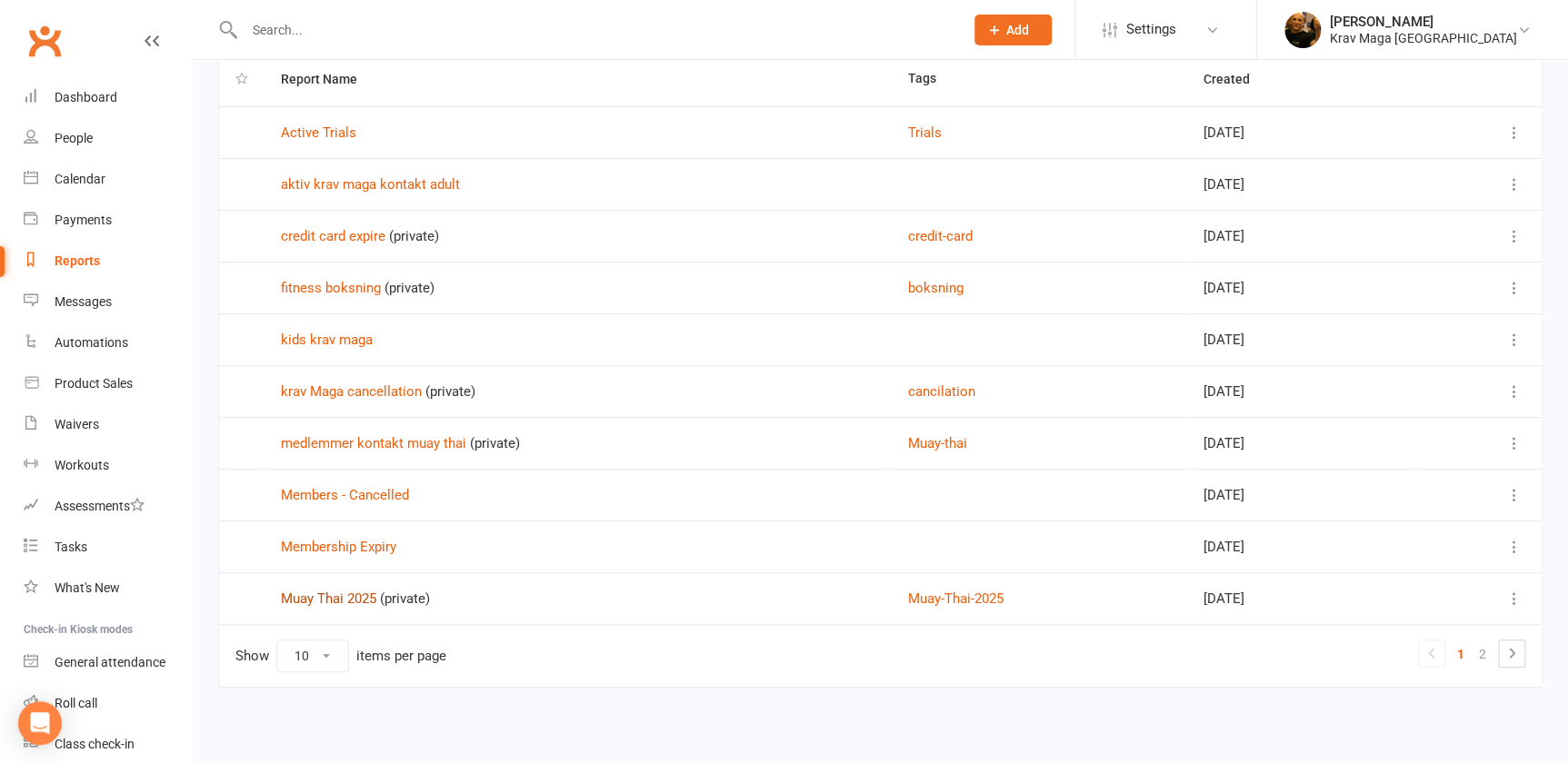
click at [357, 597] on link "Muay Thai 2025" at bounding box center [328, 598] width 96 height 17
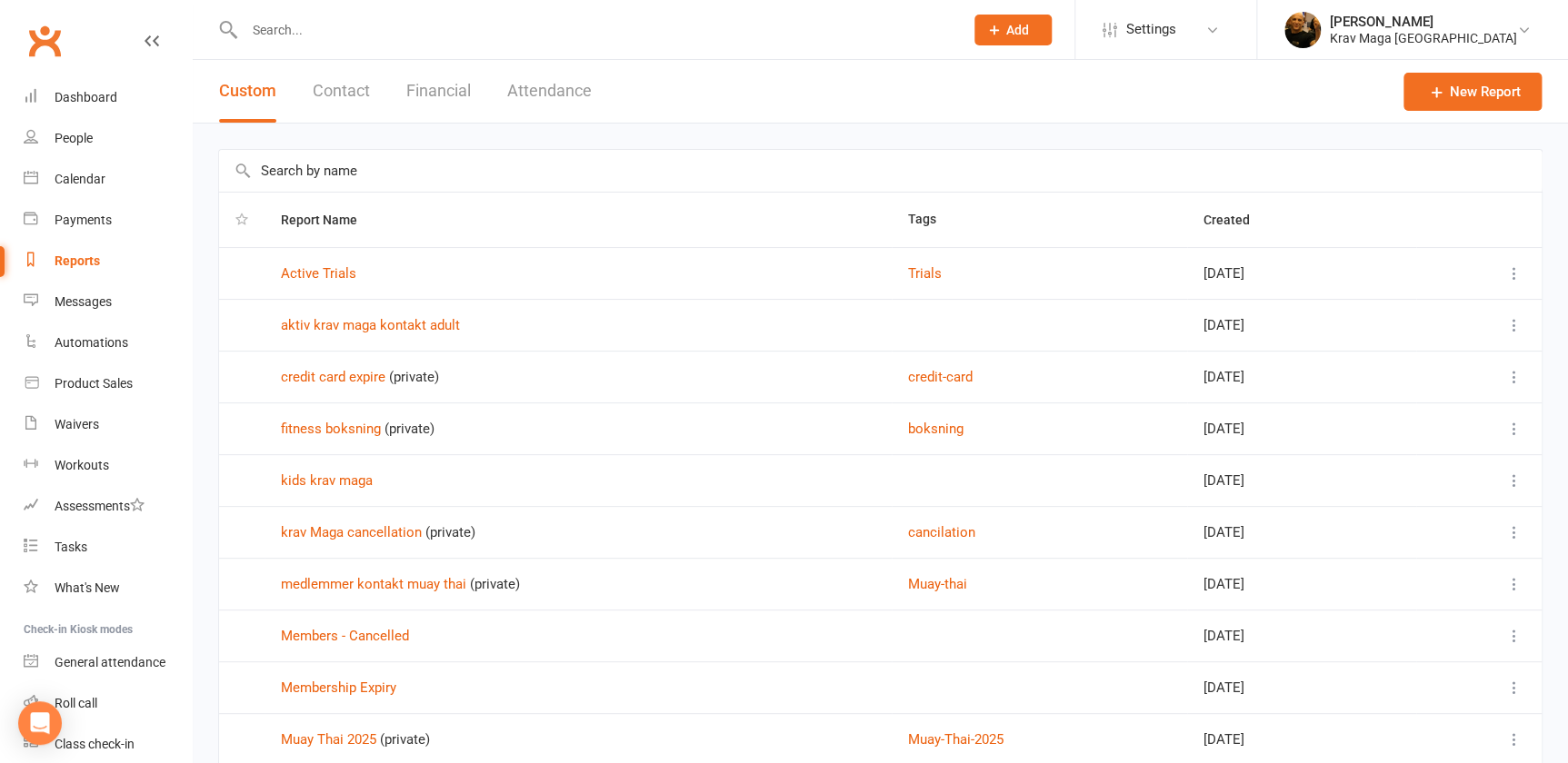
click at [336, 89] on button "Contact" at bounding box center [341, 91] width 57 height 62
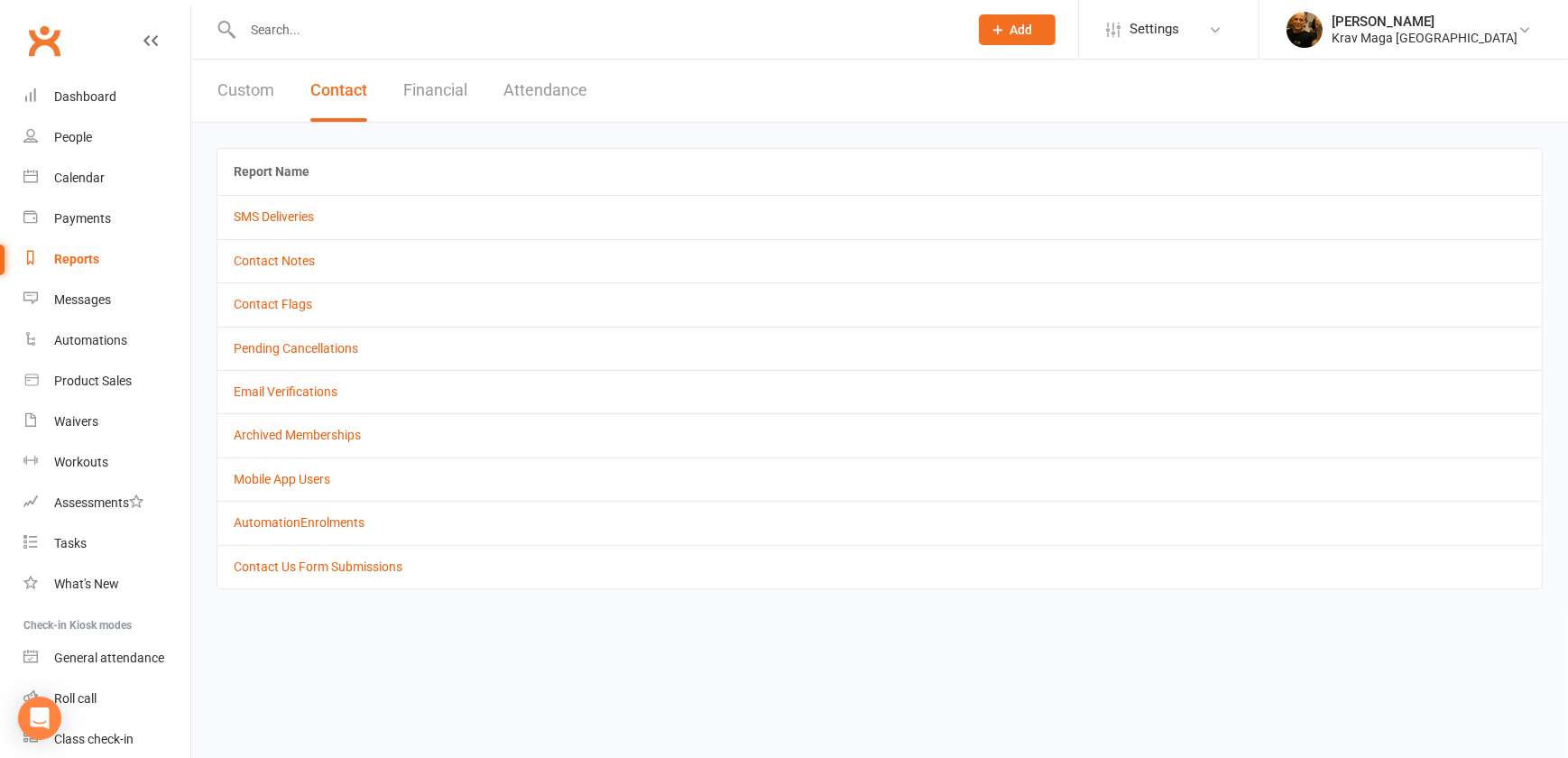
click at [243, 84] on button "Custom" at bounding box center [246, 90] width 57 height 62
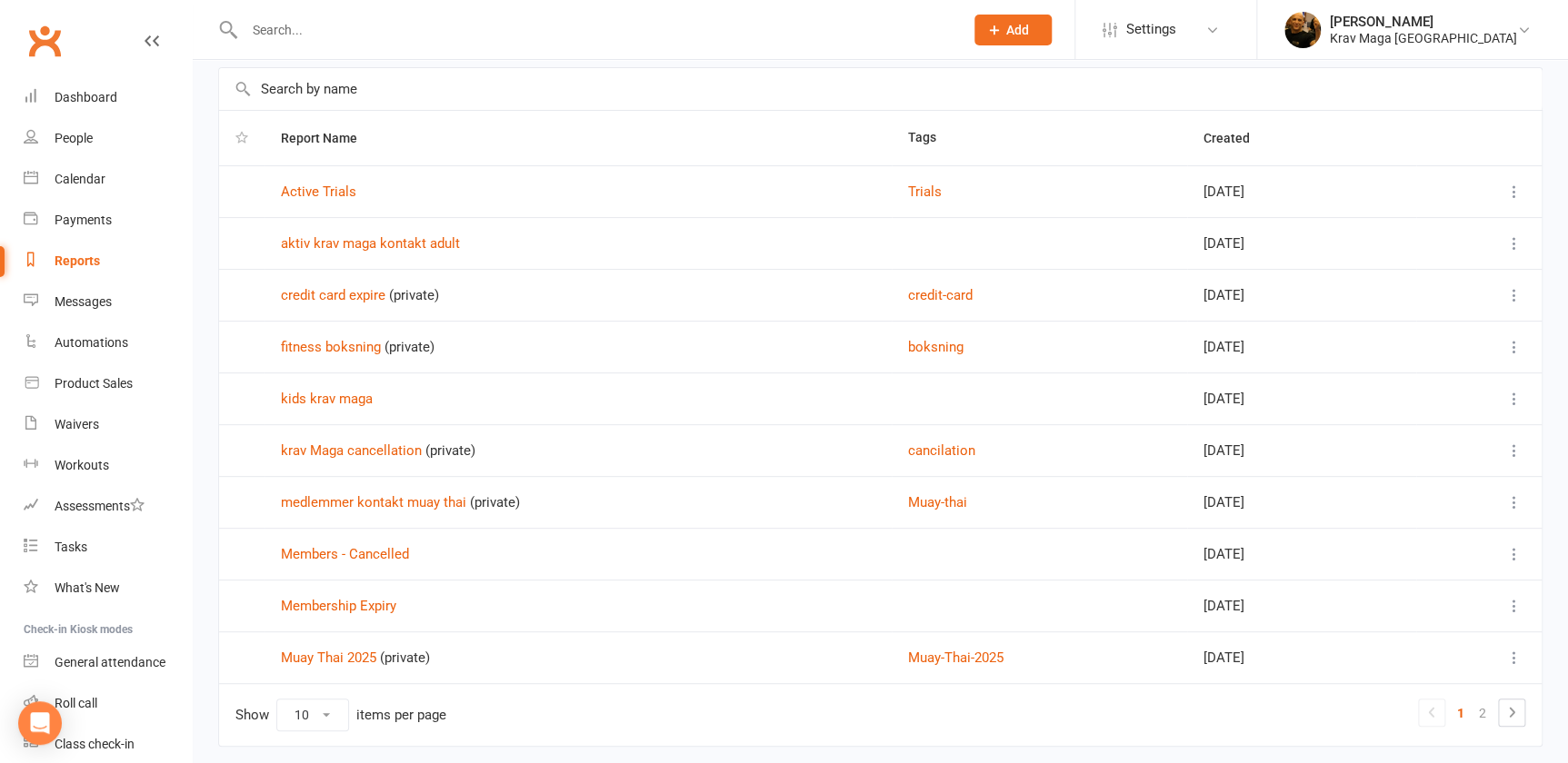
scroll to position [140, 0]
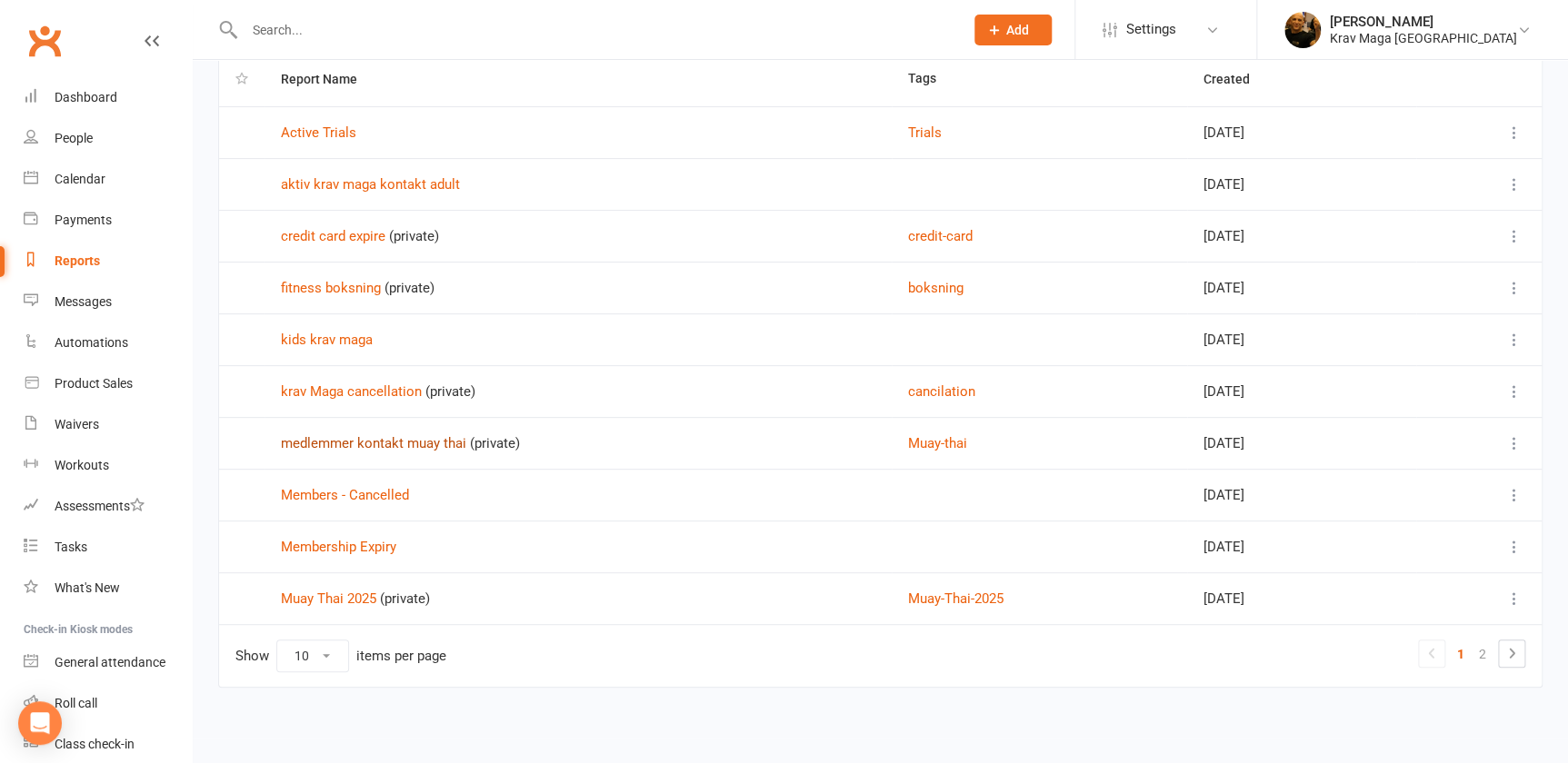
click at [423, 444] on link "medlemmer kontakt muay thai" at bounding box center [374, 443] width 186 height 17
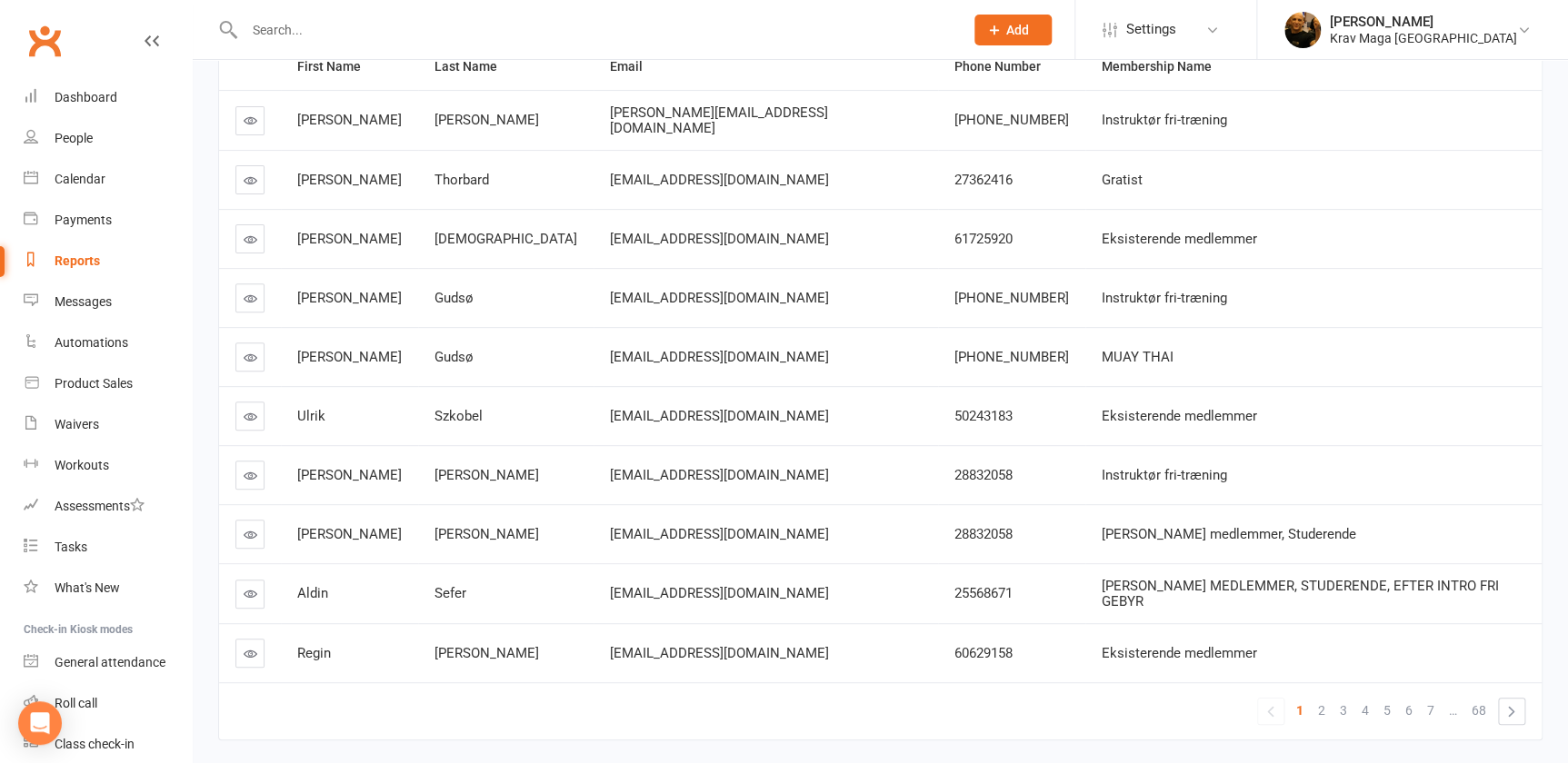
scroll to position [224, 0]
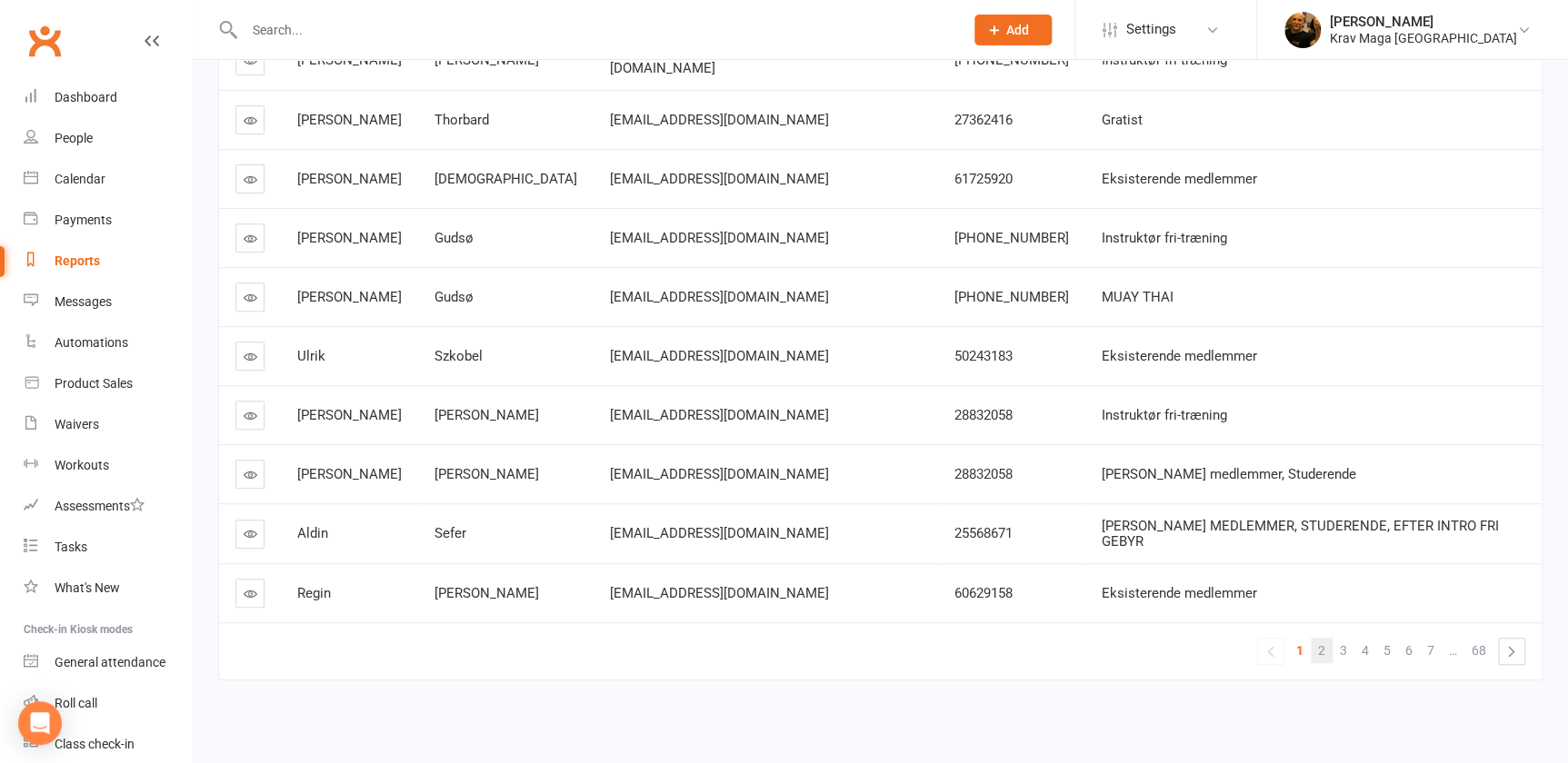
click at [1325, 640] on span "2" at bounding box center [1321, 650] width 7 height 26
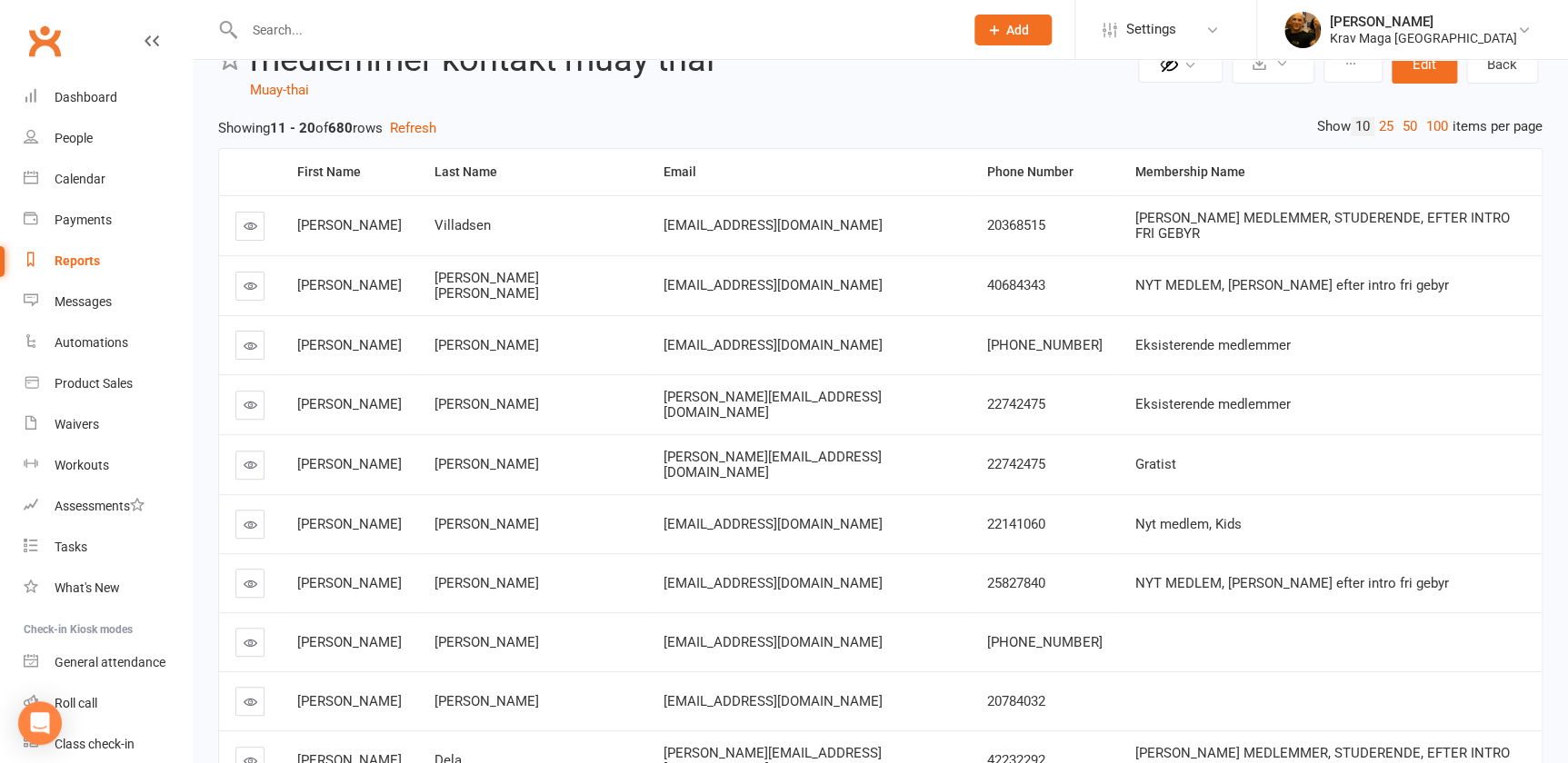
scroll to position [0, 0]
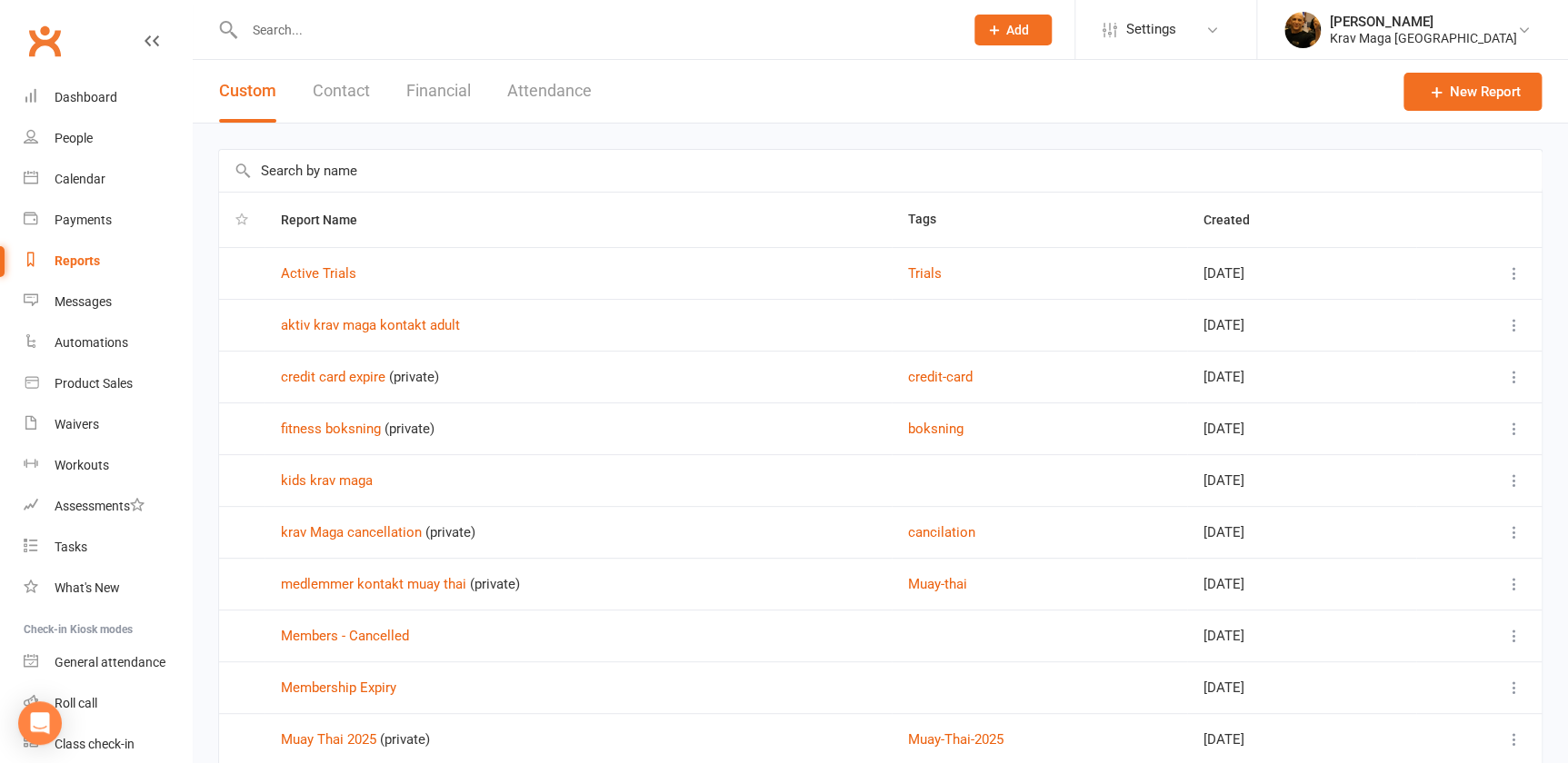
scroll to position [140, 0]
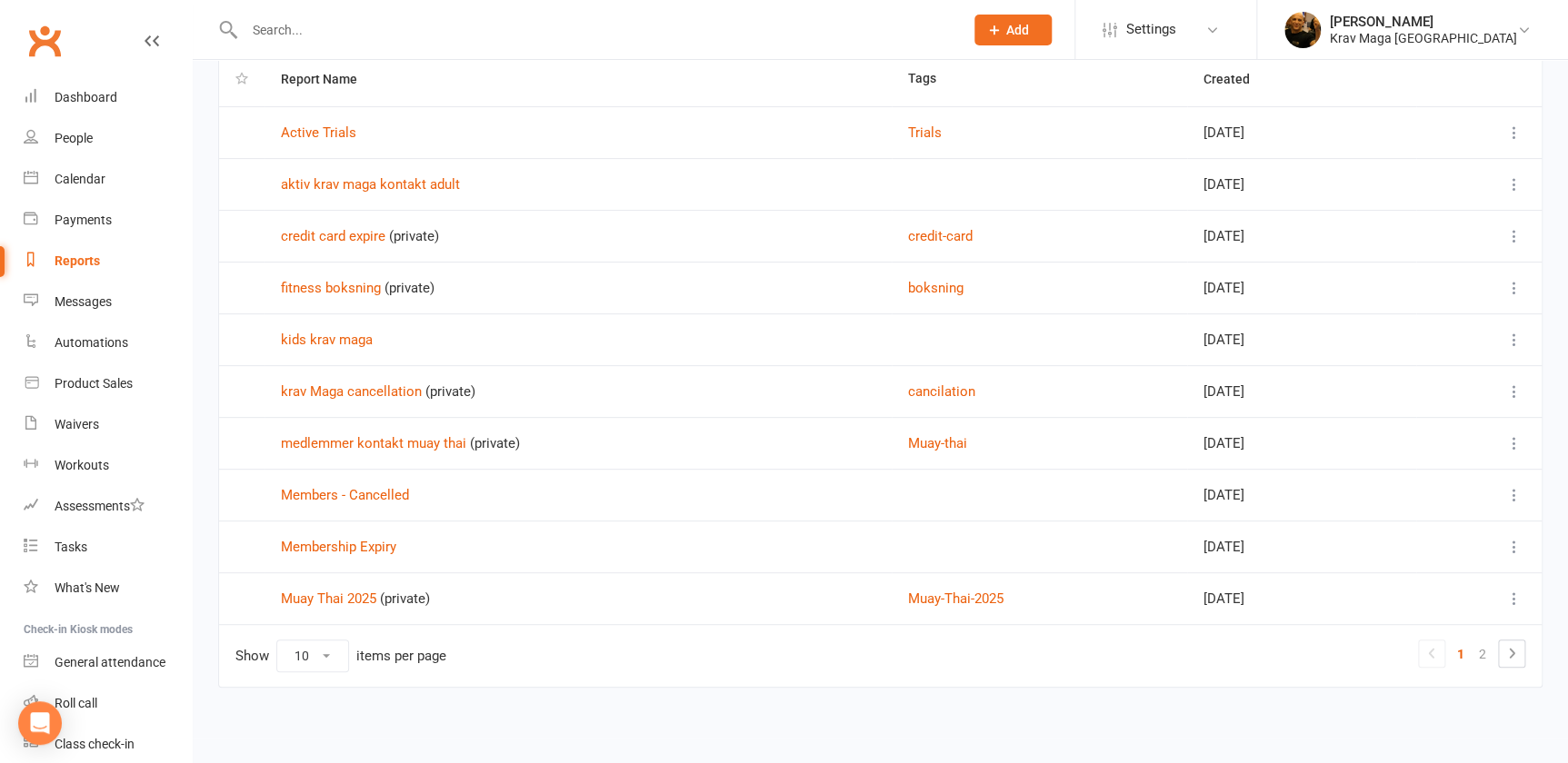
click at [1513, 439] on icon at bounding box center [1514, 443] width 18 height 18
click at [1409, 482] on link "View" at bounding box center [1422, 477] width 180 height 37
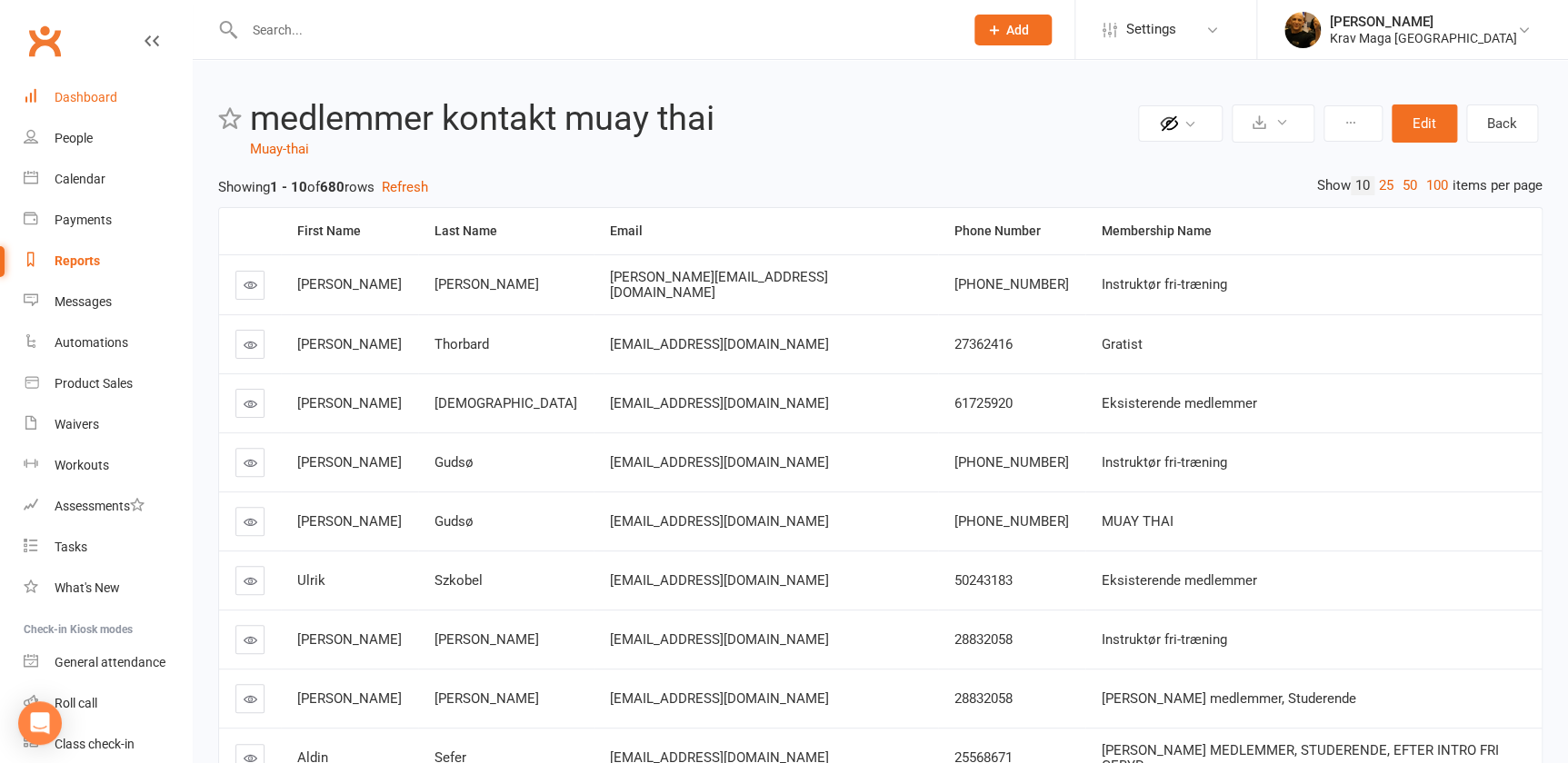
click at [71, 97] on div "Dashboard" at bounding box center [85, 97] width 62 height 15
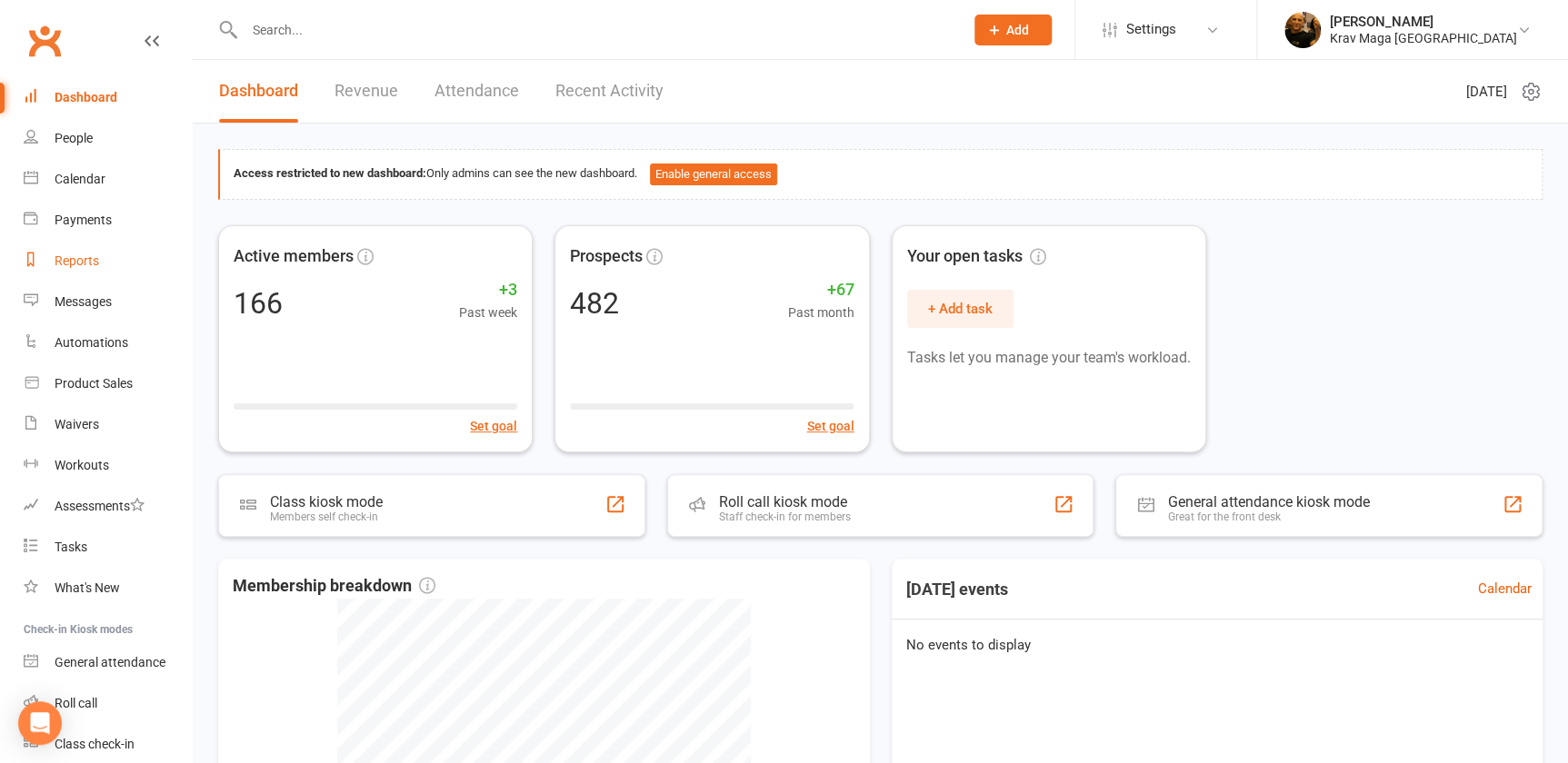
click at [85, 264] on div "Reports" at bounding box center [76, 260] width 44 height 15
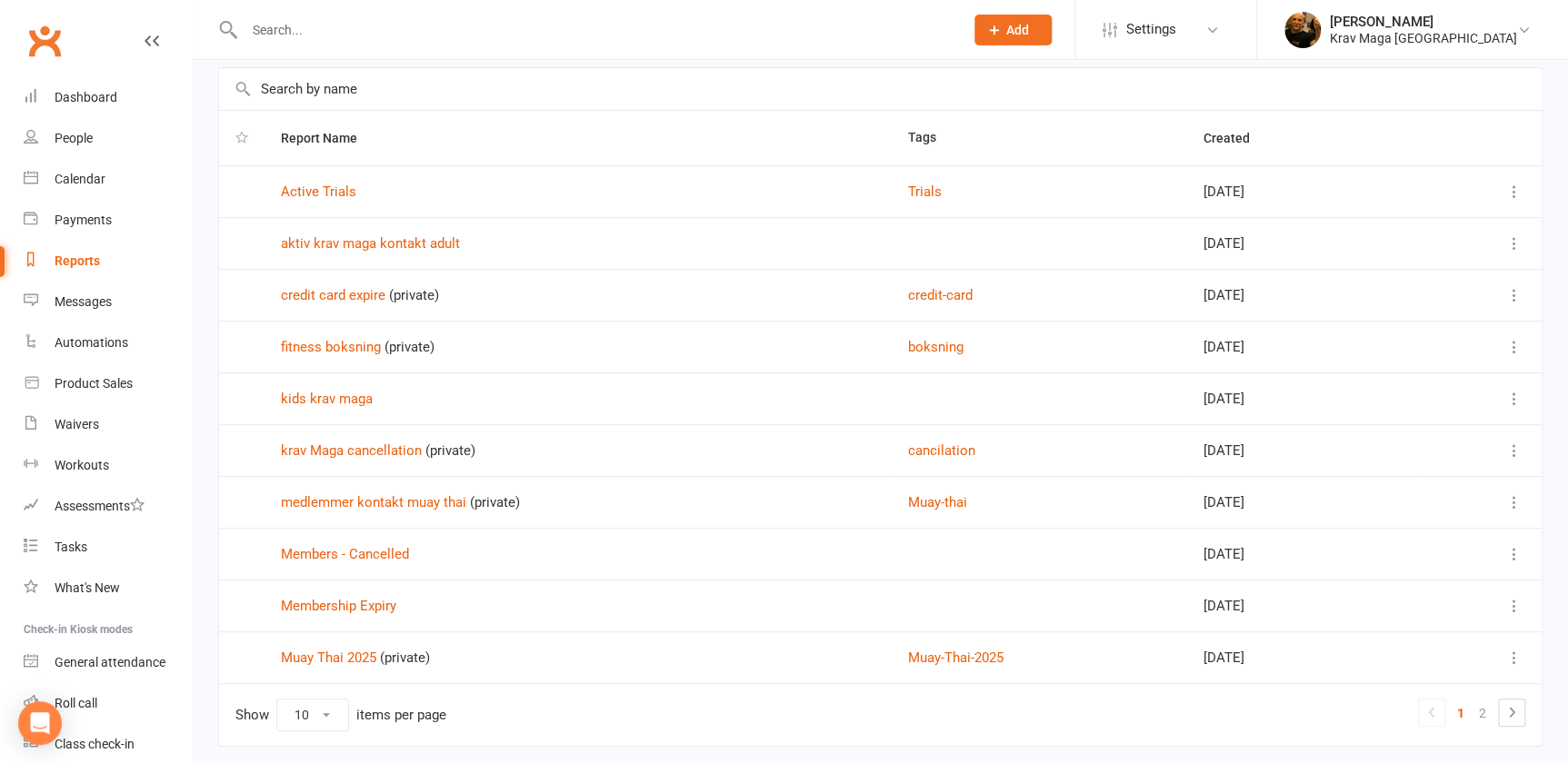
scroll to position [140, 0]
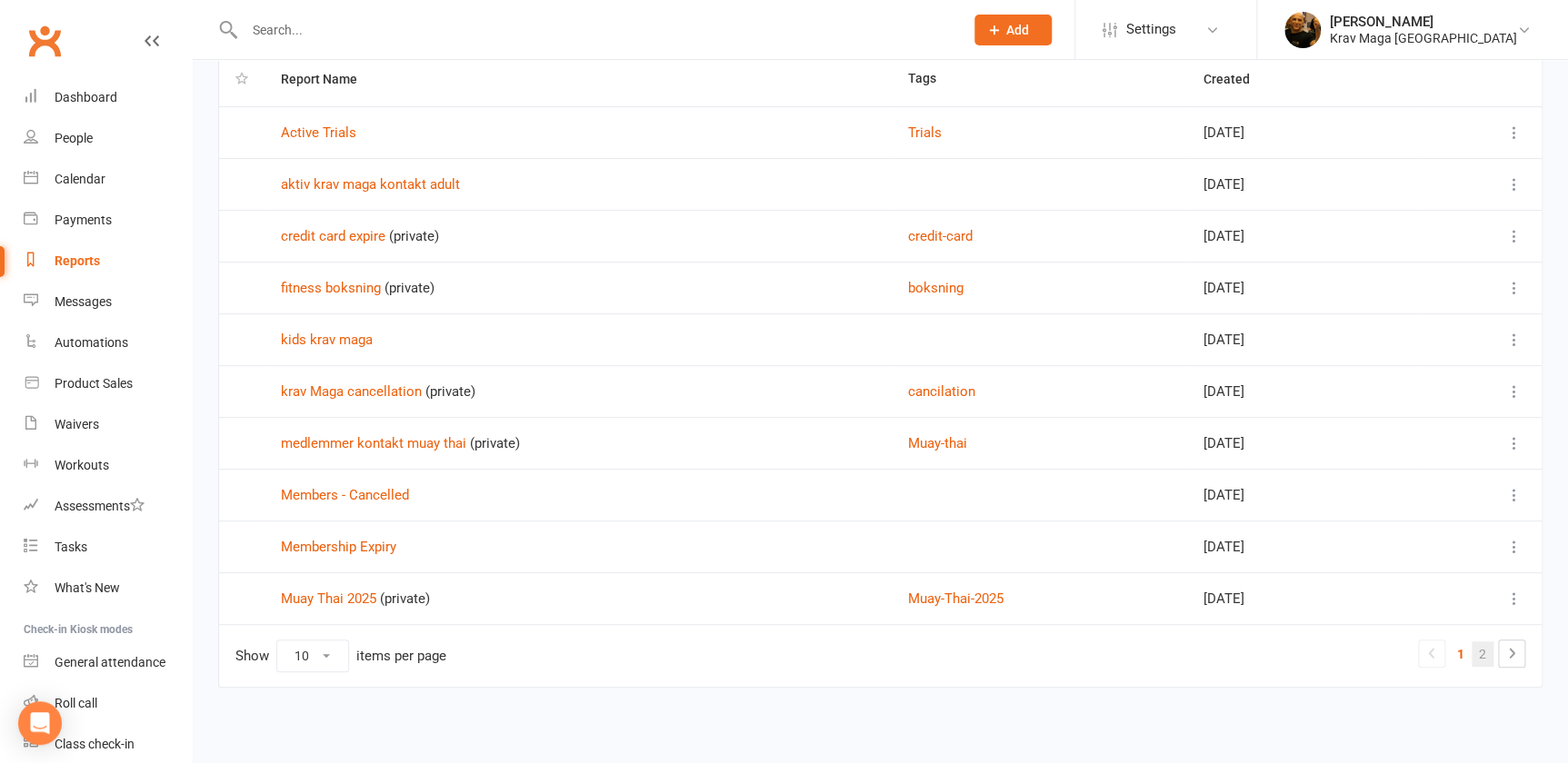
click at [1479, 652] on link "2" at bounding box center [1482, 654] width 22 height 26
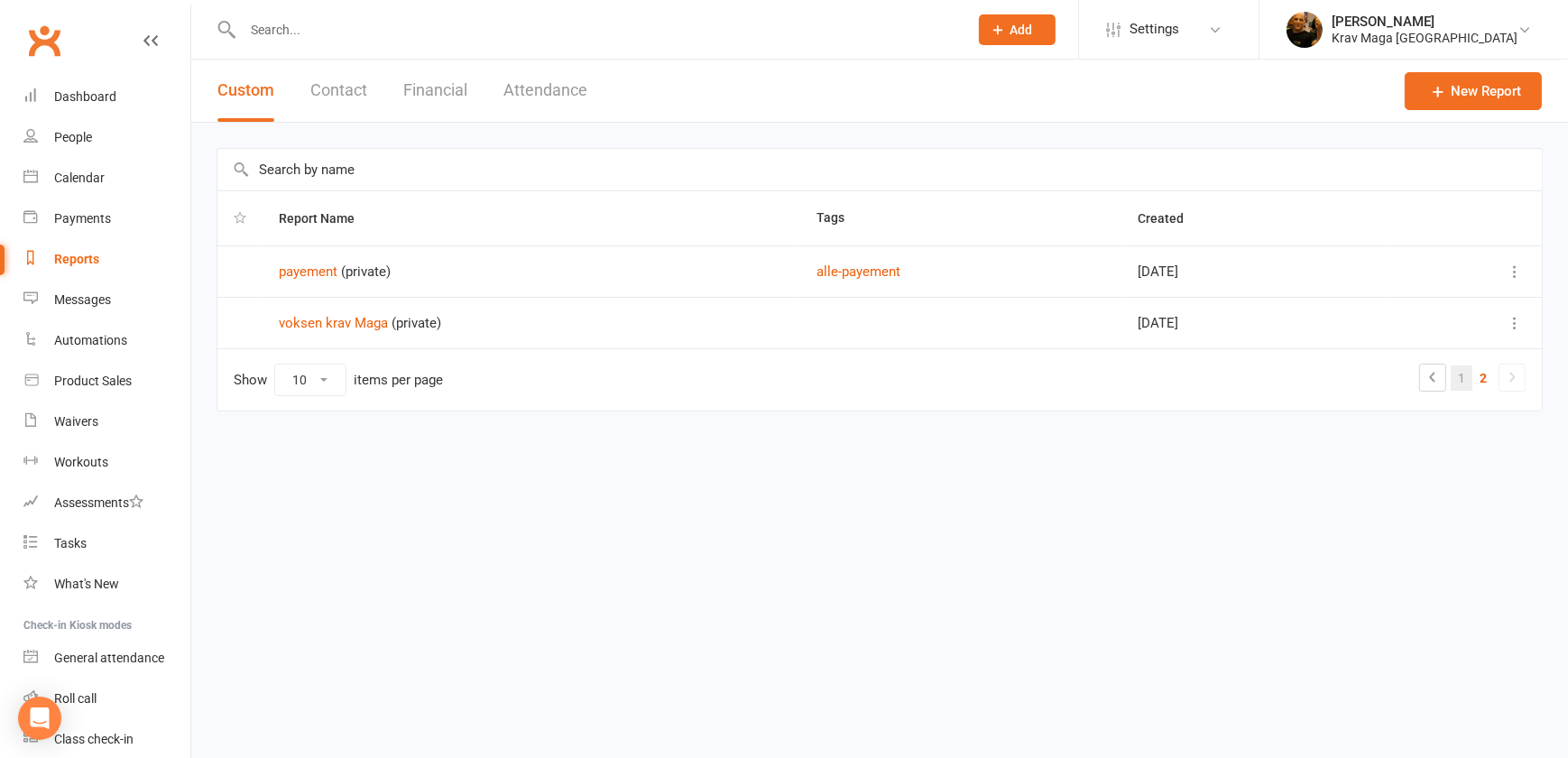
click at [1456, 370] on link "1" at bounding box center [1462, 378] width 22 height 26
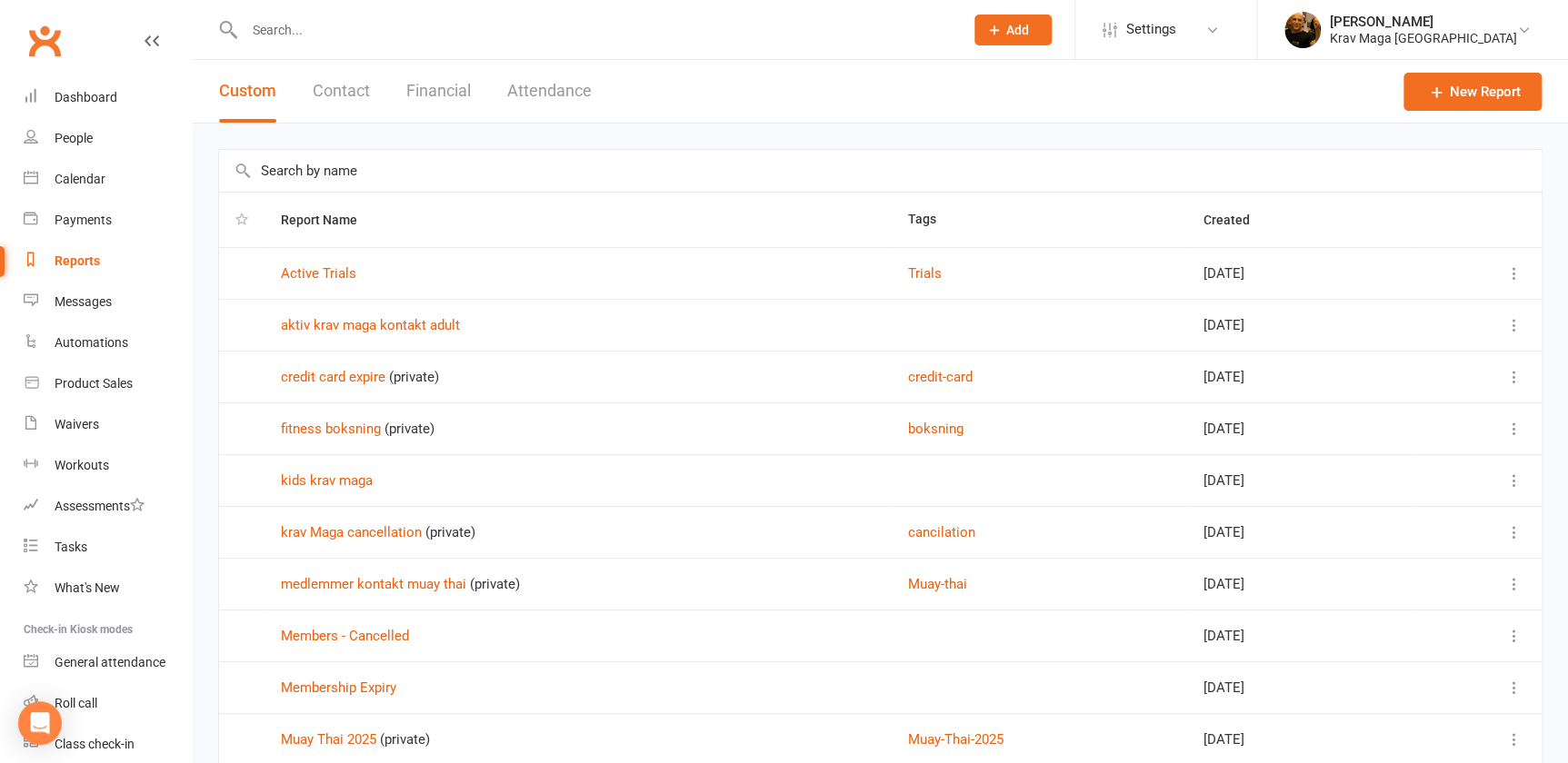
scroll to position [140, 0]
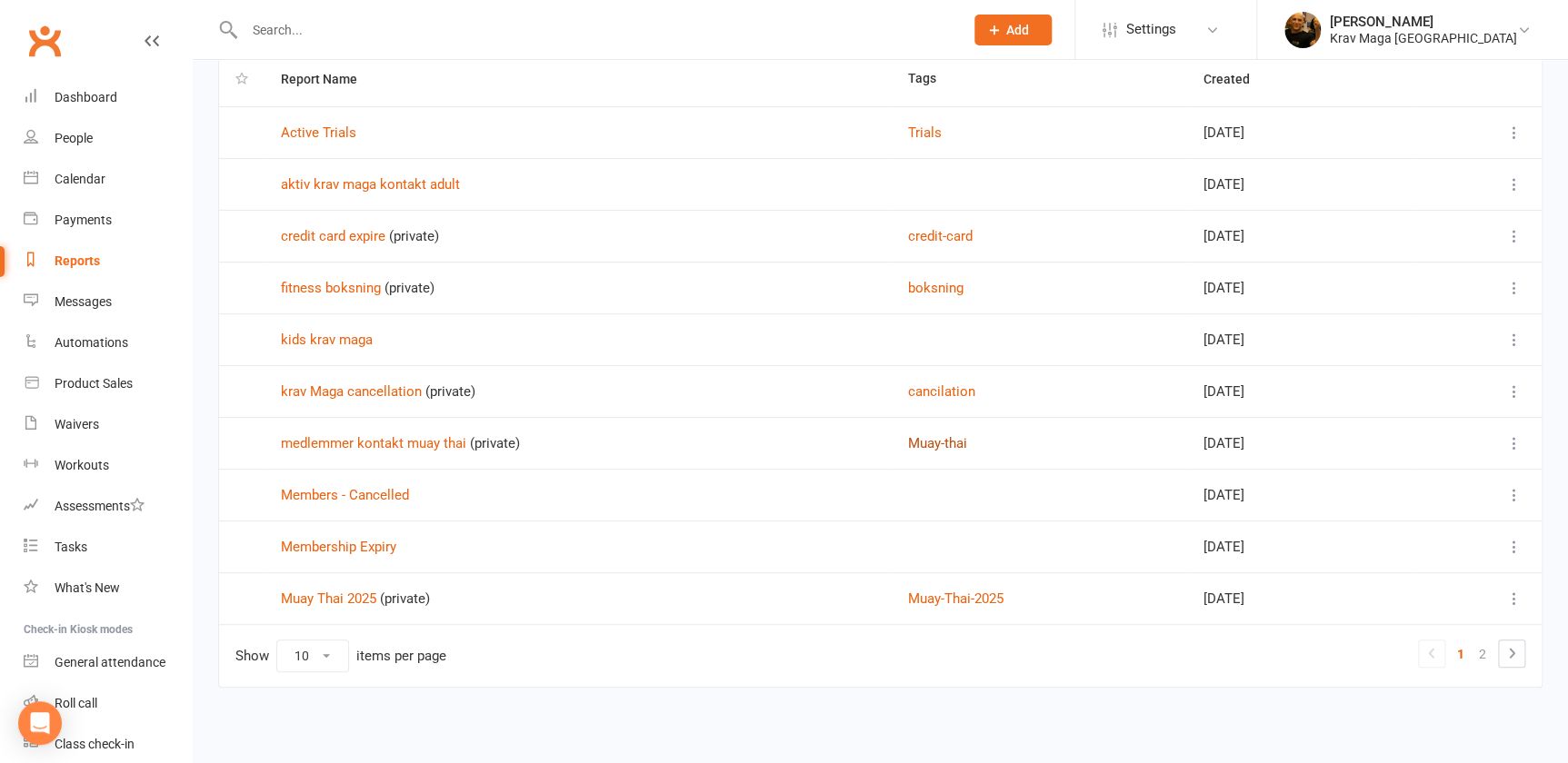
click at [917, 443] on button "Muay-thai" at bounding box center [937, 444] width 59 height 22
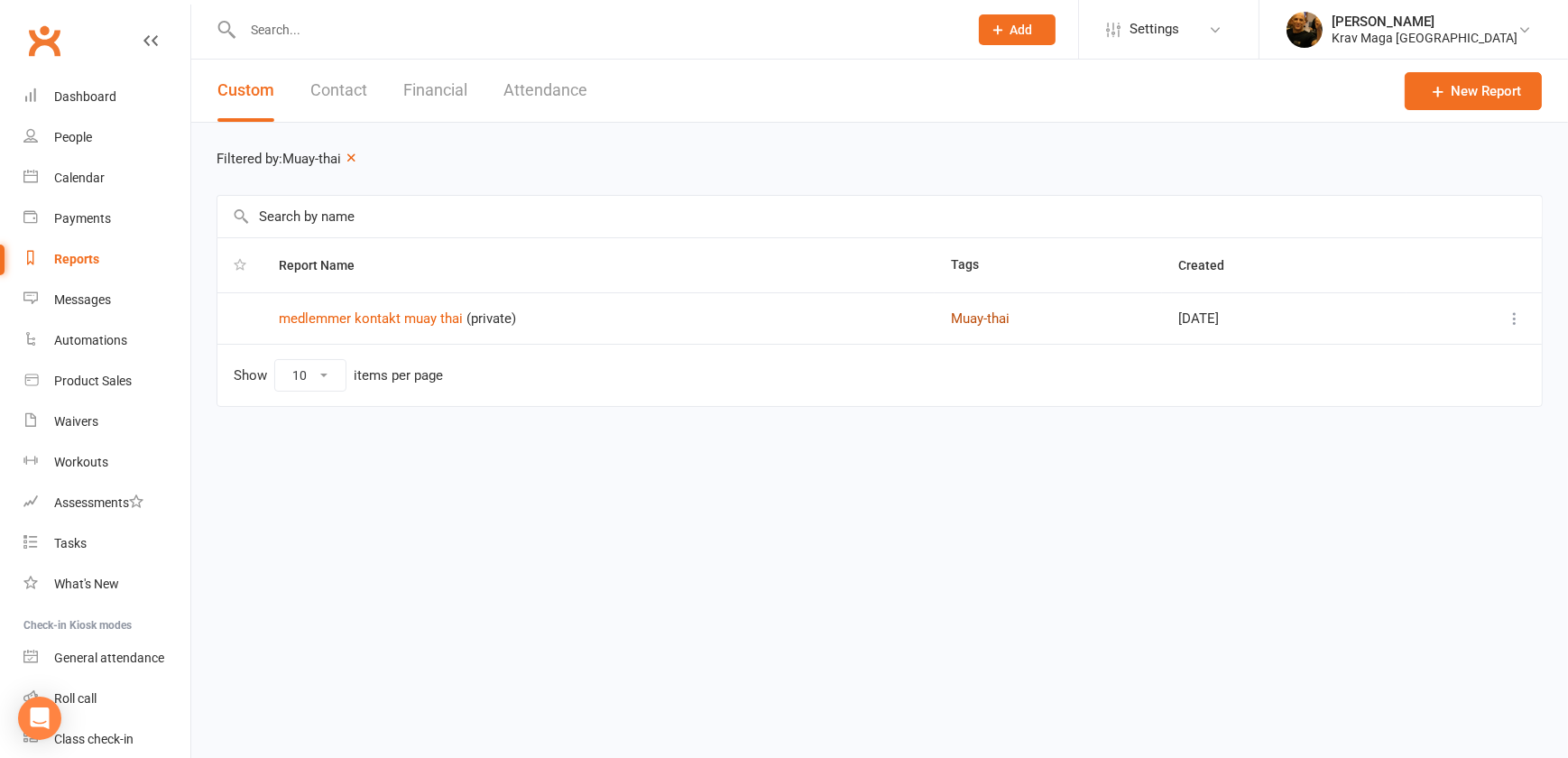
click at [966, 317] on button "Muay-thai" at bounding box center [981, 318] width 59 height 22
click at [419, 312] on link "medlemmer kontakt muay thai" at bounding box center [371, 318] width 185 height 17
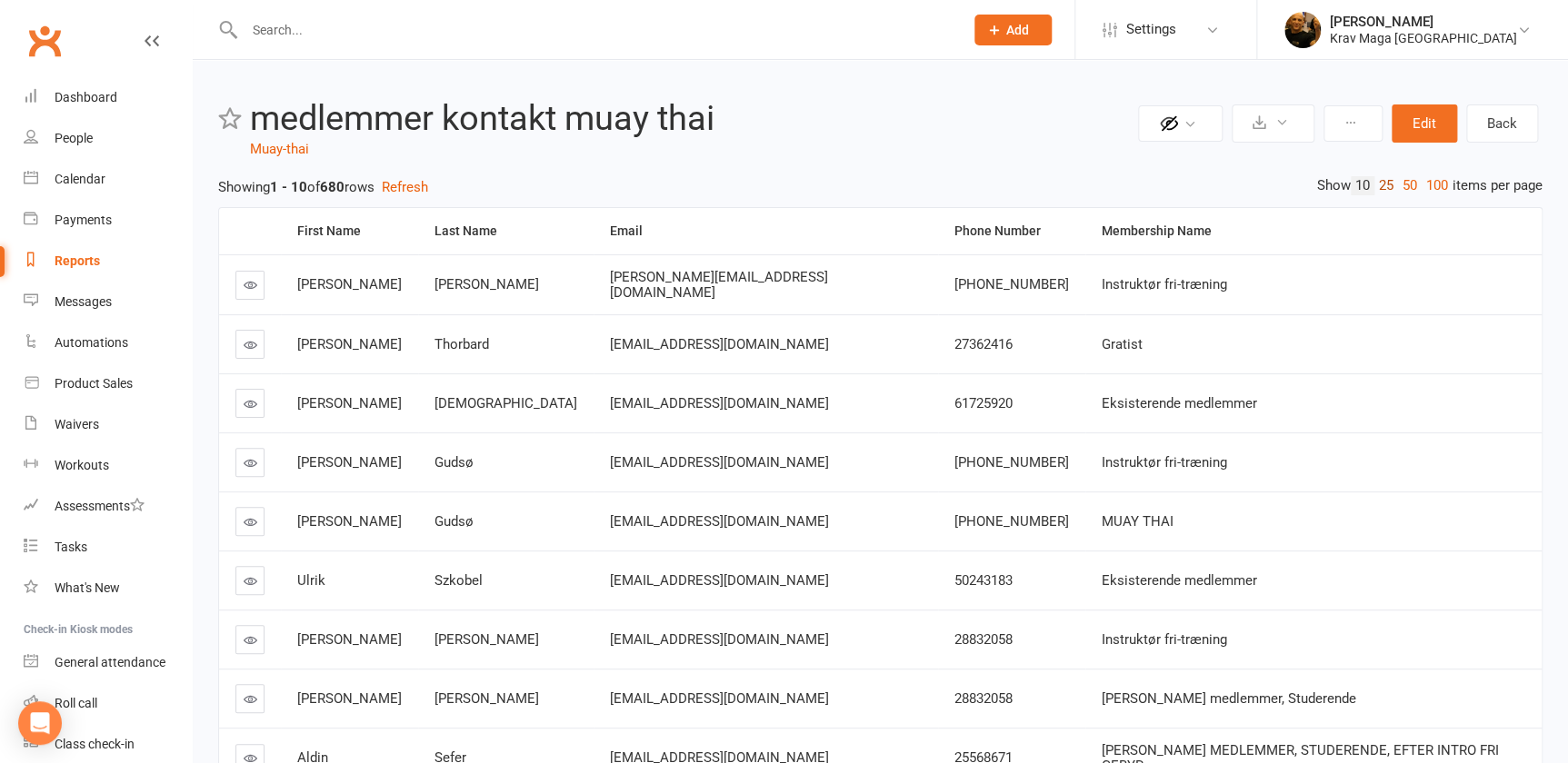
click at [1374, 190] on link "25" at bounding box center [1386, 185] width 24 height 19
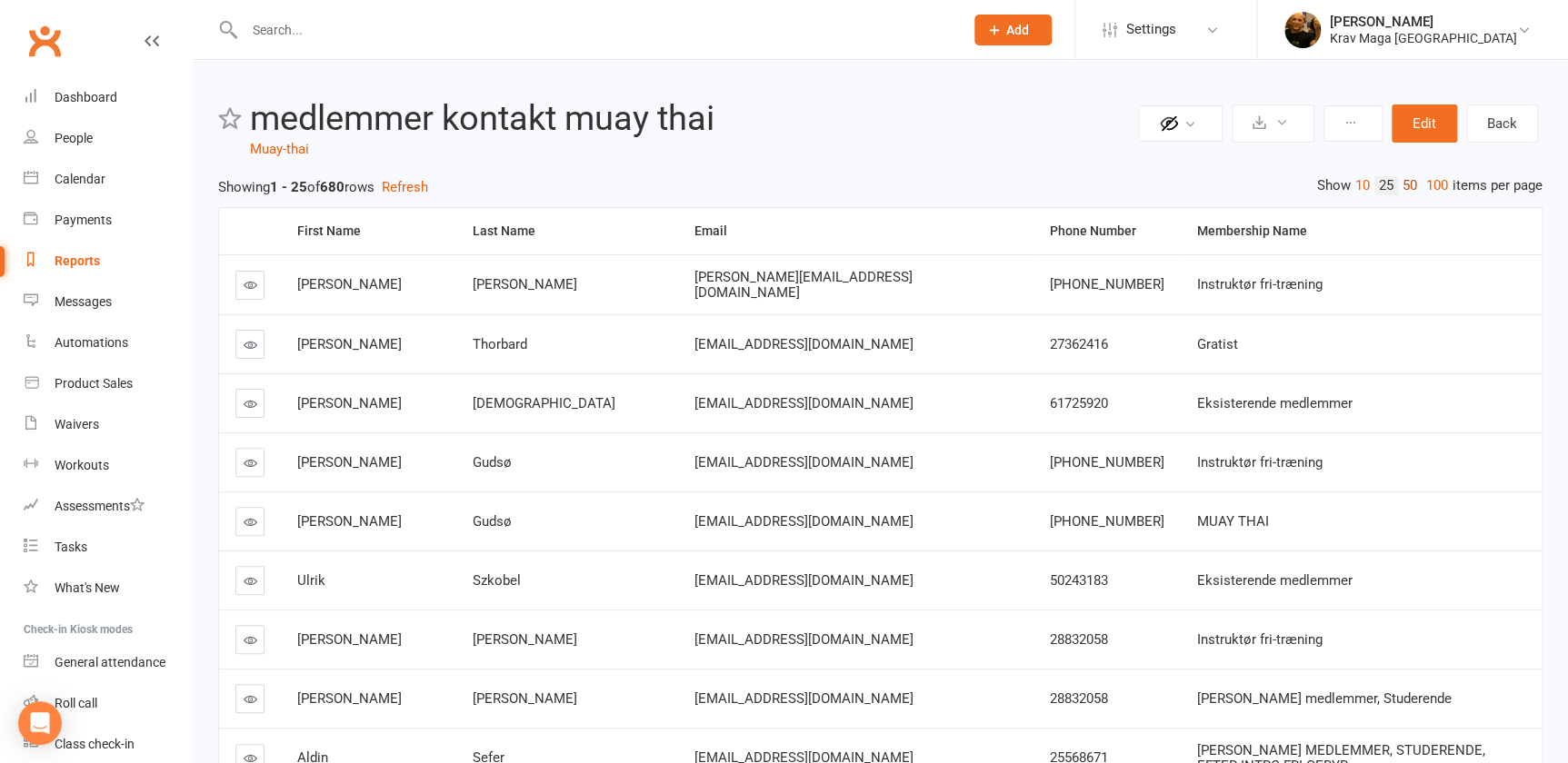
click at [1398, 185] on link "50" at bounding box center [1410, 185] width 24 height 19
click at [1374, 180] on link "25" at bounding box center [1386, 185] width 24 height 19
click at [1430, 184] on link "100" at bounding box center [1437, 185] width 31 height 19
click at [1353, 180] on link "10" at bounding box center [1362, 185] width 24 height 19
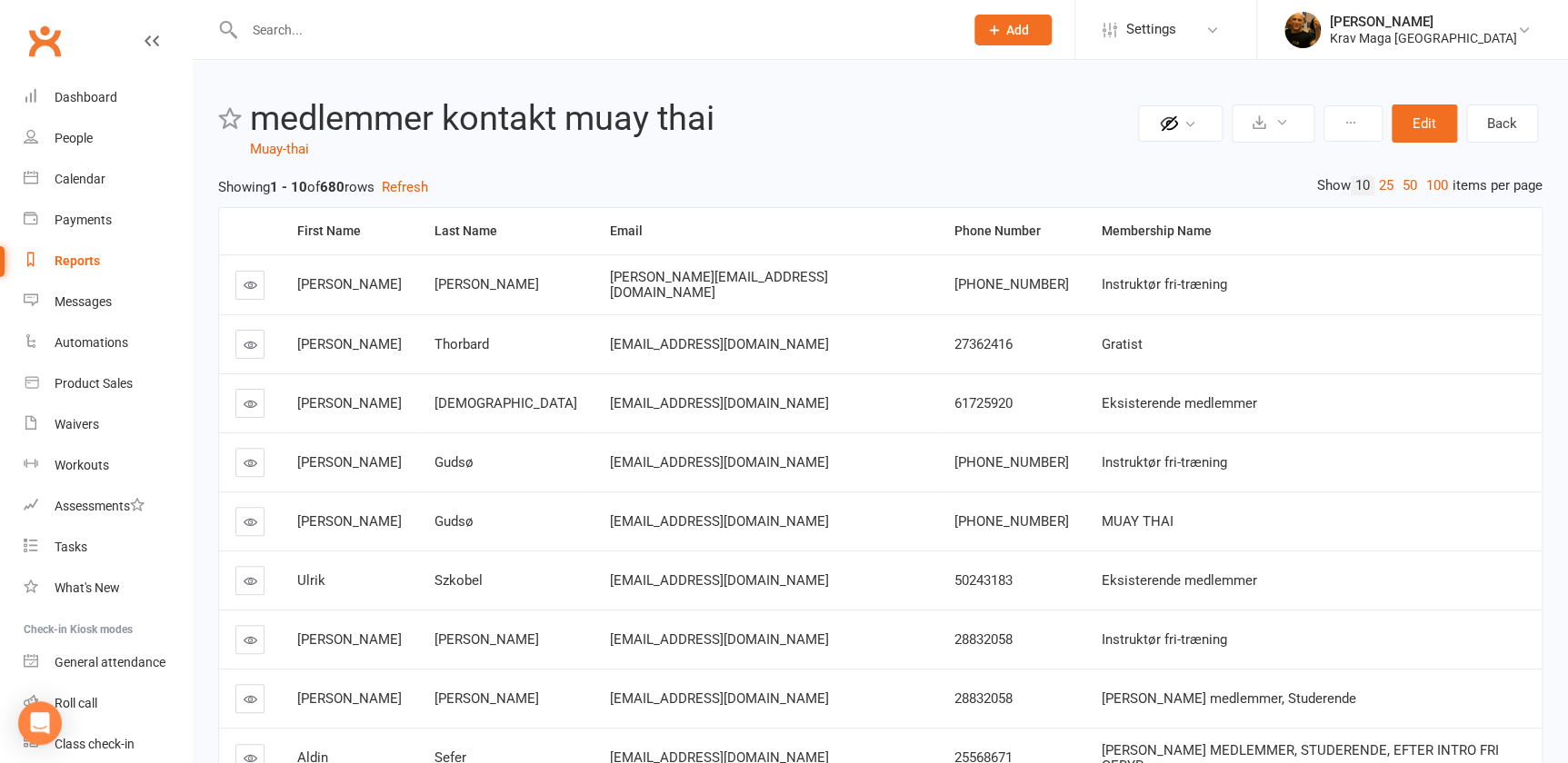
click at [1350, 178] on link "10" at bounding box center [1362, 185] width 24 height 19
click at [1418, 125] on button "Edit" at bounding box center [1424, 124] width 65 height 39
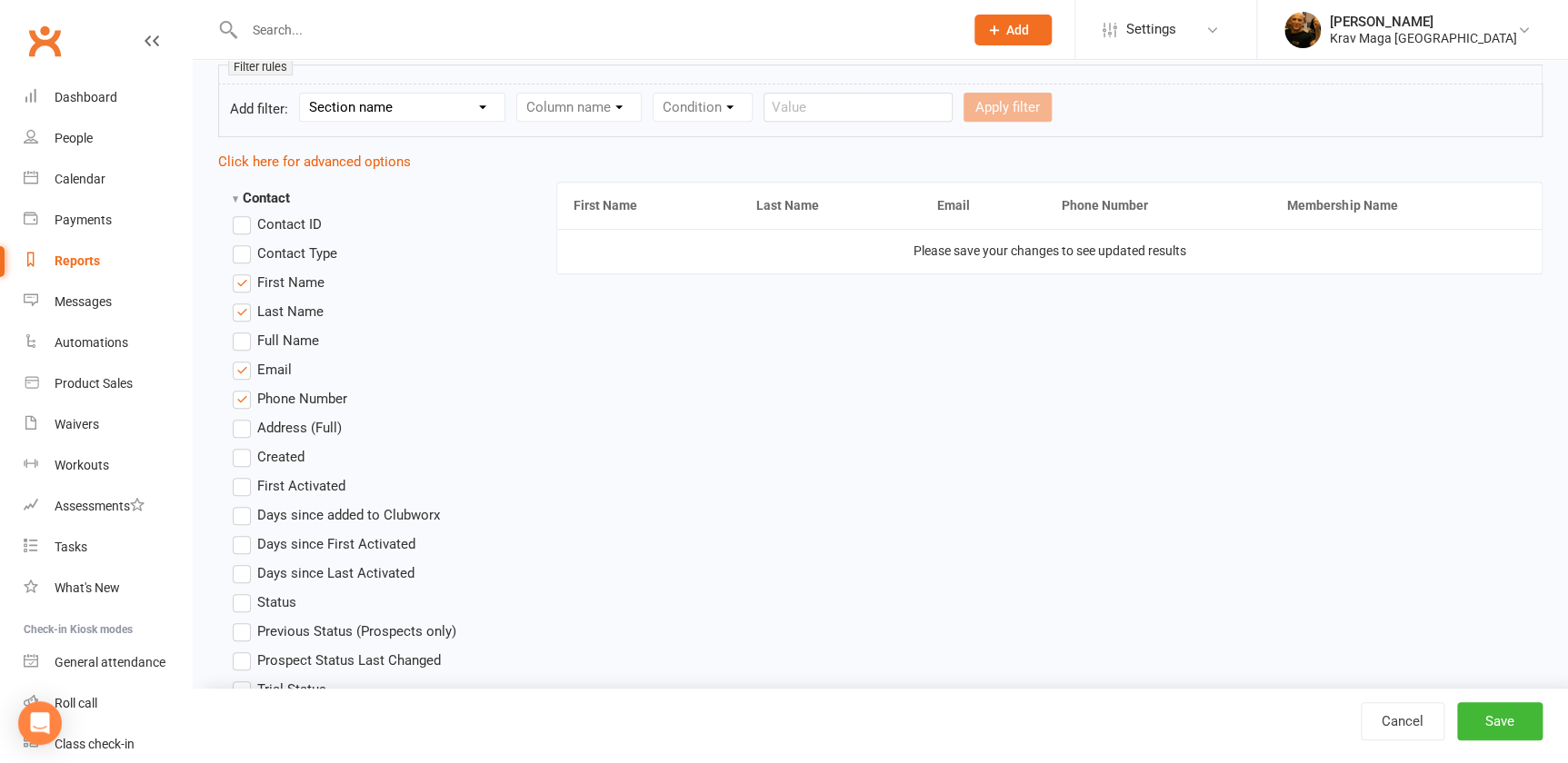
scroll to position [82, 0]
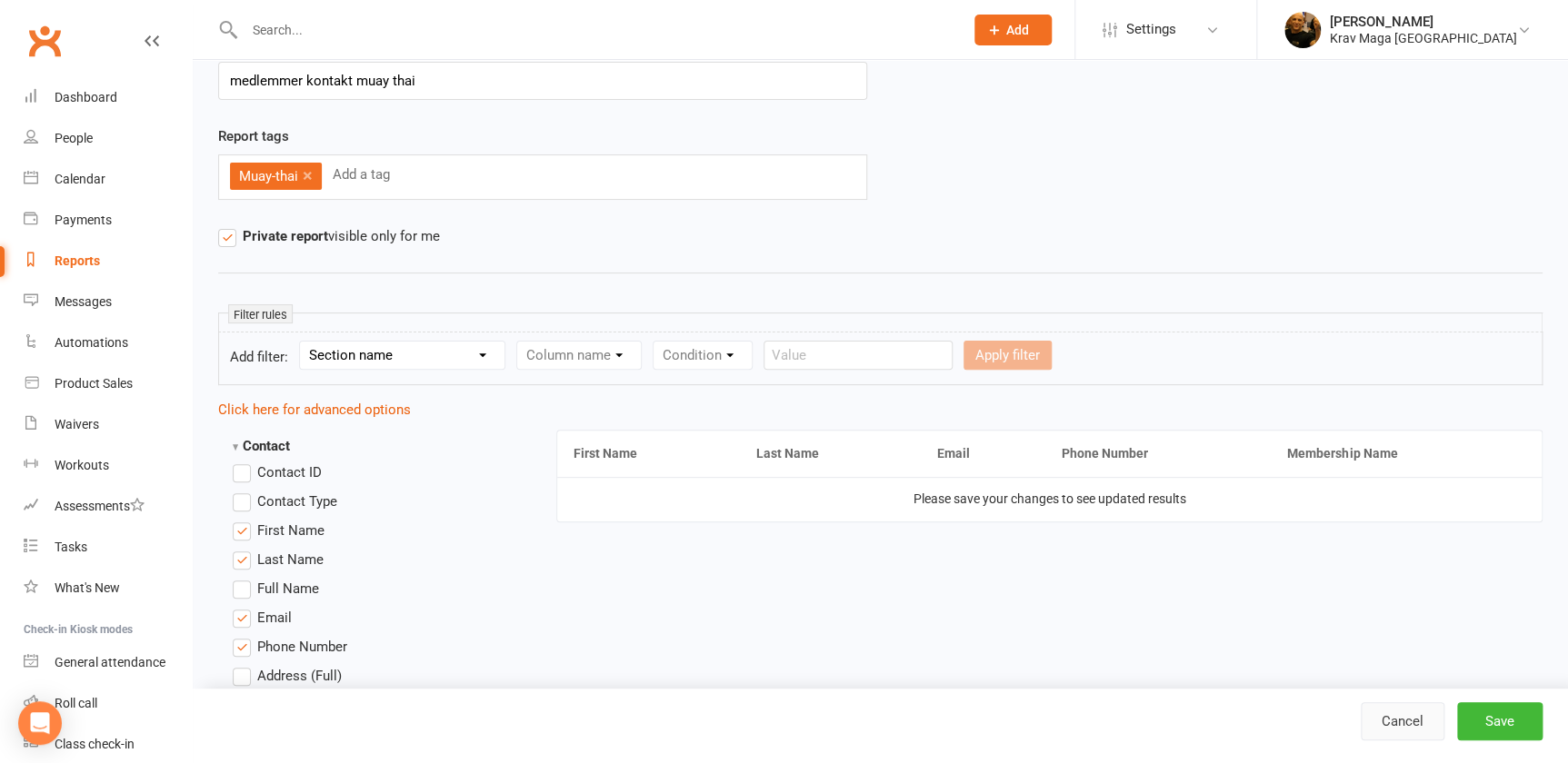
click at [1405, 721] on link "Cancel" at bounding box center [1402, 721] width 84 height 39
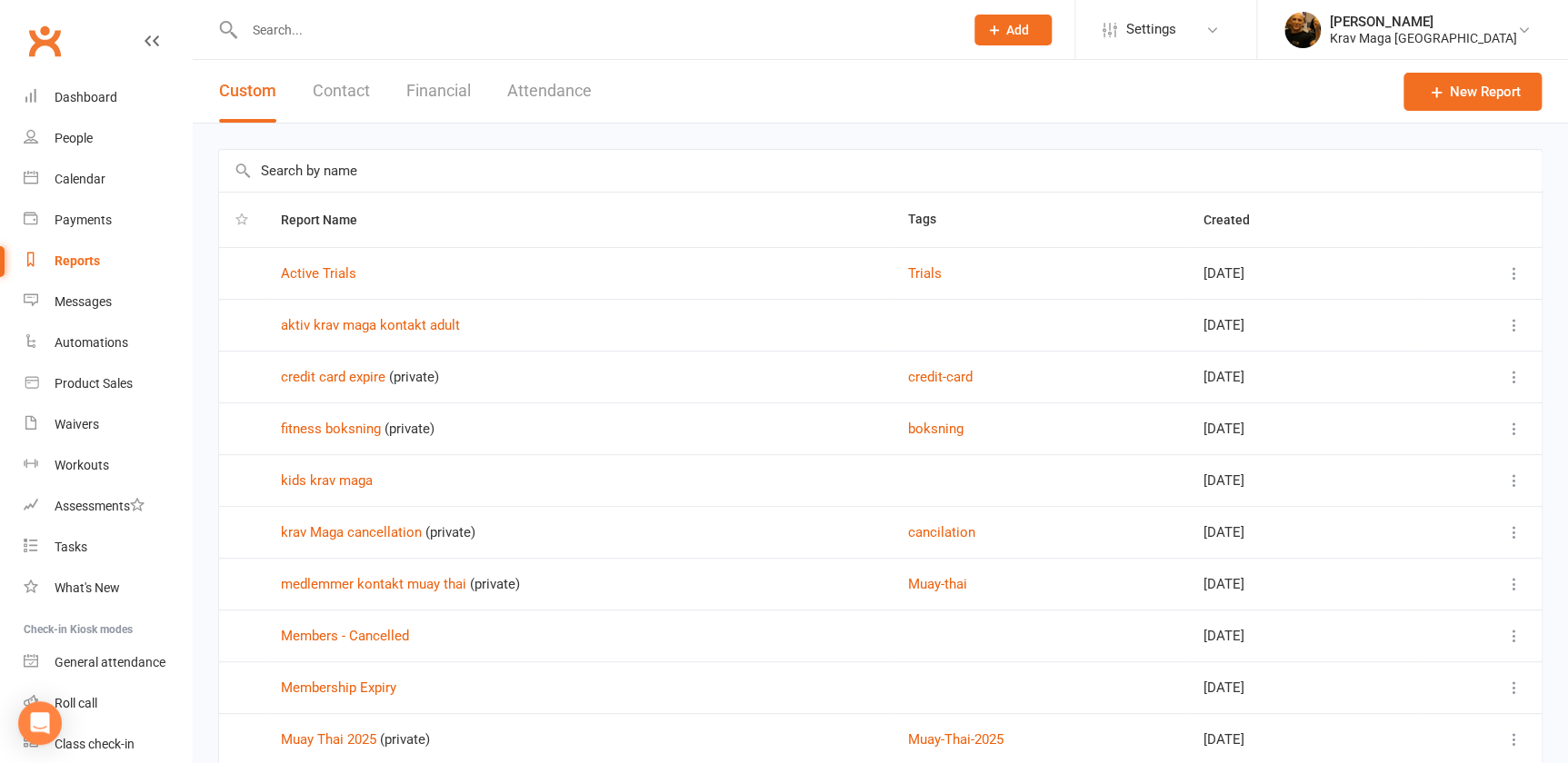
scroll to position [140, 0]
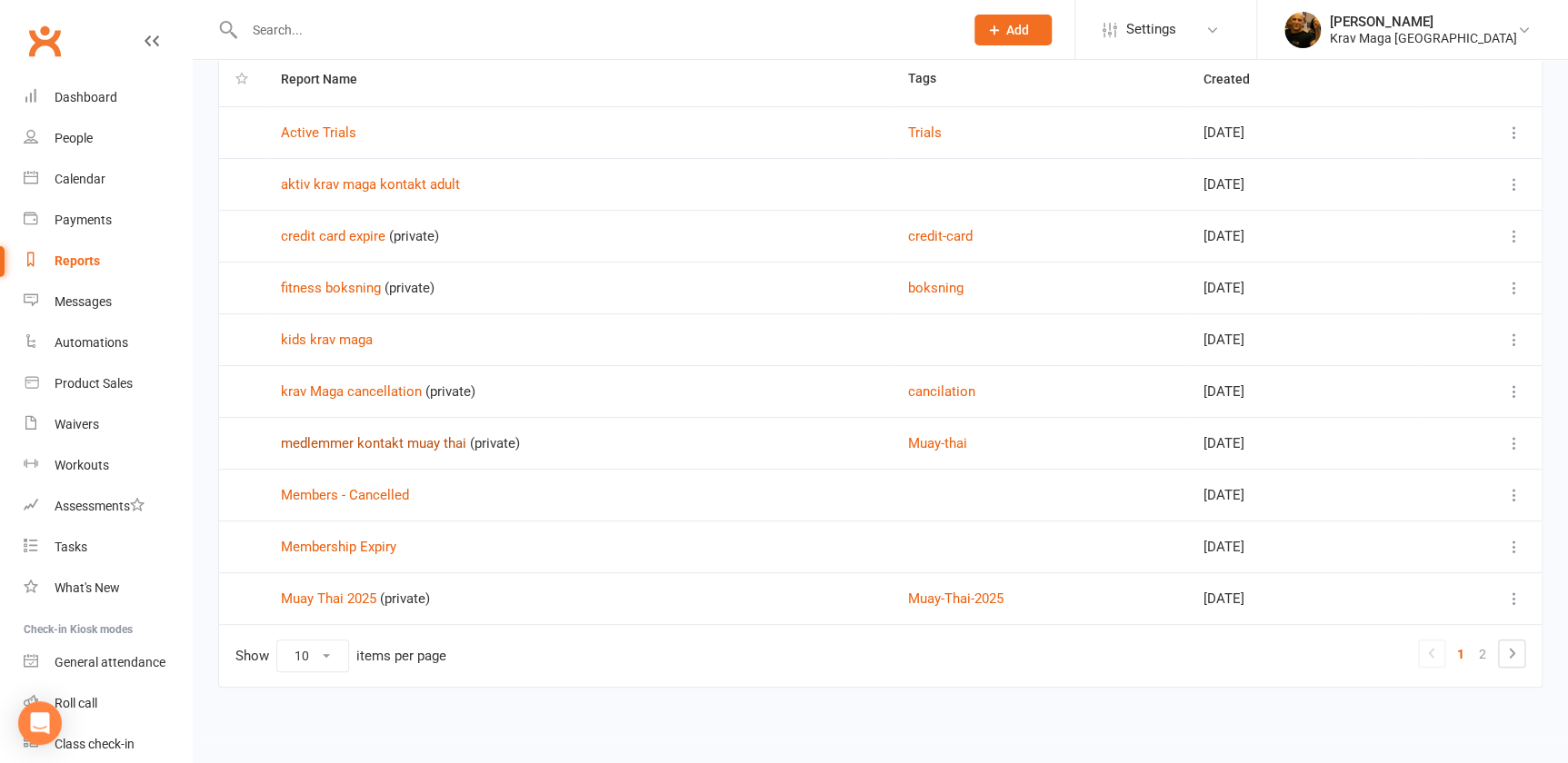
click at [437, 446] on link "medlemmer kontakt muay thai" at bounding box center [374, 443] width 186 height 17
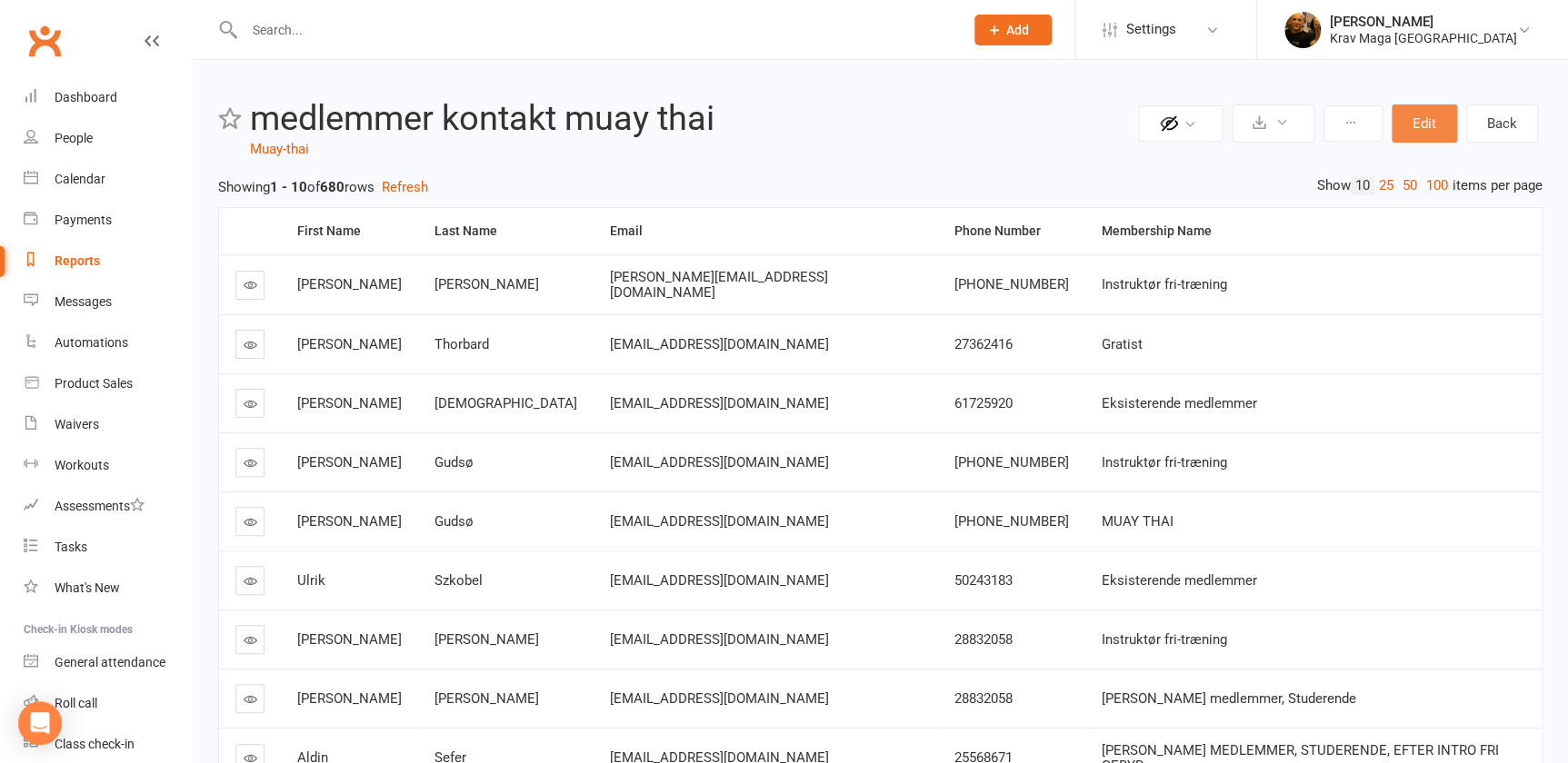
click at [1416, 116] on button "Edit" at bounding box center [1424, 124] width 65 height 39
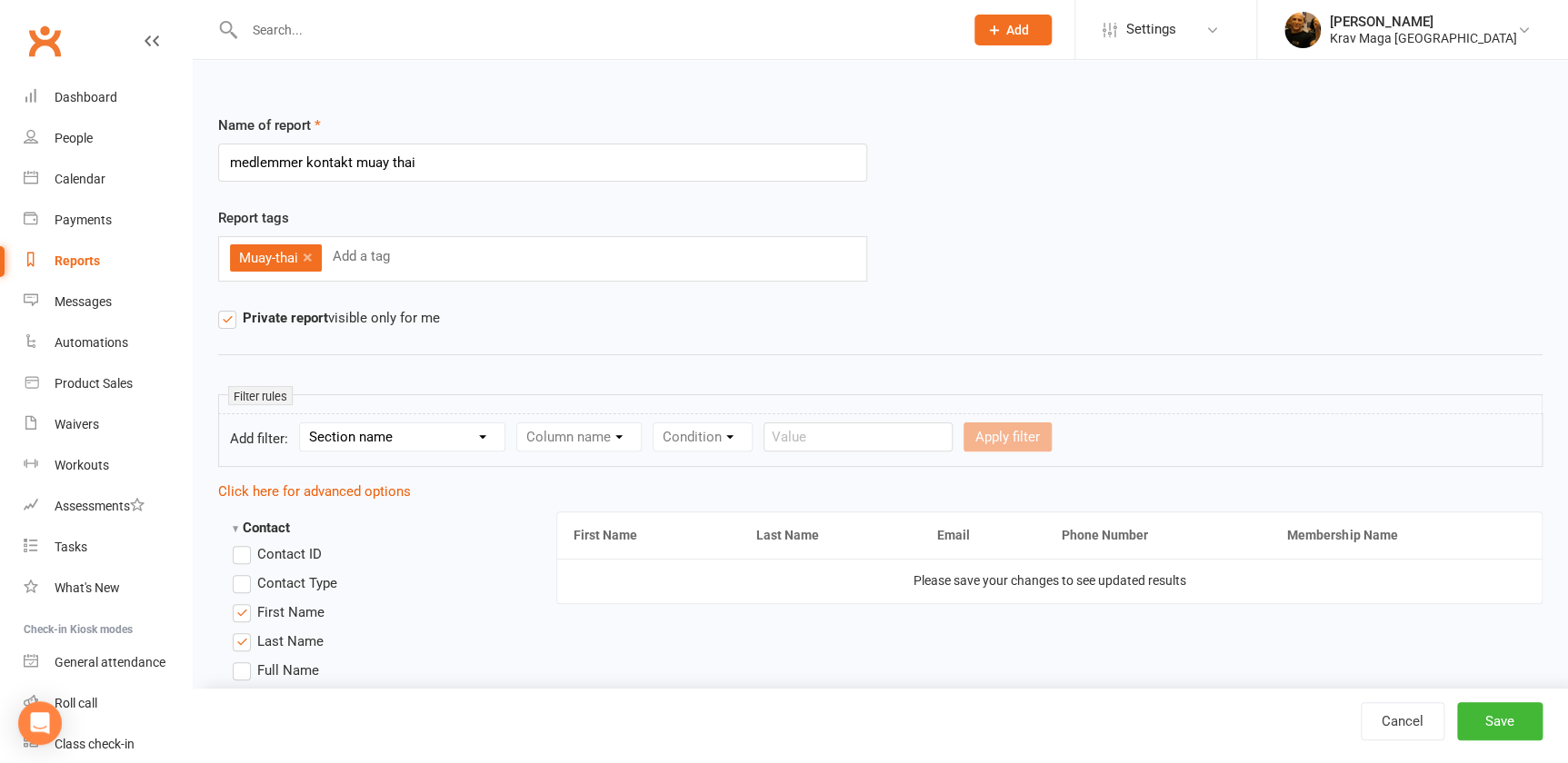
scroll to position [82, 0]
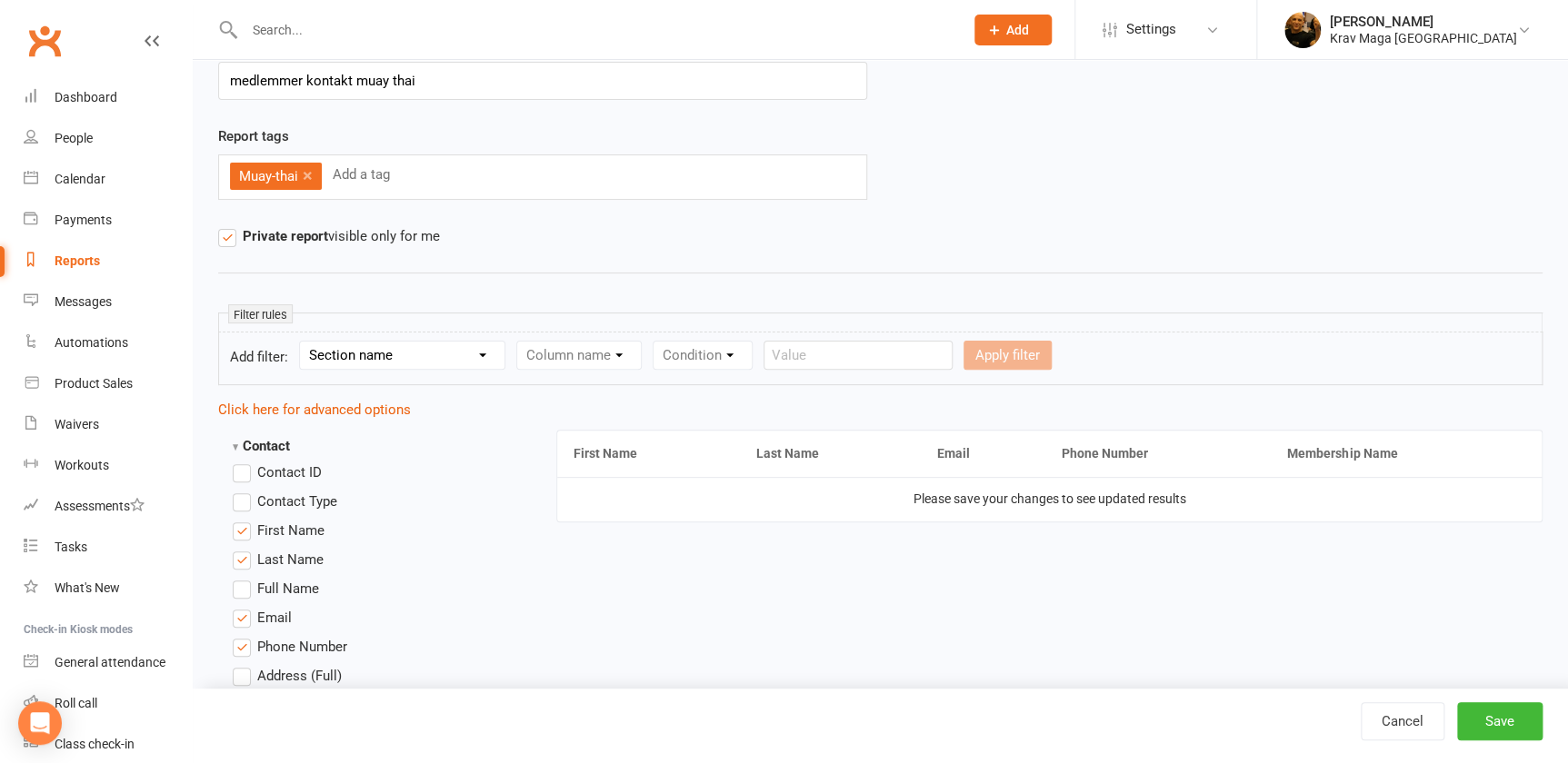
click at [441, 82] on input "medlemmer kontakt muay thai" at bounding box center [543, 81] width 649 height 39
type input "medlemmer kontakt muay thai 2025"
click at [461, 119] on div "Name of report medlemmer kontakt muay thai 2025" at bounding box center [543, 79] width 676 height 93
click at [491, 352] on select "Section name Contact Attendance Aggregate Payment Booking Waitlist Attendees Ca…" at bounding box center [401, 356] width 205 height 28
select select "10"
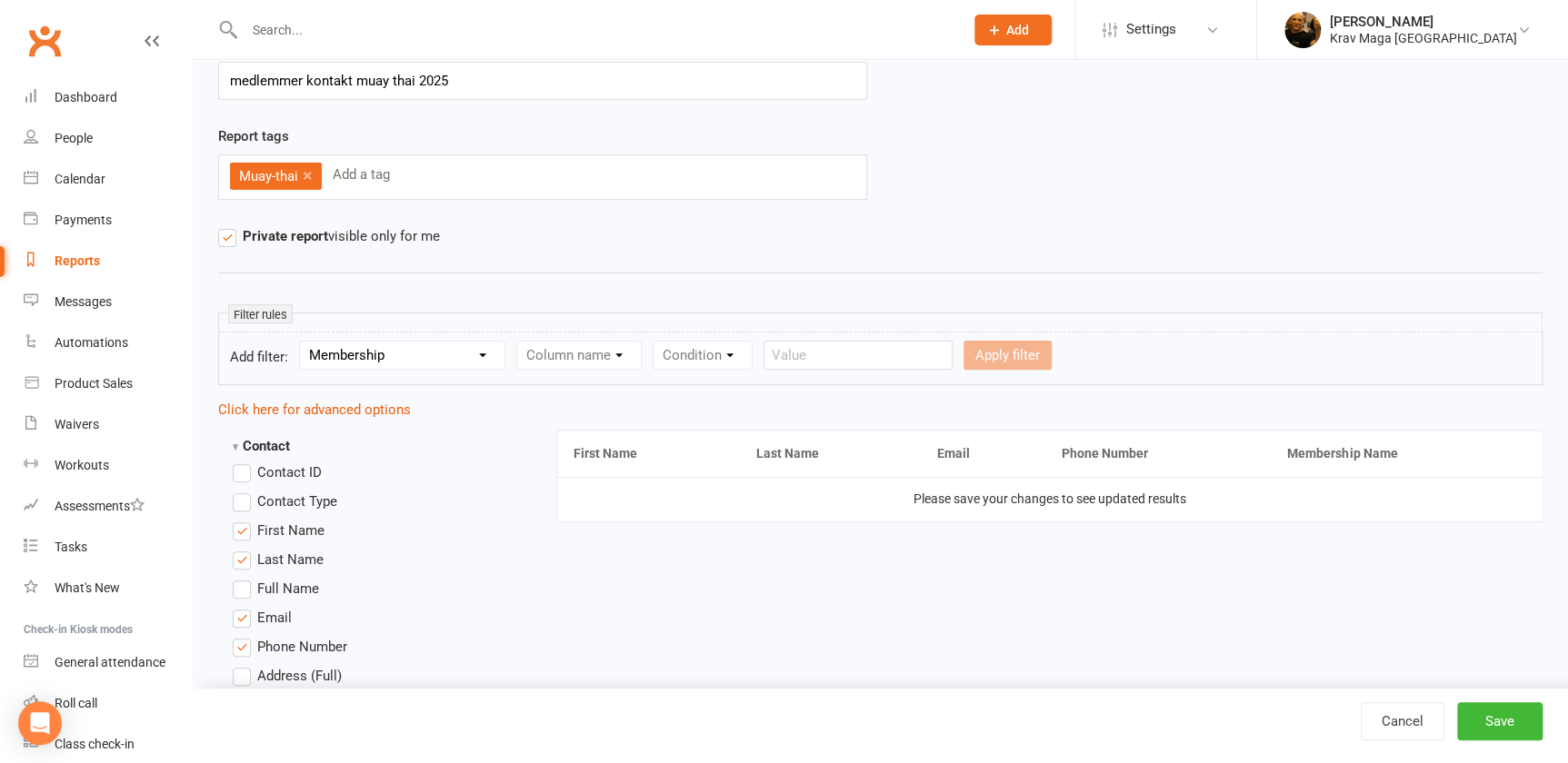
click at [305, 342] on select "Section name Contact Attendance Aggregate Payment Booking Waitlist Attendees Ca…" at bounding box center [401, 356] width 205 height 28
click at [865, 357] on select "Column name Membership ID Membership Name Membership Category Membership Start …" at bounding box center [694, 356] width 354 height 28
select select "2"
click at [525, 342] on select "Column name Membership ID Membership Name Membership Category Membership Start …" at bounding box center [694, 356] width 354 height 28
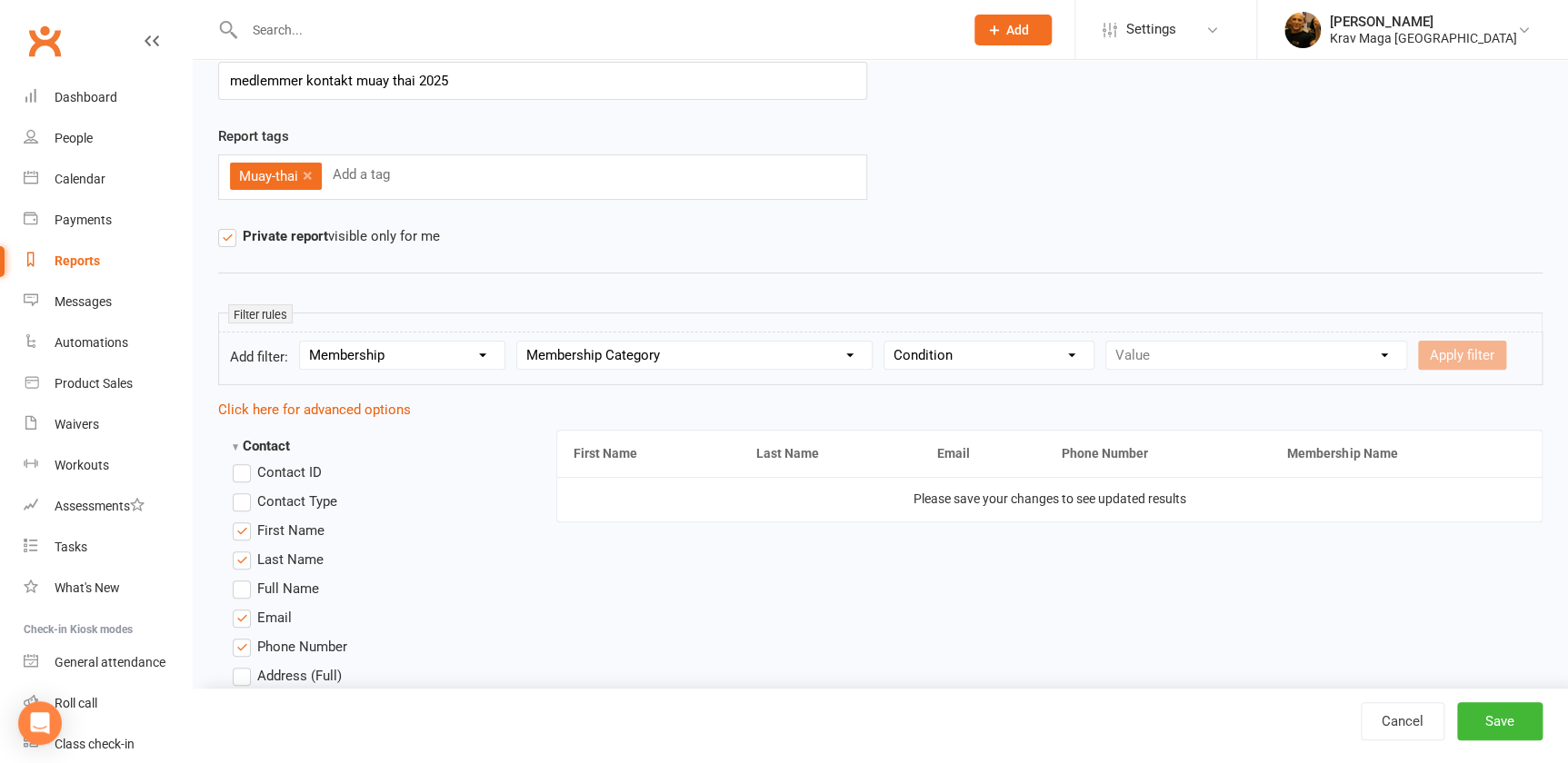
click at [1093, 347] on select "Condition Equals Does not equal Contains Does not contain Is blank or does not …" at bounding box center [988, 356] width 209 height 28
select select "0"
click at [904, 342] on select "Condition Equals Does not equal Contains Does not contain Is blank or does not …" at bounding box center [988, 356] width 209 height 28
click at [1406, 352] on select "Value ABONEMENT KRAV MAGA ABONEMENT MMA ABONEMENT MUAY THAI betaling leje af lo…" at bounding box center [1256, 356] width 300 height 28
select select "2"
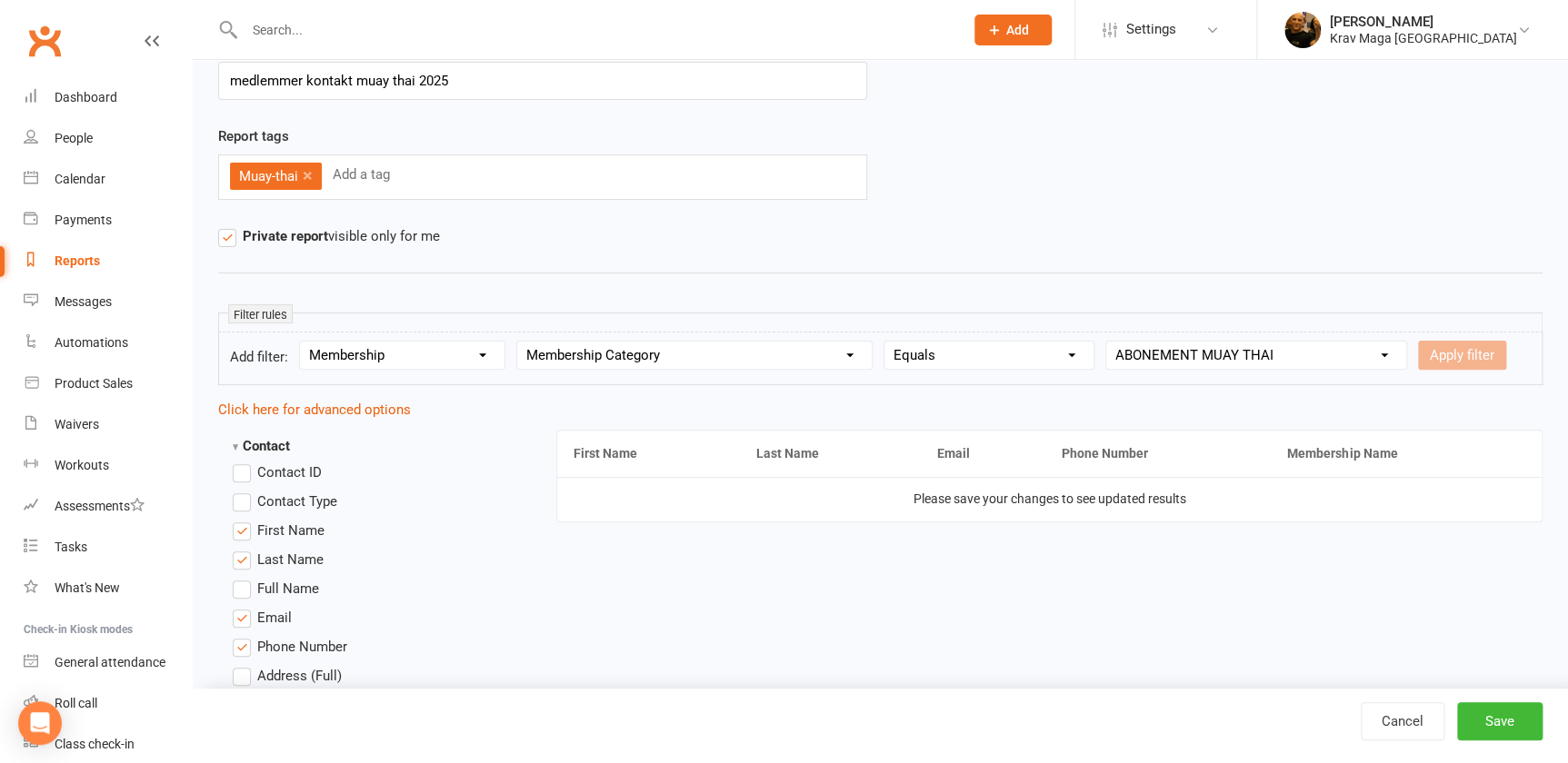
click at [1129, 342] on select "Value ABONEMENT KRAV MAGA ABONEMENT MMA ABONEMENT MUAY THAI betaling leje af lo…" at bounding box center [1256, 356] width 300 height 28
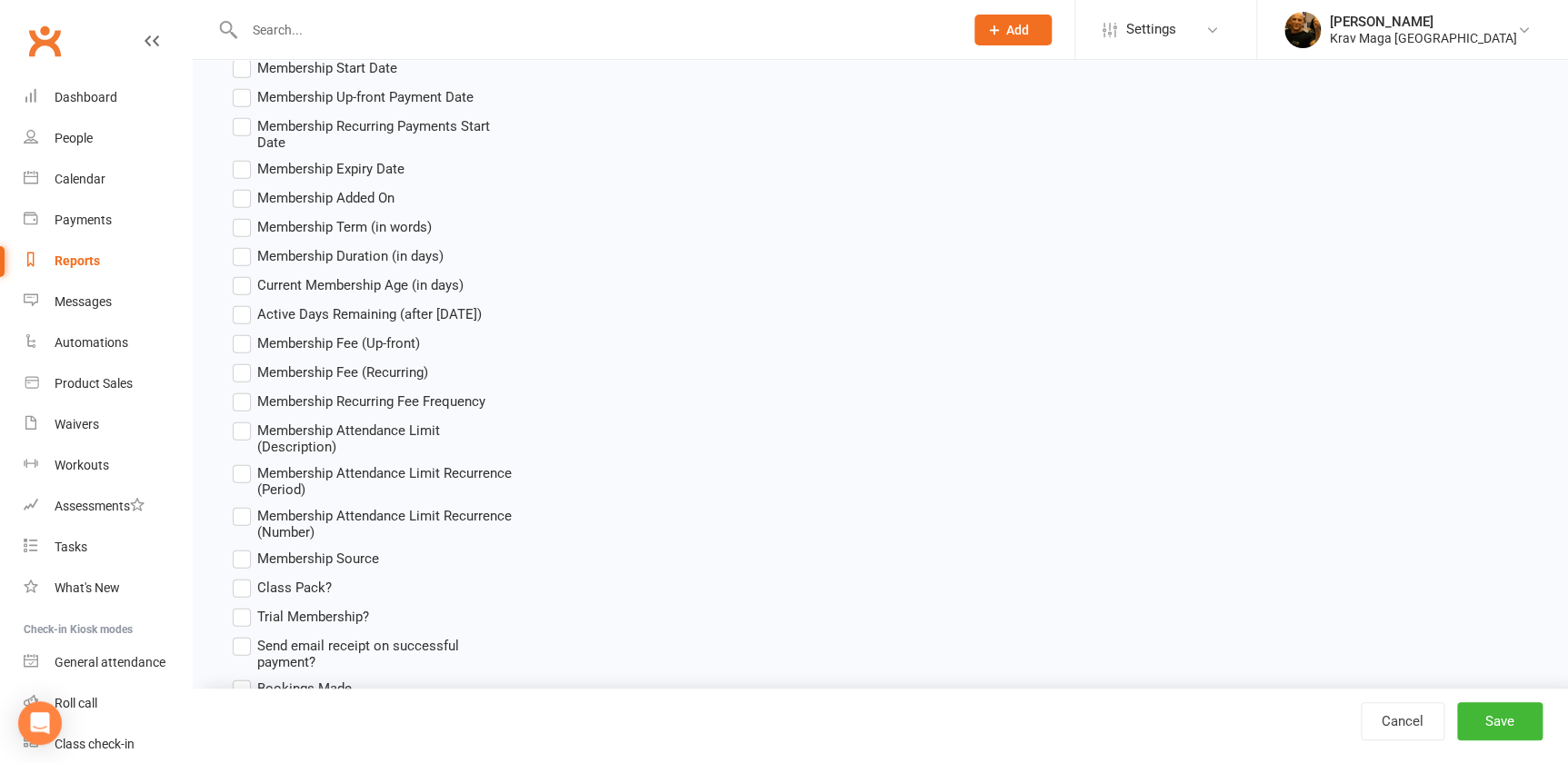
scroll to position [2107, 0]
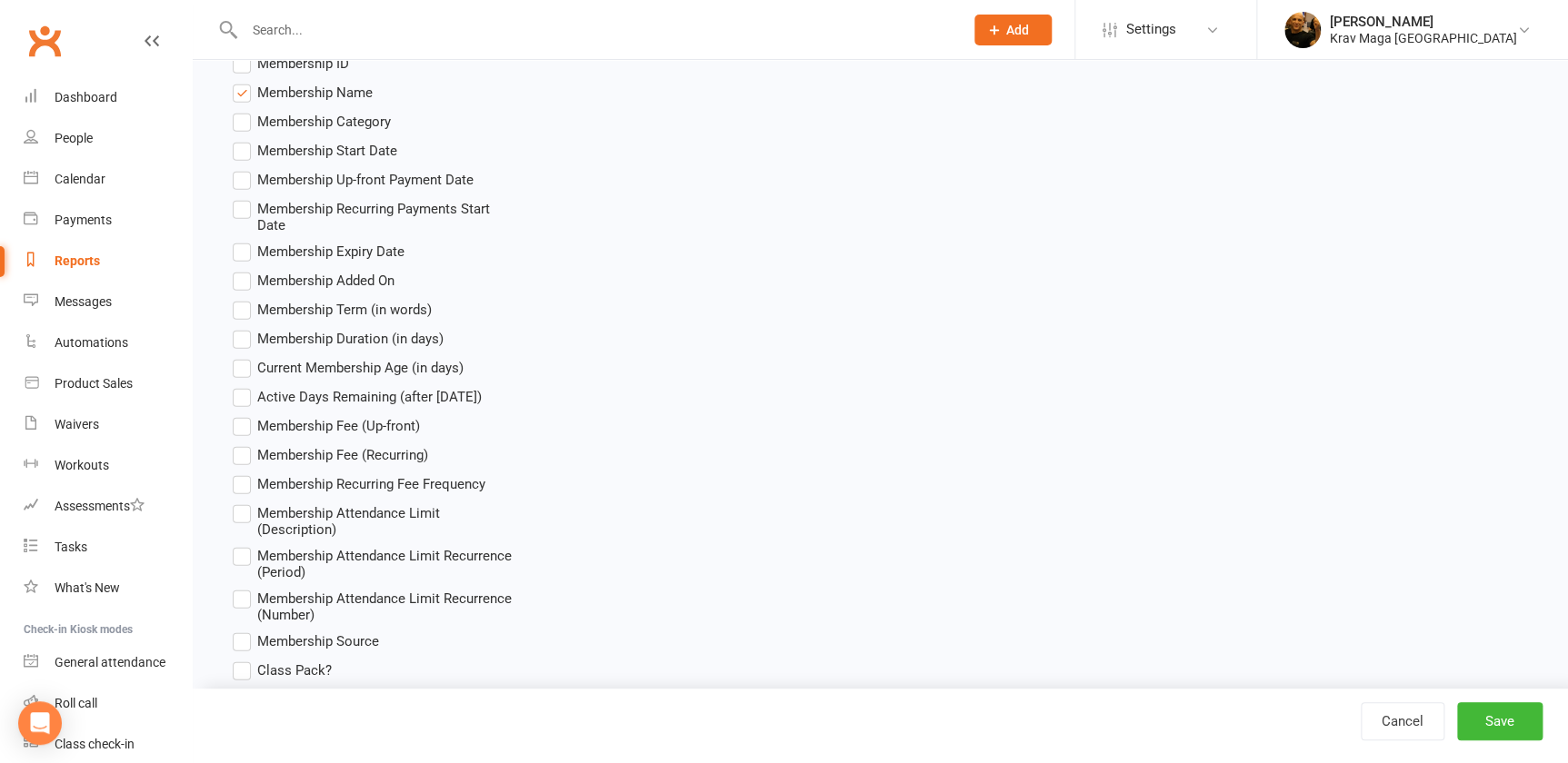
click at [243, 162] on label "Membership Start Date" at bounding box center [314, 151] width 164 height 22
click at [243, 140] on input "Membership Start Date" at bounding box center [238, 140] width 12 height 0
click at [236, 263] on label "Membership Expiry Date" at bounding box center [318, 252] width 172 height 22
click at [236, 241] on input "Membership Expiry Date" at bounding box center [238, 241] width 12 height 0
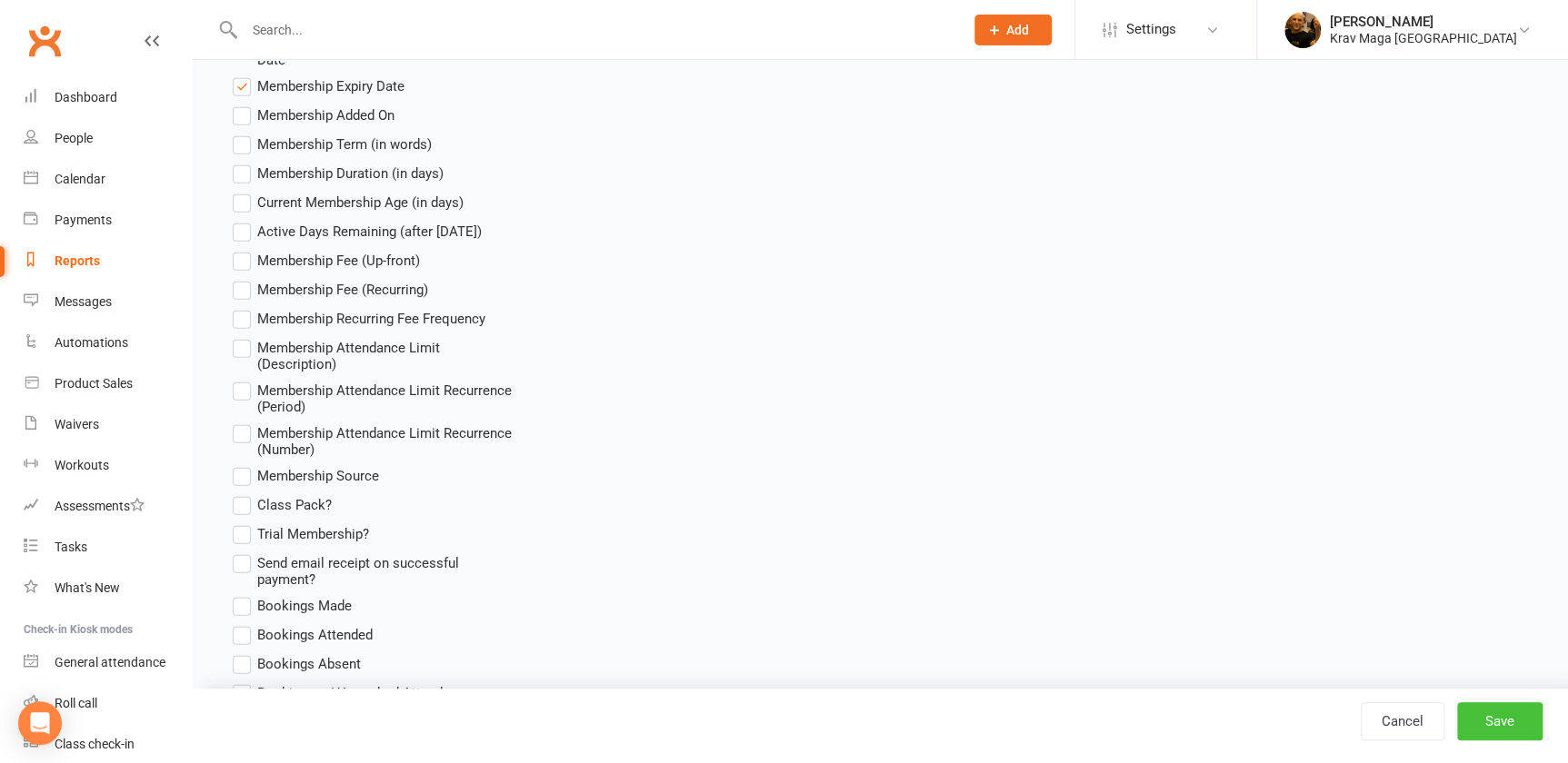
click at [1496, 713] on button "Save" at bounding box center [1499, 721] width 85 height 39
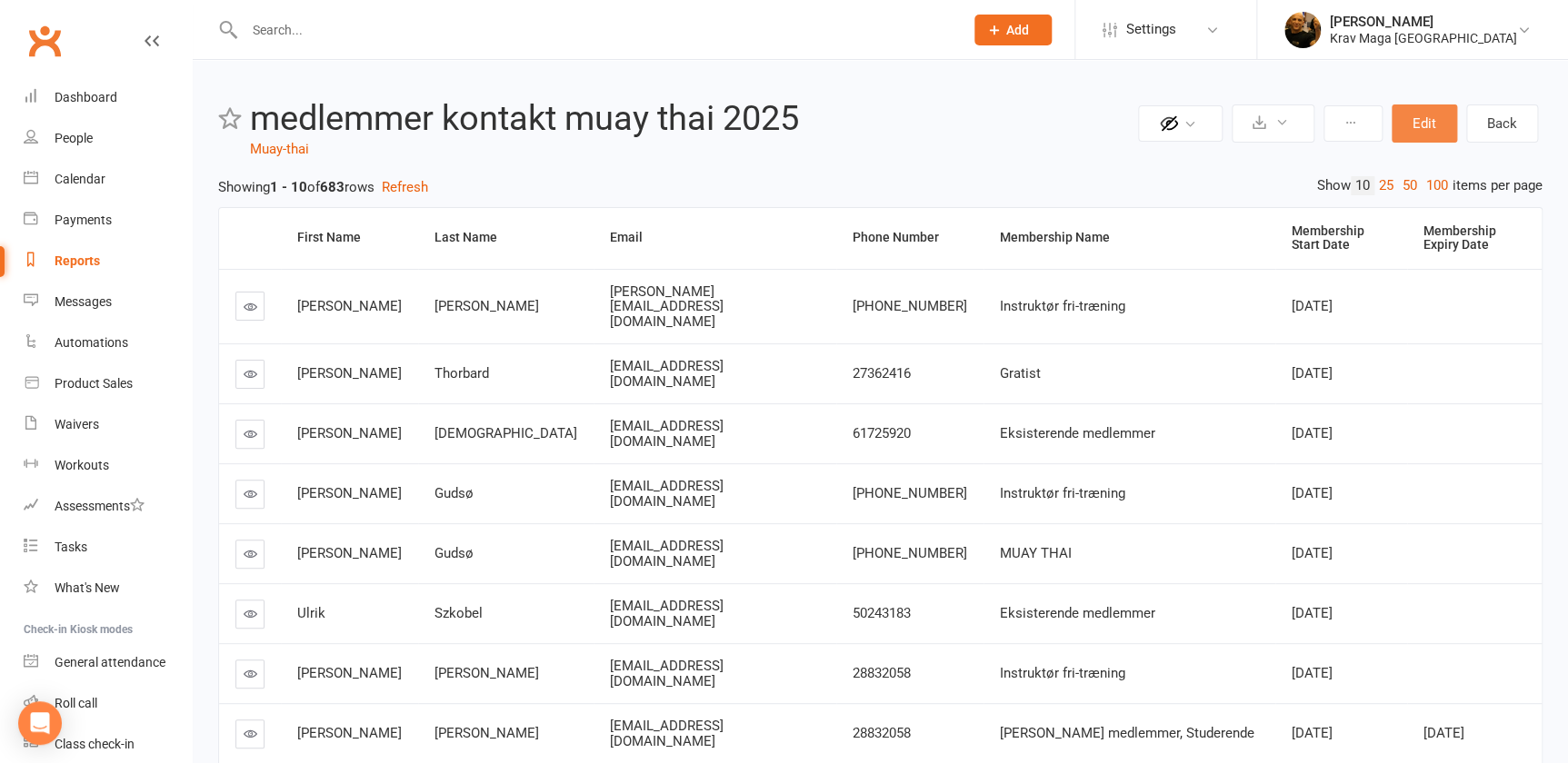
click at [1431, 118] on button "Edit" at bounding box center [1424, 124] width 65 height 39
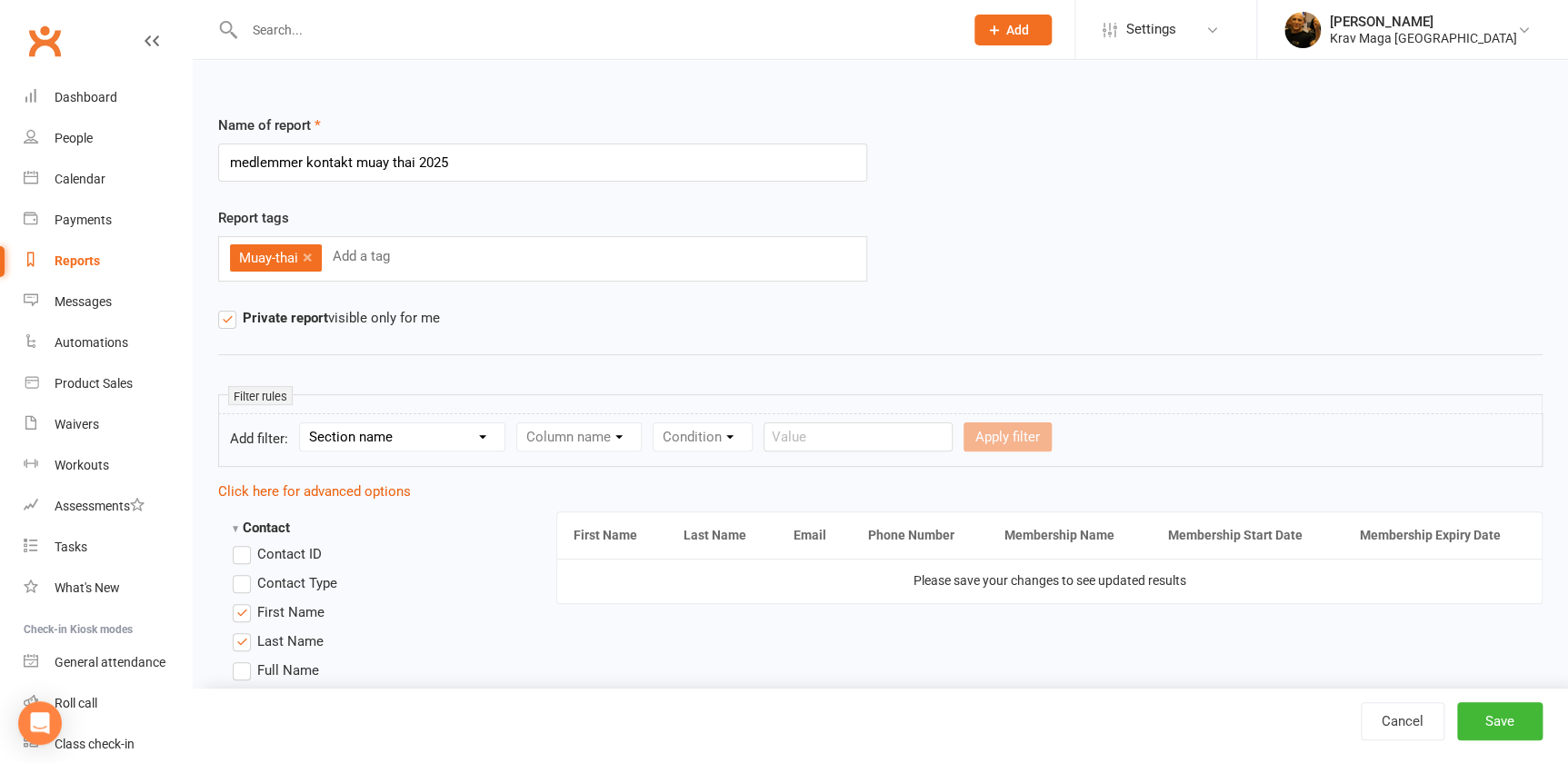
click at [490, 433] on select "Section name Contact Attendance Aggregate Payment Booking Waitlist Attendees Ca…" at bounding box center [401, 437] width 205 height 28
click at [305, 423] on select "Section name Contact Attendance Aggregate Payment Booking Waitlist Attendees Ca…" at bounding box center [401, 437] width 205 height 28
click at [948, 435] on select "Column name Contact Type First Name Last Name Full Name Email Phone Number Addr…" at bounding box center [733, 437] width 432 height 28
click at [469, 334] on div "Name of report medlemmer kontakt muay thai 2025 Report tags Muay-thai × Add a t…" at bounding box center [880, 240] width 1324 height 251
click at [489, 435] on select "Section name Contact Attendance Aggregate Payment Booking Waitlist Attendees Ca…" at bounding box center [401, 437] width 205 height 28
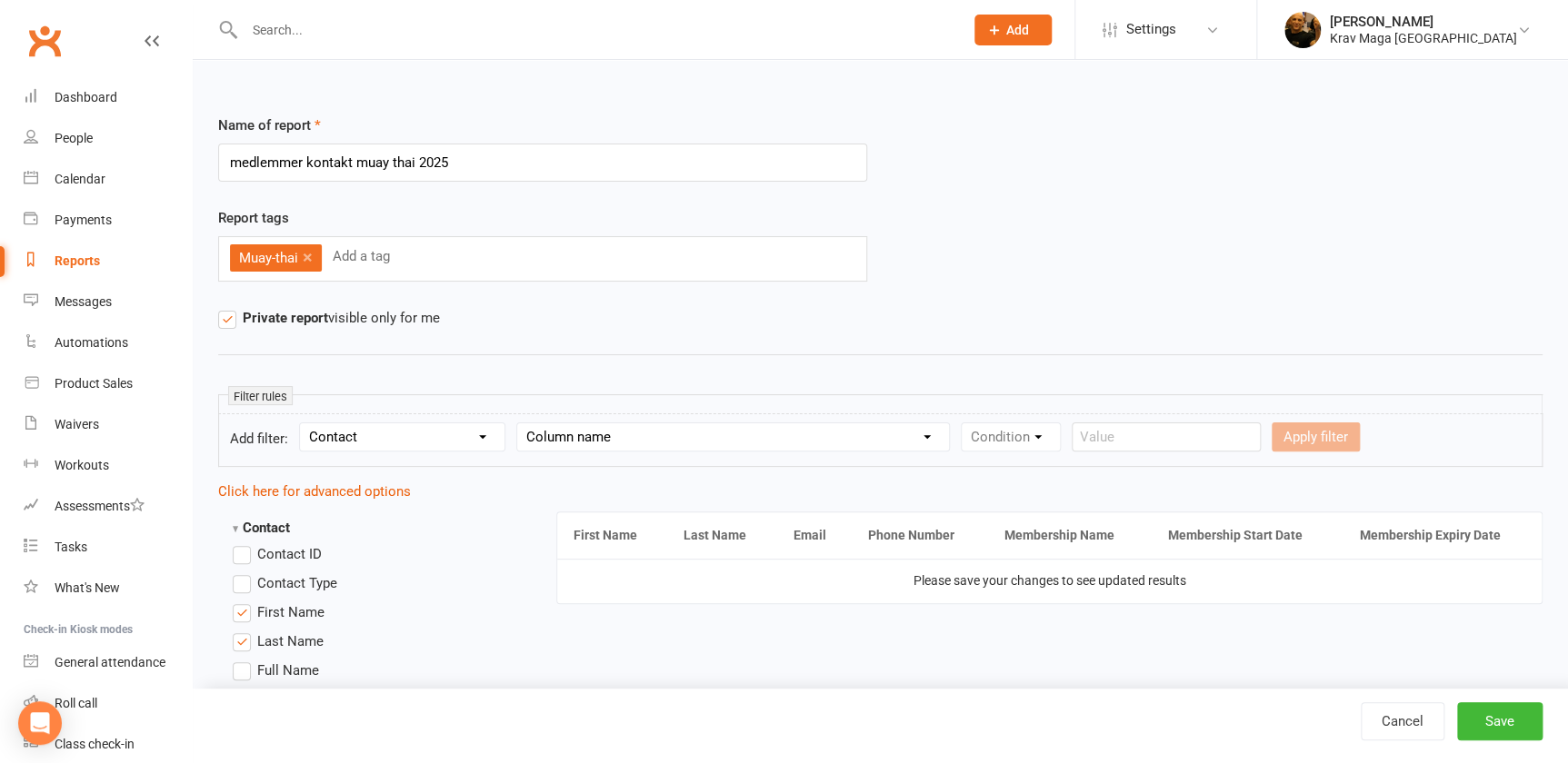
select select "10"
click at [305, 423] on select "Section name Contact Attendance Aggregate Payment Booking Waitlist Attendees Ca…" at bounding box center [401, 437] width 205 height 28
click at [864, 436] on select "Column name Membership ID Membership Name Membership Category Membership Start …" at bounding box center [694, 437] width 354 height 28
select select "2"
click at [525, 423] on select "Column name Membership ID Membership Name Membership Category Membership Start …" at bounding box center [694, 437] width 354 height 28
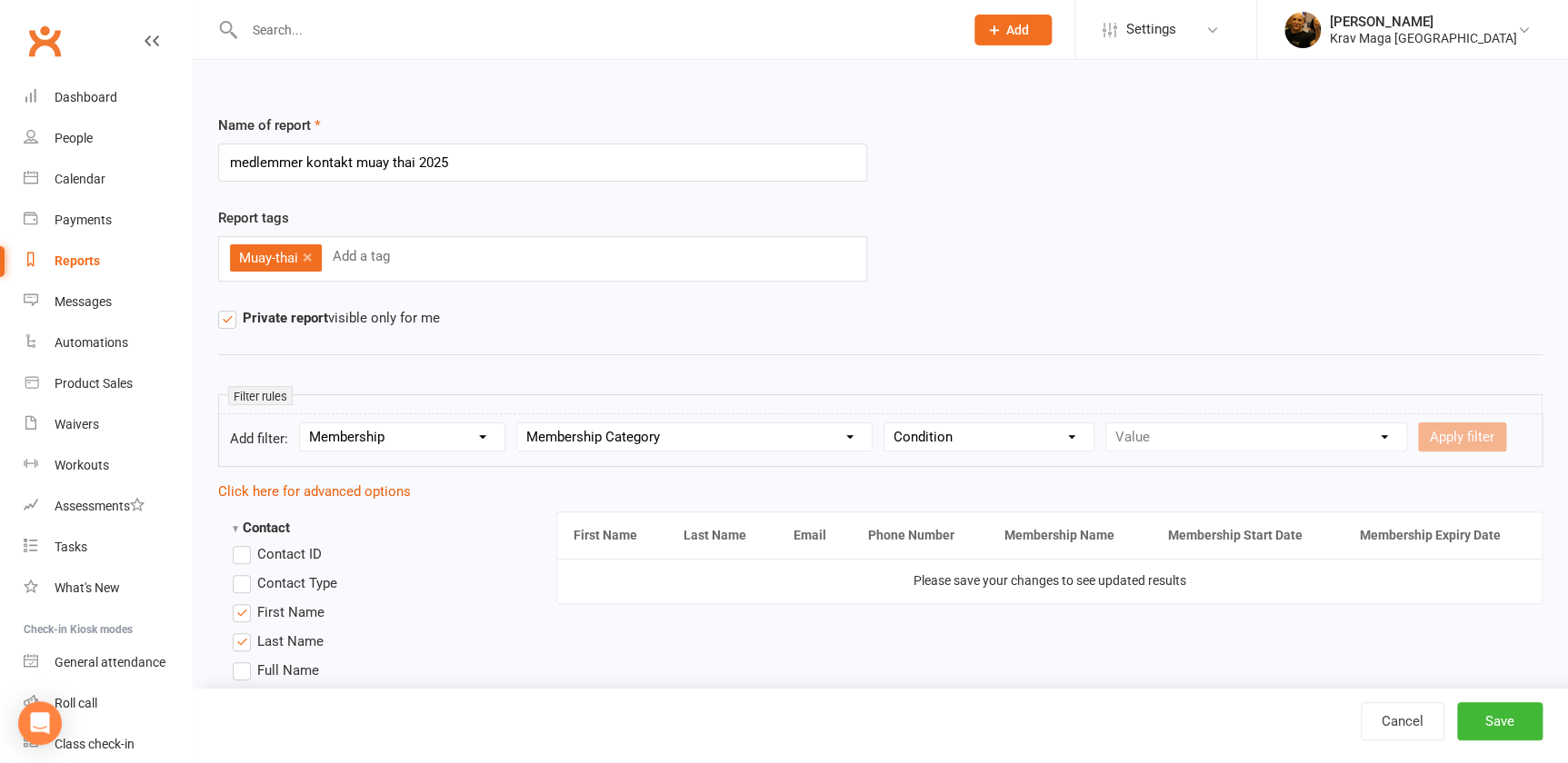
click at [1093, 435] on select "Condition Equals Does not equal Contains Does not contain Is blank or does not …" at bounding box center [988, 437] width 209 height 28
select select "0"
click at [904, 423] on select "Condition Equals Does not equal Contains Does not contain Is blank or does not …" at bounding box center [988, 437] width 209 height 28
click at [1406, 433] on select "Value ABONEMENT KRAV MAGA ABONEMENT MMA ABONEMENT MUAY THAI betaling leje af lo…" at bounding box center [1256, 437] width 300 height 28
select select "2"
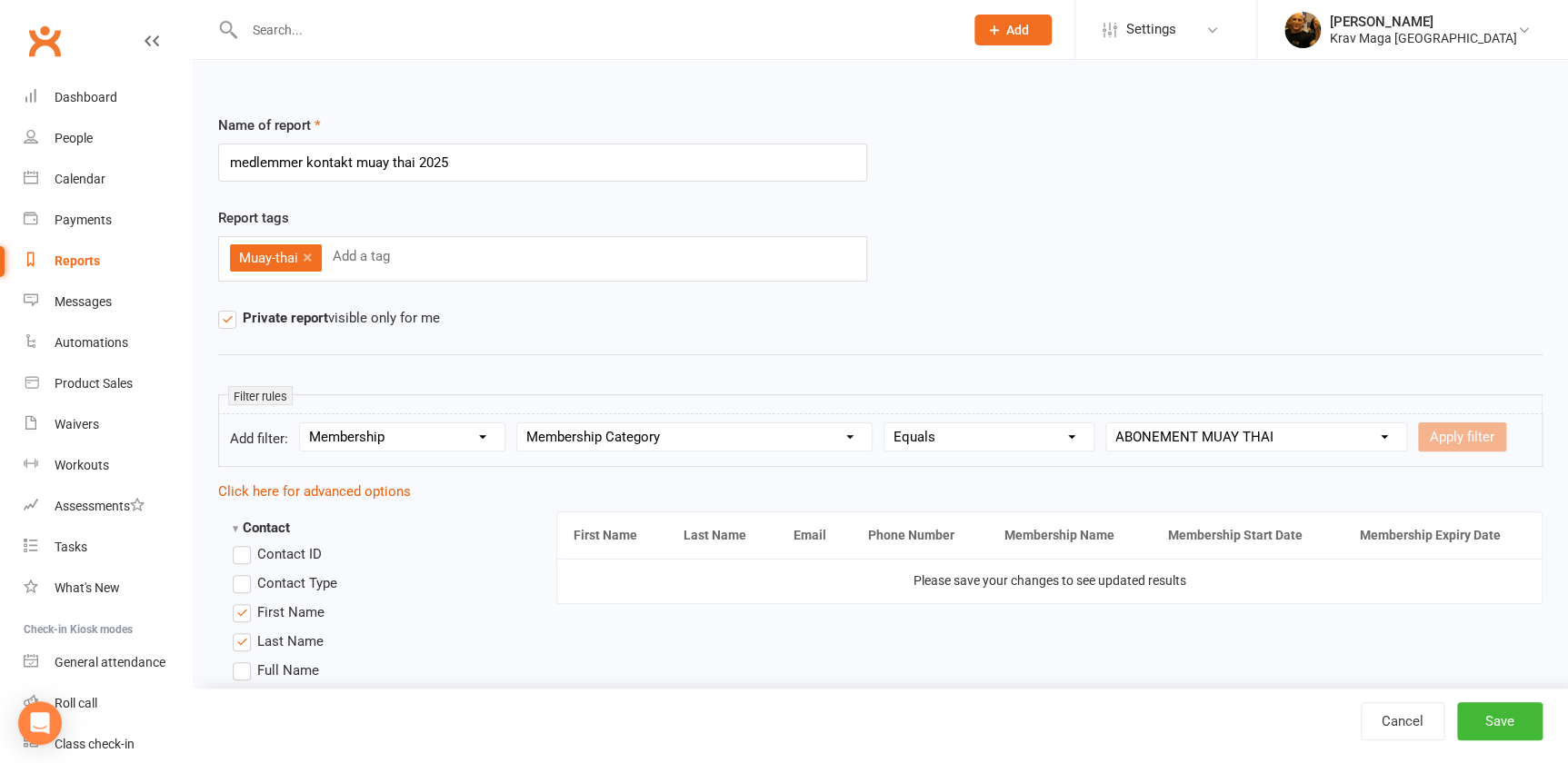
click at [1129, 423] on select "Value ABONEMENT KRAV MAGA ABONEMENT MMA ABONEMENT MUAY THAI betaling leje af lo…" at bounding box center [1256, 437] width 300 height 28
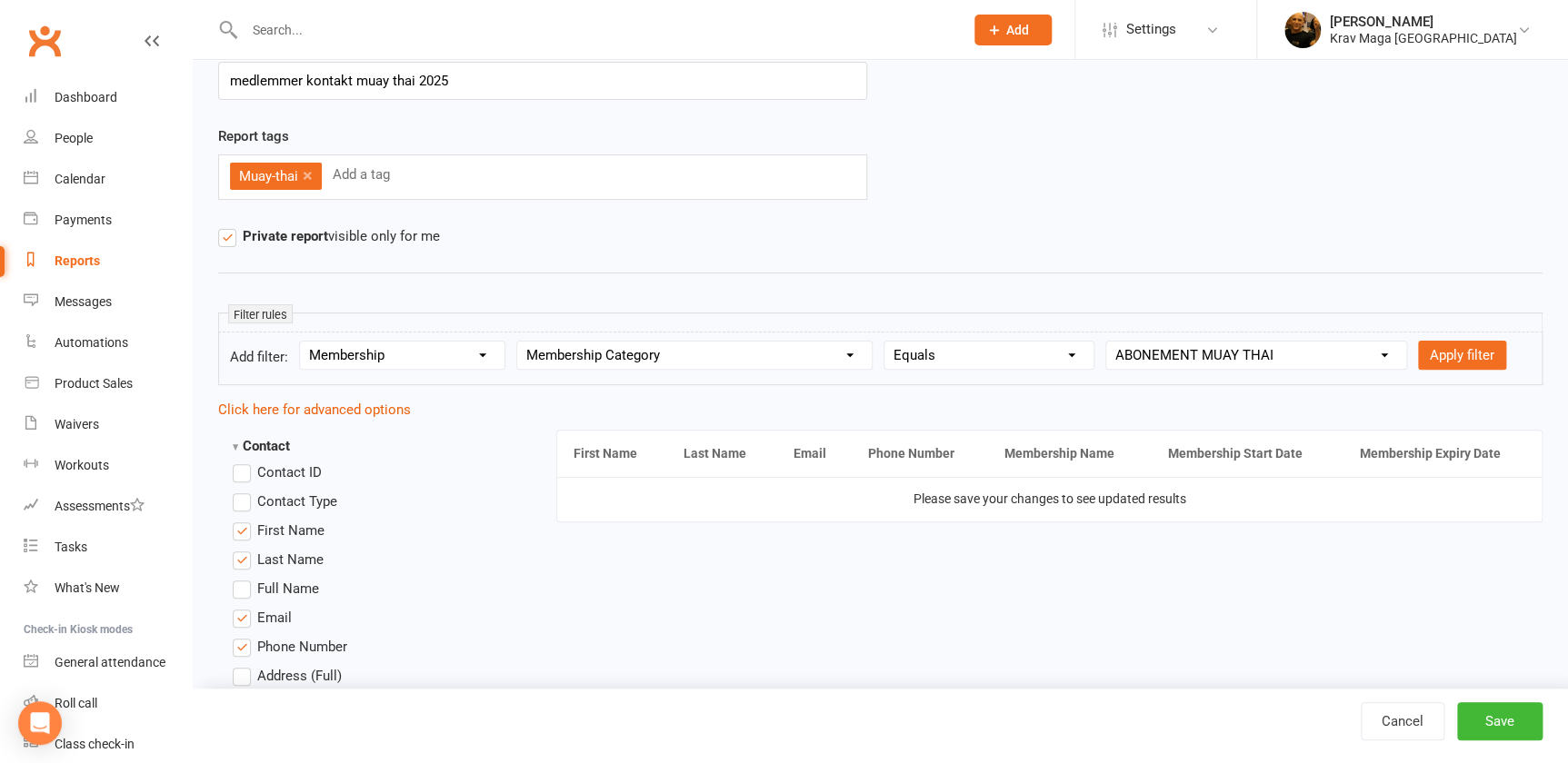
scroll to position [164, 0]
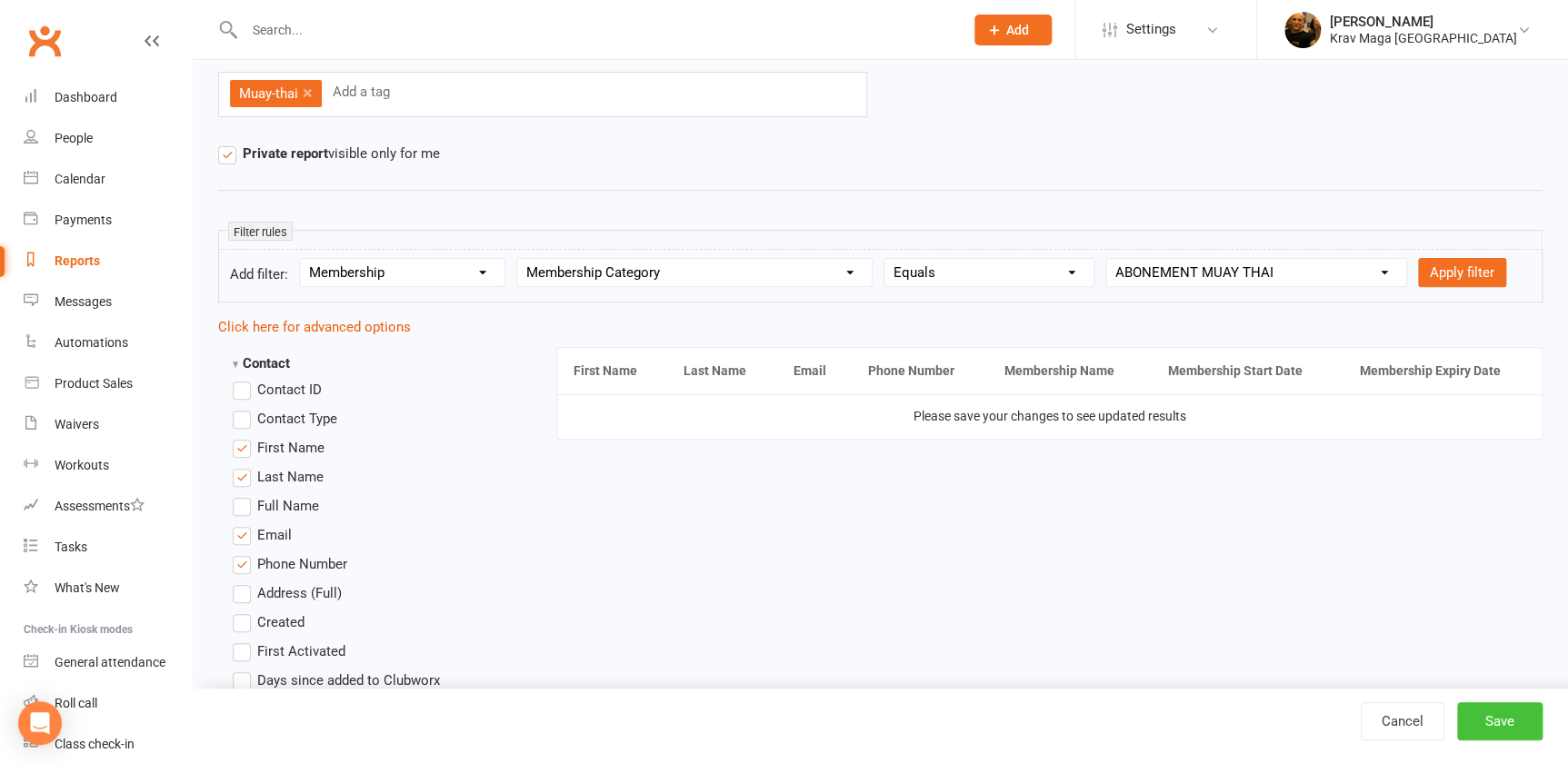
click at [1496, 719] on button "Save" at bounding box center [1499, 721] width 85 height 39
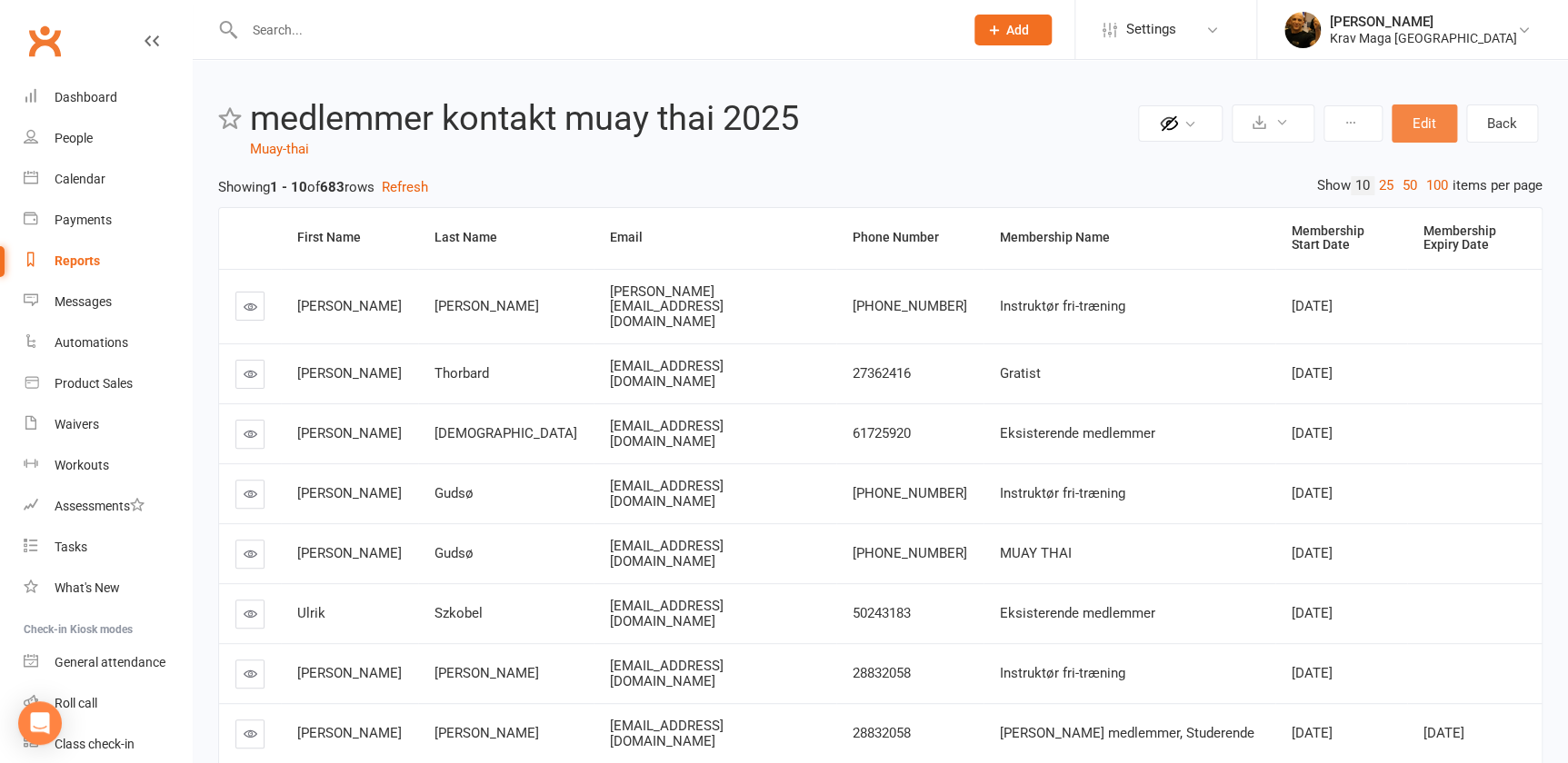
click at [1414, 123] on button "Edit" at bounding box center [1424, 124] width 65 height 39
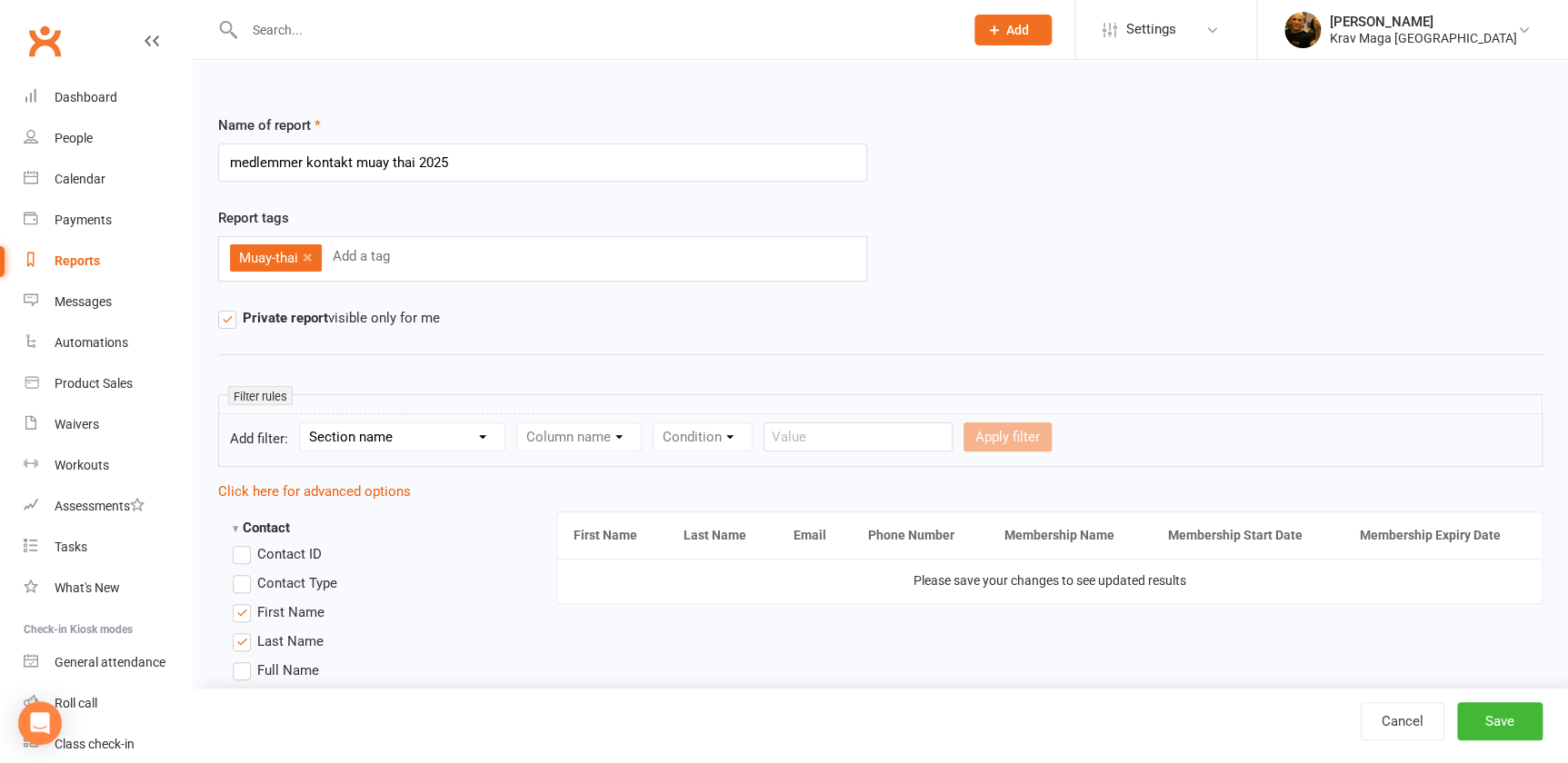
click at [484, 163] on input "medlemmer kontakt muay thai 2025" at bounding box center [543, 162] width 649 height 39
click at [494, 435] on select "Section name Contact Attendance Aggregate Payment Booking Waitlist Attendees Ca…" at bounding box center [401, 437] width 205 height 28
select select "10"
click at [305, 423] on select "Section name Contact Attendance Aggregate Payment Booking Waitlist Attendees Ca…" at bounding box center [401, 437] width 205 height 28
click at [869, 437] on select "Column name Membership ID Membership Name Membership Category Membership Start …" at bounding box center [694, 437] width 354 height 28
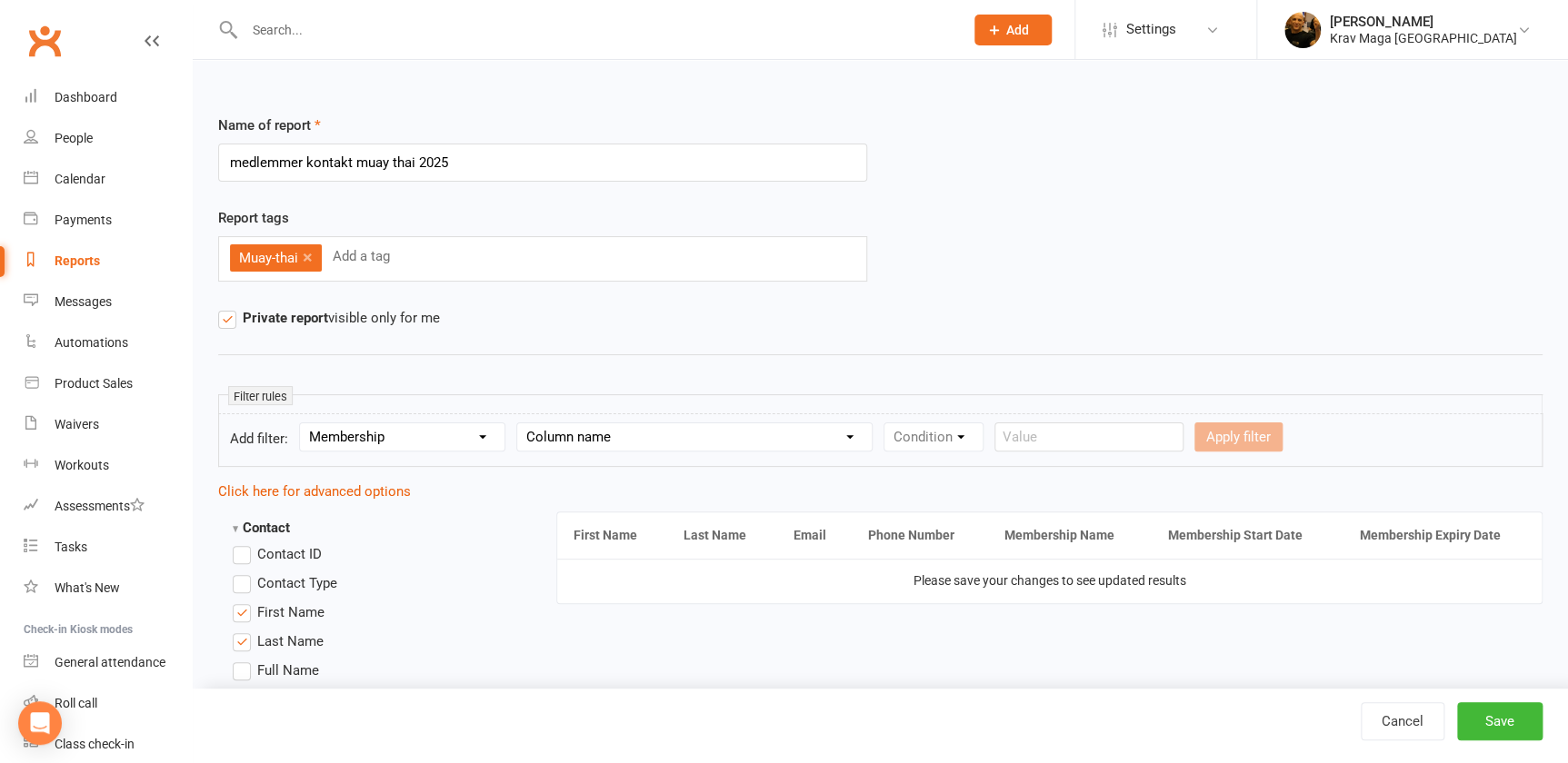
select select "2"
click at [525, 423] on select "Column name Membership ID Membership Name Membership Category Membership Start …" at bounding box center [694, 437] width 354 height 28
click at [1093, 429] on select "Condition Equals Does not equal Contains Does not contain Is blank or does not …" at bounding box center [988, 437] width 209 height 28
click at [904, 423] on select "Condition Equals Does not equal Contains Does not contain Is blank or does not …" at bounding box center [988, 437] width 209 height 28
click at [1407, 435] on div "Value ABONEMENT KRAV MAGA ABONEMENT MMA ABONEMENT MUAY THAI betaling leje af lo…" at bounding box center [1256, 436] width 302 height 29
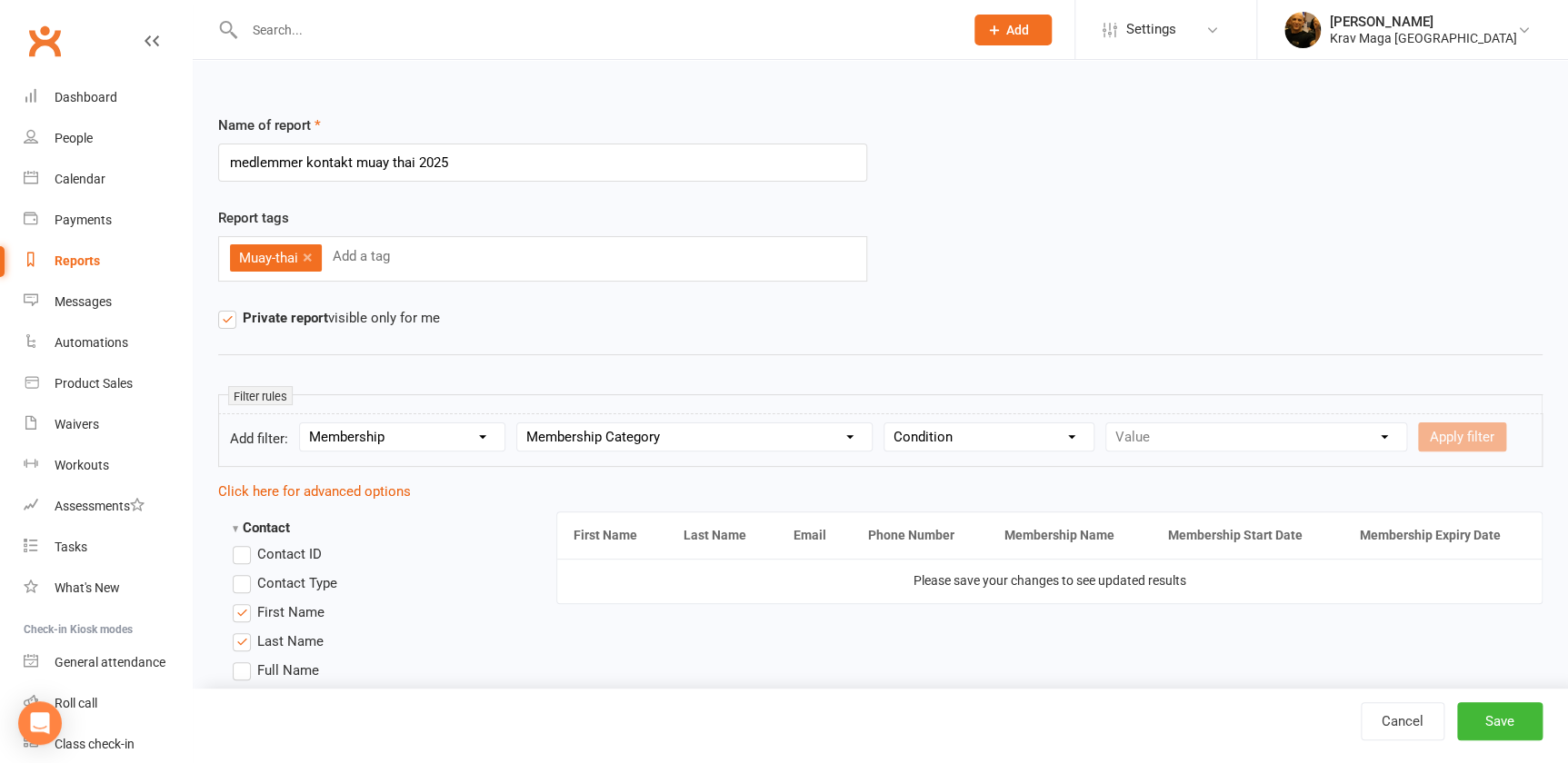
click at [1407, 435] on div "Value ABONEMENT KRAV MAGA ABONEMENT MMA ABONEMENT MUAY THAI betaling leje af lo…" at bounding box center [1256, 436] width 302 height 29
click at [1093, 437] on select "Condition Equals Does not equal Contains Does not contain Is blank or does not …" at bounding box center [988, 437] width 209 height 28
select select "2"
click at [904, 423] on select "Condition Equals Does not equal Contains Does not contain Is blank or does not …" at bounding box center [988, 437] width 209 height 28
click at [1197, 444] on input "text" at bounding box center [1199, 436] width 189 height 29
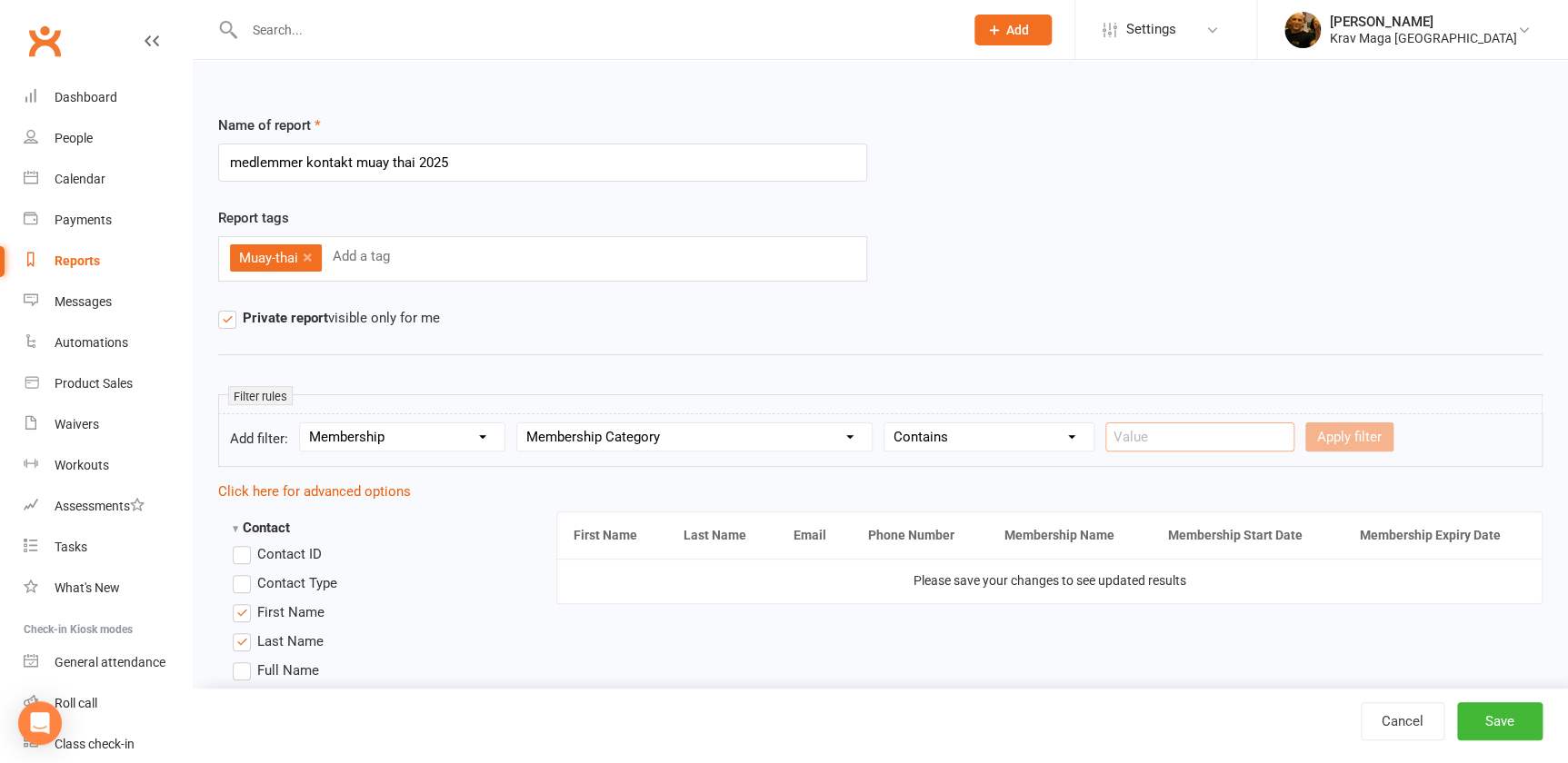
click at [1235, 435] on input "text" at bounding box center [1199, 436] width 189 height 29
type input "muay thai"
click at [1348, 437] on button "Apply filter" at bounding box center [1349, 436] width 88 height 29
select select
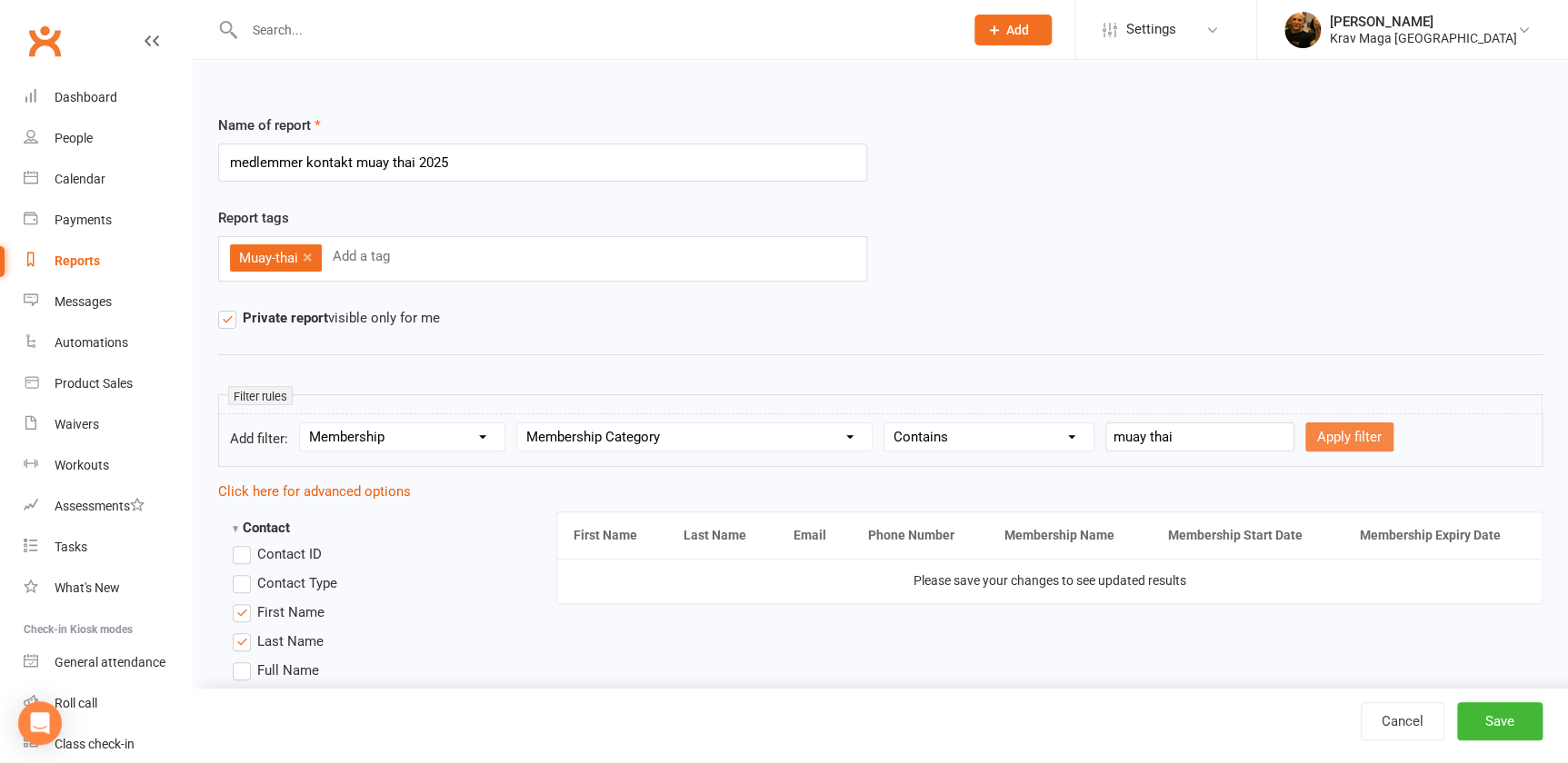
select select
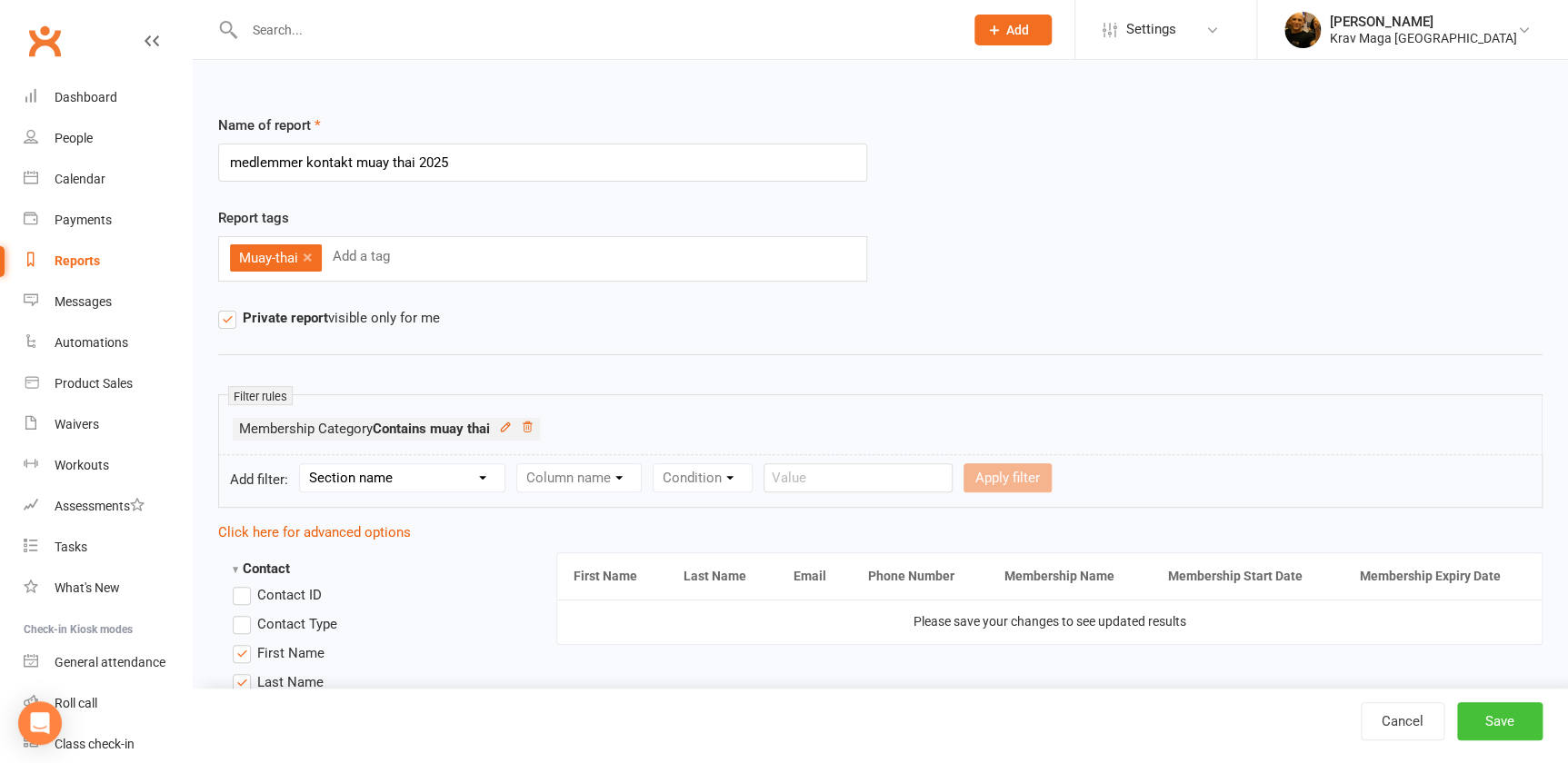
click at [1489, 714] on button "Save" at bounding box center [1499, 721] width 85 height 39
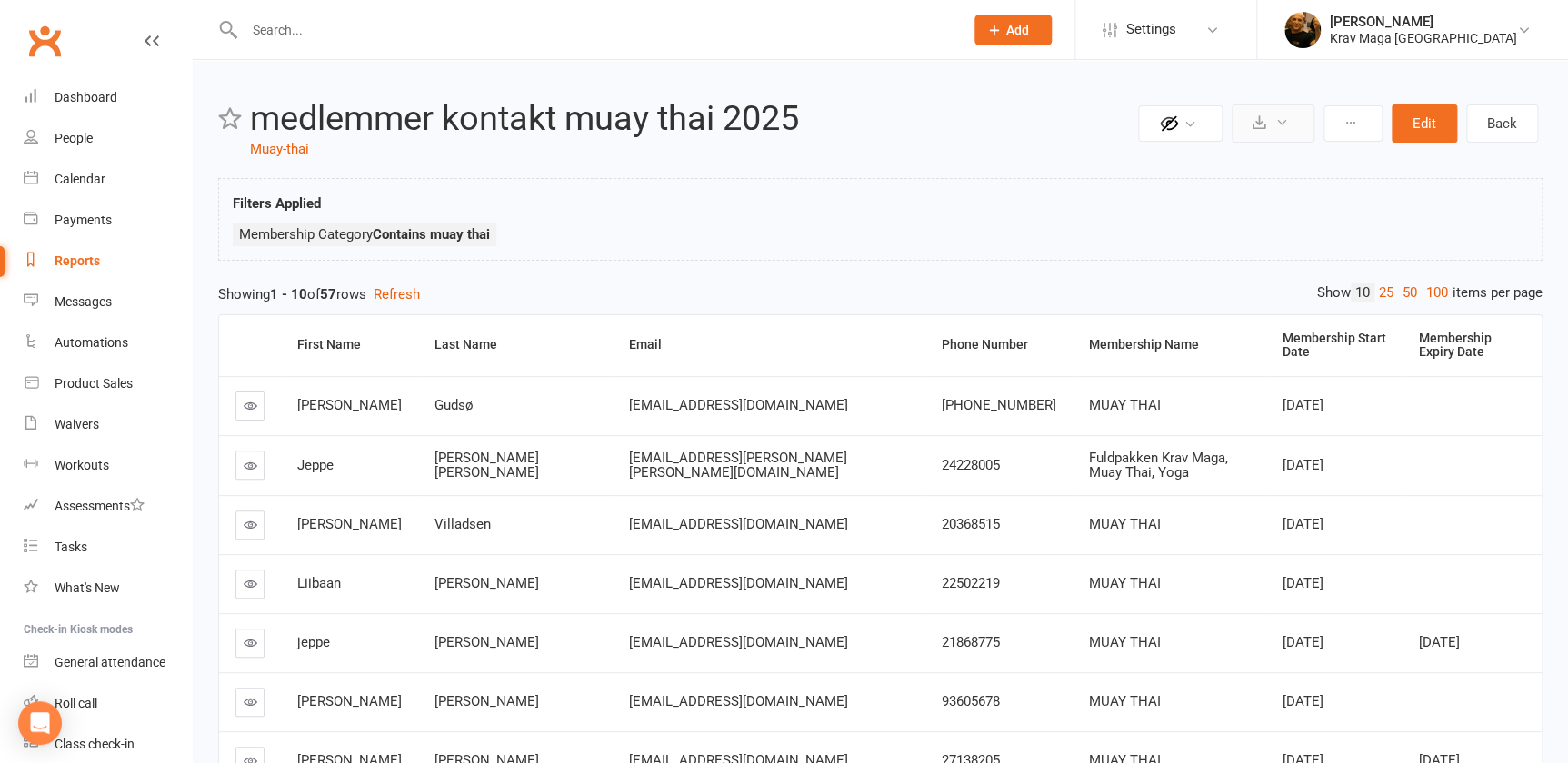
click at [1275, 123] on icon at bounding box center [1282, 123] width 14 height 14
click at [1203, 167] on link "Export to CSV" at bounding box center [1217, 167] width 191 height 37
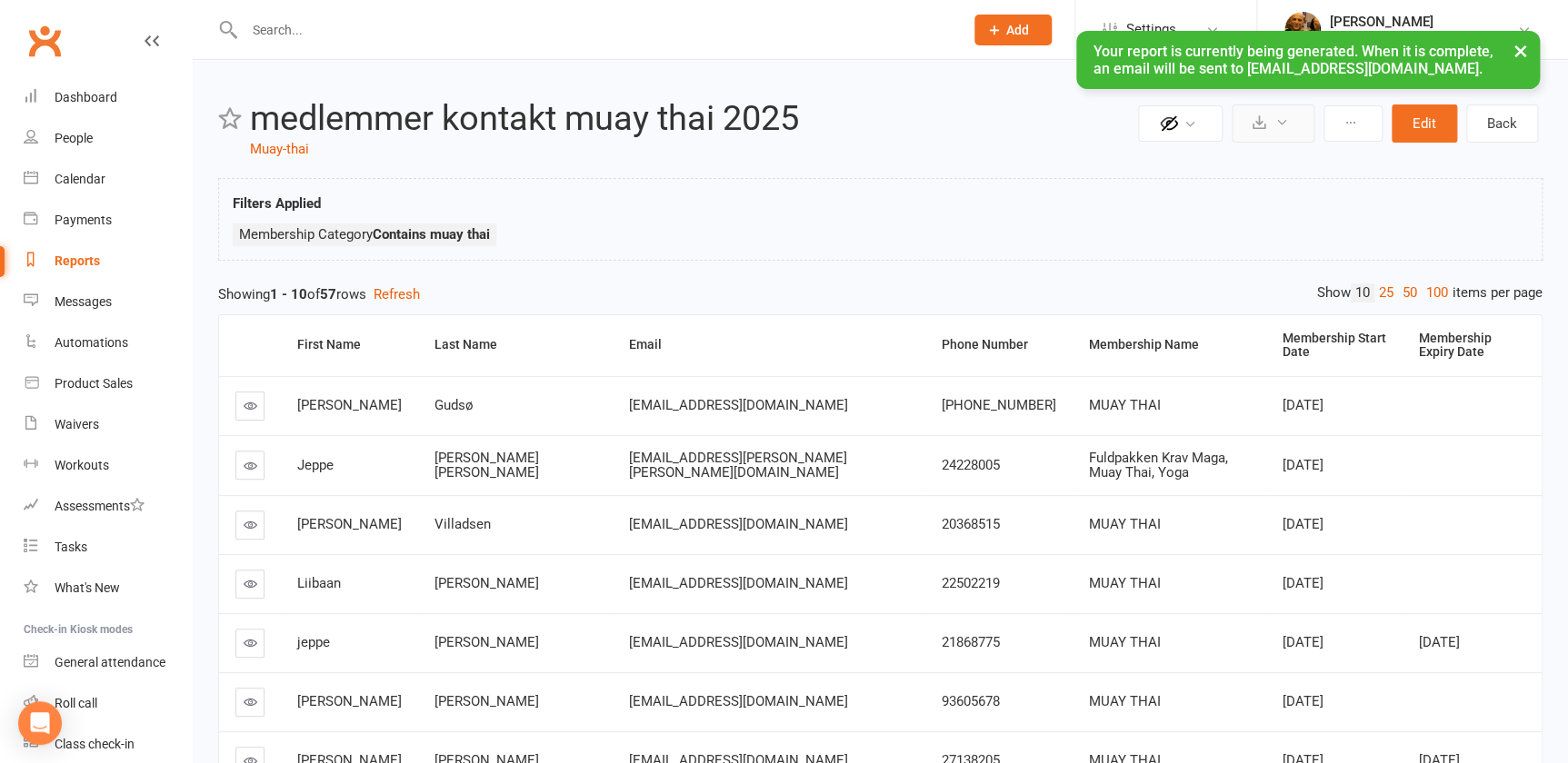
click at [1280, 118] on icon at bounding box center [1282, 123] width 14 height 14
click at [1199, 208] on link "Schedule recurring exports" at bounding box center [1217, 204] width 191 height 37
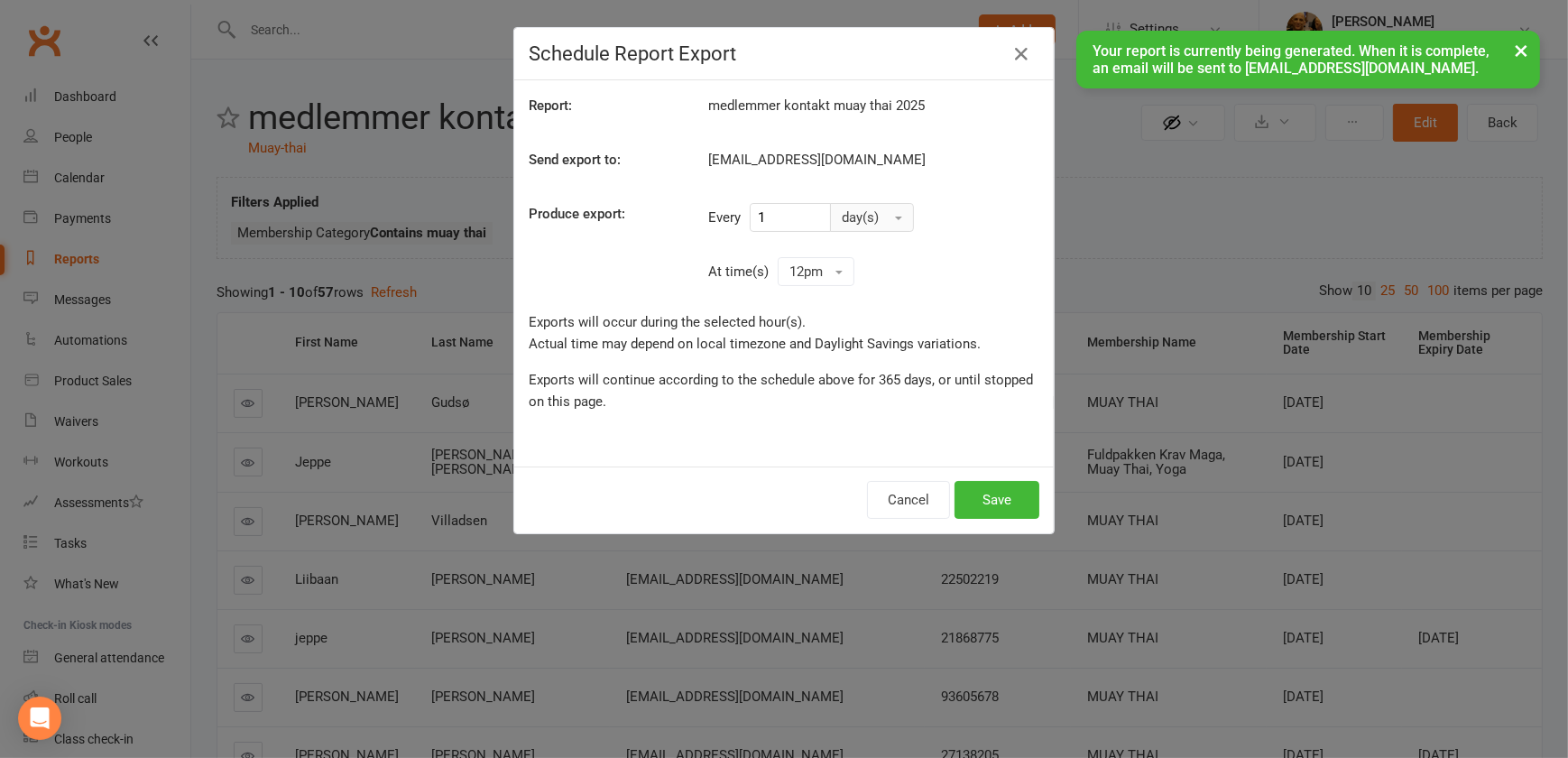
click at [892, 216] on button "day(s)" at bounding box center [872, 217] width 83 height 28
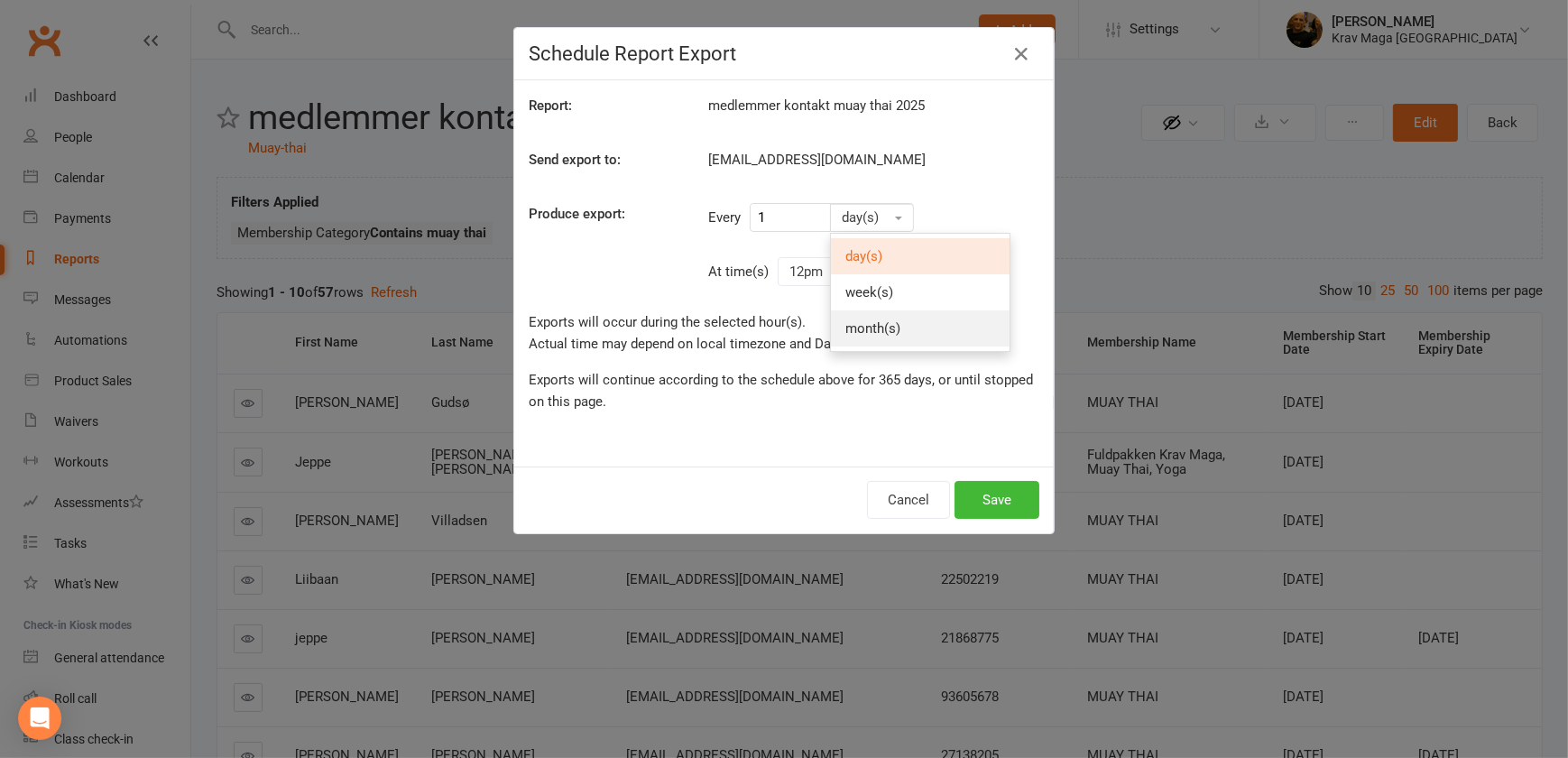
click at [854, 327] on span "month(s)" at bounding box center [873, 328] width 55 height 17
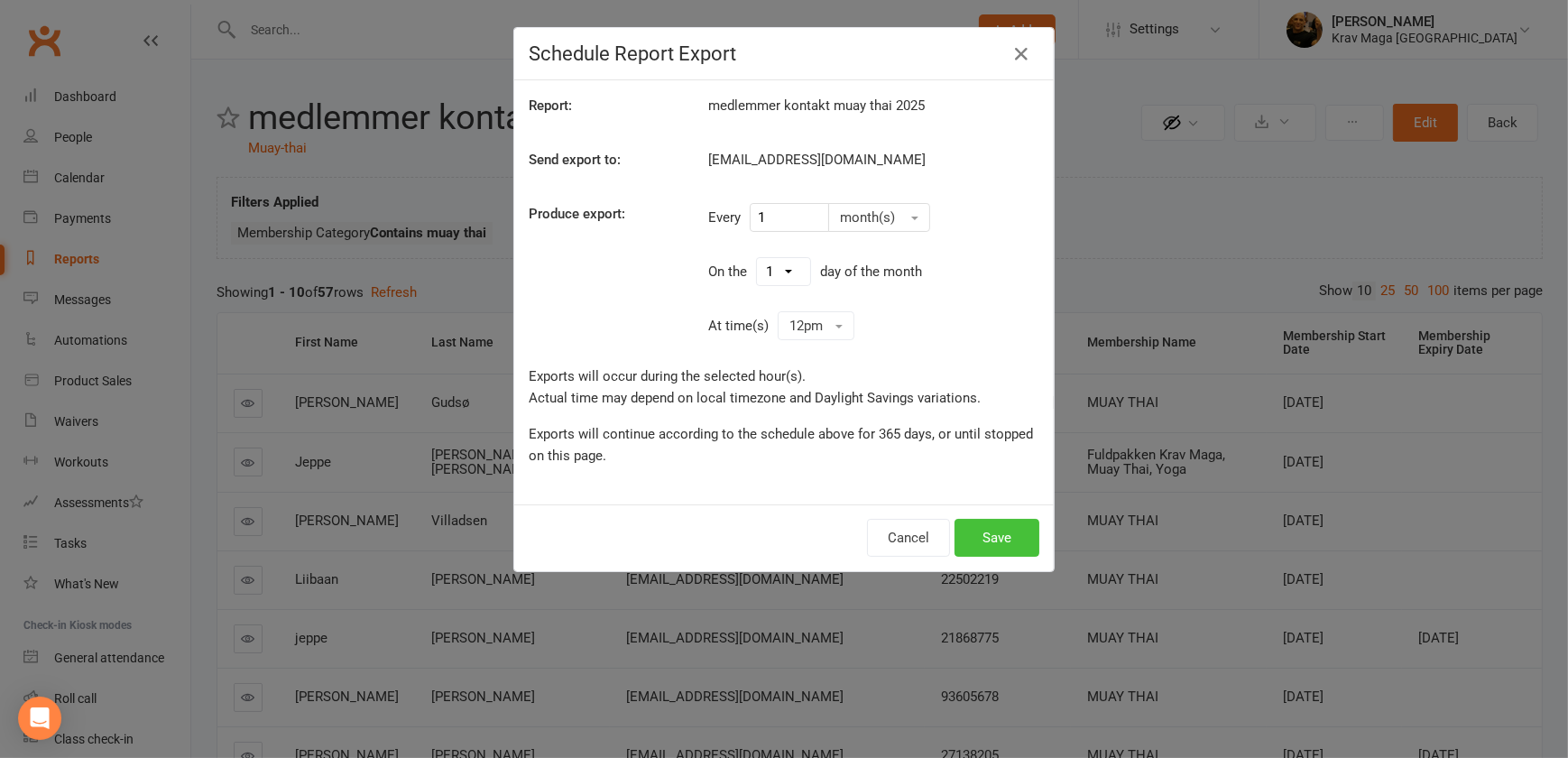
click at [993, 540] on button "Save" at bounding box center [997, 538] width 84 height 38
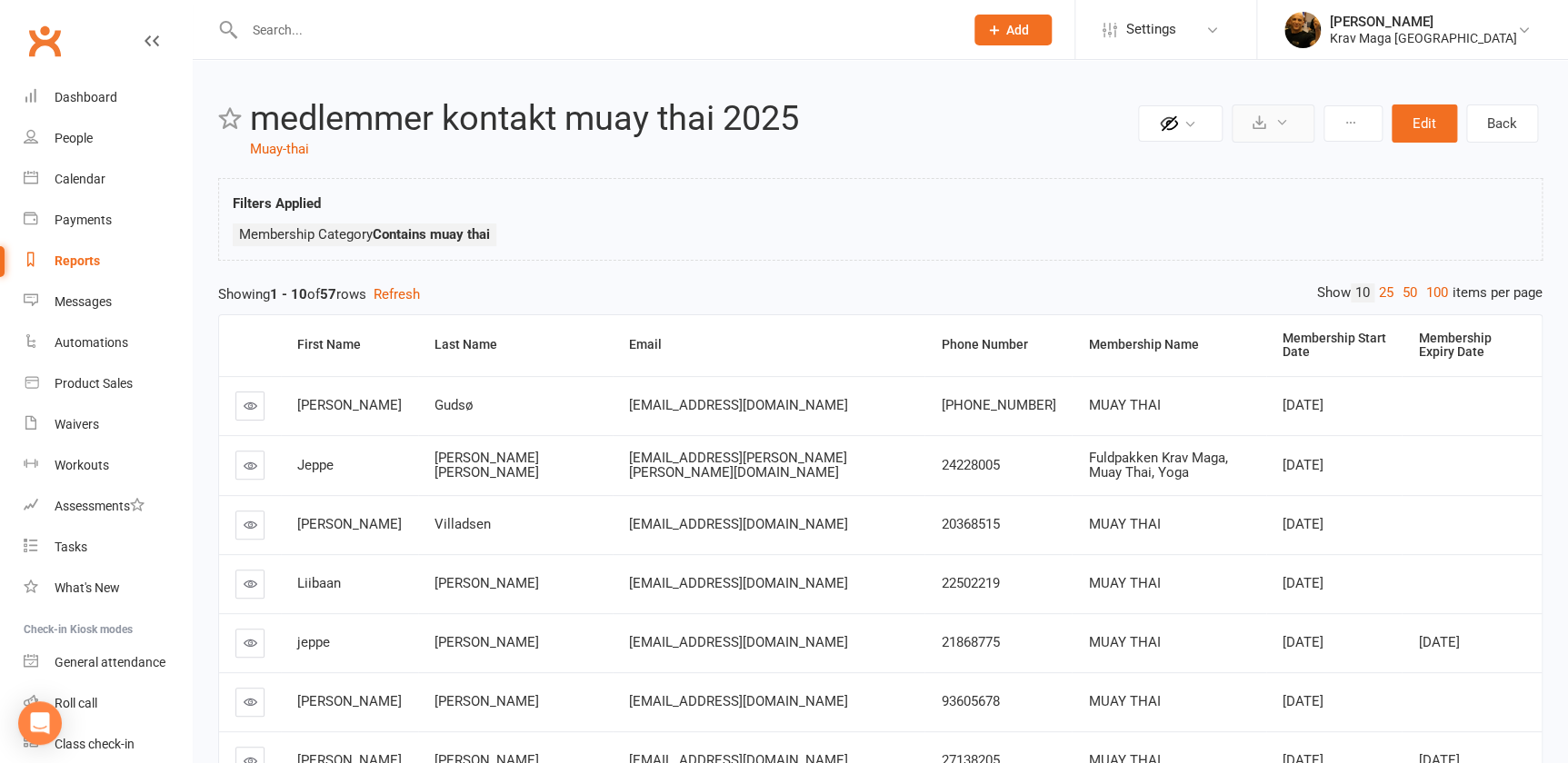
click at [1279, 121] on icon at bounding box center [1282, 123] width 14 height 14
click at [1029, 264] on div "Private Report Only visible by me Public Report Visible to everyone Export to C…" at bounding box center [880, 573] width 1375 height 1027
click at [1376, 289] on link "25" at bounding box center [1386, 293] width 24 height 19
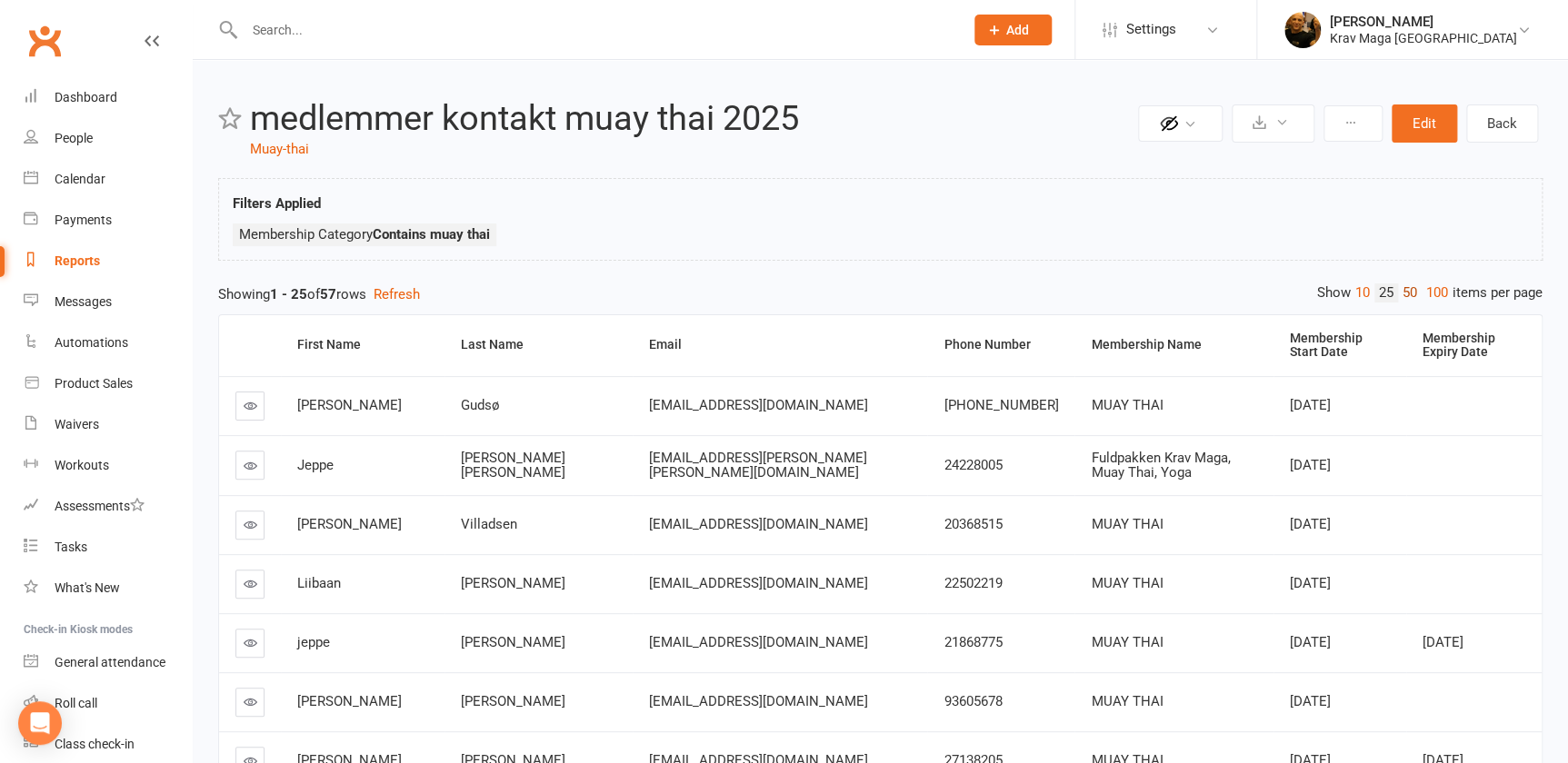
click at [1398, 288] on link "50" at bounding box center [1410, 293] width 24 height 19
click at [1400, 292] on link "50" at bounding box center [1410, 293] width 24 height 19
click at [1429, 285] on link "100" at bounding box center [1437, 293] width 31 height 19
click at [1350, 291] on link "10" at bounding box center [1362, 293] width 24 height 19
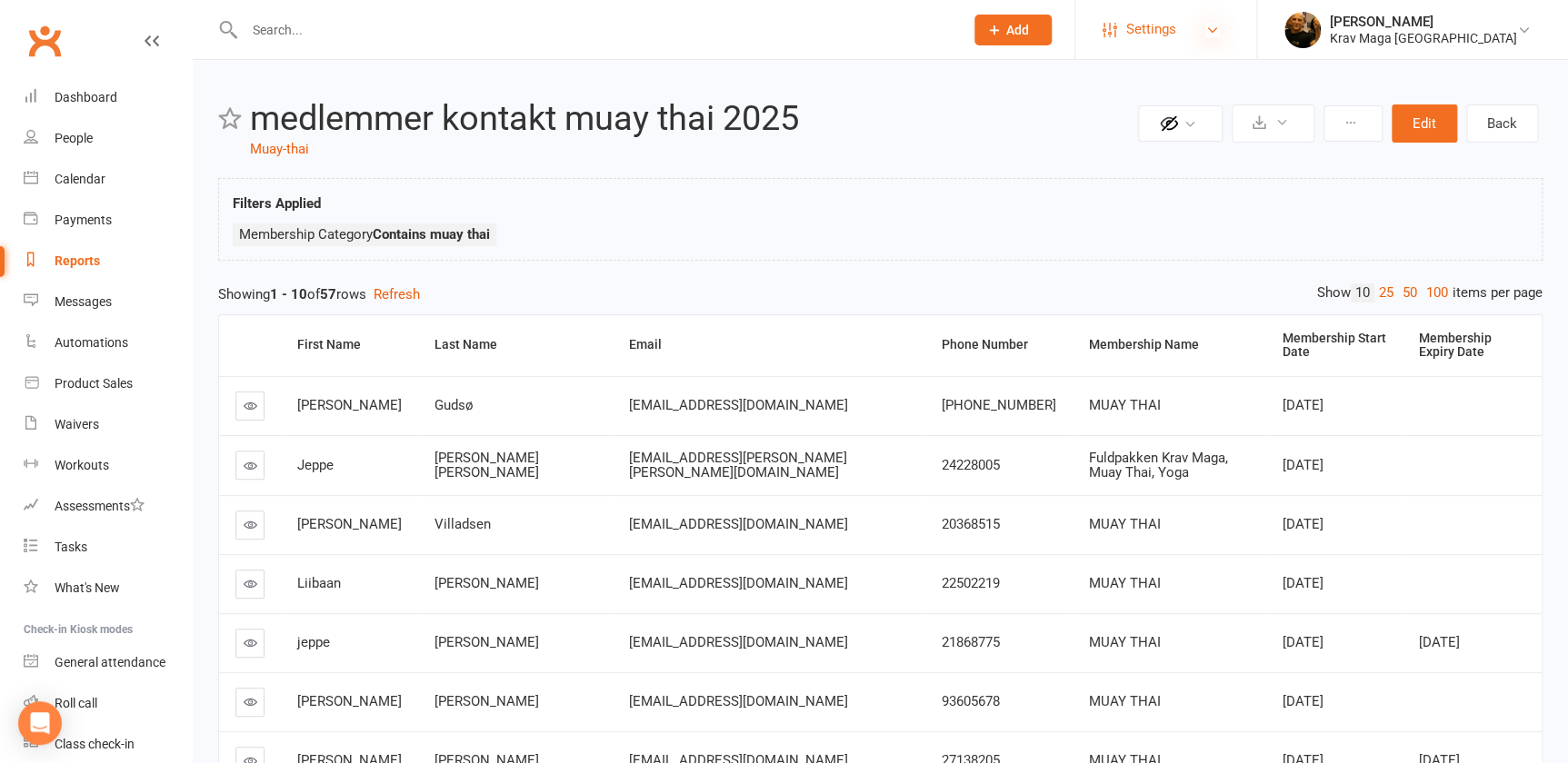
click at [1220, 27] on icon at bounding box center [1212, 30] width 15 height 15
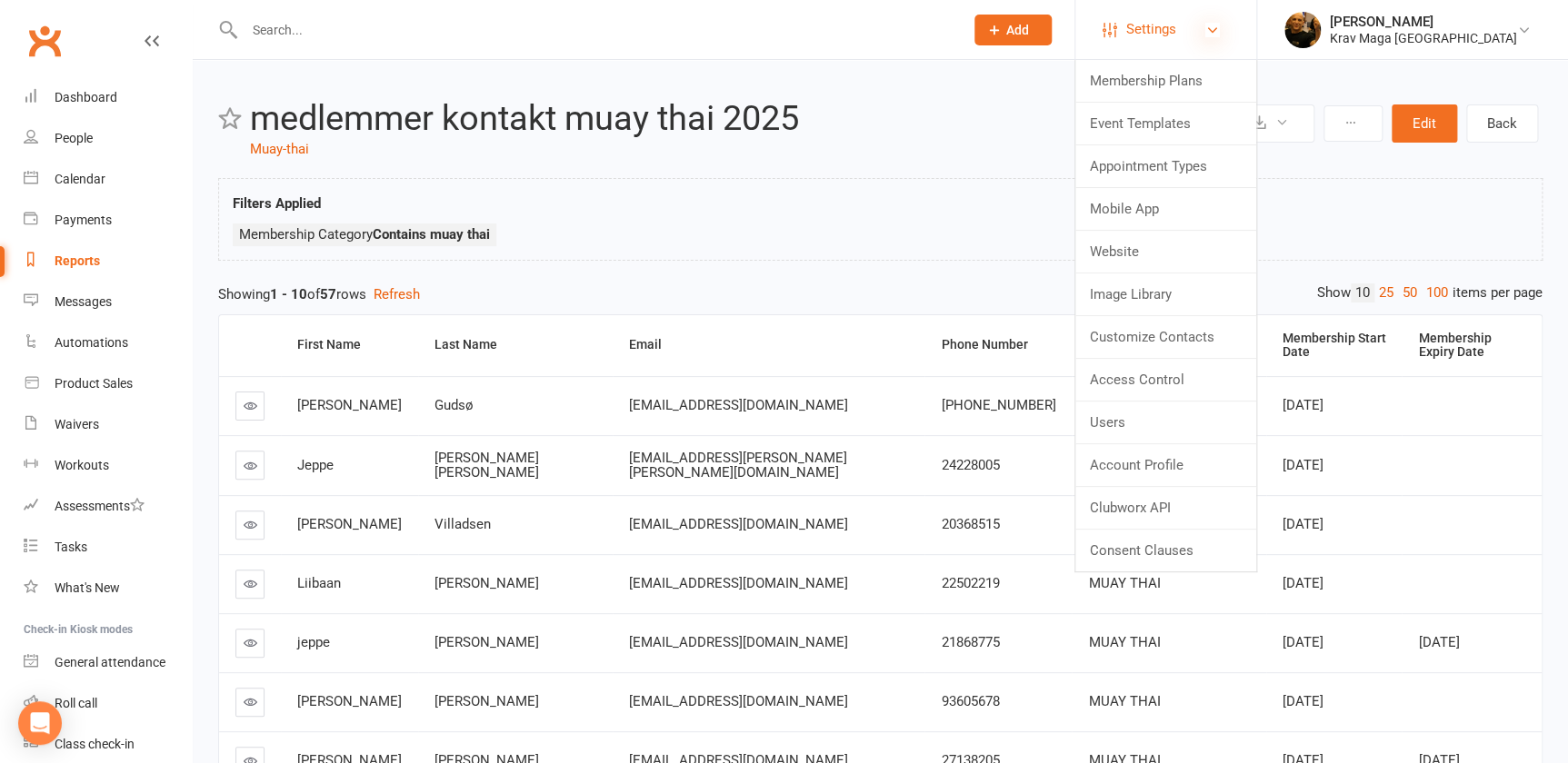
click at [1220, 27] on icon at bounding box center [1212, 30] width 15 height 15
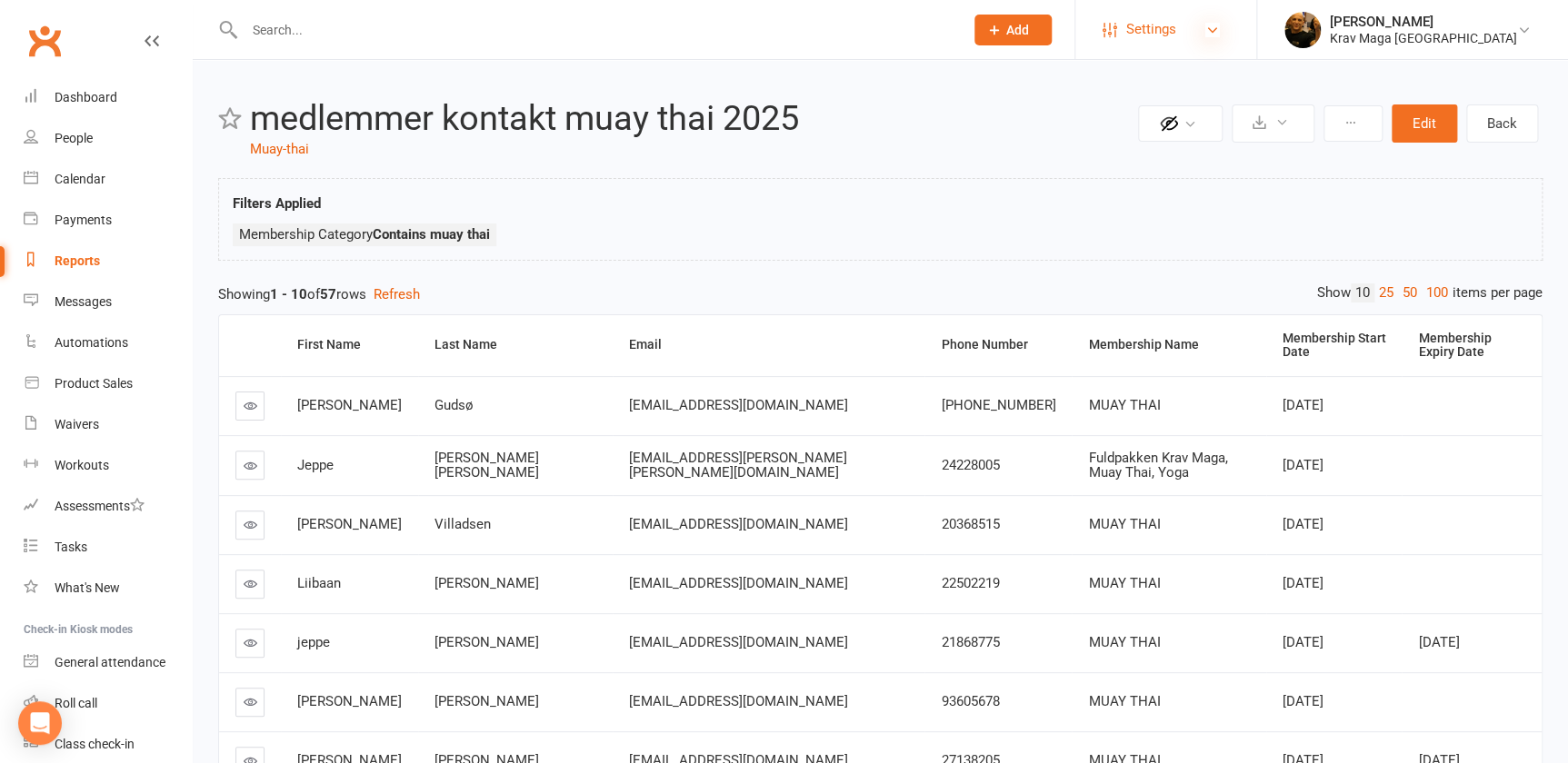
click at [1220, 27] on icon at bounding box center [1212, 30] width 15 height 15
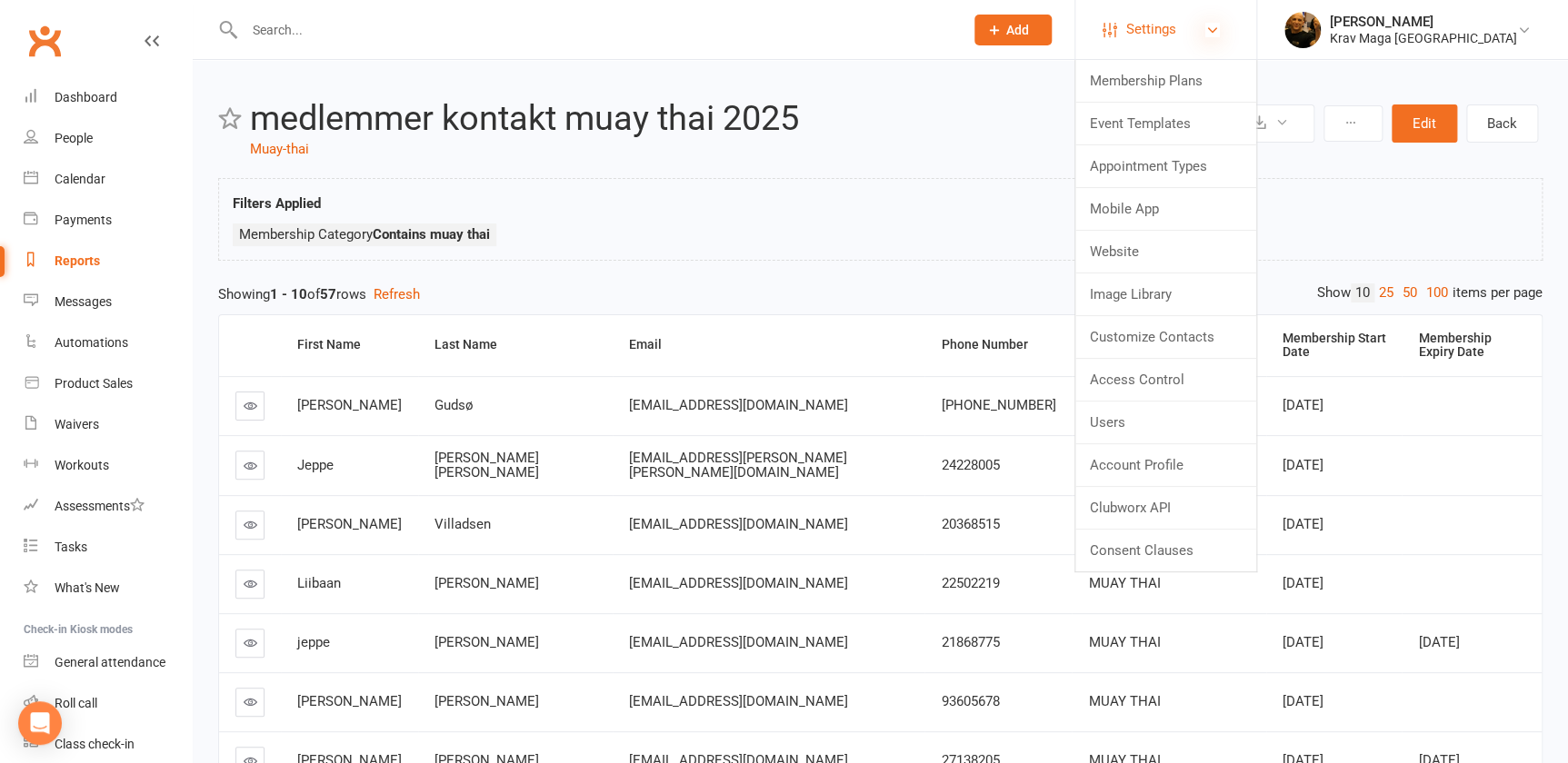
click at [1220, 27] on icon at bounding box center [1212, 30] width 15 height 15
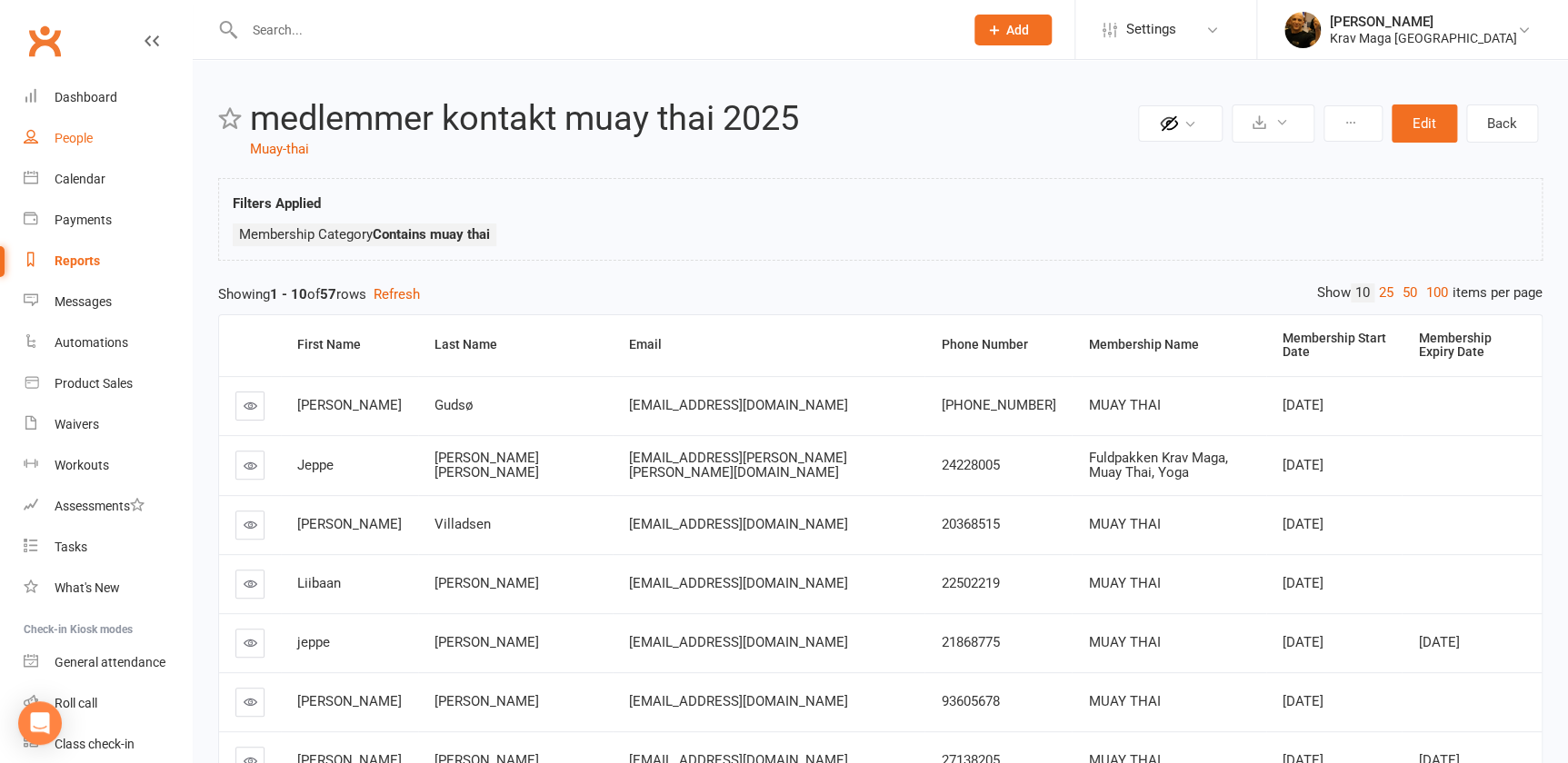
click at [70, 140] on div "People" at bounding box center [73, 137] width 39 height 15
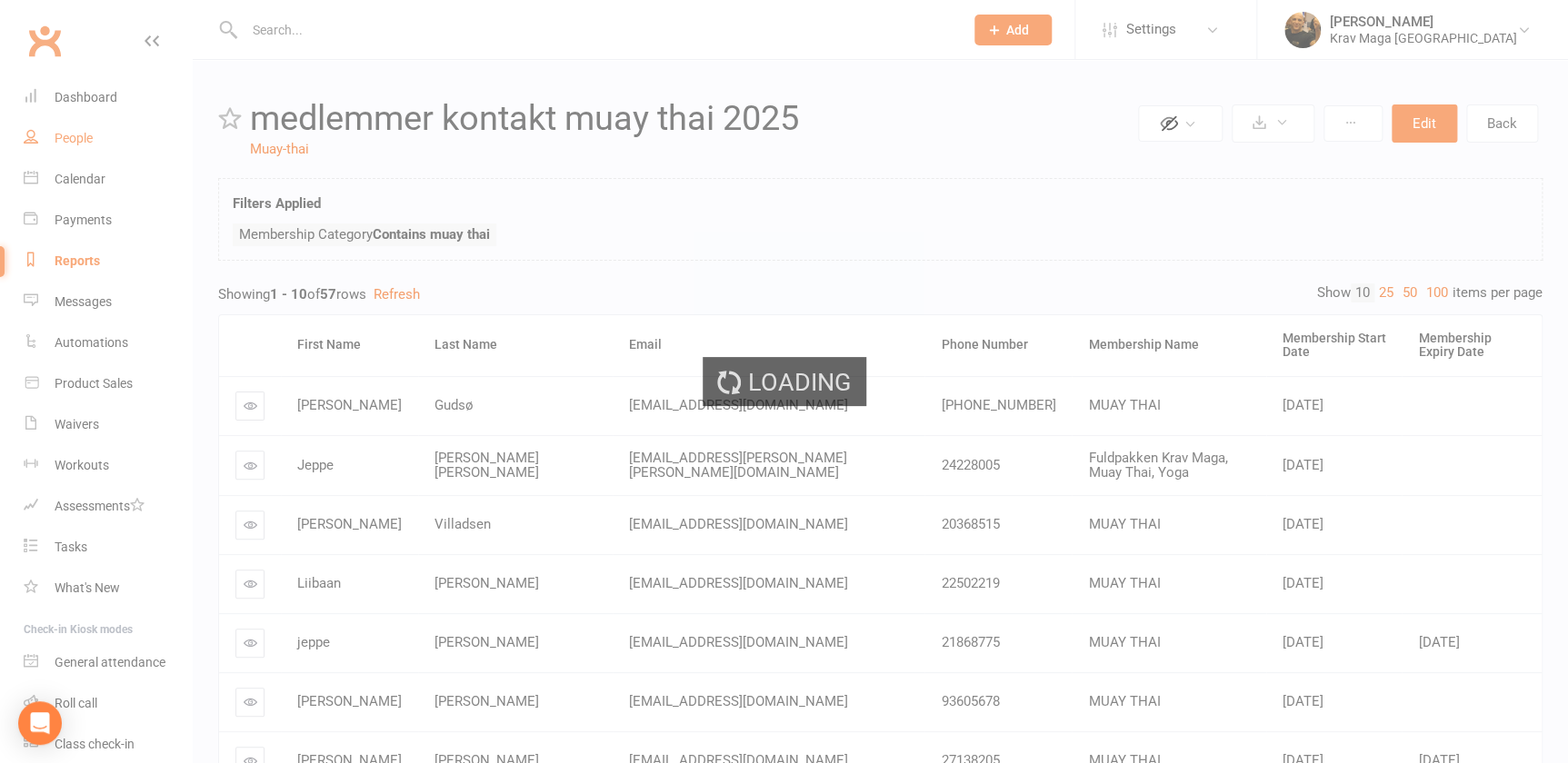
select select "active_trial_and_regular_memberships"
select select "100"
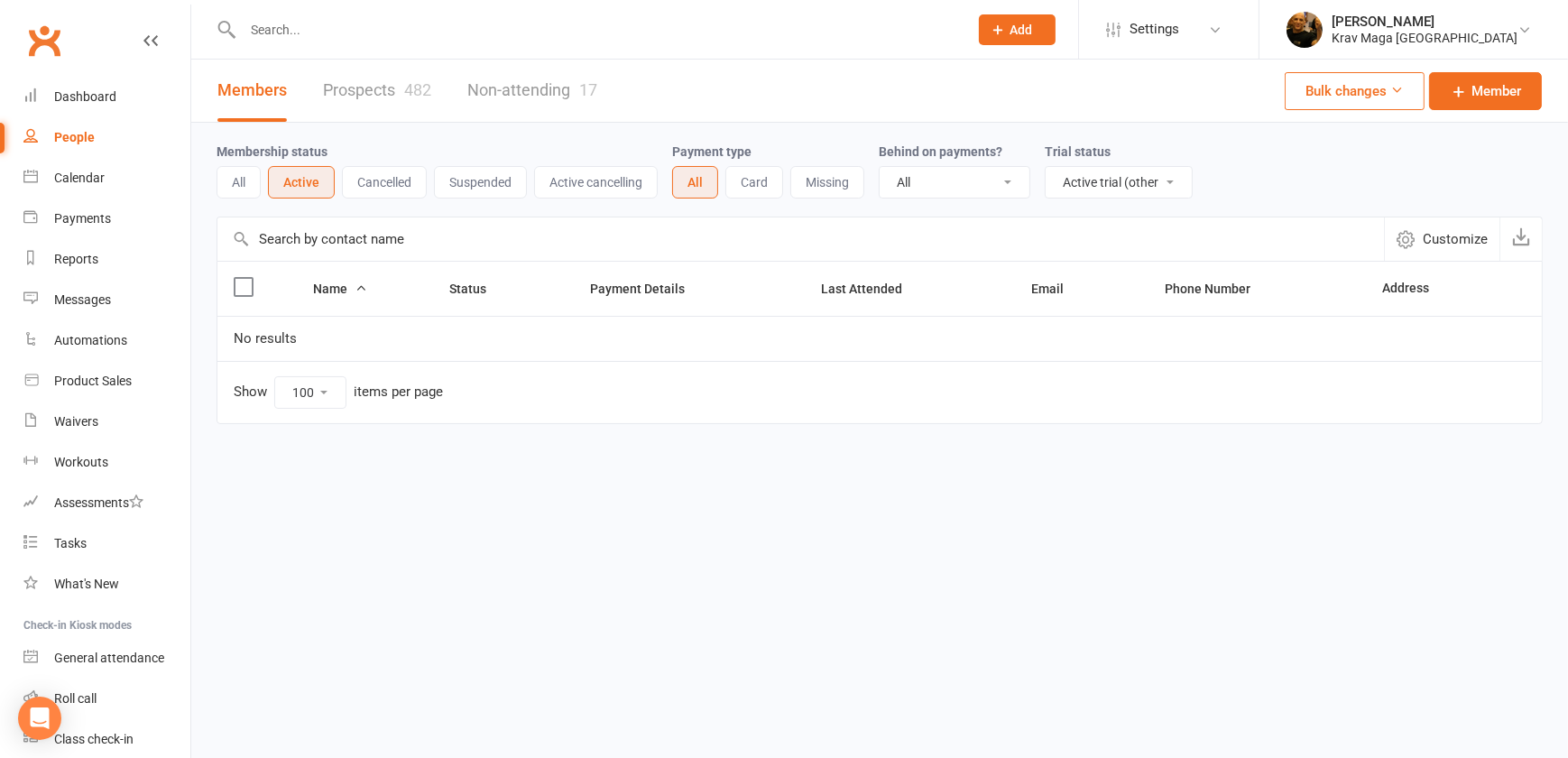
click at [999, 179] on select "All No Yes" at bounding box center [954, 182] width 150 height 30
click at [1161, 181] on select "All Active and expired trials All active trials Active trial (no other membersh…" at bounding box center [1118, 182] width 146 height 30
select select
click at [1046, 167] on select "All Active and expired trials All active trials Active trial (no other membersh…" at bounding box center [1118, 182] width 146 height 30
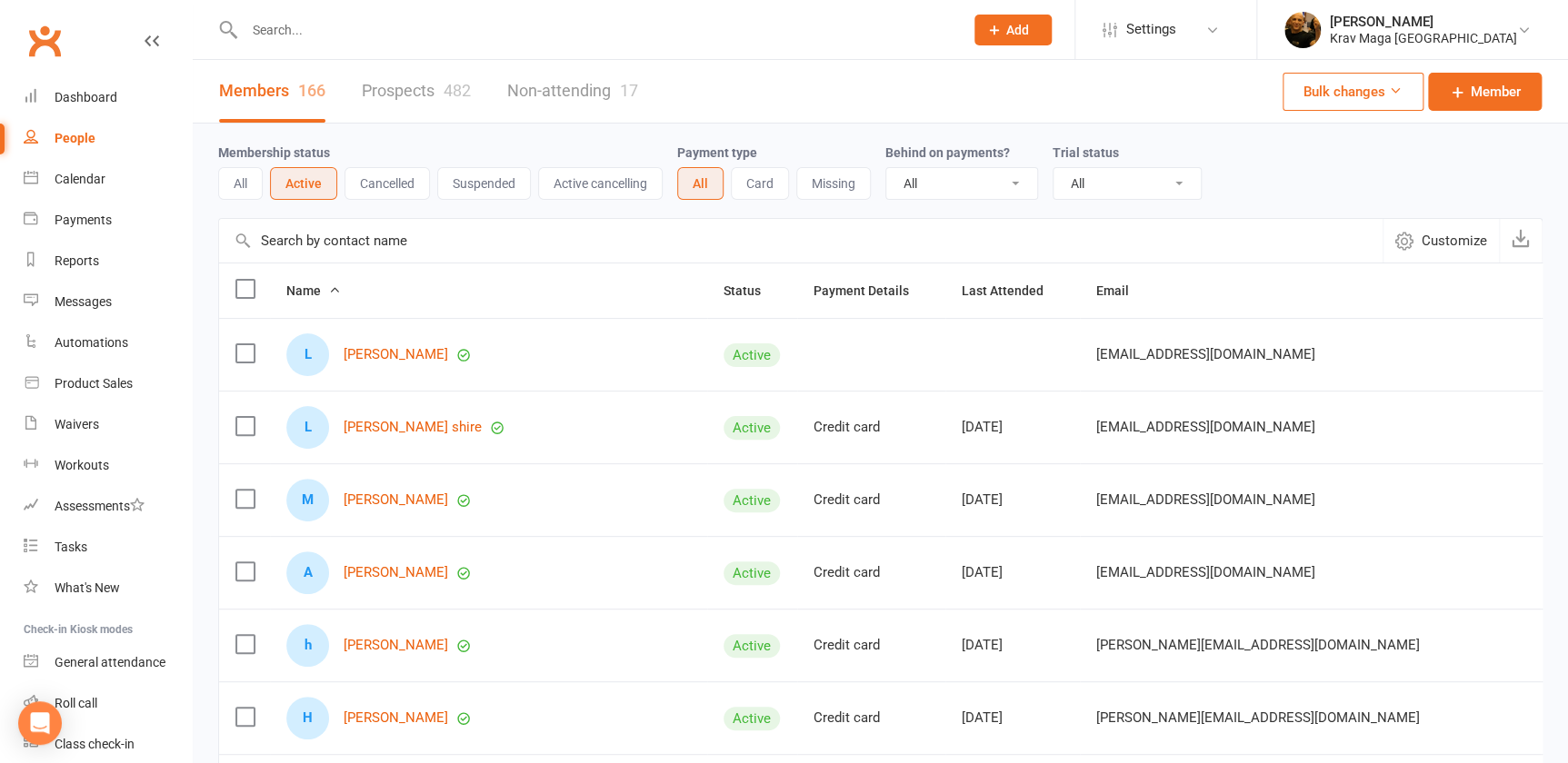
click at [244, 182] on button "All" at bounding box center [240, 183] width 44 height 33
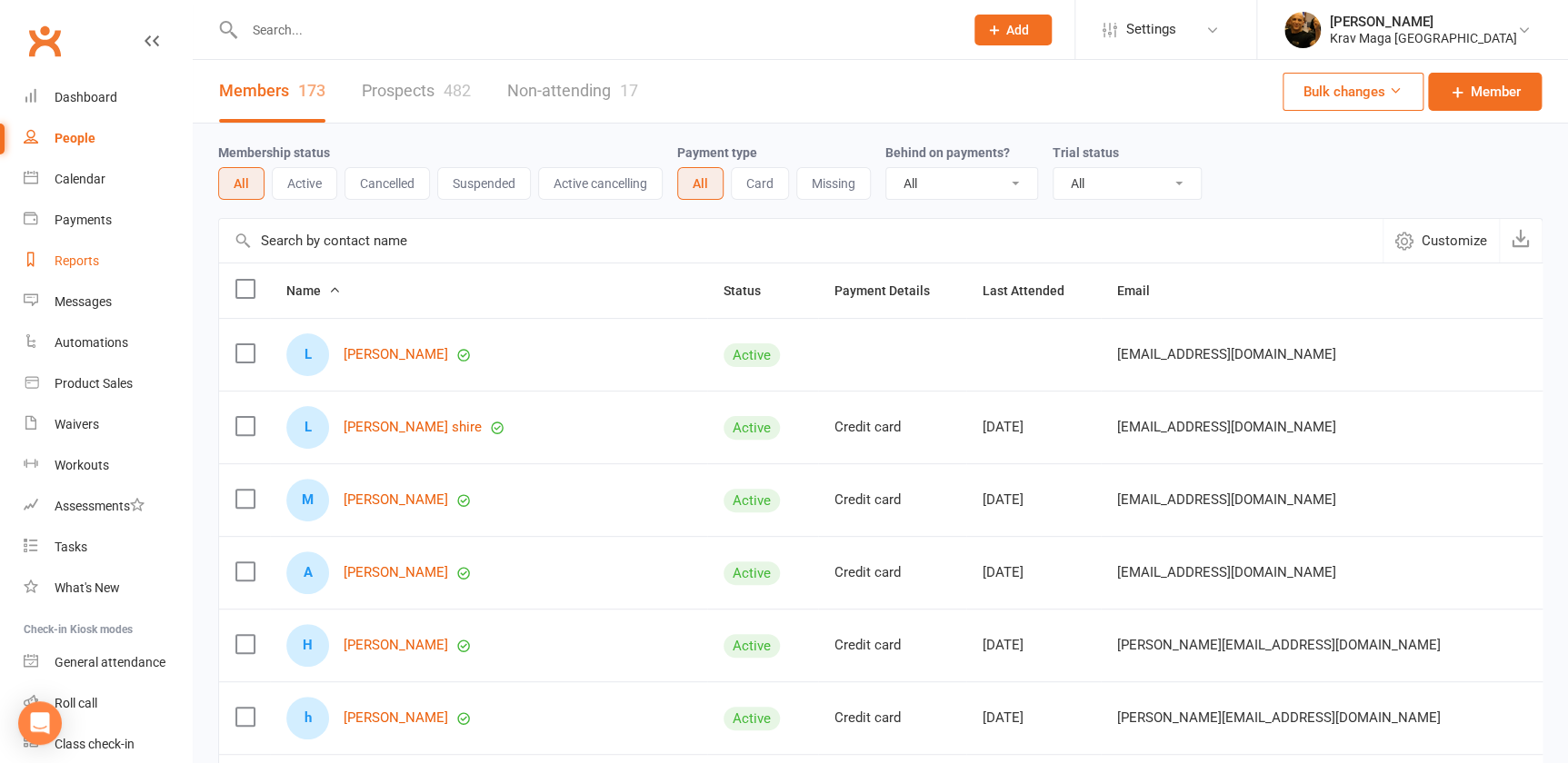
click at [68, 251] on link "Reports" at bounding box center [108, 261] width 168 height 41
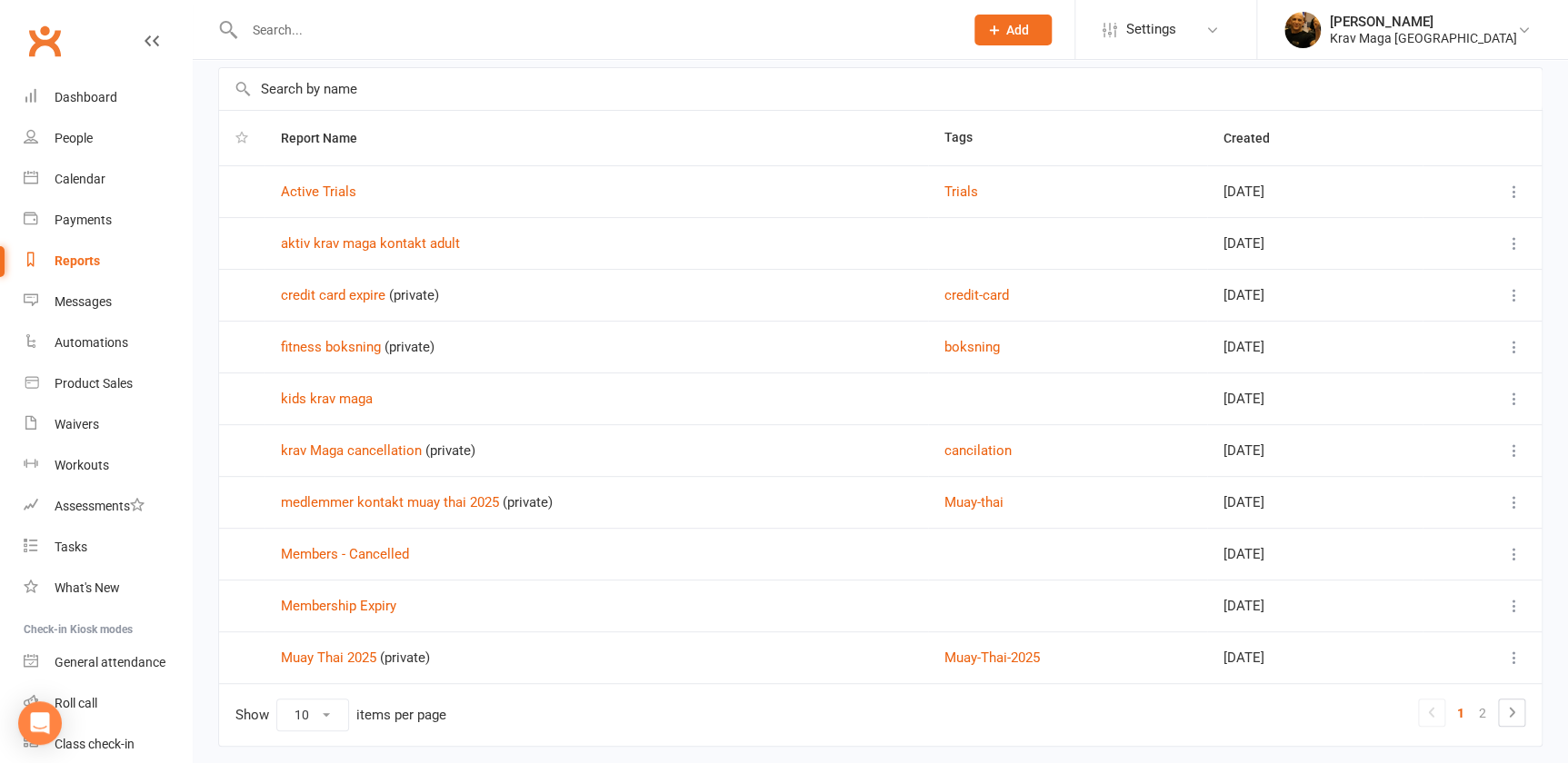
scroll to position [140, 0]
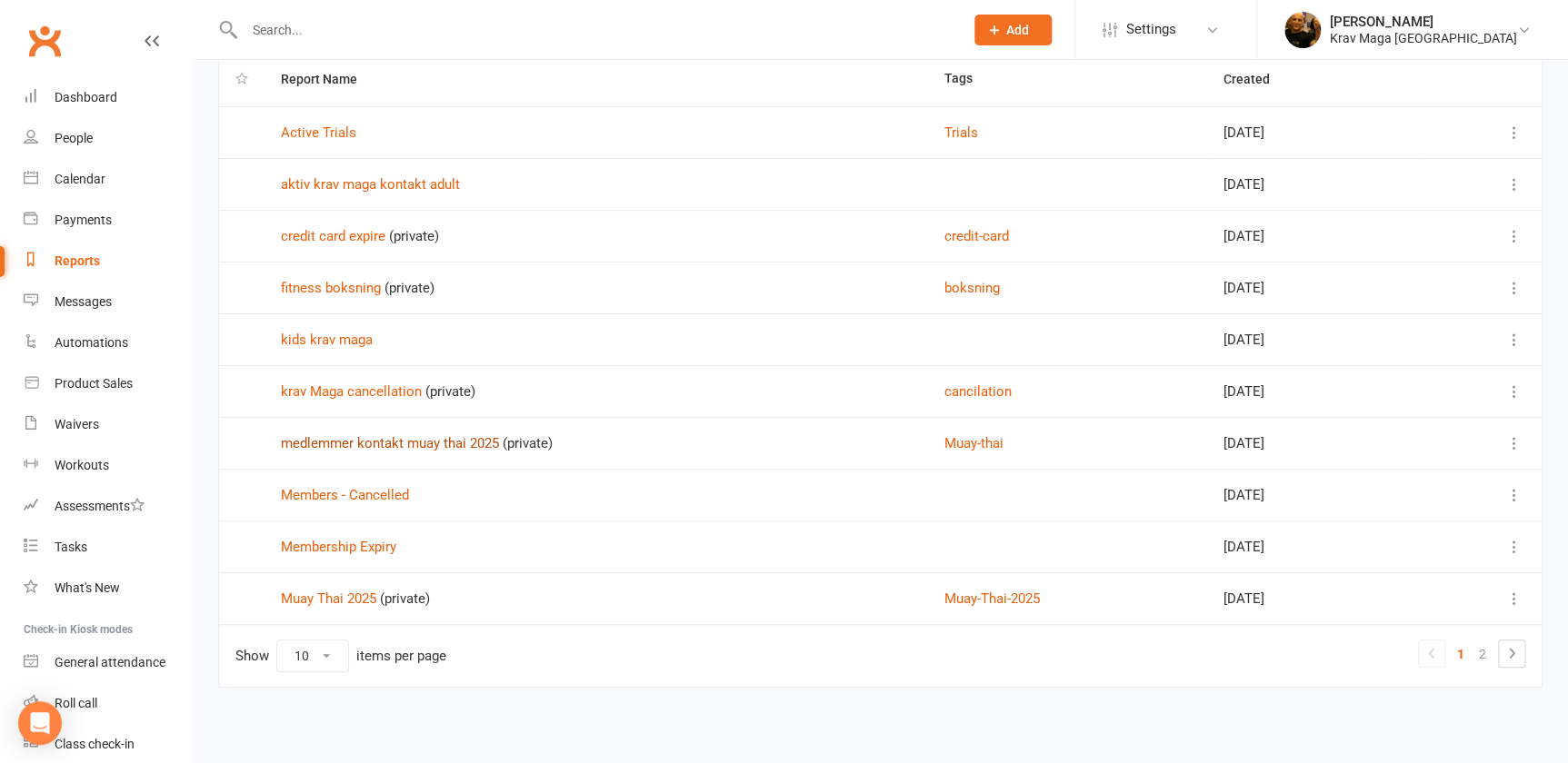
click at [401, 435] on link "medlemmer kontakt muay thai 2025" at bounding box center [390, 443] width 218 height 17
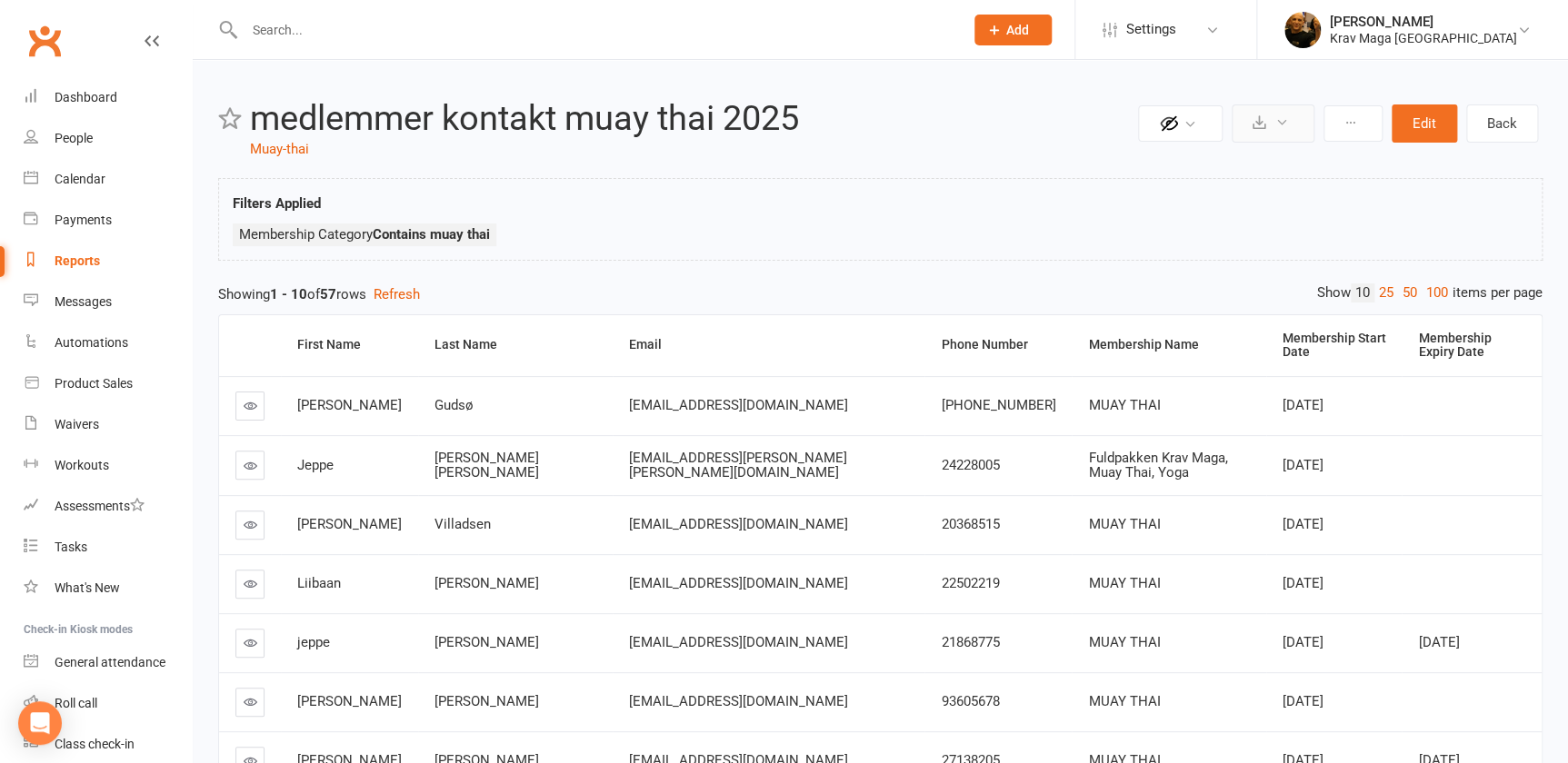
click at [1279, 122] on icon at bounding box center [1282, 123] width 14 height 14
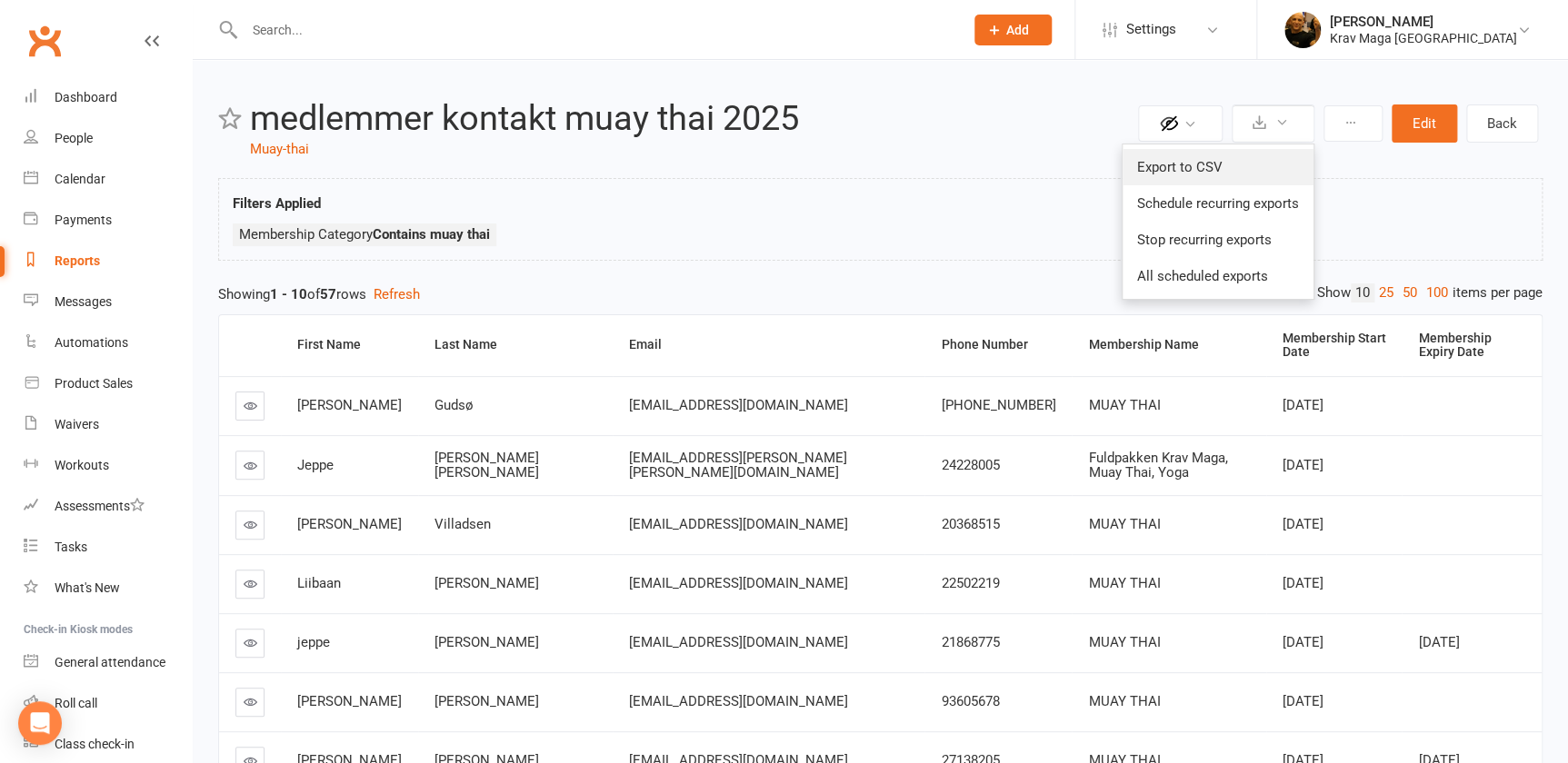
click at [1226, 163] on link "Export to CSV" at bounding box center [1217, 167] width 191 height 37
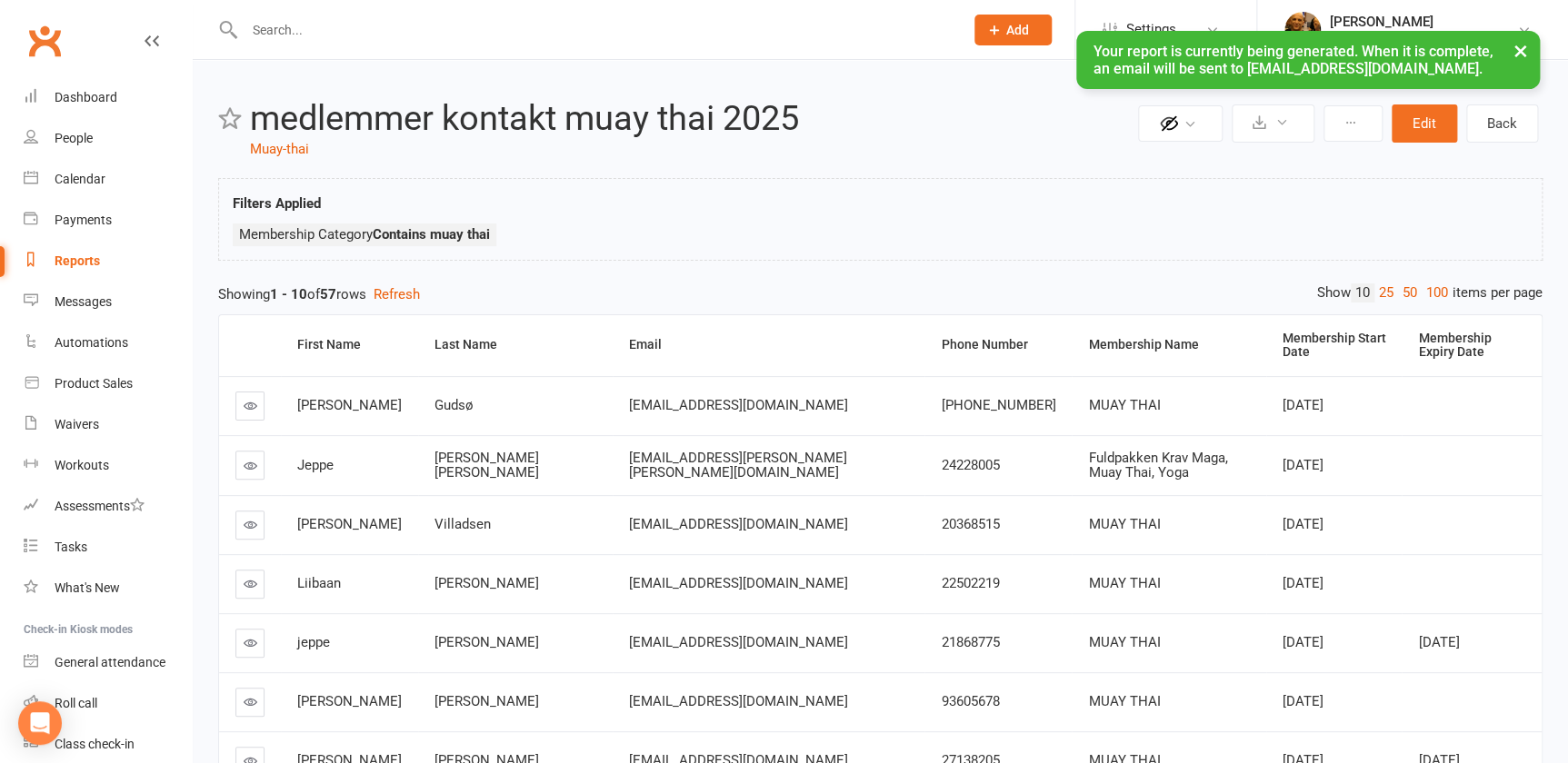
click at [982, 197] on div "Filters Applied Membership Category Contains muay thai" at bounding box center [880, 223] width 1295 height 62
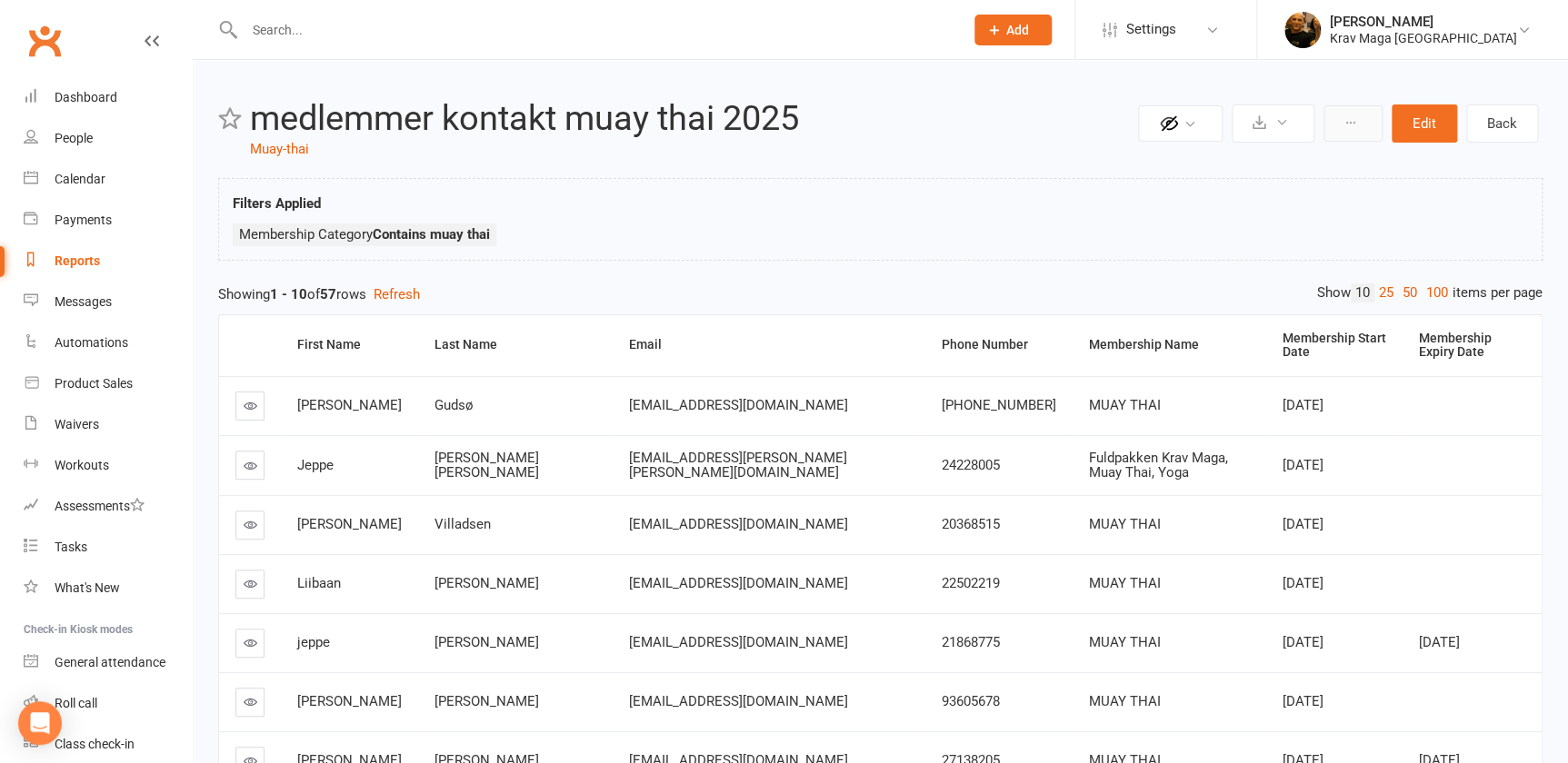
click at [1346, 121] on icon at bounding box center [1350, 123] width 13 height 13
click at [1345, 121] on icon at bounding box center [1350, 123] width 13 height 13
click at [1498, 118] on link "Back" at bounding box center [1502, 124] width 72 height 39
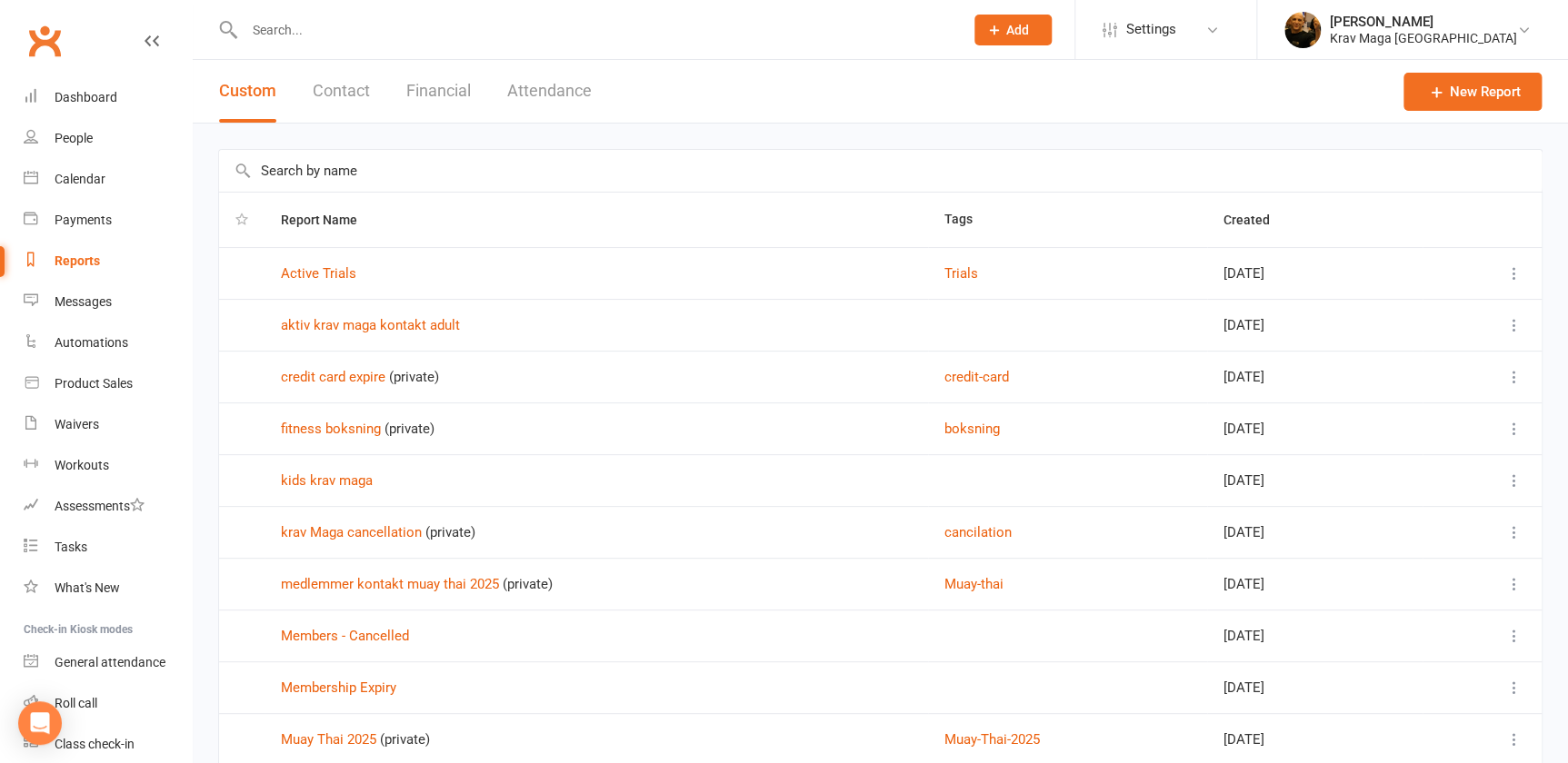
scroll to position [140, 0]
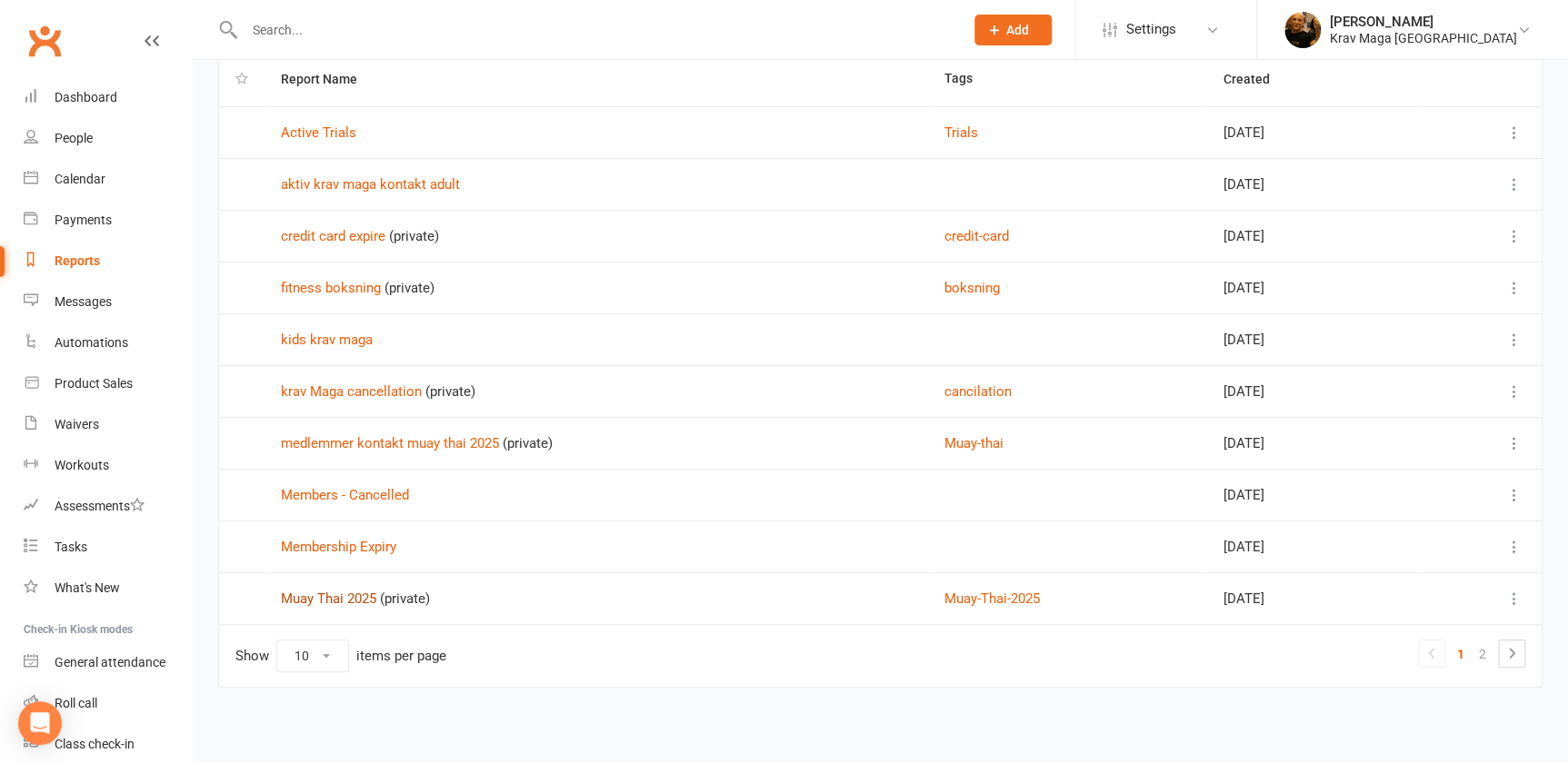
click at [329, 600] on link "Muay Thai 2025" at bounding box center [328, 598] width 96 height 17
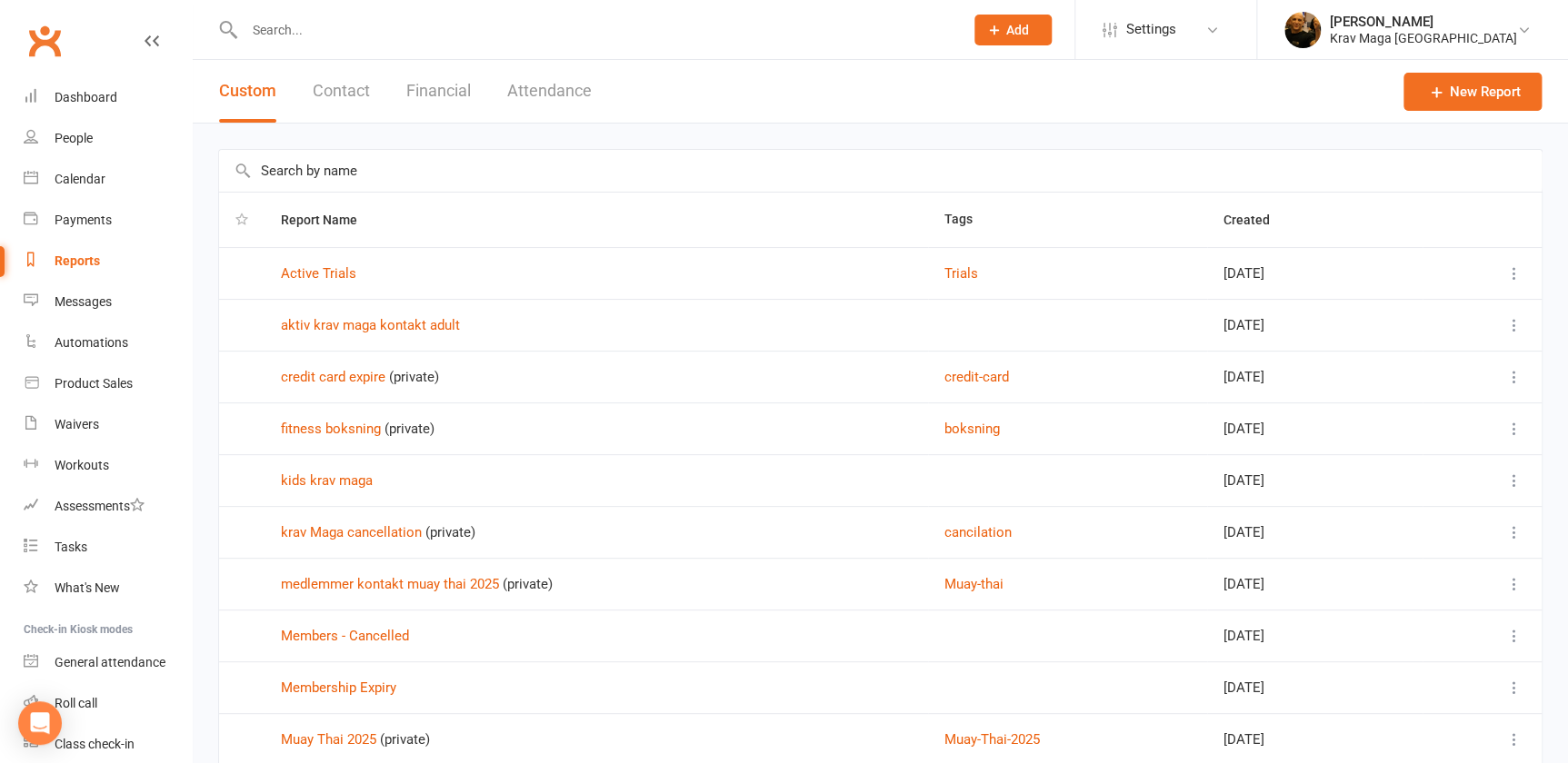
scroll to position [140, 0]
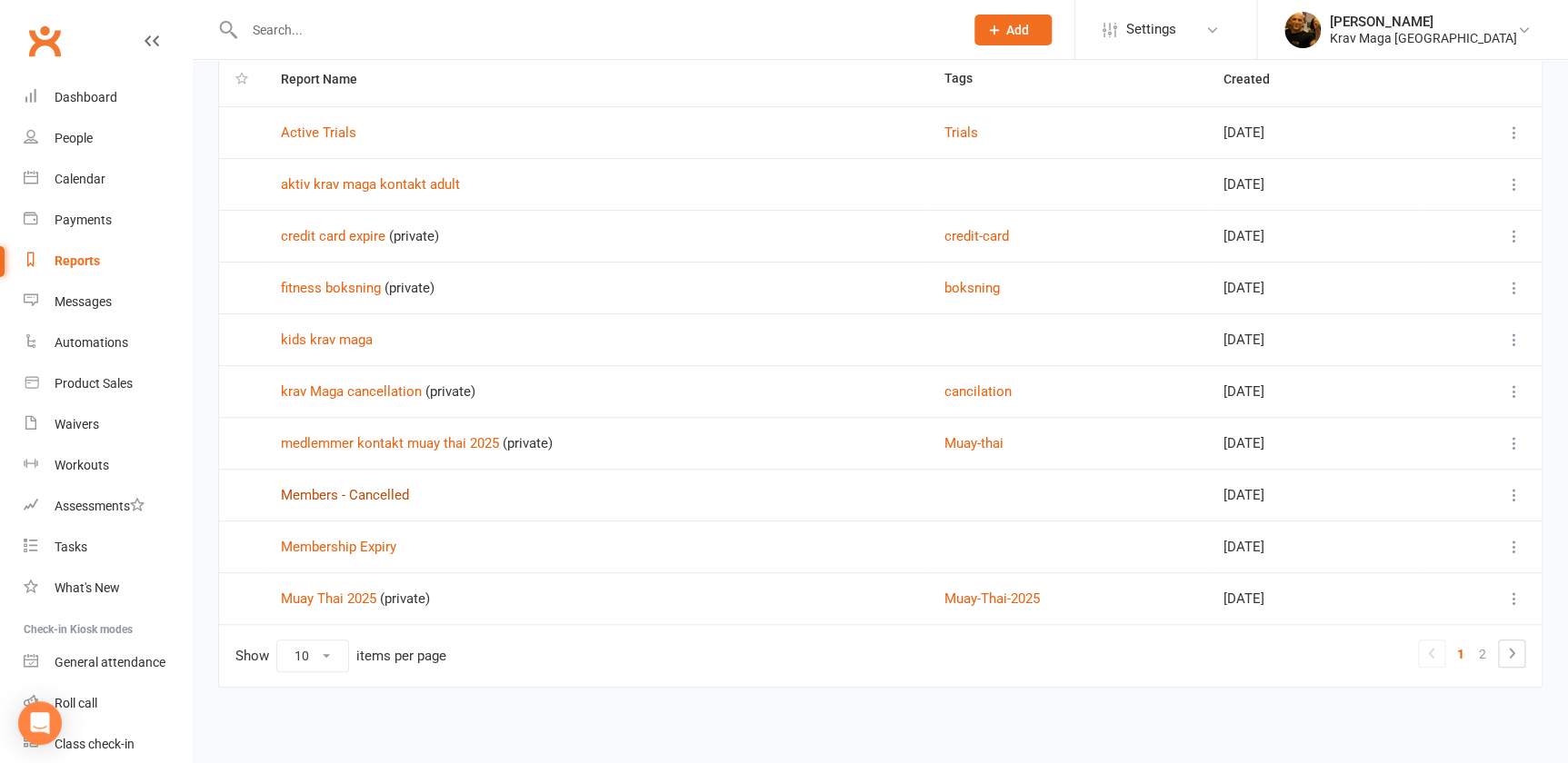
click at [326, 493] on link "Members - Cancelled" at bounding box center [345, 495] width 129 height 17
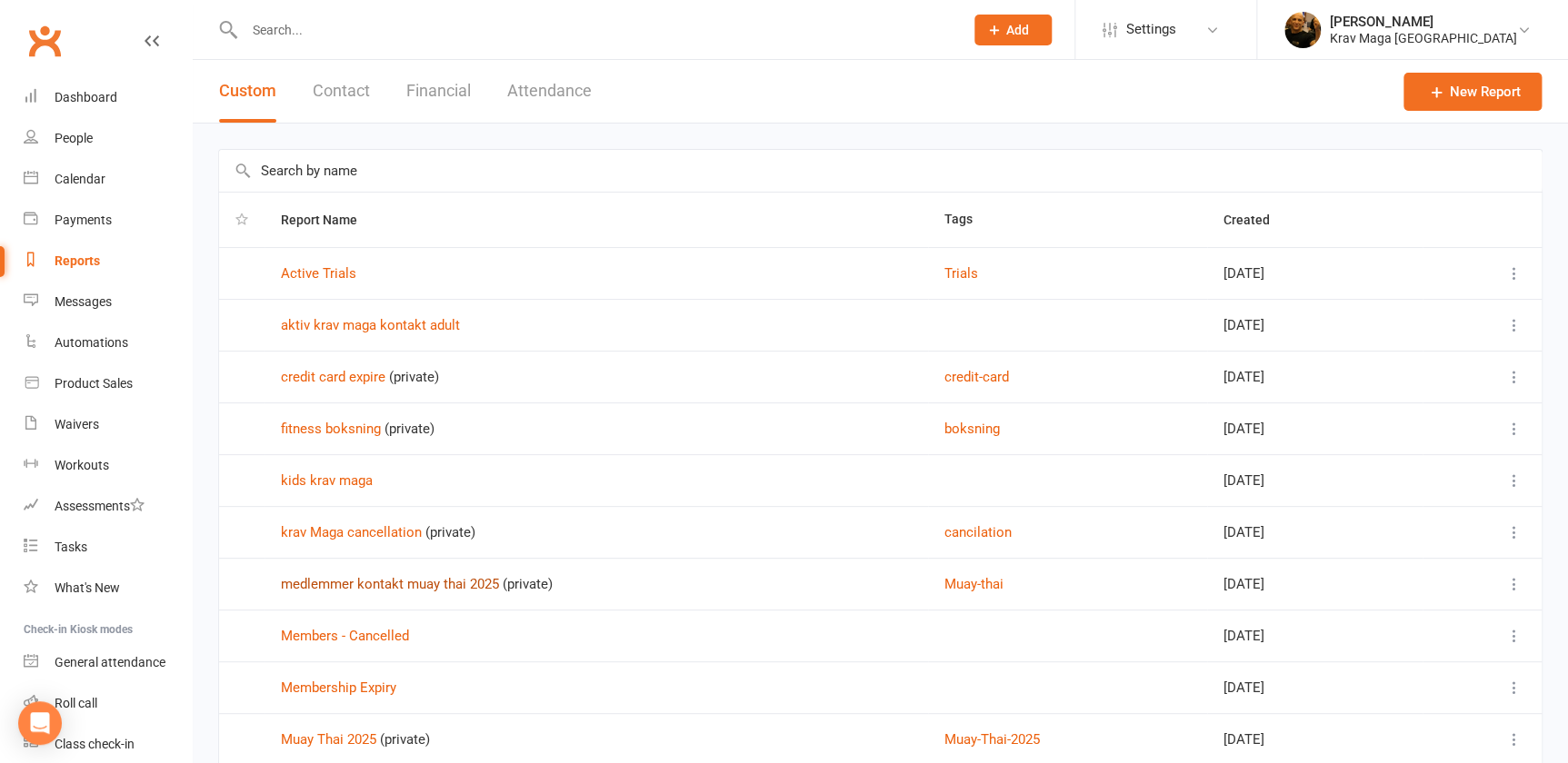
click at [457, 581] on link "medlemmer kontakt muay thai 2025" at bounding box center [390, 584] width 218 height 17
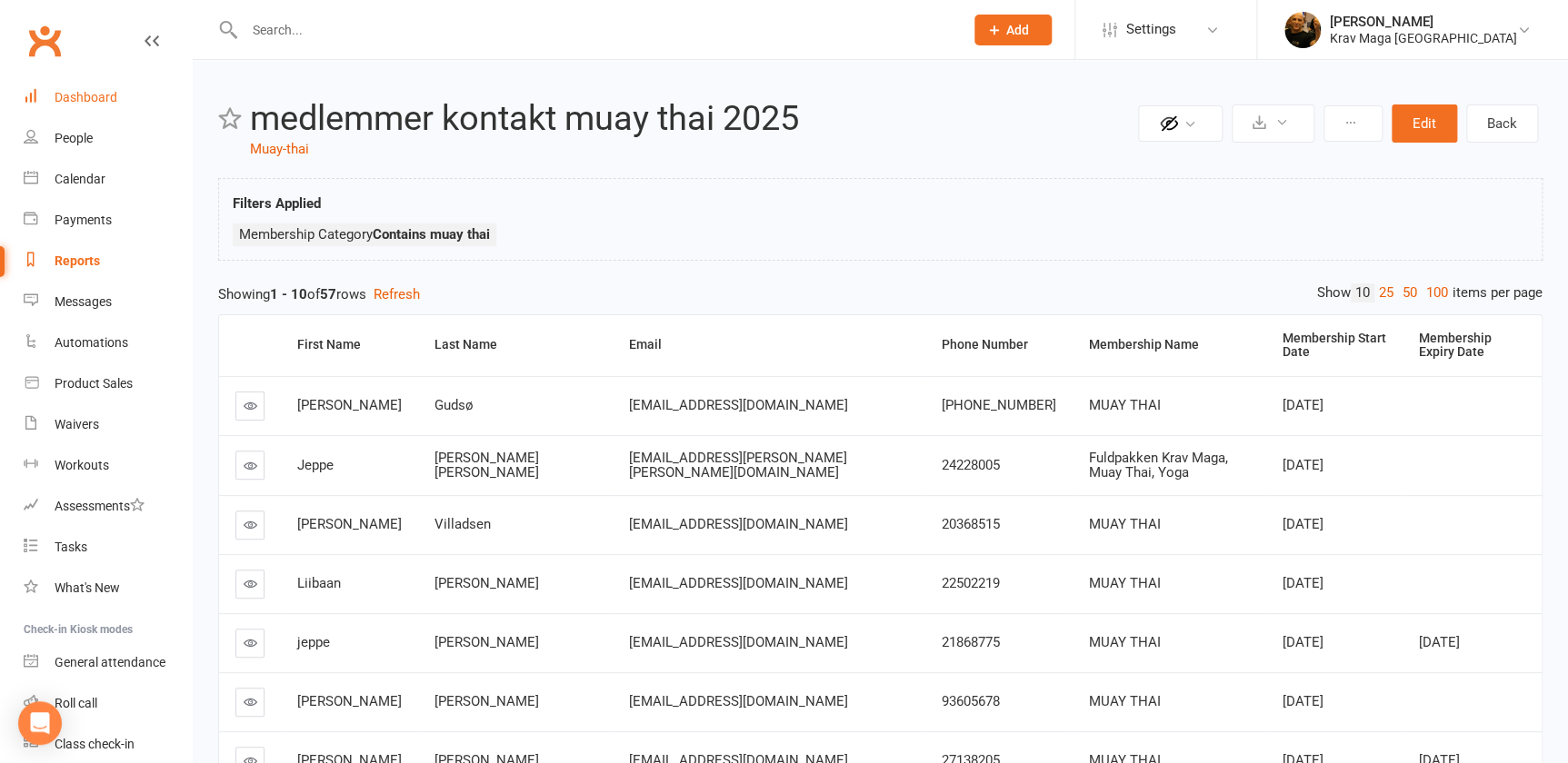
click at [74, 96] on div "Dashboard" at bounding box center [85, 97] width 62 height 15
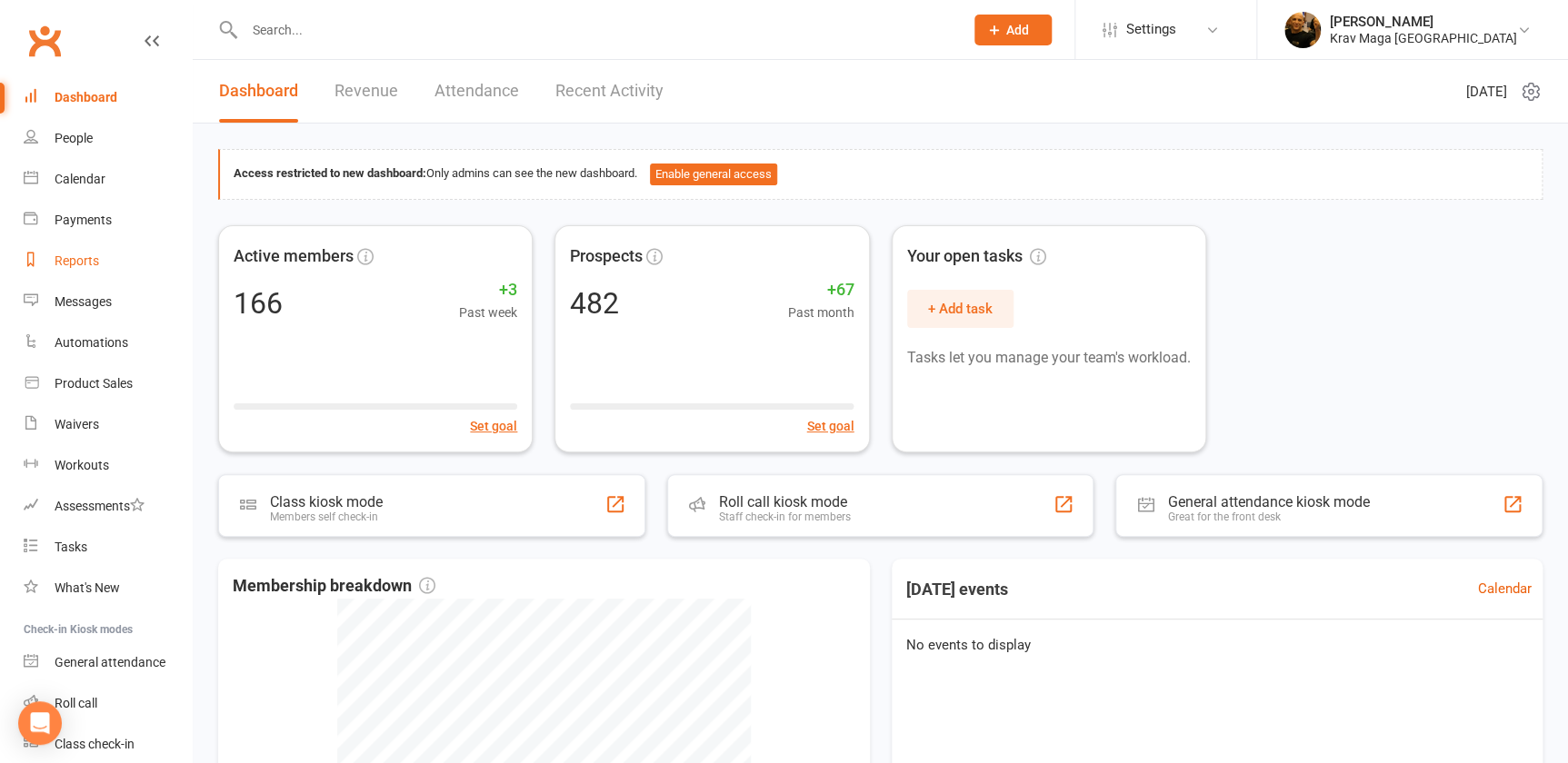
click at [75, 255] on div "Reports" at bounding box center [76, 260] width 44 height 15
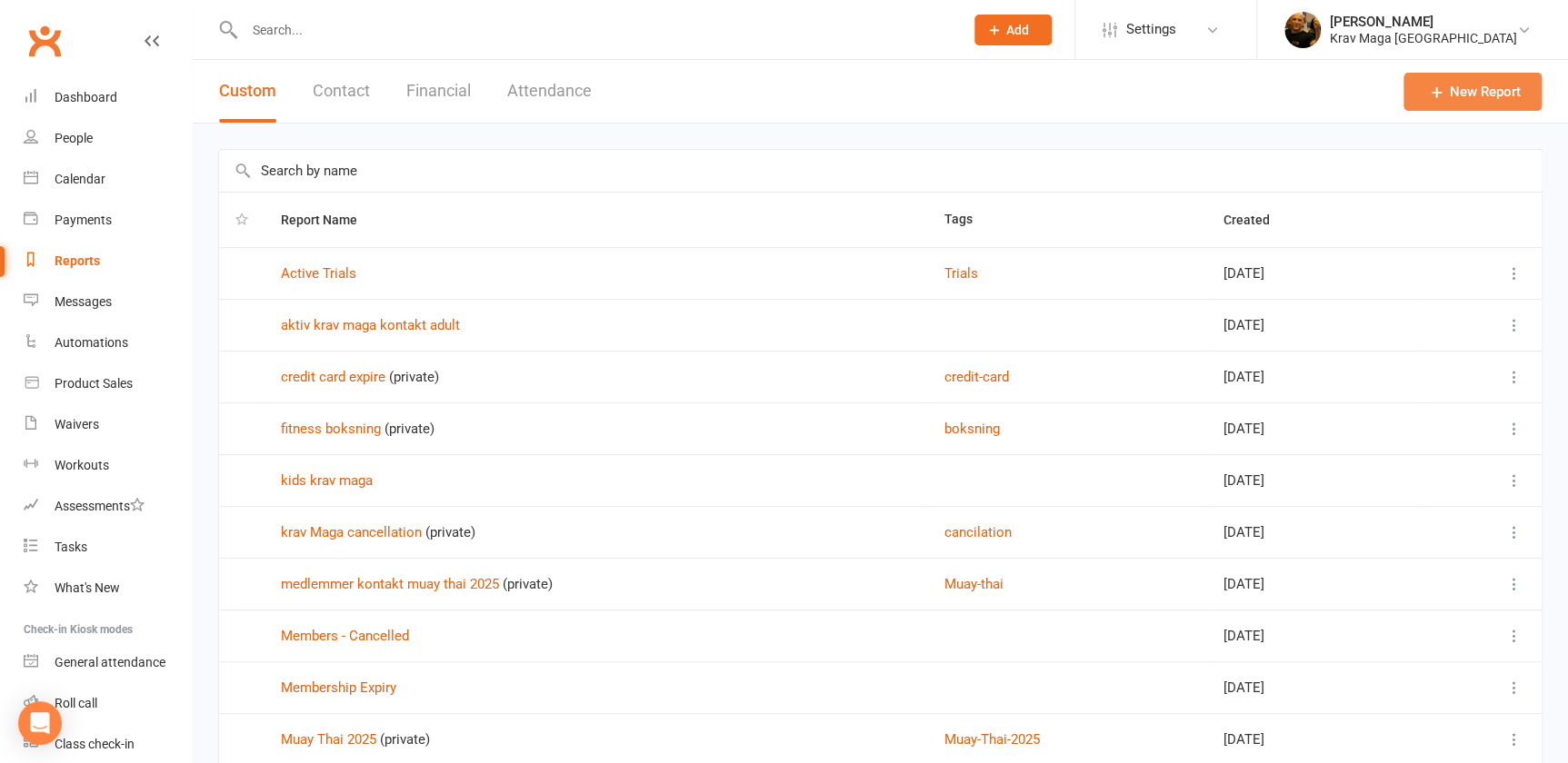
click at [1464, 90] on link "New Report" at bounding box center [1472, 92] width 138 height 39
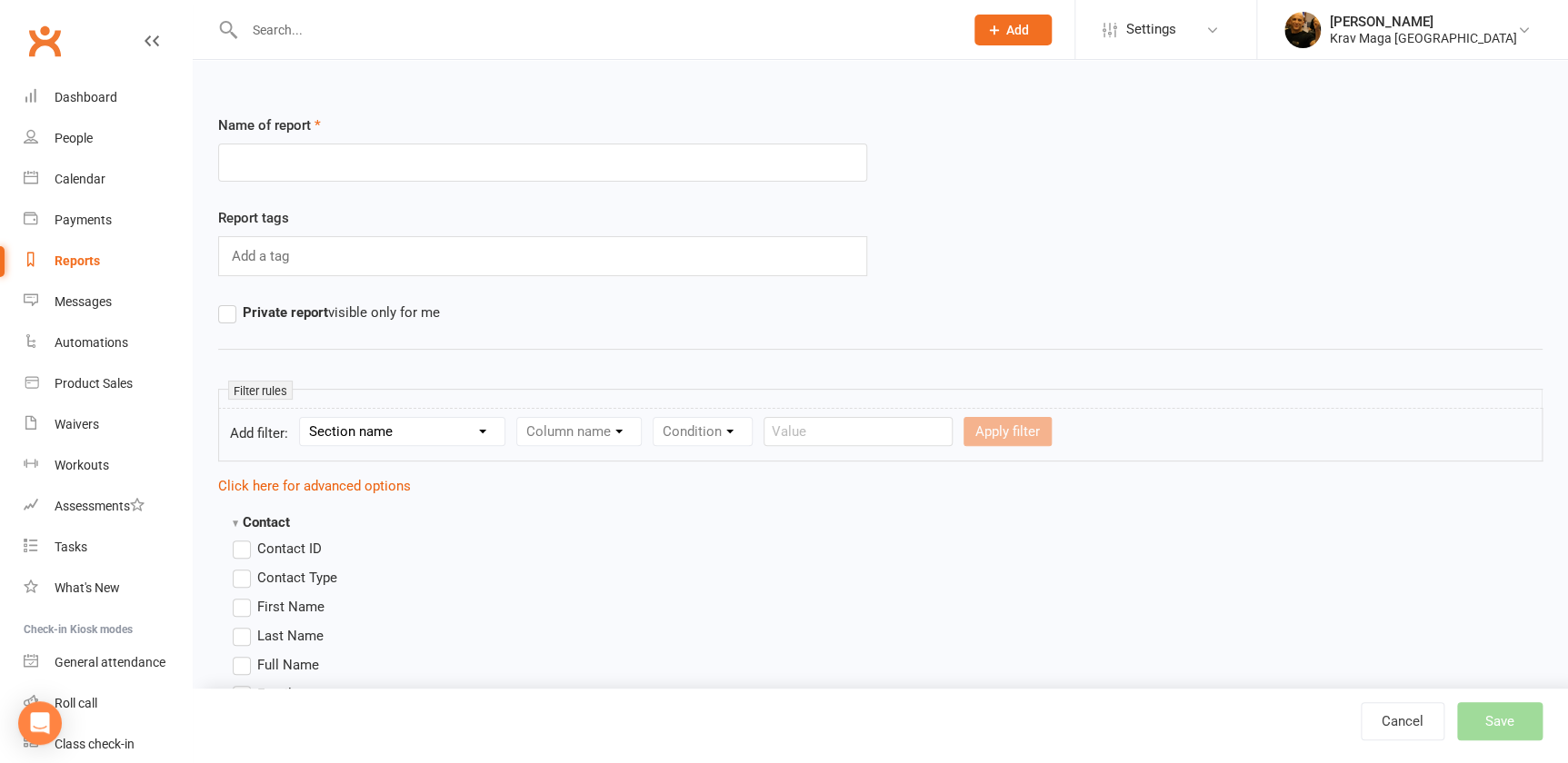
click at [276, 166] on input "text" at bounding box center [543, 162] width 649 height 39
type input "medlemmer MMA 2025"
click at [252, 256] on input "text" at bounding box center [263, 256] width 65 height 24
type input "MMA"
click at [230, 316] on label "Private report visible only for me" at bounding box center [329, 312] width 221 height 22
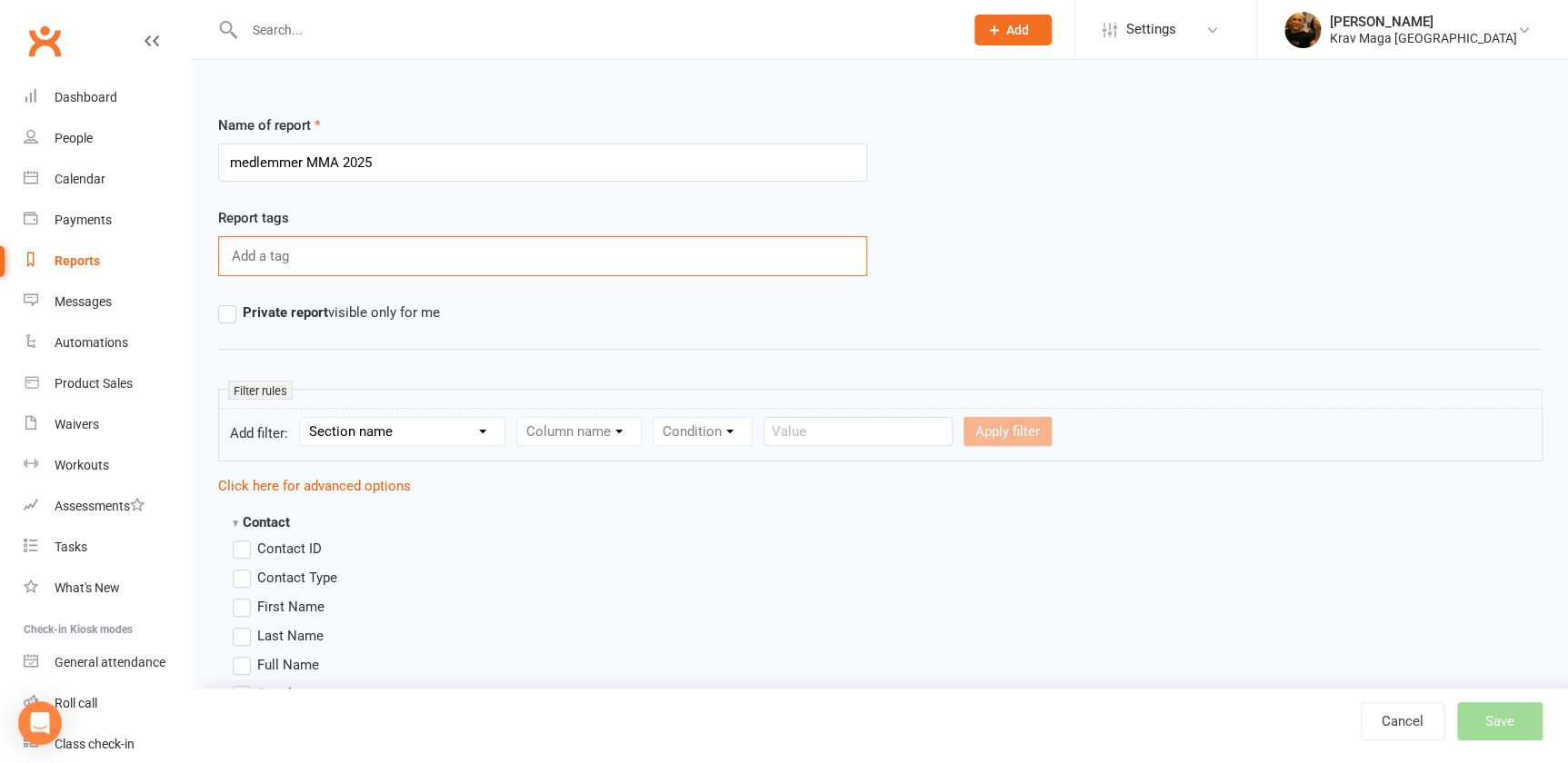
click at [230, 301] on input "Private report visible only for me" at bounding box center [224, 301] width 12 height 0
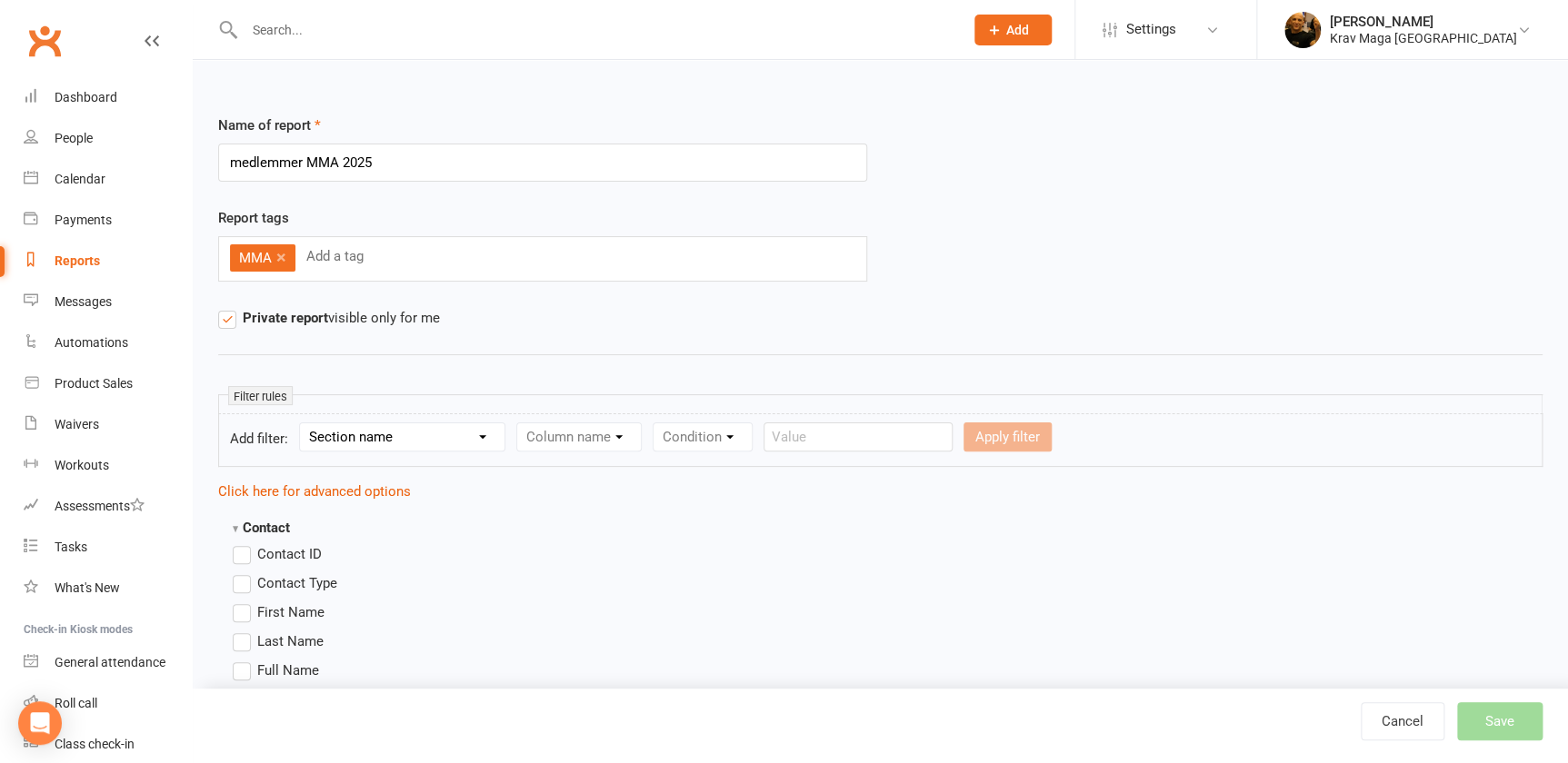
click at [494, 435] on select "Section name Contact Attendance Aggregate Payment Booking Waitlist Attendees Ca…" at bounding box center [401, 437] width 205 height 28
select select "10"
click at [305, 423] on select "Section name Contact Attendance Aggregate Payment Booking Waitlist Attendees Ca…" at bounding box center [401, 437] width 205 height 28
click at [867, 434] on select "Column name Membership ID Membership Name Membership Category Membership Start …" at bounding box center [694, 437] width 354 height 28
select select "2"
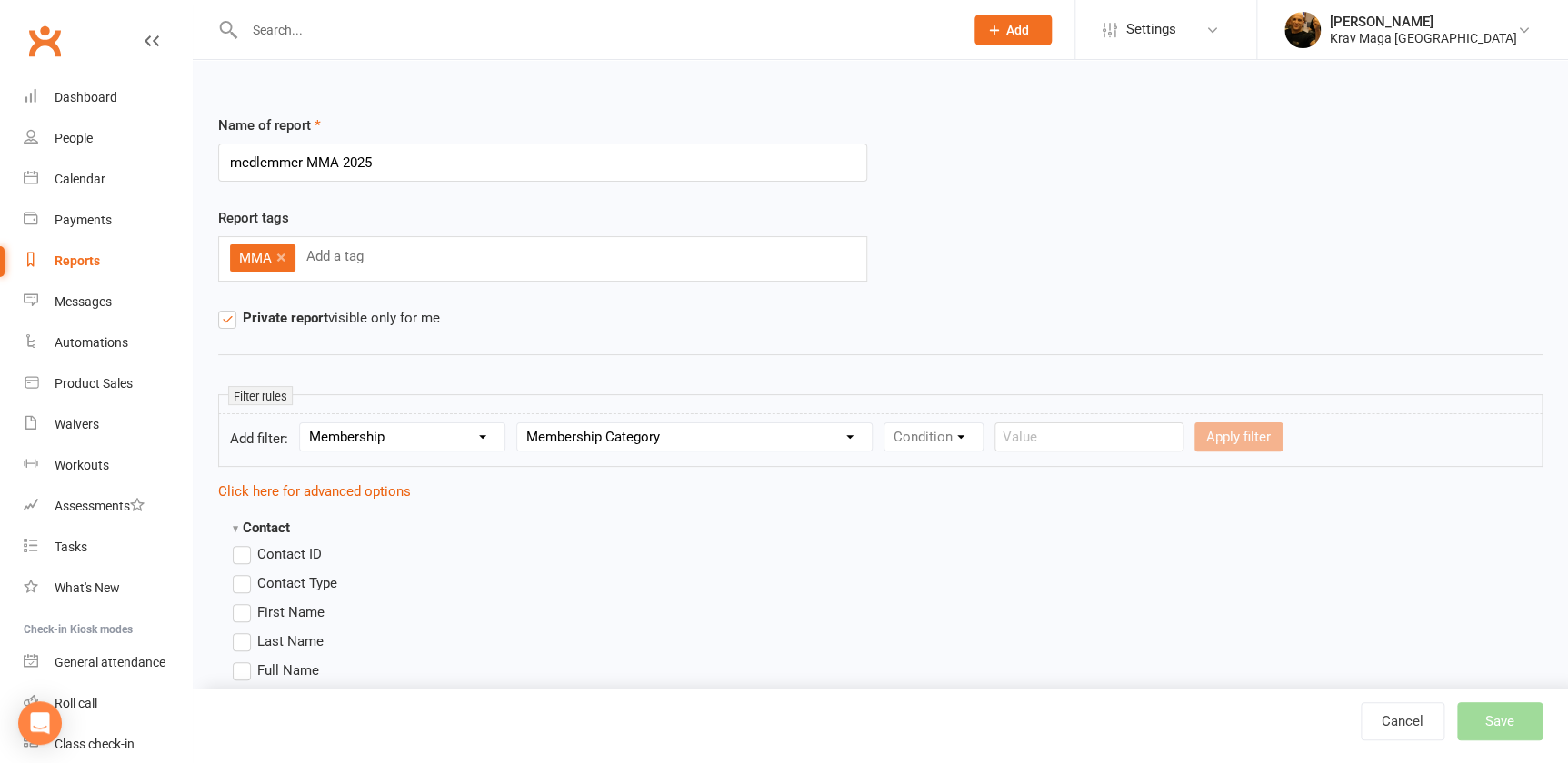
click at [525, 423] on select "Column name Membership ID Membership Name Membership Category Membership Start …" at bounding box center [694, 437] width 354 height 28
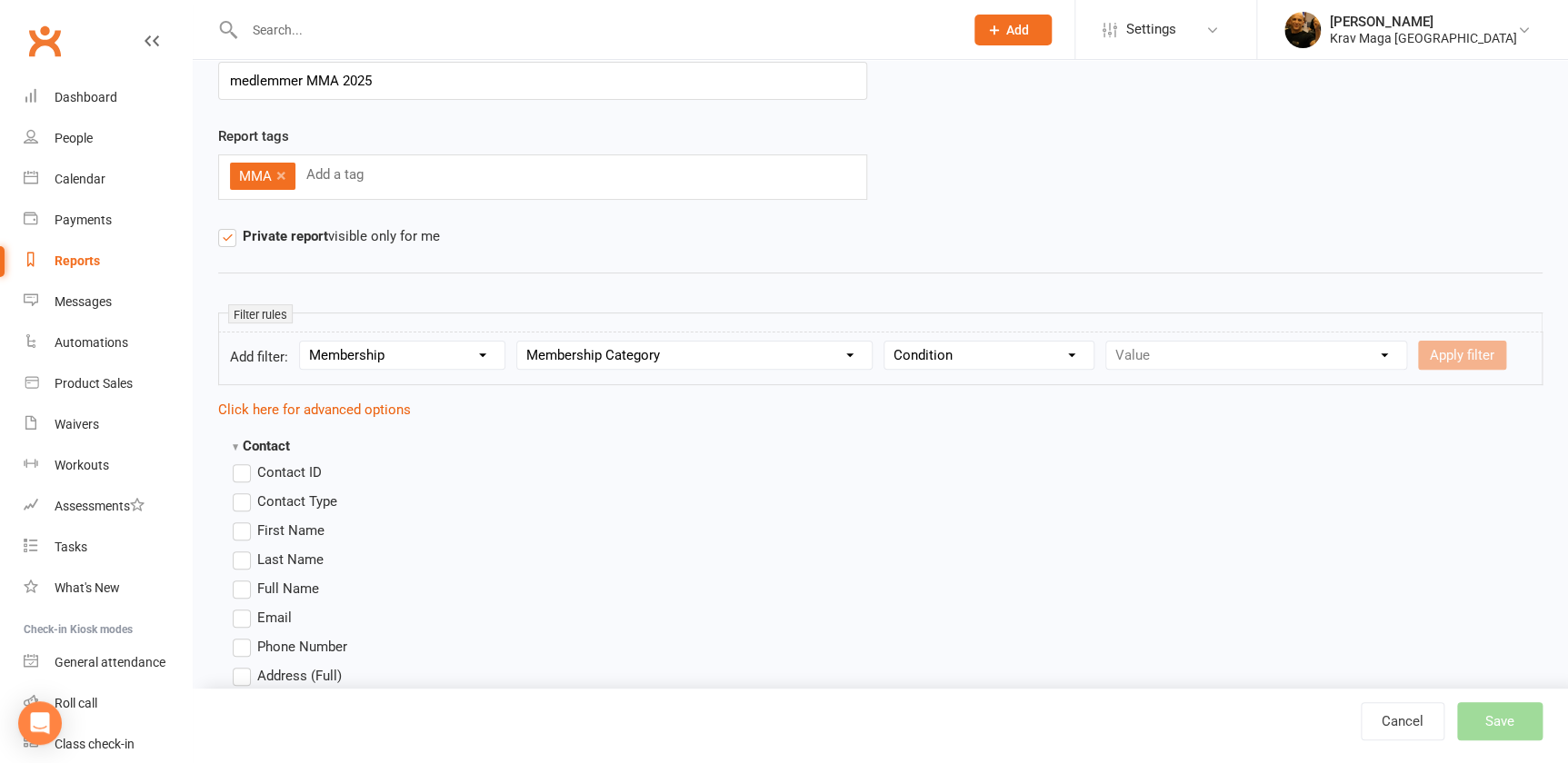
click at [1093, 352] on select "Condition Equals Does not equal Contains Does not contain Is blank or does not …" at bounding box center [988, 356] width 209 height 28
click at [904, 342] on select "Condition Equals Does not equal Contains Does not contain Is blank or does not …" at bounding box center [988, 356] width 209 height 28
click at [1407, 354] on div "Value ABONEMENT KRAV MAGA ABONEMENT MMA ABONEMENT MUAY THAI betaling leje af lo…" at bounding box center [1256, 355] width 302 height 29
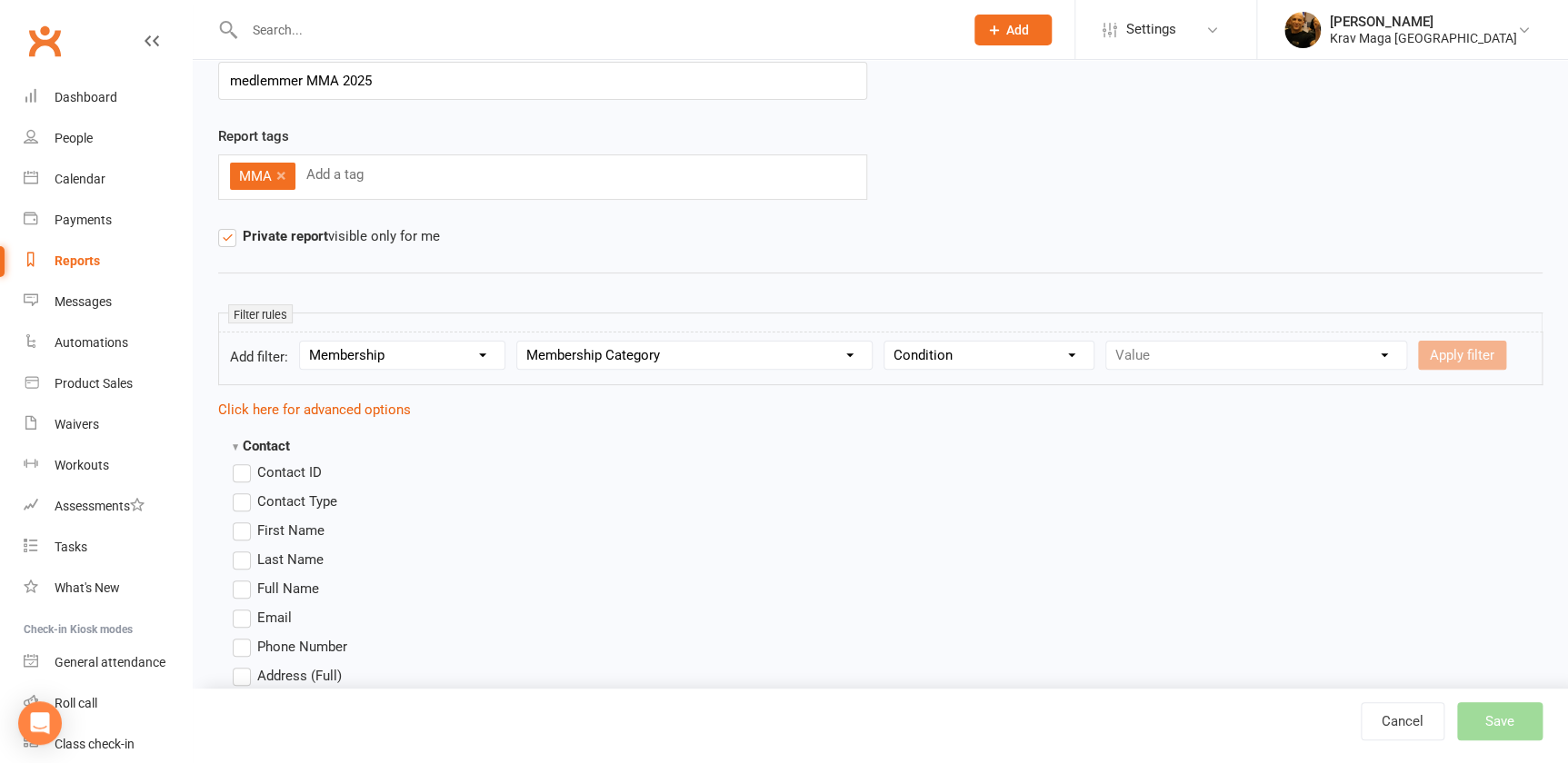
click at [1093, 353] on select "Condition Equals Does not equal Contains Does not contain Is blank or does not …" at bounding box center [988, 356] width 209 height 28
click at [1407, 354] on div "Value ABONEMENT KRAV MAGA ABONEMENT MMA ABONEMENT MUAY THAI betaling leje af lo…" at bounding box center [1256, 355] width 302 height 29
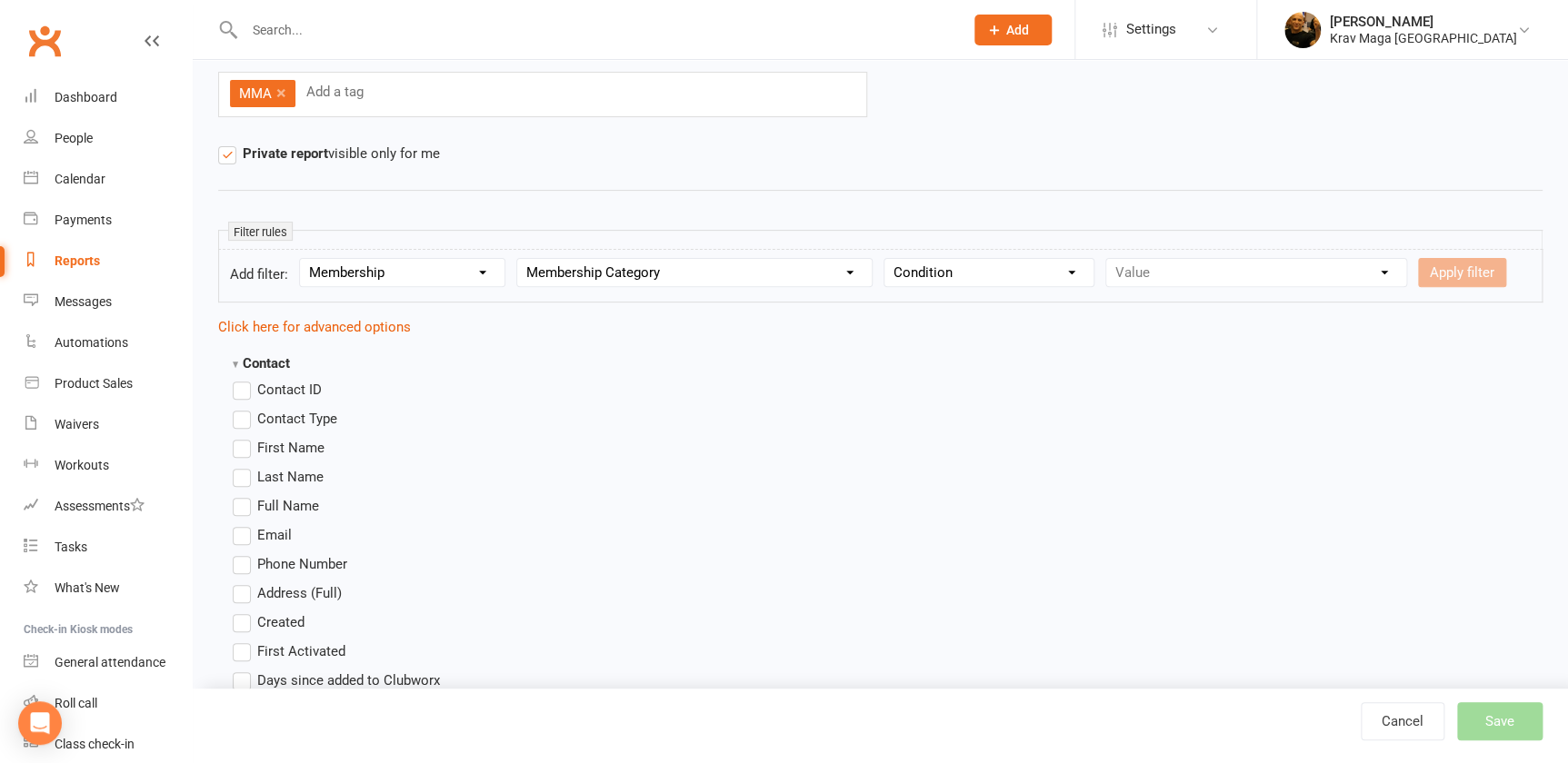
click at [240, 430] on label "Contact Type" at bounding box center [285, 419] width 105 height 22
click at [240, 408] on input "Contact Type" at bounding box center [238, 408] width 12 height 0
click at [244, 430] on label "Contact Type" at bounding box center [285, 419] width 105 height 22
click at [244, 408] on input "Contact Type" at bounding box center [238, 408] width 12 height 0
click at [240, 459] on label "First Name" at bounding box center [278, 448] width 92 height 22
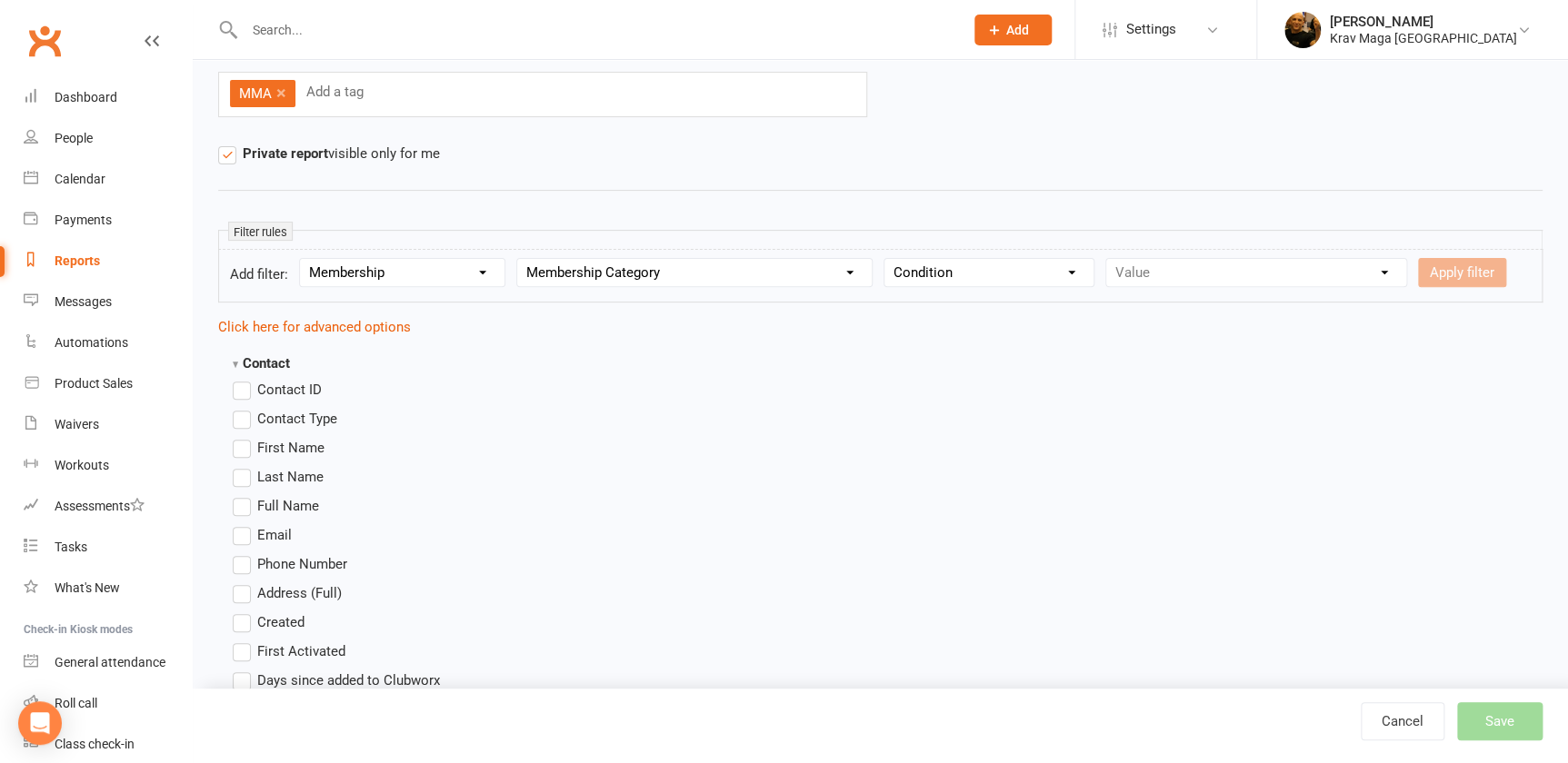
click at [240, 437] on input "First Name" at bounding box center [238, 437] width 12 height 0
click at [244, 488] on label "Last Name" at bounding box center [278, 477] width 91 height 22
click at [244, 466] on input "Last Name" at bounding box center [238, 466] width 12 height 0
click at [244, 517] on label "Full Name" at bounding box center [275, 506] width 86 height 22
click at [244, 495] on input "Full Name" at bounding box center [238, 495] width 12 height 0
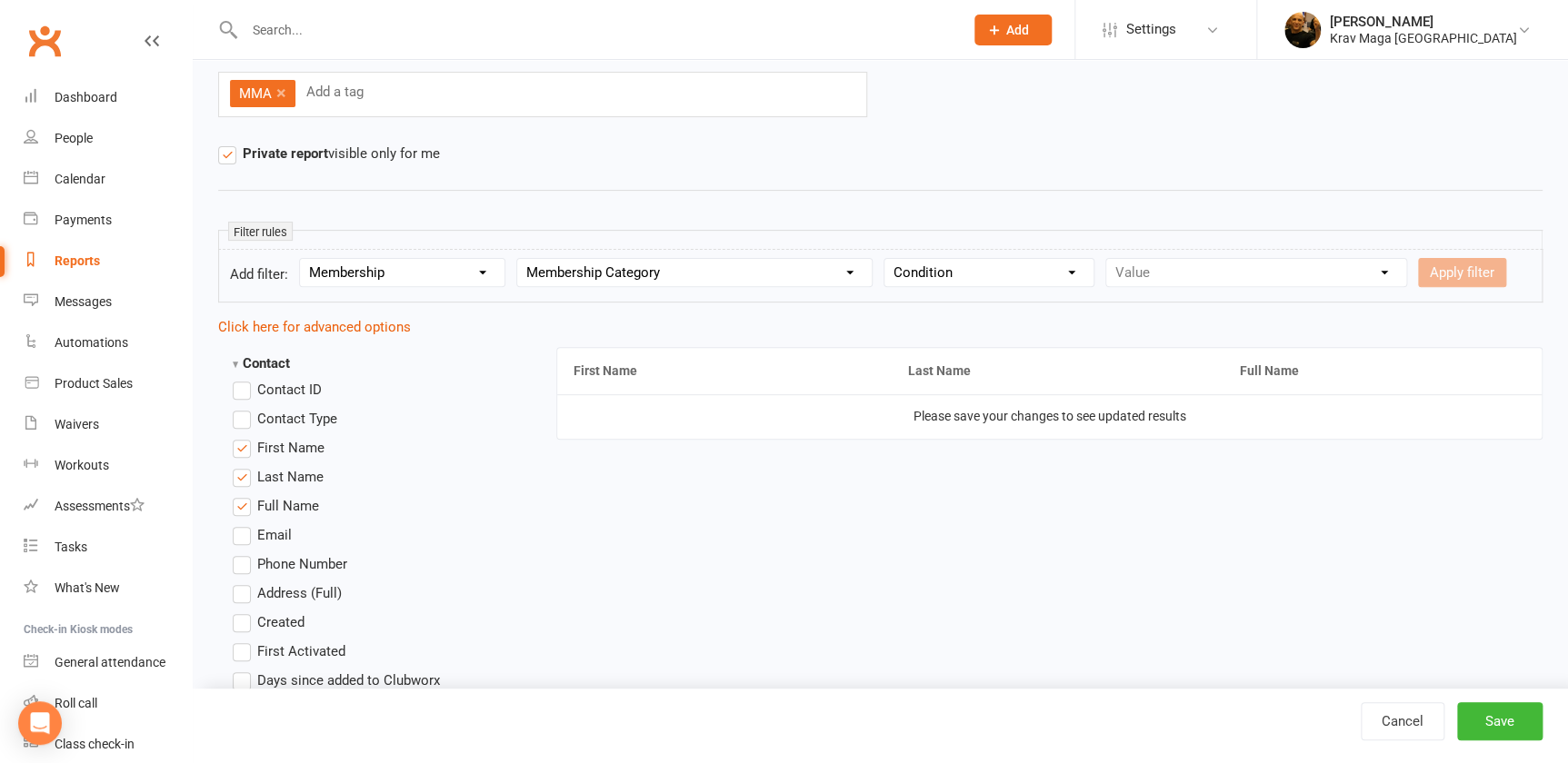
click at [241, 546] on label "Email" at bounding box center [262, 535] width 59 height 22
click at [241, 524] on input "Email" at bounding box center [238, 524] width 12 height 0
click at [238, 575] on label "Phone Number" at bounding box center [290, 564] width 115 height 22
click at [238, 553] on input "Phone Number" at bounding box center [238, 553] width 12 height 0
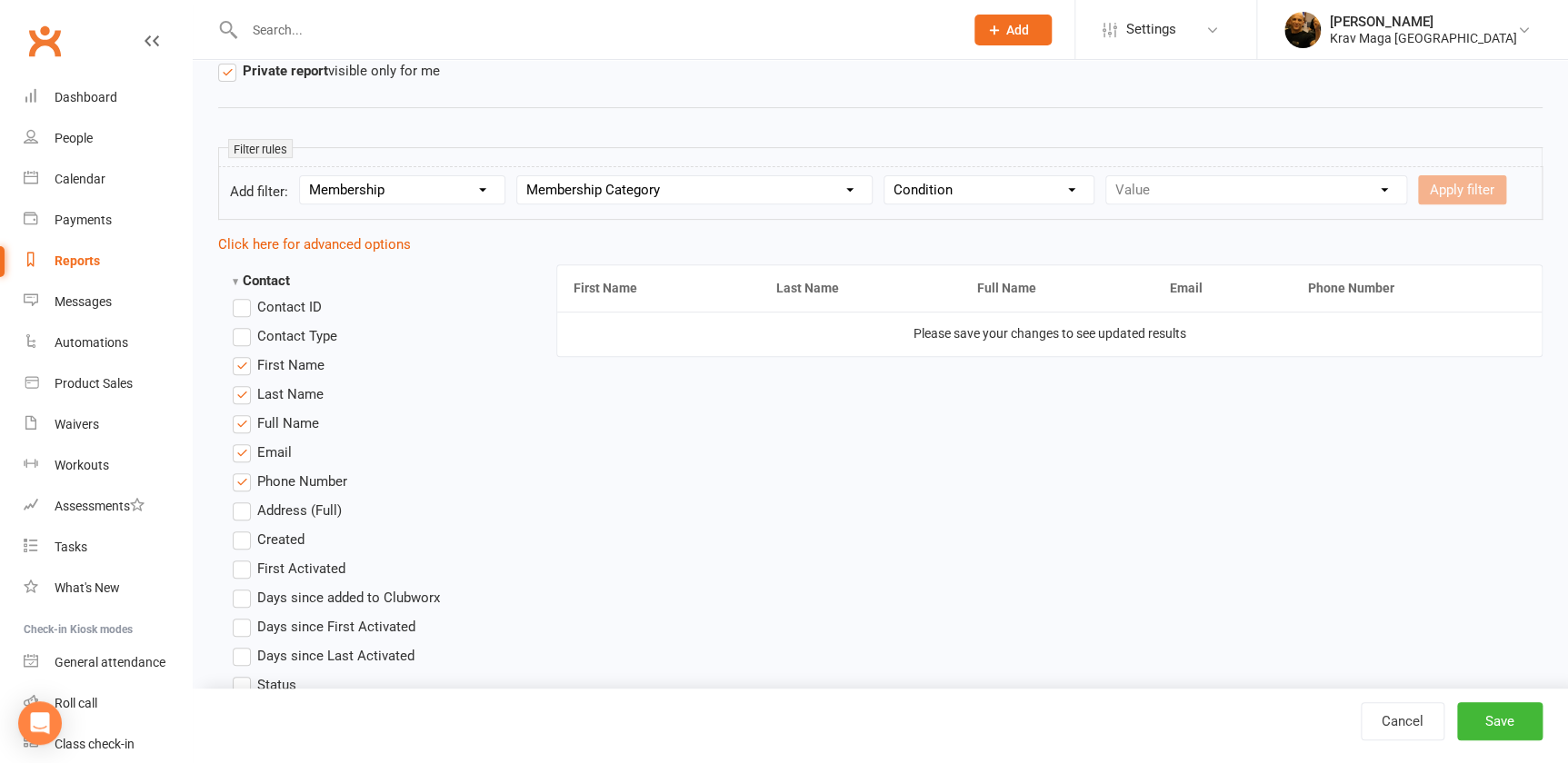
scroll to position [0, 0]
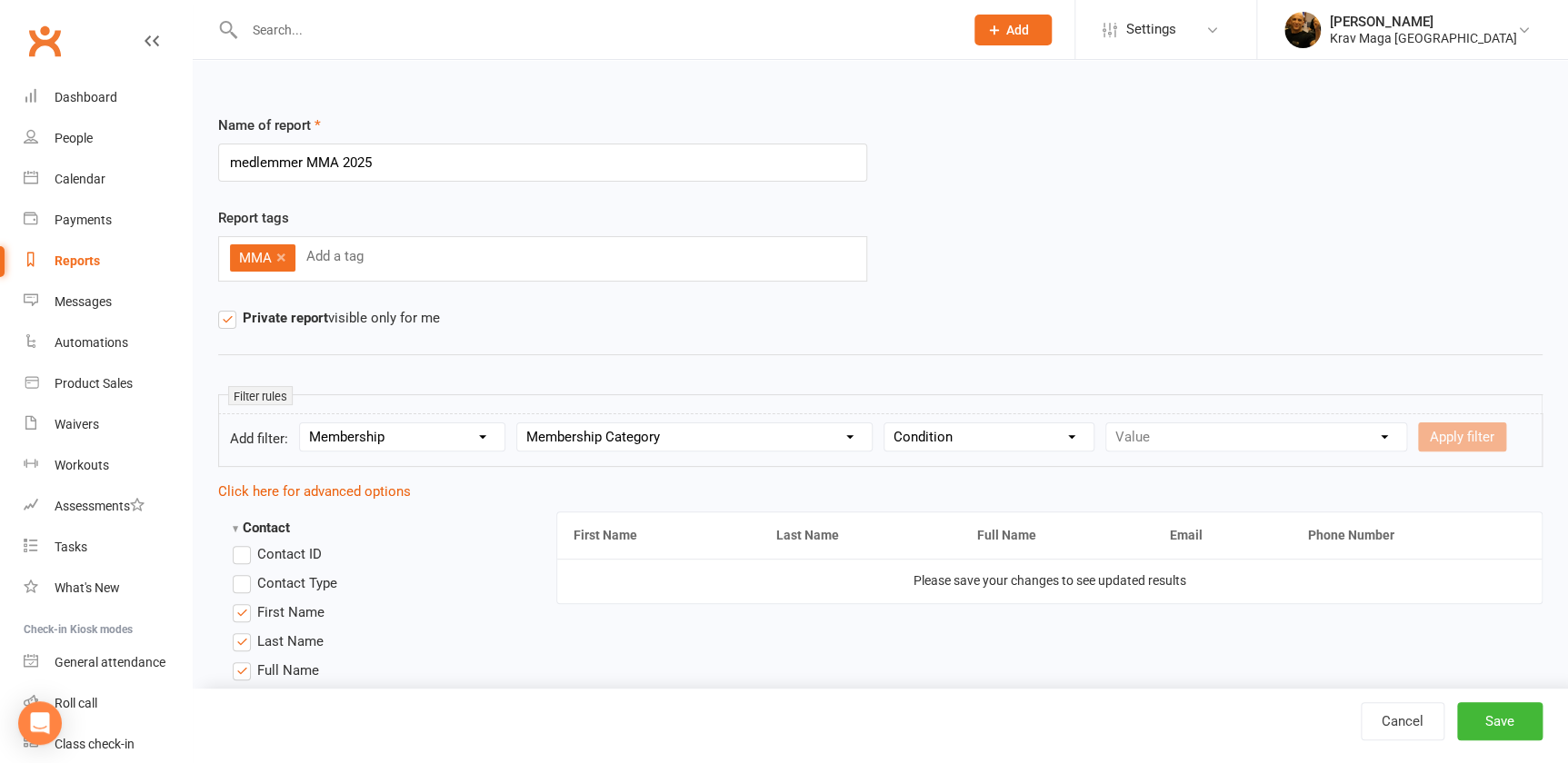
click at [868, 433] on select "Column name Membership ID Membership Name Membership Category Membership Start …" at bounding box center [694, 437] width 354 height 28
click at [491, 433] on select "Section name Contact Attendance Aggregate Payment Booking Waitlist Attendees Ca…" at bounding box center [401, 437] width 205 height 28
click at [500, 434] on select "Section name Contact Attendance Aggregate Payment Booking Waitlist Attendees Ca…" at bounding box center [401, 437] width 205 height 28
click at [871, 433] on select "Column name Membership ID Membership Name Membership Category Membership Start …" at bounding box center [694, 437] width 354 height 28
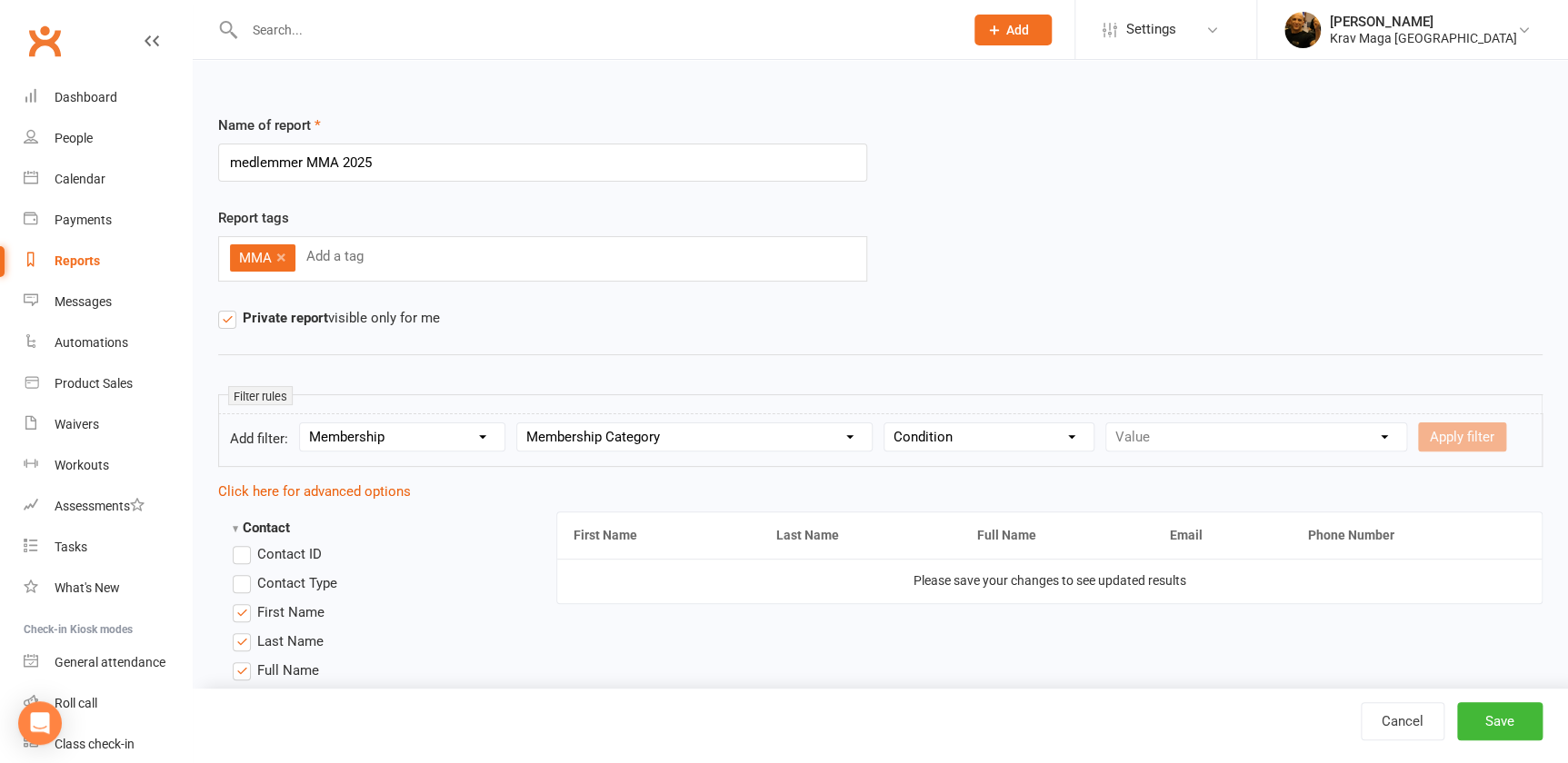
click at [871, 433] on select "Column name Membership ID Membership Name Membership Category Membership Start …" at bounding box center [694, 437] width 354 height 28
click at [1090, 435] on select "Condition Equals Does not equal Contains Does not contain Is blank or does not …" at bounding box center [988, 437] width 209 height 28
select select "2"
click at [904, 423] on select "Condition Equals Does not equal Contains Does not contain Is blank or does not …" at bounding box center [988, 437] width 209 height 28
click at [1199, 443] on input "text" at bounding box center [1199, 436] width 189 height 29
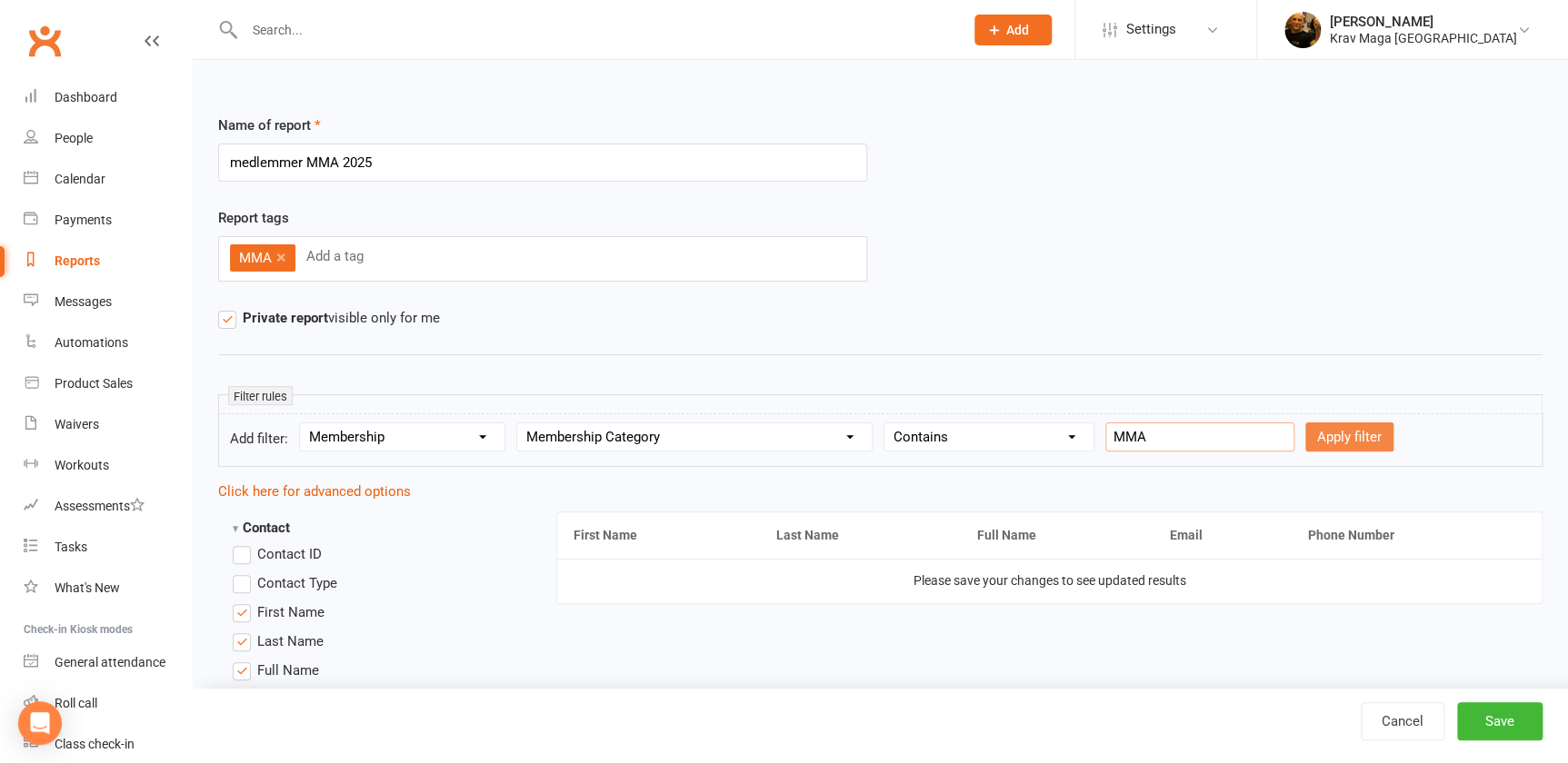
type input "MMA"
click at [1341, 433] on button "Apply filter" at bounding box center [1349, 436] width 88 height 29
select select
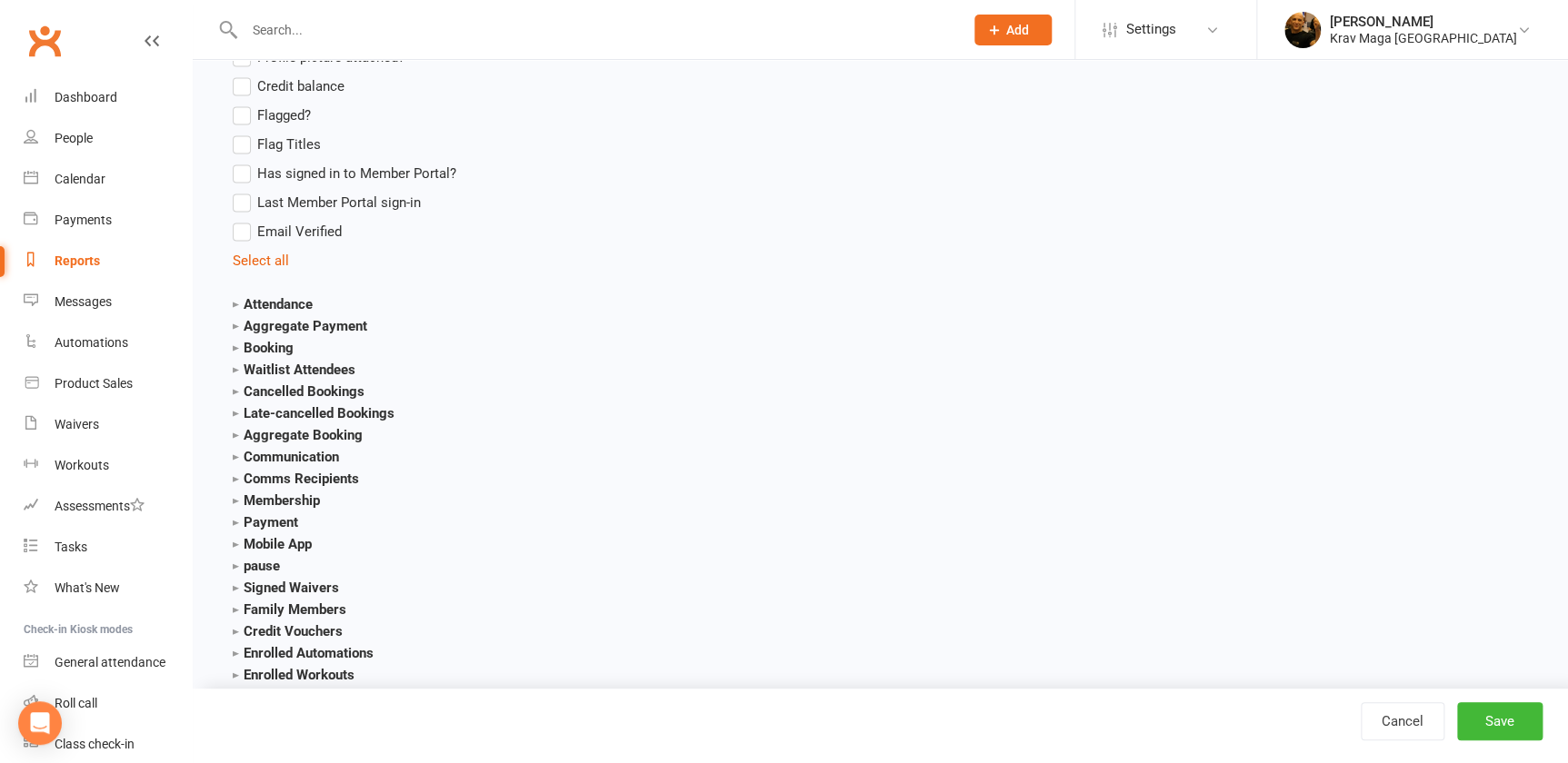
scroll to position [1851, 0]
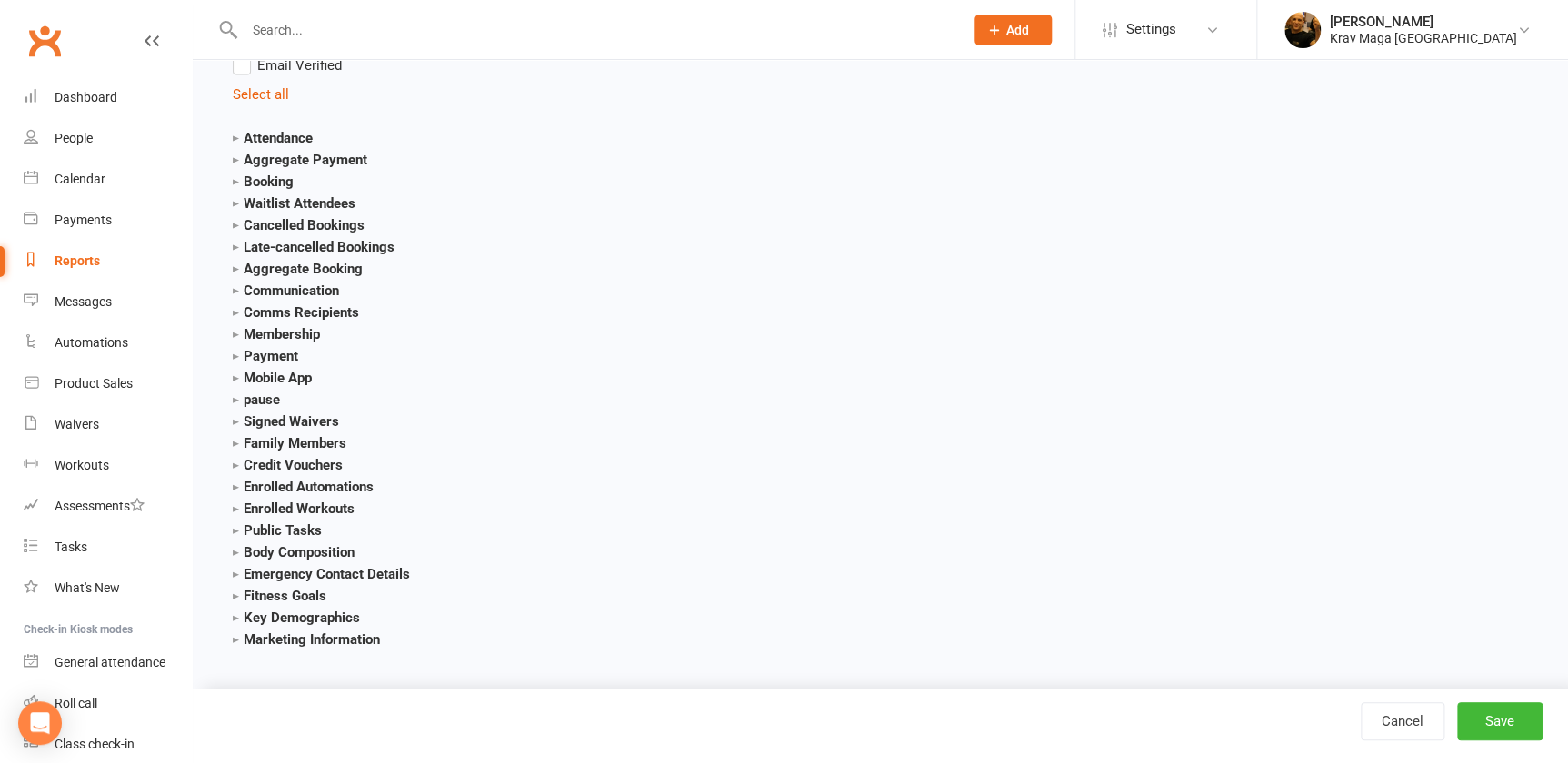
click at [244, 332] on strong "Membership" at bounding box center [276, 334] width 87 height 17
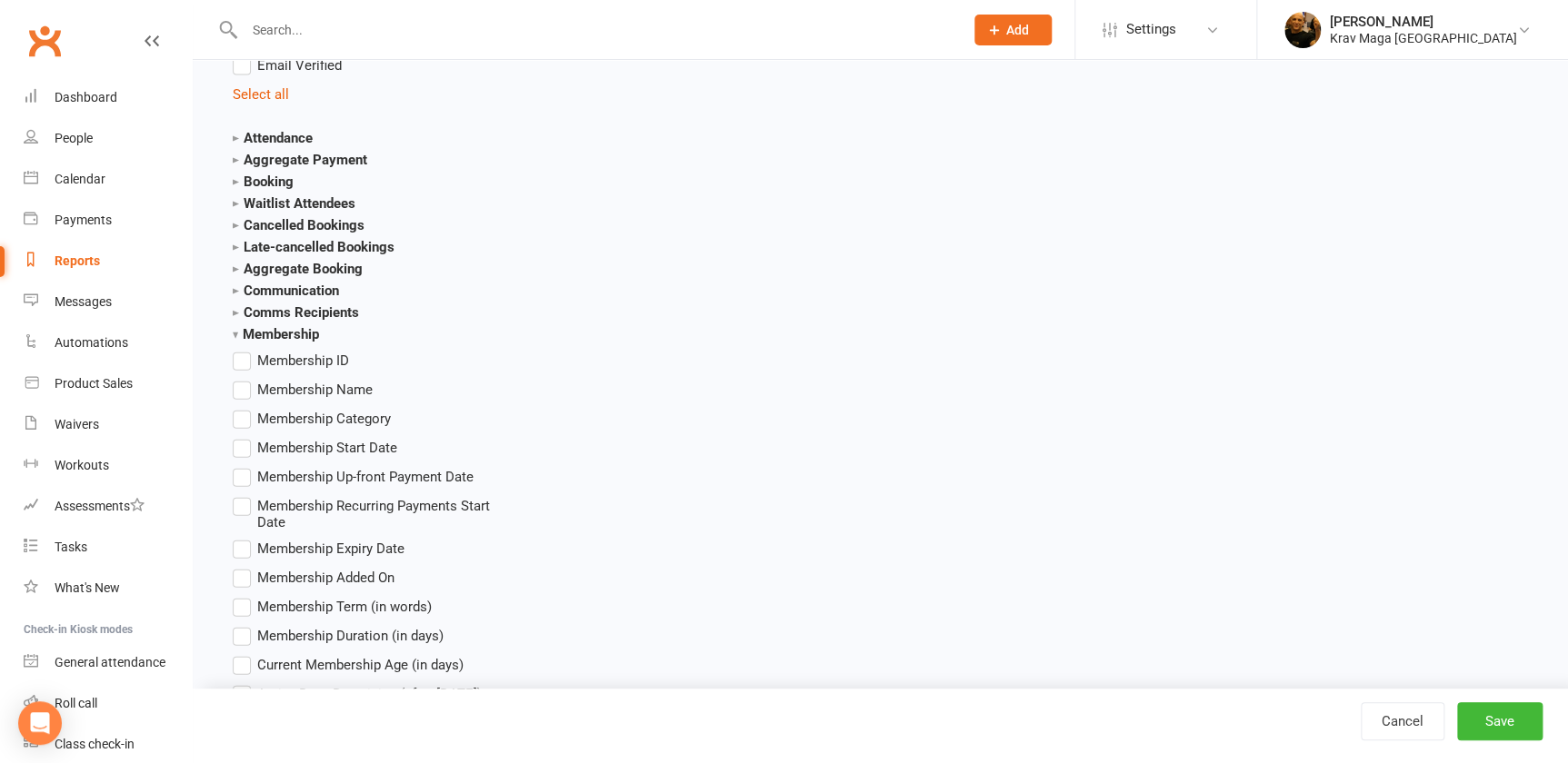
click at [243, 444] on label "Membership Start Date" at bounding box center [314, 448] width 164 height 22
click at [243, 437] on input "Membership Start Date" at bounding box center [238, 437] width 12 height 0
click at [241, 544] on label "Membership Expiry Date" at bounding box center [318, 549] width 172 height 22
click at [241, 538] on input "Membership Expiry Date" at bounding box center [238, 538] width 12 height 0
click at [1499, 721] on button "Save" at bounding box center [1499, 721] width 85 height 39
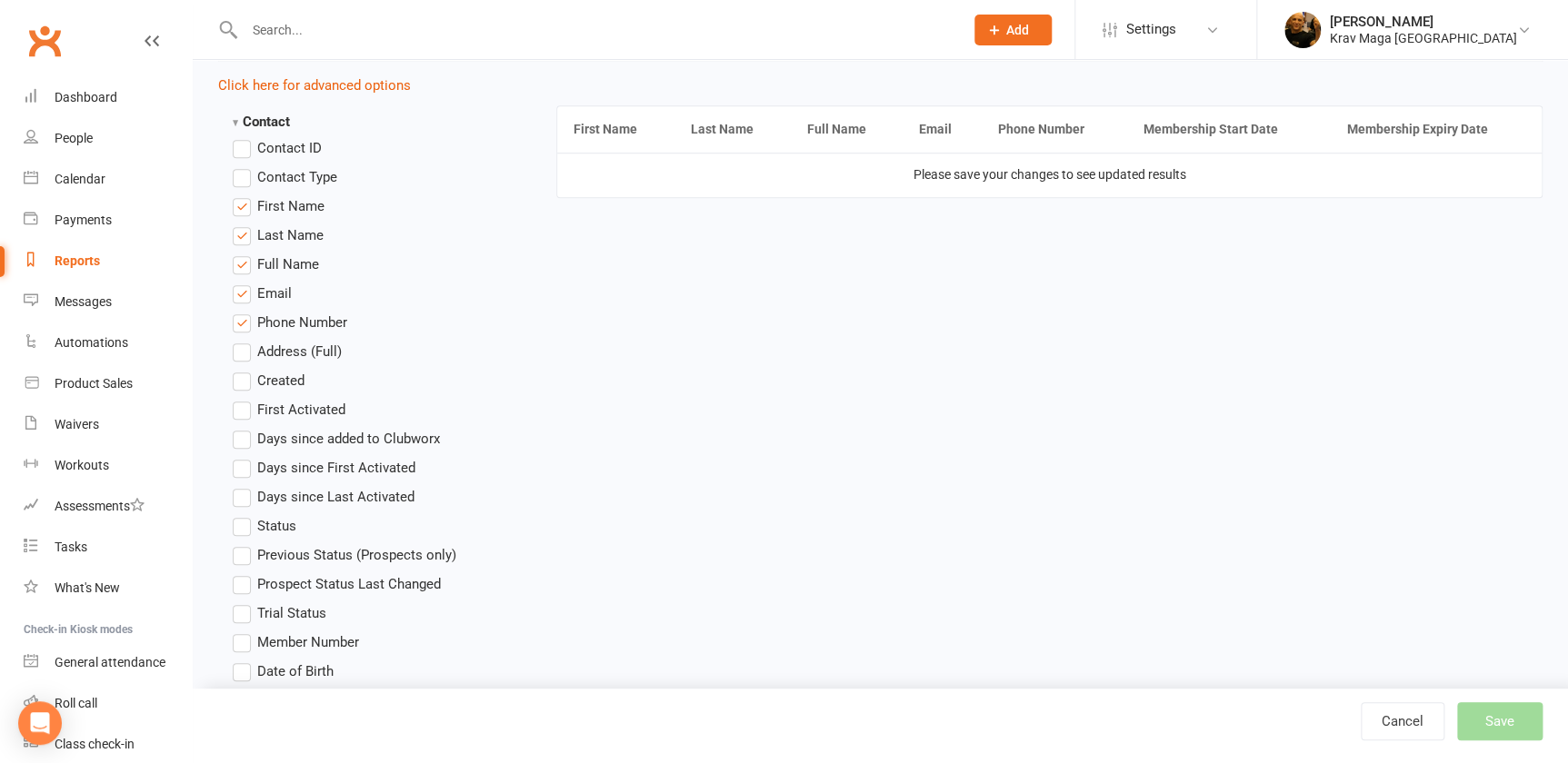
scroll to position [613, 0]
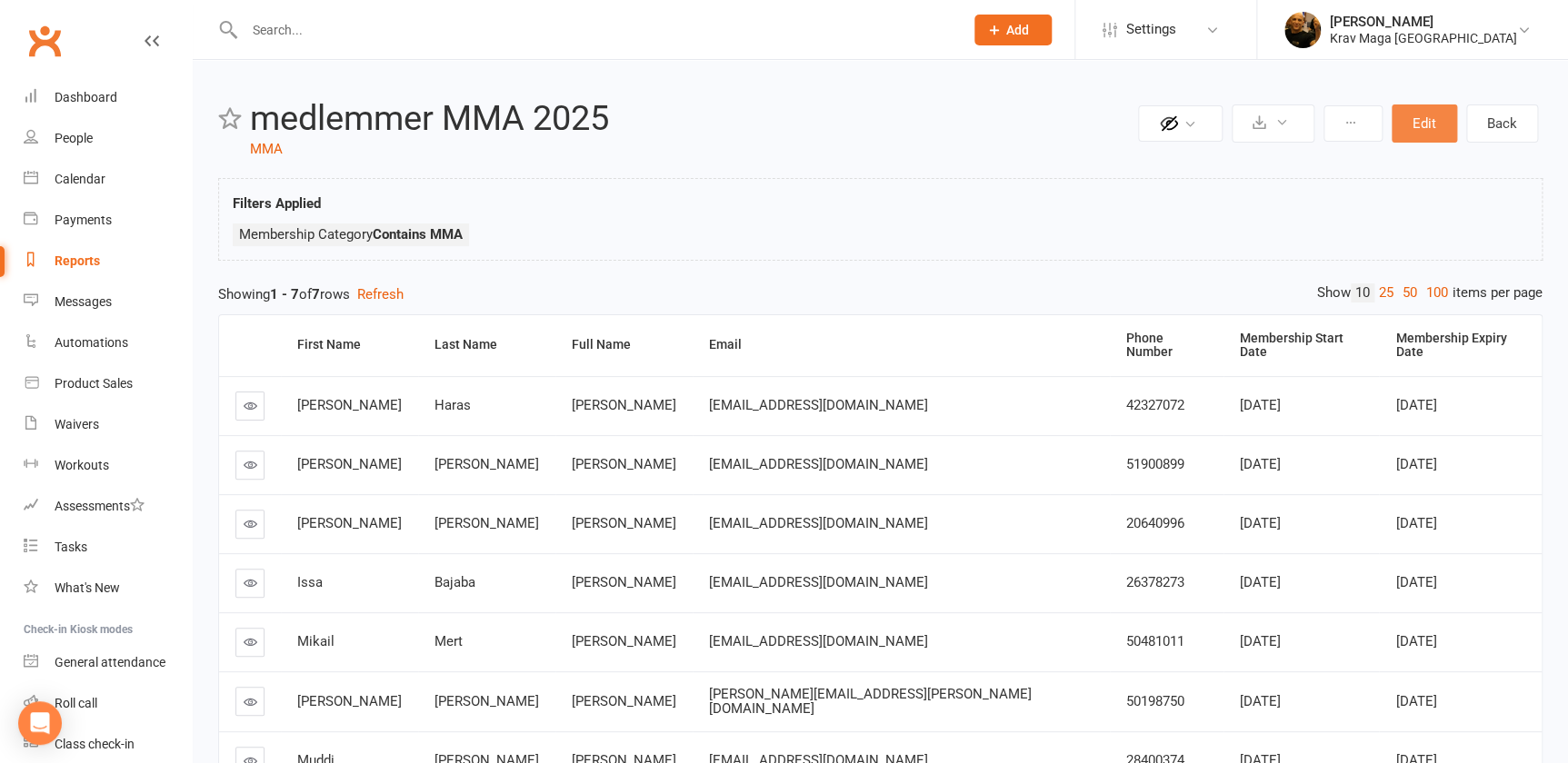
click at [1431, 118] on button "Edit" at bounding box center [1424, 124] width 65 height 39
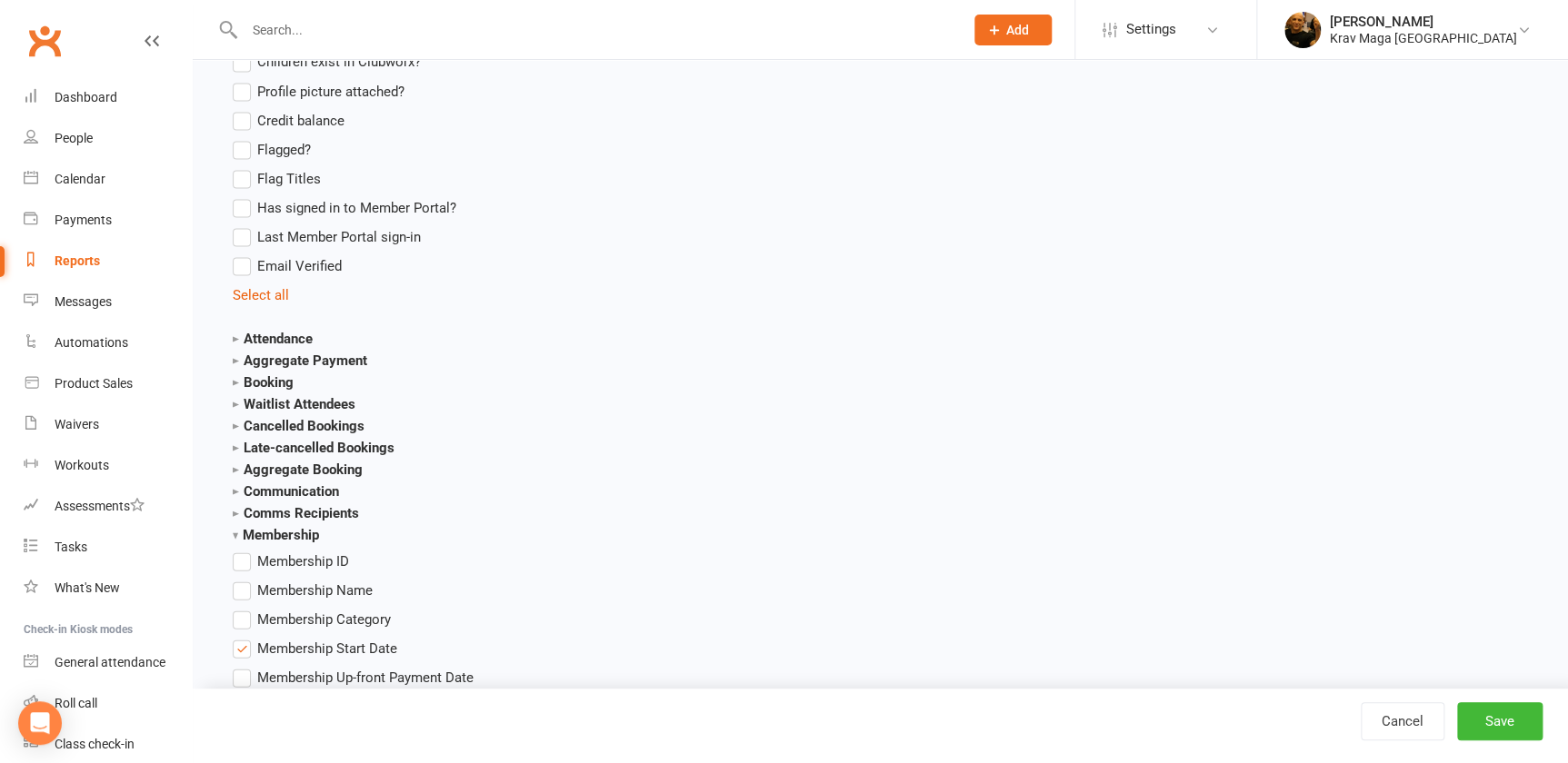
scroll to position [1735, 0]
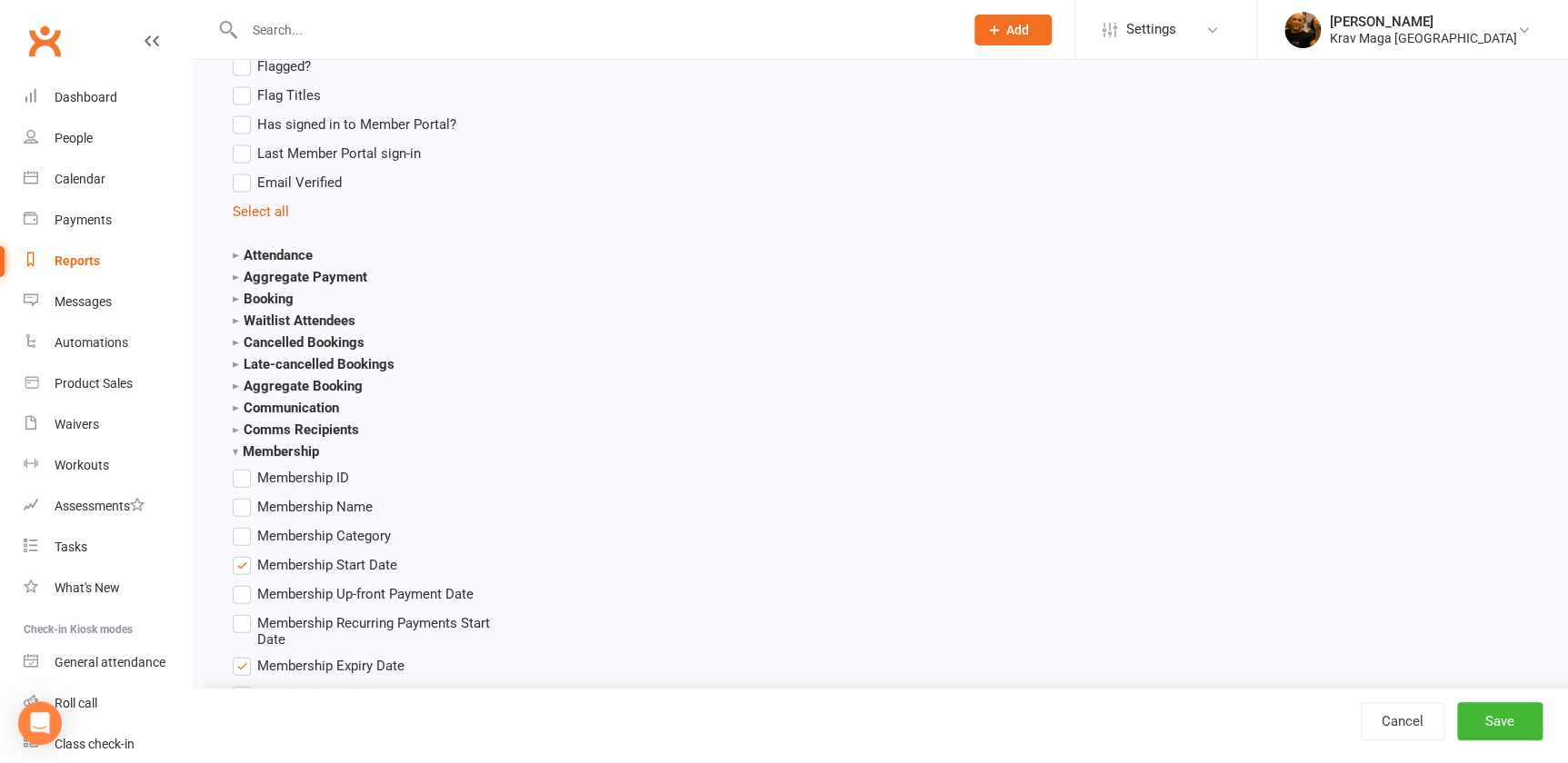
click at [241, 536] on label "Membership Category" at bounding box center [311, 536] width 158 height 22
click at [241, 525] on input "Membership Category" at bounding box center [238, 525] width 12 height 0
click at [1502, 716] on button "Save" at bounding box center [1499, 721] width 85 height 39
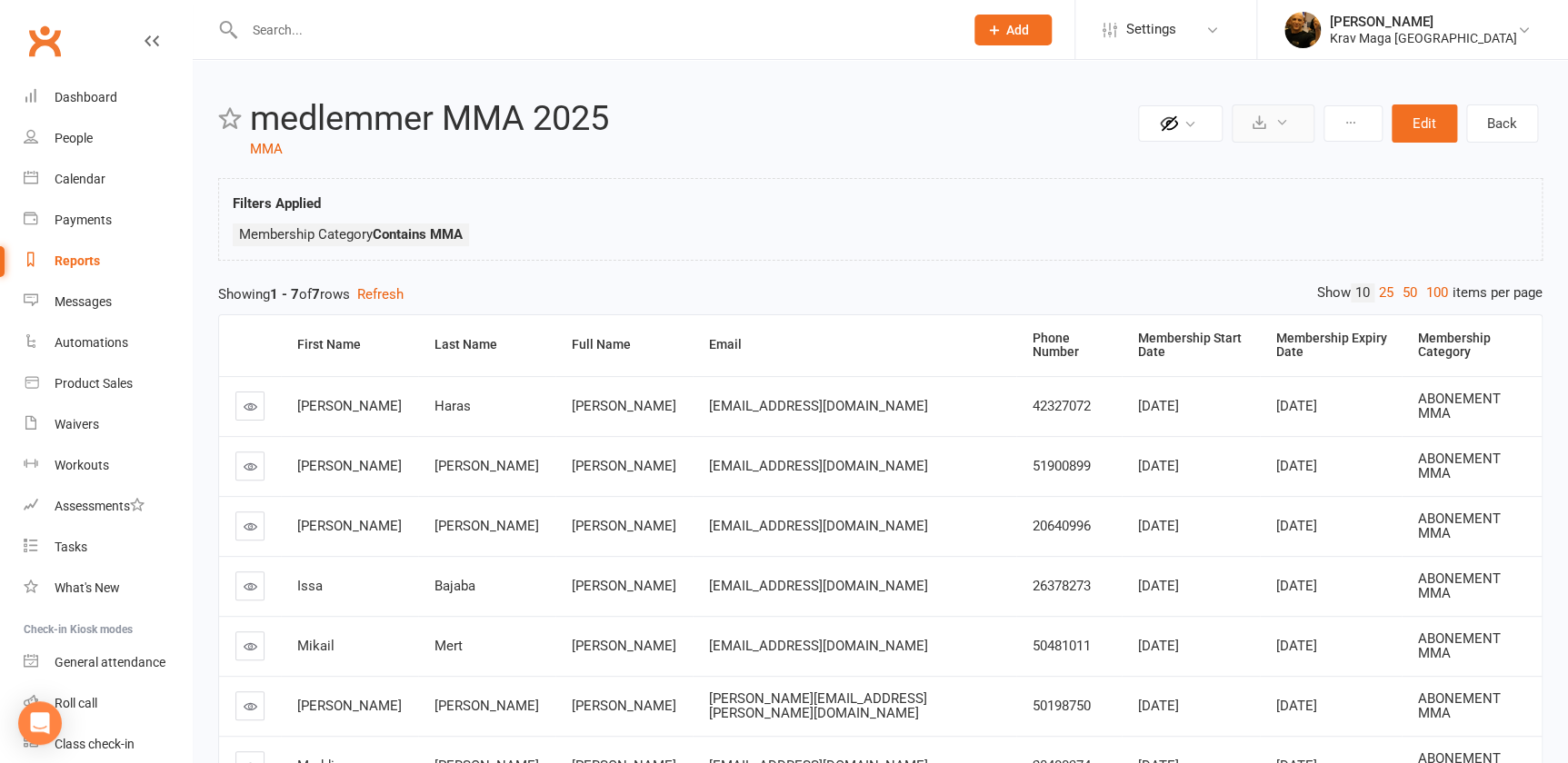
click at [1279, 116] on button at bounding box center [1272, 124] width 83 height 39
click at [1197, 164] on link "Export to CSV" at bounding box center [1217, 167] width 191 height 37
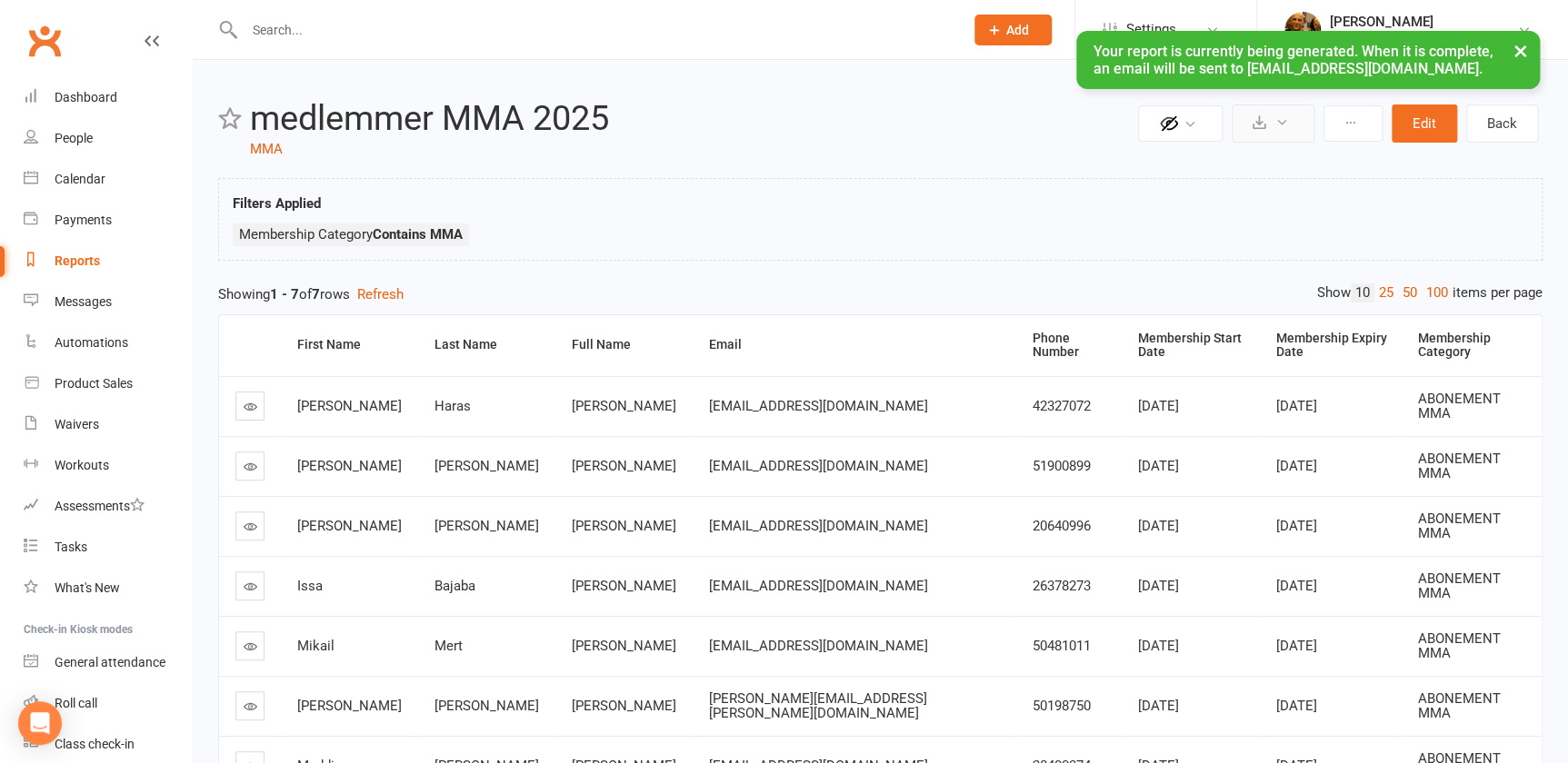
click at [1278, 118] on icon at bounding box center [1282, 123] width 14 height 14
click at [1203, 208] on link "Schedule recurring exports" at bounding box center [1217, 204] width 191 height 37
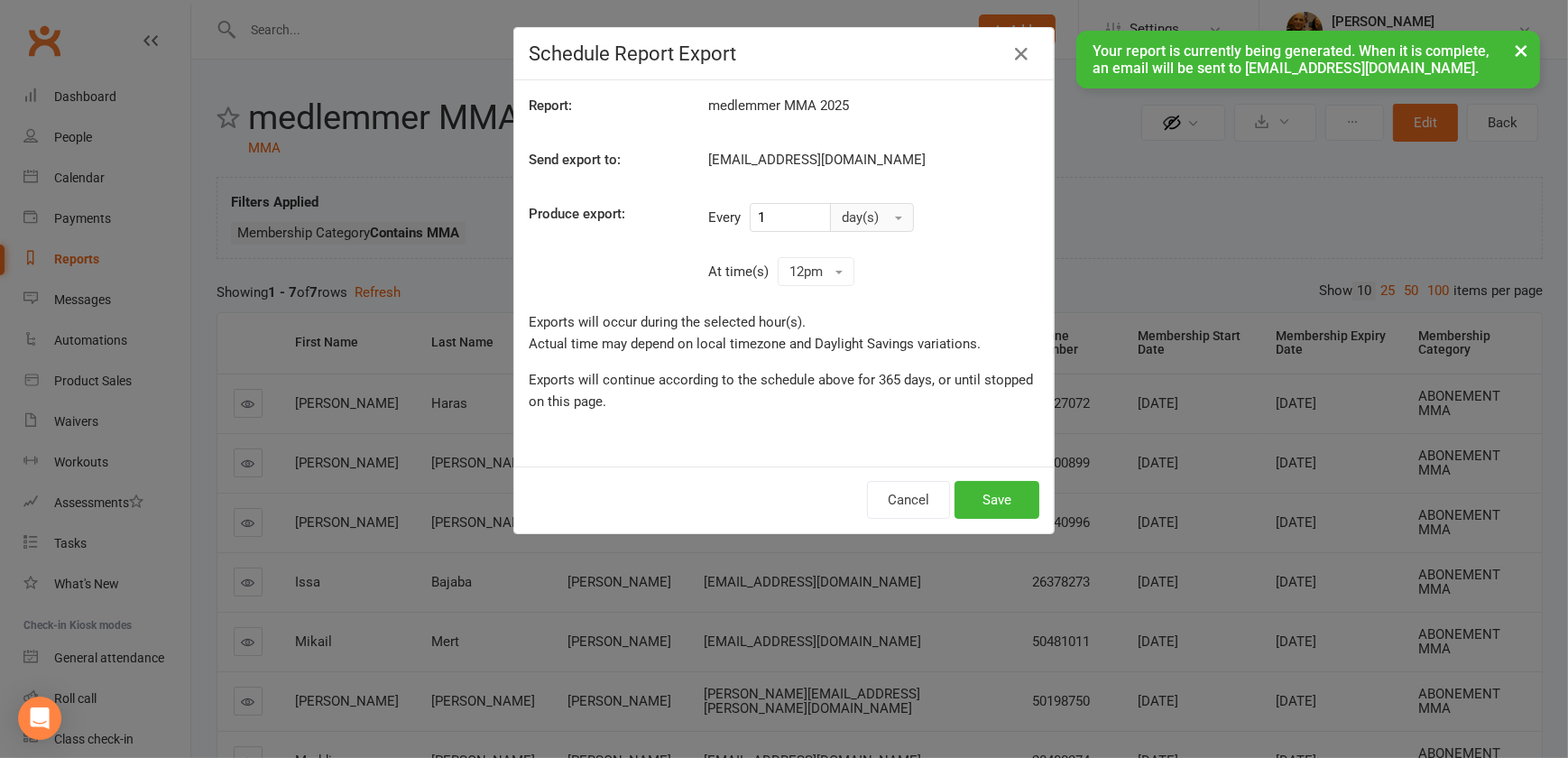
click at [895, 217] on span "button" at bounding box center [898, 219] width 7 height 4
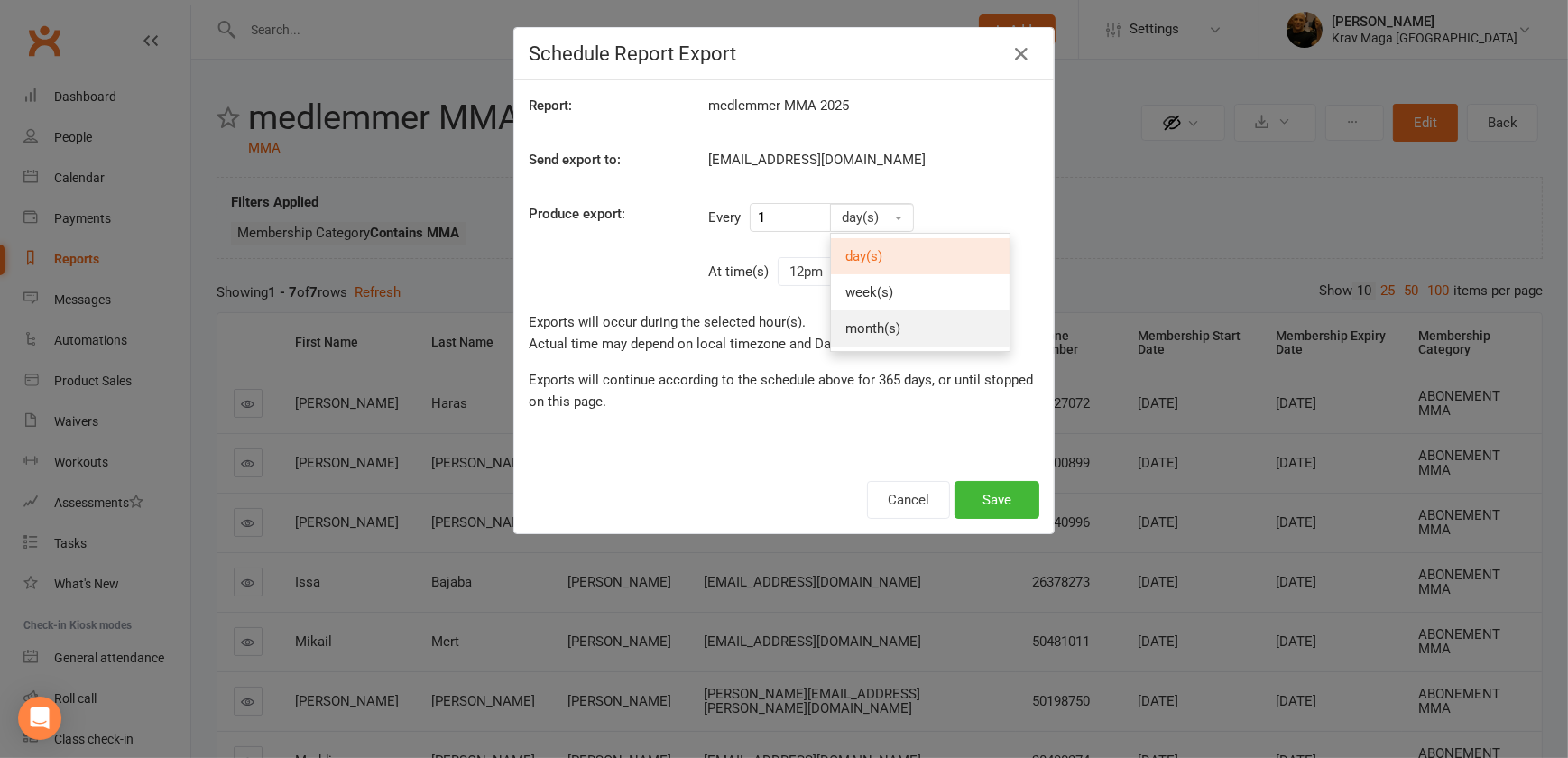
click at [852, 328] on span "month(s)" at bounding box center [873, 328] width 55 height 17
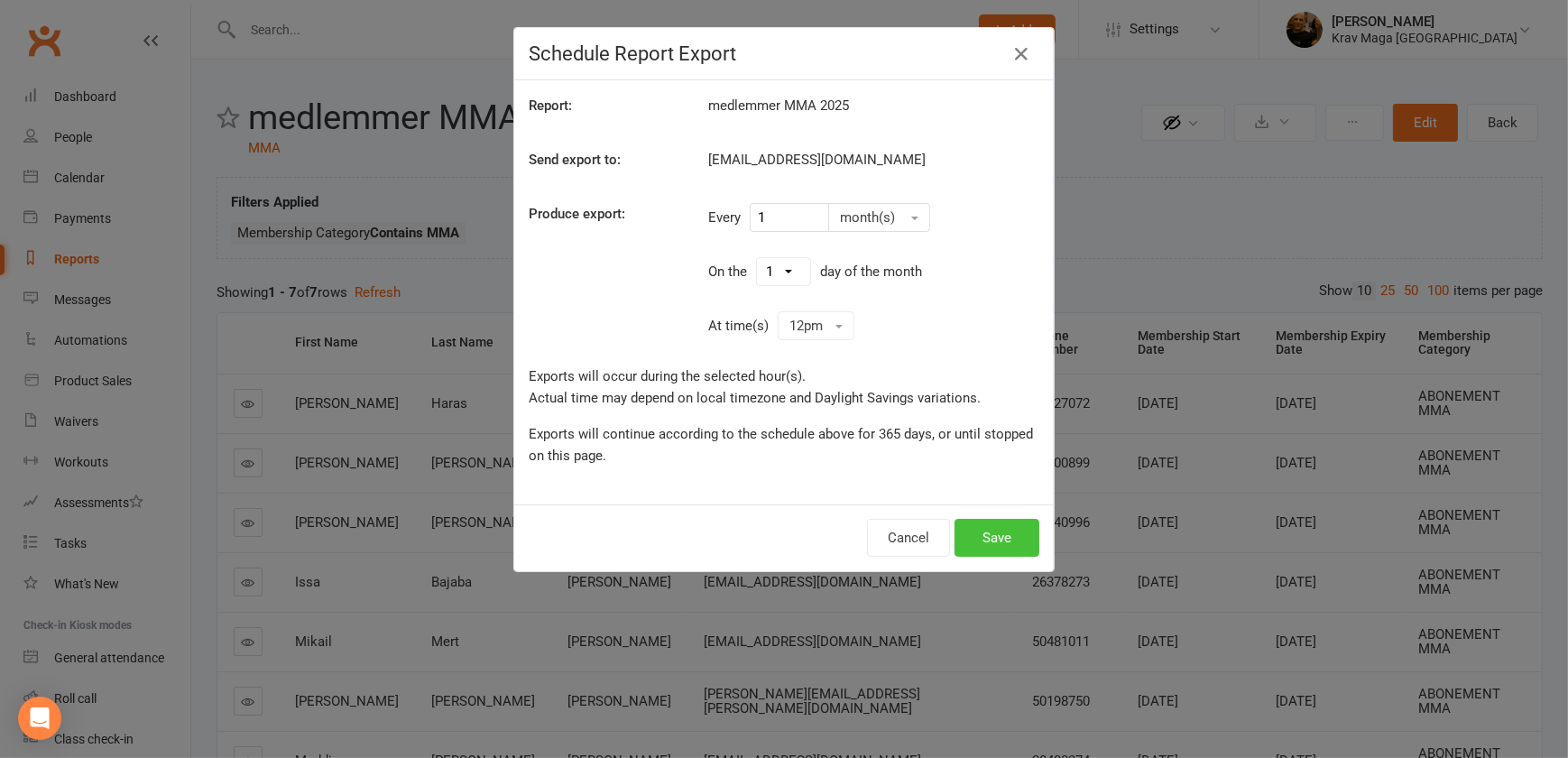
click at [990, 537] on button "Save" at bounding box center [997, 538] width 84 height 38
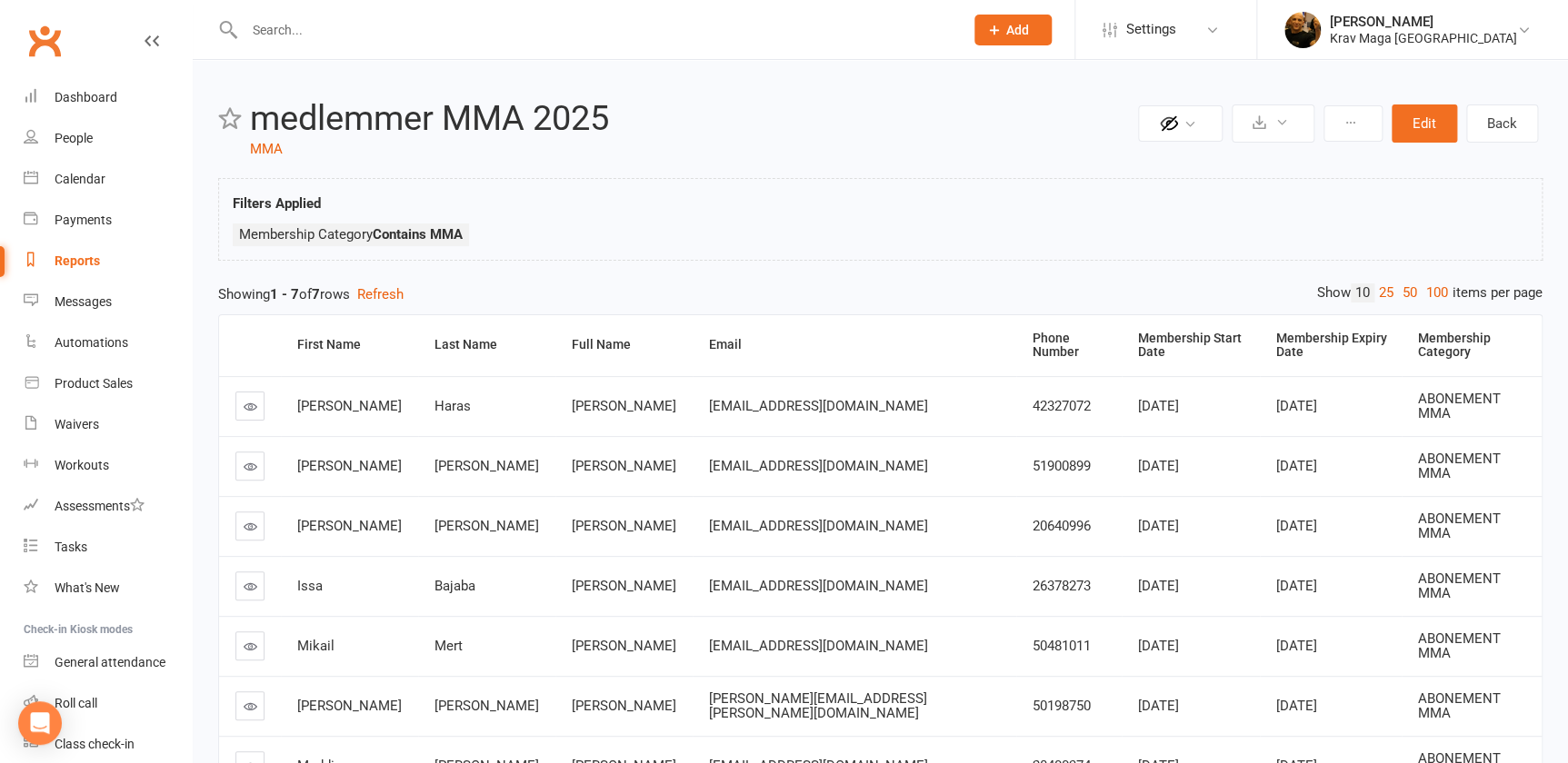
click at [73, 264] on div "Reports" at bounding box center [77, 260] width 45 height 15
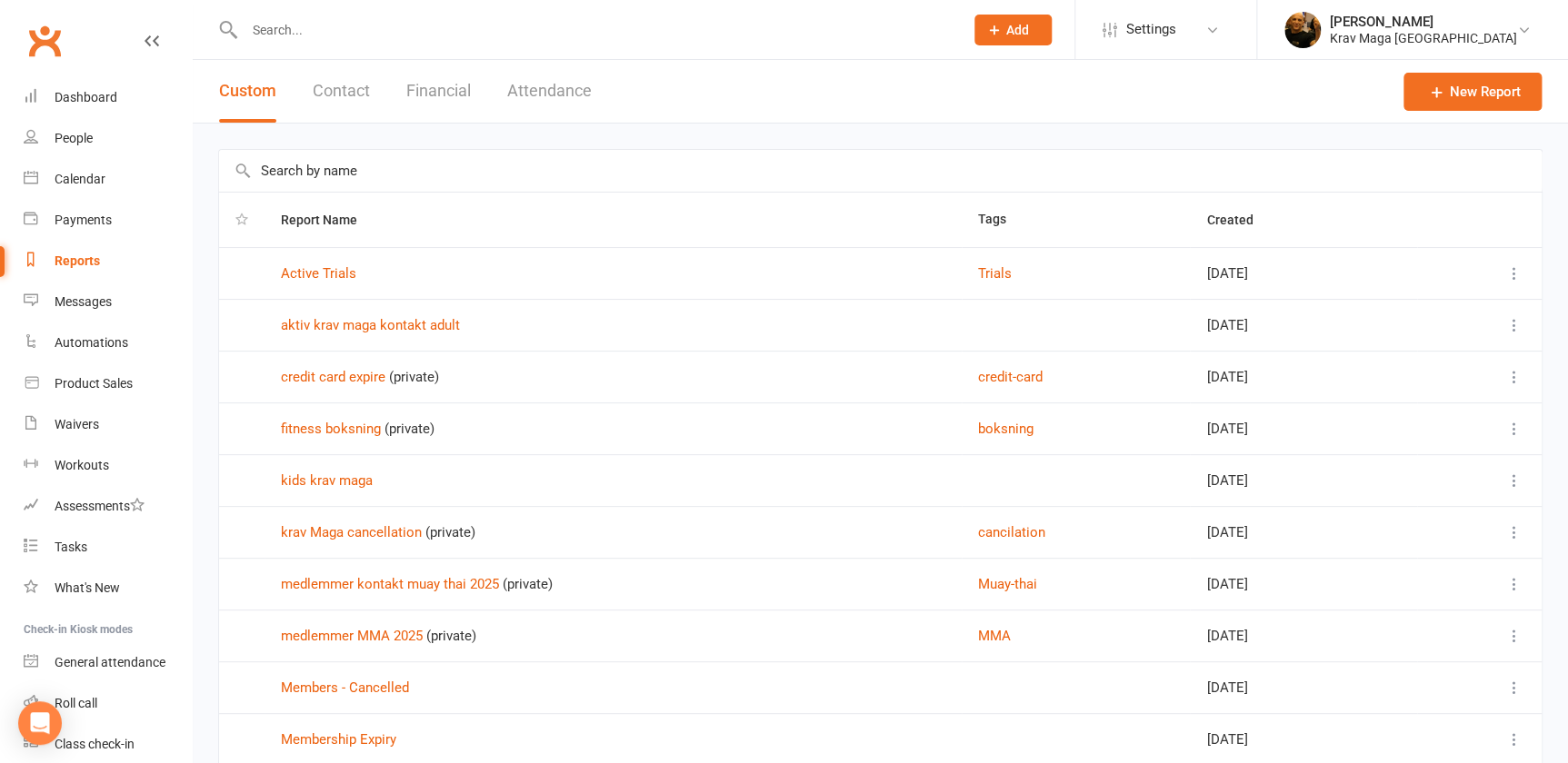
scroll to position [140, 0]
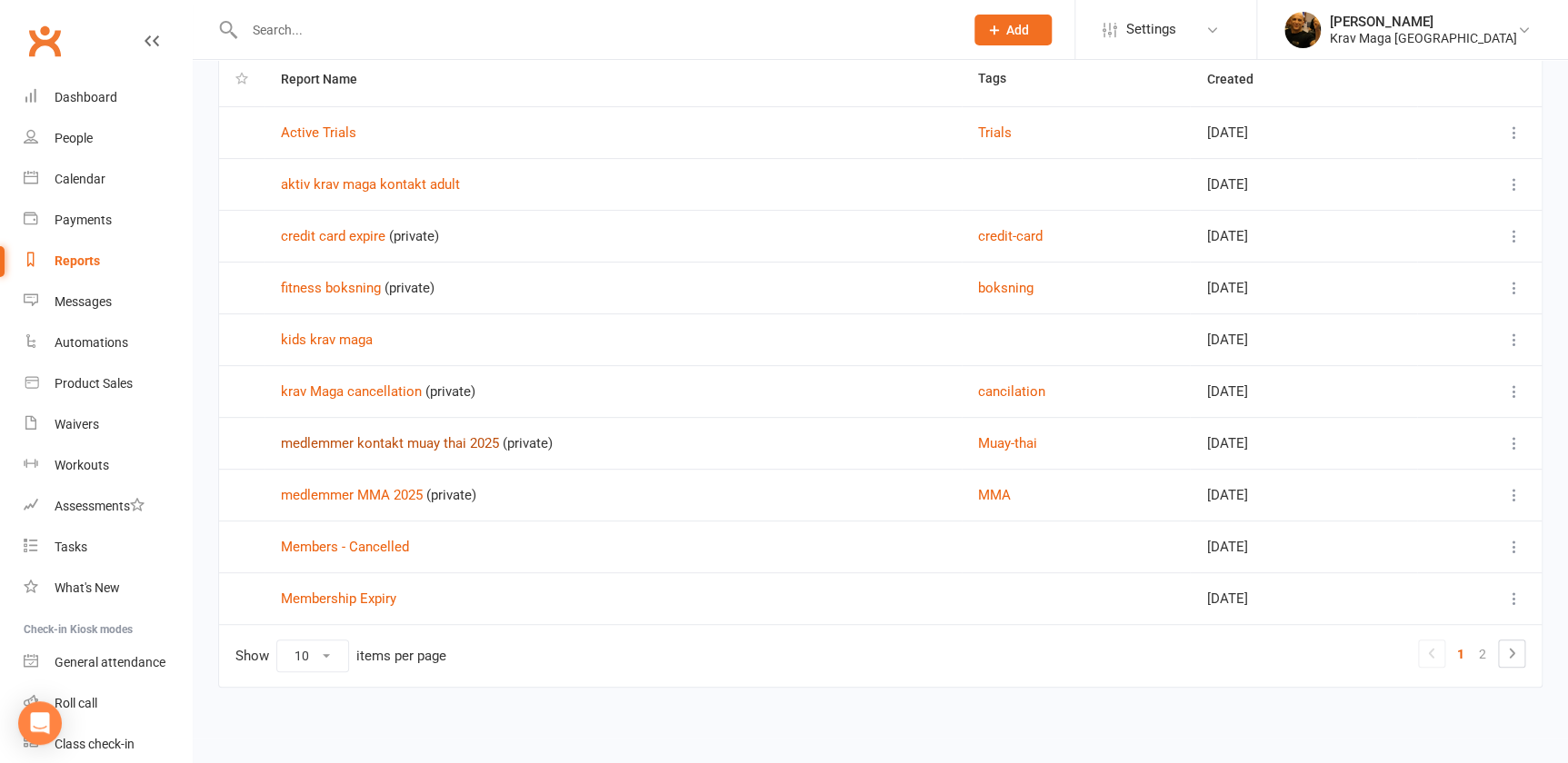
click at [441, 443] on link "medlemmer kontakt muay thai 2025" at bounding box center [390, 443] width 218 height 17
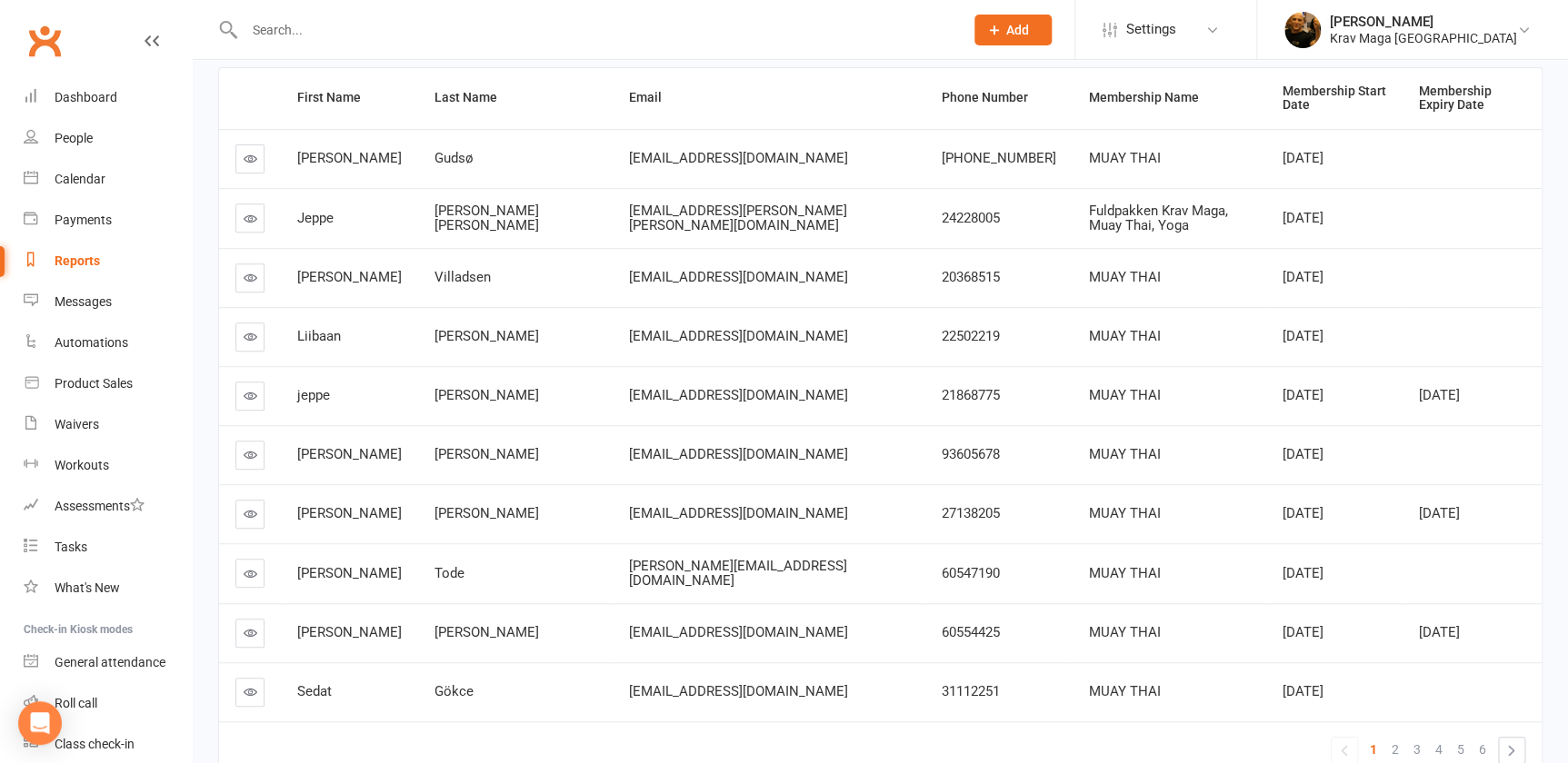
scroll to position [348, 0]
